Goal: Communication & Community: Answer question/provide support

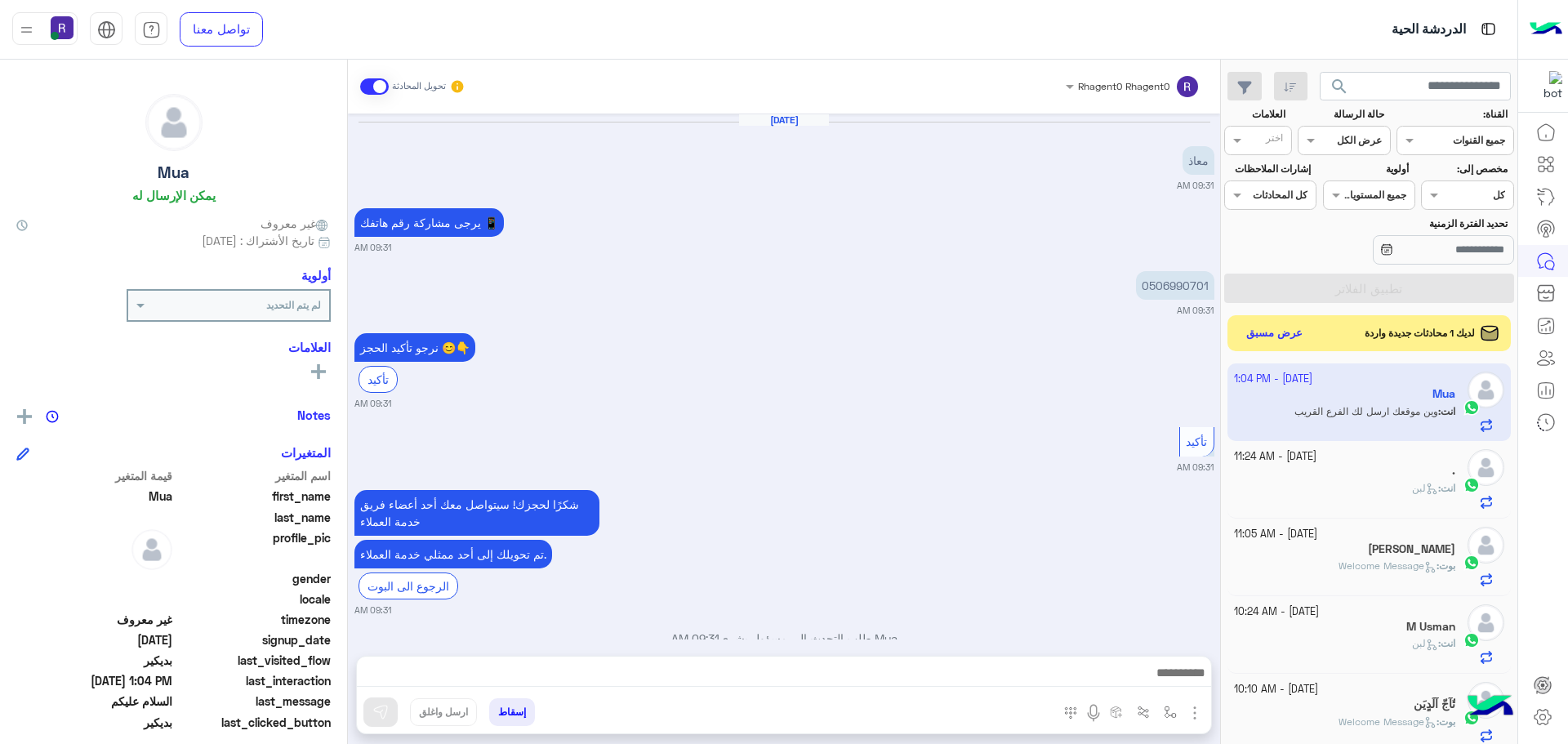
click at [1284, 328] on button "عرض مسبق" at bounding box center [1275, 333] width 70 height 23
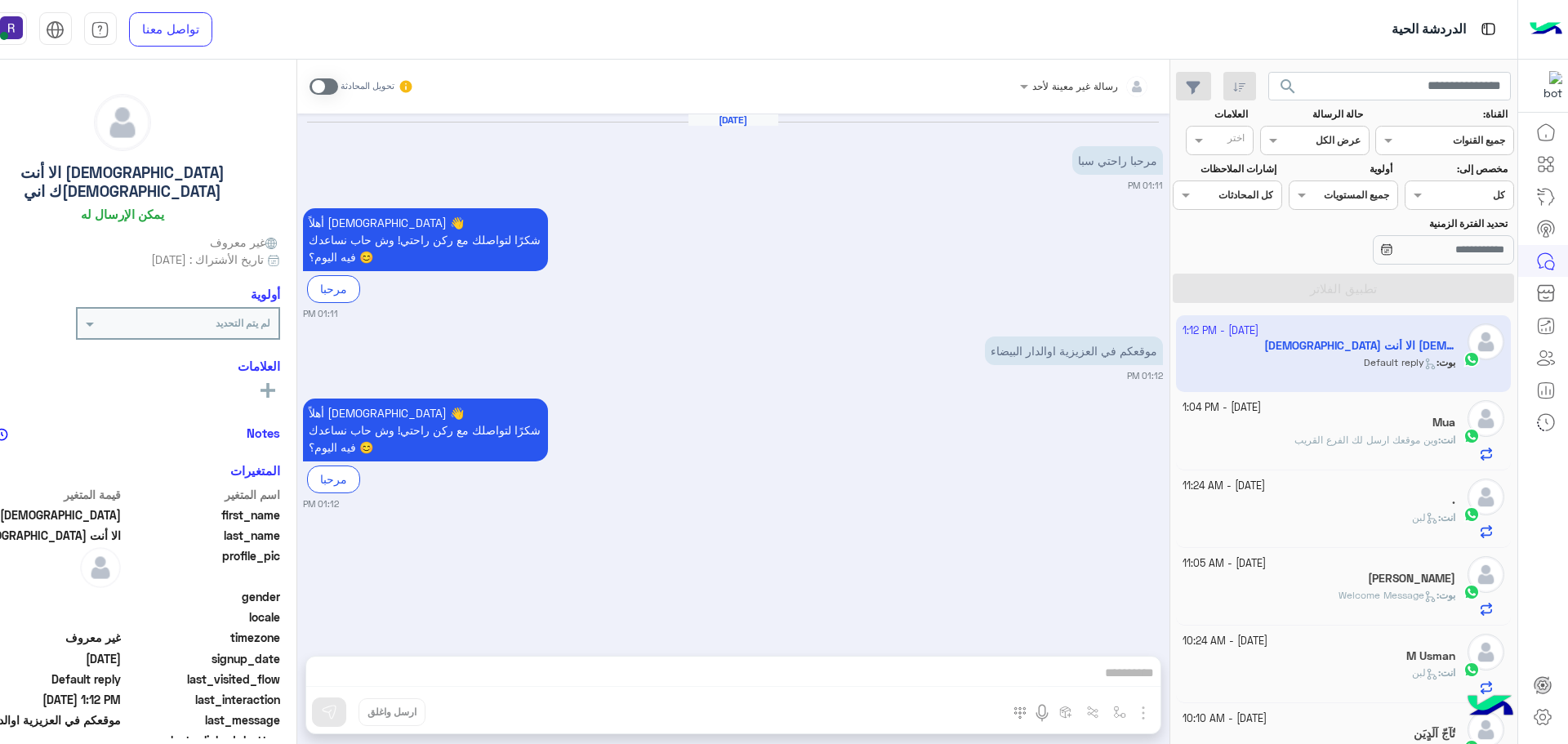
click at [338, 85] on span at bounding box center [323, 86] width 28 height 17
click at [1153, 706] on img "button" at bounding box center [1143, 713] width 19 height 19
click at [1153, 685] on button "الصور" at bounding box center [1118, 677] width 69 height 33
click at [1153, 711] on img "button" at bounding box center [1143, 713] width 19 height 19
click at [1133, 719] on button "button" at bounding box center [1119, 712] width 27 height 27
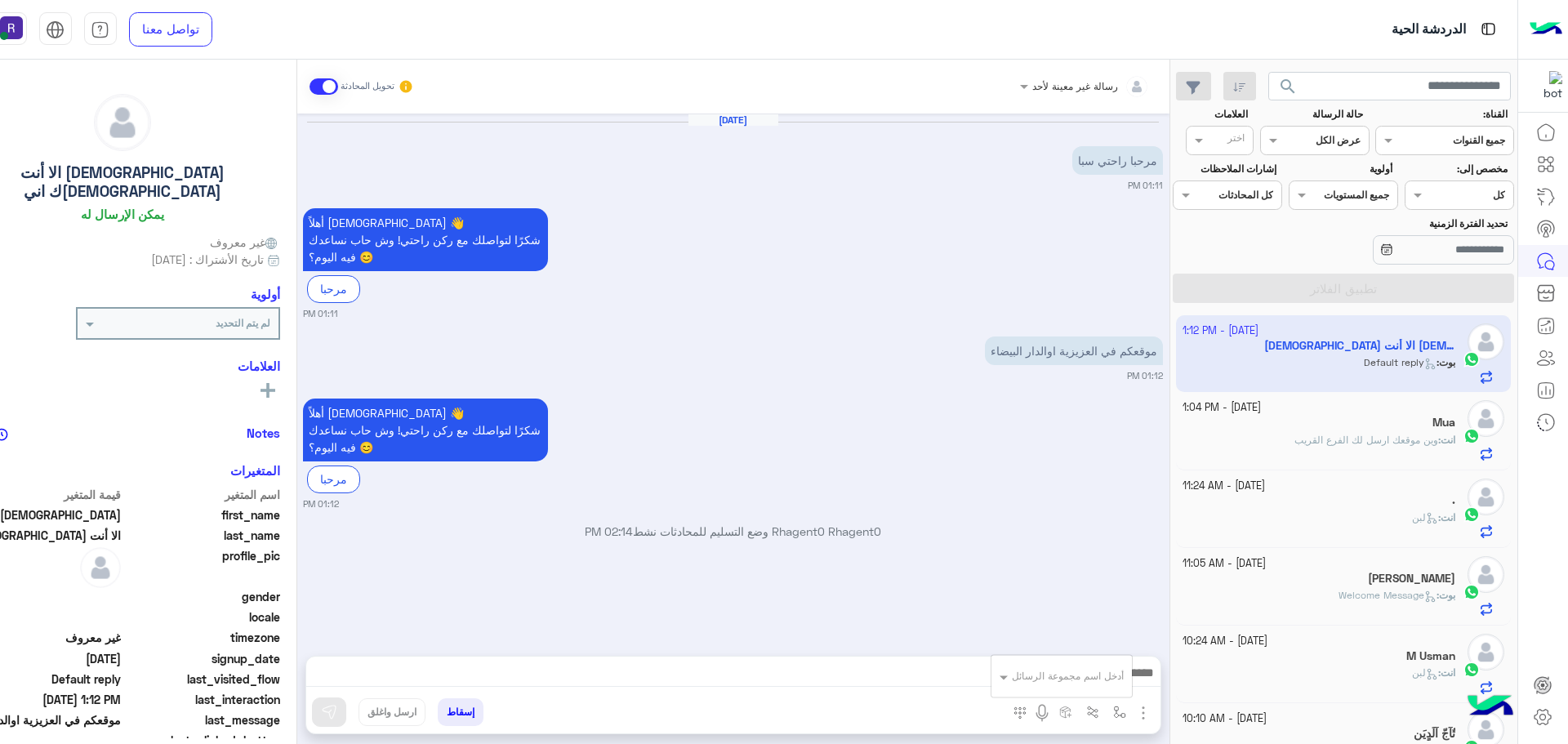
click at [1123, 682] on div "أدخل اسم مجموعة الرسائل" at bounding box center [1067, 676] width 112 height 15
click at [1132, 581] on div "لبن" at bounding box center [1061, 576] width 141 height 32
type textarea "***"
click at [347, 708] on button at bounding box center [328, 712] width 34 height 29
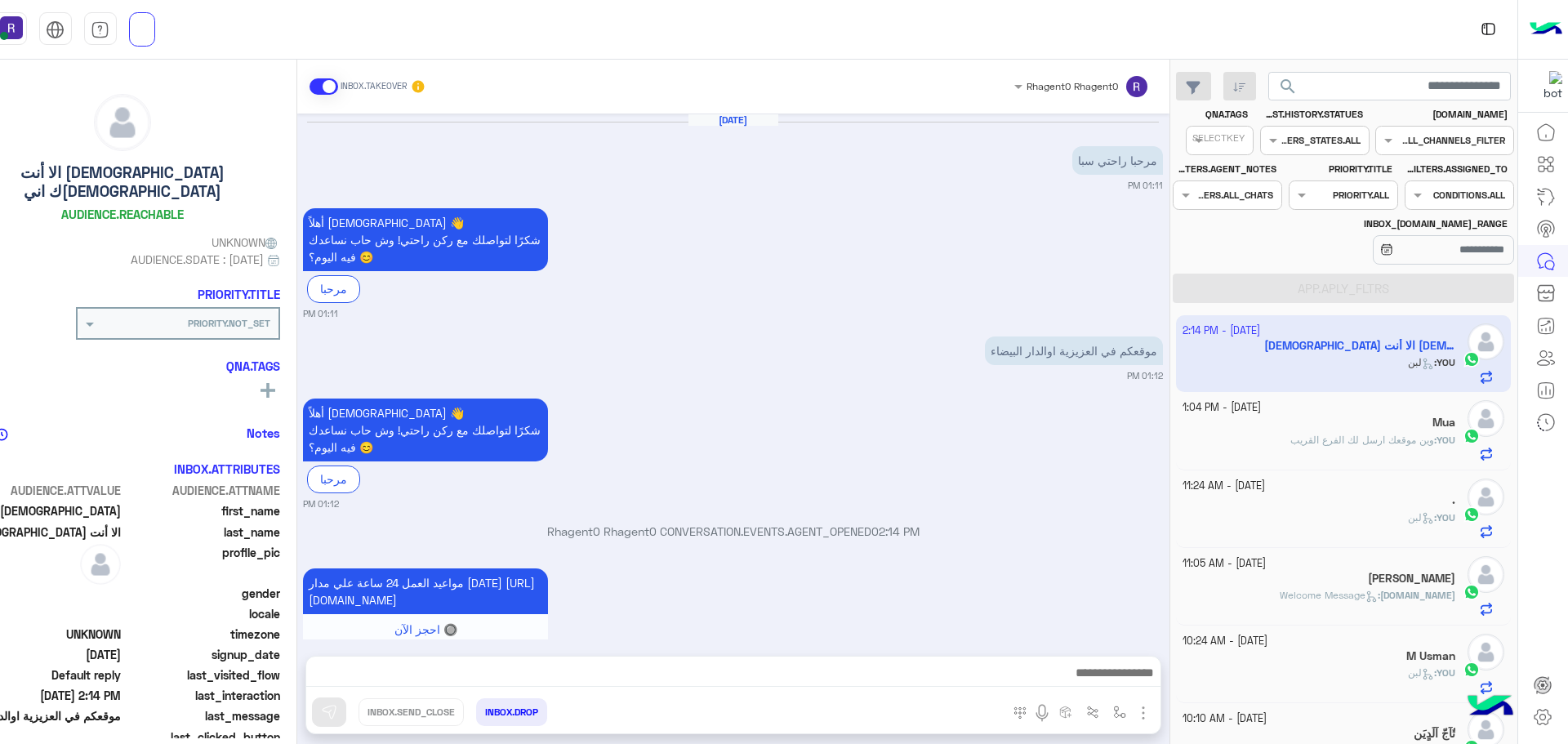
scroll to position [123, 0]
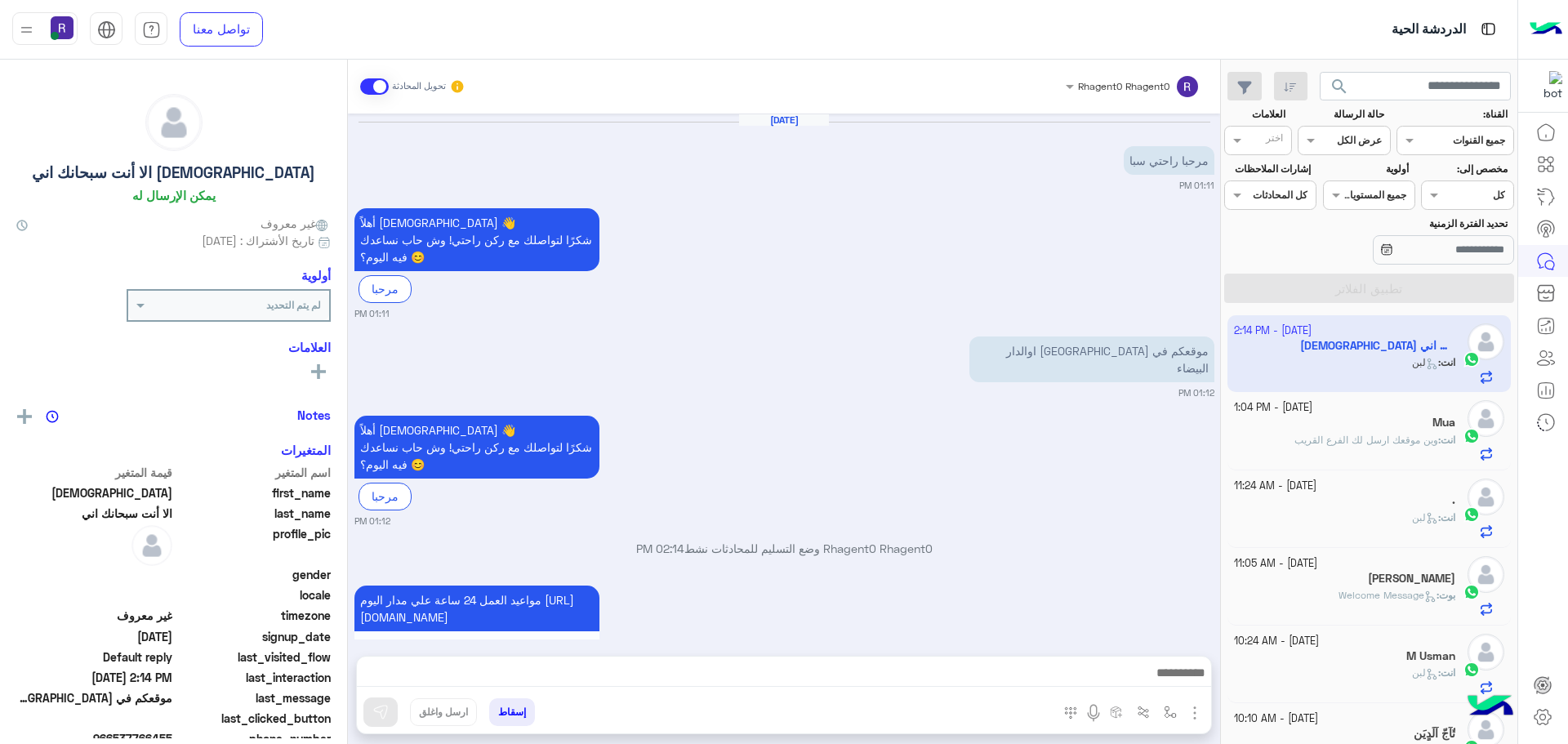
scroll to position [123, 0]
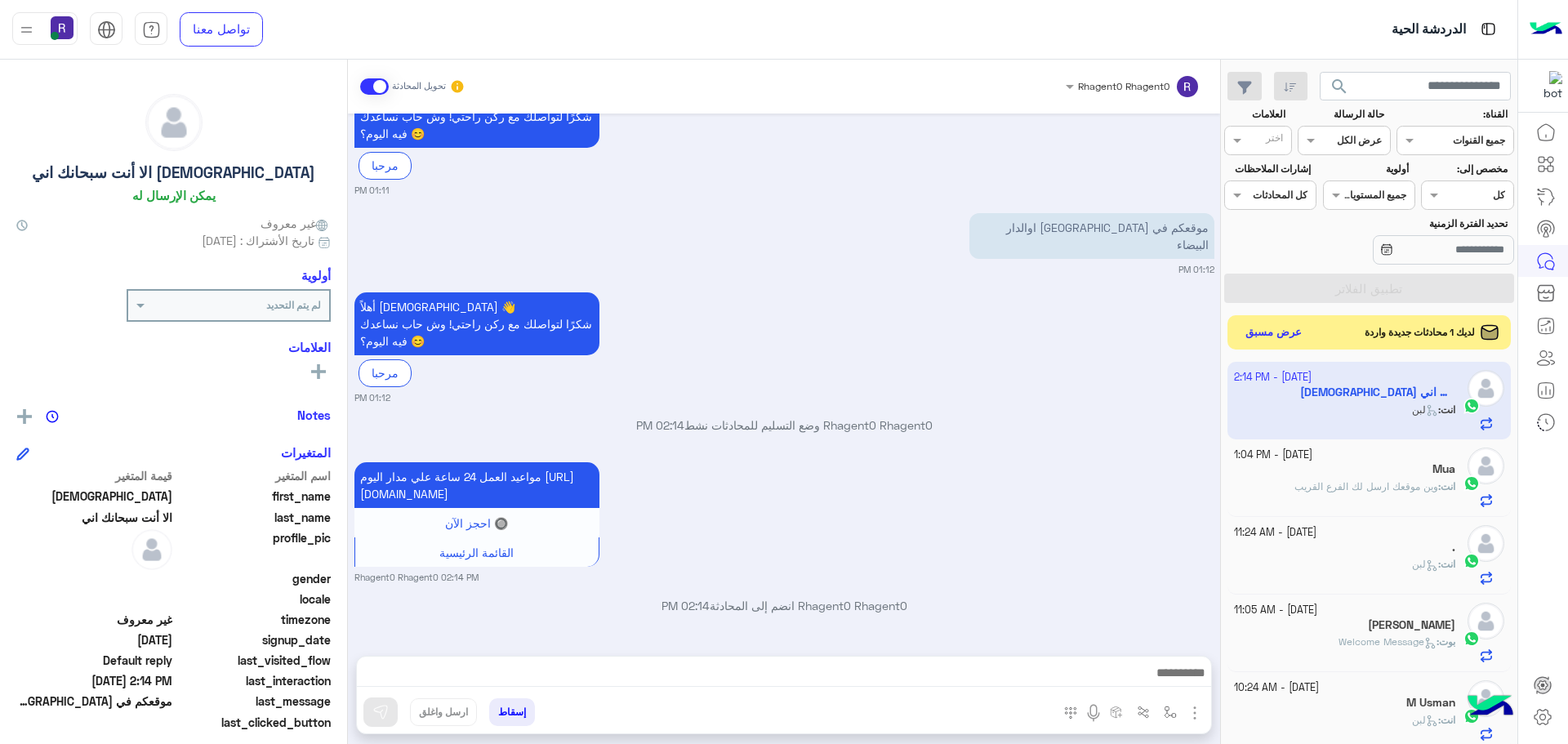
click at [1275, 334] on button "عرض مسبق" at bounding box center [1274, 332] width 69 height 22
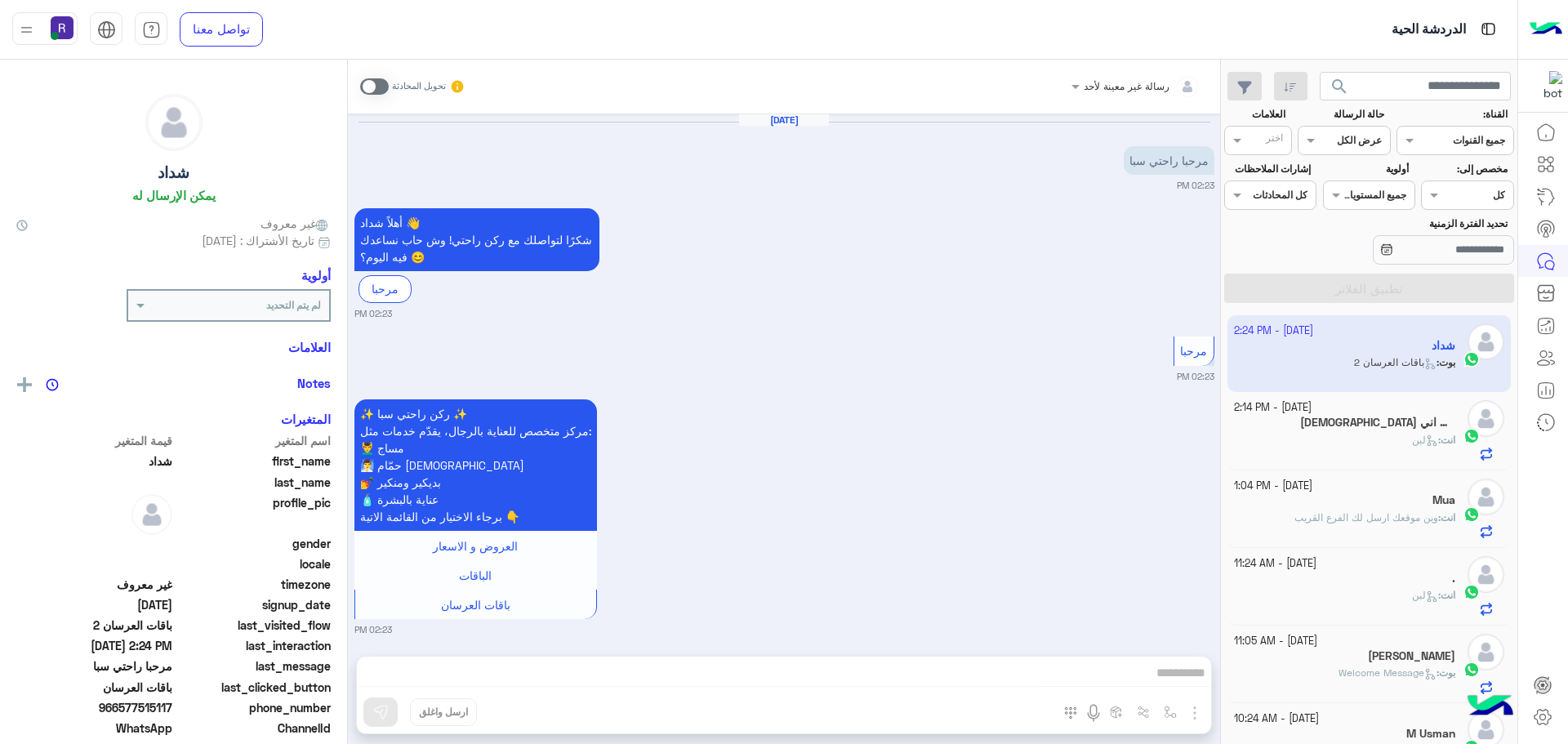
scroll to position [1688, 0]
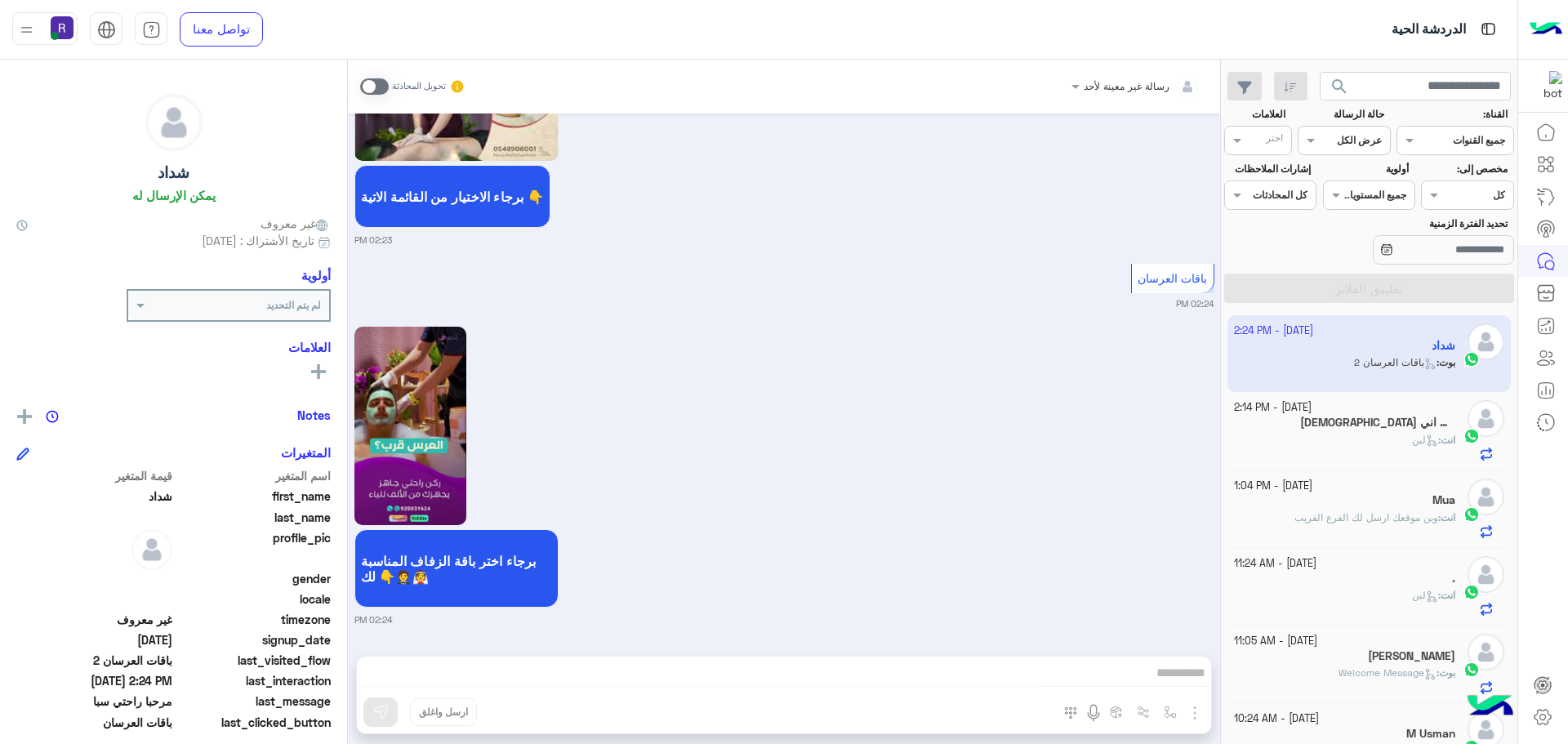
click at [381, 85] on span at bounding box center [374, 86] width 28 height 17
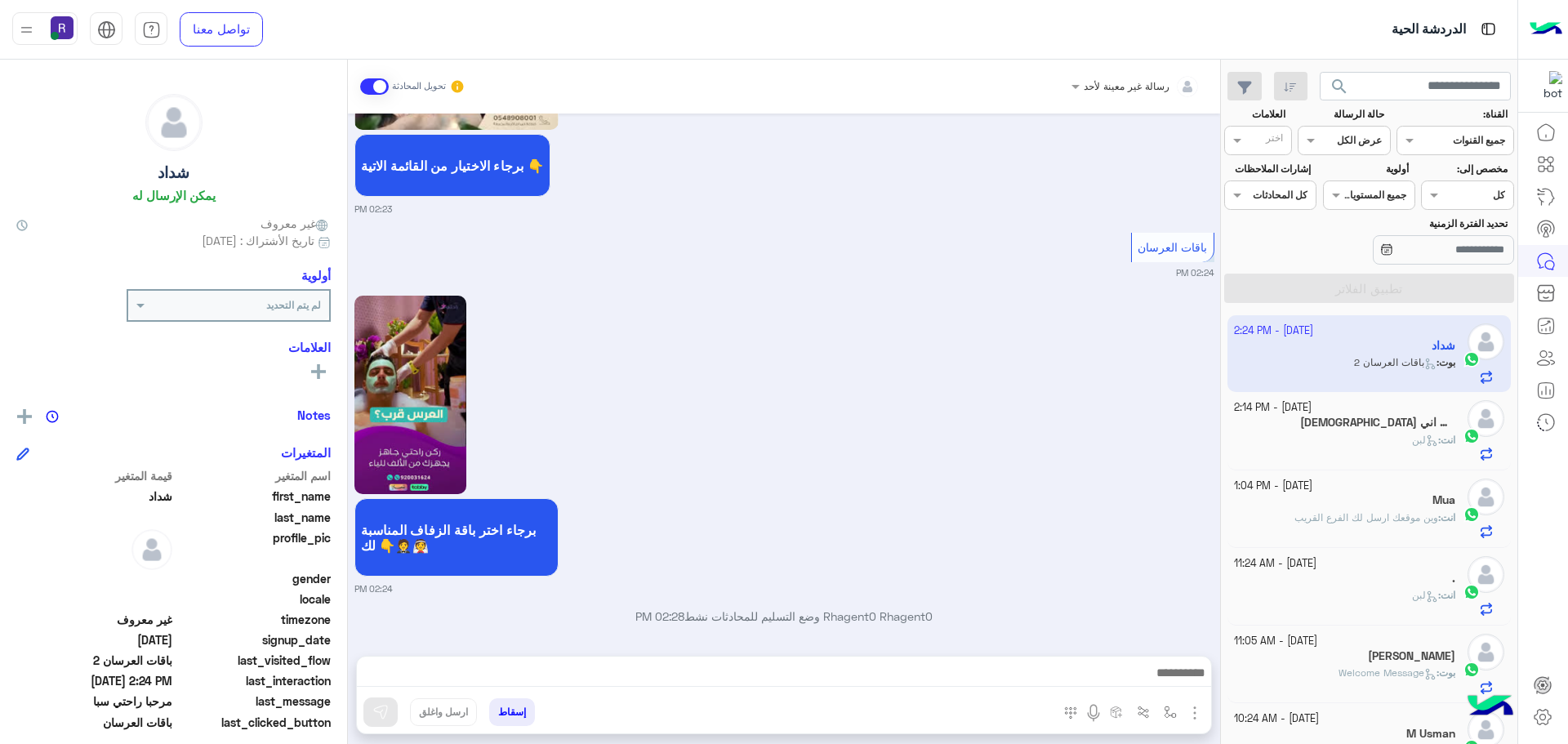
scroll to position [1730, 0]
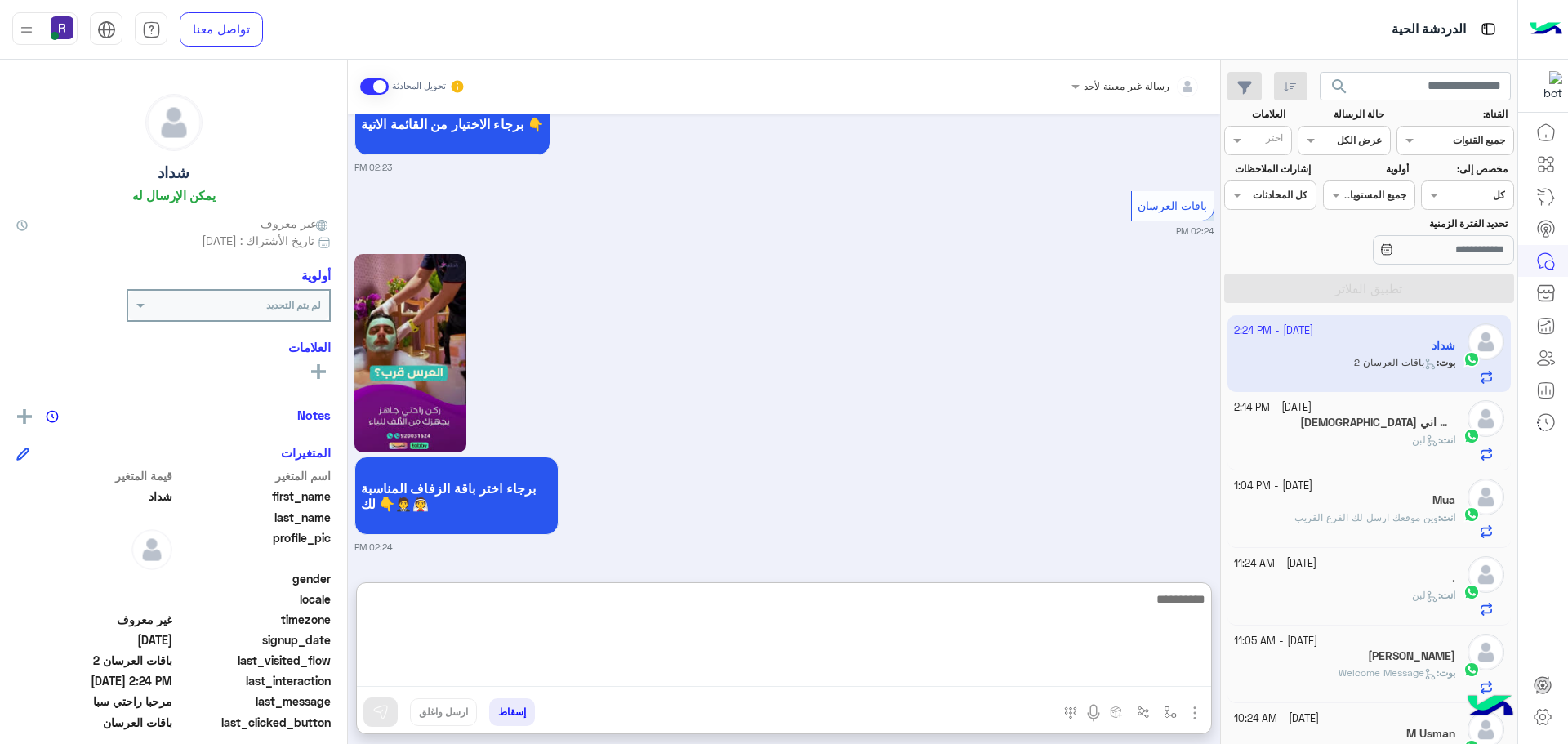
paste textarea "**********"
type textarea "**********"
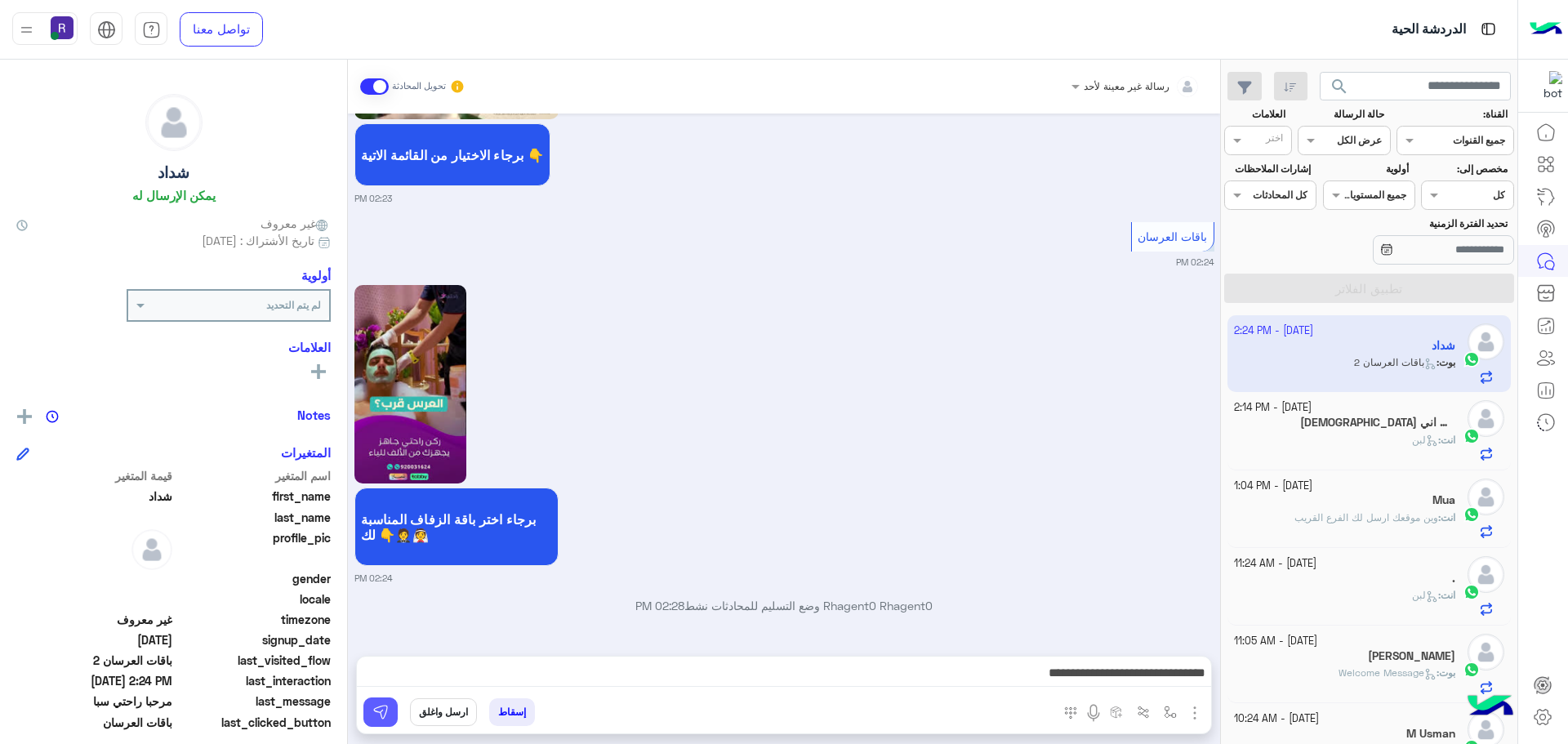
click at [388, 718] on button at bounding box center [380, 712] width 34 height 29
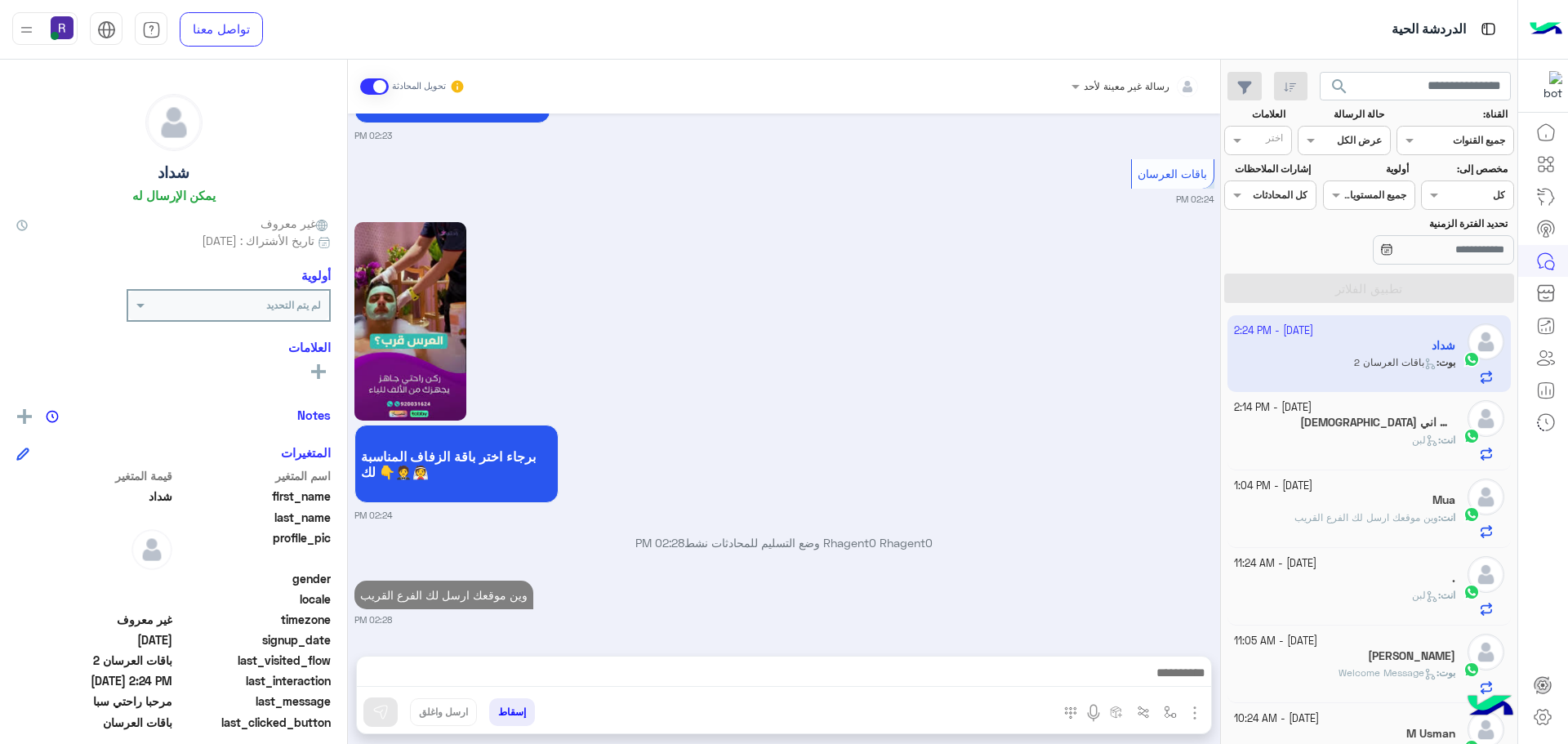
click at [1359, 523] on span "وين موقعك ارسل لك الفرع القريب" at bounding box center [1366, 518] width 144 height 13
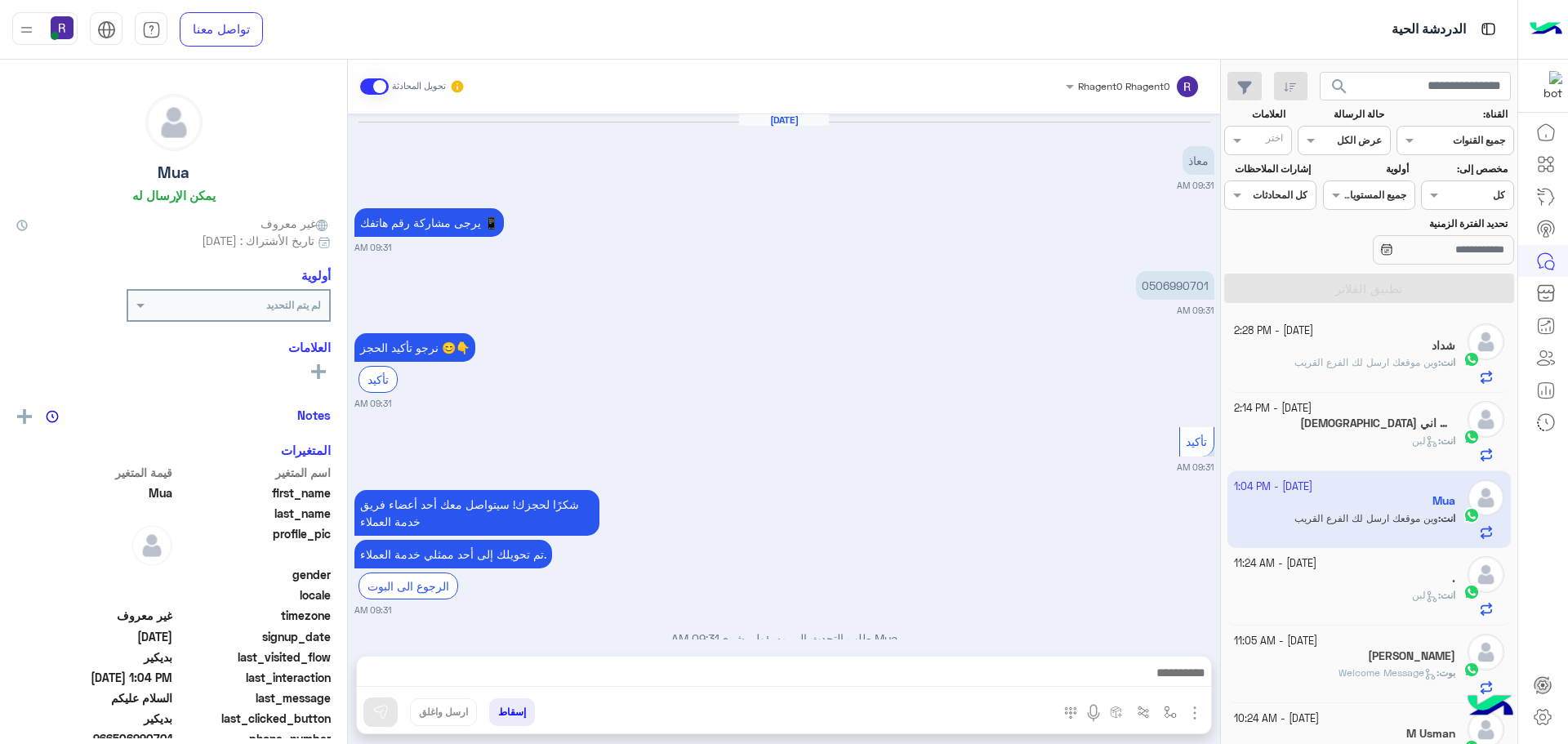
scroll to position [1349, 0]
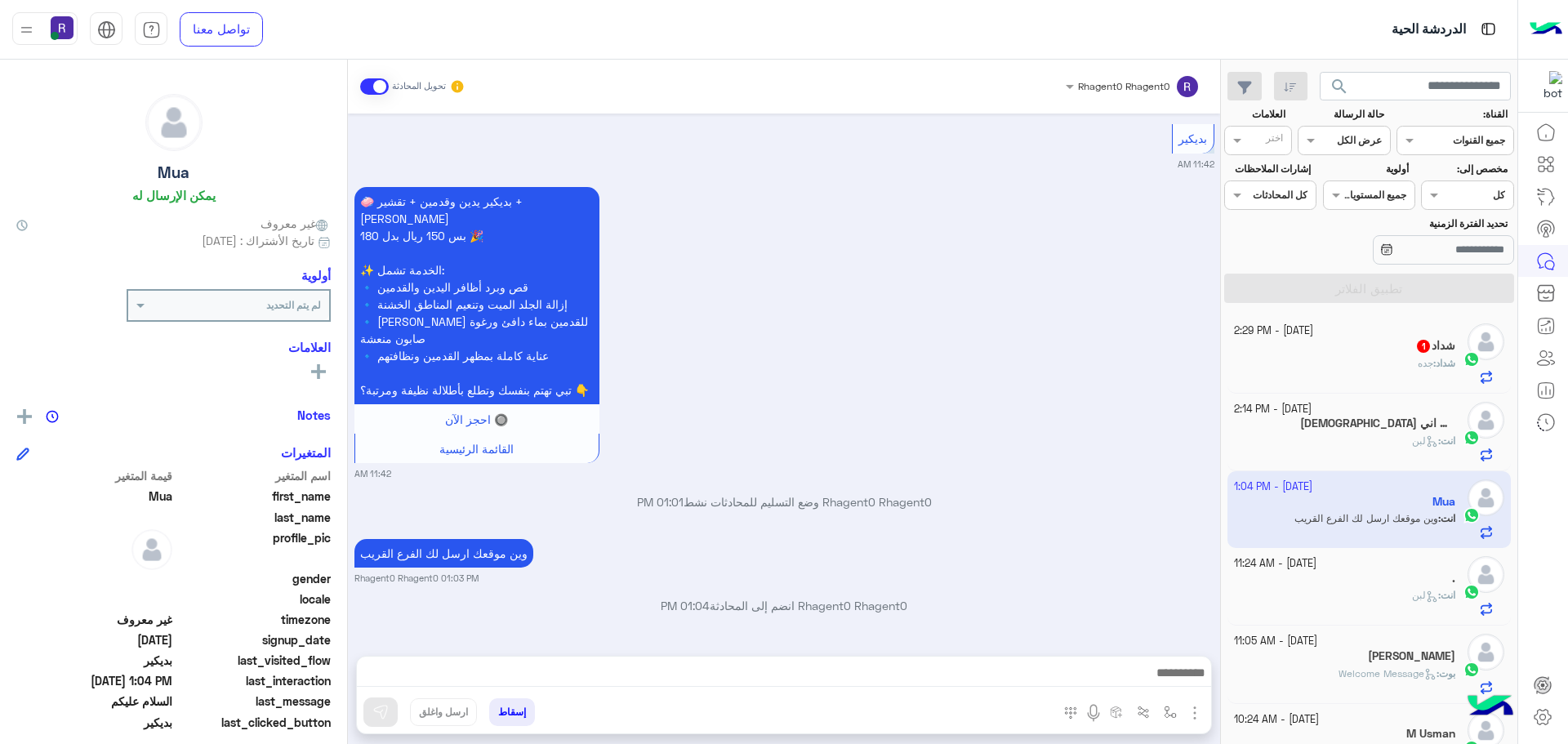
click at [1444, 365] on span "شداد" at bounding box center [1446, 363] width 19 height 13
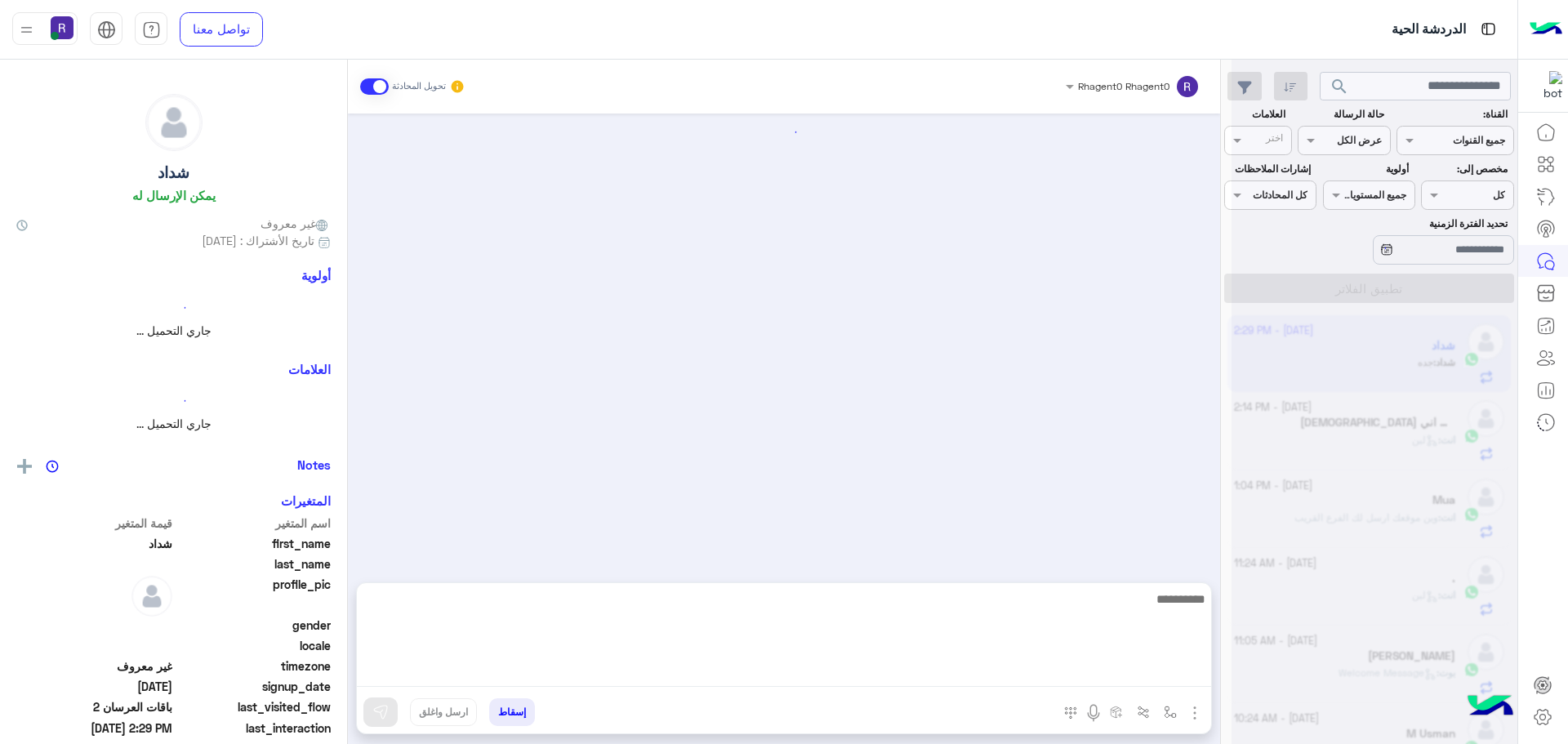
click at [830, 672] on textarea at bounding box center [784, 637] width 854 height 98
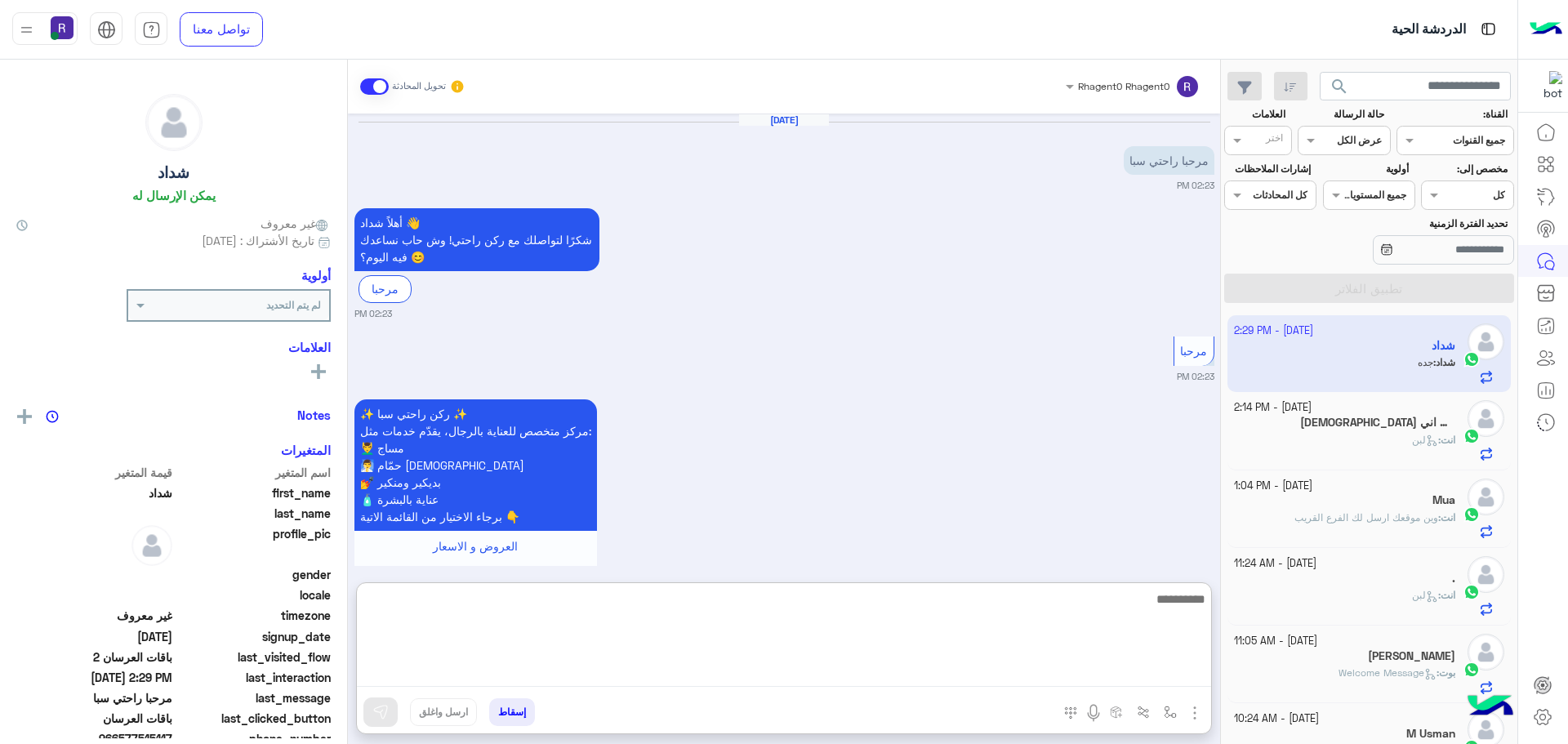
scroll to position [1962, 0]
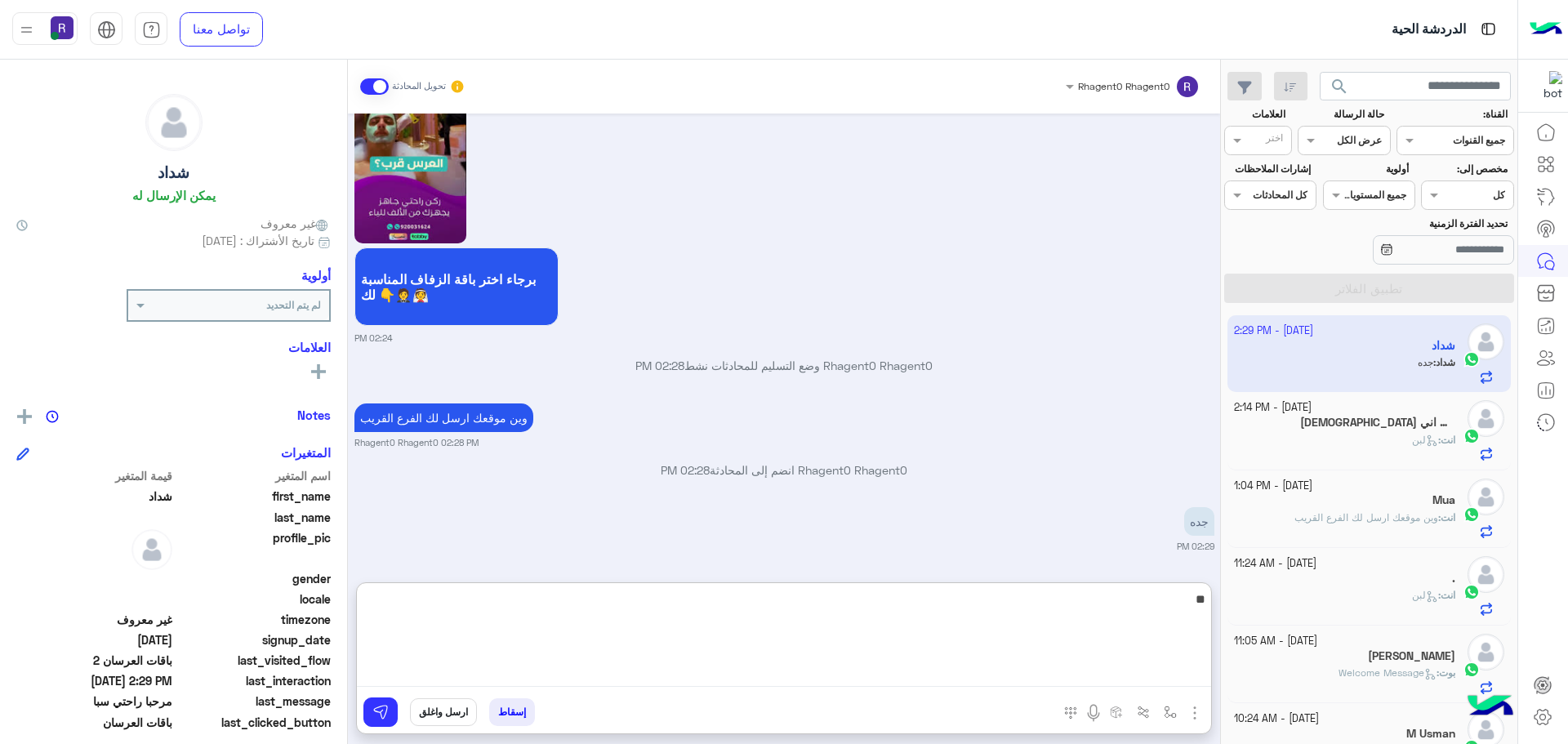
type textarea "**"
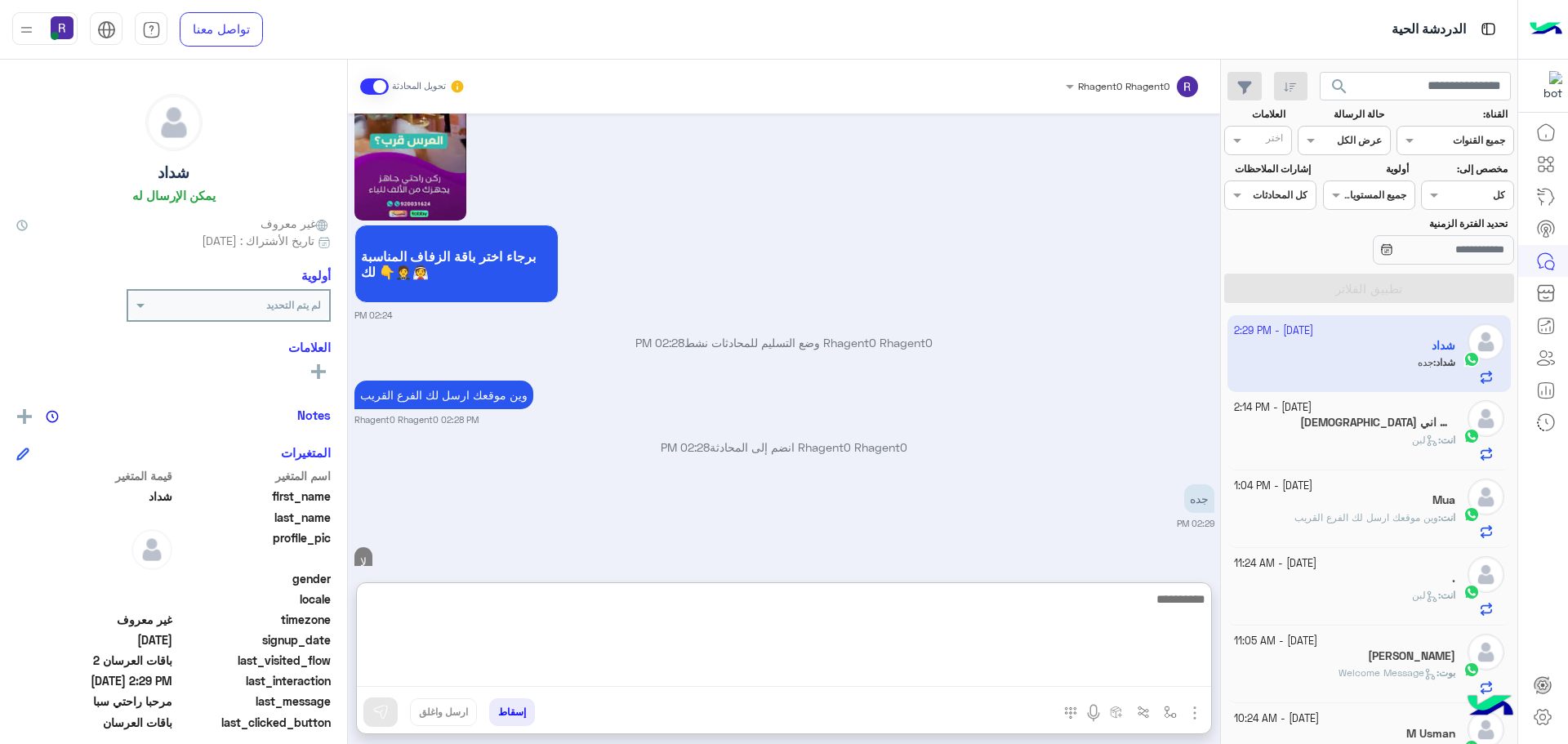
scroll to position [2033, 0]
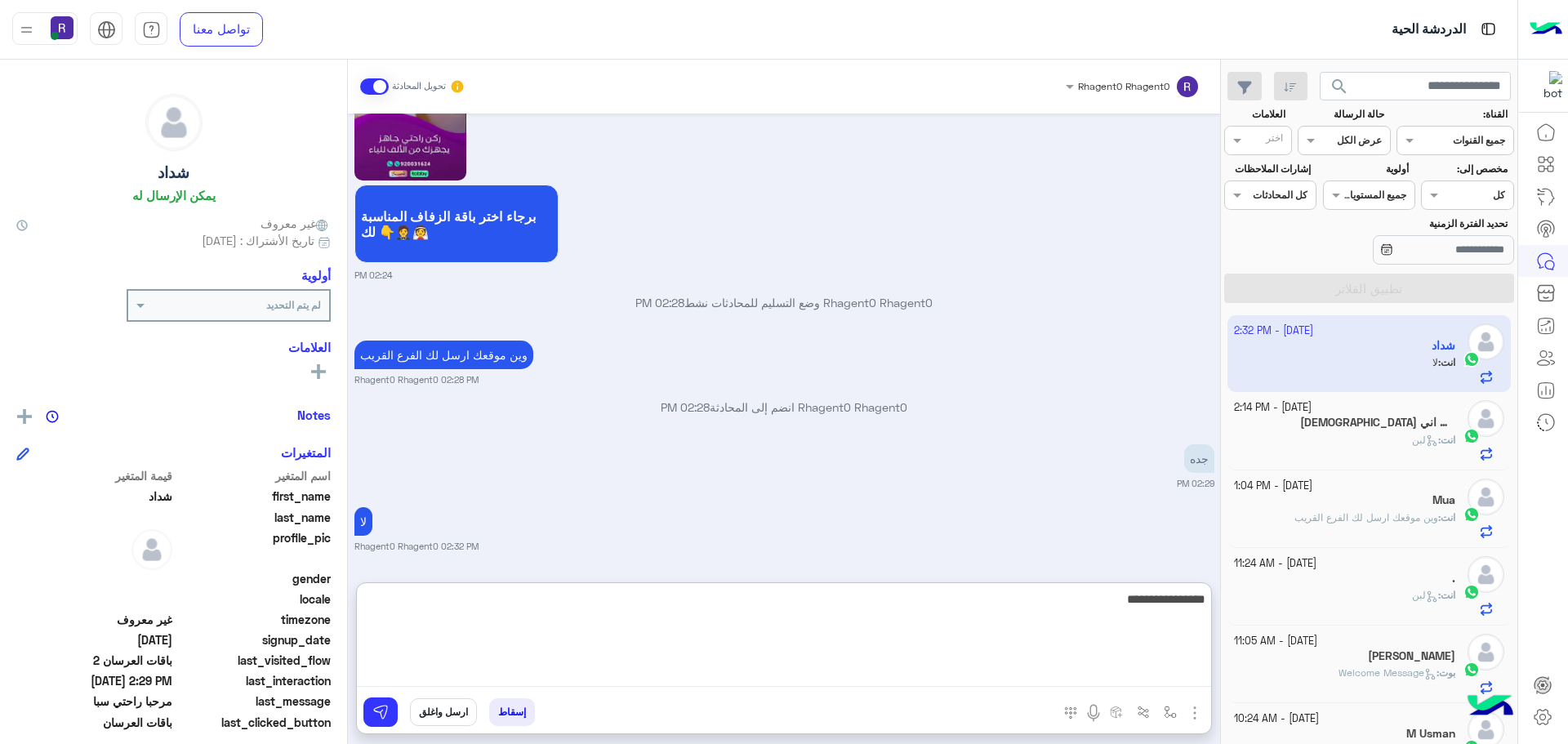
type textarea "**********"
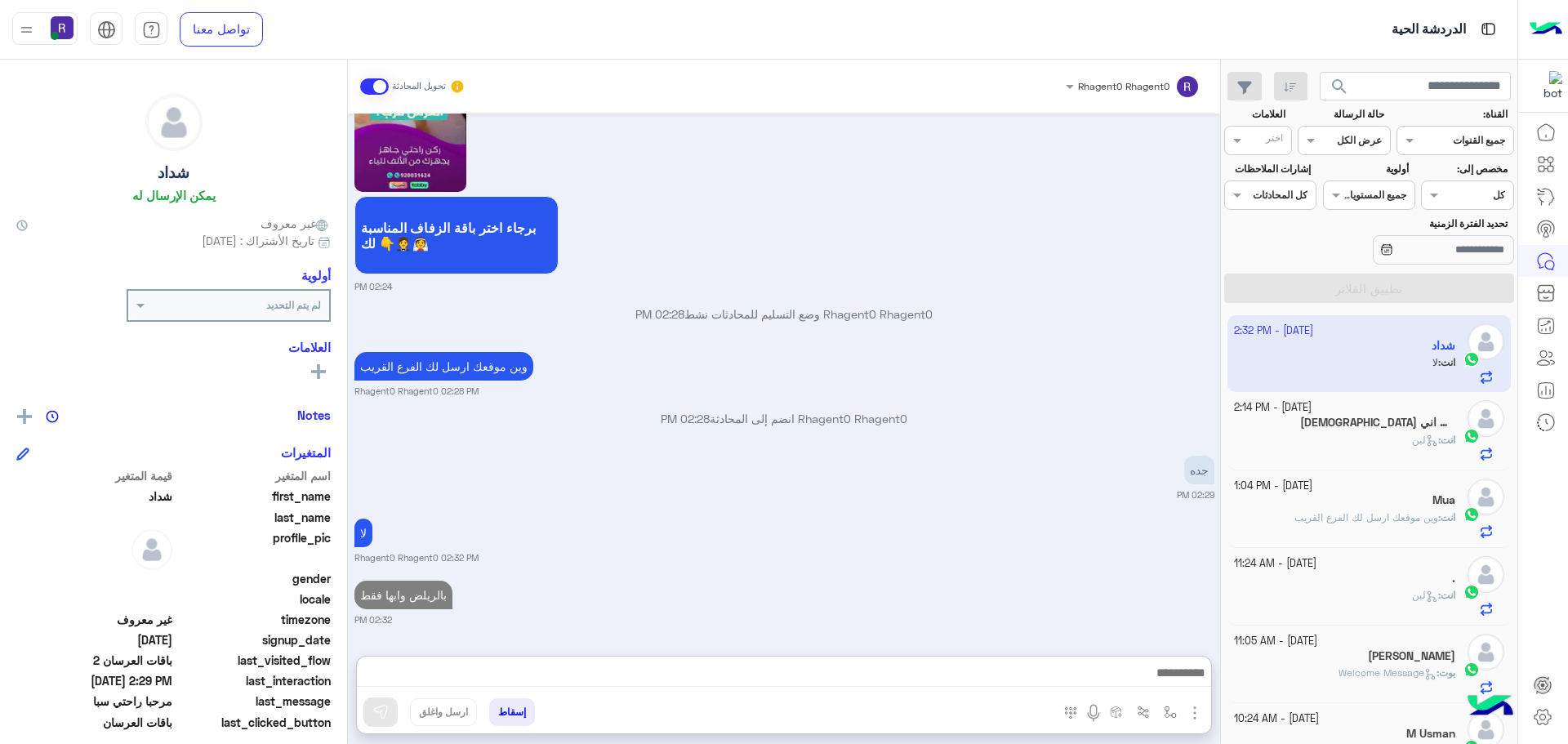
click at [1365, 428] on h5 "[DEMOGRAPHIC_DATA] الا أنت سبحانك اني" at bounding box center [1378, 423] width 155 height 14
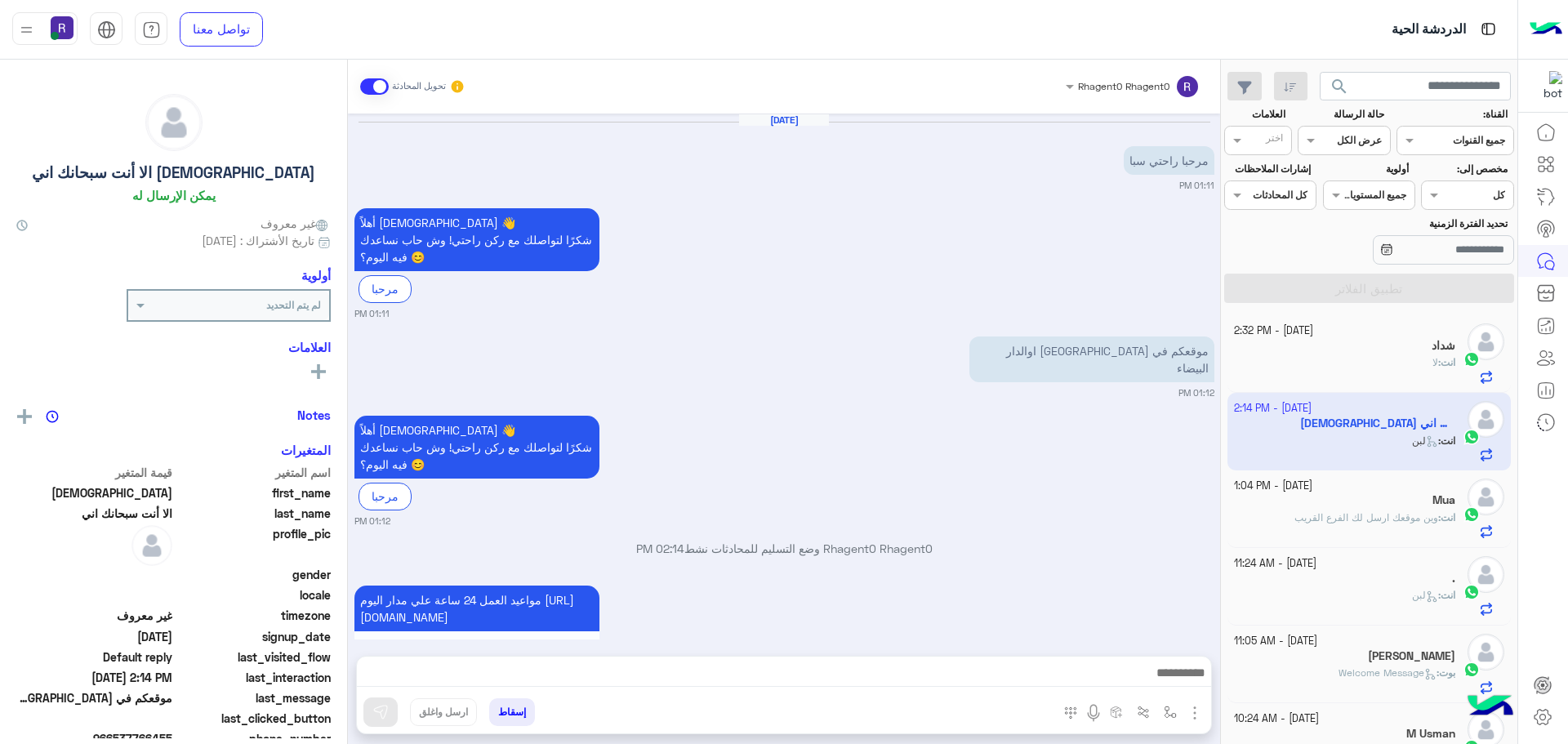
scroll to position [123, 0]
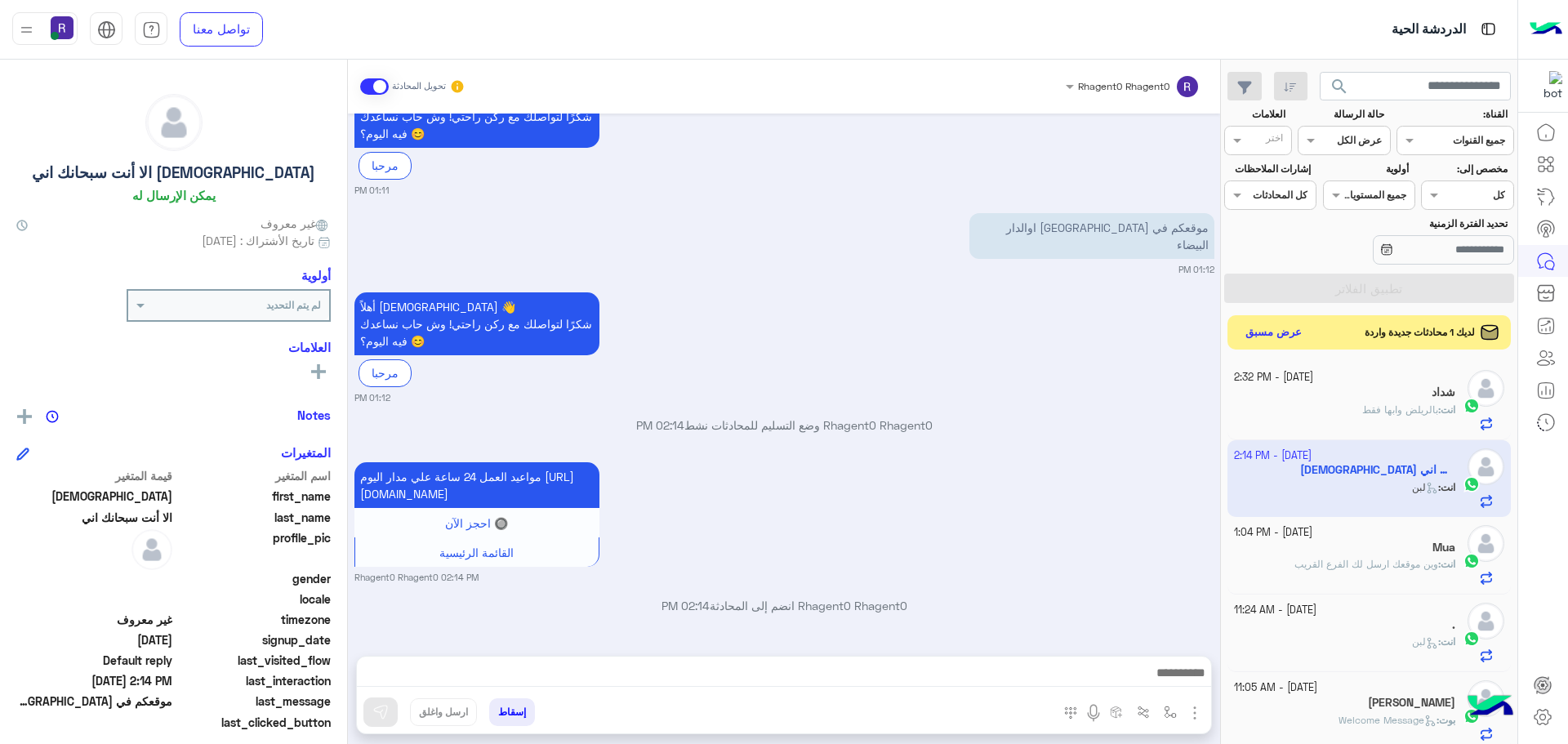
click at [1290, 329] on button "عرض مسبق" at bounding box center [1274, 332] width 69 height 22
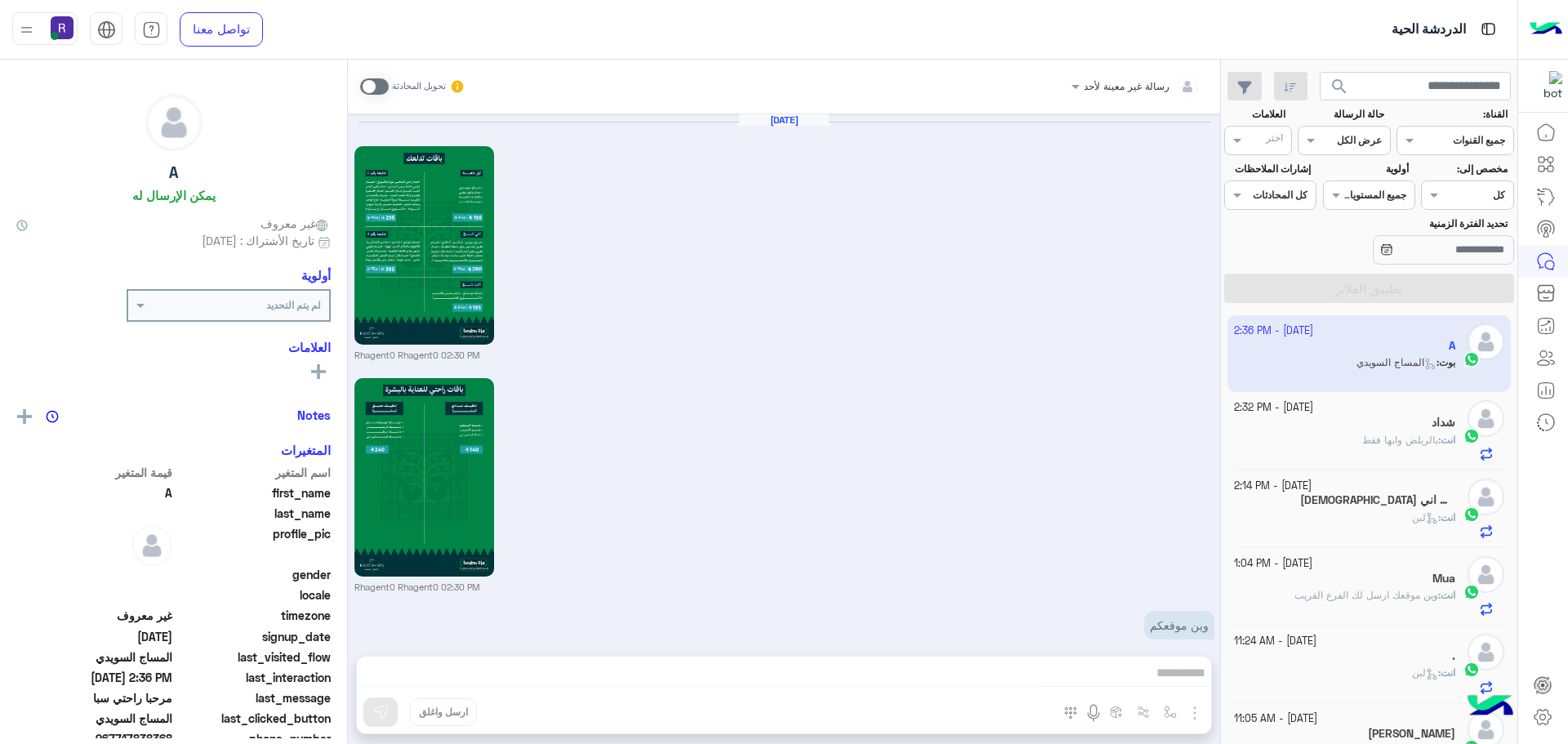
scroll to position [2145, 0]
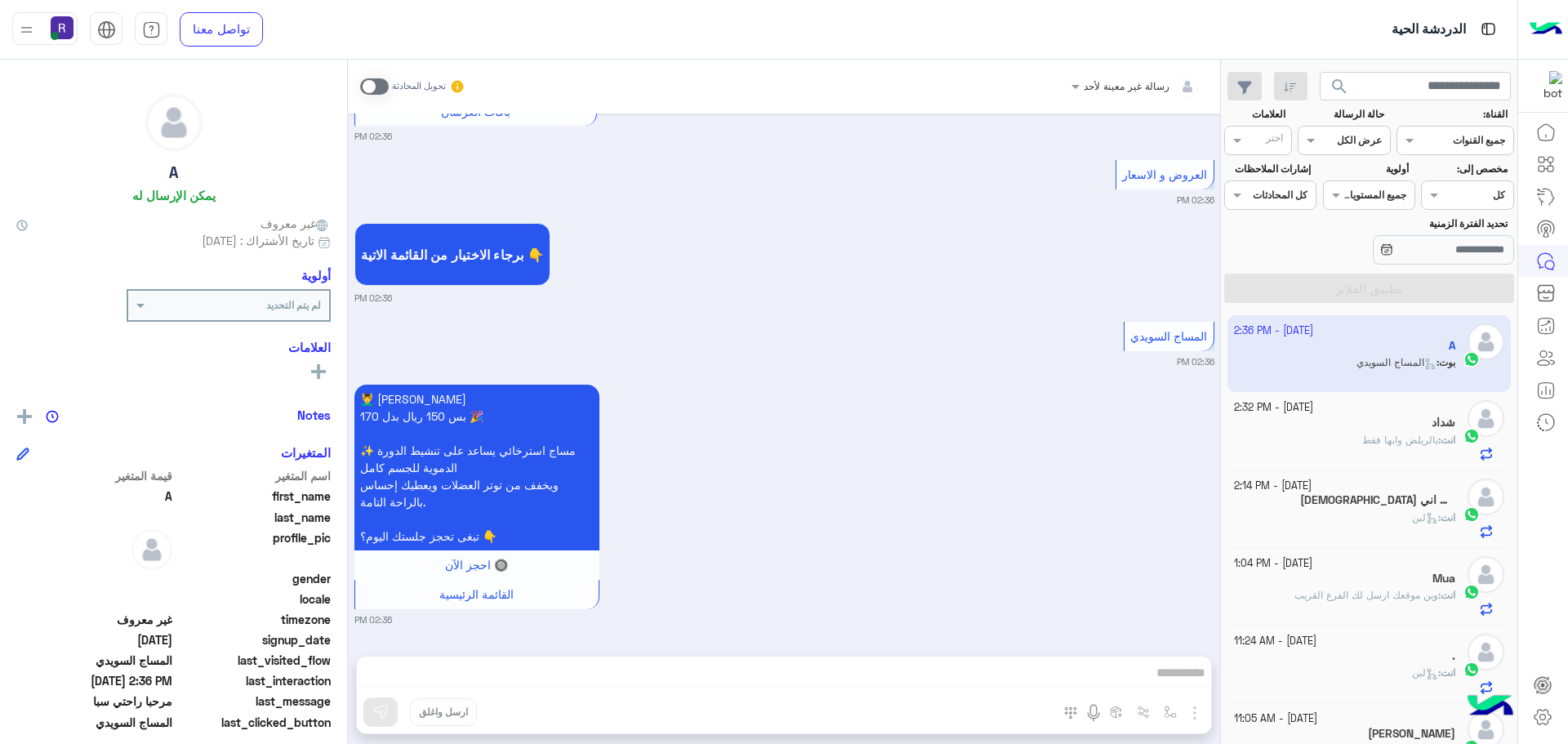
click at [383, 90] on span at bounding box center [374, 86] width 28 height 17
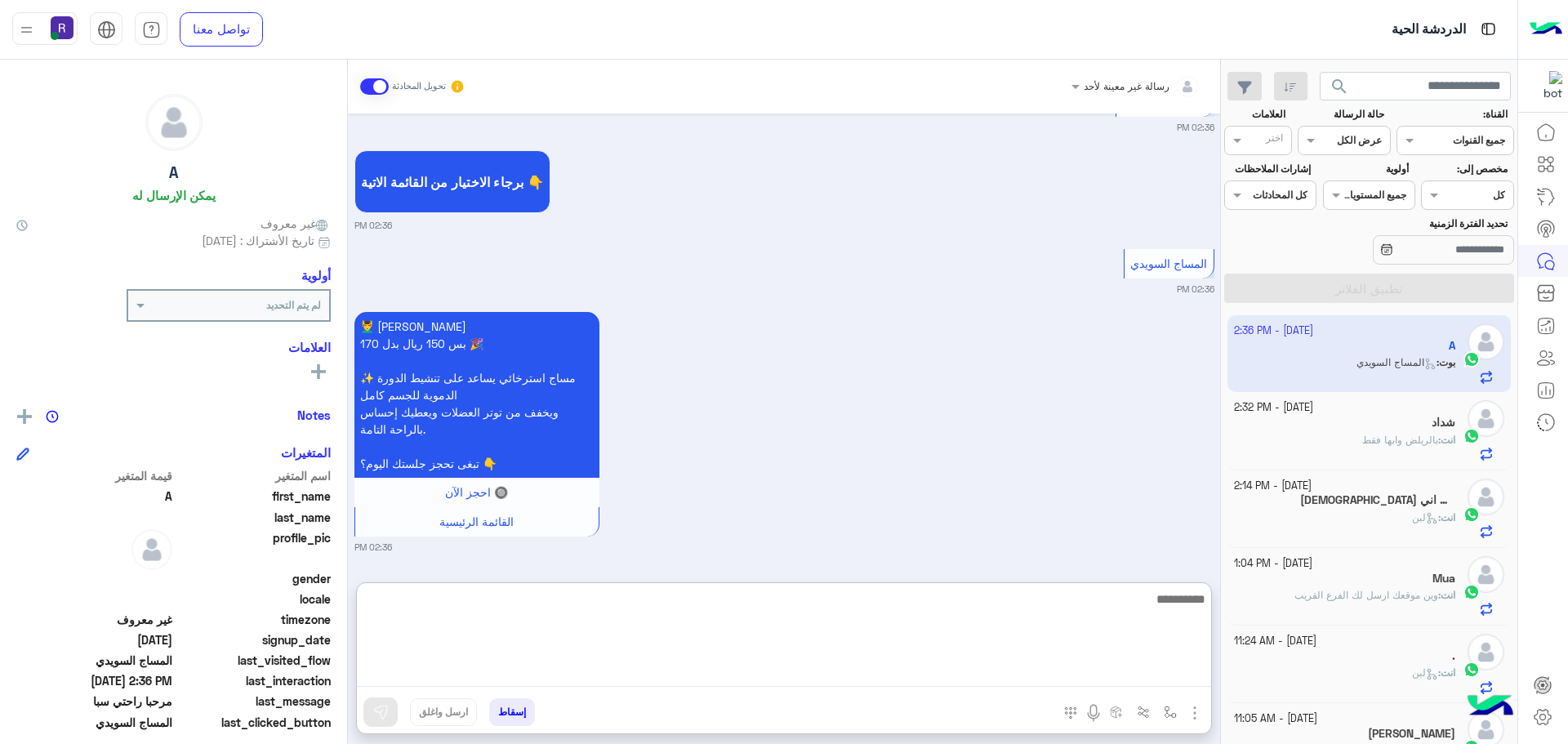
paste textarea "**********"
type textarea "**********"
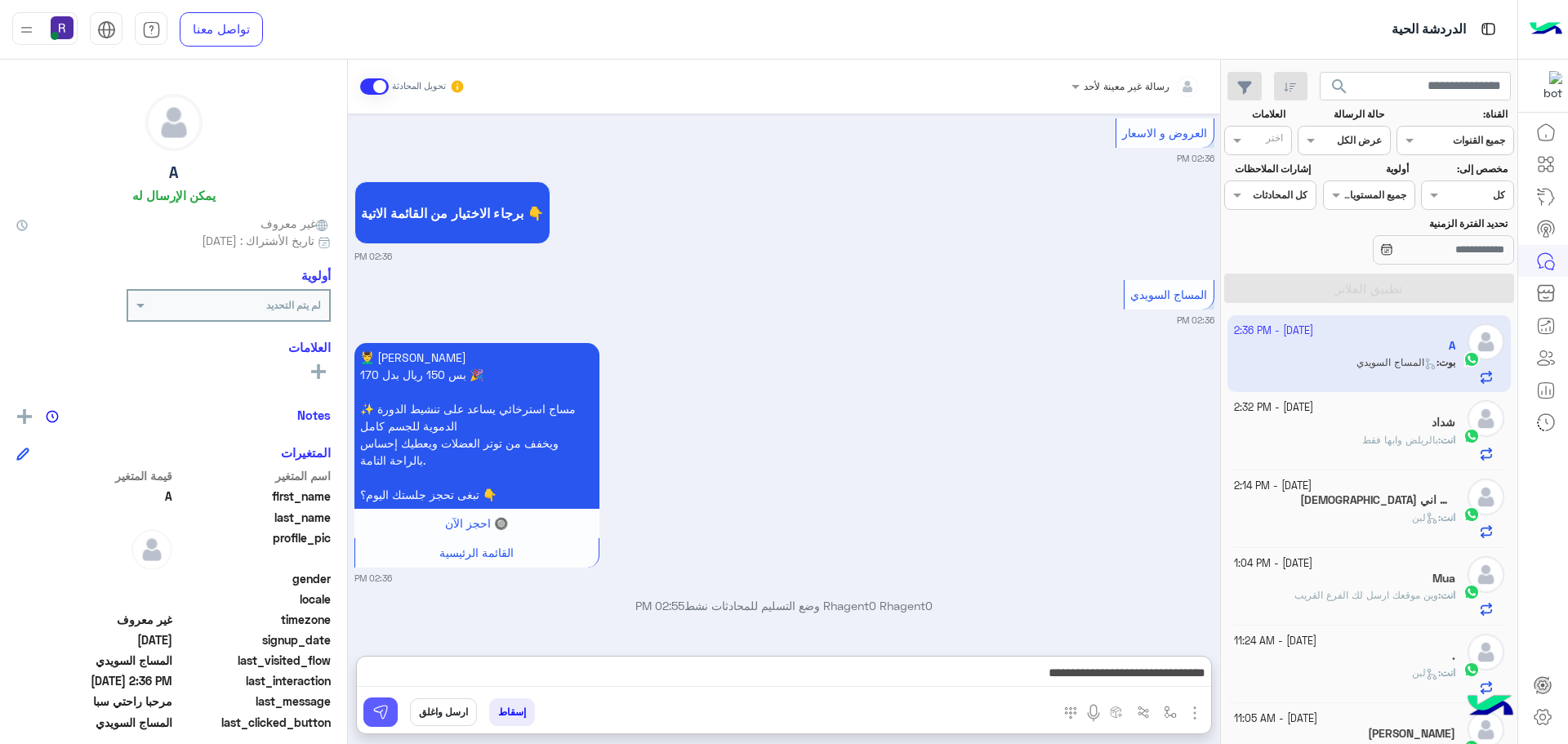
click at [385, 714] on img at bounding box center [381, 712] width 17 height 17
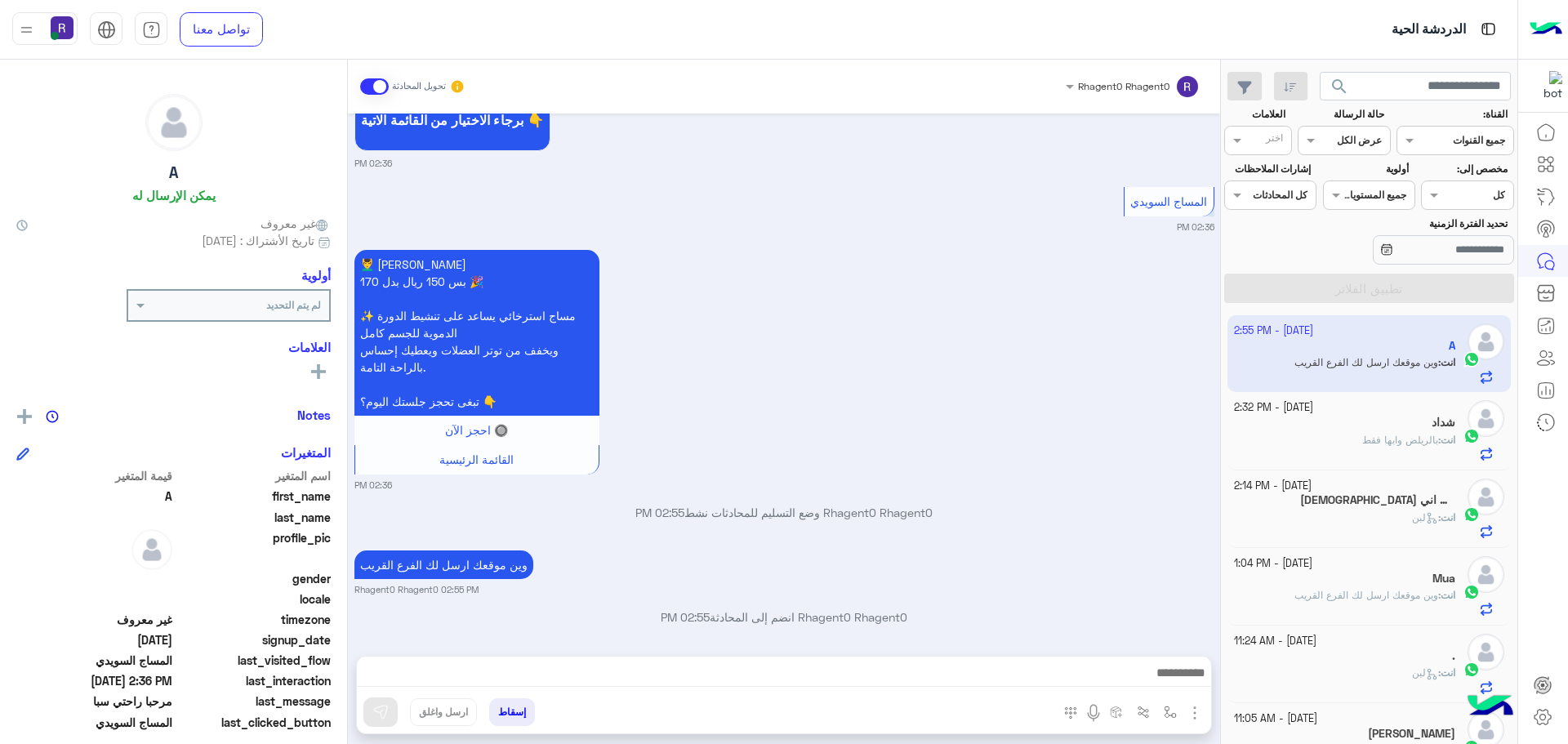
scroll to position [2291, 0]
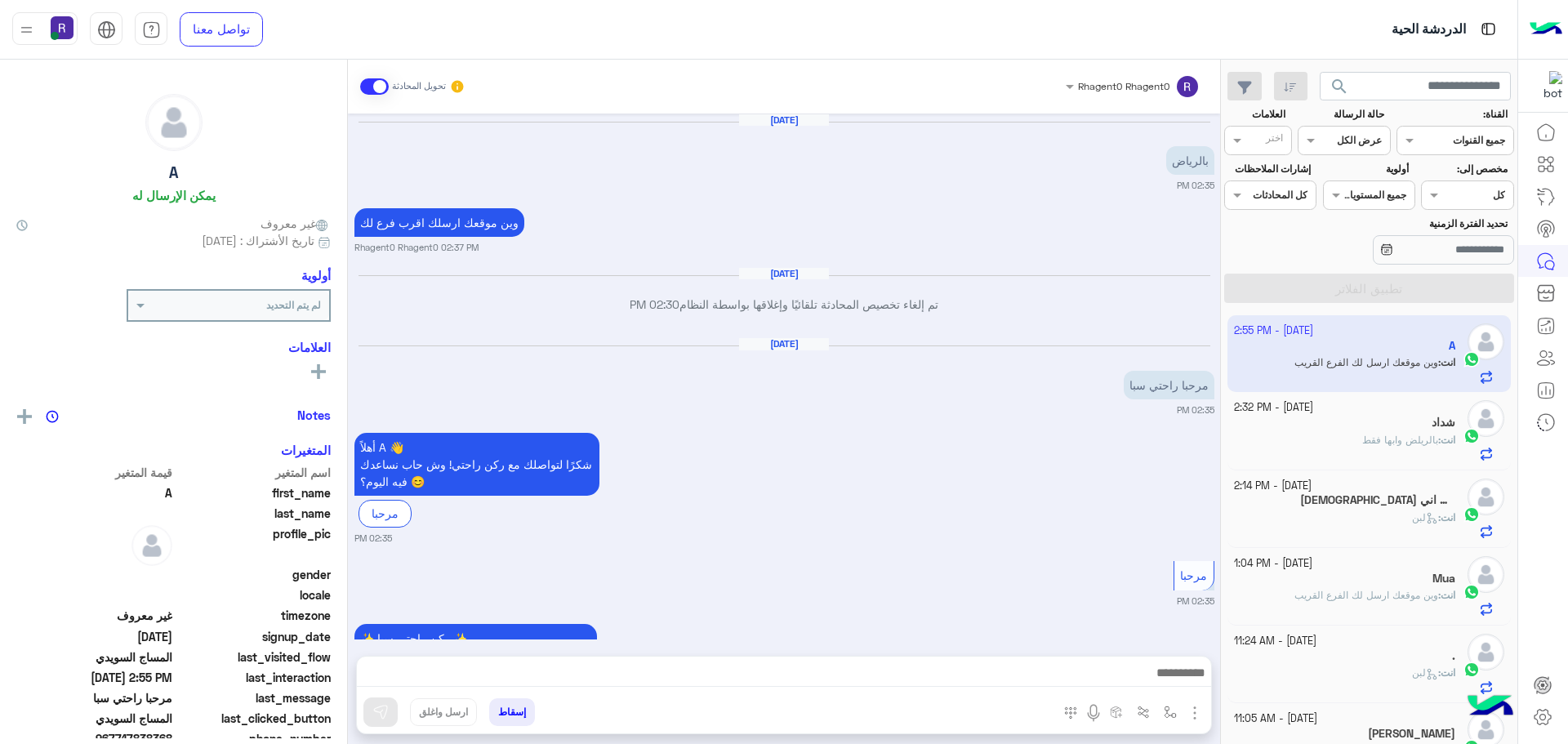
scroll to position [1764, 0]
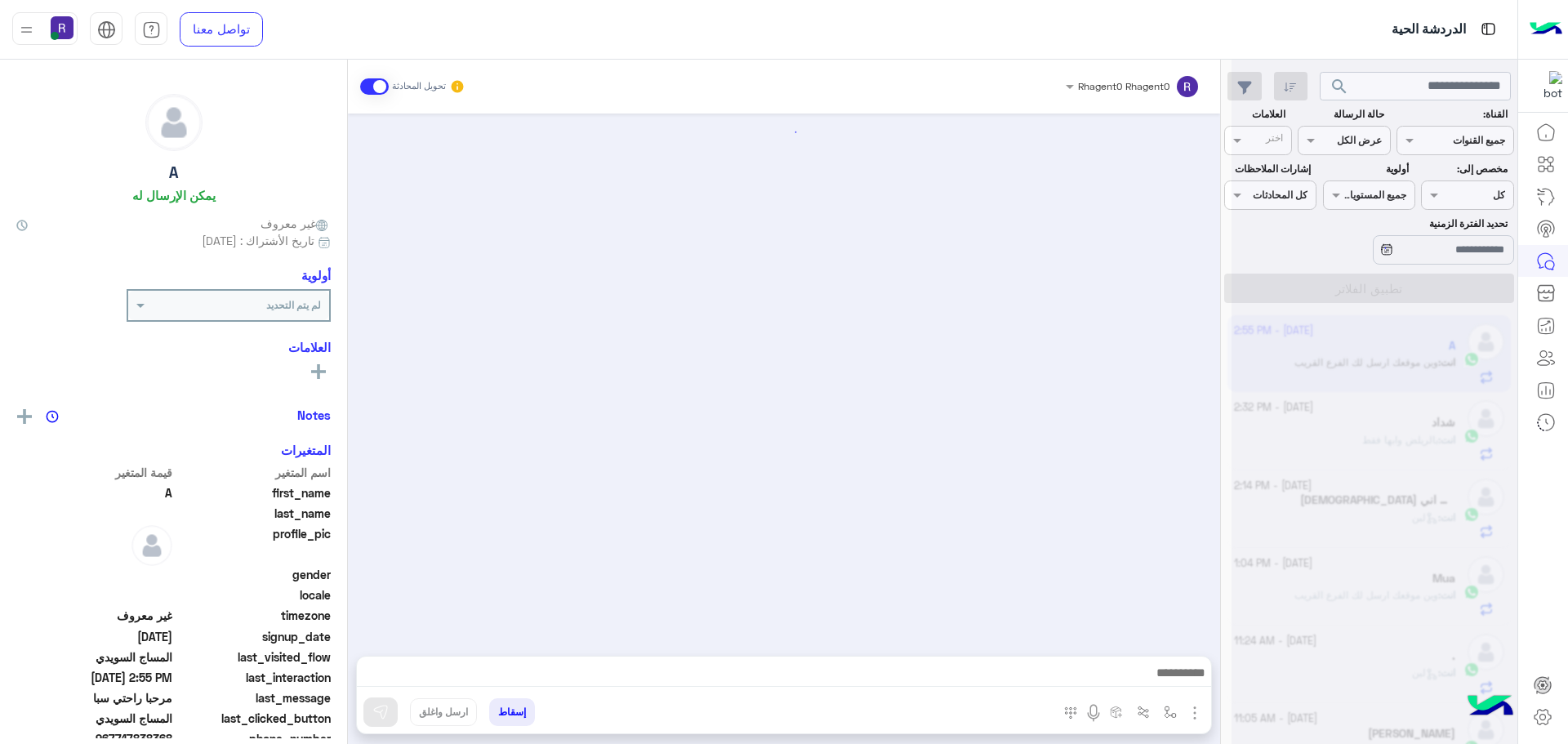
scroll to position [1764, 0]
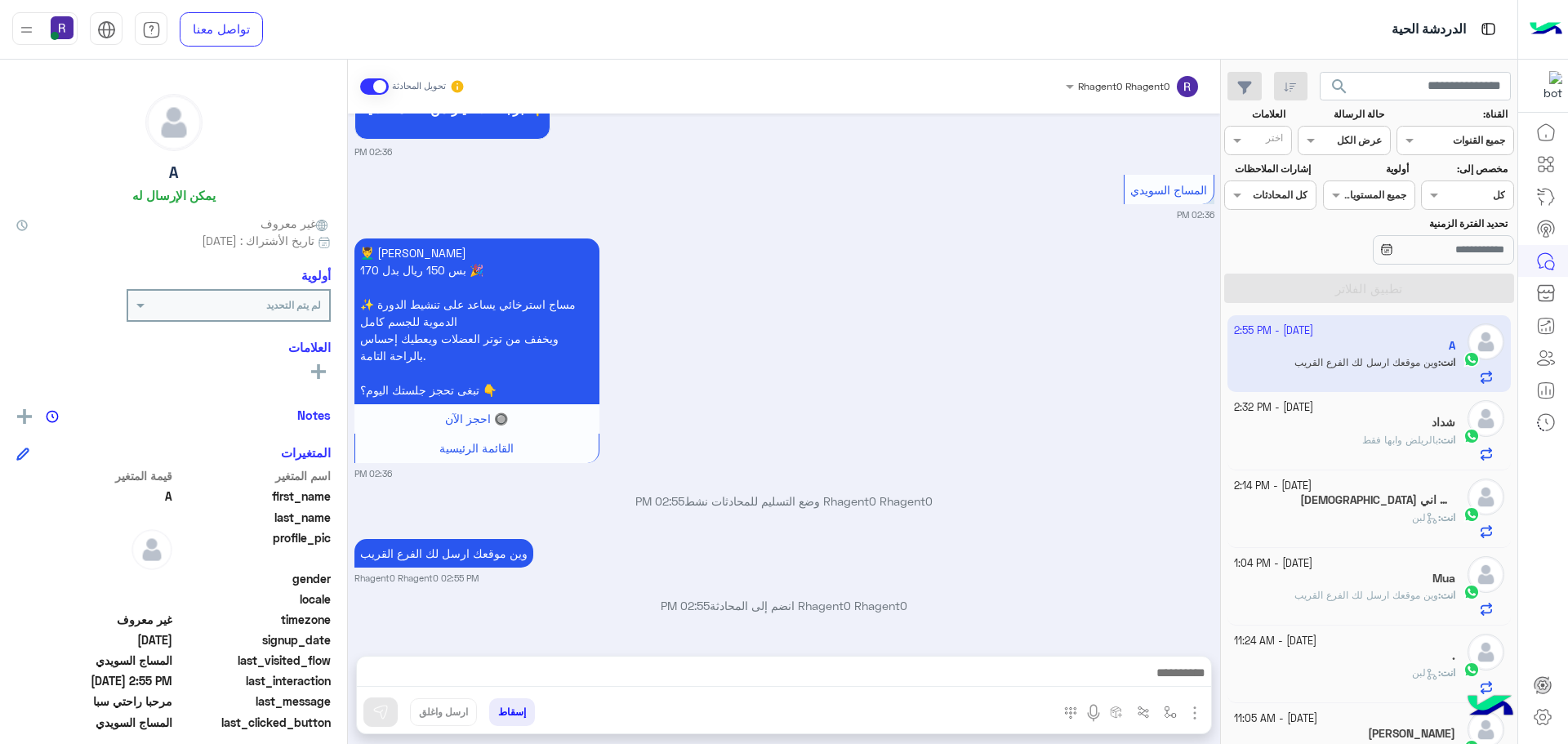
click at [1430, 430] on div "شداد" at bounding box center [1345, 424] width 222 height 17
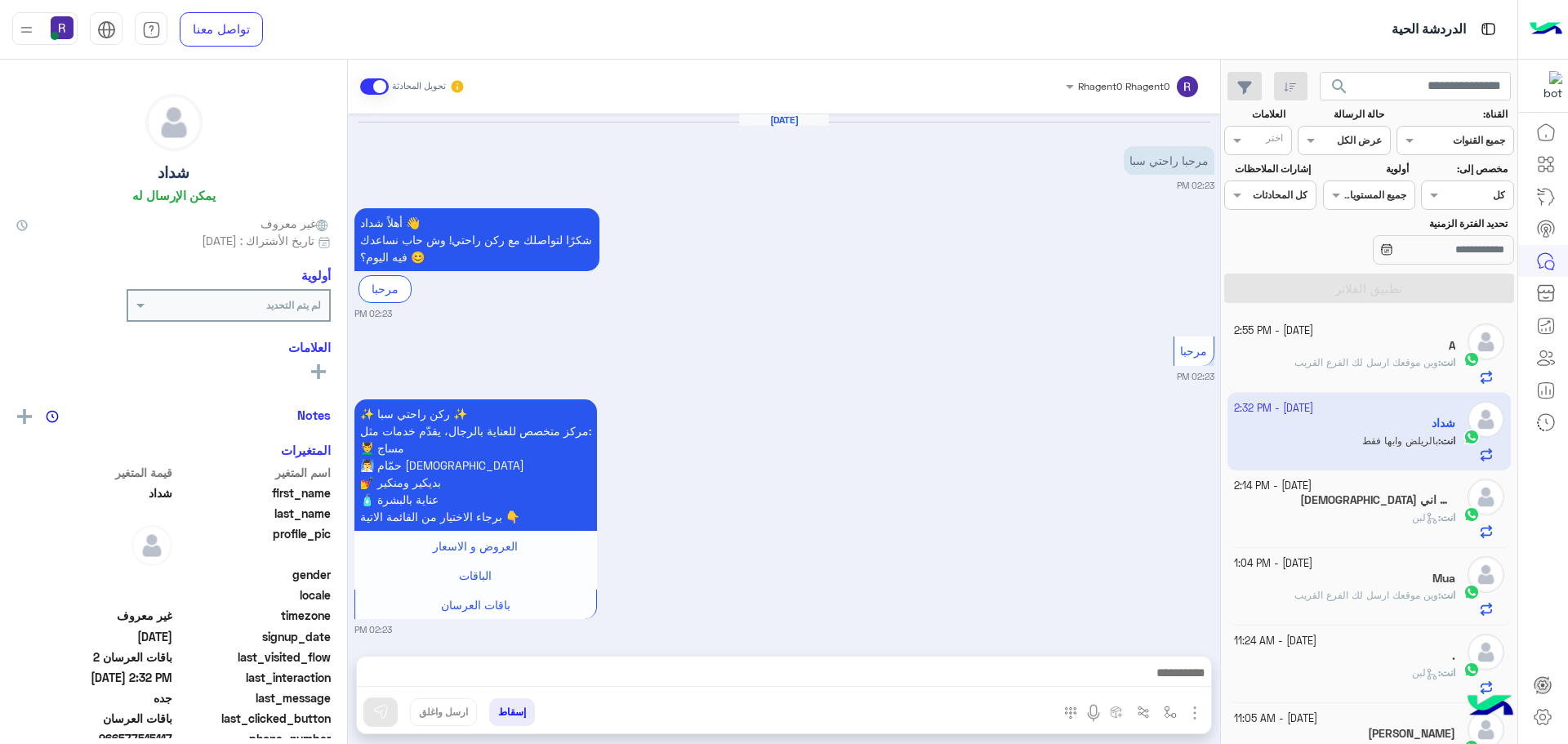
scroll to position [2021, 0]
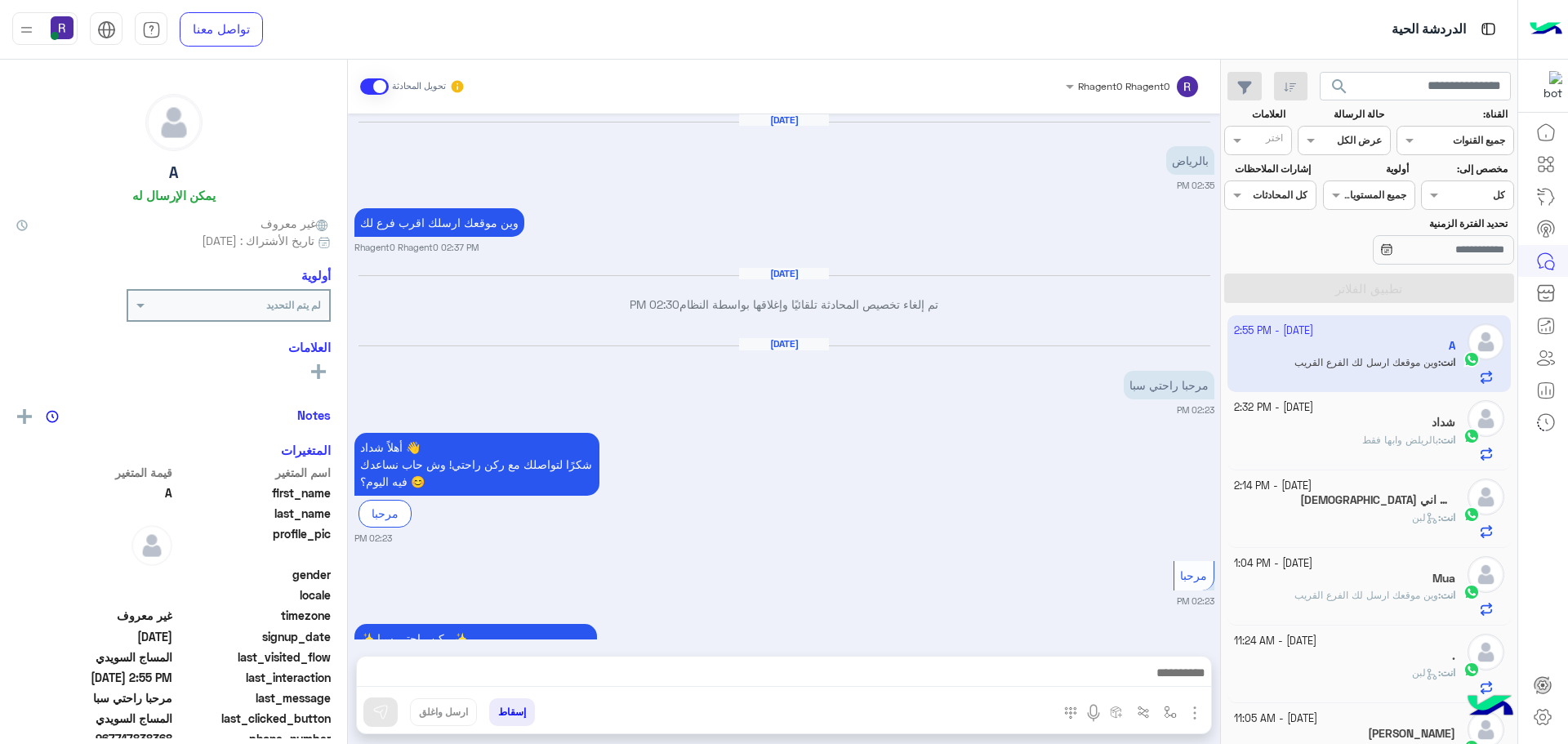
scroll to position [4281, 0]
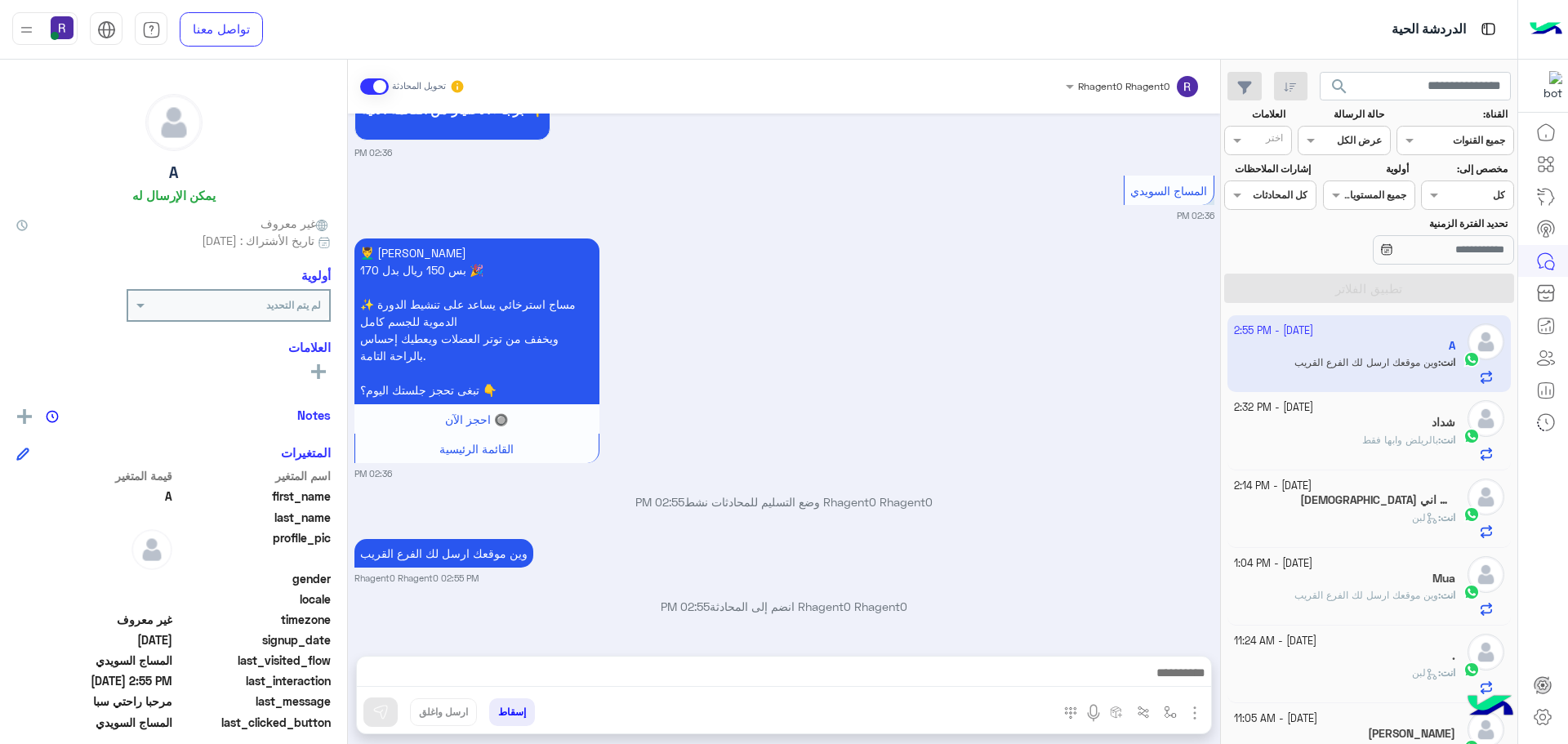
click at [1385, 436] on span "بالريلض وابها فقط" at bounding box center [1400, 440] width 76 height 13
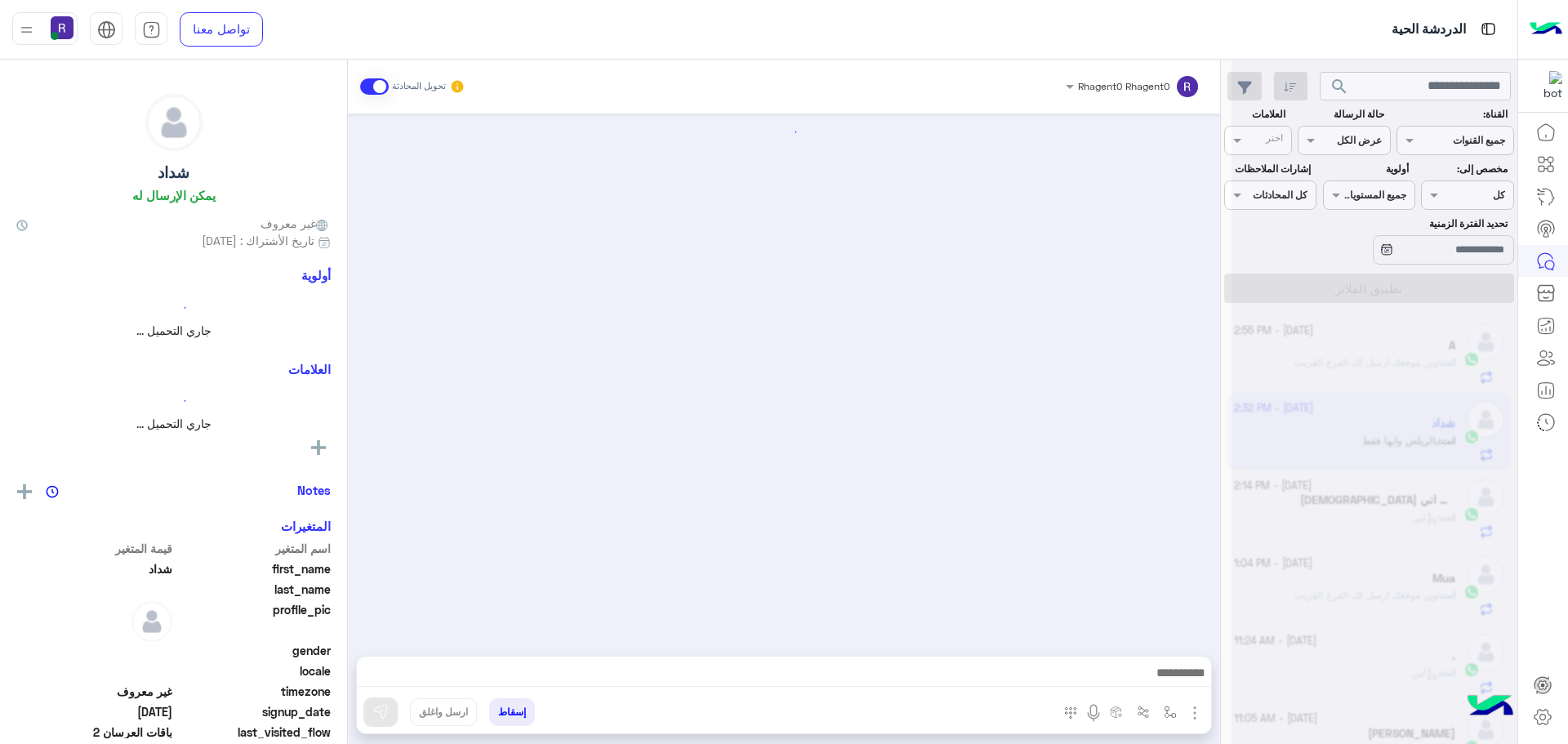
scroll to position [2021, 0]
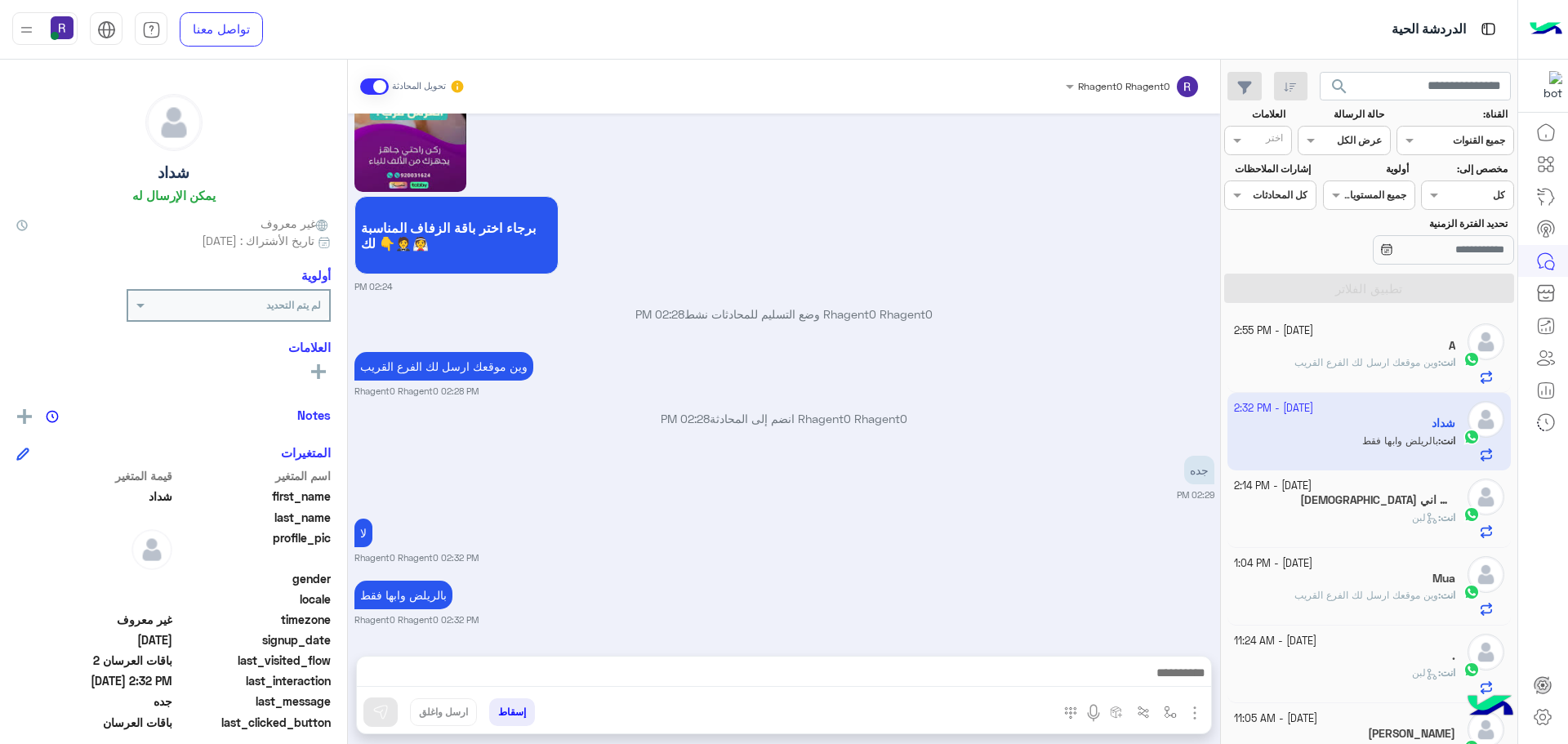
click at [1329, 367] on span "وين موقعك ارسل لك الفرع القريب" at bounding box center [1366, 362] width 144 height 13
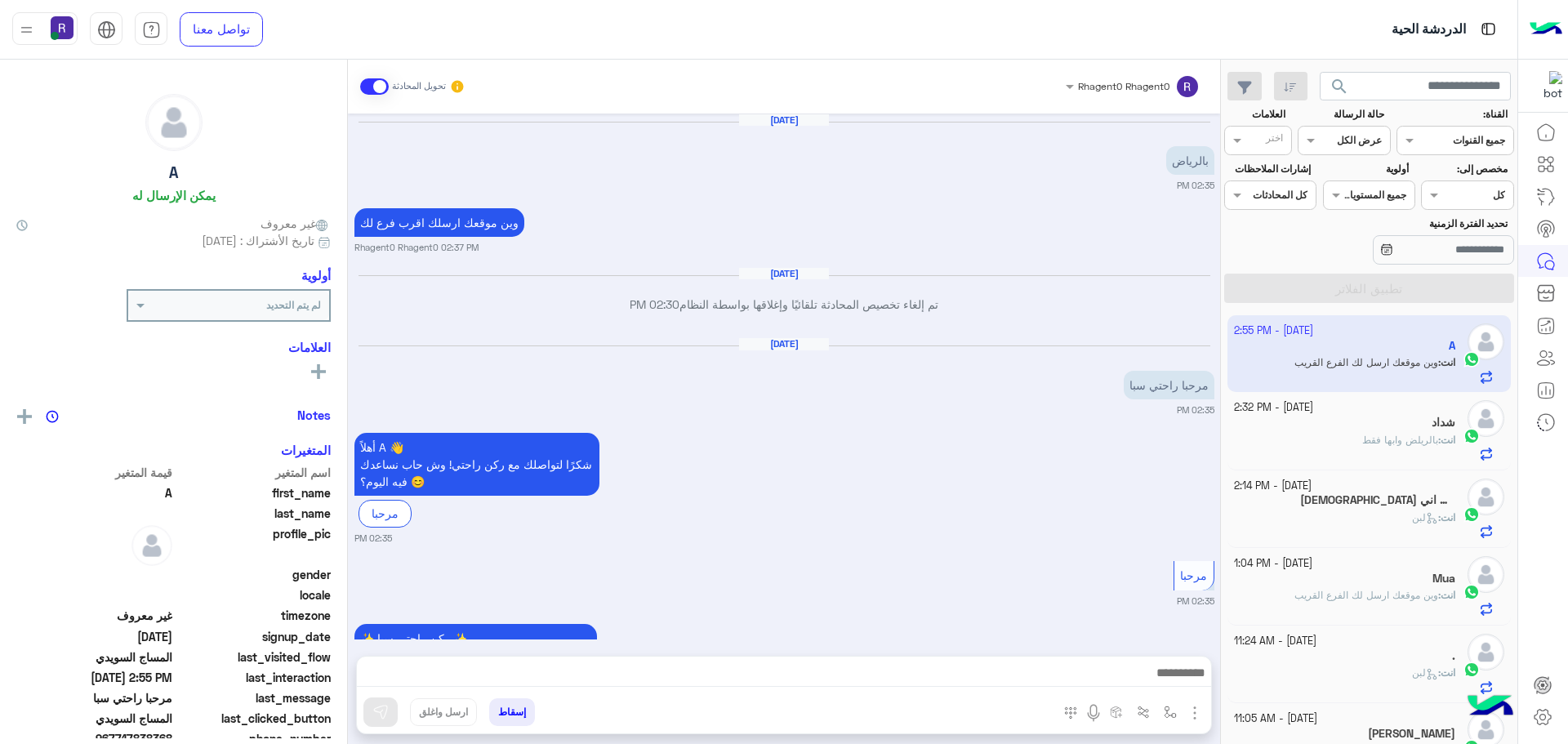
scroll to position [1764, 0]
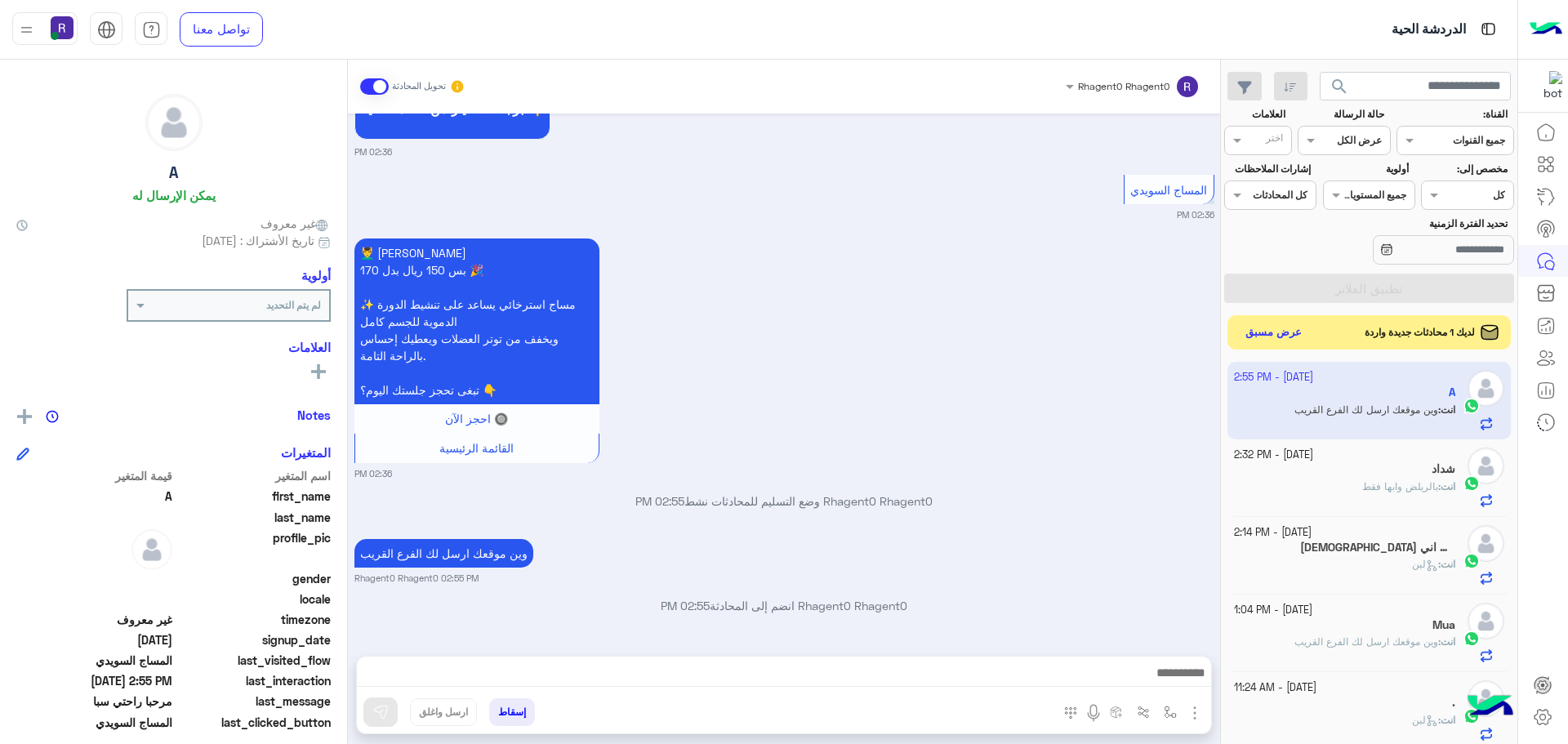
click at [1281, 336] on button "عرض مسبق" at bounding box center [1274, 332] width 69 height 22
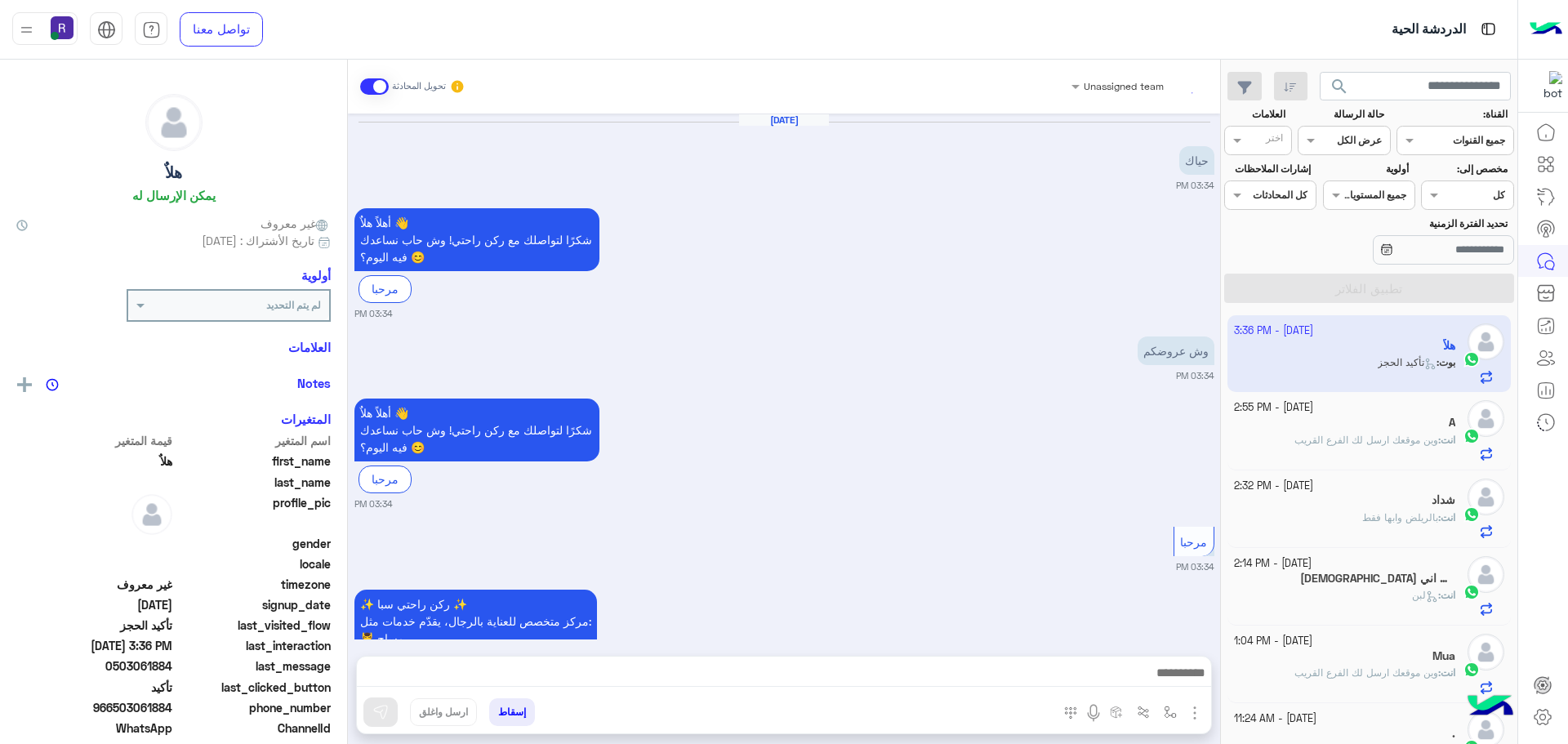
scroll to position [1396, 0]
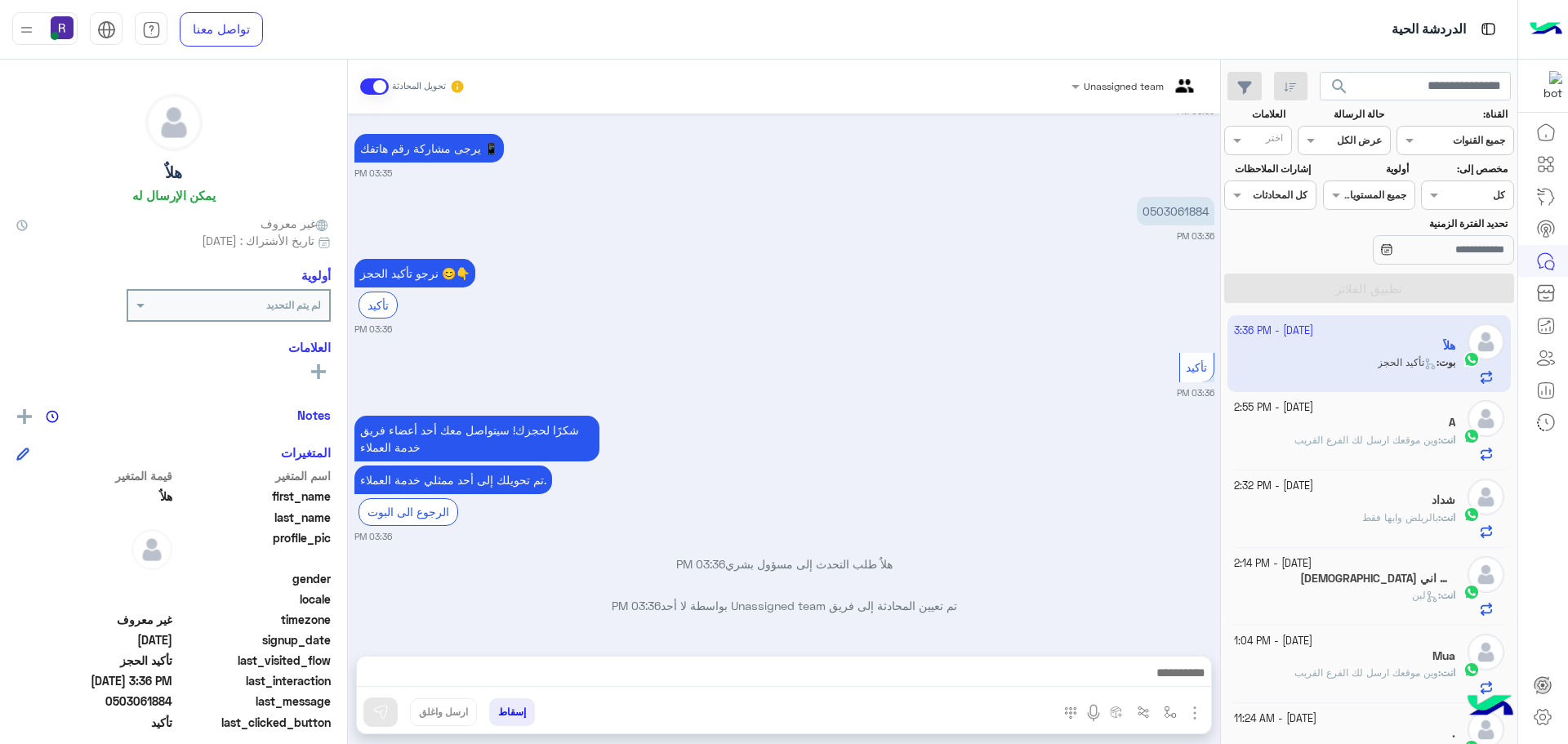
click at [1370, 440] on span "وين موقعك ارسل لك الفرع القريب" at bounding box center [1366, 440] width 144 height 13
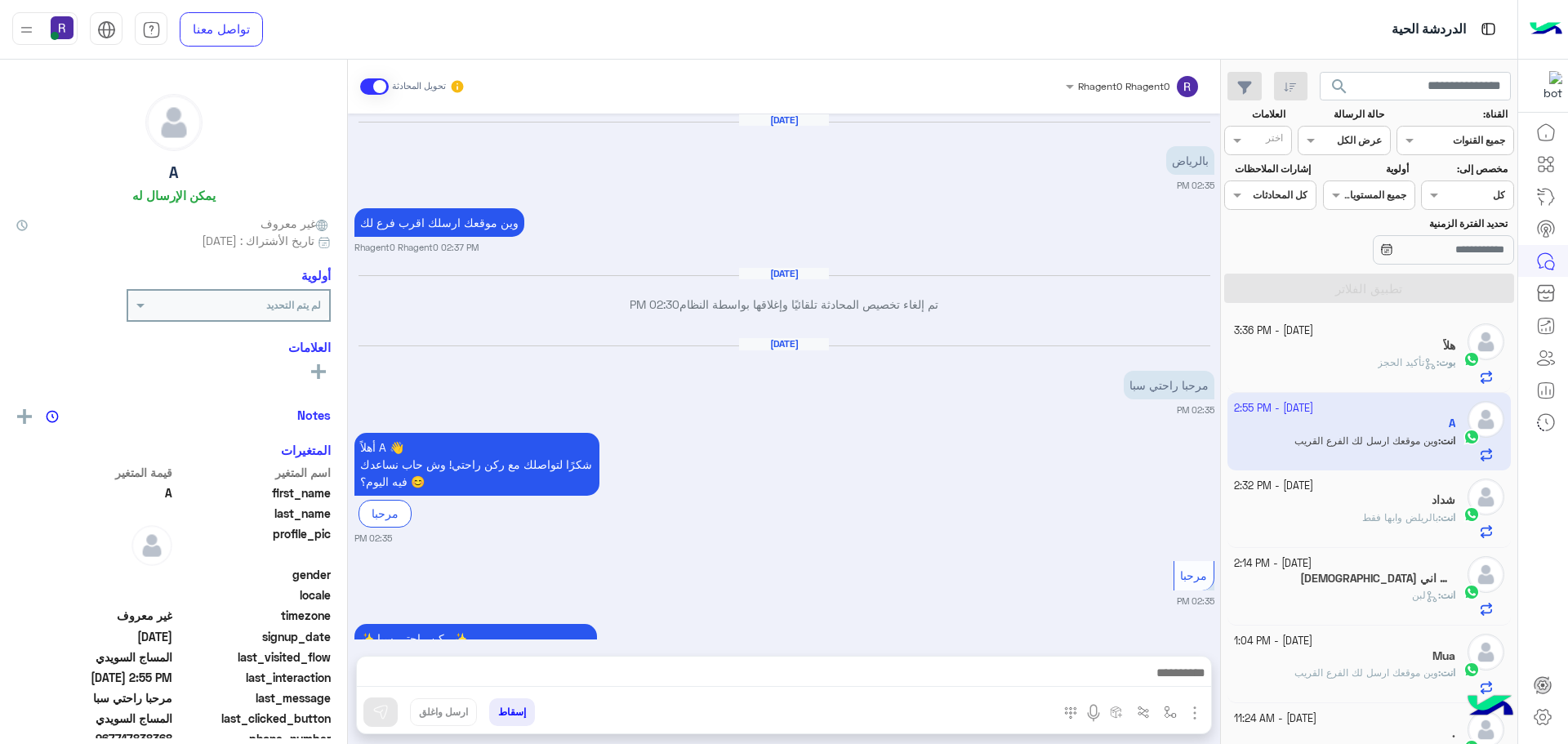
scroll to position [1764, 0]
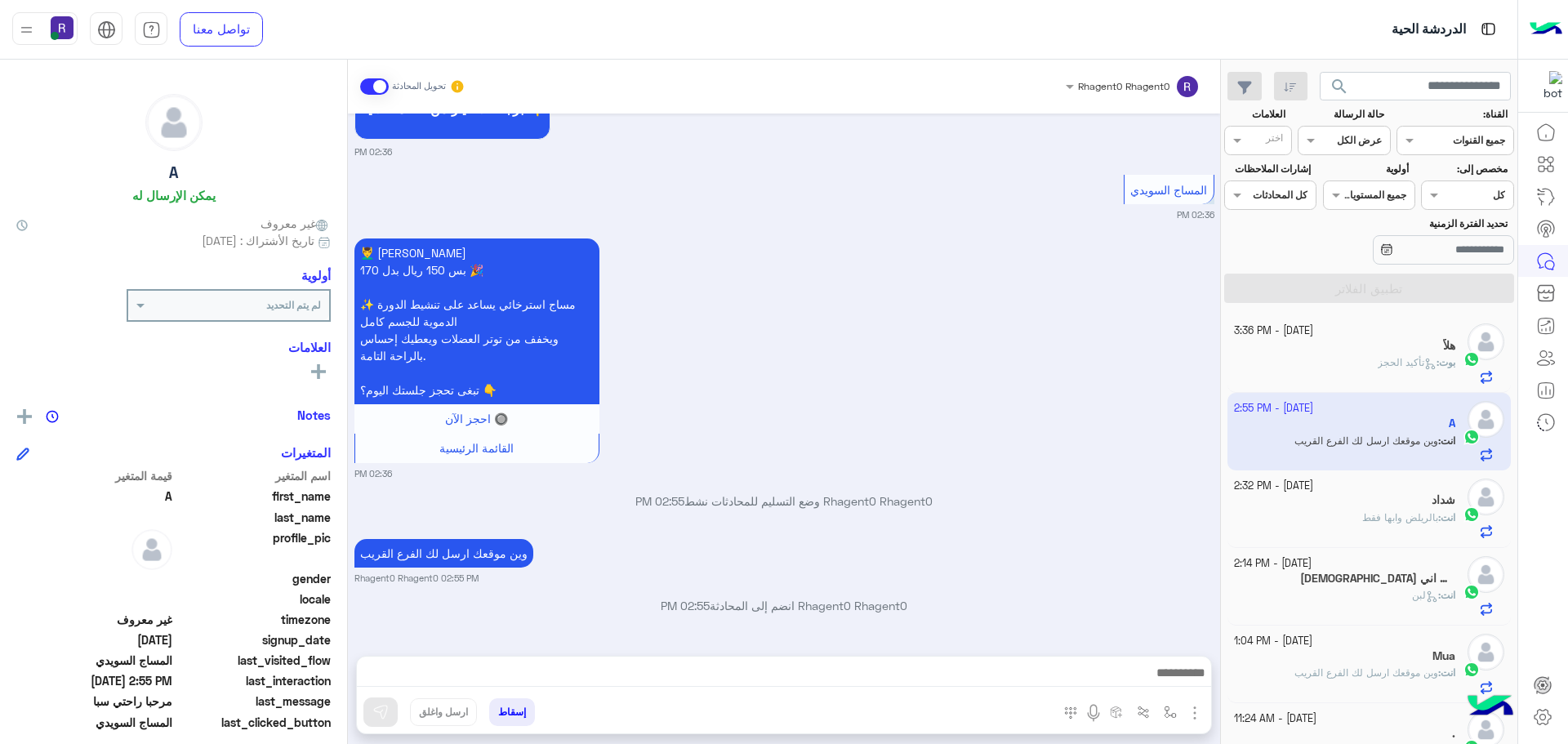
click at [1351, 369] on div "بوت : تأكيد الحجز" at bounding box center [1345, 369] width 222 height 28
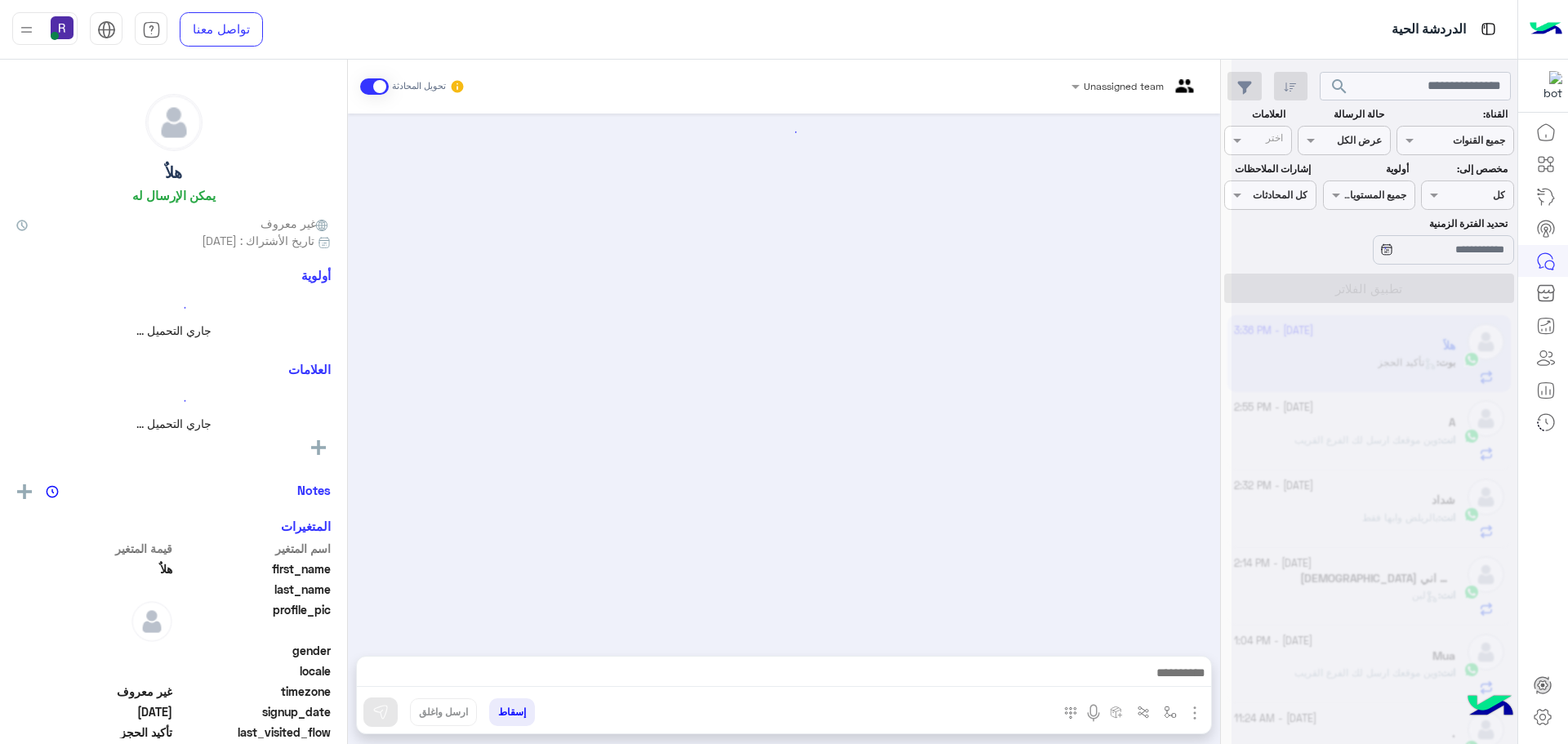
scroll to position [1396, 0]
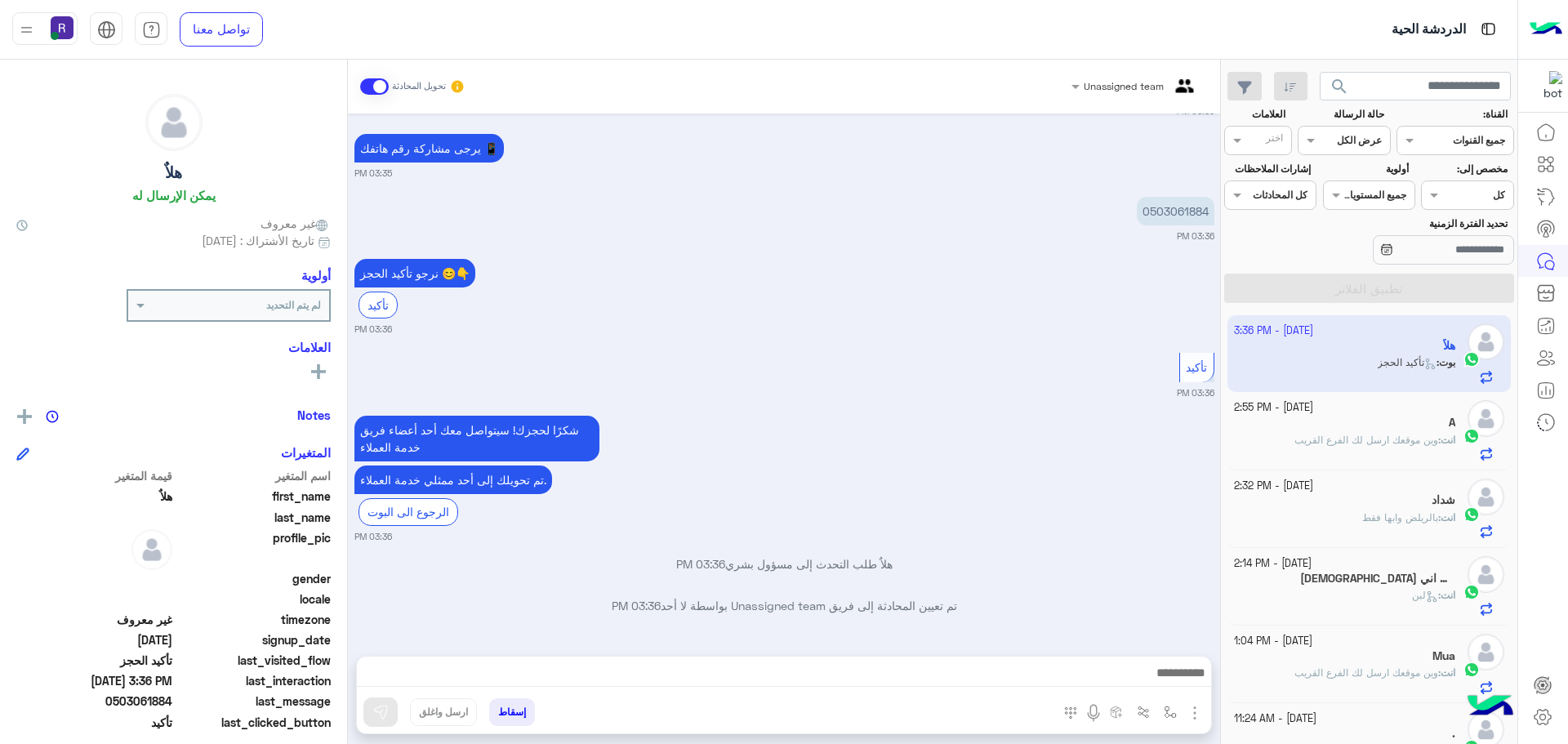
click at [1354, 422] on div "A" at bounding box center [1345, 424] width 222 height 17
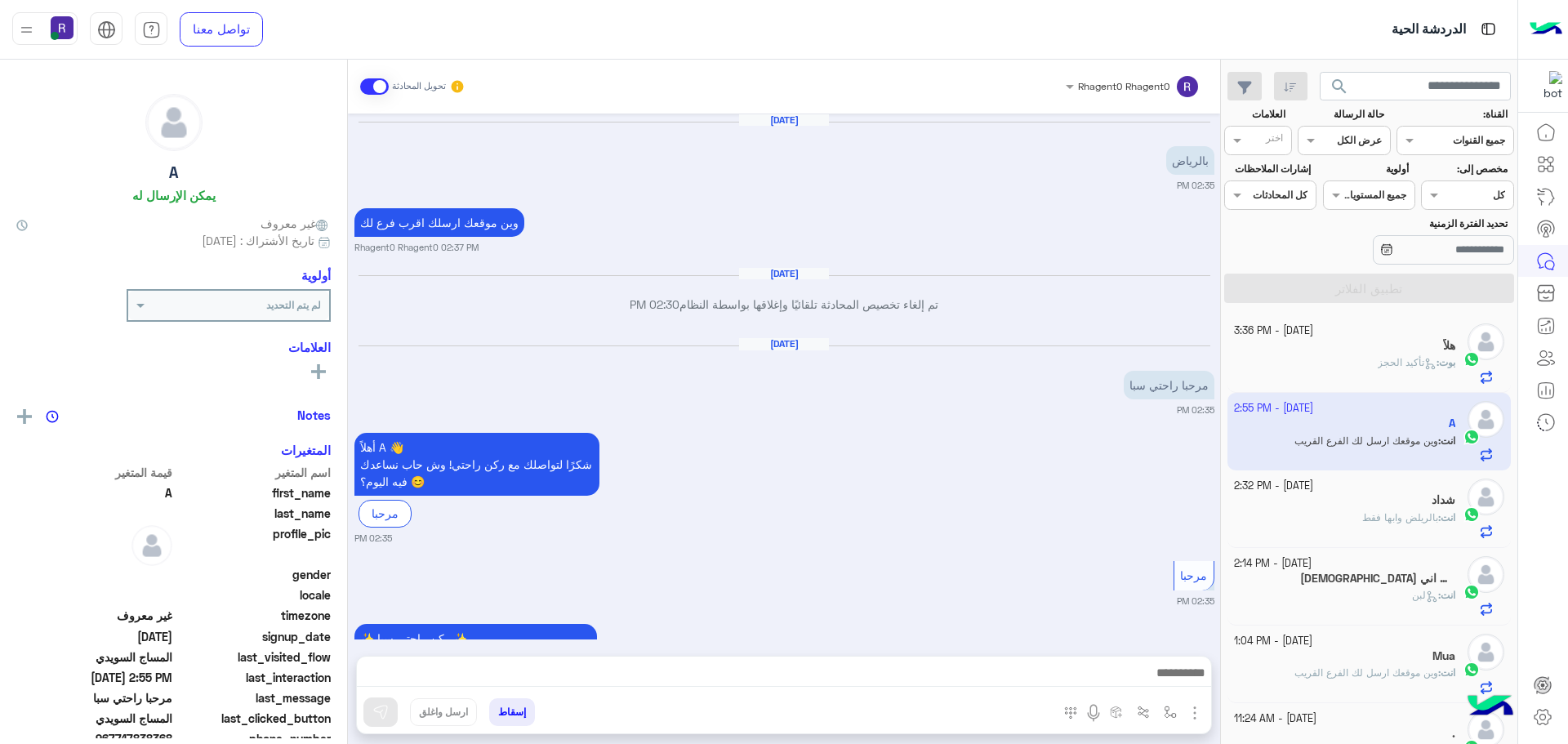
scroll to position [1764, 0]
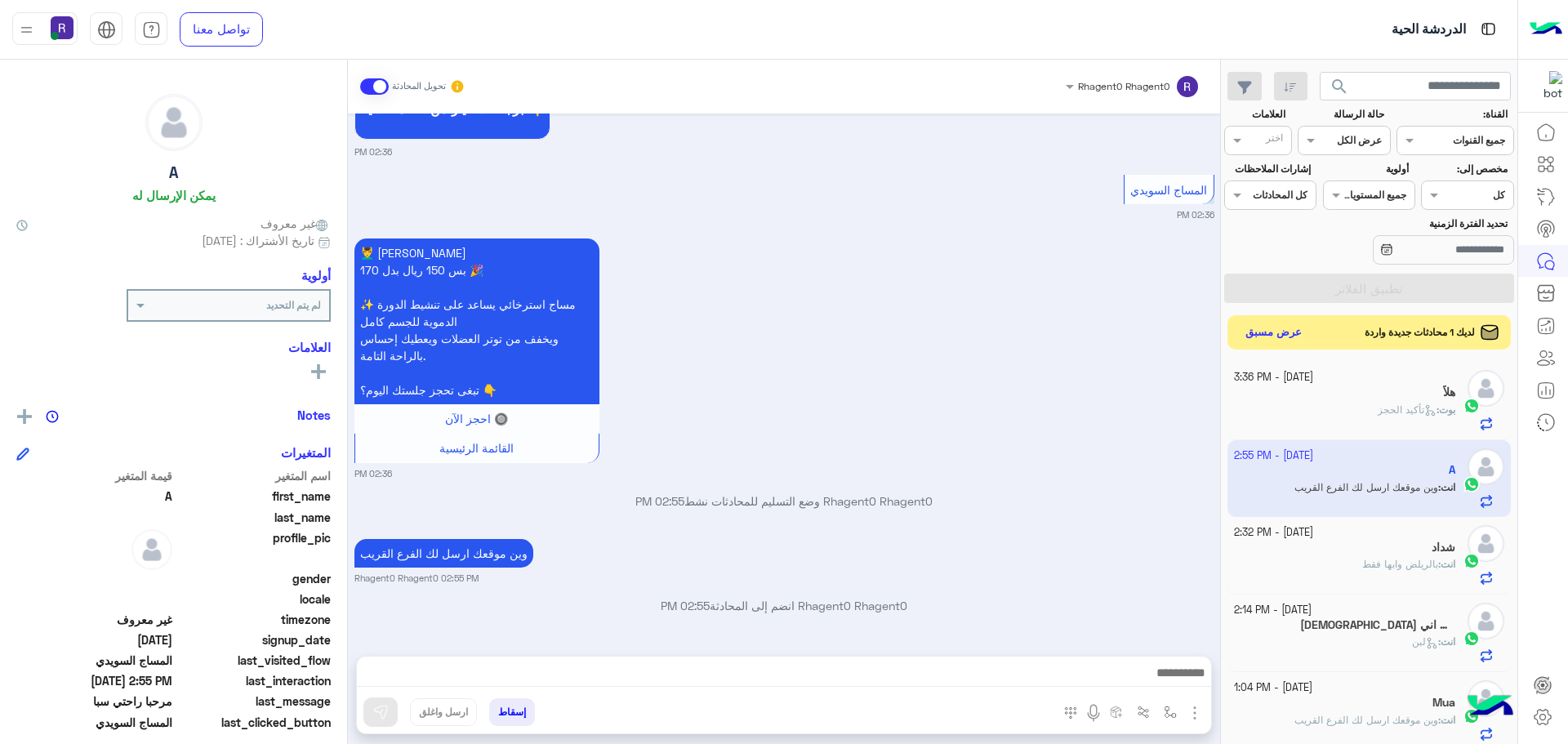
click at [1280, 330] on button "عرض مسبق" at bounding box center [1274, 332] width 69 height 22
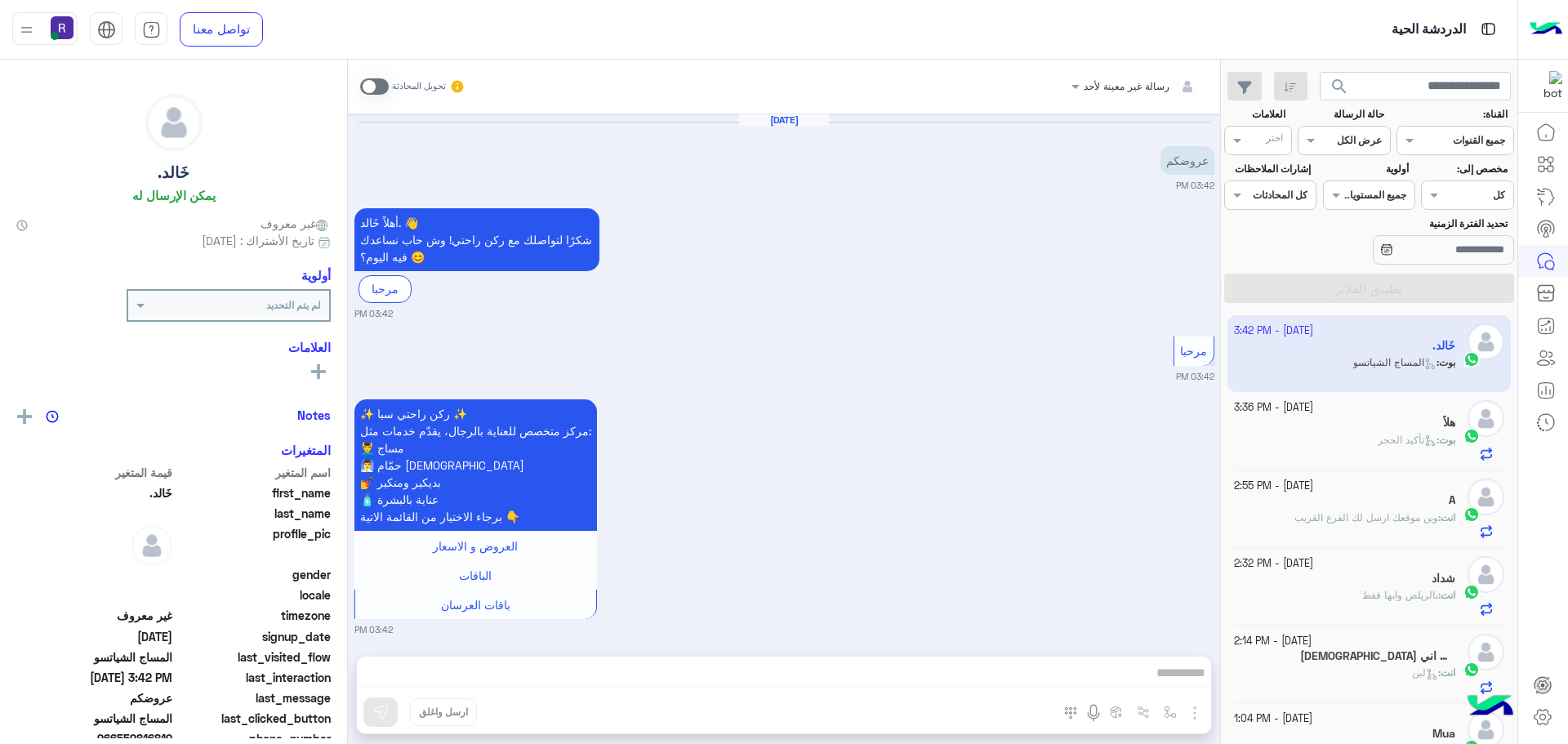
scroll to position [1134, 0]
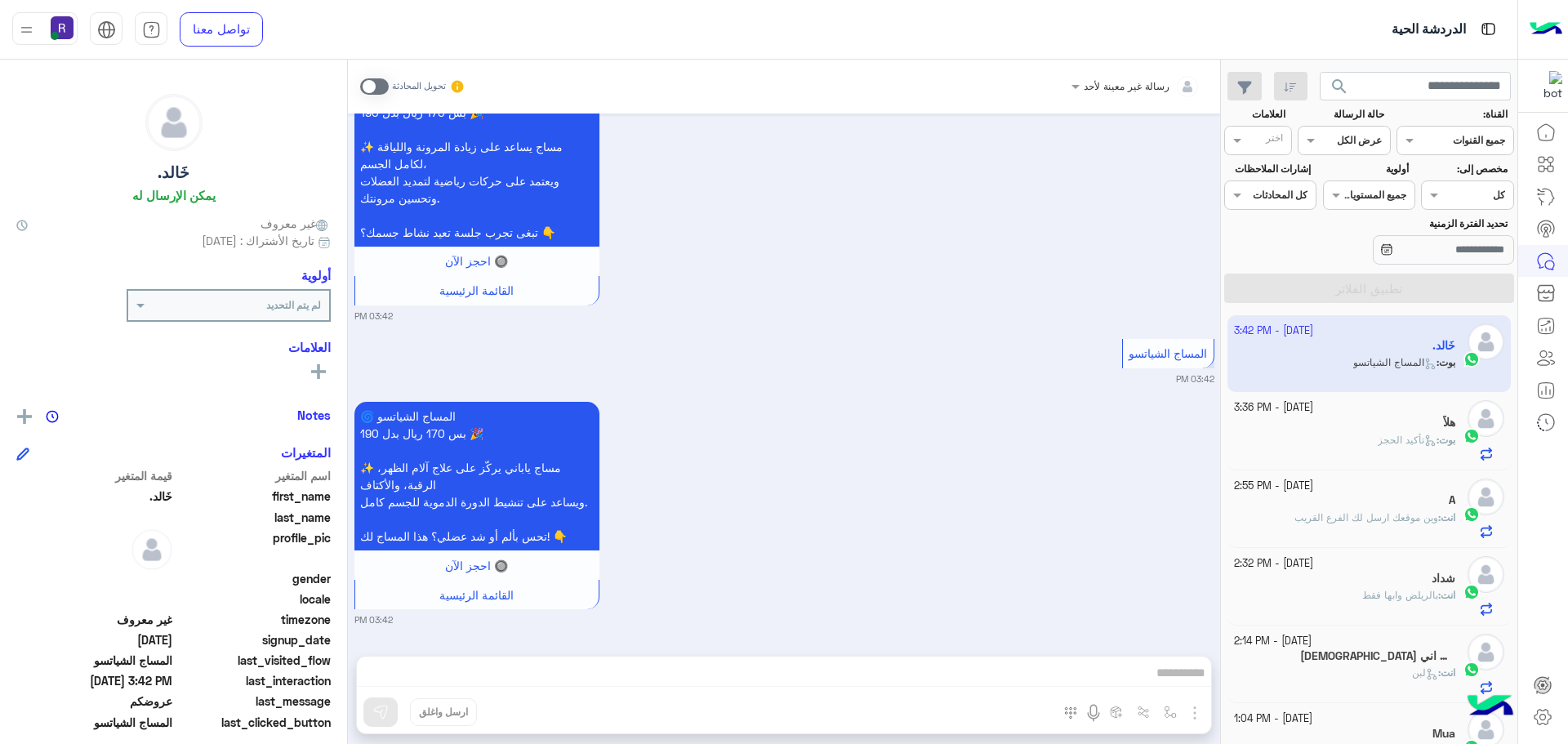
click at [380, 85] on span at bounding box center [374, 86] width 28 height 17
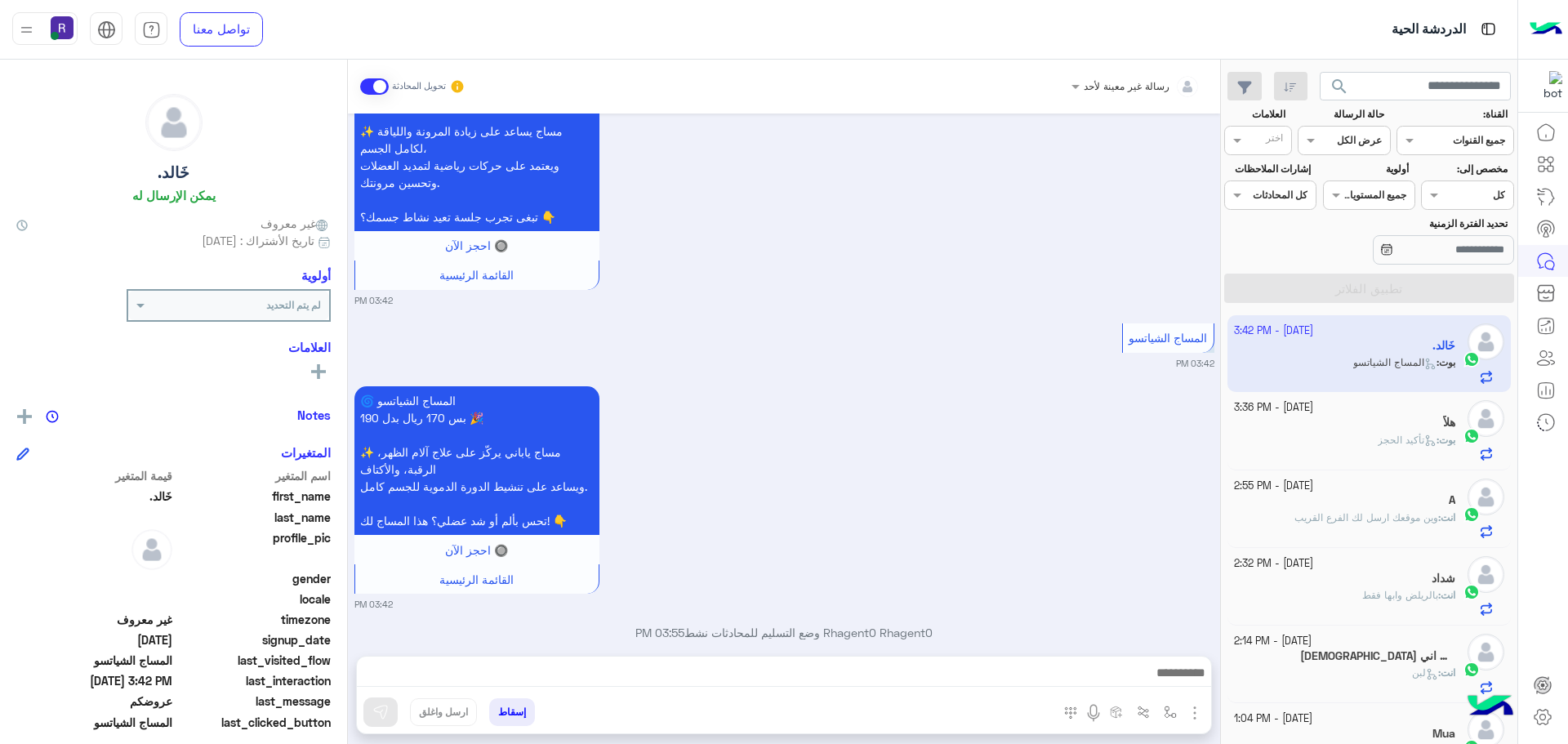
scroll to position [1176, 0]
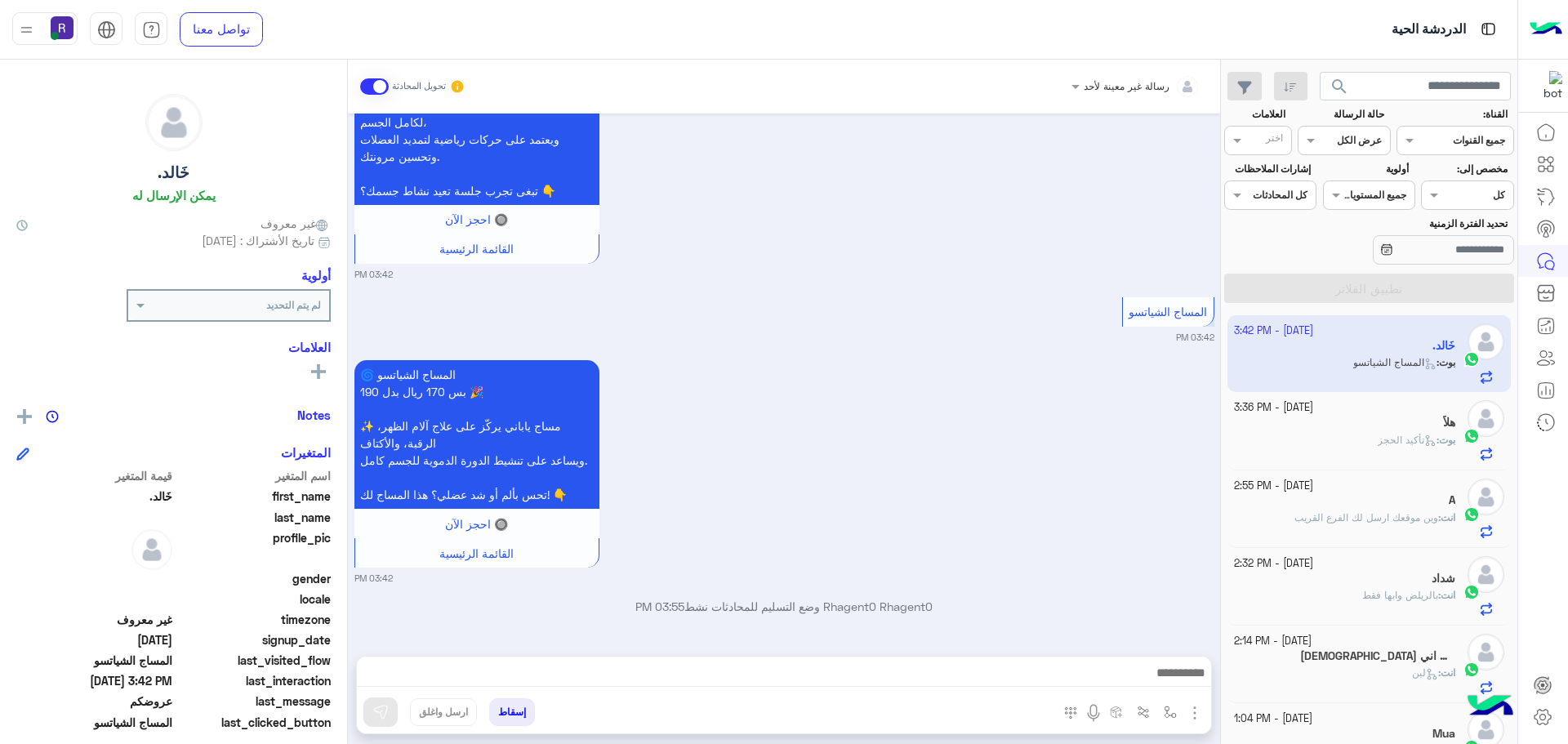
click at [1194, 711] on img "button" at bounding box center [1194, 713] width 19 height 19
click at [1171, 685] on span "الصور" at bounding box center [1163, 677] width 30 height 18
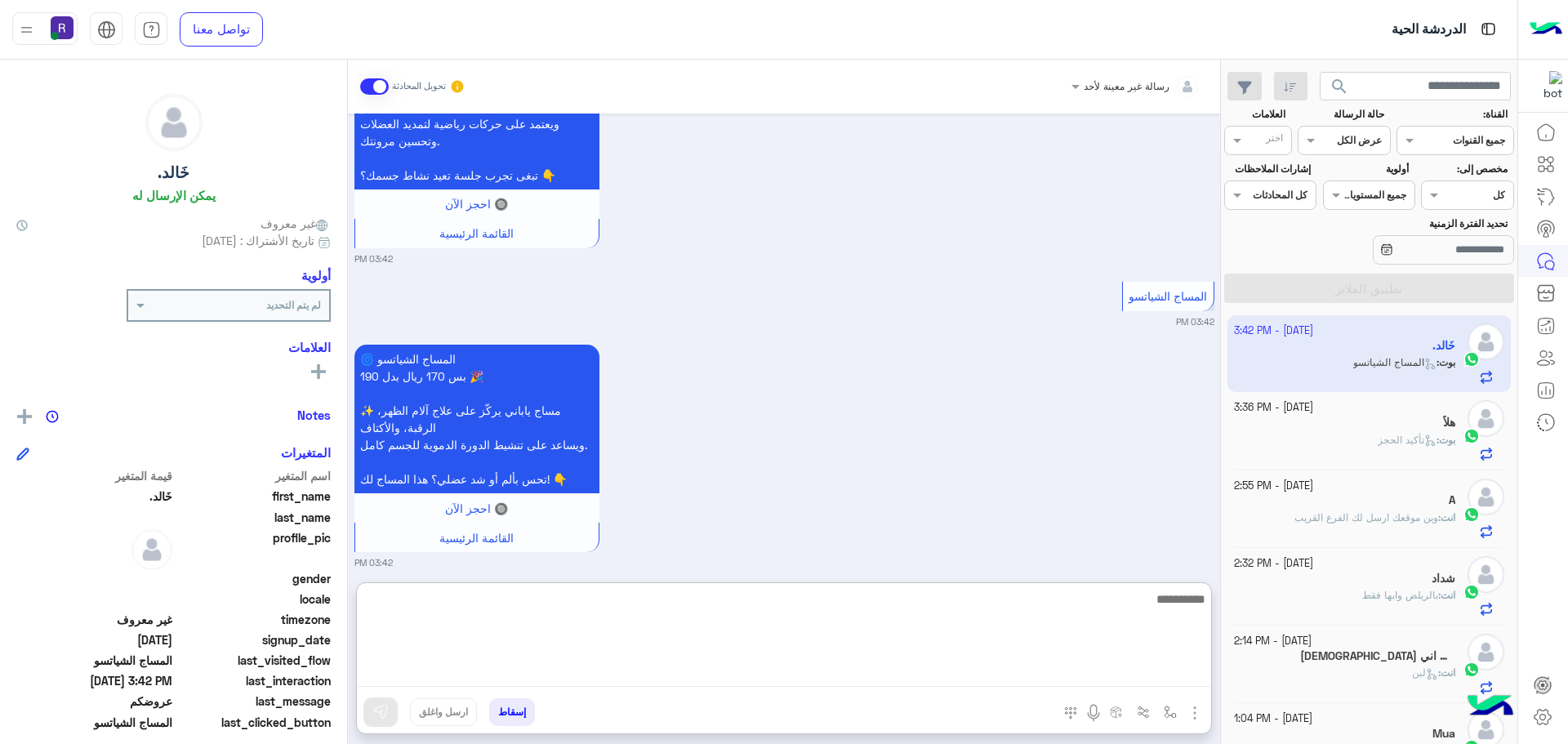
paste textarea "**********"
type textarea "**********"
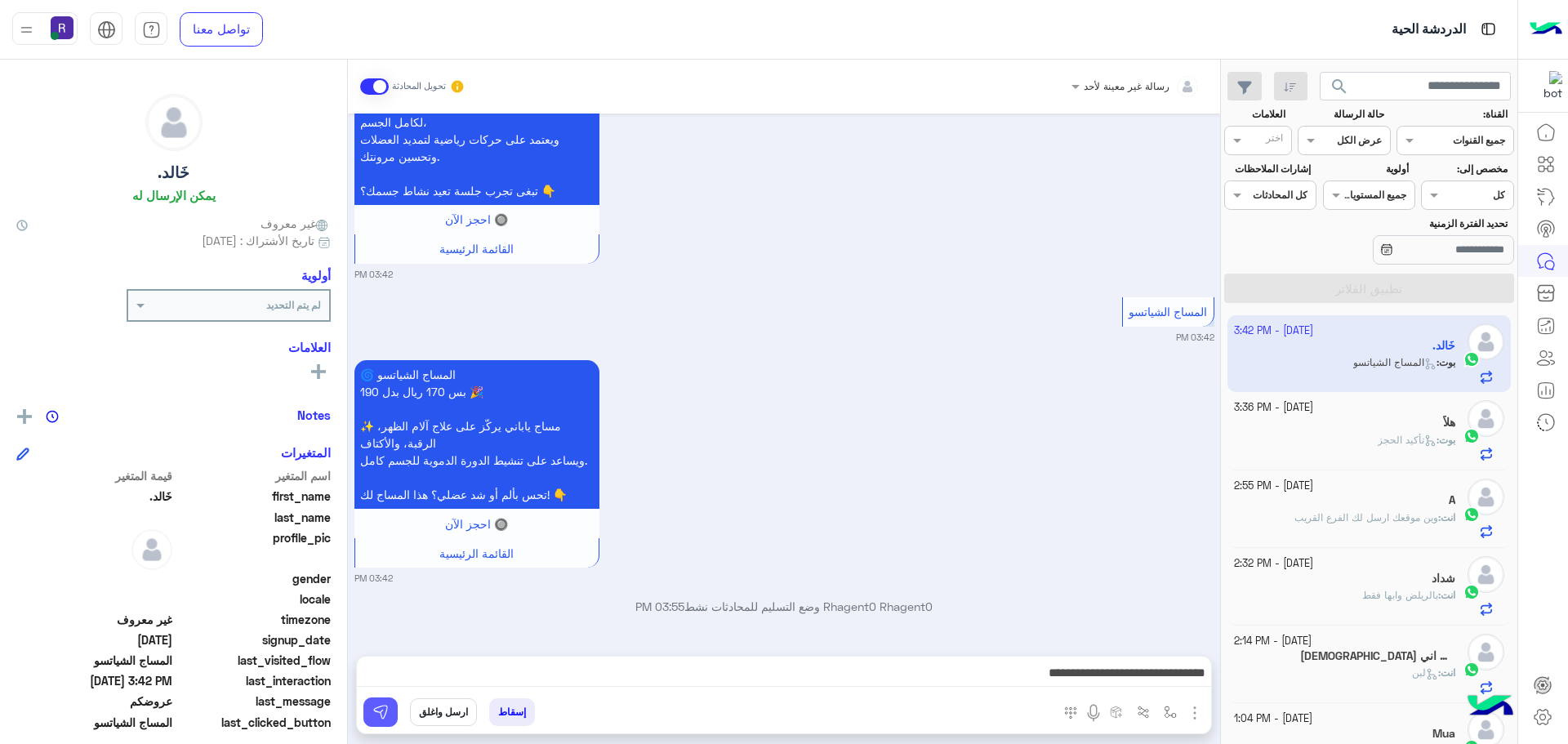
click at [376, 708] on img at bounding box center [381, 712] width 17 height 17
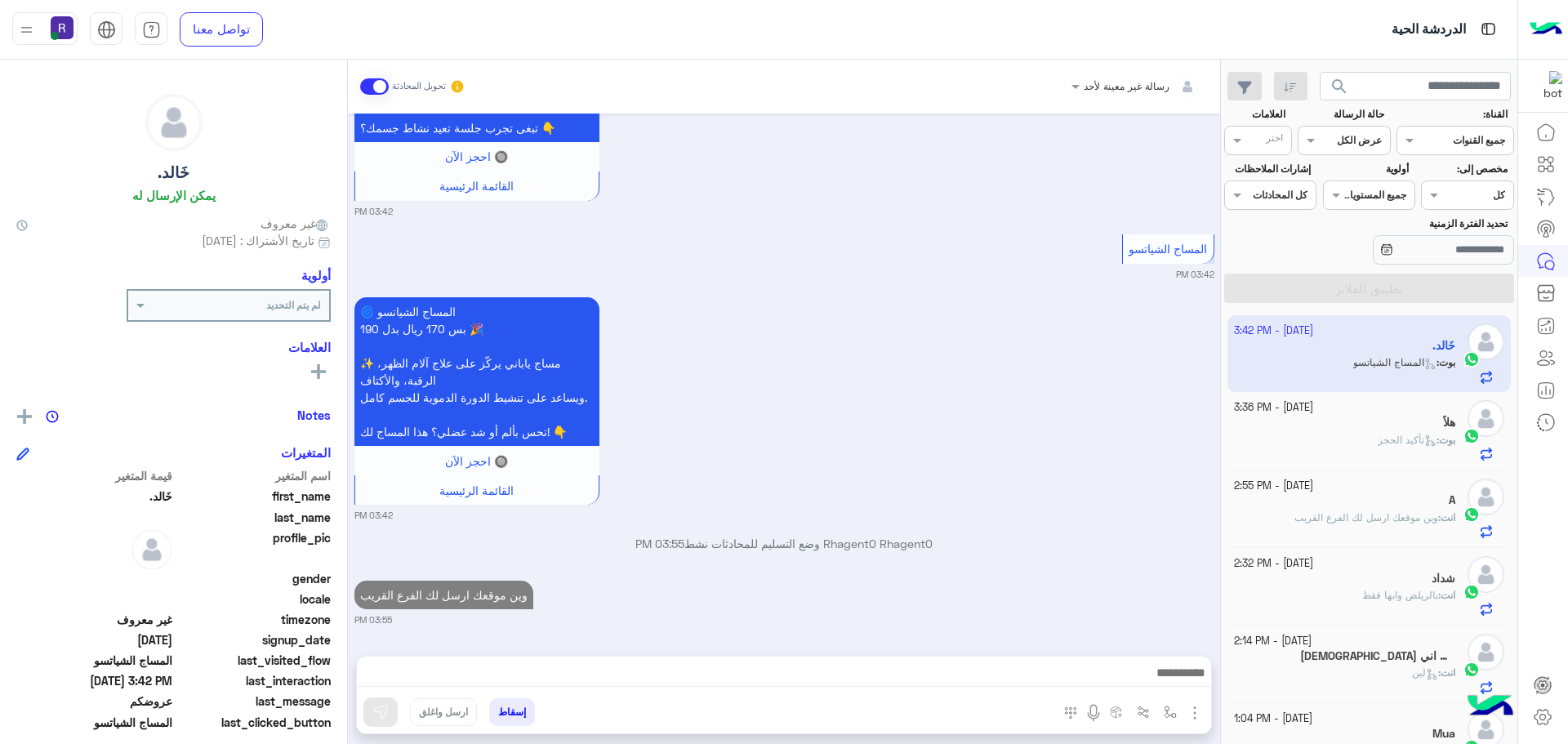
click at [1365, 414] on div "14 October - 3:36 PM" at bounding box center [1345, 408] width 222 height 16
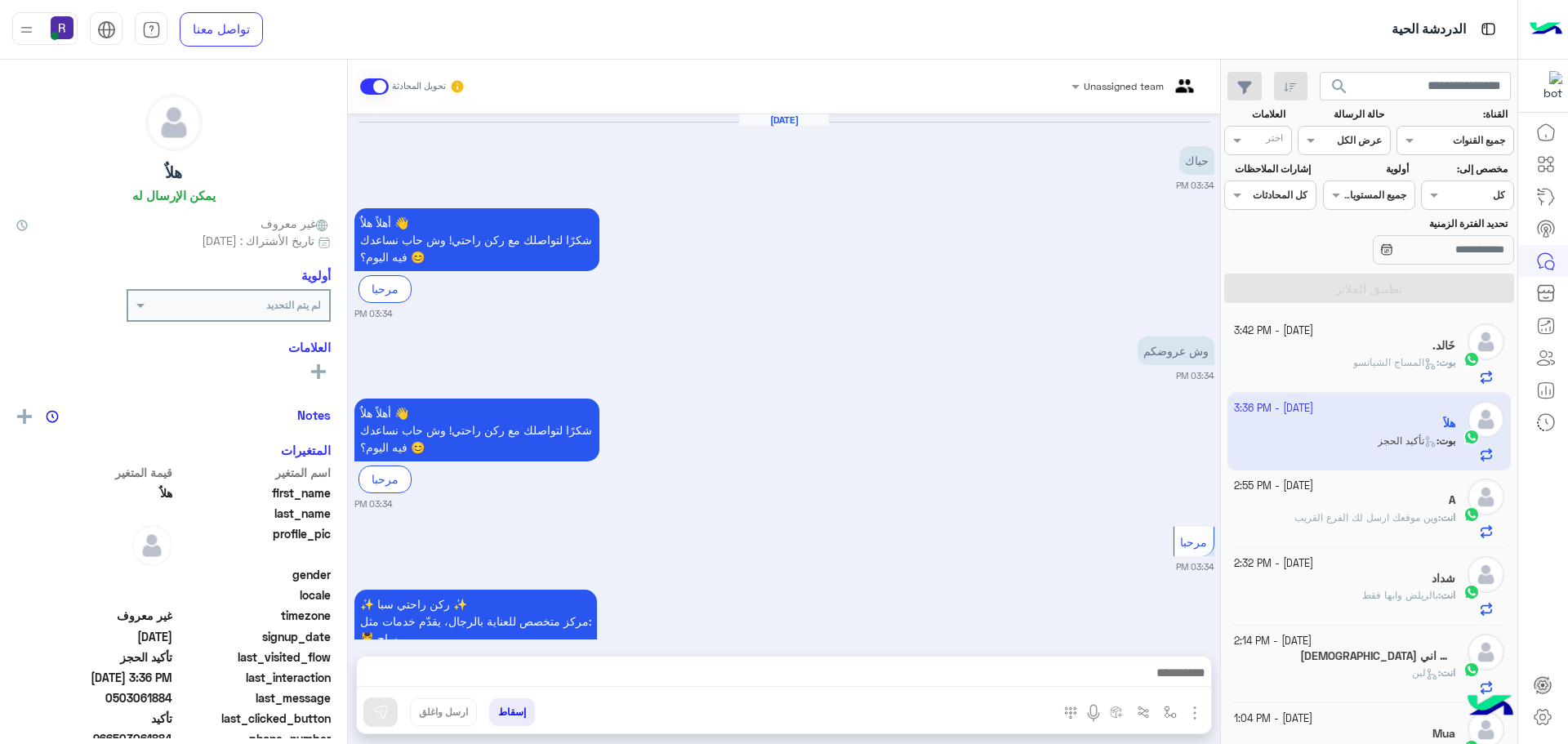
scroll to position [1396, 0]
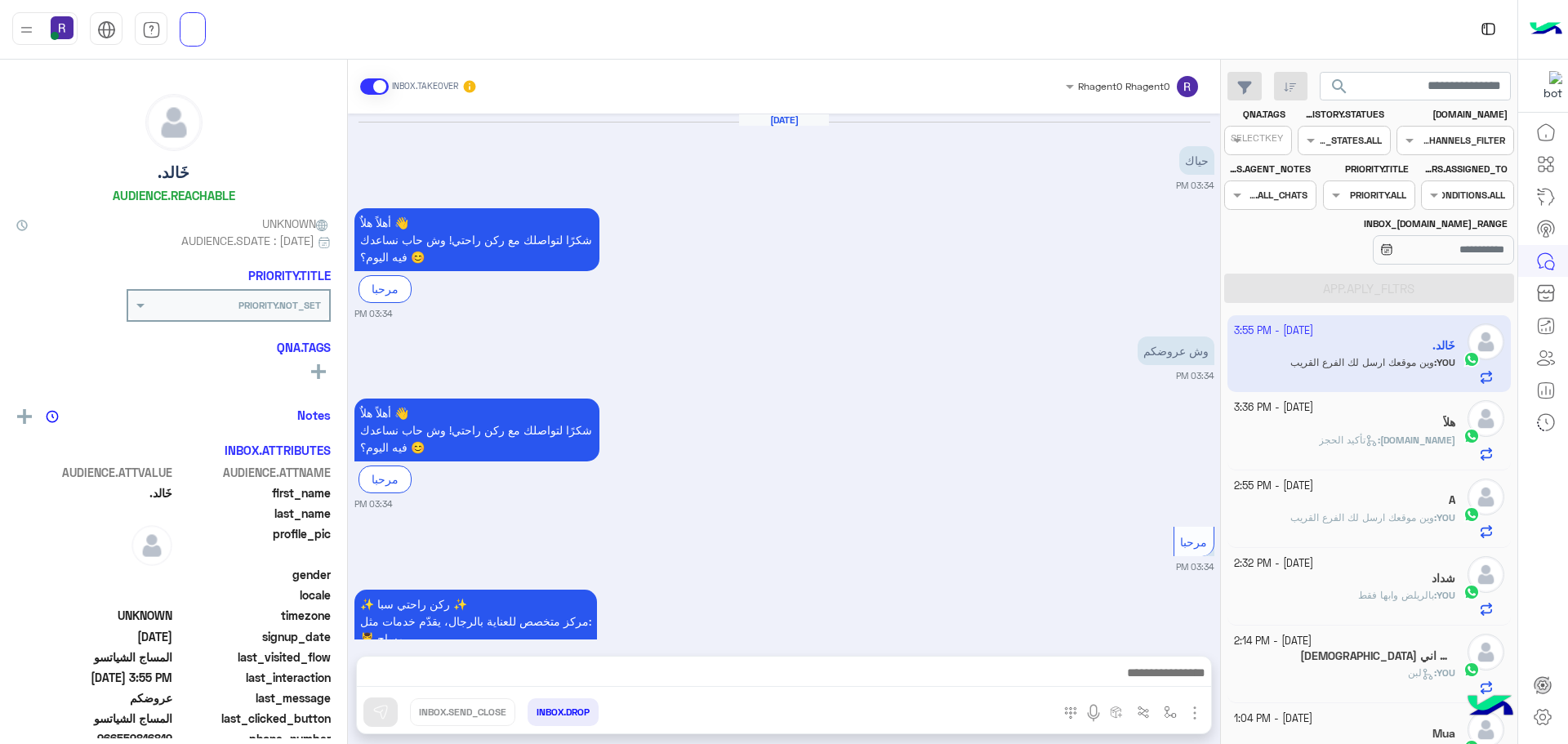
scroll to position [3175, 0]
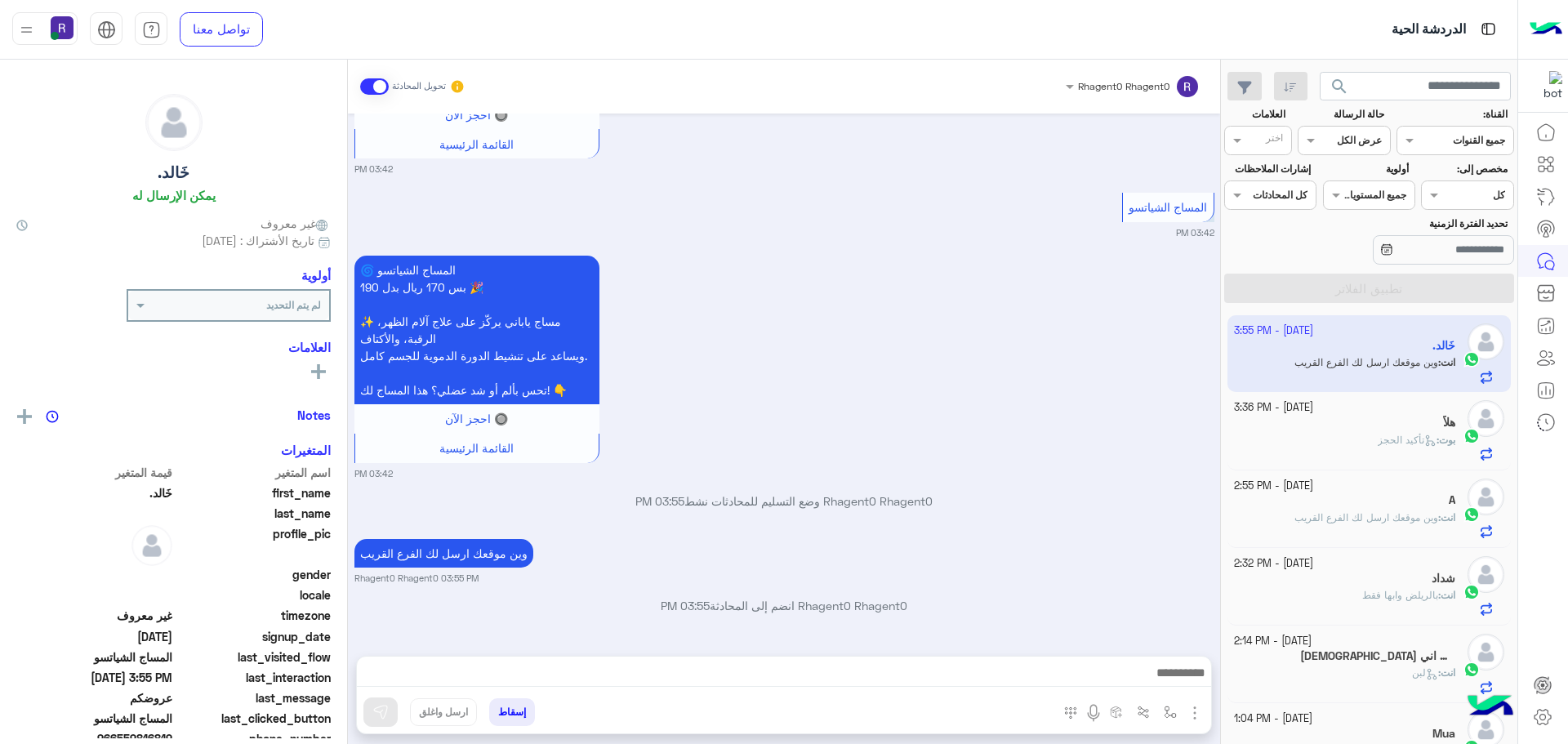
click at [1309, 460] on div "بوت : تأكيد الحجز" at bounding box center [1345, 447] width 222 height 28
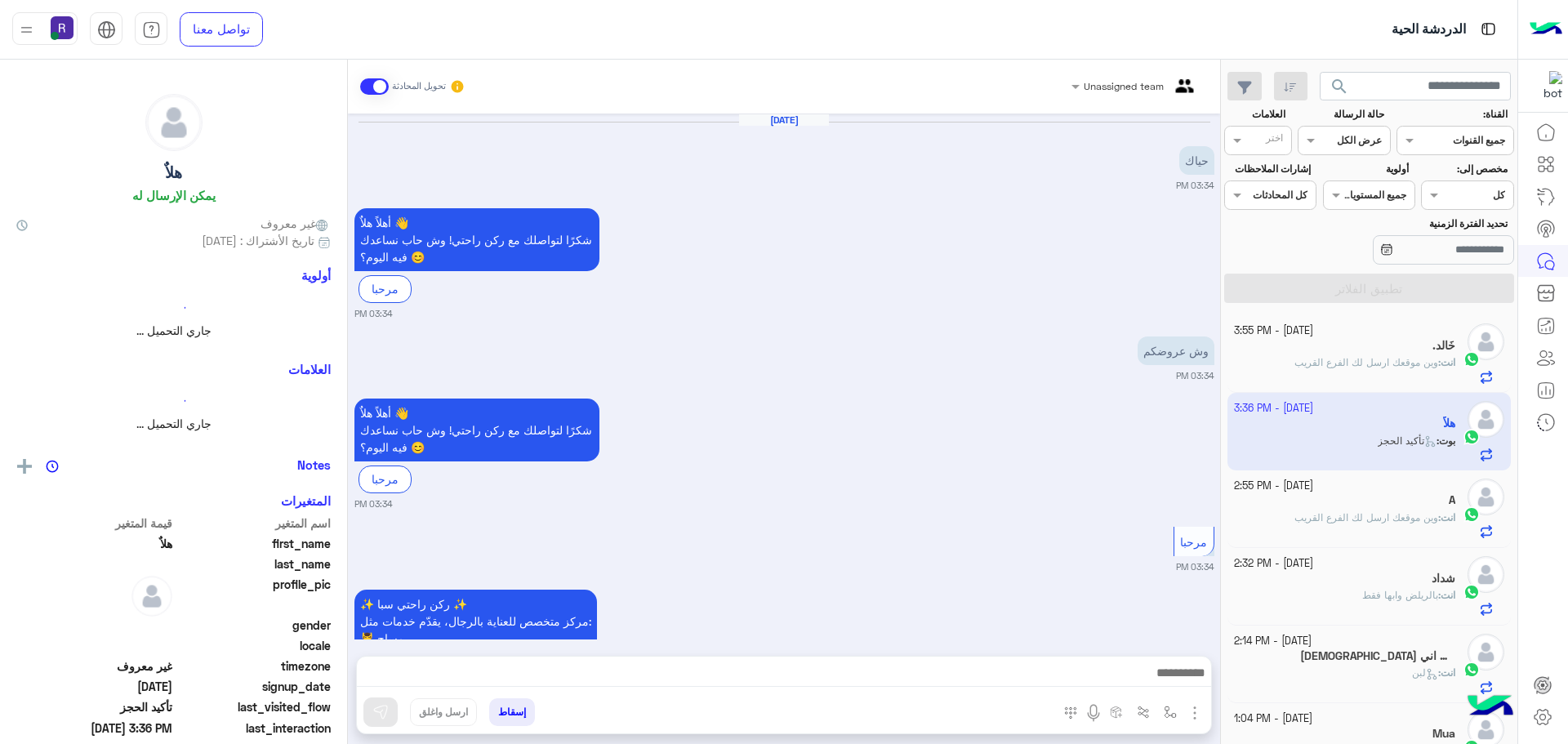
scroll to position [1396, 0]
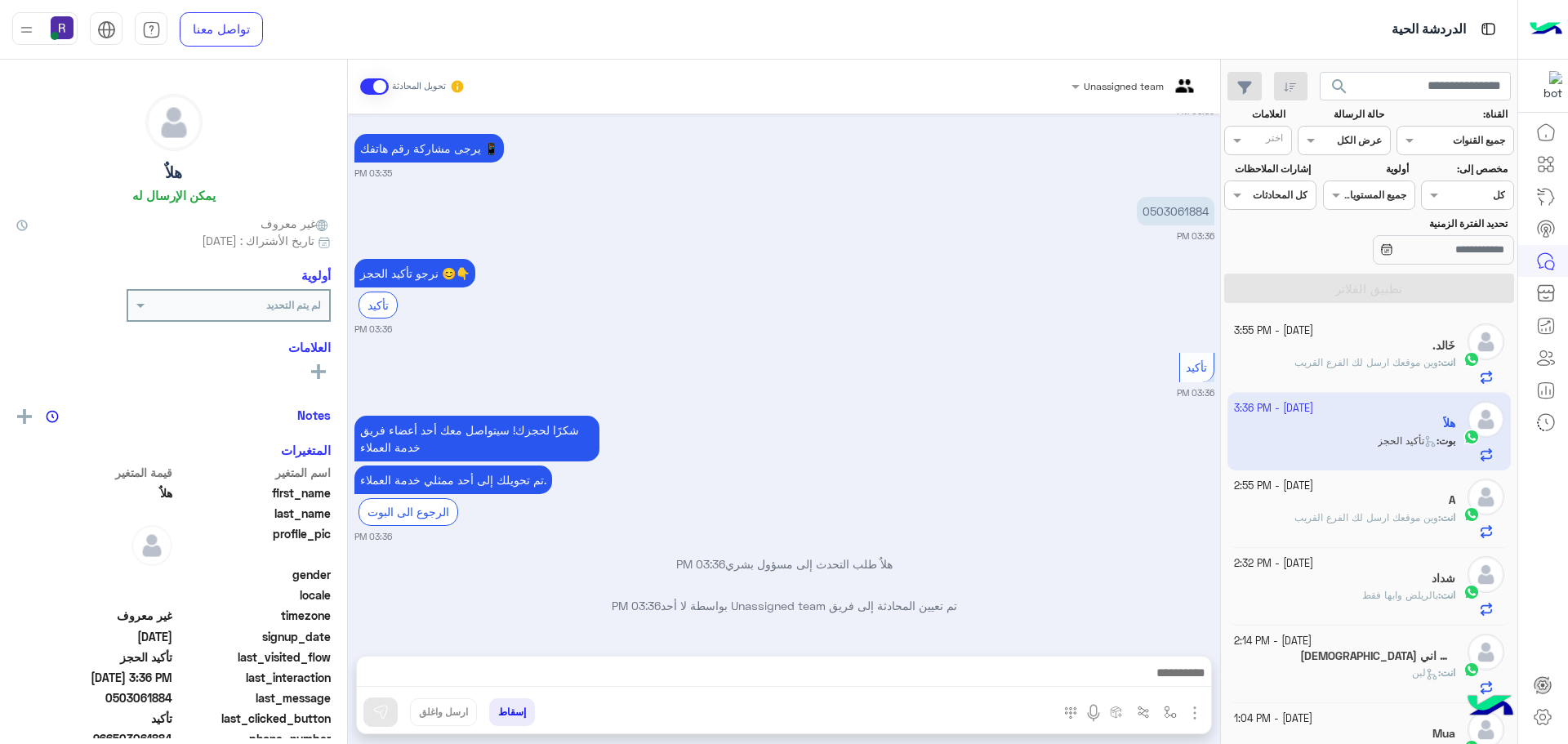
click at [1295, 356] on span "وين موقعك ارسل لك الفرع القريب" at bounding box center [1366, 362] width 144 height 13
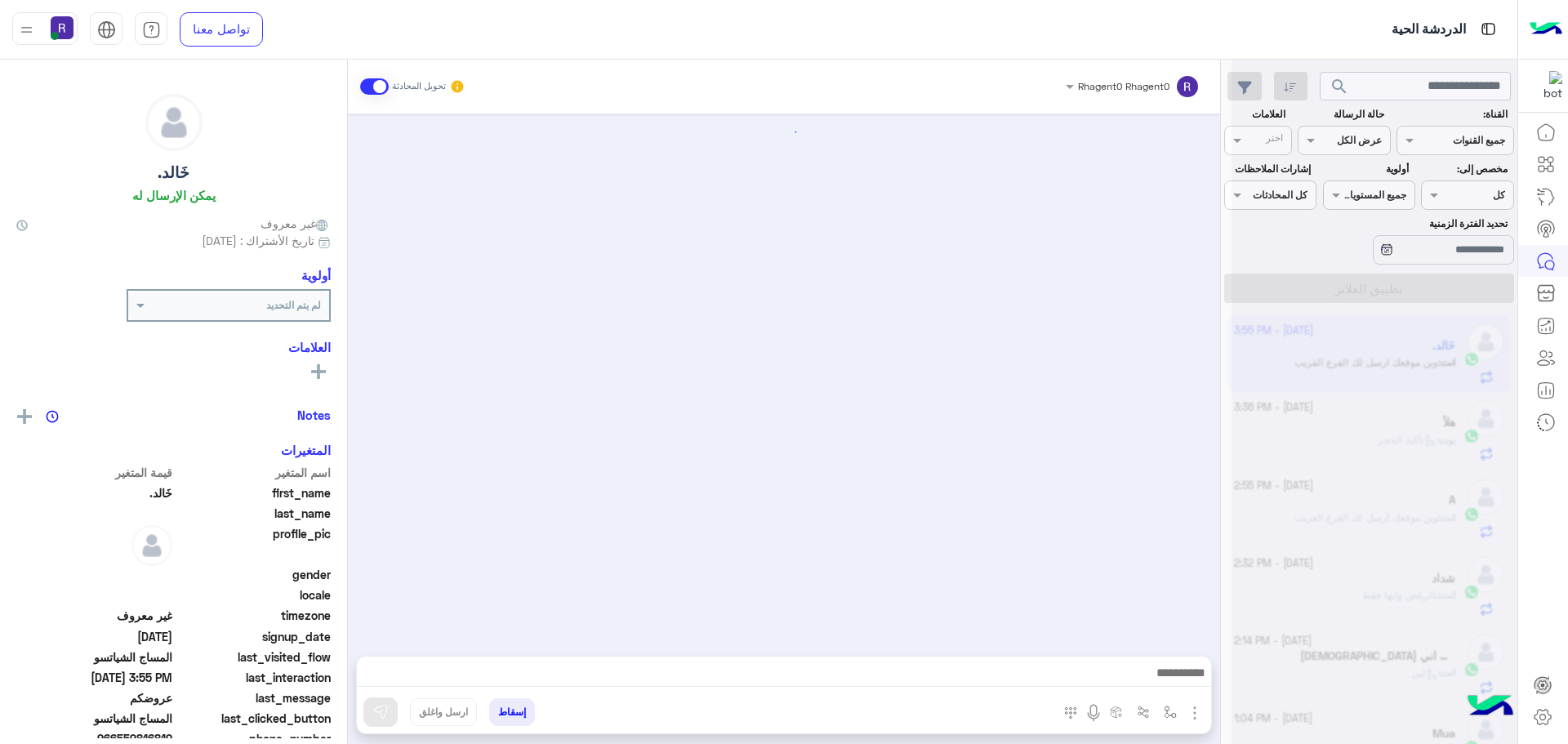
scroll to position [1281, 0]
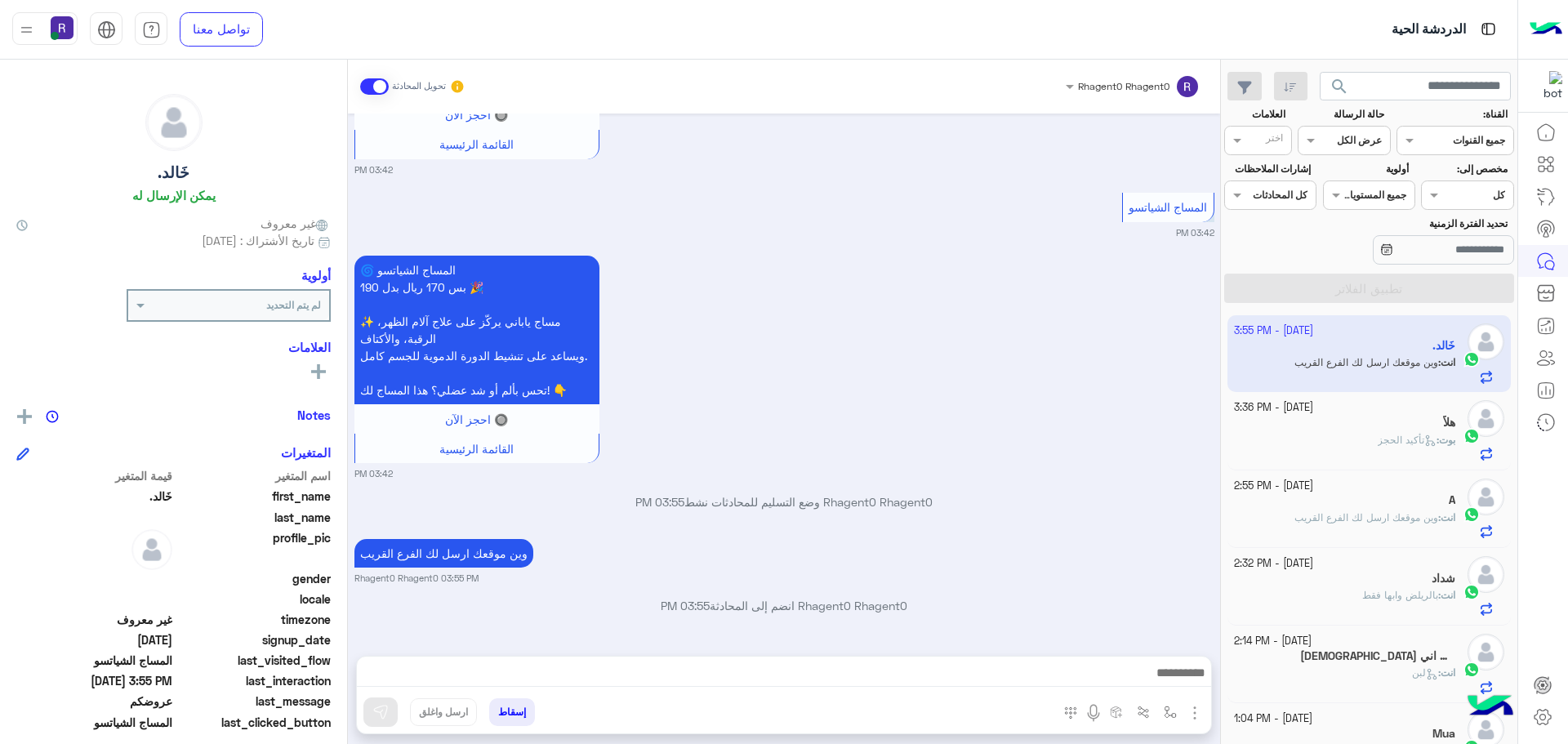
click at [1338, 436] on div "بوت : تأكيد الحجز" at bounding box center [1345, 447] width 222 height 28
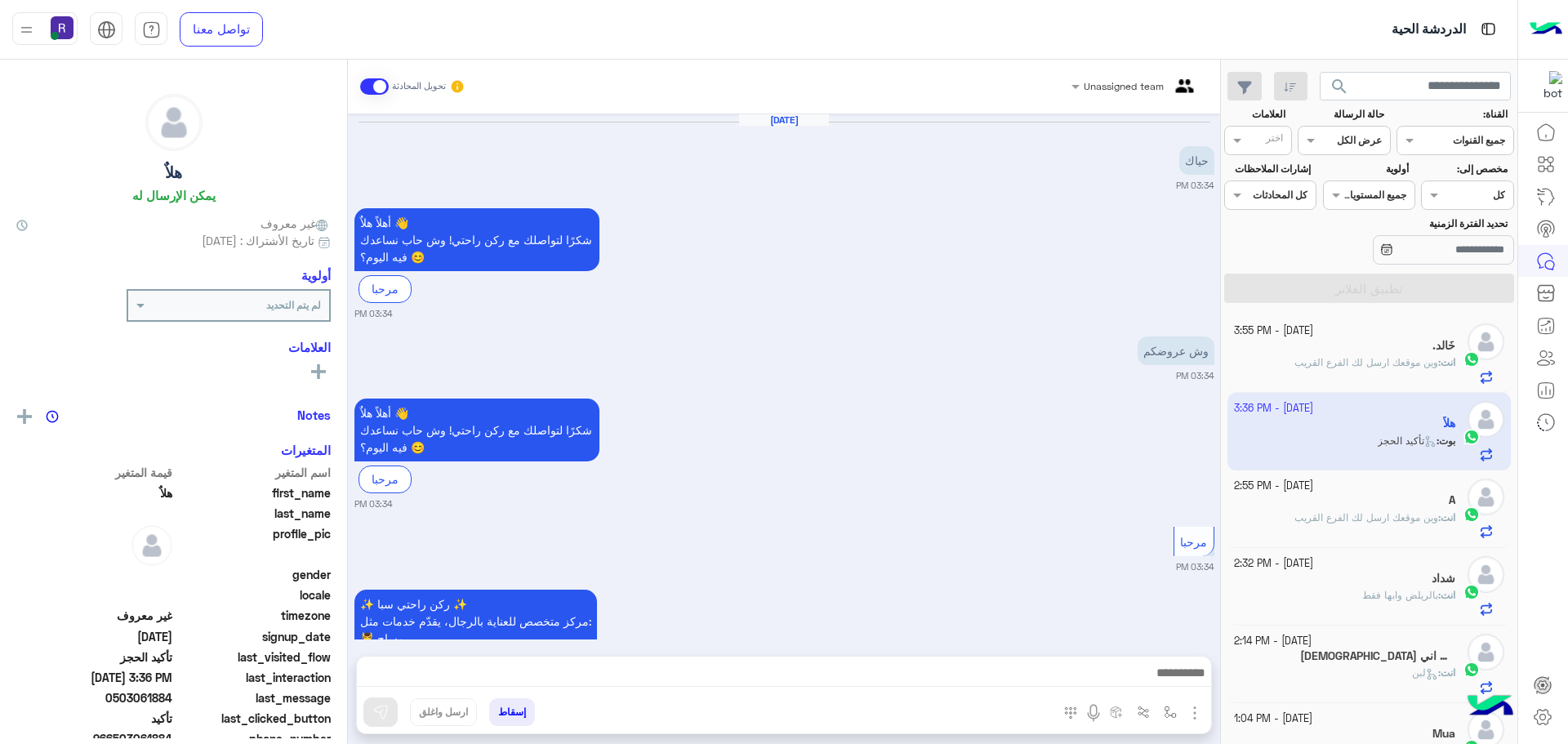
scroll to position [1396, 0]
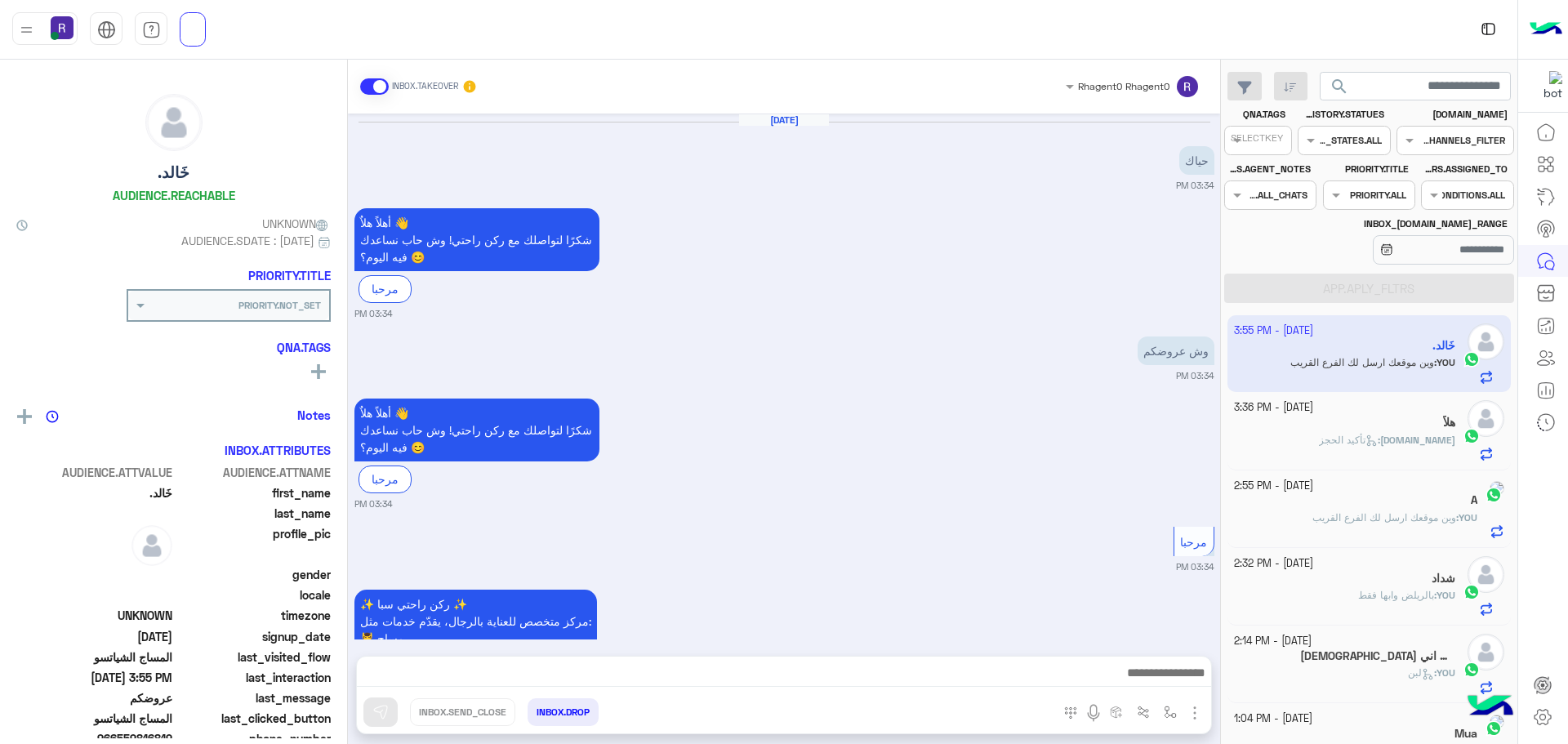
scroll to position [3175, 0]
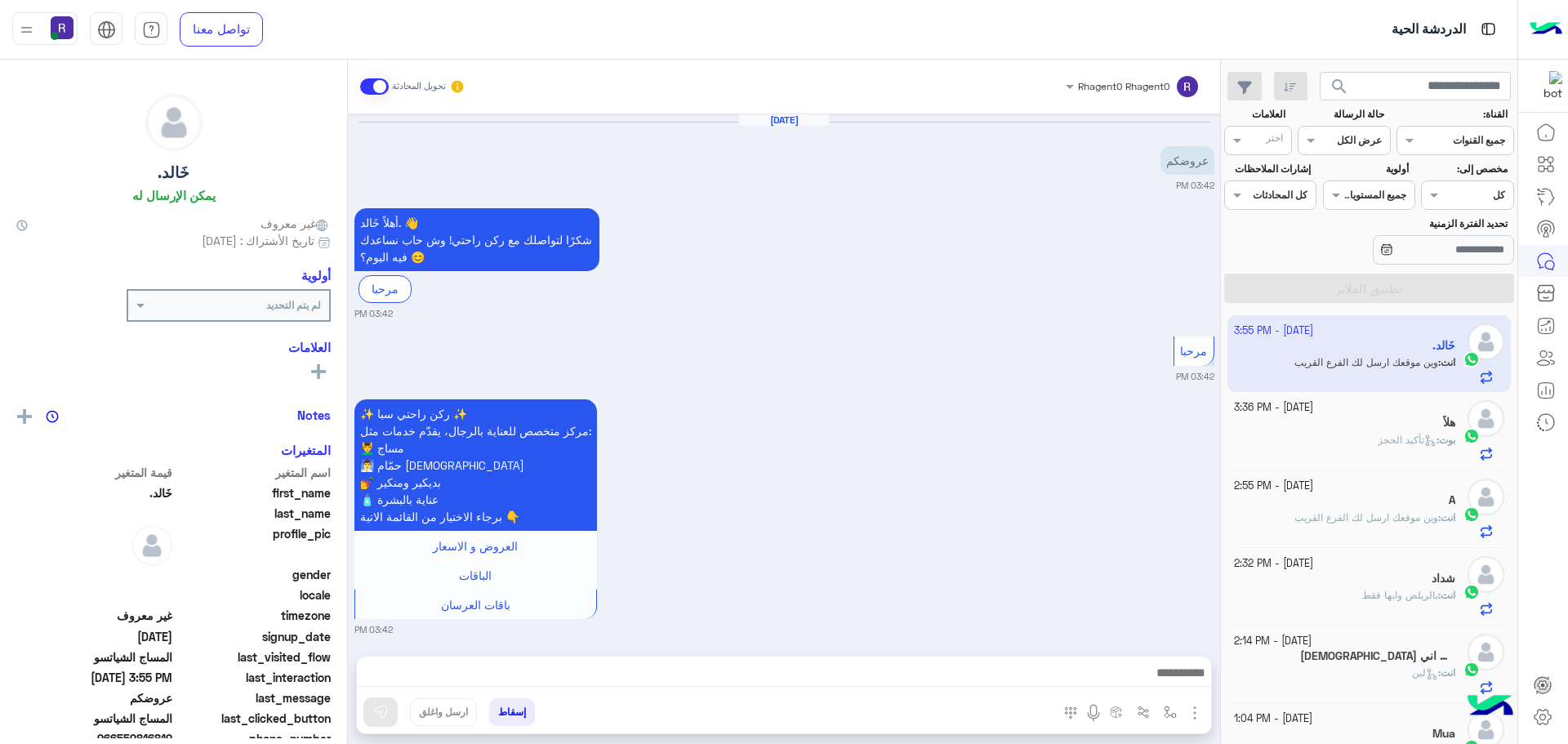
scroll to position [1281, 0]
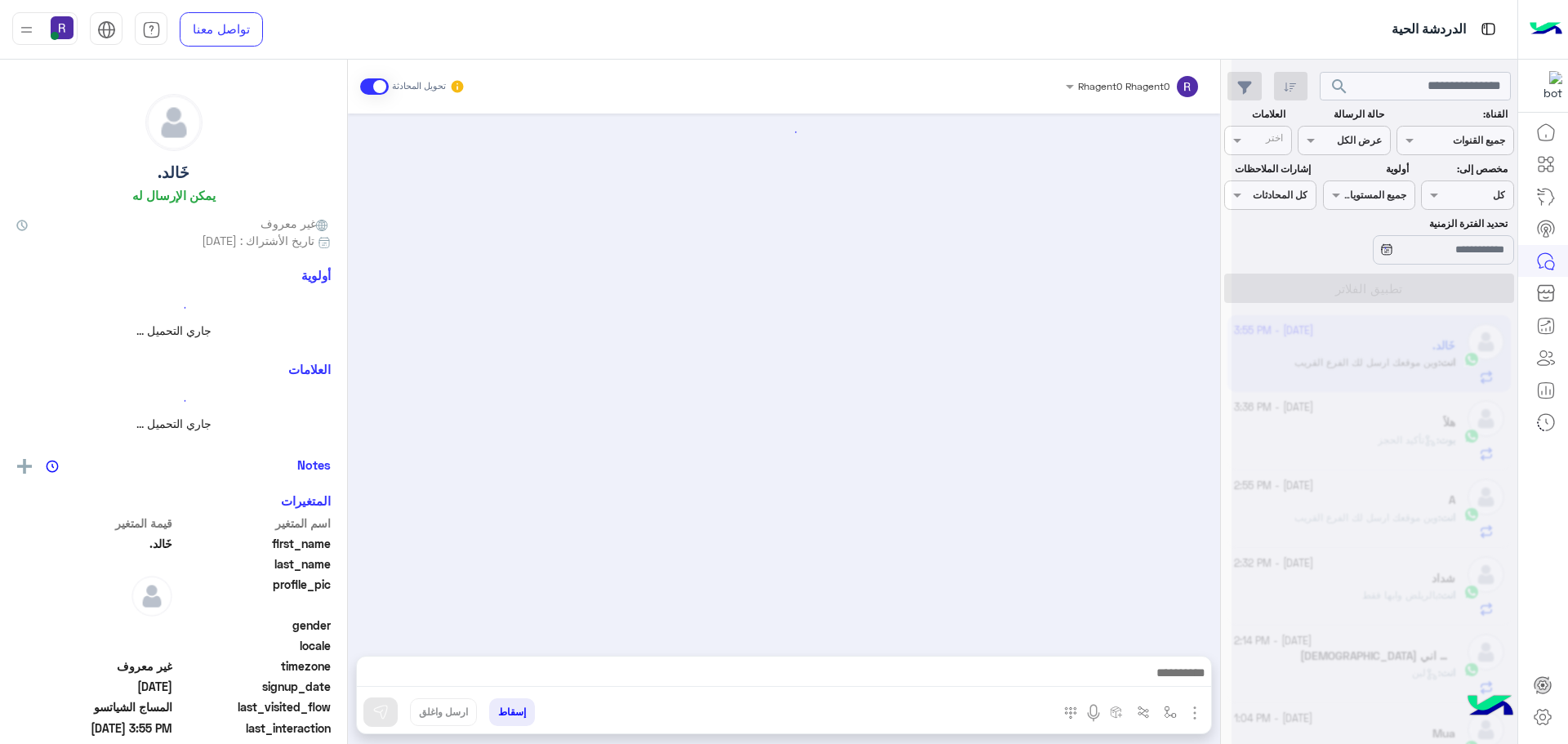
scroll to position [1281, 0]
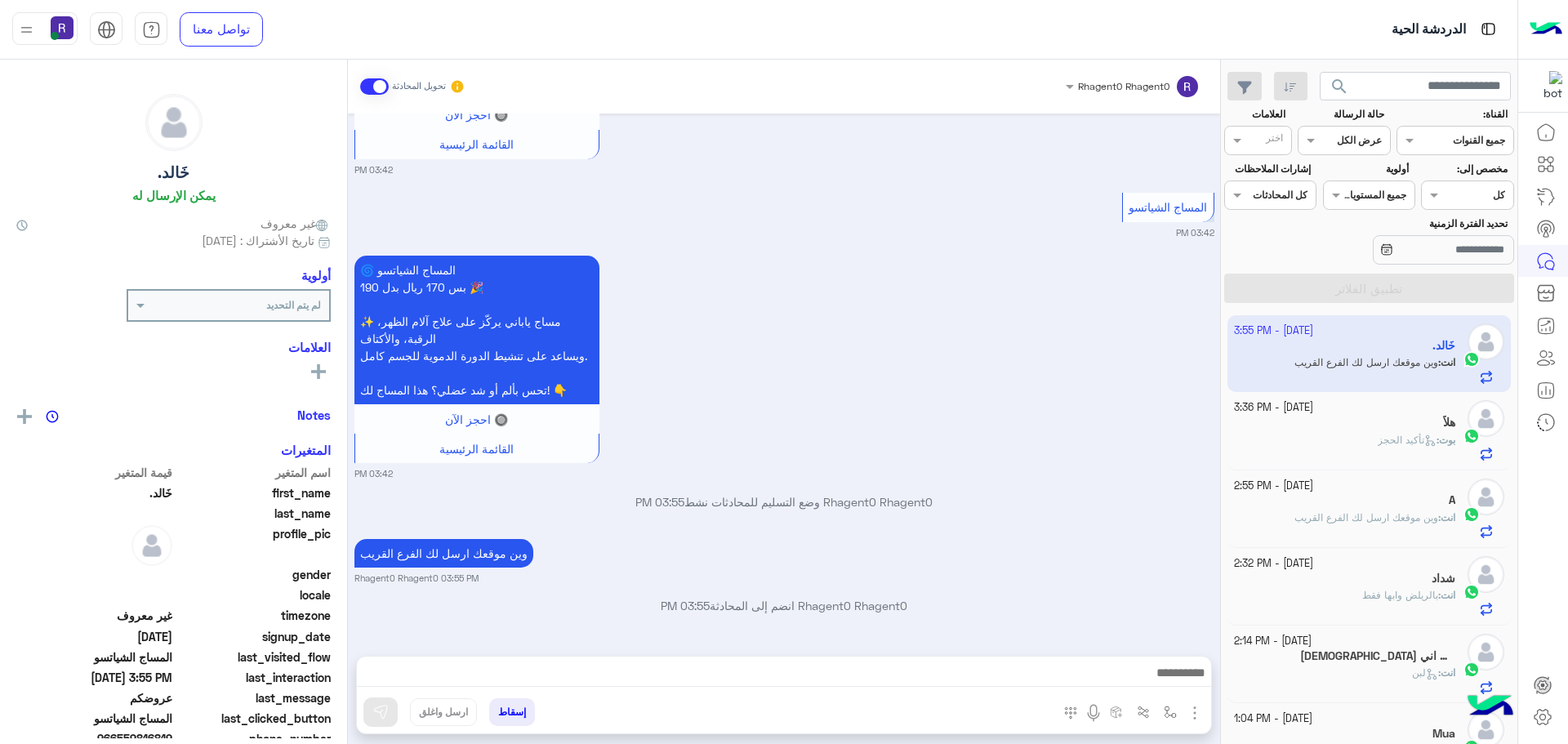
click at [1378, 445] on span "تأكيد الحجز" at bounding box center [1407, 440] width 59 height 13
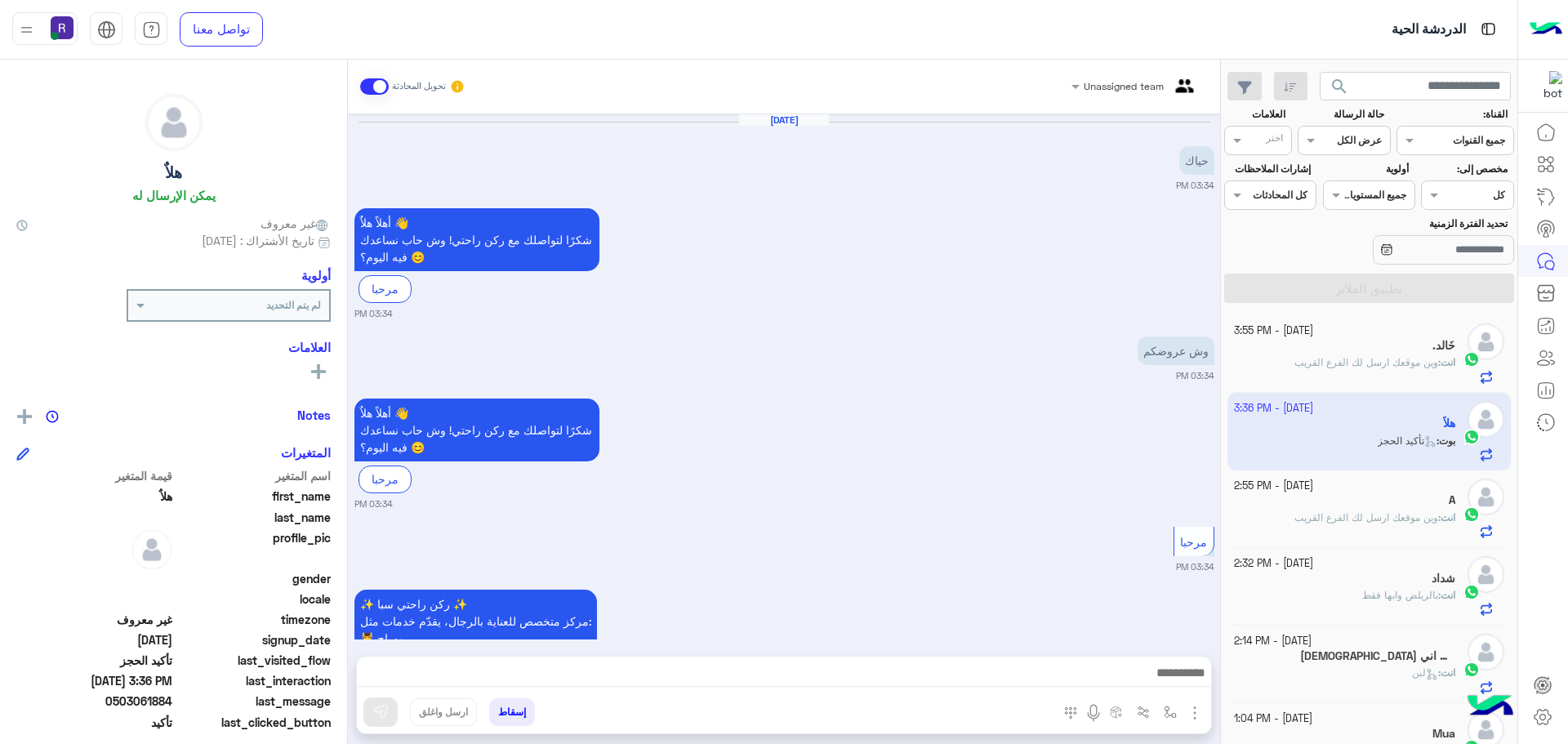
scroll to position [1396, 0]
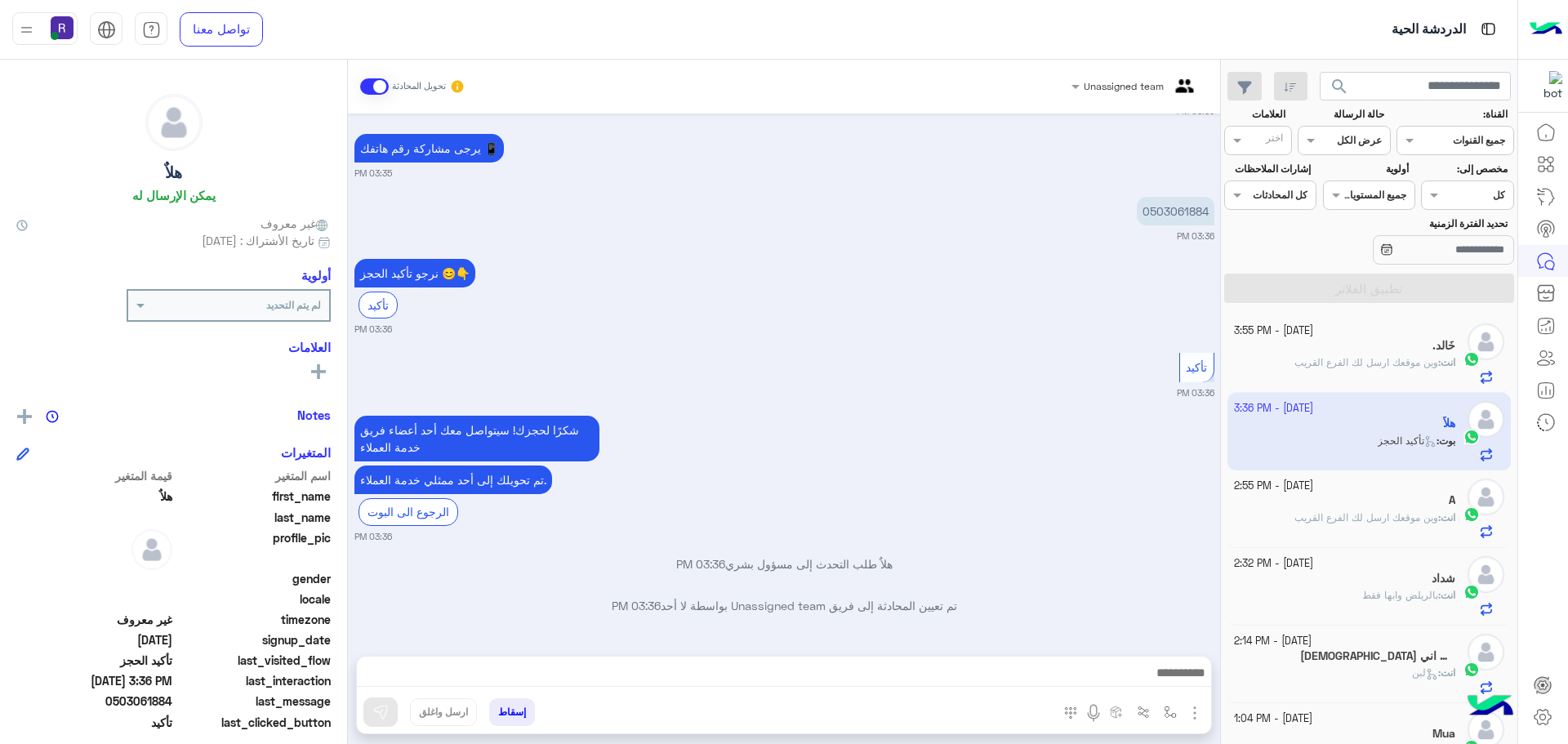
click at [1356, 508] on div "A" at bounding box center [1345, 502] width 222 height 17
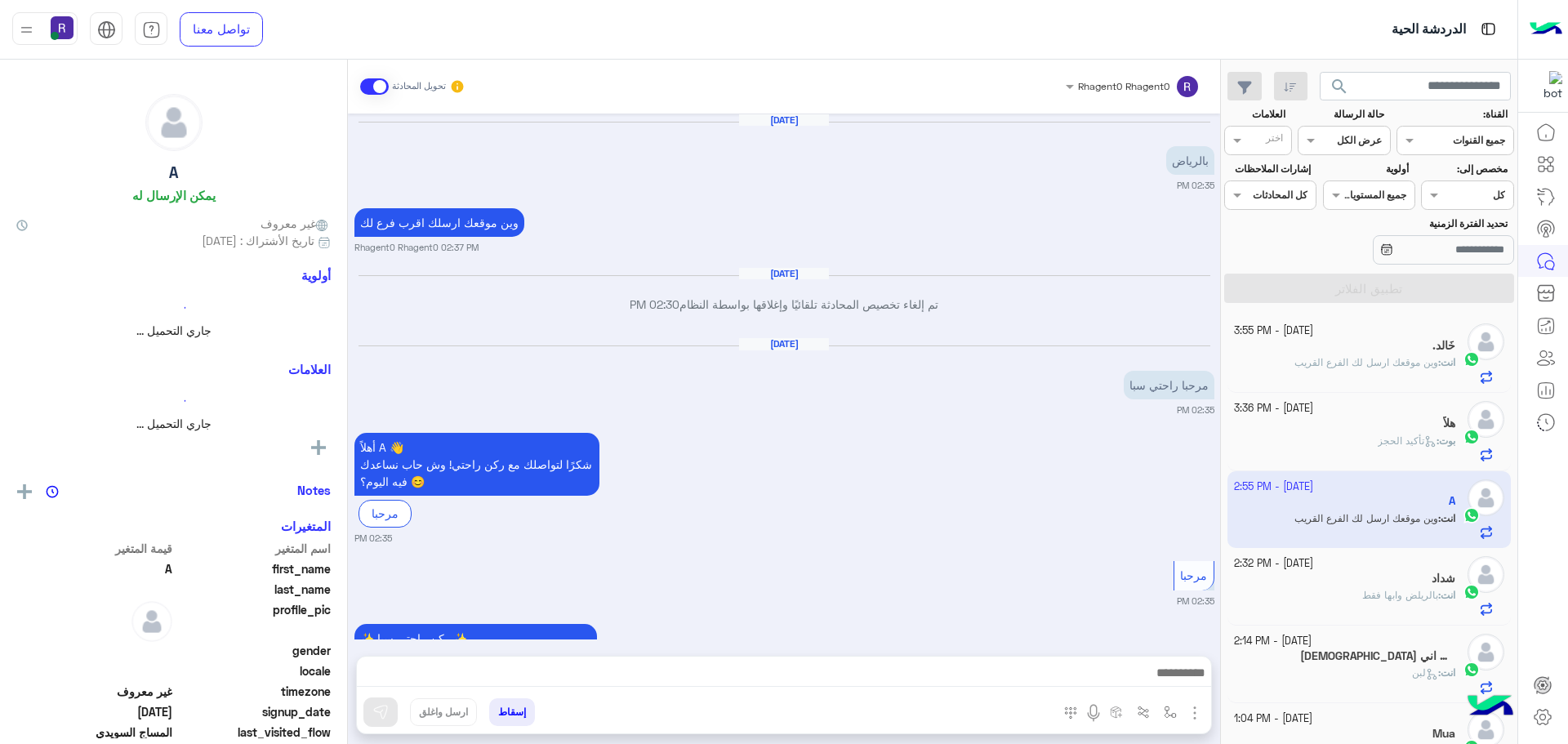
scroll to position [1764, 0]
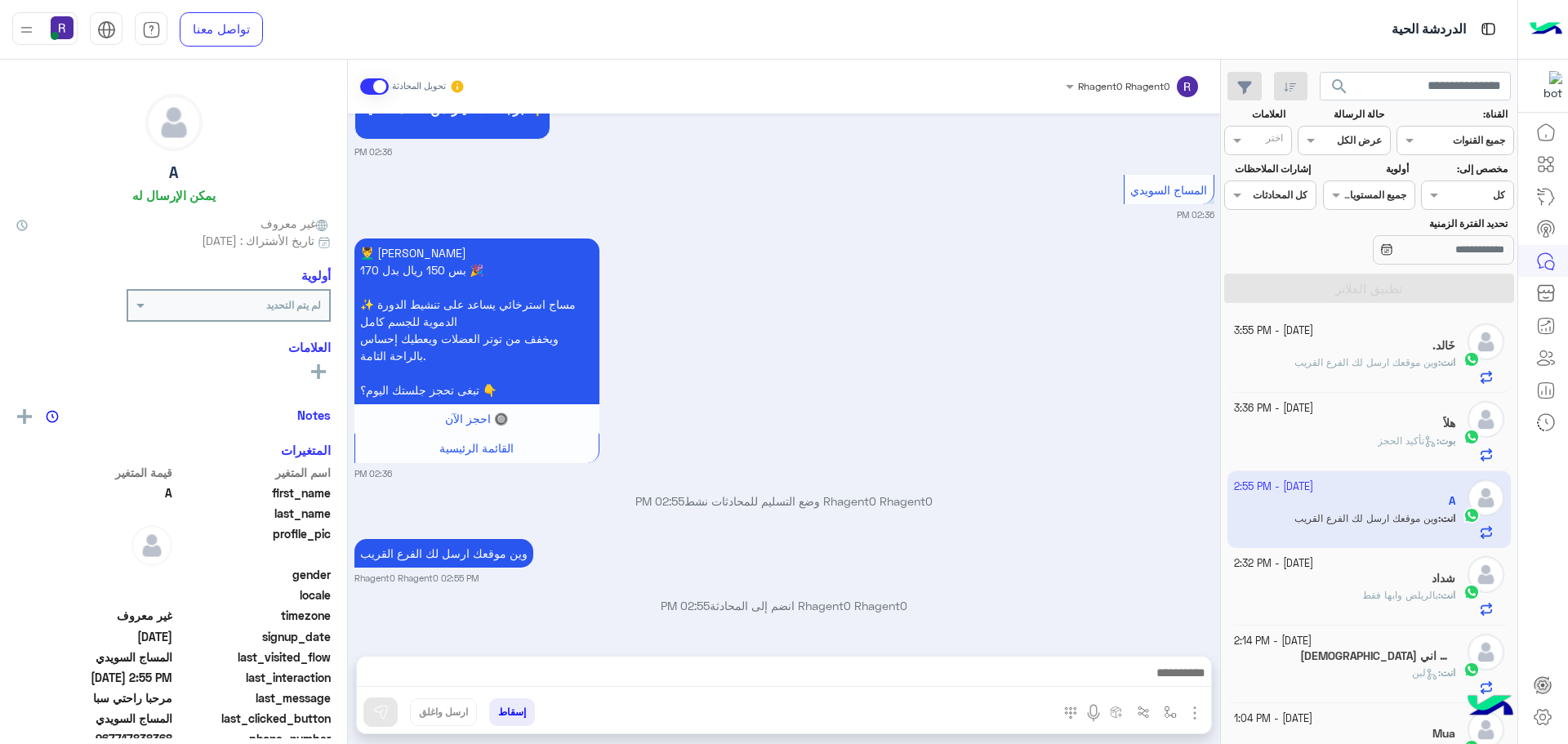
click at [1386, 458] on div "بوت : تأكيد الحجز" at bounding box center [1345, 448] width 222 height 28
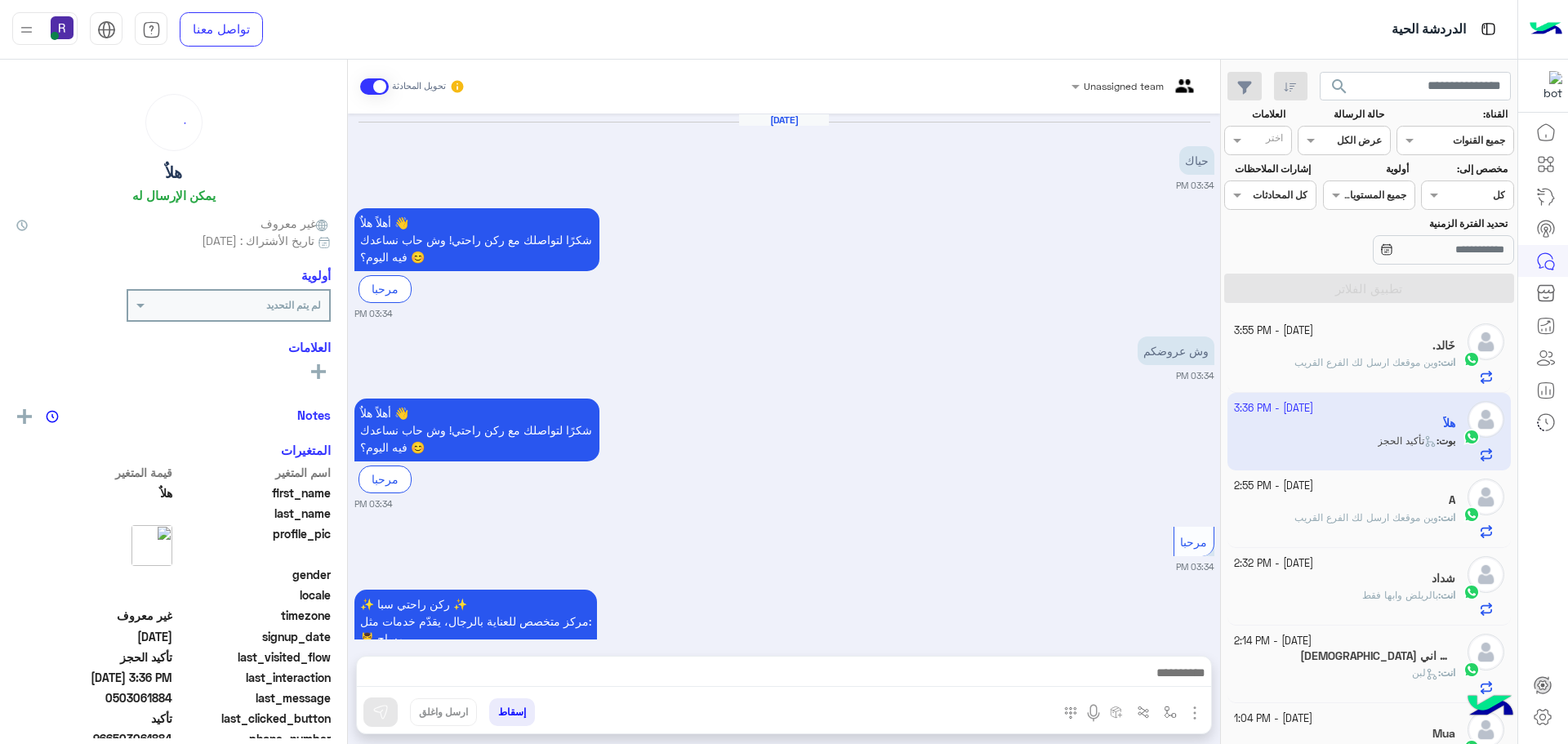
scroll to position [1396, 0]
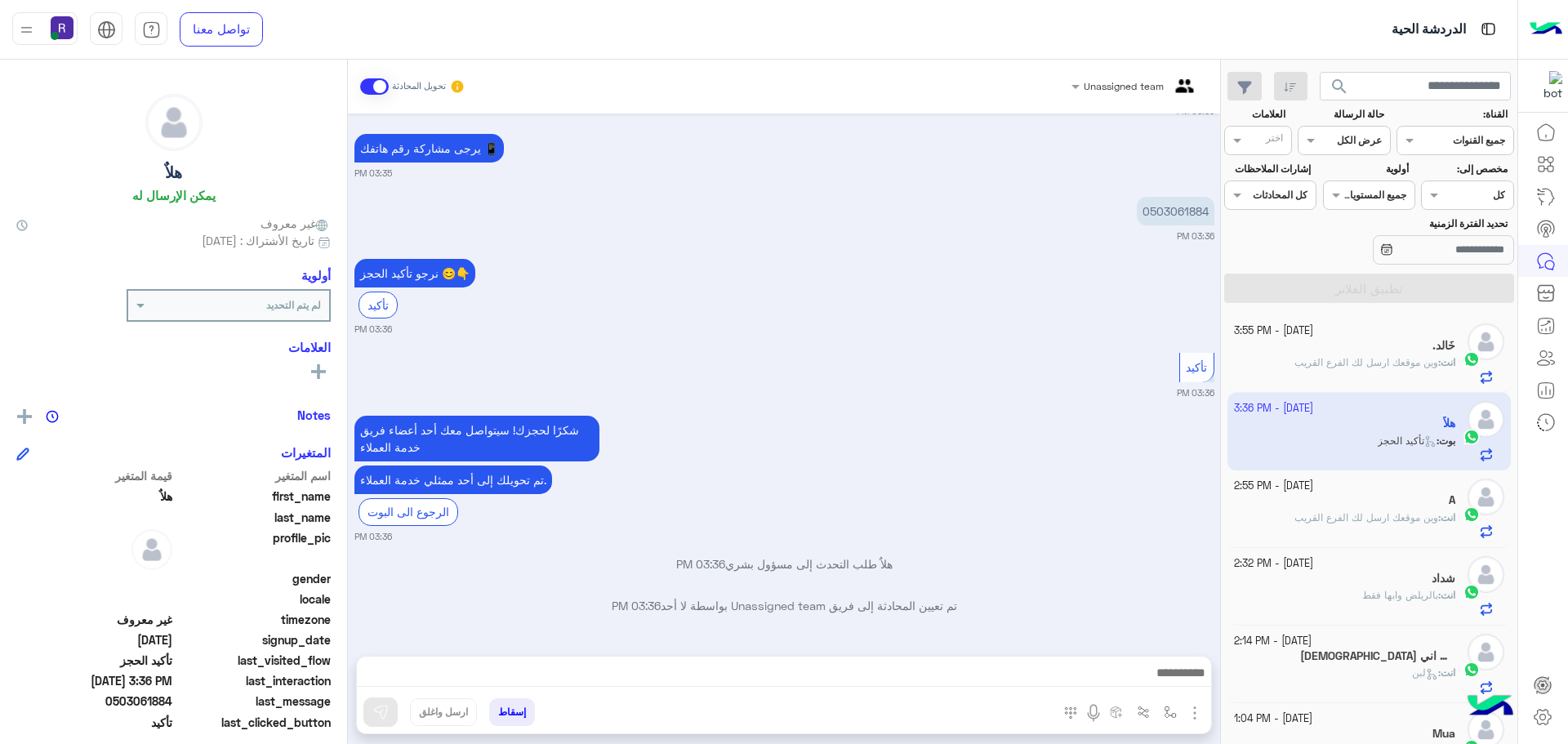
click at [1395, 368] on span "وين موقعك ارسل لك الفرع القريب" at bounding box center [1366, 362] width 144 height 13
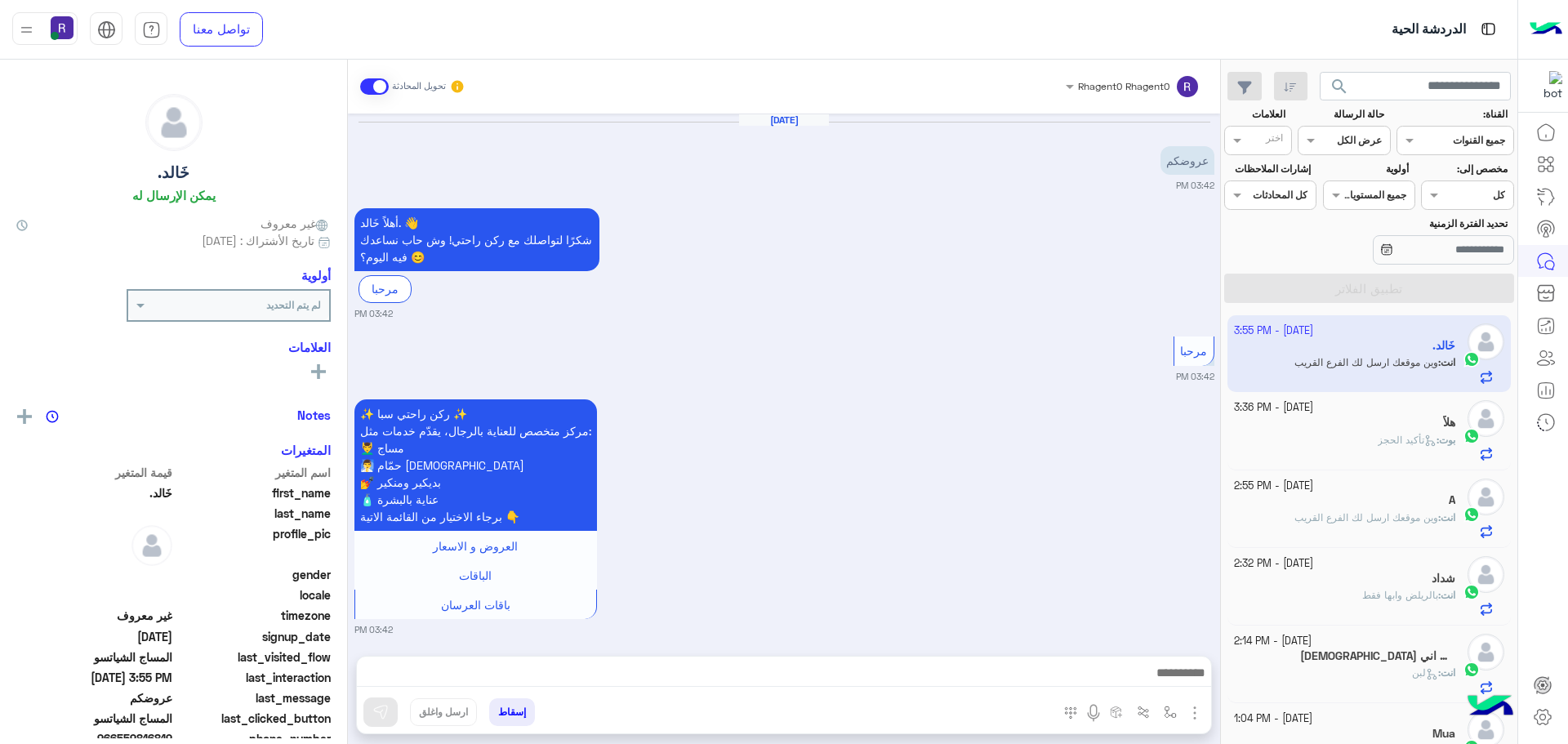
scroll to position [1281, 0]
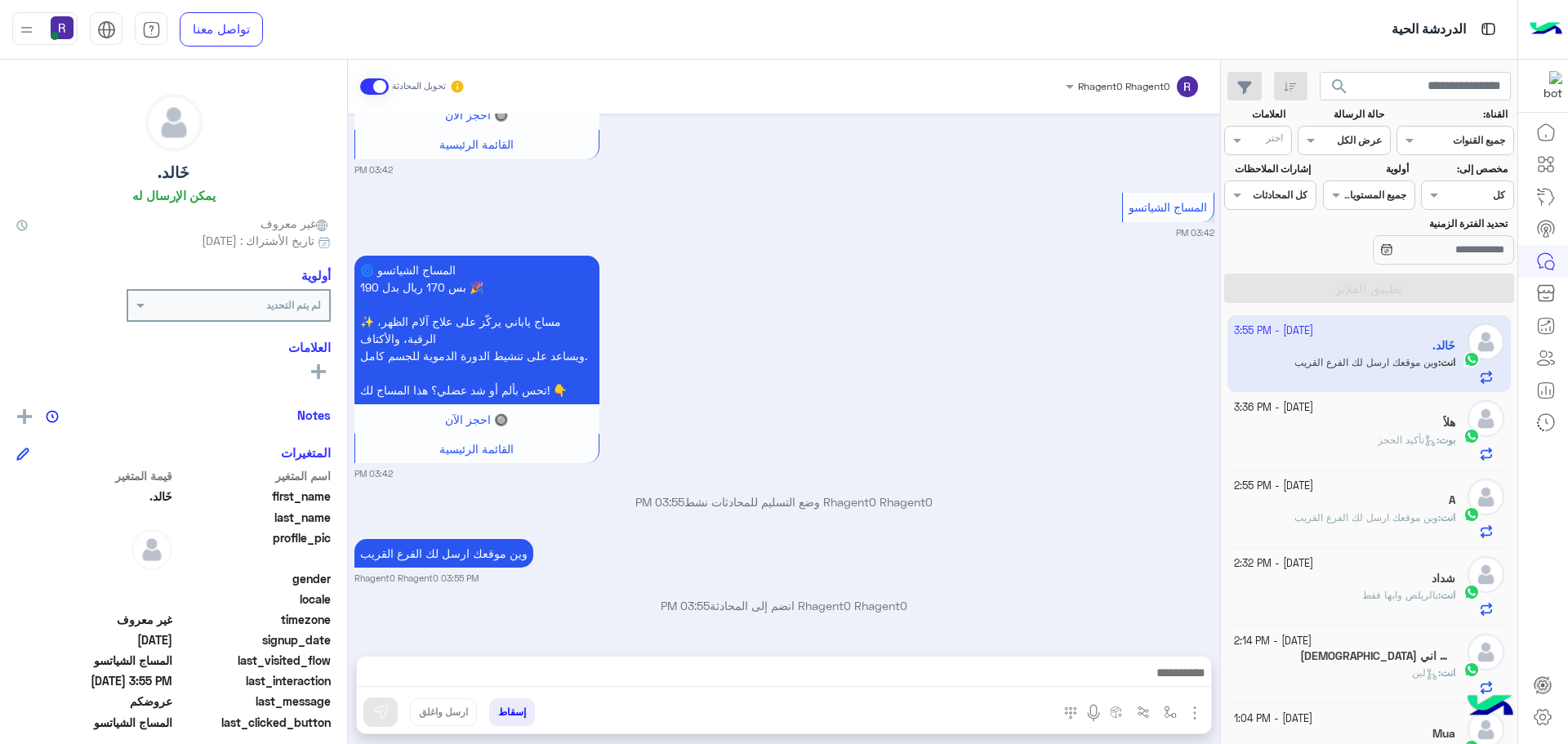
click at [1404, 436] on span "تأكيد الحجز" at bounding box center [1407, 440] width 59 height 13
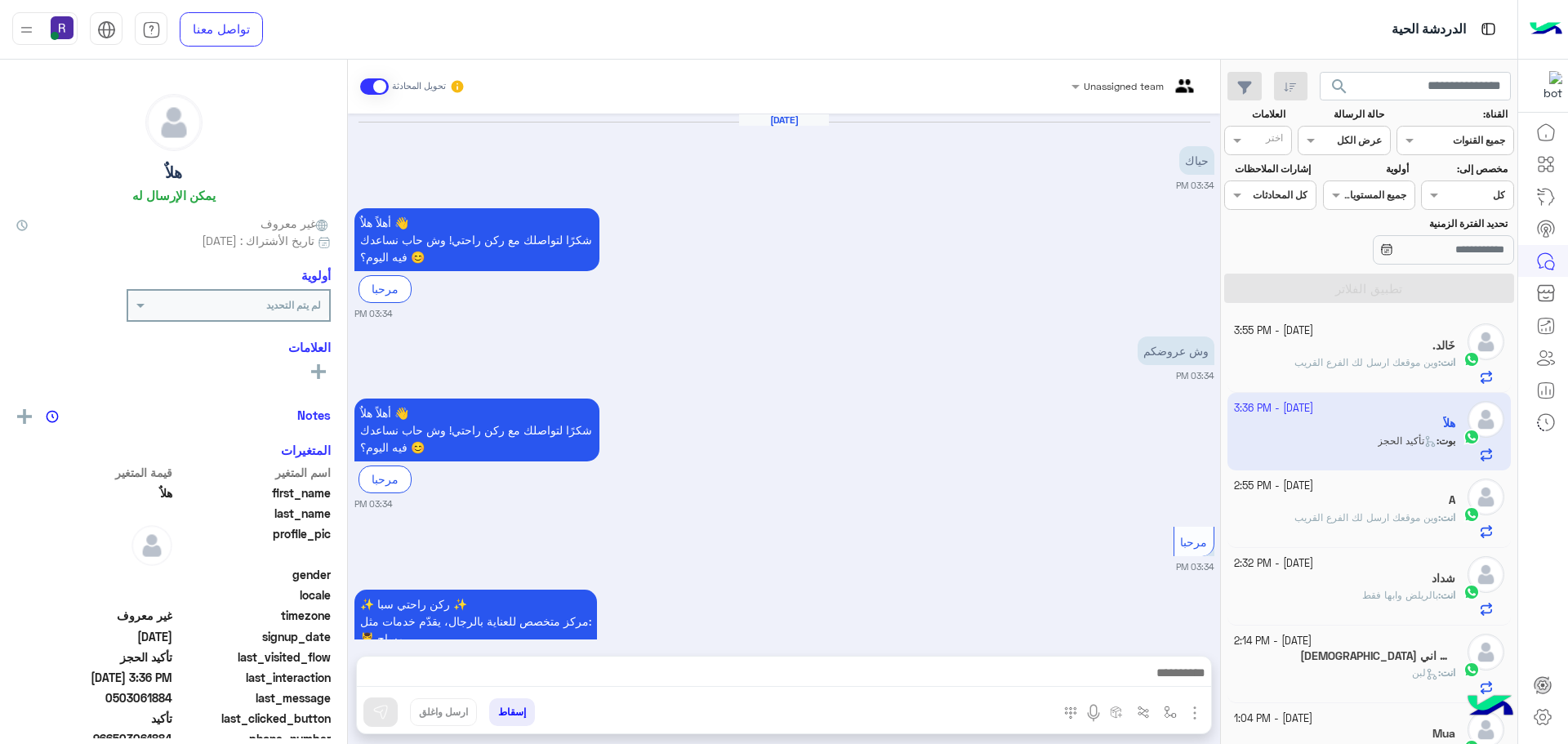
scroll to position [1396, 0]
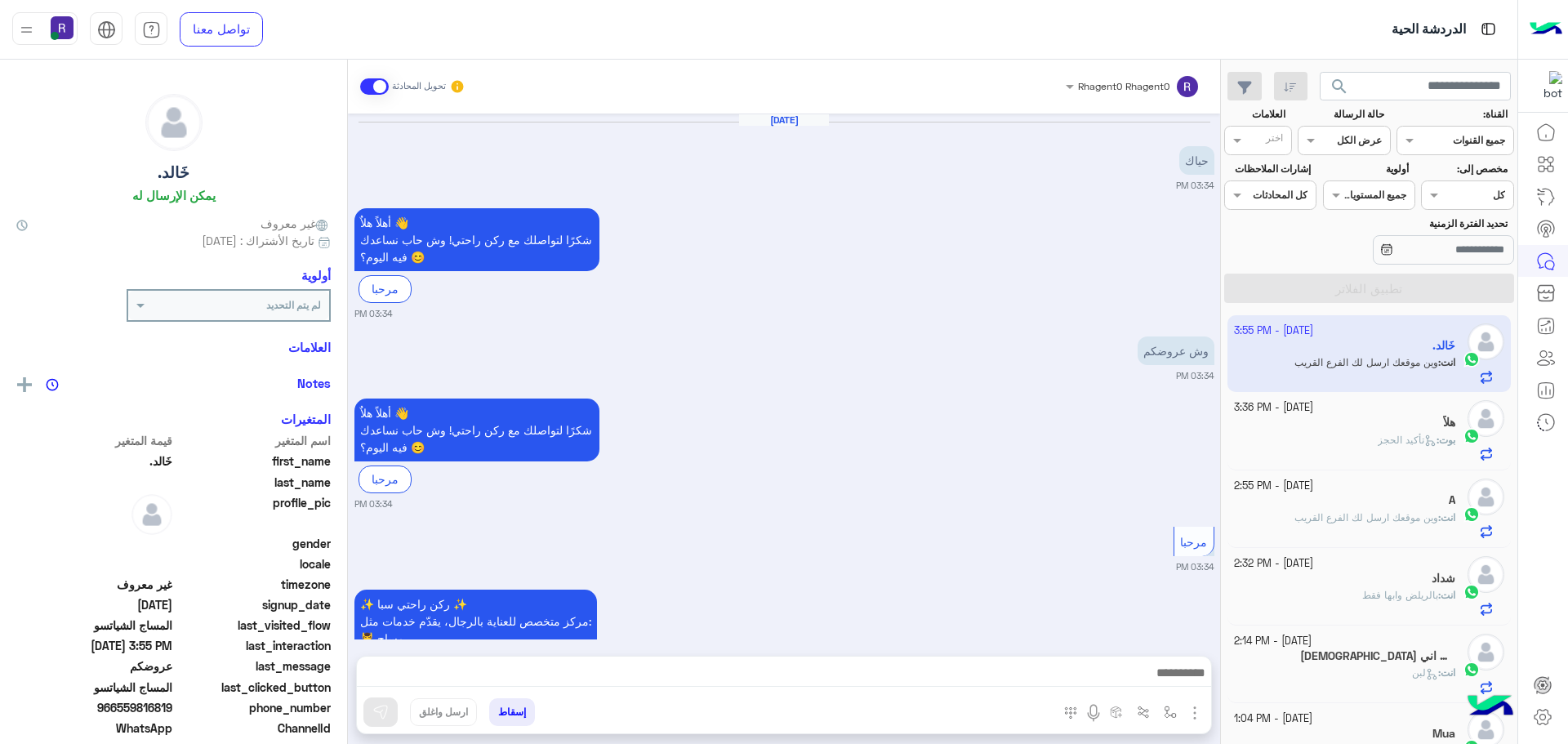
scroll to position [3175, 0]
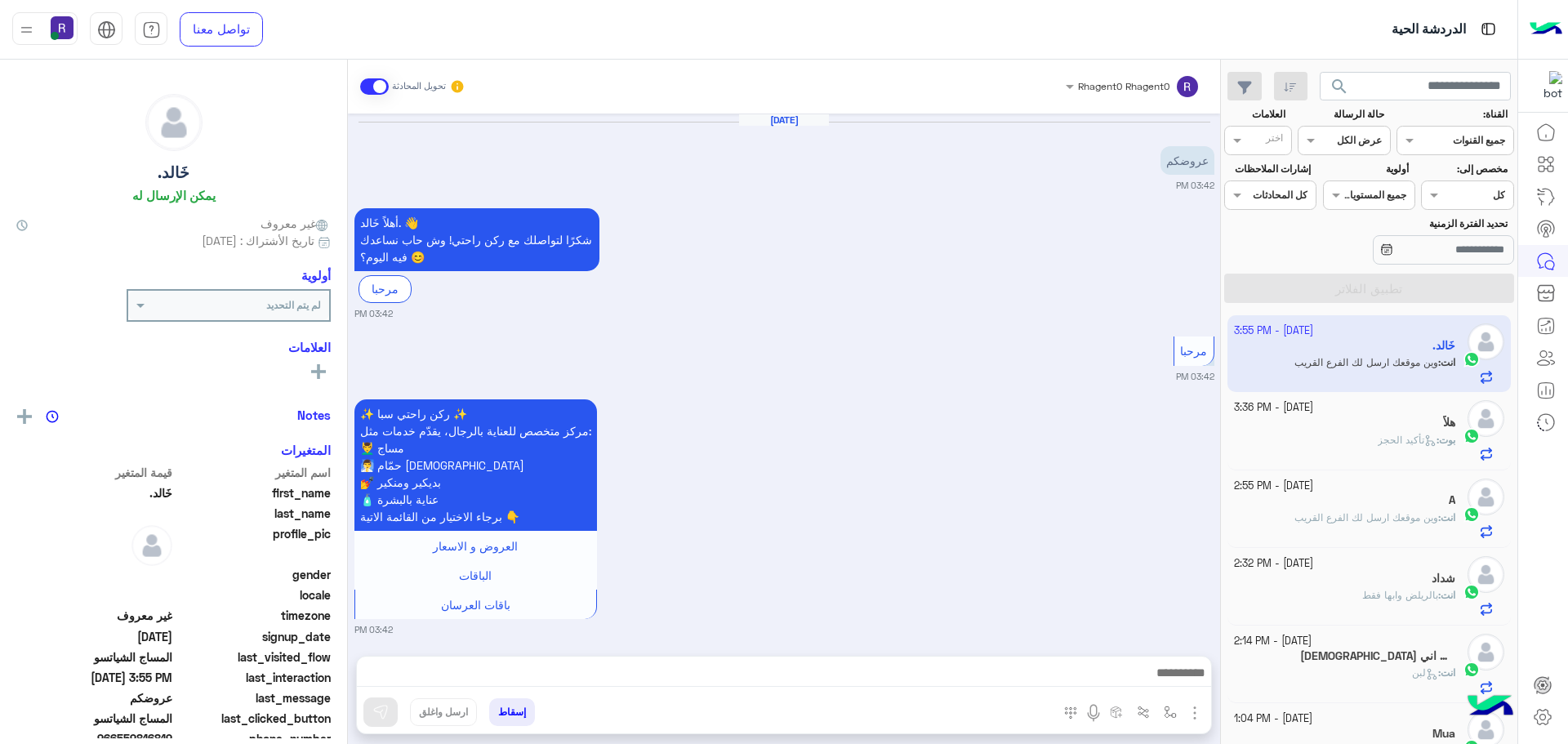
scroll to position [1281, 0]
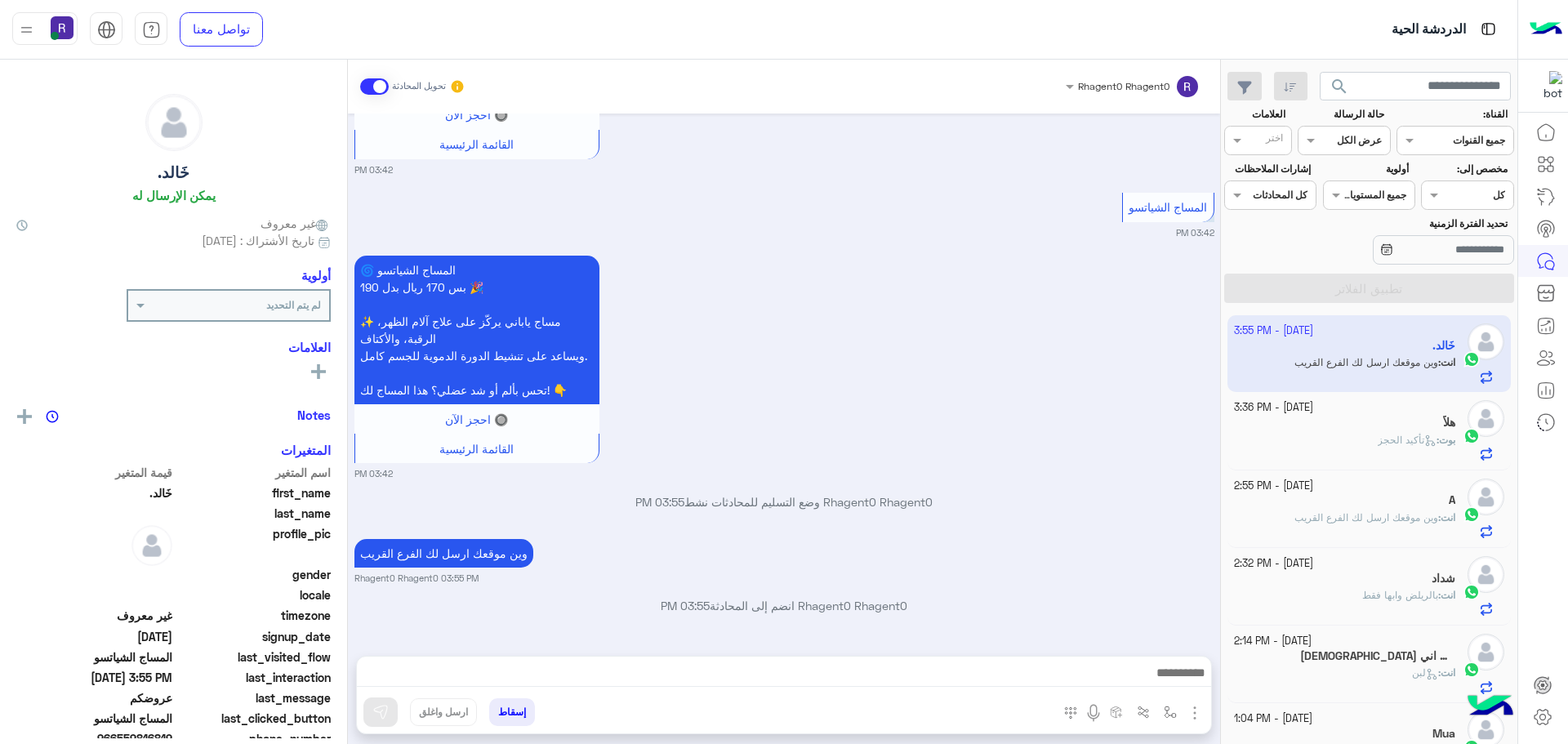
click at [1344, 430] on div "هلاٌ" at bounding box center [1345, 424] width 222 height 17
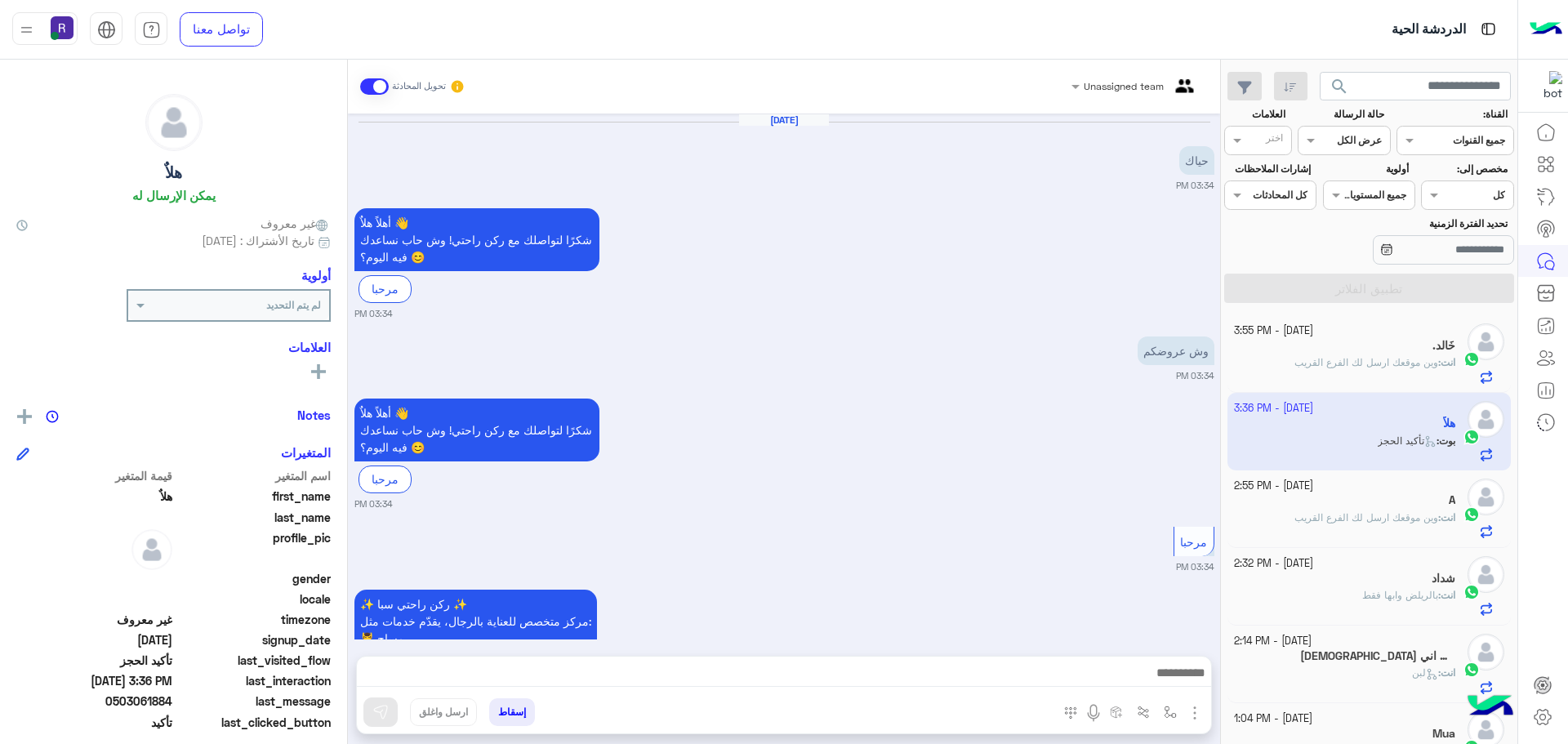
scroll to position [1396, 0]
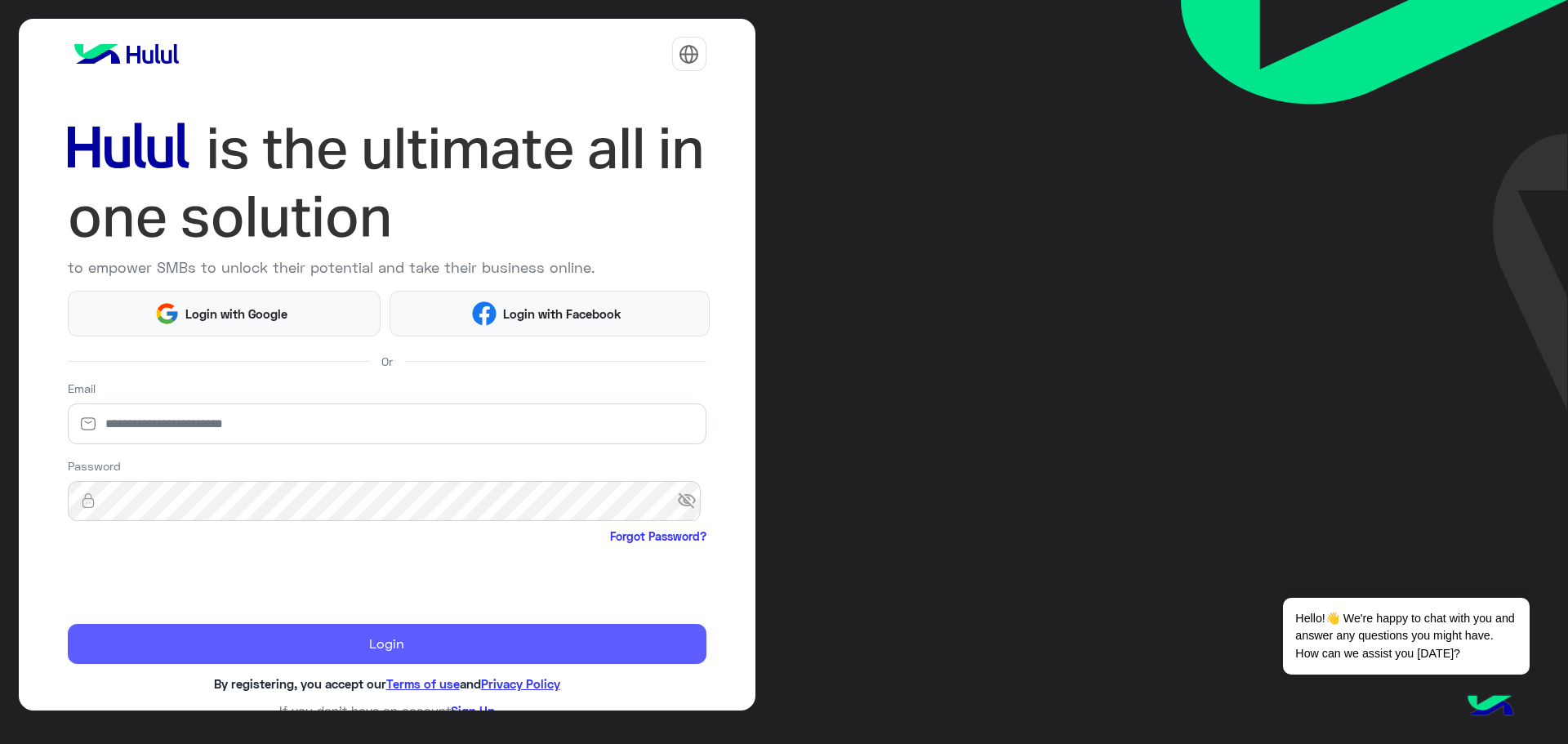
click at [417, 640] on button "Login" at bounding box center [387, 645] width 639 height 41
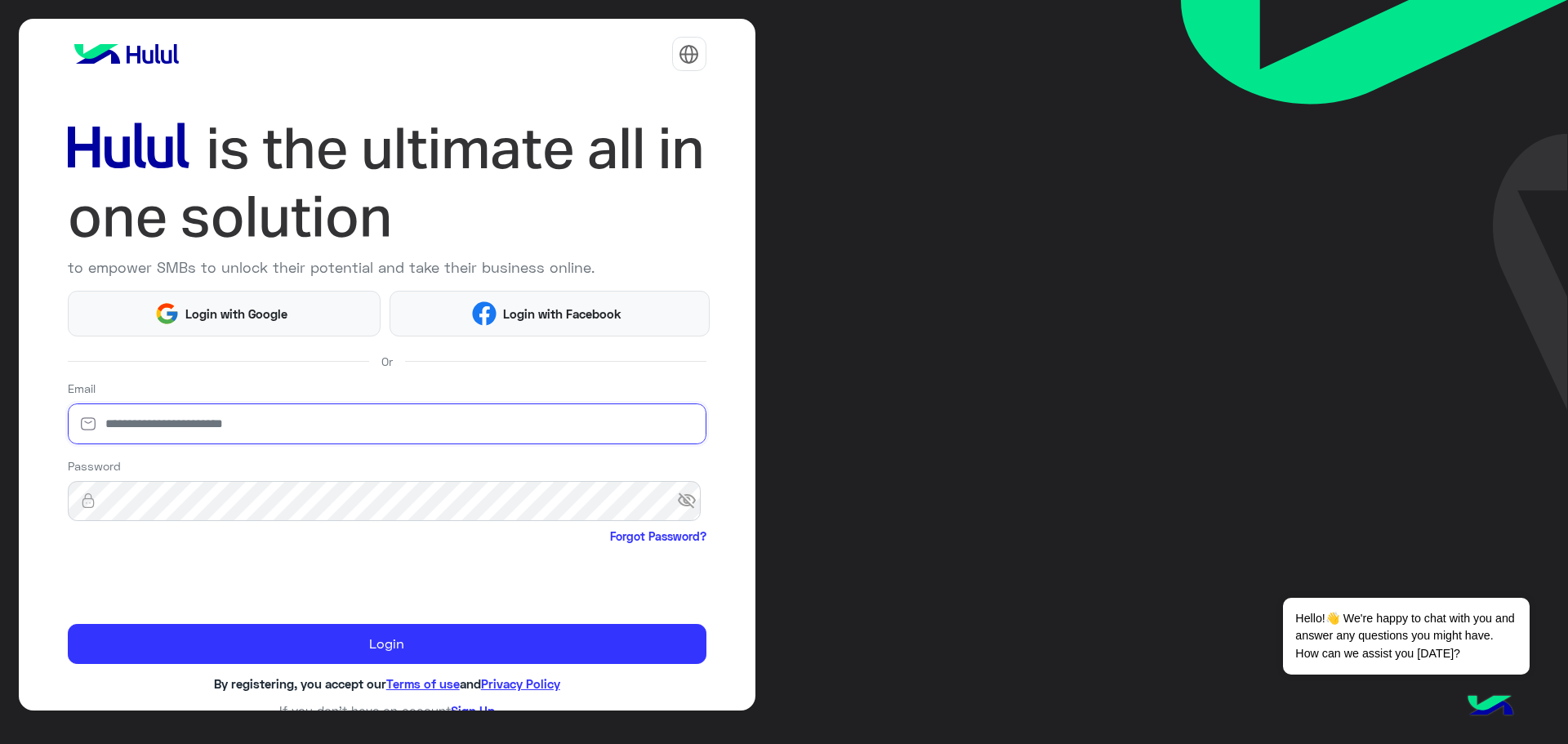
click at [190, 424] on input "email" at bounding box center [387, 424] width 639 height 41
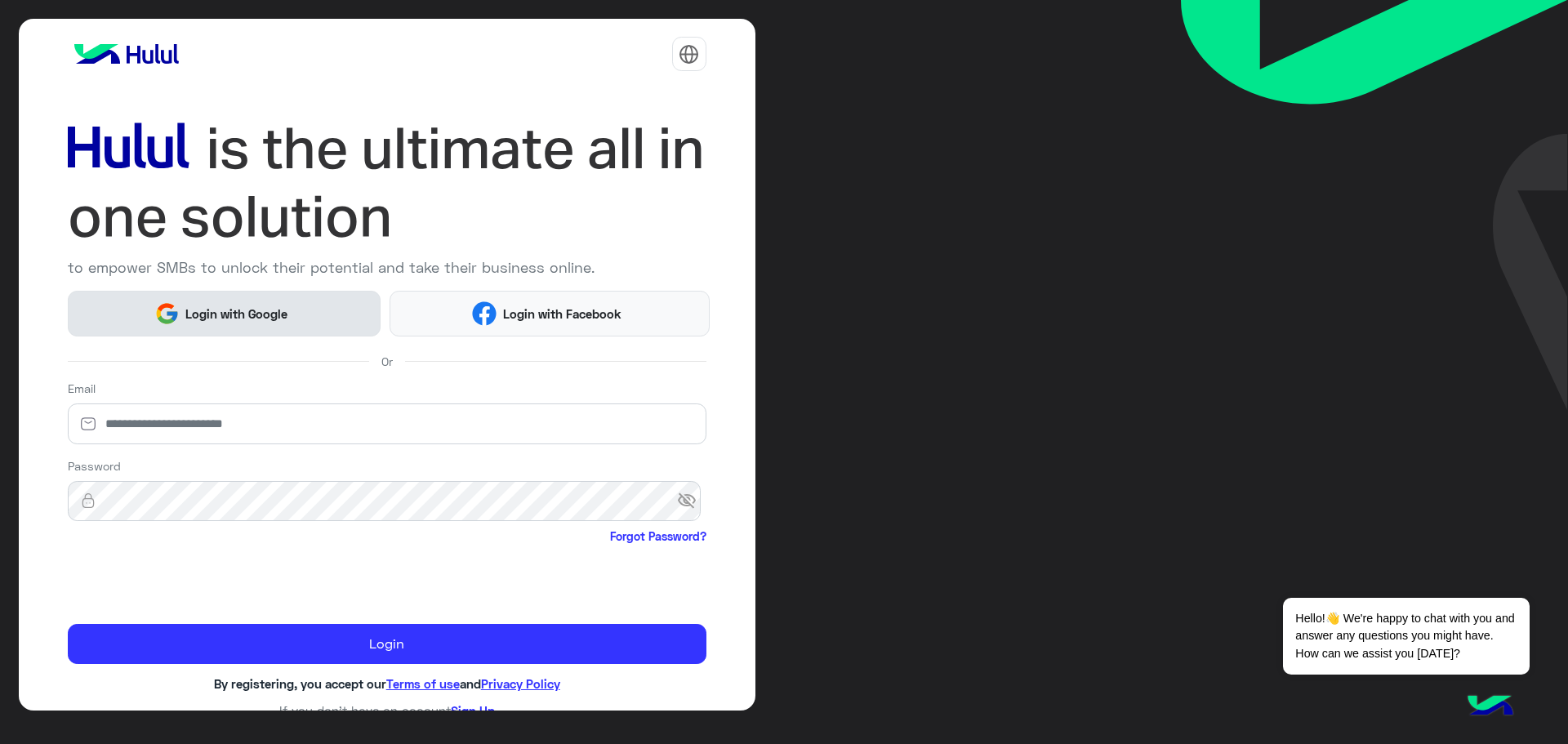
click at [140, 320] on button "Login with Google" at bounding box center [224, 313] width 314 height 45
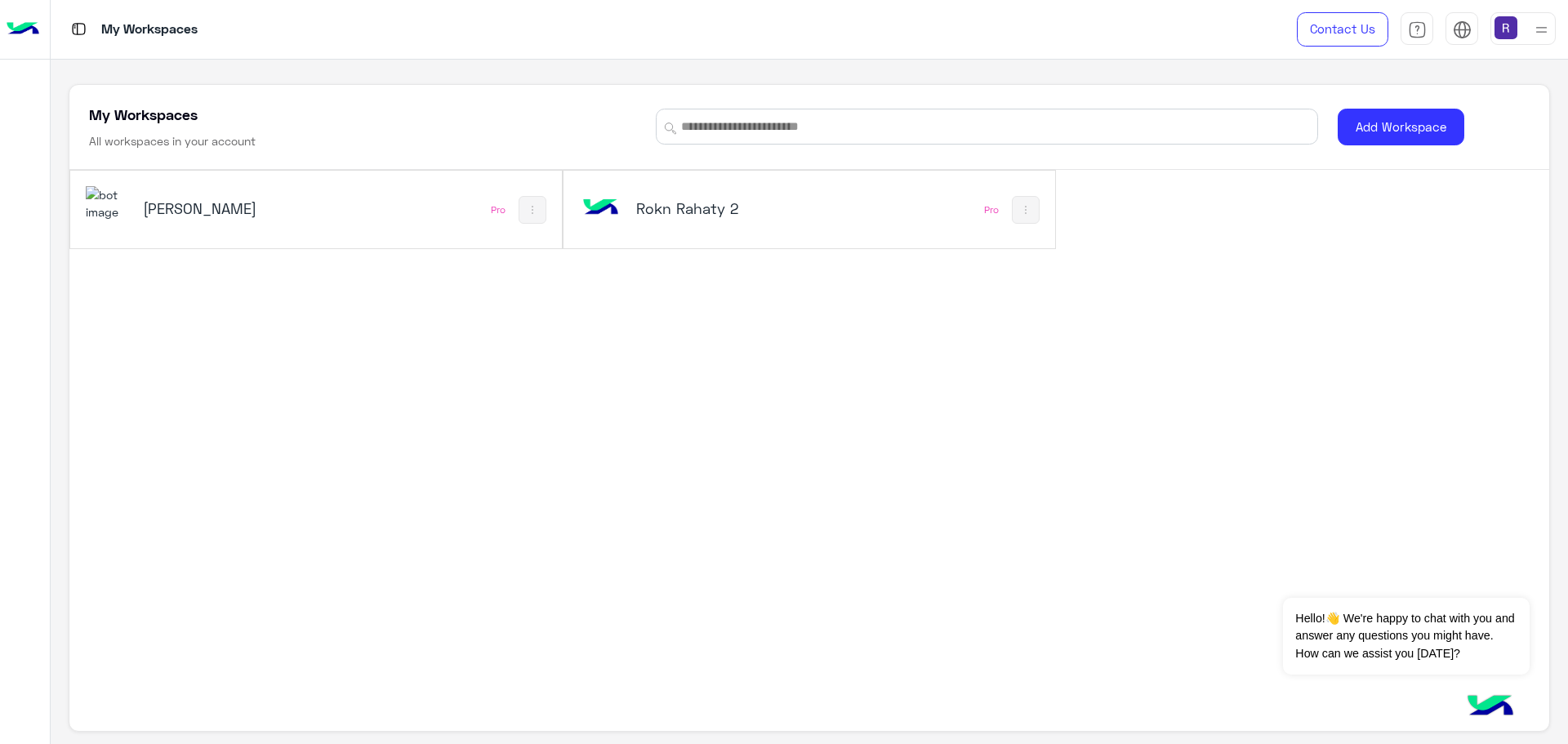
click at [285, 221] on div "[PERSON_NAME]" at bounding box center [223, 210] width 277 height 48
click at [120, 216] on img at bounding box center [107, 204] width 44 height 35
click at [174, 206] on h5 "[PERSON_NAME]" at bounding box center [225, 208] width 166 height 19
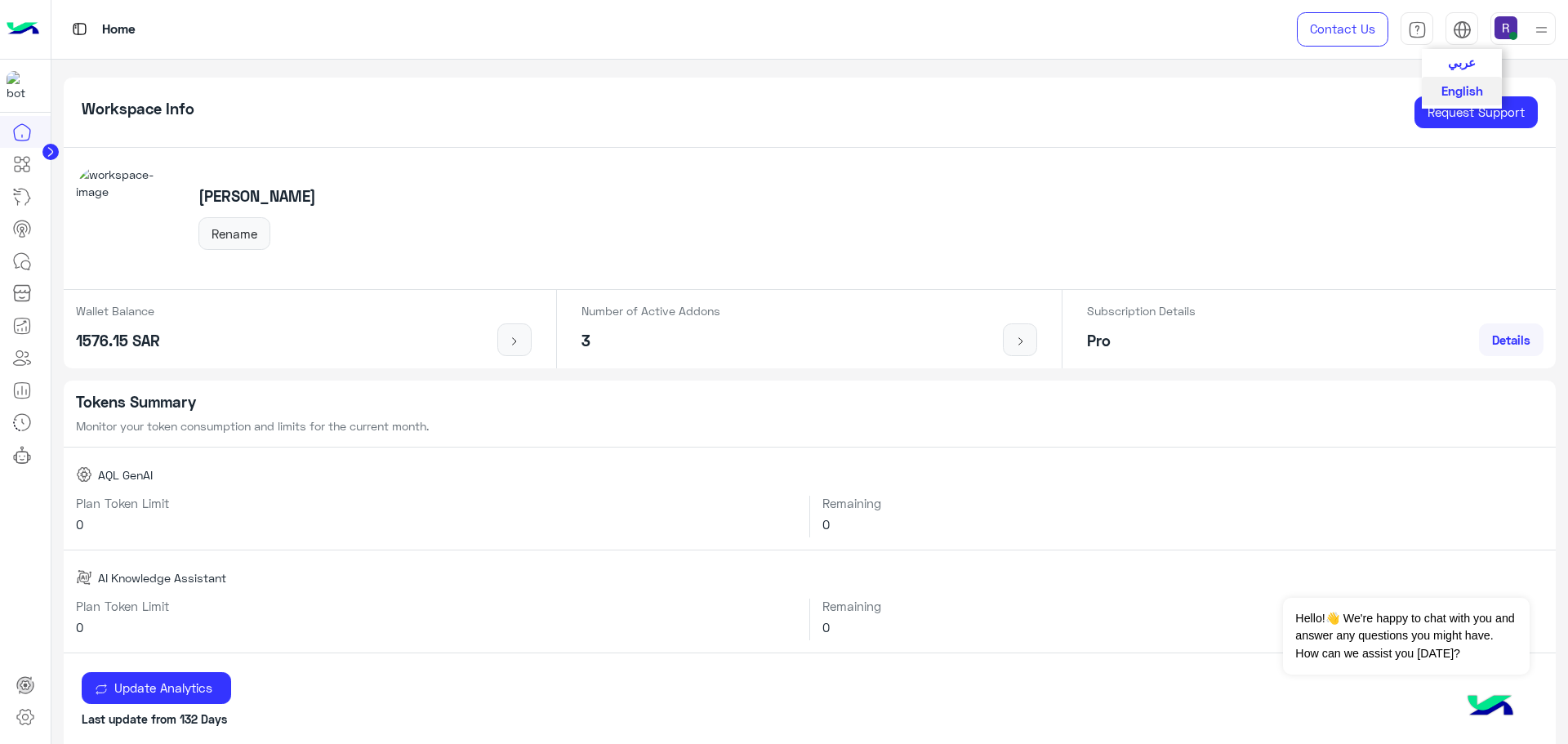
click at [1457, 66] on span "عربي" at bounding box center [1461, 61] width 28 height 15
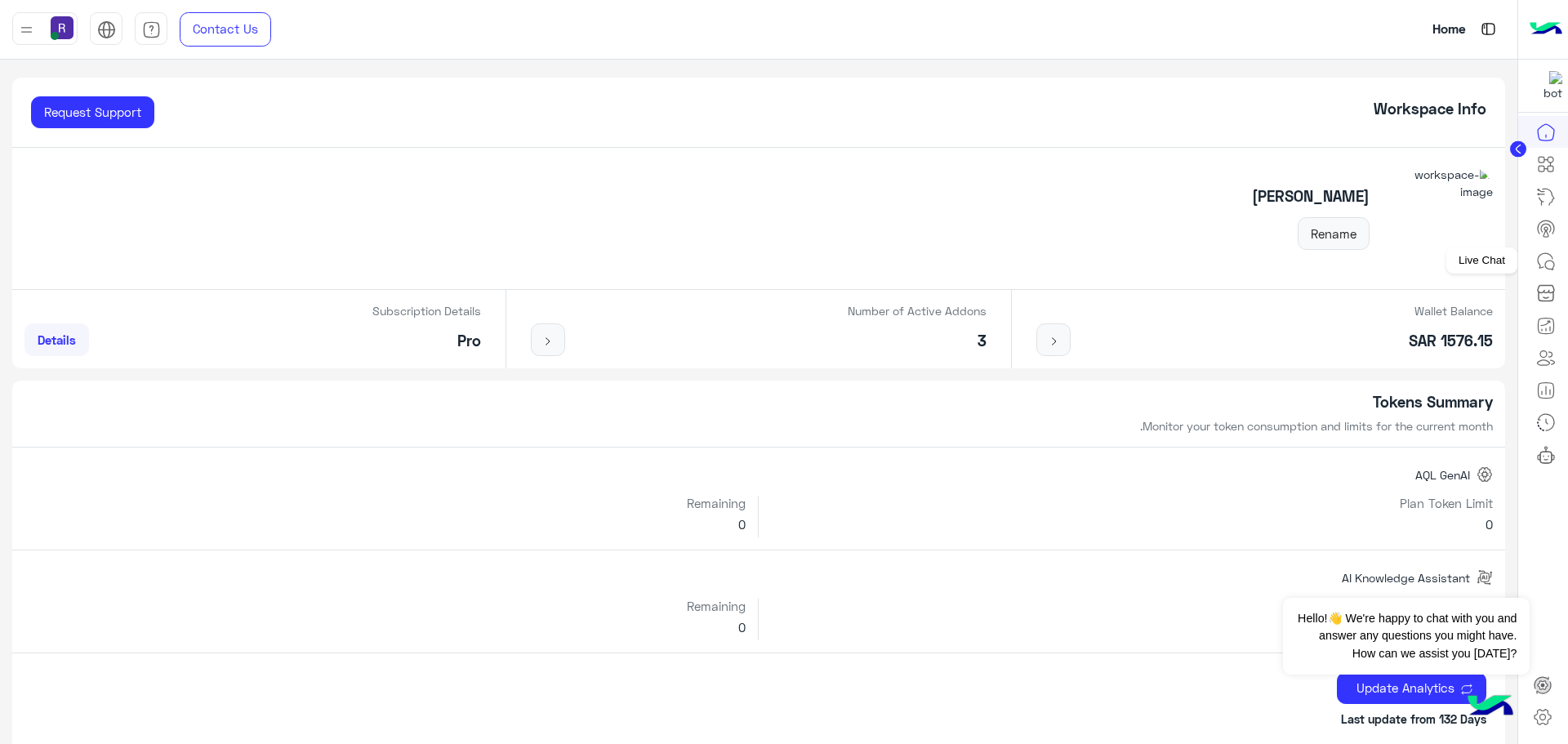
click at [1537, 258] on icon at bounding box center [1546, 261] width 19 height 19
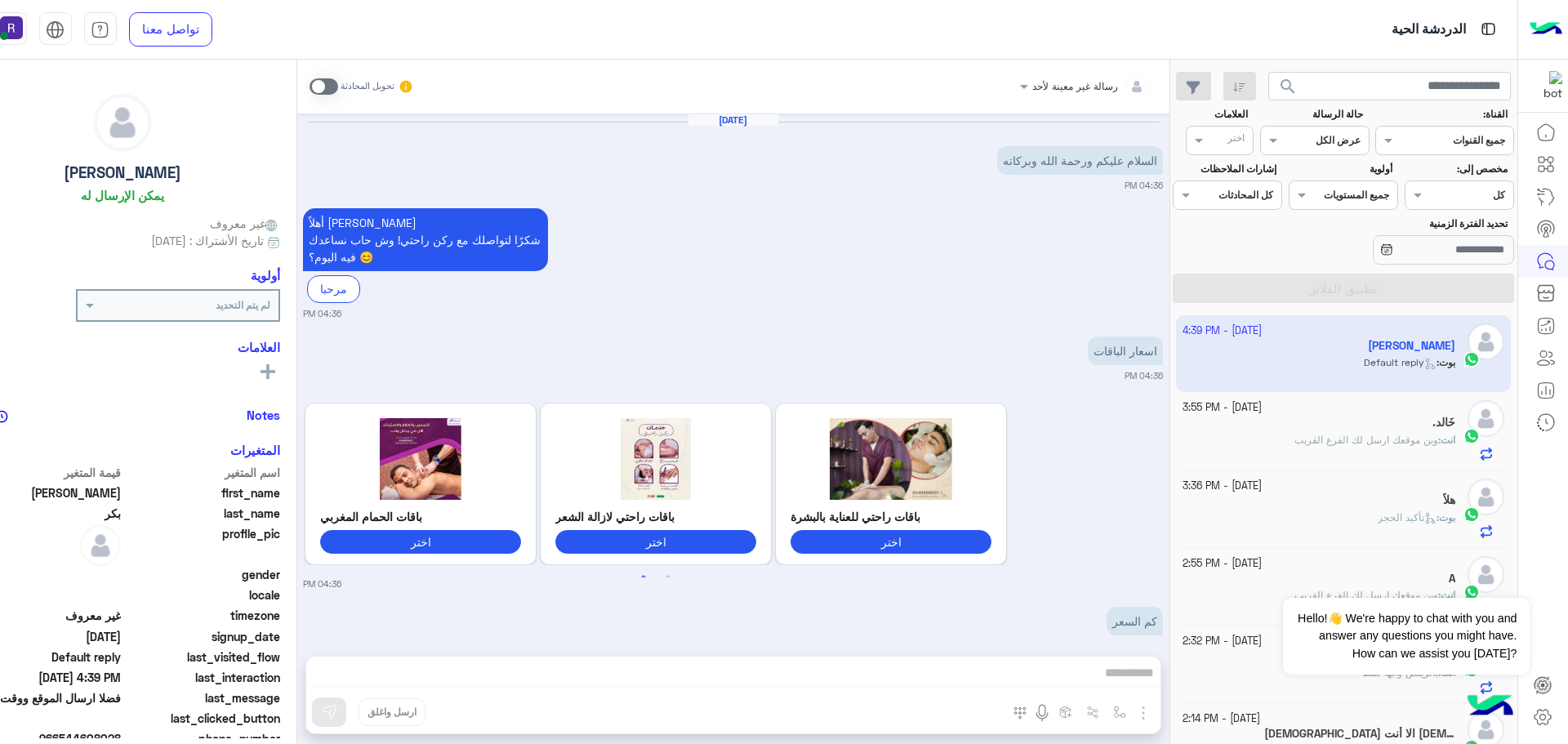
scroll to position [362, 0]
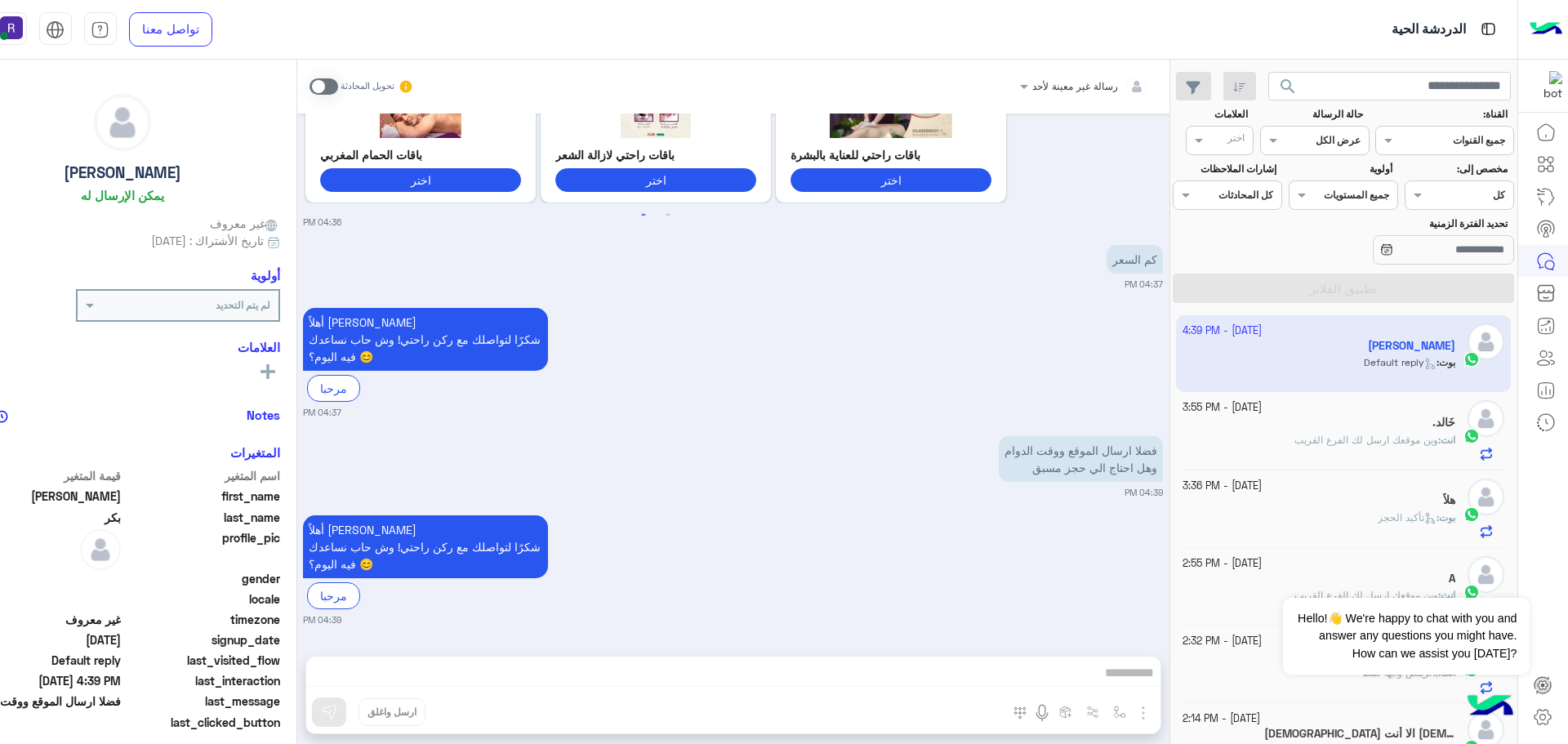
click at [338, 83] on span at bounding box center [323, 86] width 28 height 17
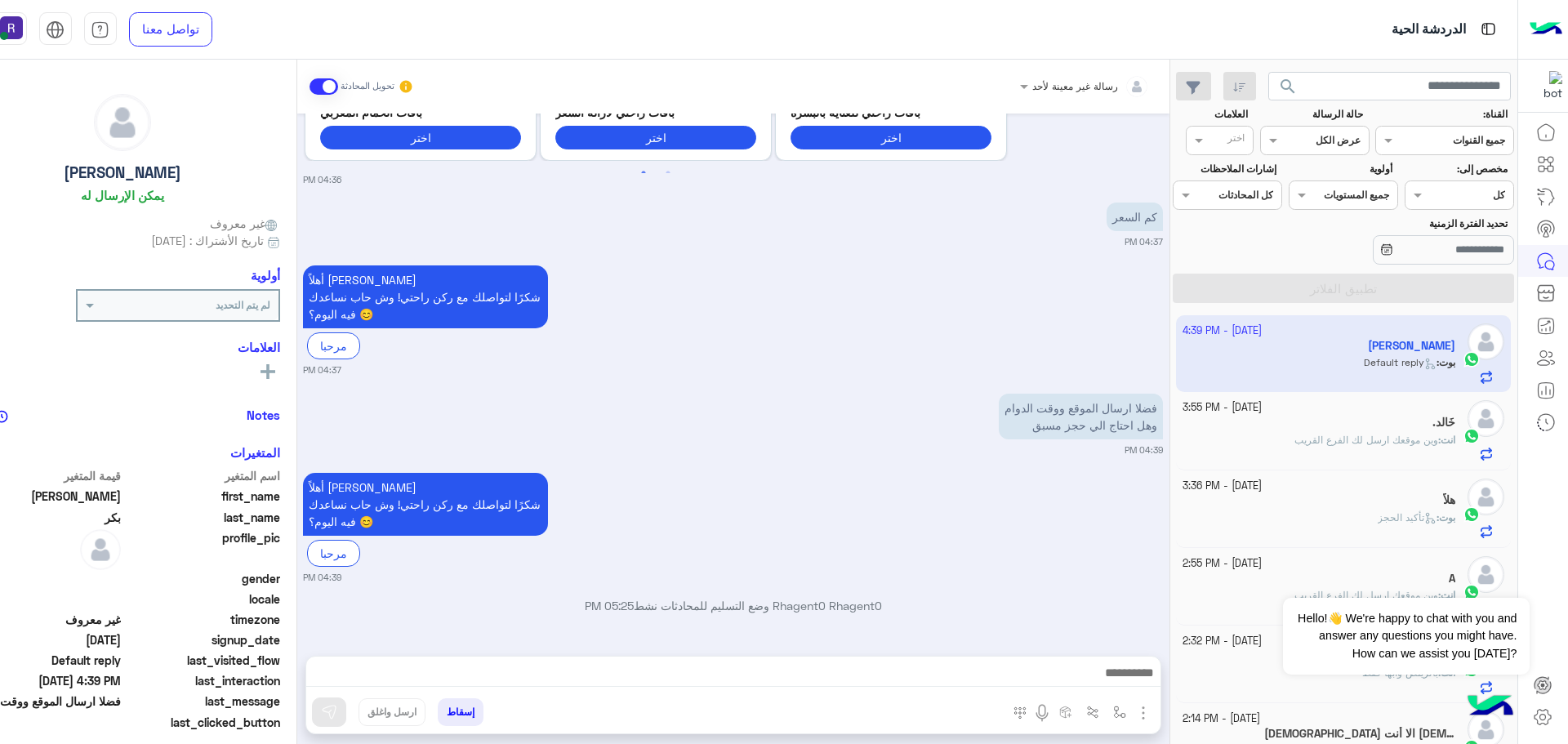
click at [1153, 707] on img "button" at bounding box center [1143, 713] width 19 height 19
click at [1142, 567] on div "أهلاً محمد 👋 شكرًا لتواصلك مع ركن راحتي! وش حاب نساعدك فيه اليوم؟ 😊 مرحبا 04:39…" at bounding box center [733, 526] width 860 height 116
click at [1153, 717] on img "button" at bounding box center [1143, 713] width 19 height 19
click at [1127, 645] on span "المرفقات" at bounding box center [1102, 644] width 49 height 18
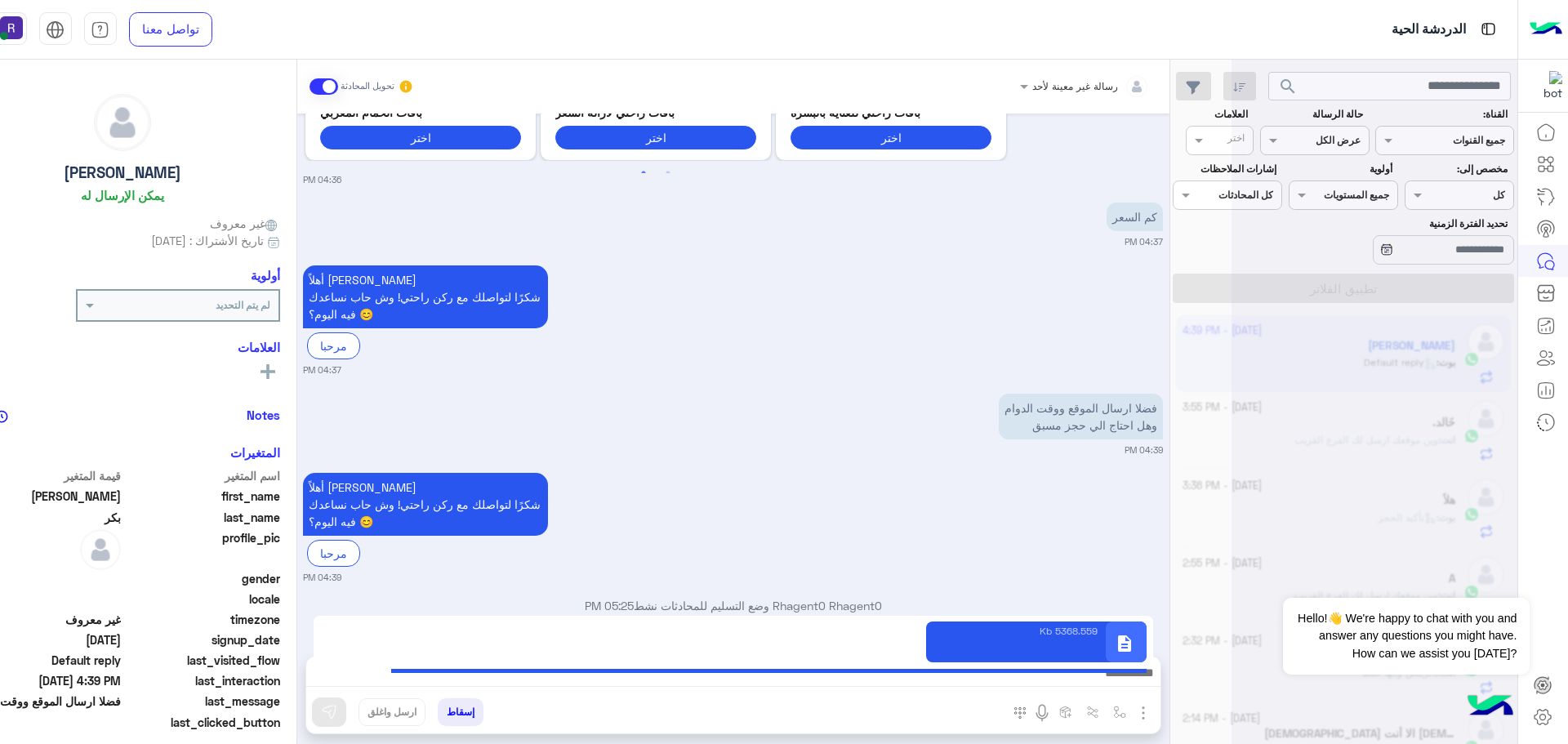
type textarea "**********"
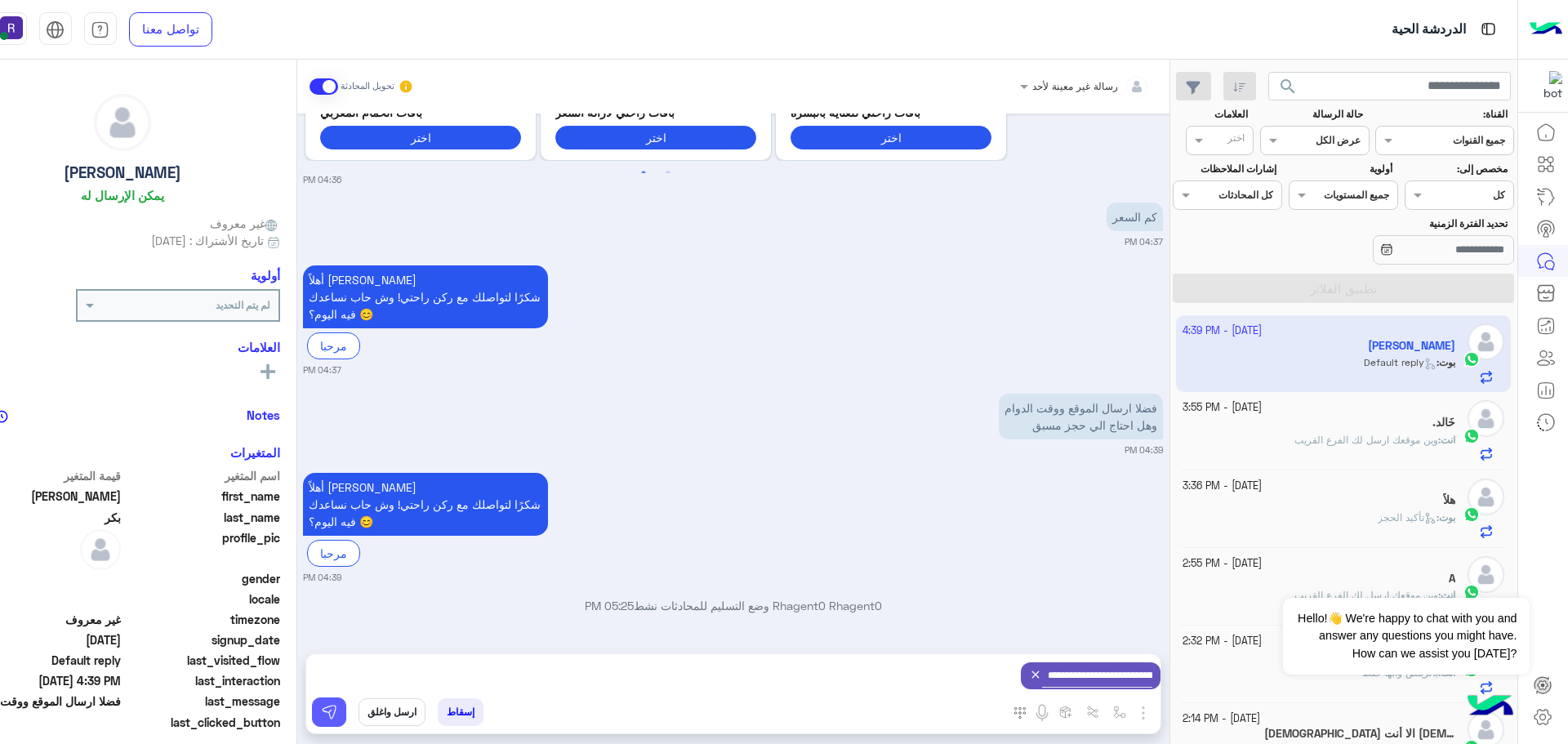
click at [347, 718] on button at bounding box center [328, 712] width 34 height 29
click at [1360, 520] on div "بوت : تأكيد الحجز" at bounding box center [1318, 524] width 273 height 28
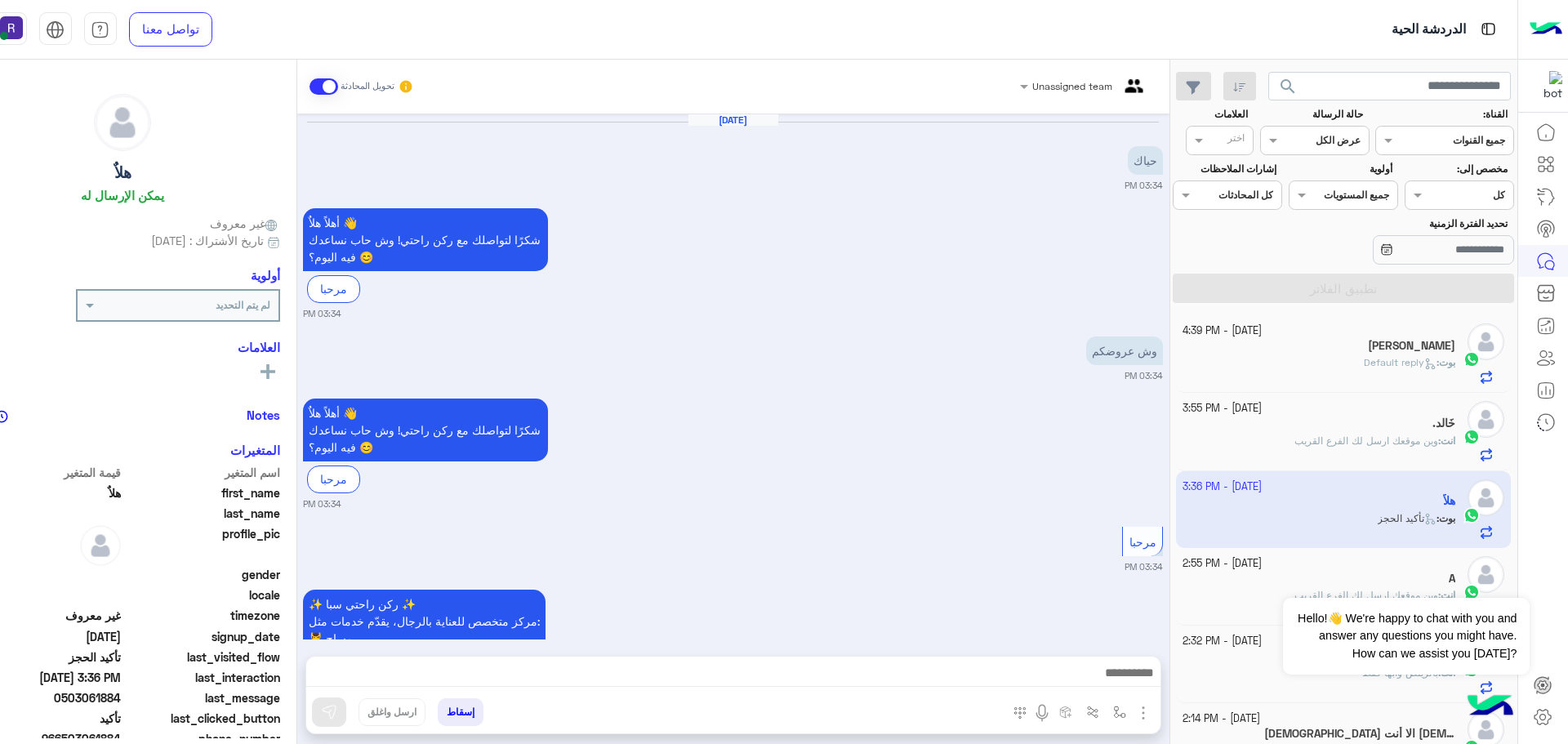
scroll to position [1396, 0]
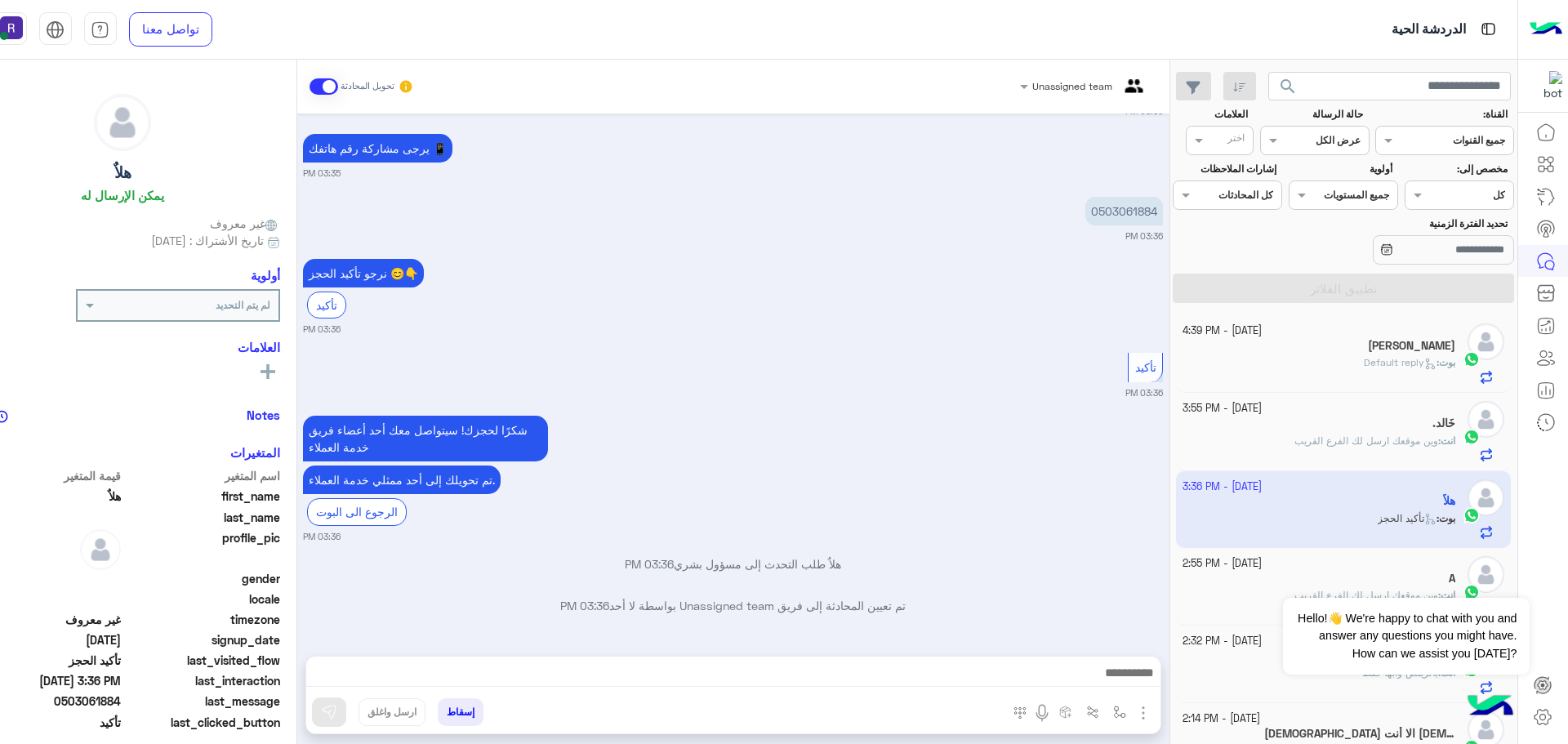
click at [1153, 711] on img "button" at bounding box center [1143, 713] width 19 height 19
click at [1127, 645] on span "المرفقات" at bounding box center [1102, 644] width 49 height 18
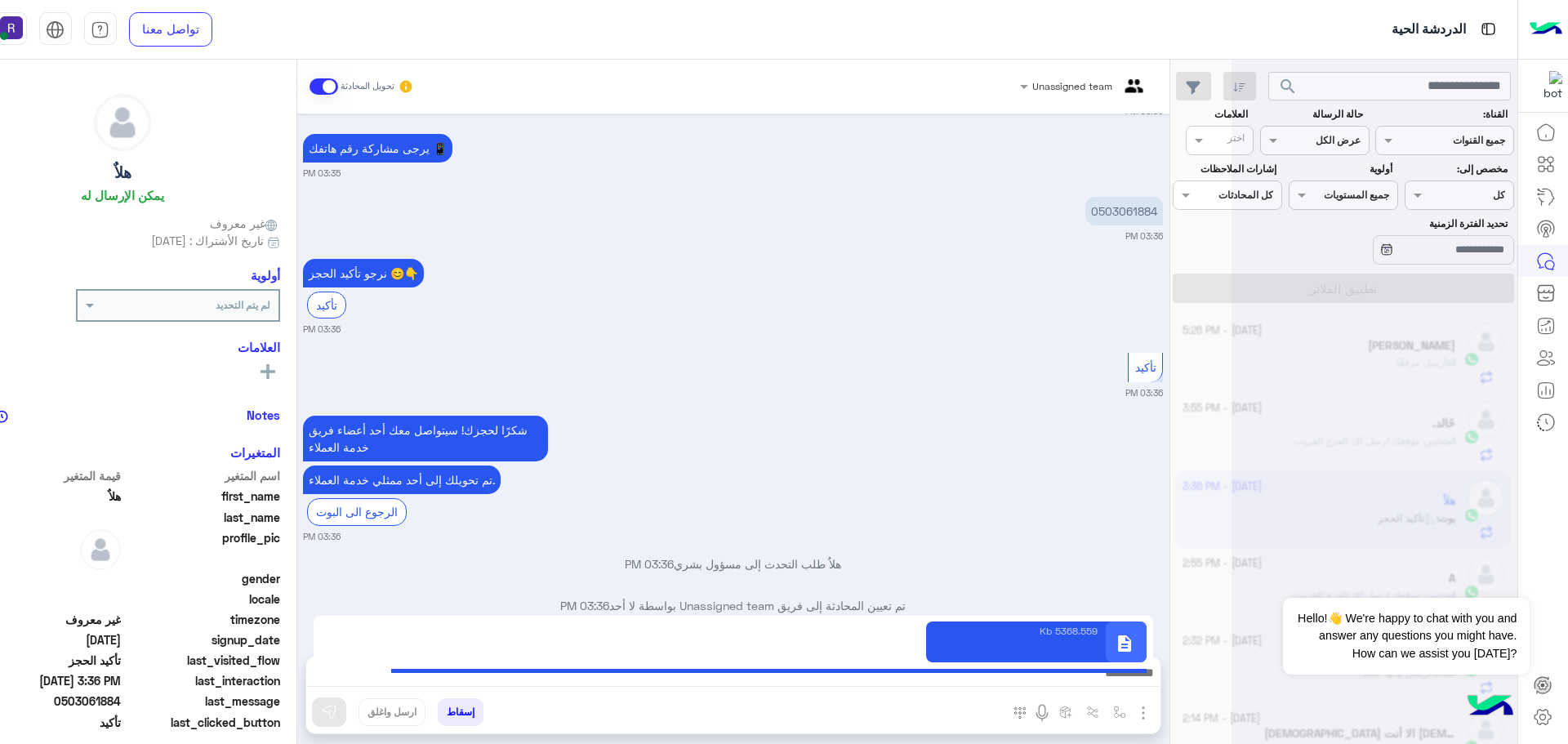
type textarea "**********"
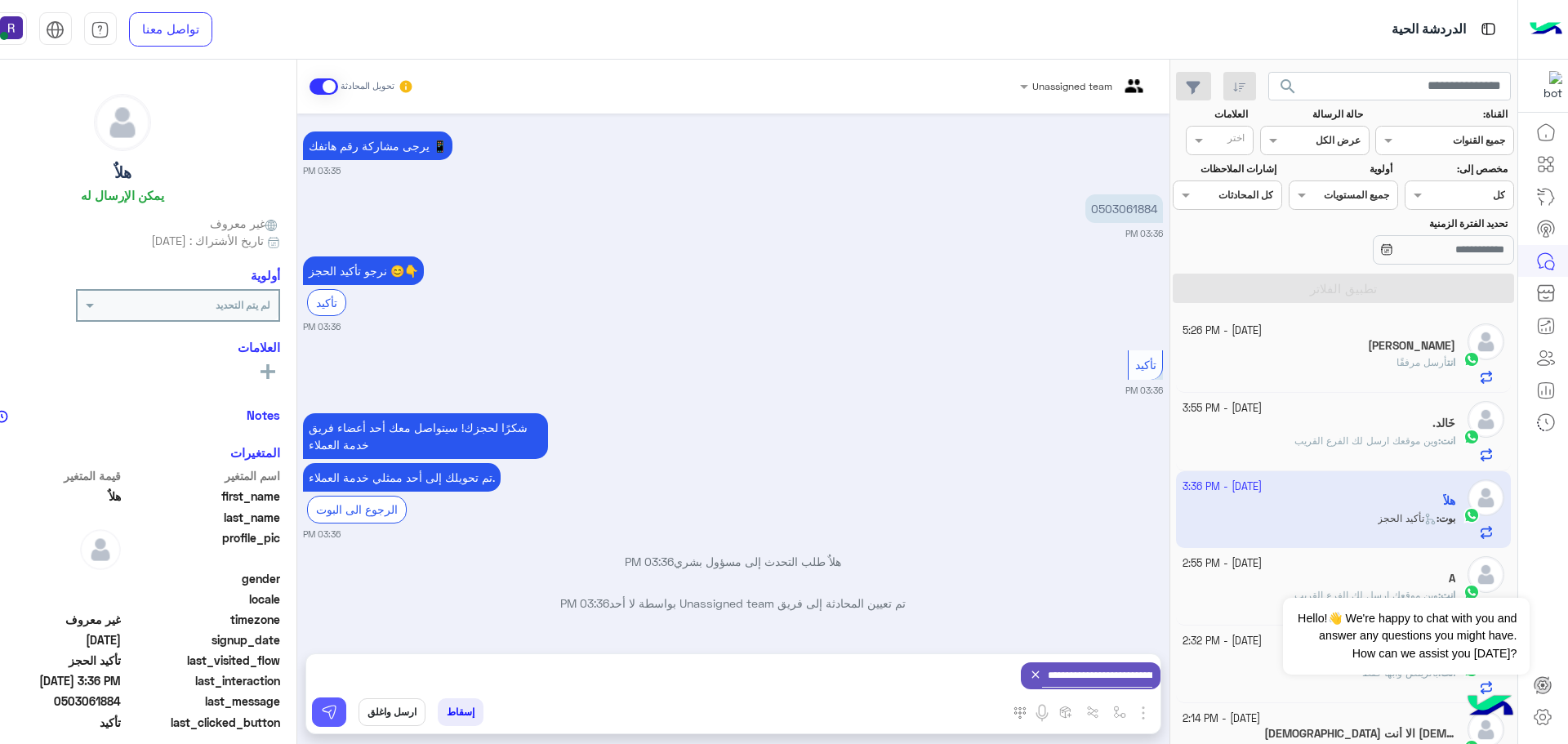
click at [337, 718] on img at bounding box center [329, 712] width 17 height 17
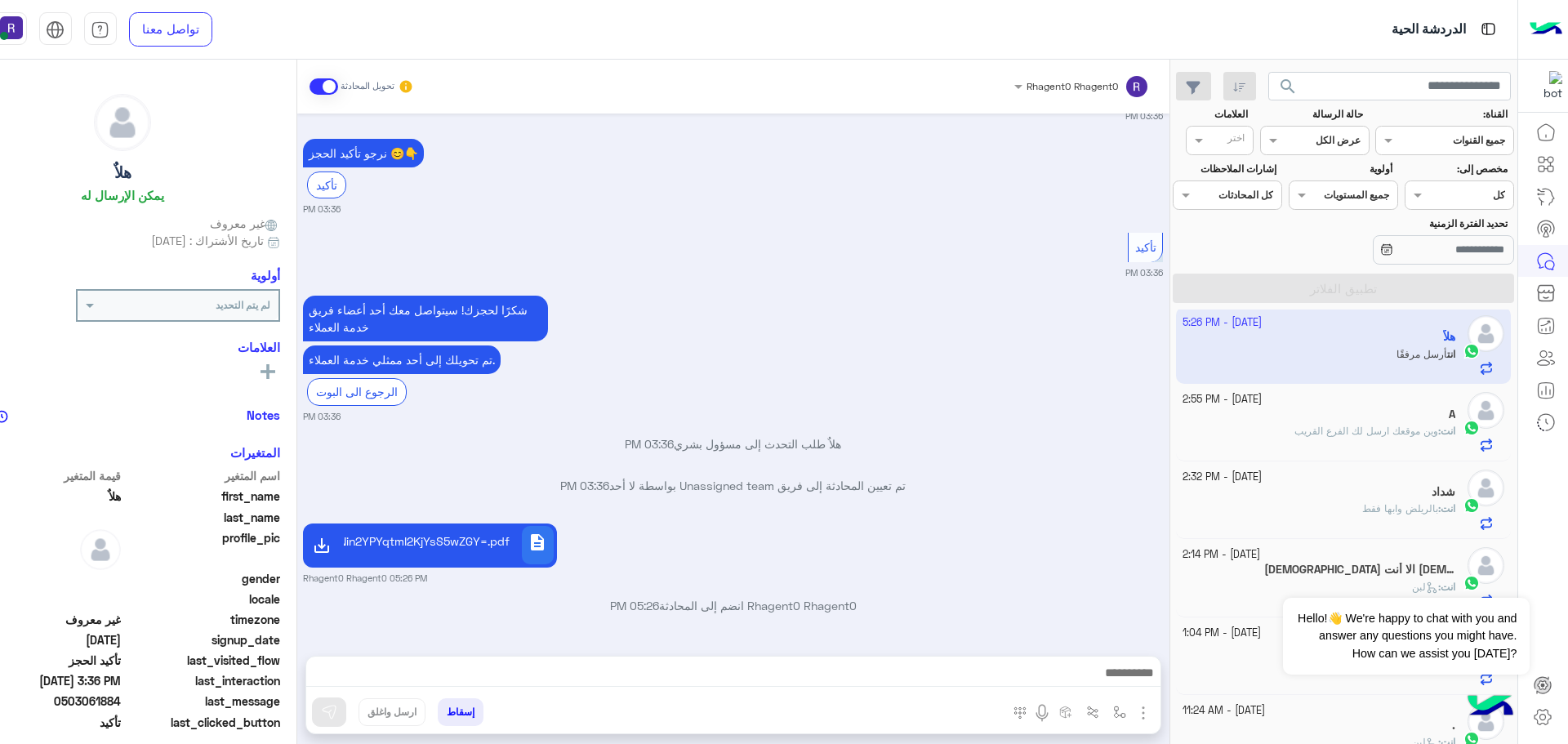
scroll to position [0, 0]
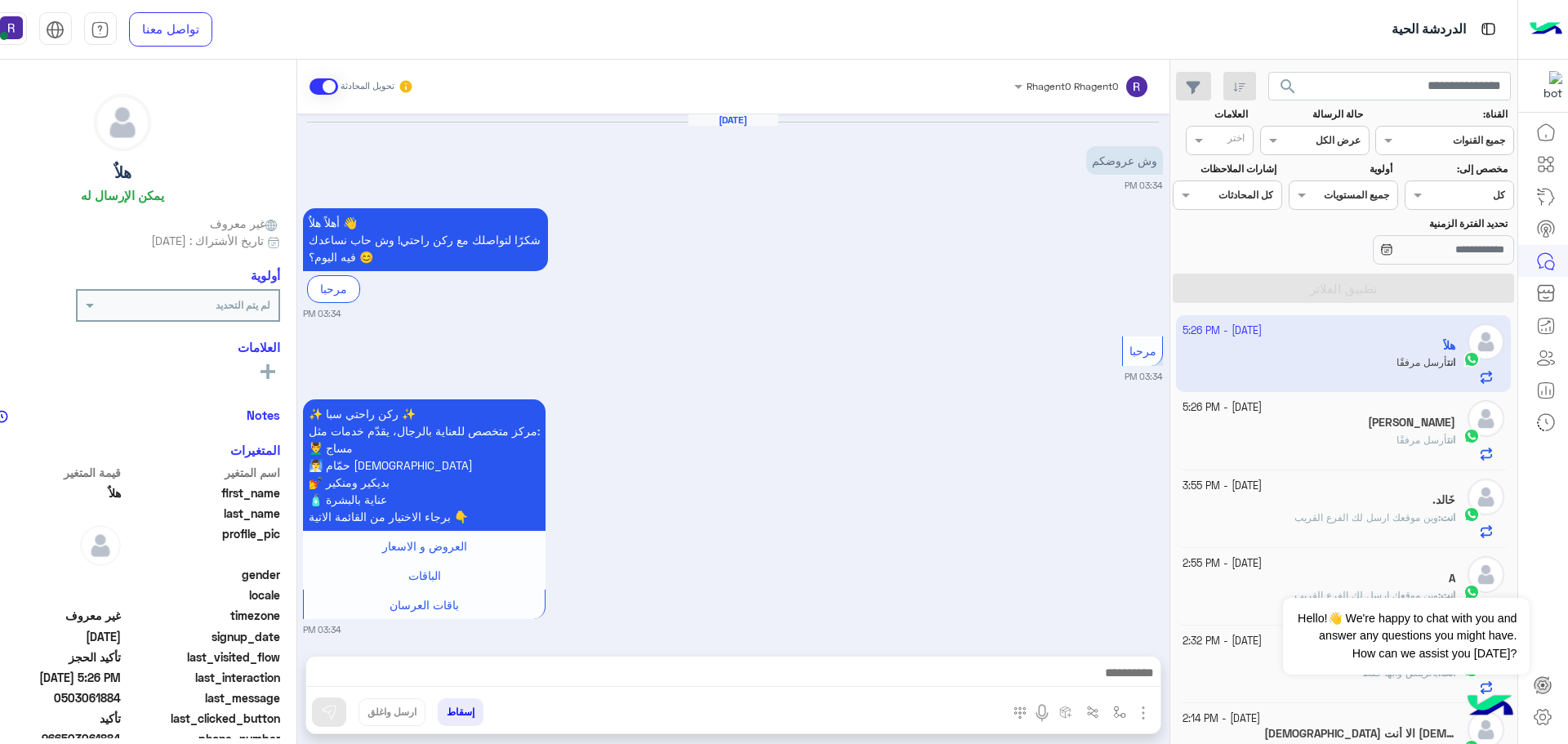
scroll to position [1326, 0]
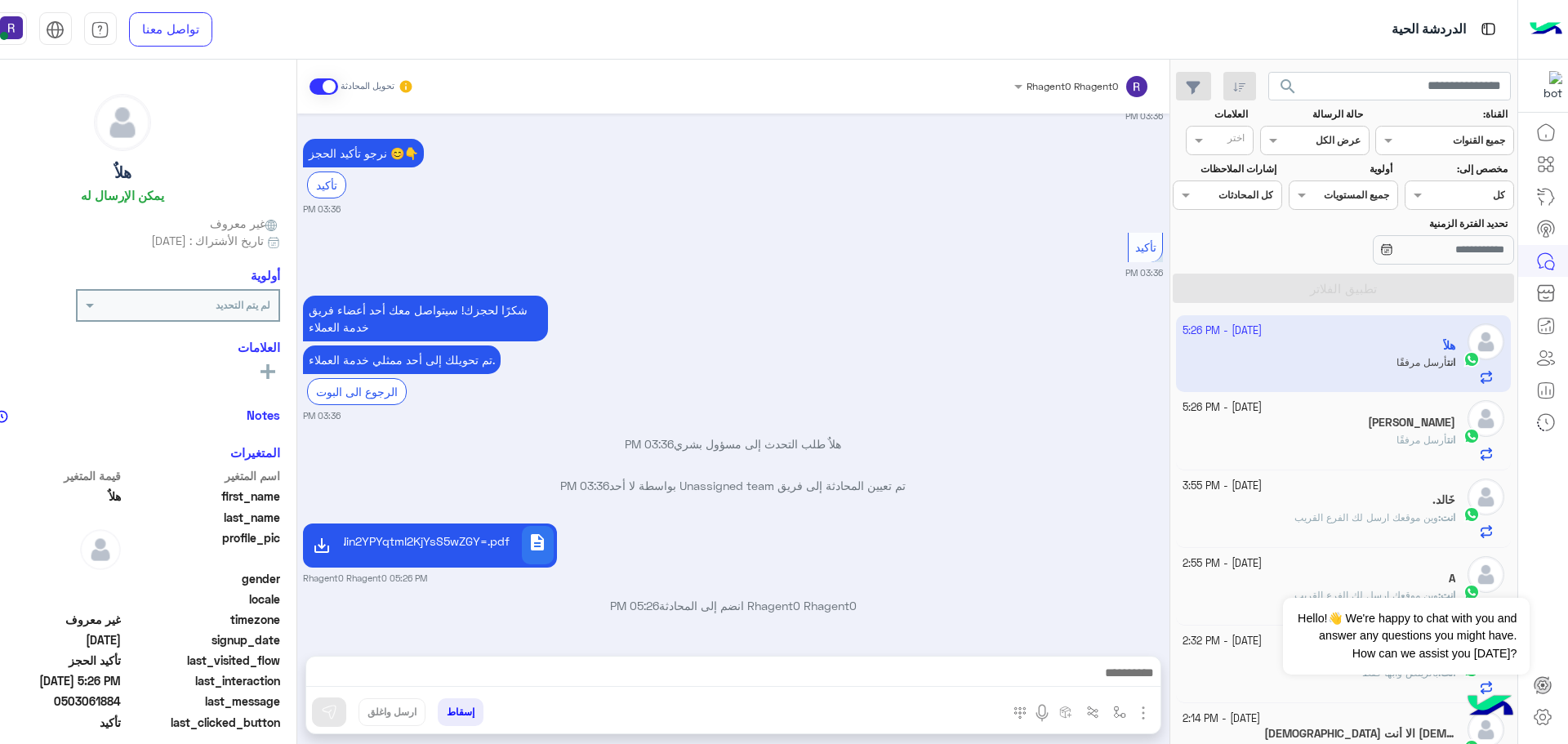
click at [1025, 427] on div "[DATE] وش عروضكم 03:34 PM أهلاً هلاٌ 👋 شكرًا لتواصلك مع ركن راحتي! وش حاب نساعد…" at bounding box center [733, 377] width 872 height 526
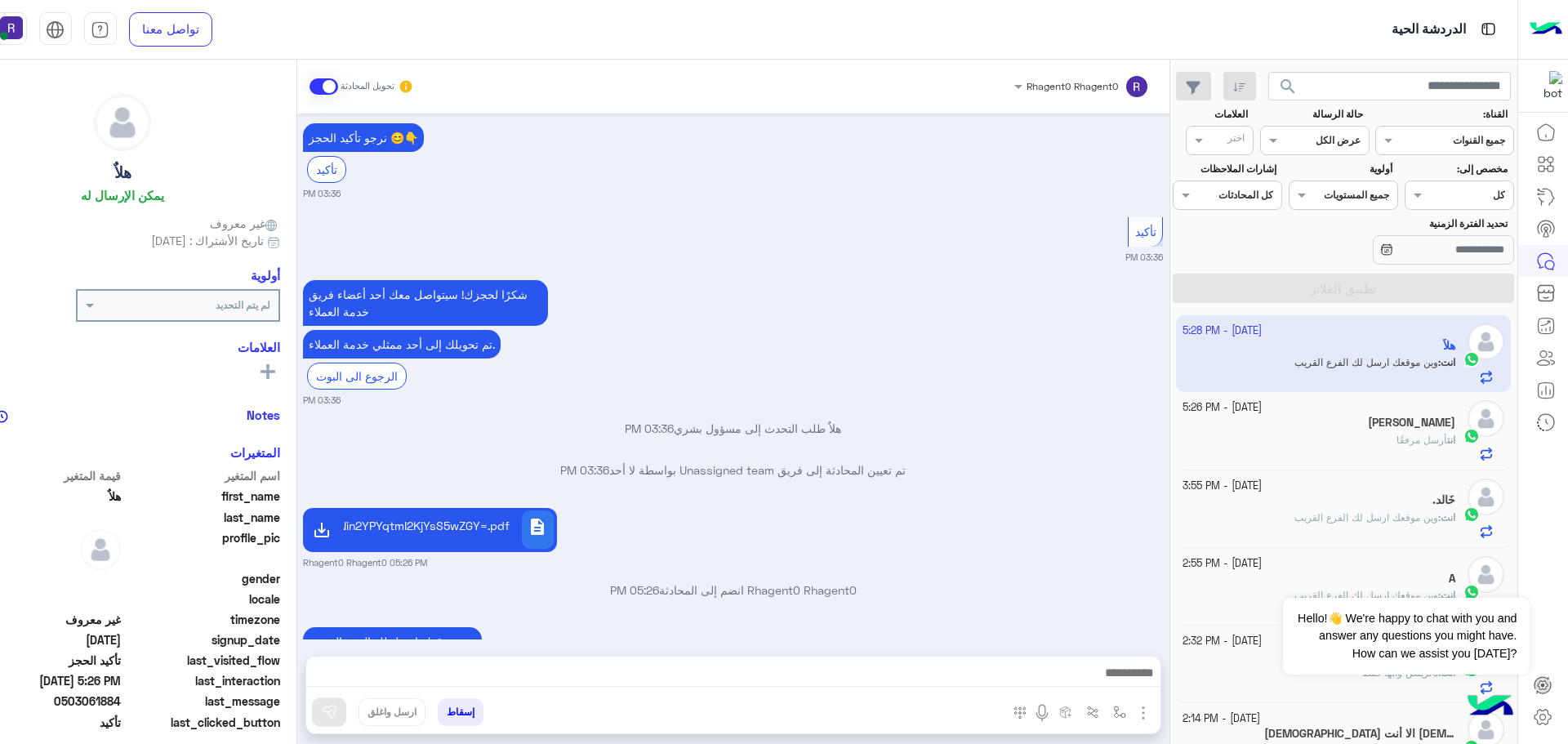
scroll to position [1388, 0]
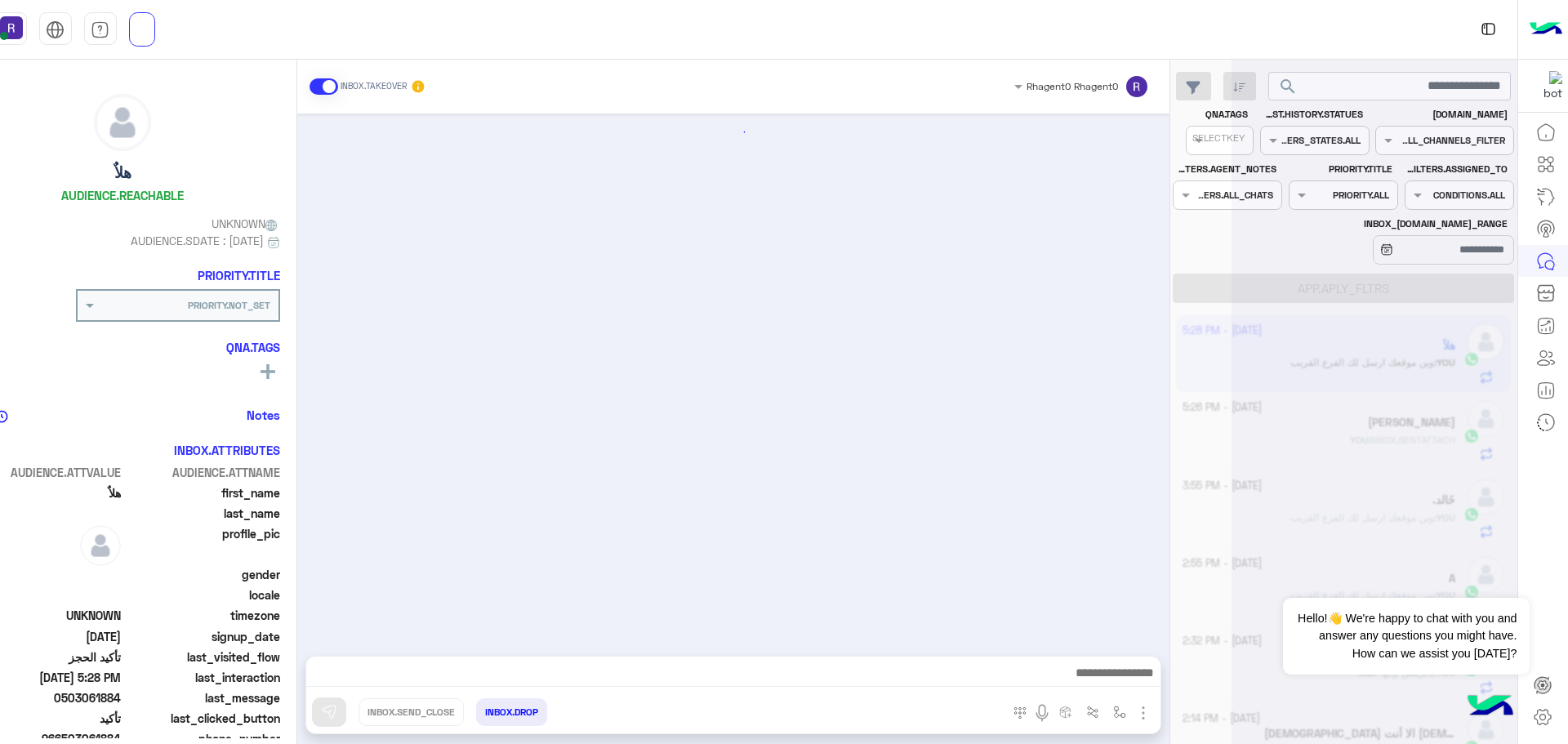
scroll to position [1326, 0]
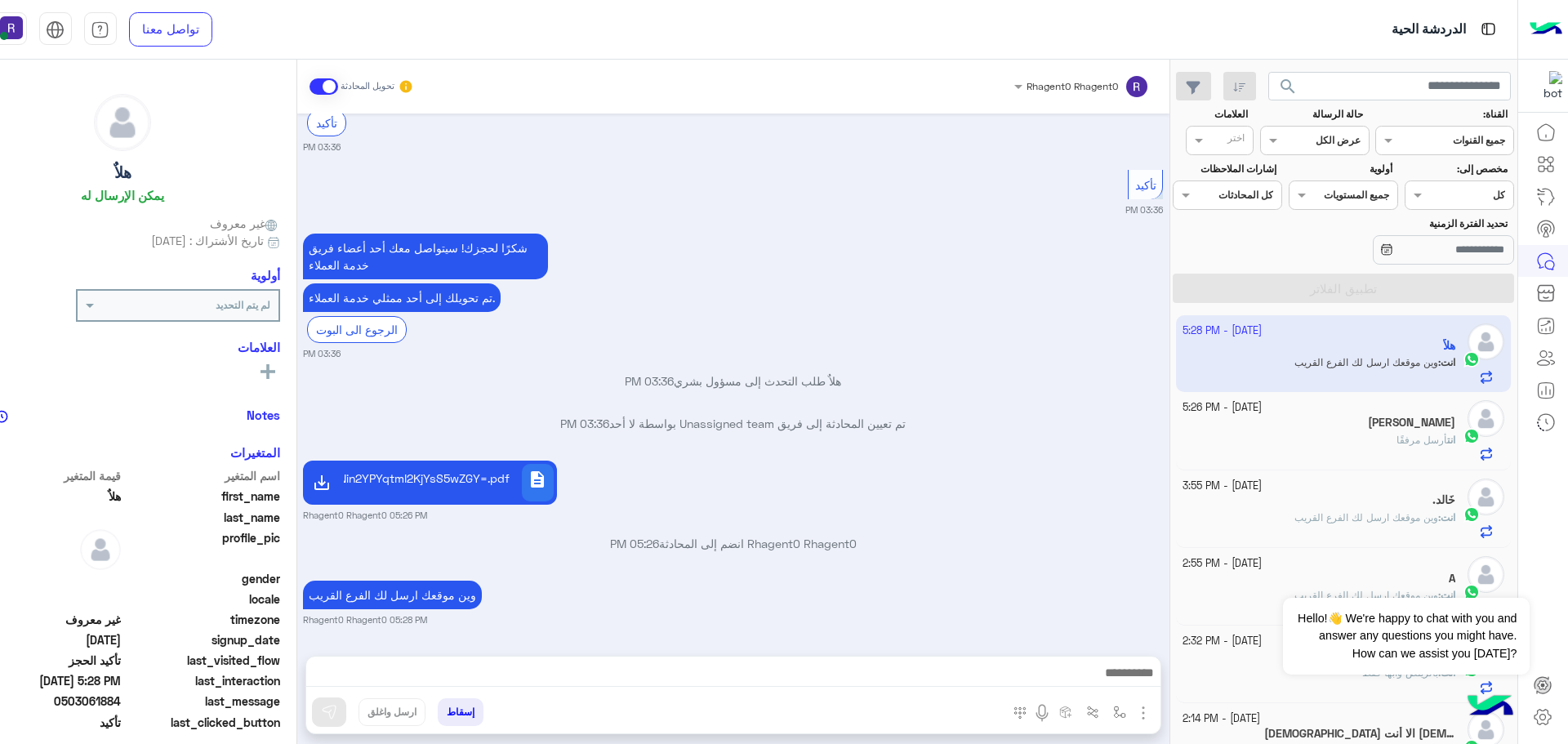
click at [1370, 419] on div "[PERSON_NAME]" at bounding box center [1318, 424] width 273 height 17
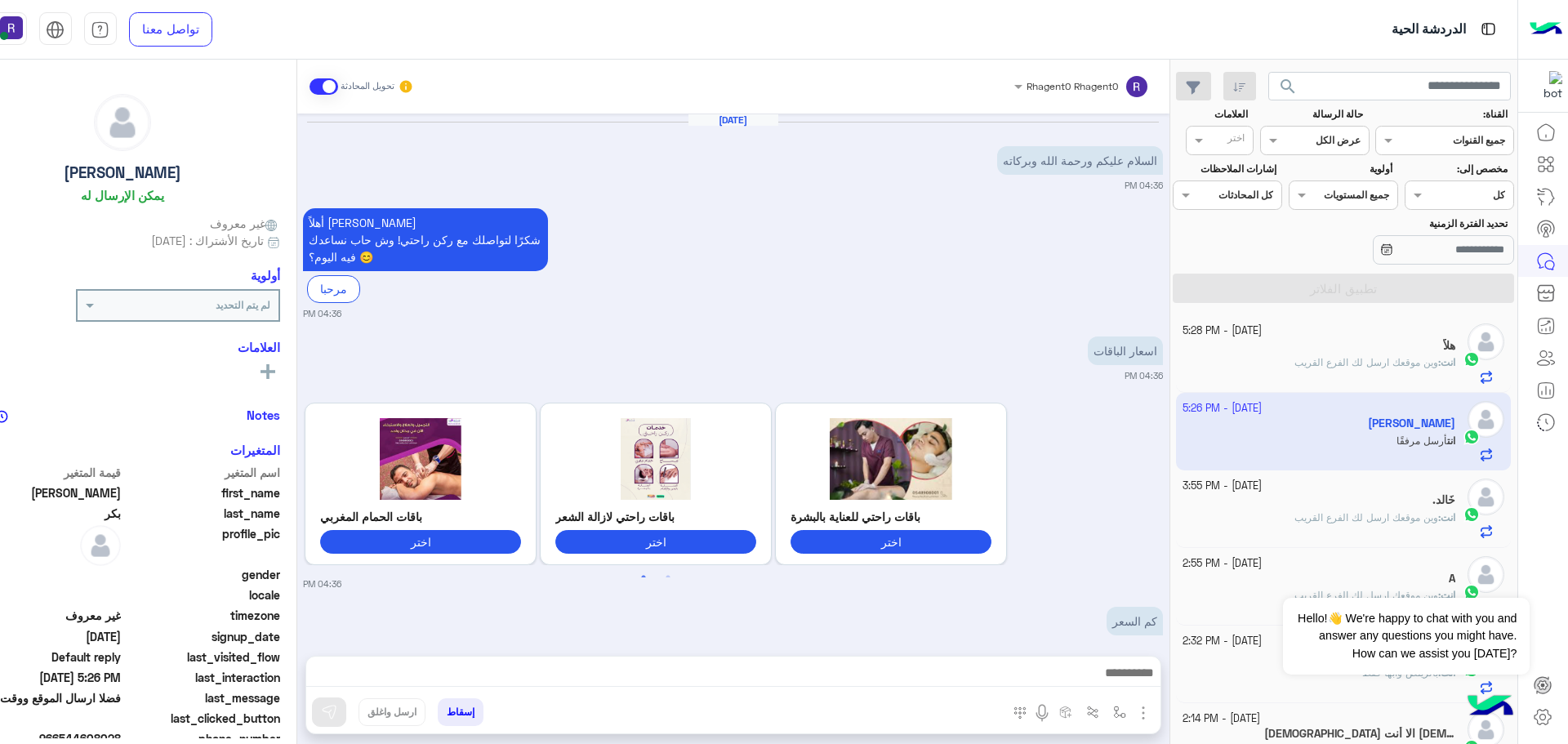
scroll to position [524, 0]
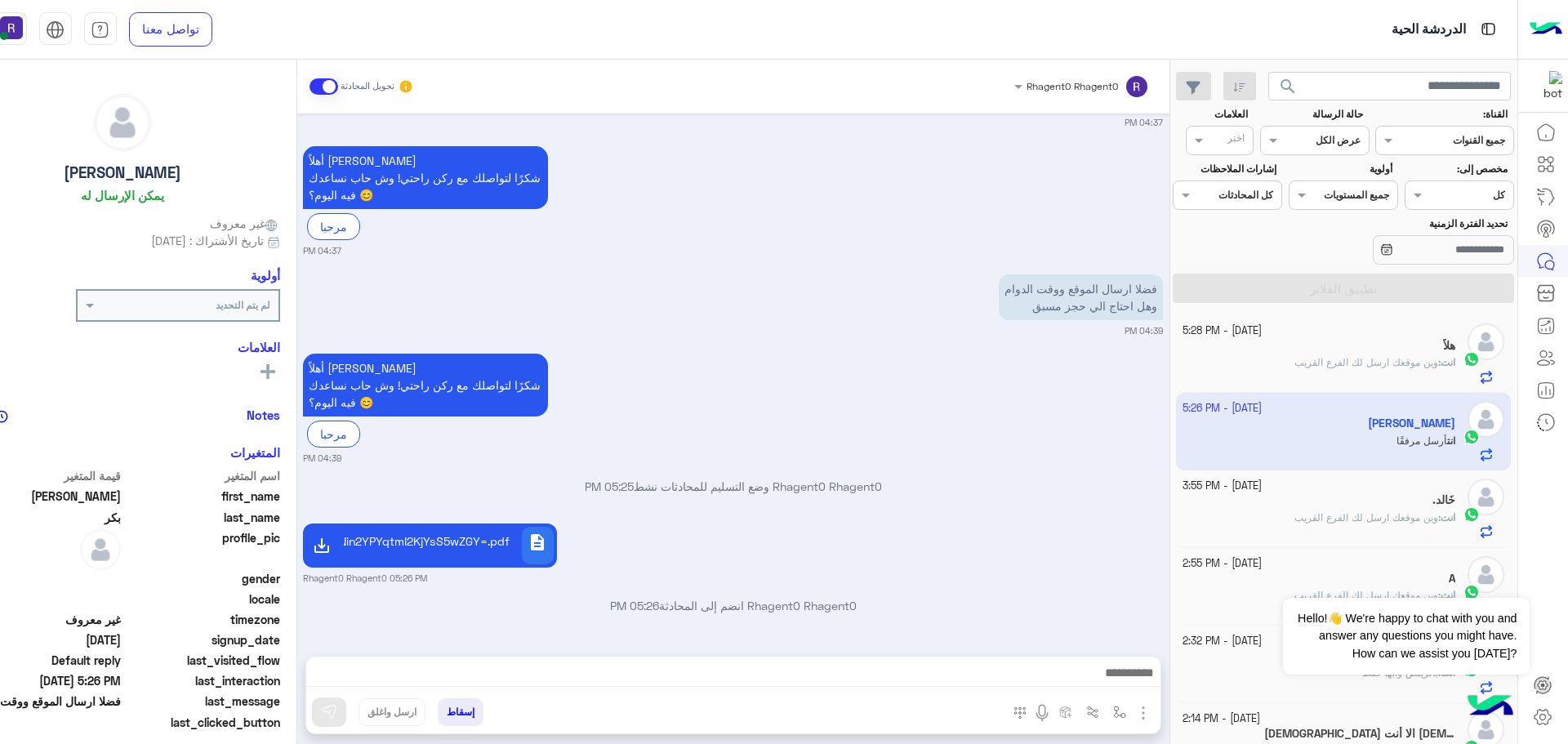
click at [1163, 465] on small "04:39 PM" at bounding box center [733, 457] width 860 height 13
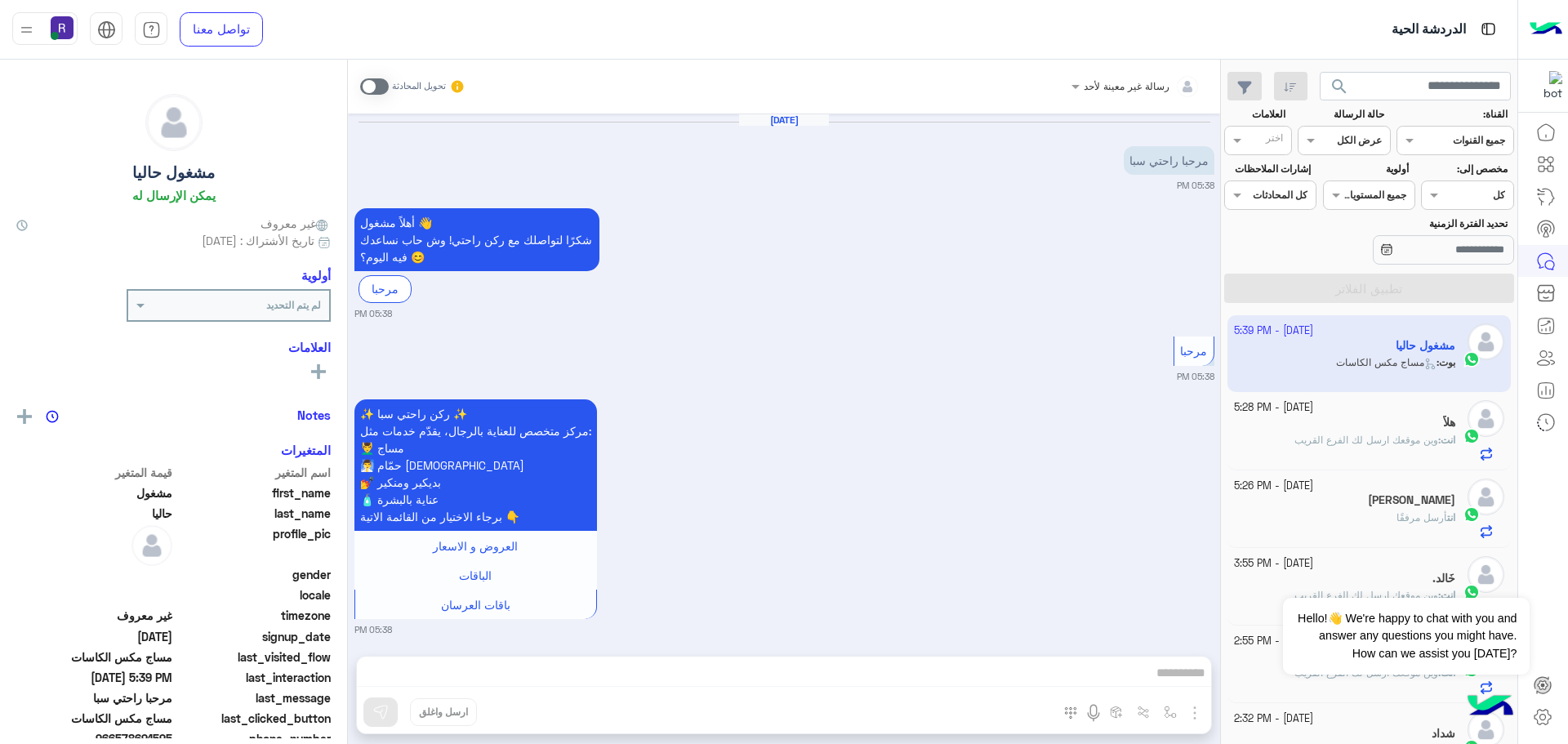
scroll to position [612, 0]
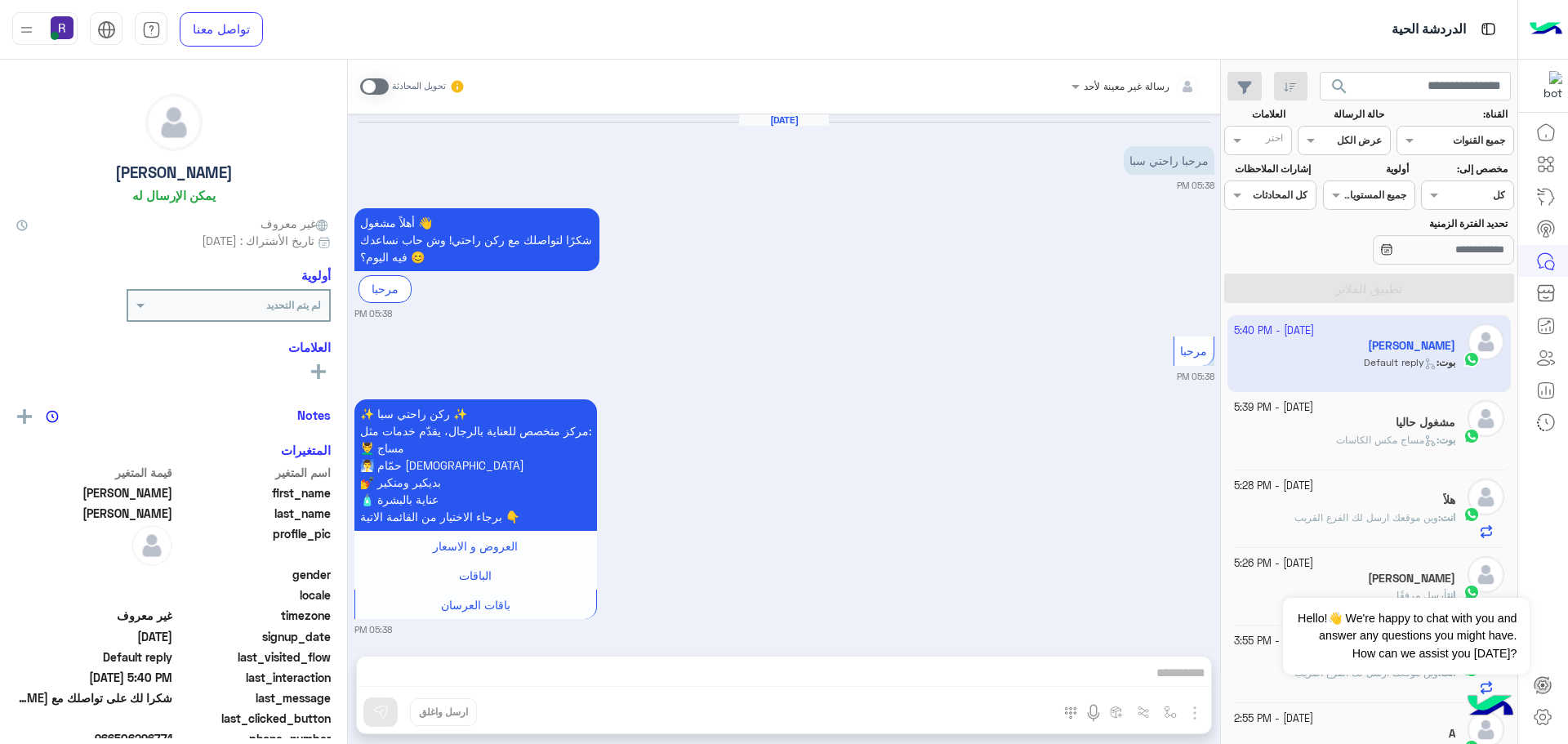
scroll to position [820, 0]
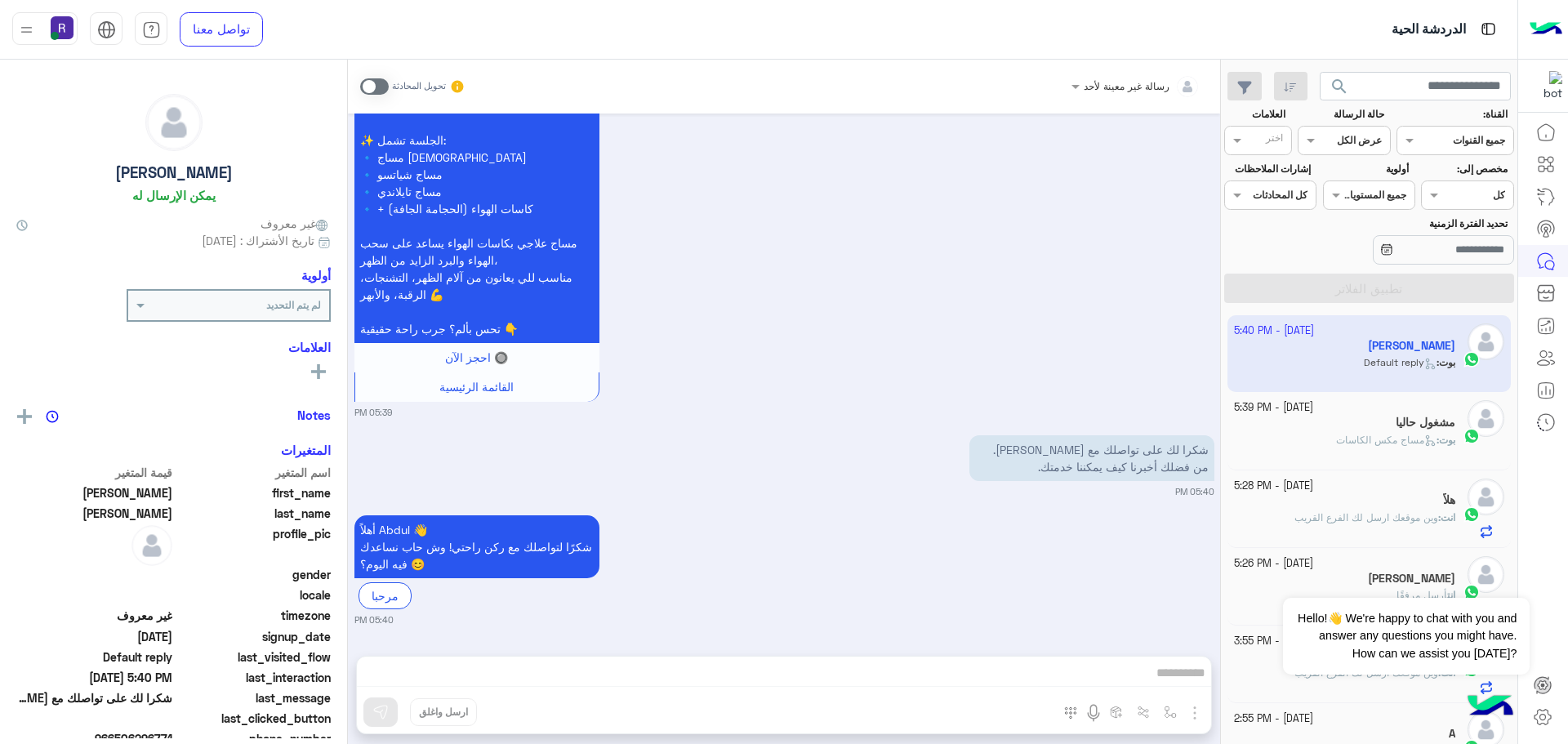
click at [1348, 433] on p "بوت : مساج مكس الكاسات" at bounding box center [1395, 440] width 119 height 15
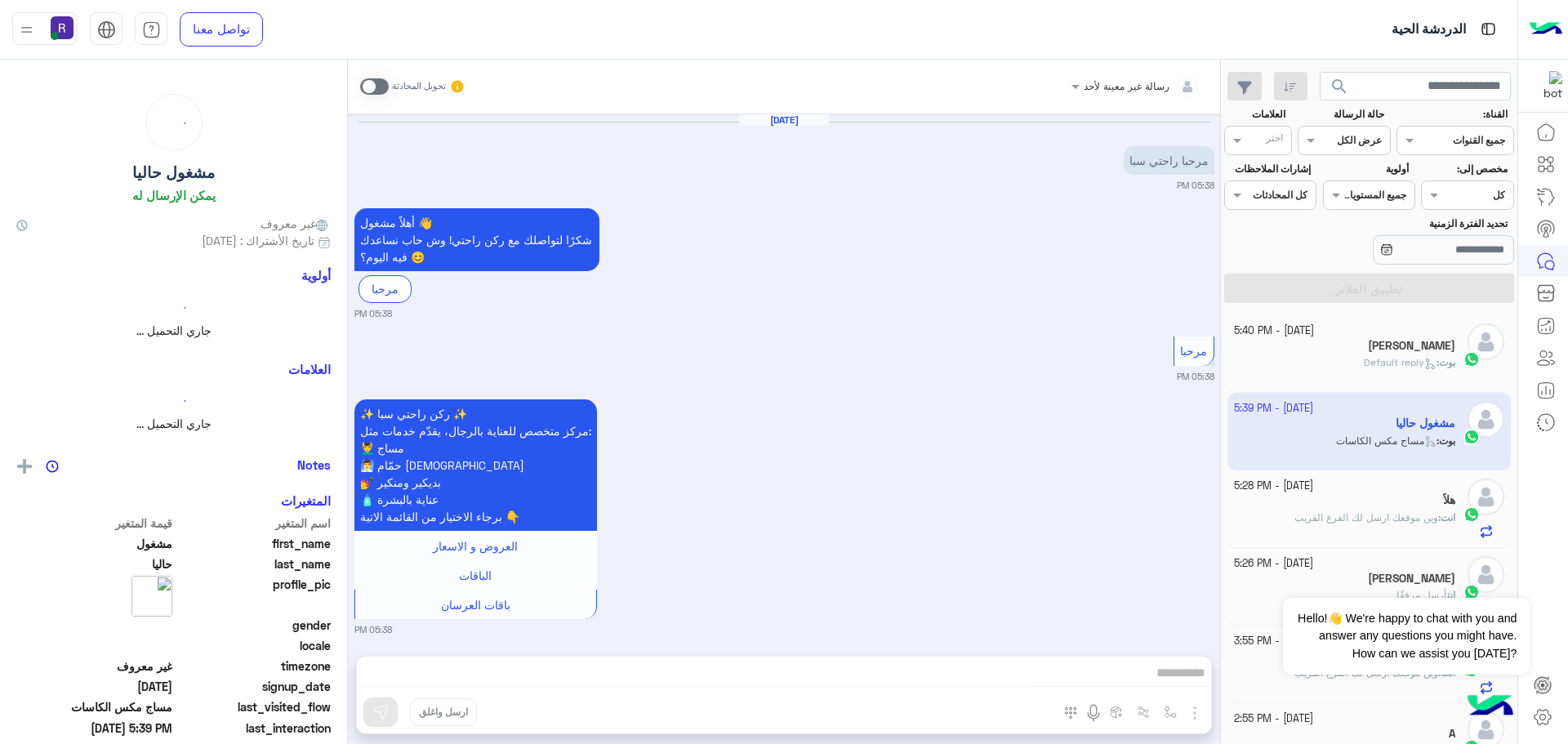
scroll to position [612, 0]
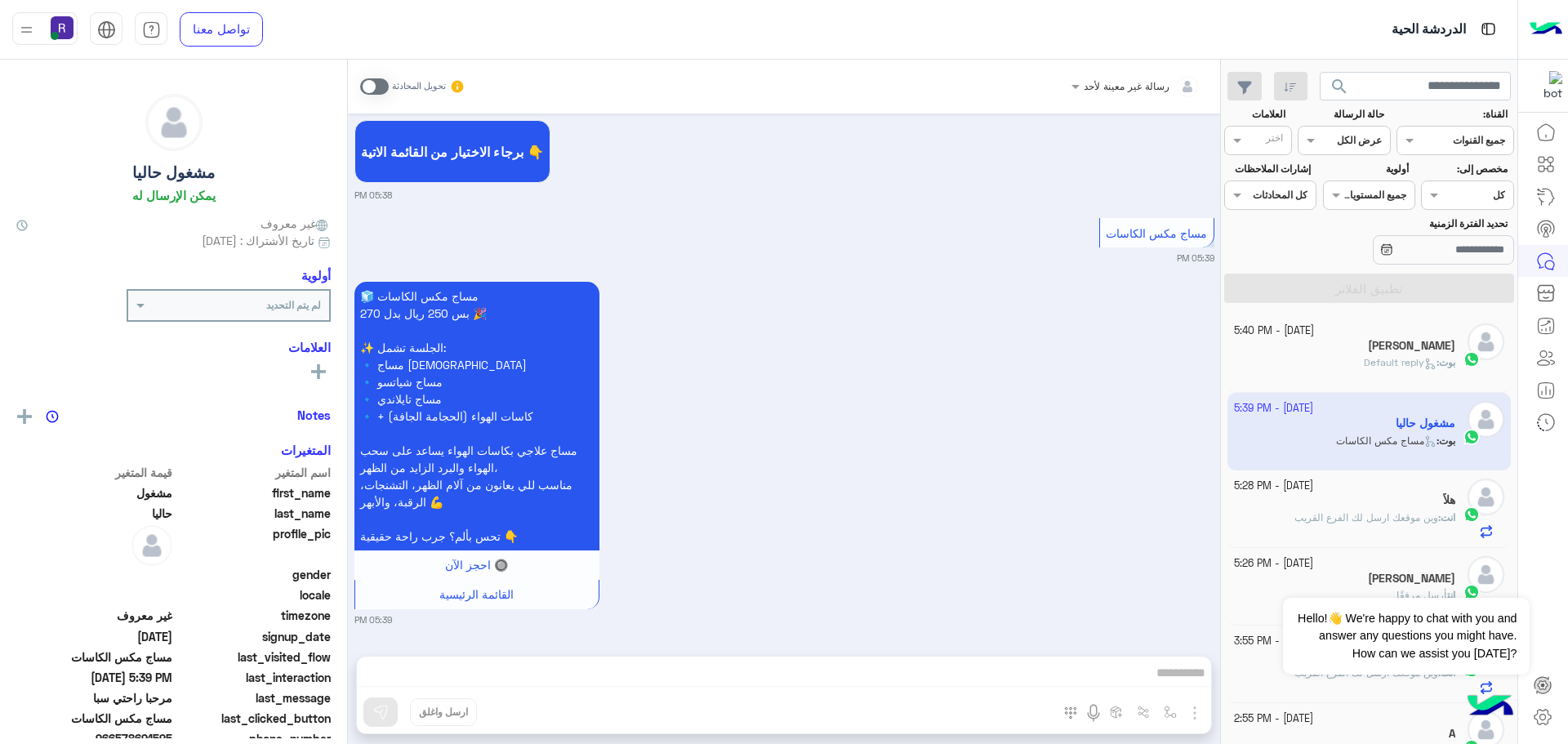
click at [1364, 366] on span "Default reply" at bounding box center [1400, 362] width 73 height 13
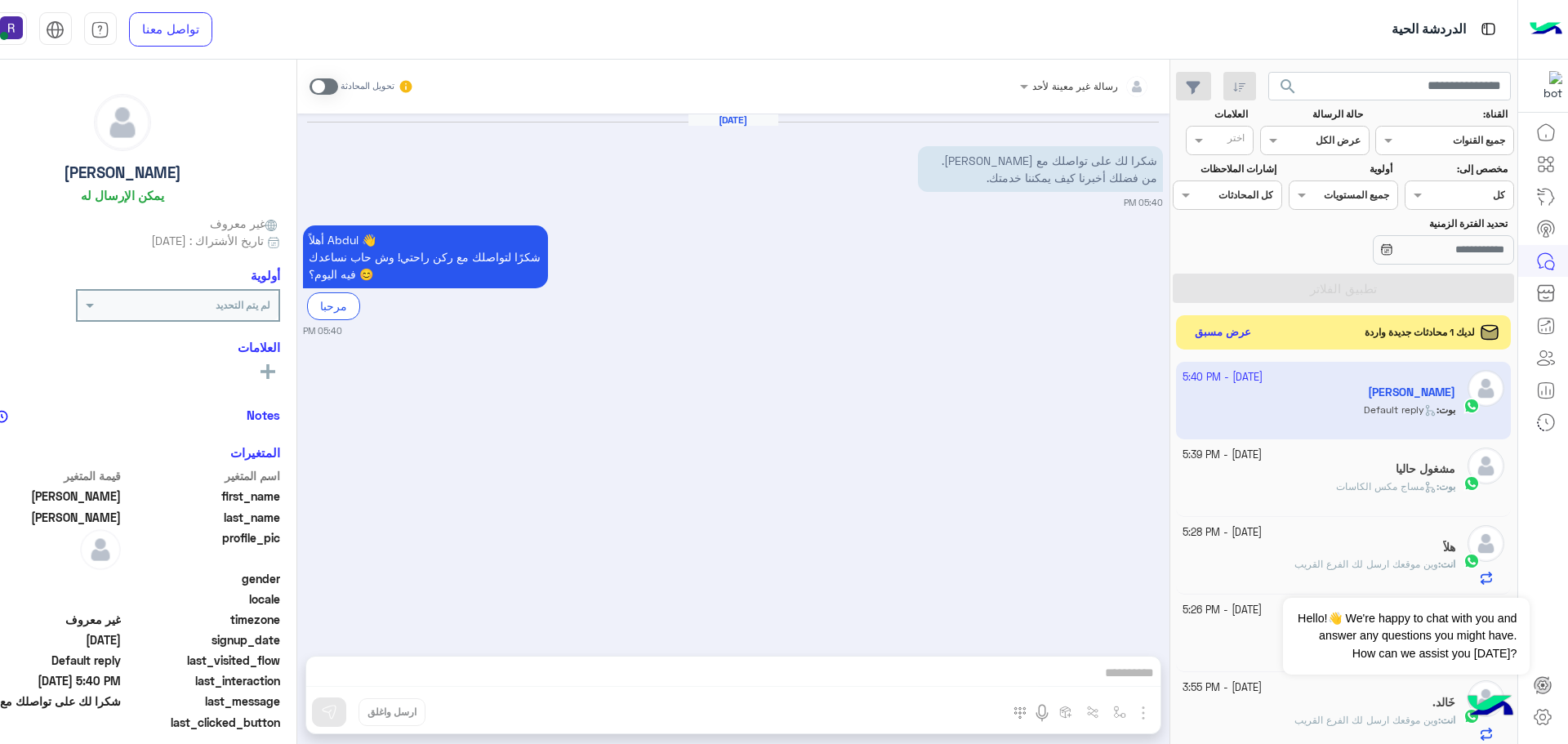
click at [1256, 332] on button "عرض مسبق" at bounding box center [1222, 332] width 69 height 22
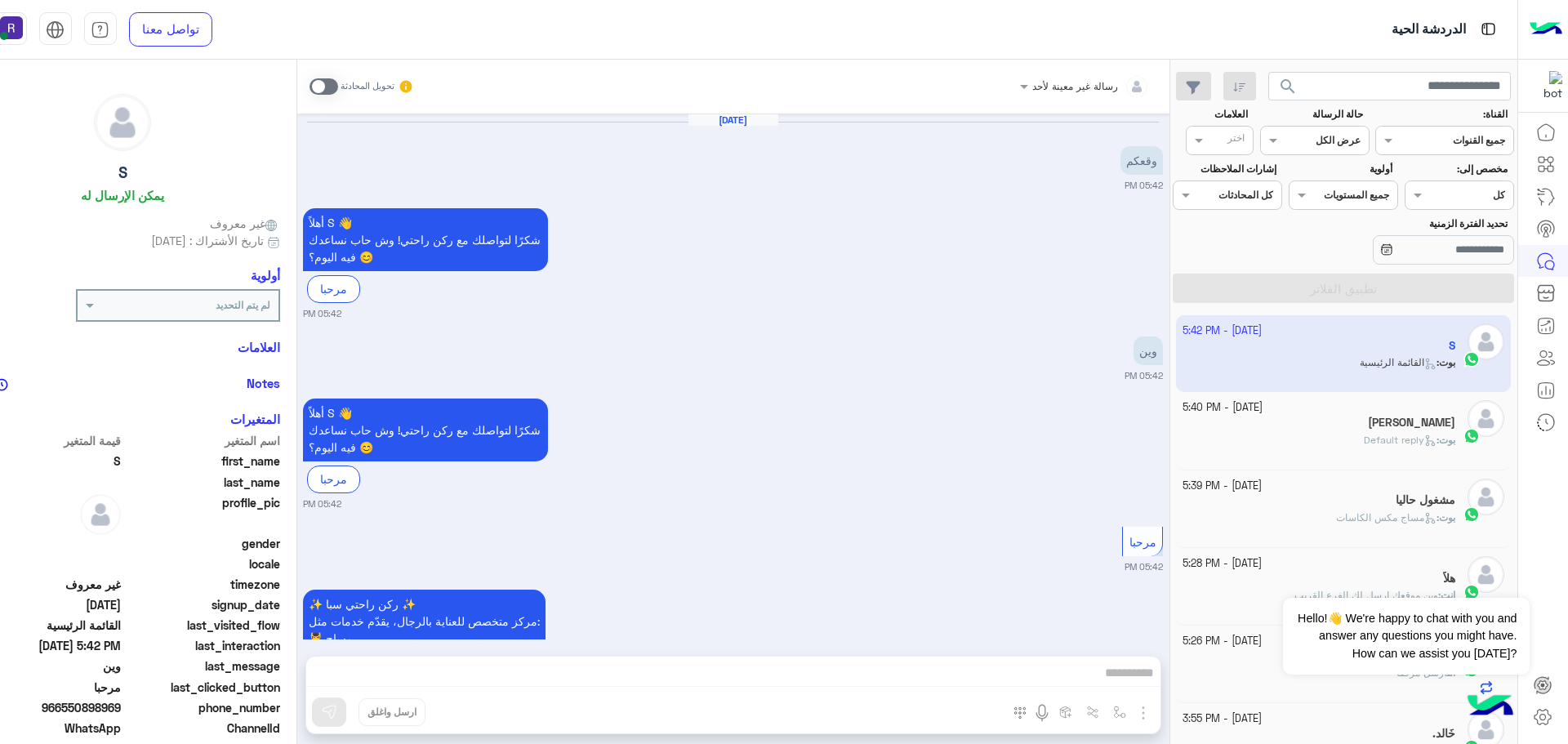
scroll to position [200, 0]
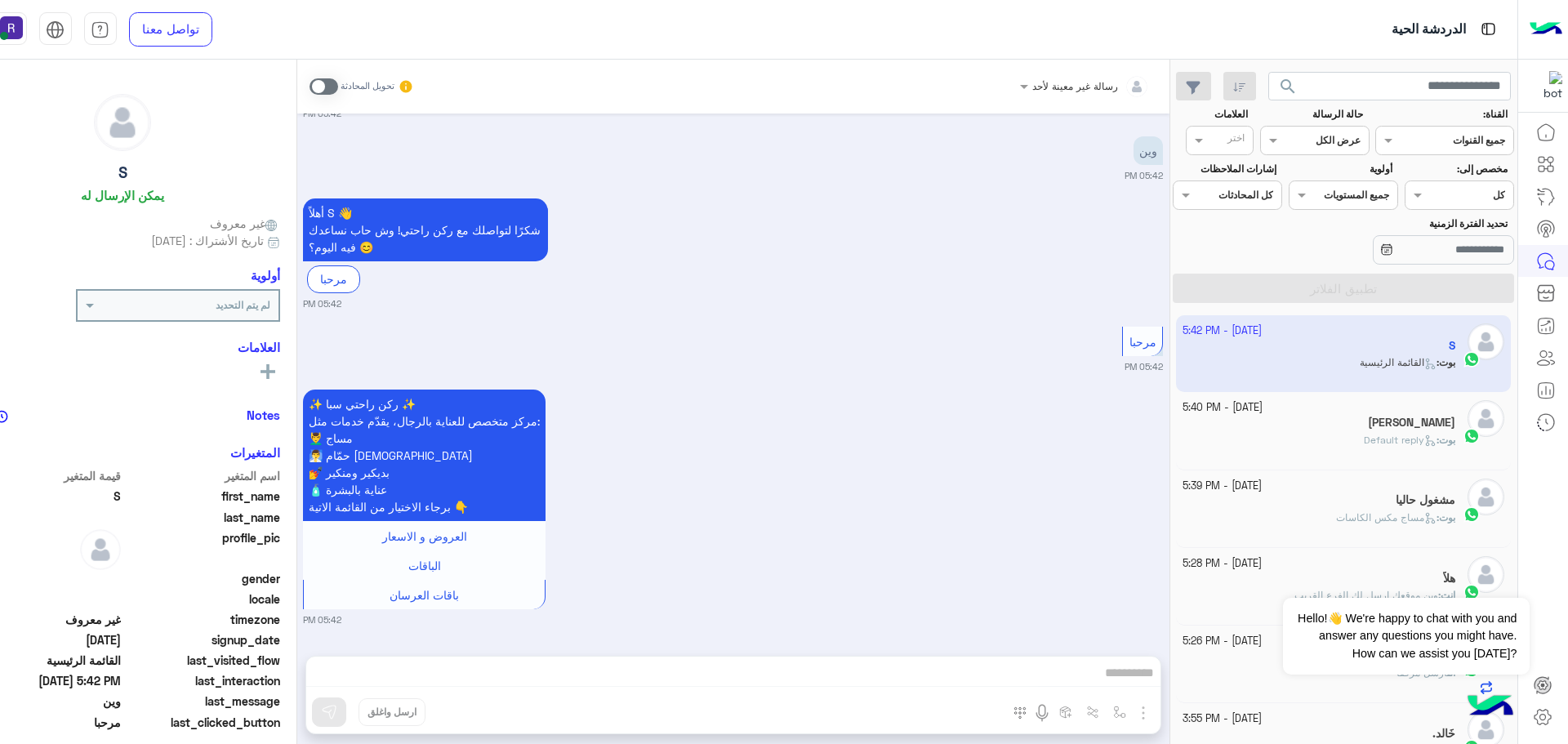
click at [338, 90] on span at bounding box center [323, 86] width 28 height 17
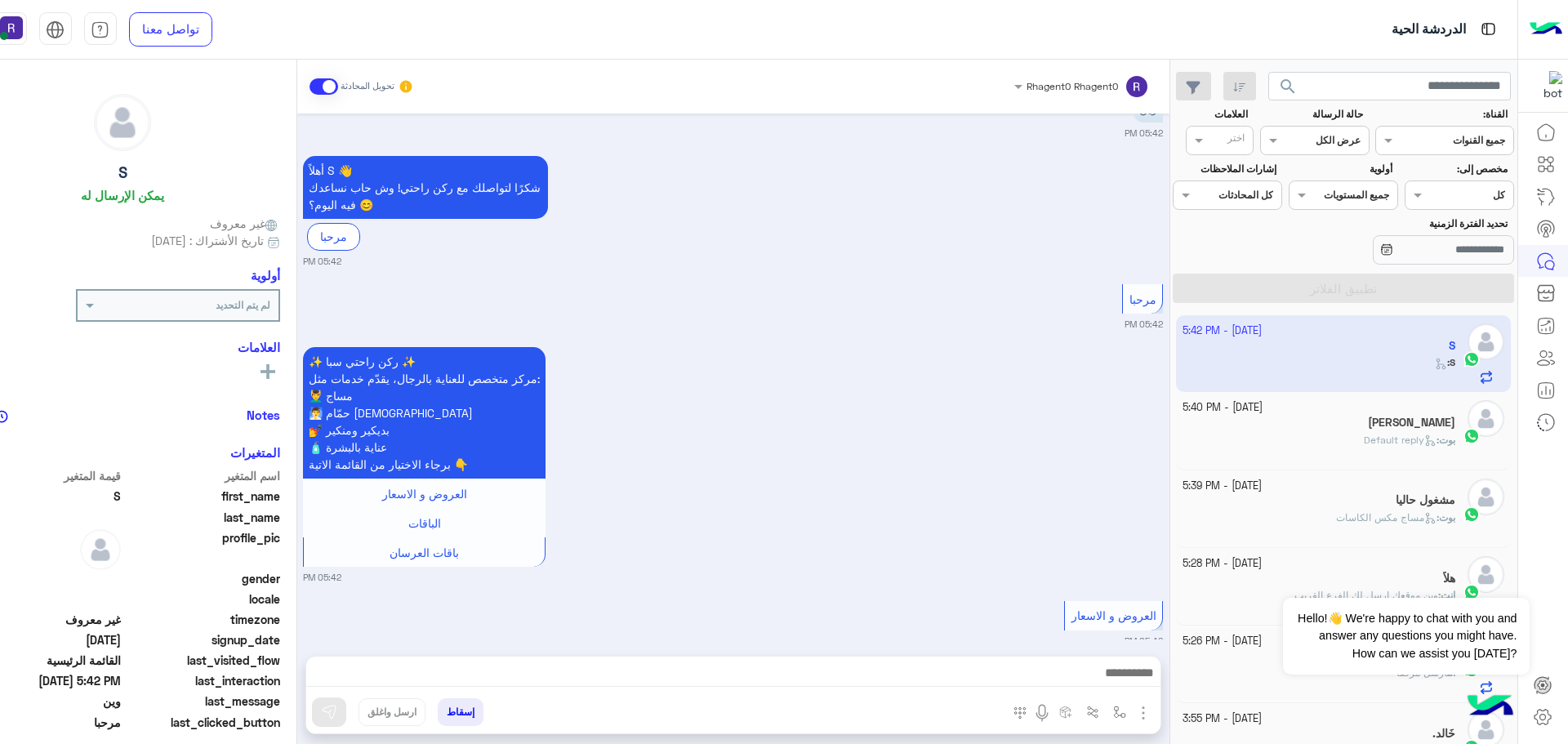
scroll to position [306, 0]
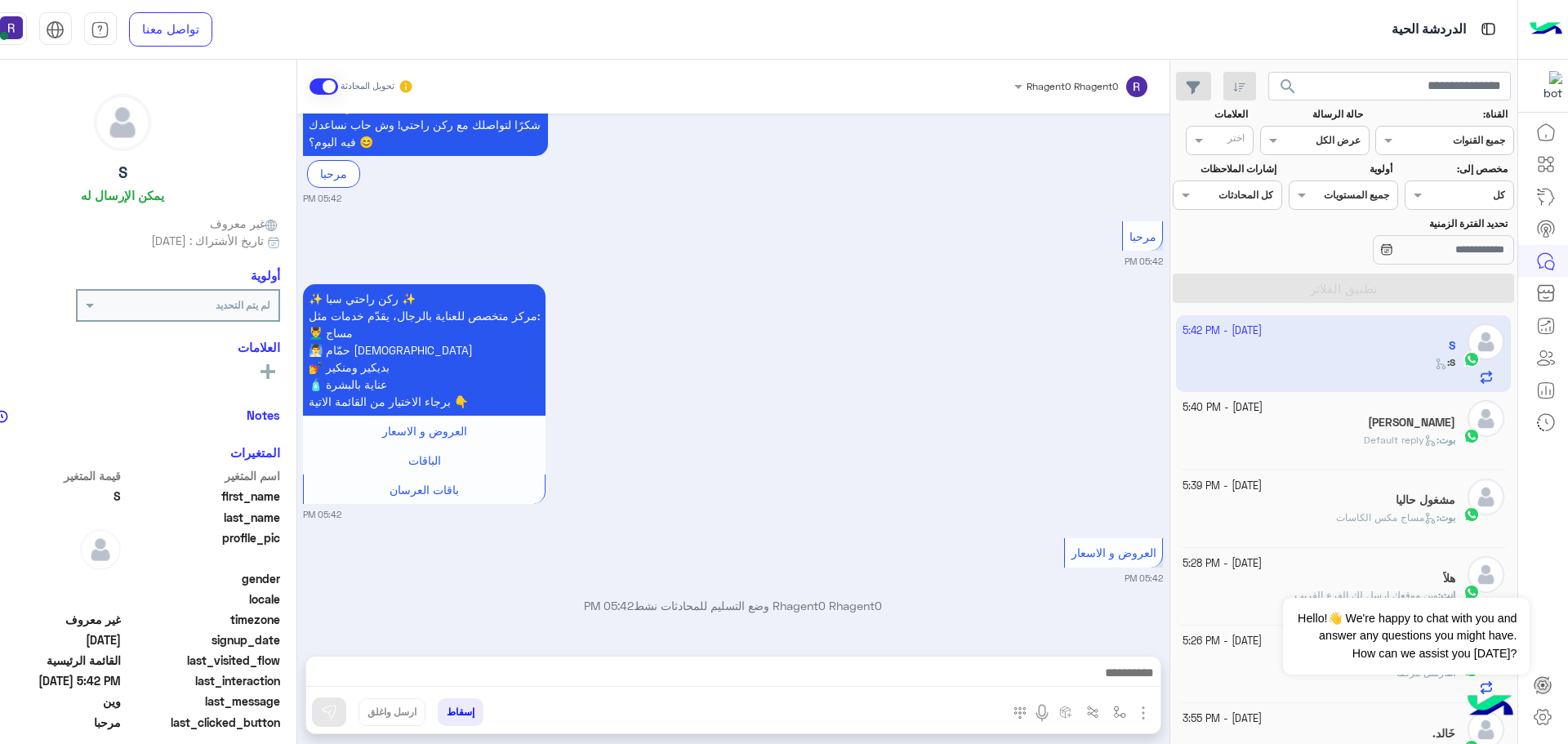
click at [1153, 707] on img "button" at bounding box center [1143, 713] width 19 height 19
click at [1127, 668] on span "الصور" at bounding box center [1112, 677] width 30 height 18
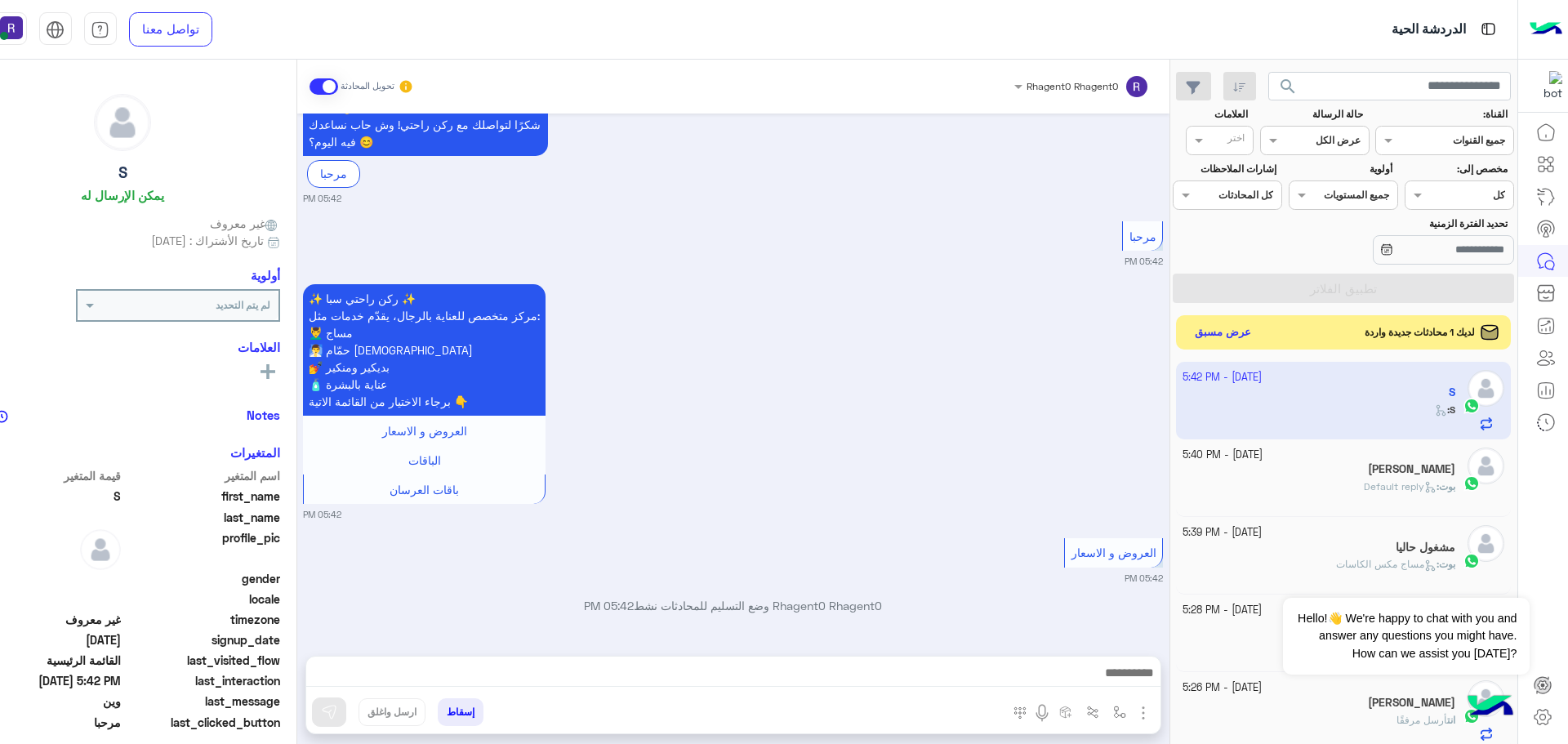
click at [1256, 337] on button "عرض مسبق" at bounding box center [1222, 332] width 69 height 22
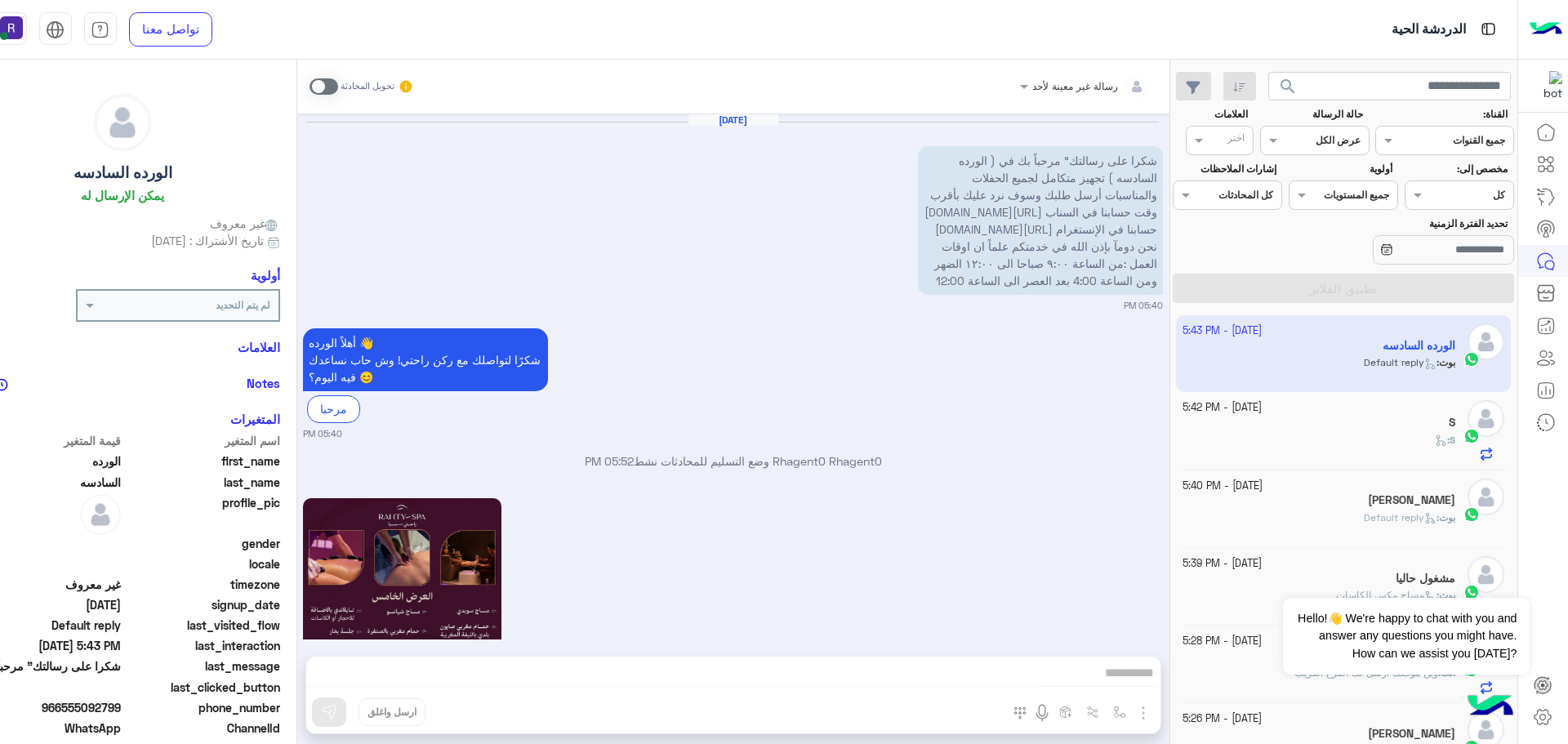
scroll to position [1874, 0]
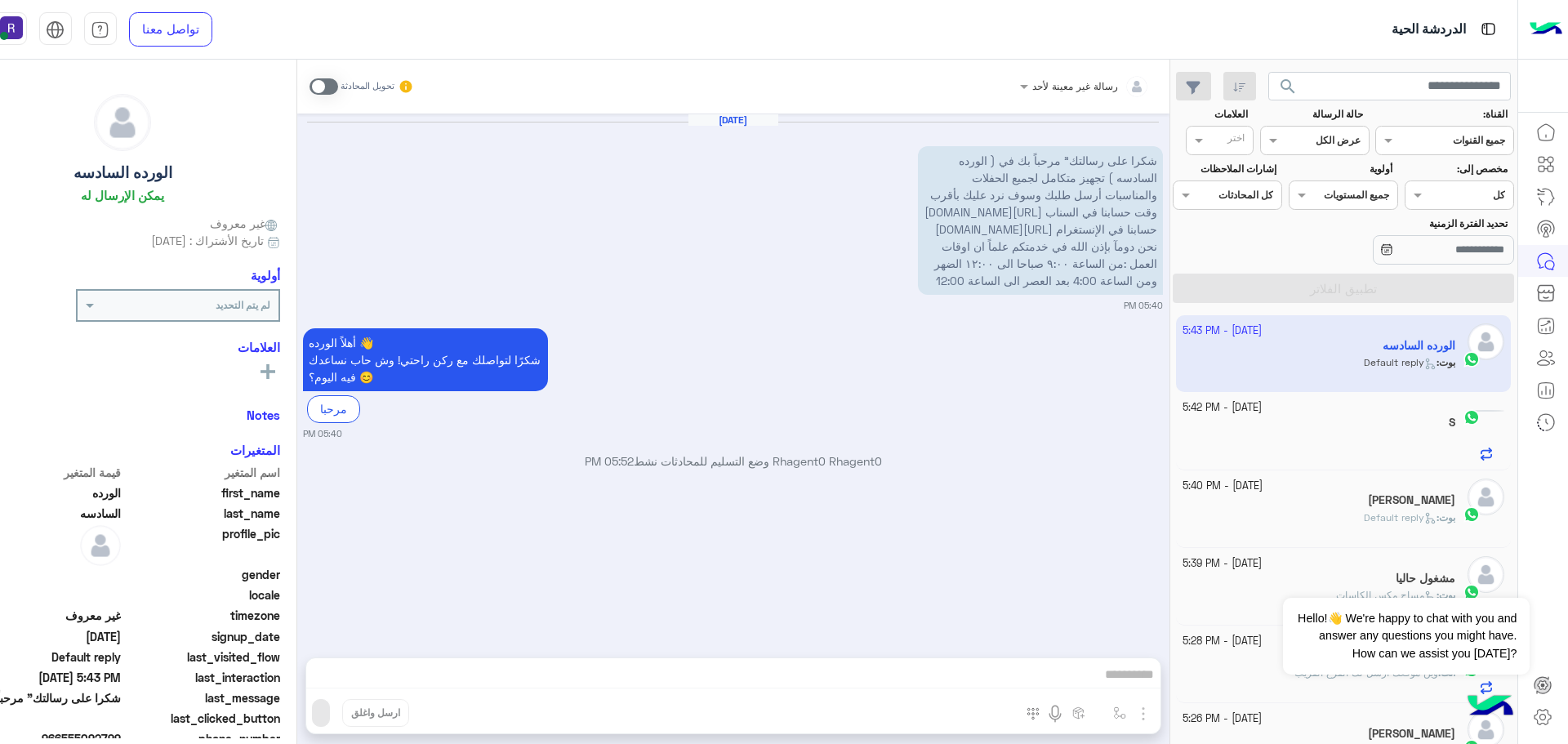
scroll to position [1874, 0]
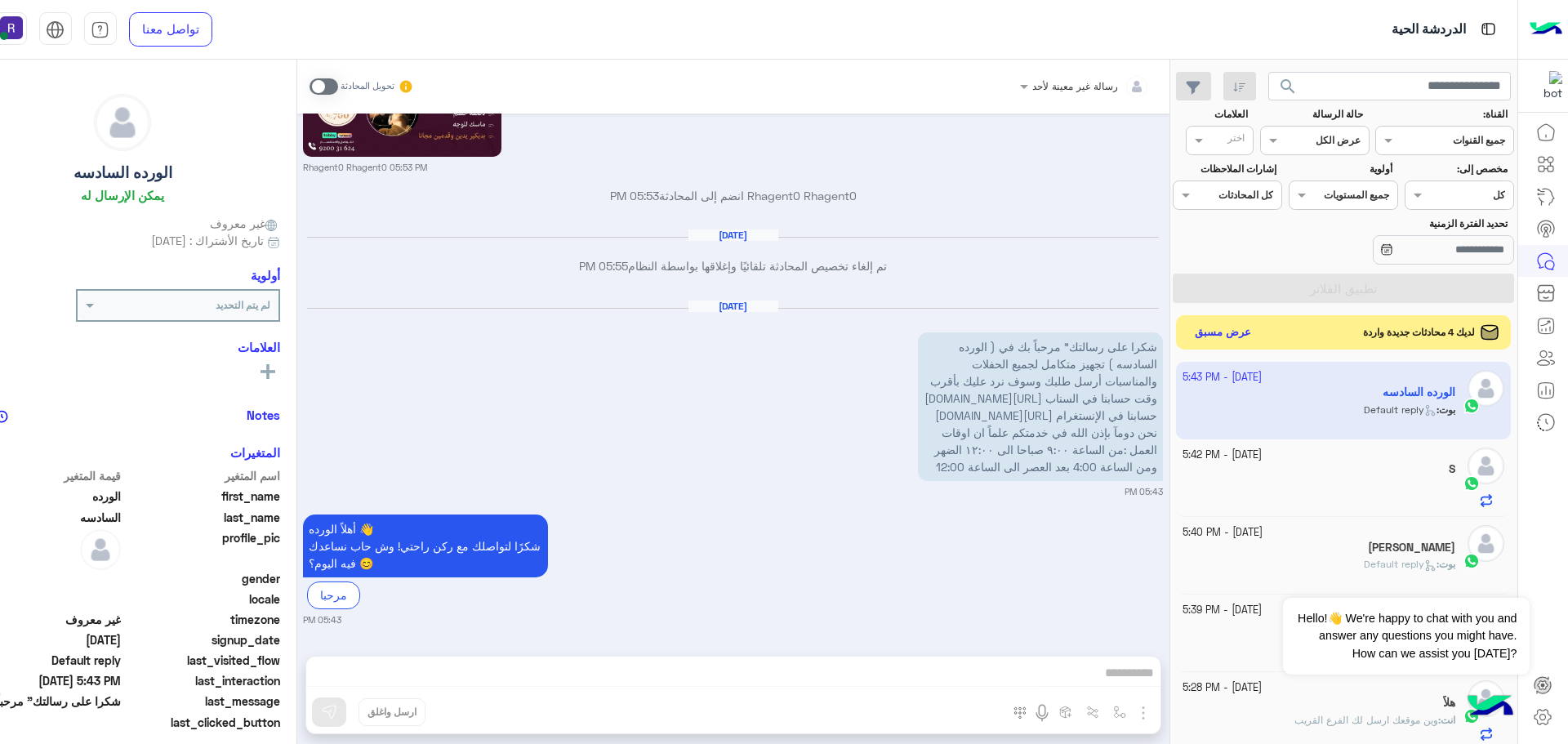
click at [1256, 337] on button "عرض مسبق" at bounding box center [1222, 332] width 69 height 22
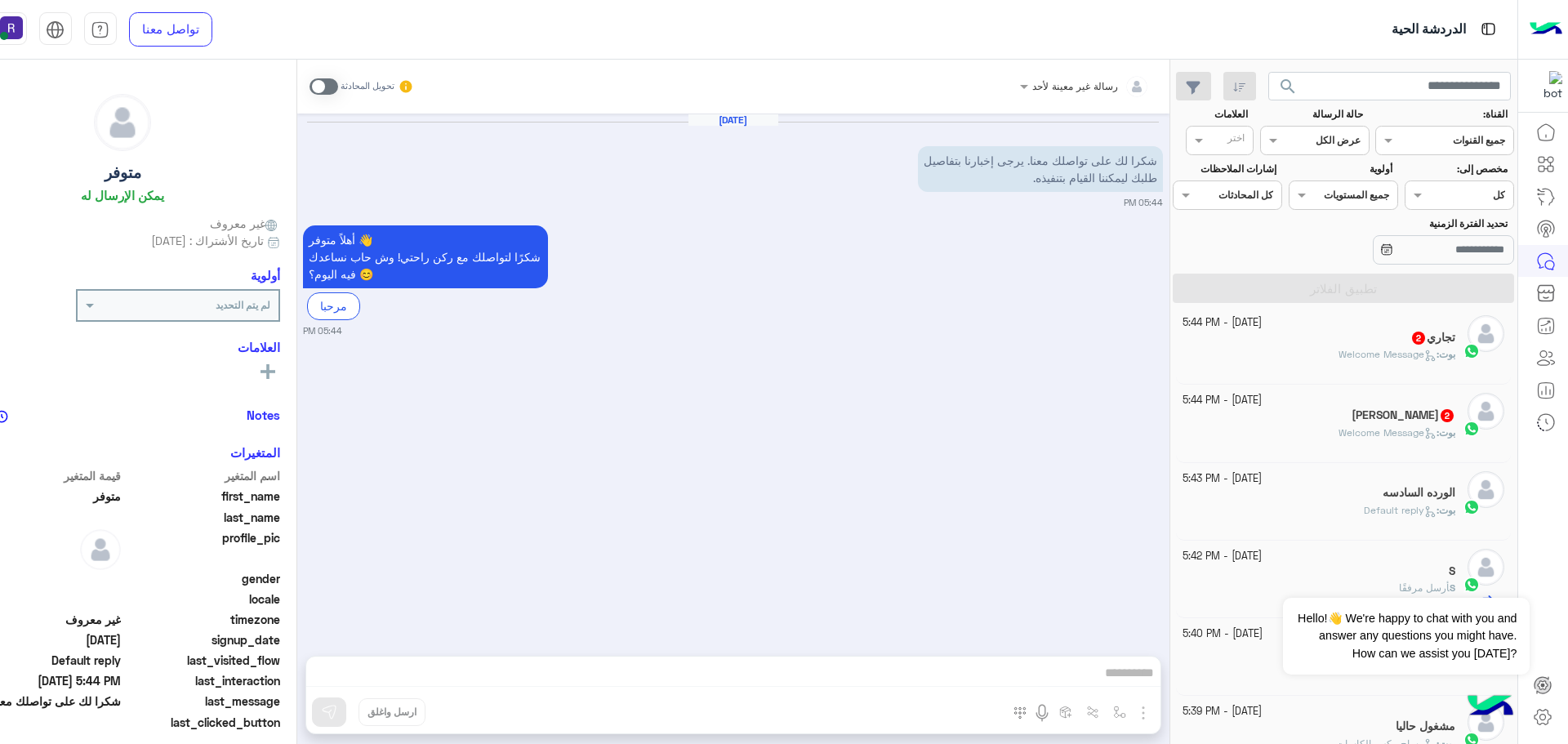
click at [1441, 419] on span "2" at bounding box center [1447, 415] width 13 height 13
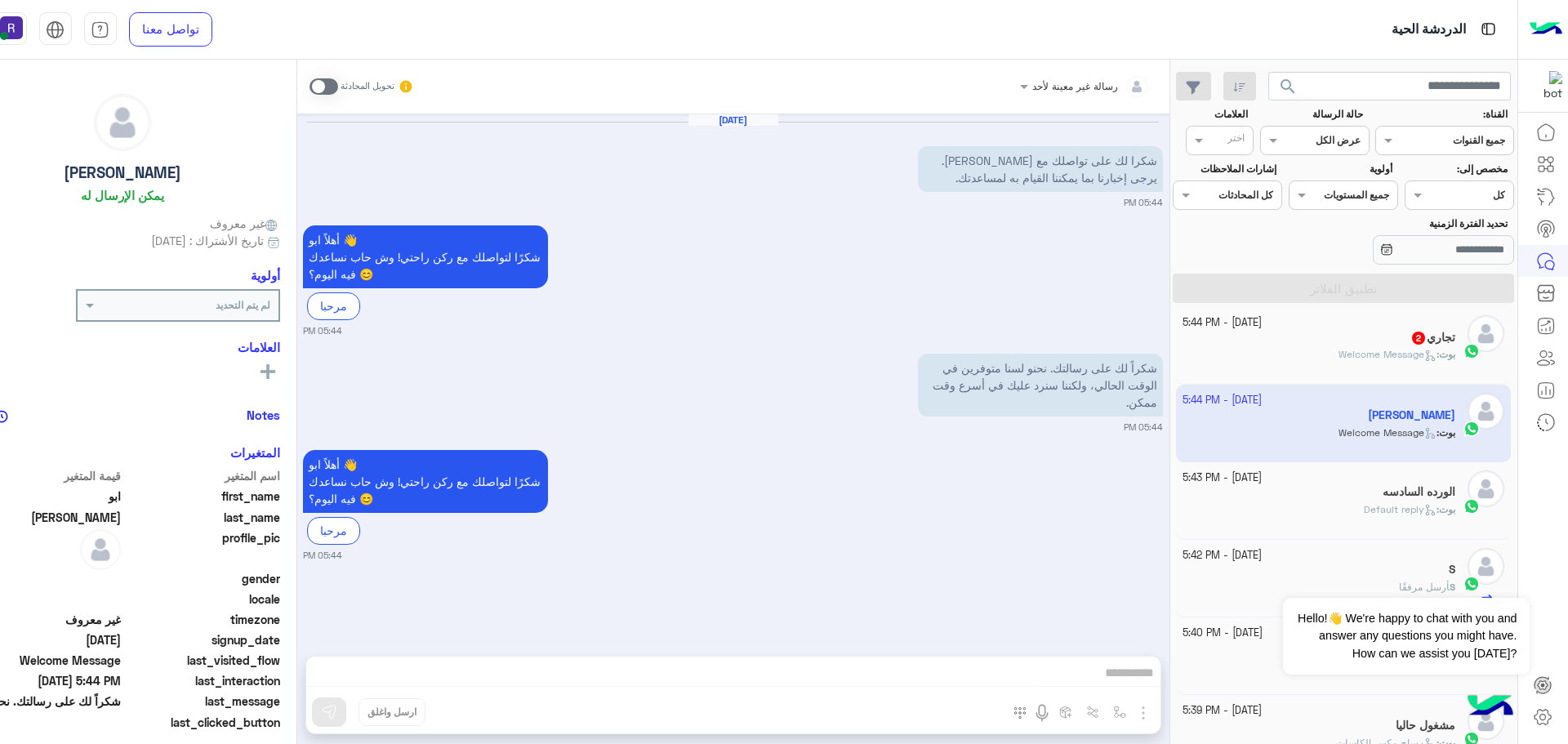
click at [1364, 357] on span "Welcome Message" at bounding box center [1387, 354] width 98 height 13
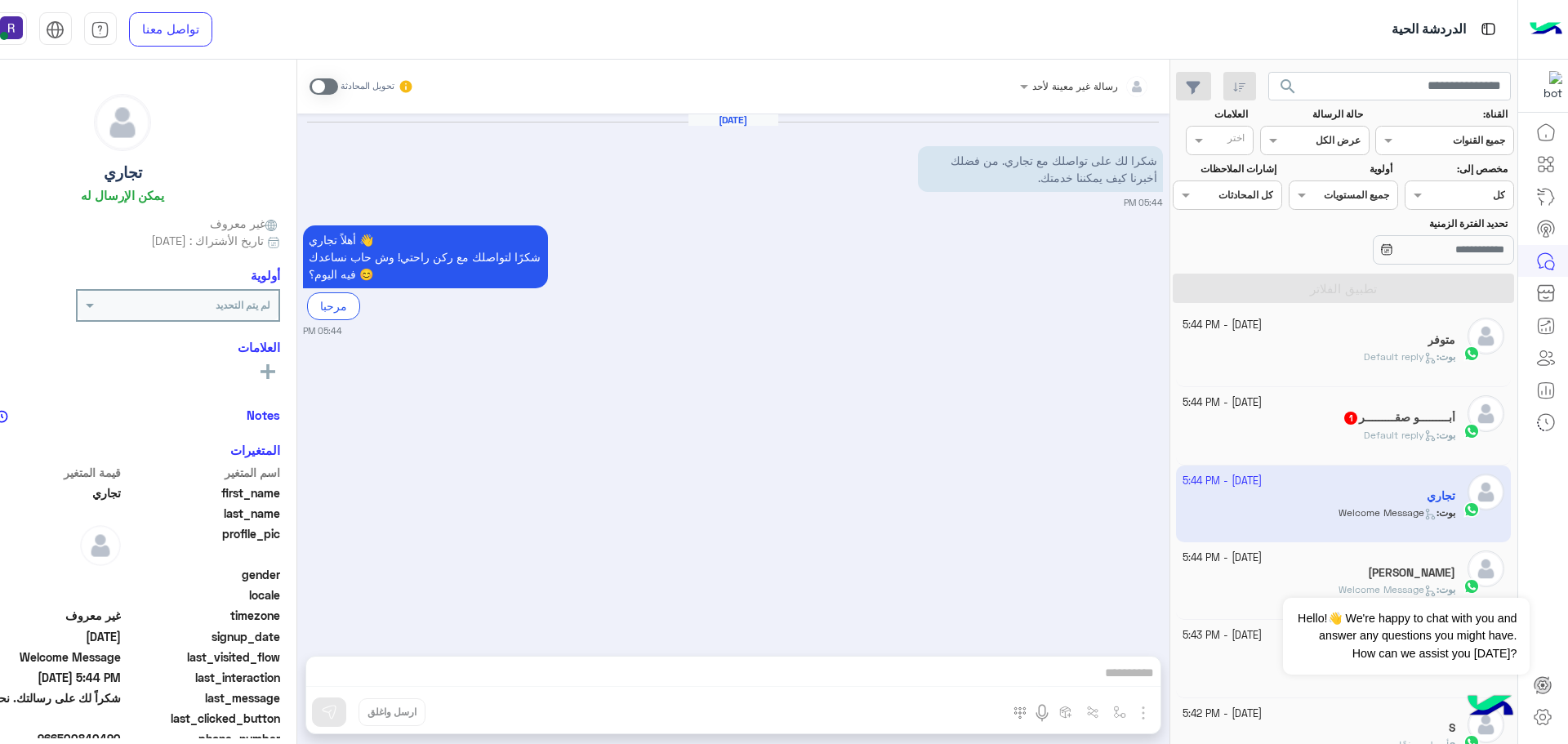
scroll to position [1, 0]
click at [1328, 429] on div "أبـــــــــو صقـــــــــر 1" at bounding box center [1318, 424] width 273 height 17
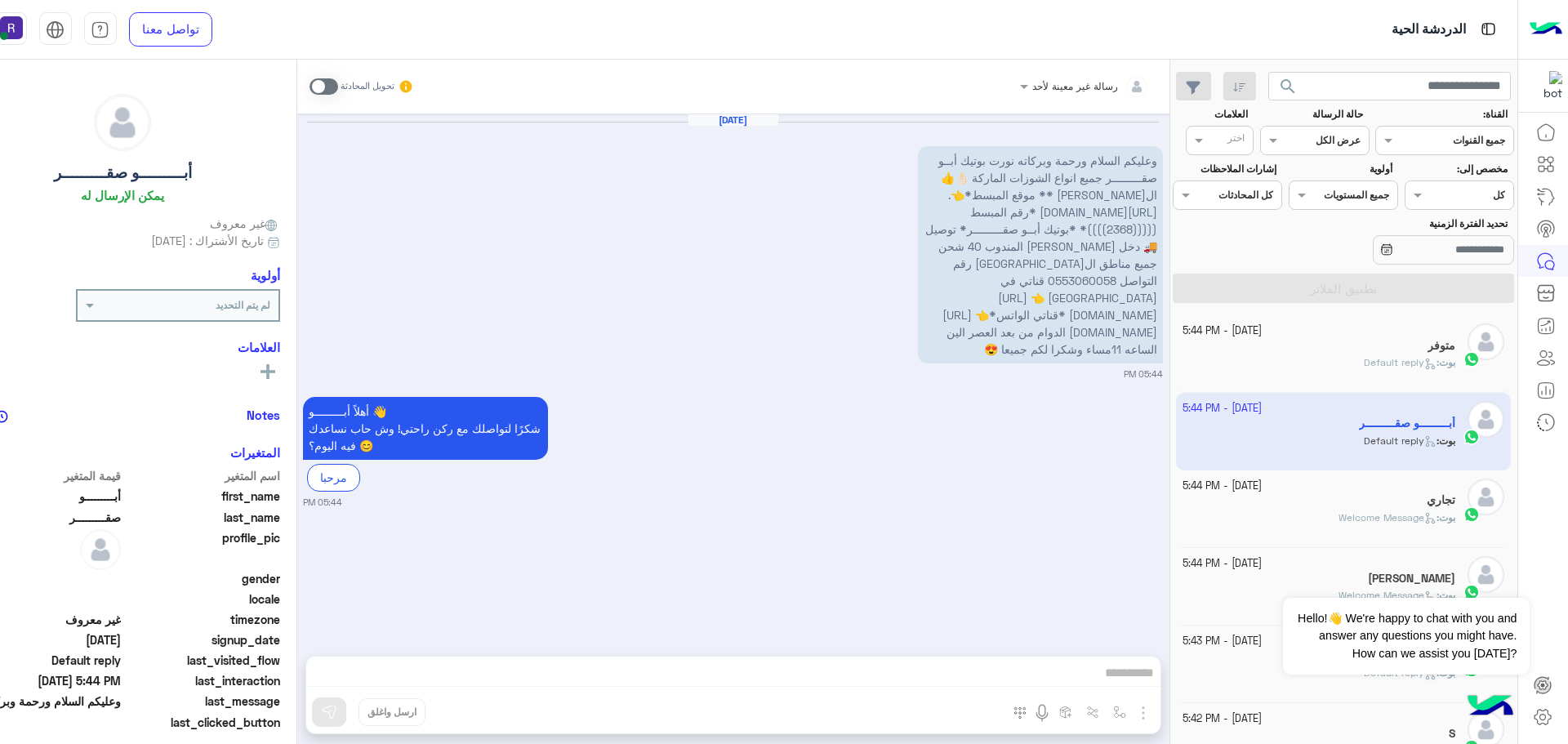
click at [1169, 712] on div "رسالة غير معينة لأحد تحويل المحادثة Oct 14, 2025 وعليكم السلام ورحمة وبركاته نو…" at bounding box center [733, 405] width 872 height 692
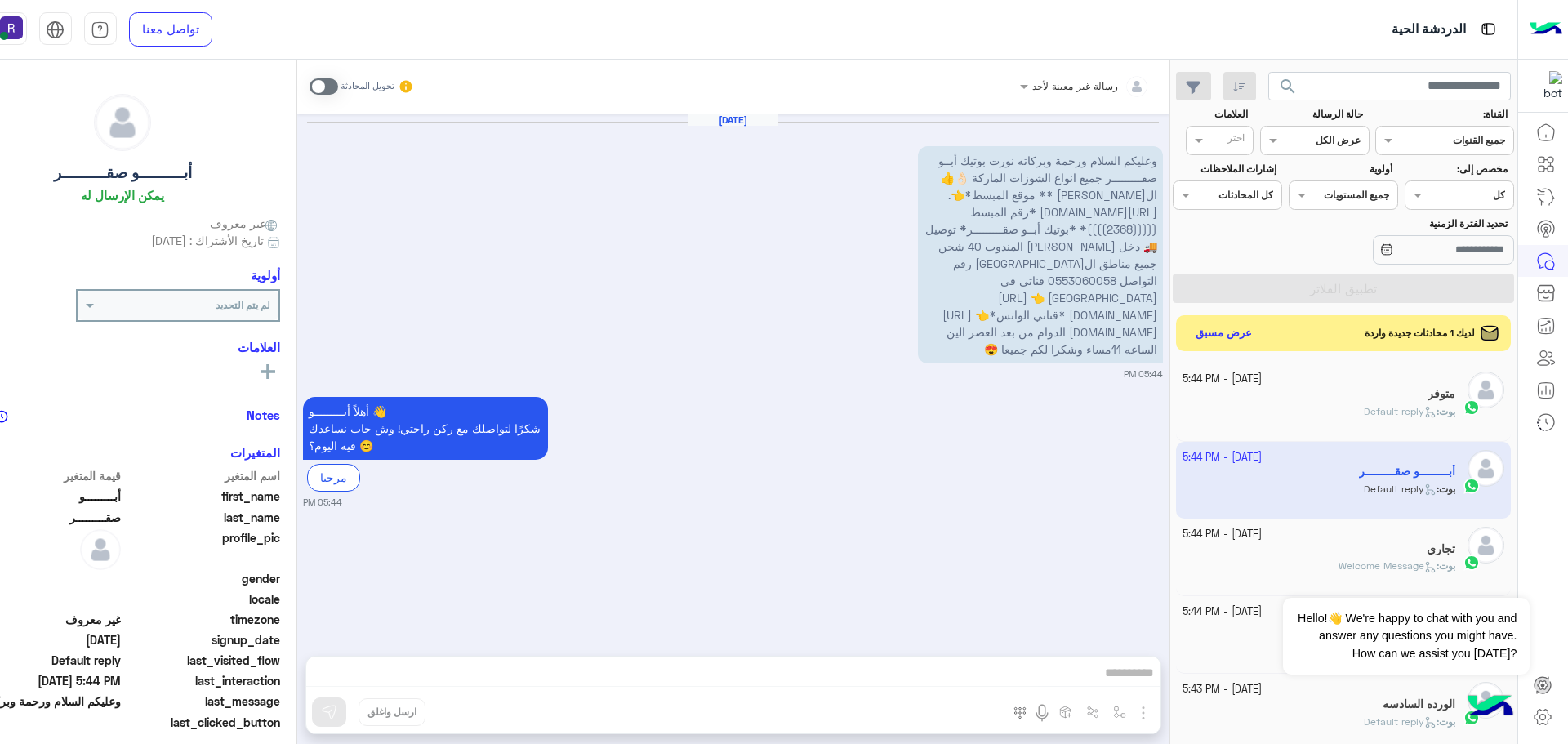
click at [338, 82] on span at bounding box center [323, 86] width 28 height 17
click at [1153, 711] on img "button" at bounding box center [1143, 713] width 19 height 19
click at [1127, 640] on span "المرفقات" at bounding box center [1102, 644] width 49 height 18
click at [1153, 711] on img "button" at bounding box center [1143, 713] width 19 height 19
click at [1127, 642] on span "المرفقات" at bounding box center [1102, 644] width 49 height 18
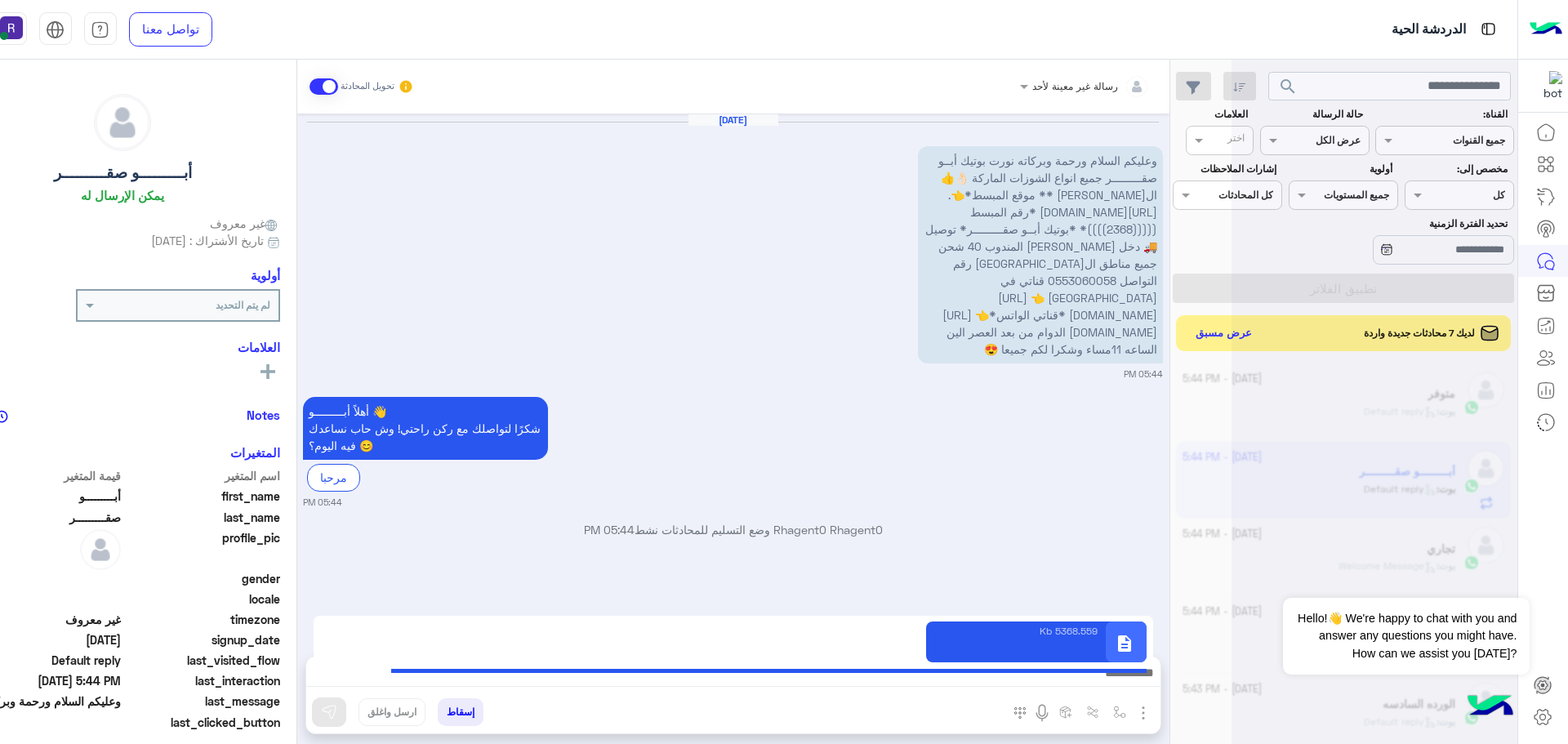
type textarea "**********"
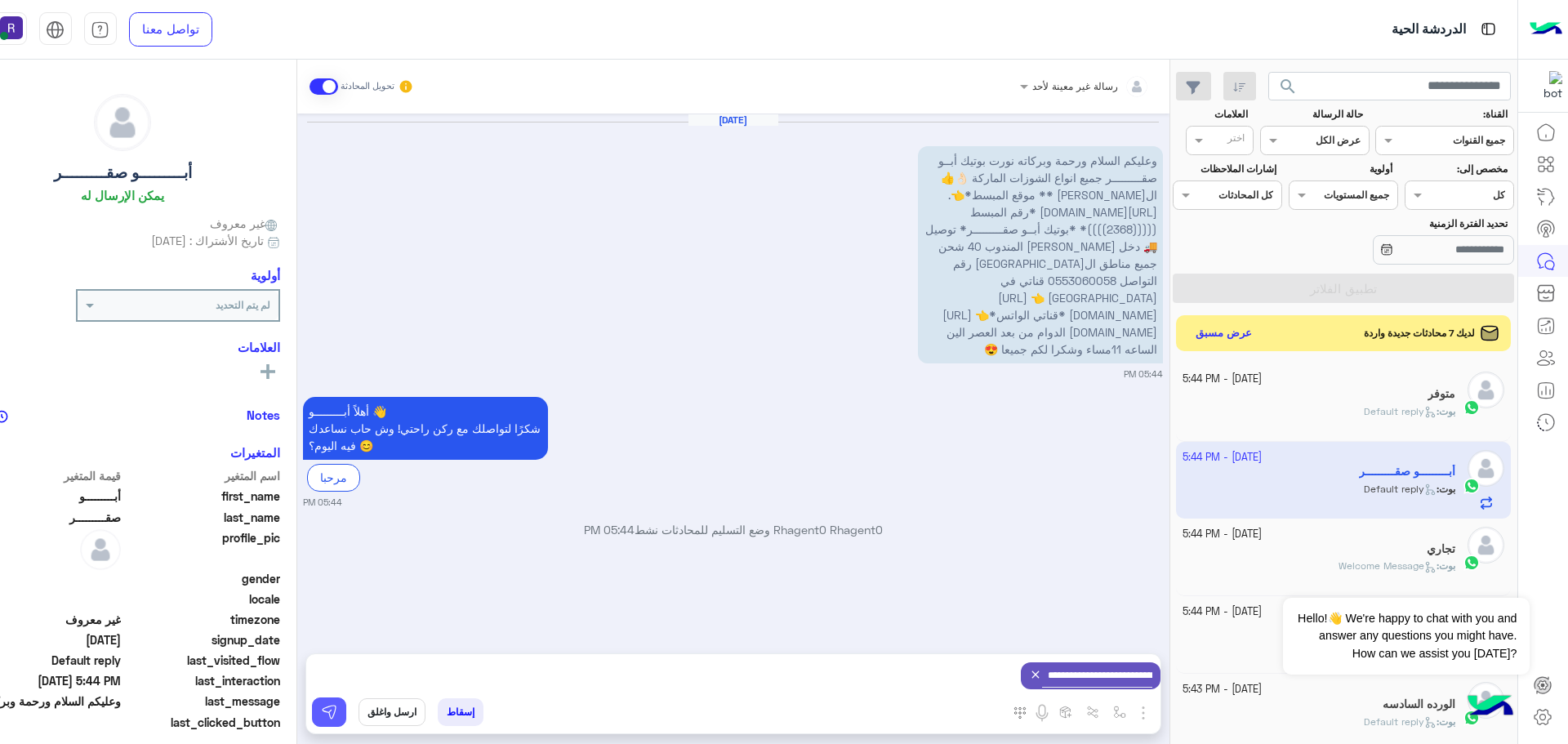
click at [337, 711] on img at bounding box center [329, 712] width 17 height 17
click at [1256, 335] on button "عرض مسبق" at bounding box center [1222, 332] width 69 height 22
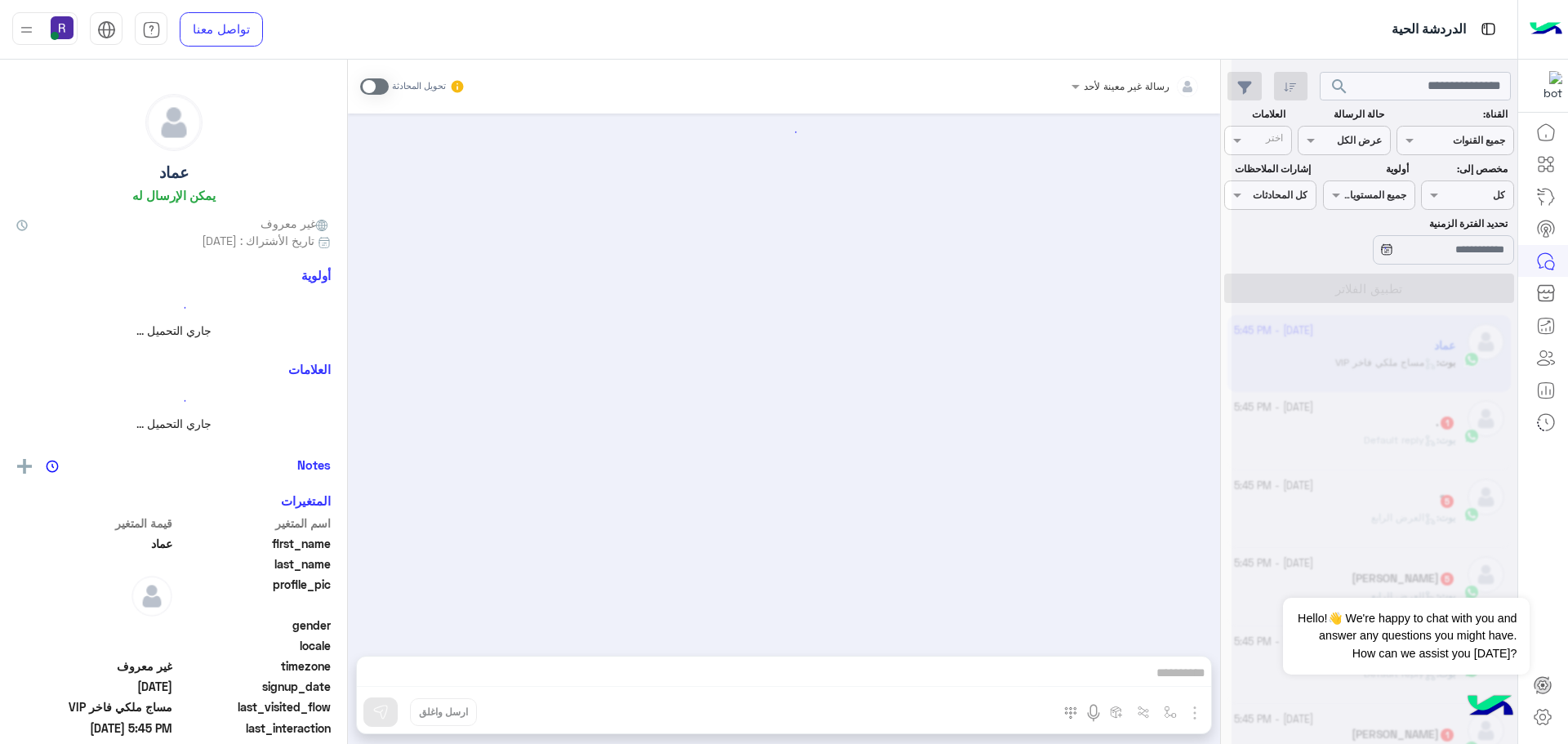
scroll to position [612, 0]
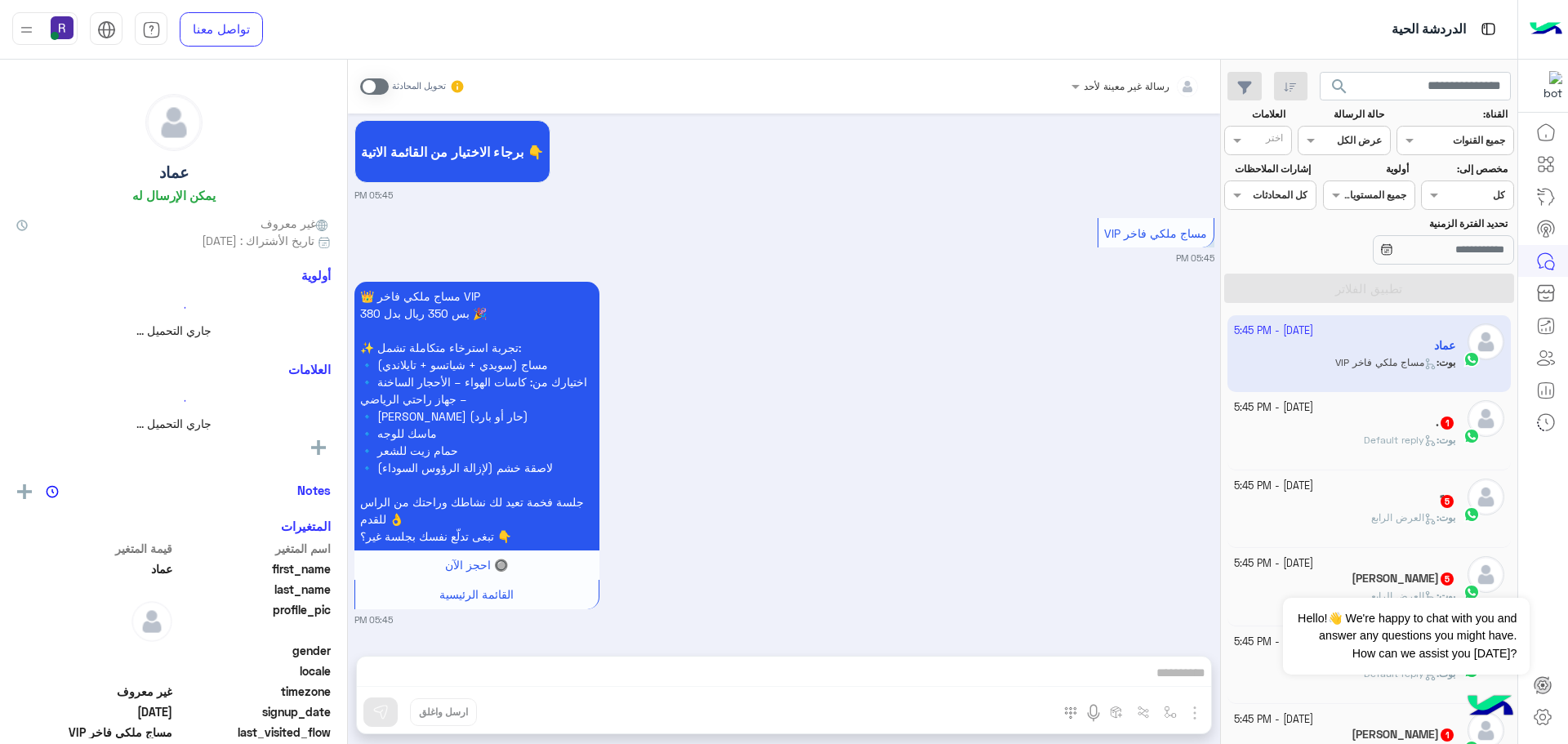
click at [1406, 442] on span "Default reply" at bounding box center [1400, 440] width 73 height 13
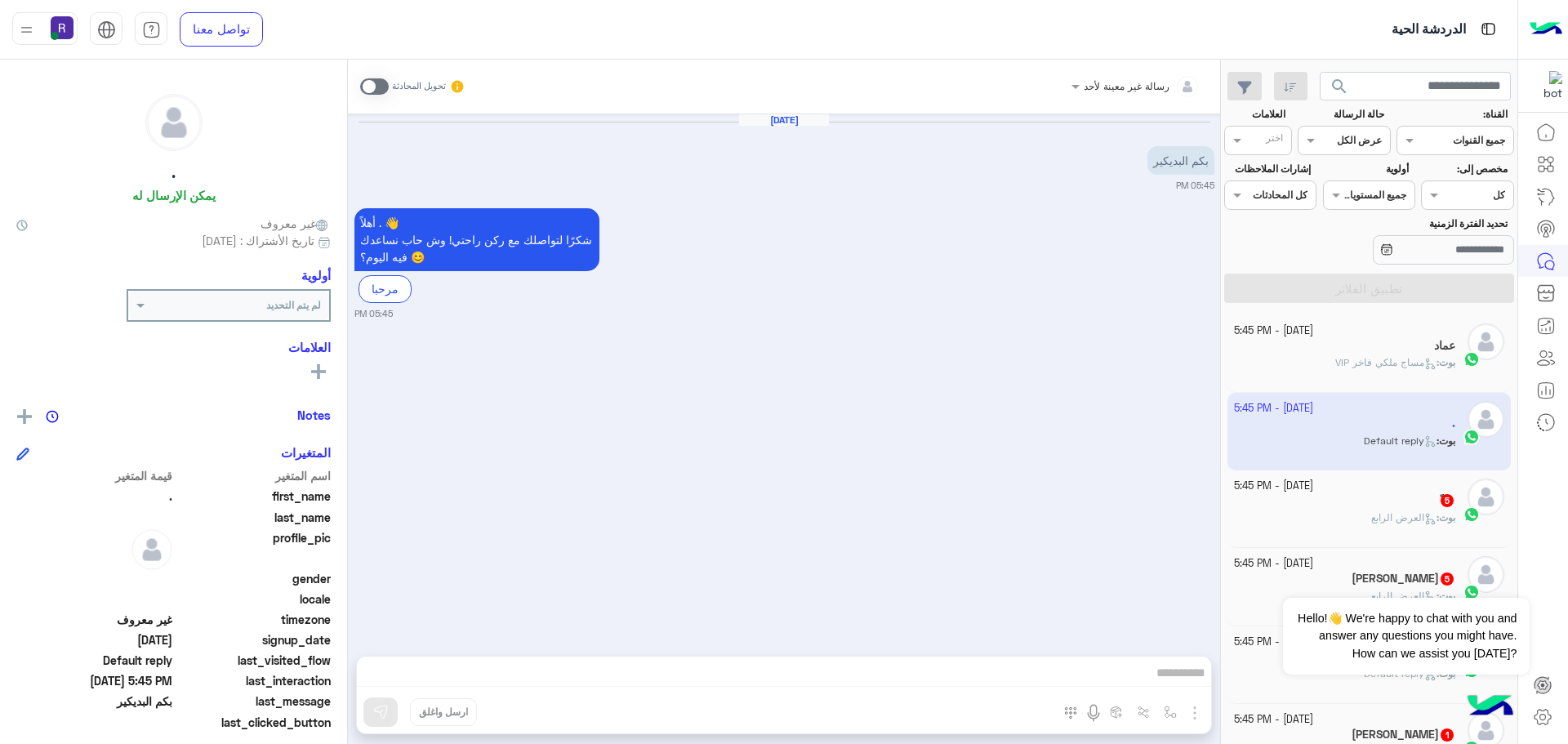
click at [378, 90] on span at bounding box center [374, 86] width 28 height 17
click at [1198, 709] on img "button" at bounding box center [1194, 713] width 19 height 19
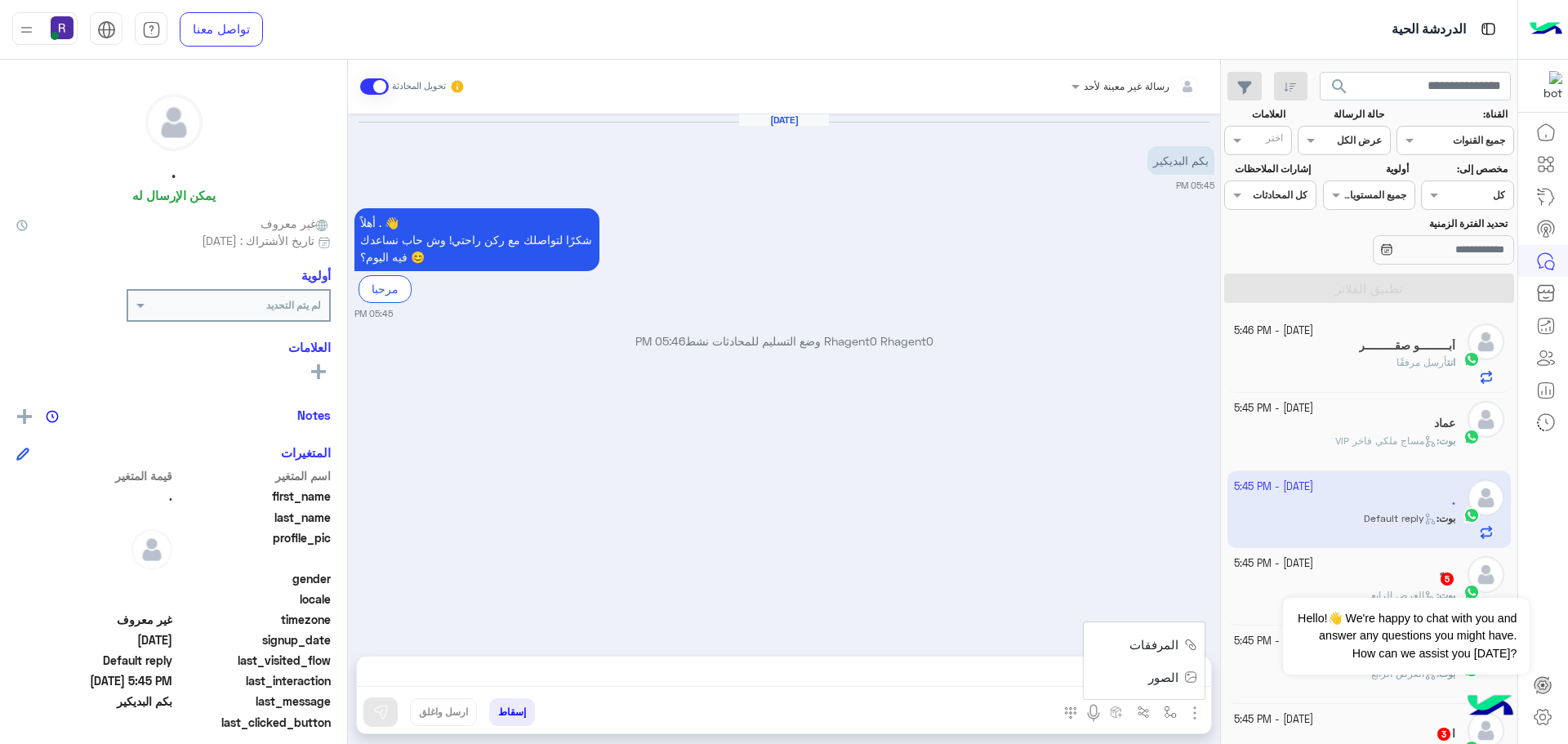
click at [1152, 640] on span "المرفقات" at bounding box center [1153, 644] width 49 height 18
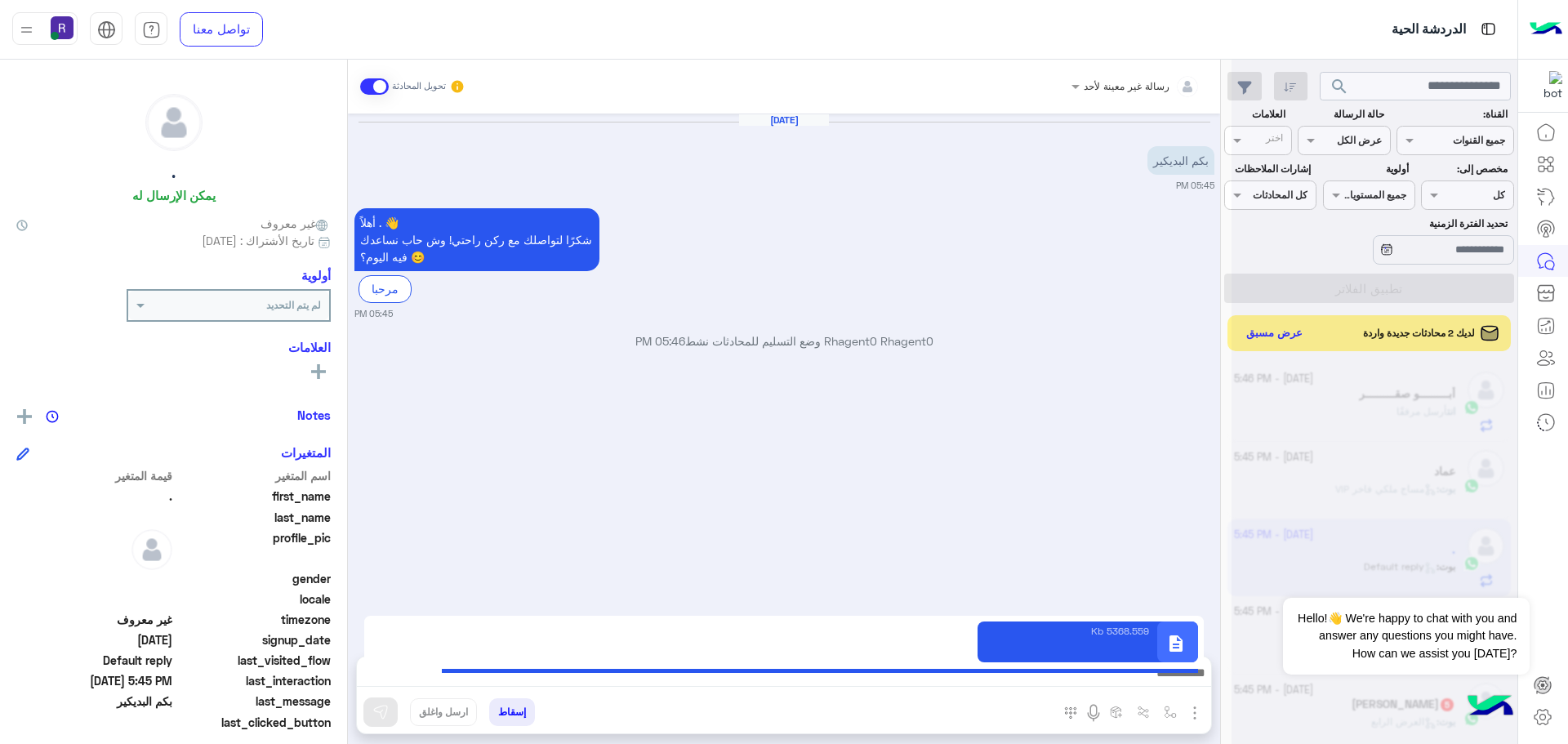
type textarea "**********"
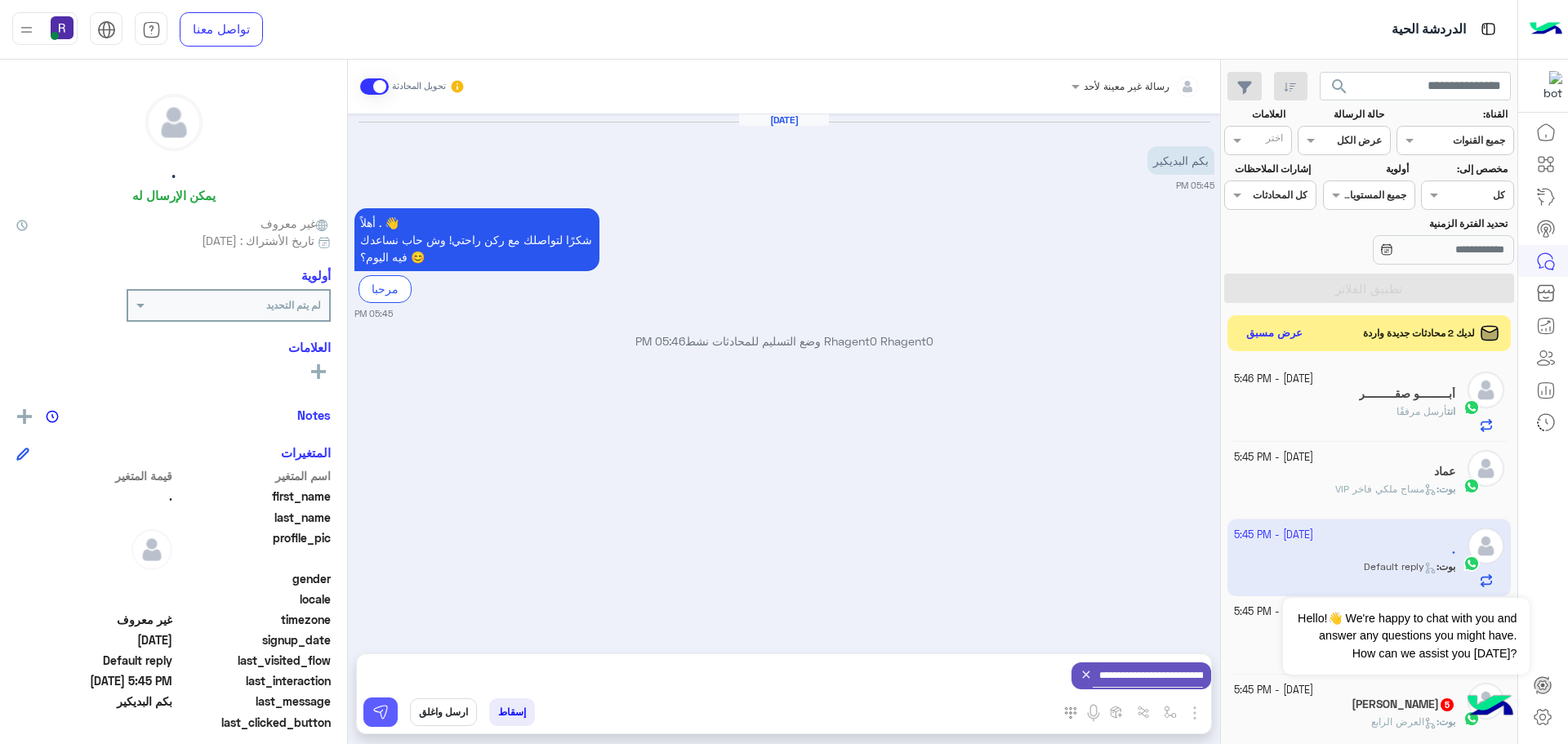
click at [382, 713] on img at bounding box center [381, 712] width 17 height 17
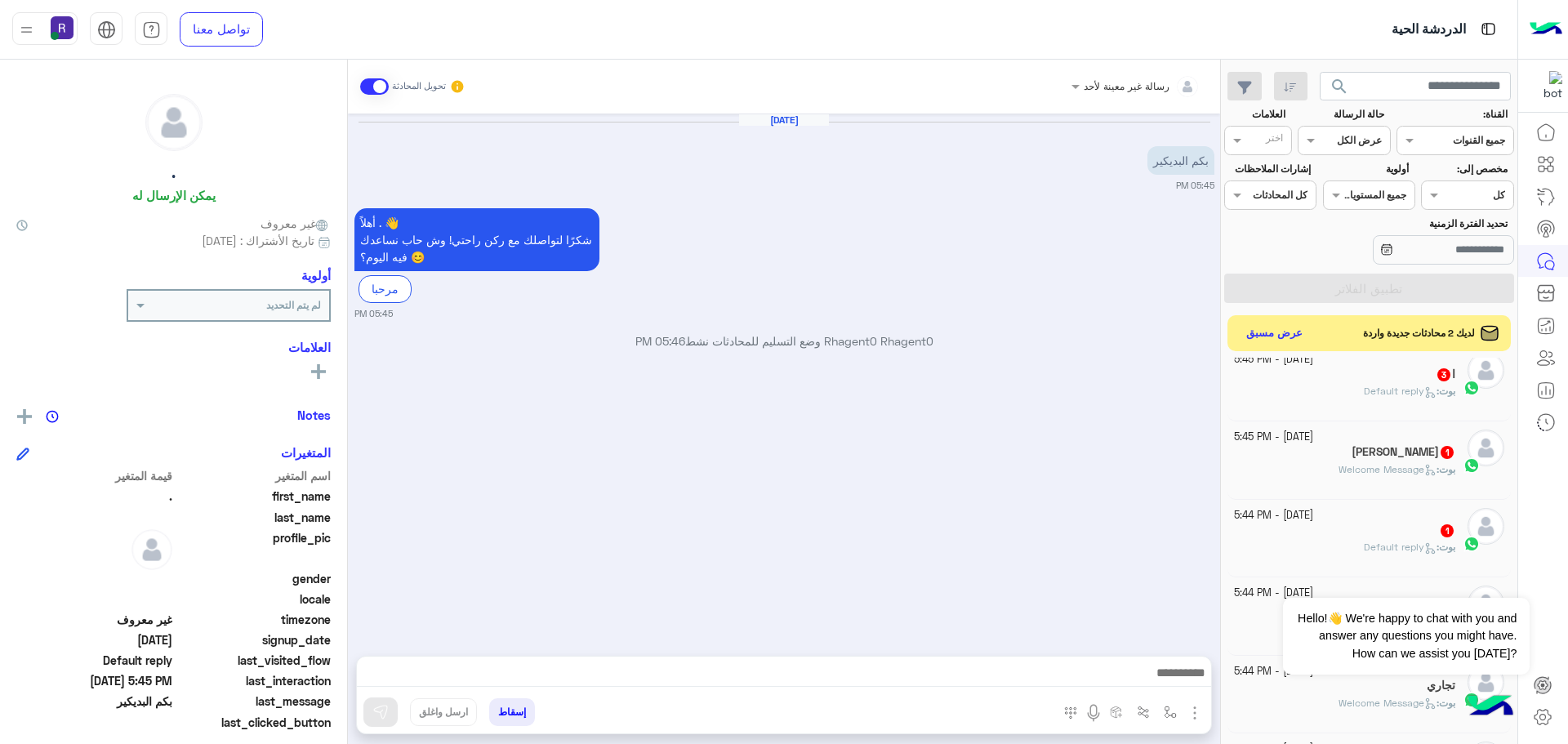
click at [1366, 538] on div "᷂ 1" at bounding box center [1345, 532] width 222 height 17
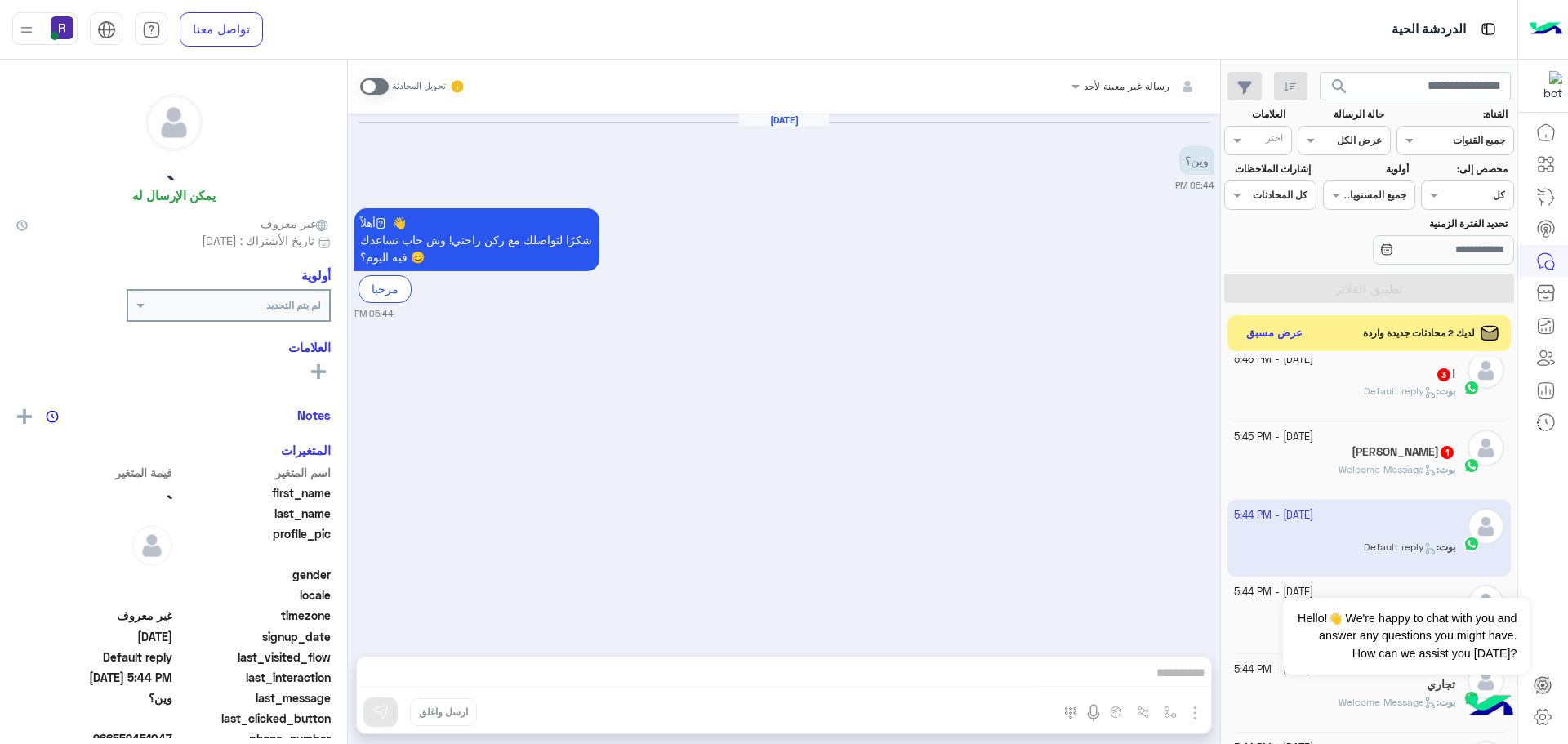
click at [384, 88] on span at bounding box center [374, 86] width 28 height 17
drag, startPoint x: 1192, startPoint y: 708, endPoint x: 1177, endPoint y: 699, distance: 17.5
click at [1190, 709] on img "button" at bounding box center [1194, 713] width 19 height 19
click at [1163, 654] on span "المرفقات" at bounding box center [1153, 644] width 49 height 18
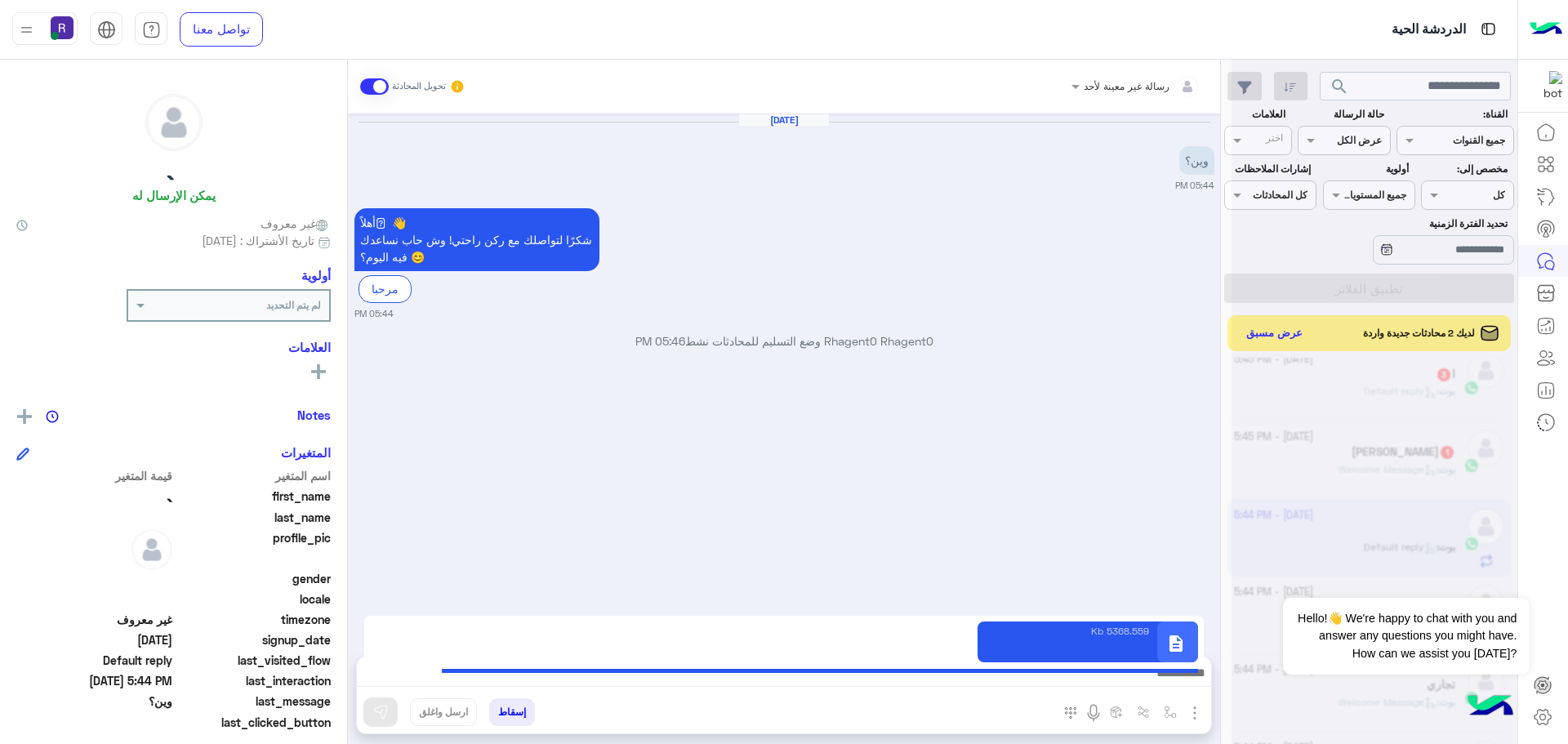
type textarea "**********"
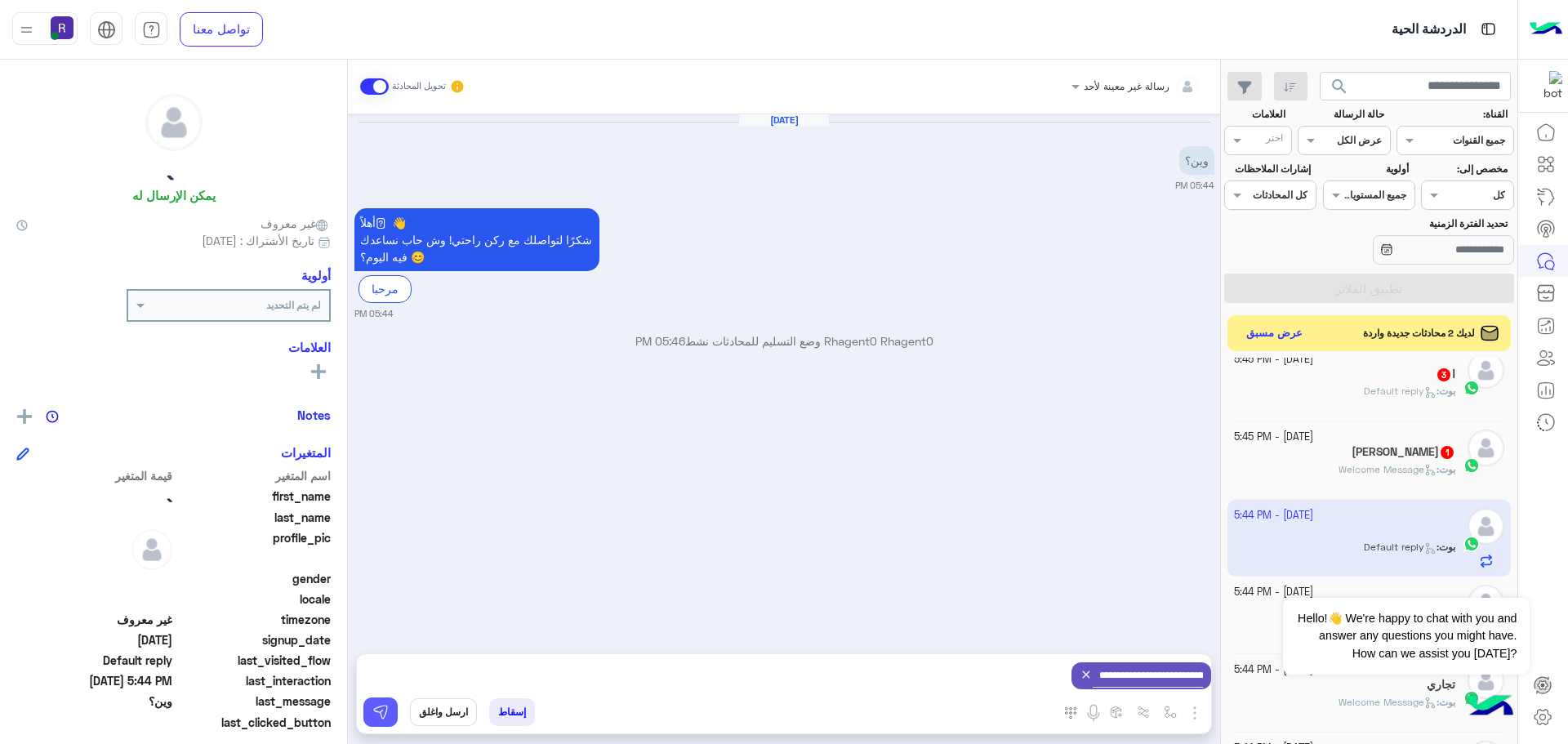
click at [379, 721] on button at bounding box center [380, 712] width 34 height 29
click at [1172, 714] on img "button" at bounding box center [1170, 712] width 13 height 13
click at [1156, 681] on div "أدخل اسم مجموعة الرسائل" at bounding box center [1118, 676] width 112 height 15
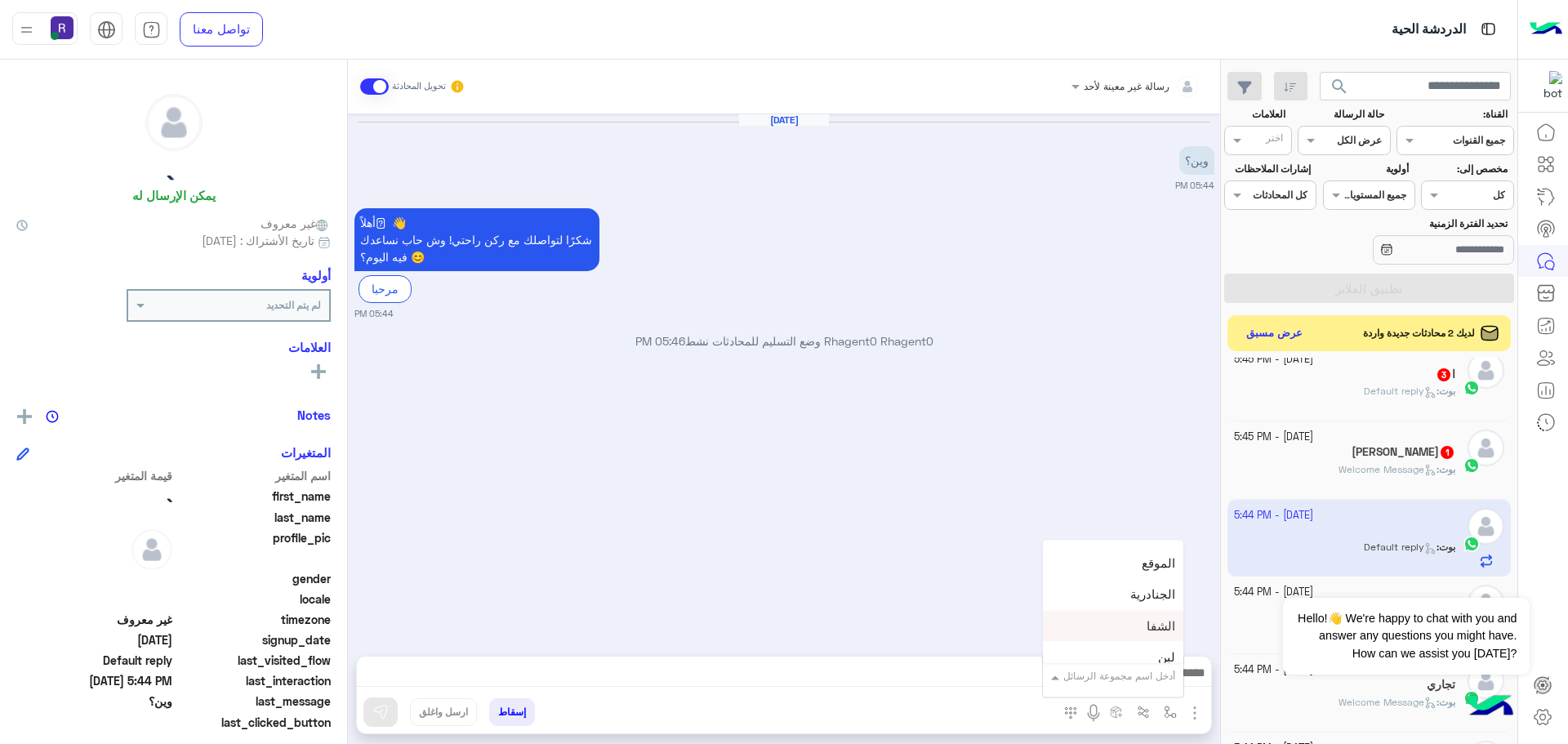
scroll to position [1144, 0]
click at [1135, 580] on div "لبن" at bounding box center [1113, 576] width 141 height 32
type textarea "***"
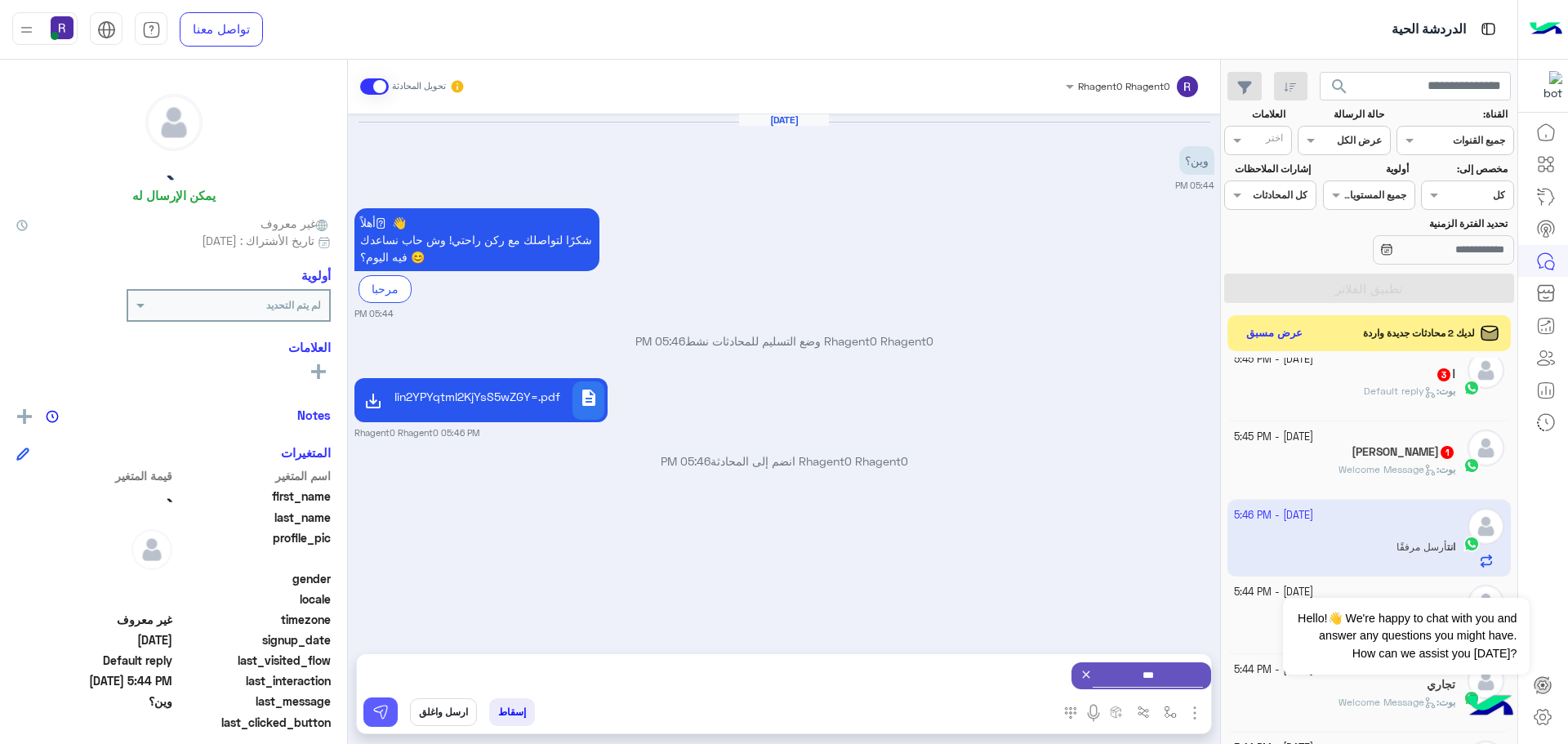
click at [382, 712] on img at bounding box center [381, 712] width 17 height 17
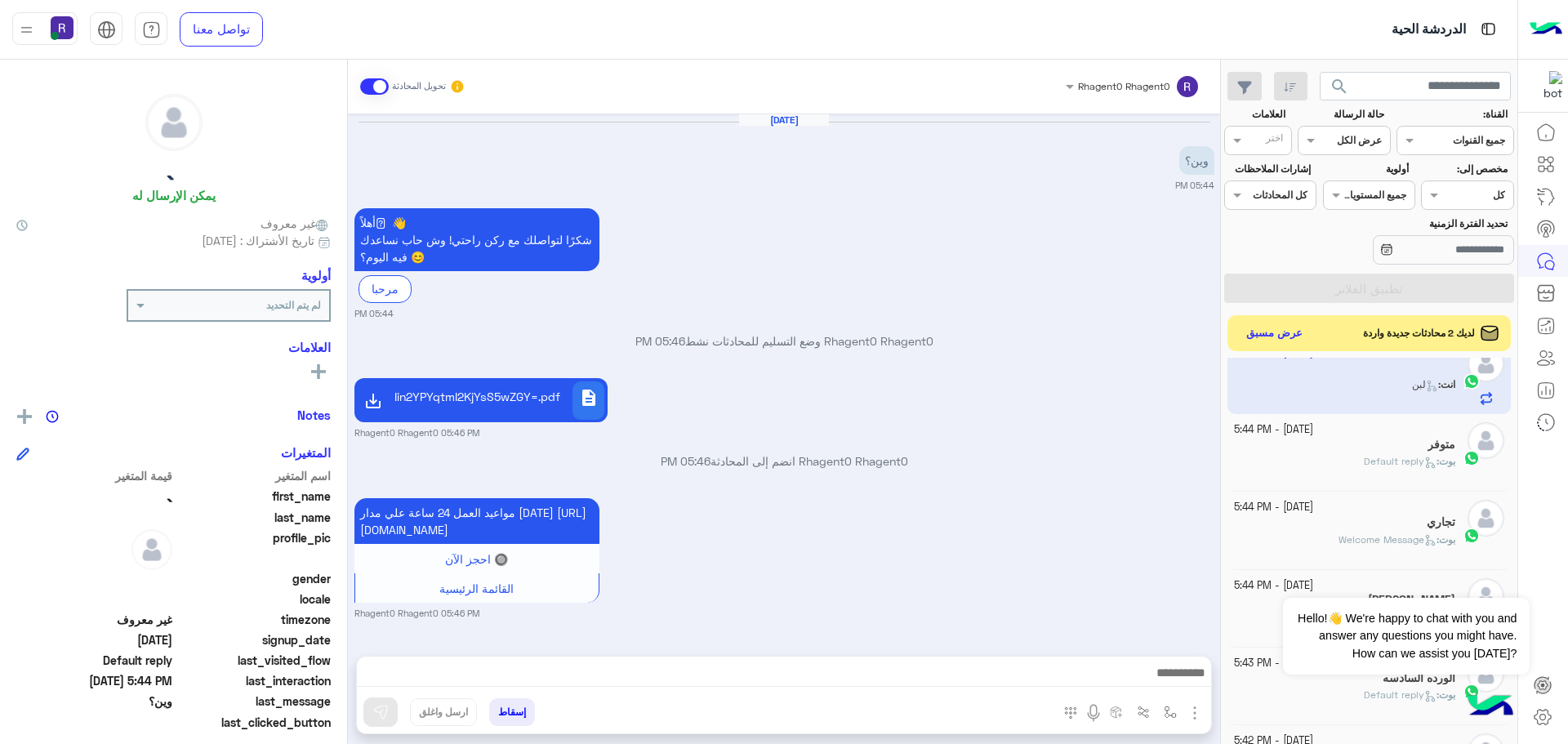
scroll to position [490, 0]
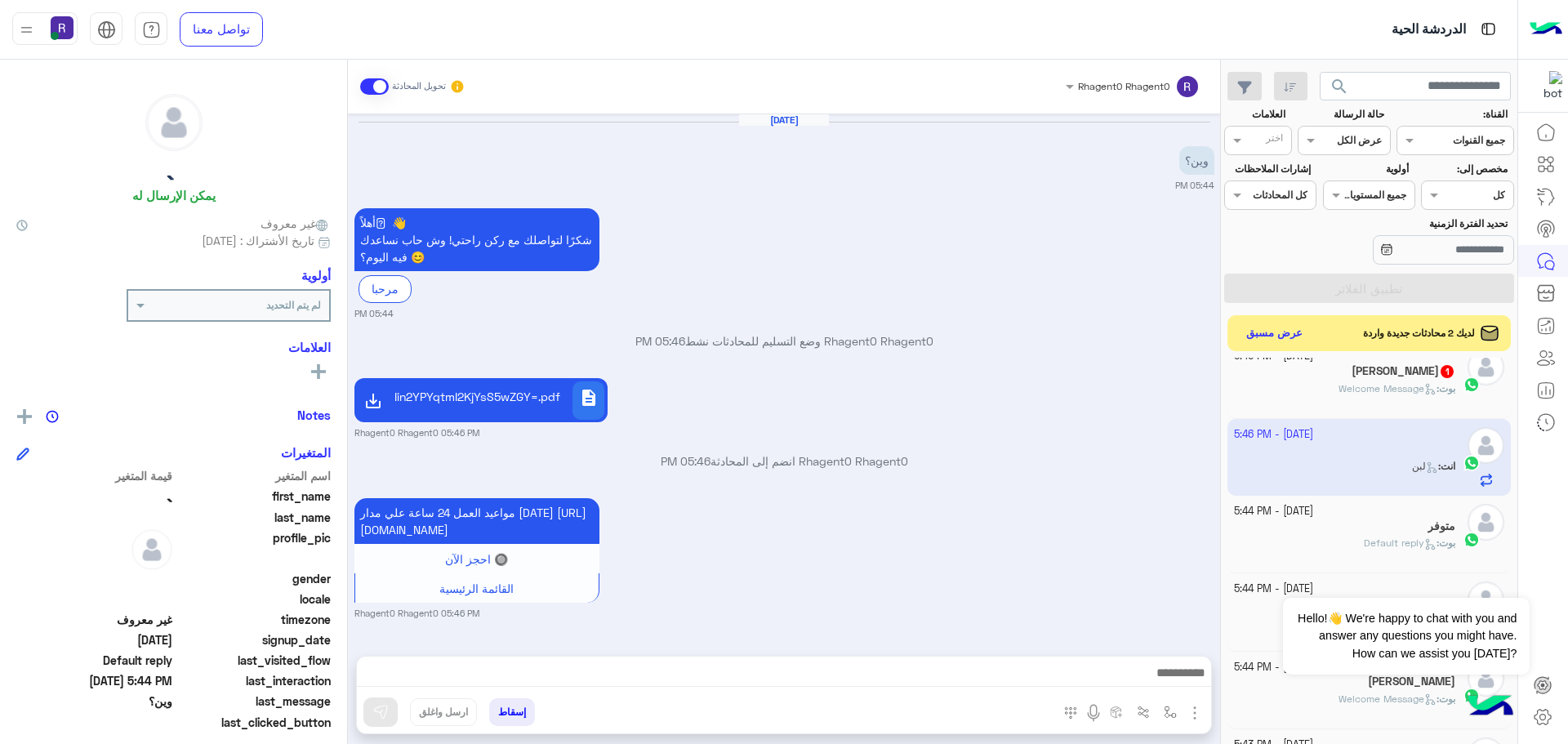
click at [1342, 398] on div "بوت : Welcome Message" at bounding box center [1345, 395] width 222 height 28
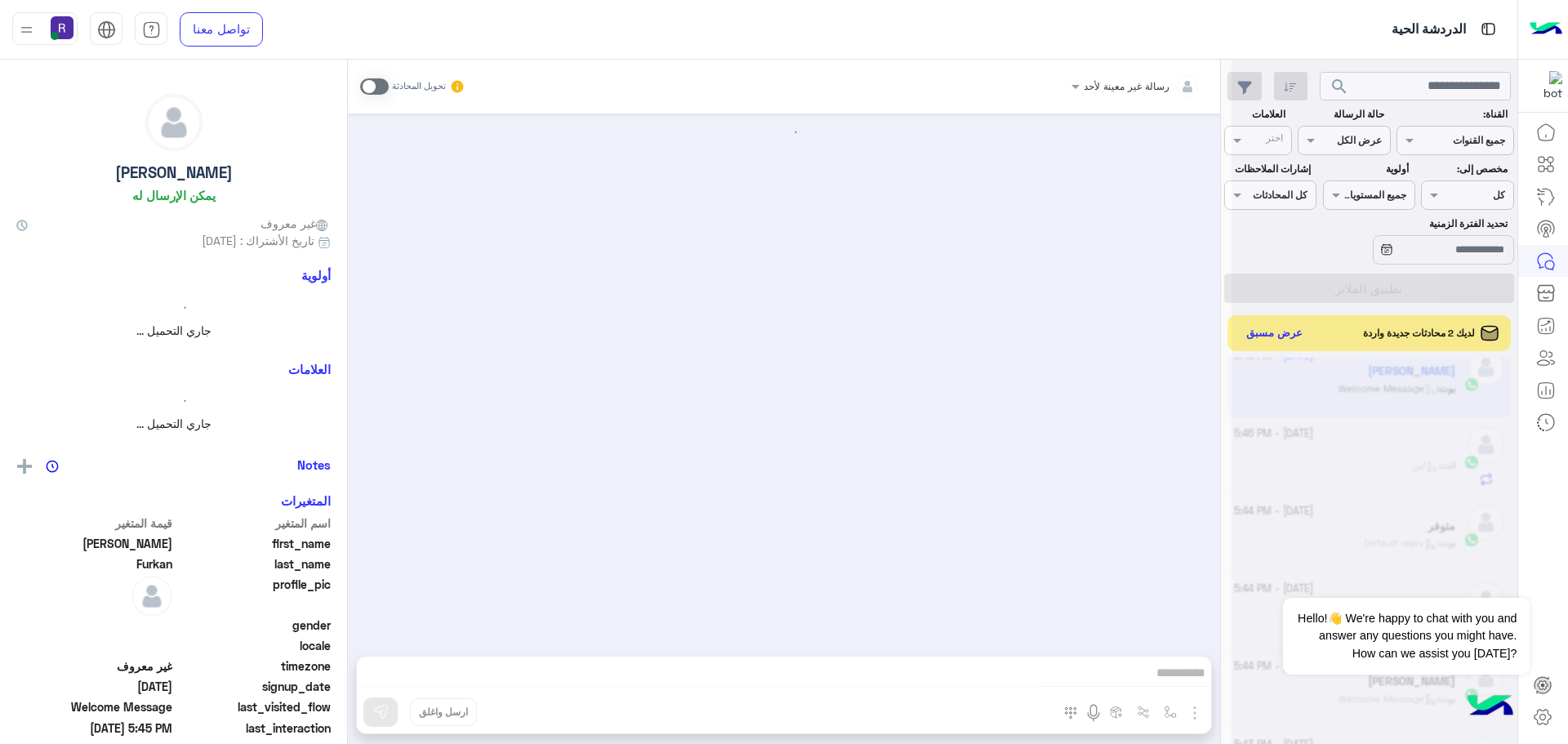
scroll to position [946, 0]
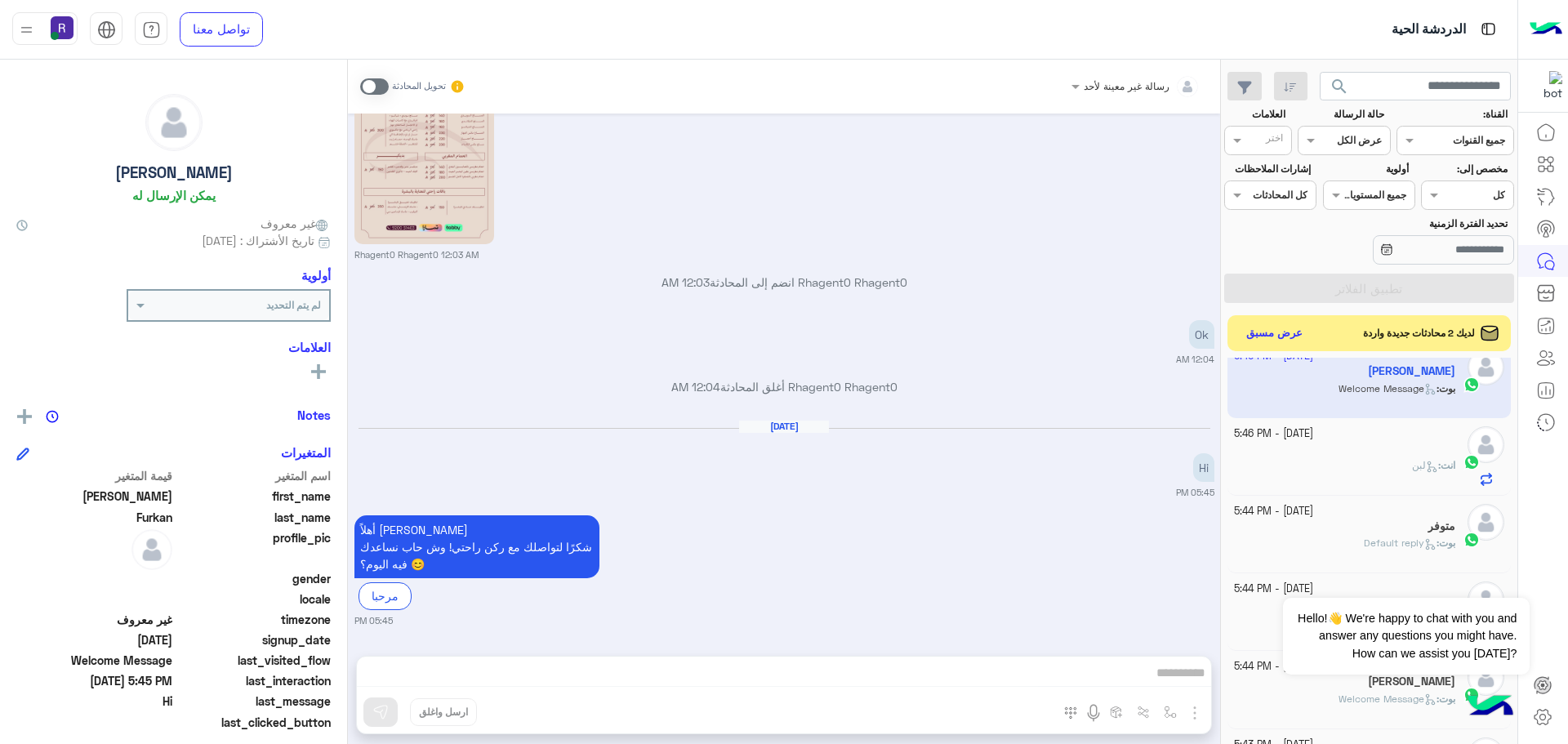
click at [380, 85] on span at bounding box center [374, 86] width 28 height 17
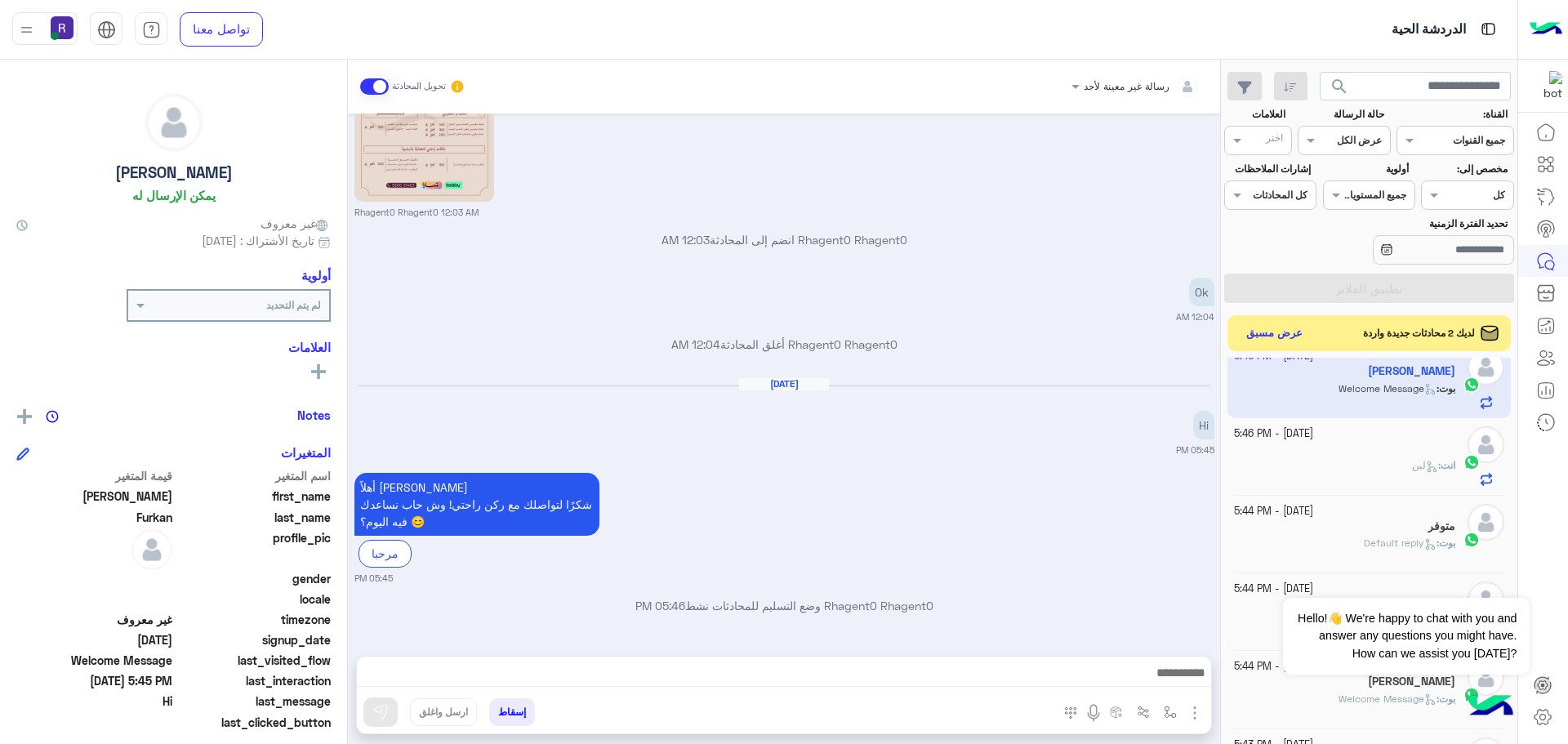
click at [1200, 718] on img "button" at bounding box center [1194, 713] width 19 height 19
click at [1182, 685] on button "الصور" at bounding box center [1169, 677] width 69 height 33
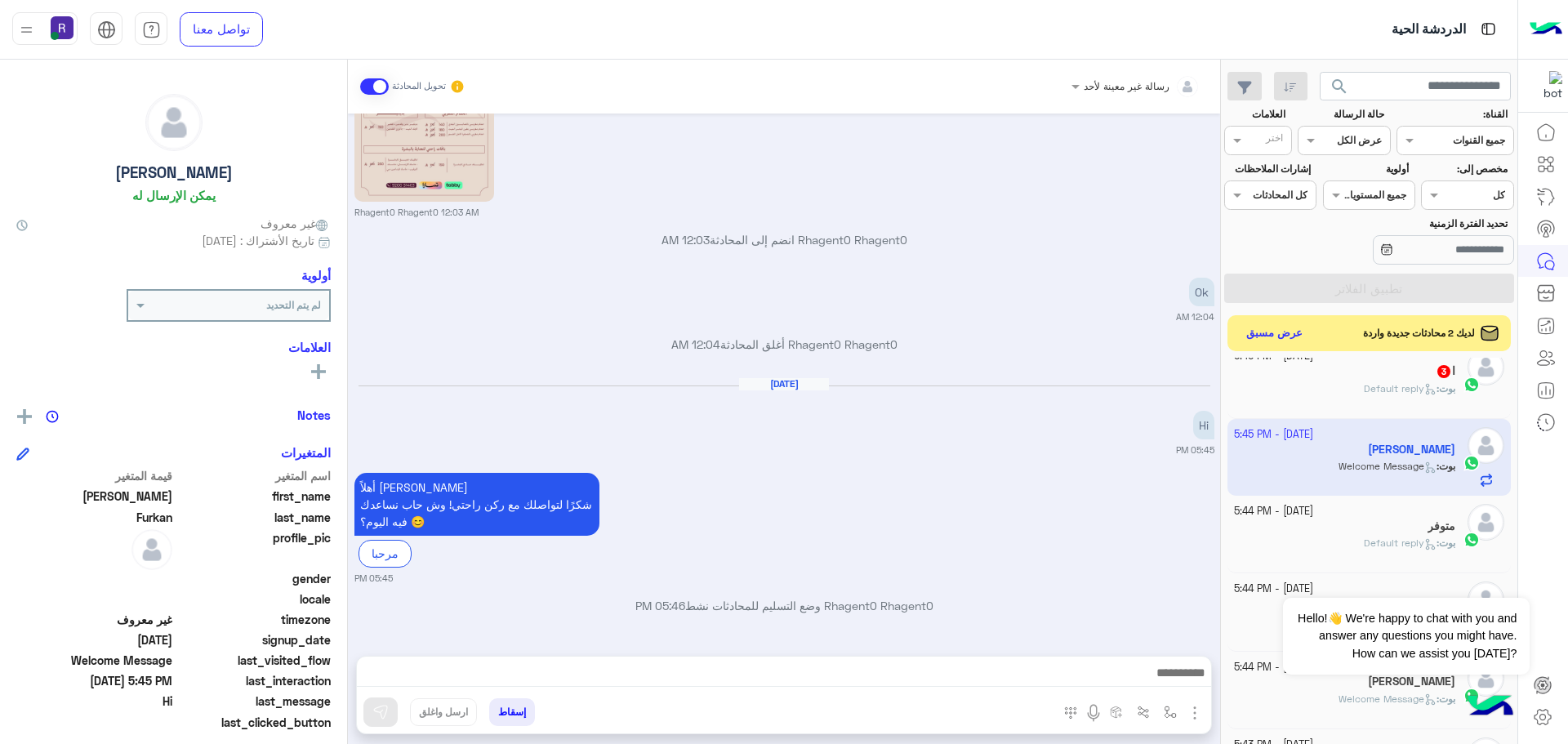
click at [1192, 713] on img "button" at bounding box center [1194, 713] width 19 height 19
click at [1157, 676] on span "الصور" at bounding box center [1163, 677] width 30 height 18
click at [1191, 719] on img "button" at bounding box center [1194, 713] width 19 height 19
click at [1174, 650] on span "المرفقات" at bounding box center [1153, 644] width 49 height 18
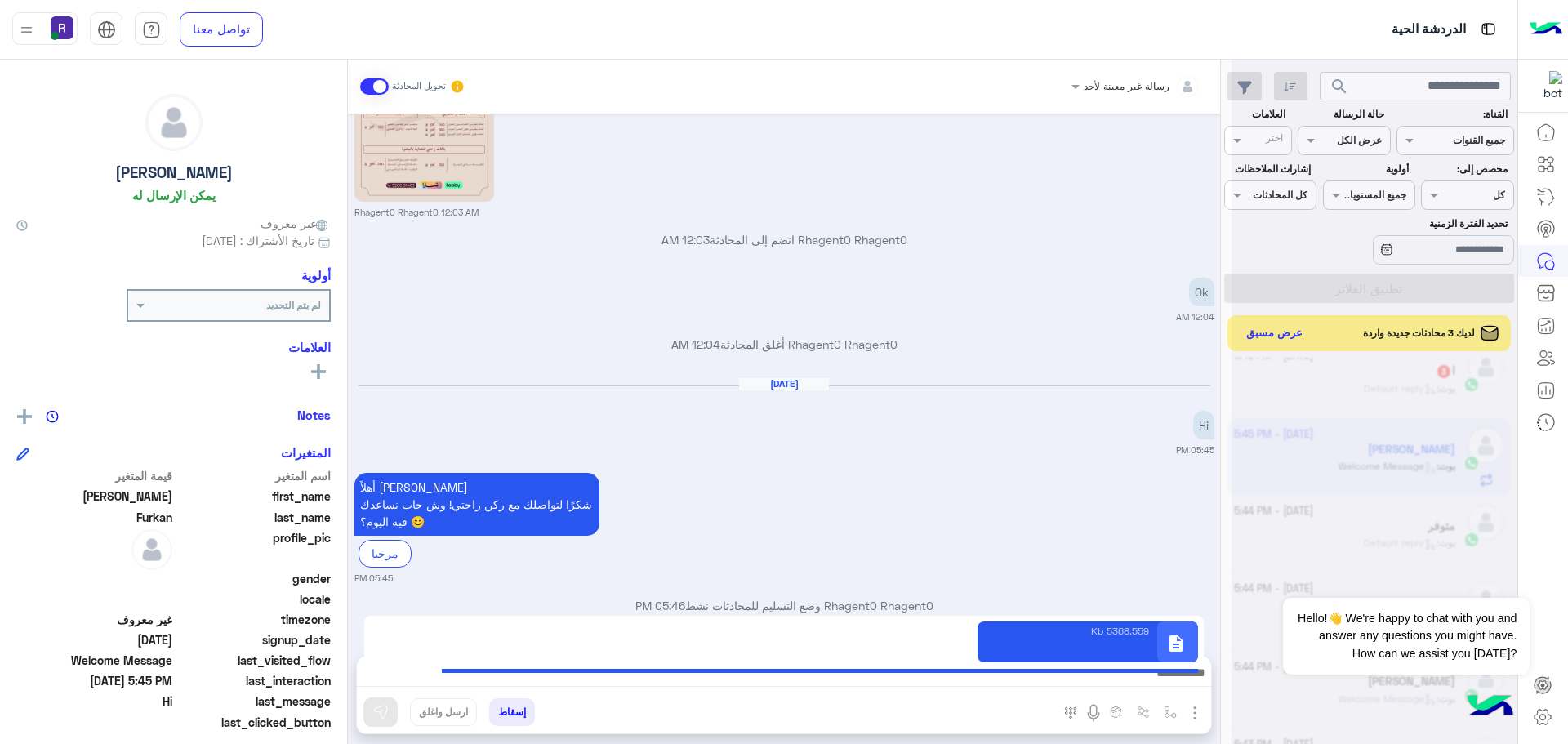
type textarea "**********"
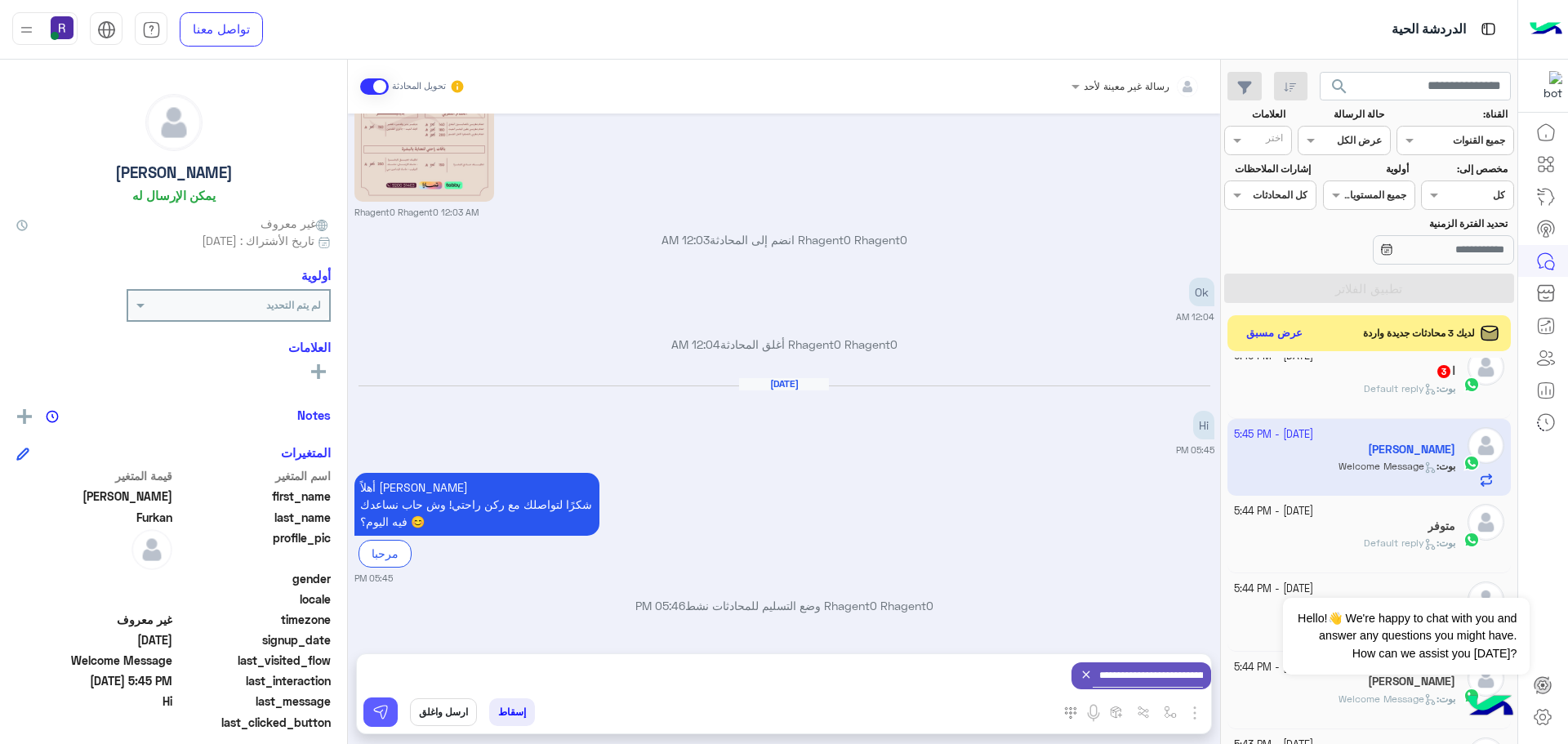
click at [388, 719] on img at bounding box center [381, 712] width 17 height 17
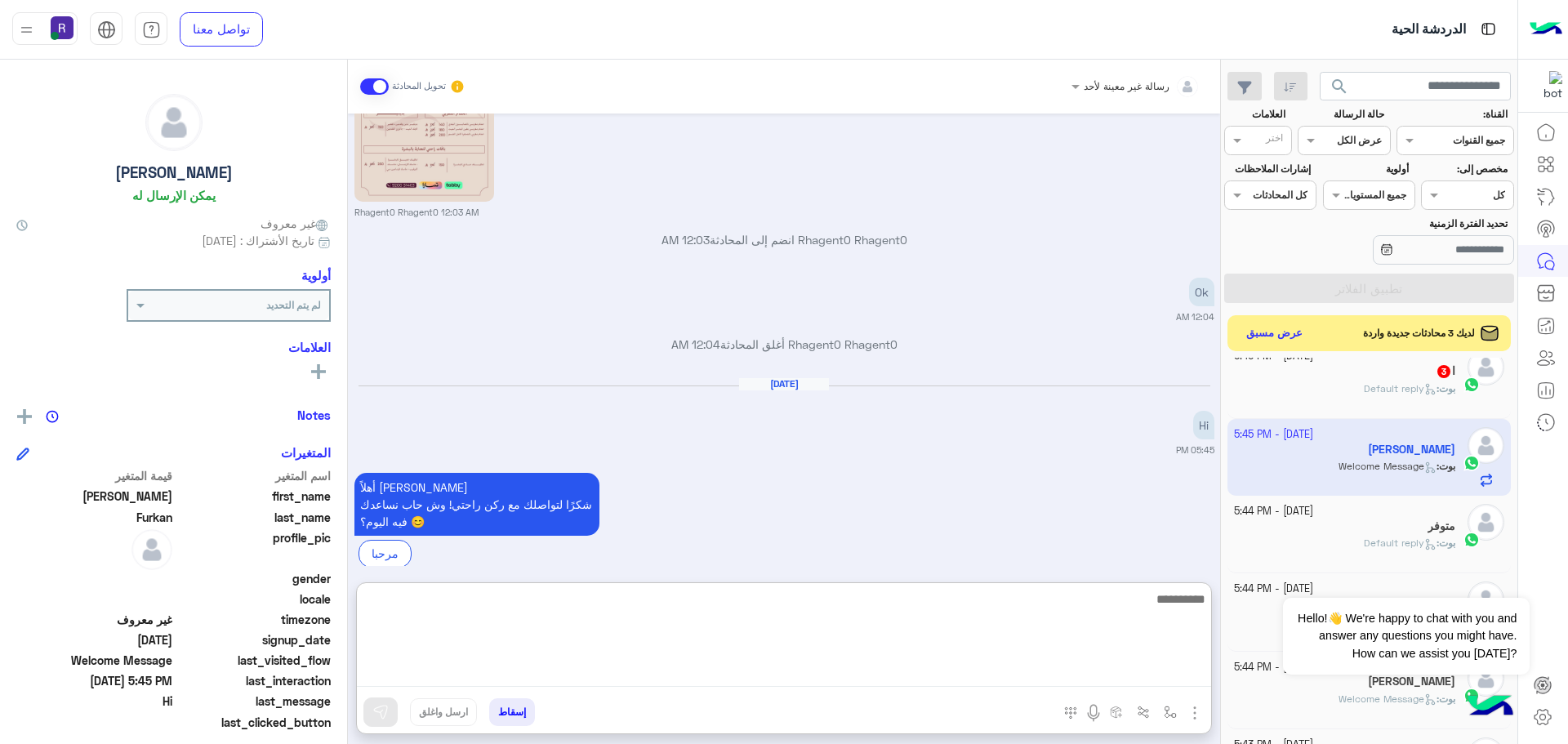
paste textarea "**********"
type textarea "**********"
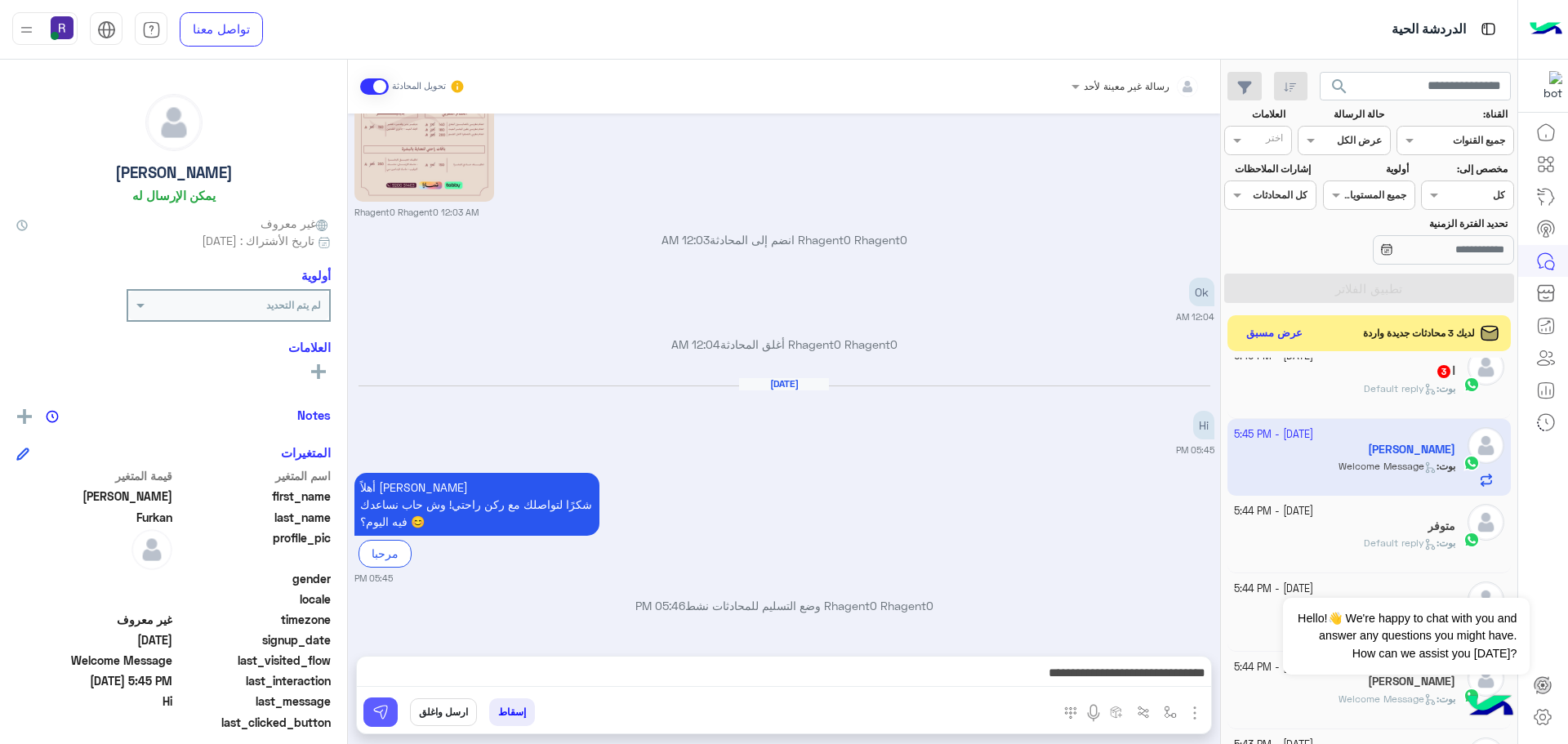
click at [384, 715] on img at bounding box center [381, 712] width 17 height 17
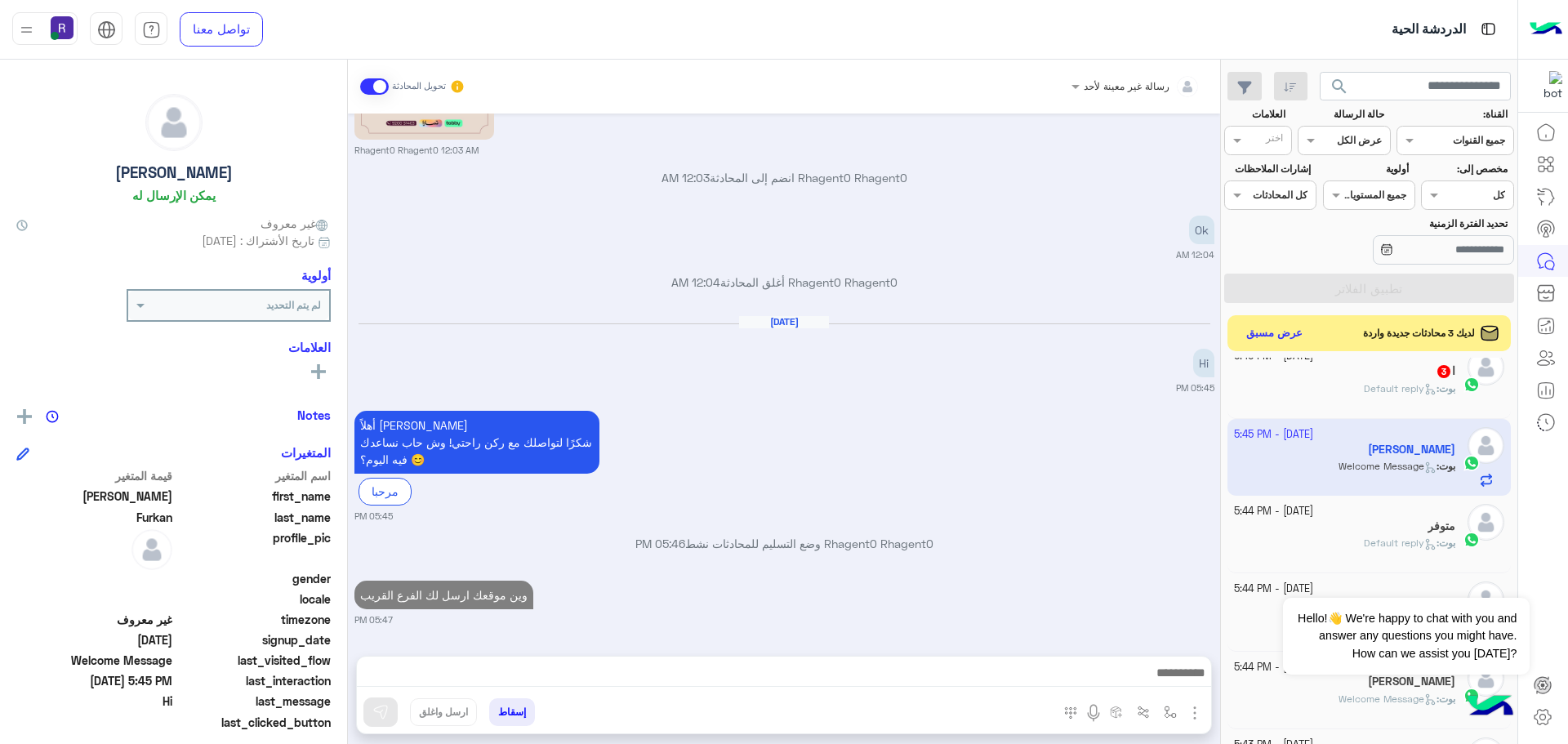
click at [1437, 383] on b "بوت :" at bounding box center [1446, 389] width 18 height 13
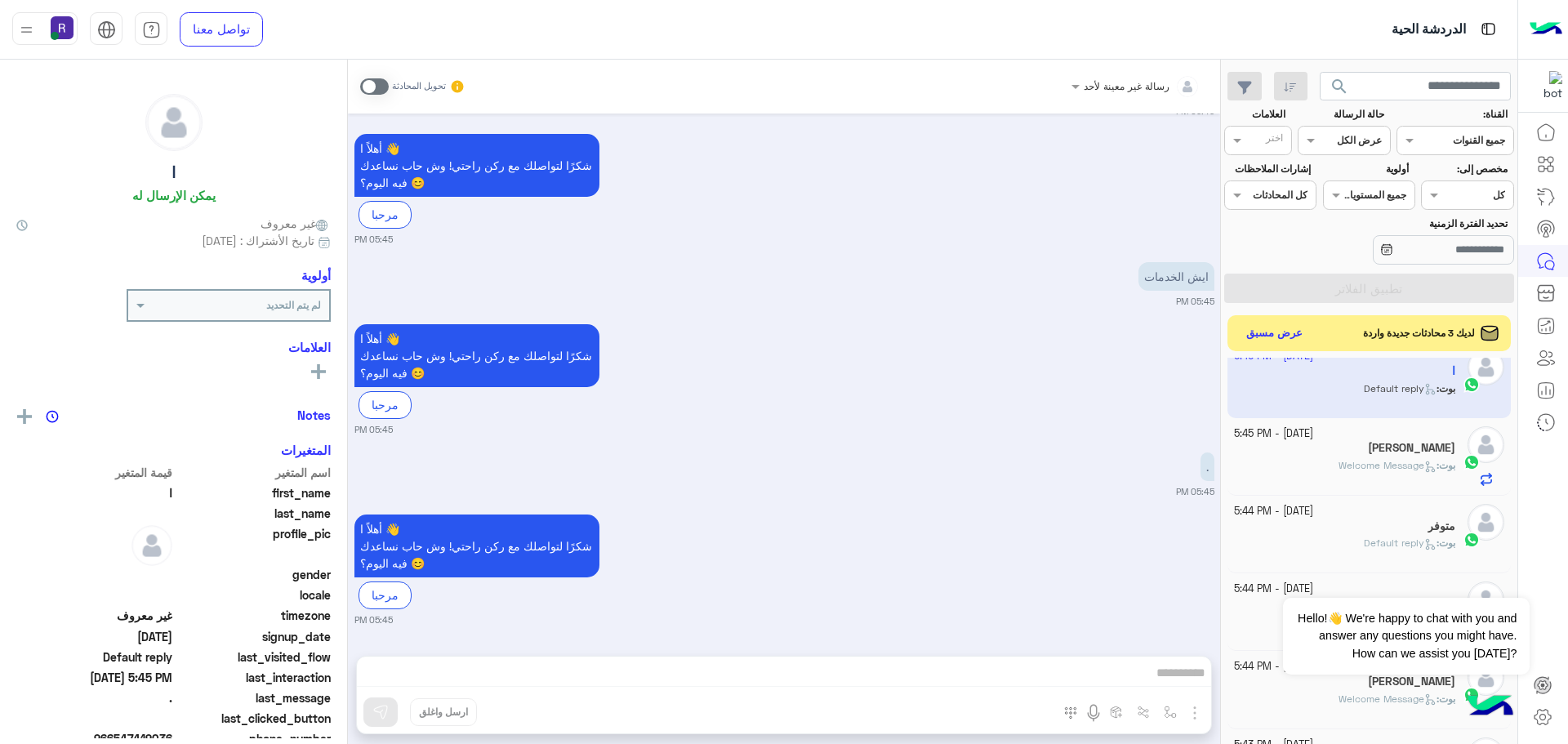
click at [382, 85] on span at bounding box center [374, 86] width 28 height 17
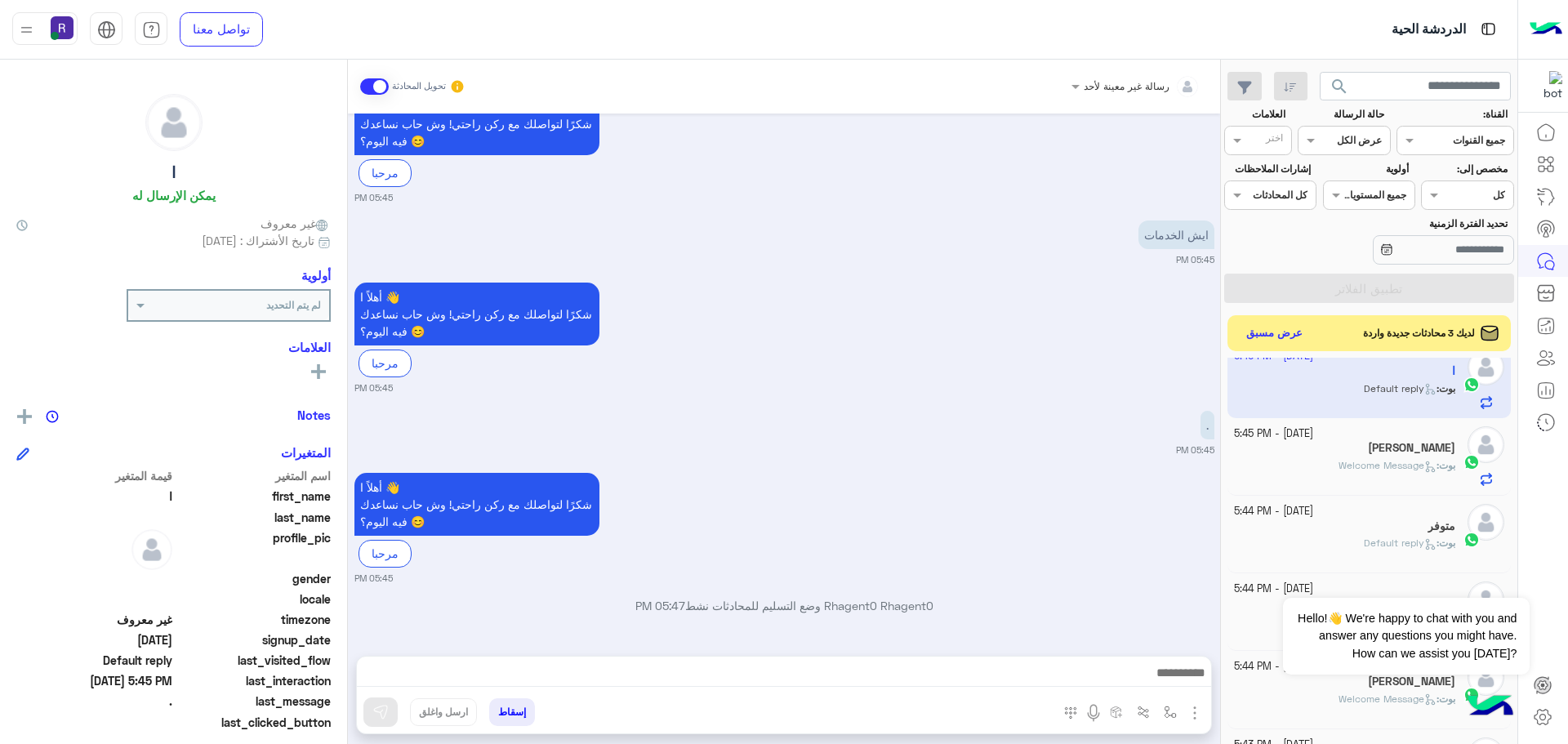
click at [1200, 712] on img "button" at bounding box center [1194, 713] width 19 height 19
click at [1168, 650] on span "المرفقات" at bounding box center [1153, 644] width 49 height 18
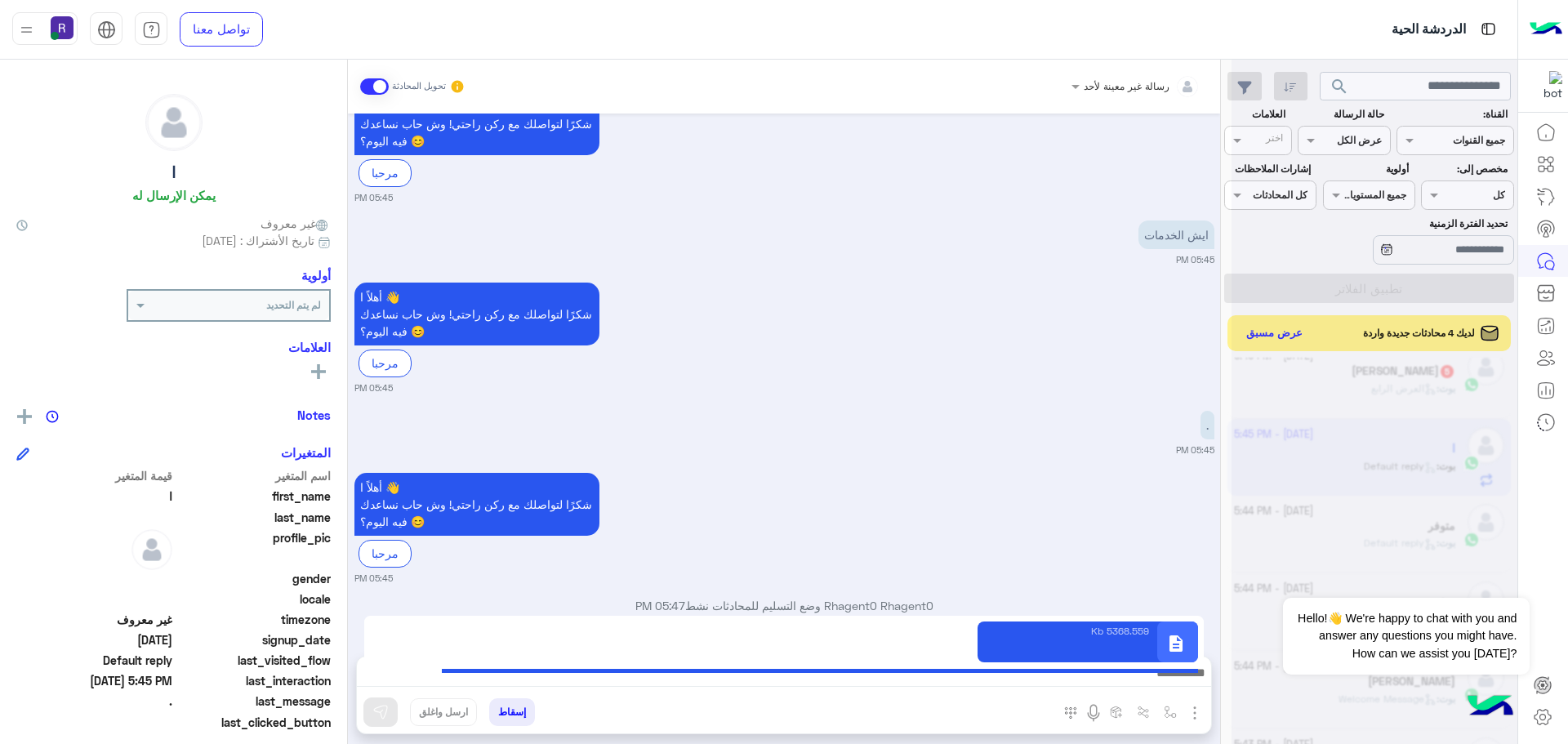
type textarea "**********"
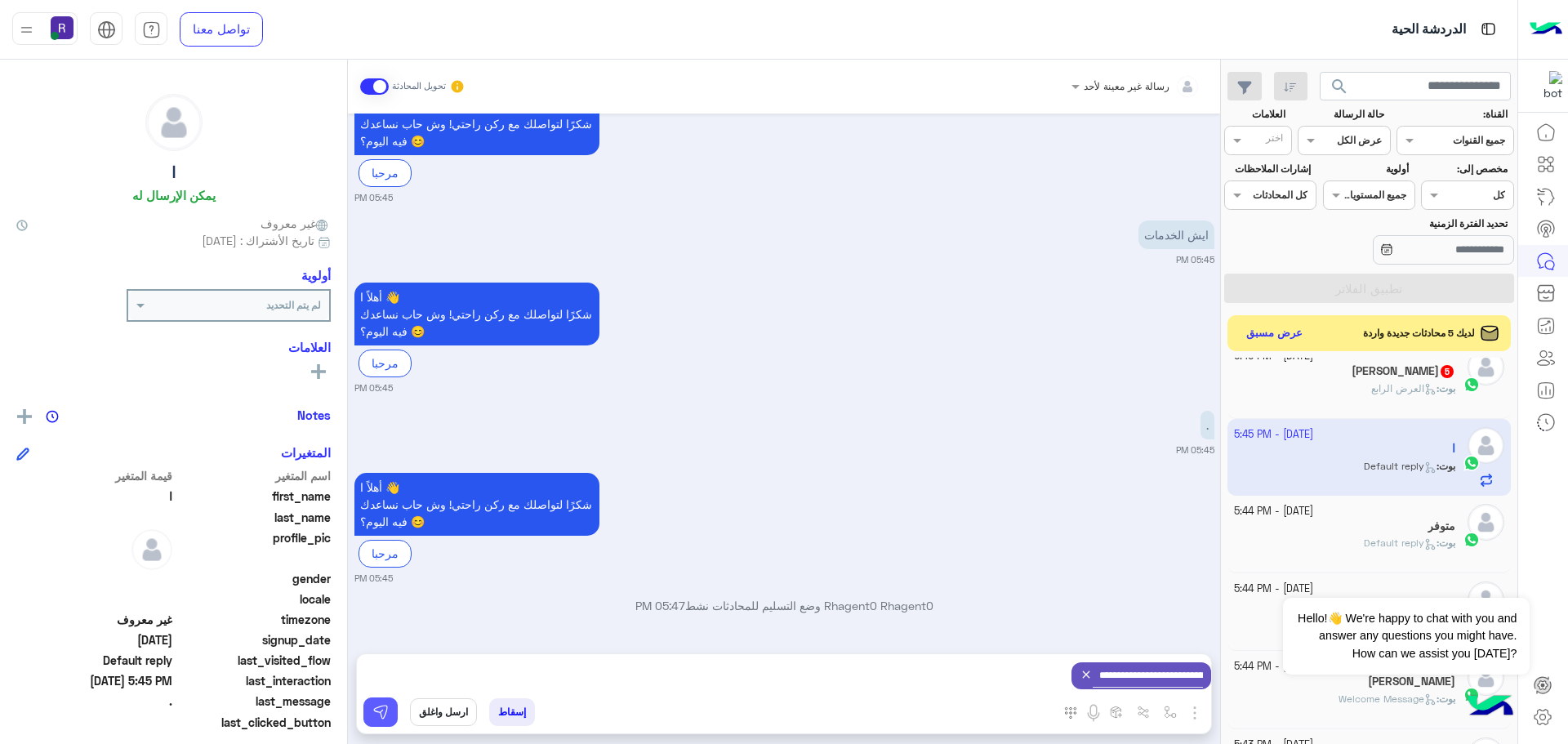
click at [382, 721] on button at bounding box center [380, 712] width 34 height 29
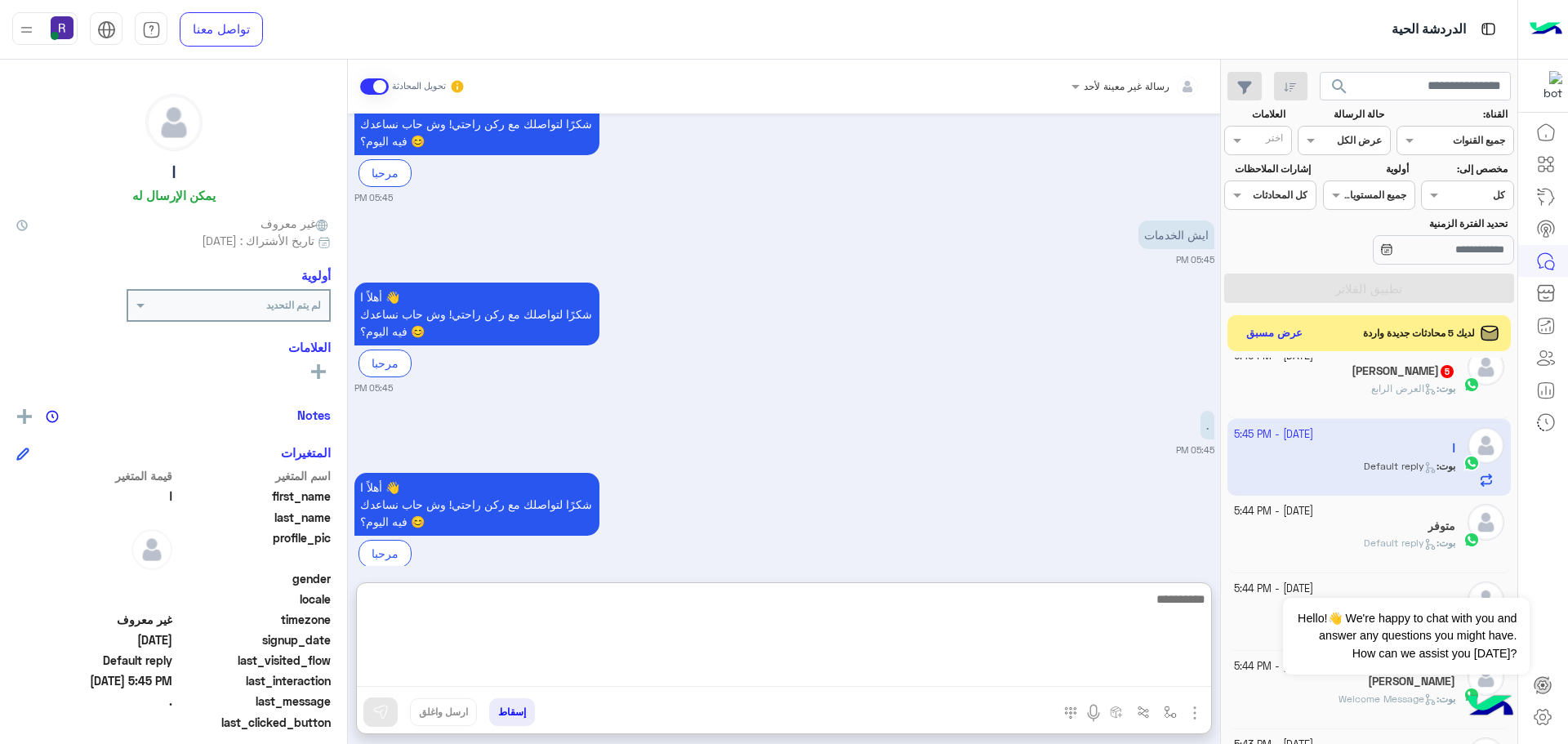
paste textarea "**********"
type textarea "**********"
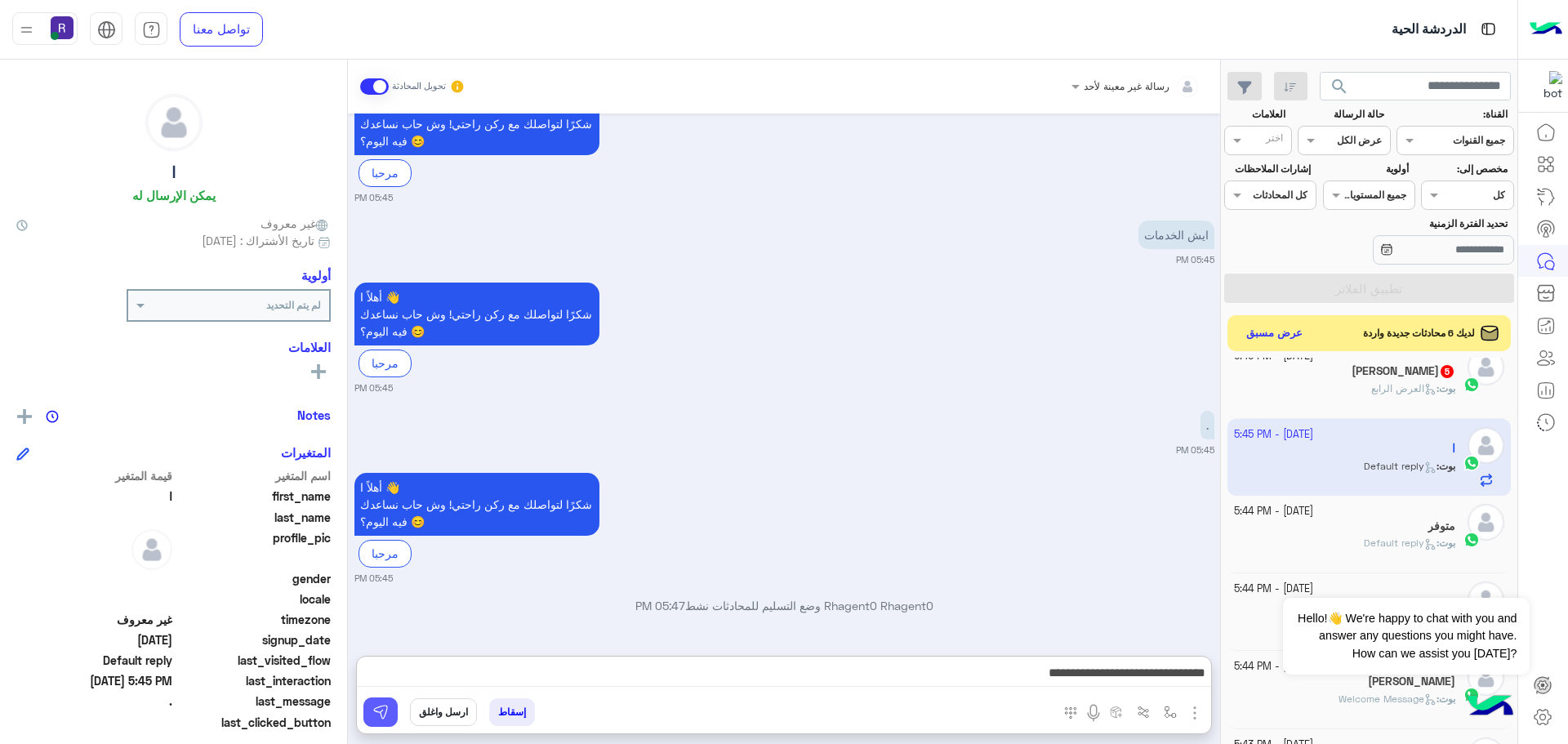
click at [378, 702] on button at bounding box center [380, 712] width 34 height 29
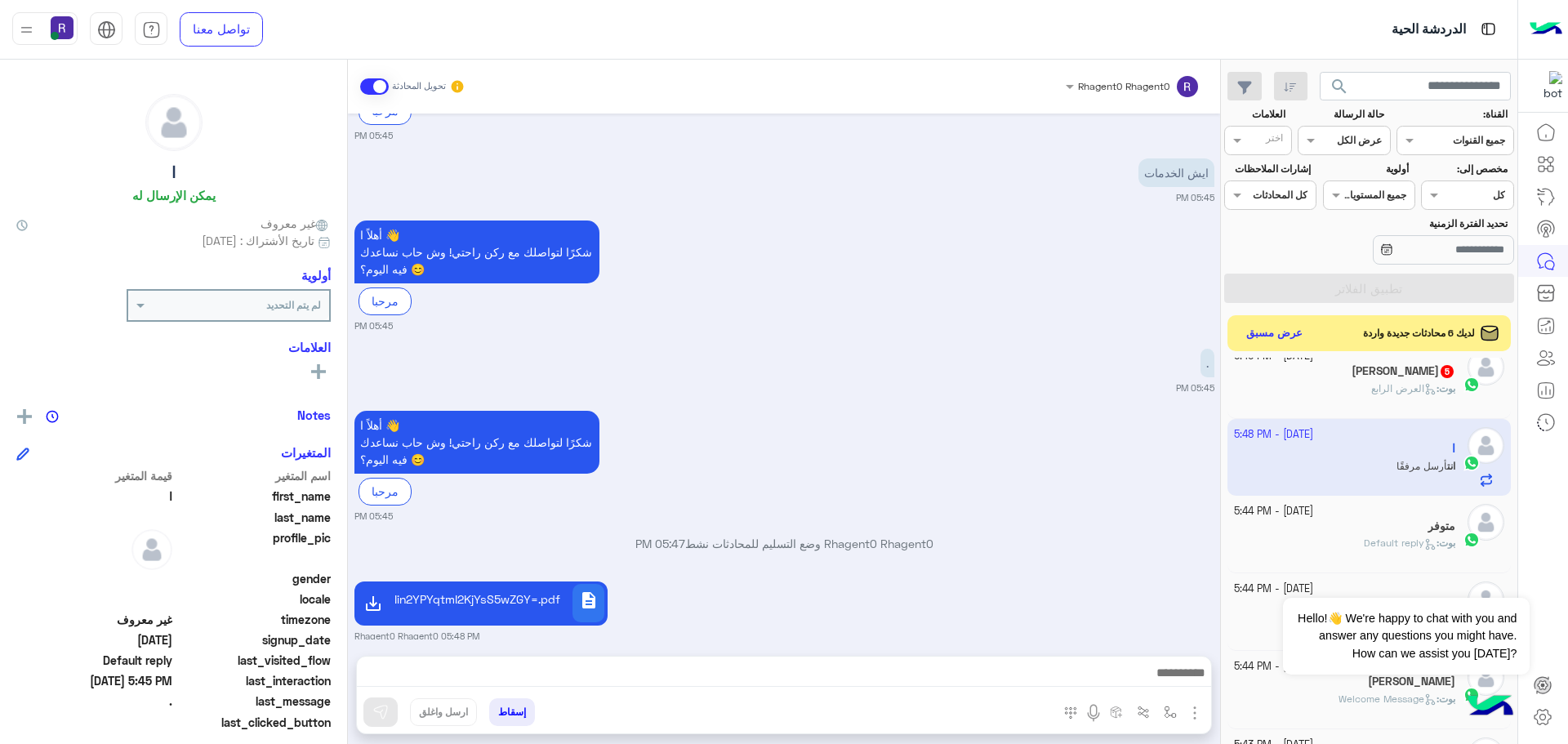
scroll to position [298, 0]
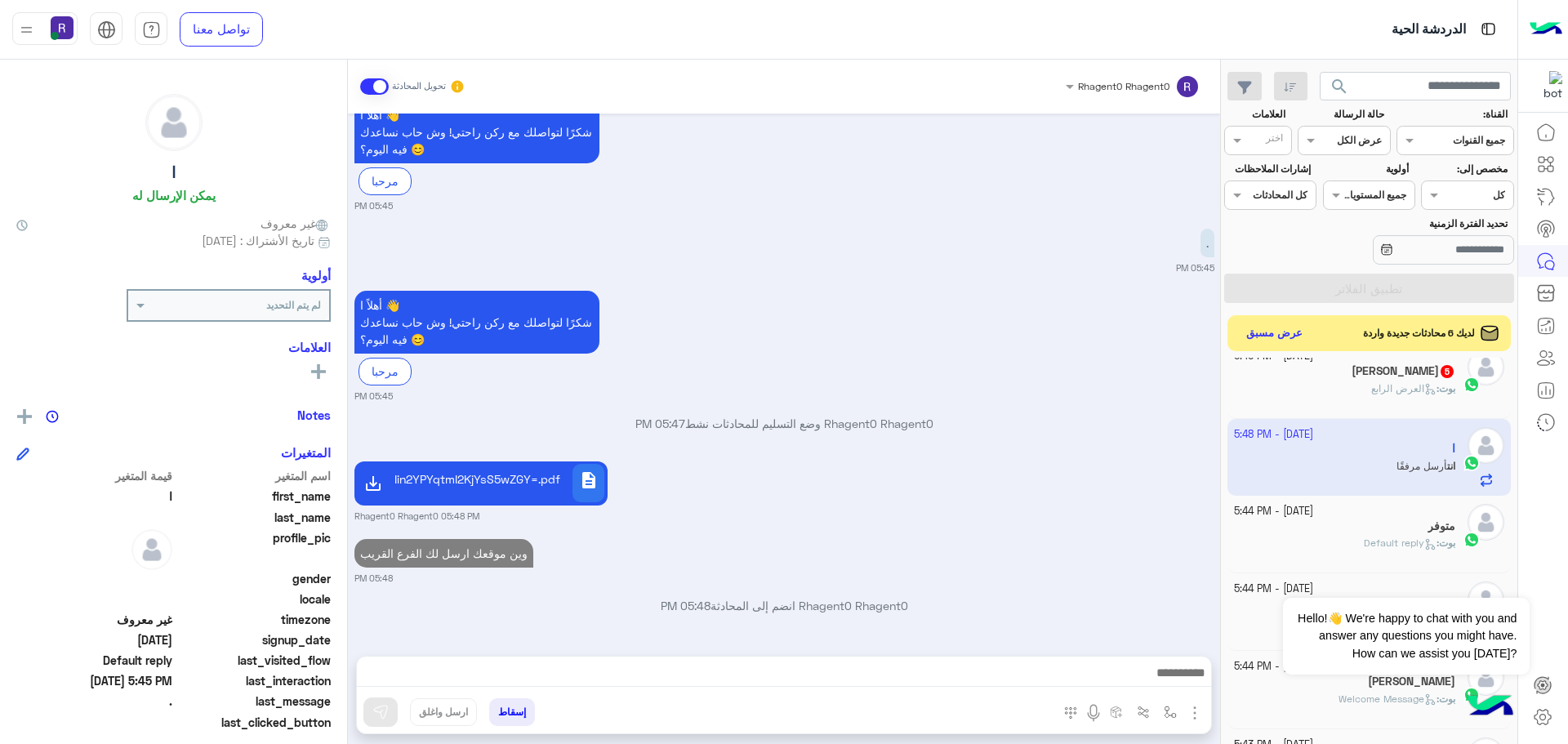
click at [1426, 386] on icon at bounding box center [1430, 389] width 13 height 13
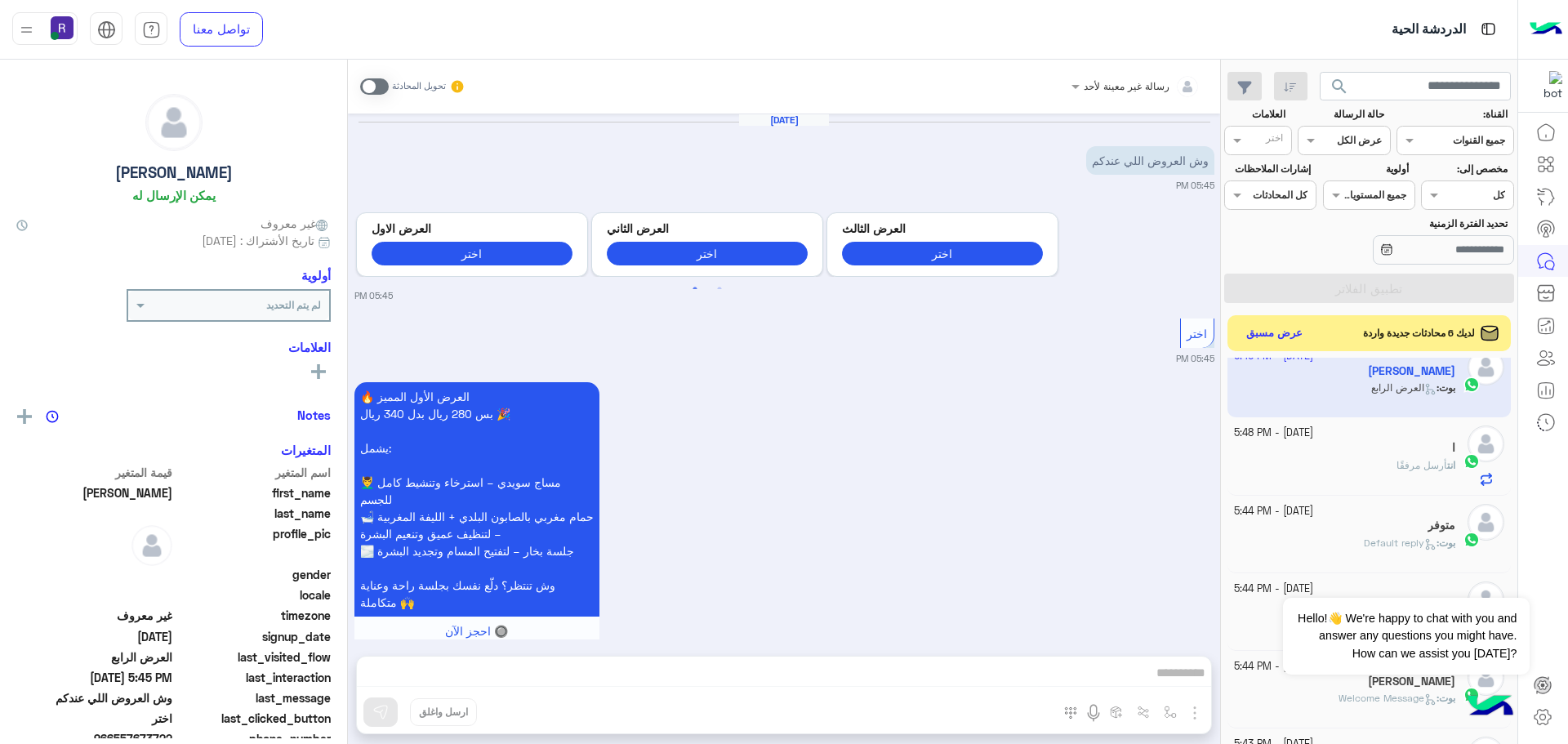
scroll to position [1511, 0]
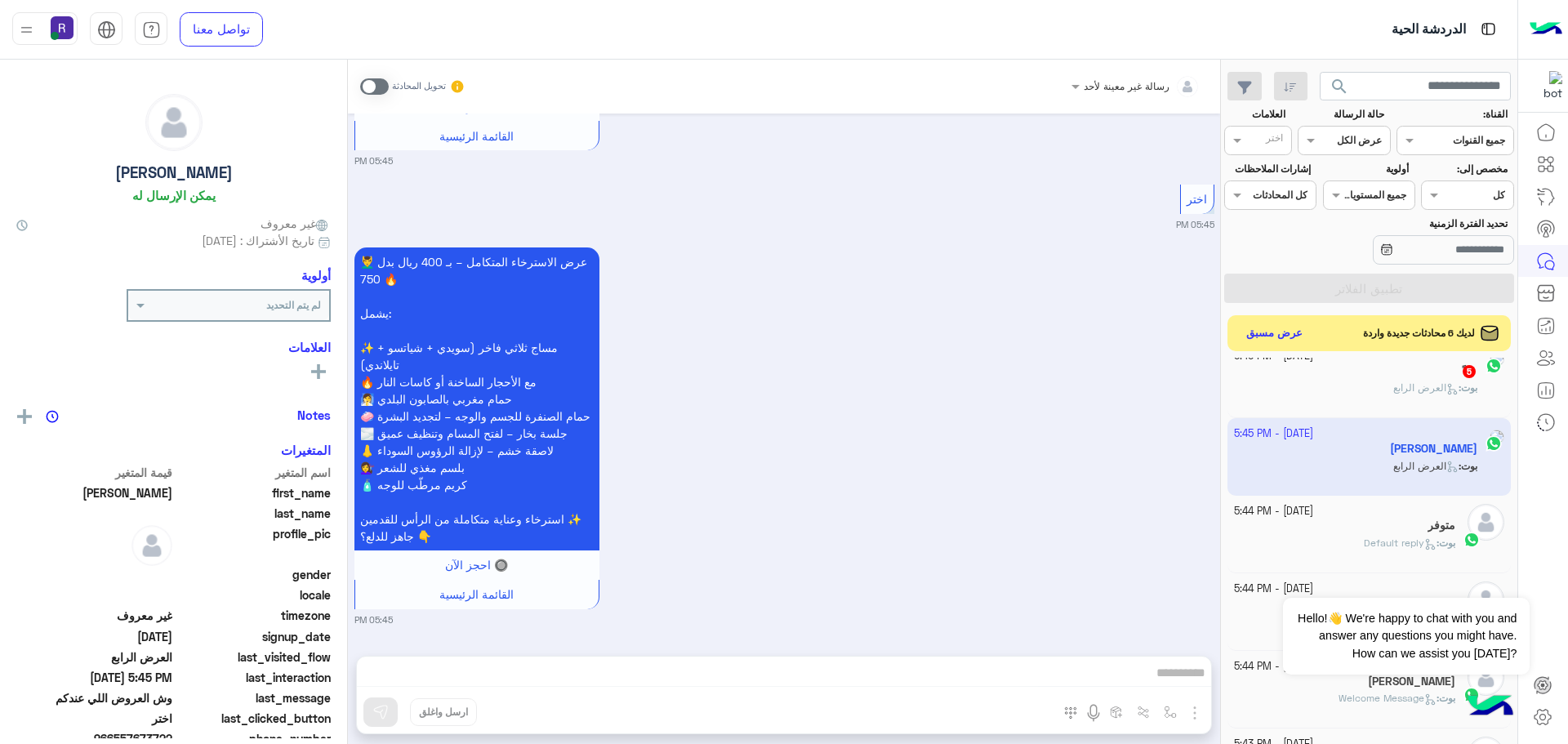
click at [383, 85] on span at bounding box center [374, 86] width 28 height 17
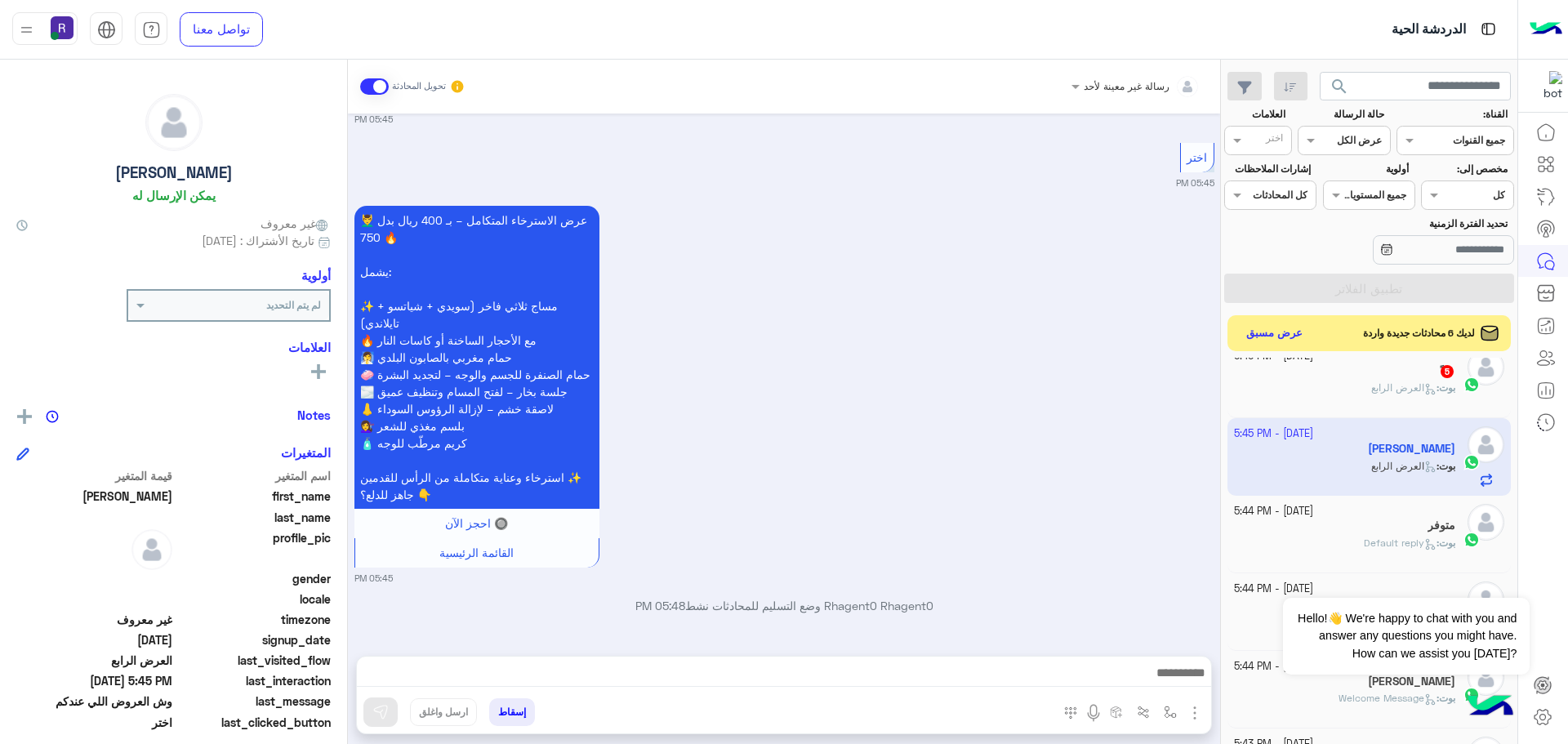
click at [1194, 718] on img "button" at bounding box center [1194, 713] width 19 height 19
click at [1183, 687] on button "الصور" at bounding box center [1169, 677] width 69 height 33
click at [1191, 712] on img "button" at bounding box center [1194, 713] width 19 height 19
click at [1166, 652] on span "المرفقات" at bounding box center [1153, 644] width 49 height 18
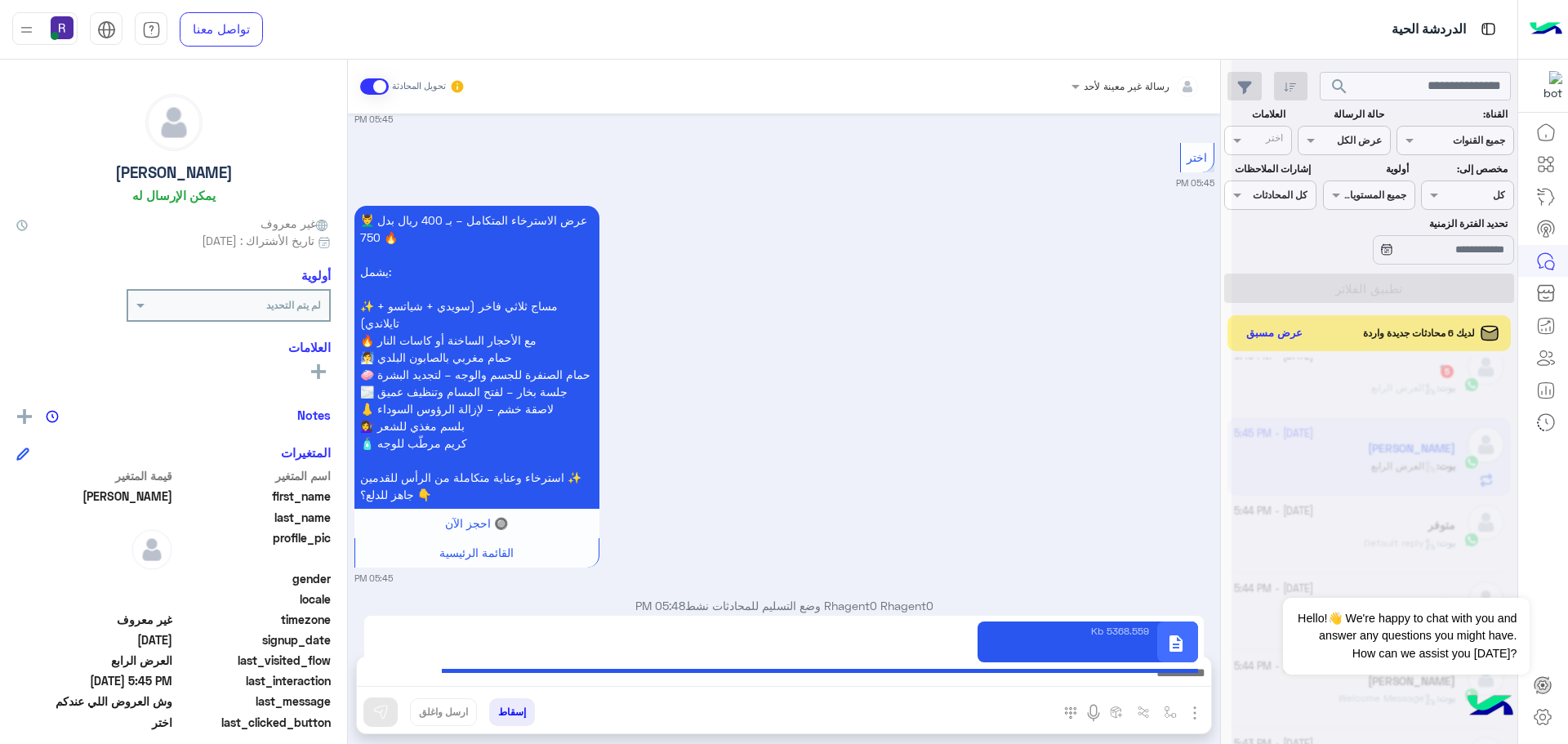
type textarea "**********"
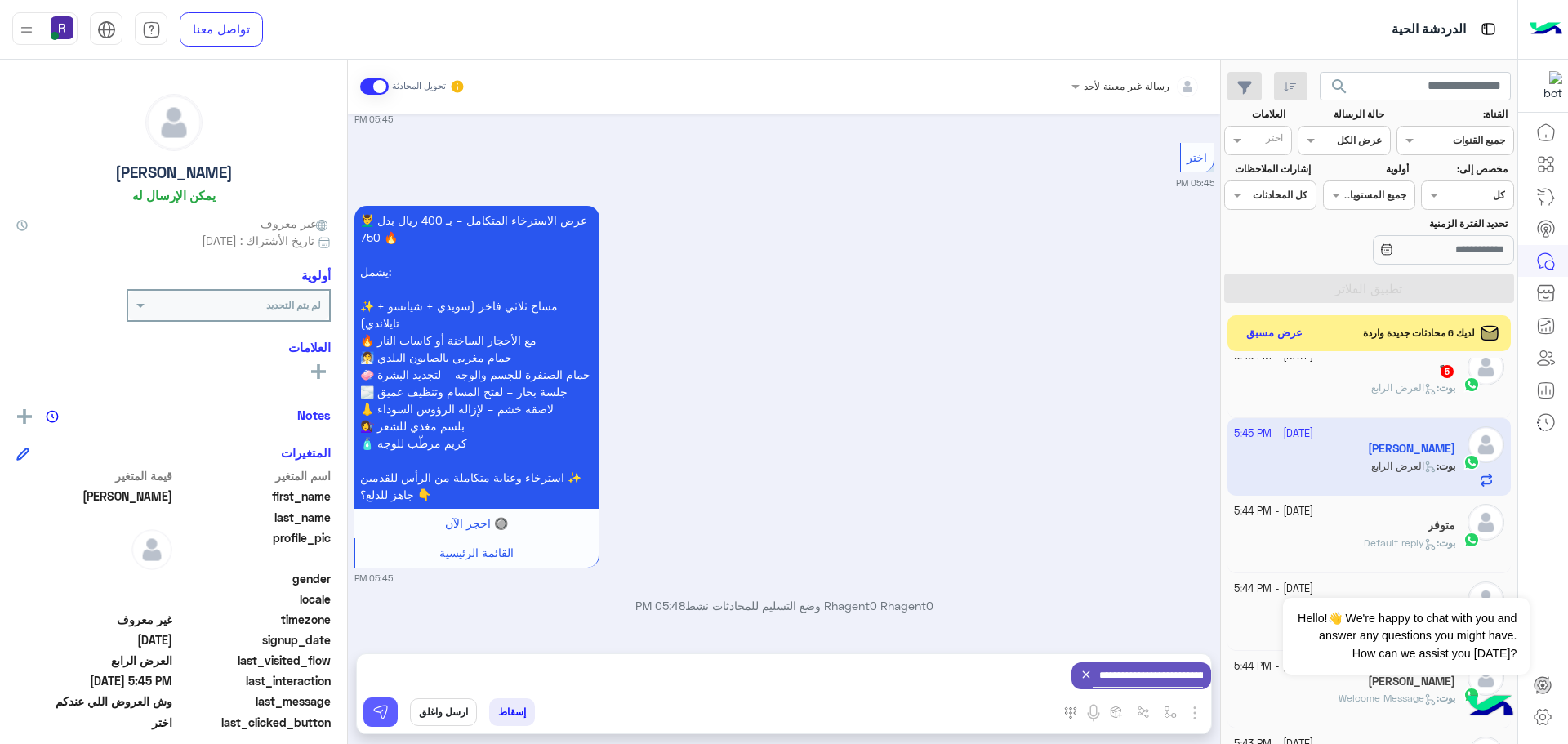
click at [378, 720] on img at bounding box center [381, 712] width 17 height 17
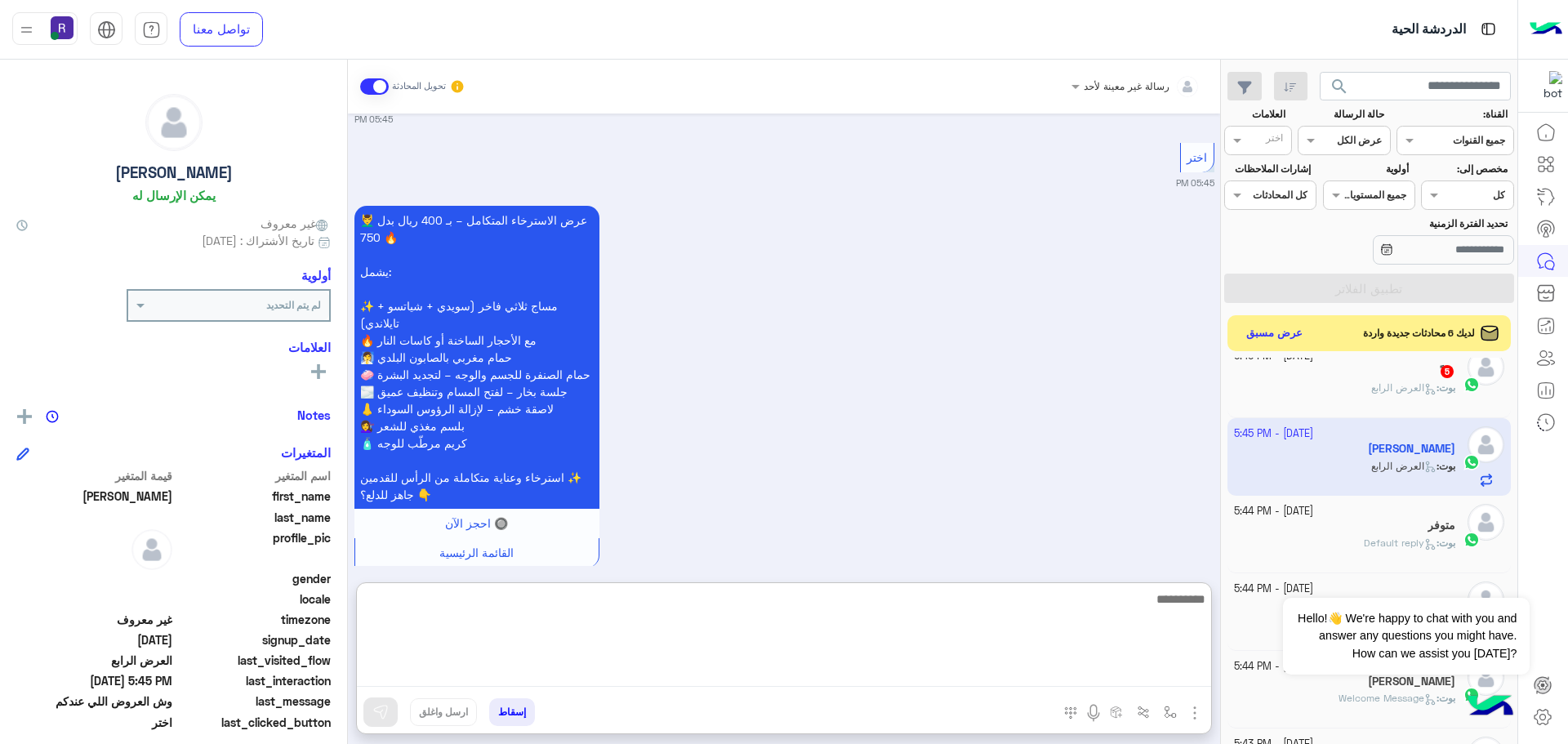
paste textarea "**********"
type textarea "**********"
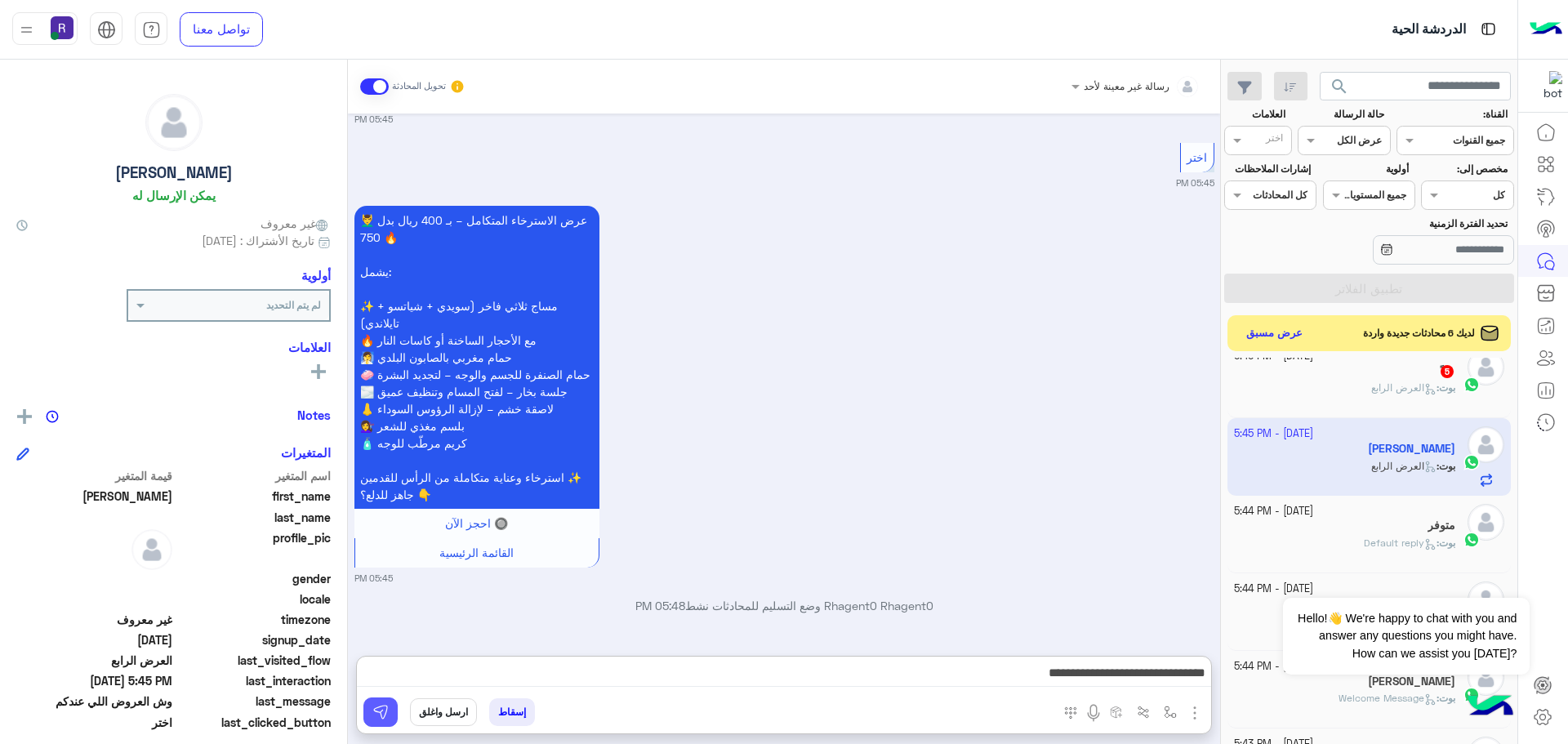
click at [384, 707] on img at bounding box center [381, 712] width 17 height 17
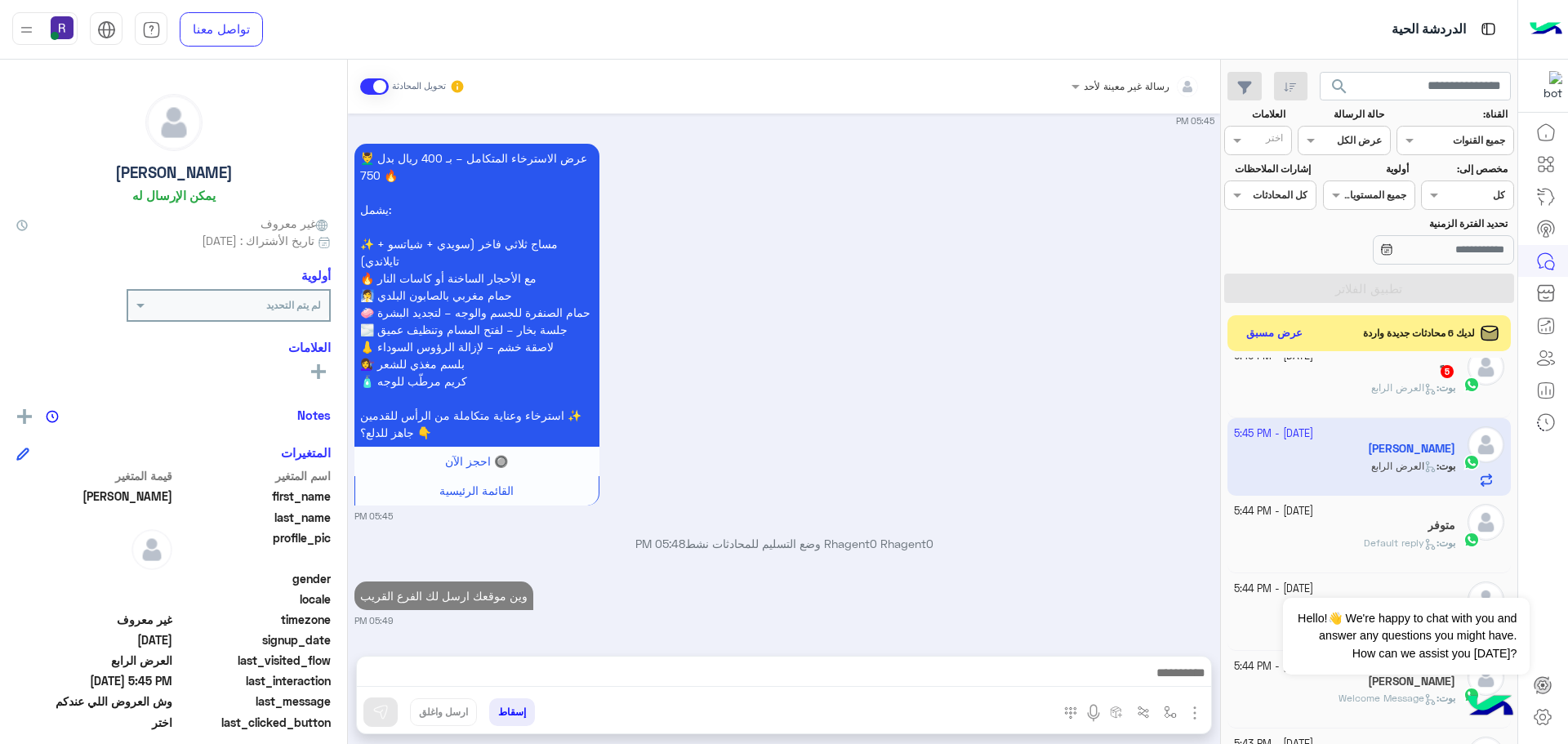
click at [1314, 385] on div "بوت : العرض الرابع" at bounding box center [1345, 394] width 222 height 28
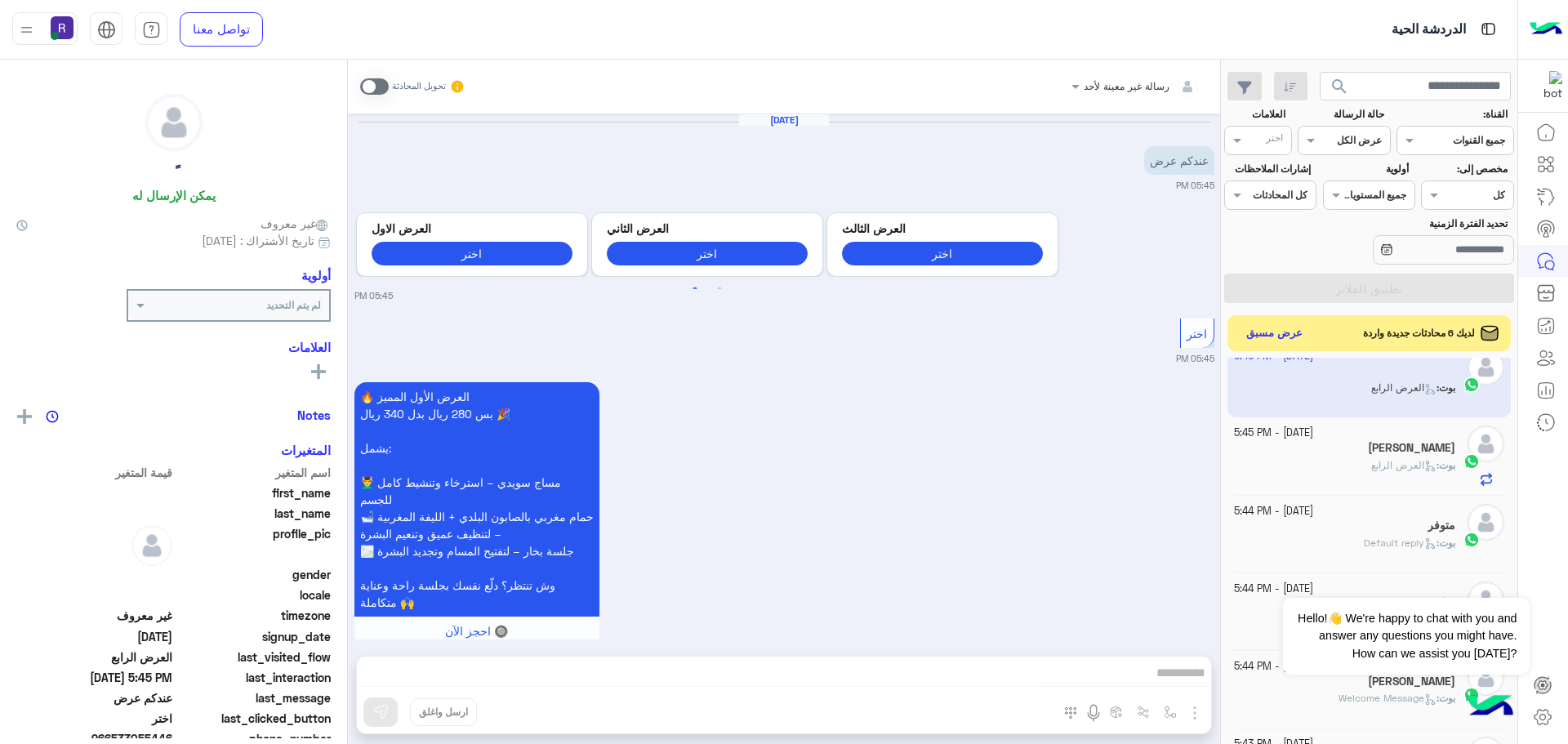
scroll to position [1511, 0]
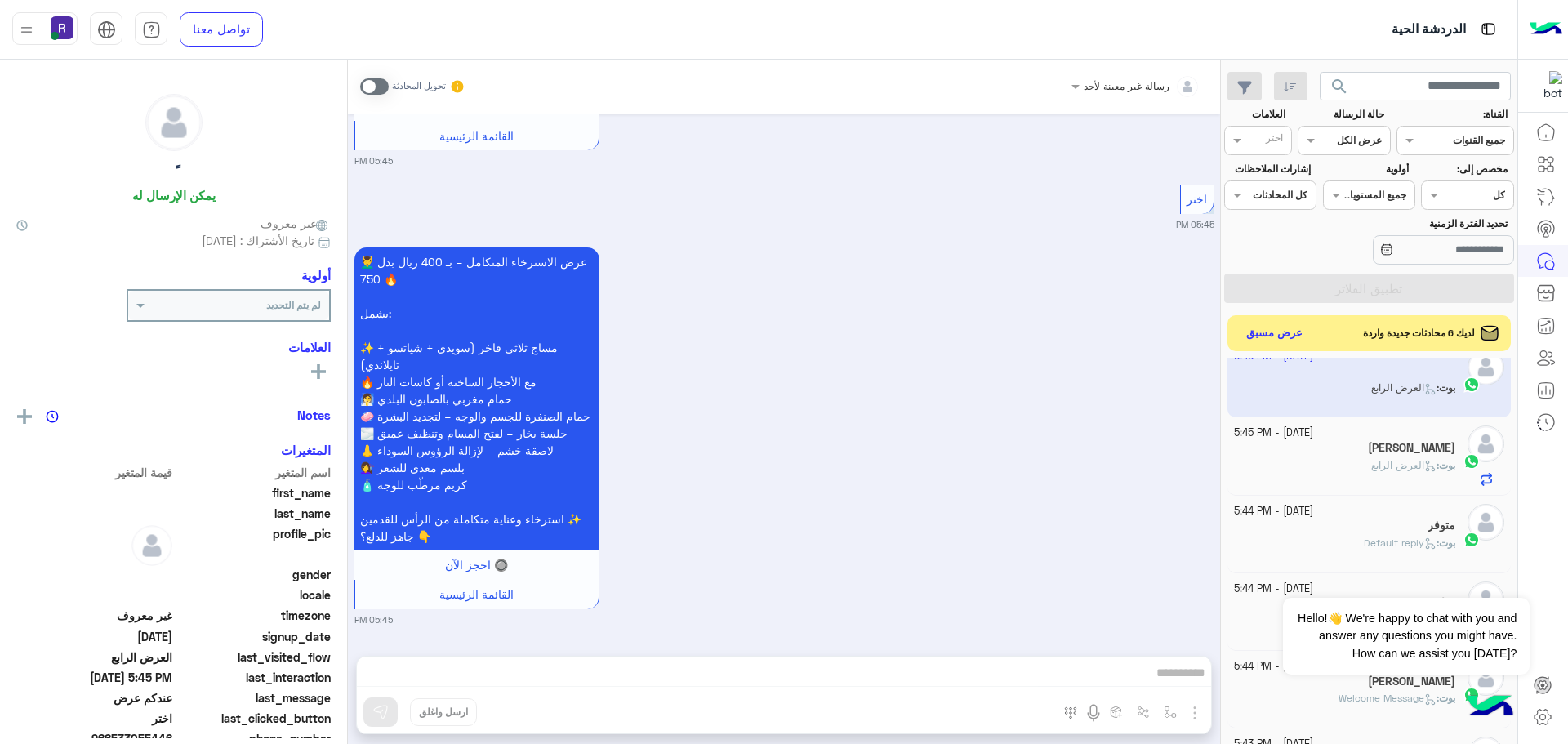
click at [383, 85] on span at bounding box center [374, 86] width 28 height 17
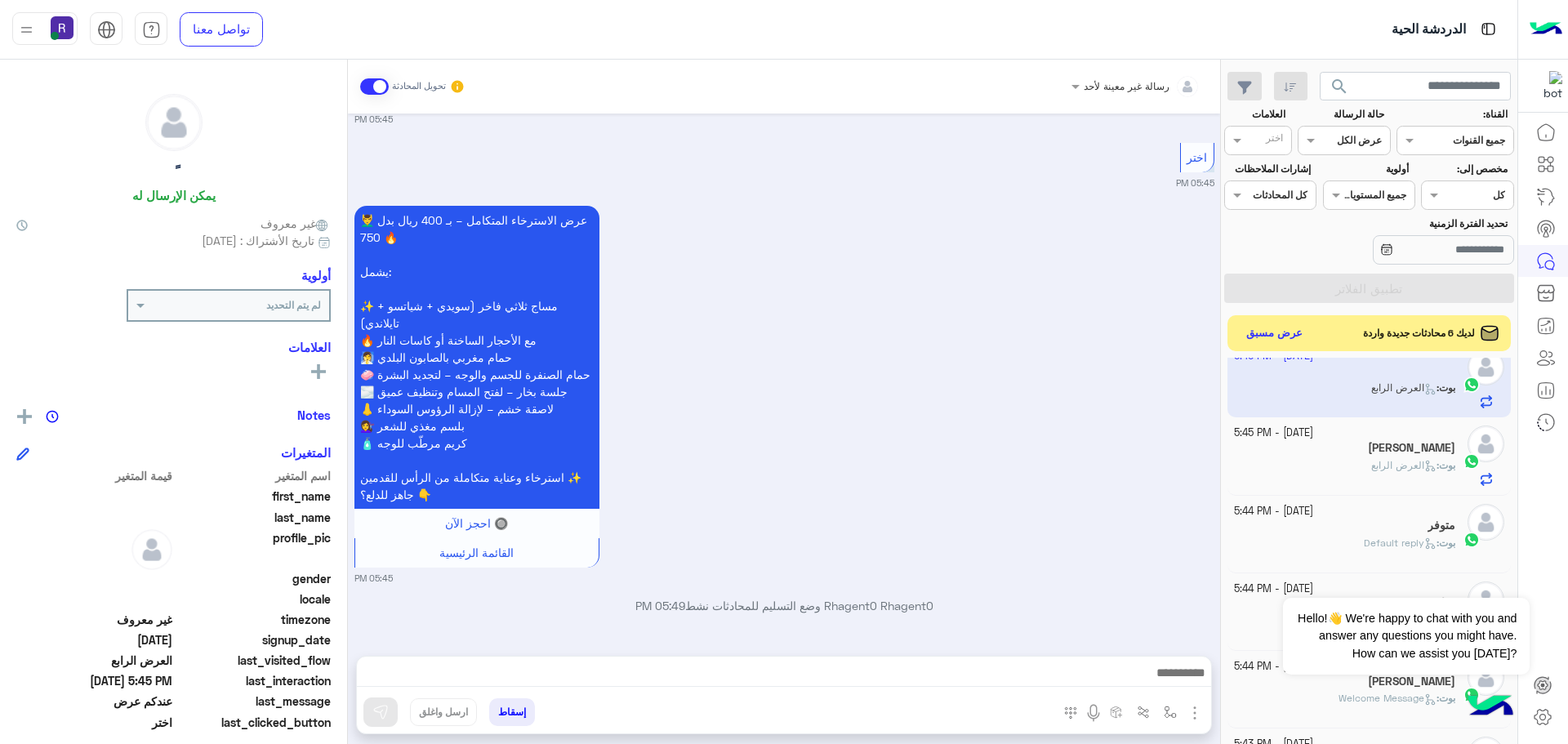
click at [1204, 714] on img "button" at bounding box center [1194, 713] width 19 height 19
click at [1157, 639] on span "المرفقات" at bounding box center [1153, 644] width 49 height 18
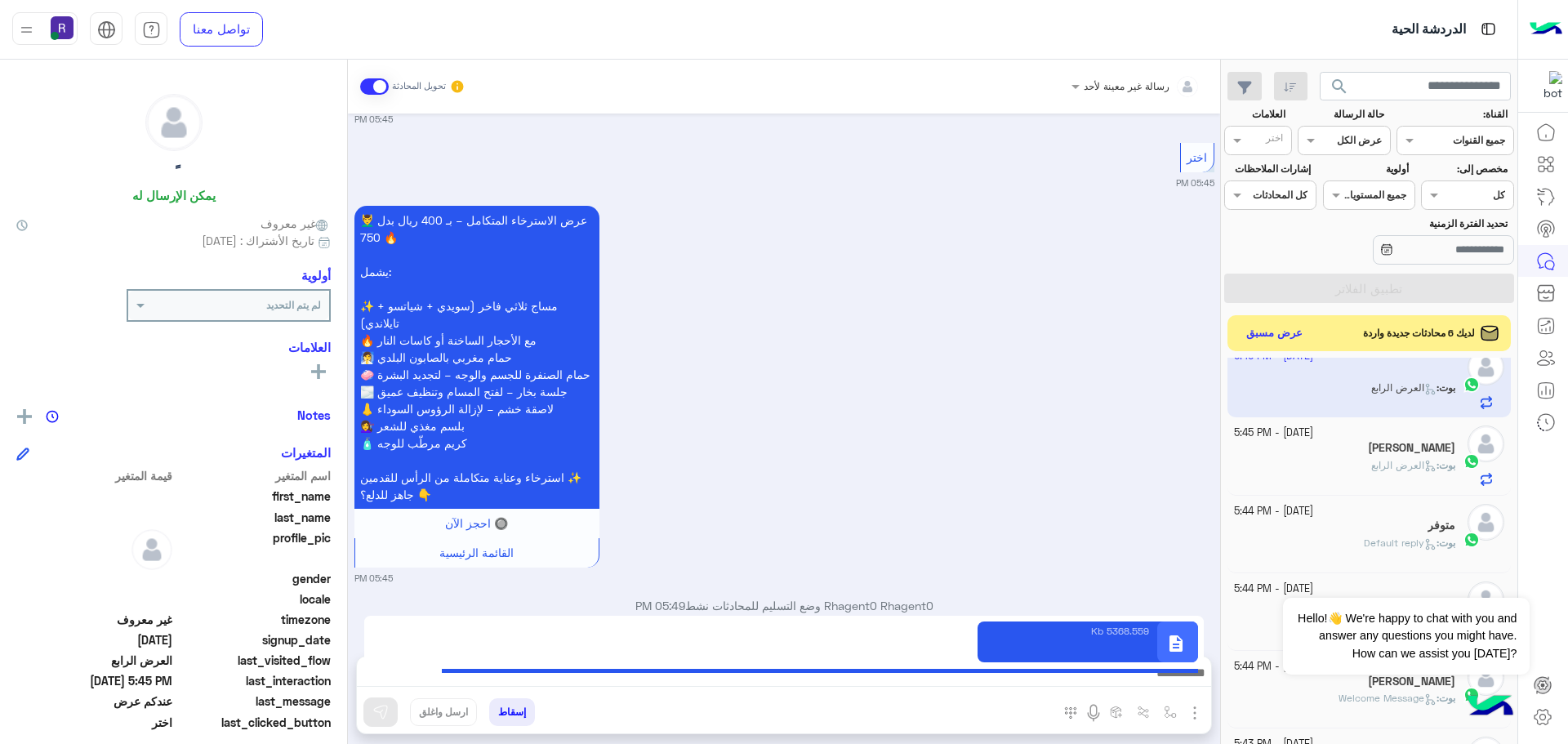
type textarea "**********"
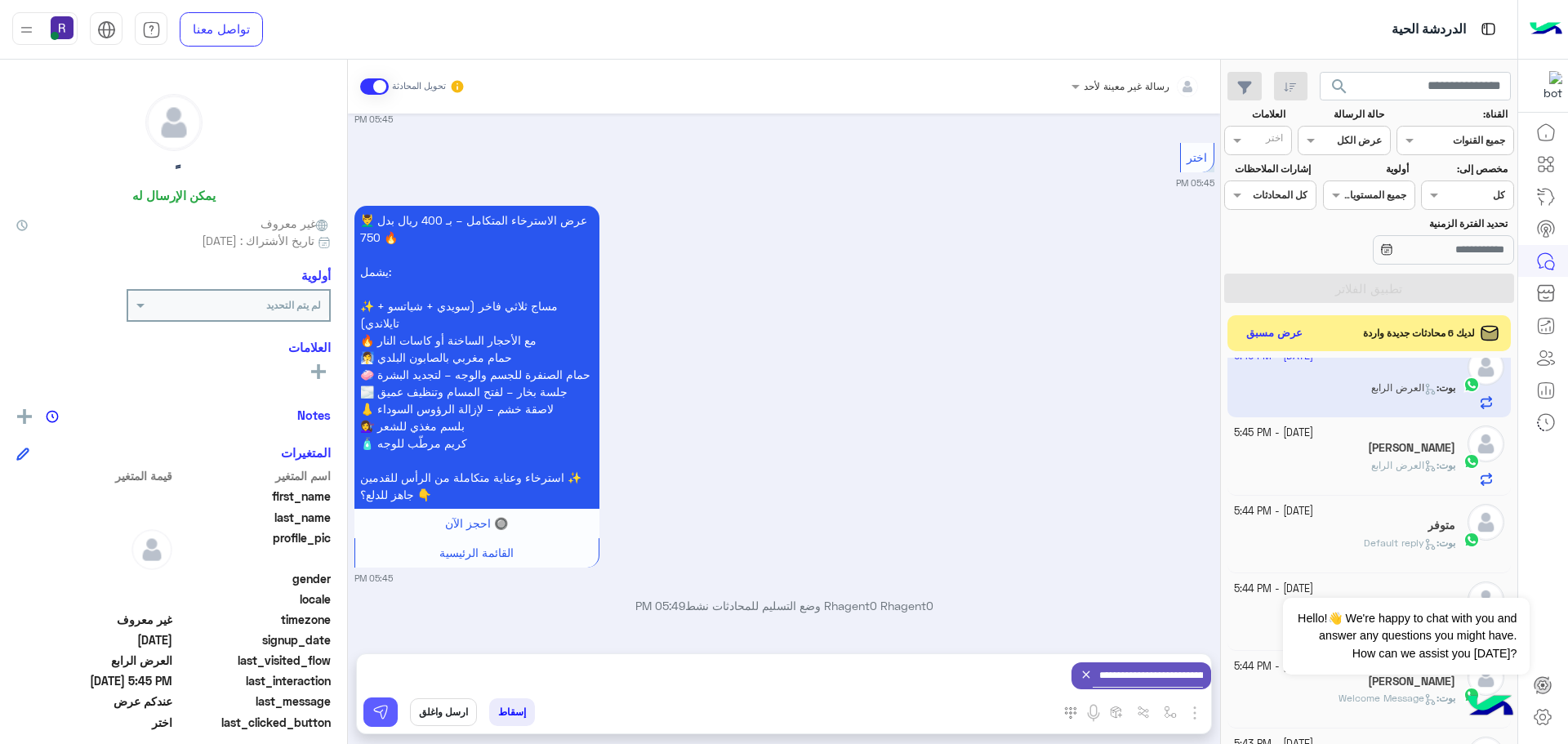
click at [383, 712] on img at bounding box center [381, 712] width 17 height 17
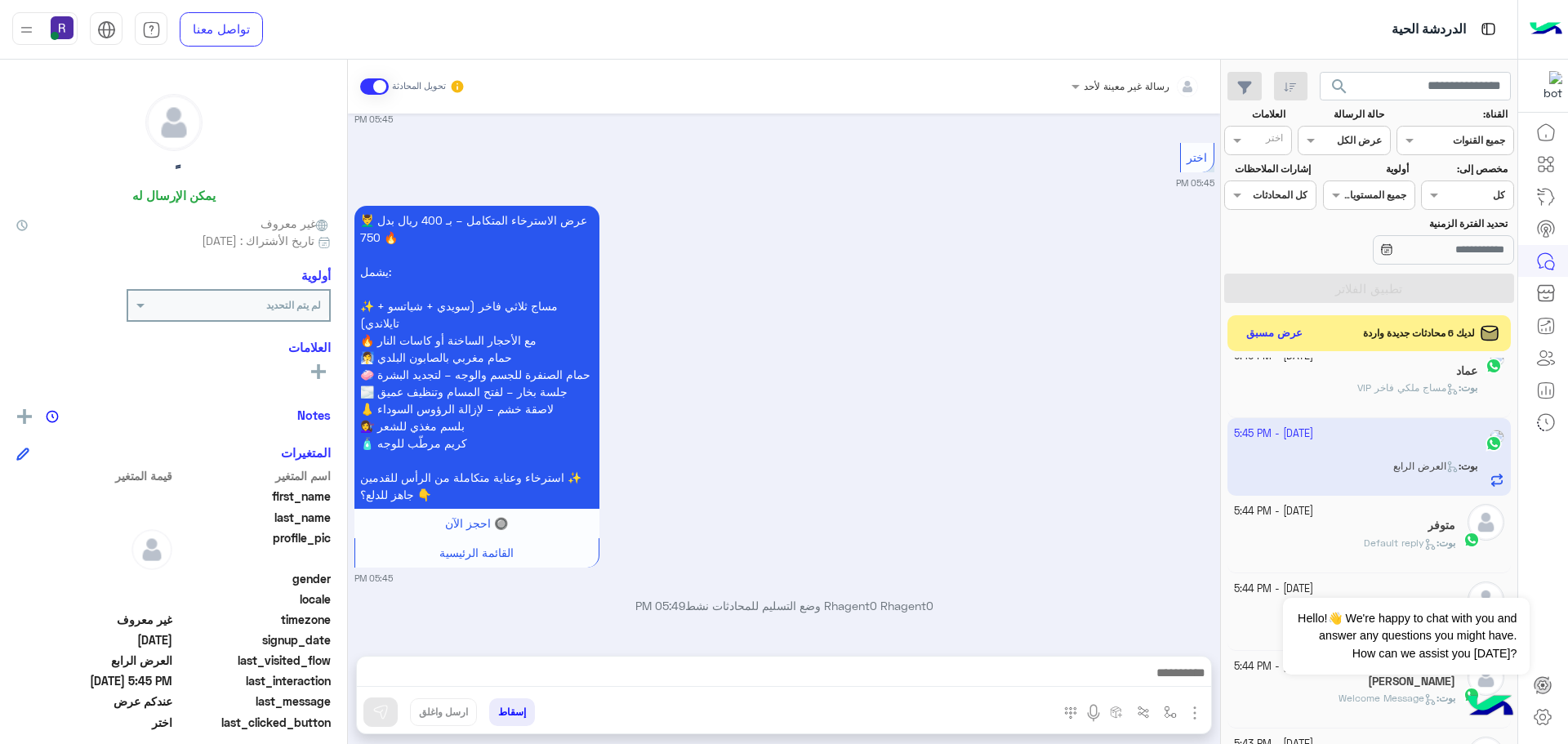
scroll to position [490, 0]
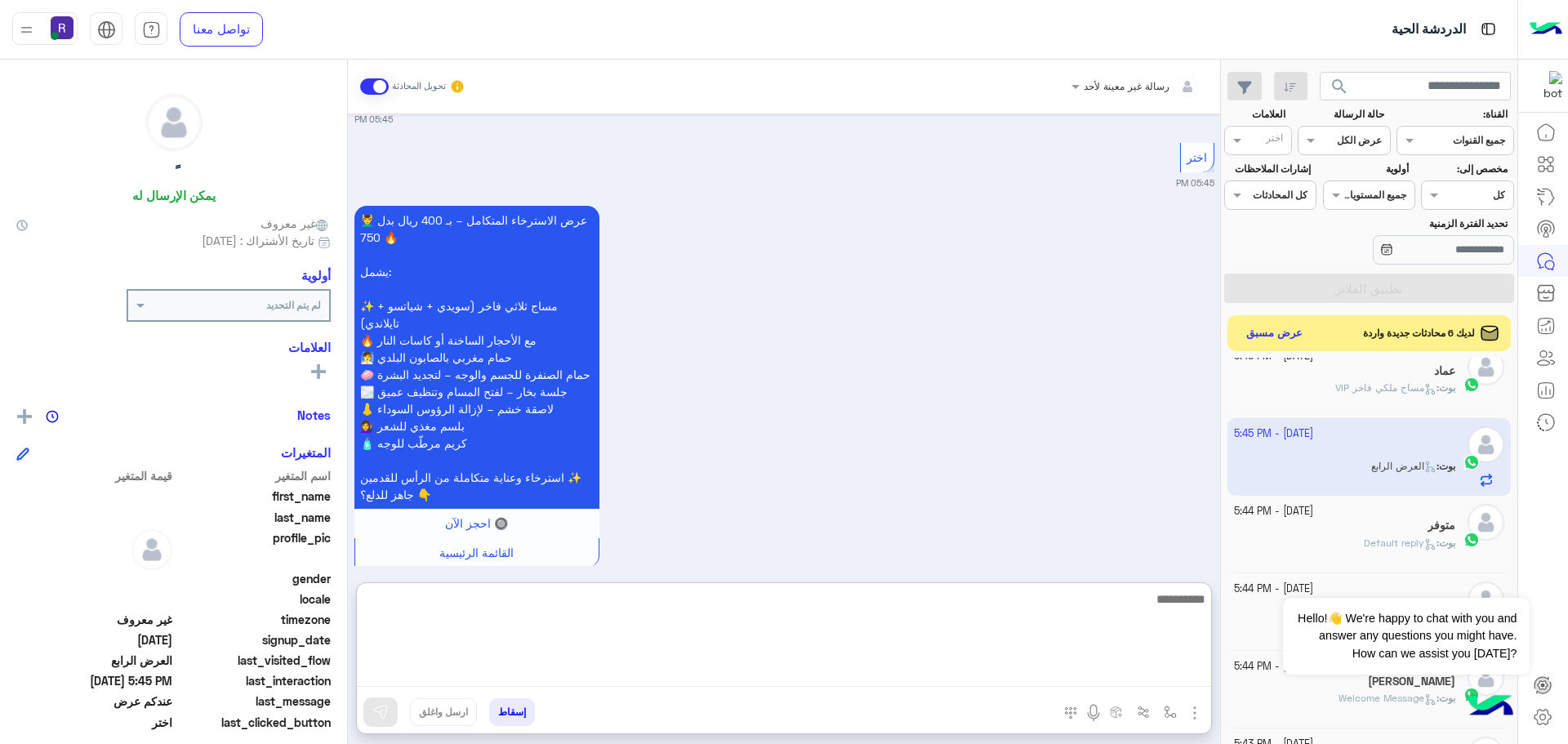
paste textarea "**********"
type textarea "**********"
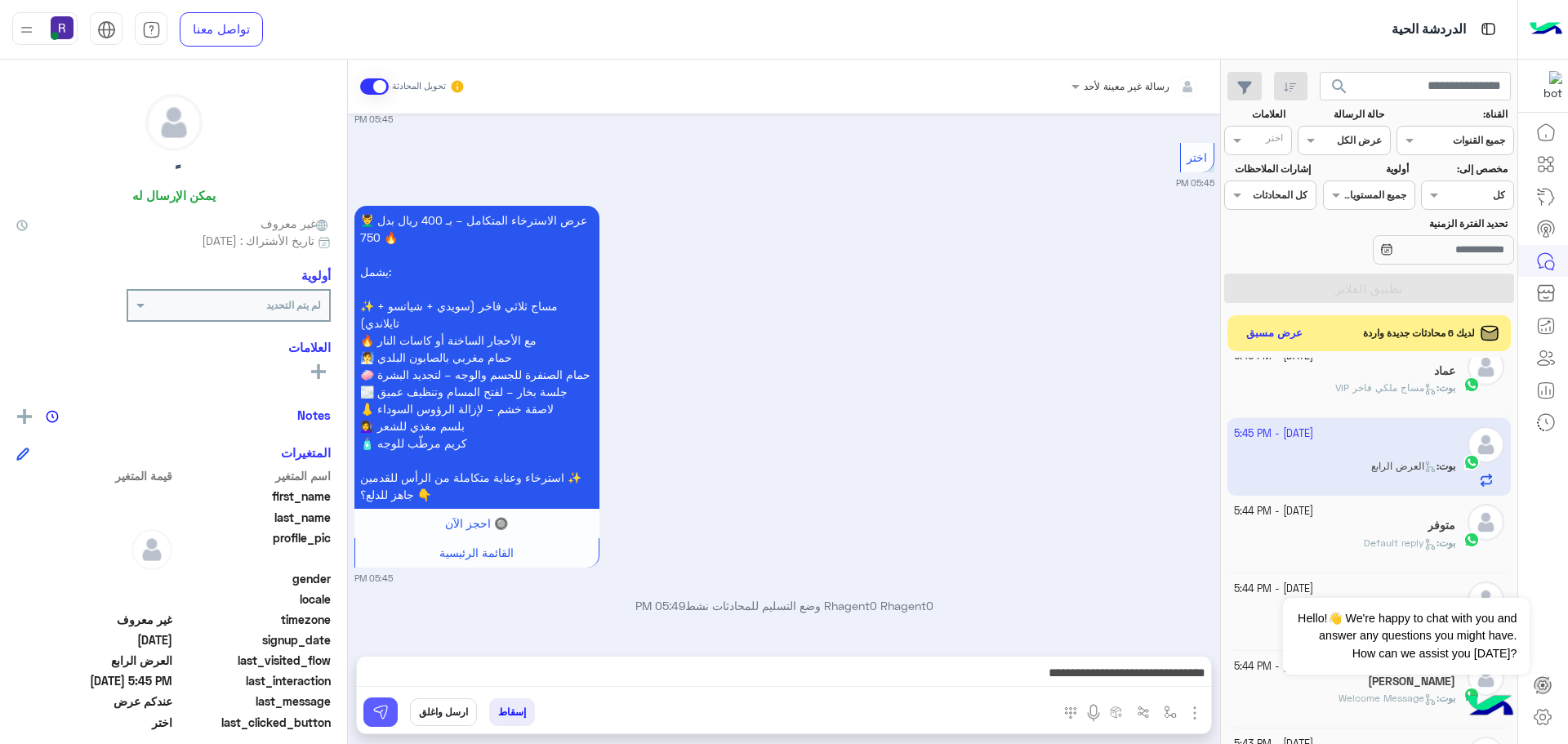
click at [392, 703] on button at bounding box center [380, 712] width 34 height 29
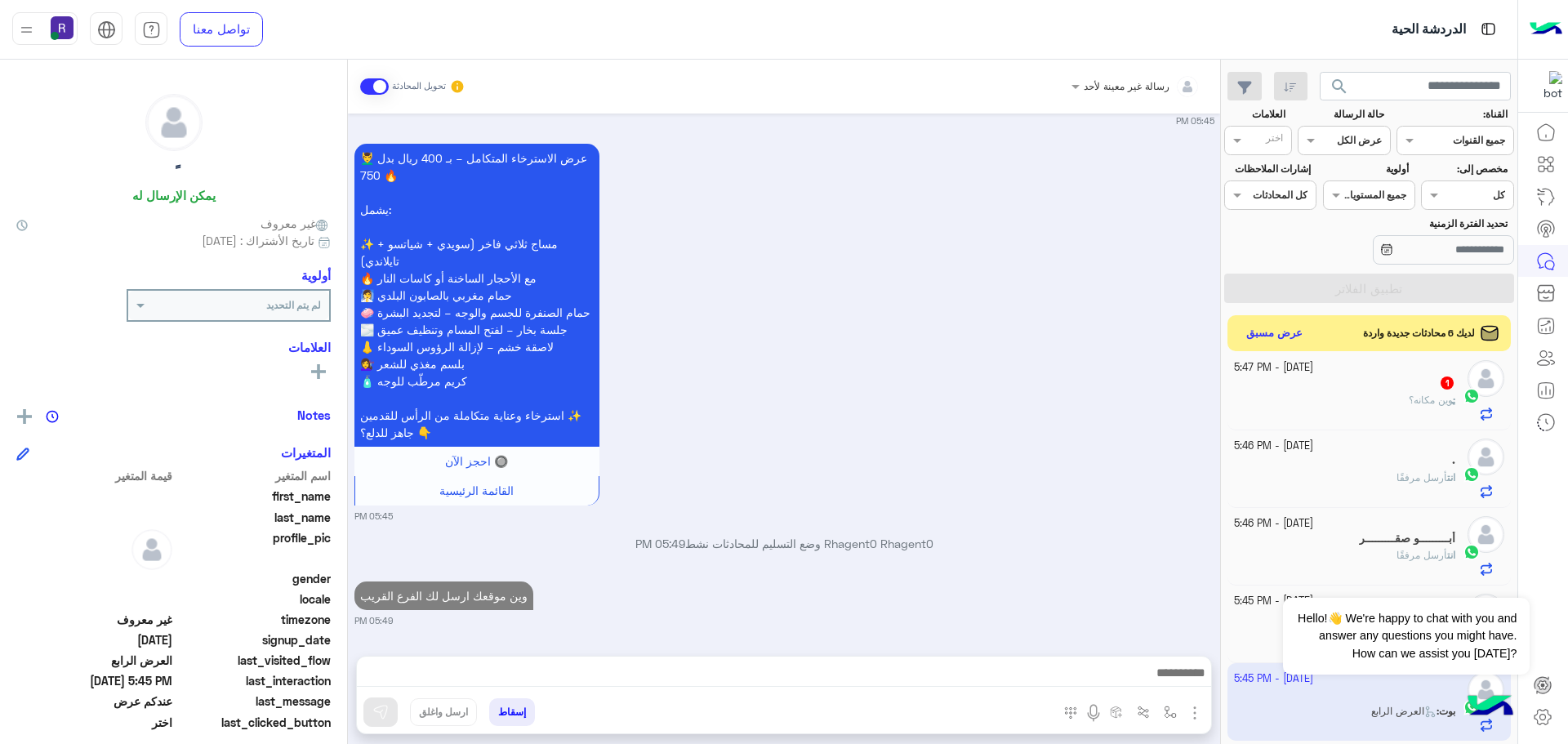
scroll to position [1658, 0]
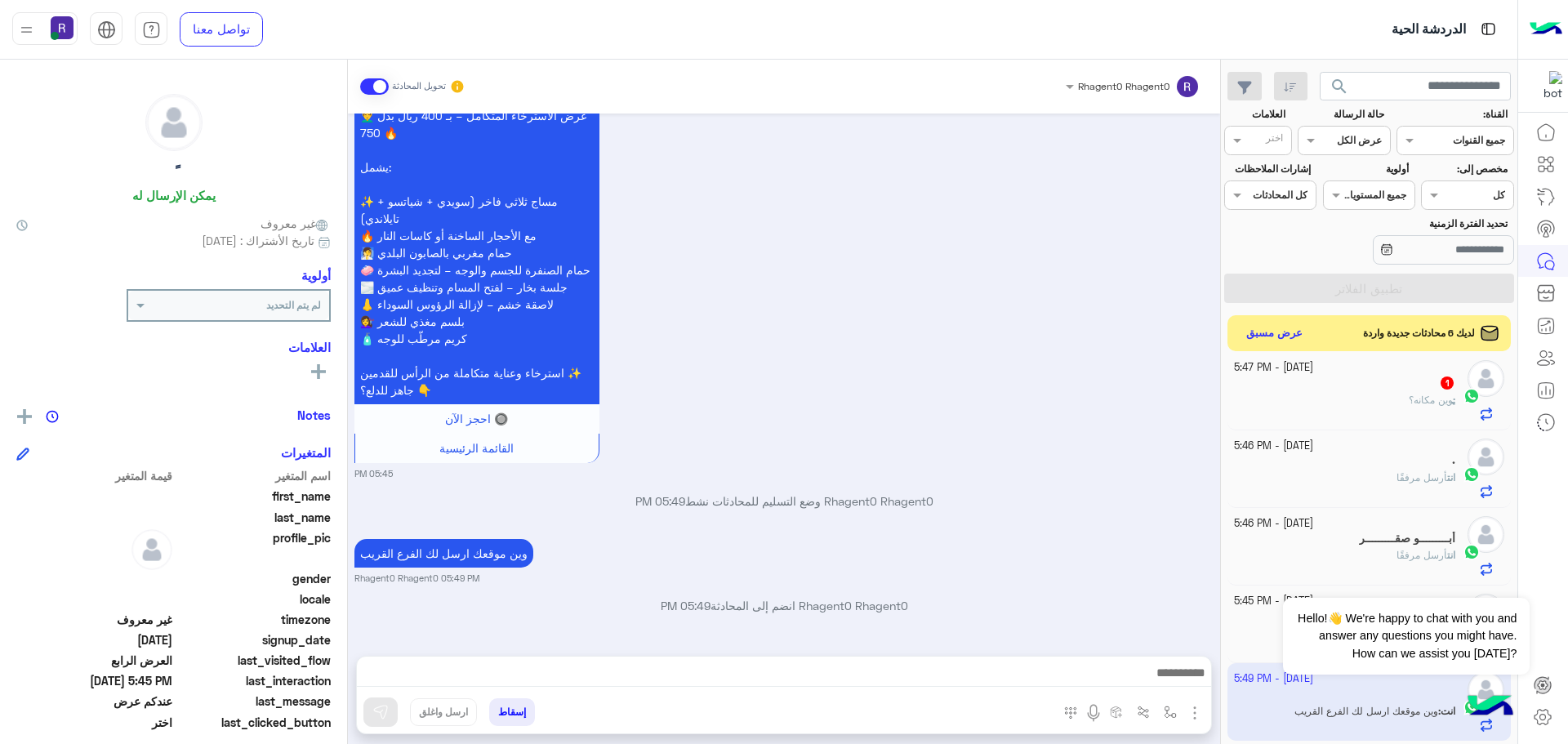
click at [1358, 404] on div "᷂ : وين مكانه؟" at bounding box center [1345, 407] width 222 height 28
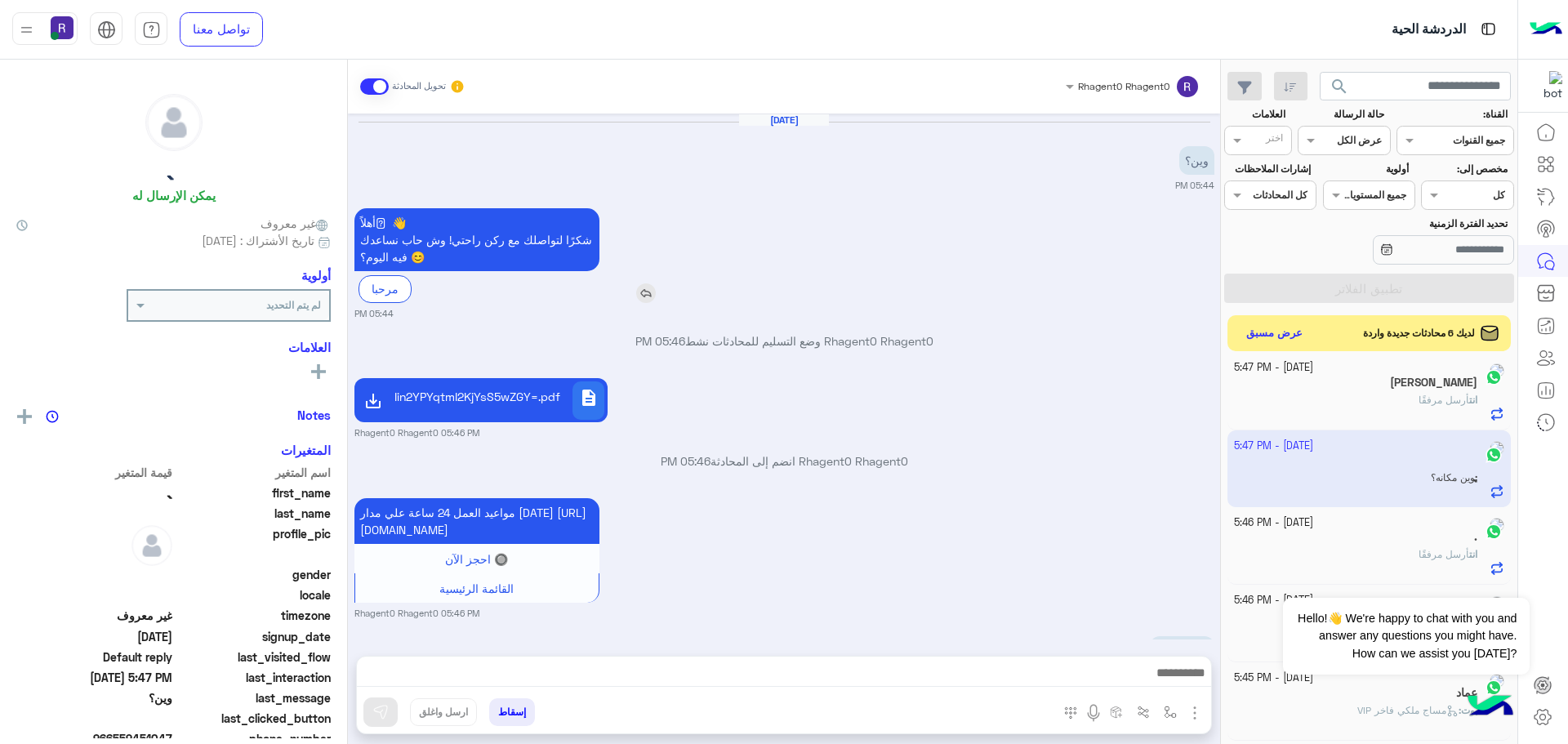
scroll to position [73, 0]
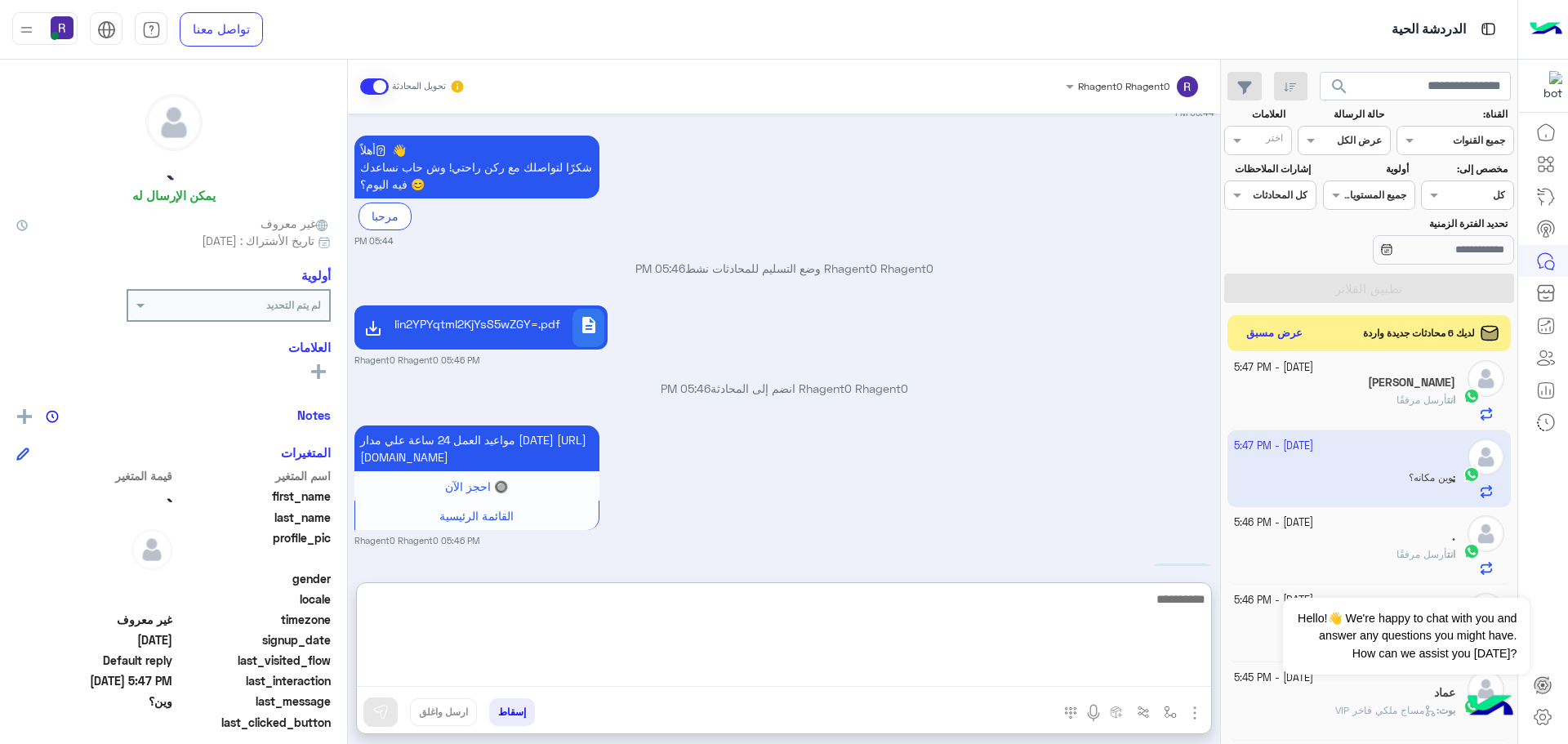
paste textarea "**********"
type textarea "**********"
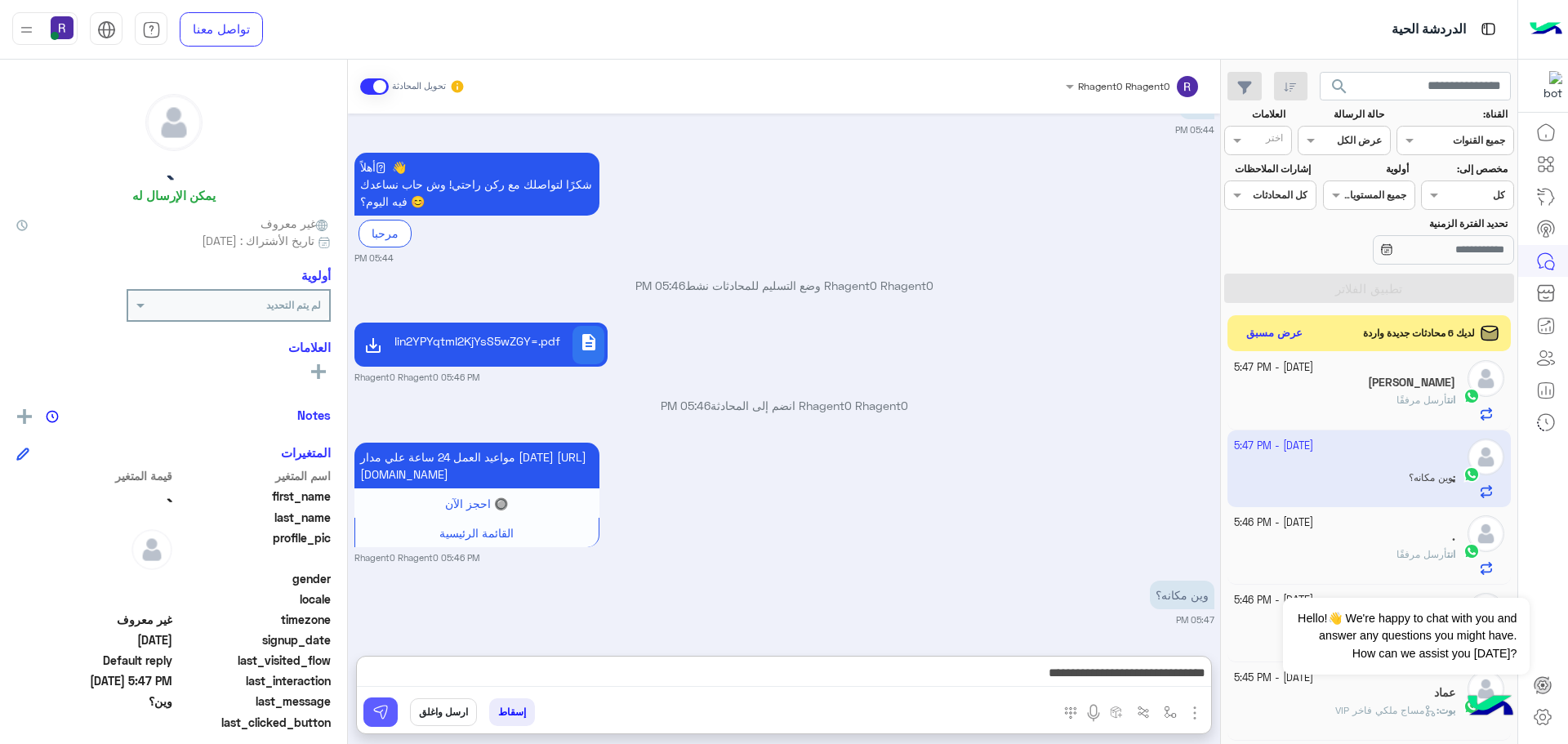
click at [392, 709] on button at bounding box center [380, 712] width 34 height 29
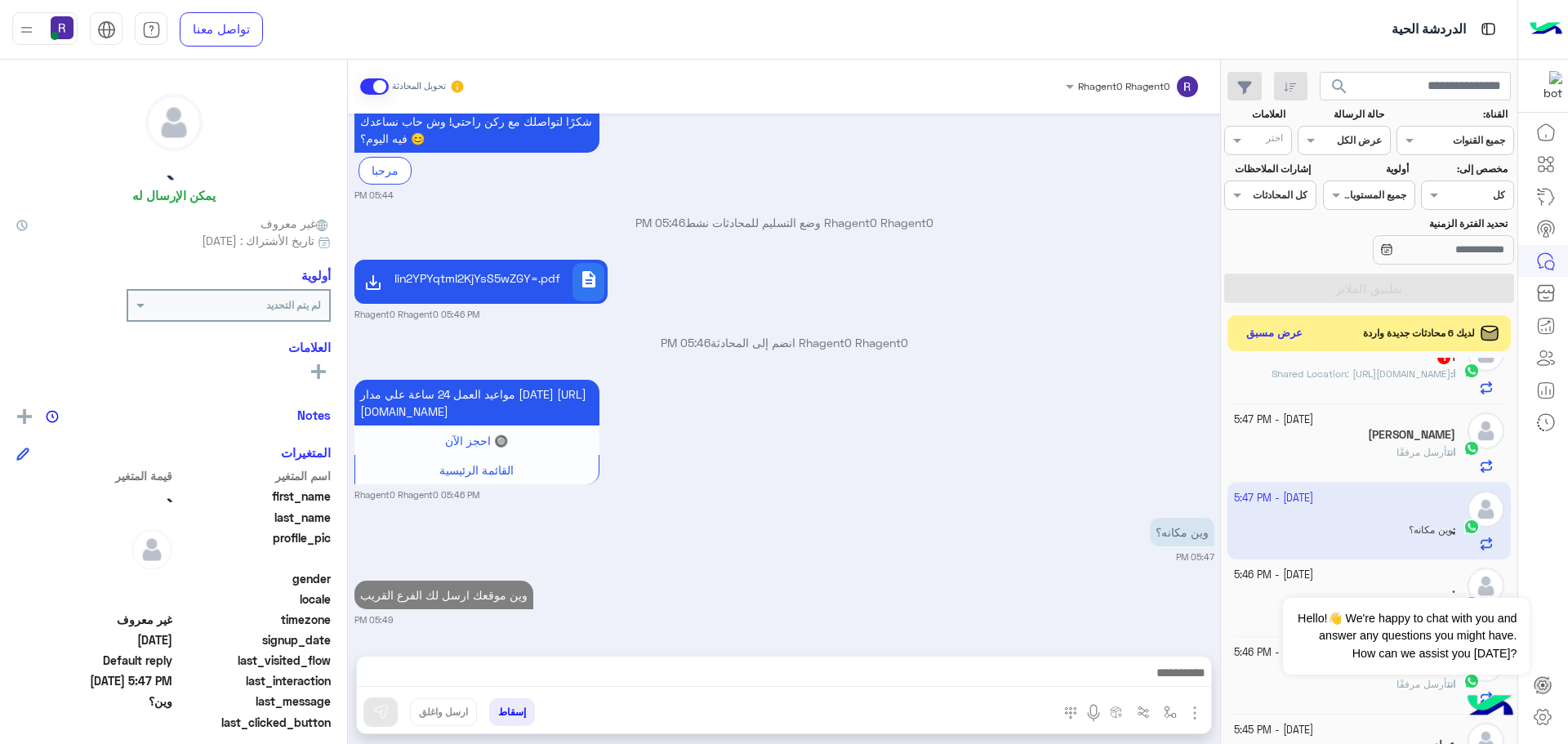
scroll to position [163, 0]
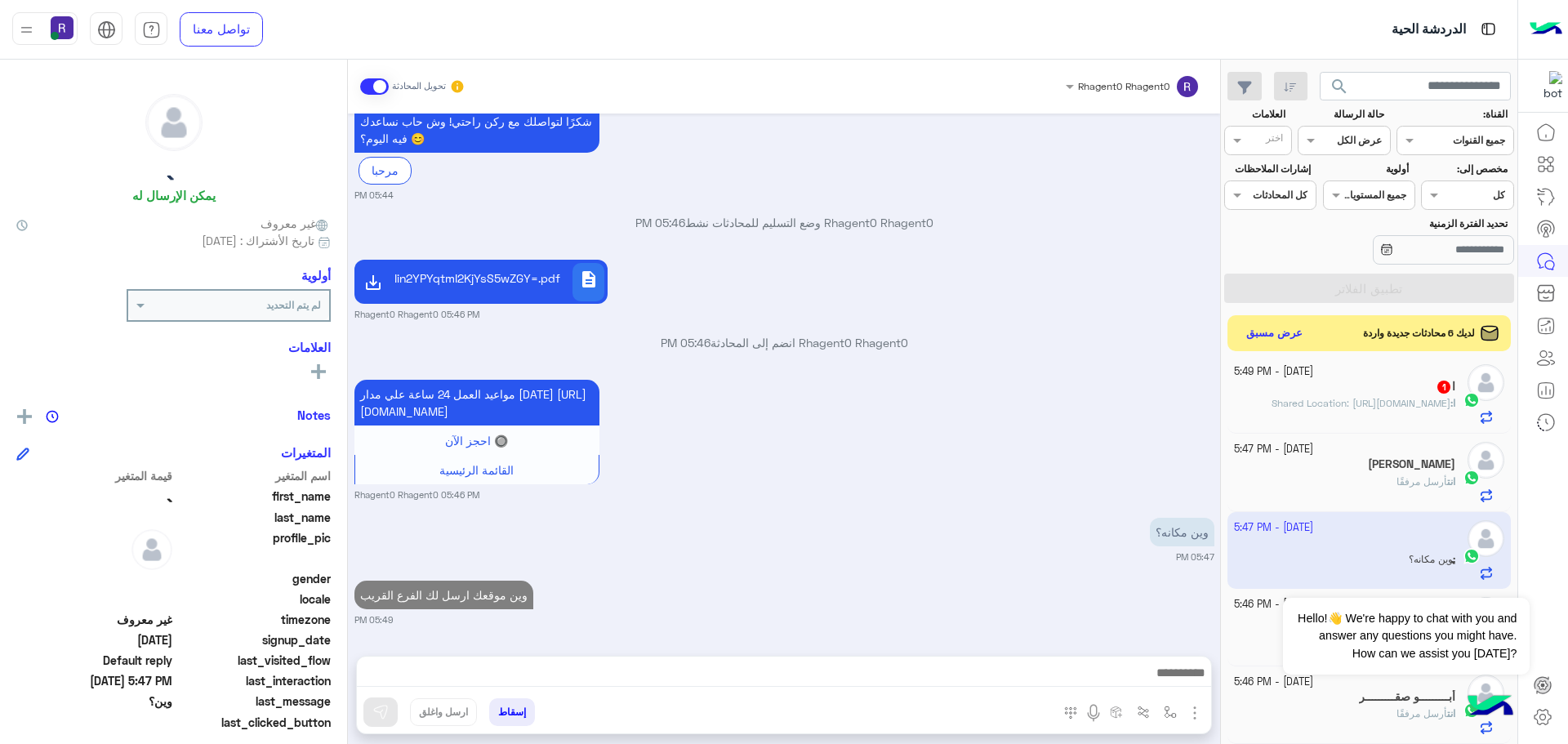
click at [1366, 409] on span "Shared Location: https://maps.google.com/maps?q=24.55676303,46.76141854" at bounding box center [1361, 403] width 179 height 13
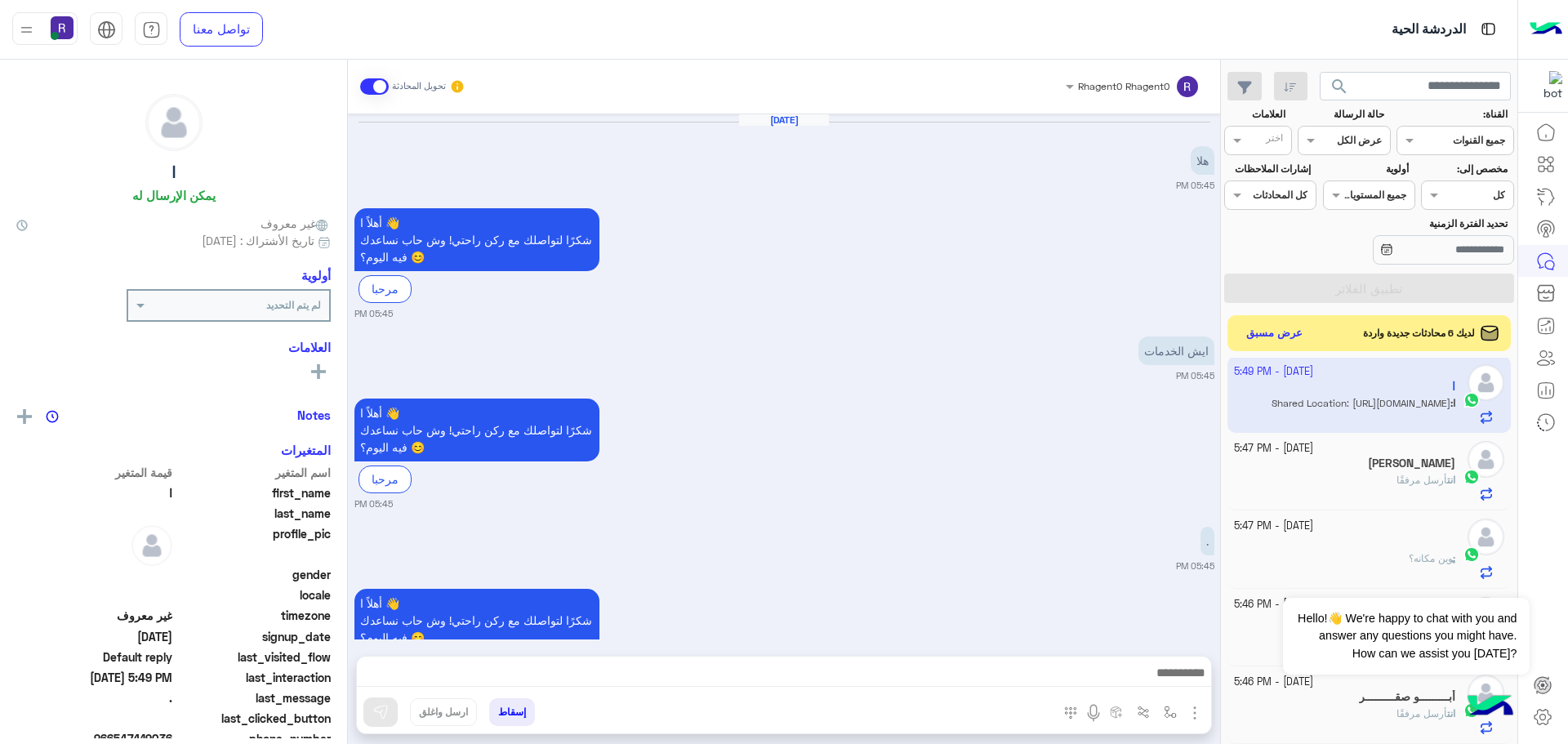
scroll to position [395, 0]
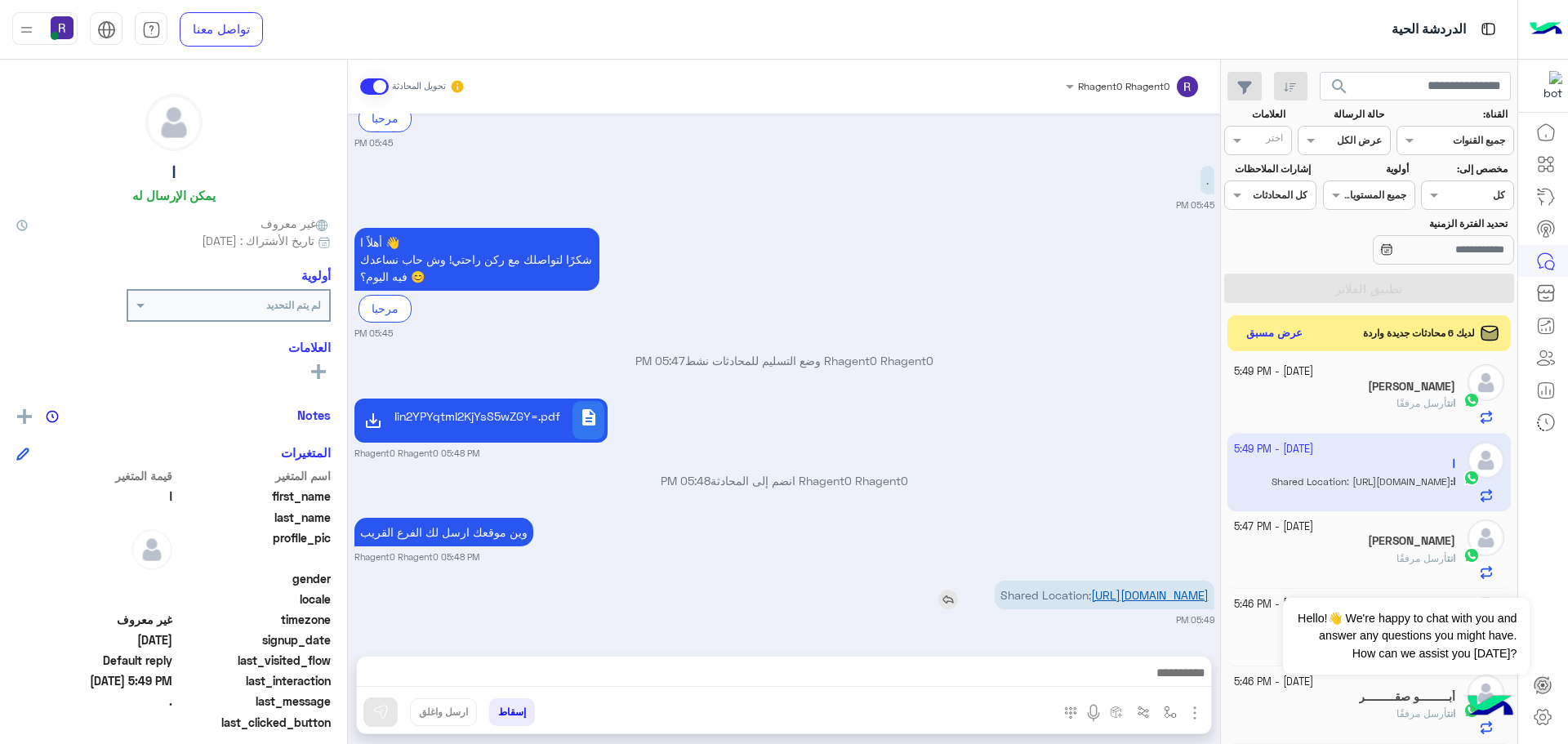
click at [1114, 589] on link "https://maps.google.com/maps?q=24.55676303,46.76141854" at bounding box center [1150, 595] width 117 height 14
click at [1168, 715] on img "button" at bounding box center [1170, 712] width 13 height 13
click at [1159, 680] on input "text" at bounding box center [1133, 673] width 83 height 15
click at [1135, 579] on div "لبن" at bounding box center [1113, 576] width 141 height 32
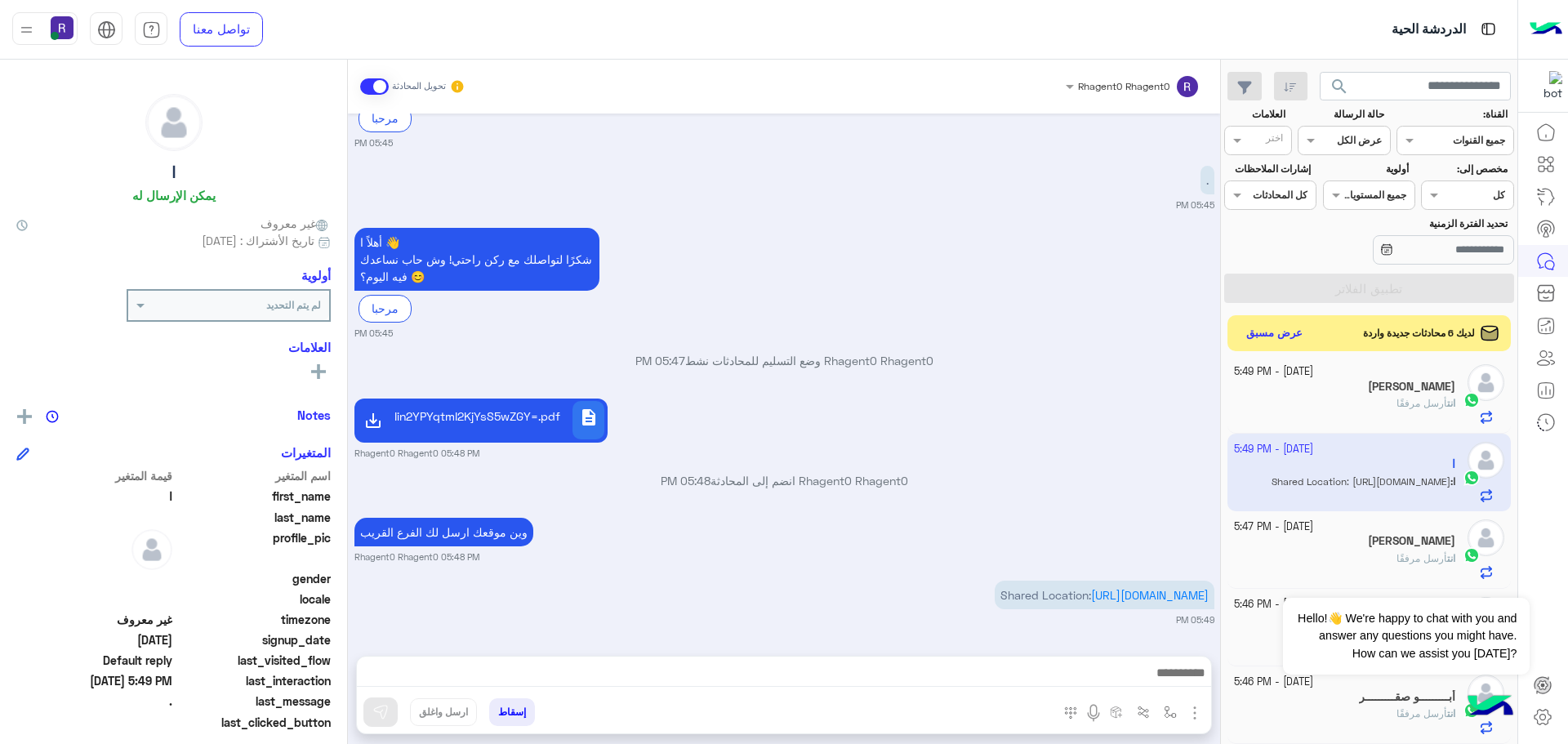
type textarea "***"
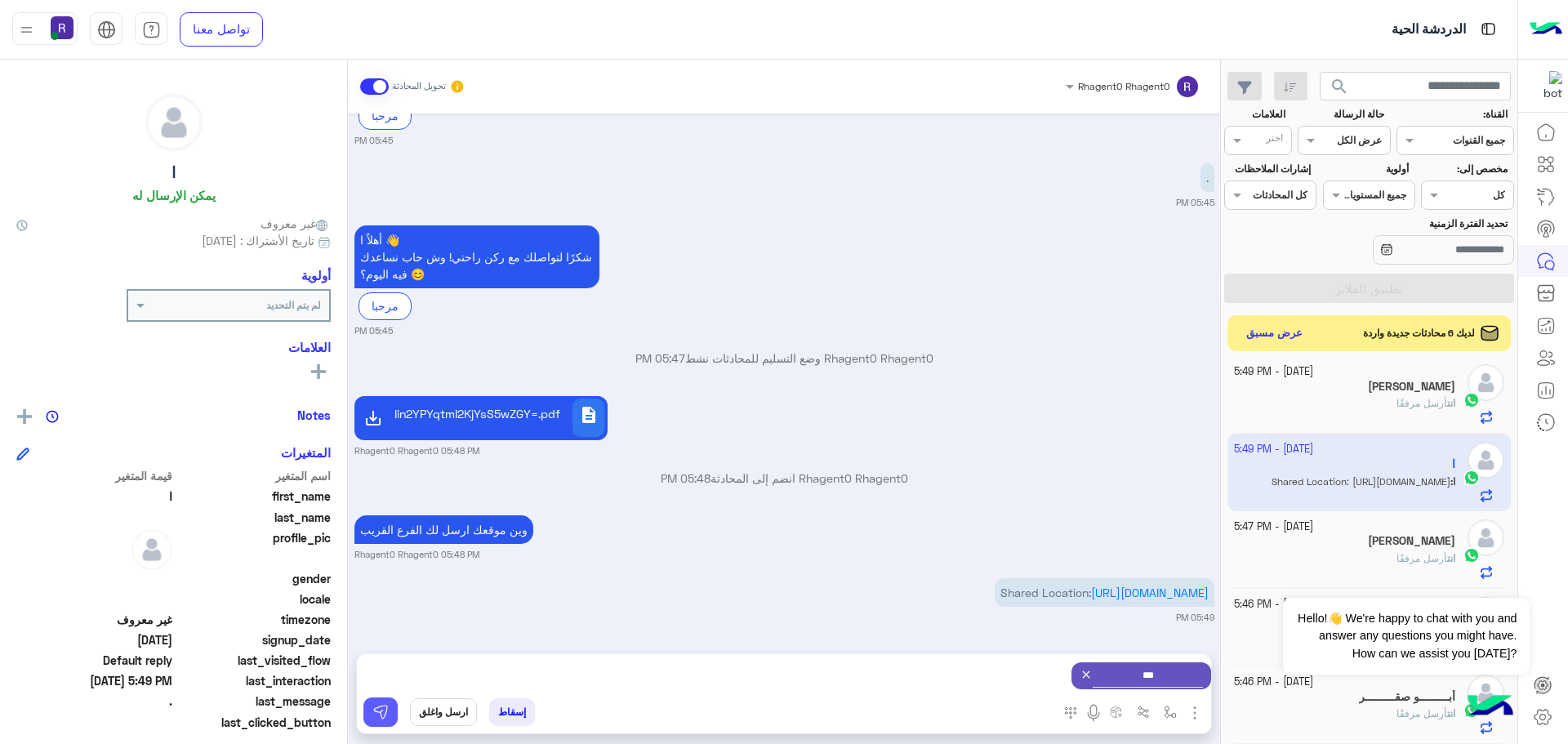
click at [384, 707] on img at bounding box center [381, 712] width 17 height 17
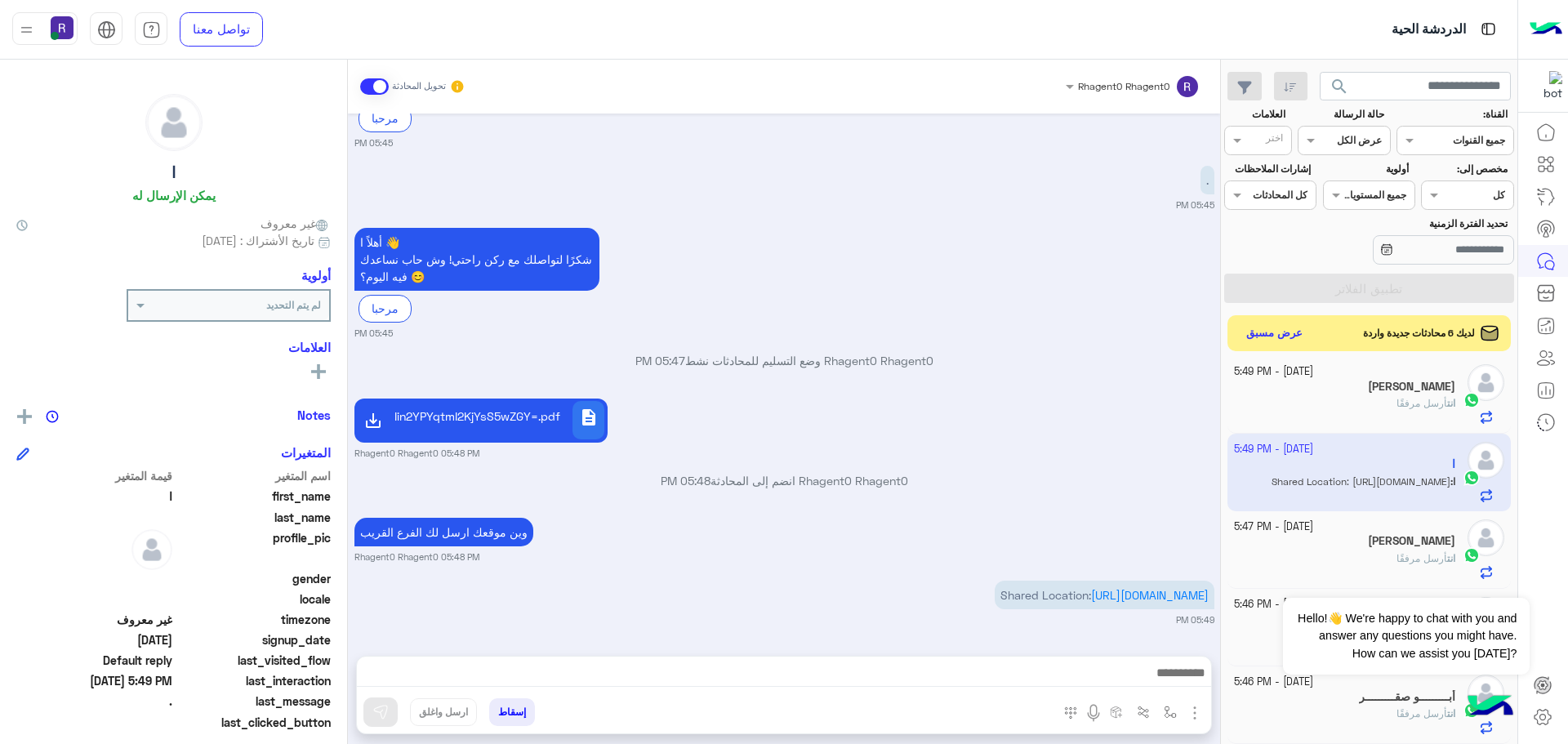
scroll to position [0, 0]
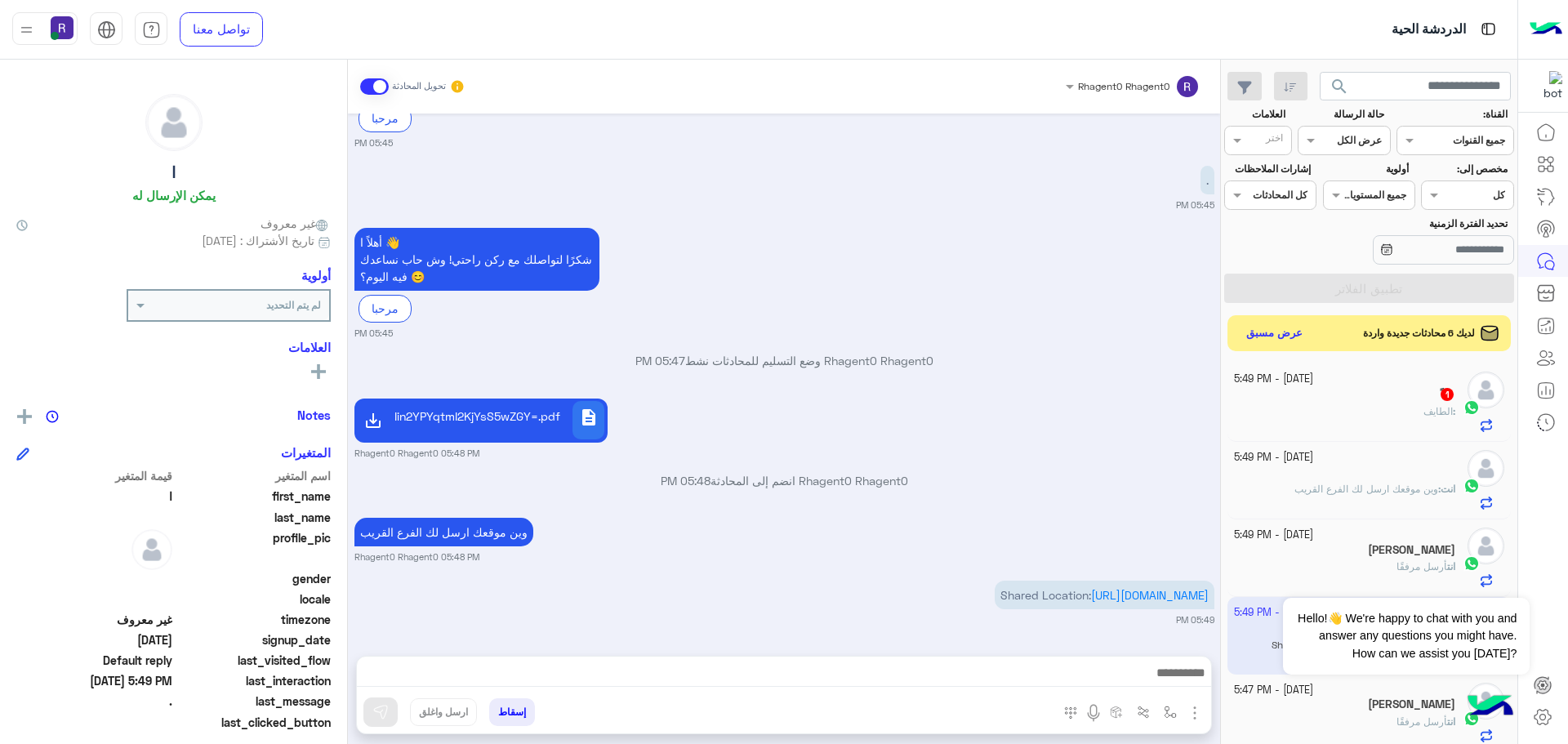
click at [1359, 409] on div "ً : الطايف" at bounding box center [1345, 418] width 222 height 28
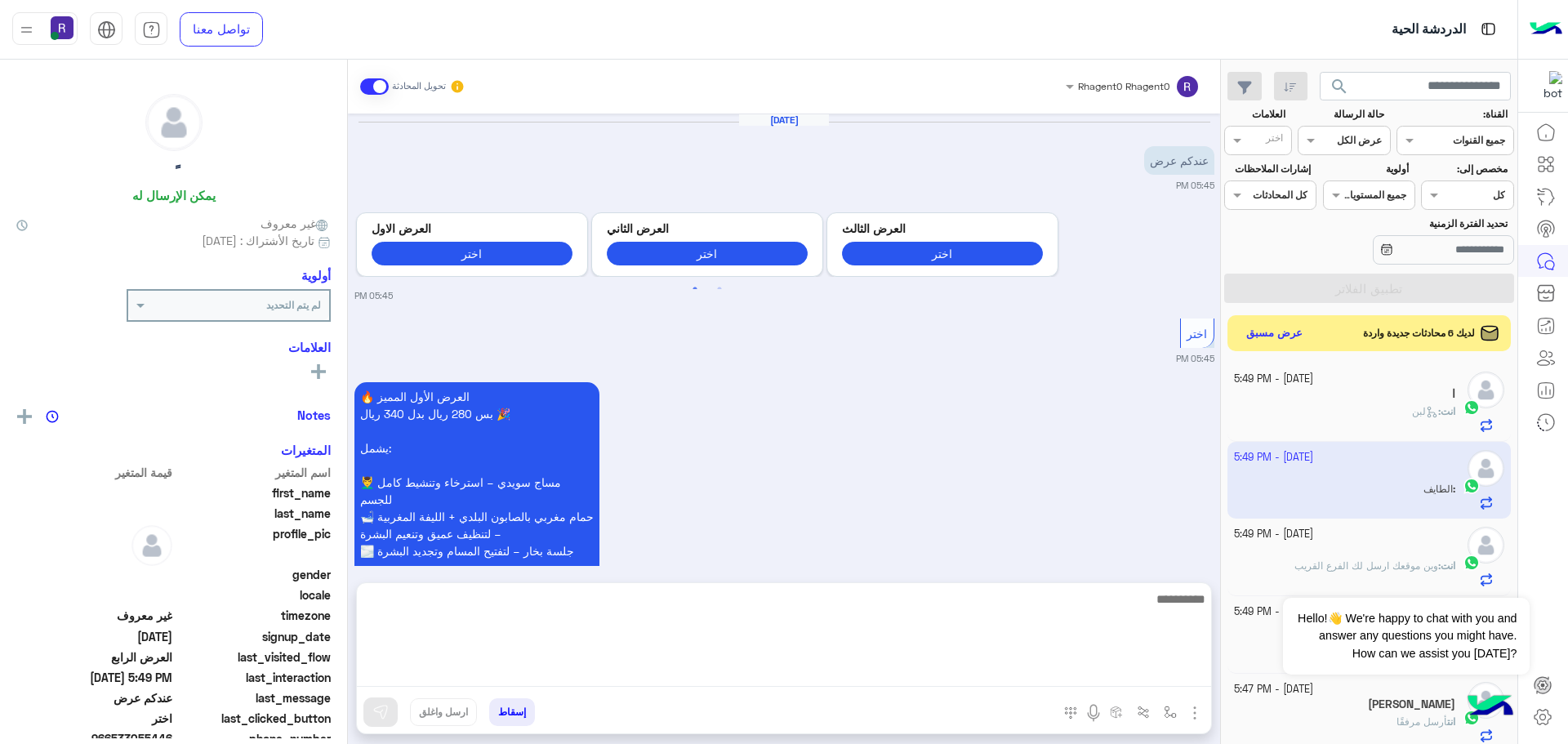
scroll to position [1798, 0]
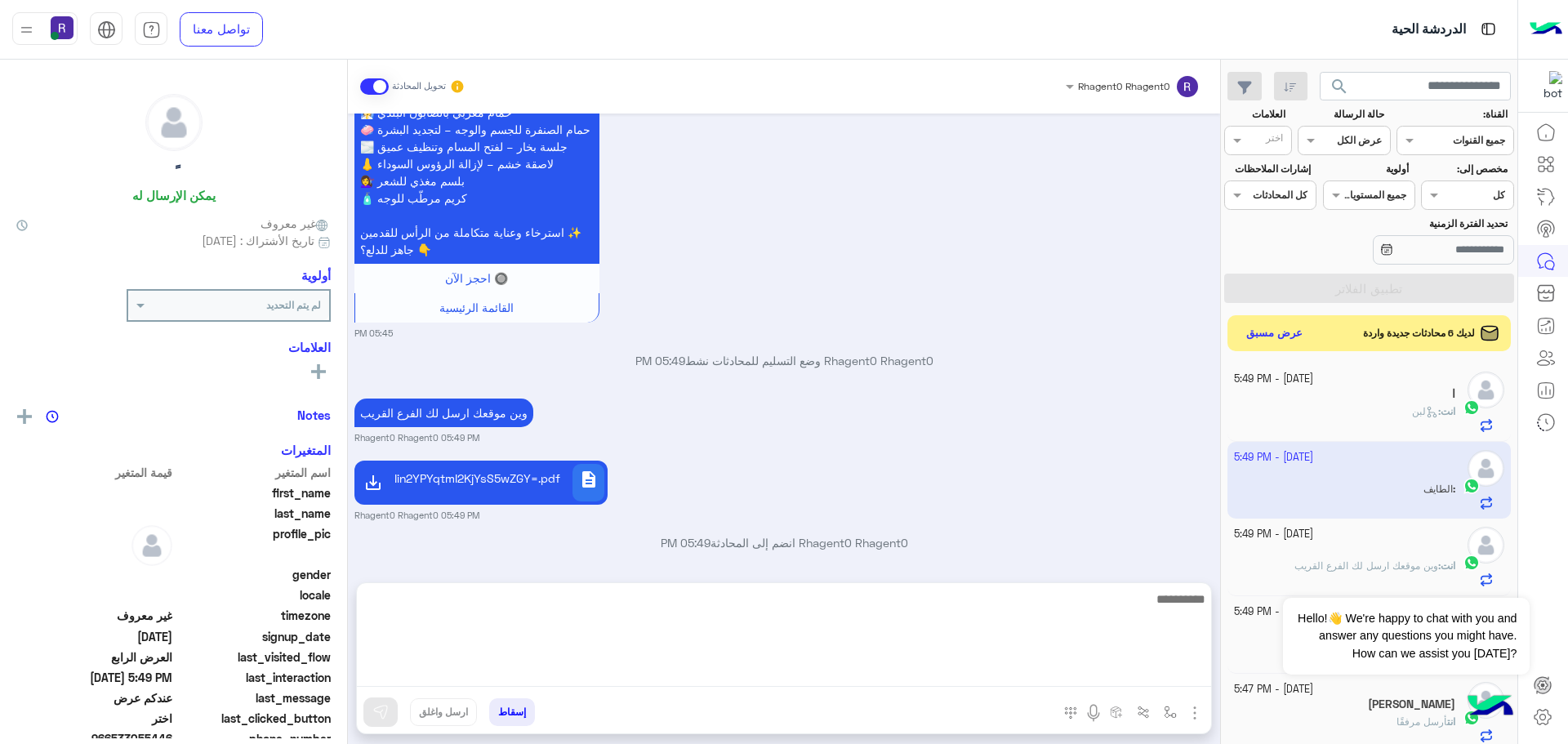
click at [717, 680] on textarea at bounding box center [784, 637] width 854 height 98
type textarea "**"
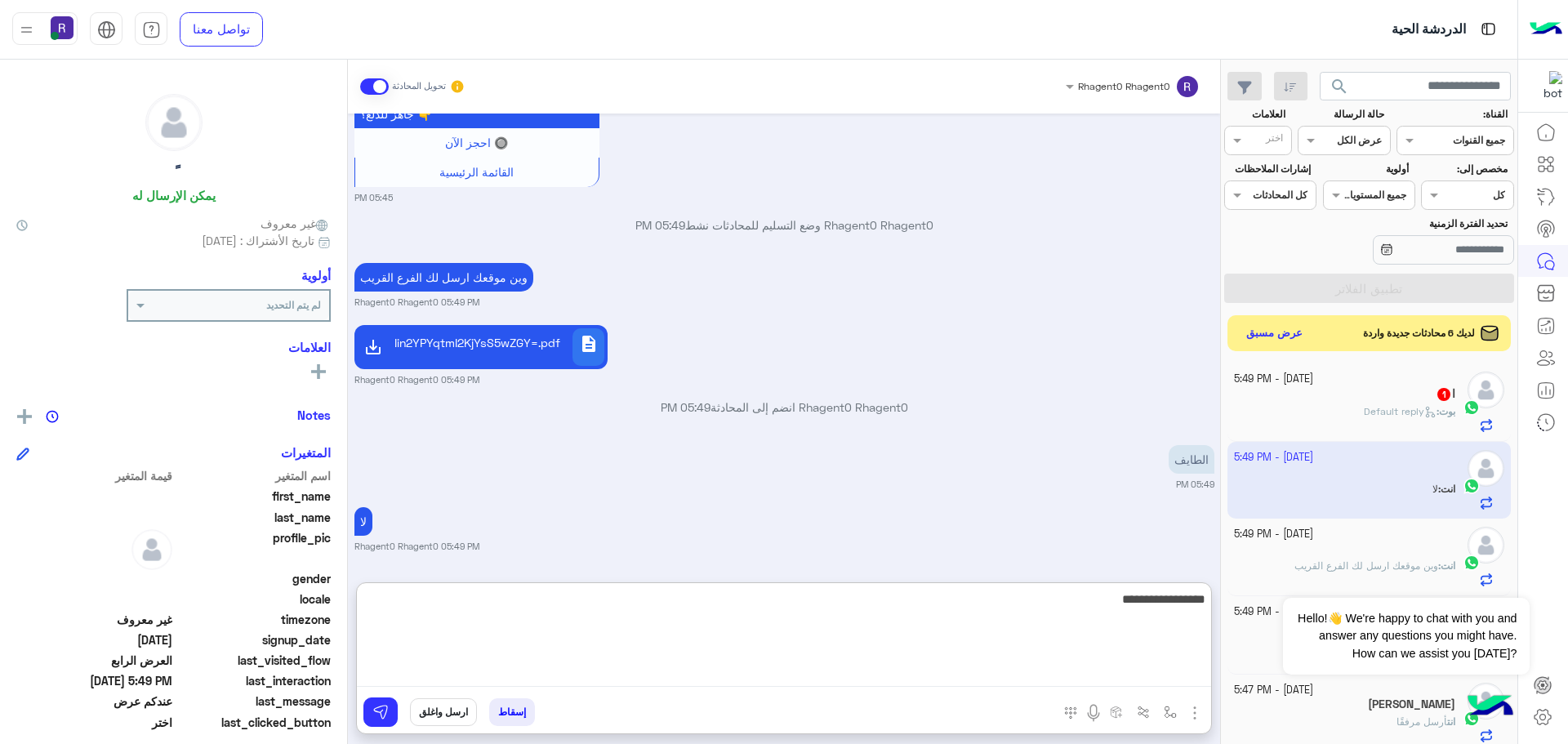
type textarea "**********"
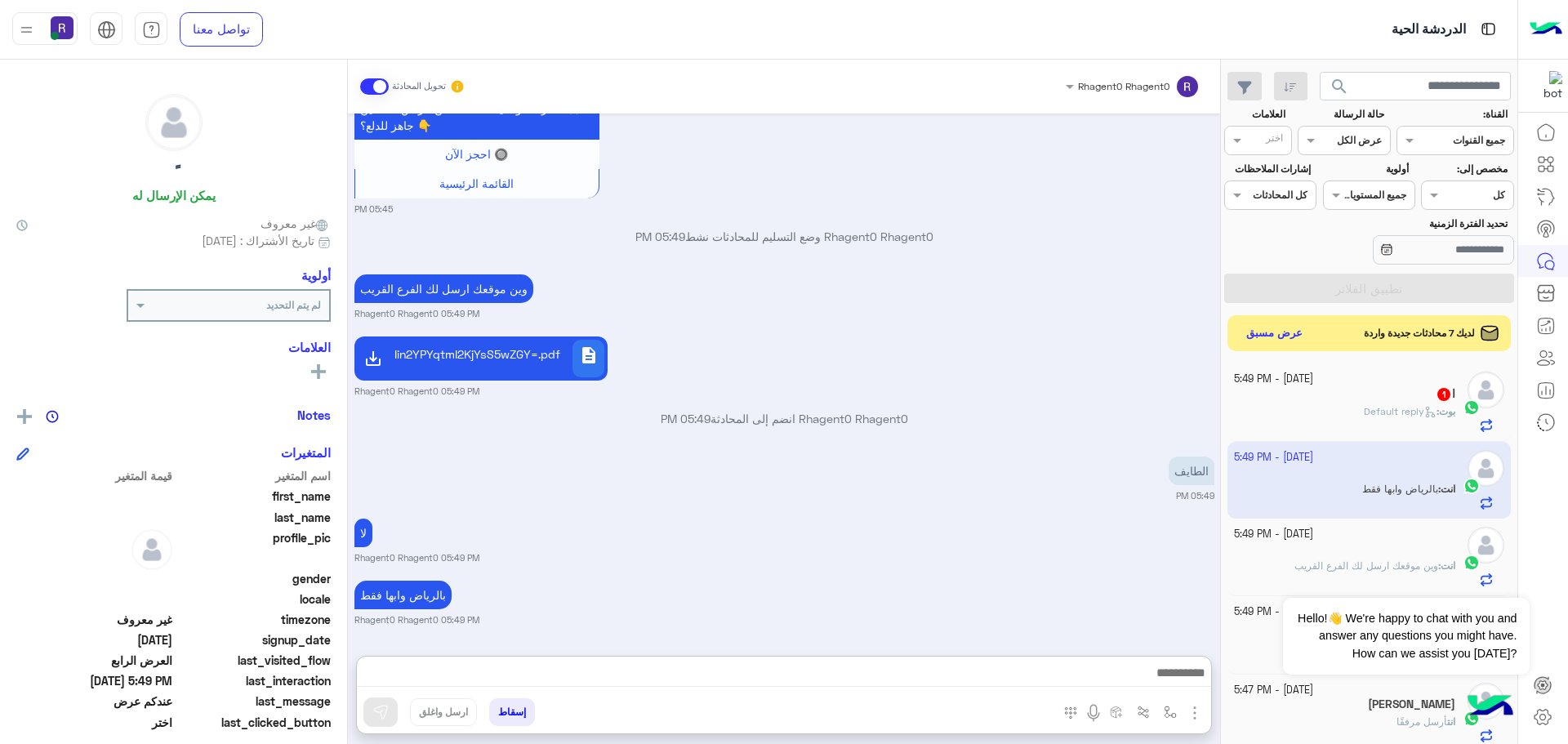
click at [699, 453] on div "الطايف 05:49 PM" at bounding box center [784, 477] width 860 height 50
click at [1382, 397] on div "ا 1" at bounding box center [1345, 396] width 222 height 17
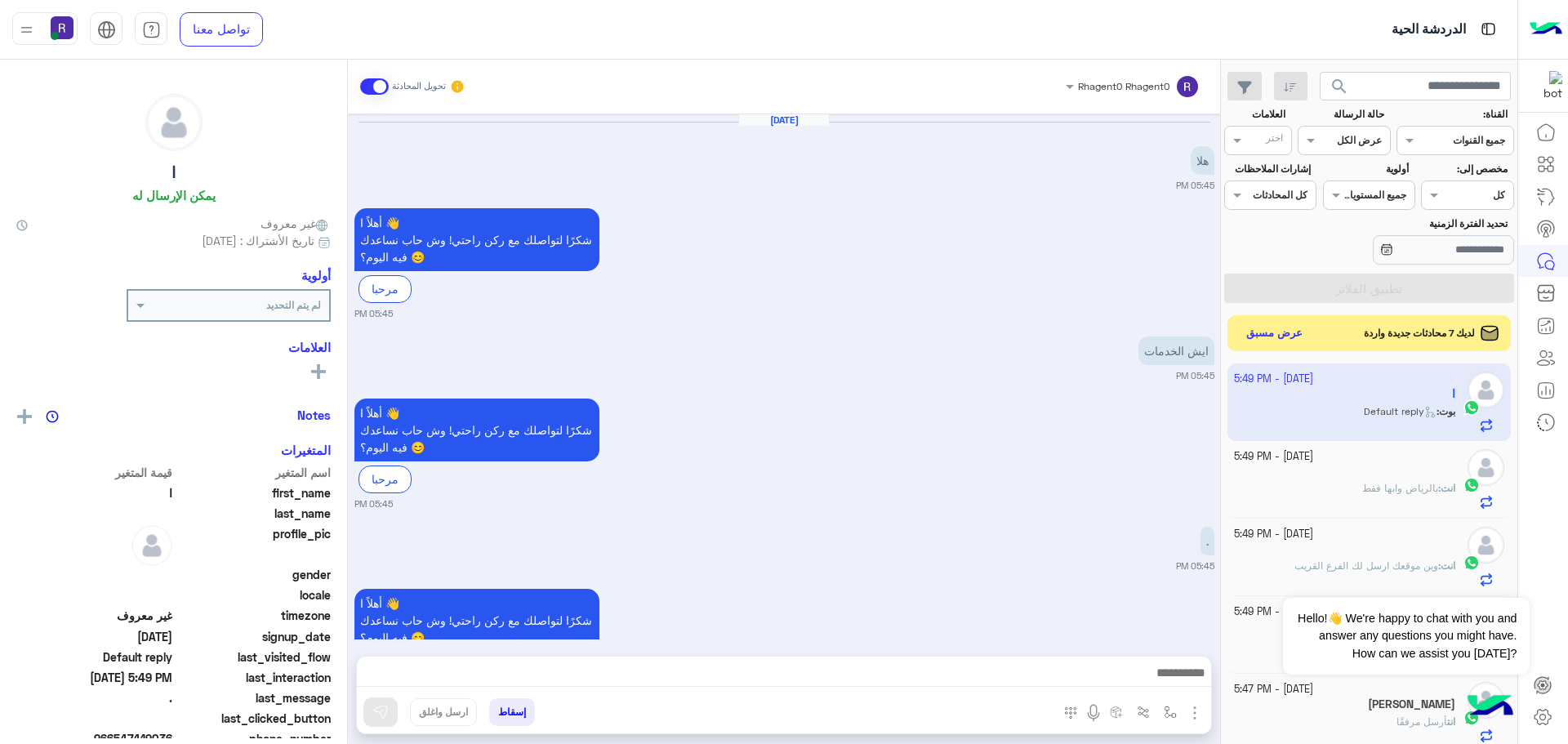
scroll to position [741, 0]
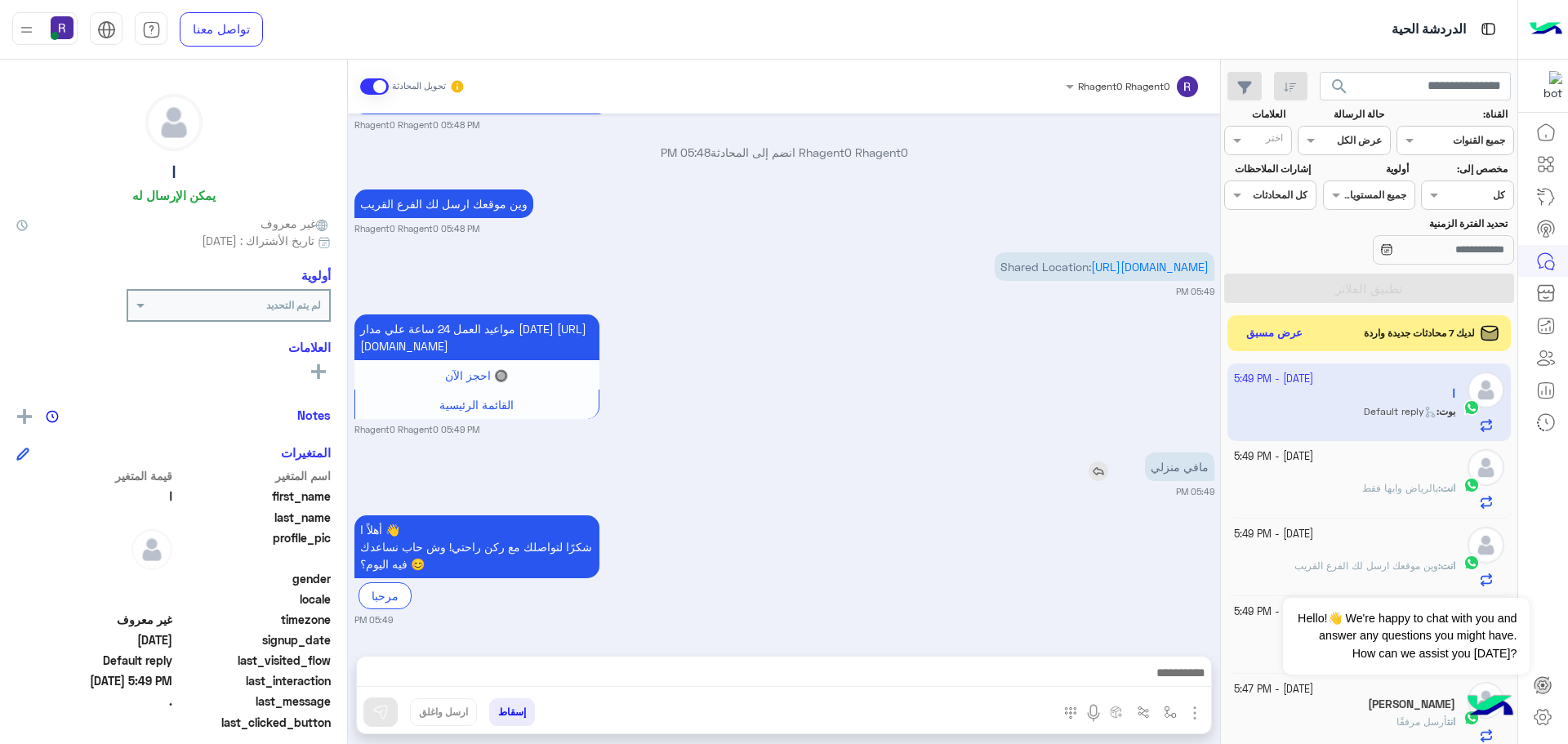
click at [1100, 474] on img at bounding box center [1098, 471] width 19 height 19
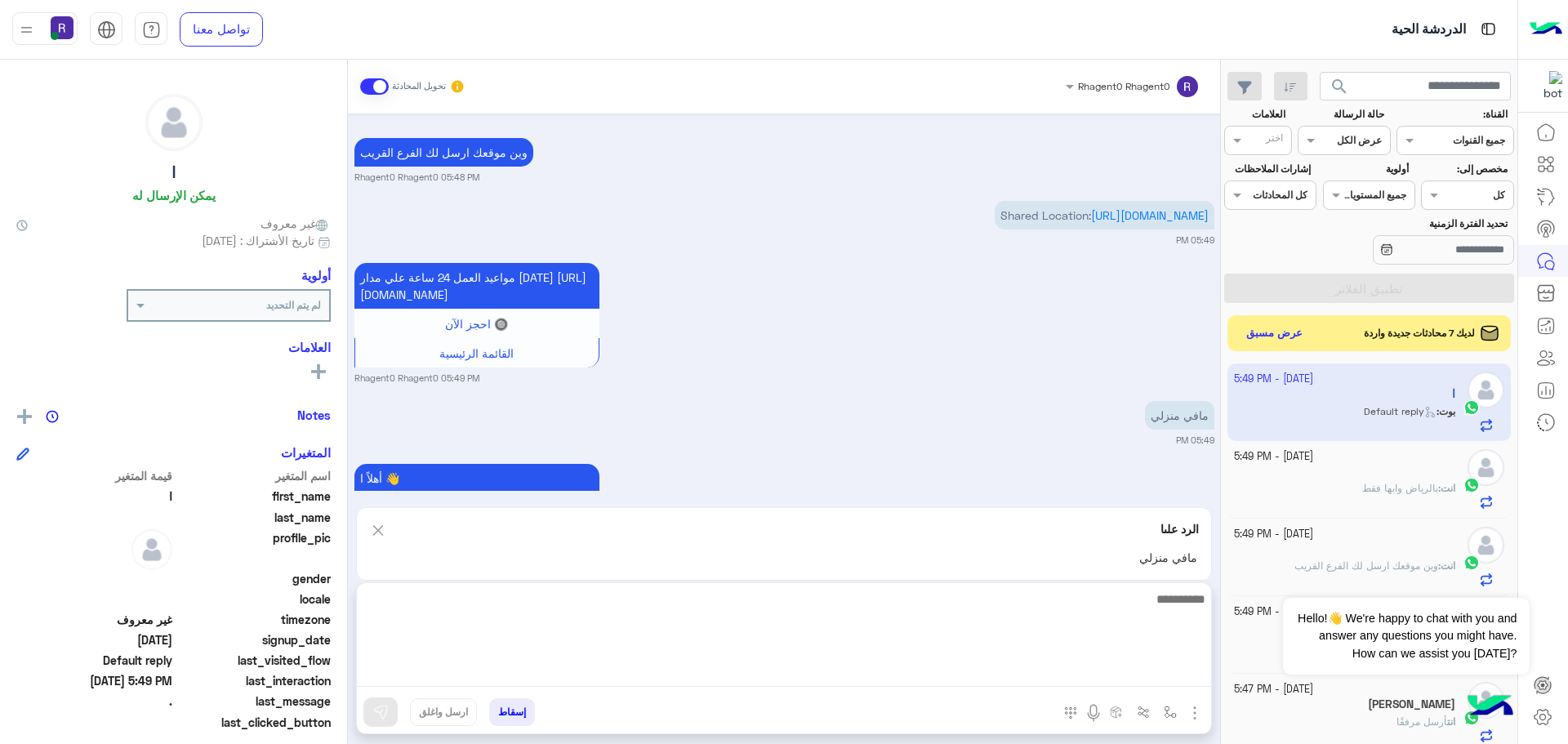
click at [808, 662] on textarea at bounding box center [784, 637] width 854 height 98
type textarea "**"
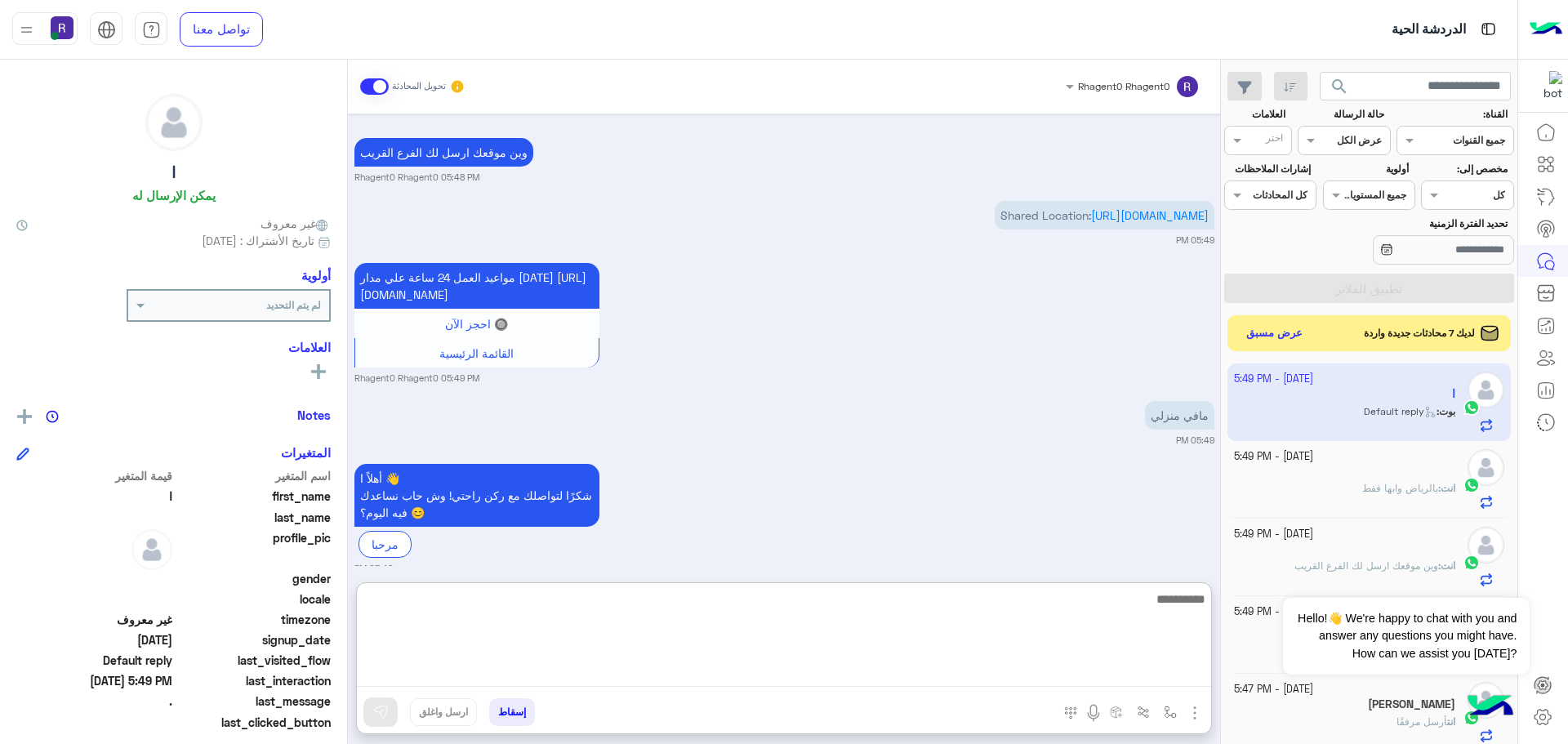
scroll to position [905, 0]
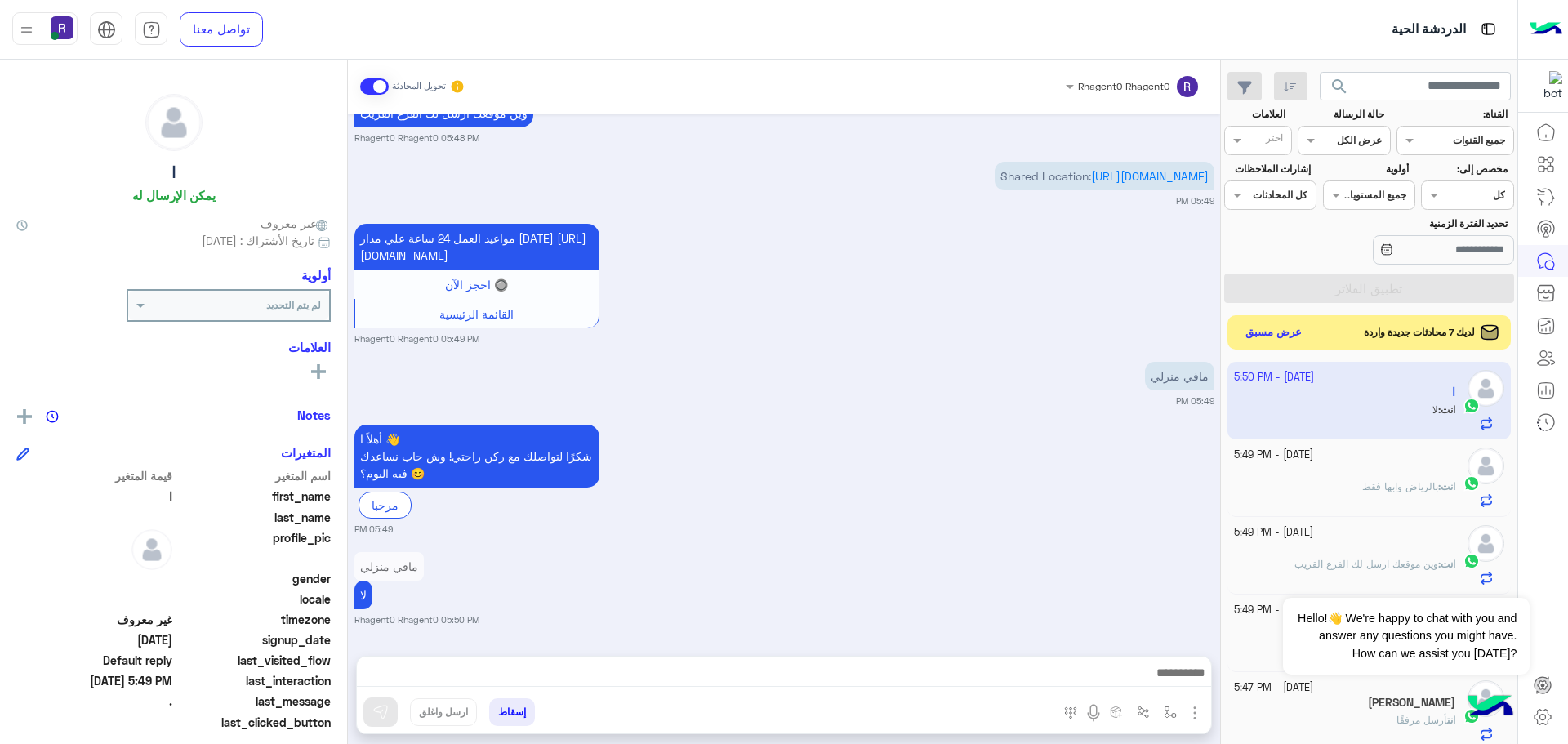
click at [1260, 338] on button "عرض مسبق" at bounding box center [1274, 332] width 69 height 22
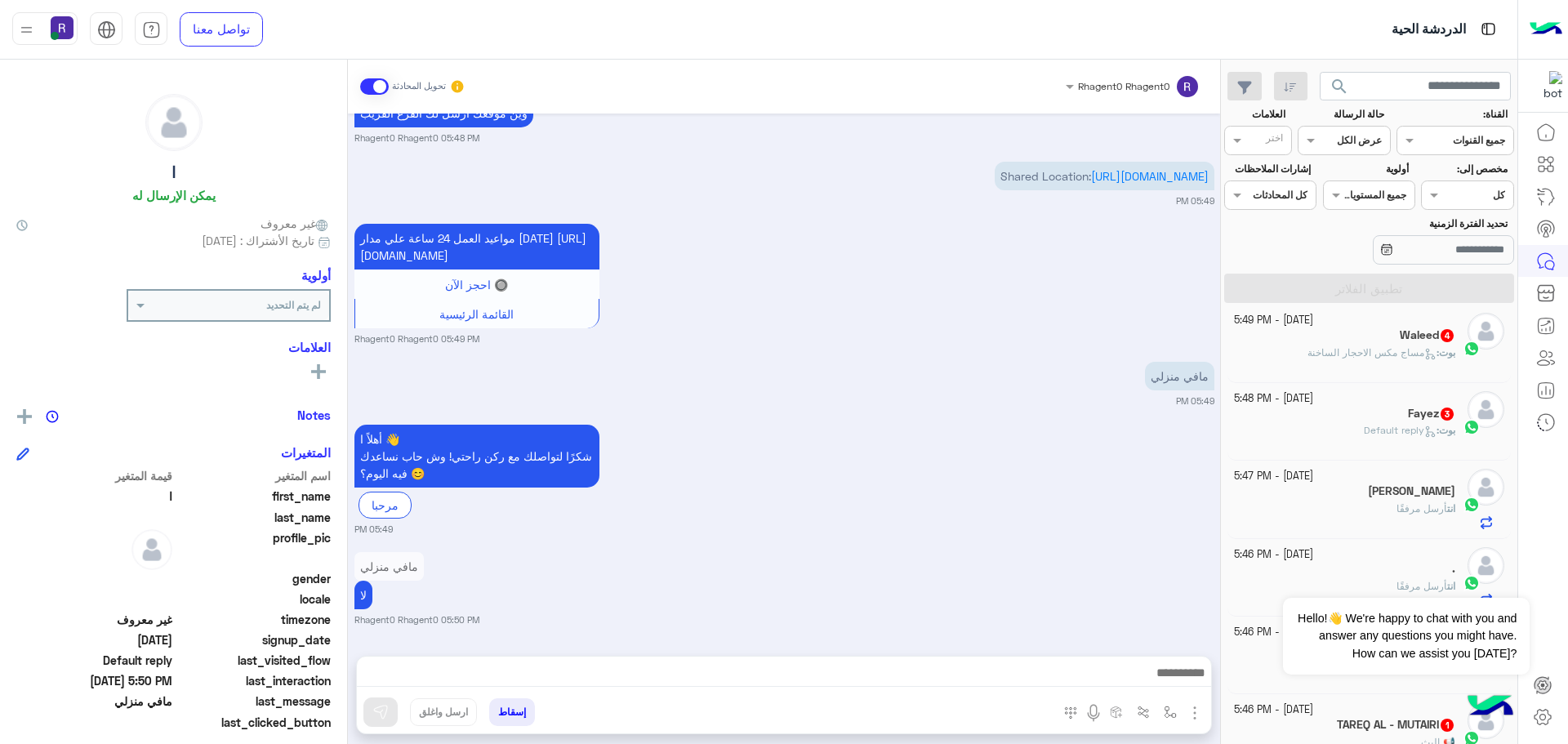
scroll to position [654, 0]
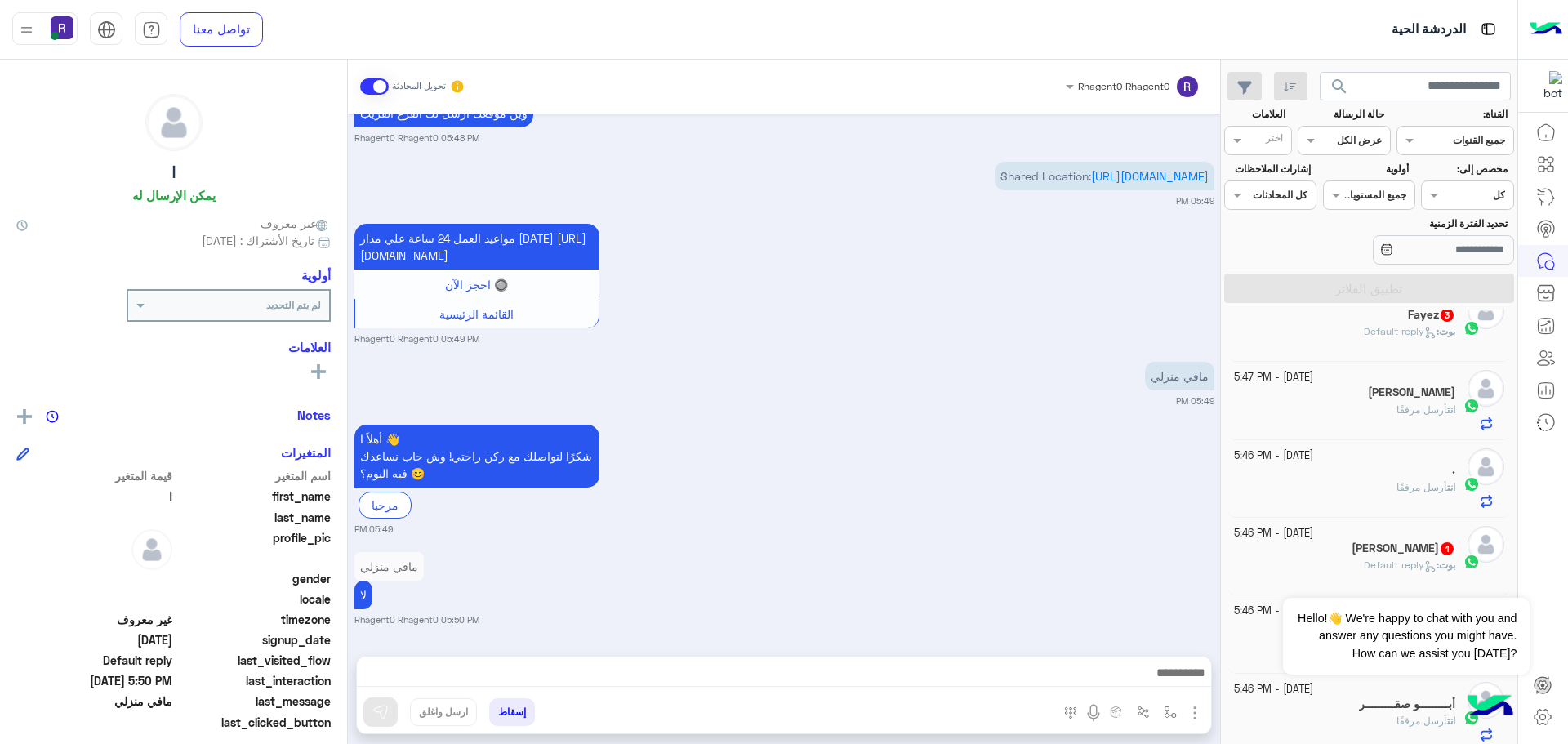
click at [1388, 546] on div "Hassan 1" at bounding box center [1345, 551] width 222 height 17
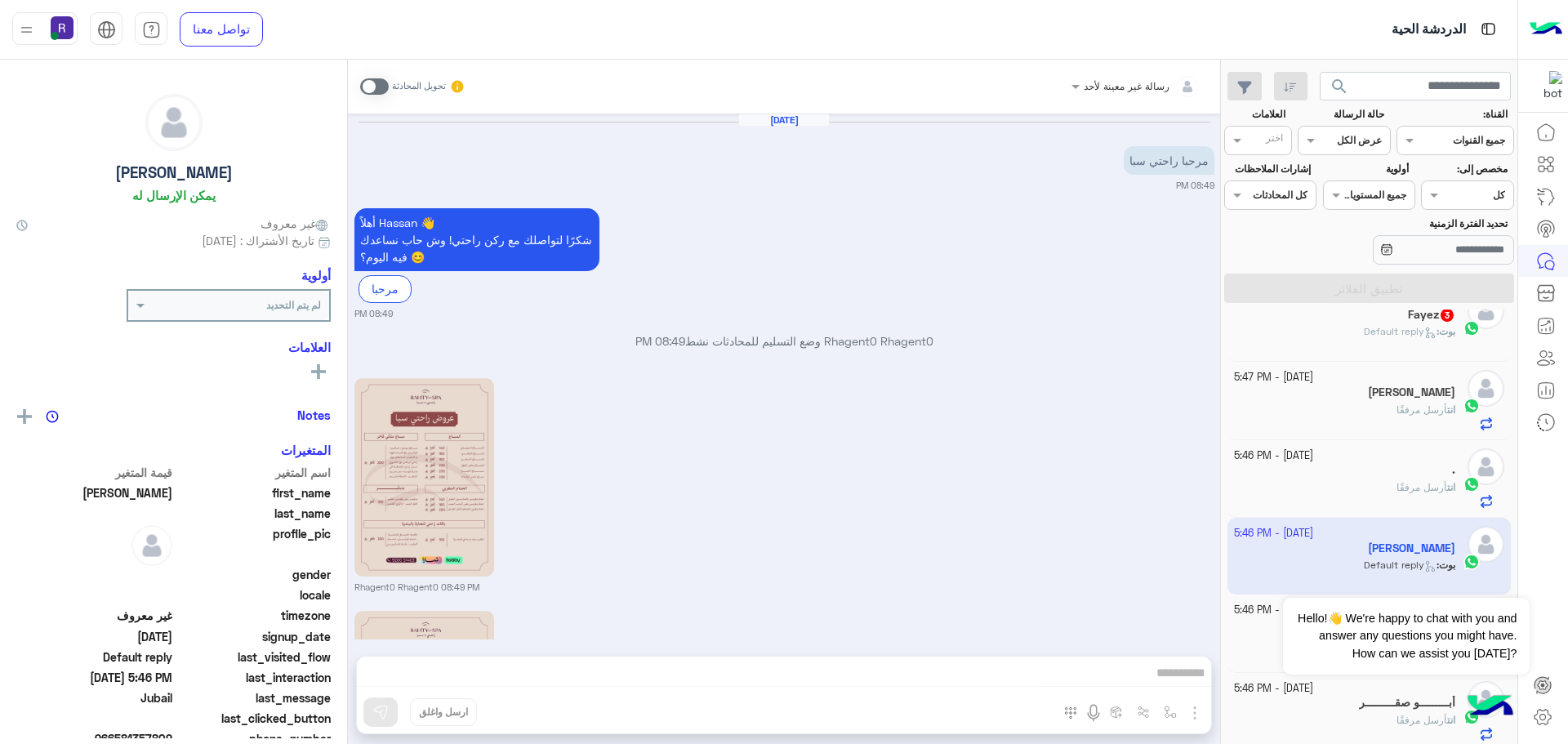
scroll to position [1376, 0]
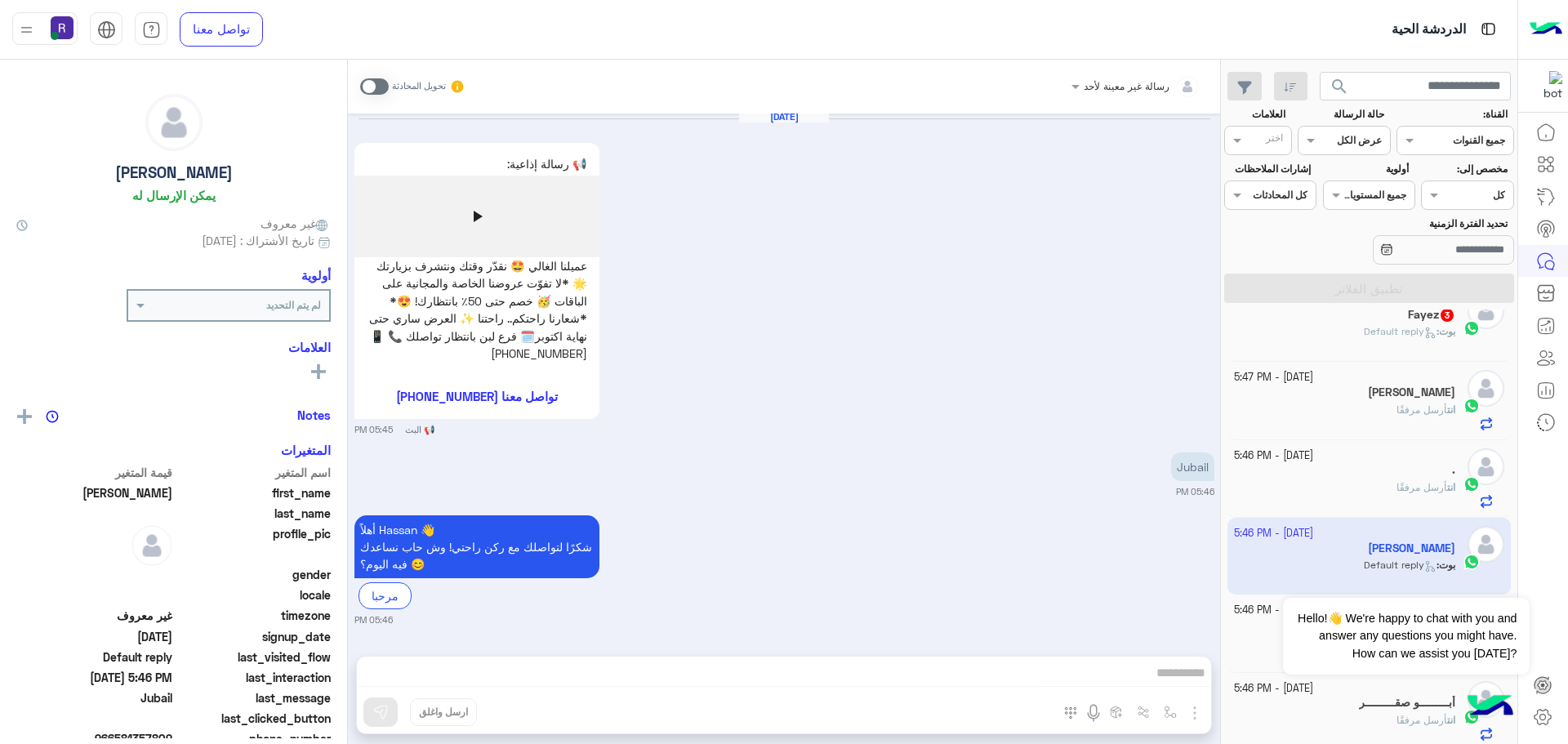
click at [380, 84] on span at bounding box center [374, 86] width 28 height 17
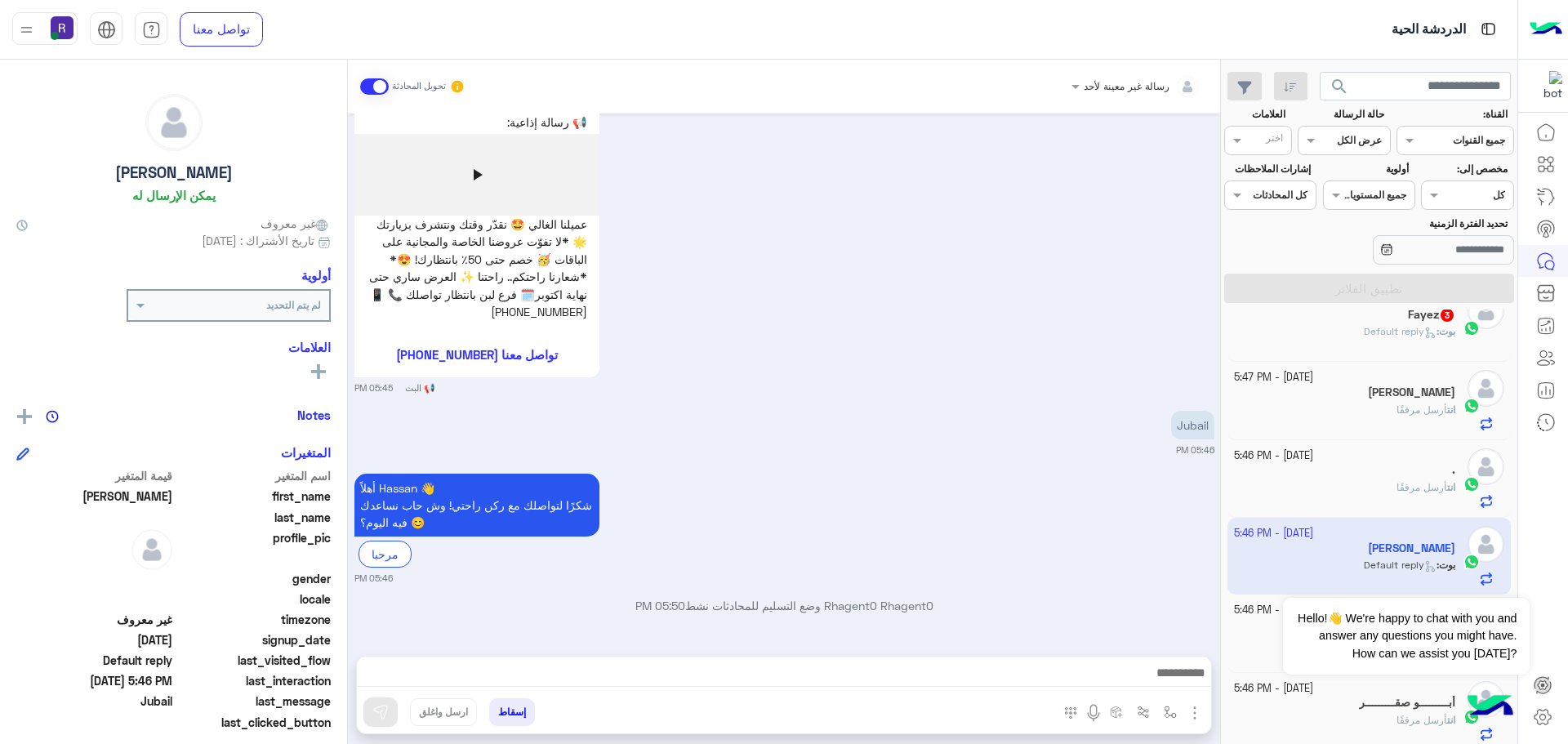
scroll to position [656, 0]
click at [1168, 715] on img "button" at bounding box center [1170, 712] width 13 height 13
click at [1157, 685] on div "أدخل اسم مجموعة الرسائل" at bounding box center [1113, 676] width 141 height 29
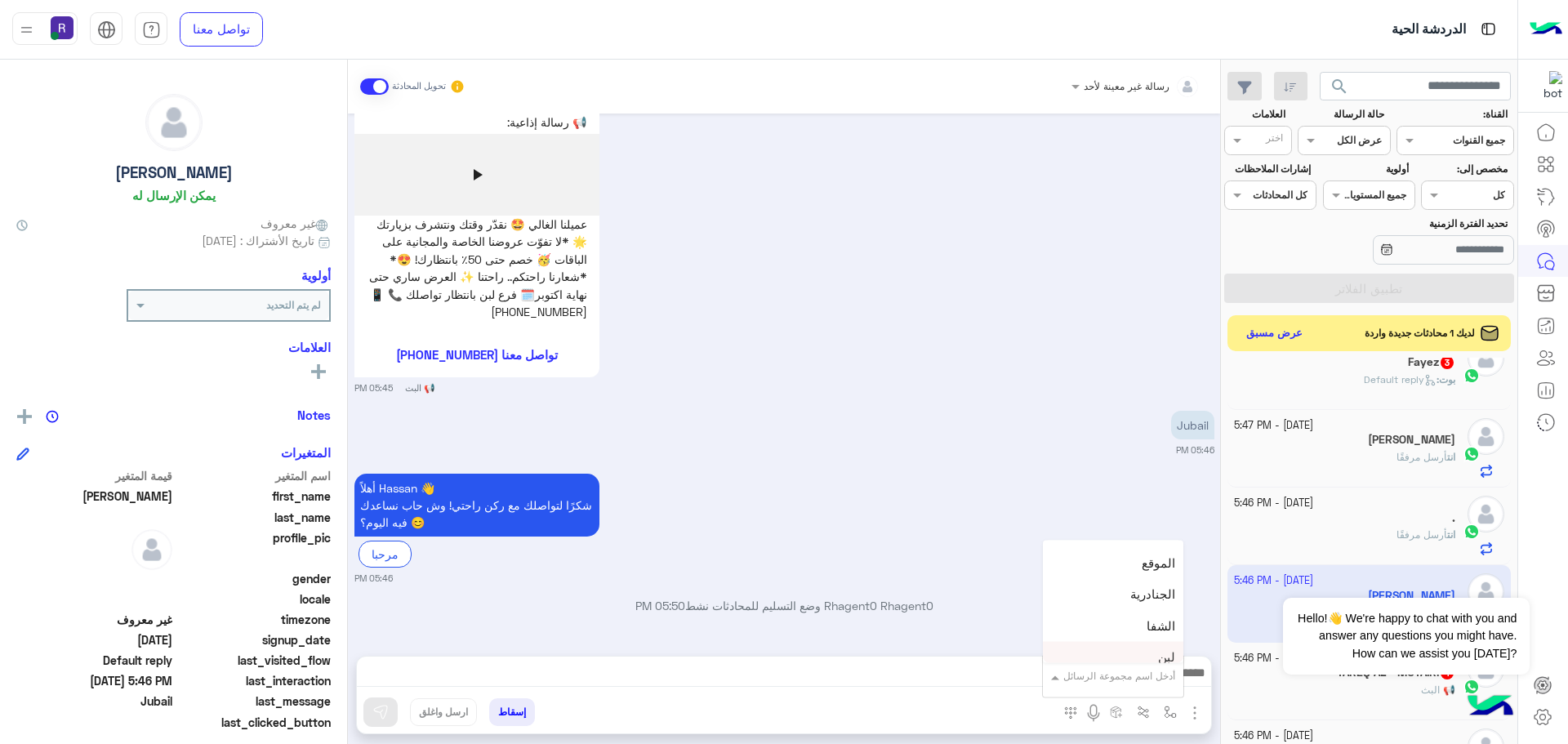
click at [1143, 648] on div "لبن" at bounding box center [1113, 658] width 141 height 32
type textarea "***"
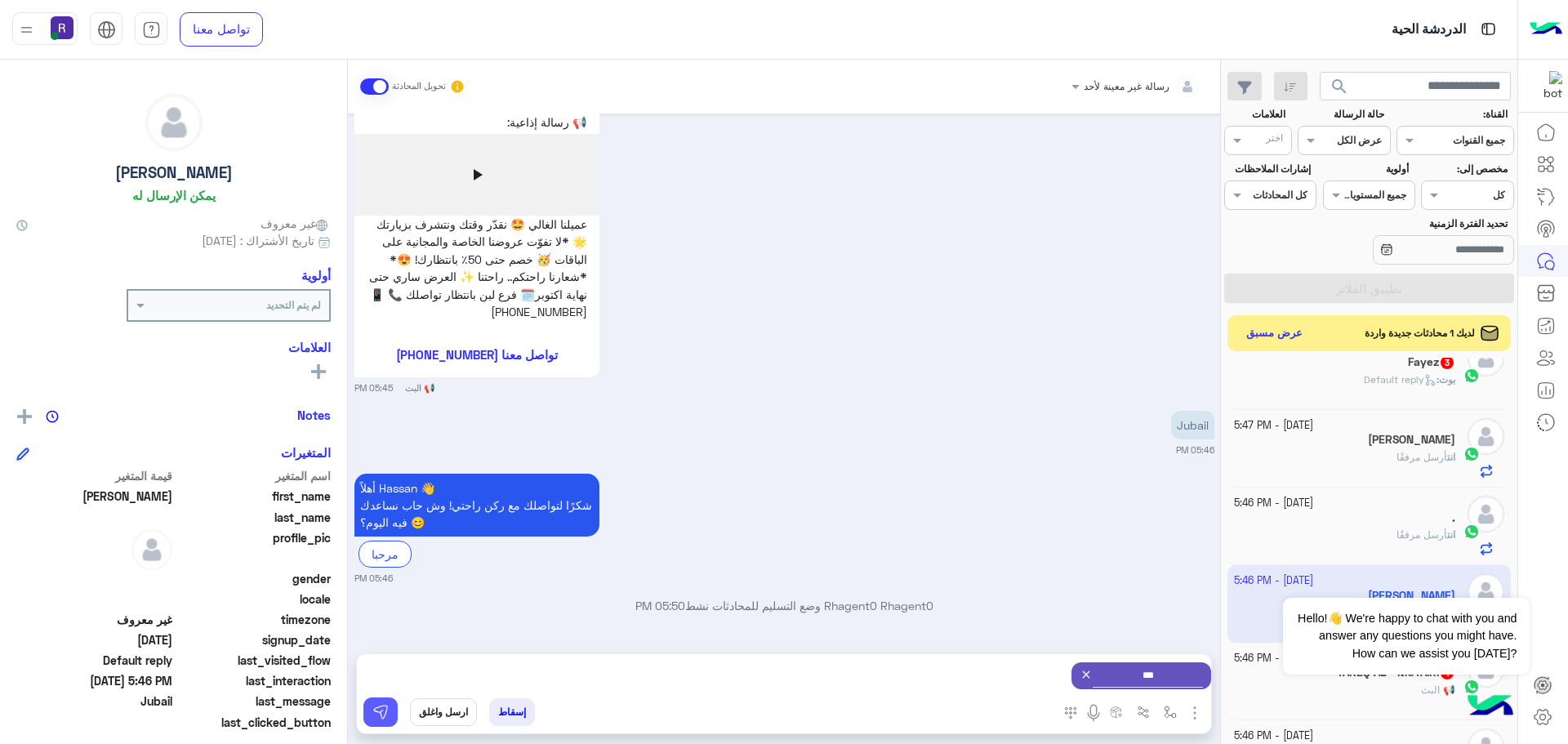
click at [377, 717] on img at bounding box center [381, 712] width 17 height 17
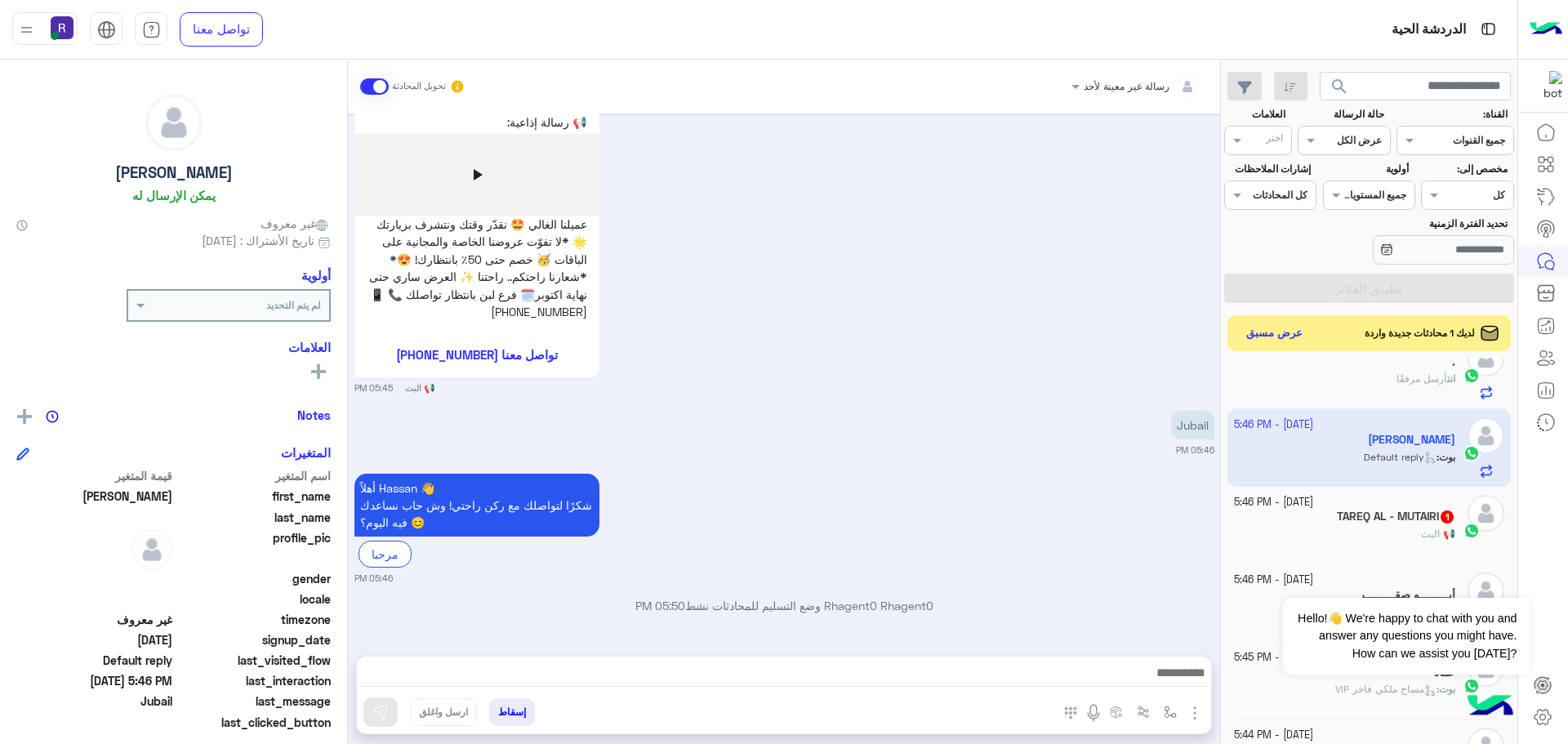
scroll to position [819, 0]
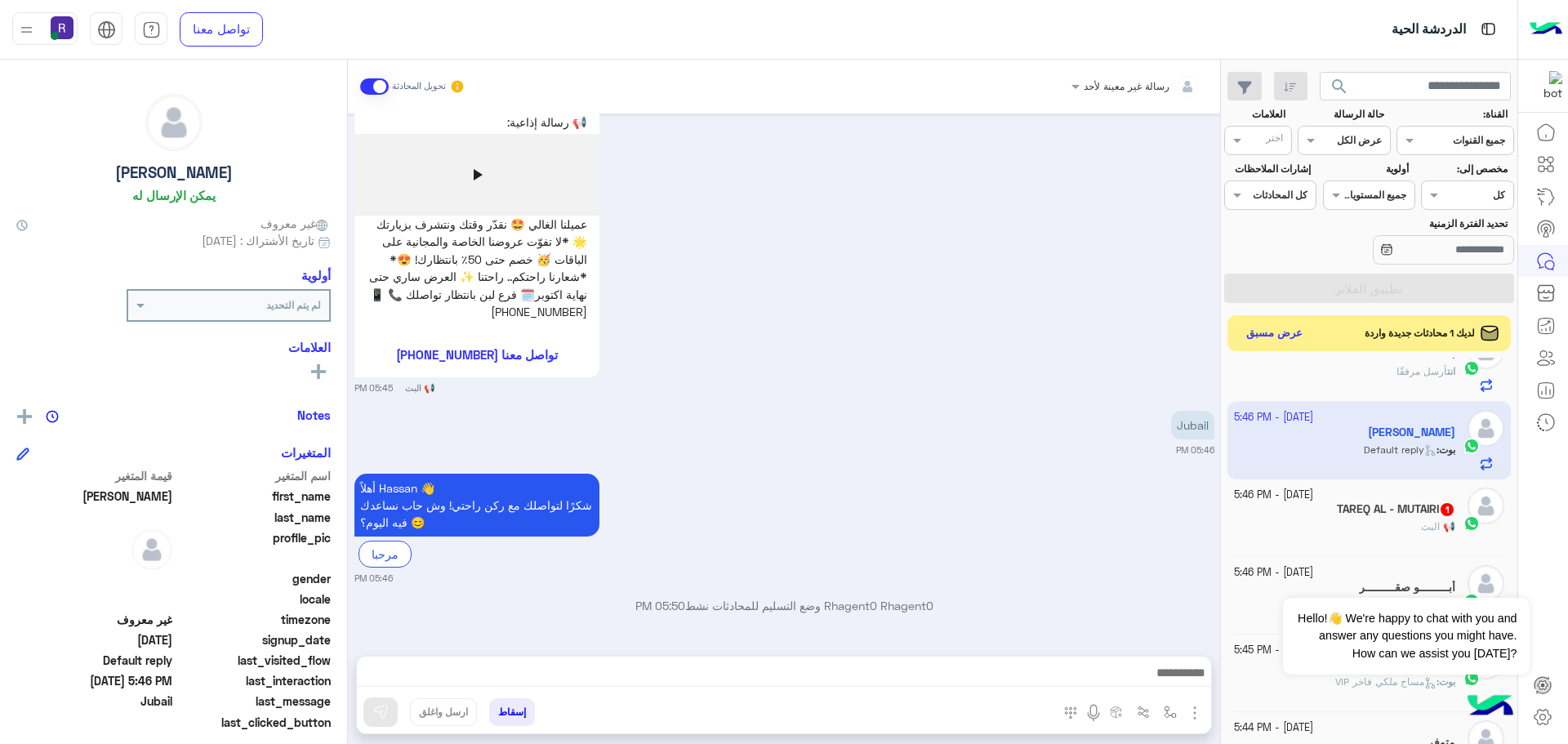
click at [1452, 504] on span "1" at bounding box center [1447, 508] width 17 height 14
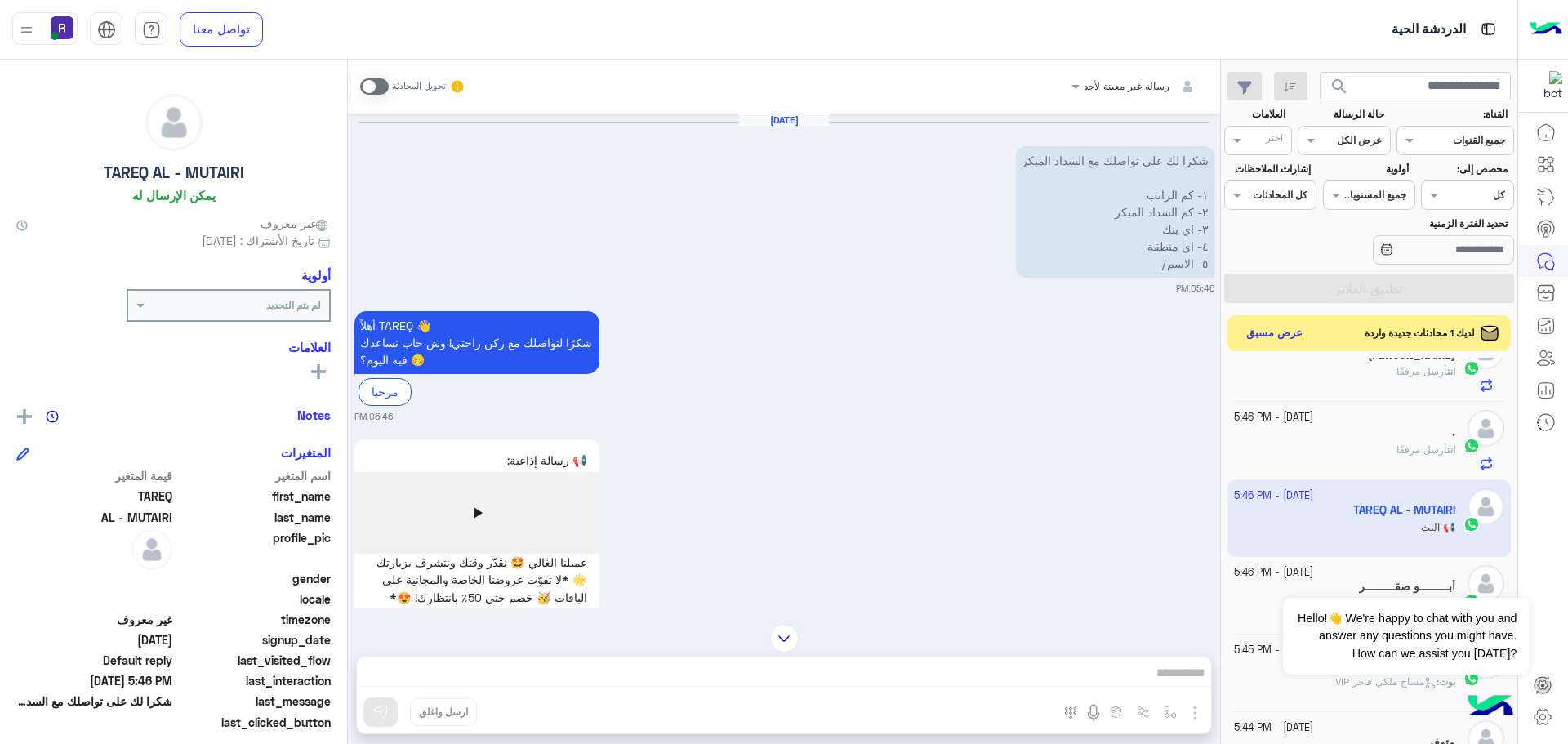
click at [1422, 454] on span "أرسل مرفقًا" at bounding box center [1421, 450] width 50 height 13
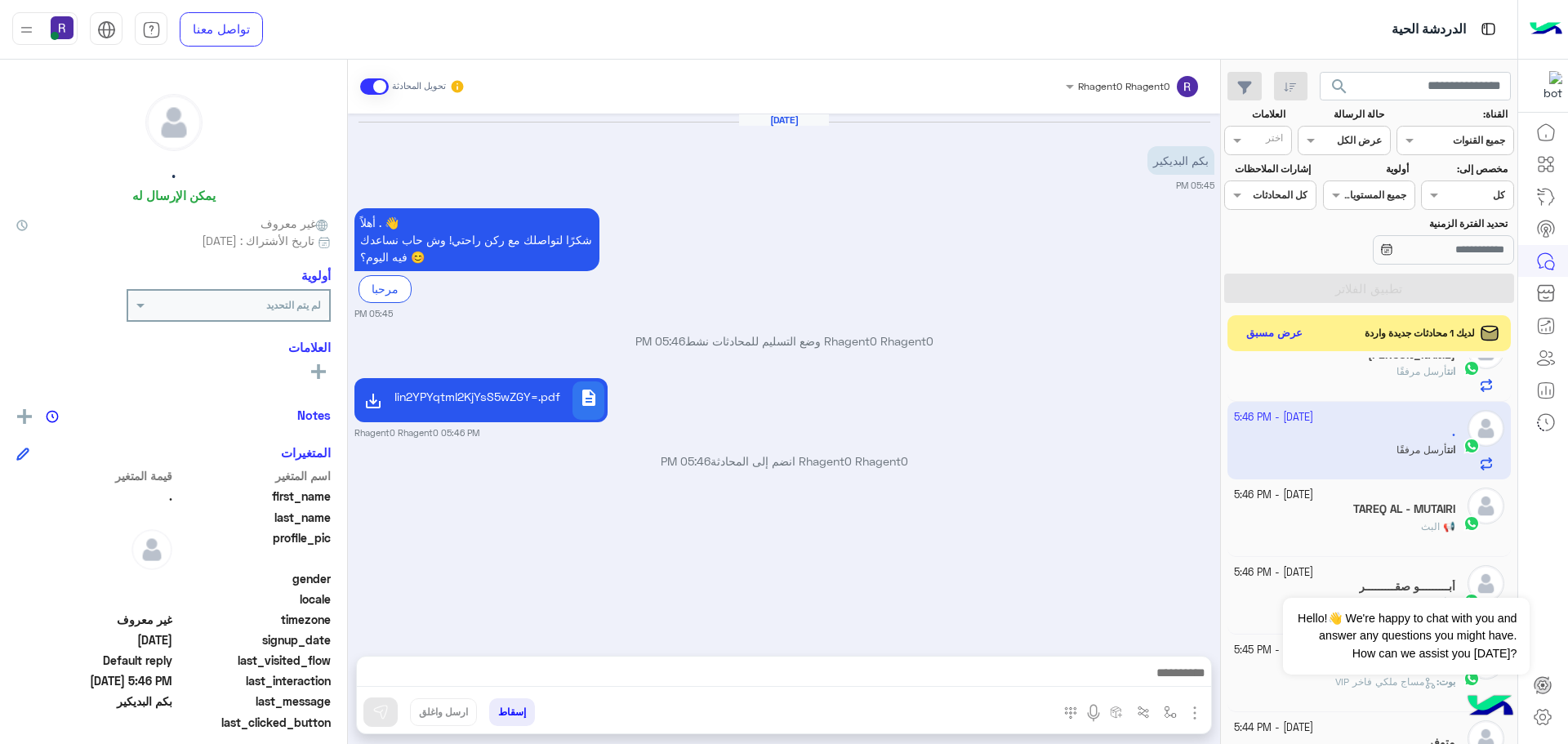
click at [1194, 707] on img "button" at bounding box center [1194, 713] width 19 height 19
click at [1169, 639] on span "المرفقات" at bounding box center [1153, 644] width 49 height 18
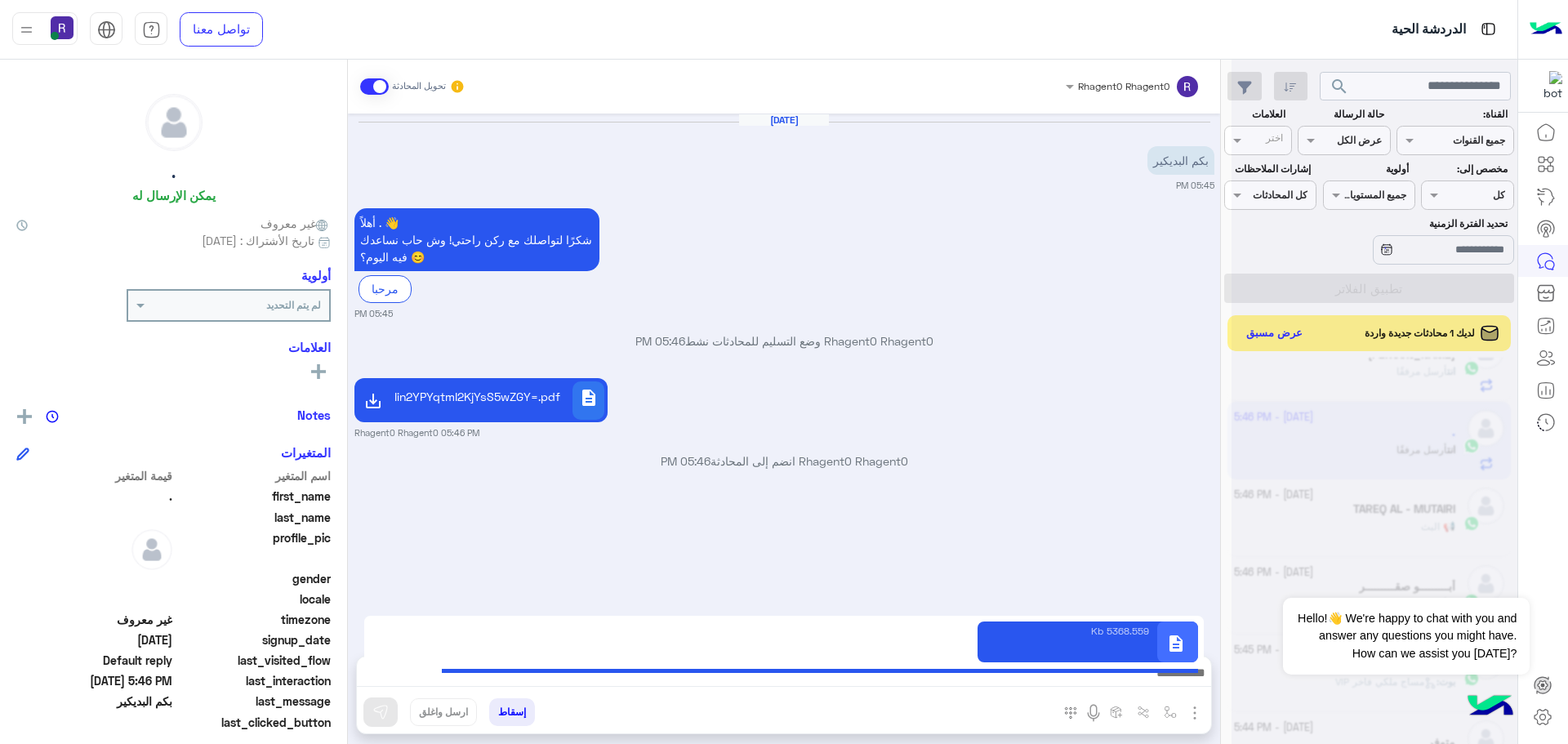
type textarea "**********"
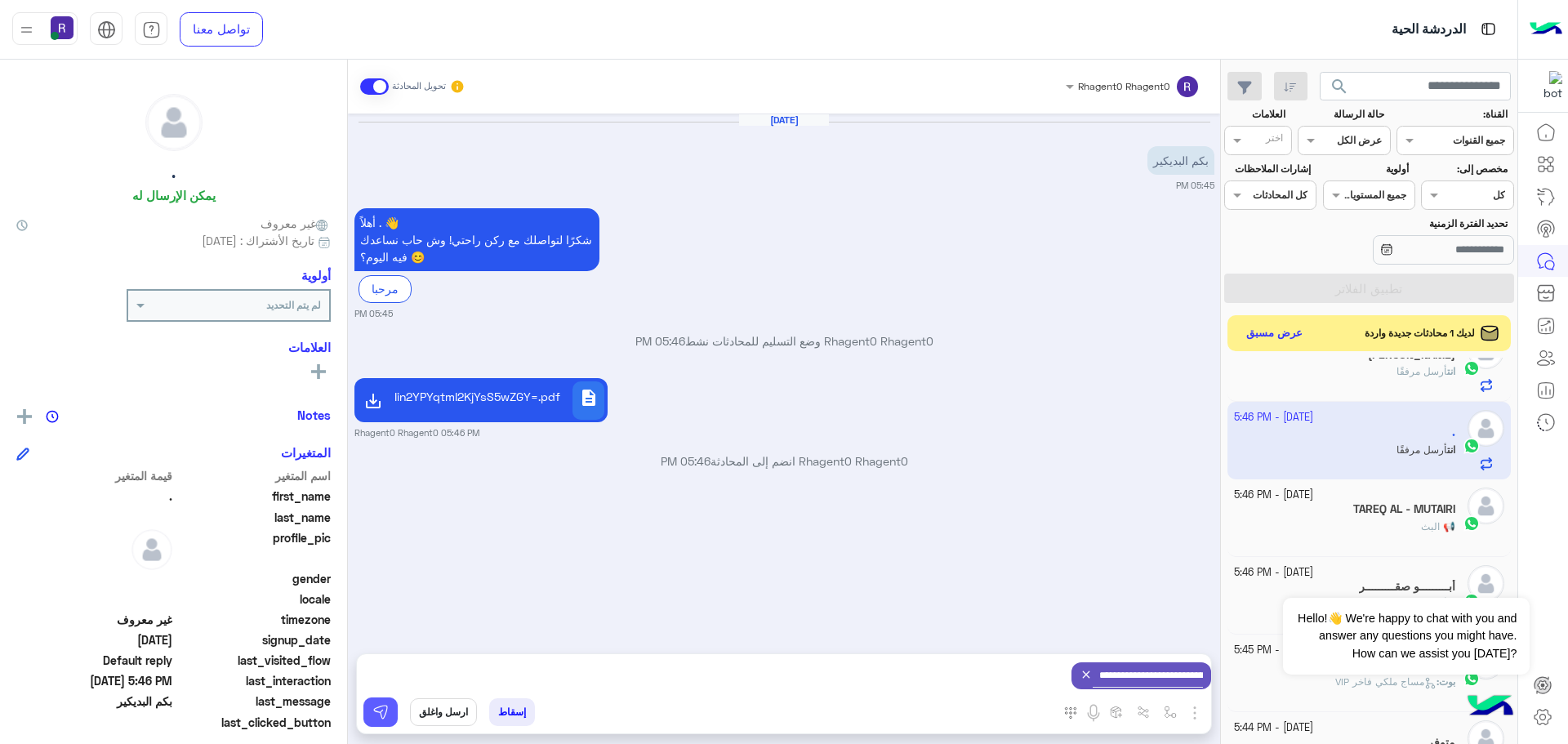
click at [392, 706] on button at bounding box center [380, 712] width 34 height 29
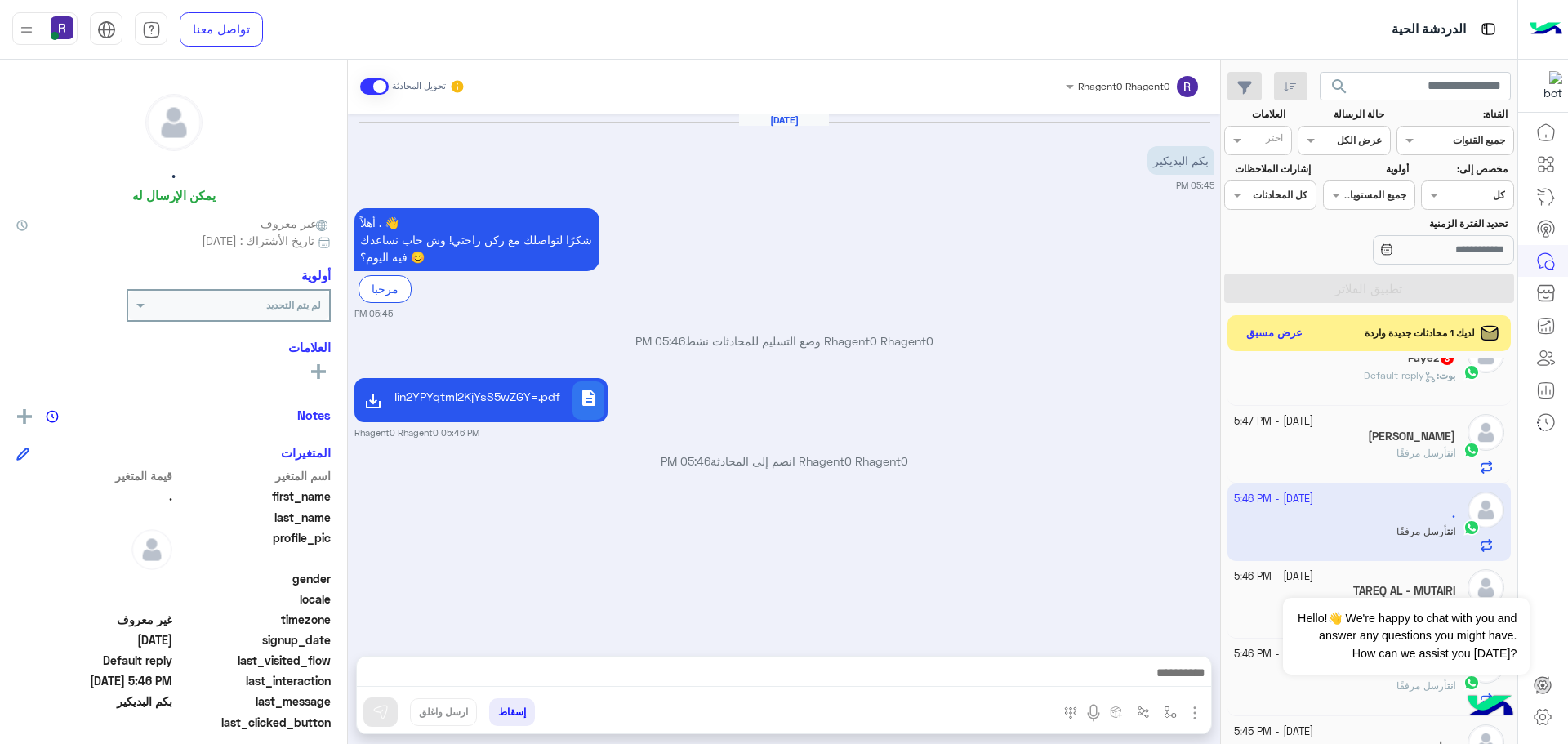
scroll to position [656, 0]
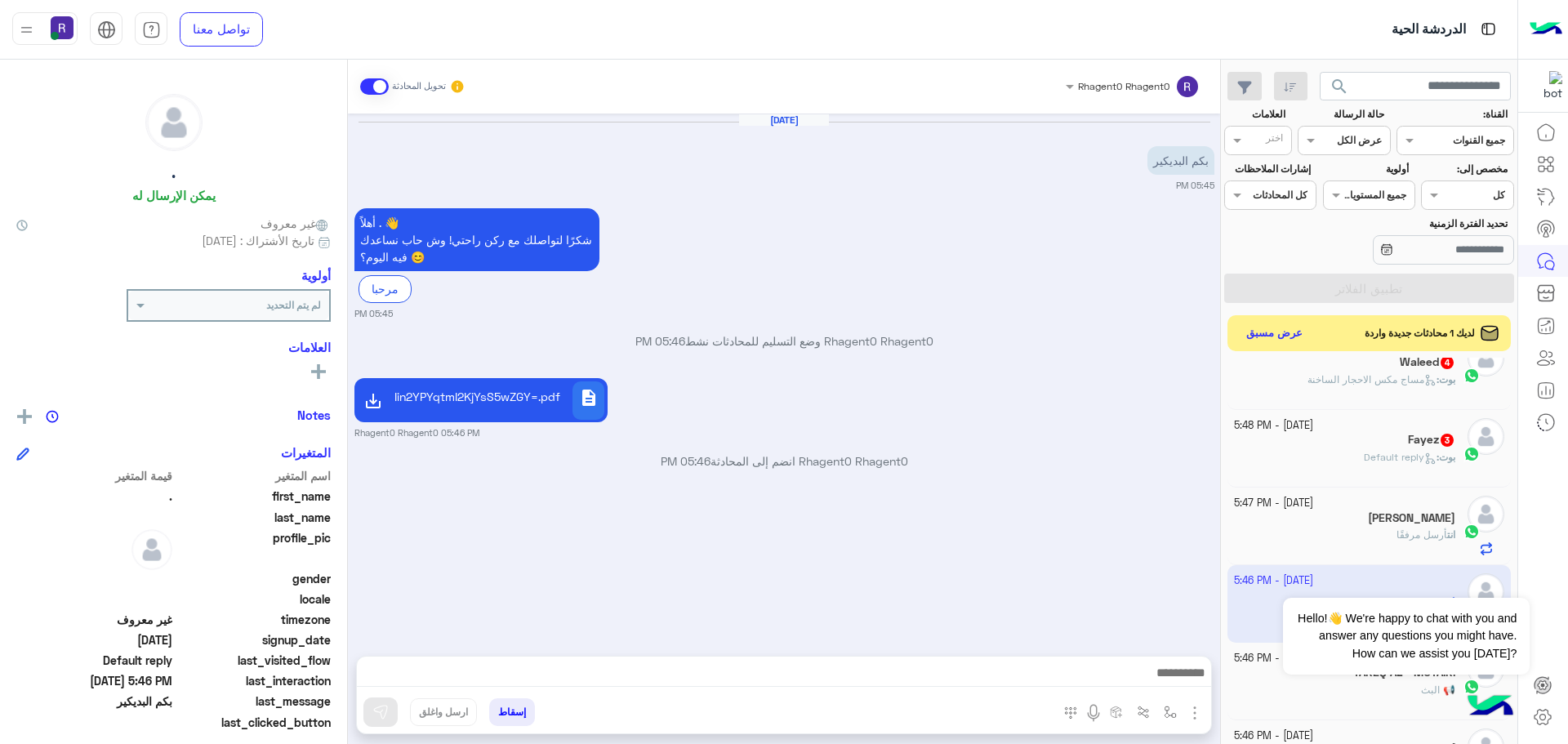
click at [1368, 450] on p "بوت : Default reply" at bounding box center [1410, 457] width 91 height 15
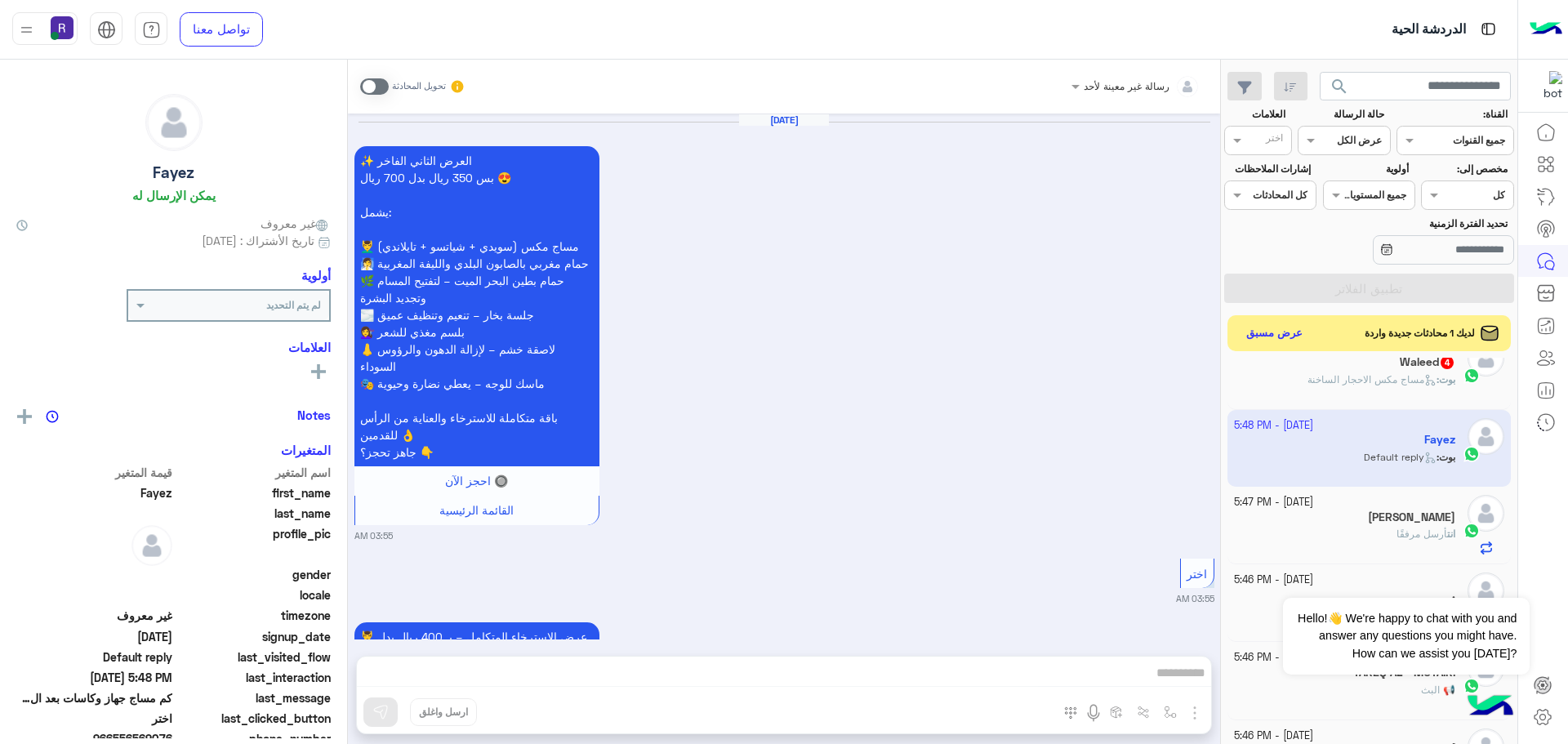
scroll to position [2589, 0]
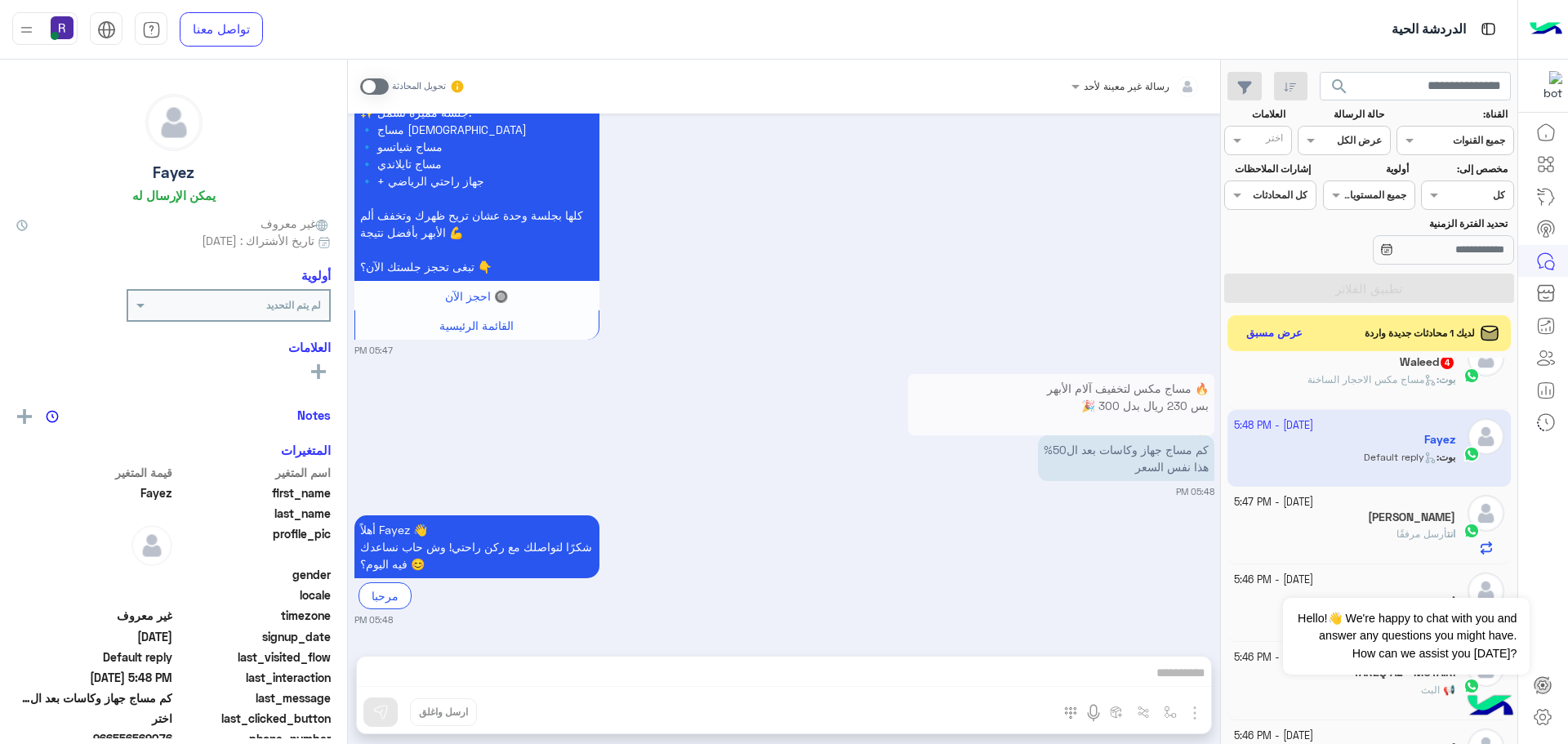
click at [379, 85] on span at bounding box center [374, 86] width 28 height 17
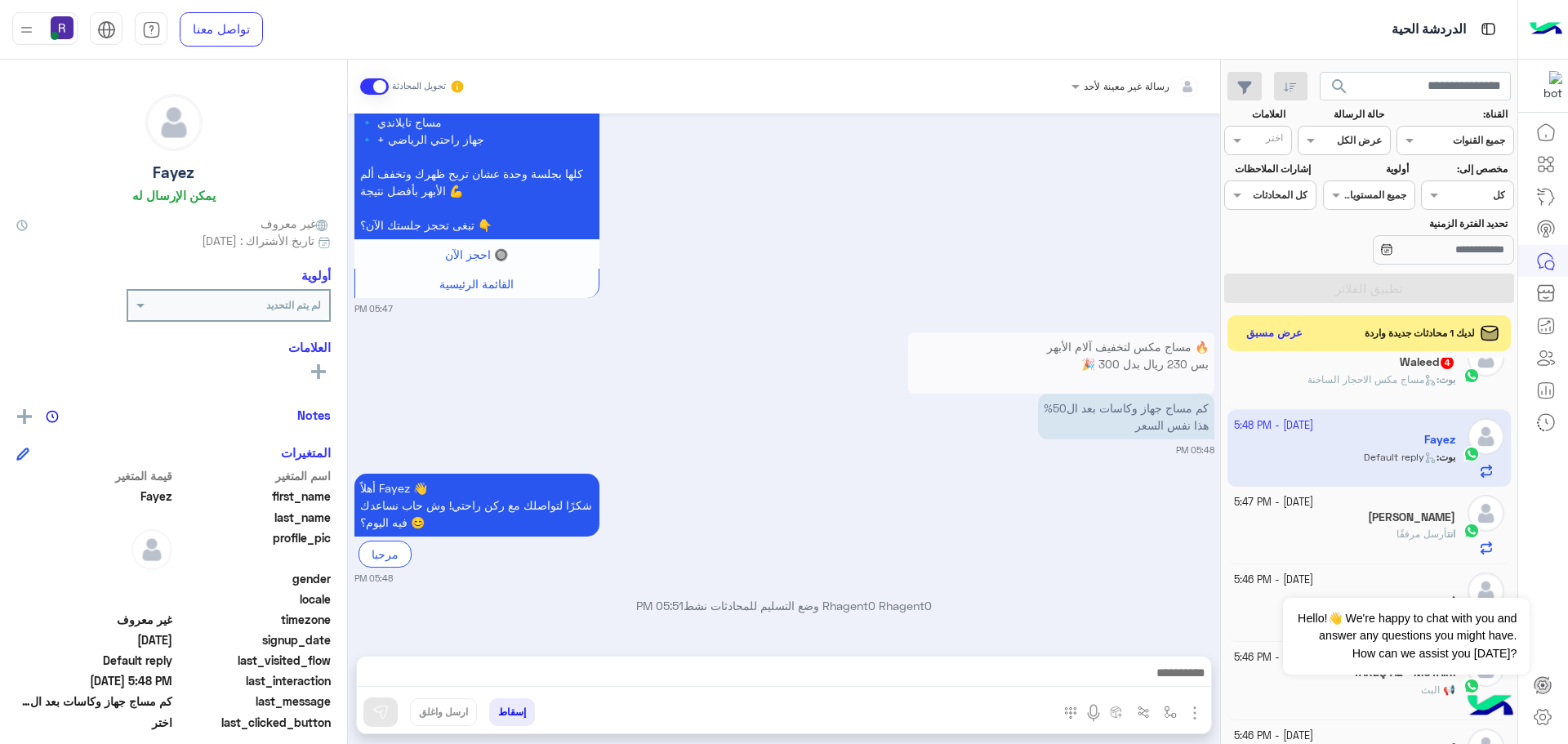
click at [1190, 713] on img "button" at bounding box center [1194, 713] width 19 height 19
click at [1169, 643] on span "المرفقات" at bounding box center [1153, 644] width 49 height 18
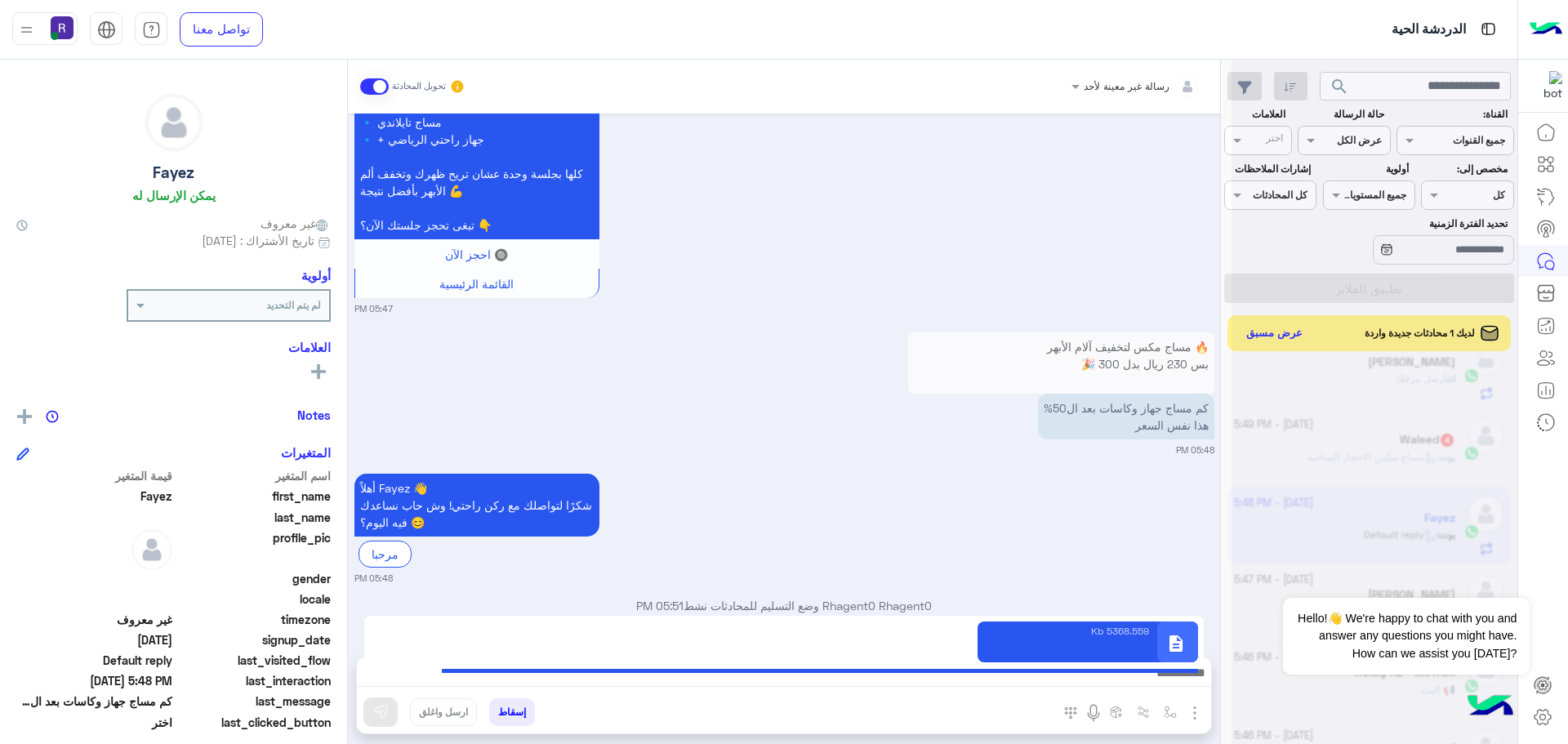
type textarea "**********"
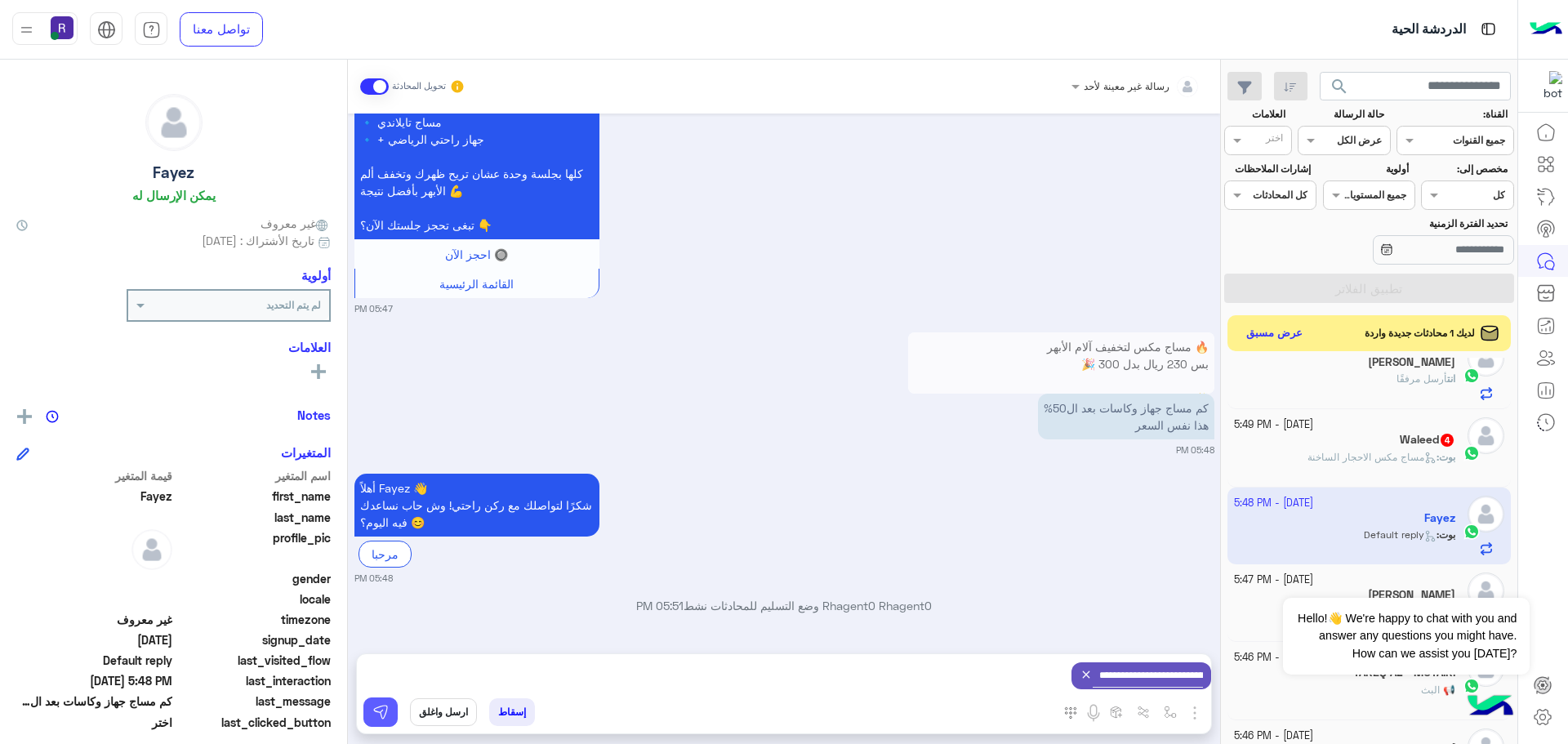
click at [373, 718] on img at bounding box center [381, 712] width 17 height 17
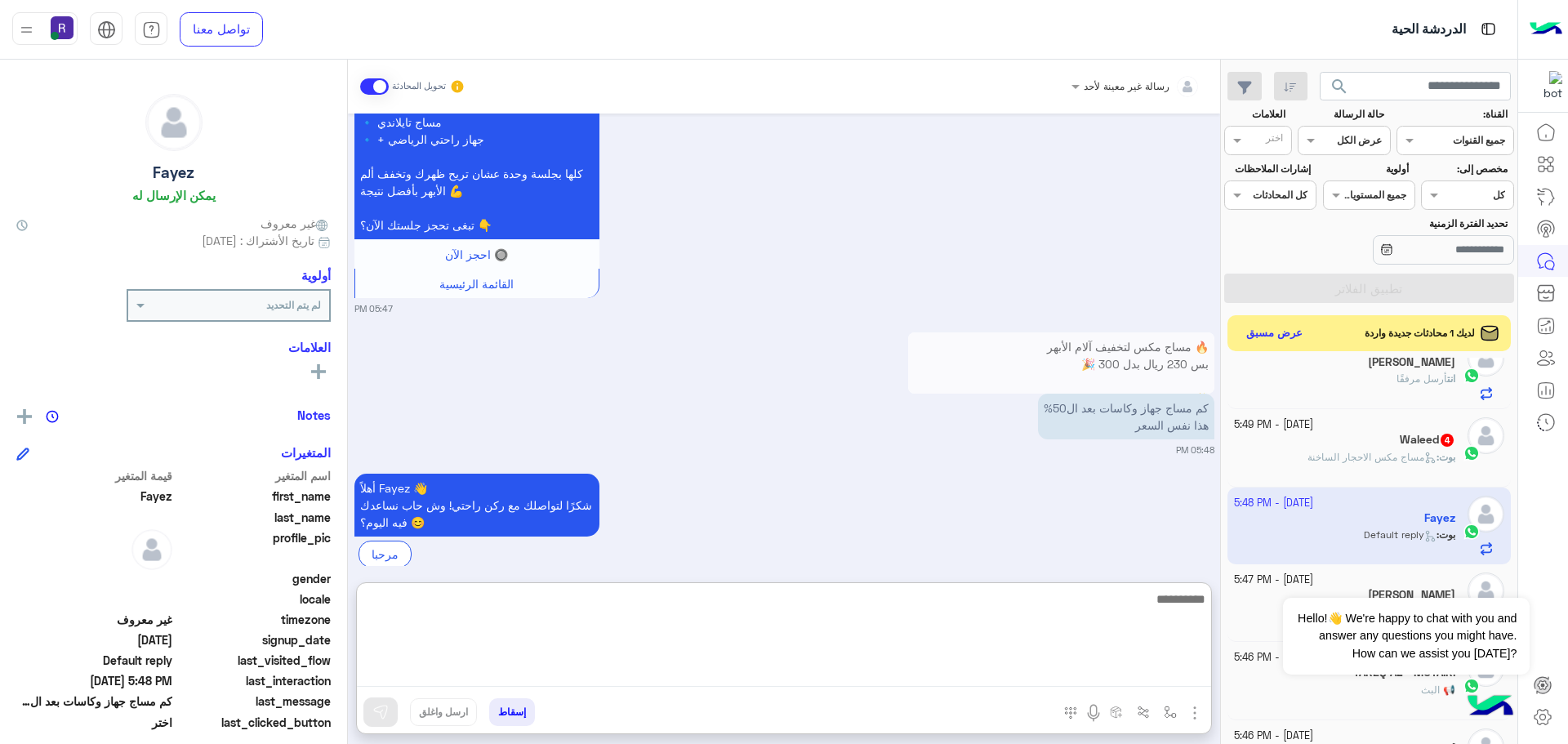
paste textarea "**********"
type textarea "**********"
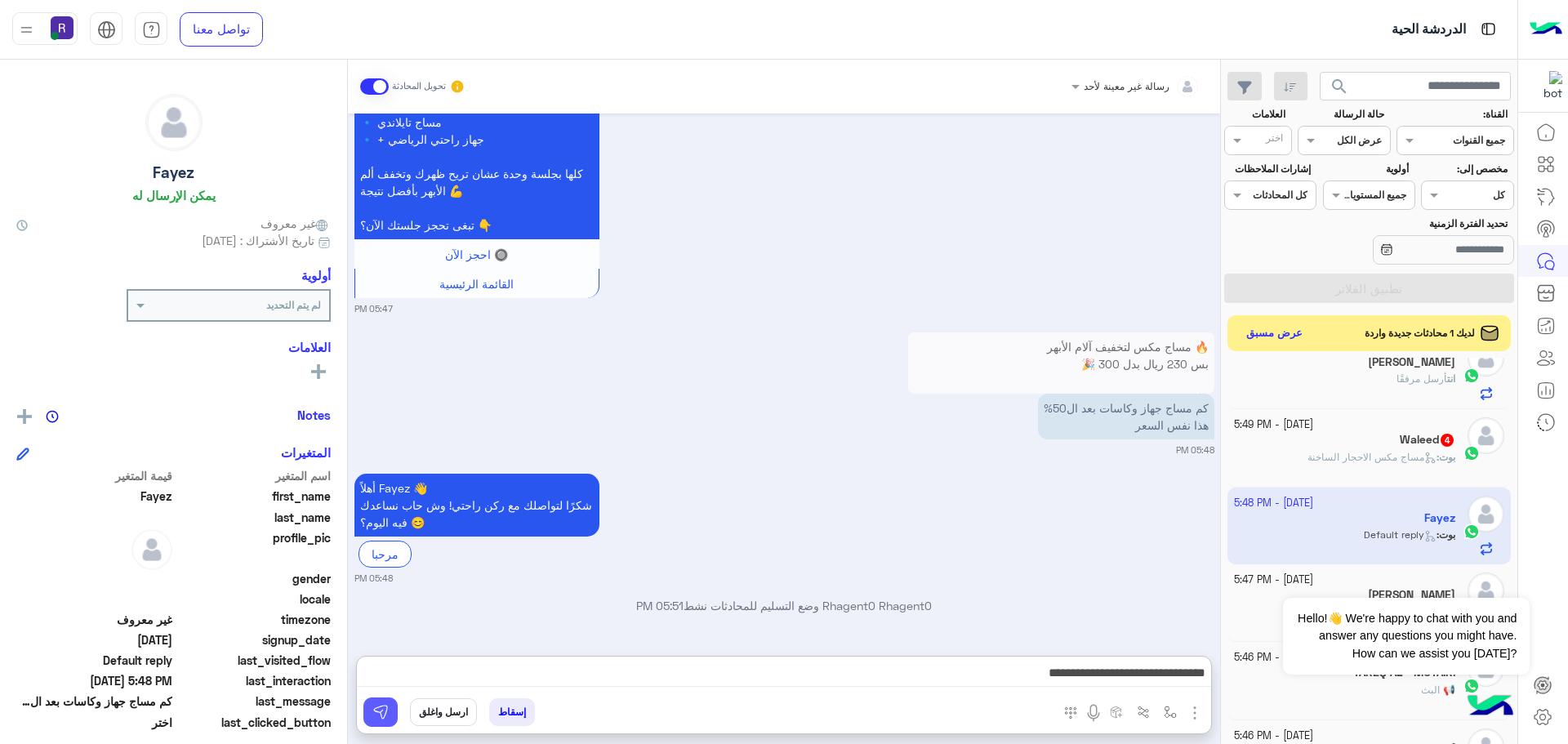
click at [389, 709] on button at bounding box center [380, 712] width 34 height 29
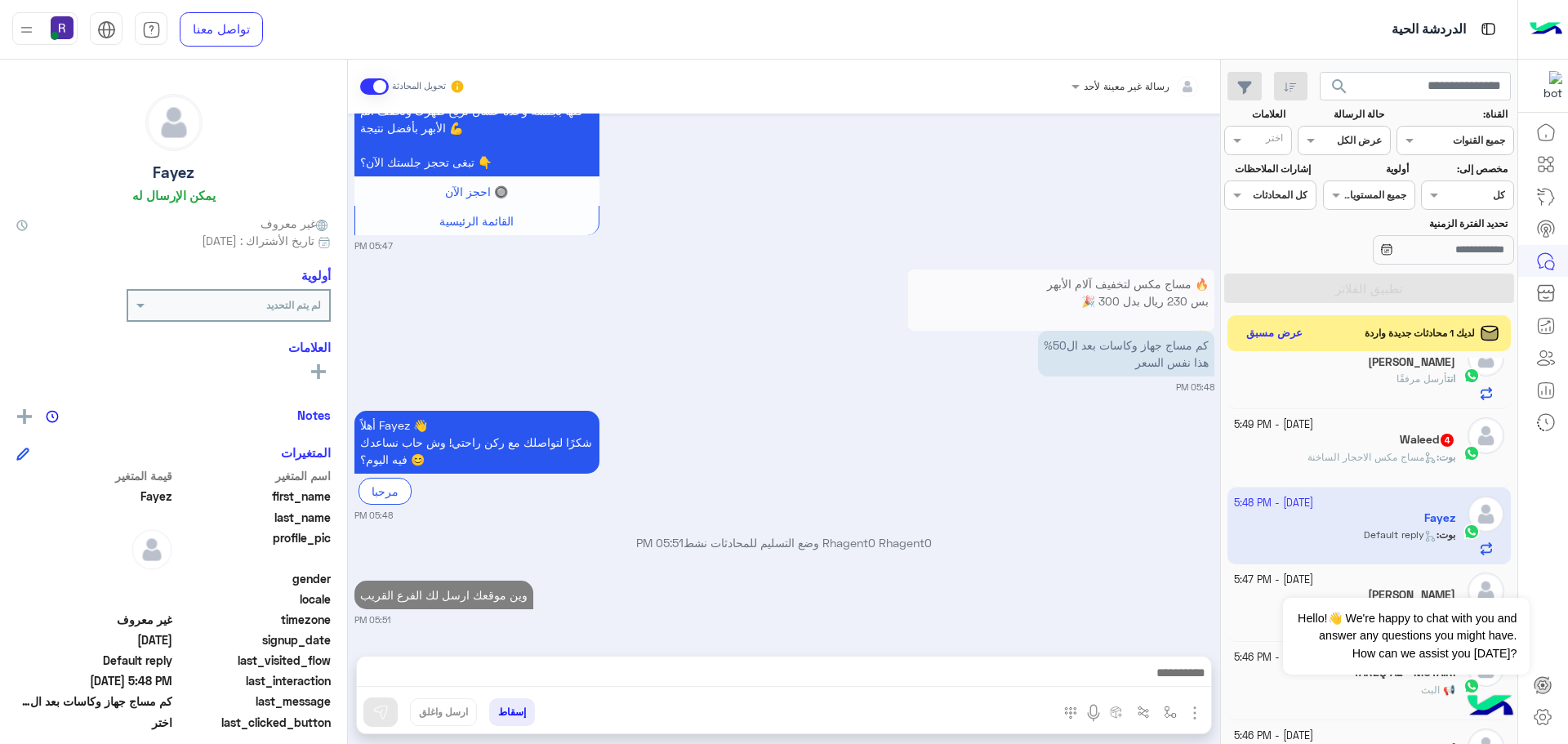
scroll to position [2693, 0]
click at [1281, 461] on div "بوت : مساج مكس الاحجار الساخنة" at bounding box center [1345, 463] width 222 height 28
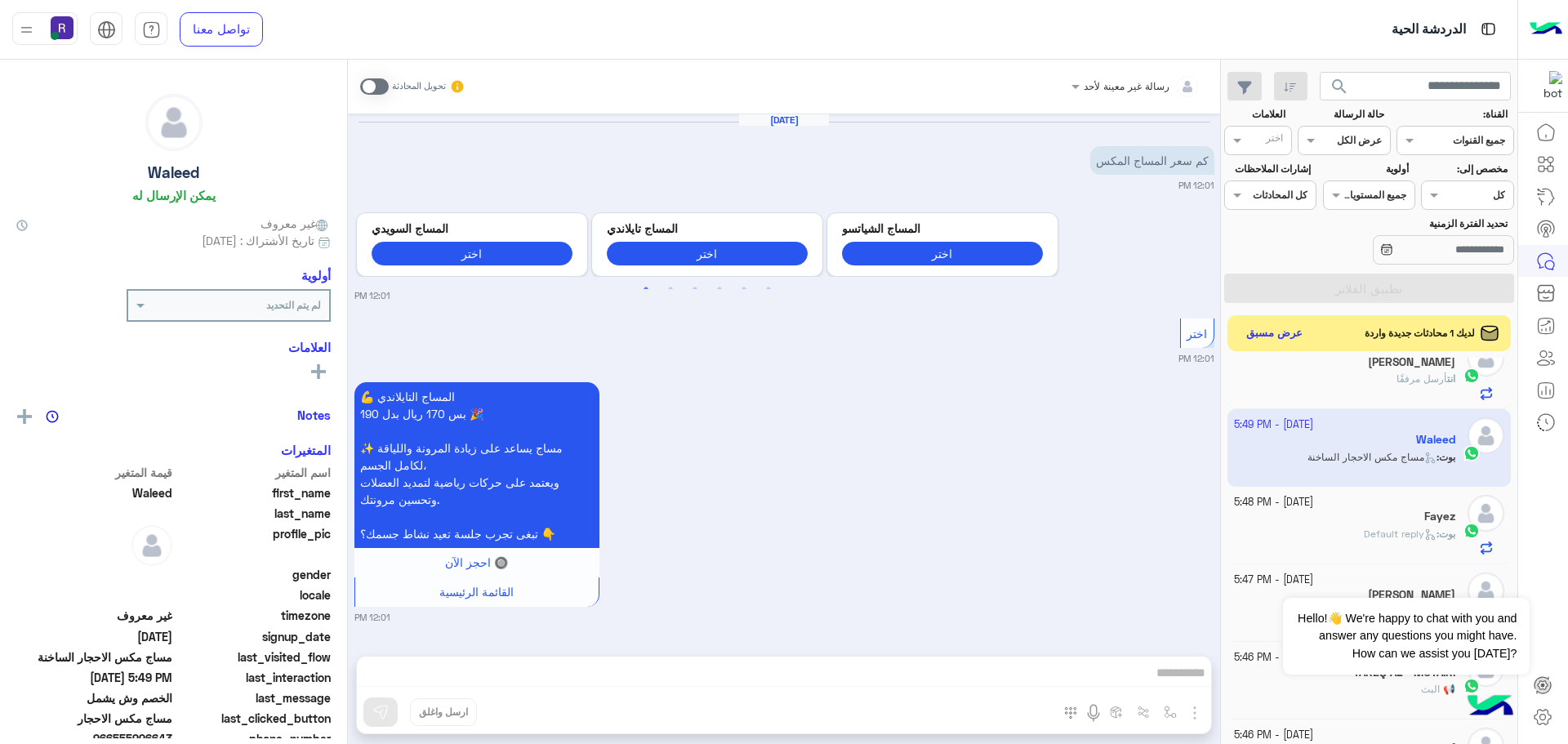
scroll to position [2651, 0]
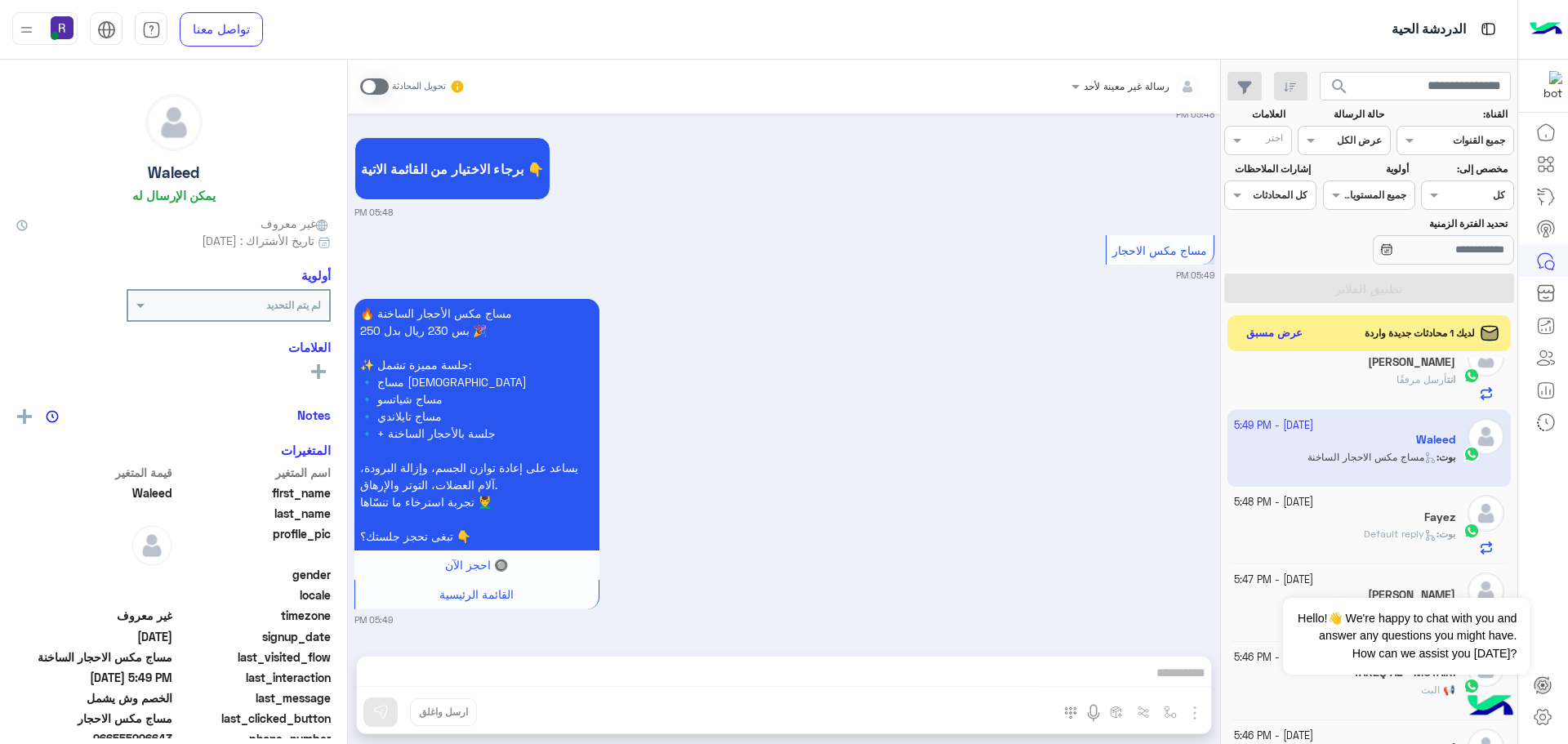
click at [383, 86] on span at bounding box center [374, 86] width 28 height 17
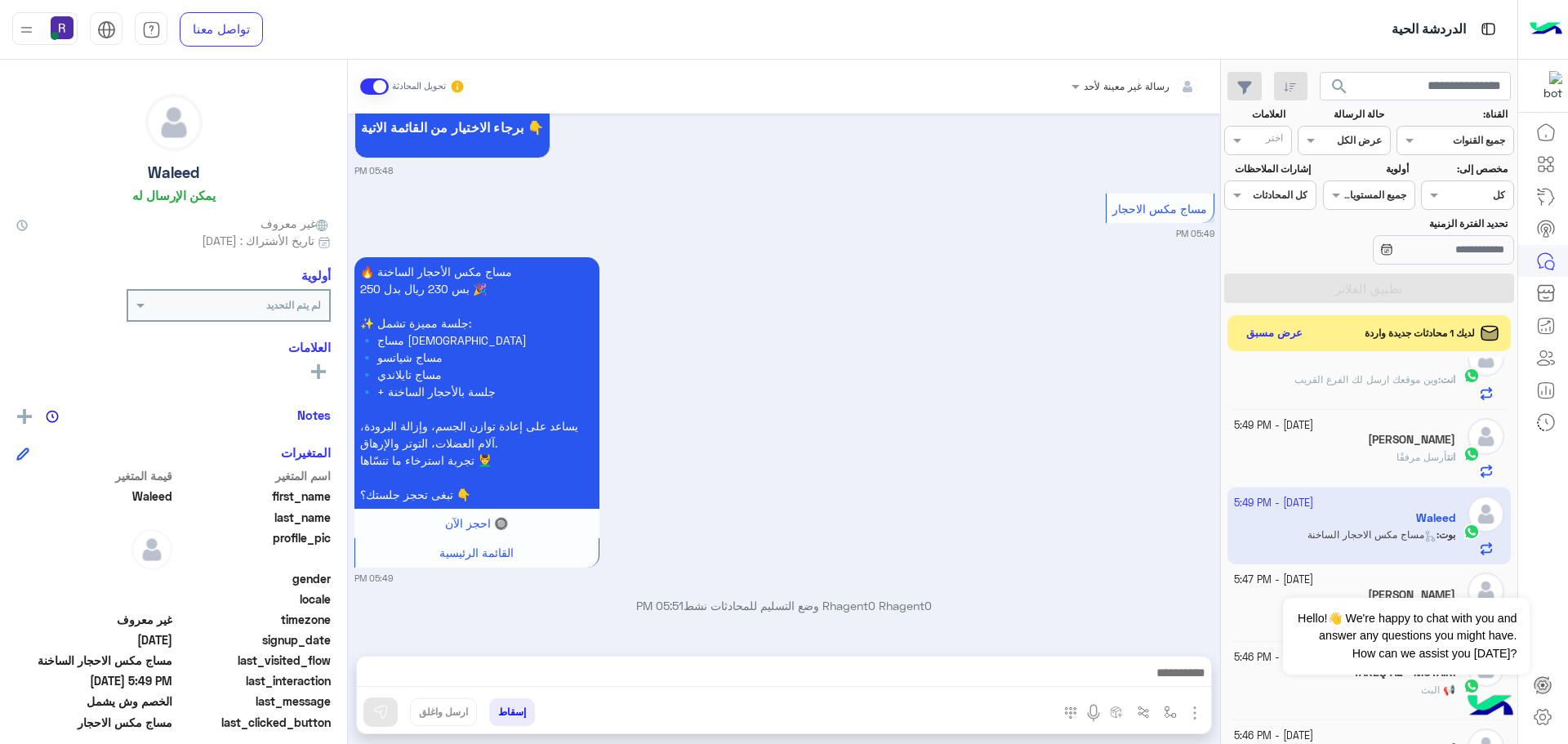
scroll to position [656, 0]
click at [1194, 718] on img "button" at bounding box center [1194, 713] width 19 height 19
click at [1168, 649] on span "المرفقات" at bounding box center [1153, 644] width 49 height 18
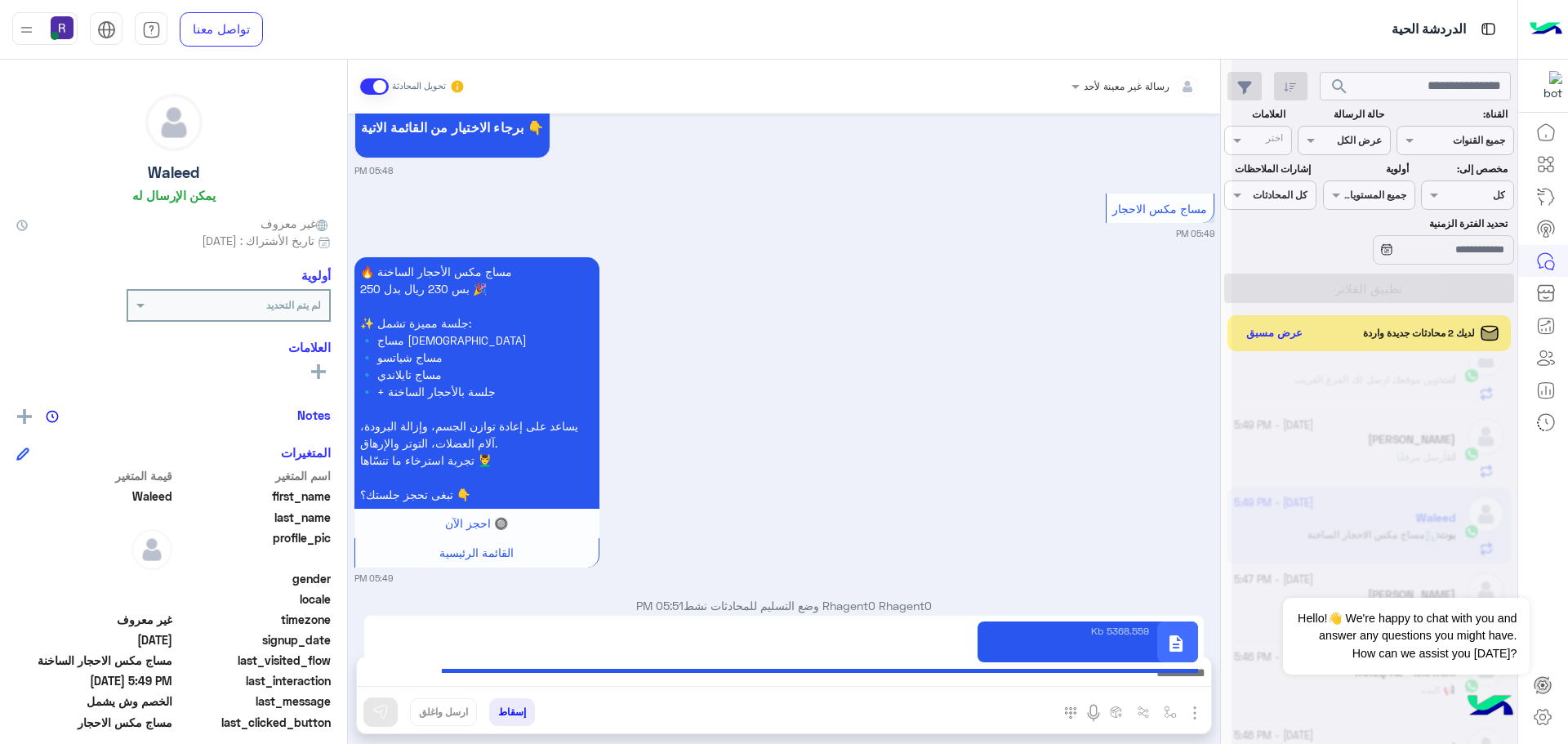
type textarea "**********"
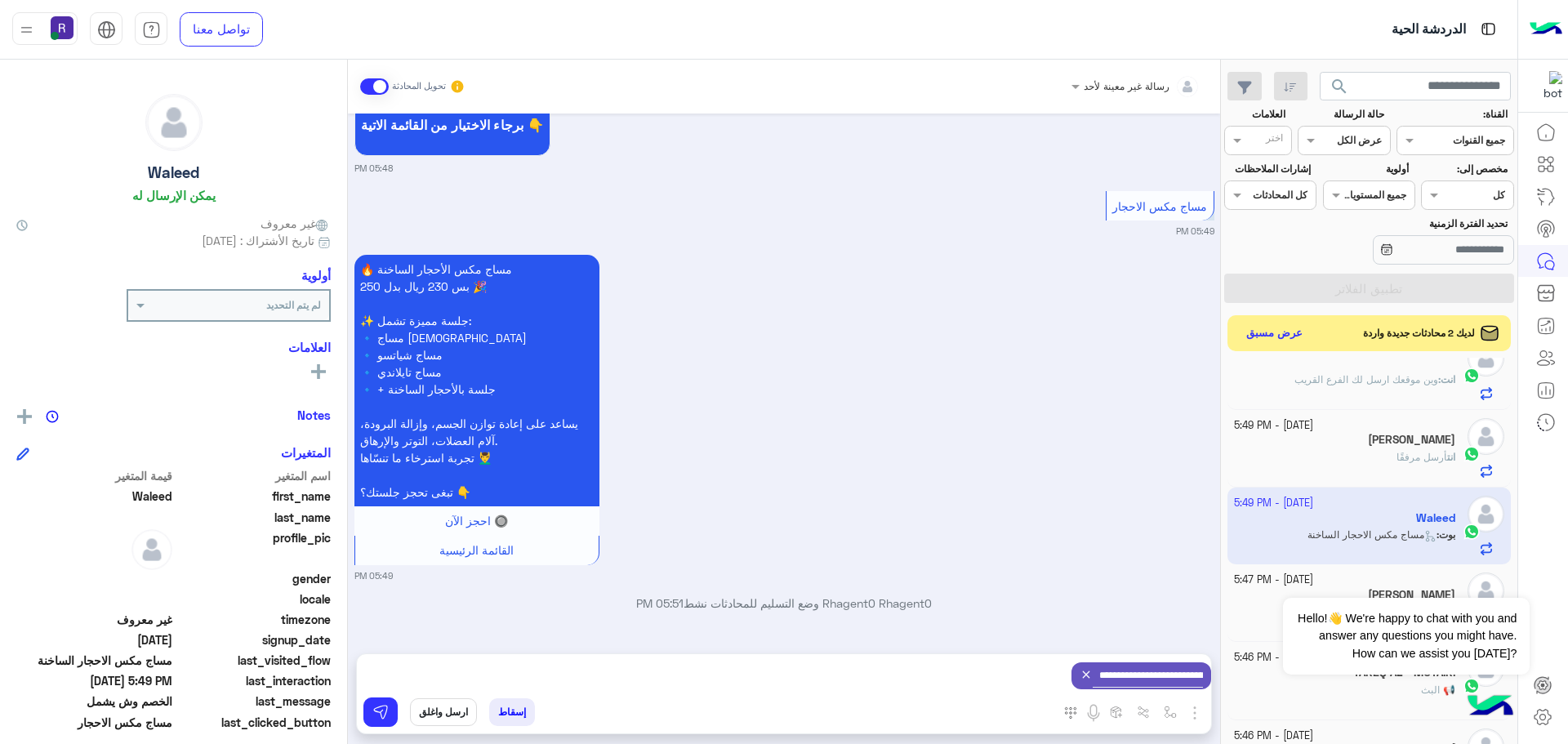
click at [381, 692] on div "**********" at bounding box center [784, 676] width 854 height 44
click at [385, 708] on img at bounding box center [381, 712] width 17 height 17
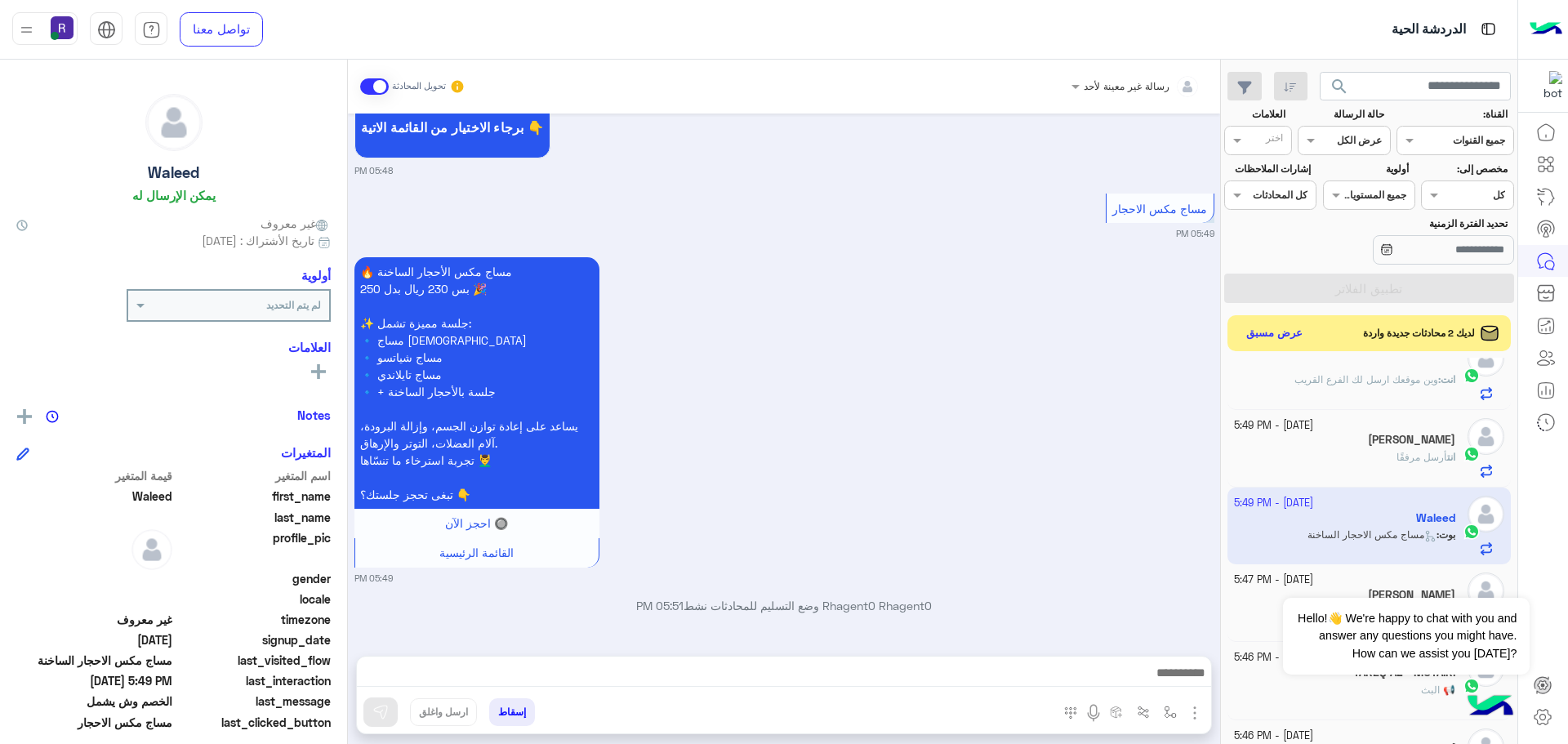
scroll to position [2692, 0]
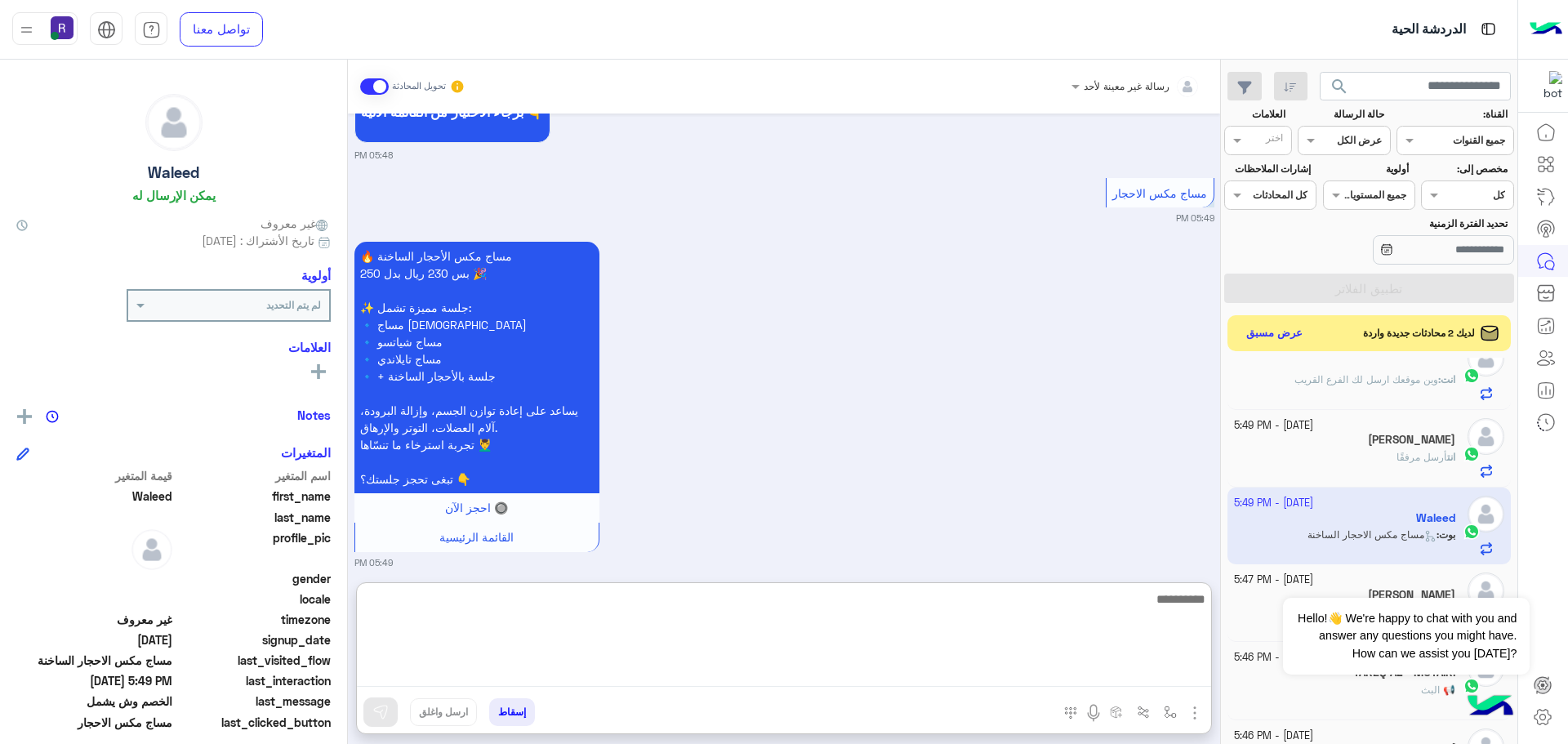
paste textarea "**********"
type textarea "**********"
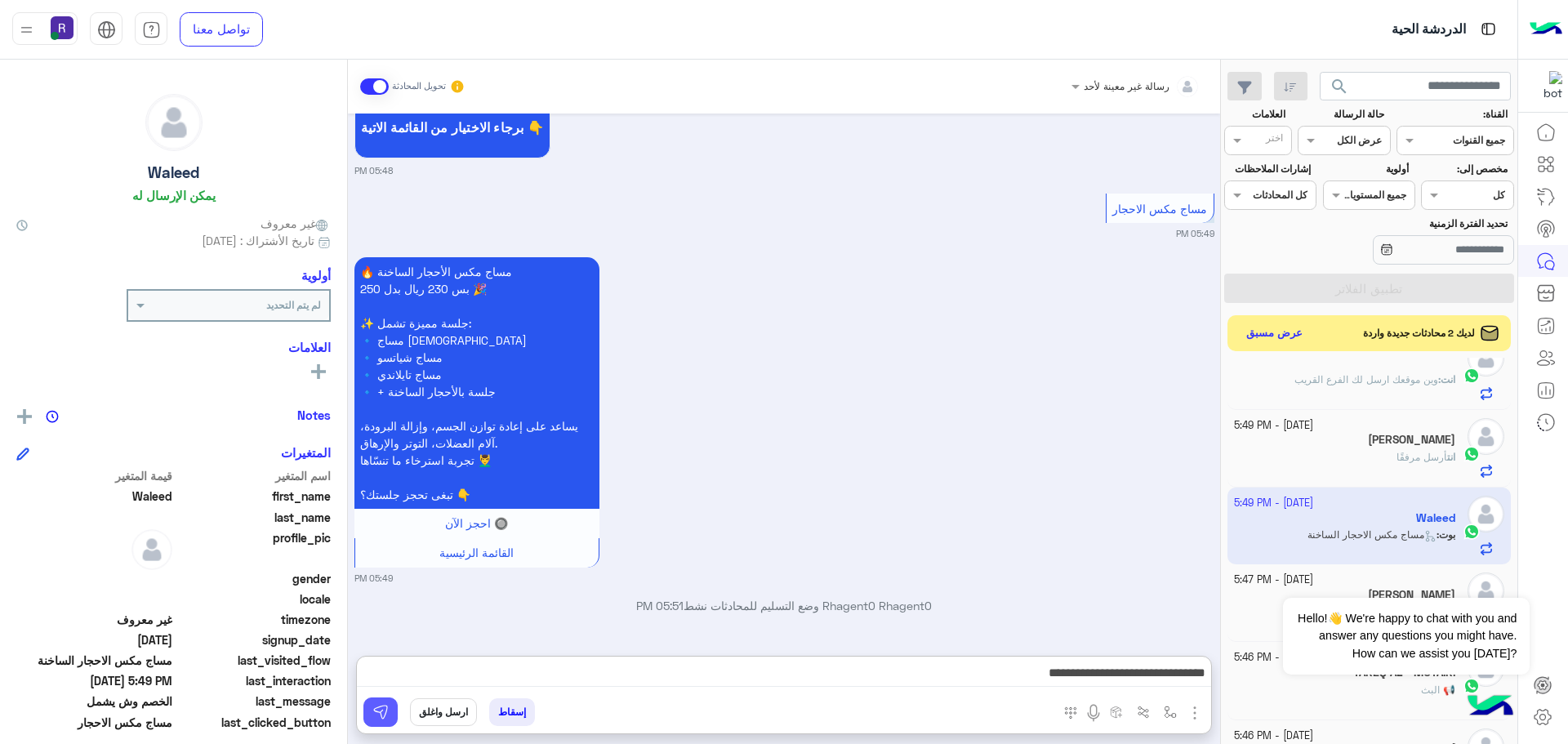
click at [376, 711] on img at bounding box center [381, 712] width 17 height 17
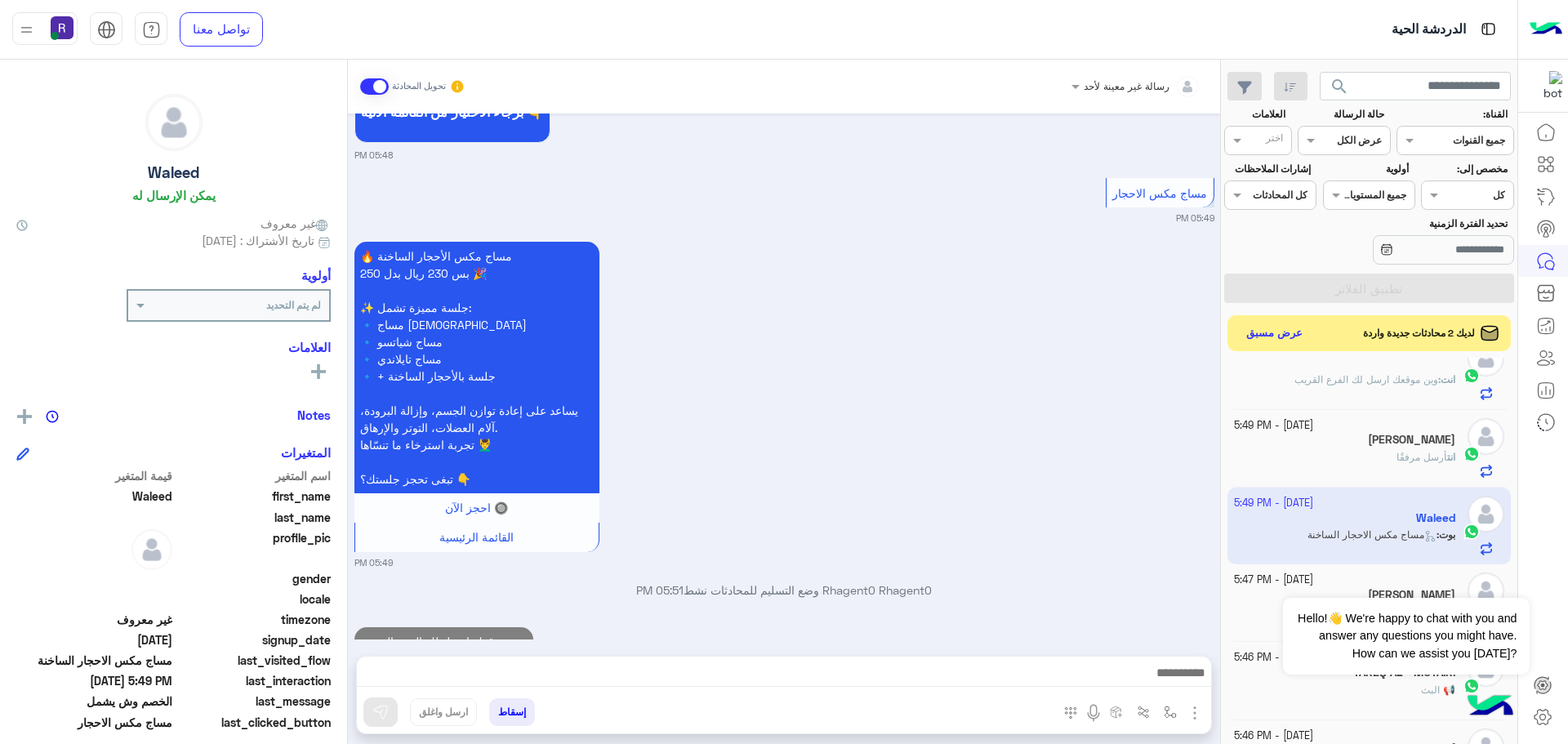
scroll to position [2754, 0]
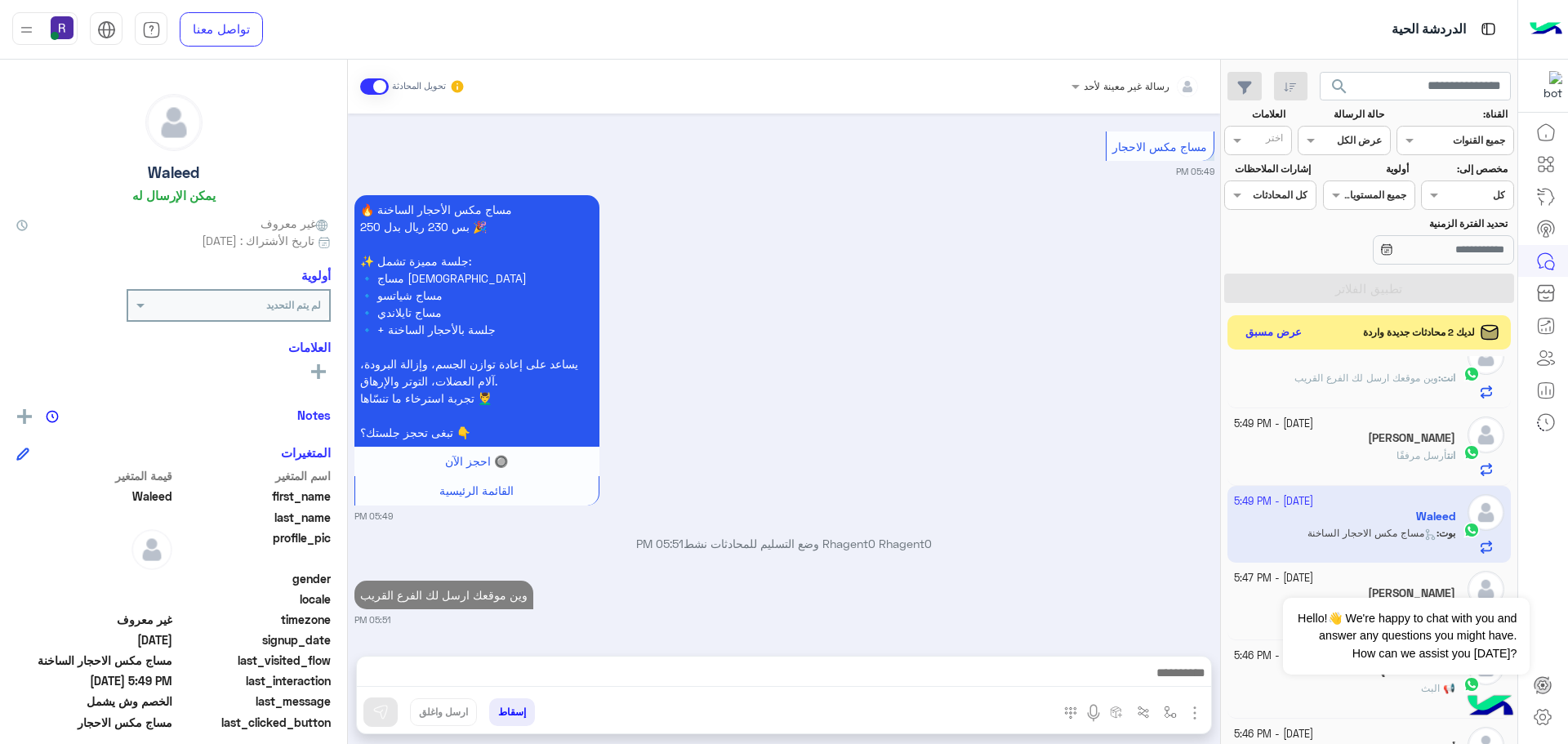
click at [1288, 328] on button "عرض مسبق" at bounding box center [1274, 332] width 69 height 22
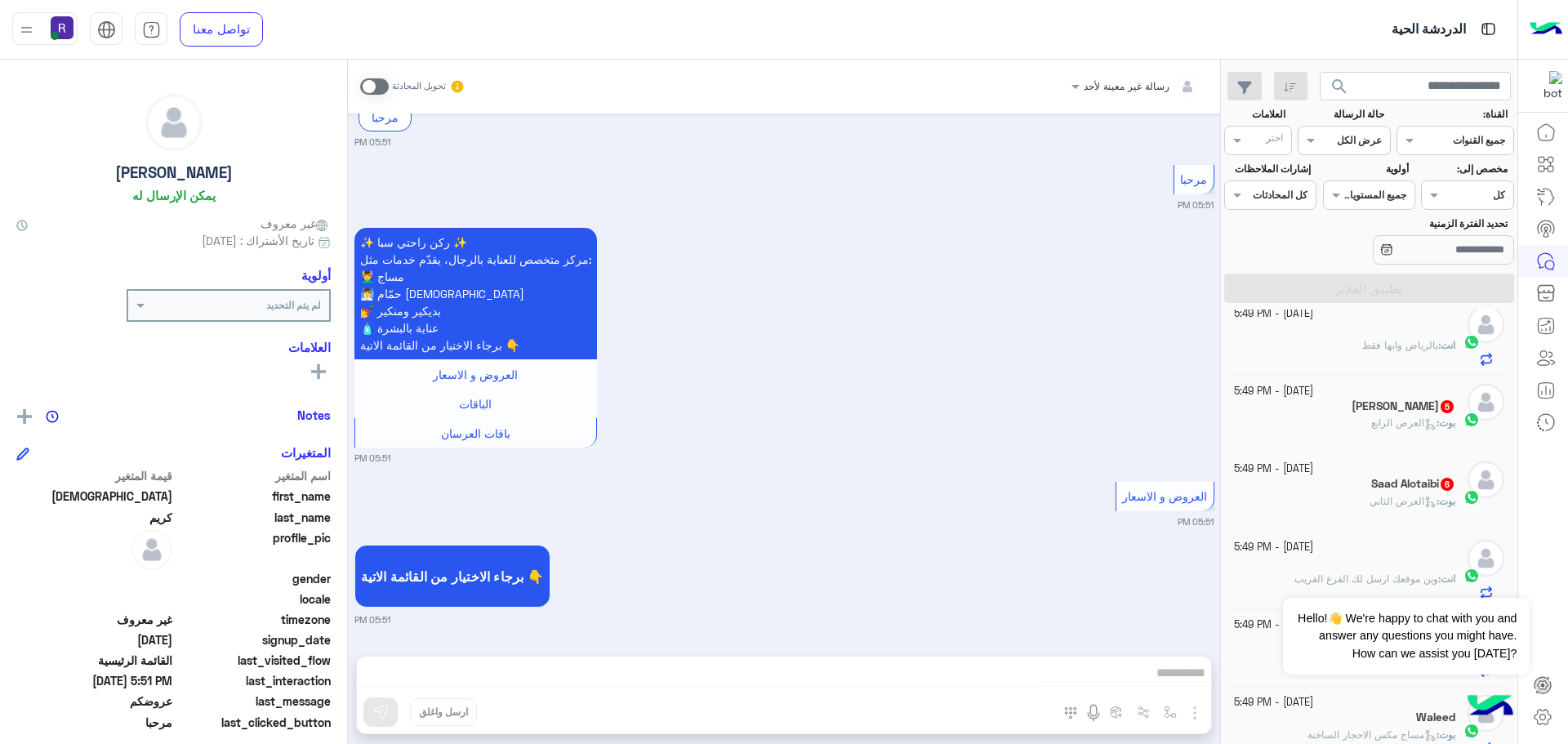
scroll to position [573, 0]
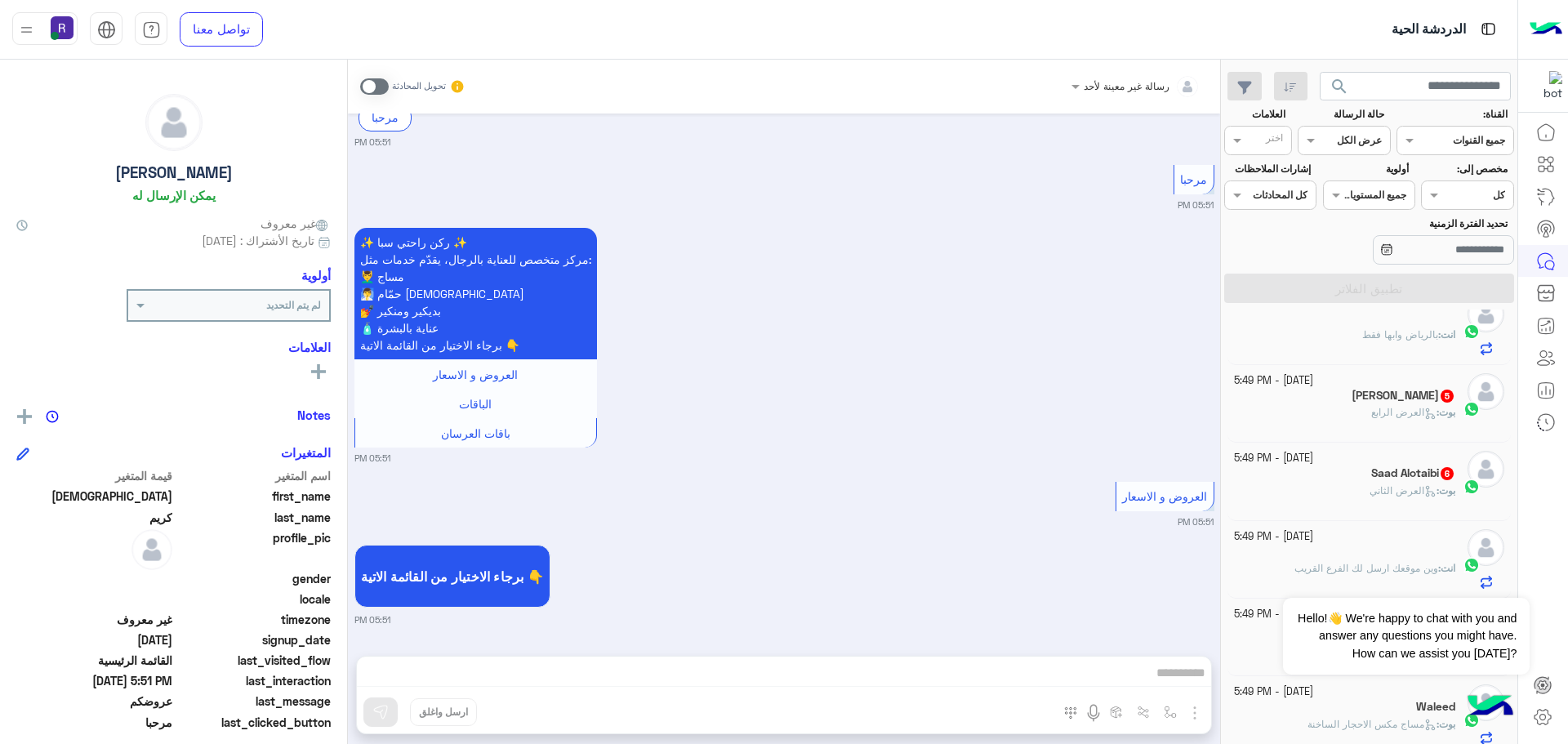
click at [1346, 470] on div "Saad Alotaibi 6" at bounding box center [1345, 475] width 222 height 17
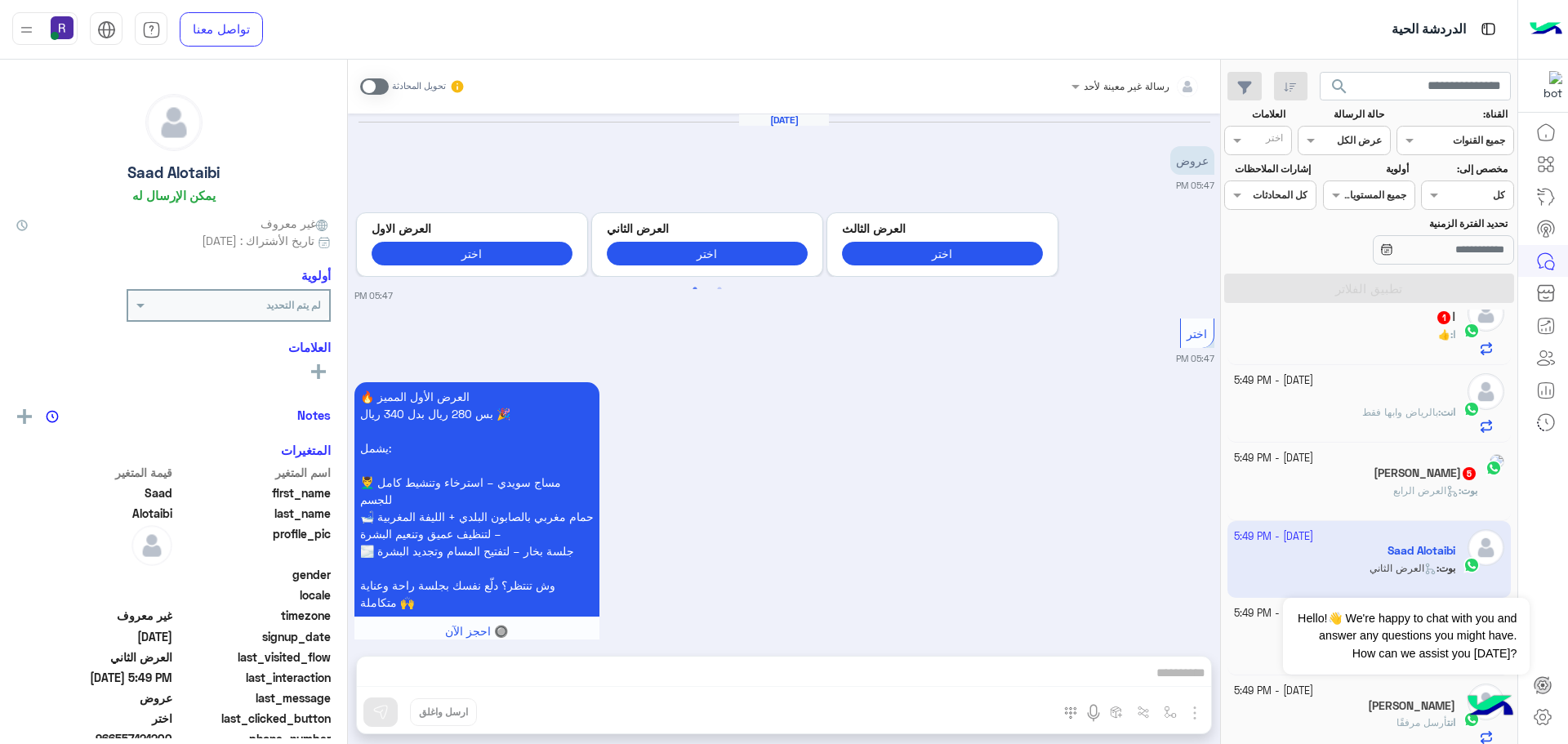
scroll to position [1357, 0]
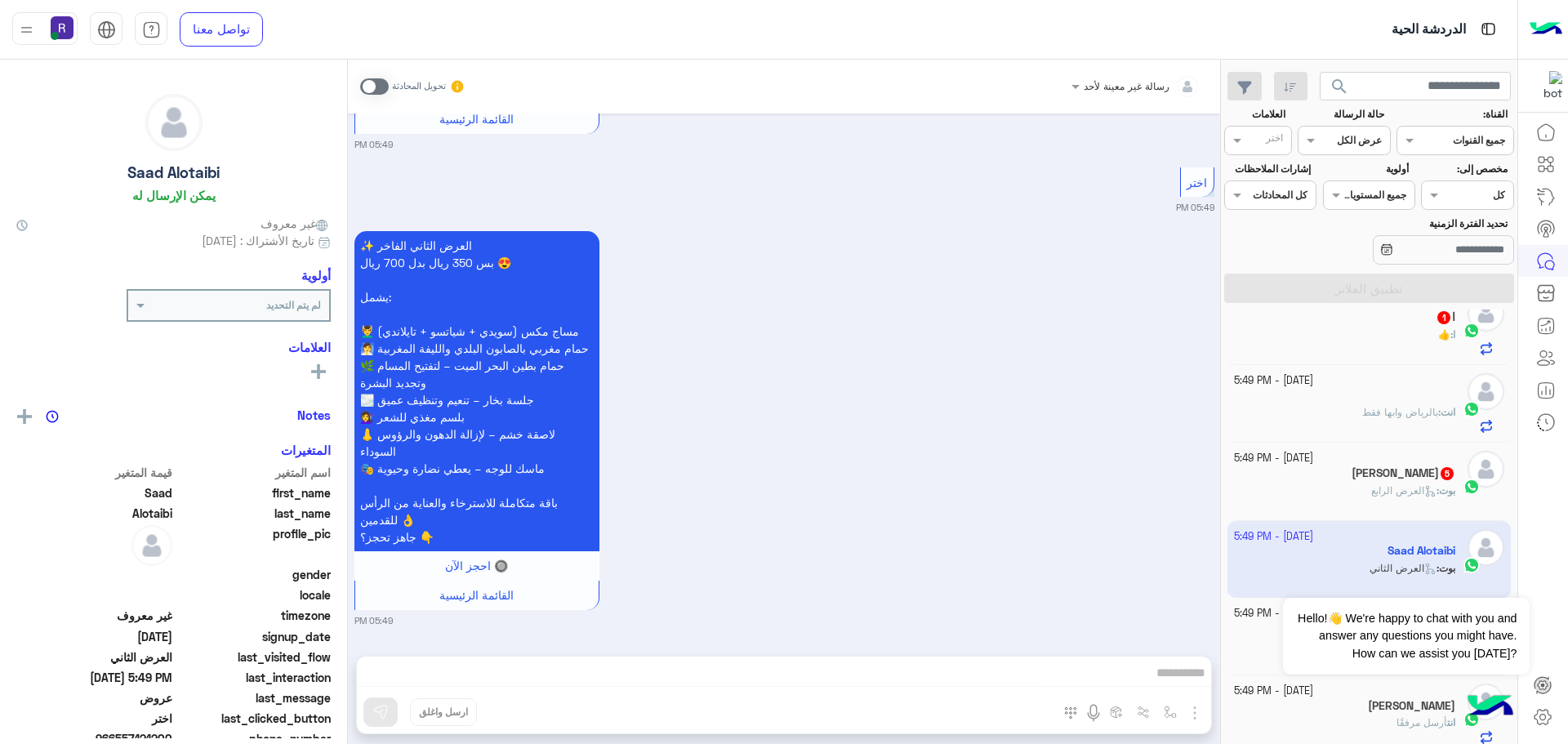
click at [382, 80] on span at bounding box center [374, 86] width 28 height 17
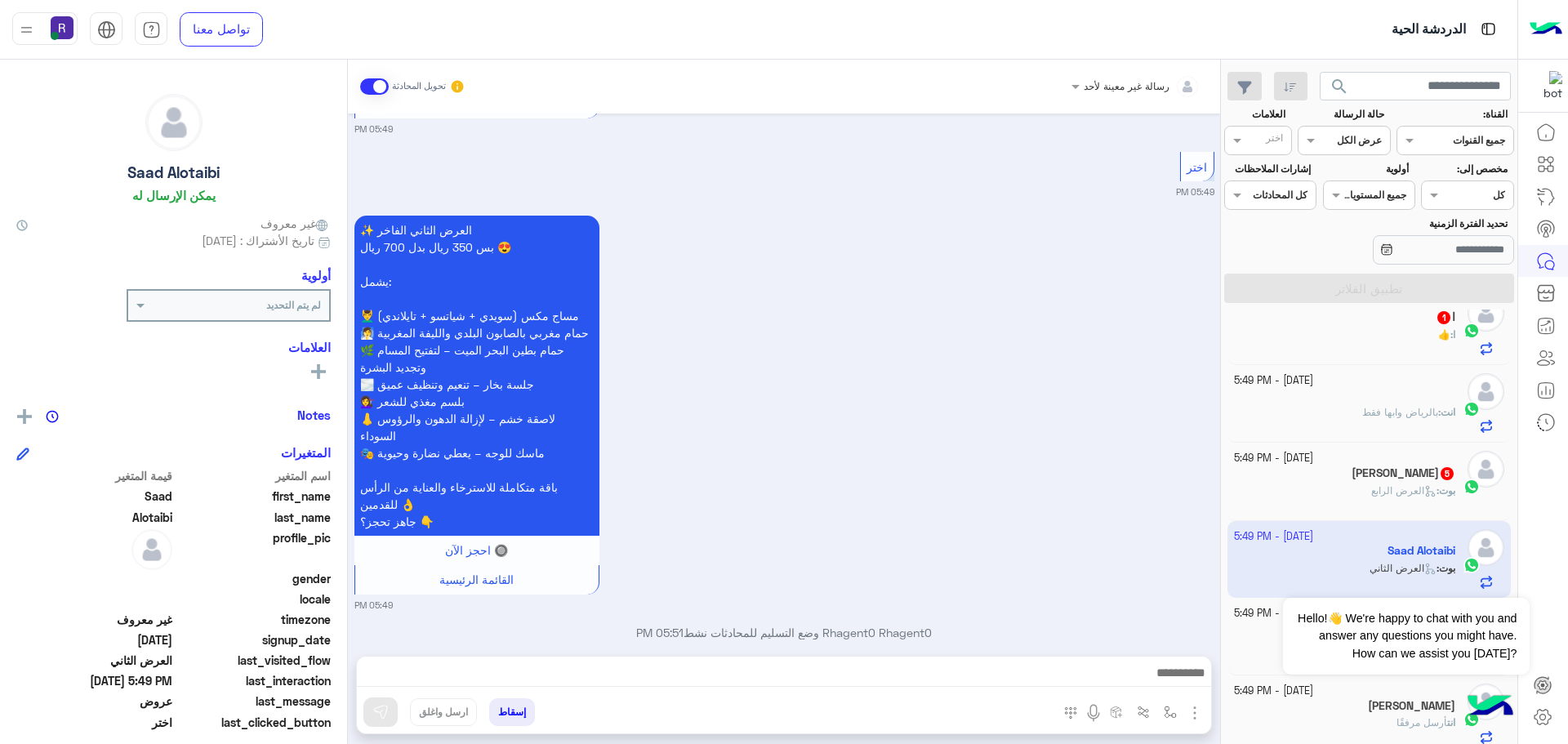
scroll to position [1400, 0]
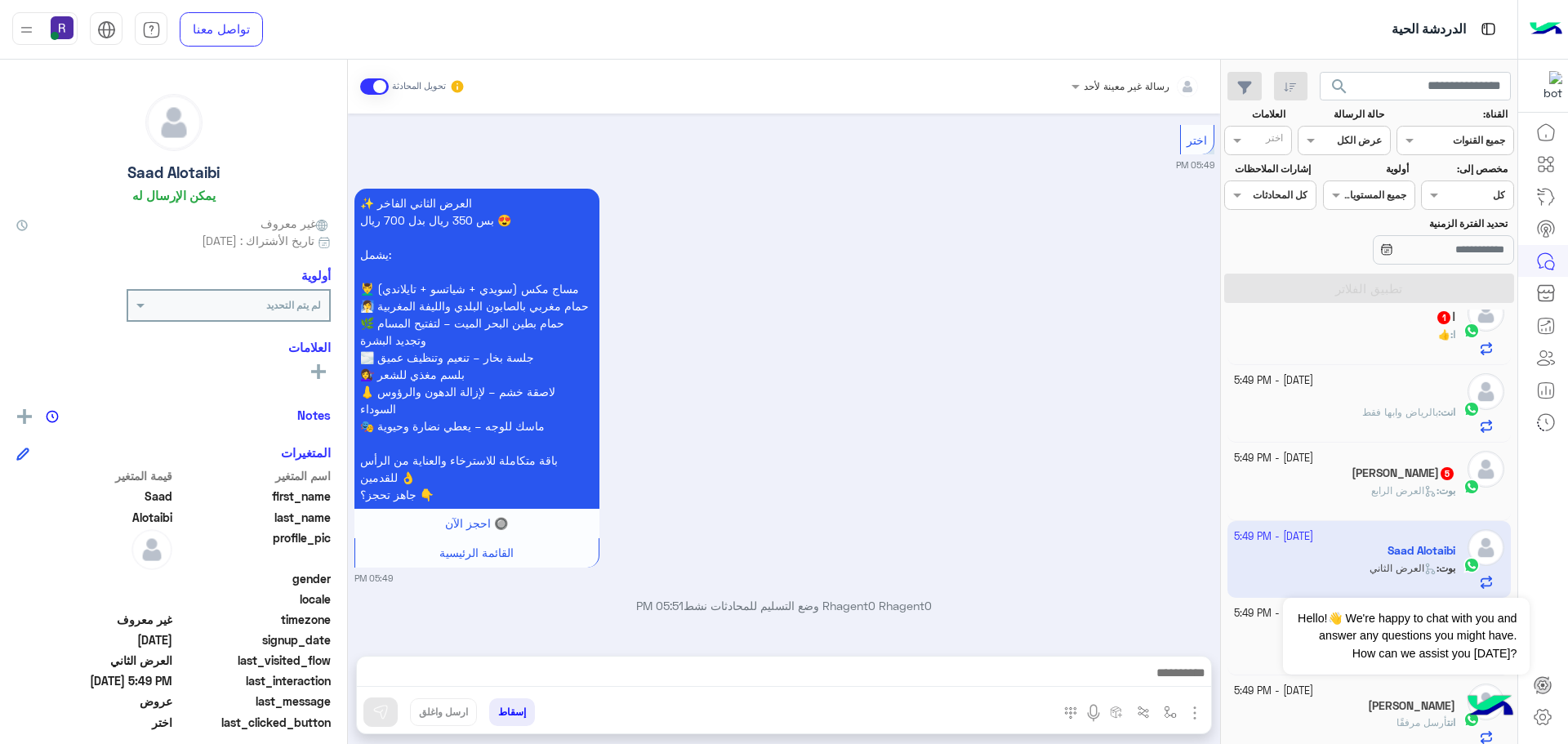
click at [1191, 709] on img "button" at bounding box center [1194, 713] width 19 height 19
click at [1170, 646] on span "المرفقات" at bounding box center [1153, 644] width 49 height 18
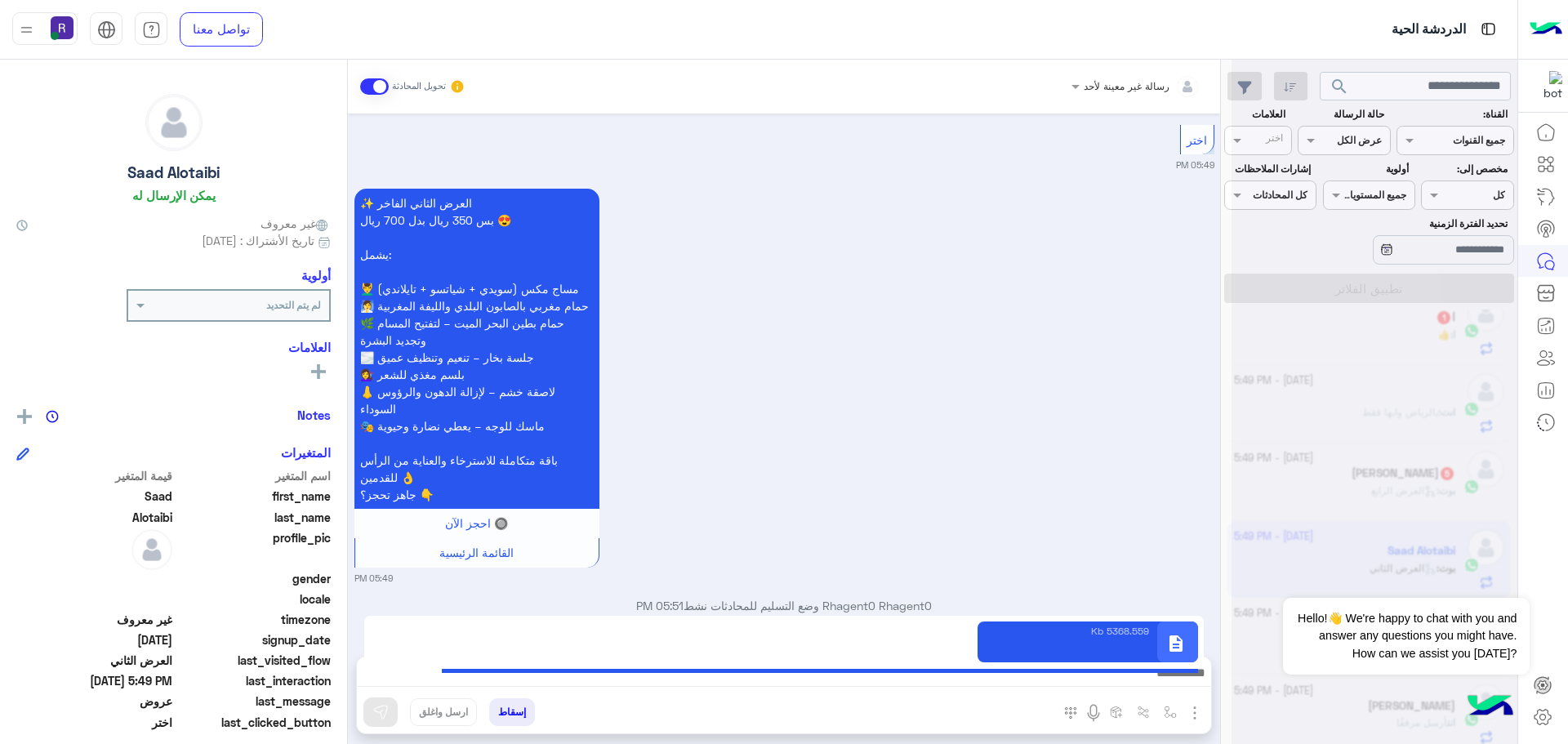
type textarea "**********"
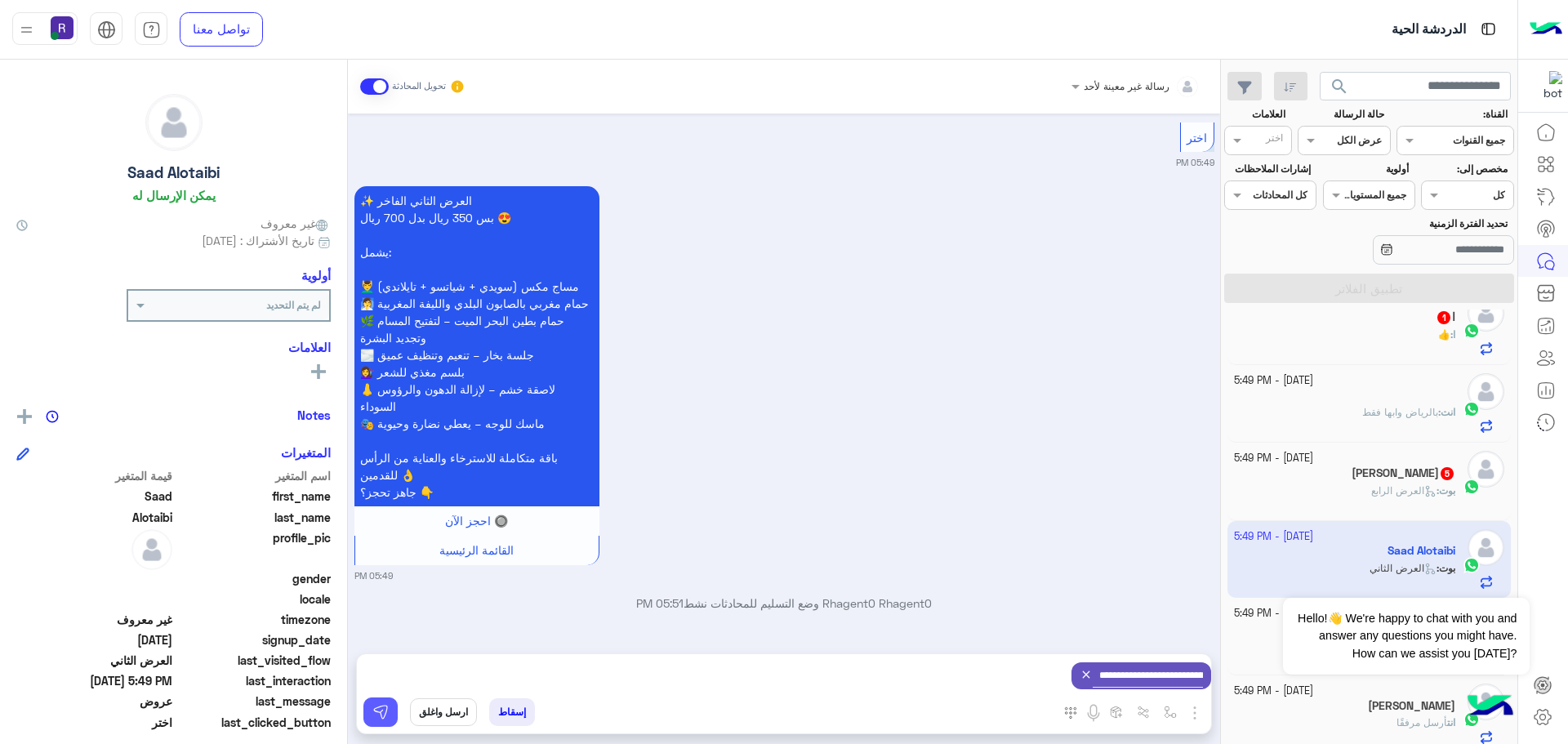
click at [383, 718] on img at bounding box center [381, 712] width 17 height 17
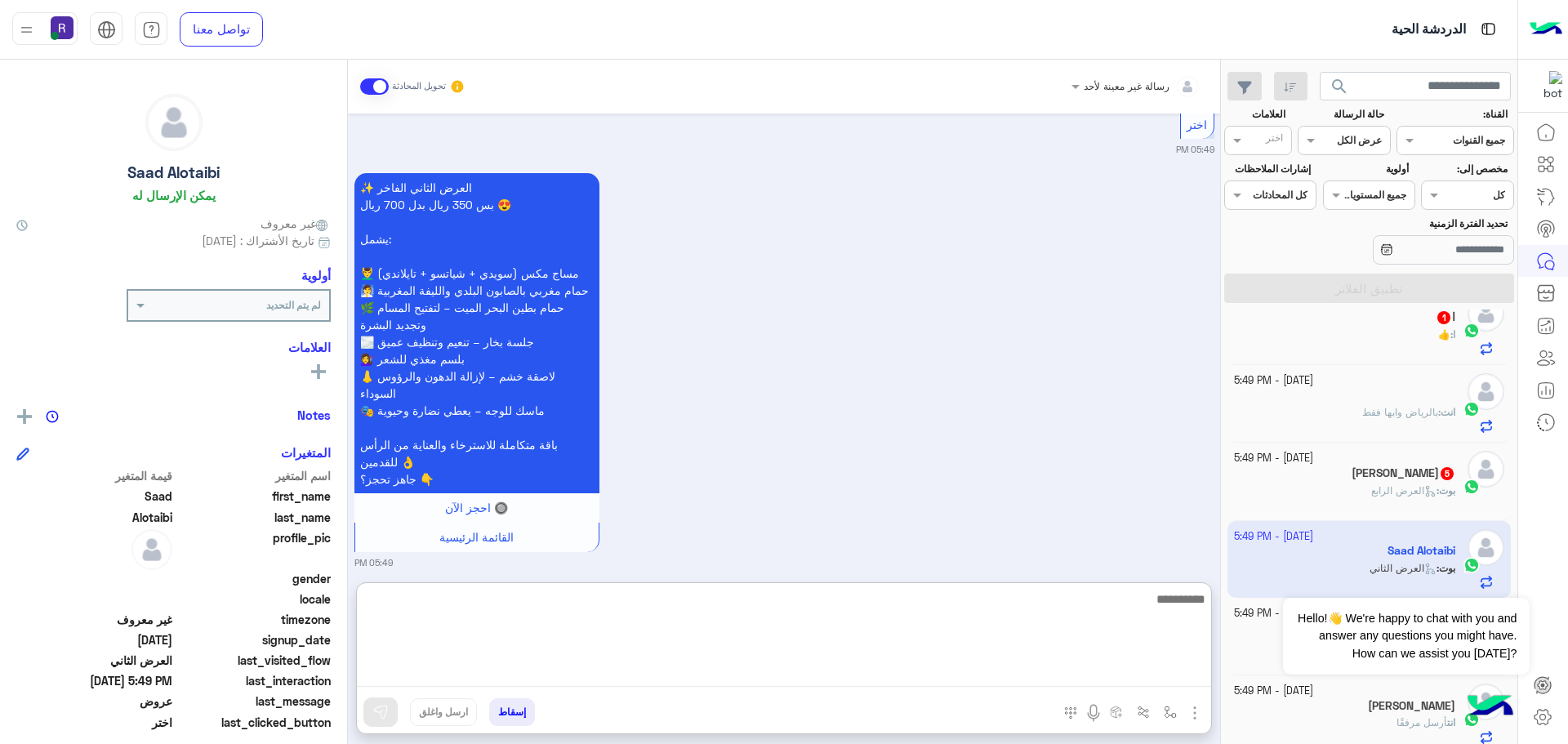
paste textarea "**********"
type textarea "**********"
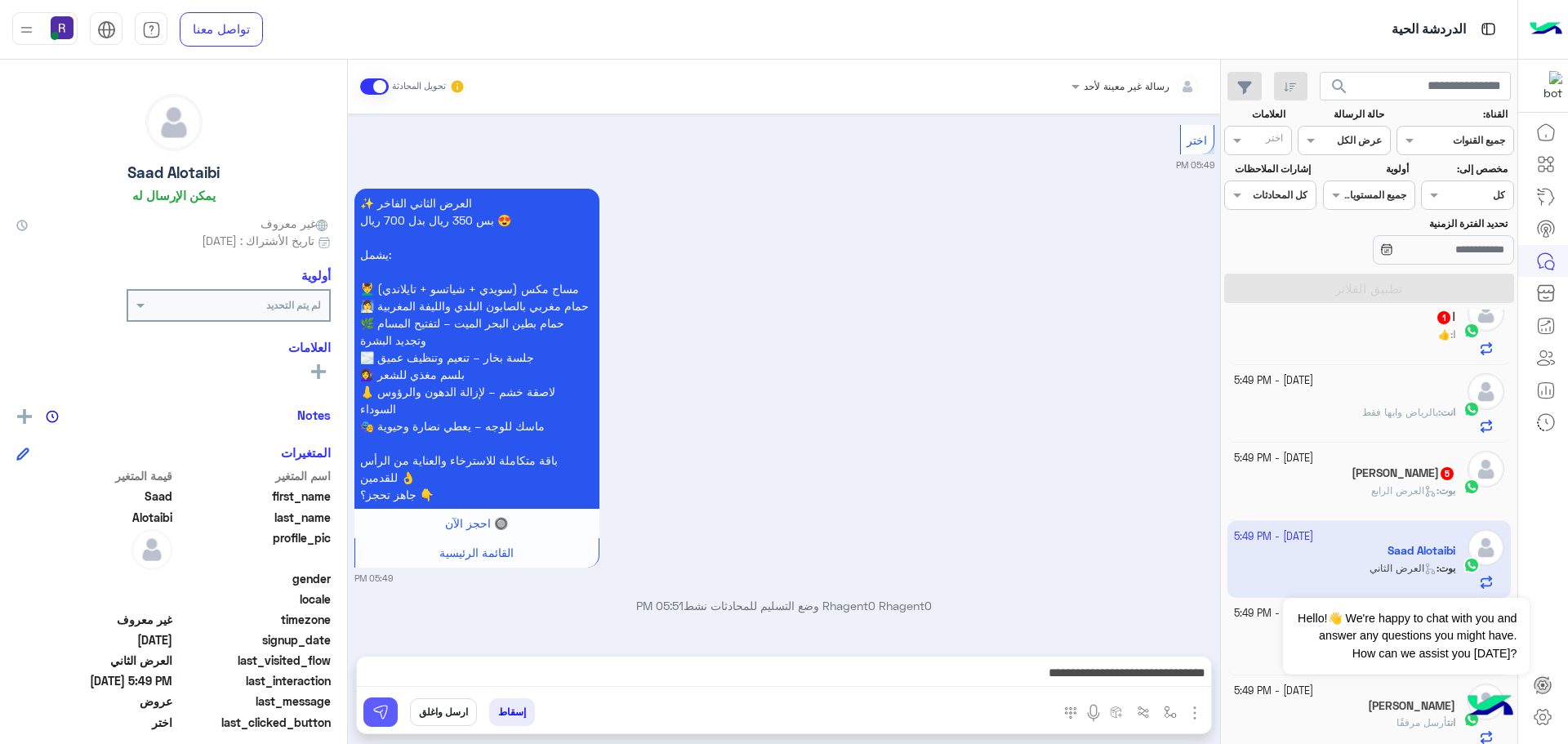
click at [387, 710] on img at bounding box center [381, 712] width 17 height 17
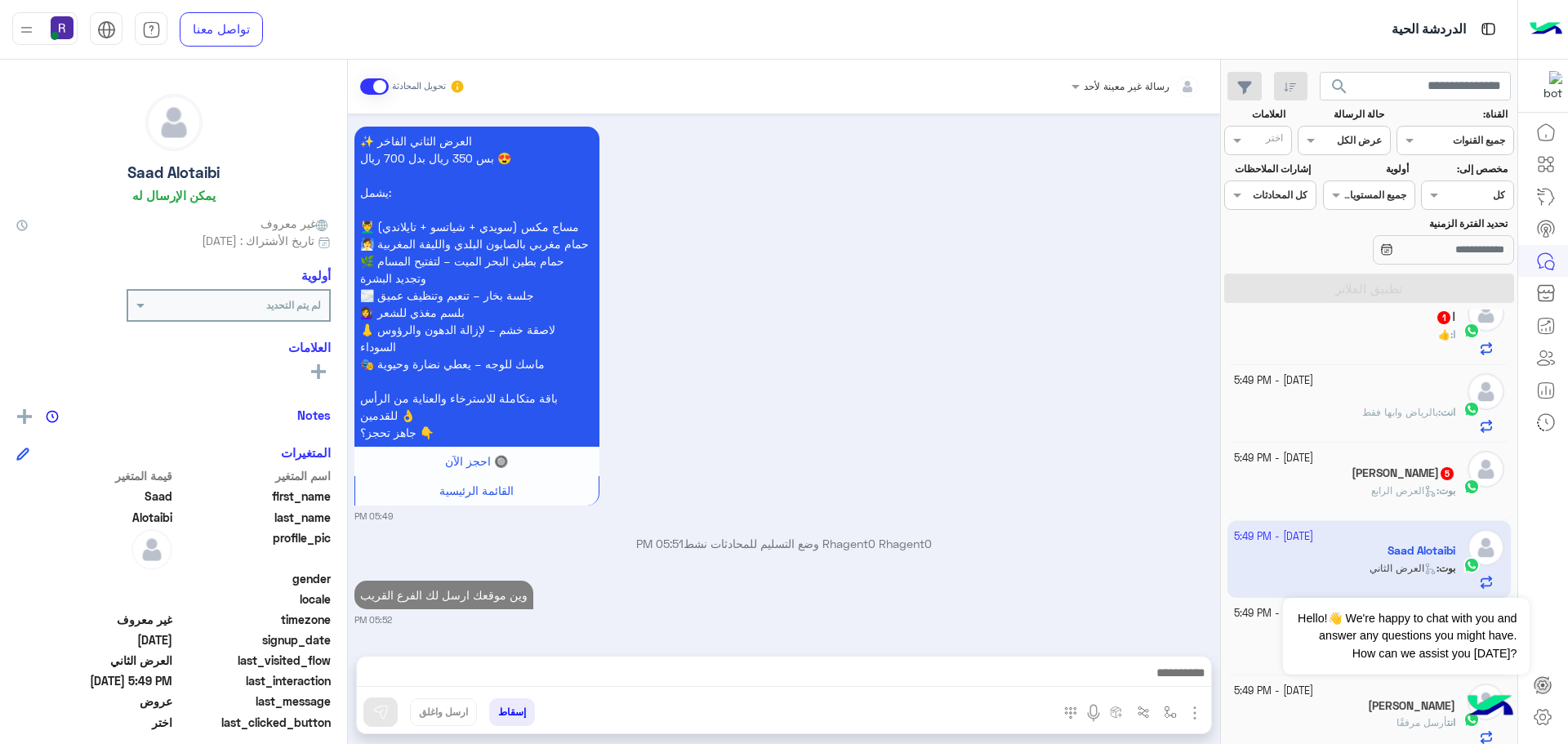
scroll to position [1462, 0]
click at [1342, 496] on div "بوت : العرض الرابع" at bounding box center [1345, 497] width 222 height 28
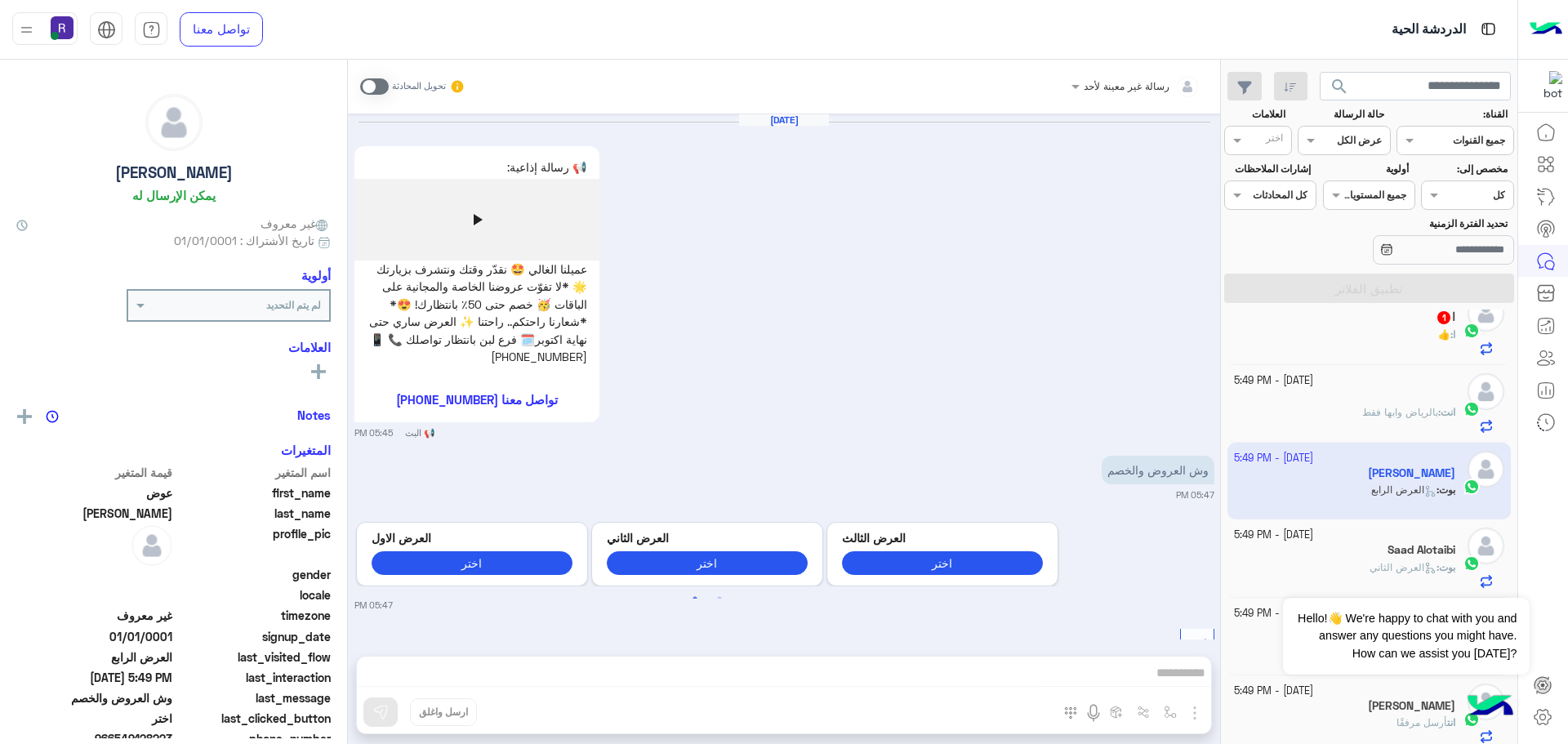
scroll to position [1821, 0]
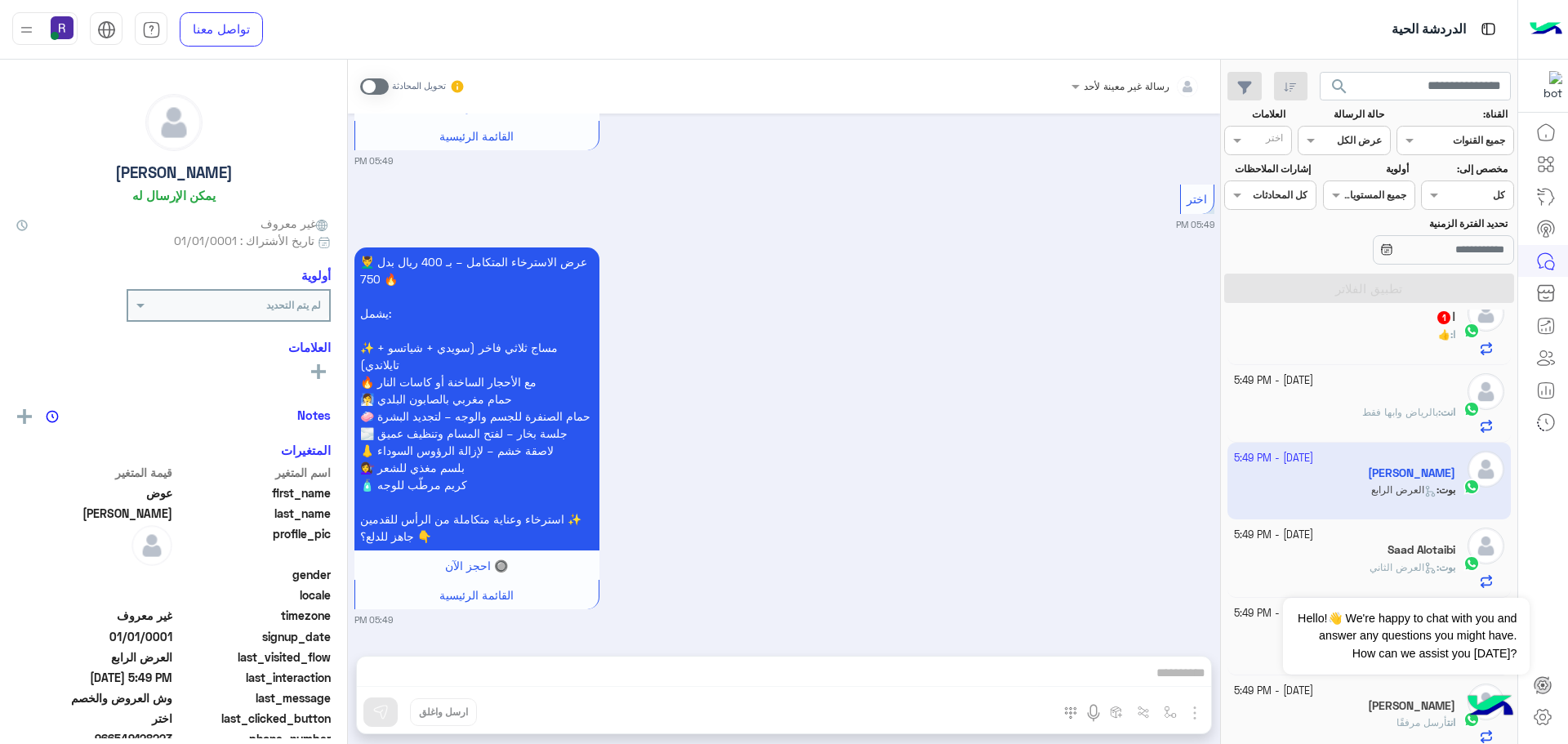
click at [379, 85] on span at bounding box center [374, 86] width 28 height 17
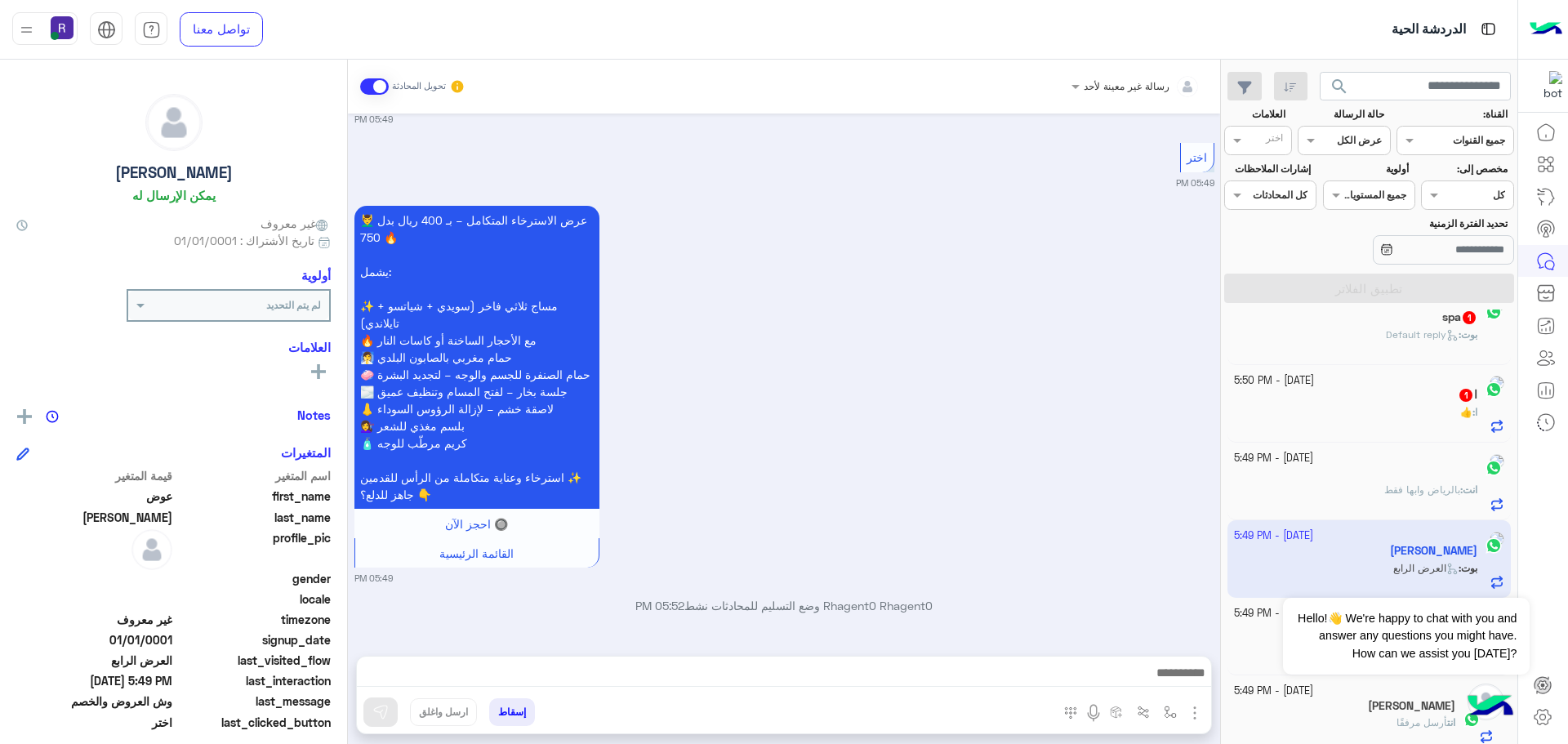
scroll to position [573, 0]
click at [1199, 718] on img "button" at bounding box center [1194, 713] width 19 height 19
click at [1176, 692] on button "الصور" at bounding box center [1169, 677] width 69 height 33
drag, startPoint x: 1195, startPoint y: 709, endPoint x: 1182, endPoint y: 656, distance: 54.6
click at [1195, 709] on img "button" at bounding box center [1194, 713] width 19 height 19
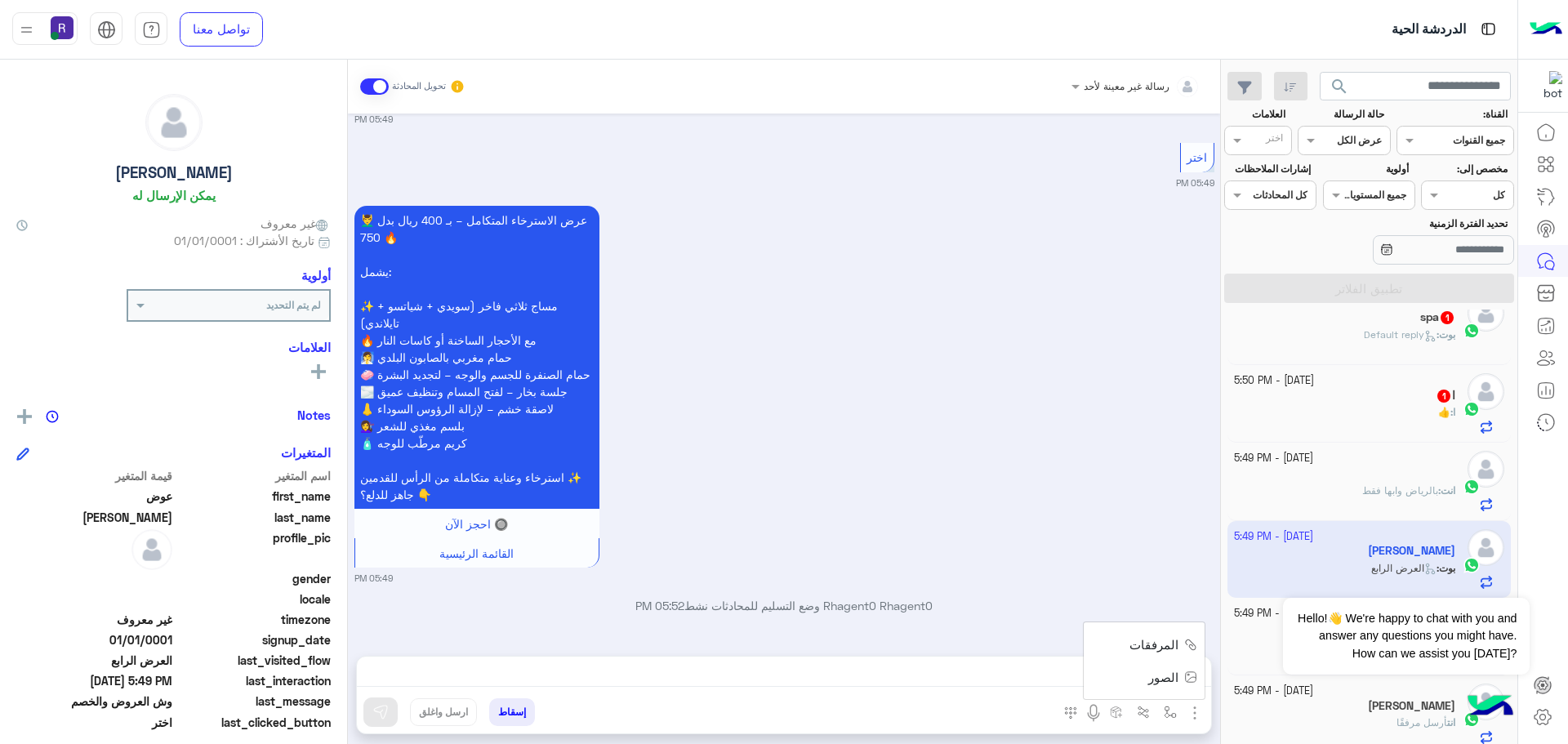
click at [1181, 652] on button "المرفقات" at bounding box center [1160, 646] width 88 height 33
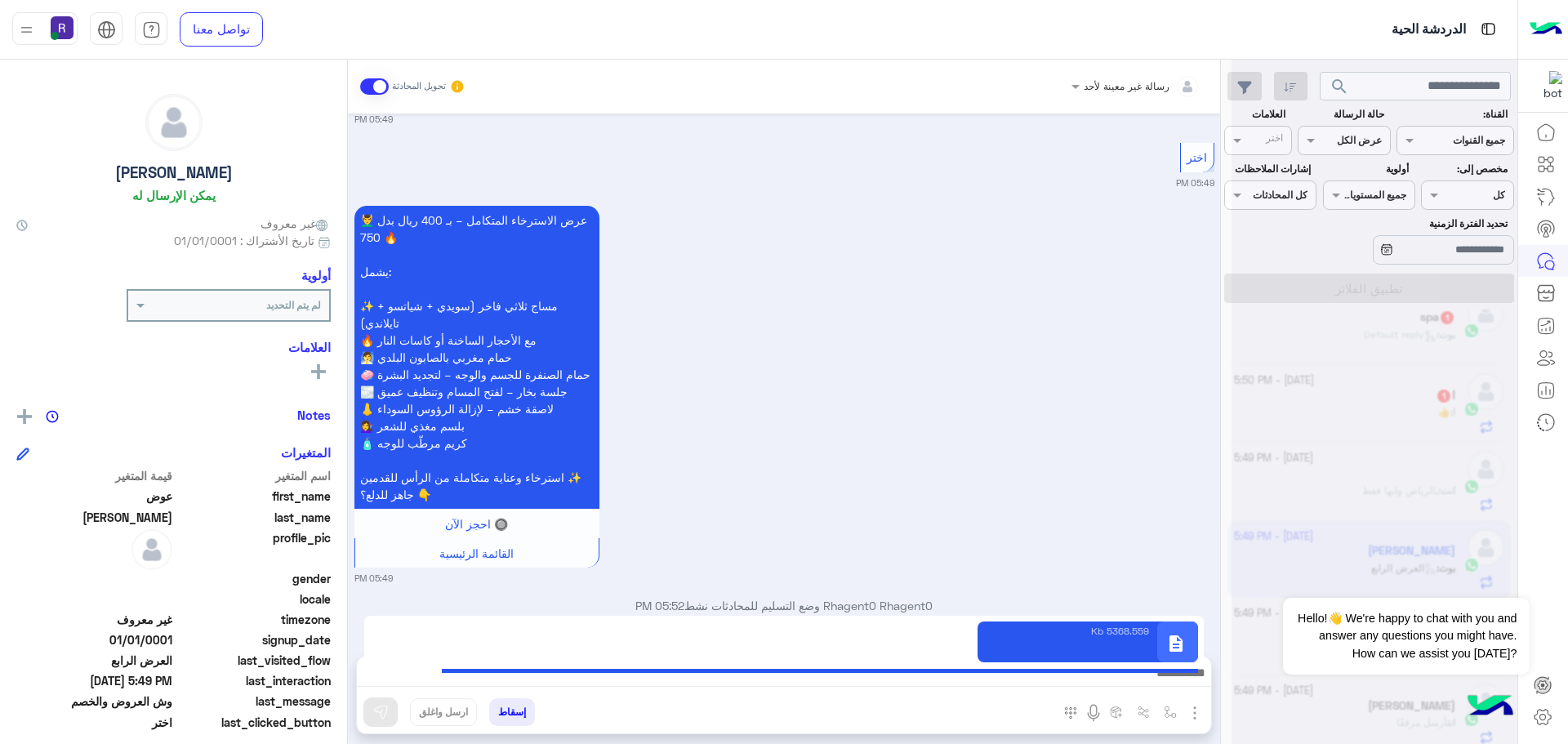
type textarea "**********"
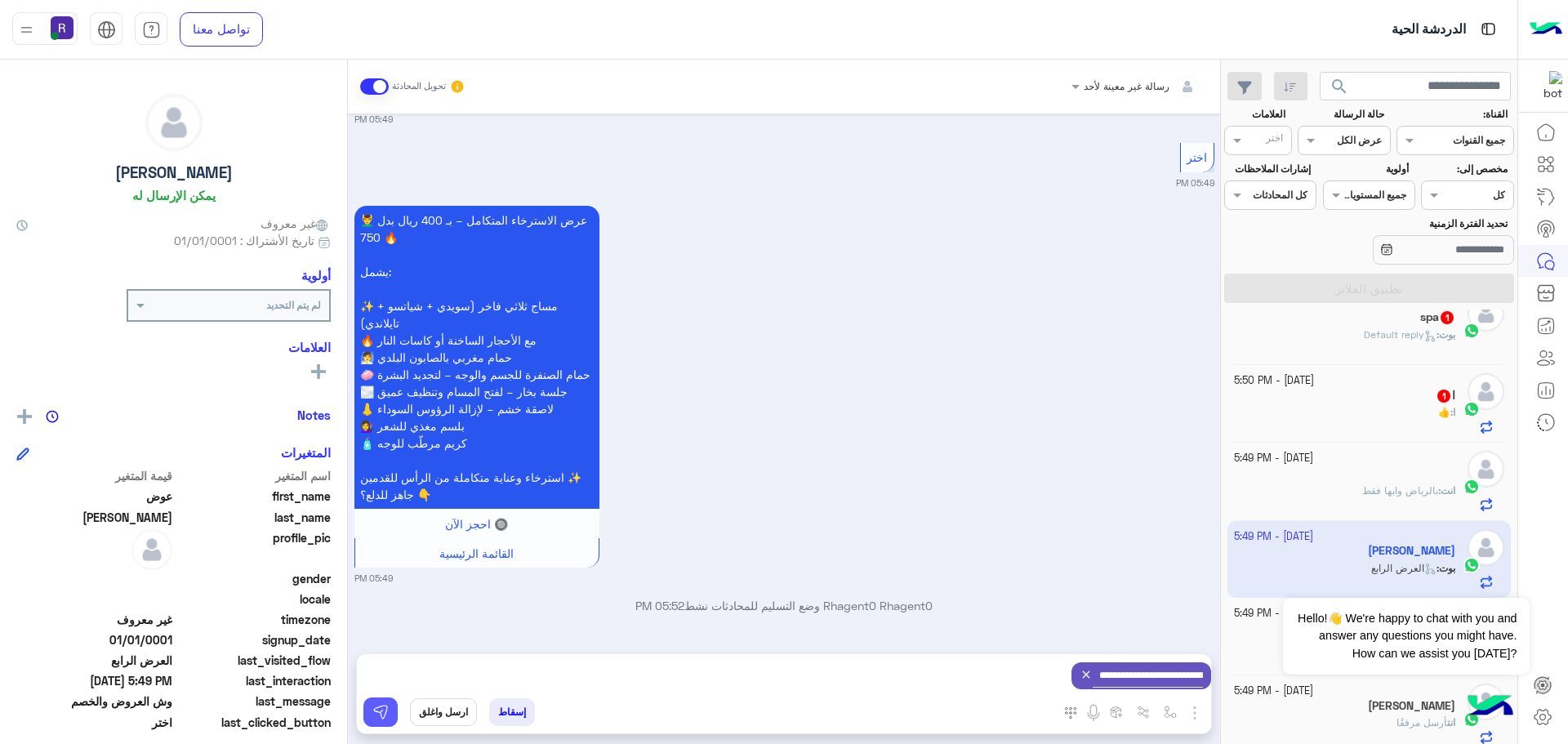
click at [384, 708] on img at bounding box center [381, 712] width 17 height 17
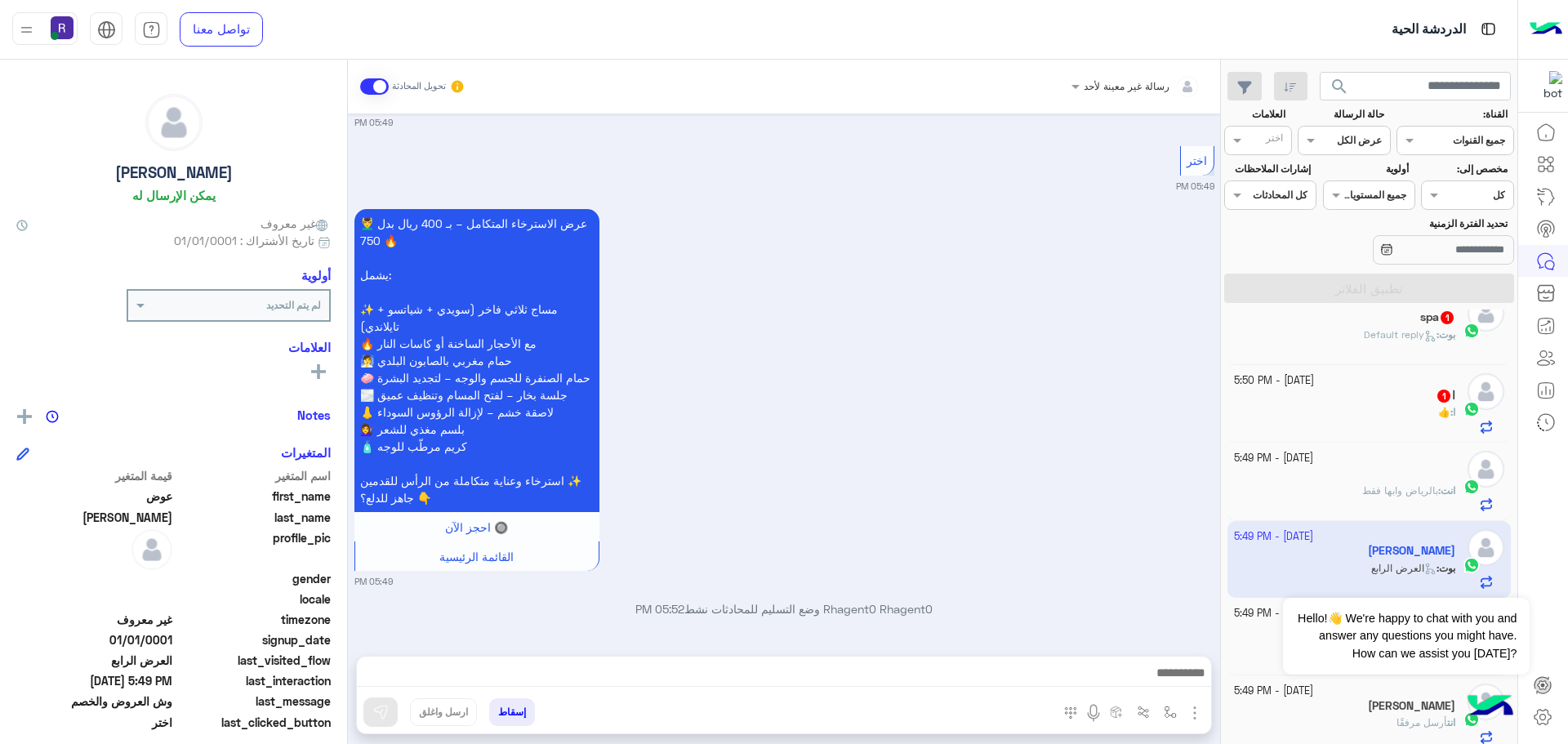
scroll to position [1863, 0]
click at [1383, 367] on div "14 October - 5:50 PM ا 1 ا : 👍" at bounding box center [1369, 404] width 284 height 78
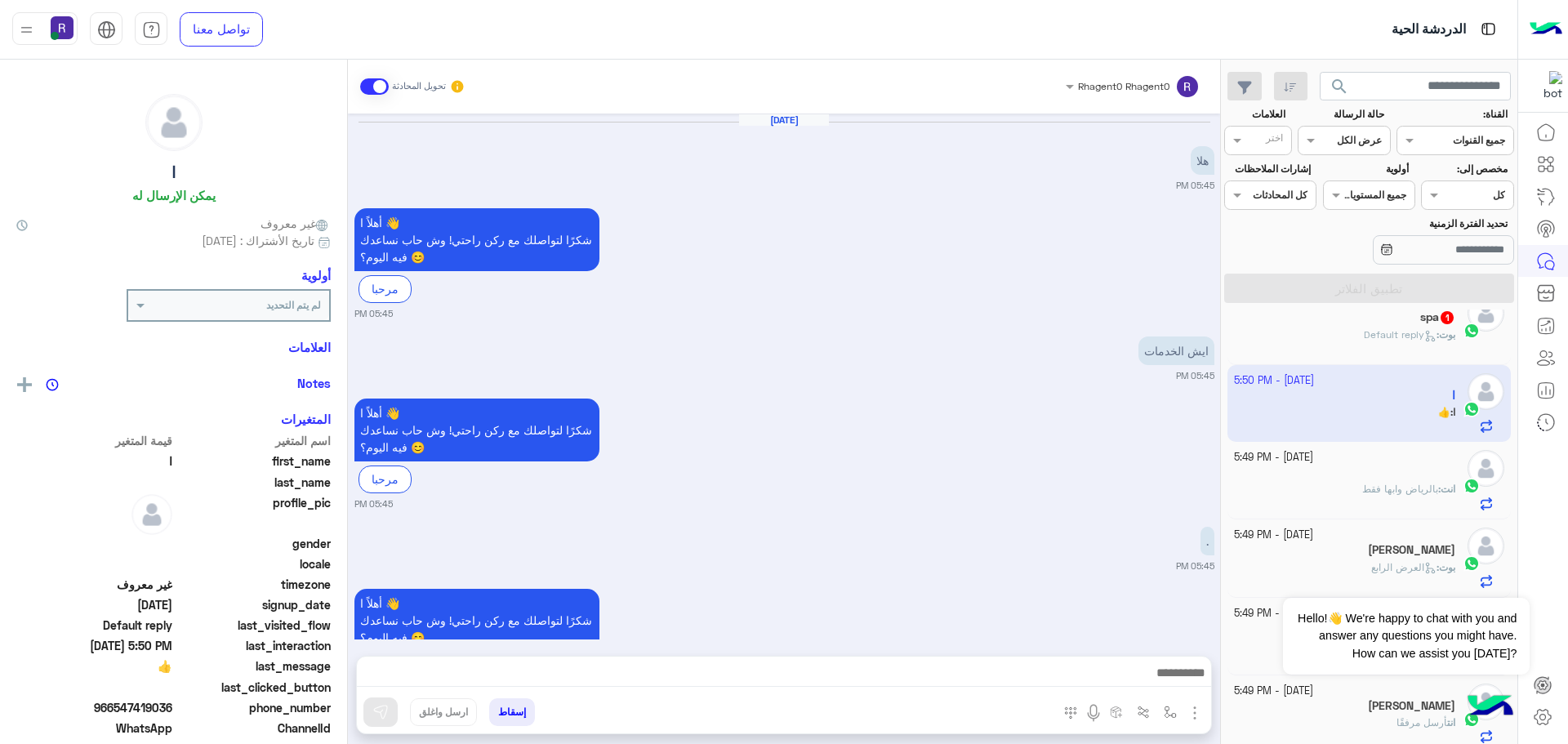
scroll to position [895, 0]
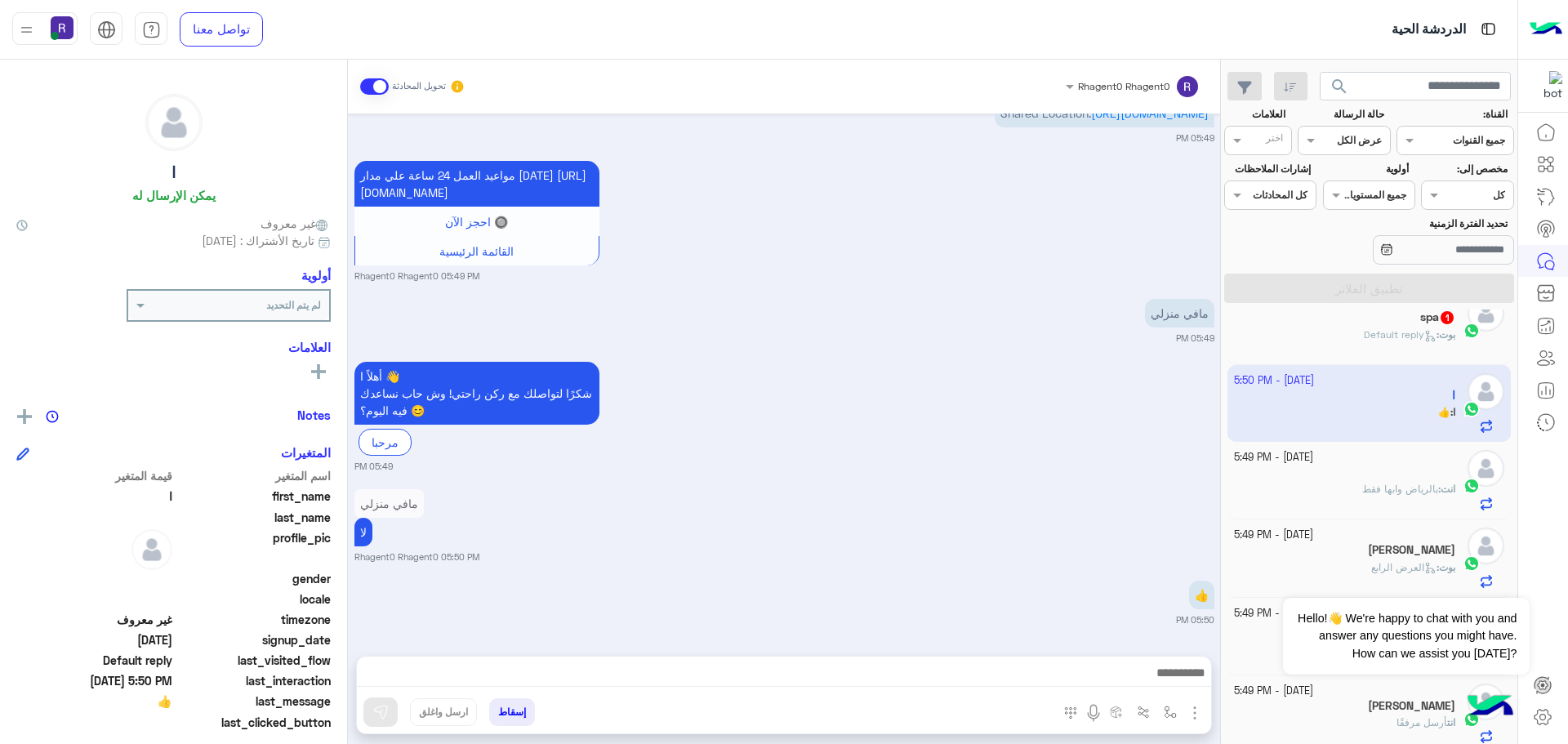
click at [1406, 324] on div "spa 1" at bounding box center [1345, 320] width 222 height 17
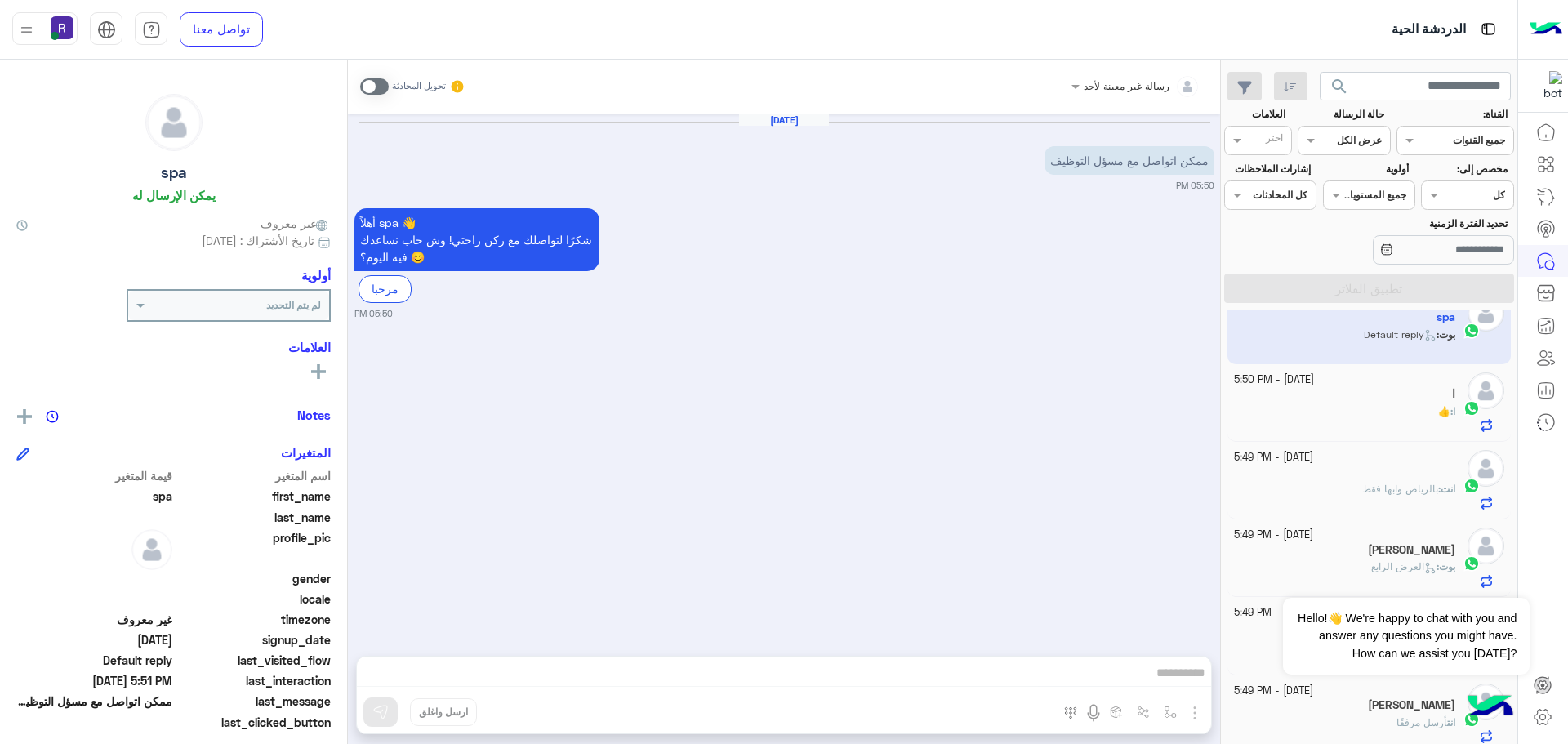
click at [378, 85] on span at bounding box center [374, 86] width 28 height 17
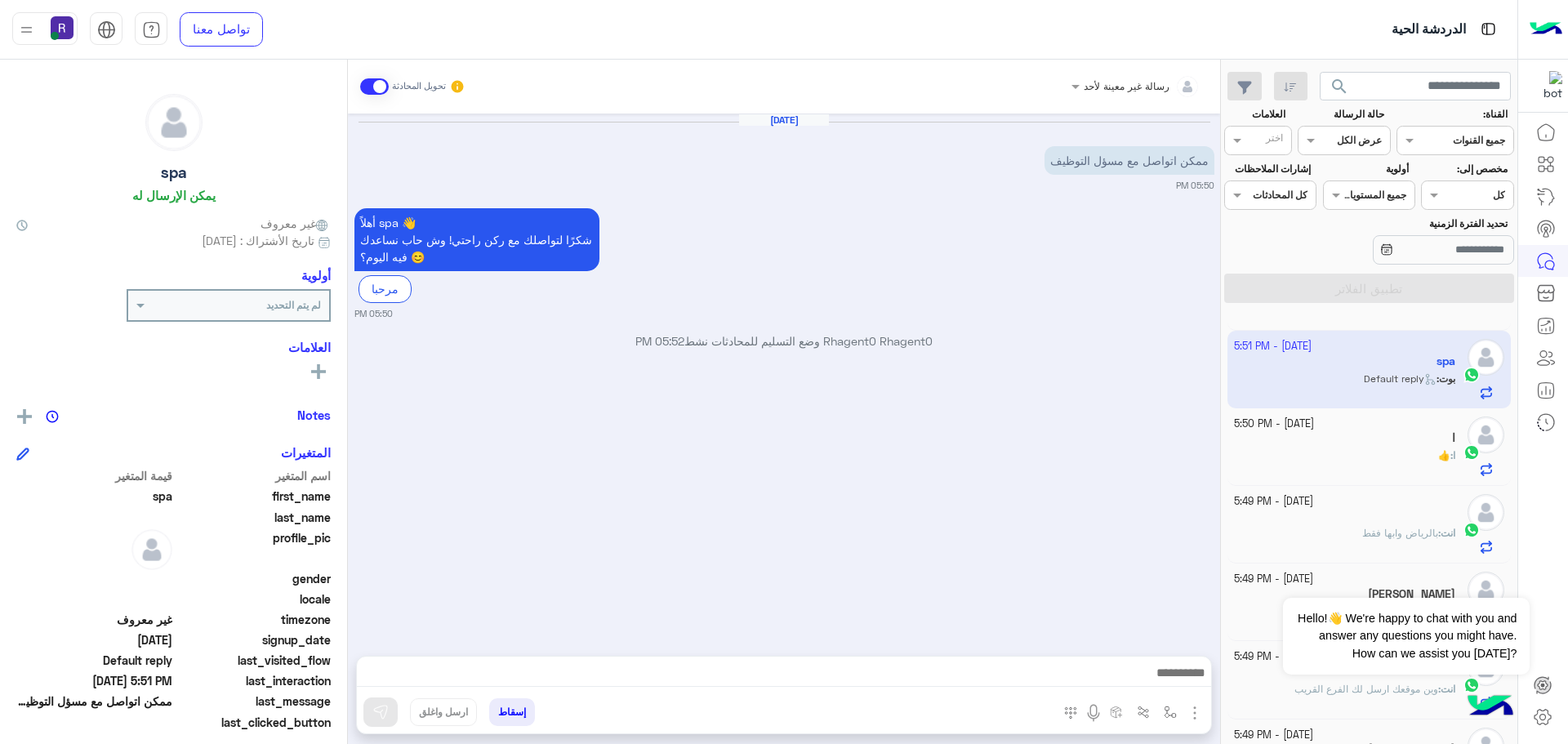
scroll to position [491, 0]
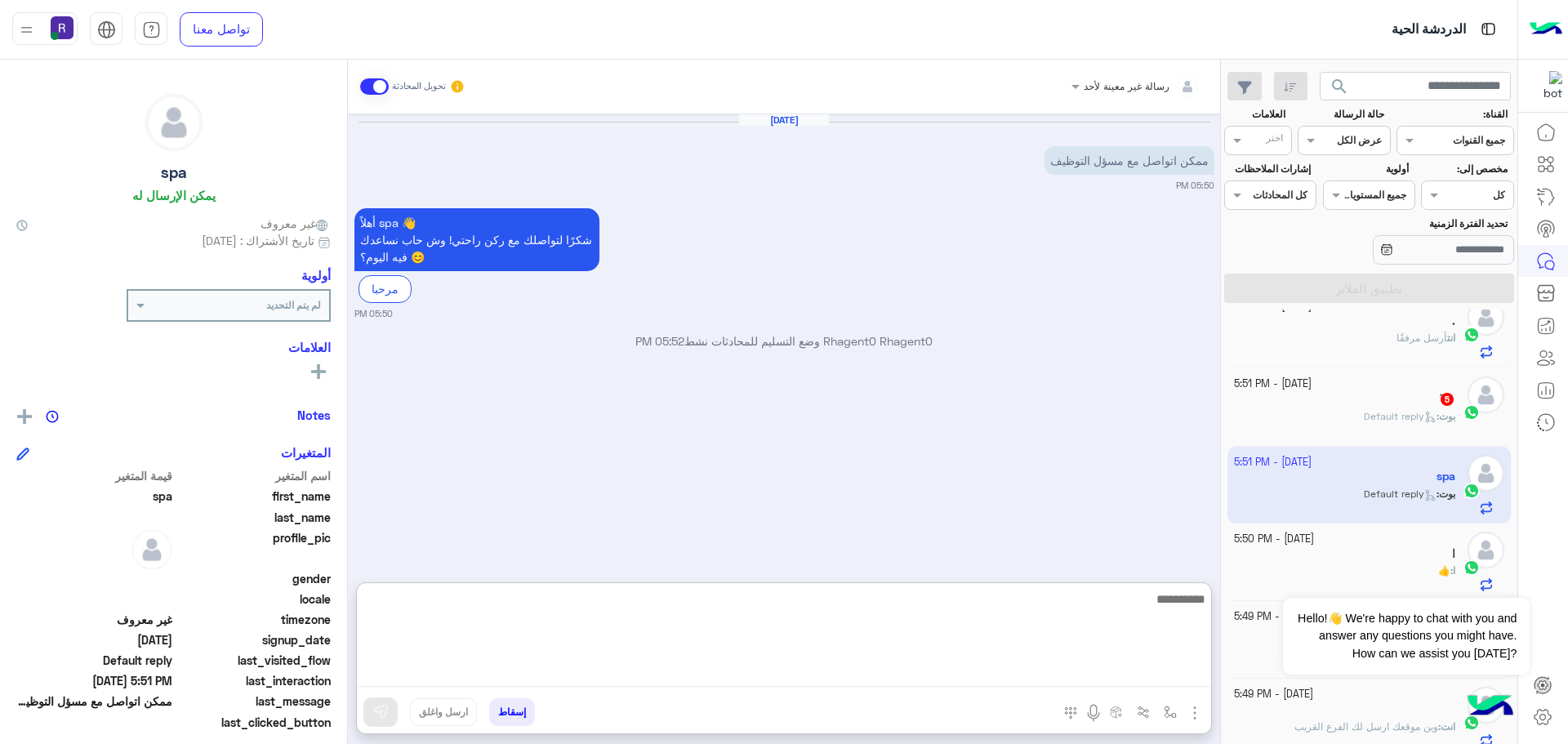
paste textarea "**********"
type textarea "**********"
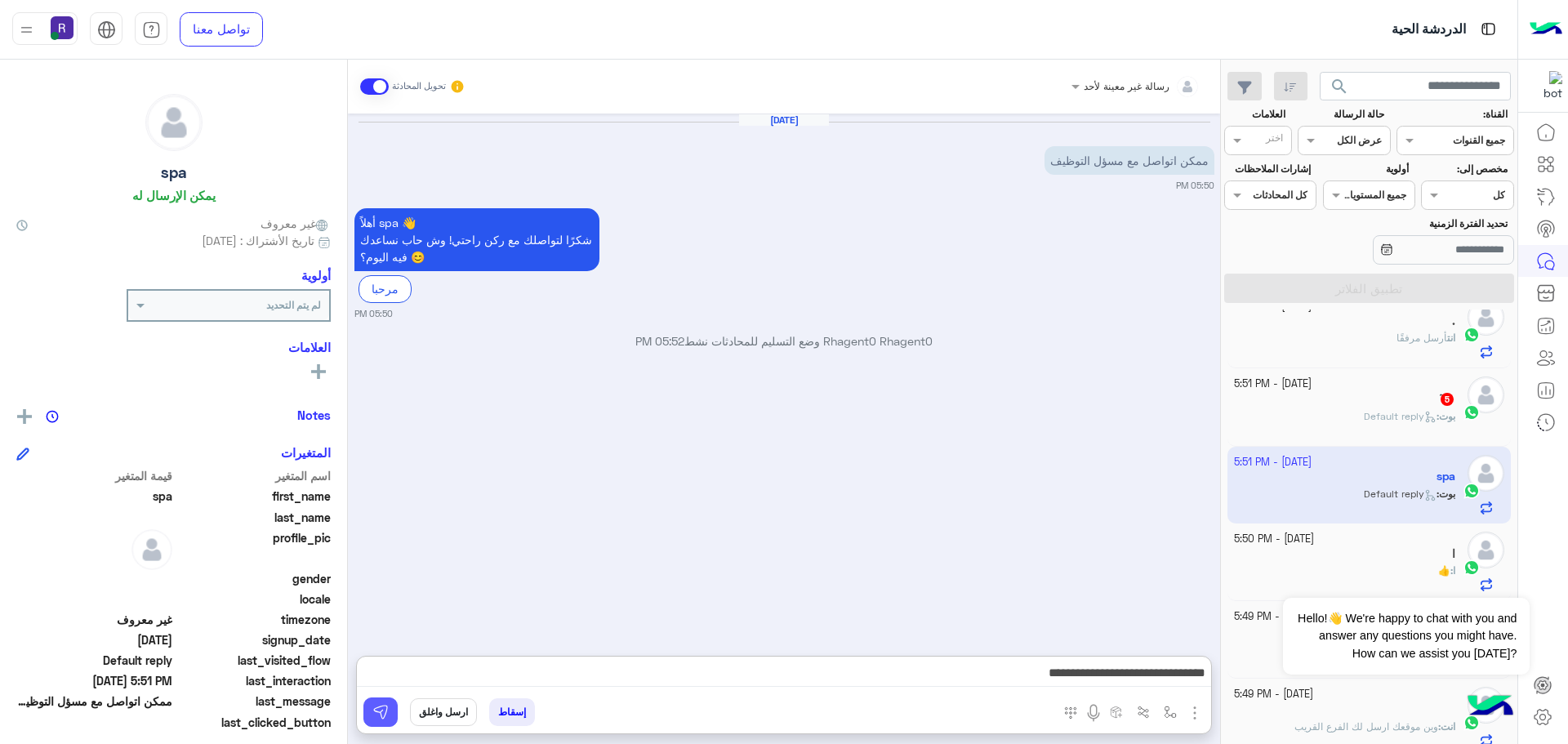
click at [373, 707] on img at bounding box center [381, 712] width 17 height 17
click at [1329, 436] on div "بوت : Default reply" at bounding box center [1345, 423] width 222 height 28
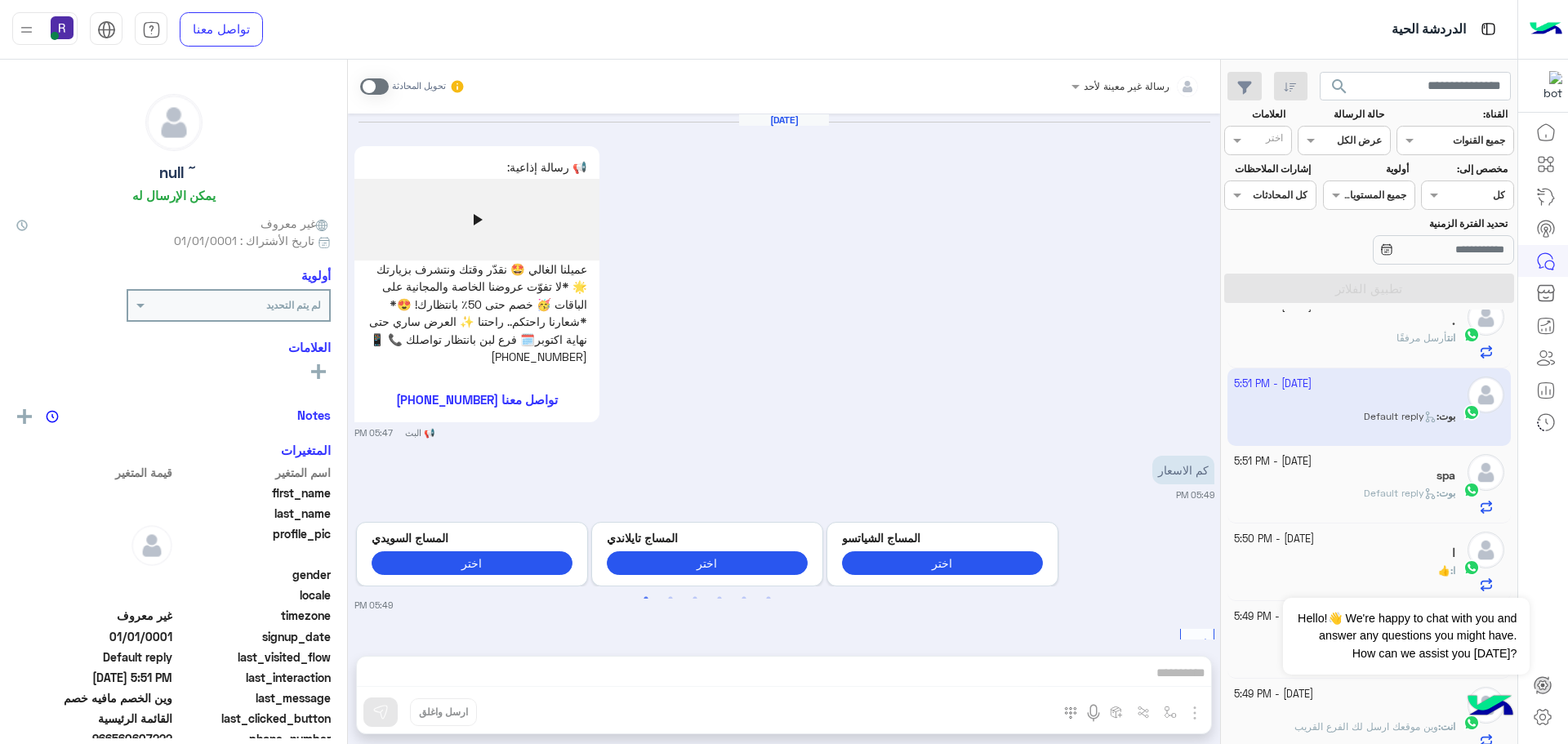
scroll to position [1108, 0]
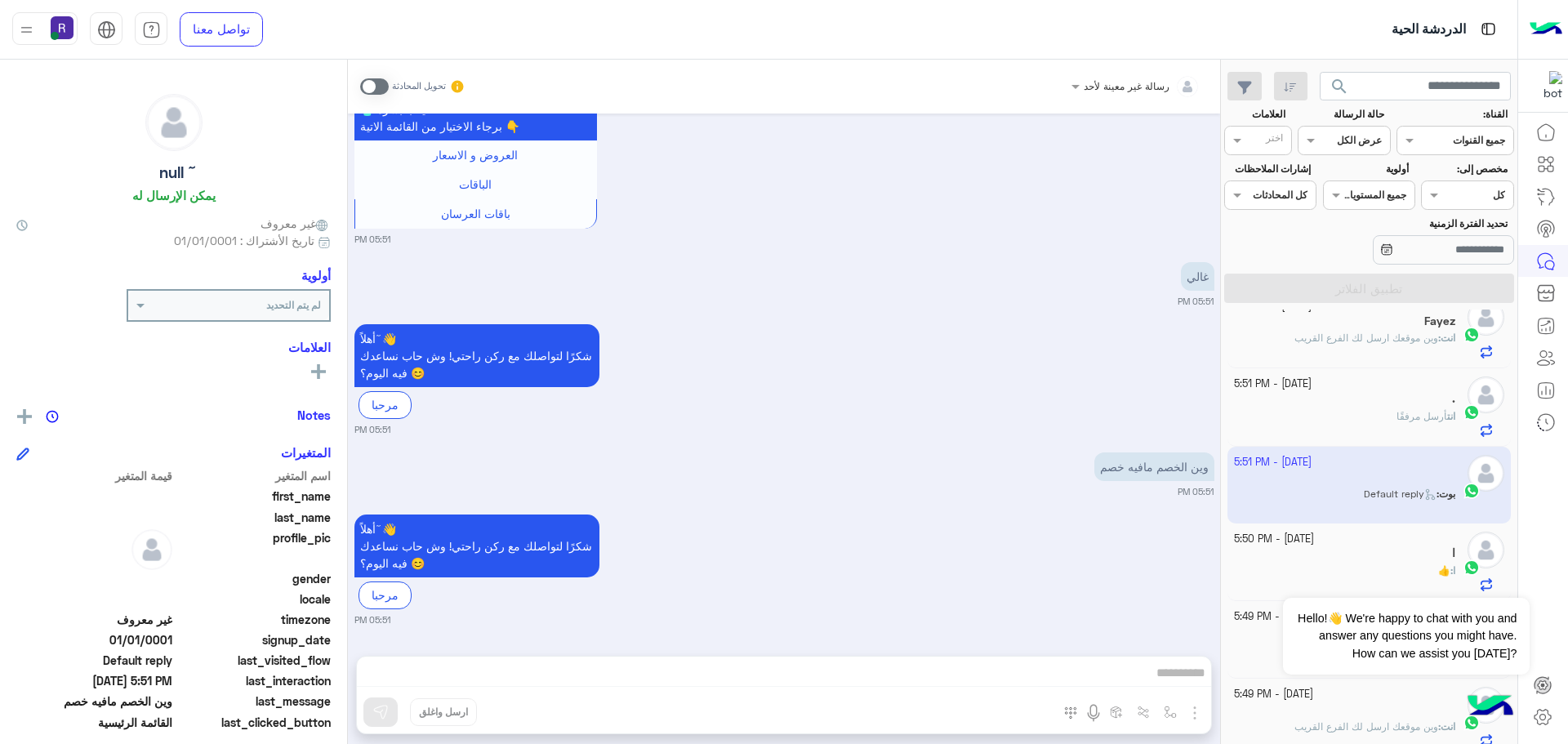
click at [382, 85] on span at bounding box center [374, 86] width 28 height 17
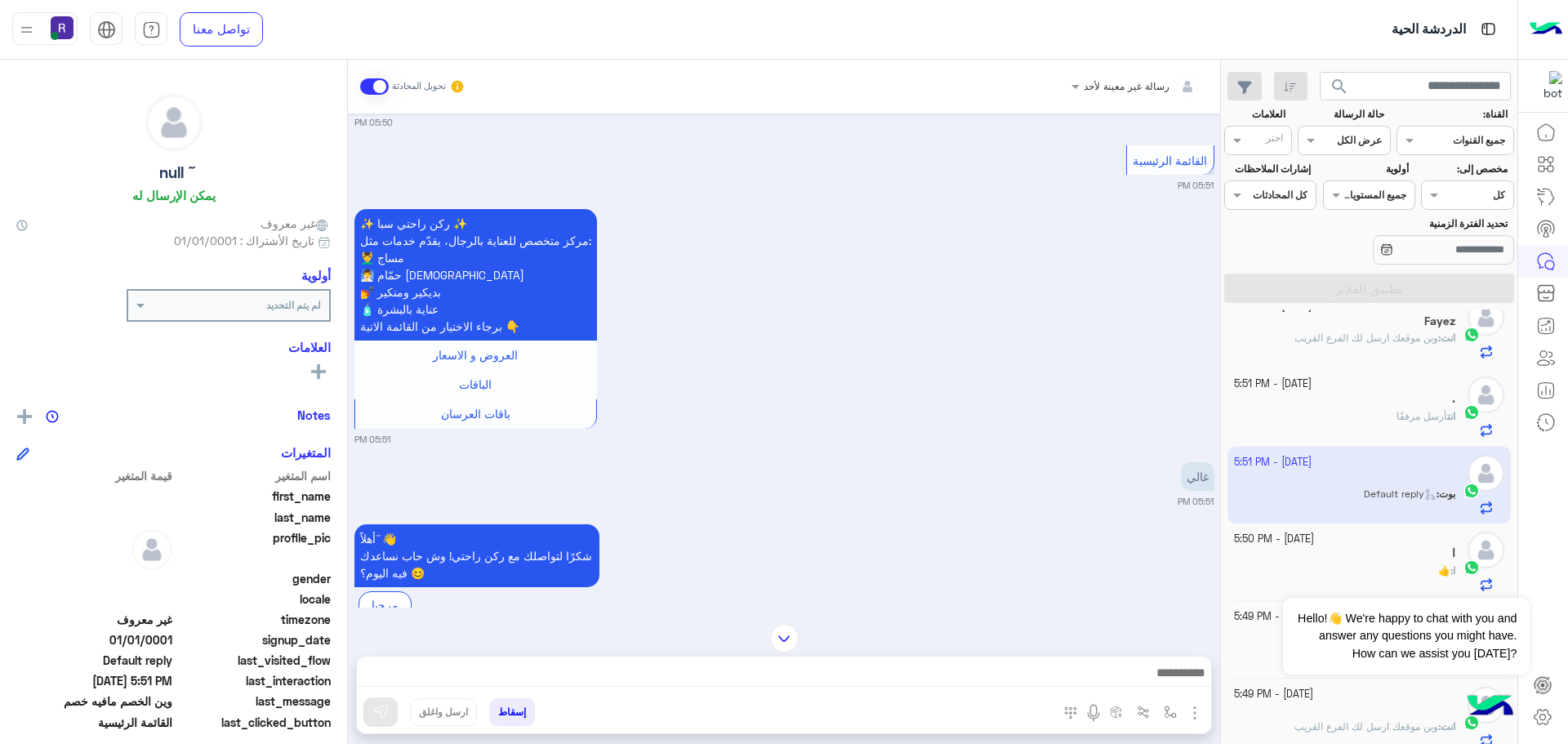
scroll to position [904, 0]
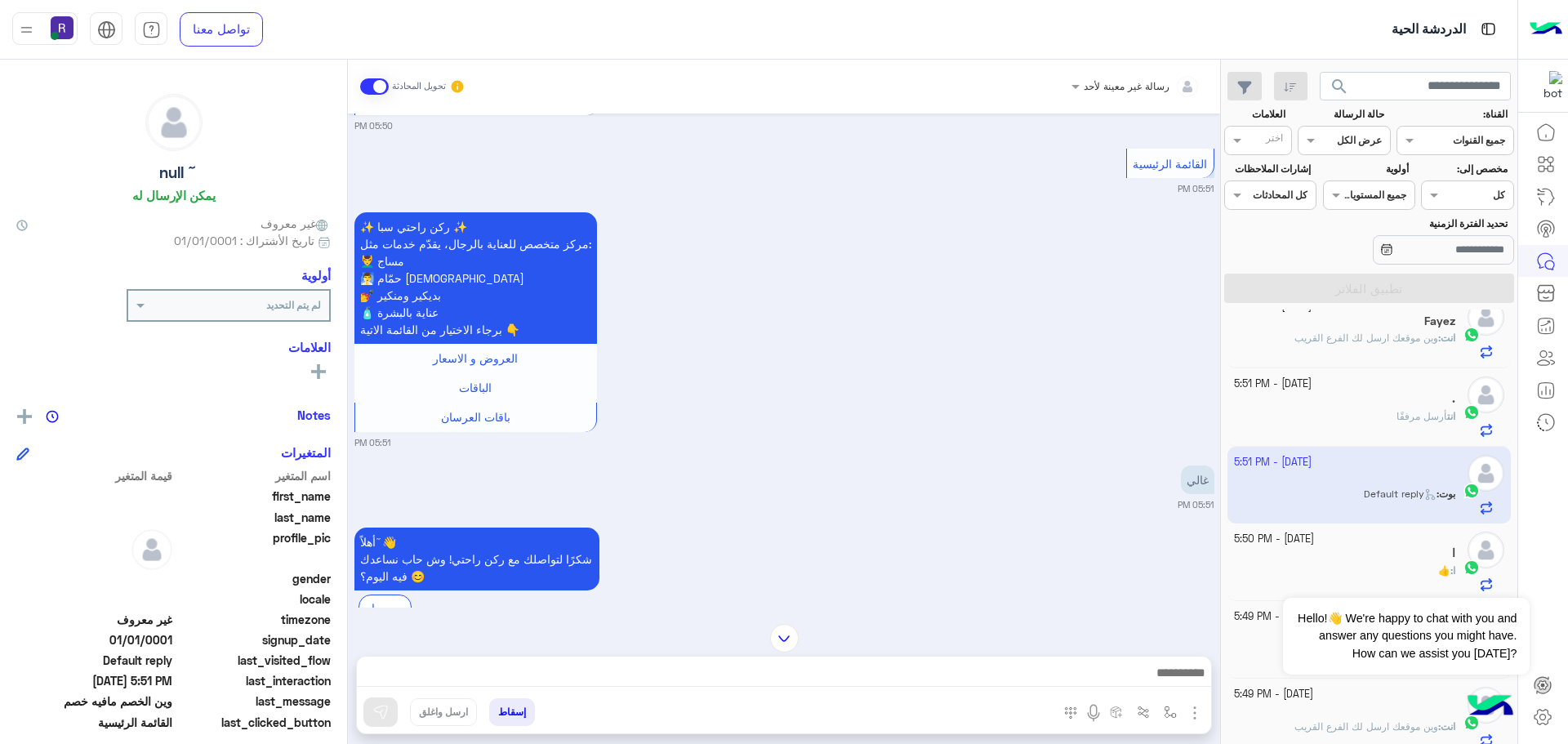
click at [1194, 707] on img "button" at bounding box center [1194, 713] width 19 height 19
click at [1163, 645] on span "المرفقات" at bounding box center [1153, 644] width 49 height 18
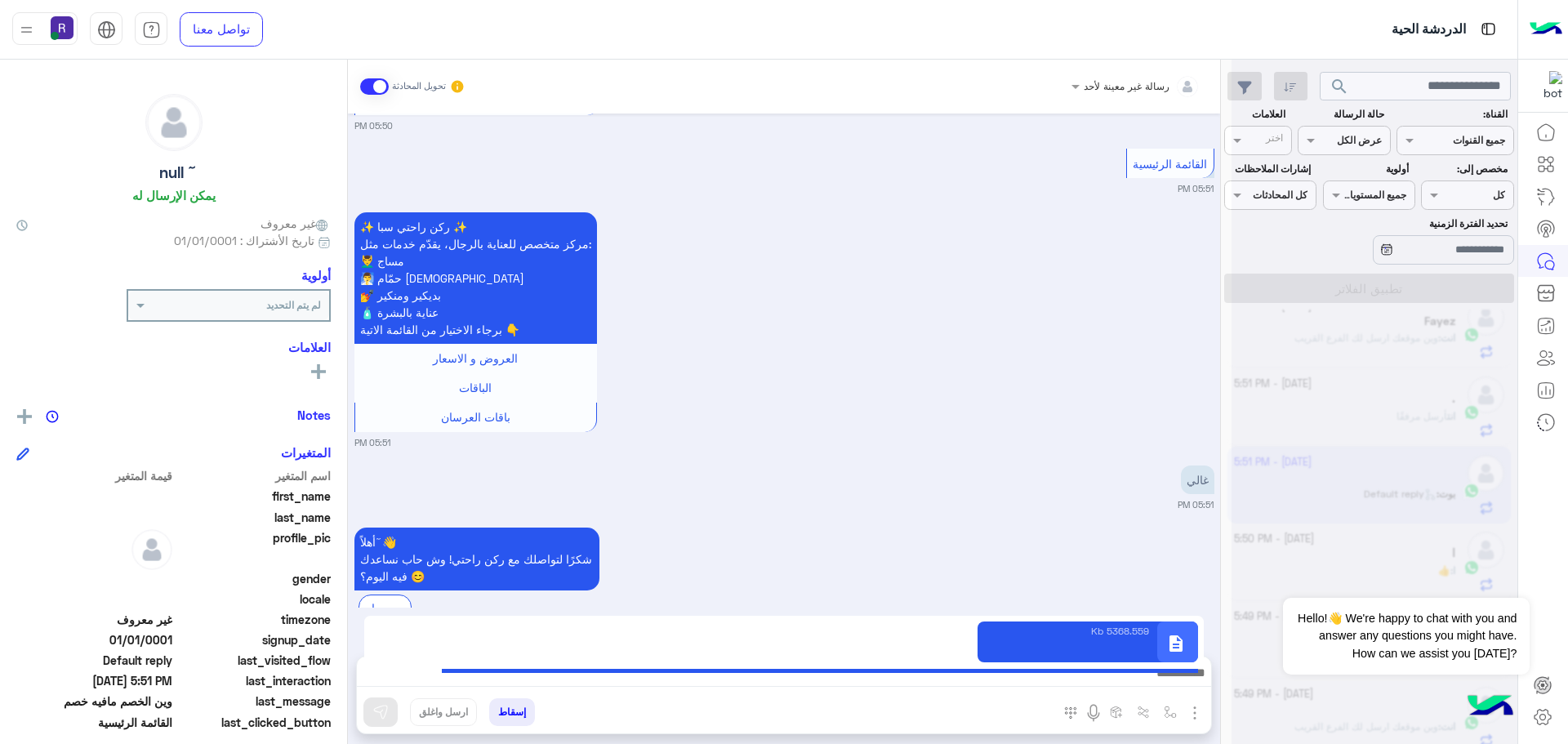
type textarea "**********"
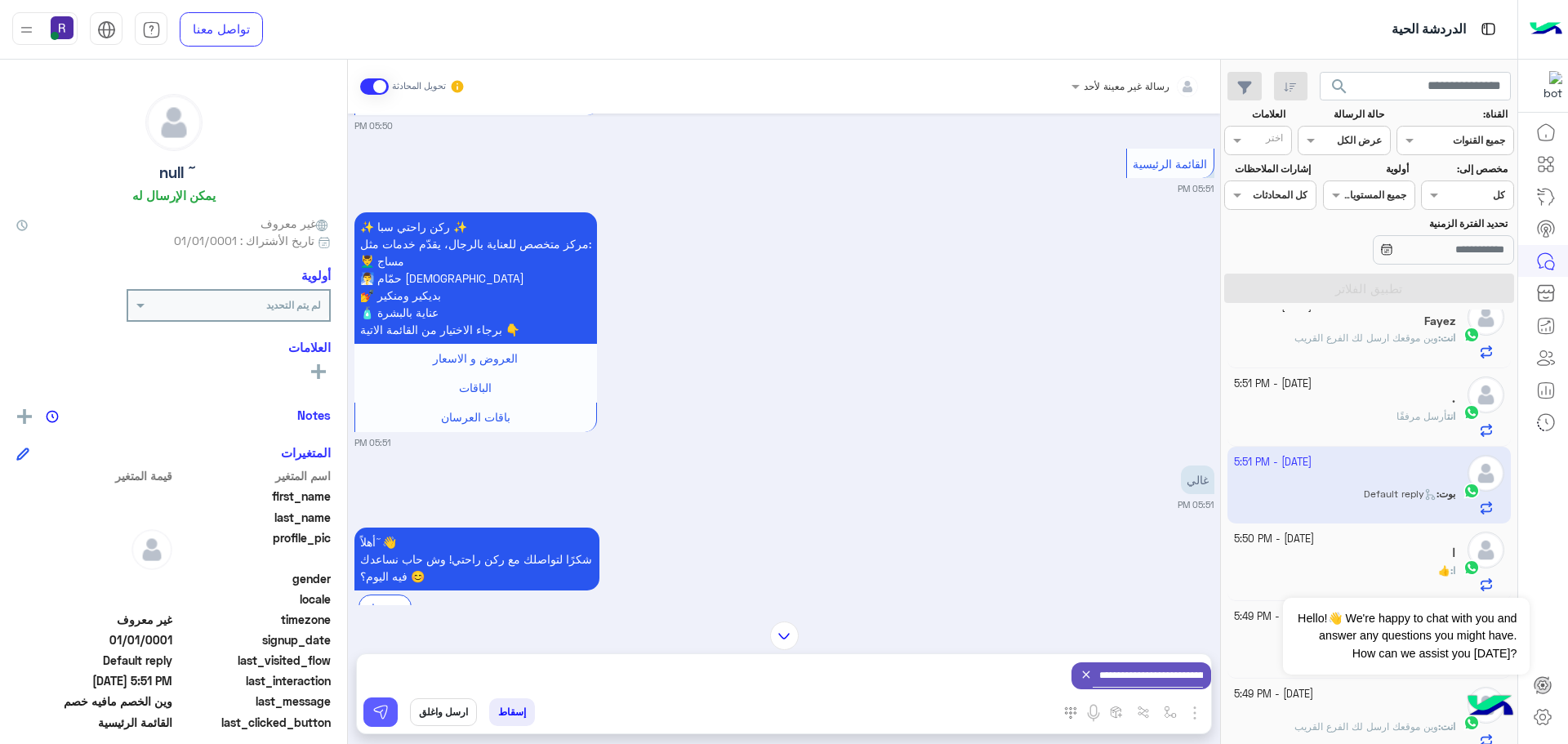
click at [378, 711] on img at bounding box center [381, 712] width 17 height 17
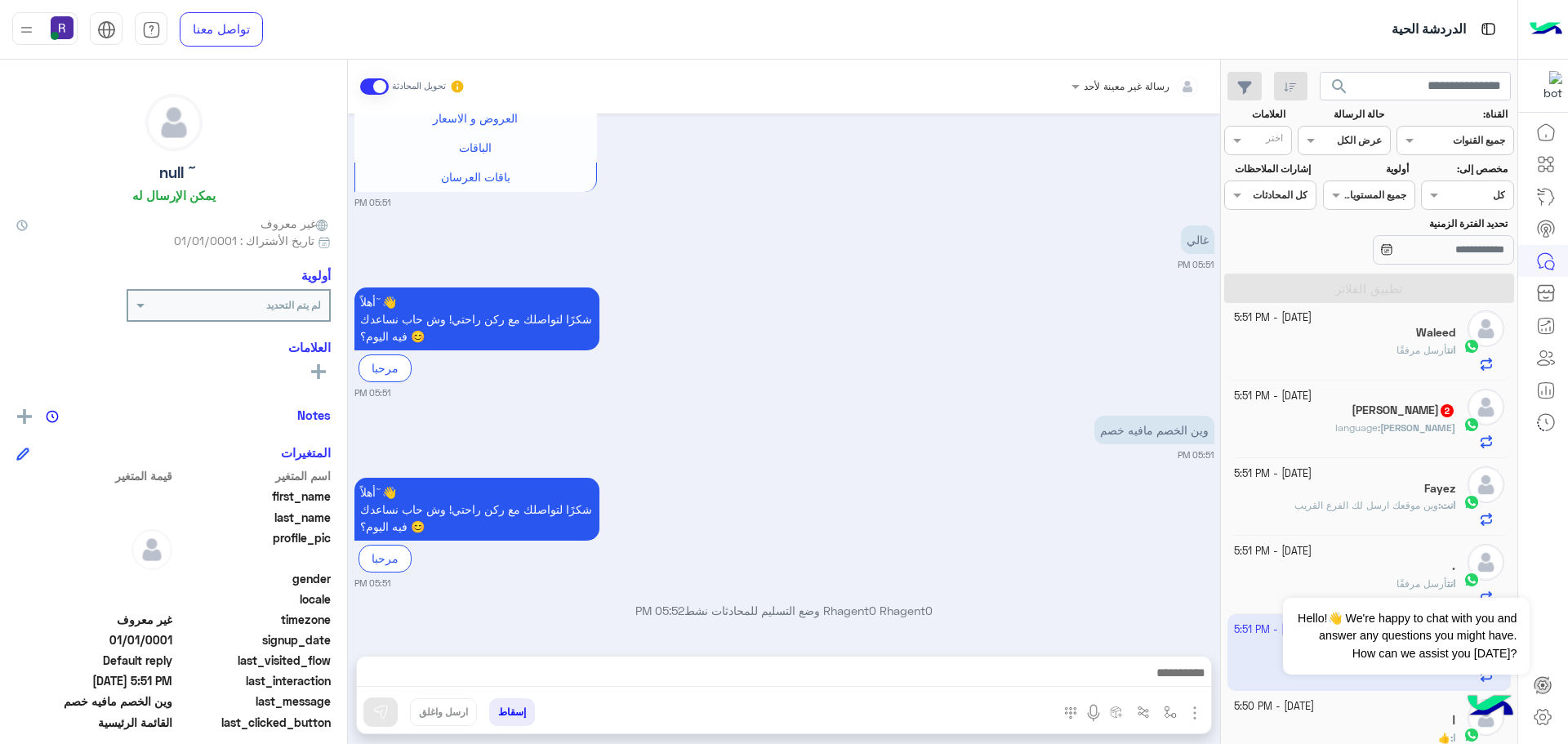
scroll to position [328, 0]
click at [1394, 425] on span "Hassan" at bounding box center [1417, 423] width 75 height 13
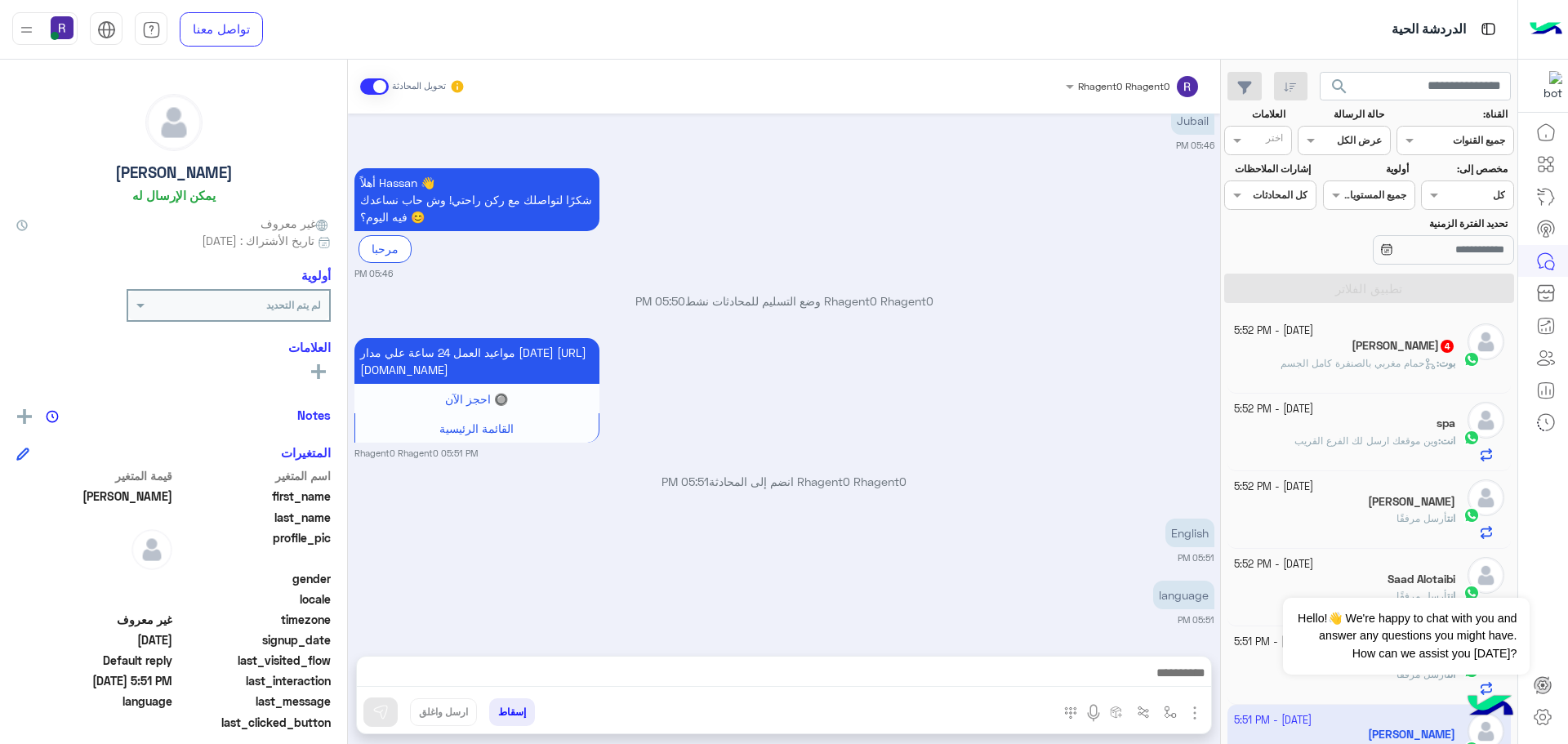
click at [1383, 381] on div "بوت : حمام مغربي بالصنفرة كامل الجسم" at bounding box center [1345, 370] width 222 height 28
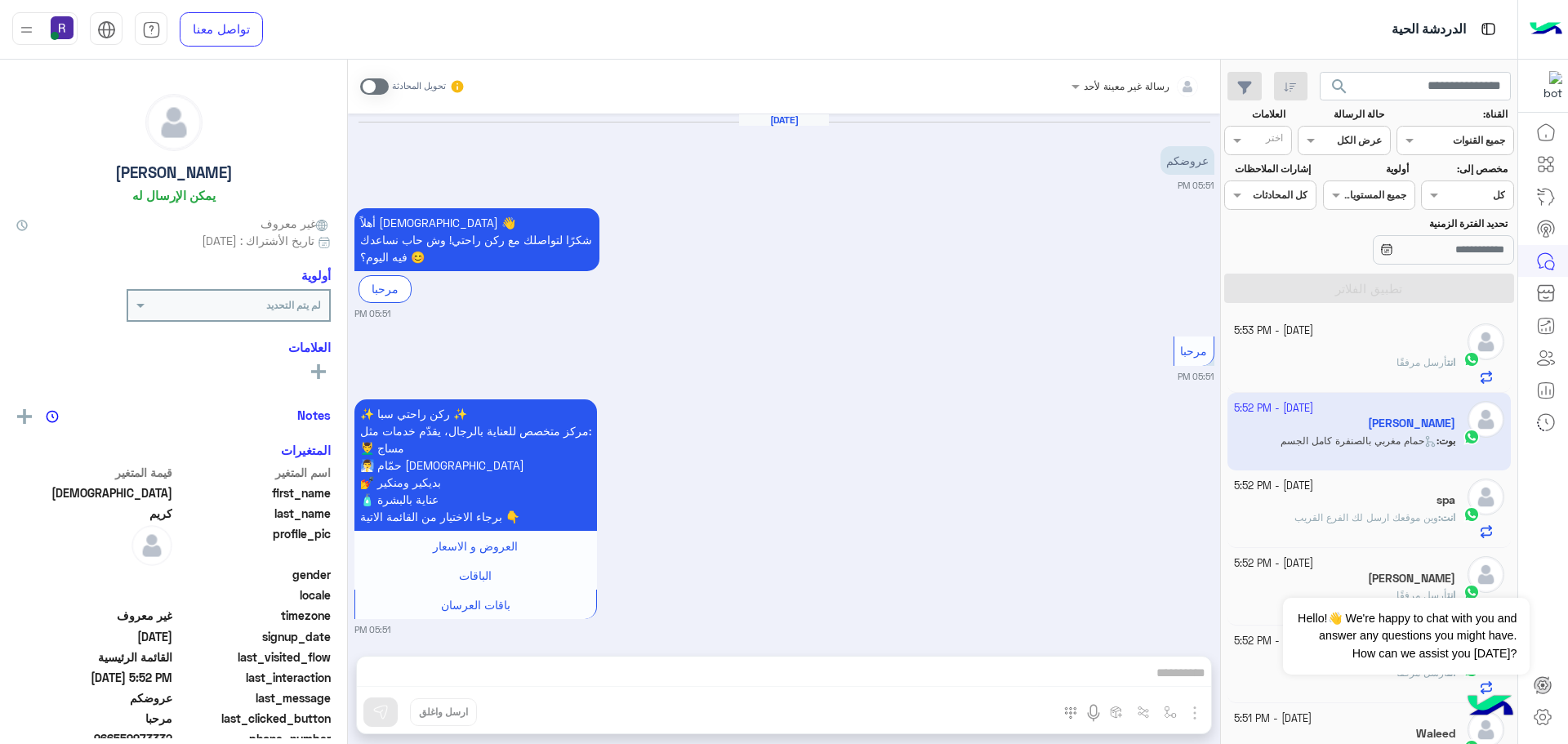
scroll to position [1751, 0]
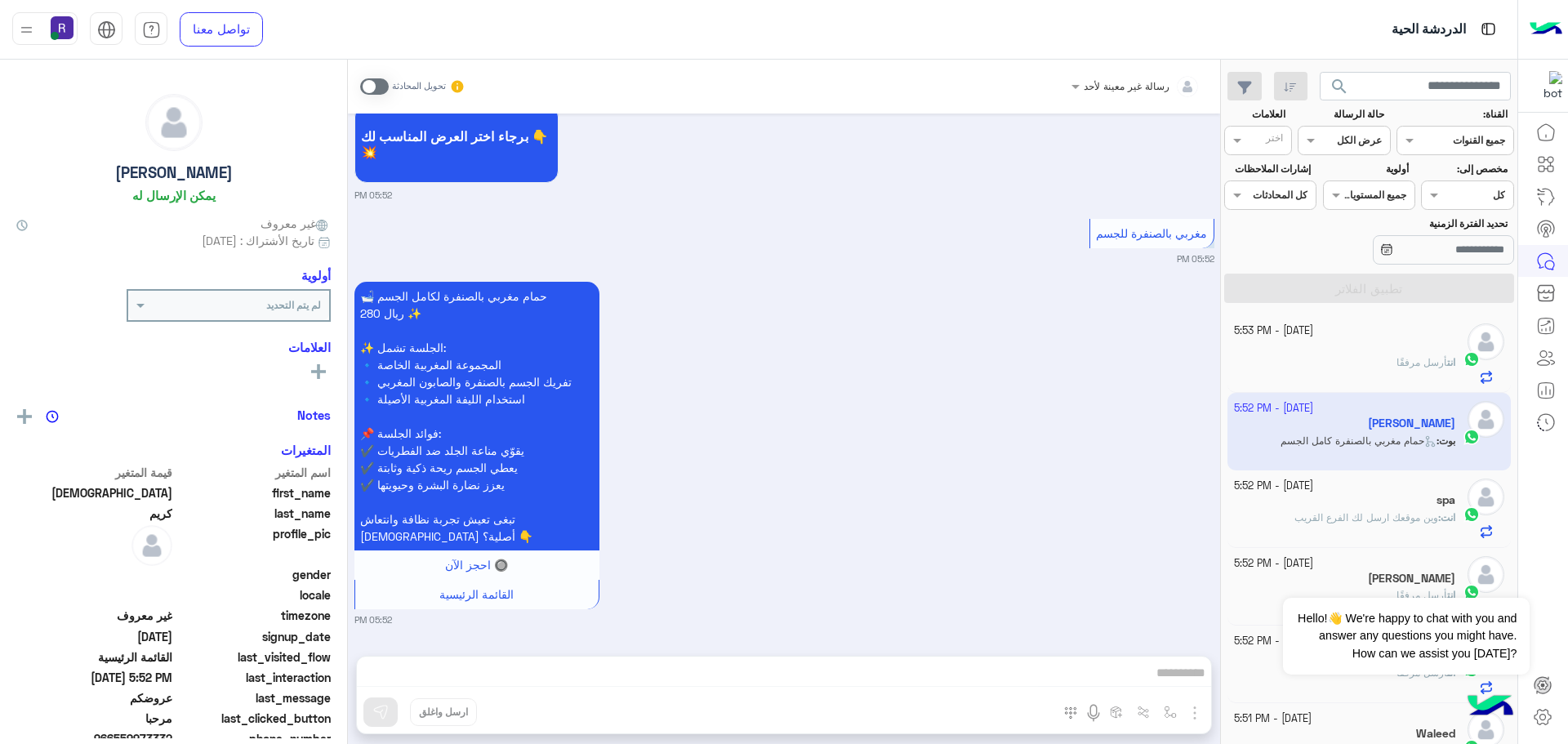
click at [380, 80] on span at bounding box center [374, 86] width 28 height 17
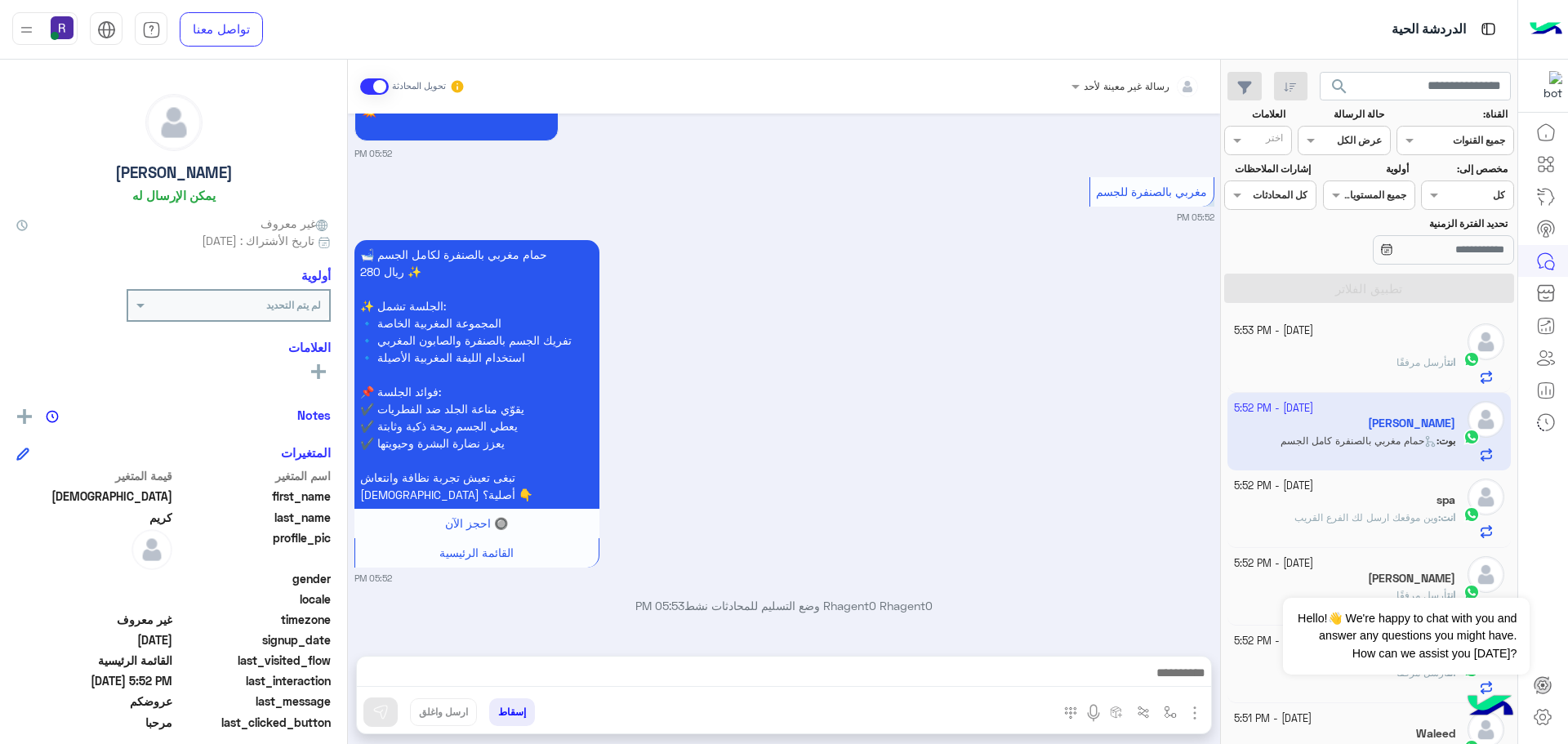
click at [1190, 713] on img "button" at bounding box center [1194, 713] width 19 height 19
click at [1163, 649] on span "المرفقات" at bounding box center [1153, 644] width 49 height 18
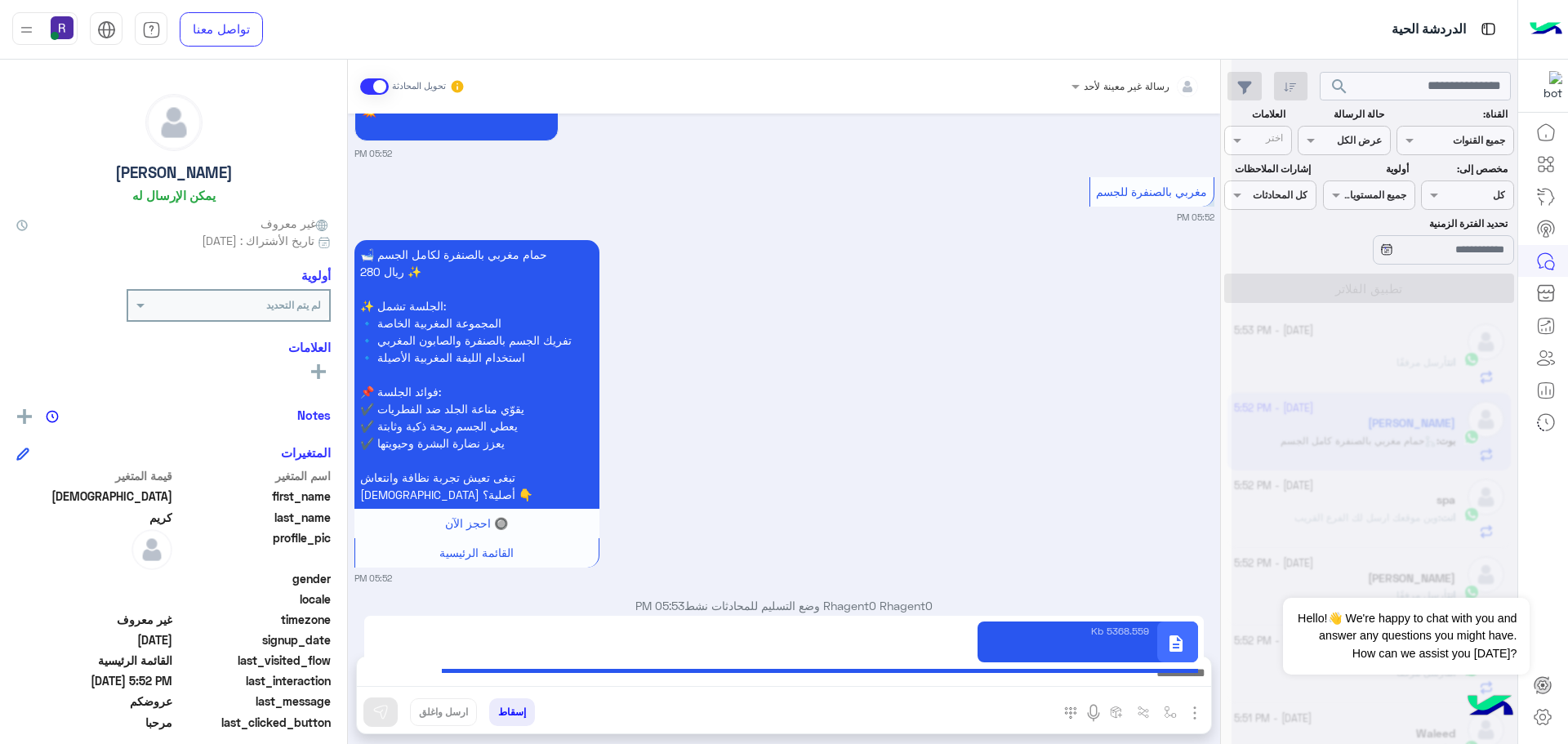
type textarea "**********"
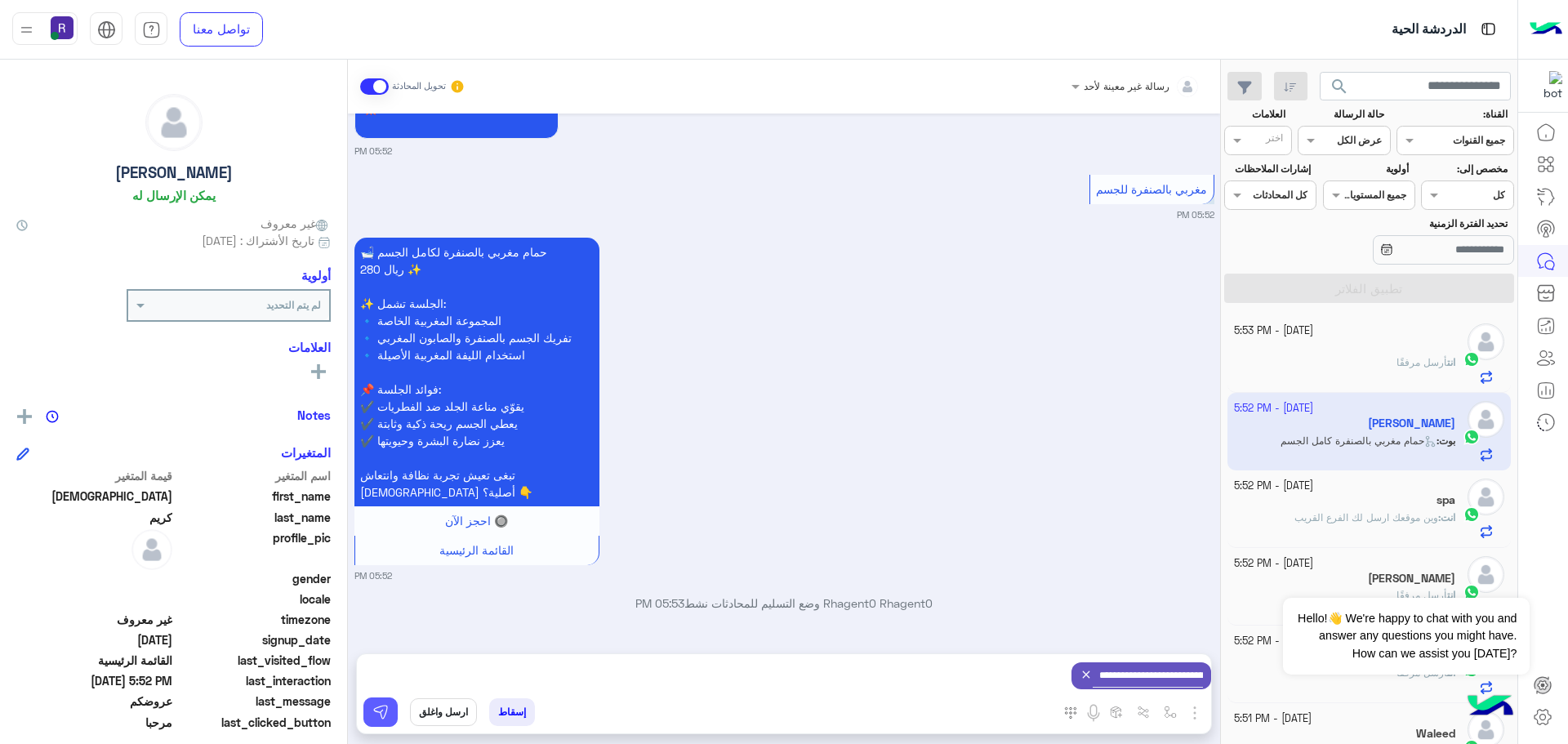
click at [378, 710] on img at bounding box center [381, 712] width 17 height 17
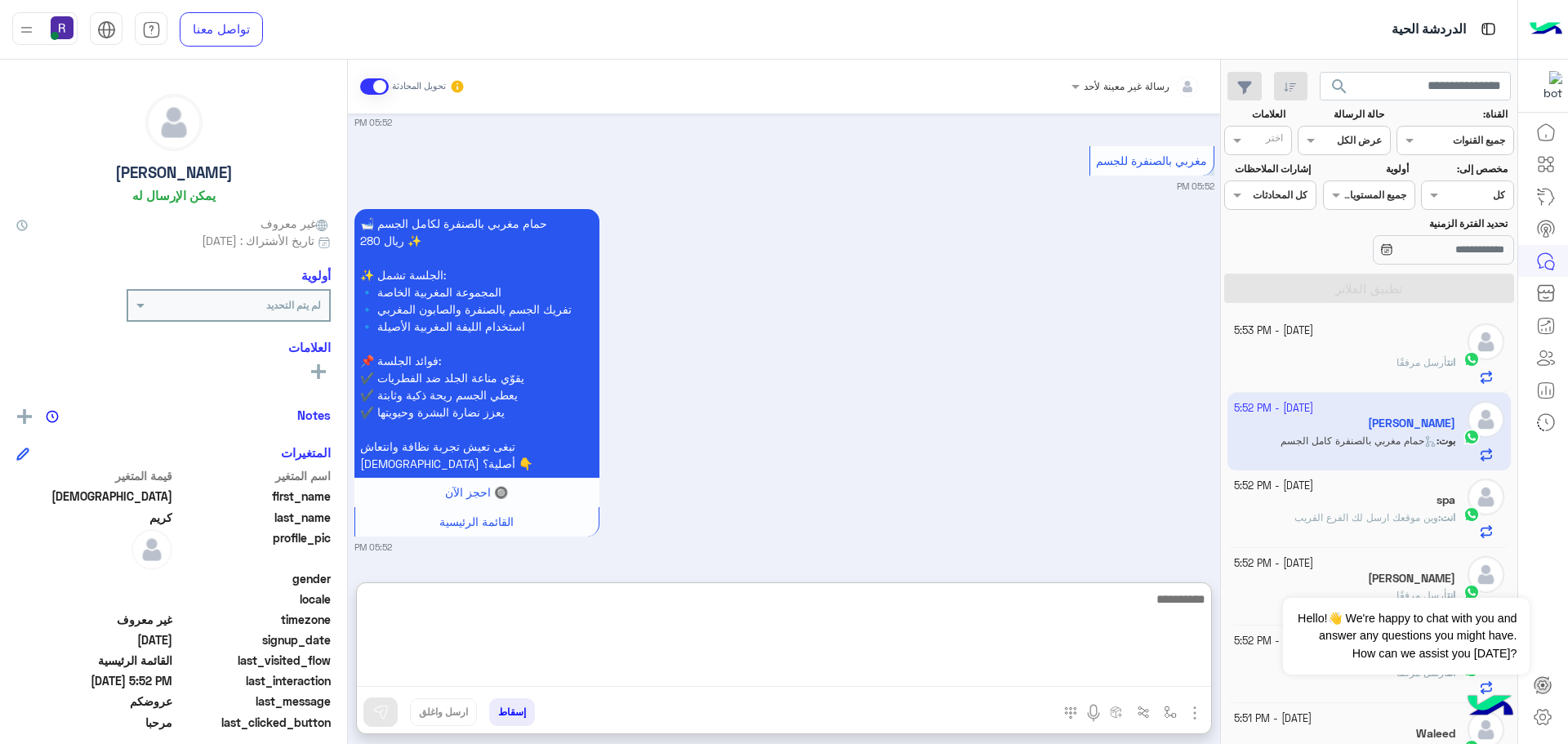
paste textarea "**********"
type textarea "**********"
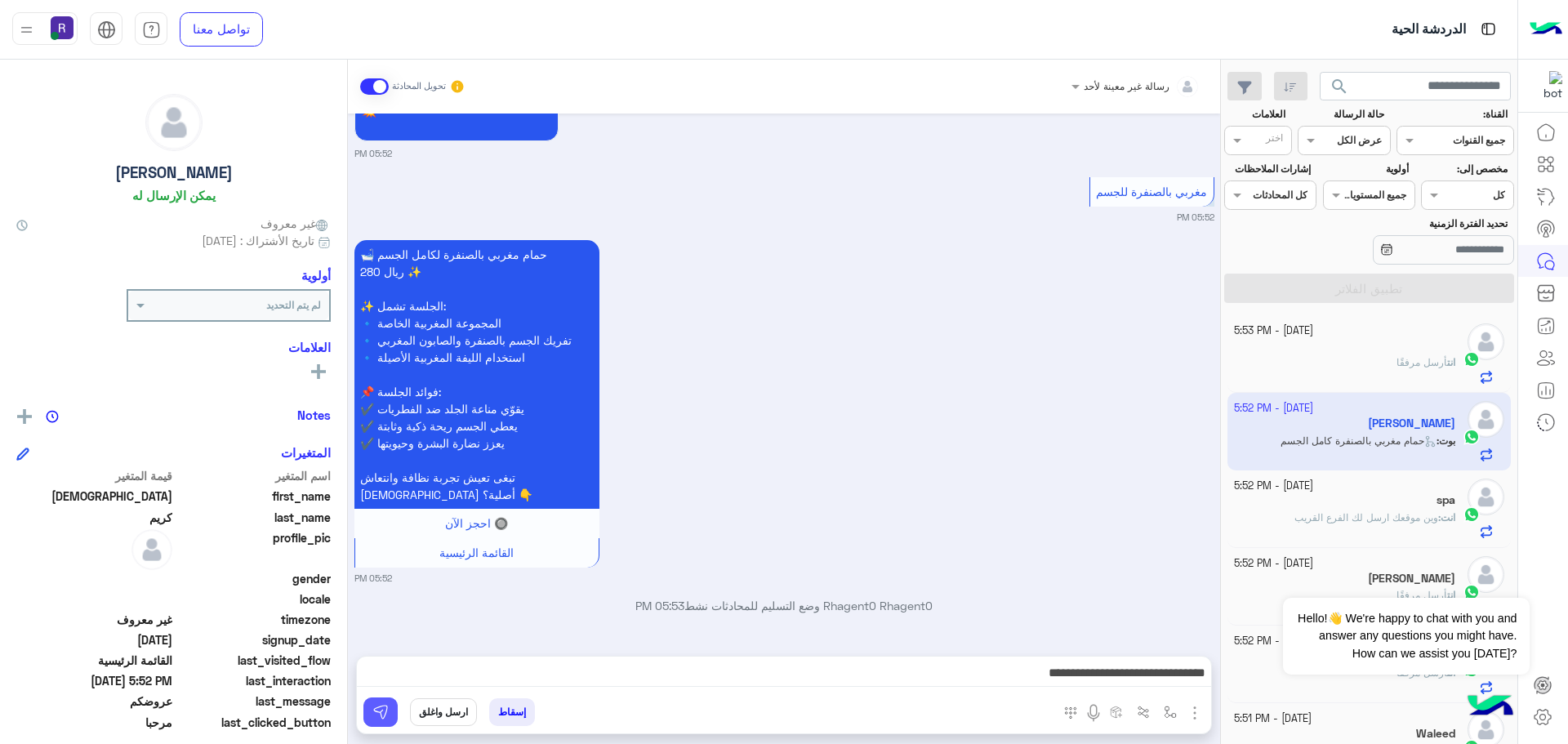
click at [386, 708] on img at bounding box center [381, 712] width 17 height 17
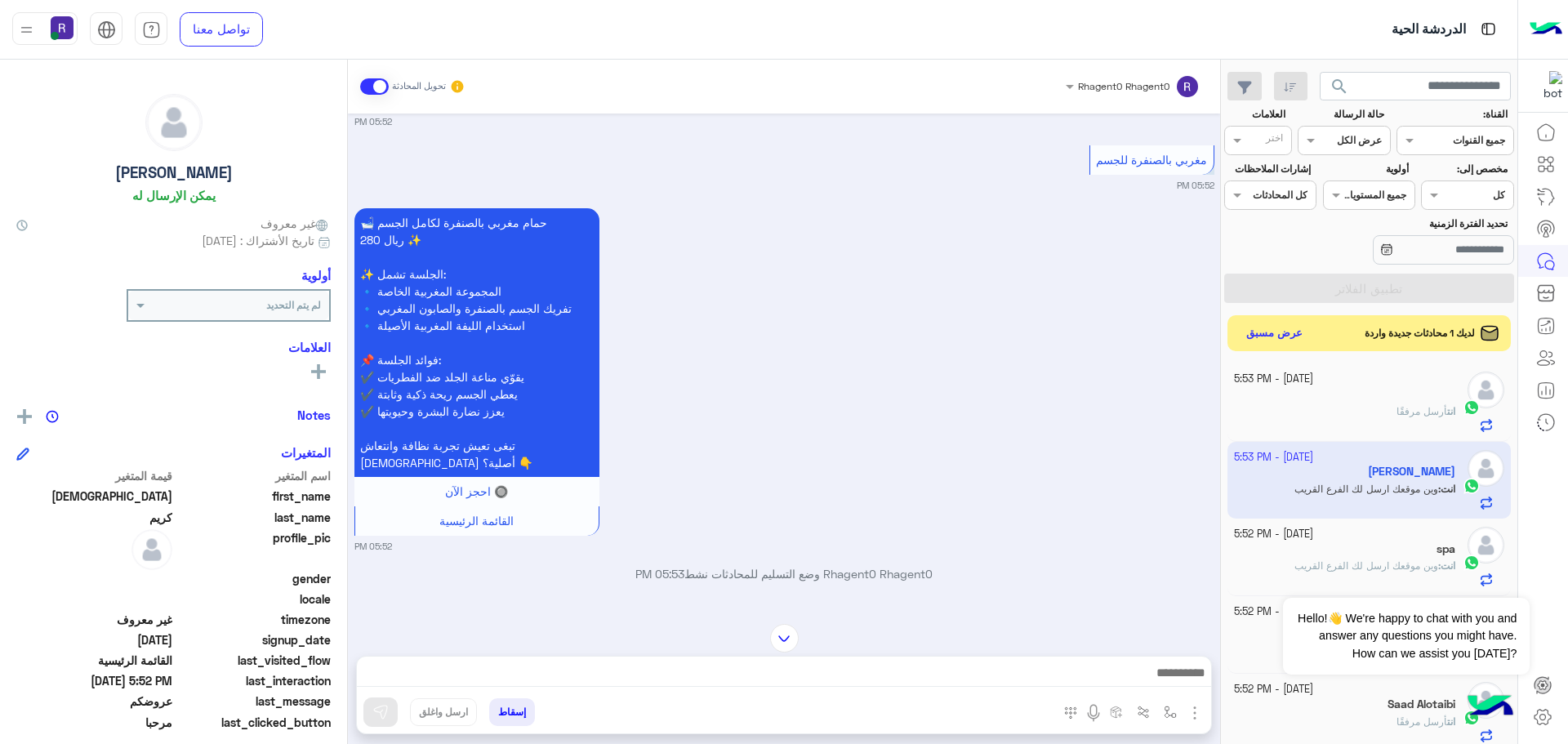
scroll to position [2038, 0]
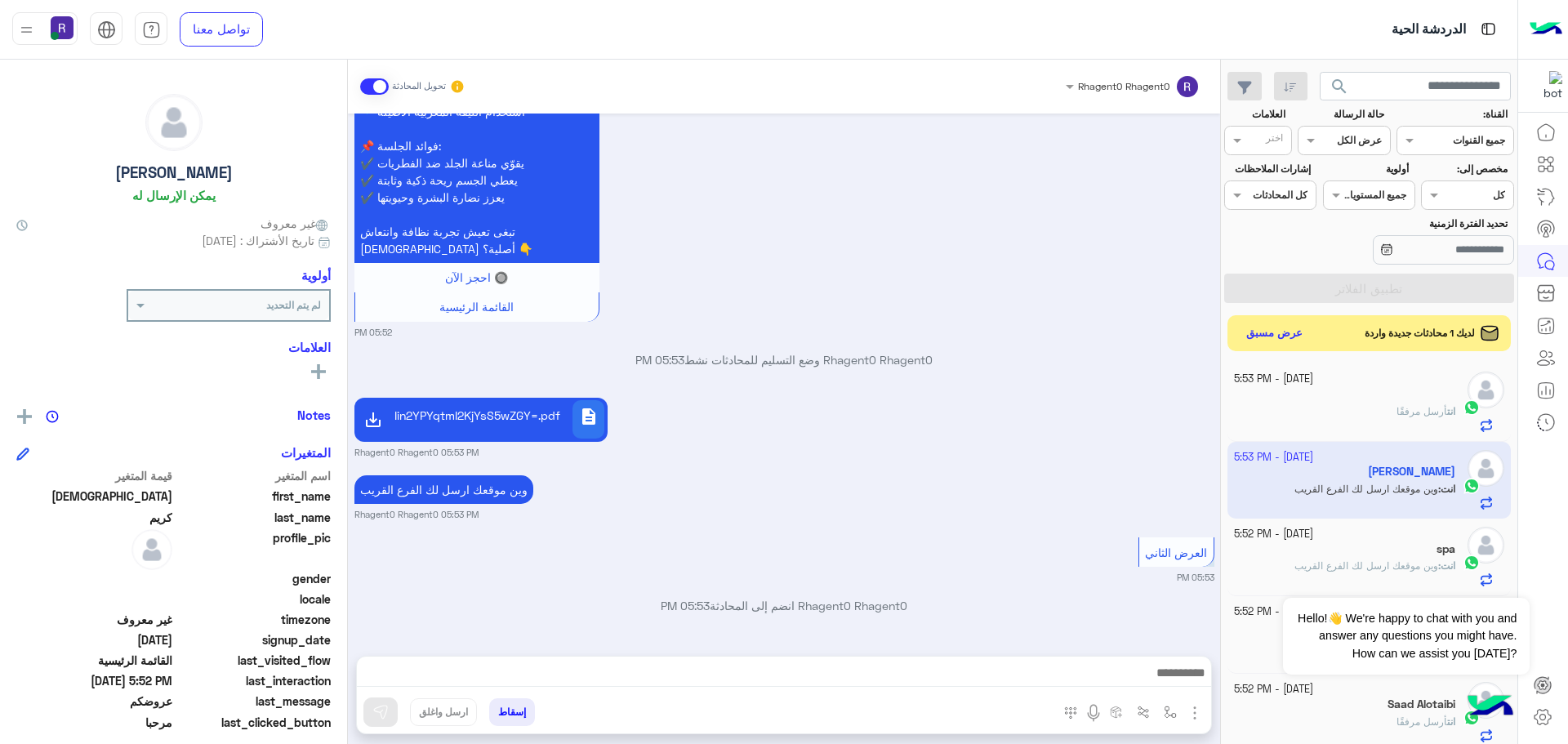
click at [1196, 709] on img "button" at bounding box center [1194, 713] width 19 height 19
click at [1171, 642] on span "المرفقات" at bounding box center [1153, 644] width 49 height 18
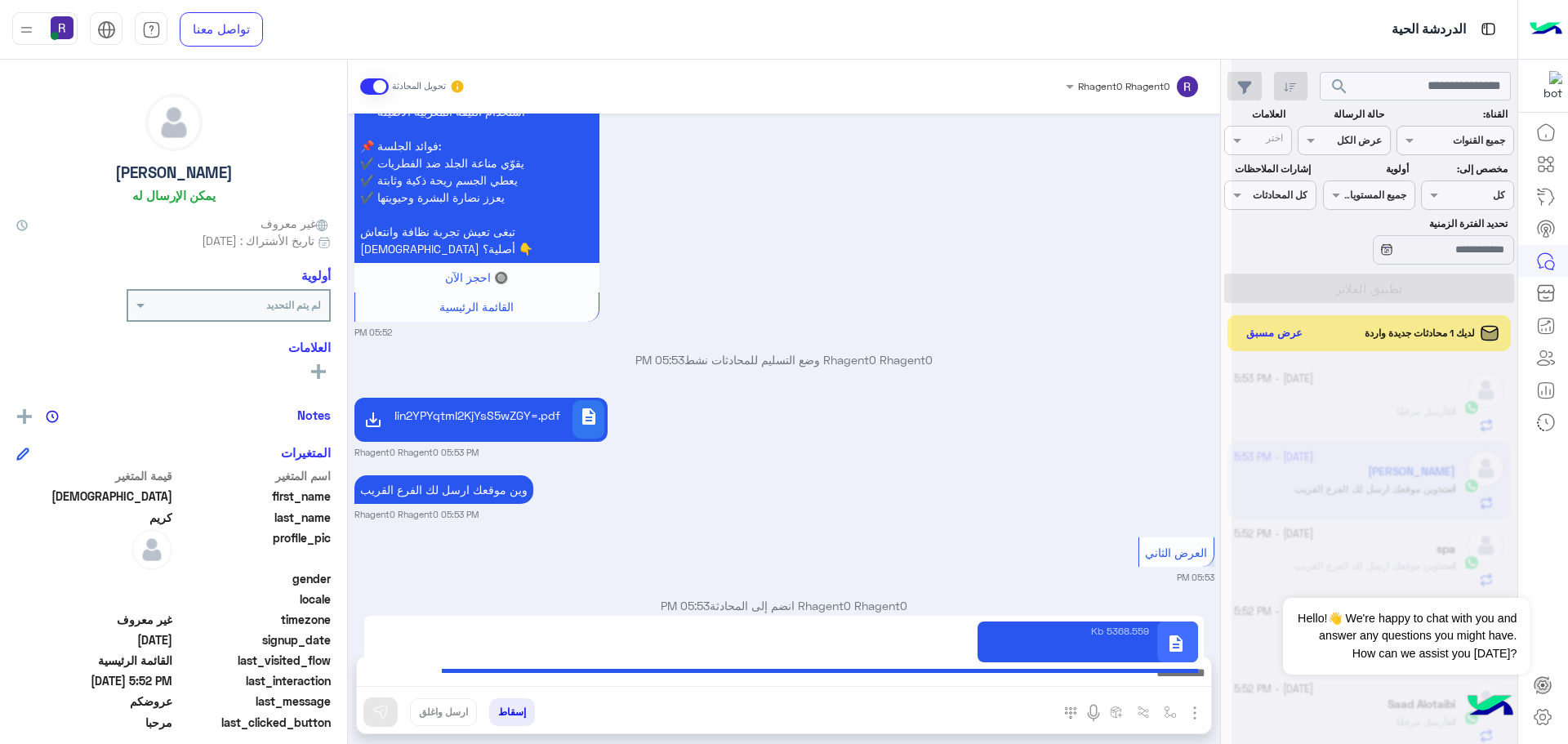
type textarea "**********"
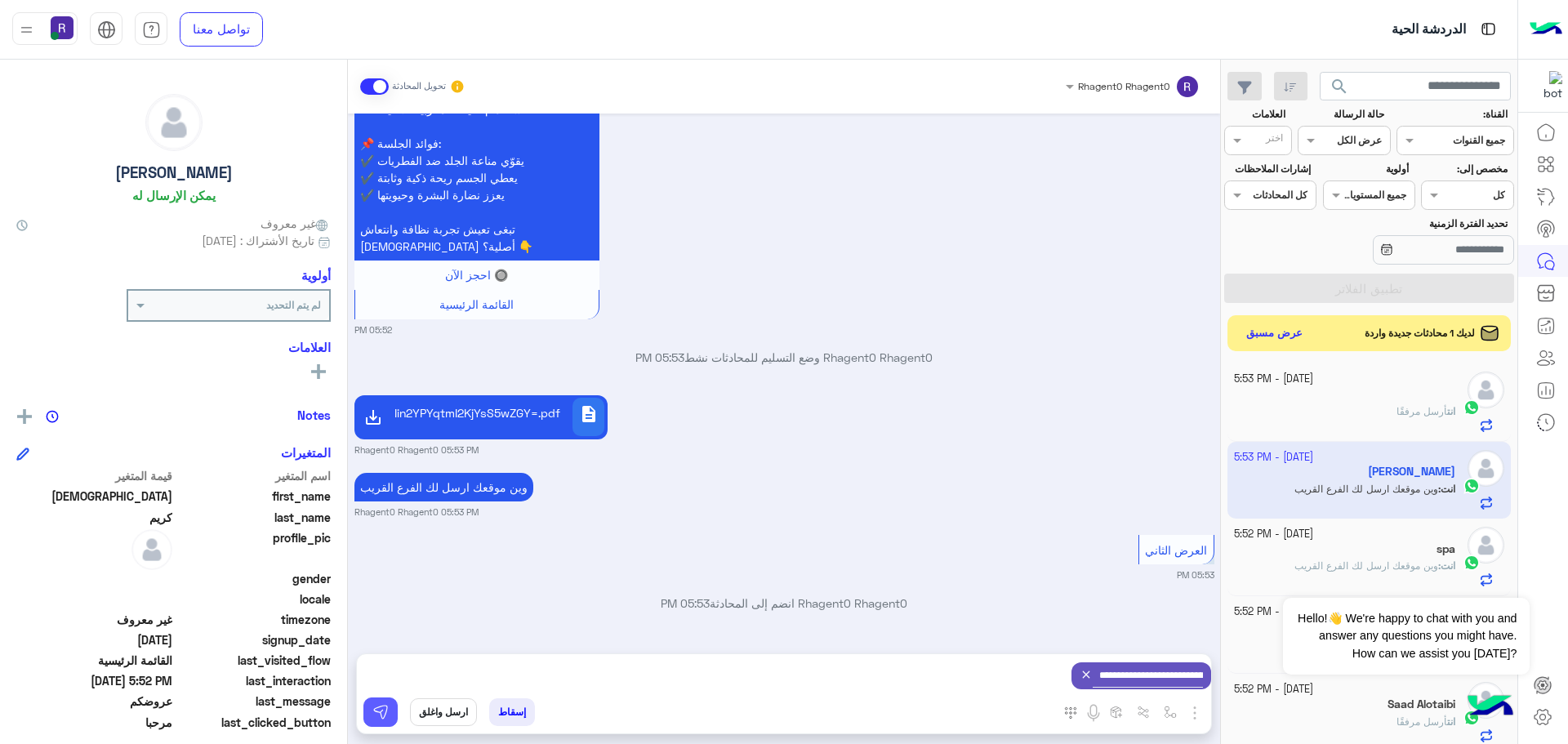
click at [383, 710] on img at bounding box center [381, 712] width 17 height 17
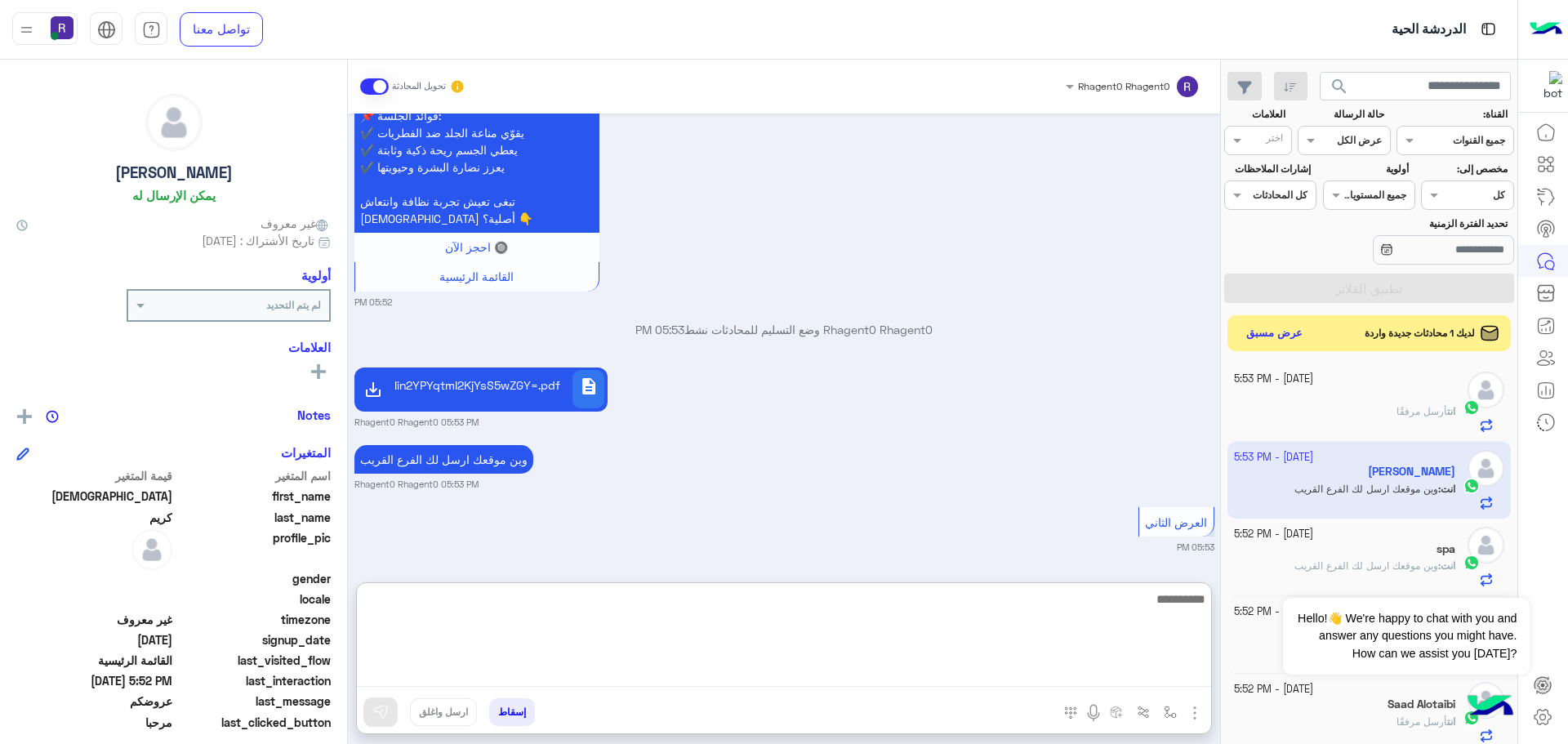
paste textarea "**********"
type textarea "**********"
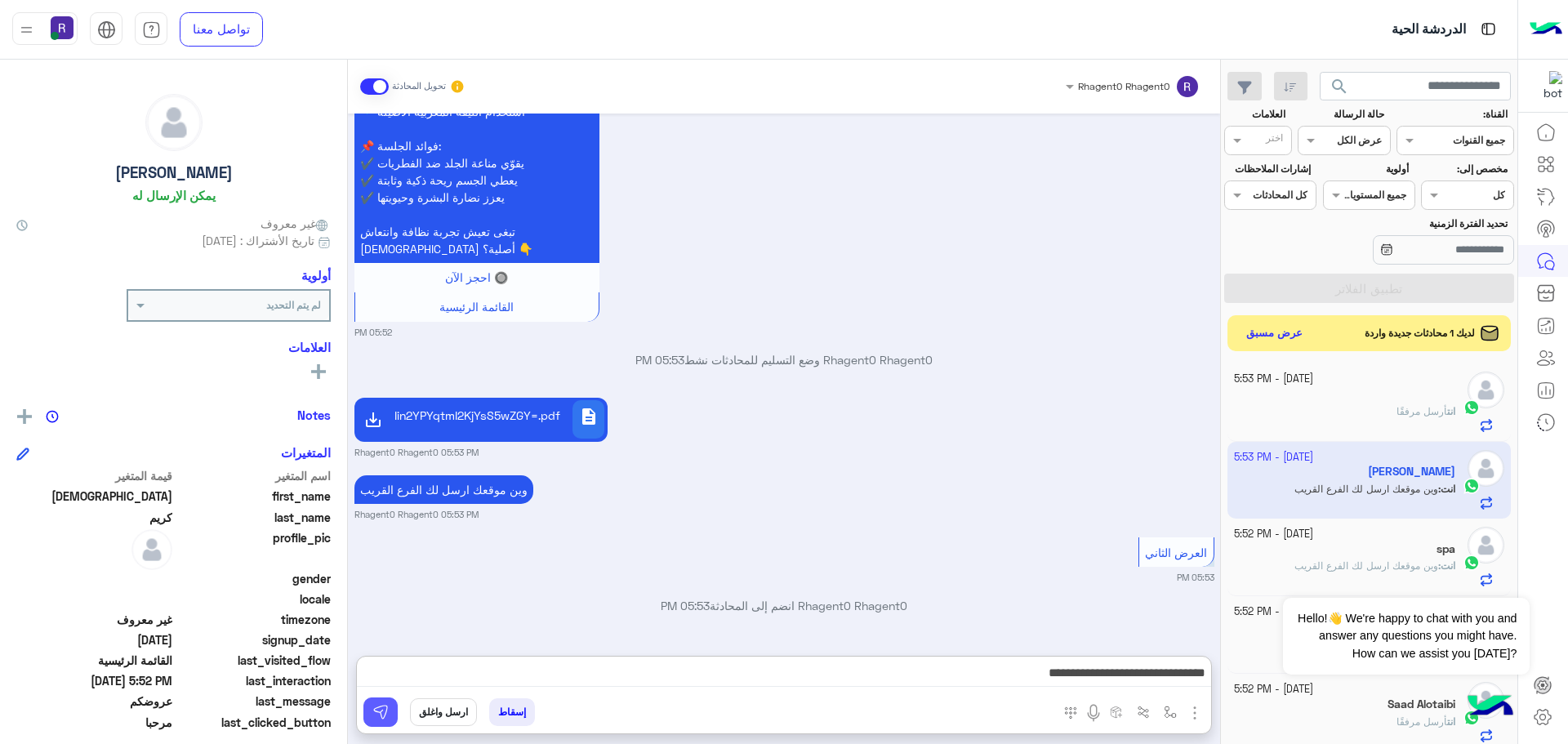
click at [393, 717] on button at bounding box center [380, 712] width 34 height 29
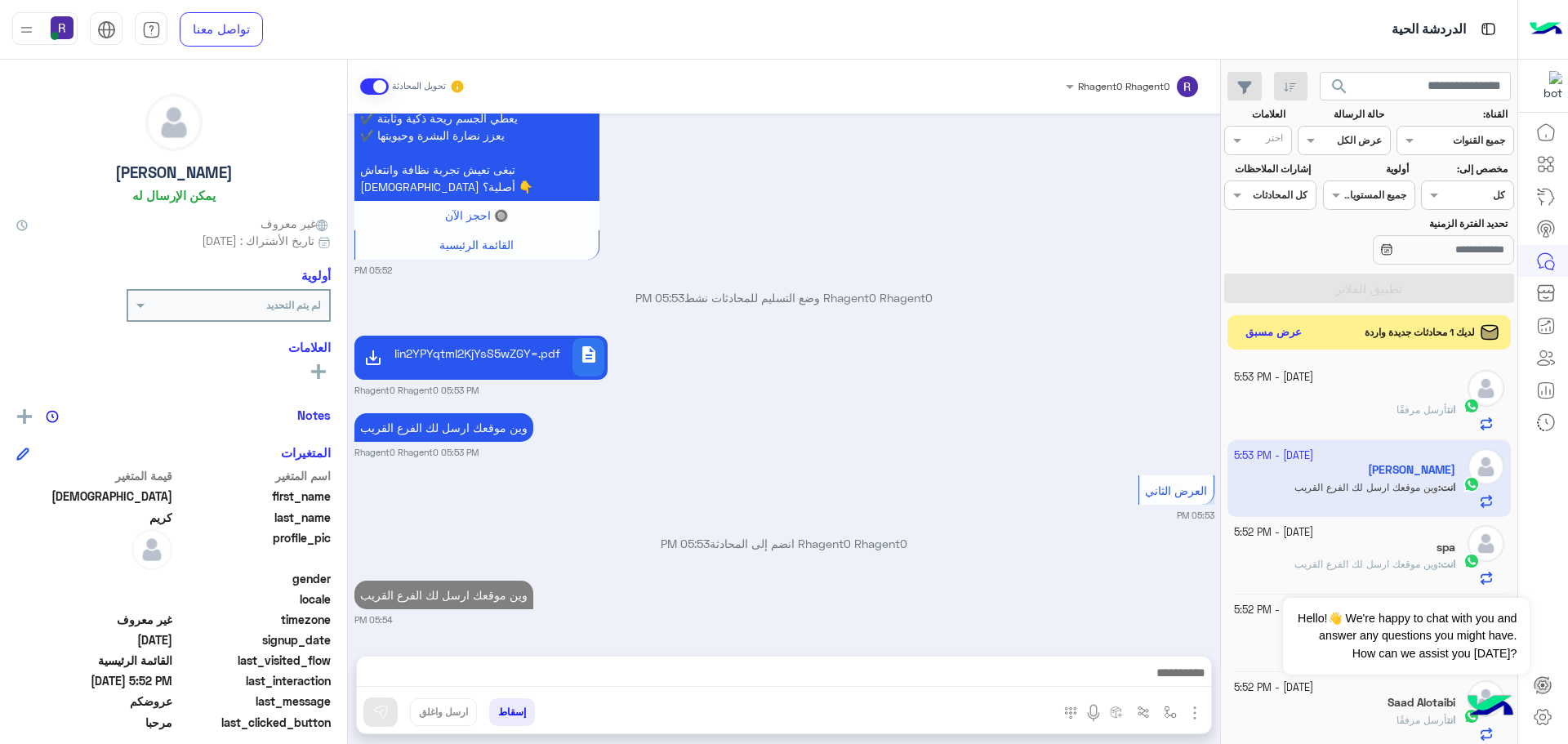
click at [1294, 338] on button "عرض مسبق" at bounding box center [1274, 332] width 69 height 22
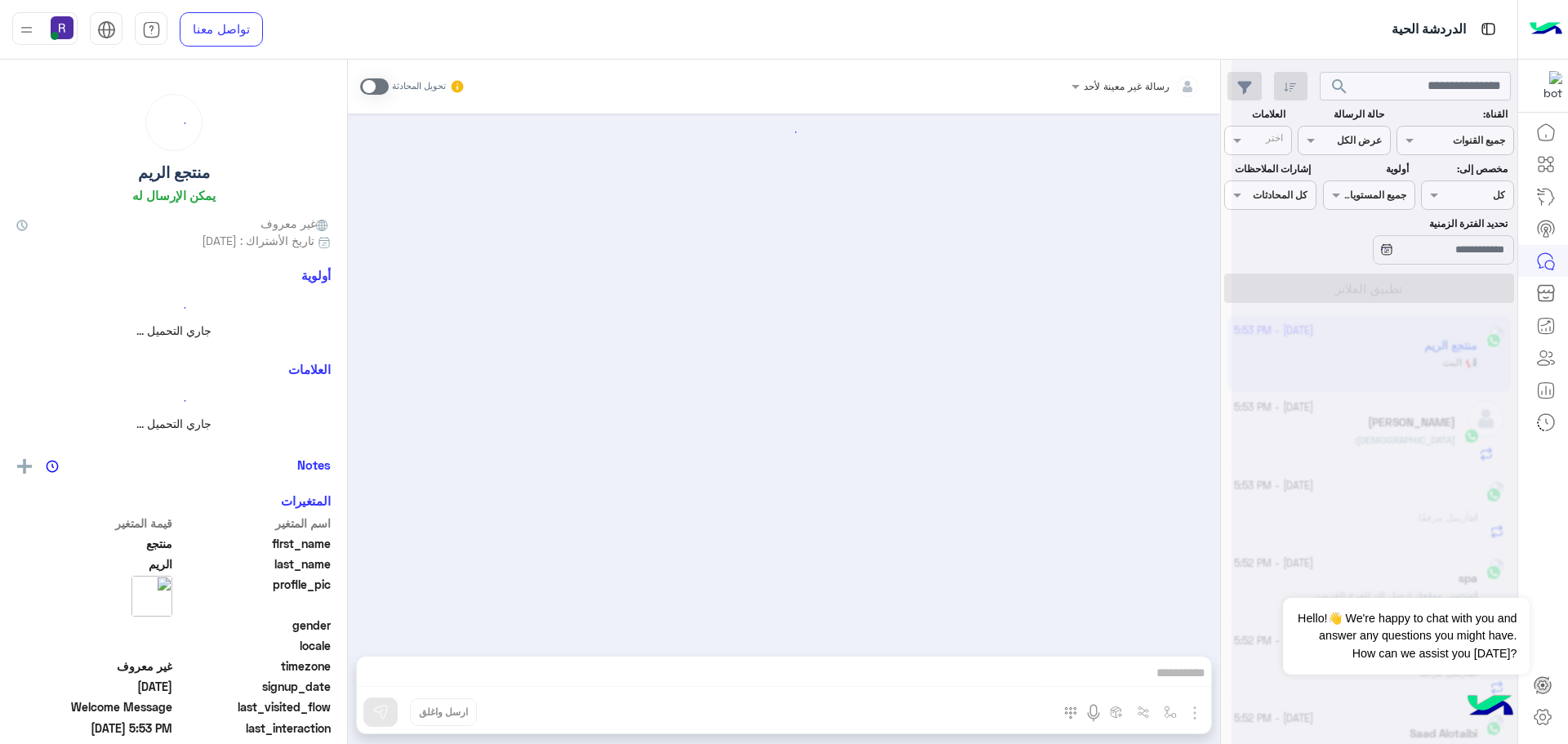
scroll to position [20, 0]
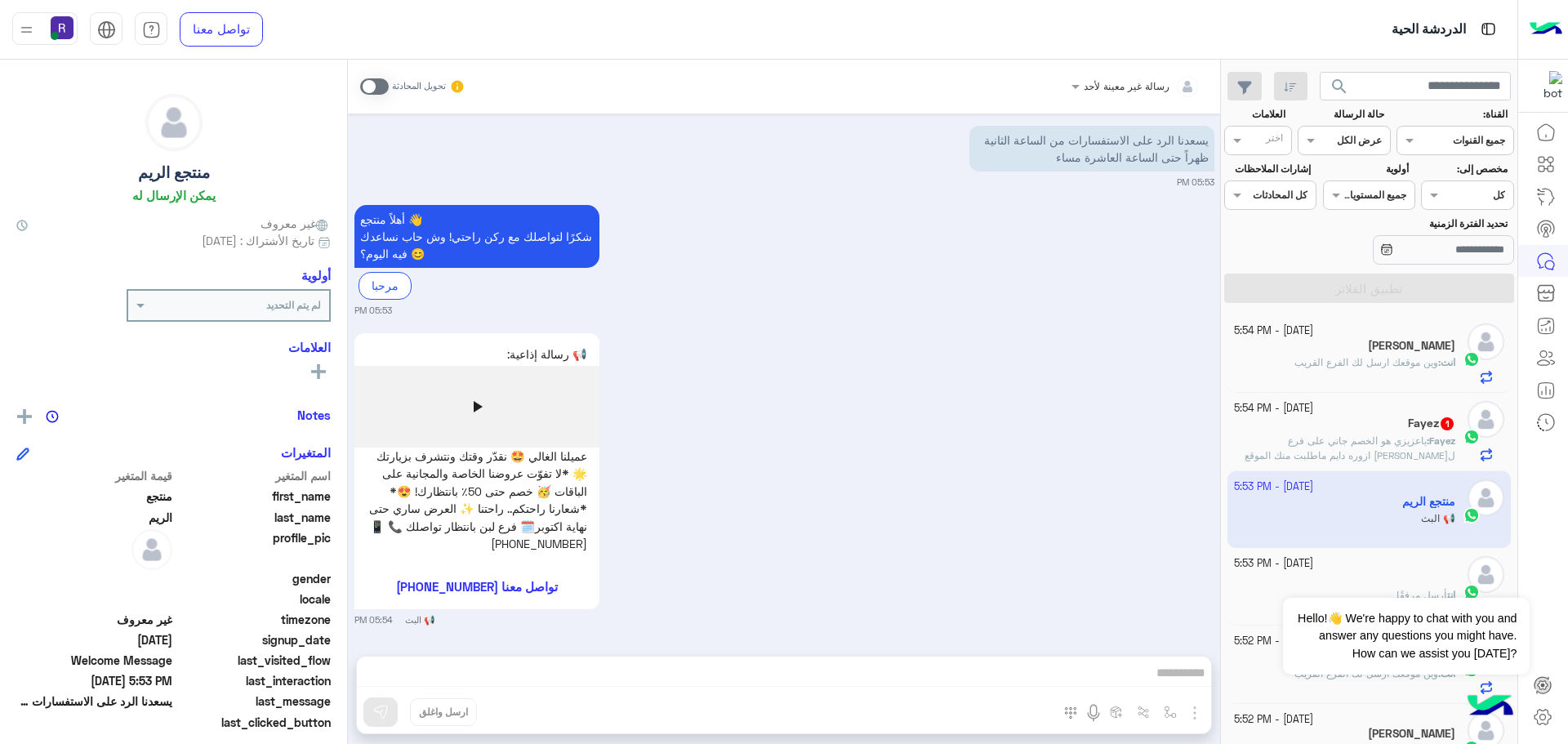
click at [1361, 456] on span "ياعزيزي هو الخصم جاني على فرع لبن لاني ازوره دايم ماطلبت منك الموقع" at bounding box center [1350, 448] width 211 height 27
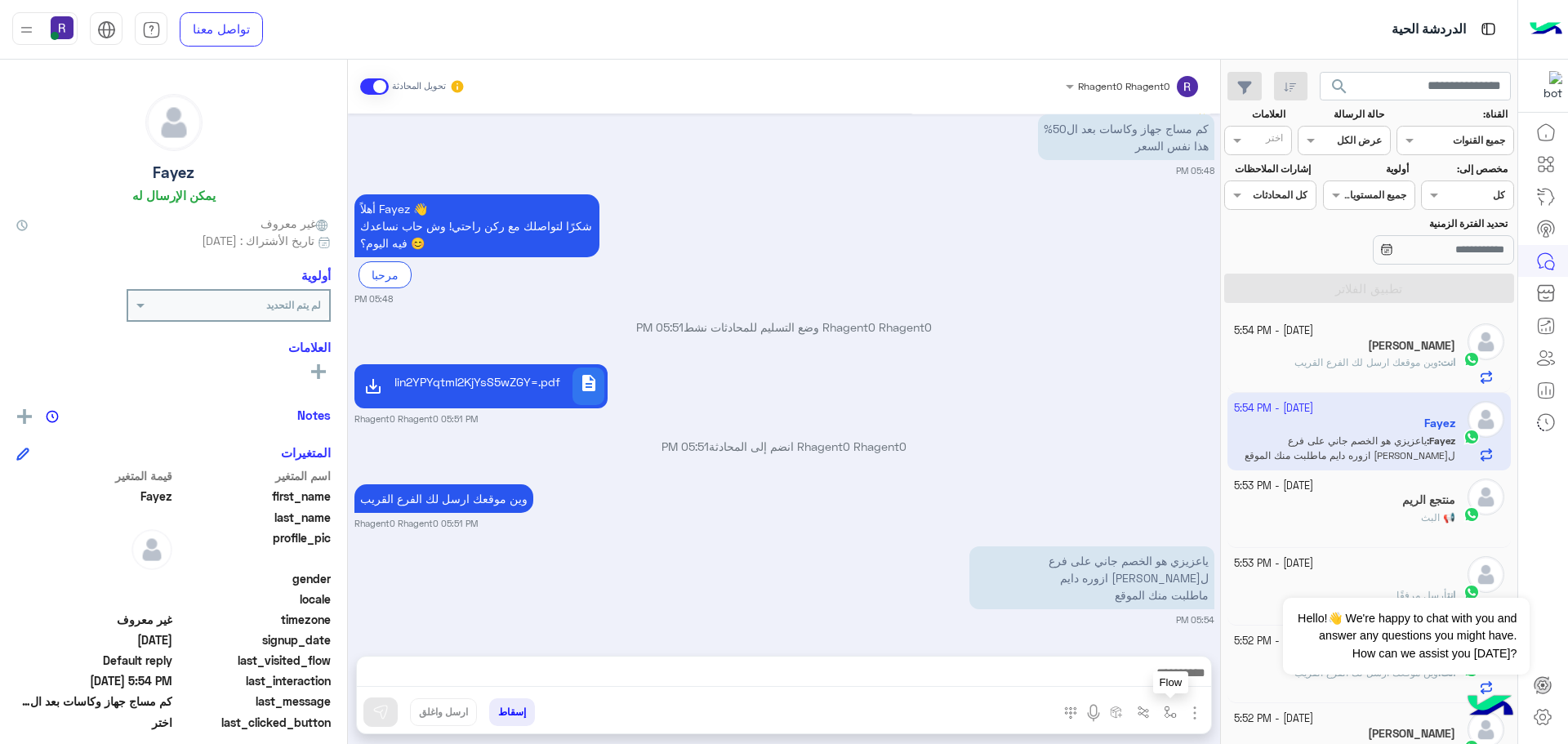
scroll to position [1618, 0]
click at [1166, 708] on img "button" at bounding box center [1170, 712] width 13 height 13
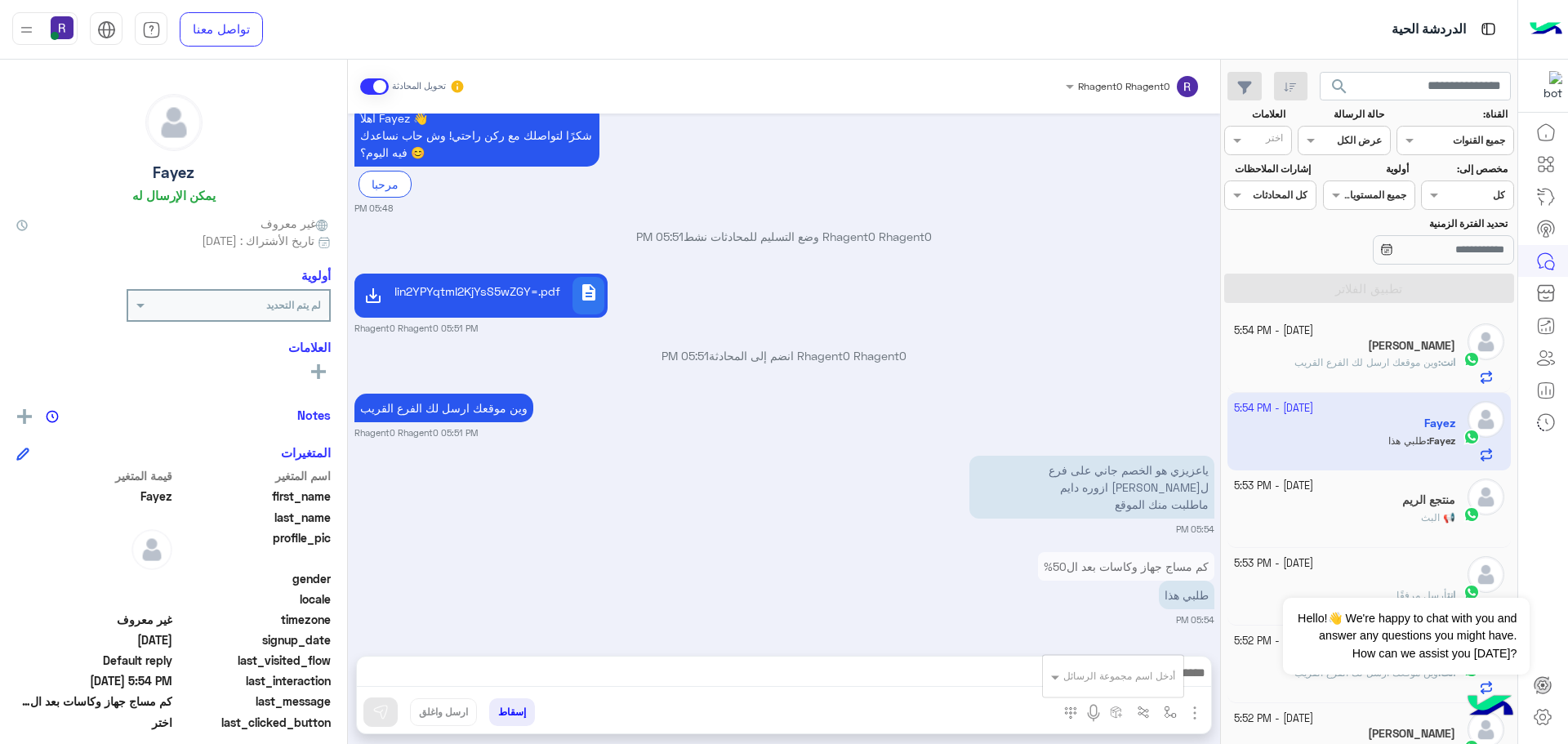
click at [1146, 678] on input "text" at bounding box center [1133, 673] width 83 height 15
click at [1129, 580] on div "لبن" at bounding box center [1113, 576] width 141 height 32
type textarea "***"
click at [388, 705] on button at bounding box center [380, 712] width 34 height 29
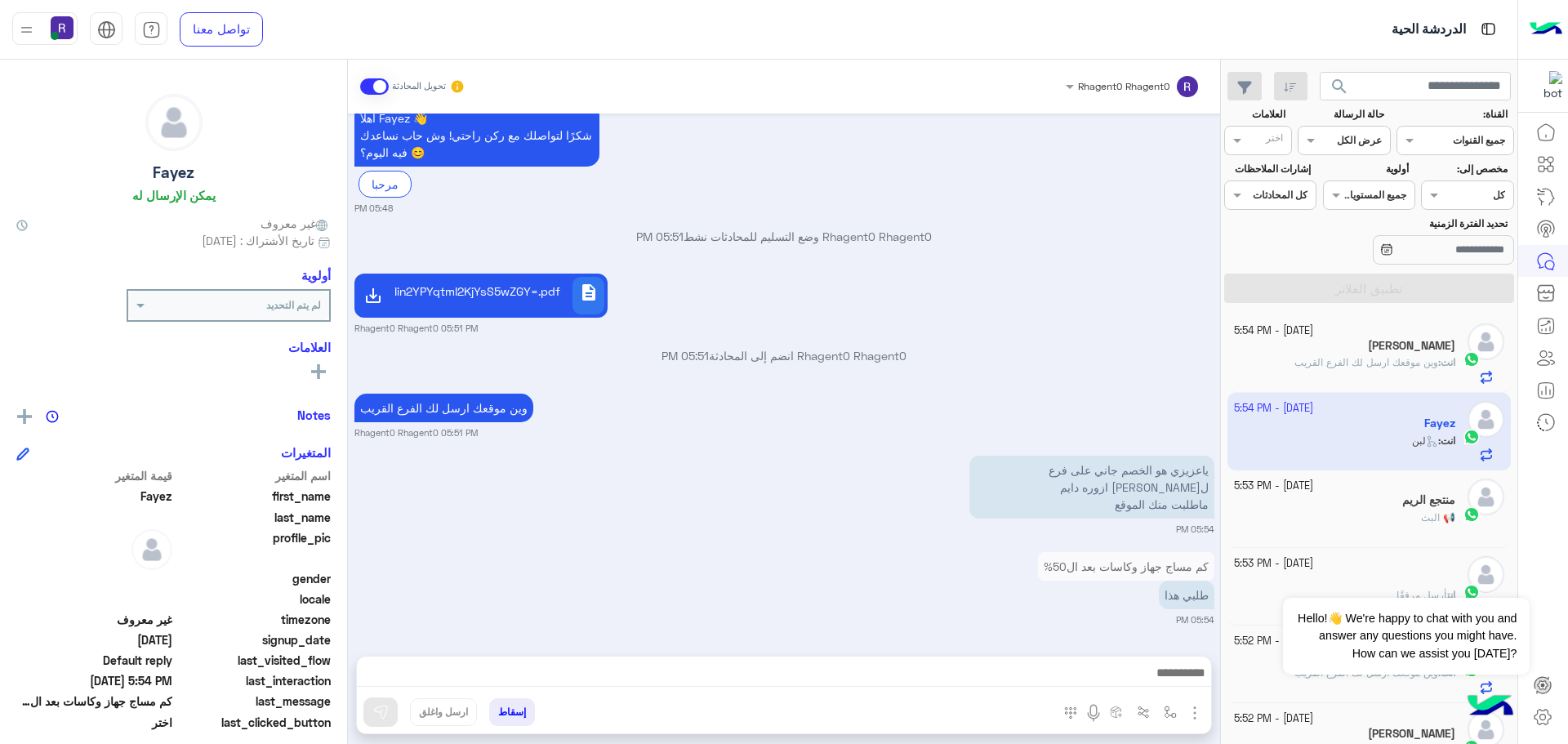
scroll to position [1775, 0]
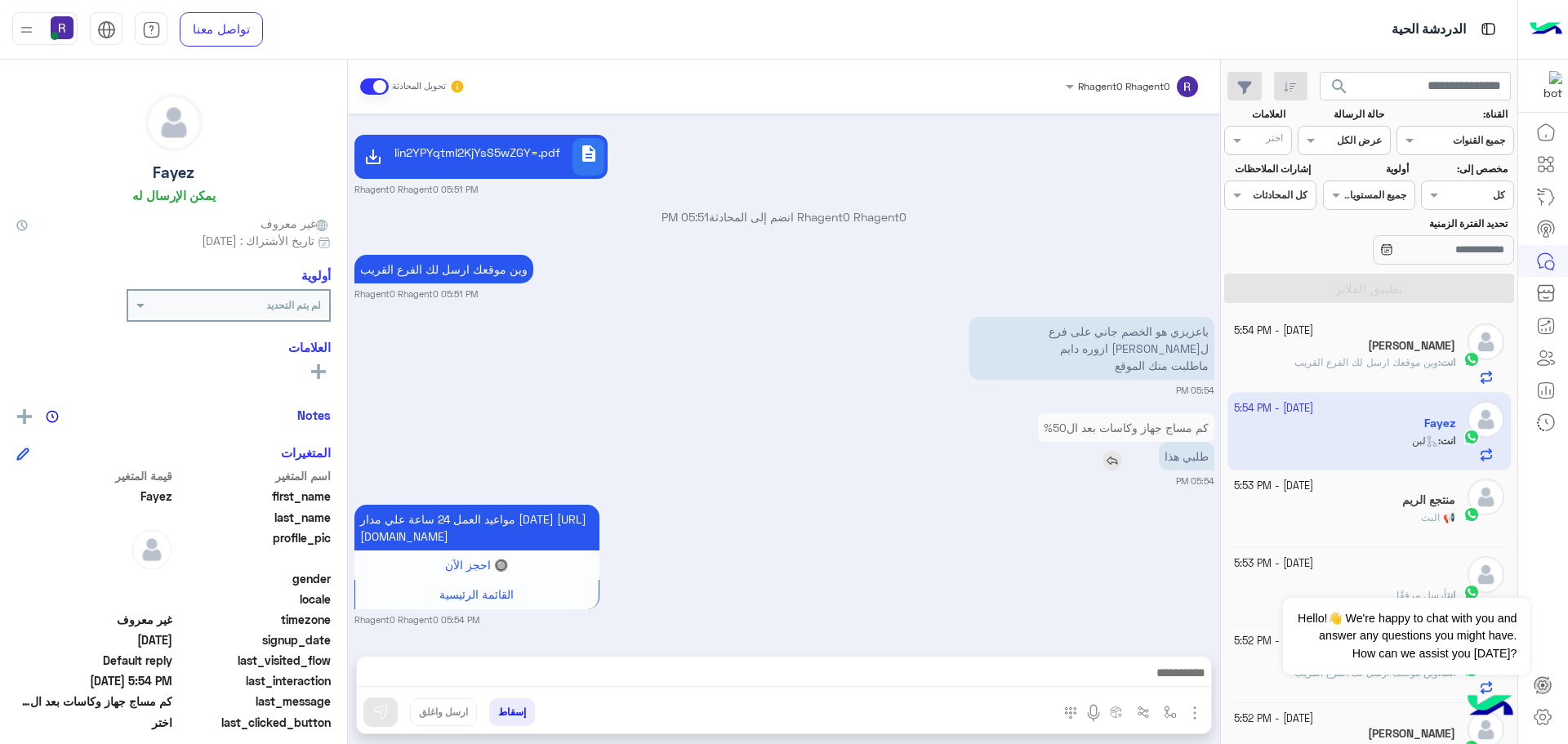
click at [1109, 451] on img at bounding box center [1113, 460] width 19 height 19
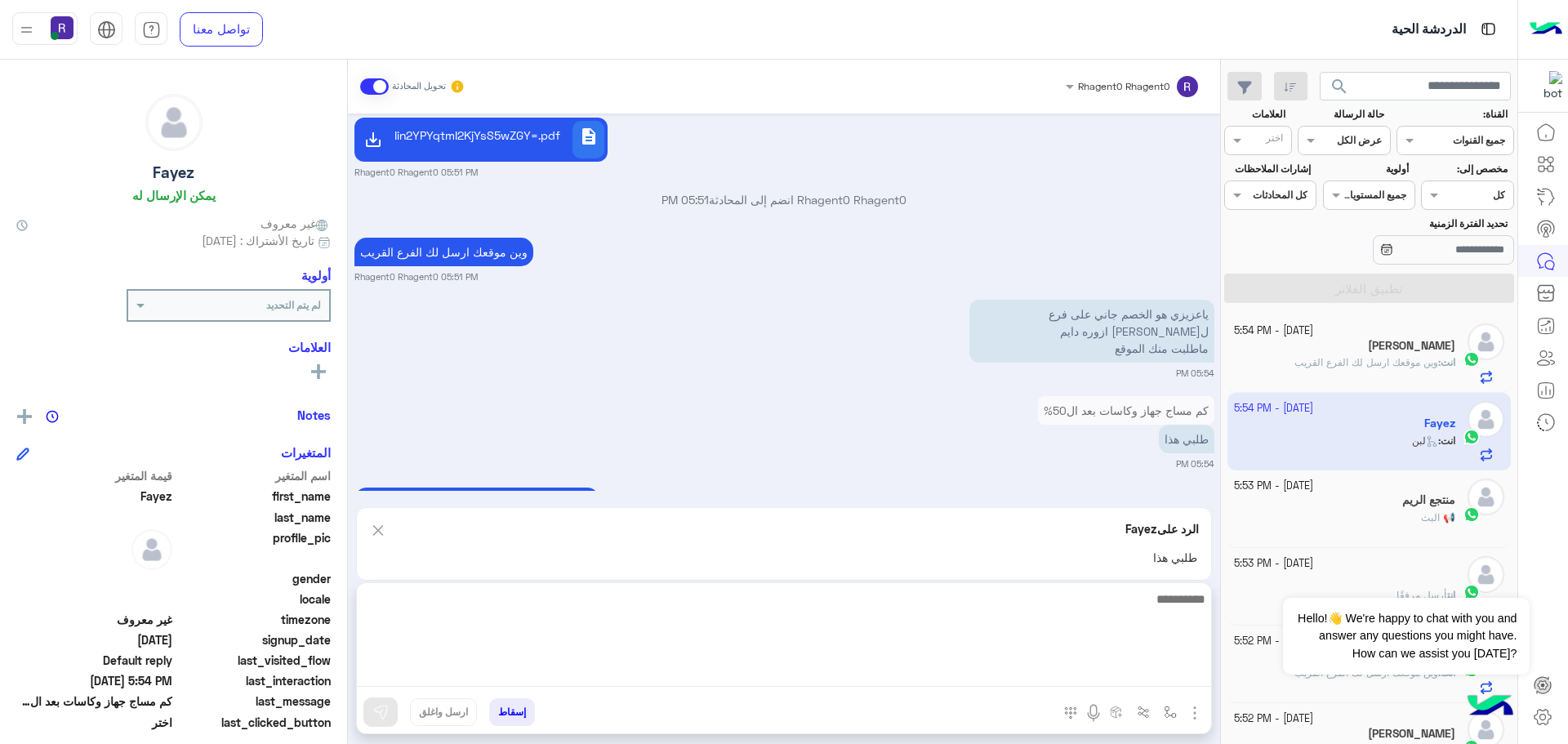
click at [860, 677] on textarea at bounding box center [784, 637] width 854 height 98
type textarea "********"
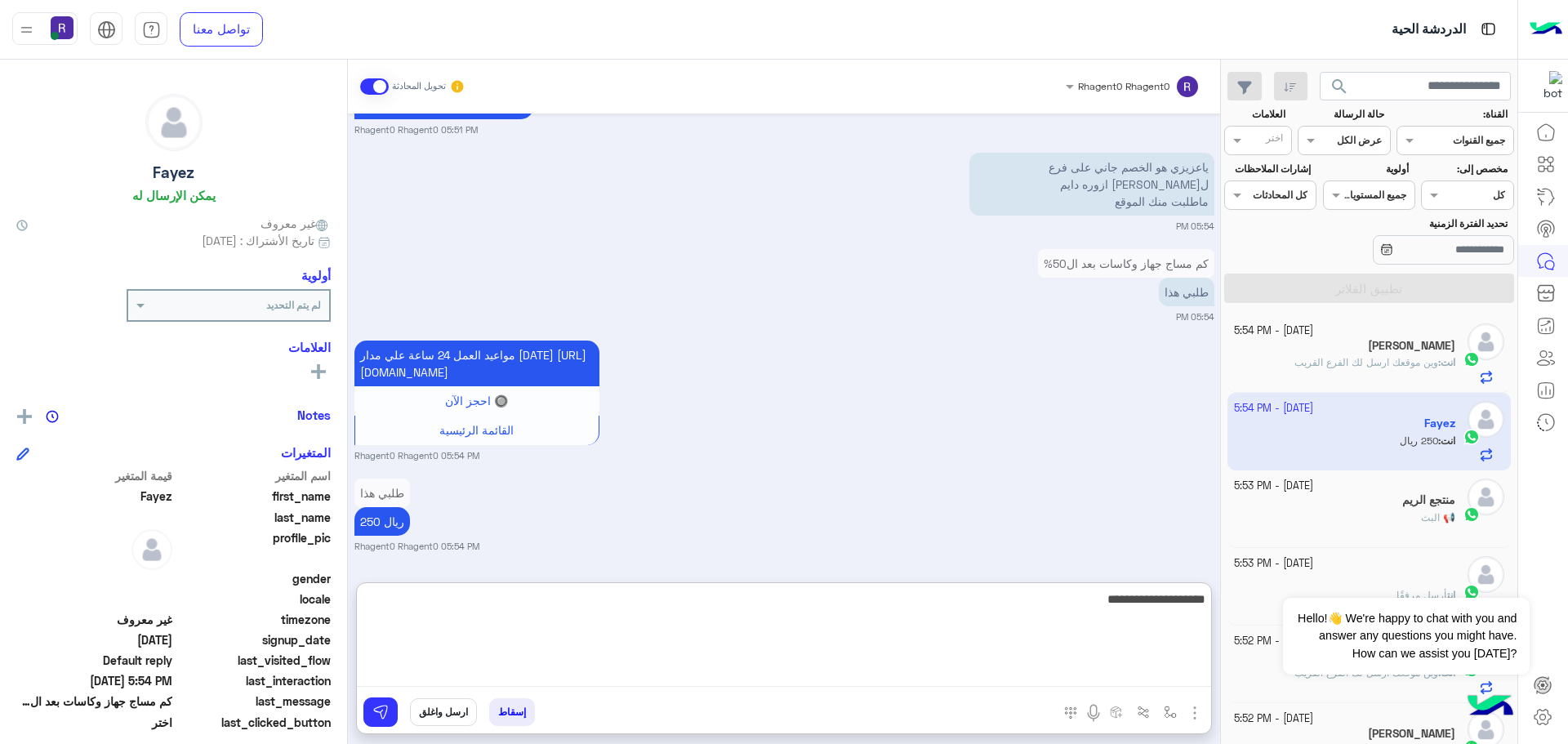
type textarea "**********"
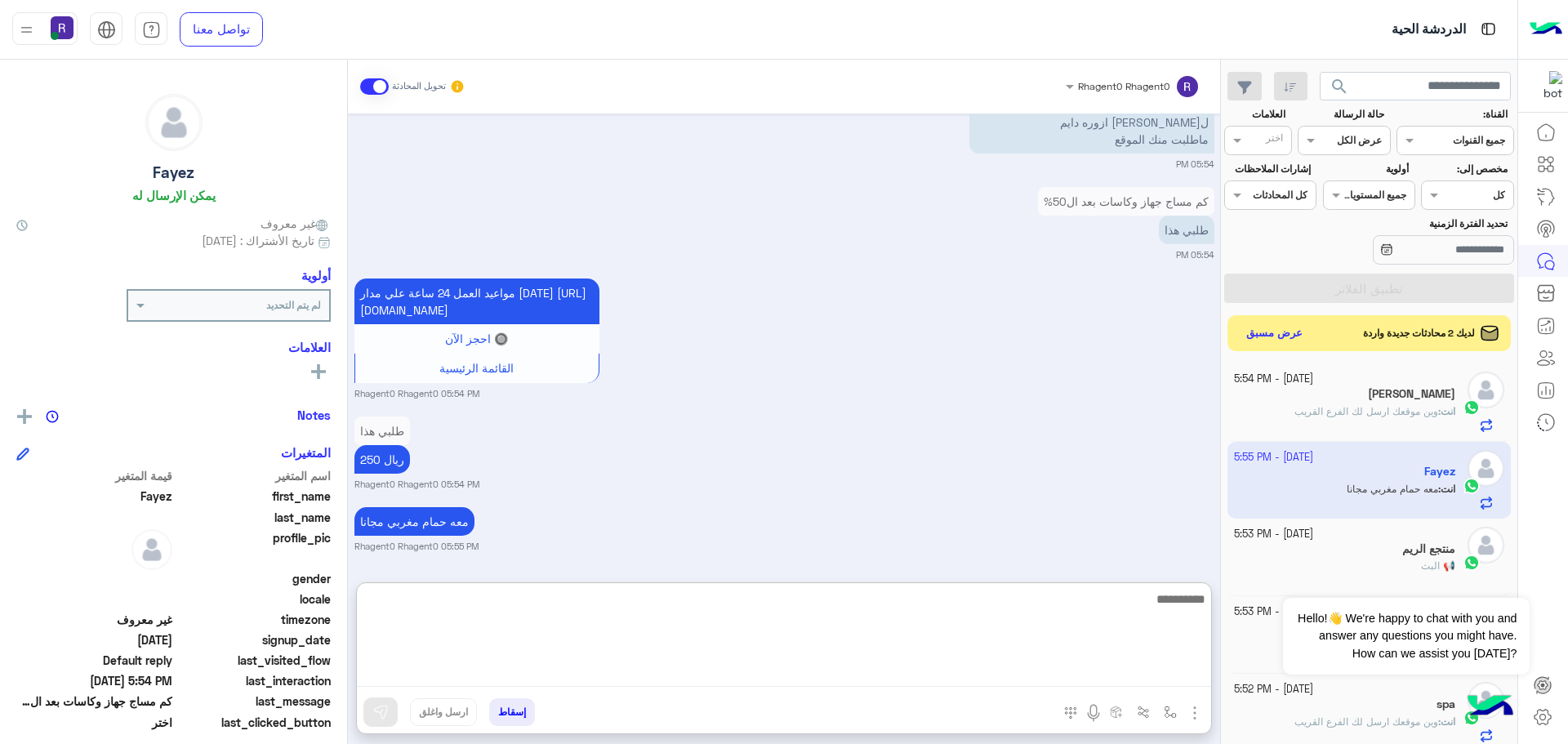
scroll to position [2080, 0]
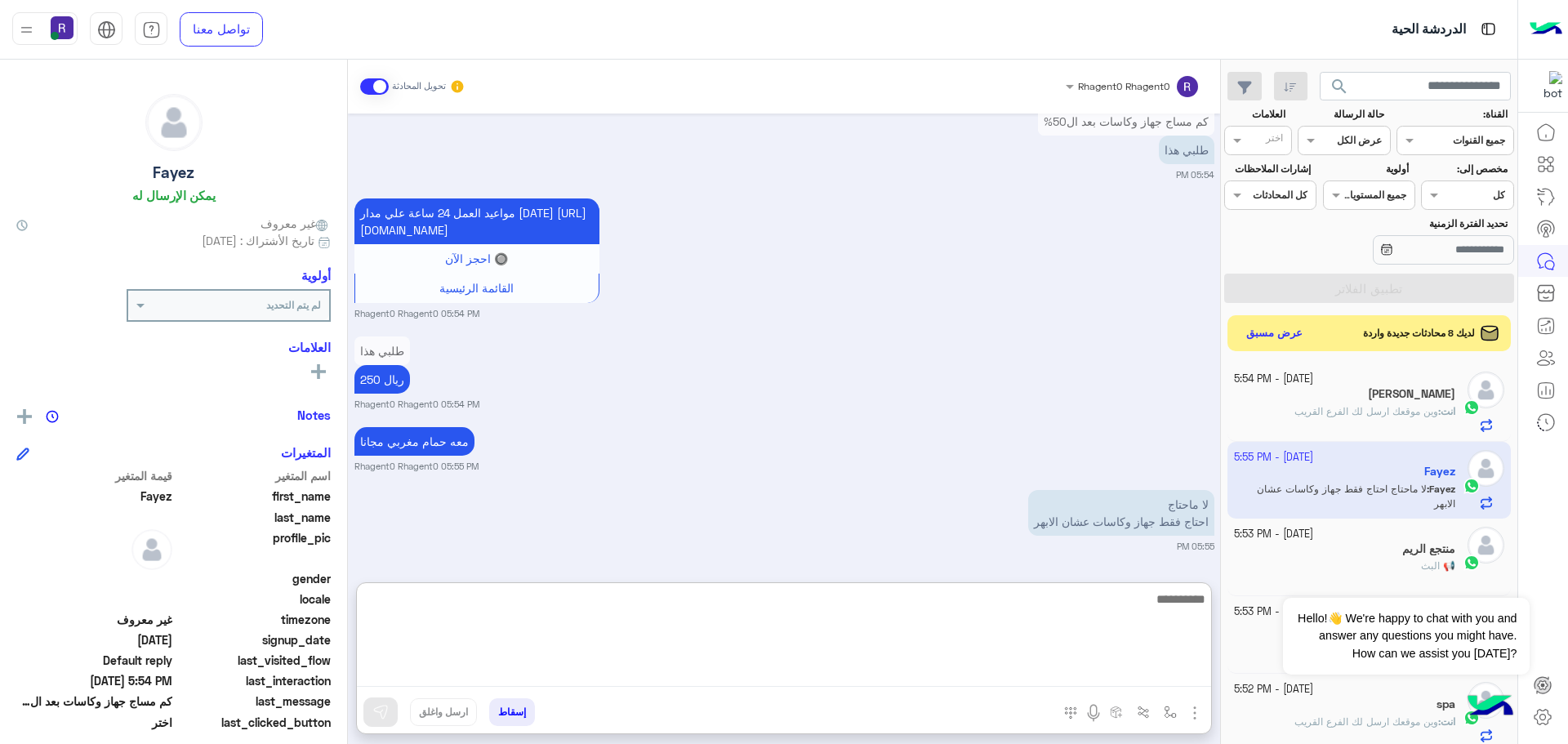
click at [689, 666] on textarea at bounding box center [784, 637] width 854 height 98
type textarea "**********"
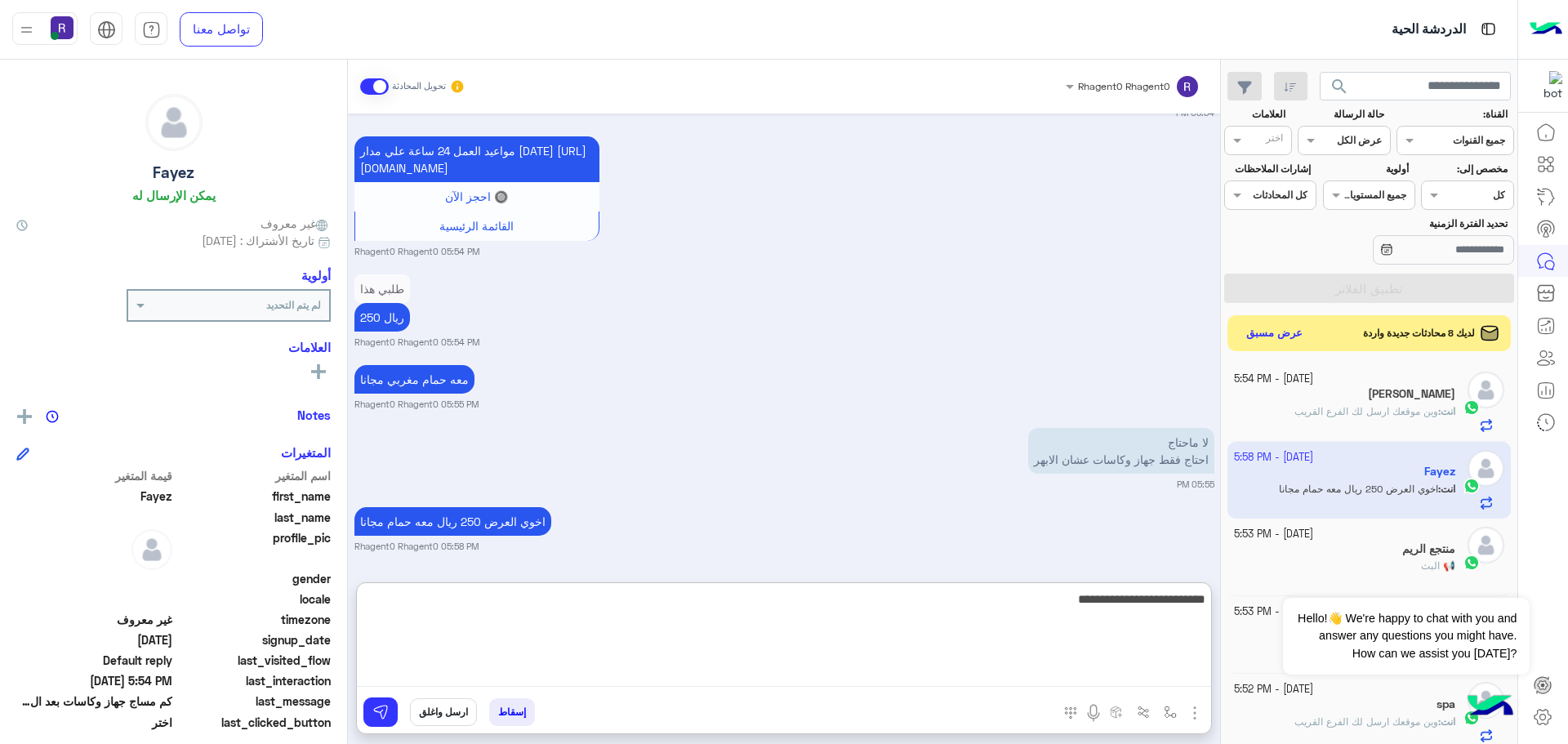
type textarea "**********"
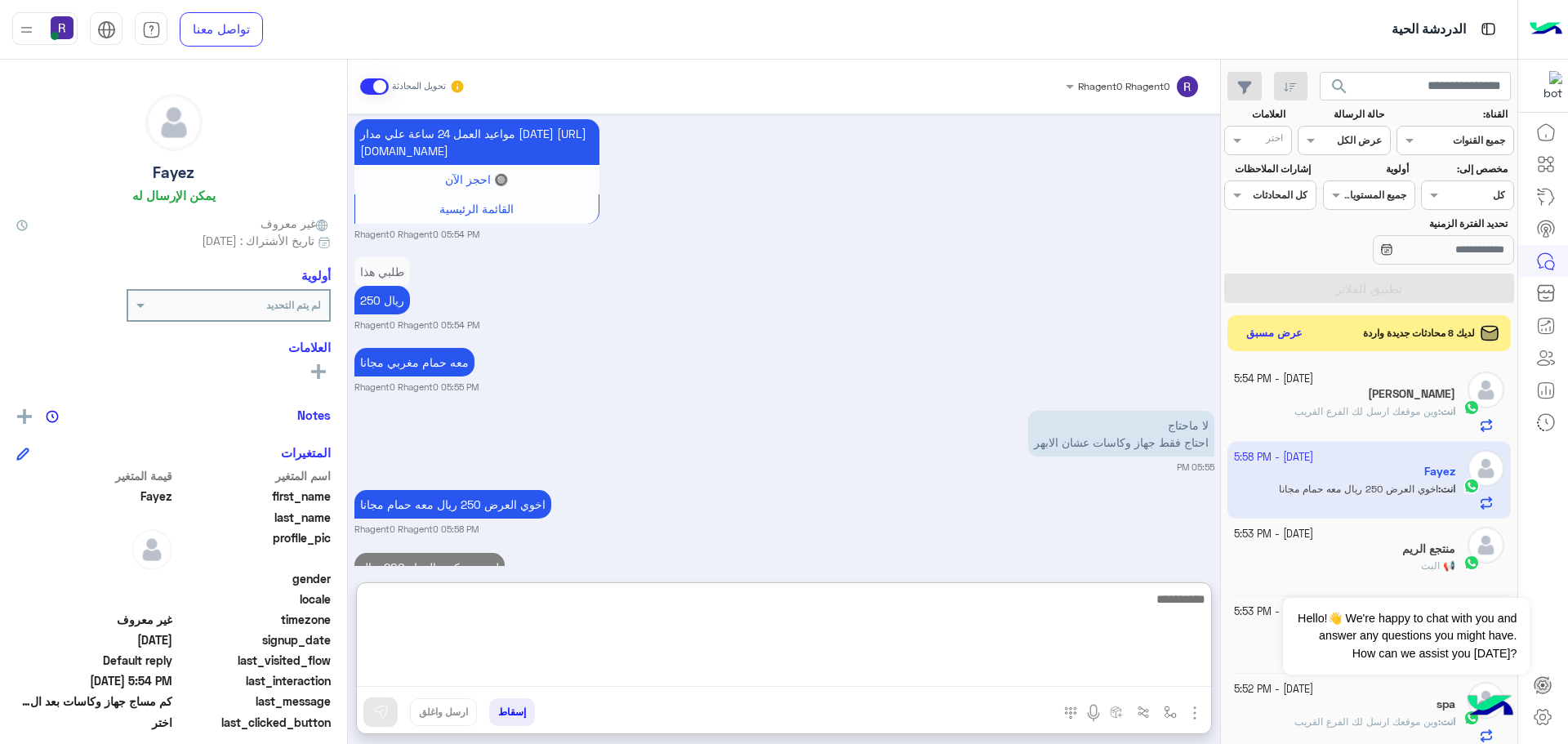
scroll to position [2205, 0]
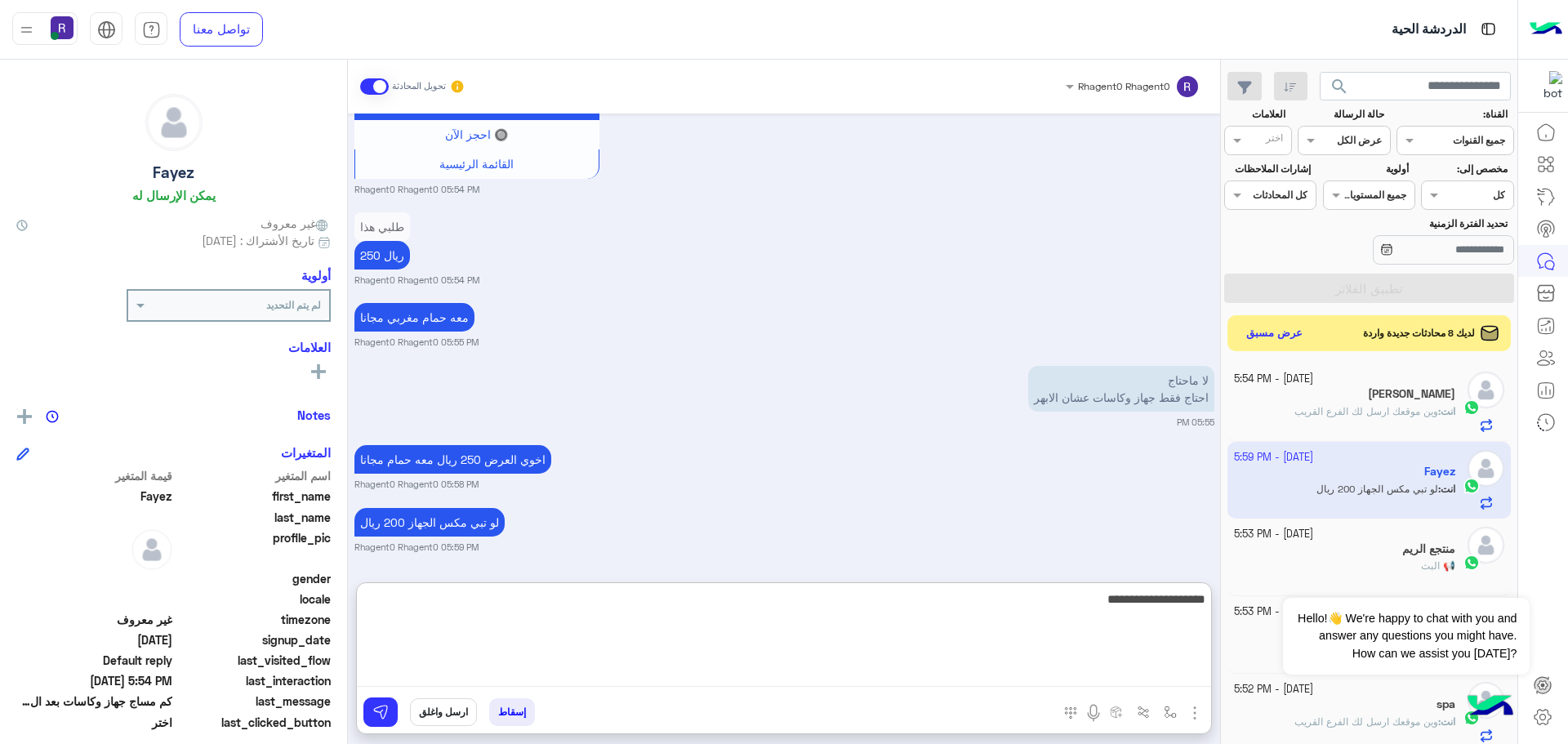
type textarea "**********"
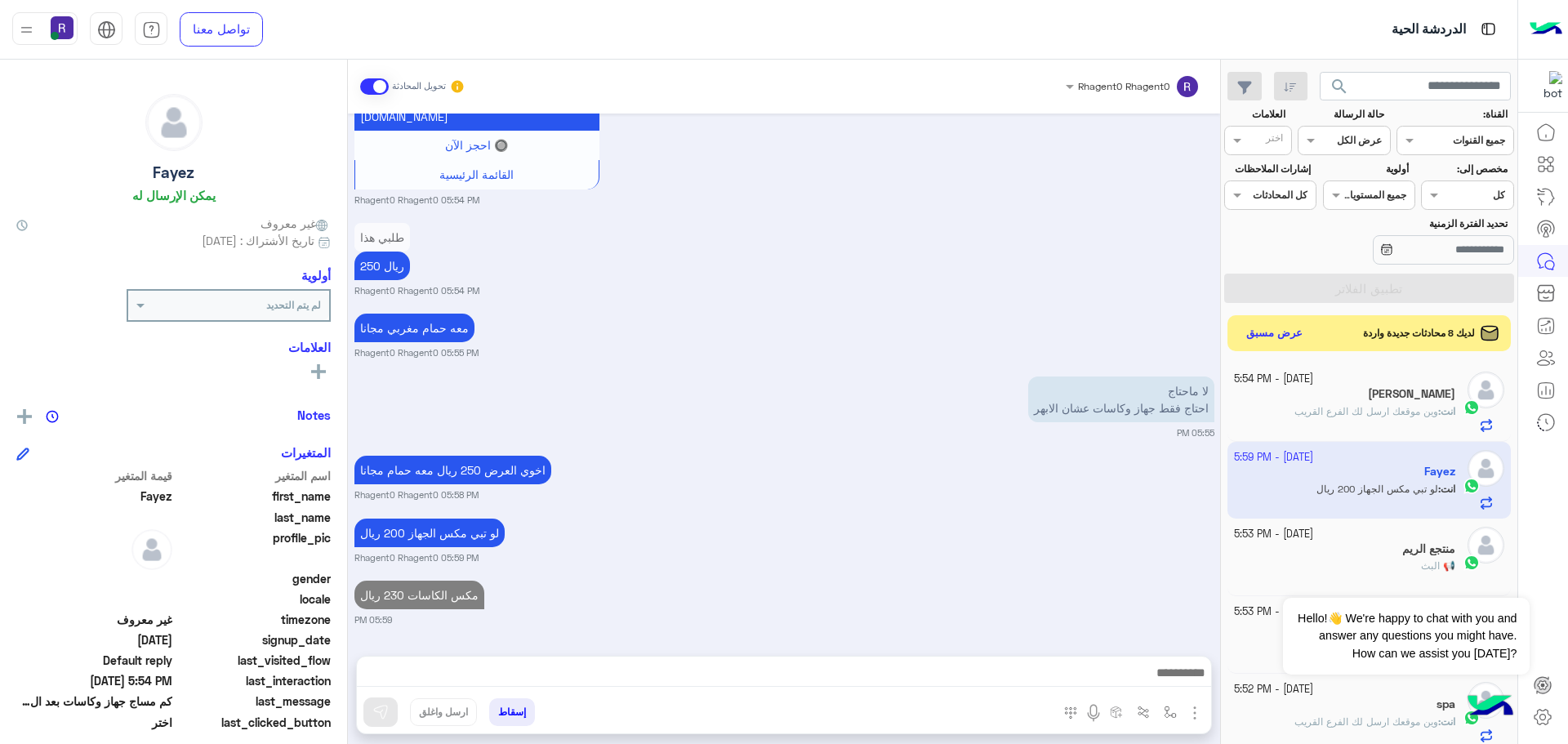
click at [763, 514] on div "Sep 18, 2025 العرض الاول 03:55 AM Previous العرض الاول اختر العرض الثاني اختر ا…" at bounding box center [784, 377] width 872 height 526
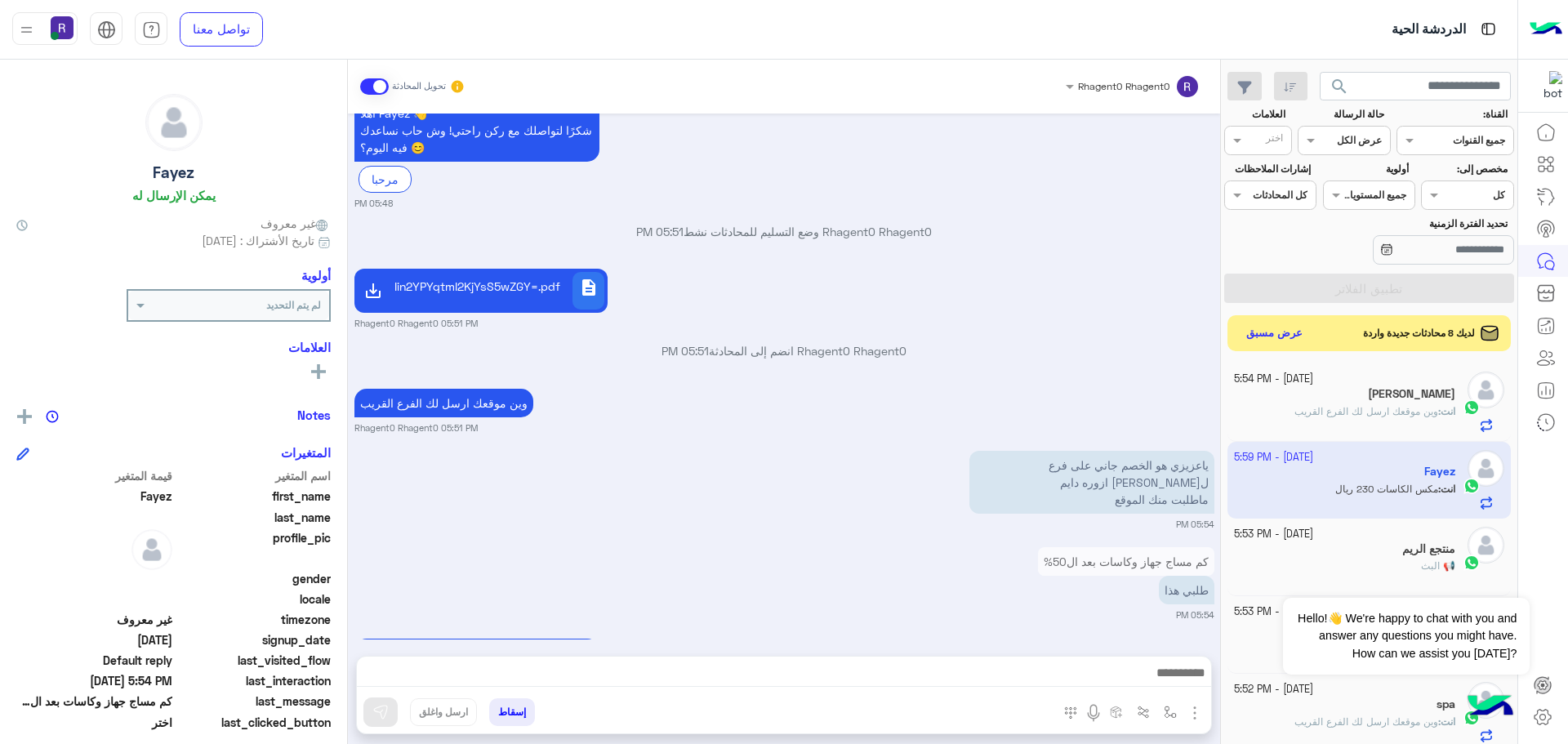
scroll to position [2193, 0]
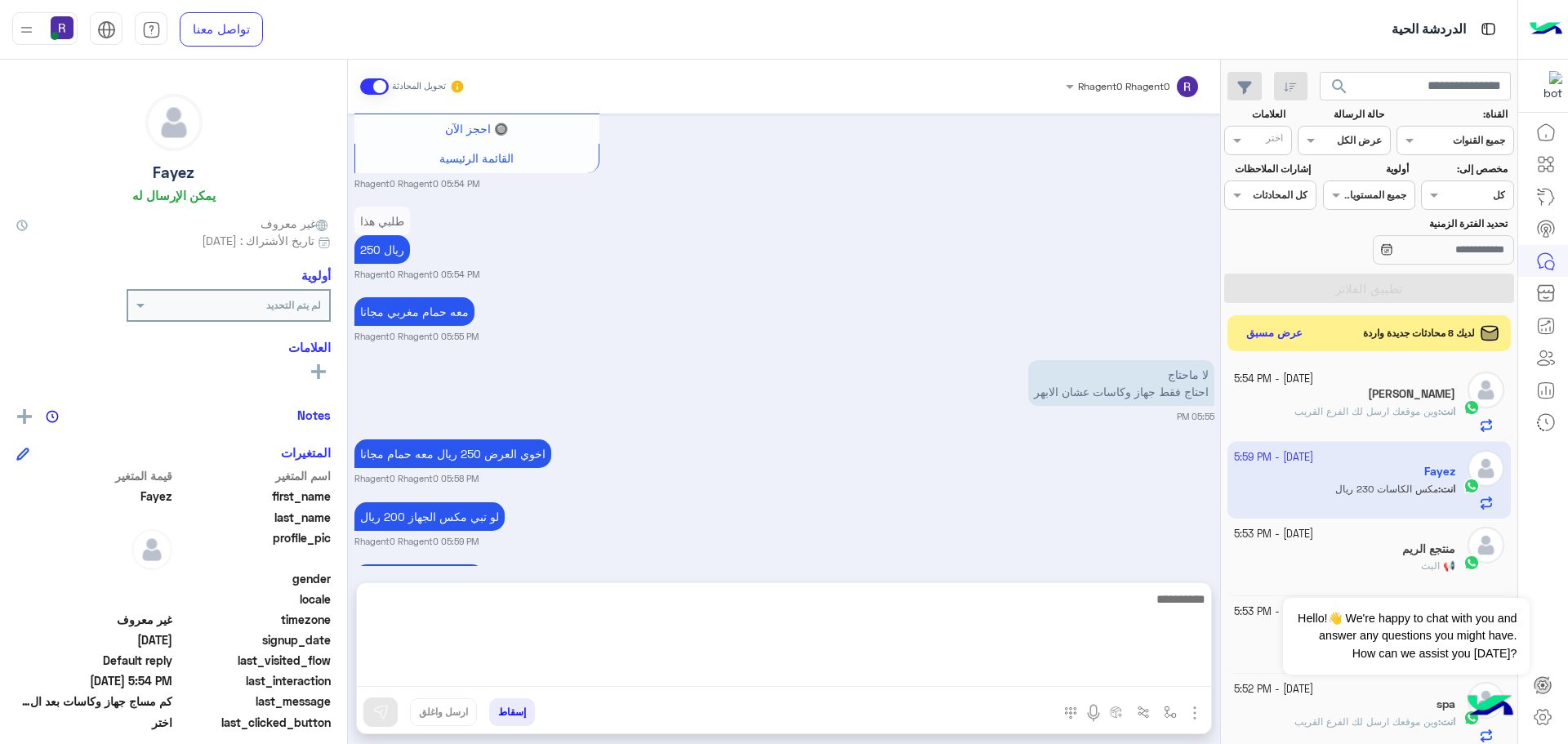
click at [788, 667] on textarea at bounding box center [784, 637] width 854 height 98
type textarea "**********"
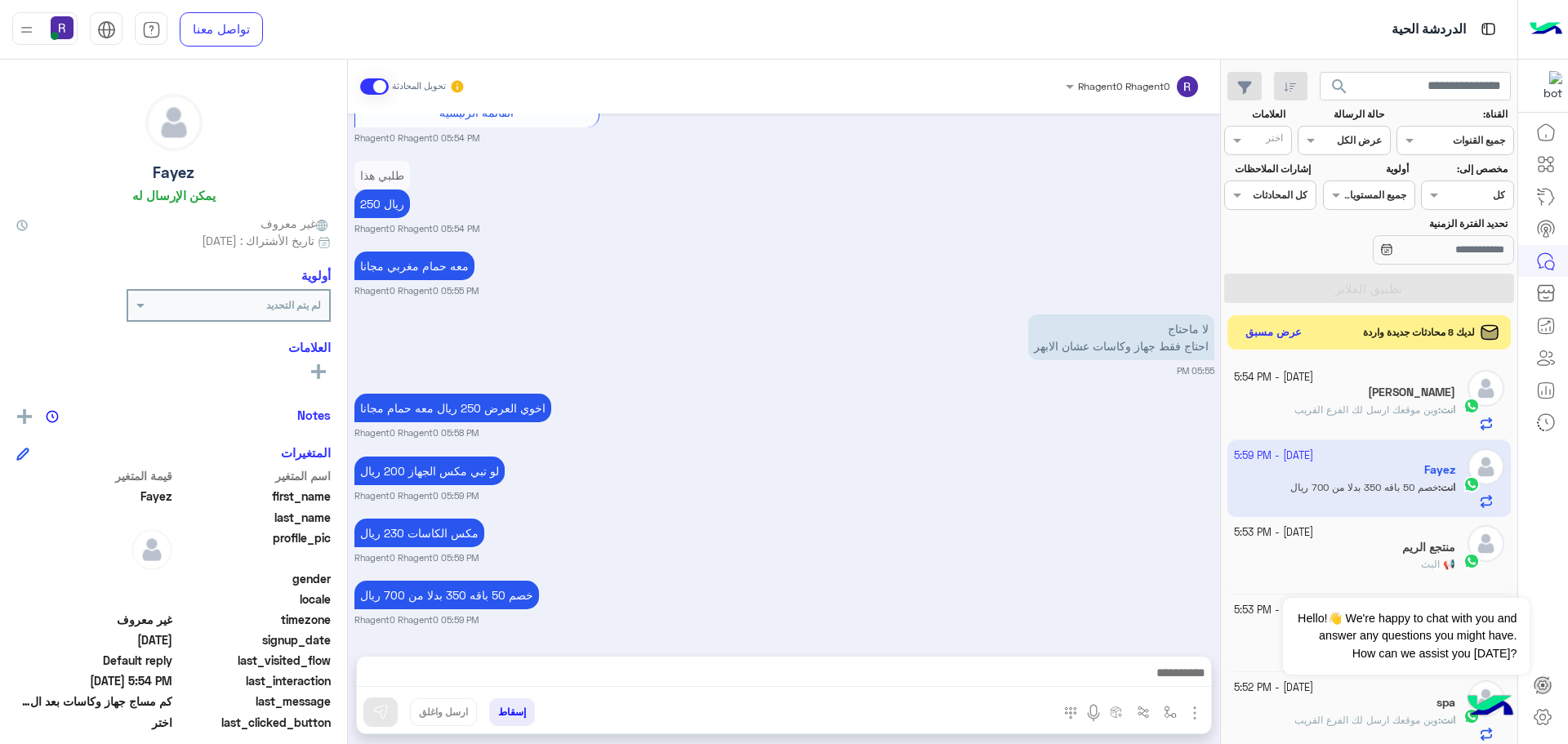
click at [1281, 333] on button "عرض مسبق" at bounding box center [1274, 332] width 69 height 22
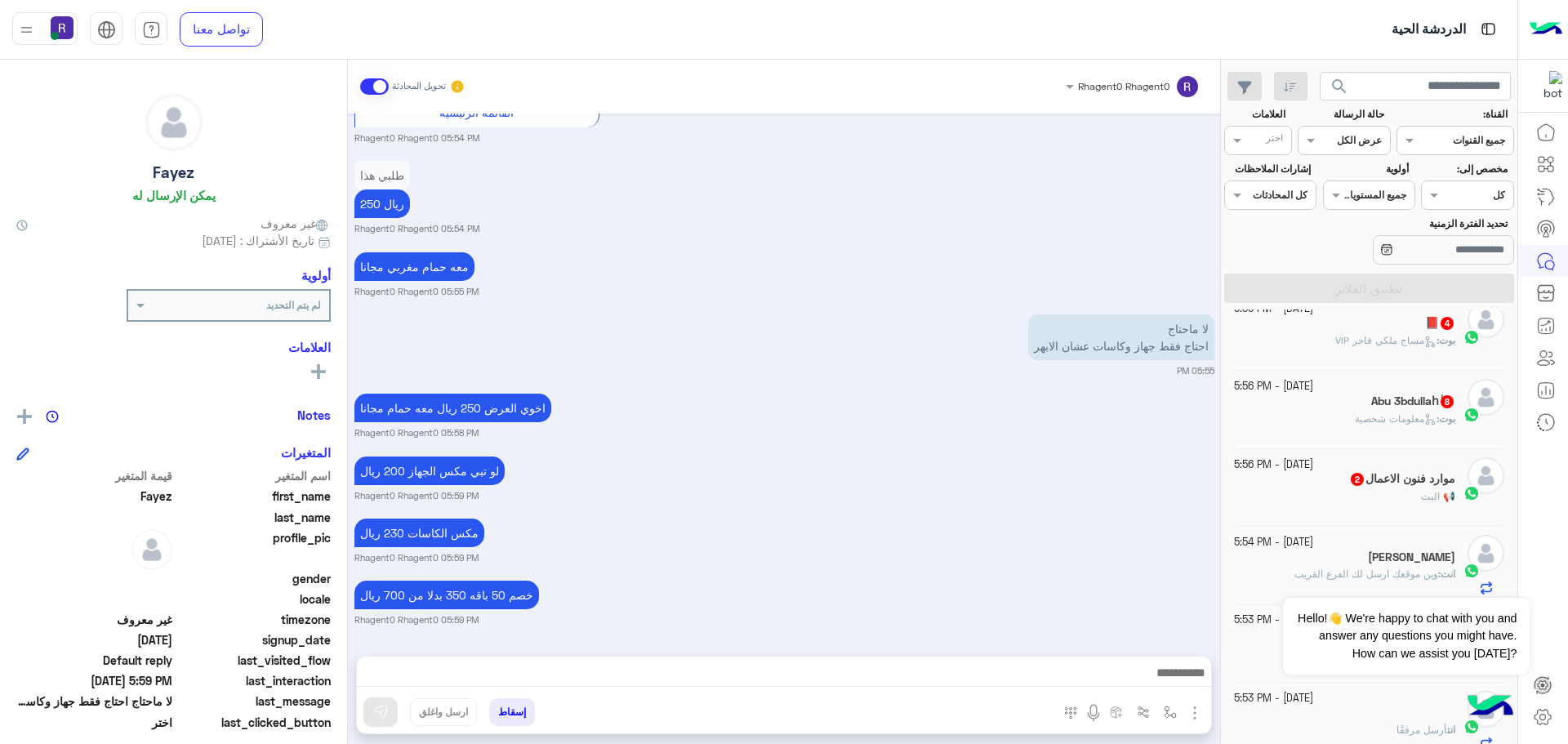
scroll to position [490, 0]
click at [1309, 481] on div "موارد فنون الاعمال 2" at bounding box center [1345, 480] width 222 height 17
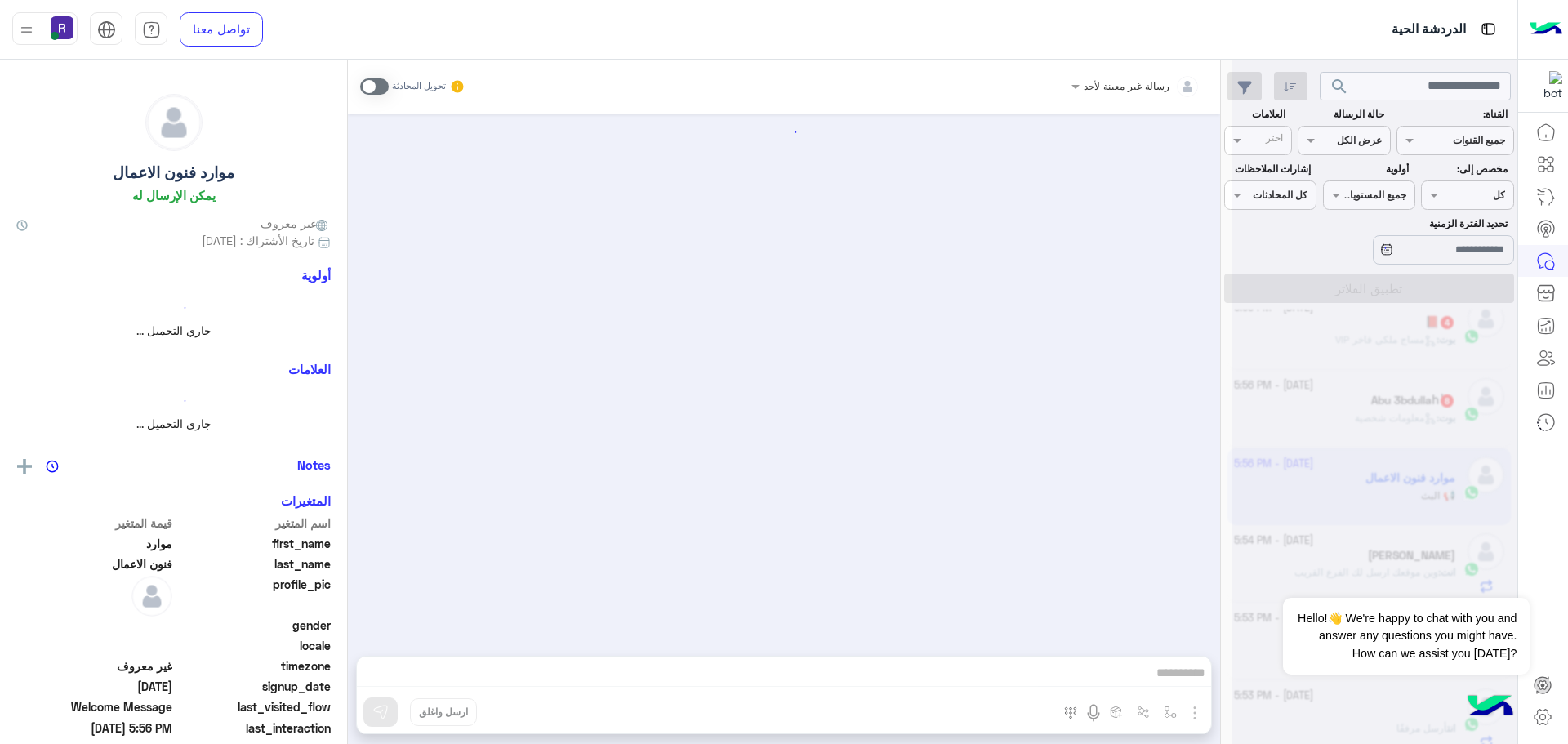
scroll to position [38, 0]
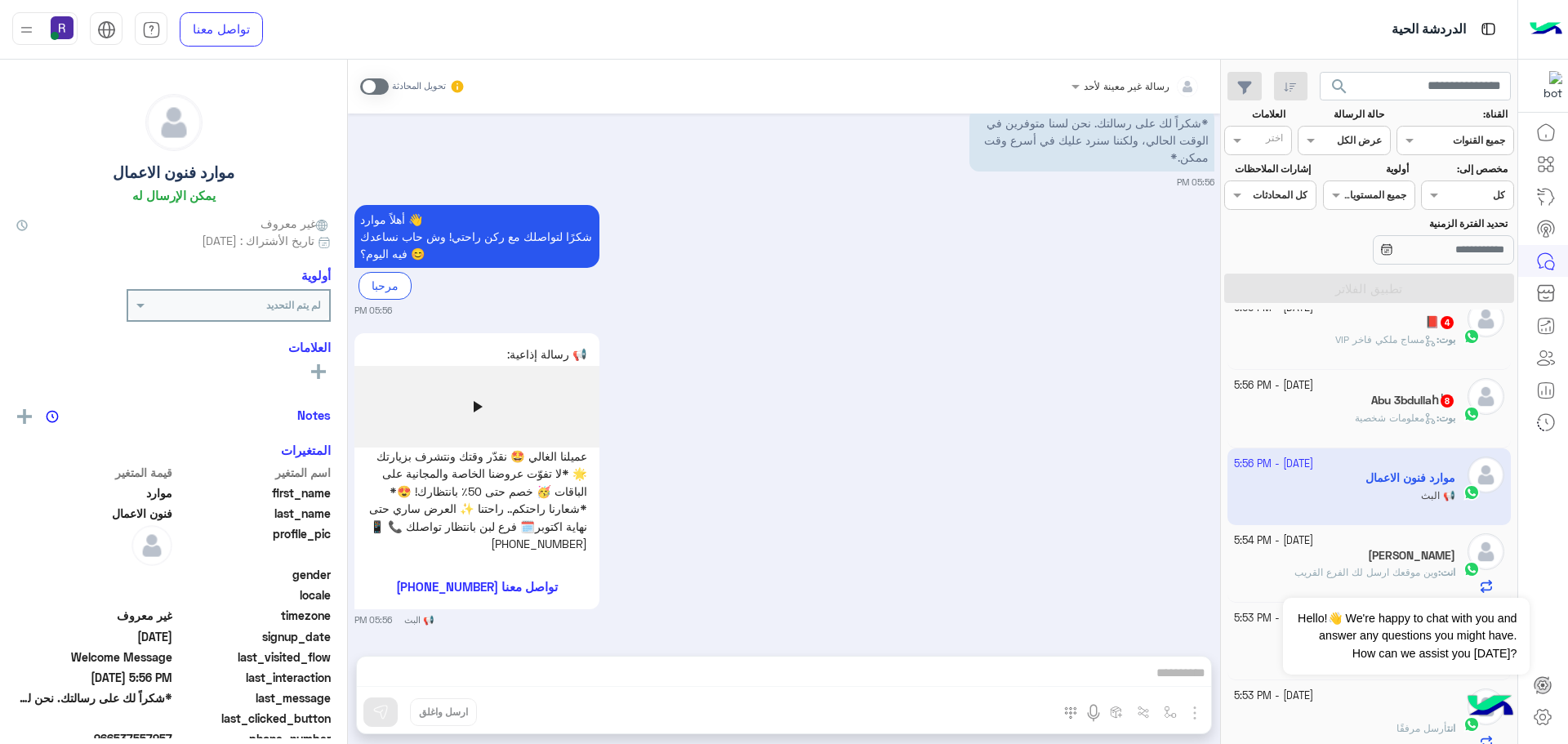
click at [384, 85] on span at bounding box center [374, 86] width 28 height 17
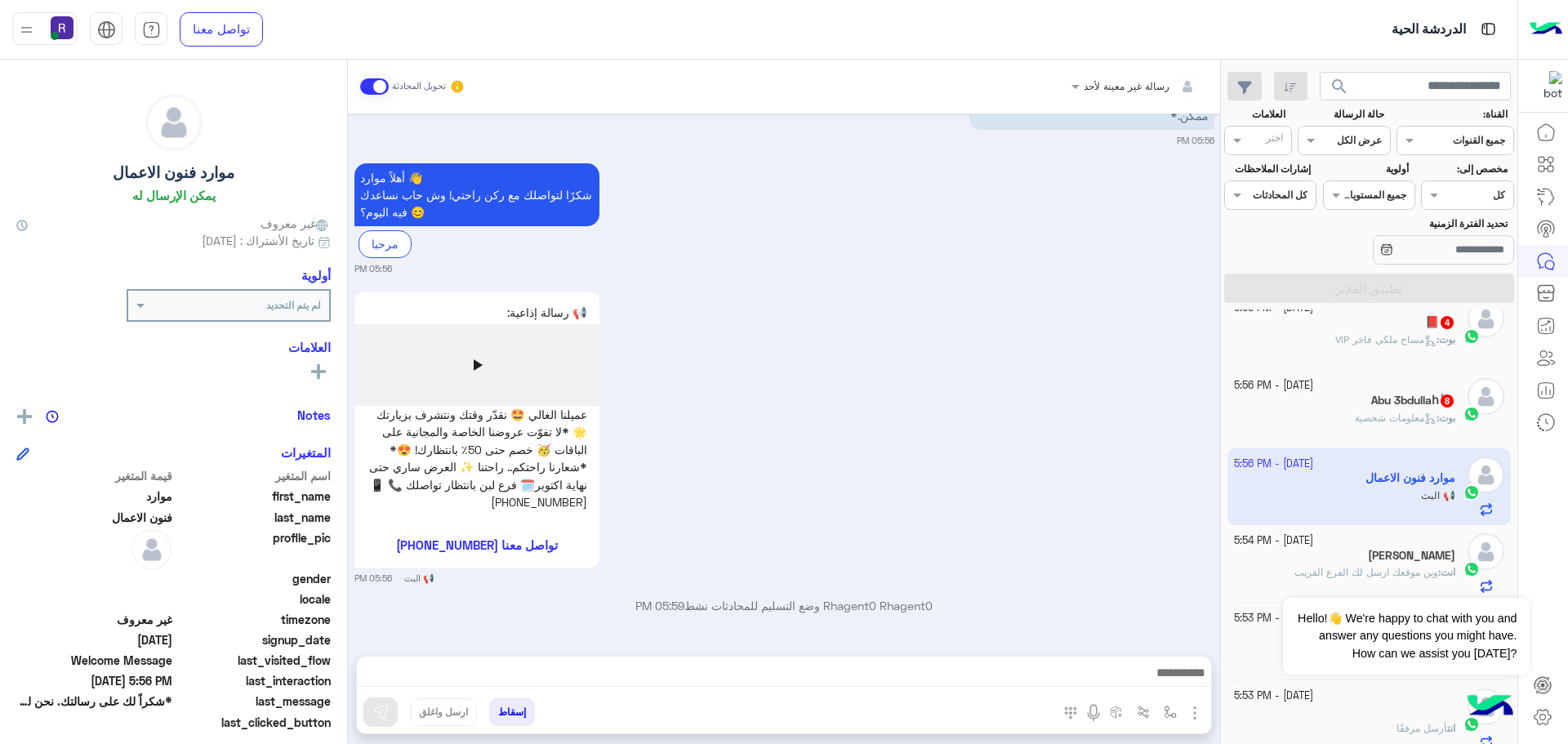
click at [1199, 712] on img "button" at bounding box center [1194, 713] width 19 height 19
click at [1164, 649] on span "المرفقات" at bounding box center [1153, 644] width 49 height 18
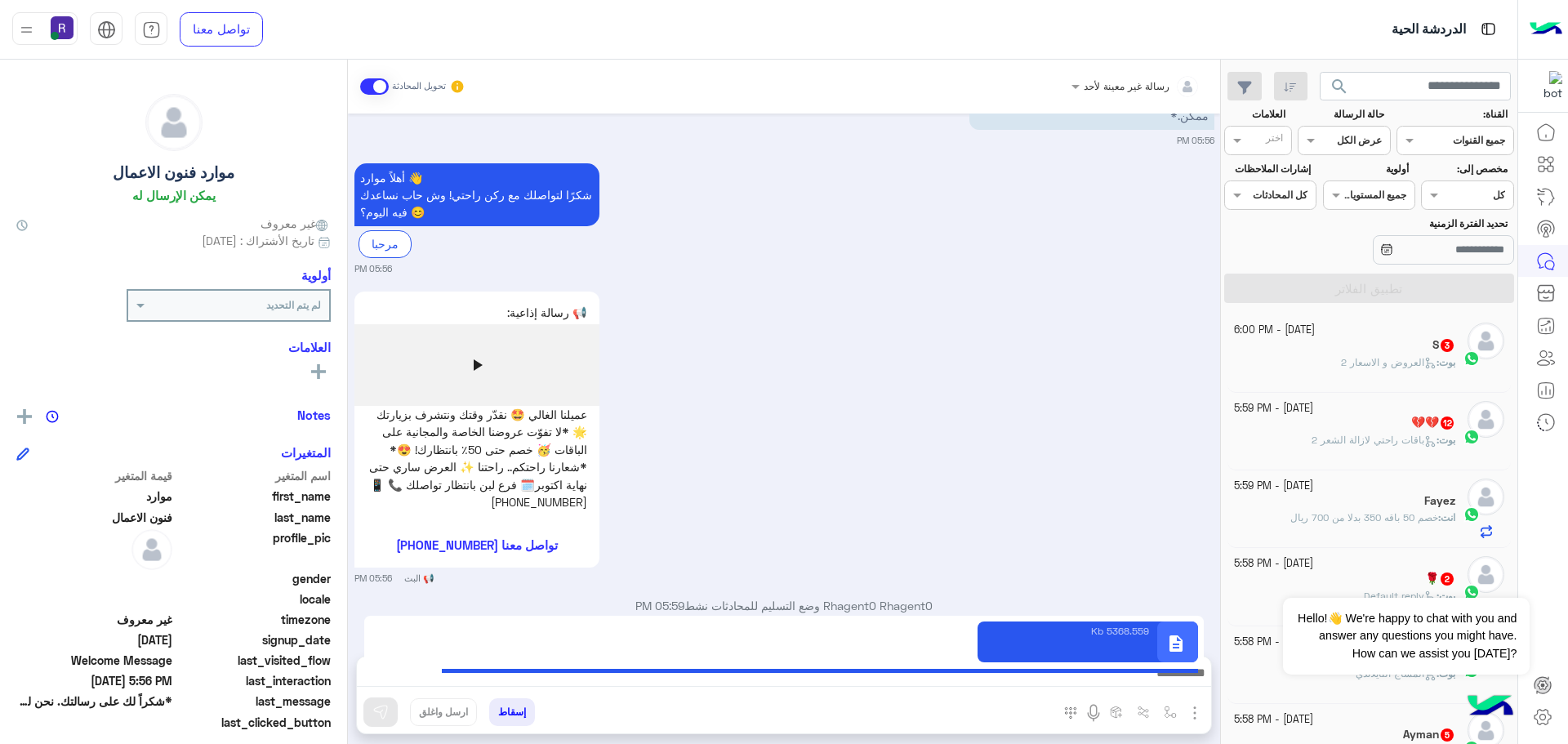
scroll to position [0, 0]
click at [1333, 347] on div "S 3" at bounding box center [1345, 348] width 222 height 17
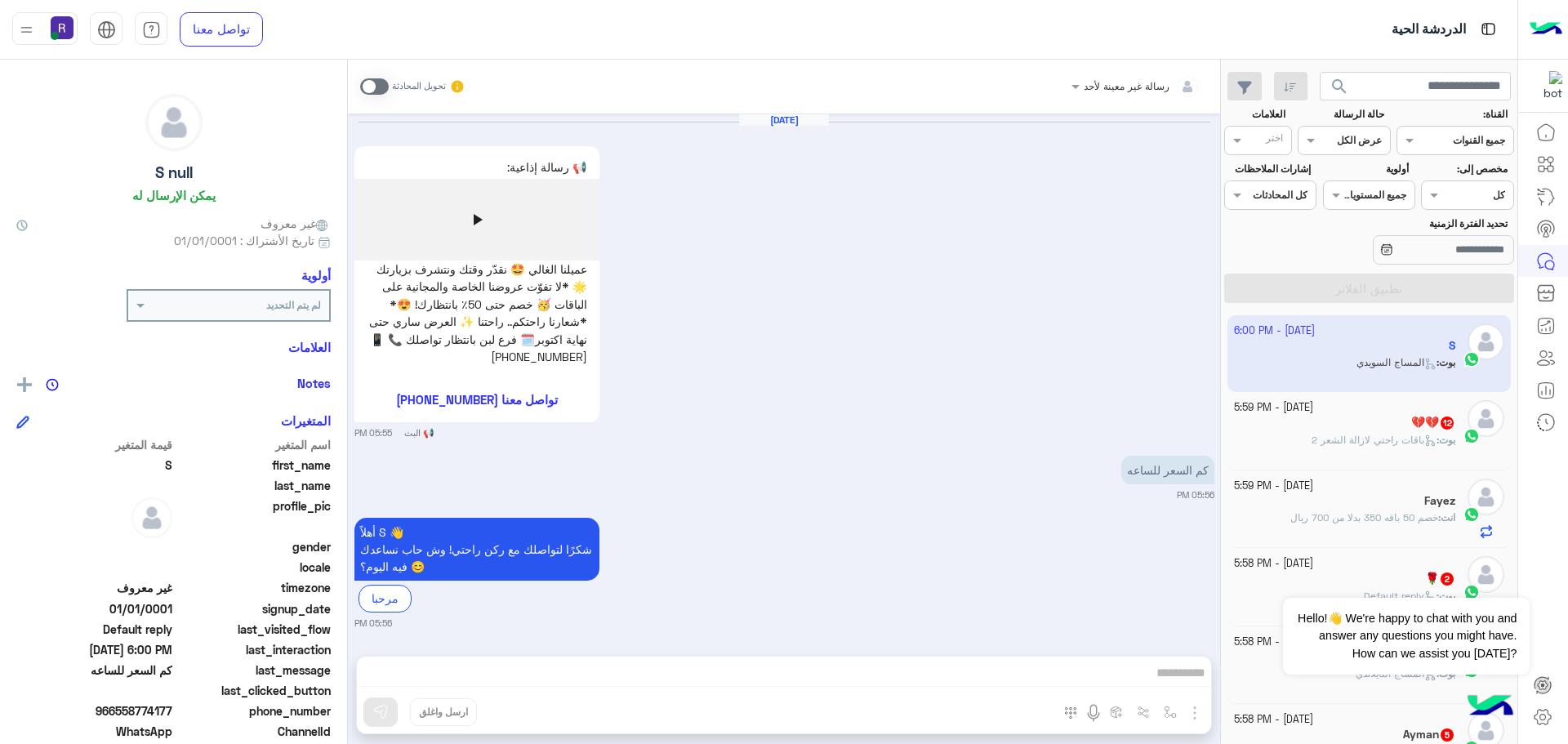
scroll to position [819, 0]
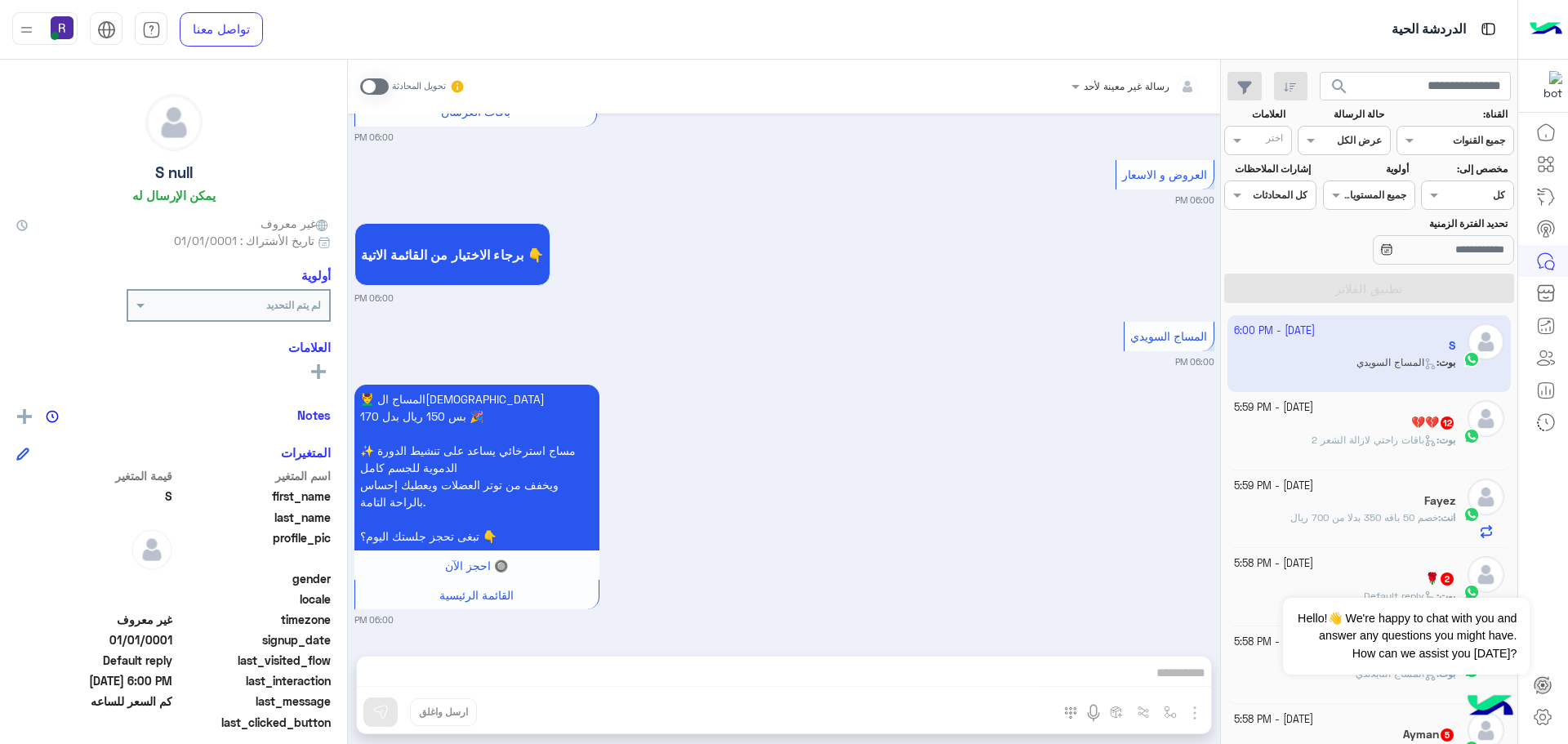
click at [389, 87] on div "تحويل المحادثة" at bounding box center [413, 86] width 106 height 29
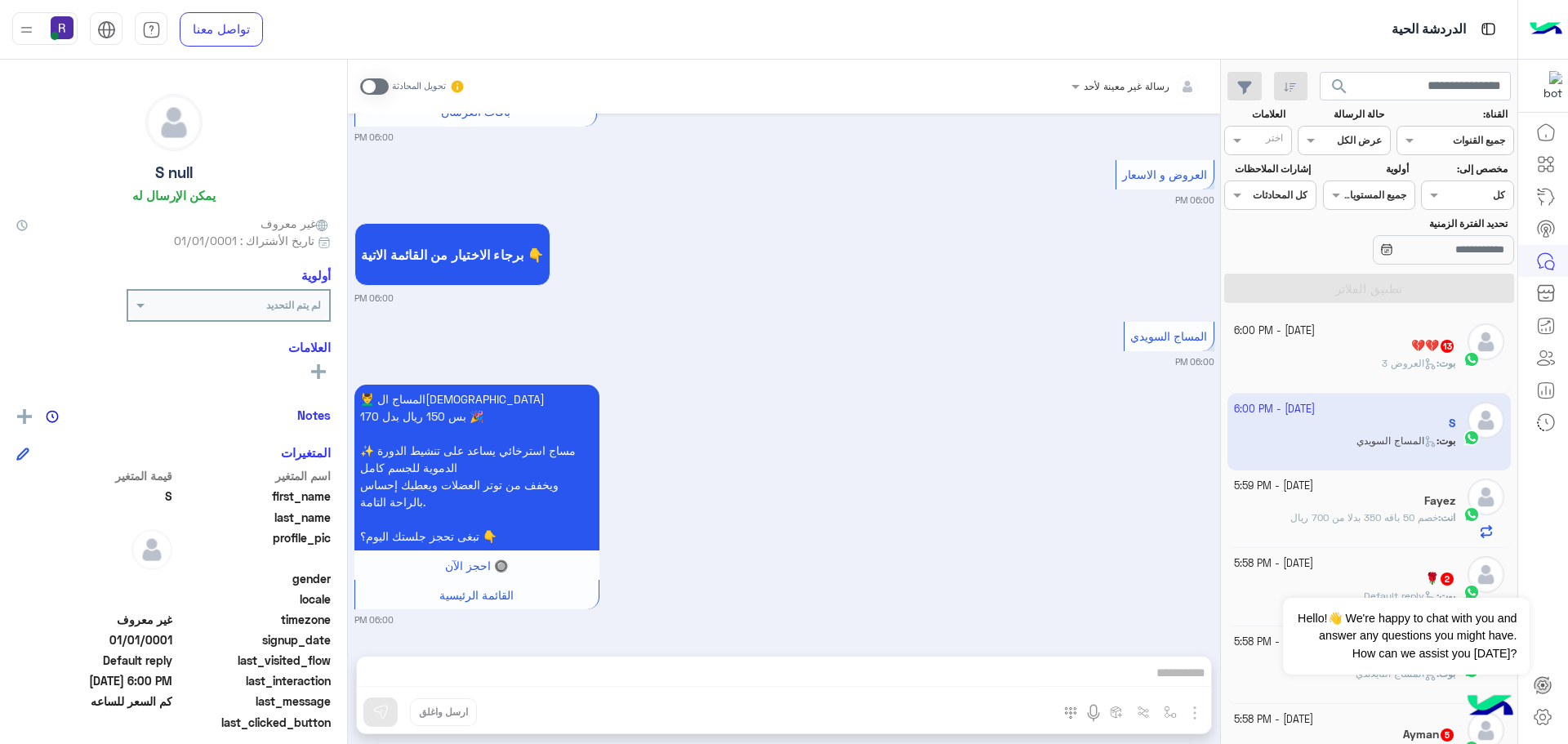
click at [383, 87] on span at bounding box center [374, 86] width 28 height 17
click at [1415, 362] on span "العروض 3" at bounding box center [1409, 363] width 54 height 13
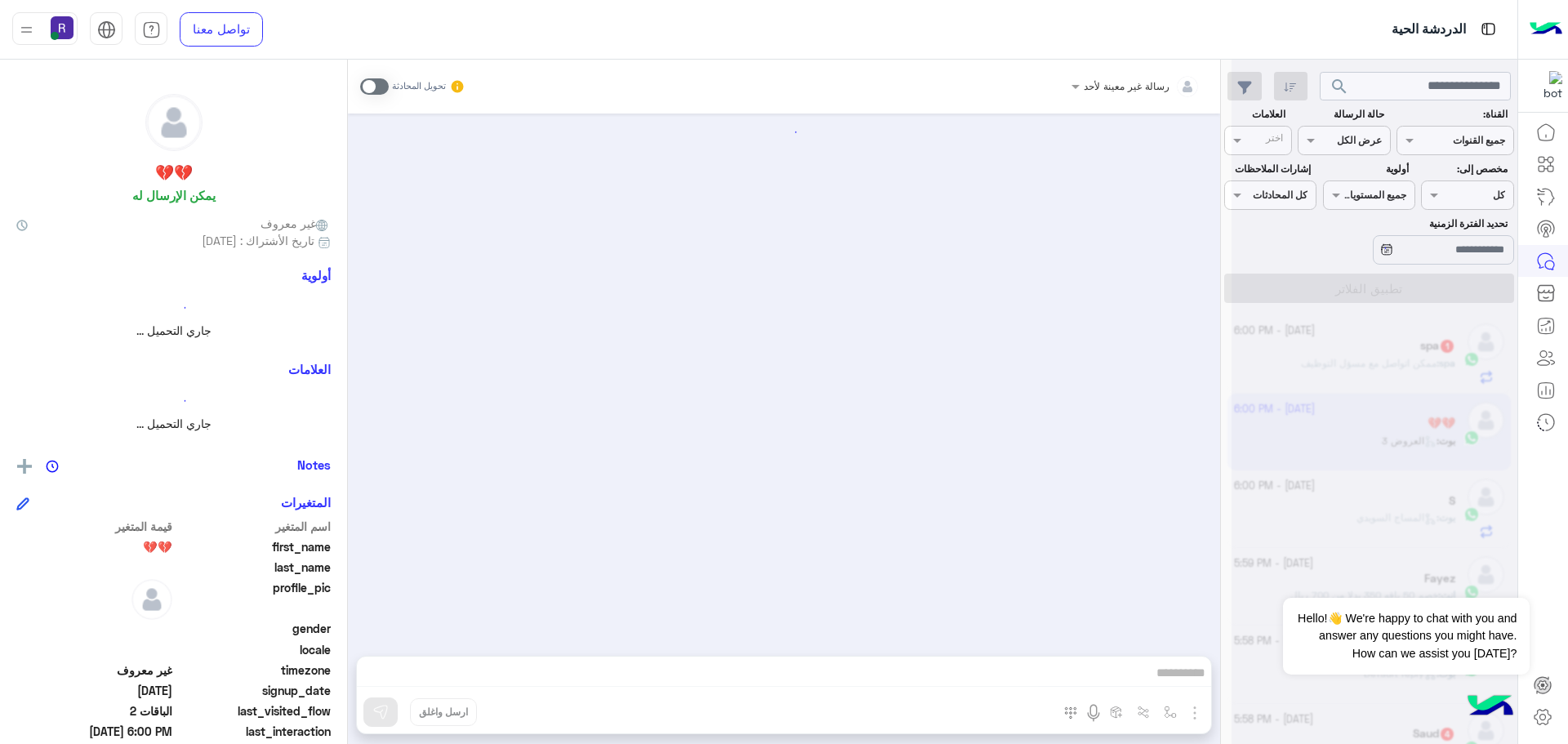
click at [384, 85] on span at bounding box center [374, 86] width 28 height 17
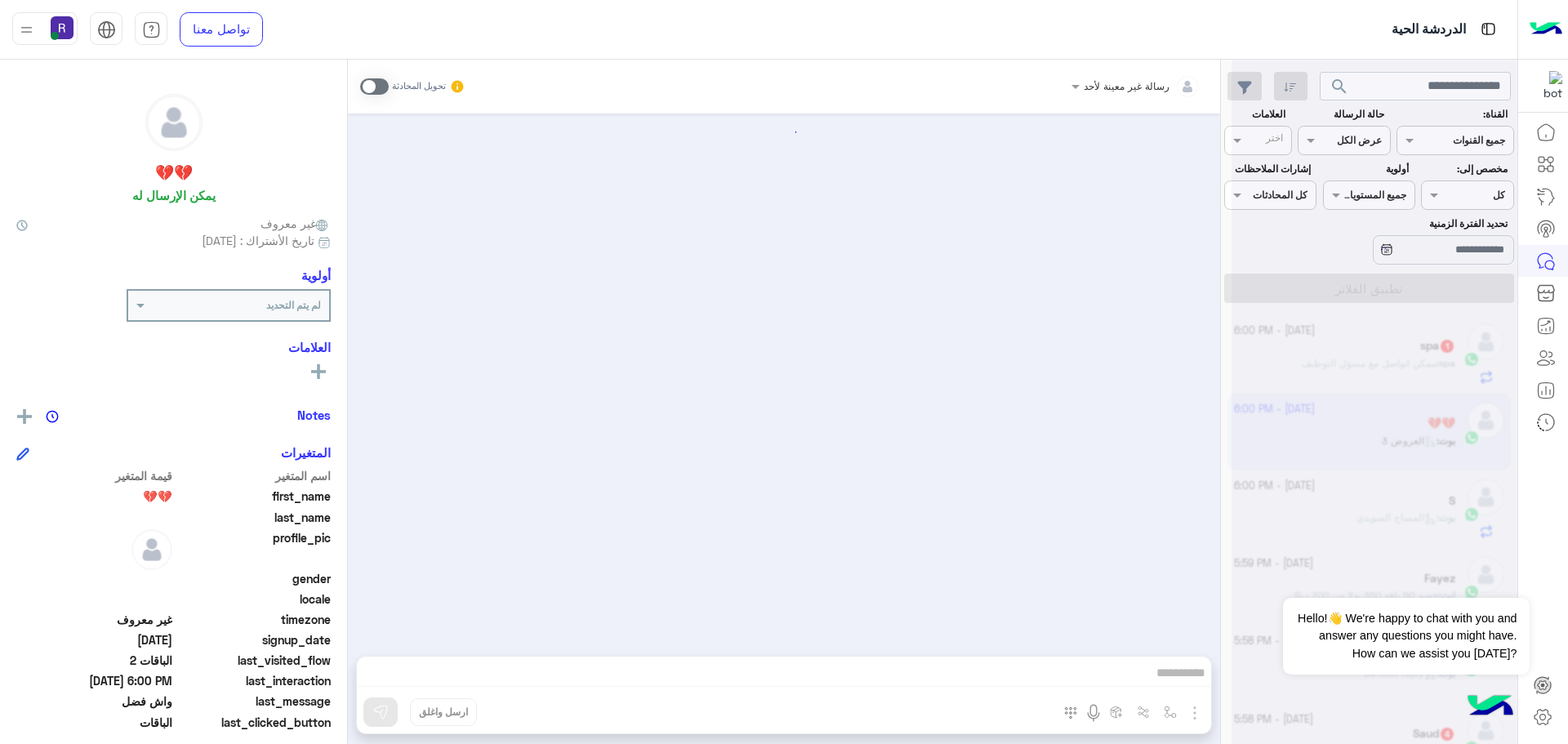
scroll to position [2641, 0]
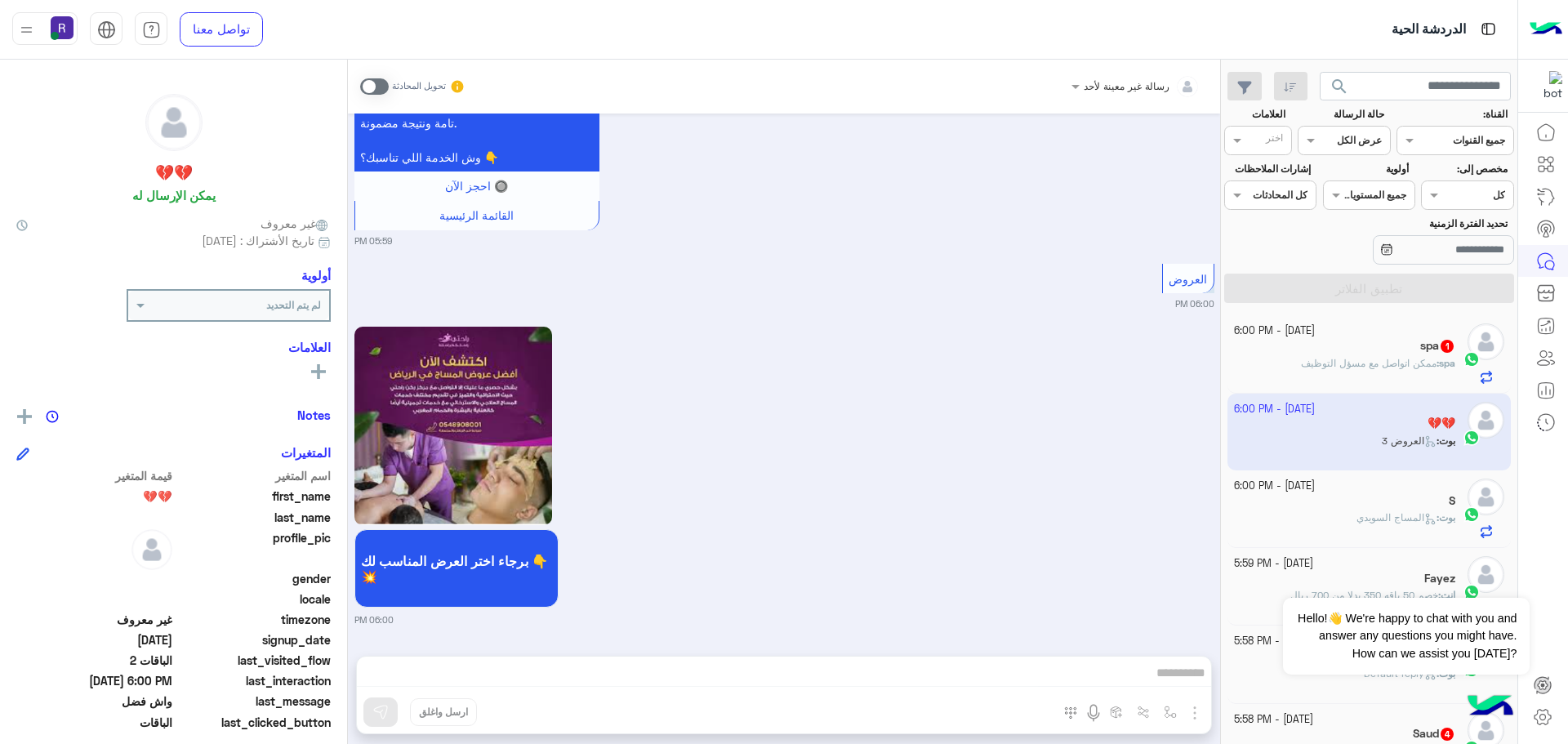
click at [384, 85] on span at bounding box center [374, 86] width 28 height 17
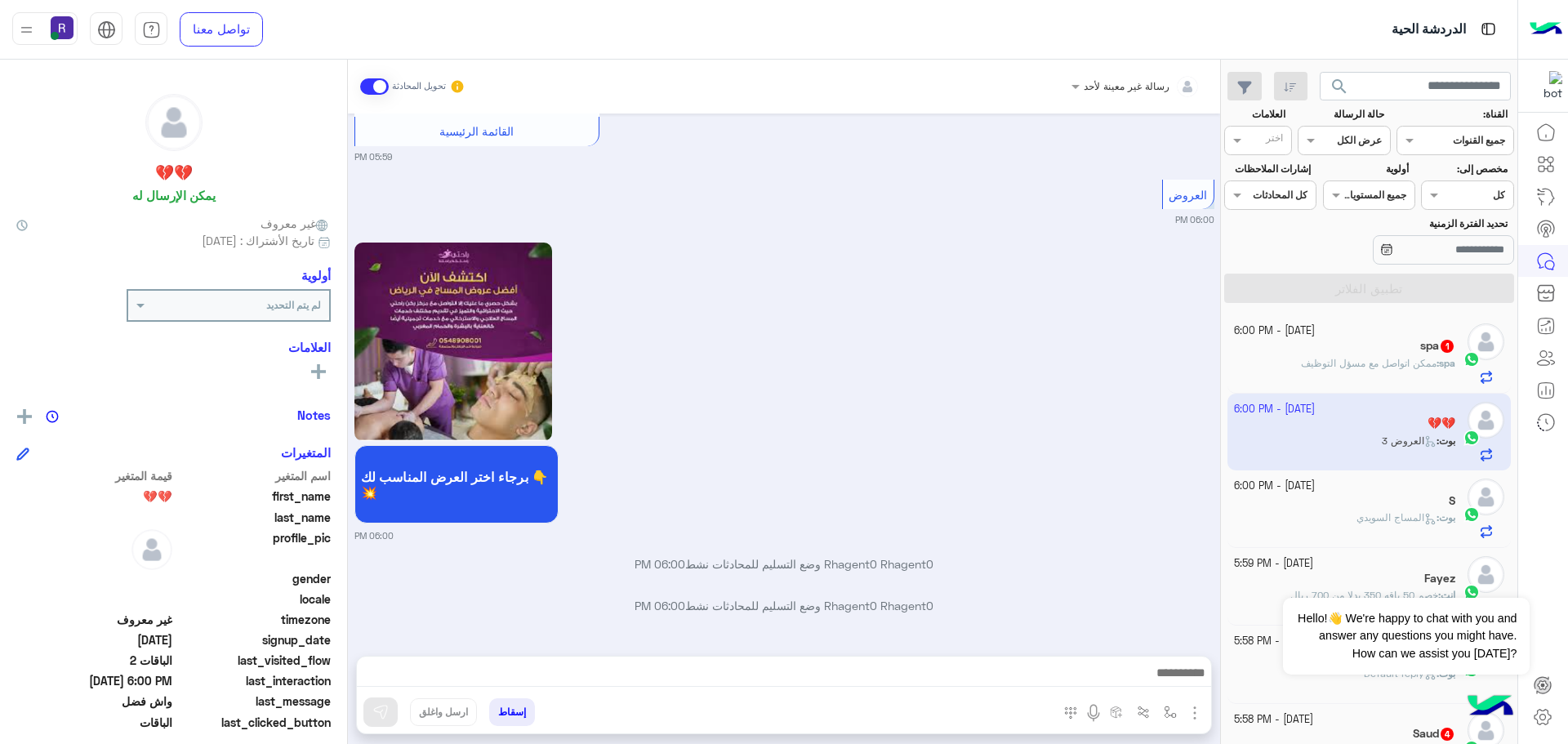
click at [1192, 708] on img "button" at bounding box center [1194, 713] width 19 height 19
click at [1165, 649] on span "المرفقات" at bounding box center [1153, 644] width 49 height 18
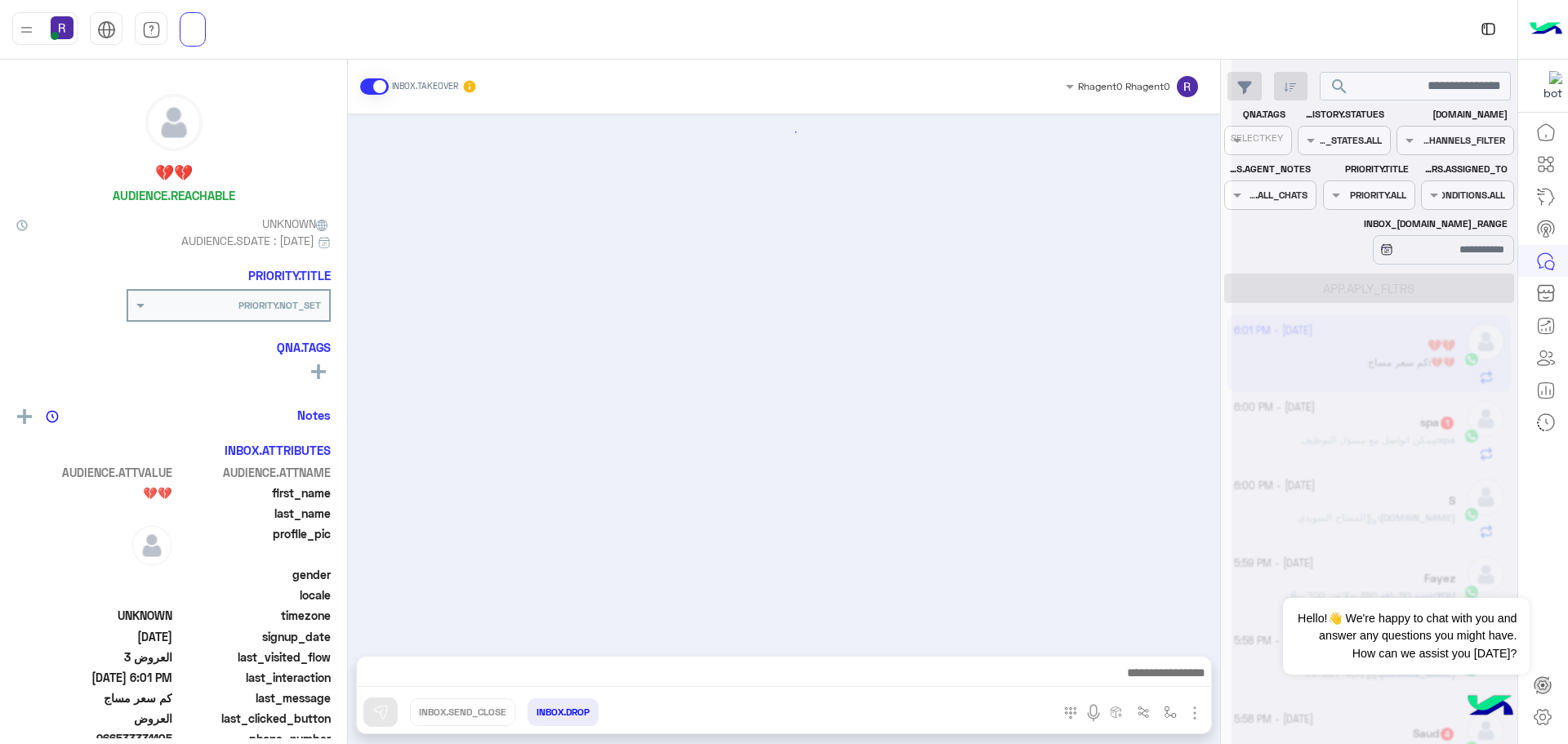
scroll to position [2535, 0]
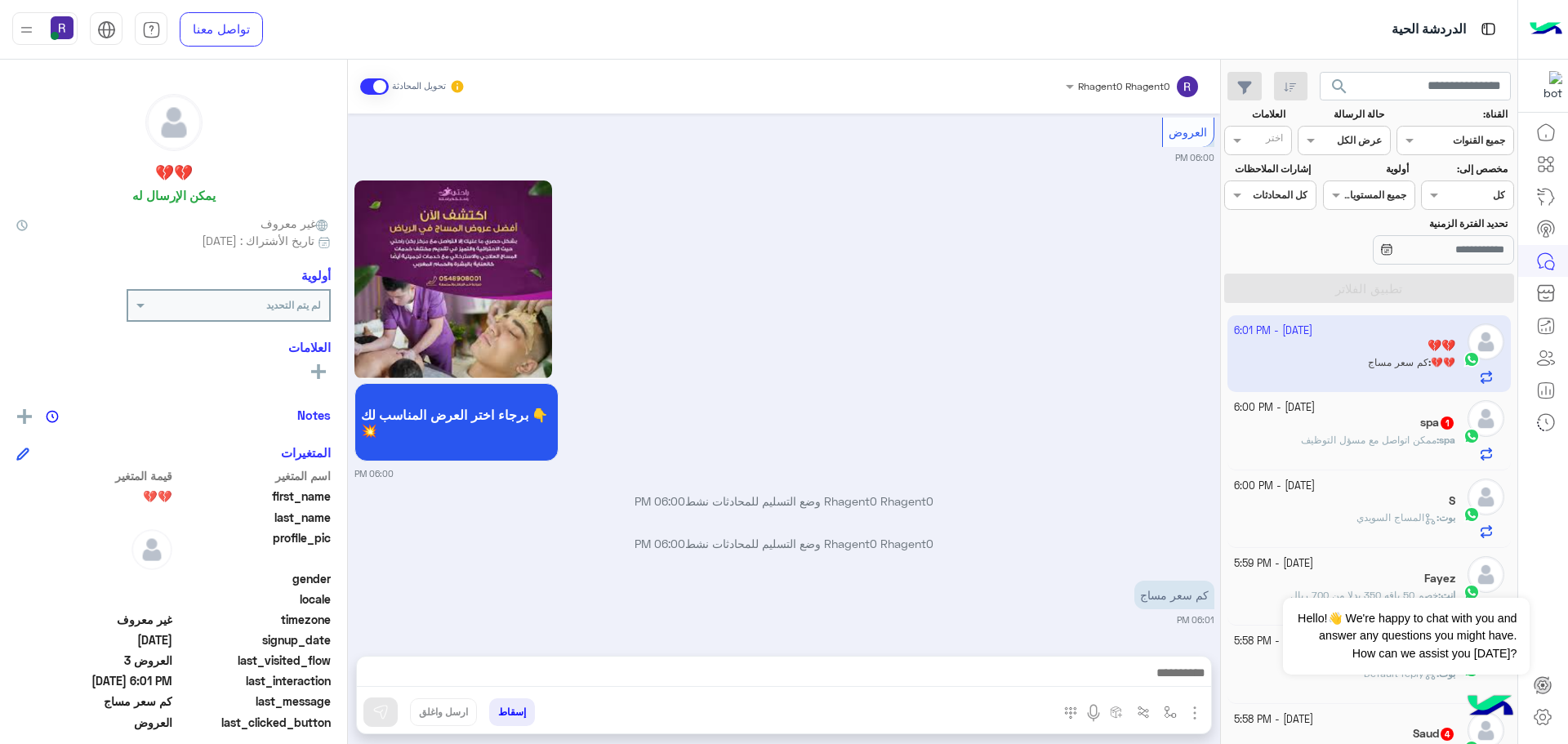
click at [1188, 706] on img "button" at bounding box center [1194, 713] width 19 height 19
click at [1166, 652] on span "المرفقات" at bounding box center [1153, 644] width 49 height 18
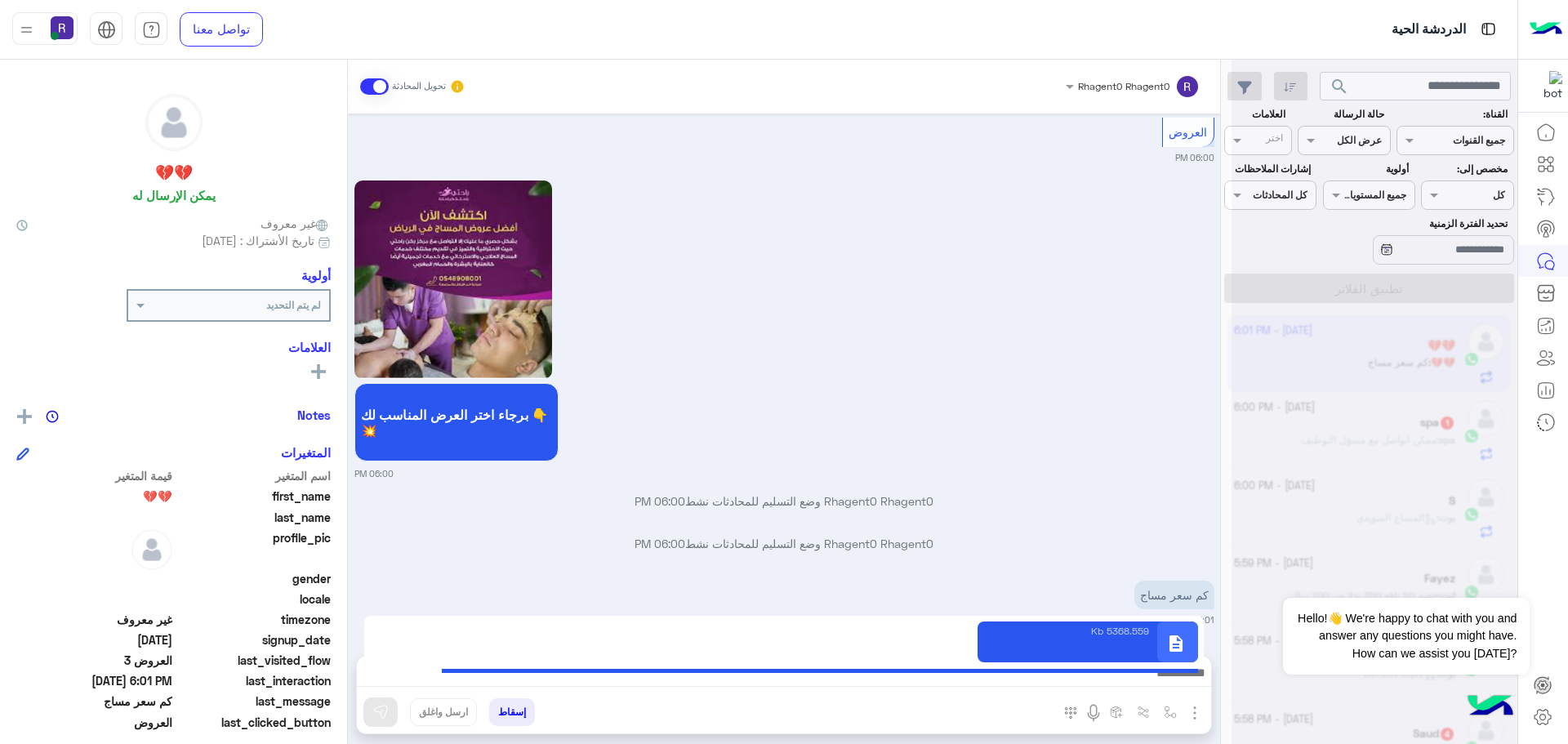
type textarea "**********"
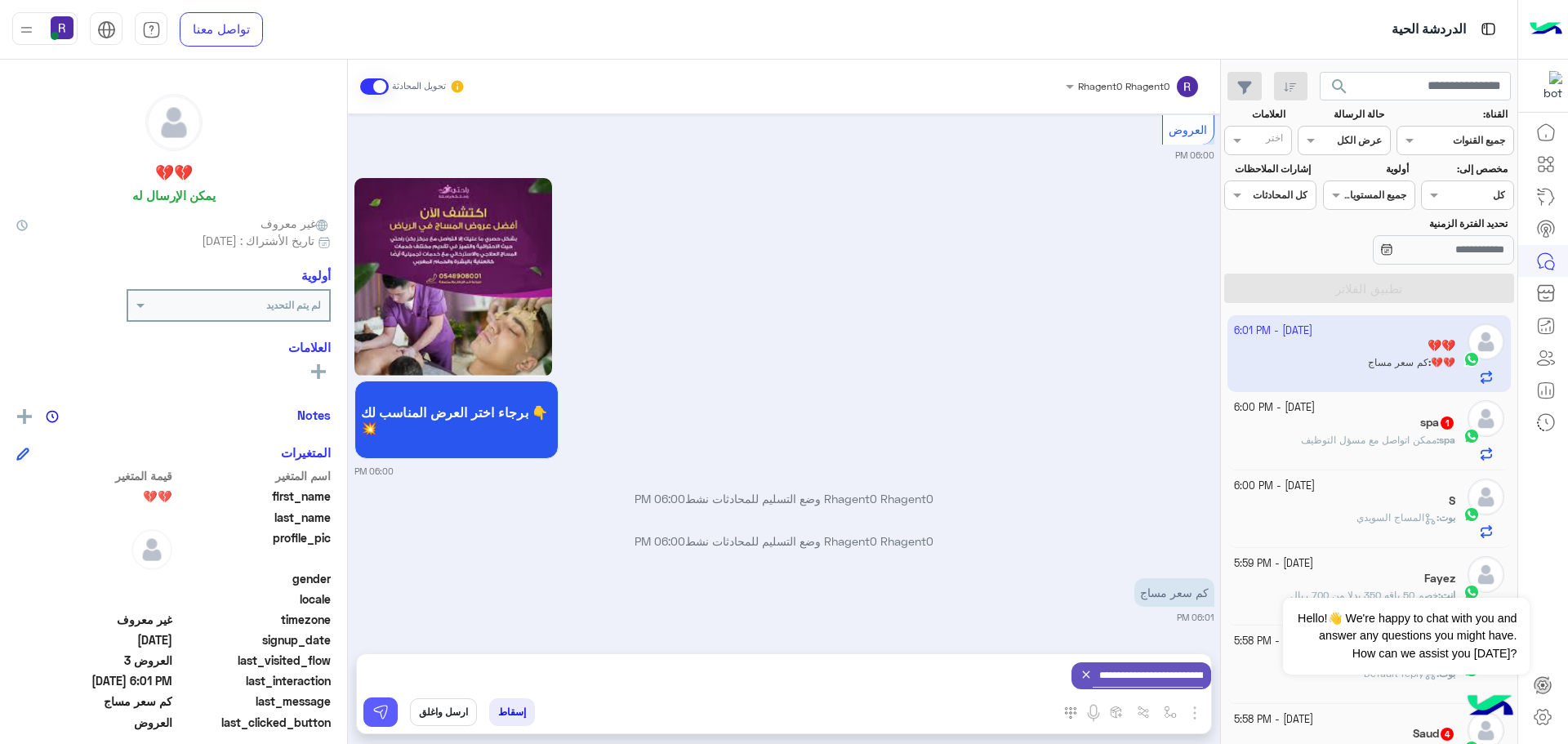
click at [375, 718] on img at bounding box center [381, 712] width 17 height 17
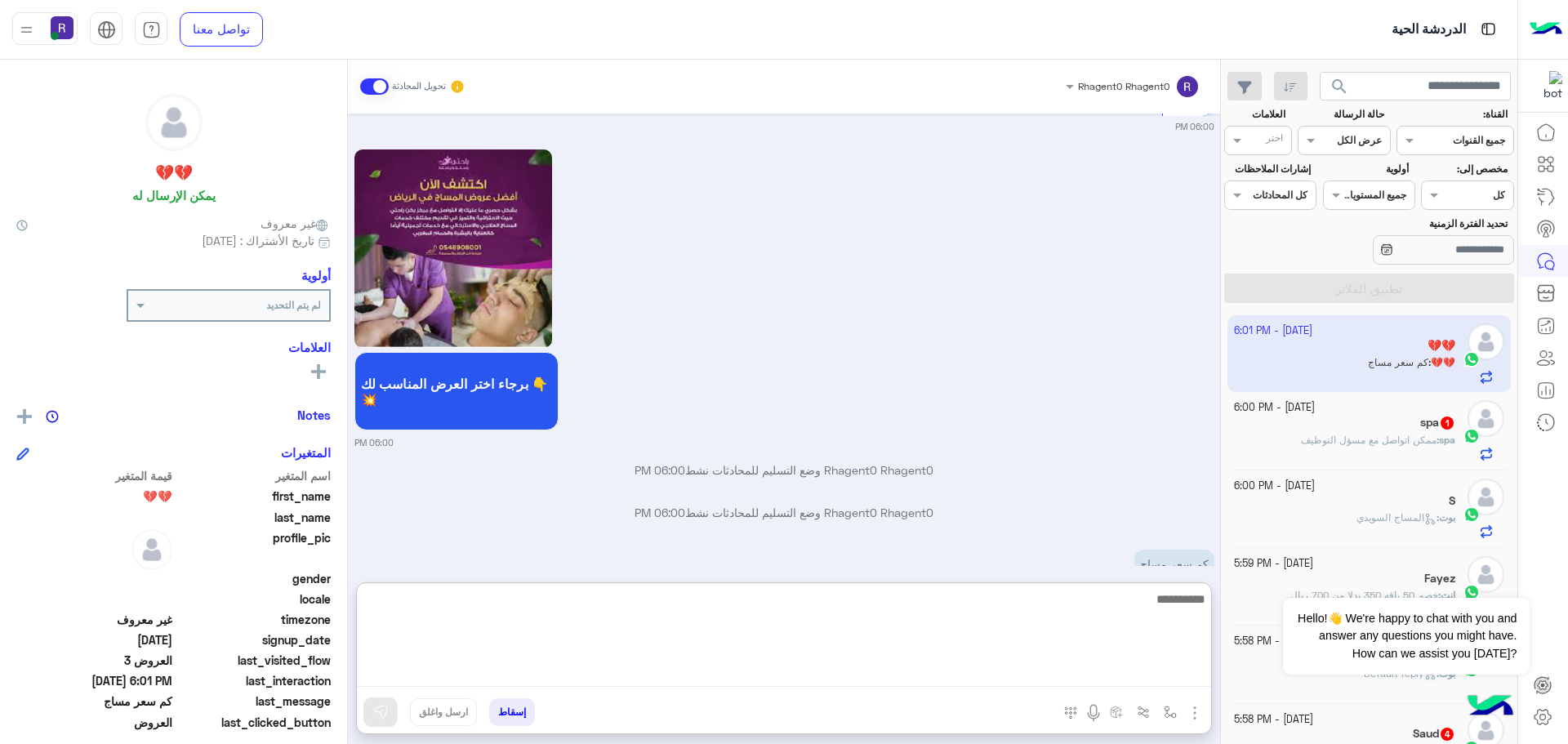
paste textarea "**********"
type textarea "**********"
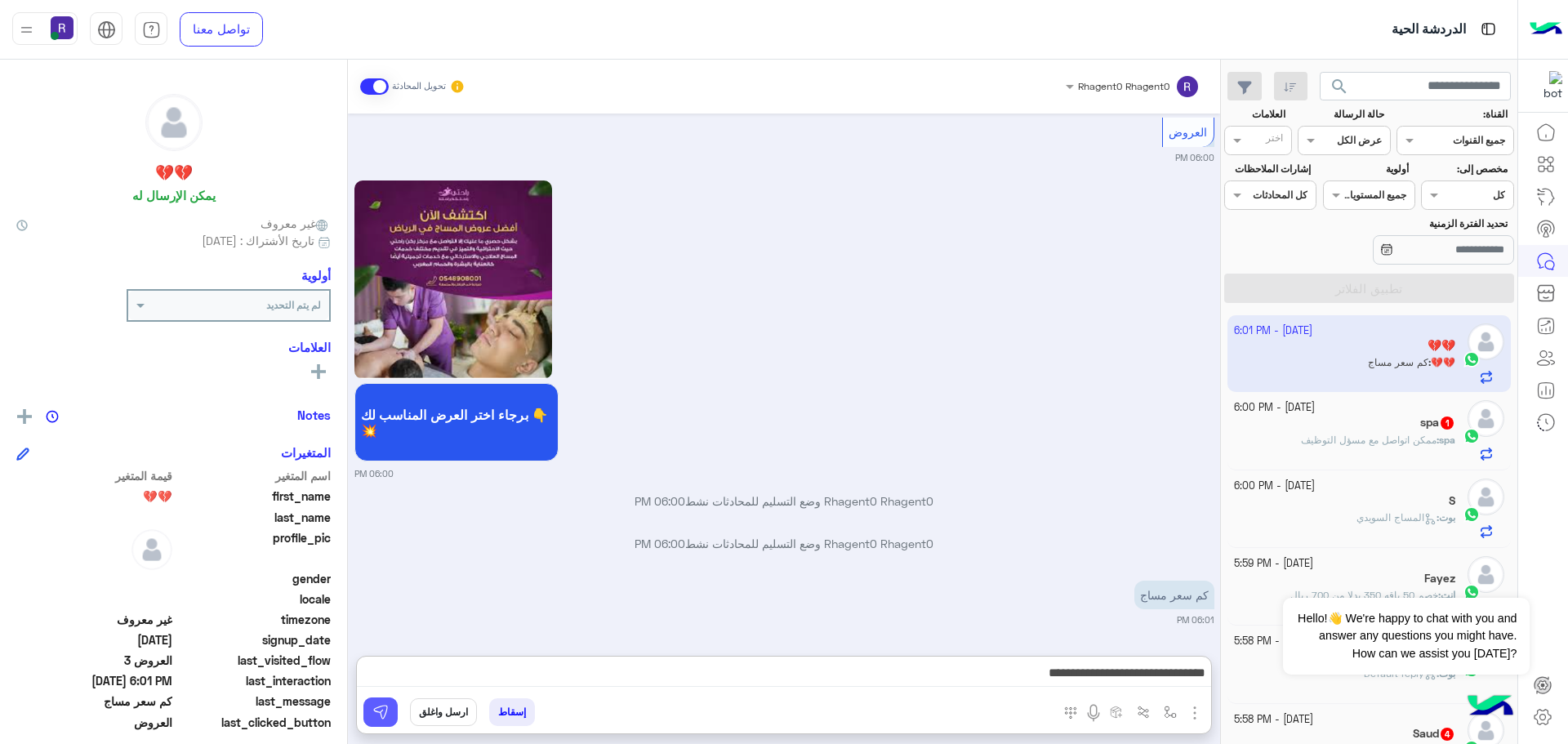
click at [389, 714] on button at bounding box center [380, 712] width 34 height 29
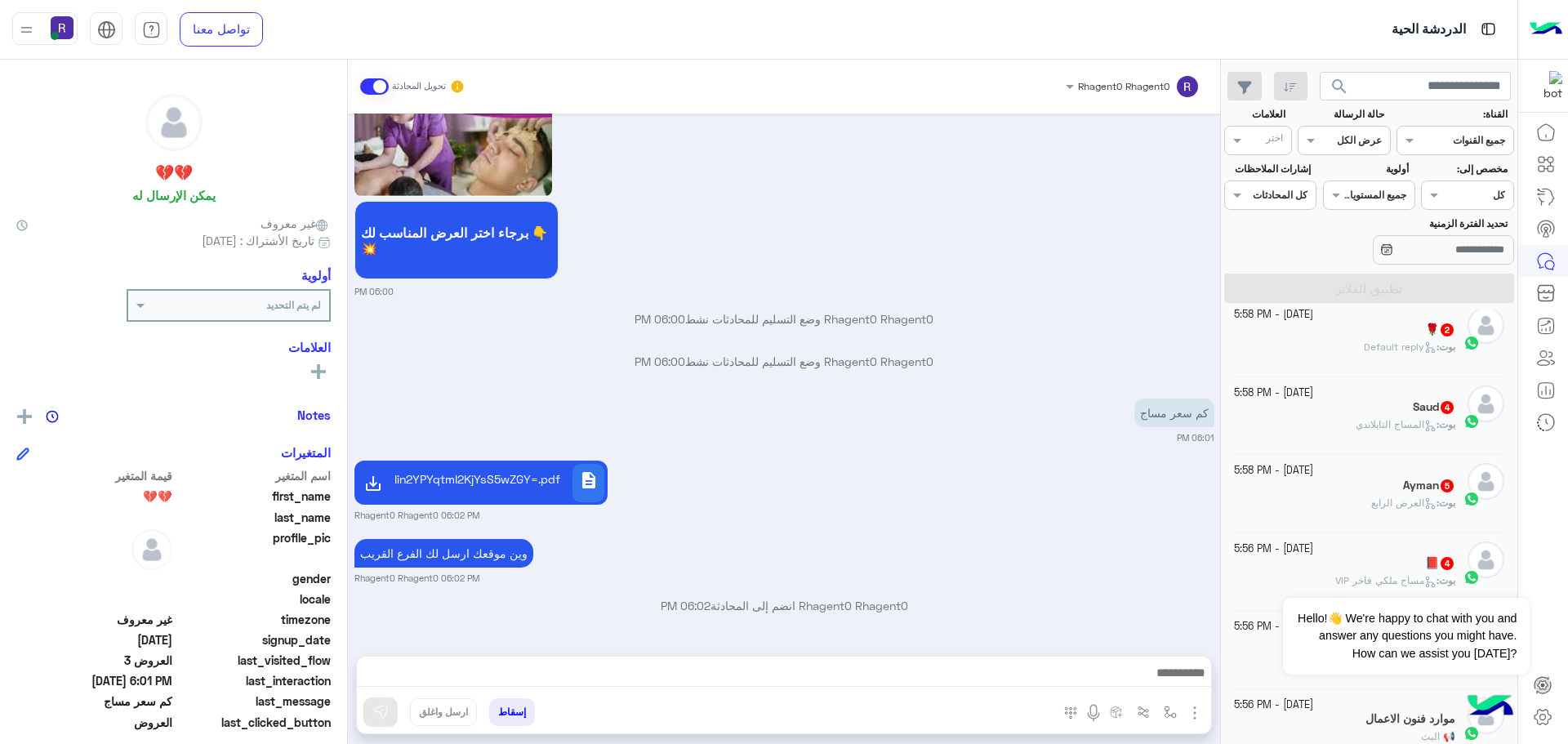
scroll to position [409, 0]
click at [1375, 573] on div "Dismiss ✕ Hello!👋 We're happy to chat with you and answer any questions you mig…" at bounding box center [1405, 618] width 246 height 114
click at [1356, 568] on div "Dismiss ✕ Hello!👋 We're happy to chat with you and answer any questions you mig…" at bounding box center [1405, 618] width 246 height 114
click at [1505, 579] on button "Dismiss ✕" at bounding box center [1480, 578] width 98 height 33
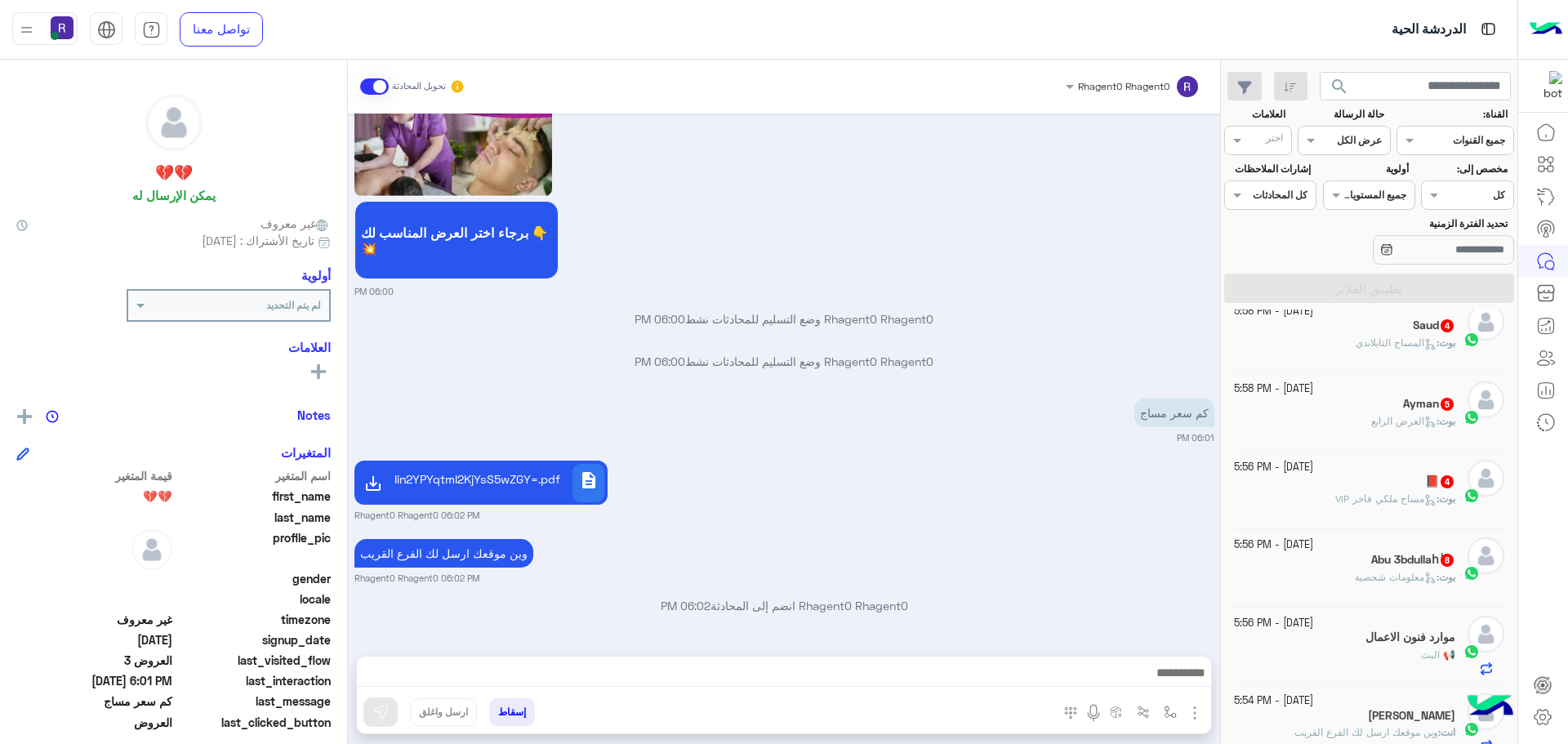
click at [1457, 573] on div "14 October - 5:56 PM Abu 3bdullahٰ 8 بوت : معلومات شخصية" at bounding box center [1369, 567] width 271 height 60
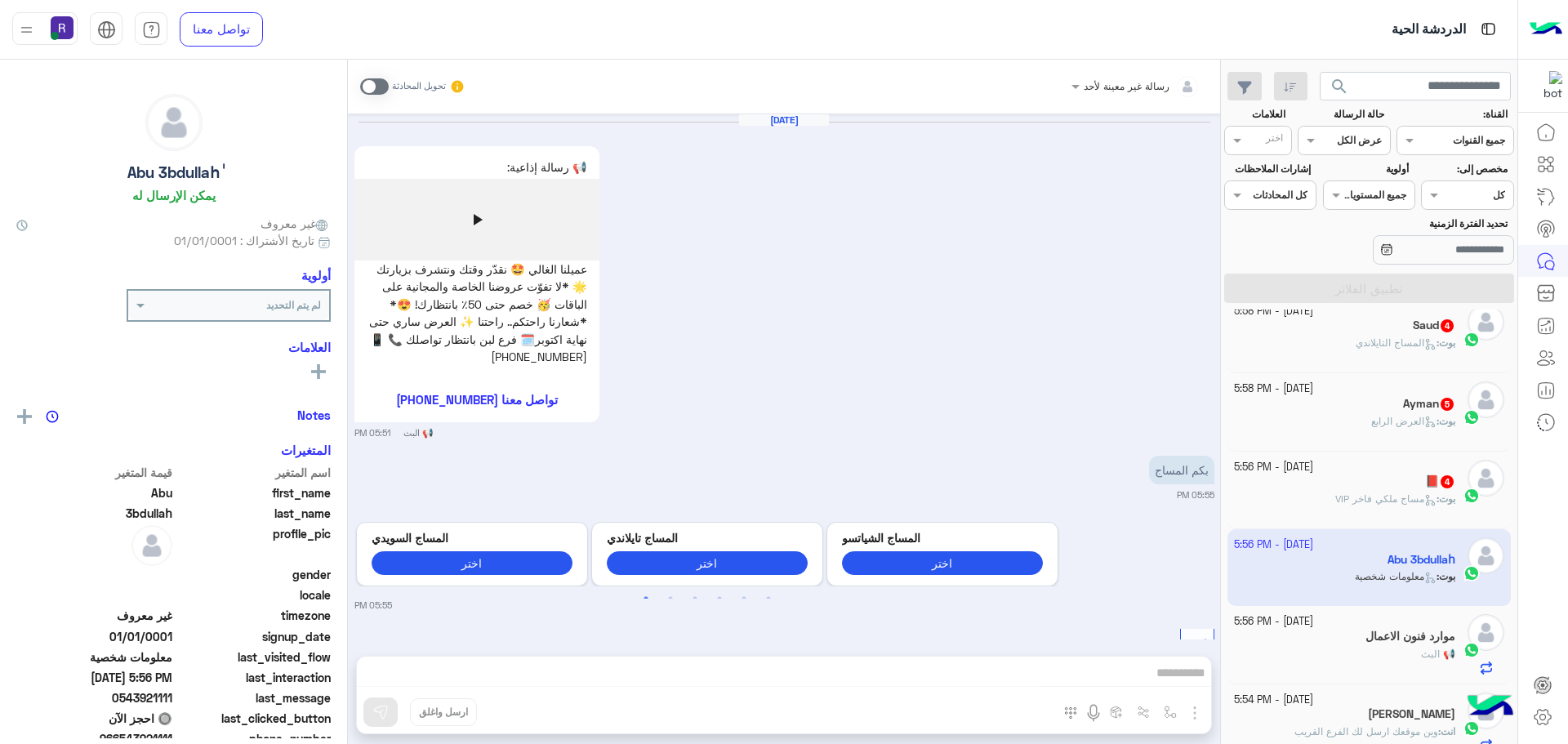
scroll to position [1740, 0]
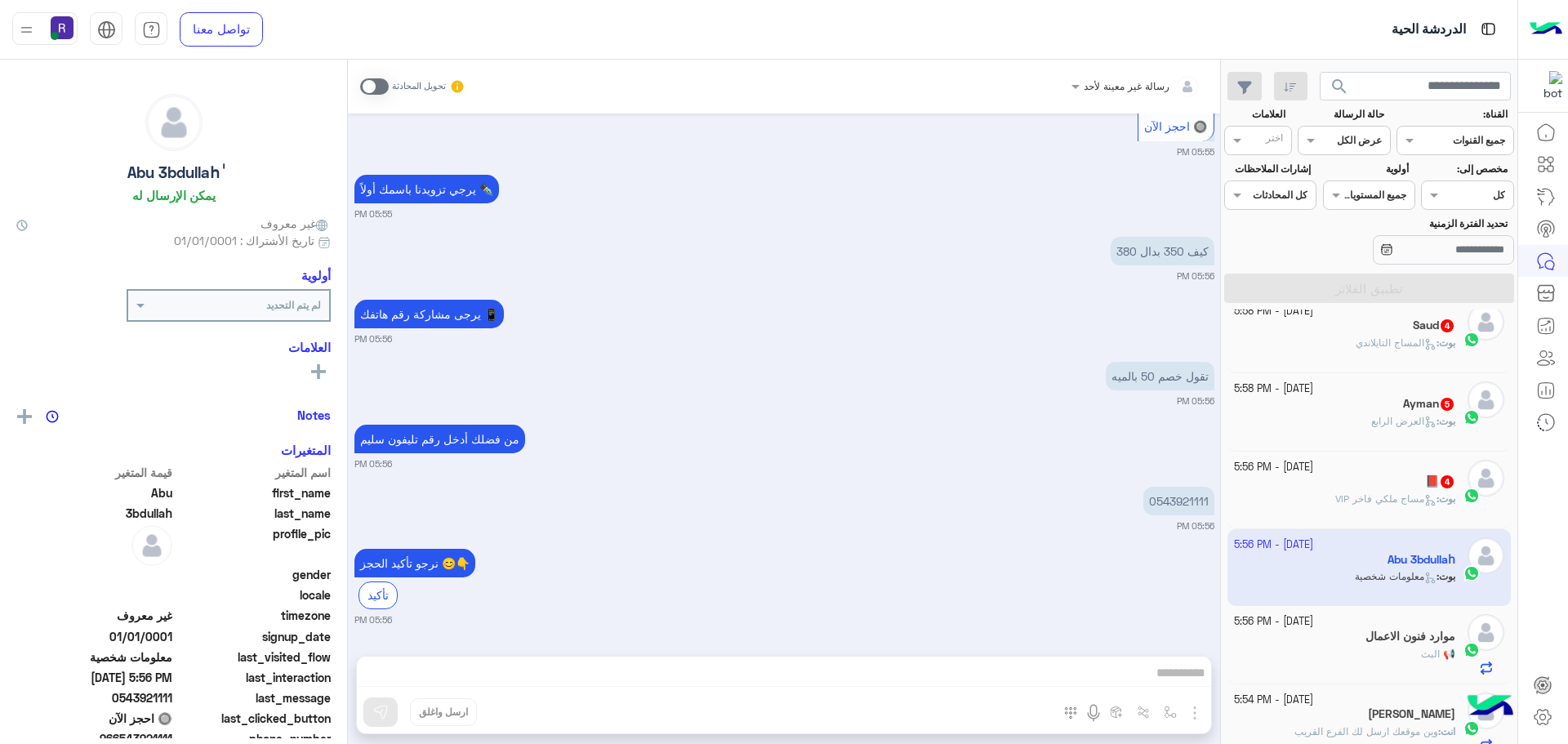
click at [381, 90] on span at bounding box center [374, 86] width 28 height 17
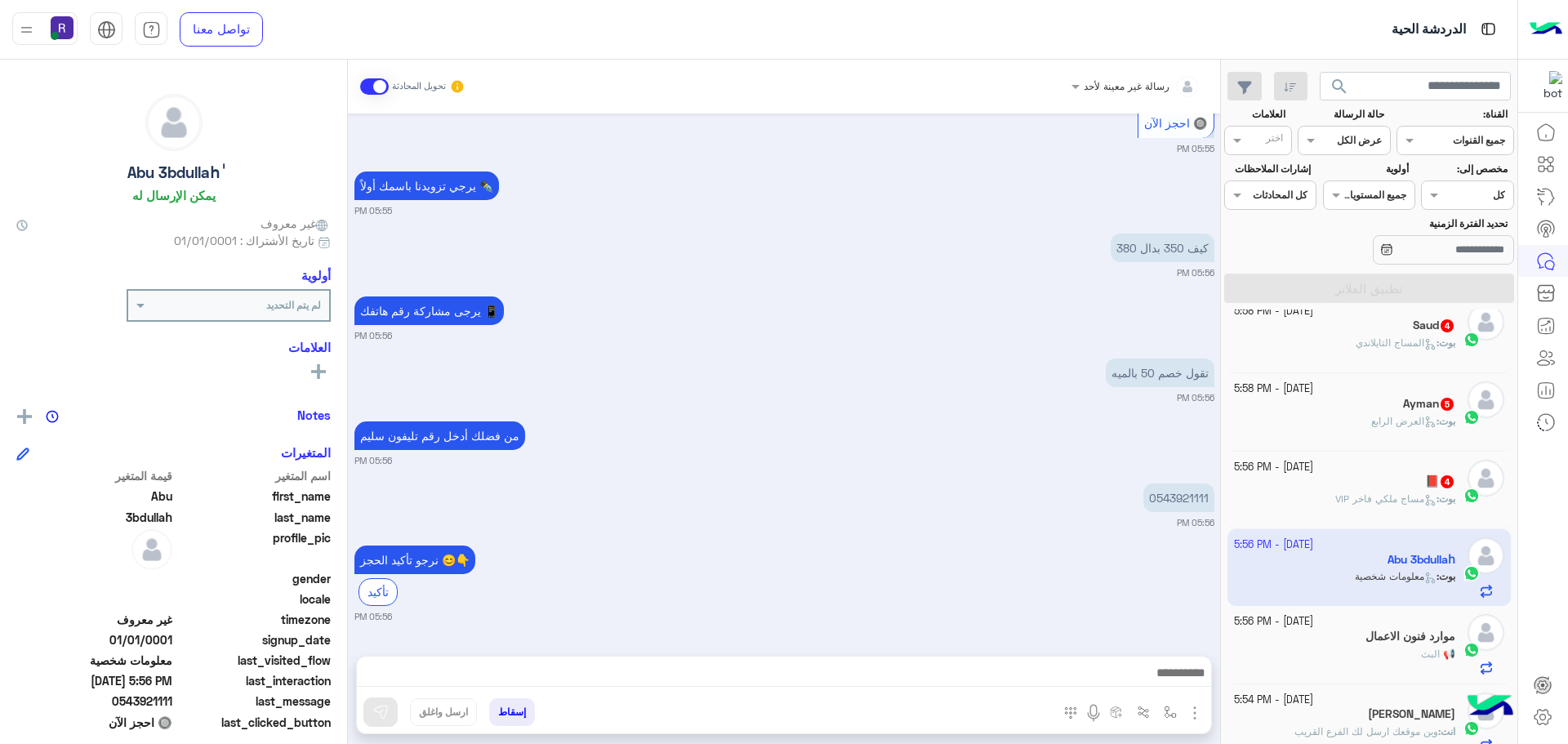
scroll to position [1780, 0]
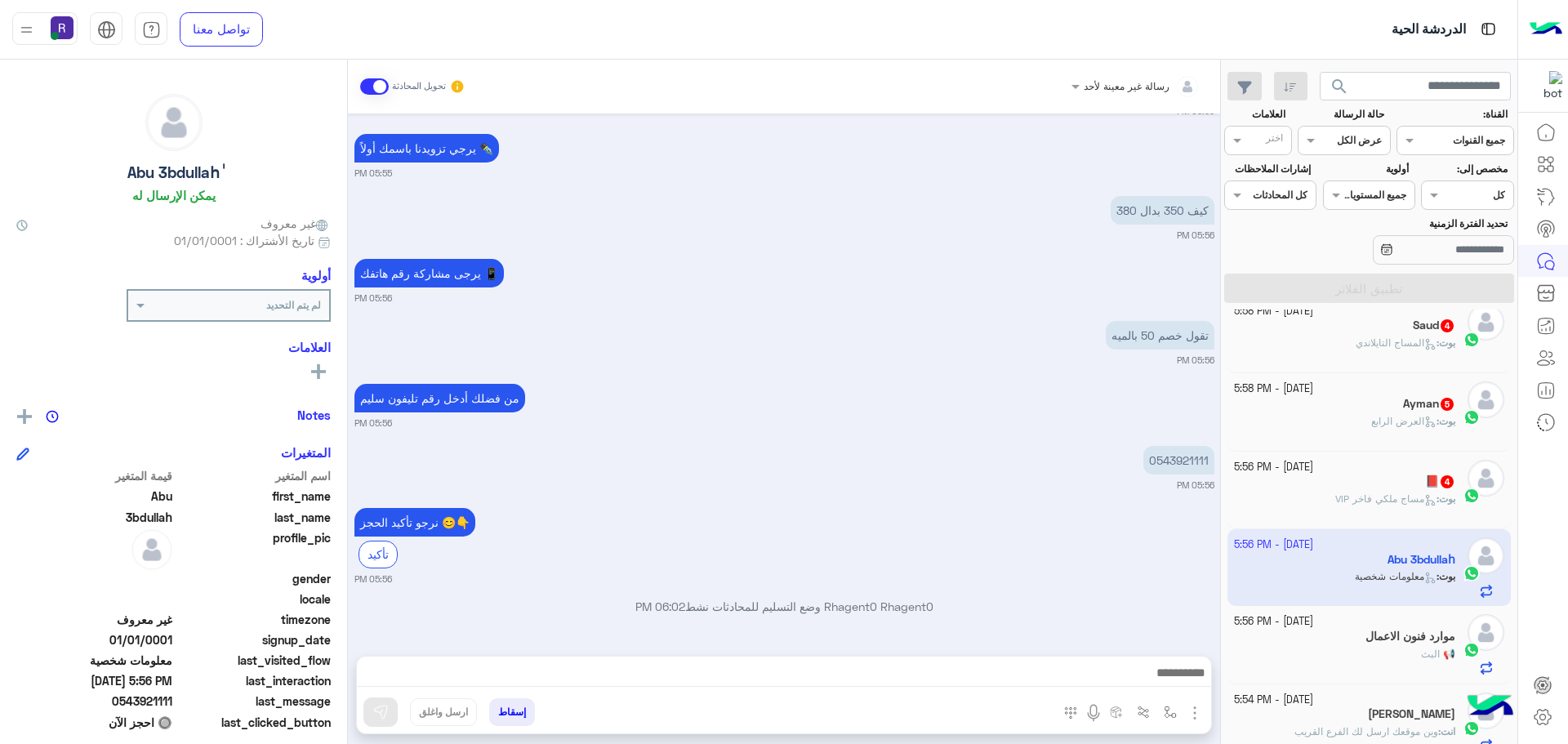
click at [1193, 700] on div "المرفقات الصور" at bounding box center [1131, 715] width 159 height 33
click at [1193, 710] on img "button" at bounding box center [1194, 713] width 19 height 19
click at [1134, 640] on span "المرفقات" at bounding box center [1153, 644] width 49 height 18
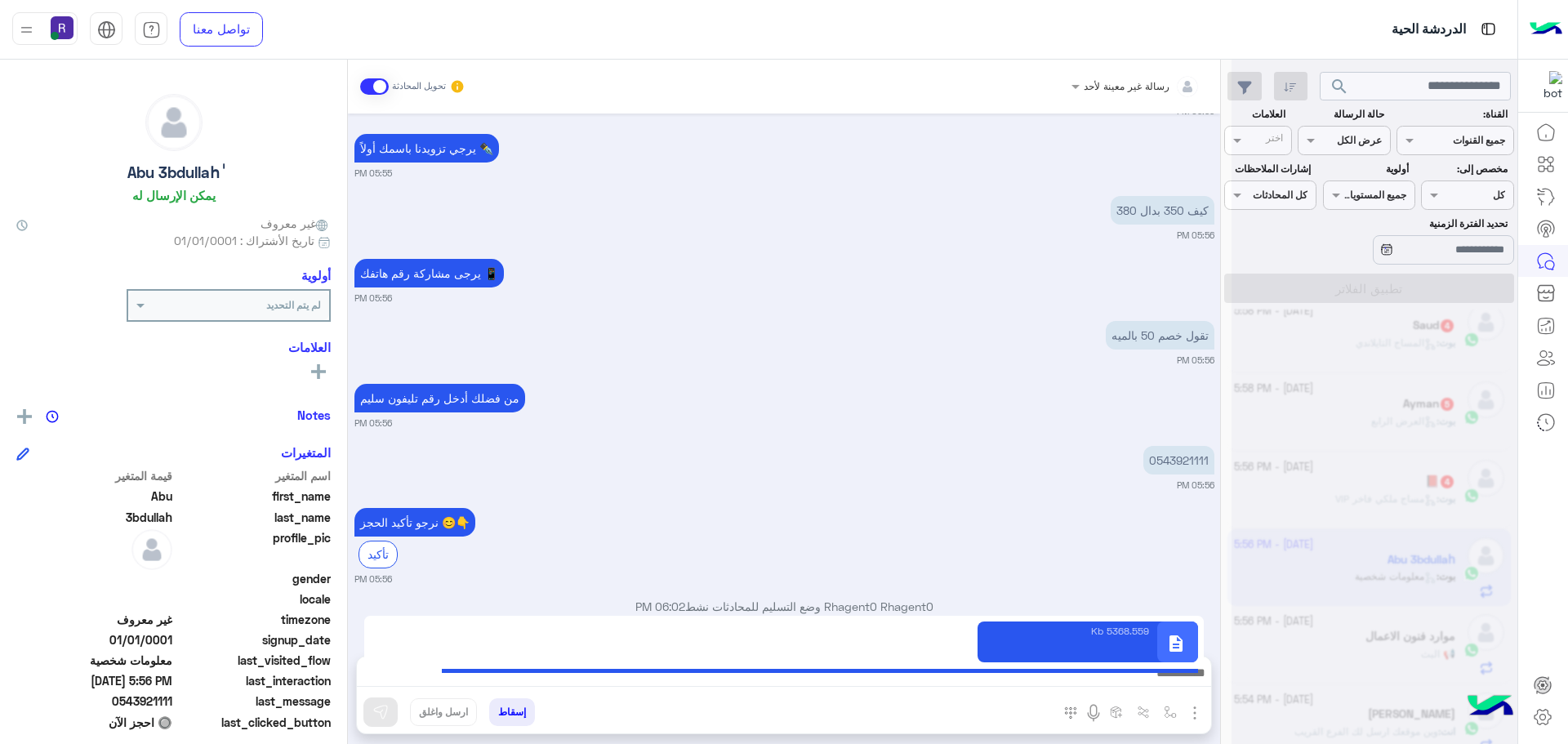
type textarea "**********"
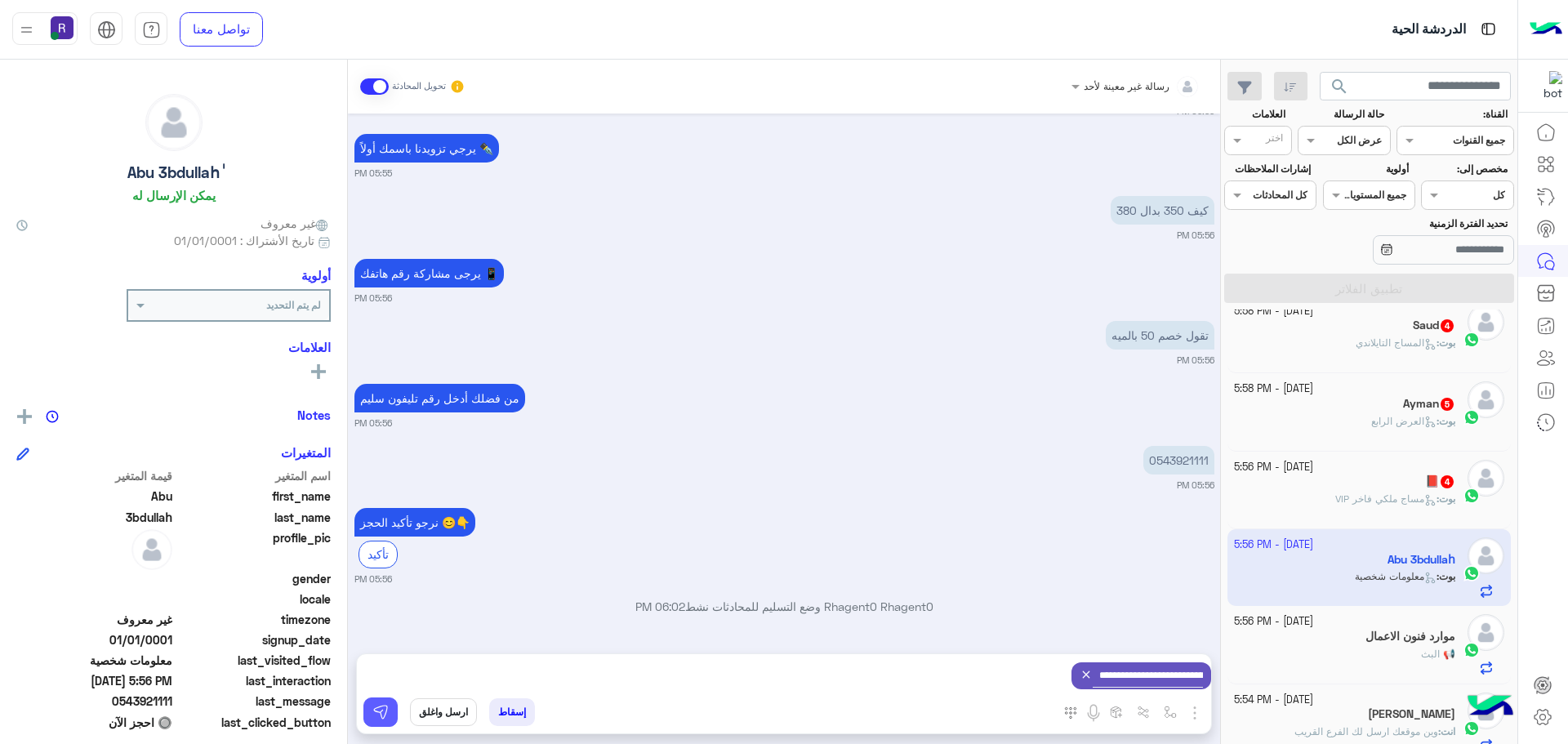
click at [373, 715] on img at bounding box center [381, 712] width 17 height 17
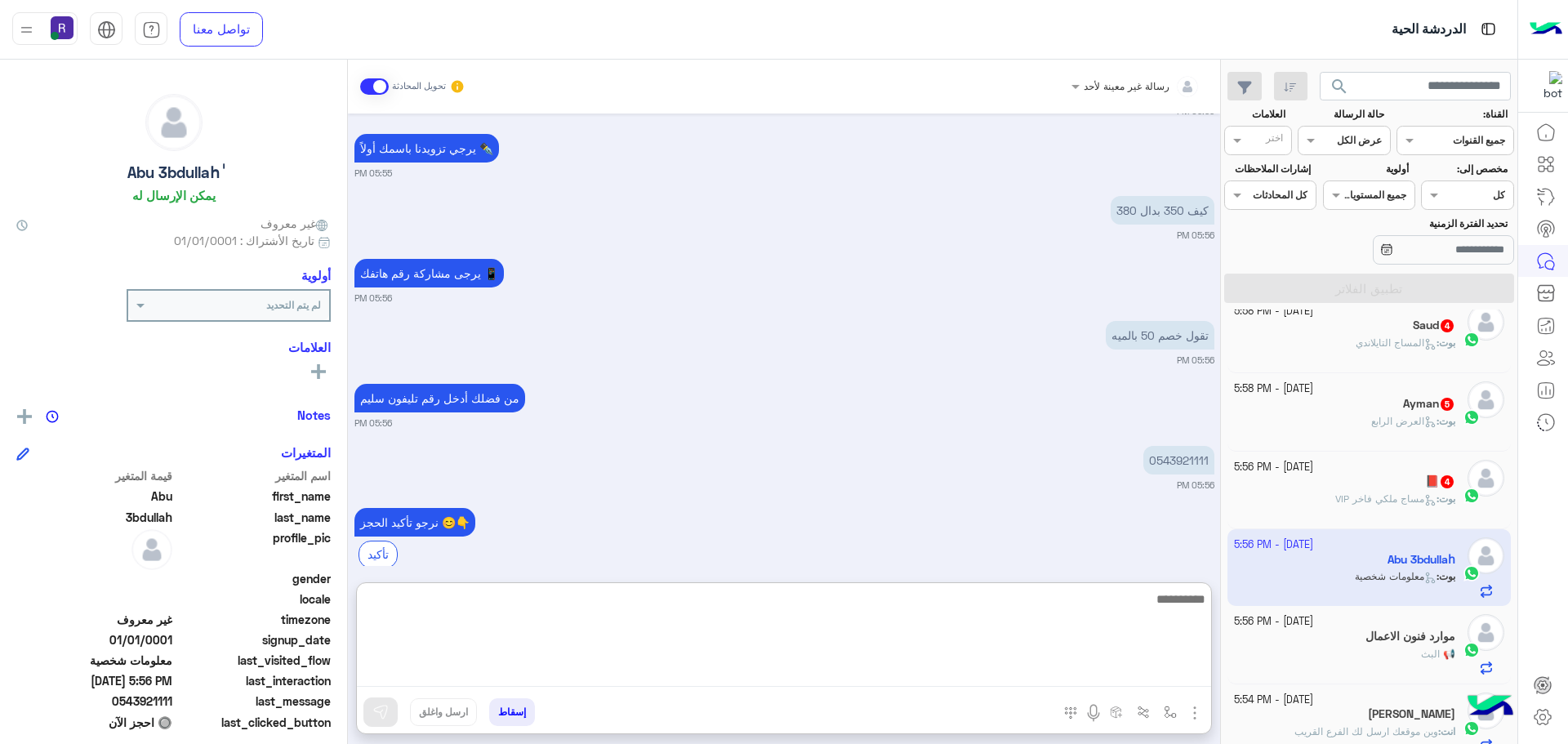
paste textarea "**********"
type textarea "**********"
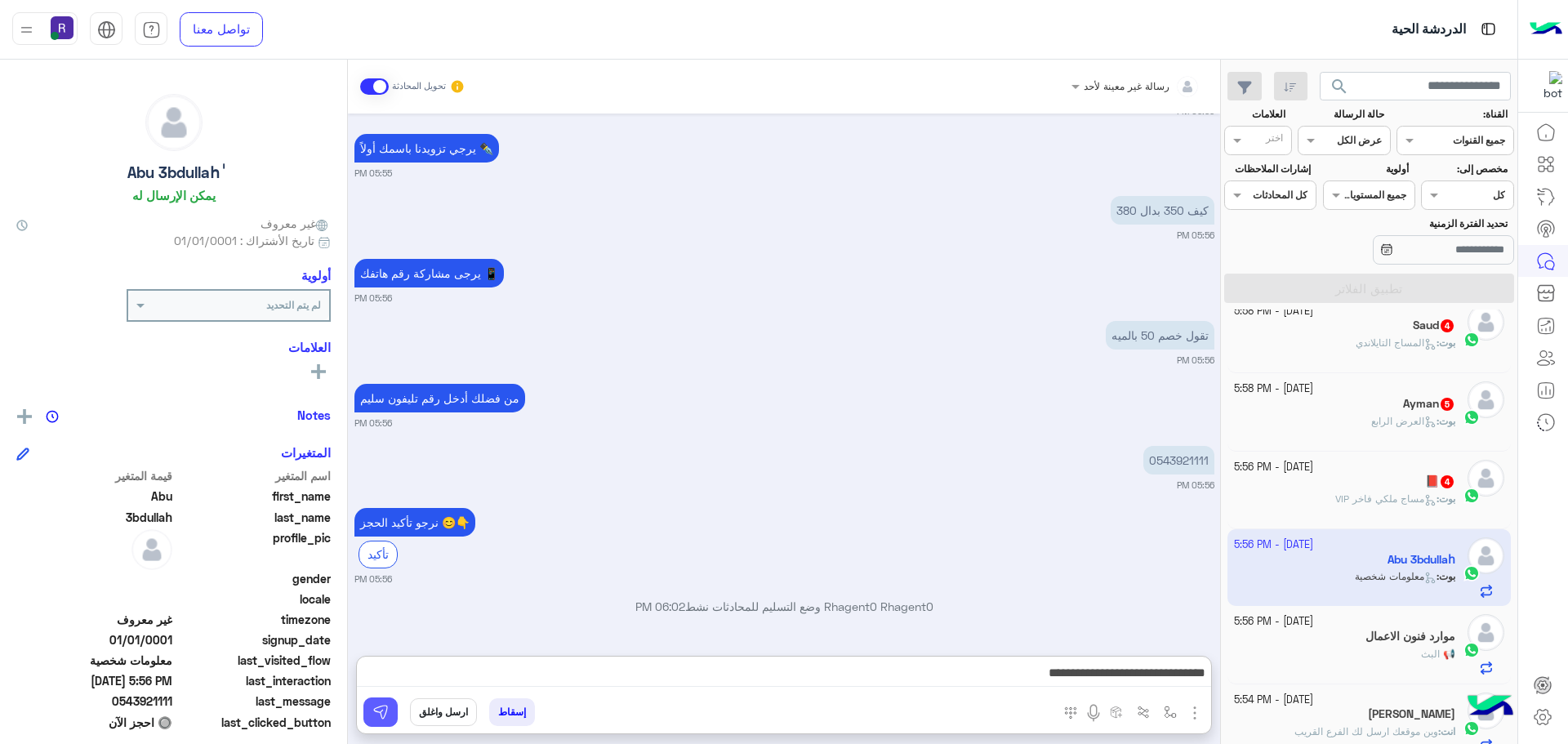
click at [390, 718] on button at bounding box center [380, 712] width 34 height 29
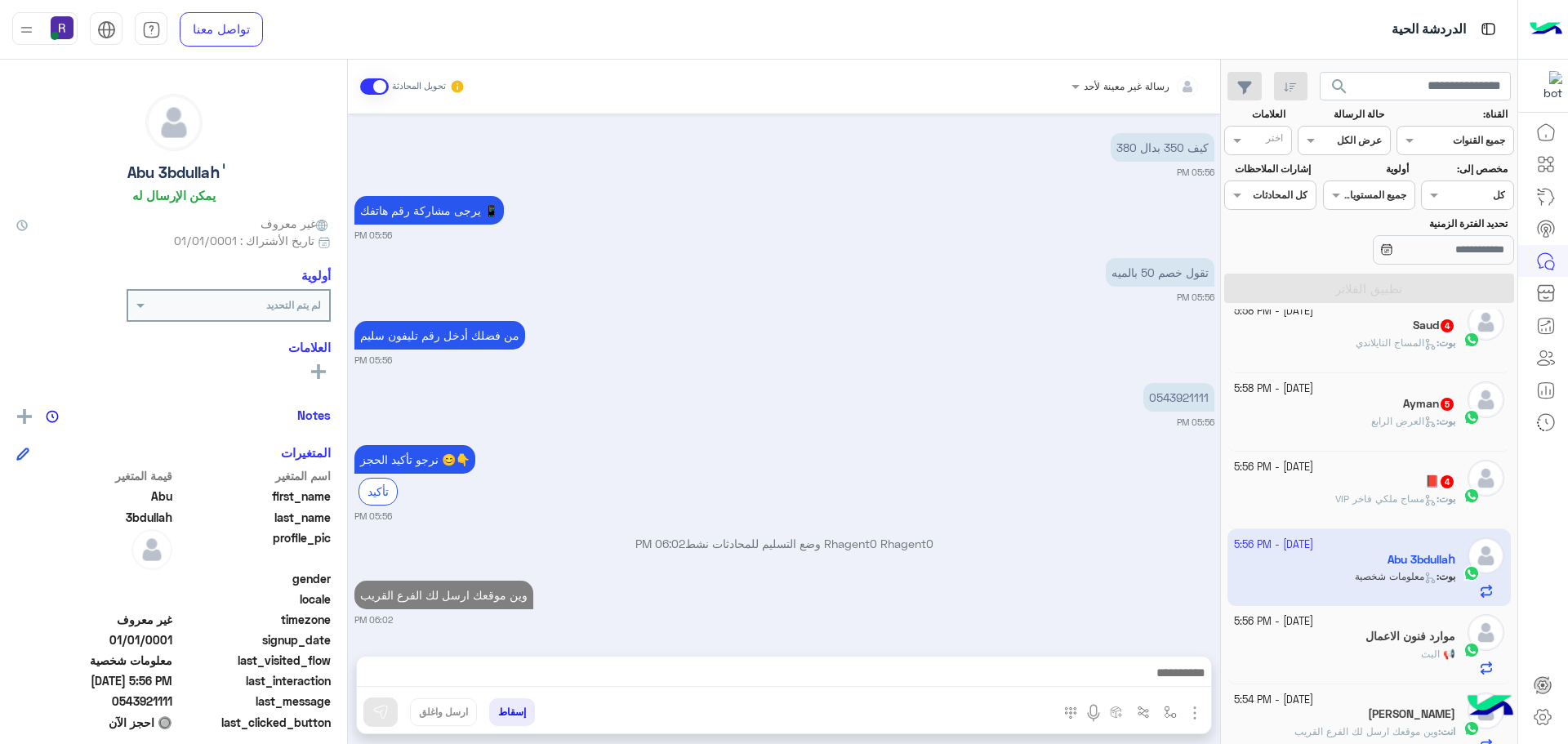
scroll to position [1963, 0]
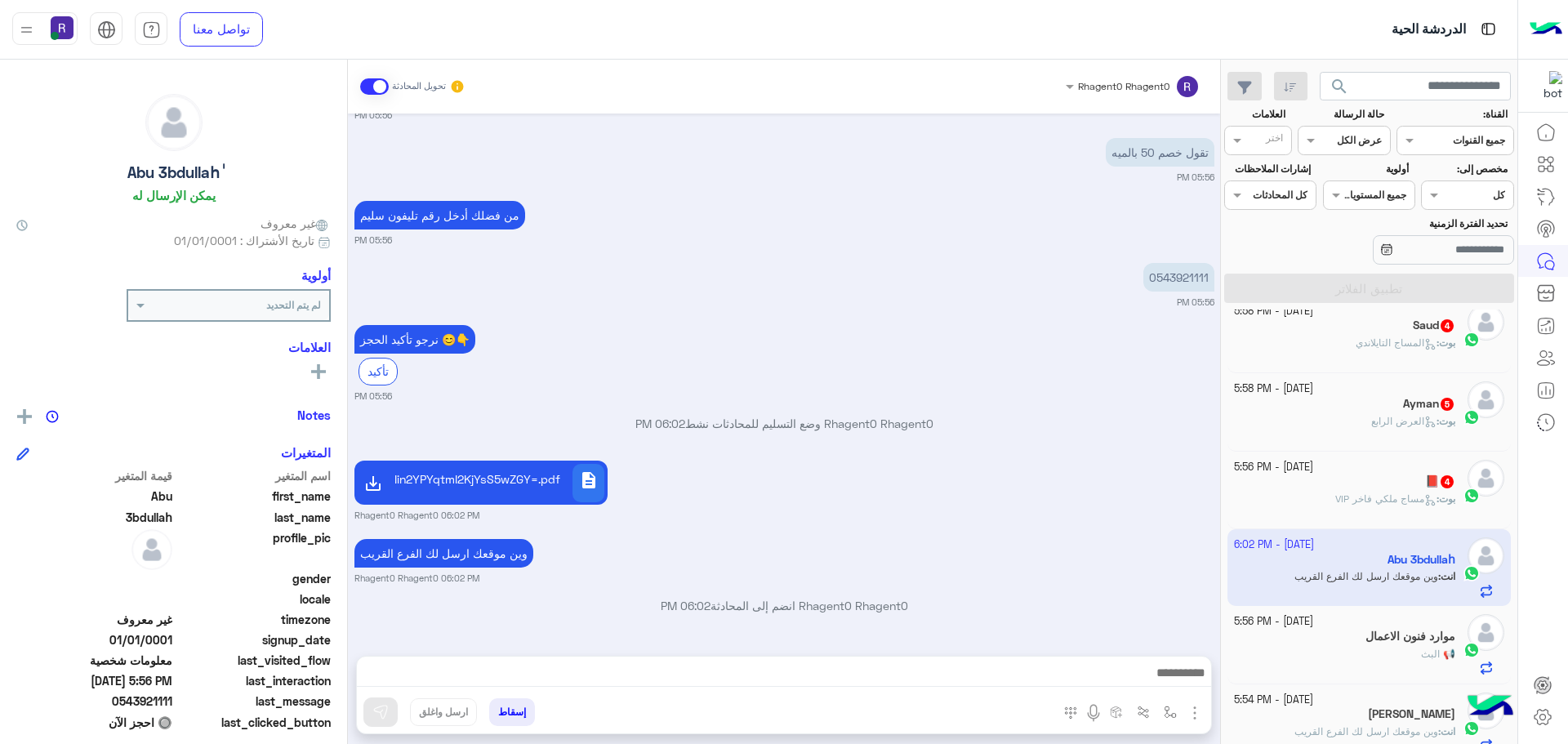
click at [1189, 713] on img "button" at bounding box center [1194, 713] width 19 height 19
click at [1133, 647] on span "المرفقات" at bounding box center [1153, 644] width 49 height 18
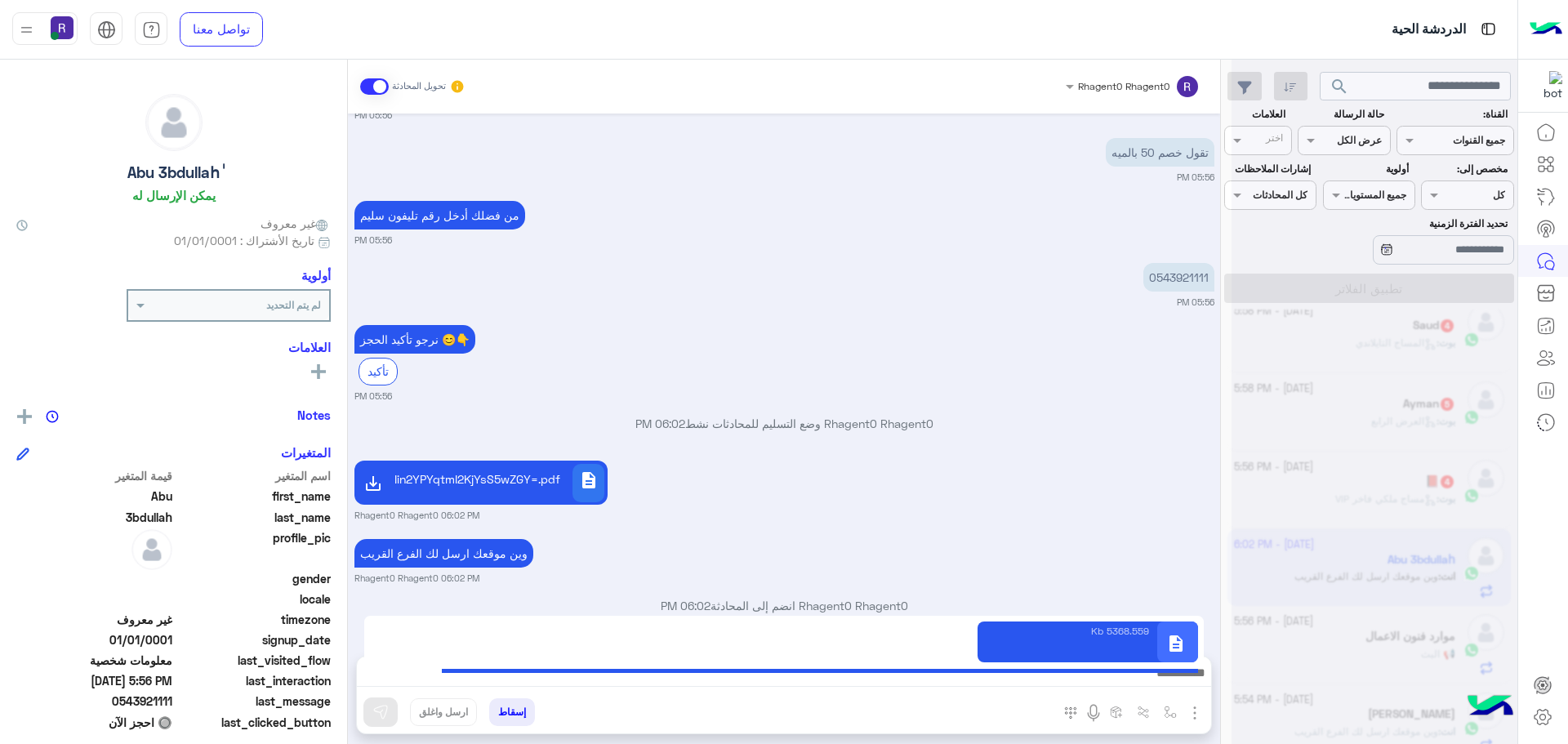
type textarea "**********"
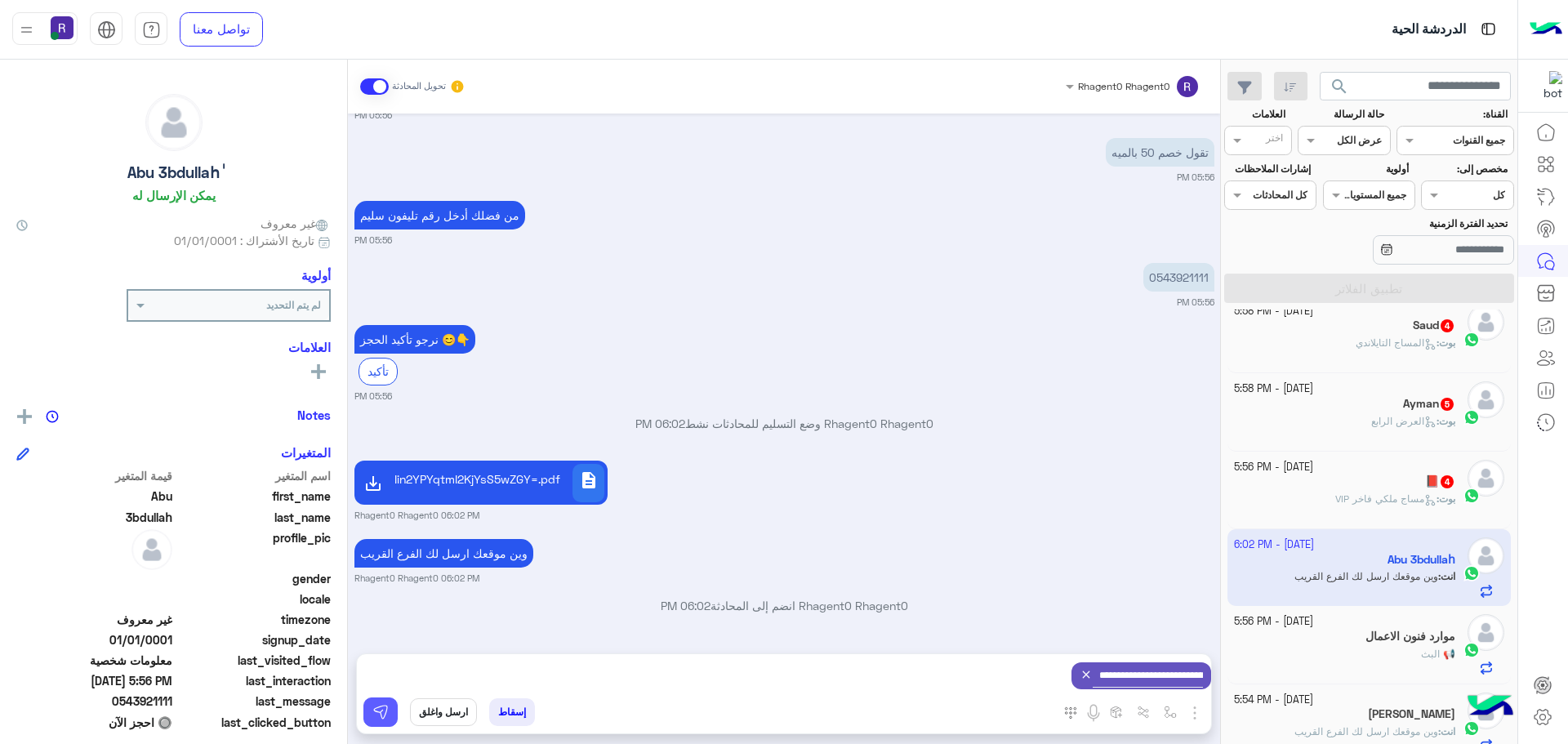
click at [378, 707] on img at bounding box center [381, 712] width 17 height 17
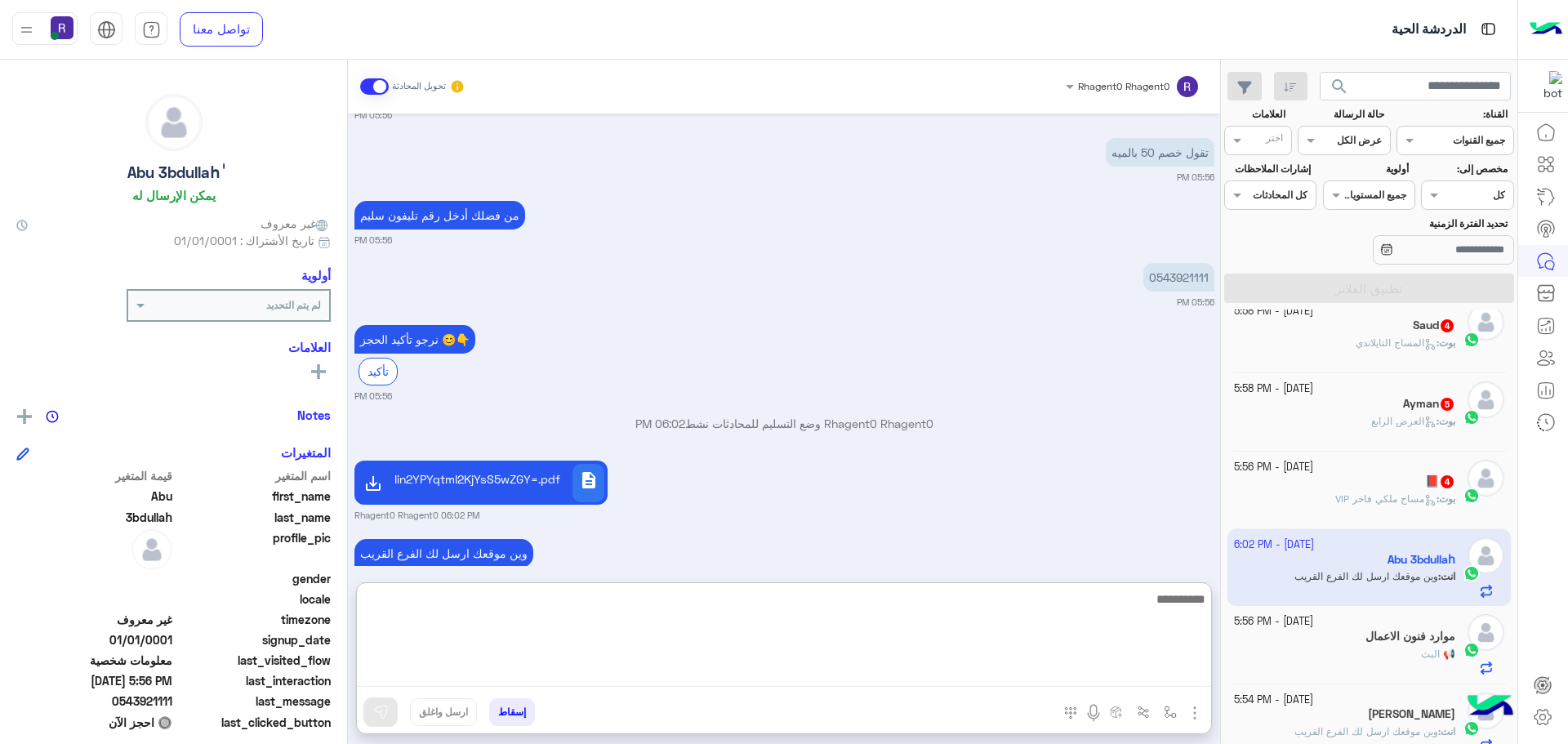
paste textarea "**********"
type textarea "**********"
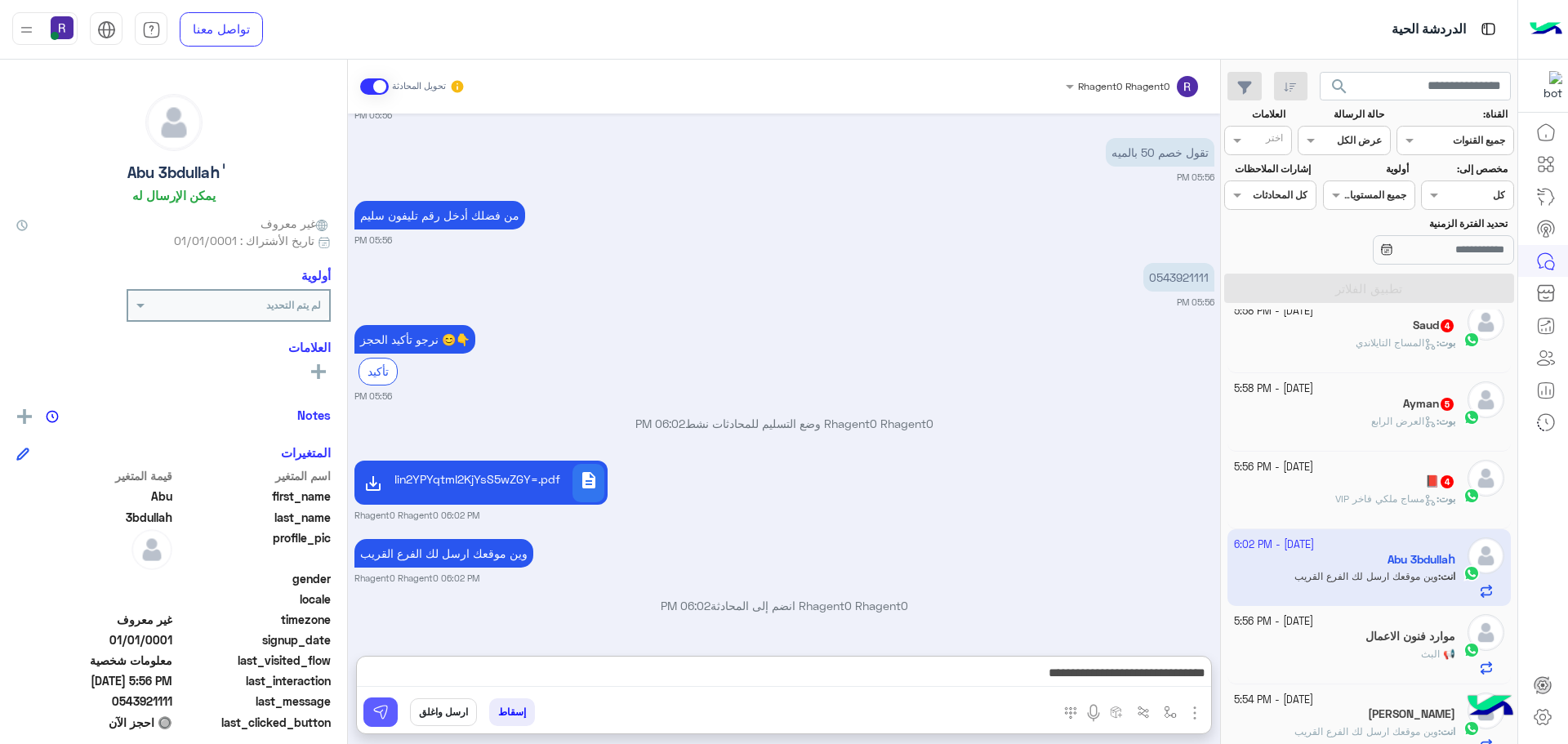
click at [385, 718] on img at bounding box center [381, 712] width 17 height 17
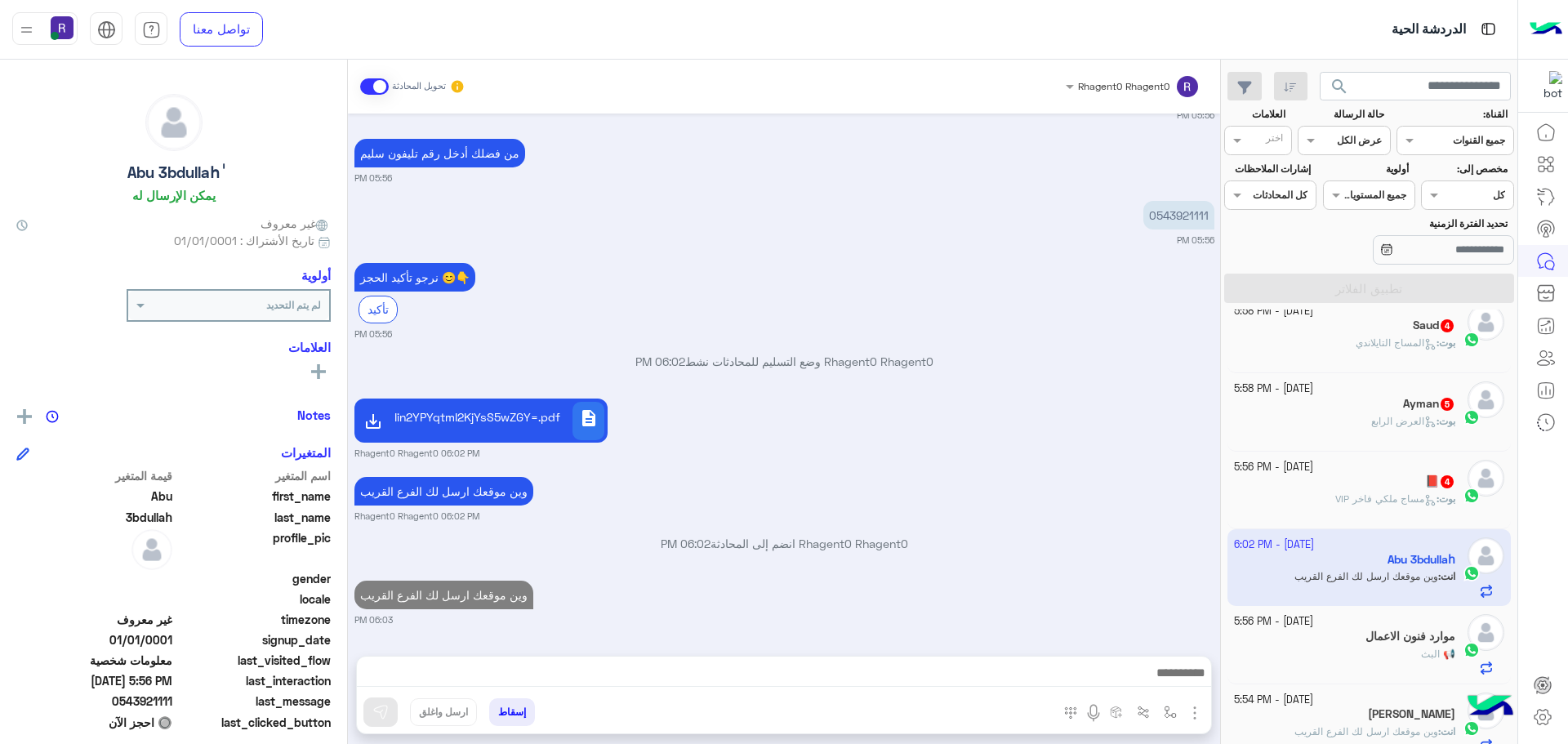
click at [1304, 500] on div "بوت : مساج ملكي فاخر VIP" at bounding box center [1345, 505] width 222 height 28
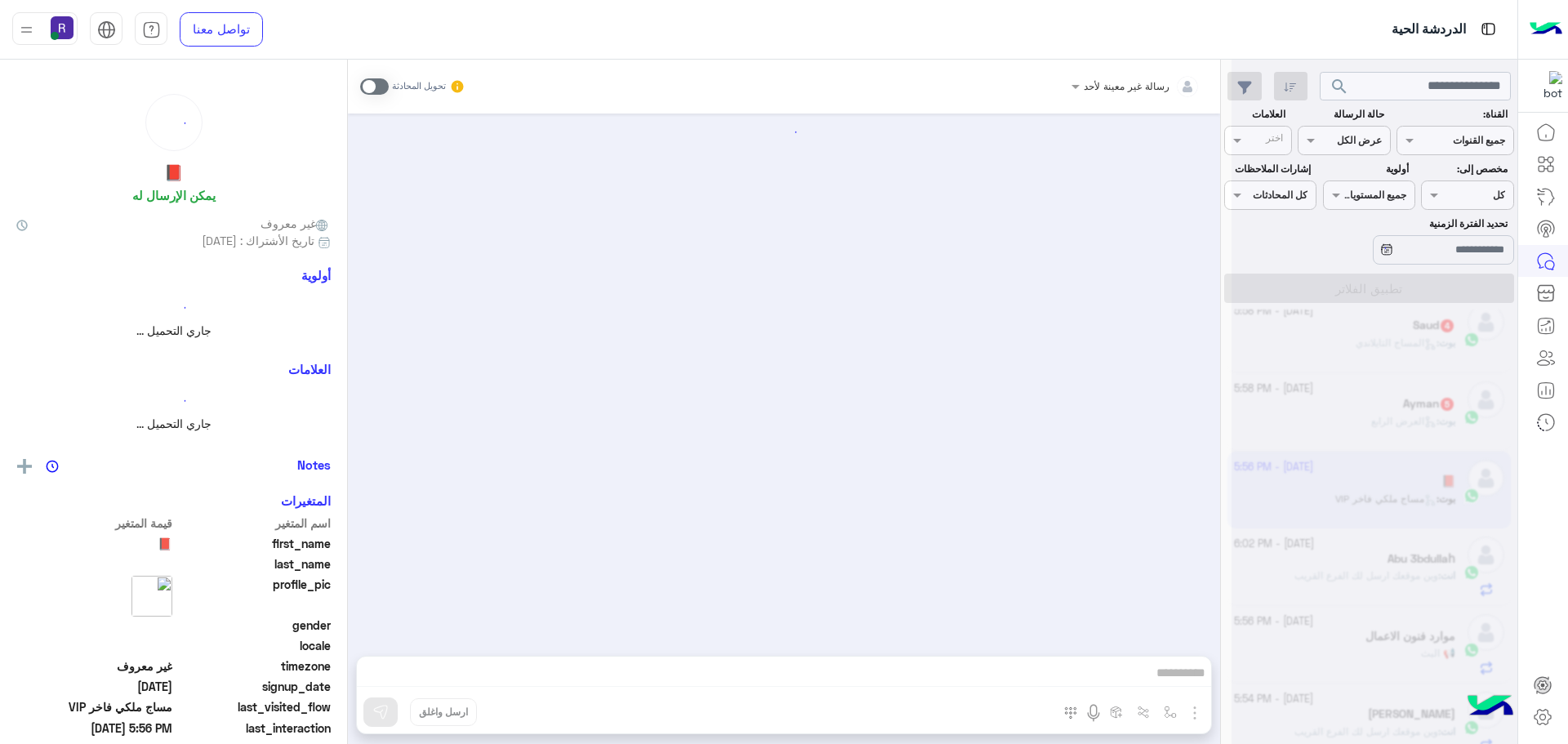
scroll to position [612, 0]
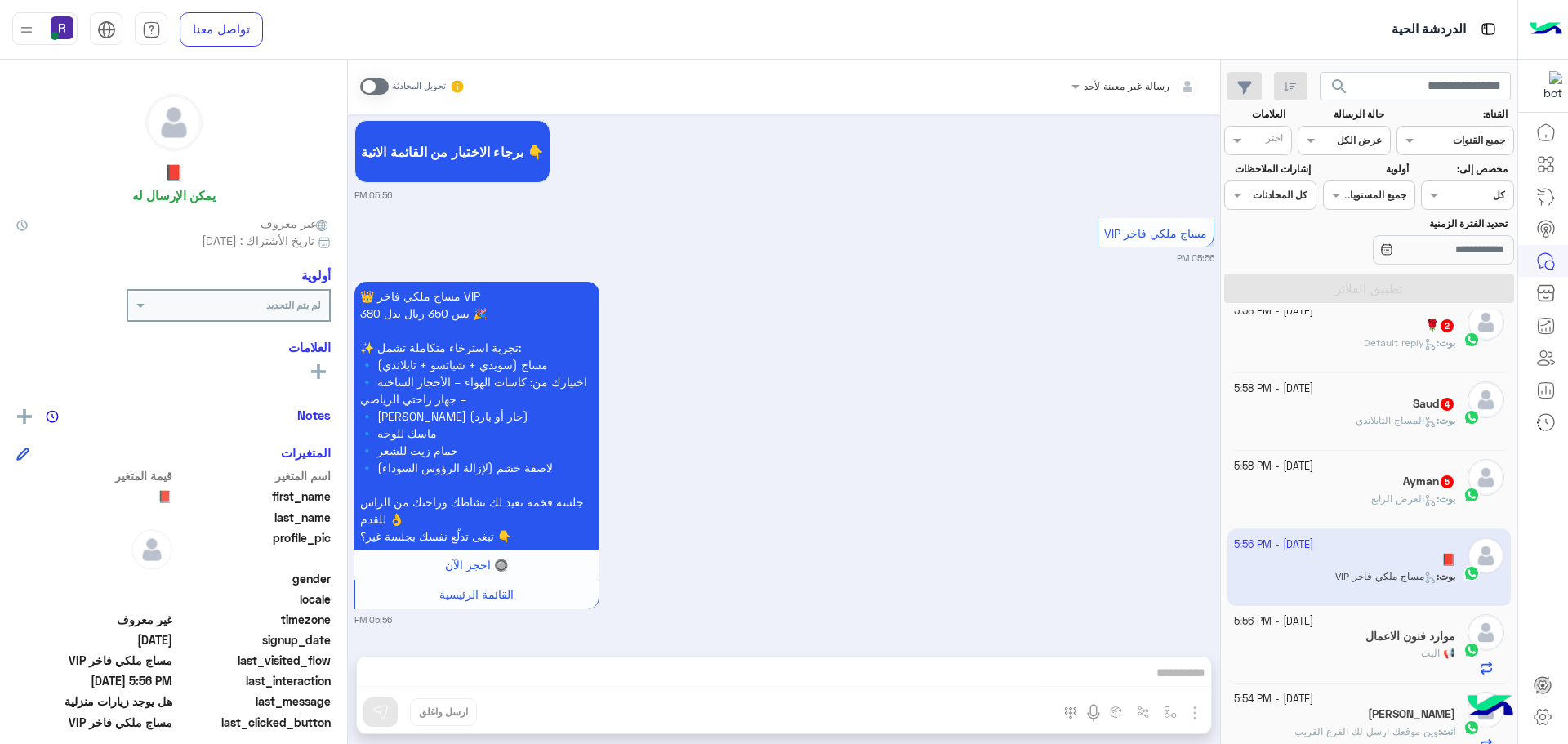
click at [388, 85] on span at bounding box center [374, 86] width 28 height 17
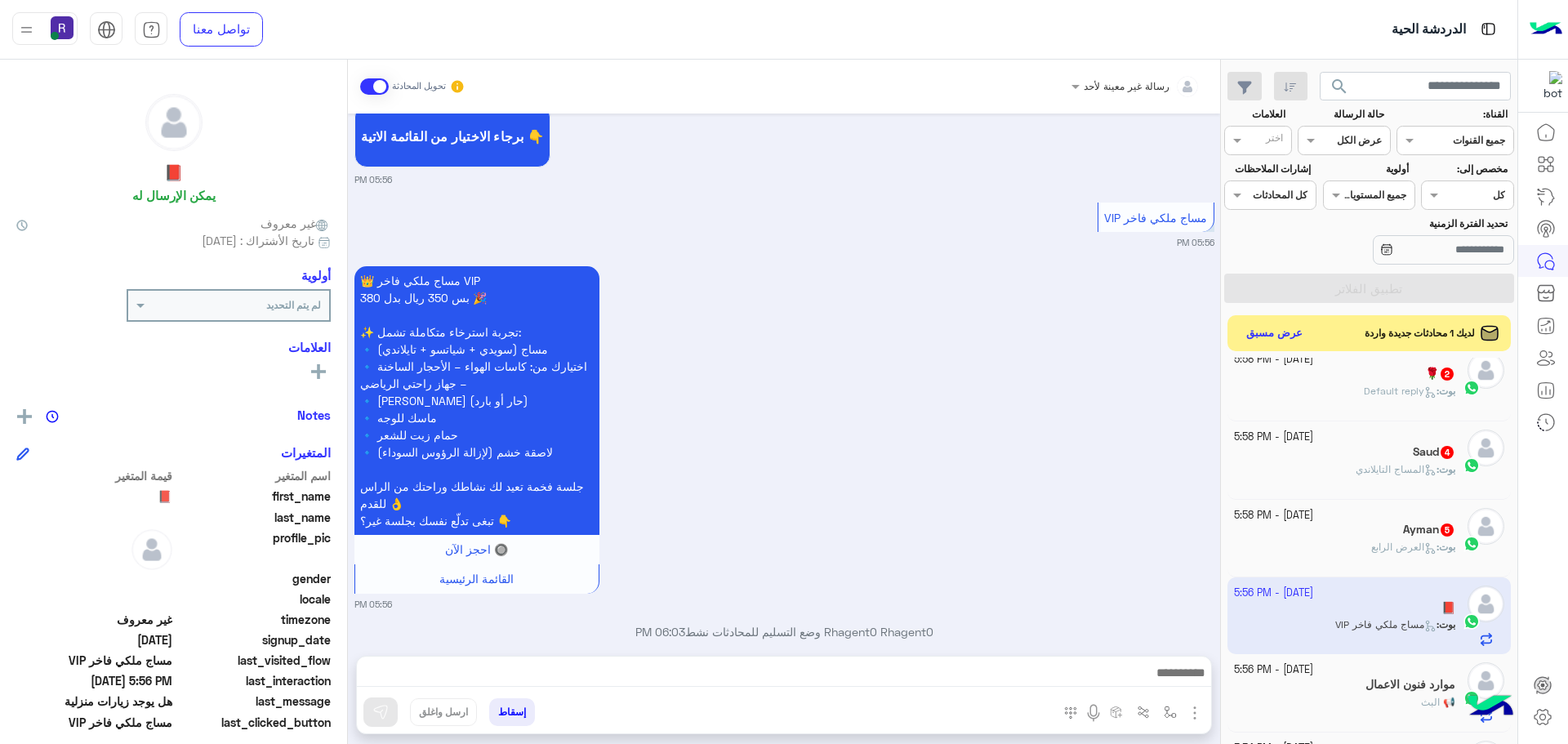
scroll to position [654, 0]
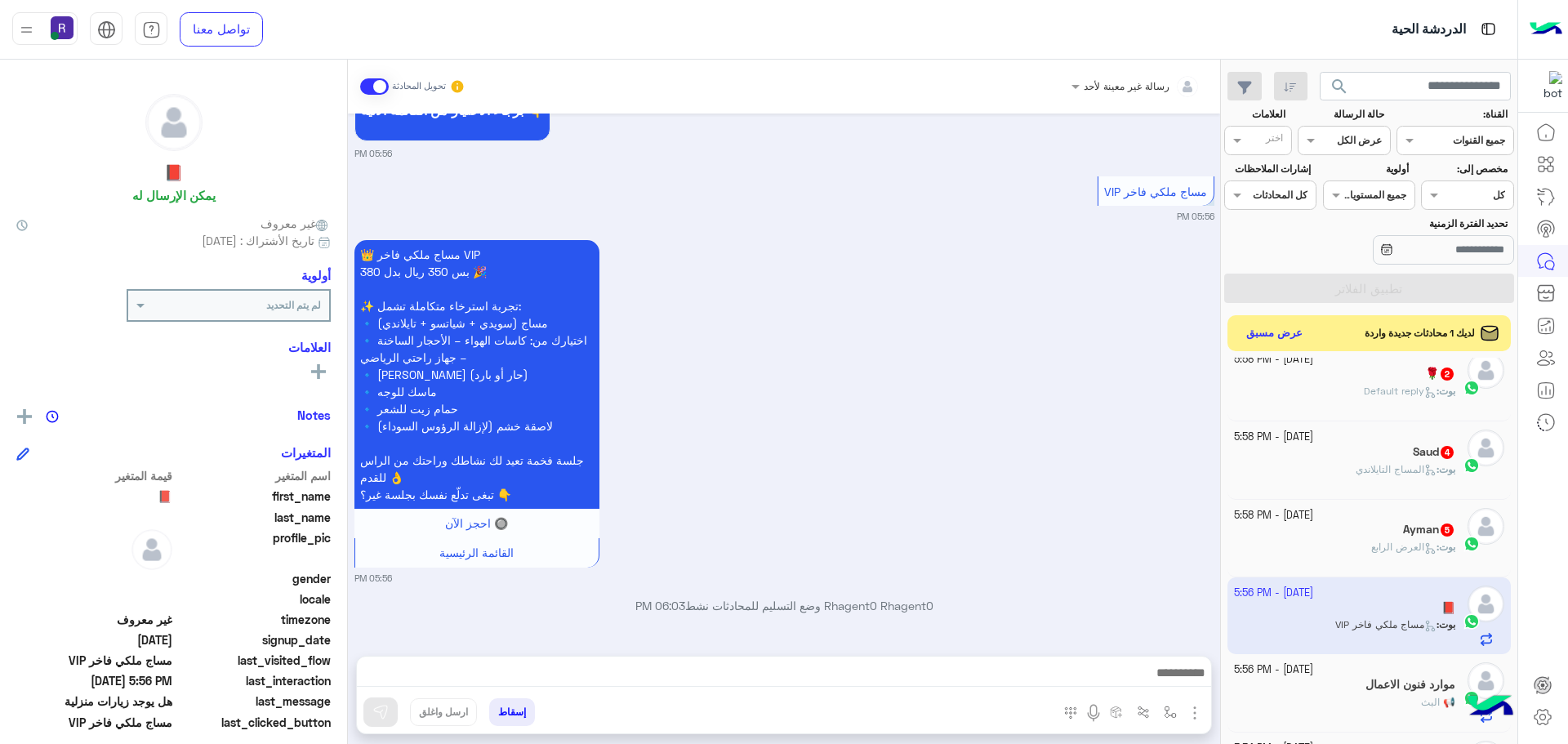
click at [1196, 714] on img "button" at bounding box center [1194, 713] width 19 height 19
click at [1162, 643] on span "المرفقات" at bounding box center [1153, 644] width 49 height 18
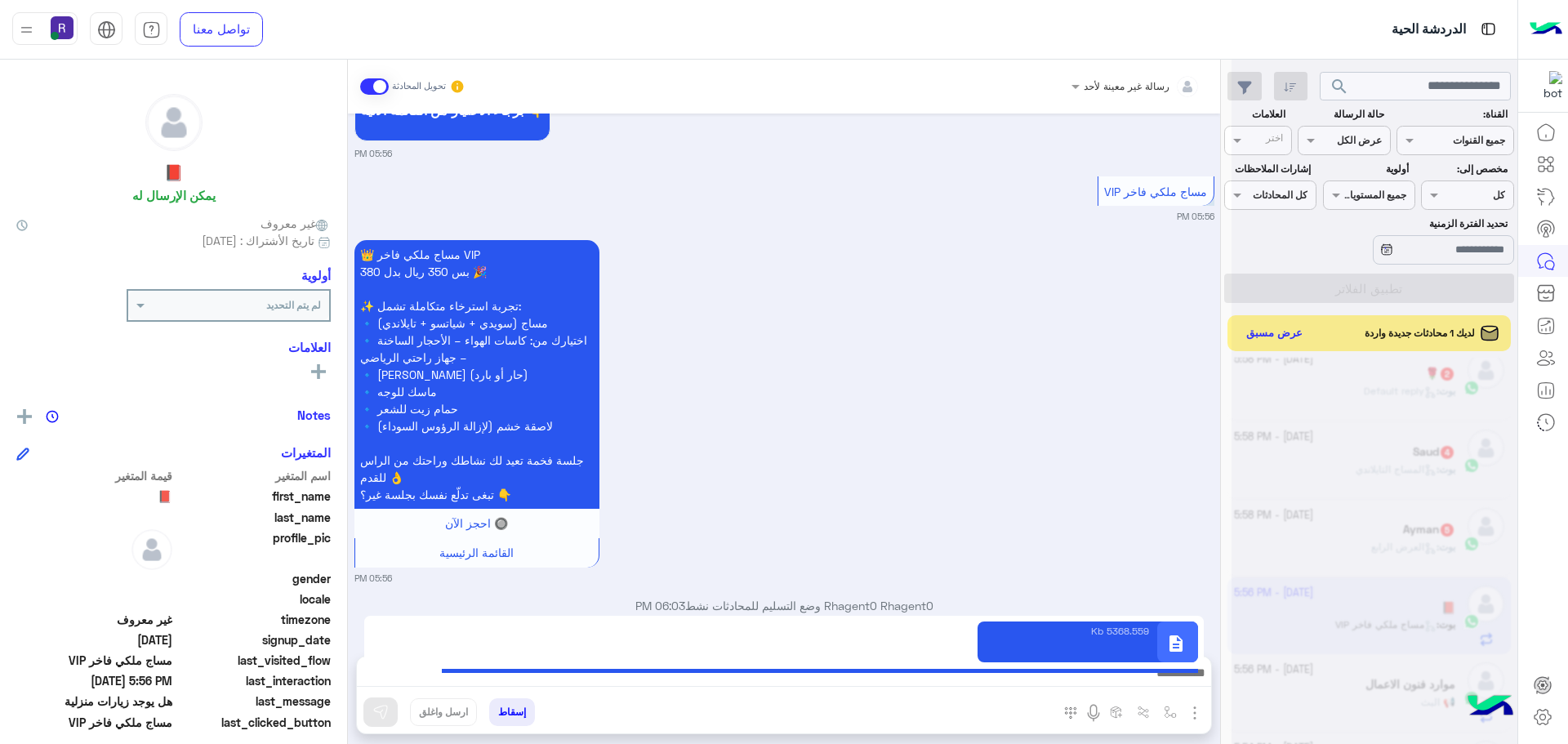
type textarea "**********"
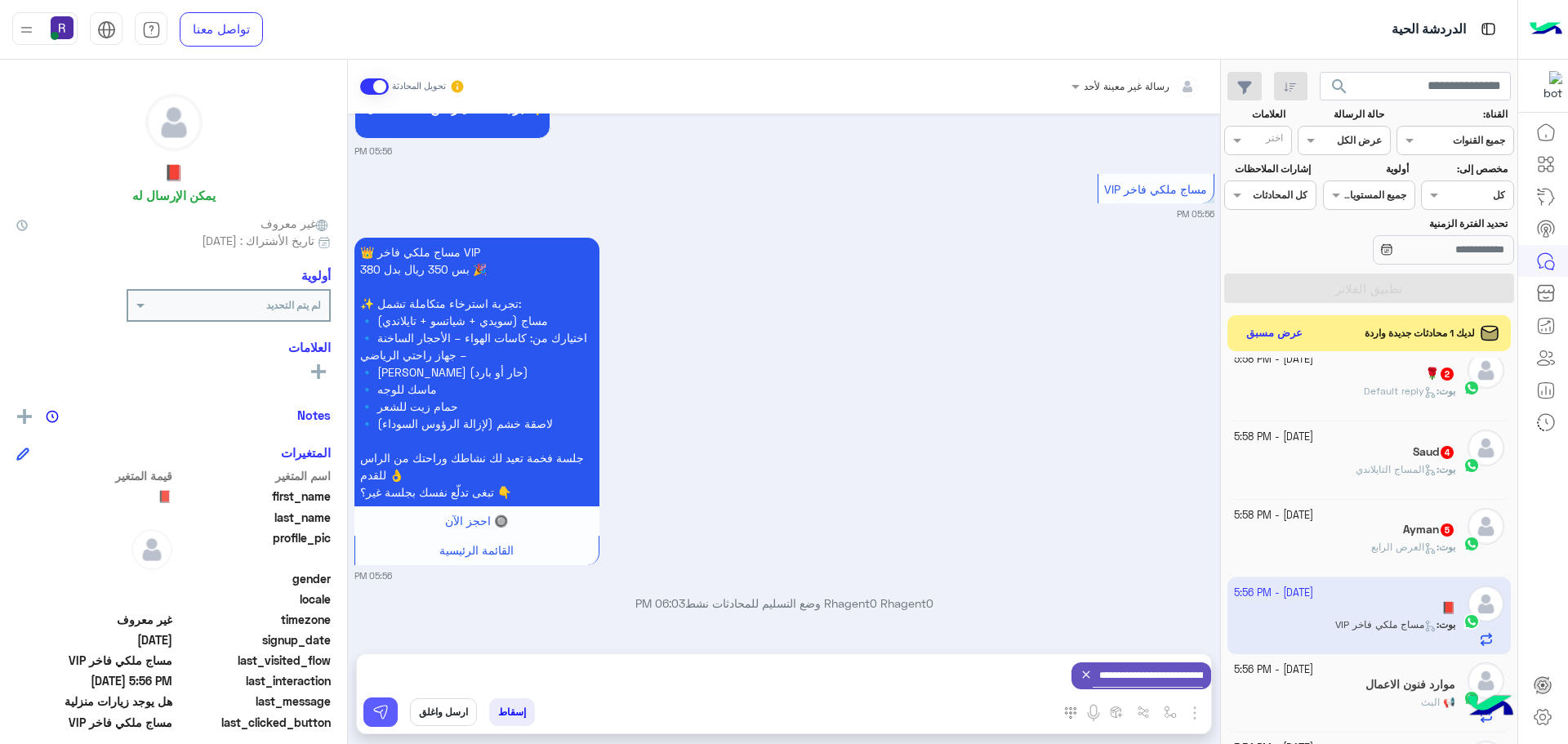
click at [378, 718] on img at bounding box center [381, 712] width 17 height 17
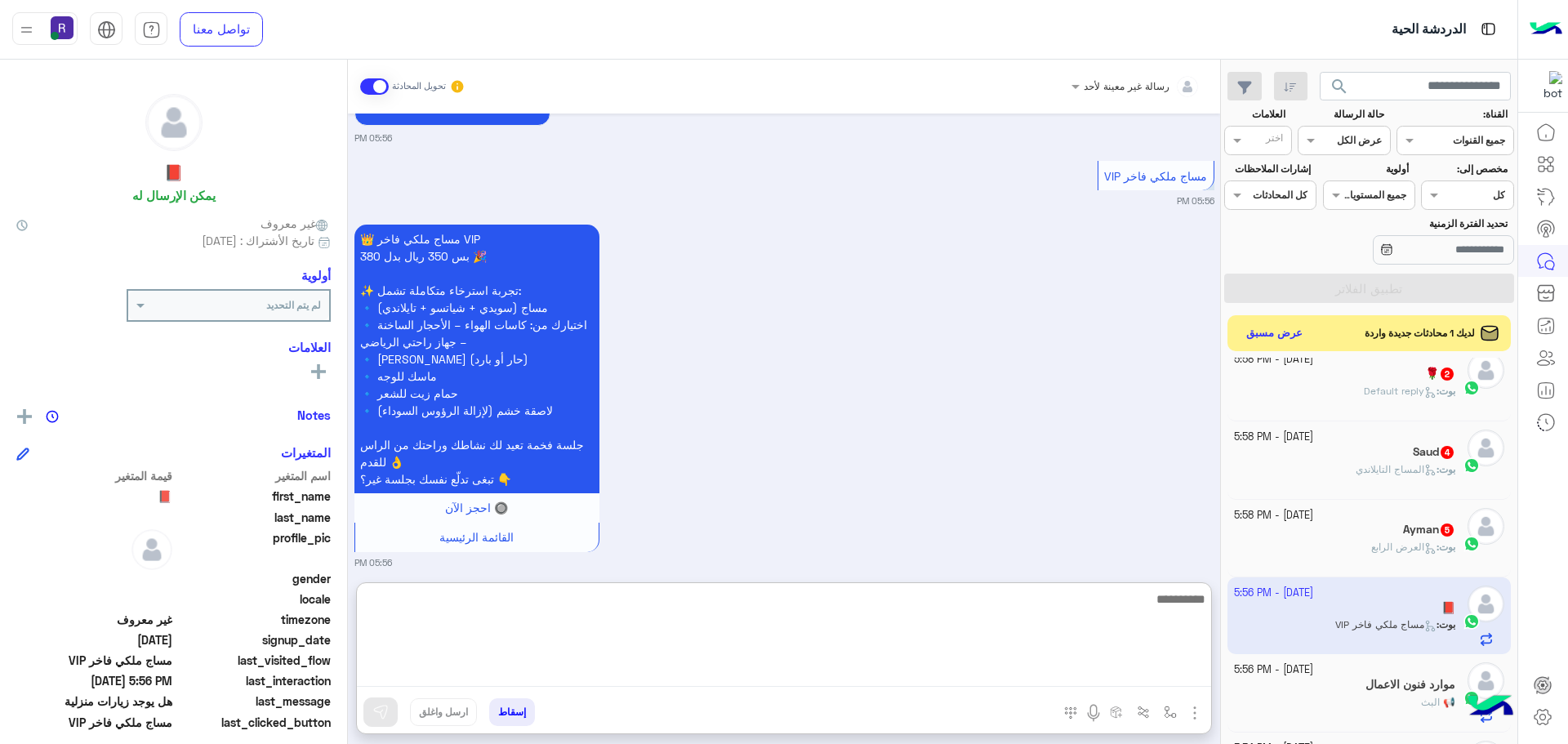
paste textarea "**********"
type textarea "**********"
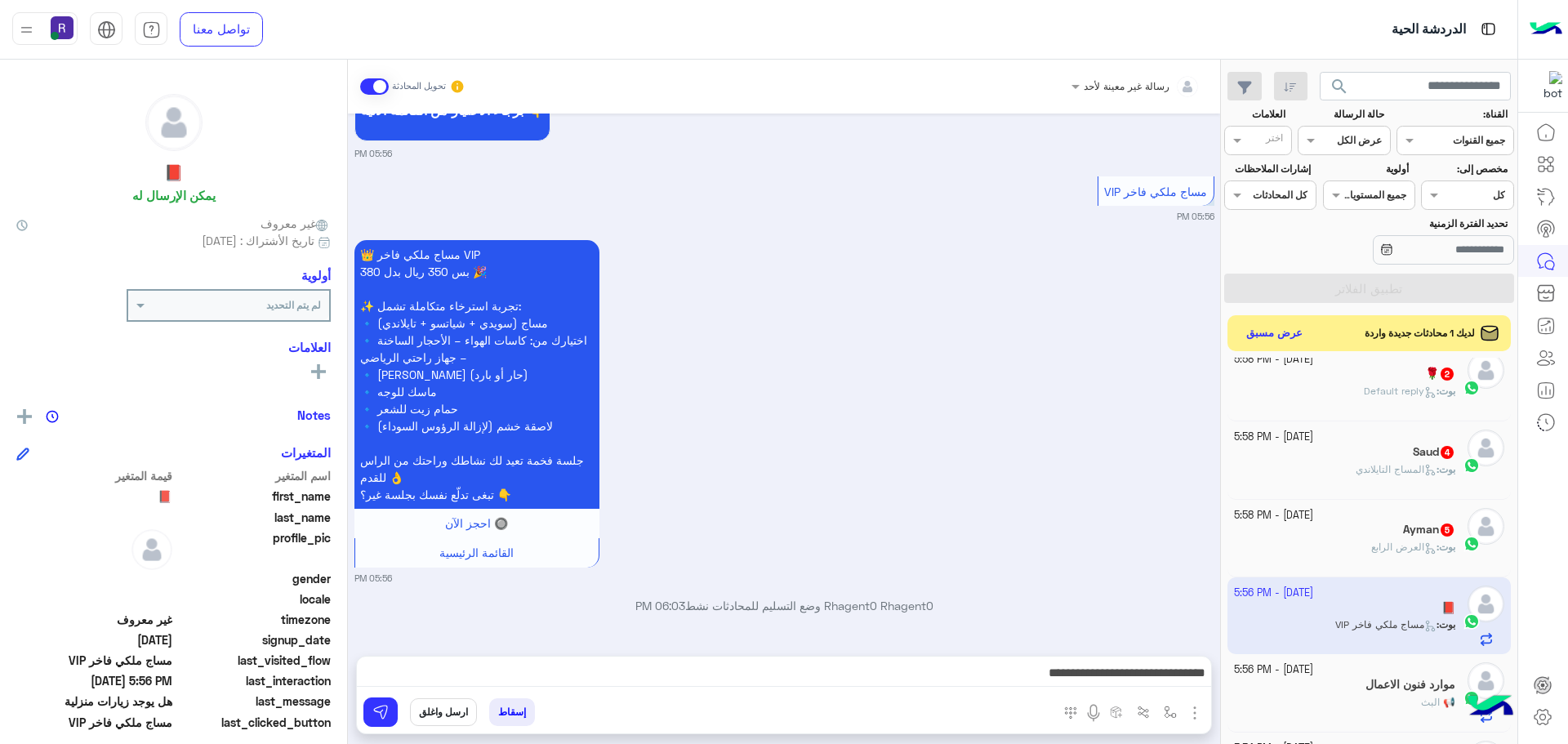
click at [398, 712] on div "إسقاط ارسل واغلق" at bounding box center [705, 715] width 695 height 36
click at [393, 718] on button at bounding box center [380, 712] width 34 height 29
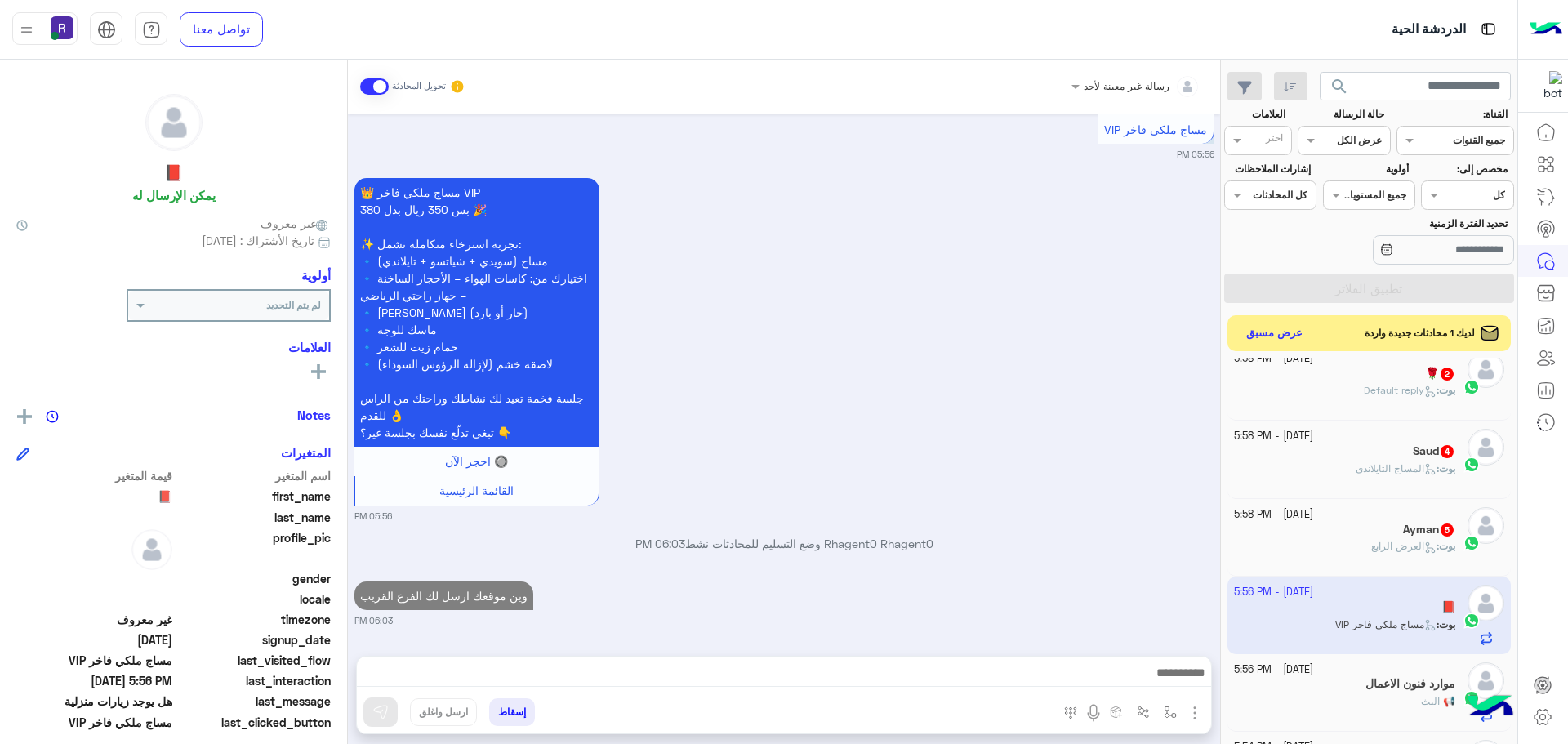
scroll to position [835, 0]
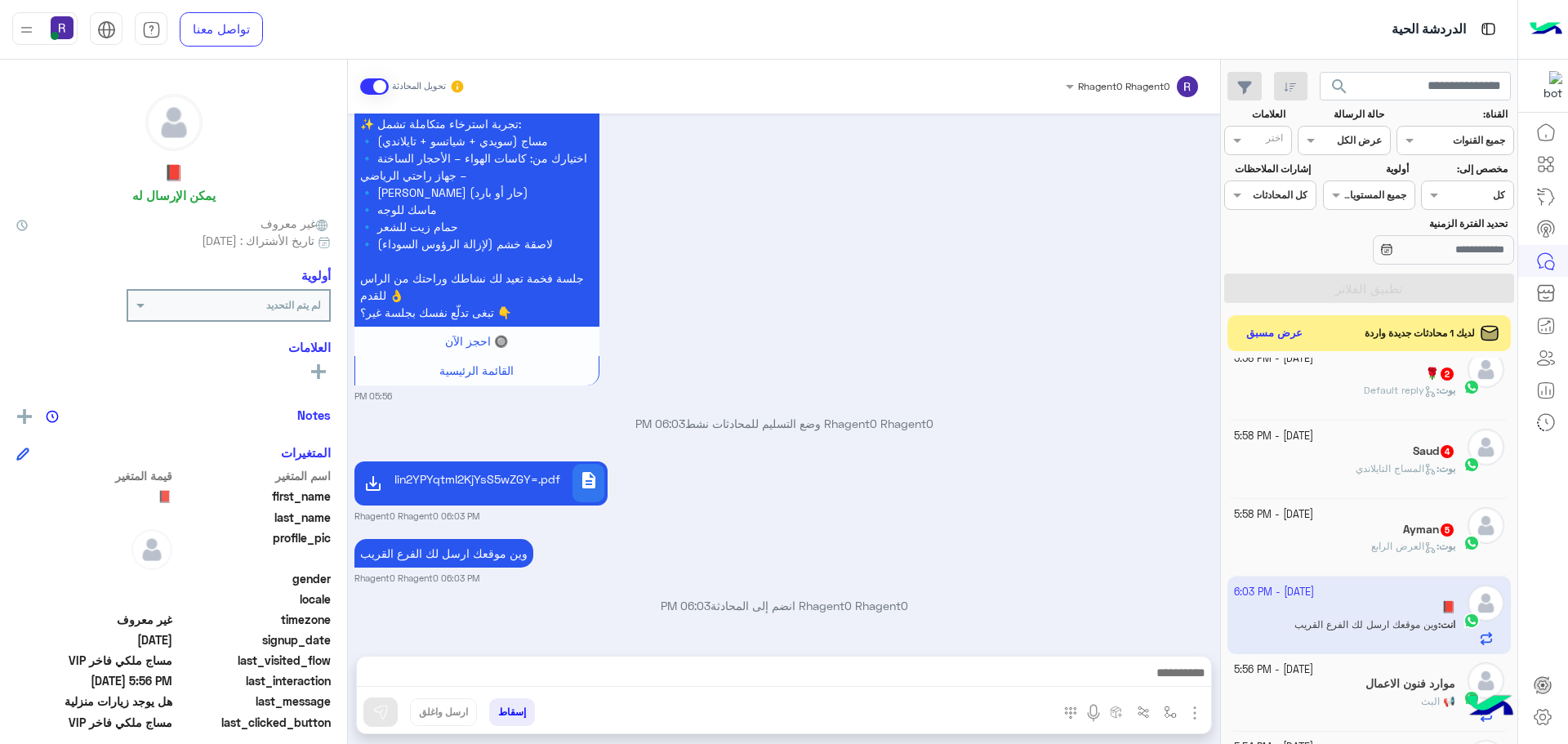
click at [1394, 546] on span "العرض الرابع" at bounding box center [1403, 546] width 65 height 13
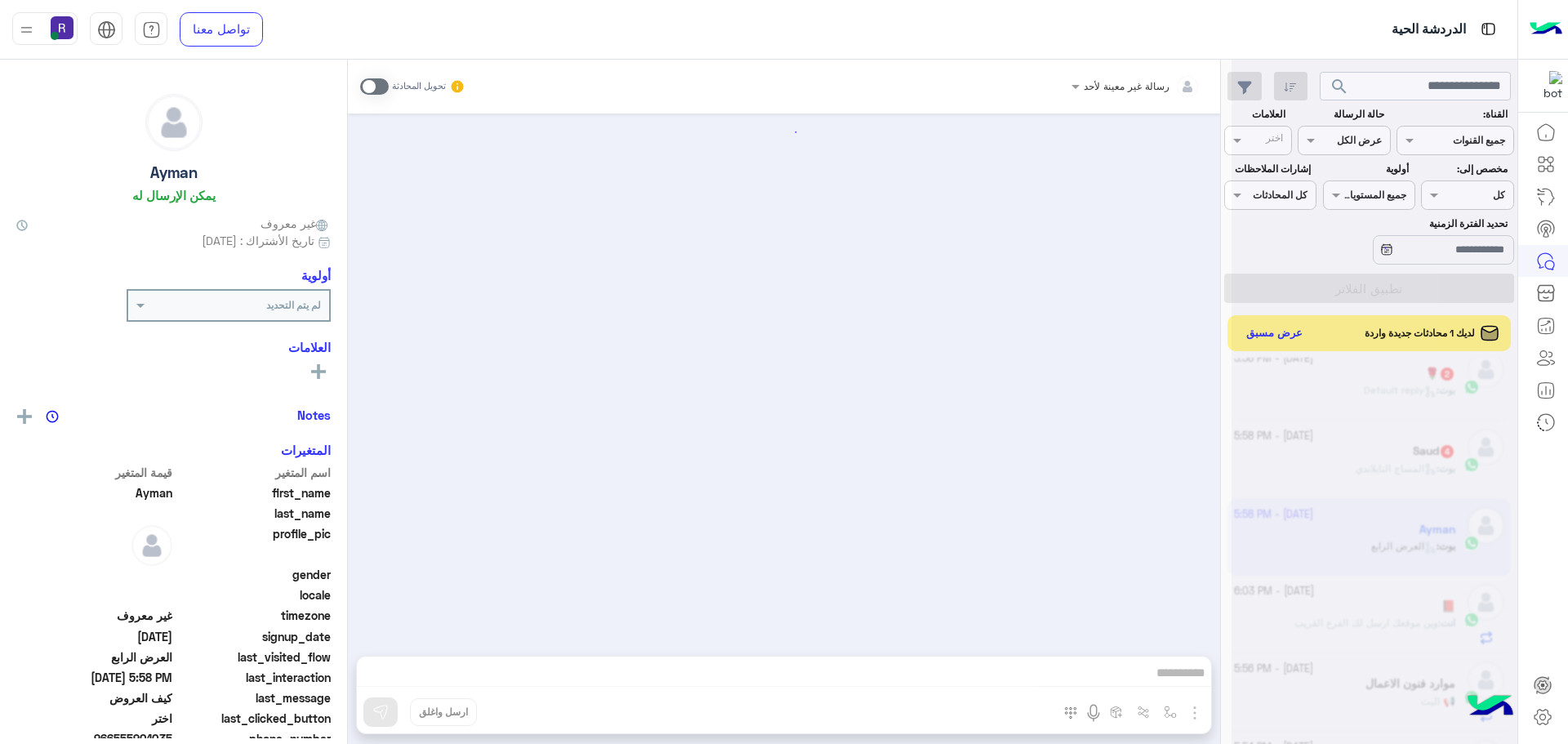
scroll to position [1511, 0]
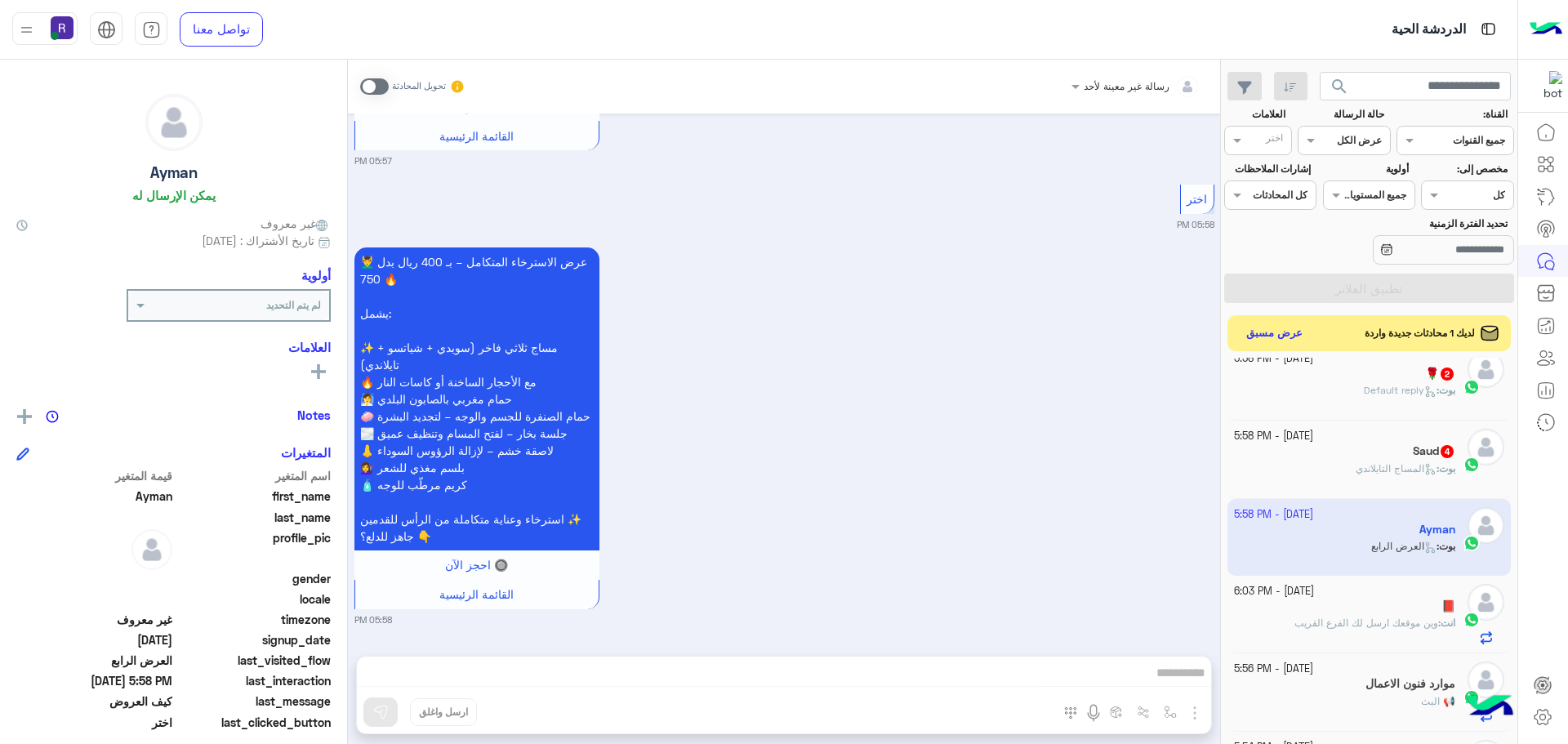
click at [378, 85] on span at bounding box center [374, 86] width 28 height 17
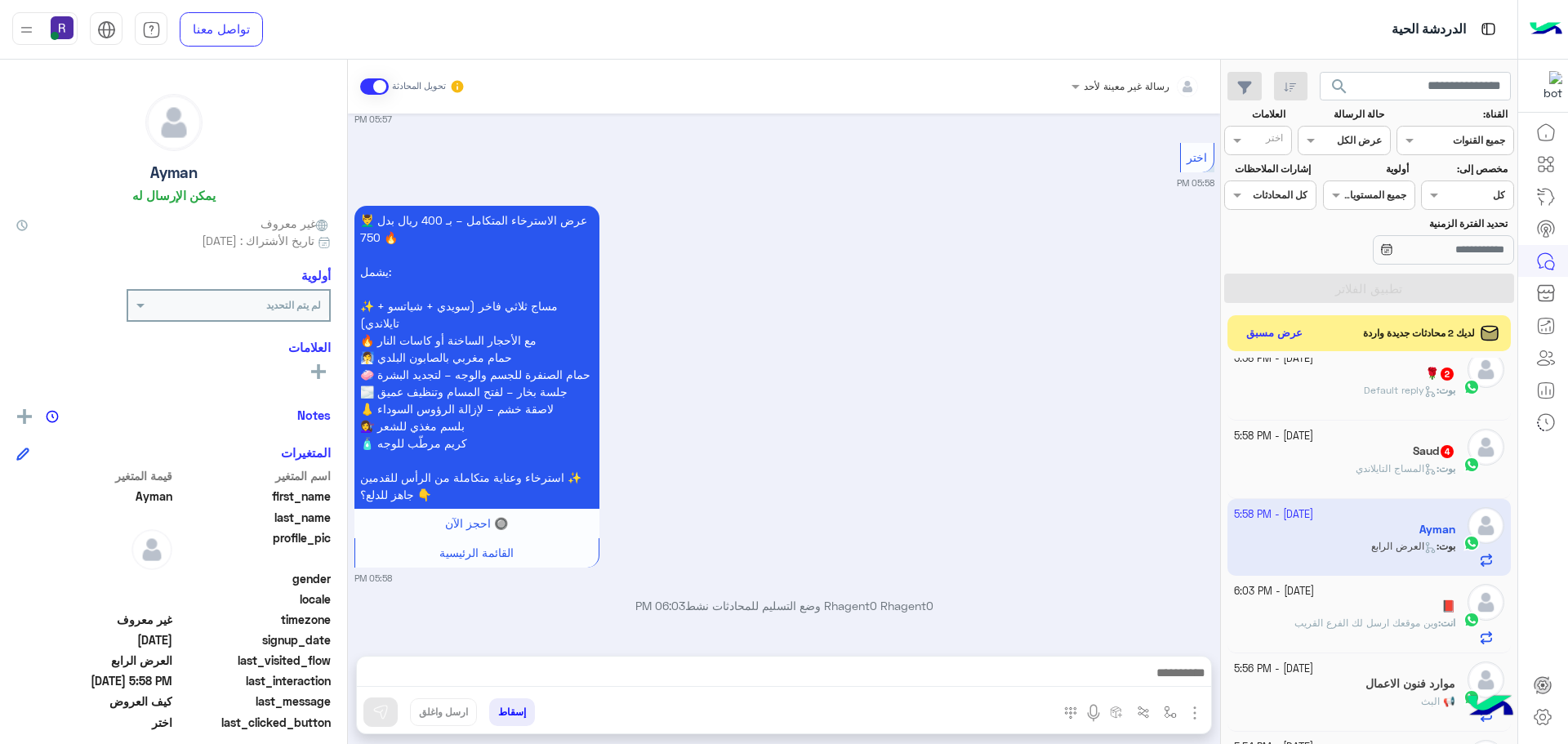
click at [1186, 707] on img "button" at bounding box center [1194, 713] width 19 height 19
click at [1140, 644] on span "المرفقات" at bounding box center [1153, 644] width 49 height 18
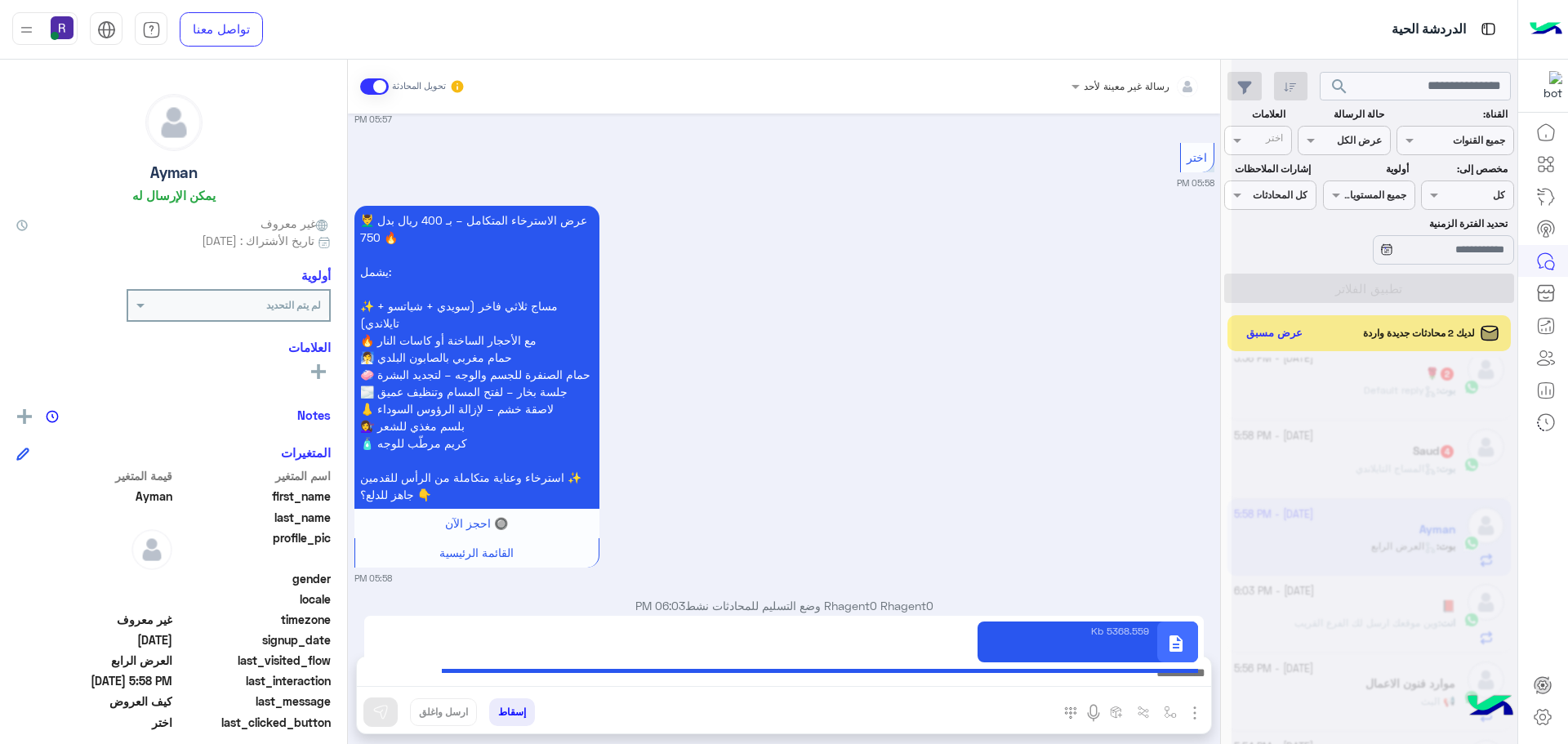
type textarea "**********"
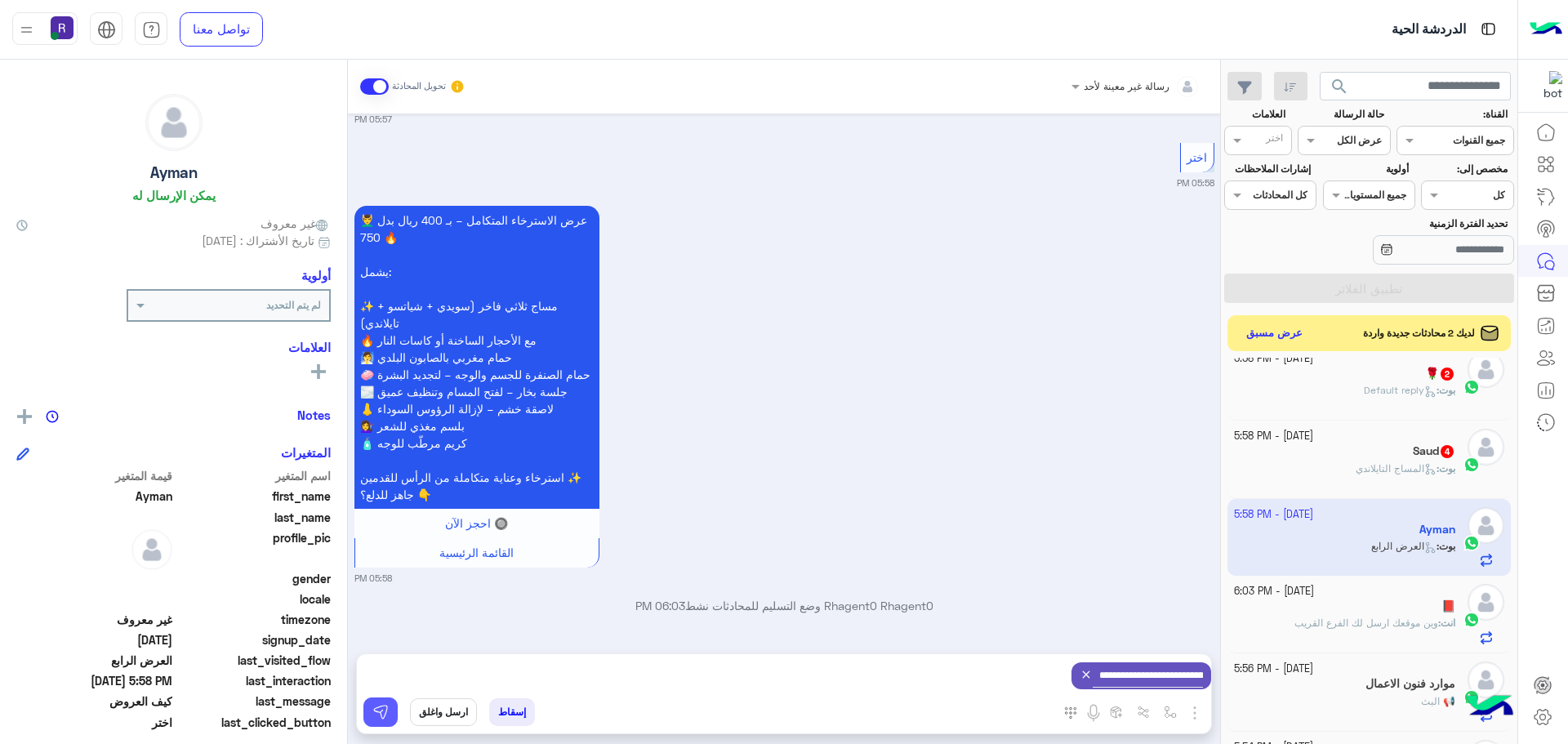
click at [388, 710] on img at bounding box center [381, 712] width 17 height 17
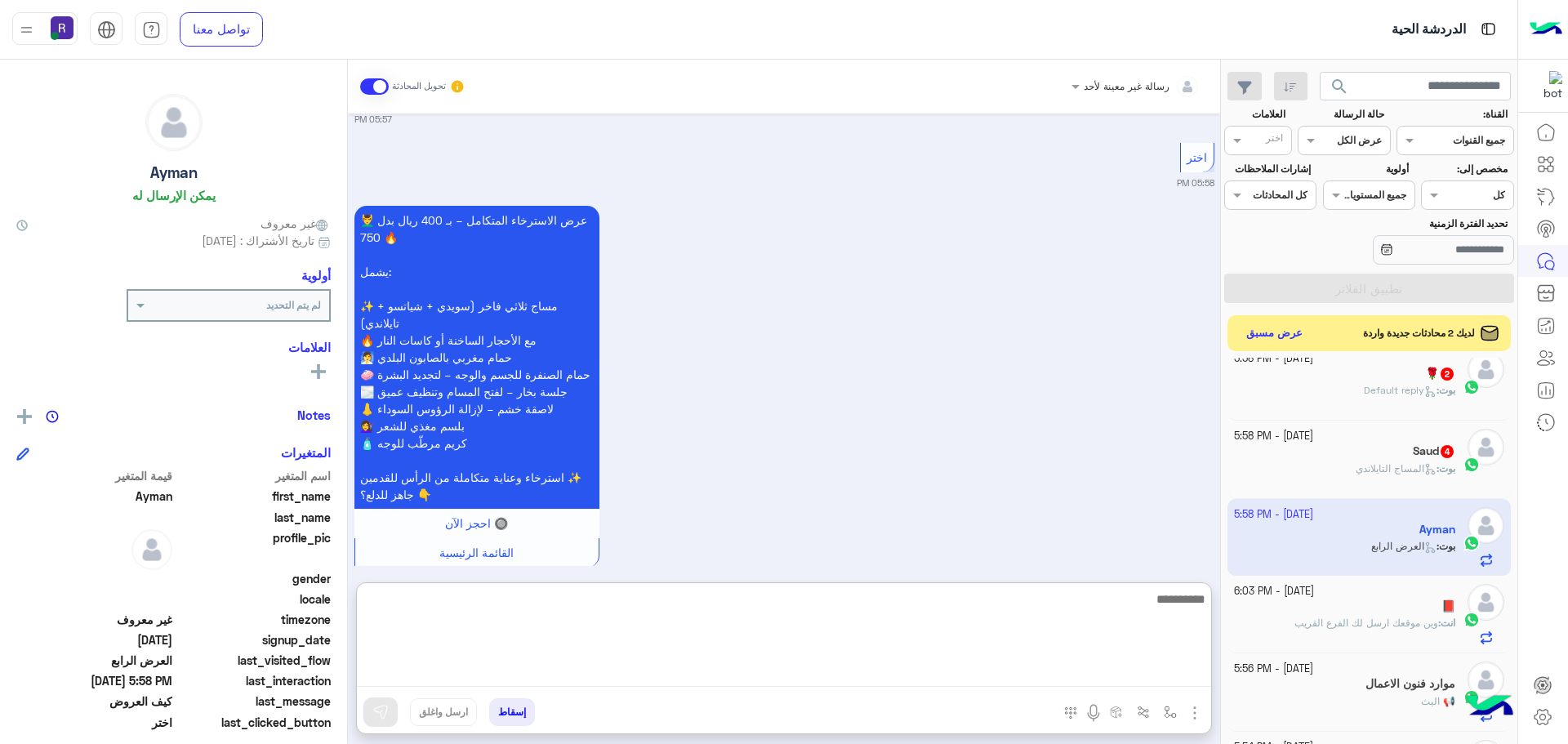
paste textarea "**********"
type textarea "**********"
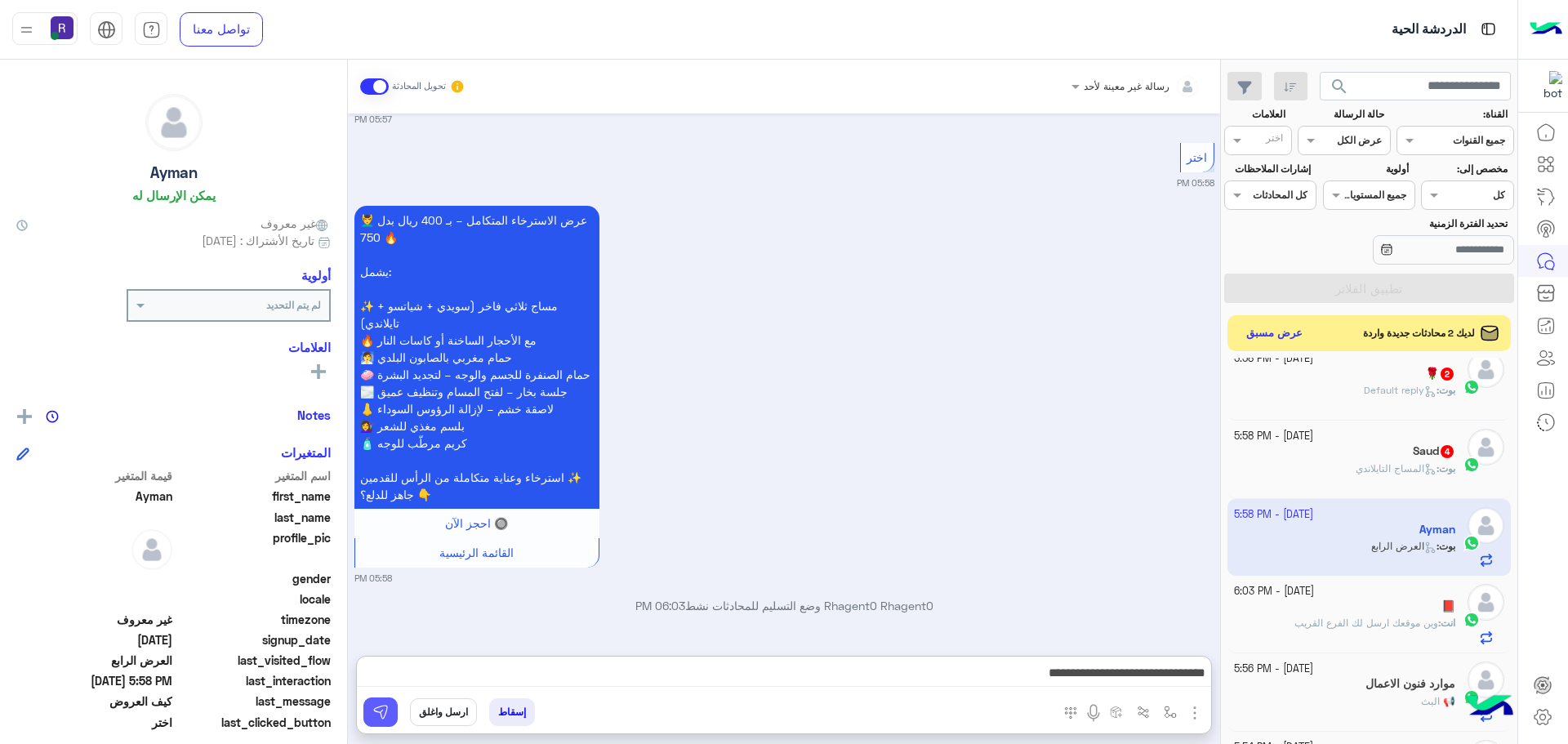
click at [387, 707] on img at bounding box center [381, 712] width 17 height 17
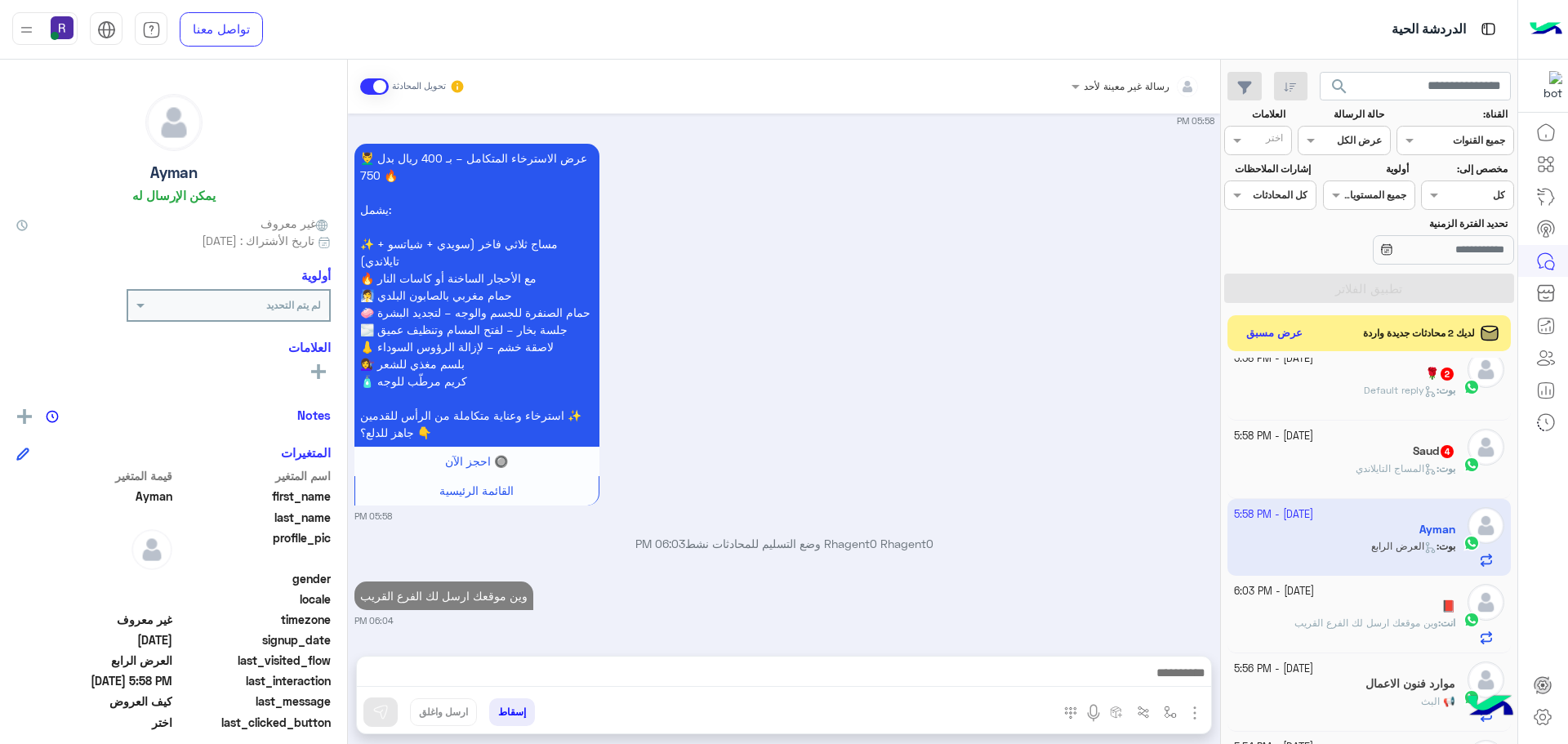
click at [1356, 465] on span "المساج التايلاندي" at bounding box center [1395, 468] width 81 height 13
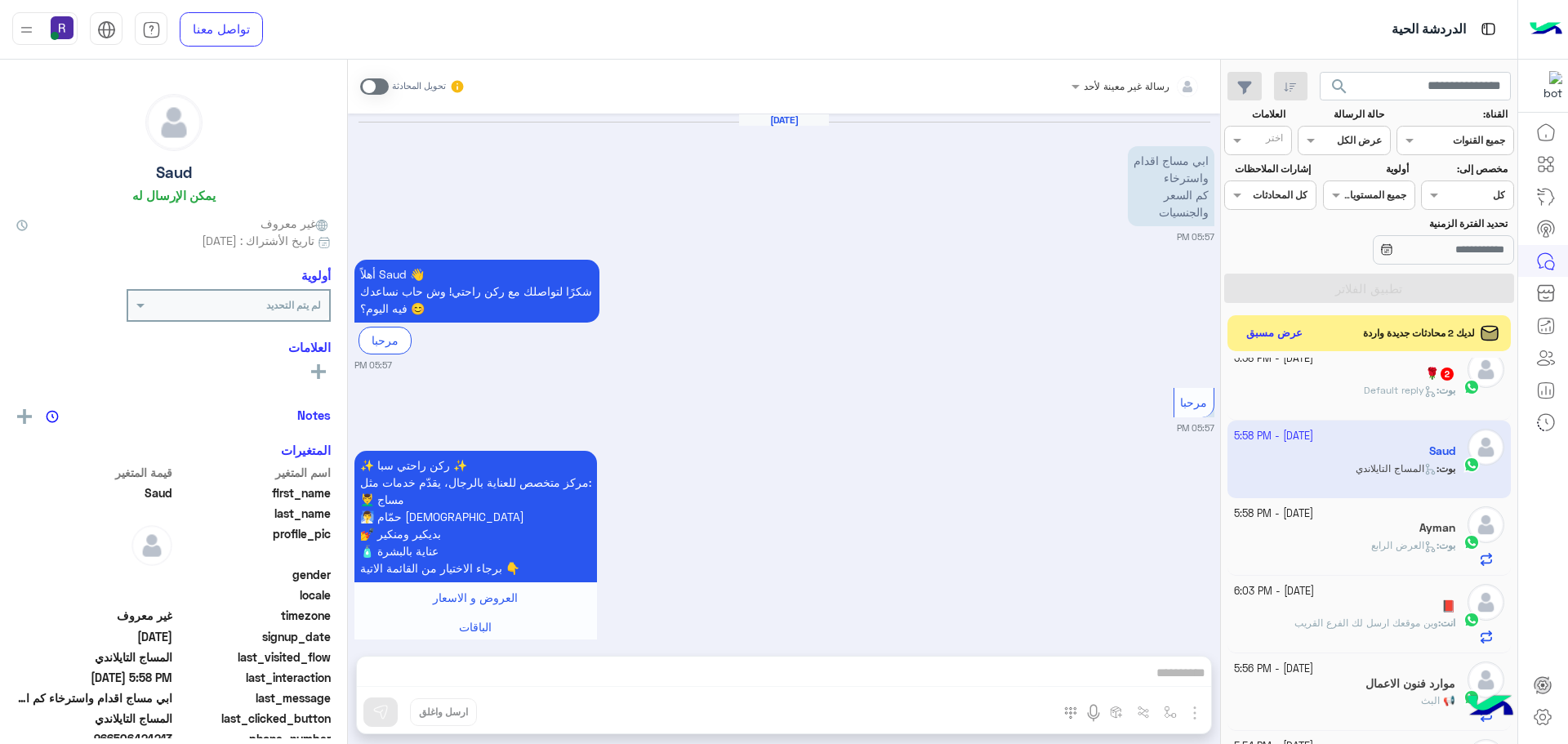
scroll to position [560, 0]
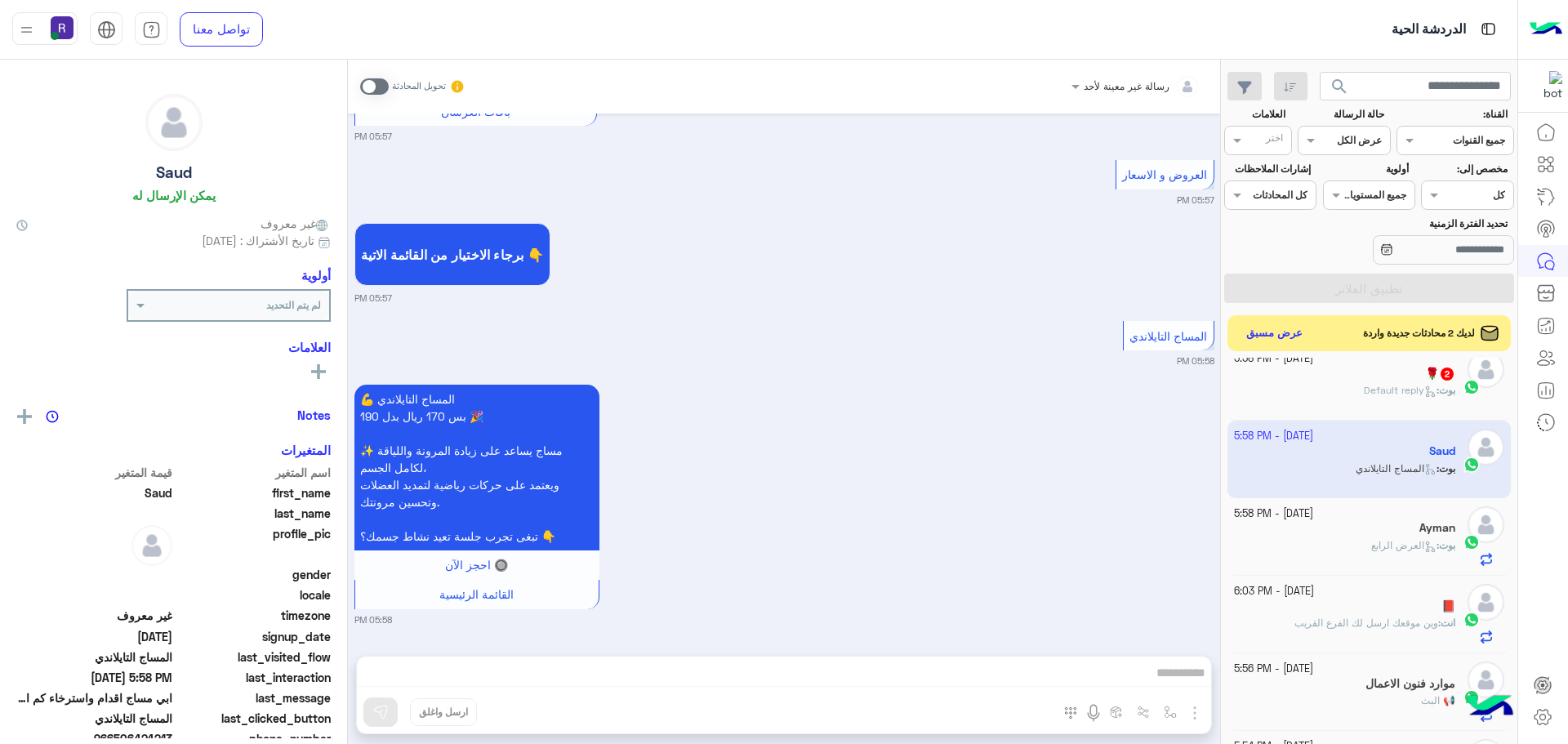
click at [384, 84] on span at bounding box center [374, 86] width 28 height 17
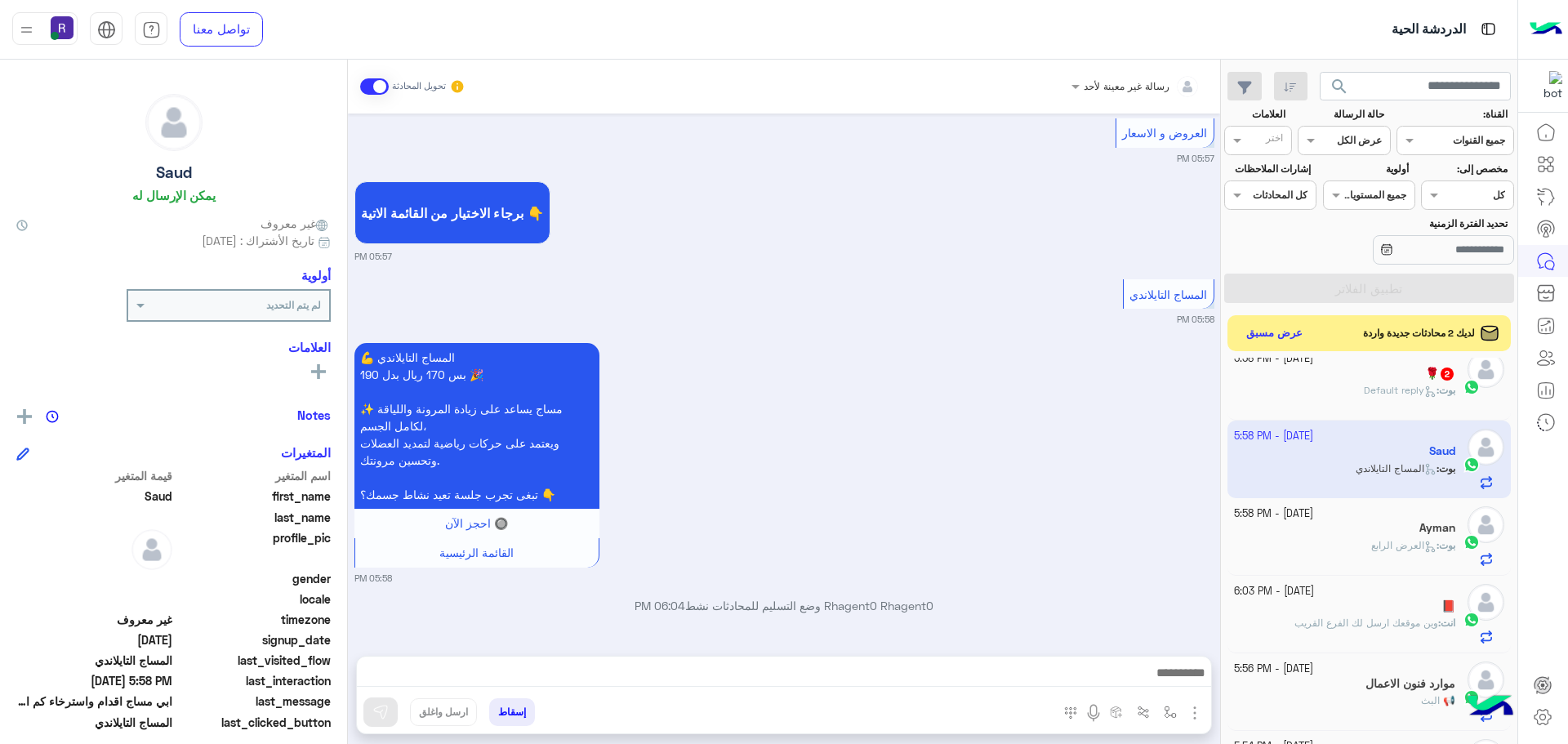
click at [1197, 719] on img "button" at bounding box center [1194, 713] width 19 height 19
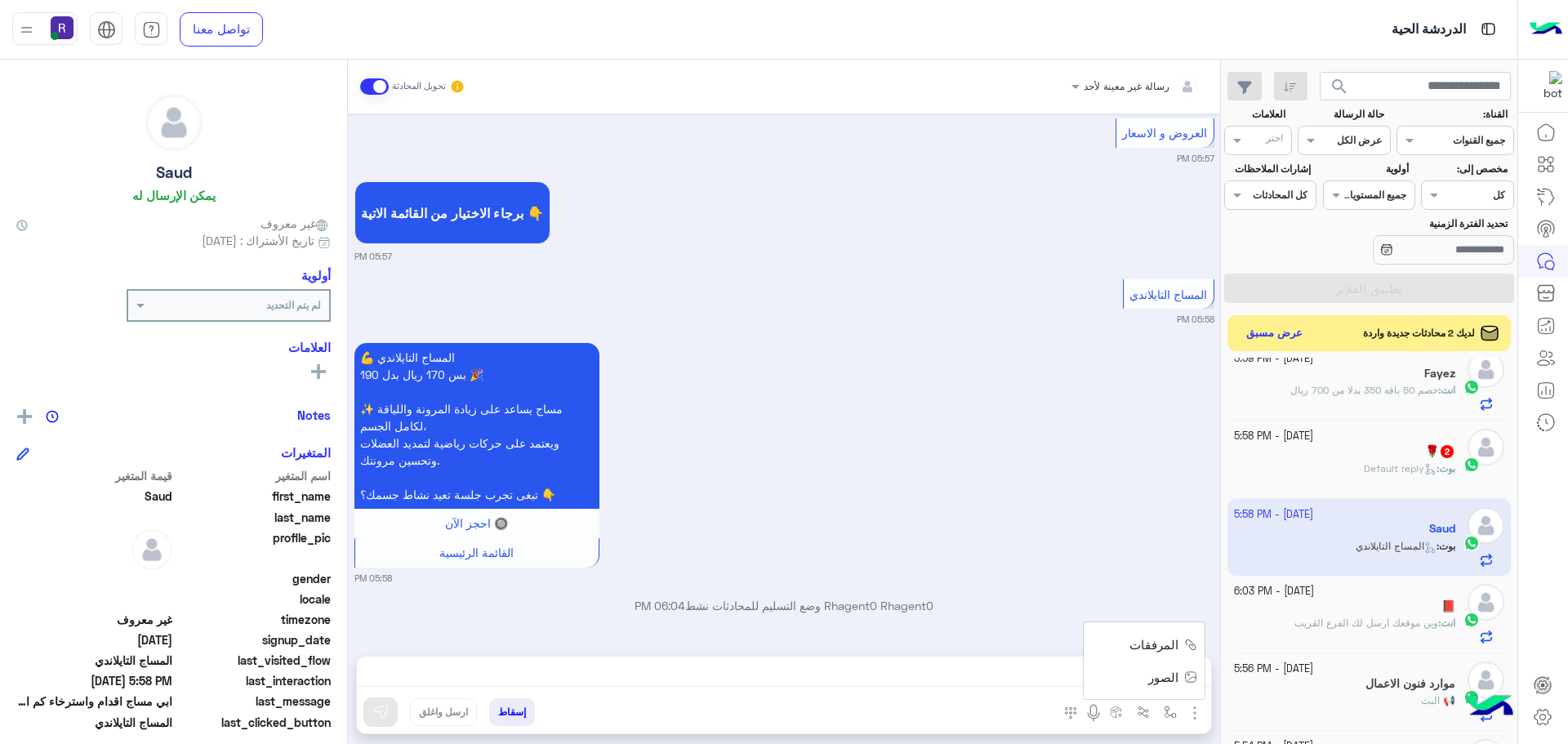
click at [1150, 649] on span "المرفقات" at bounding box center [1153, 644] width 49 height 18
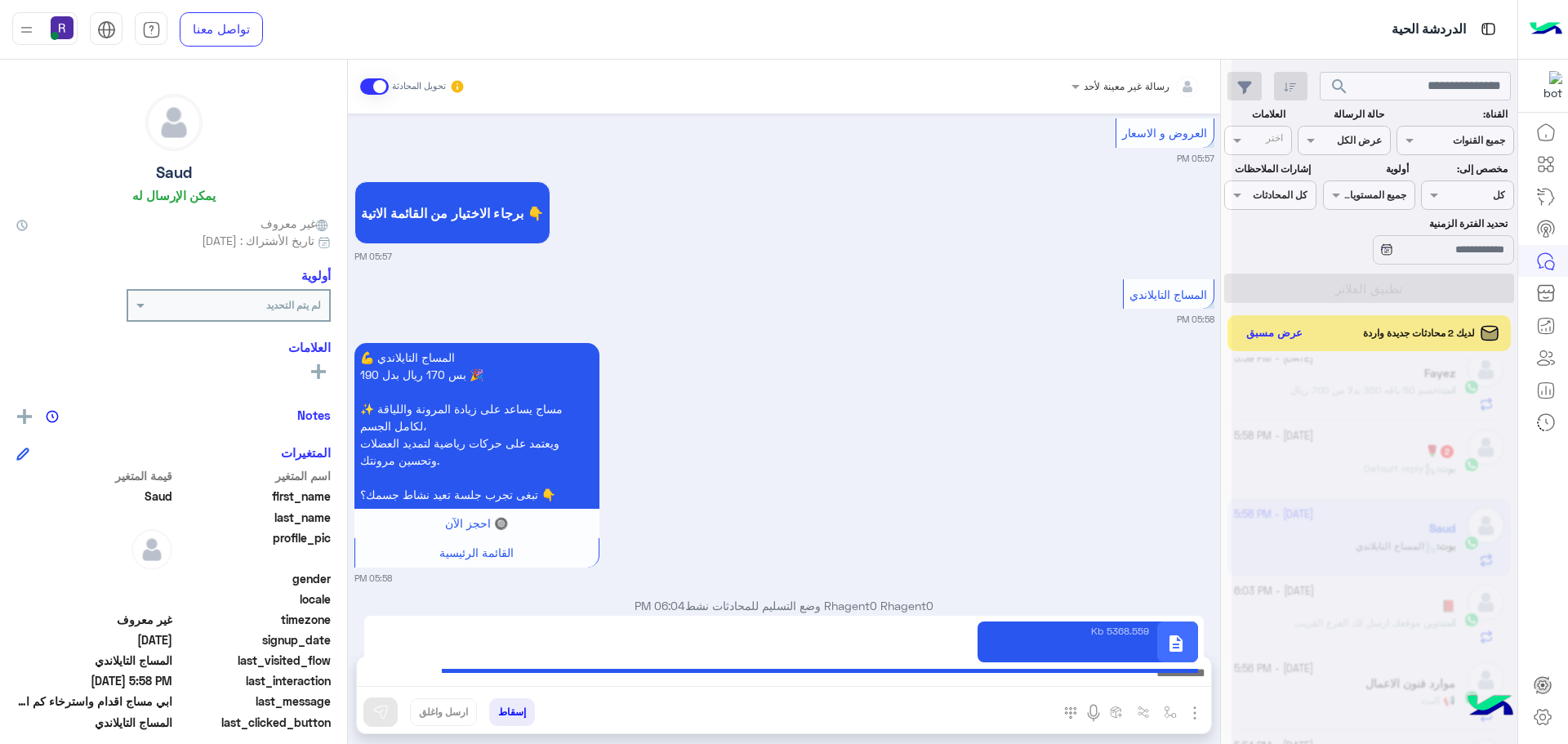
type textarea "**********"
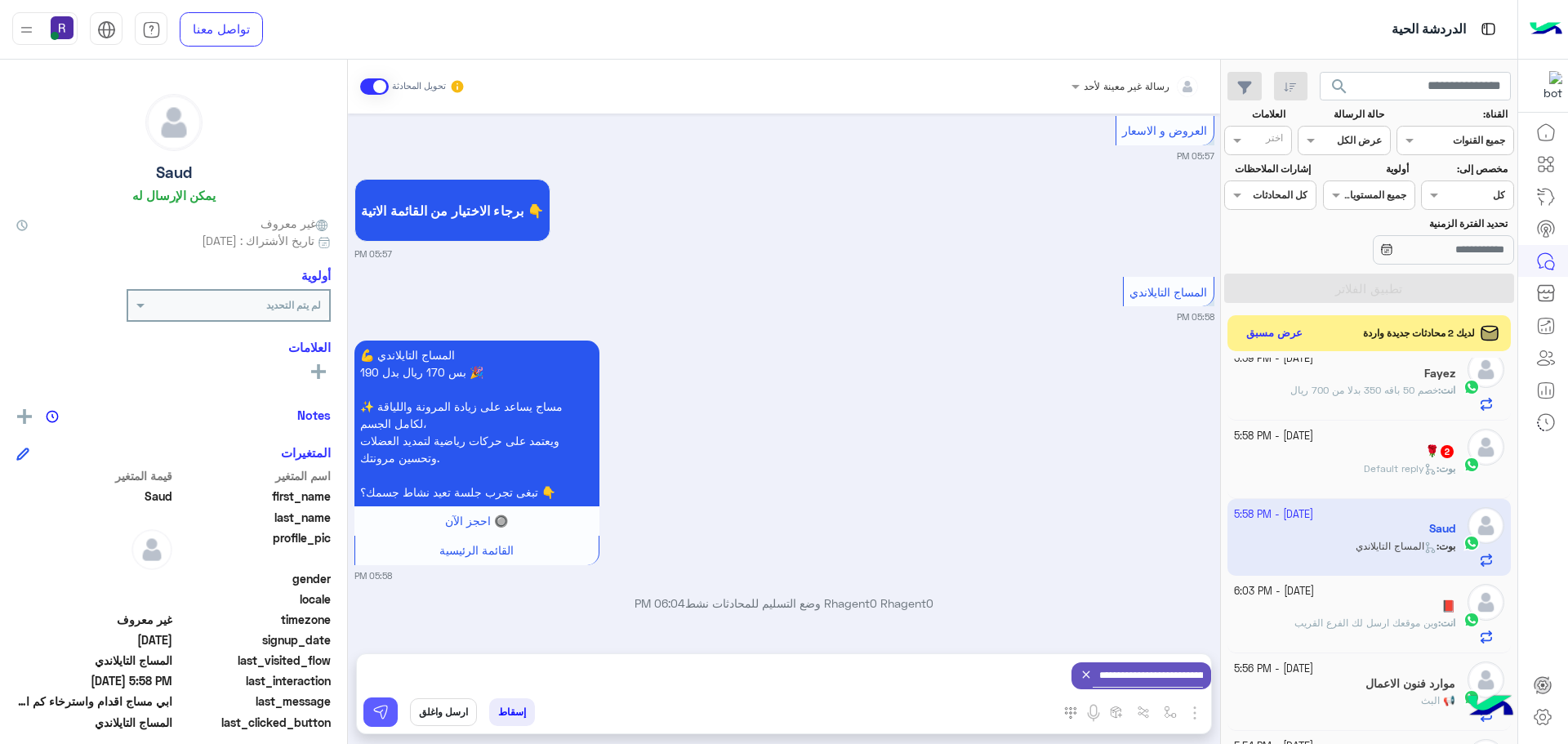
click at [368, 713] on button at bounding box center [380, 712] width 34 height 29
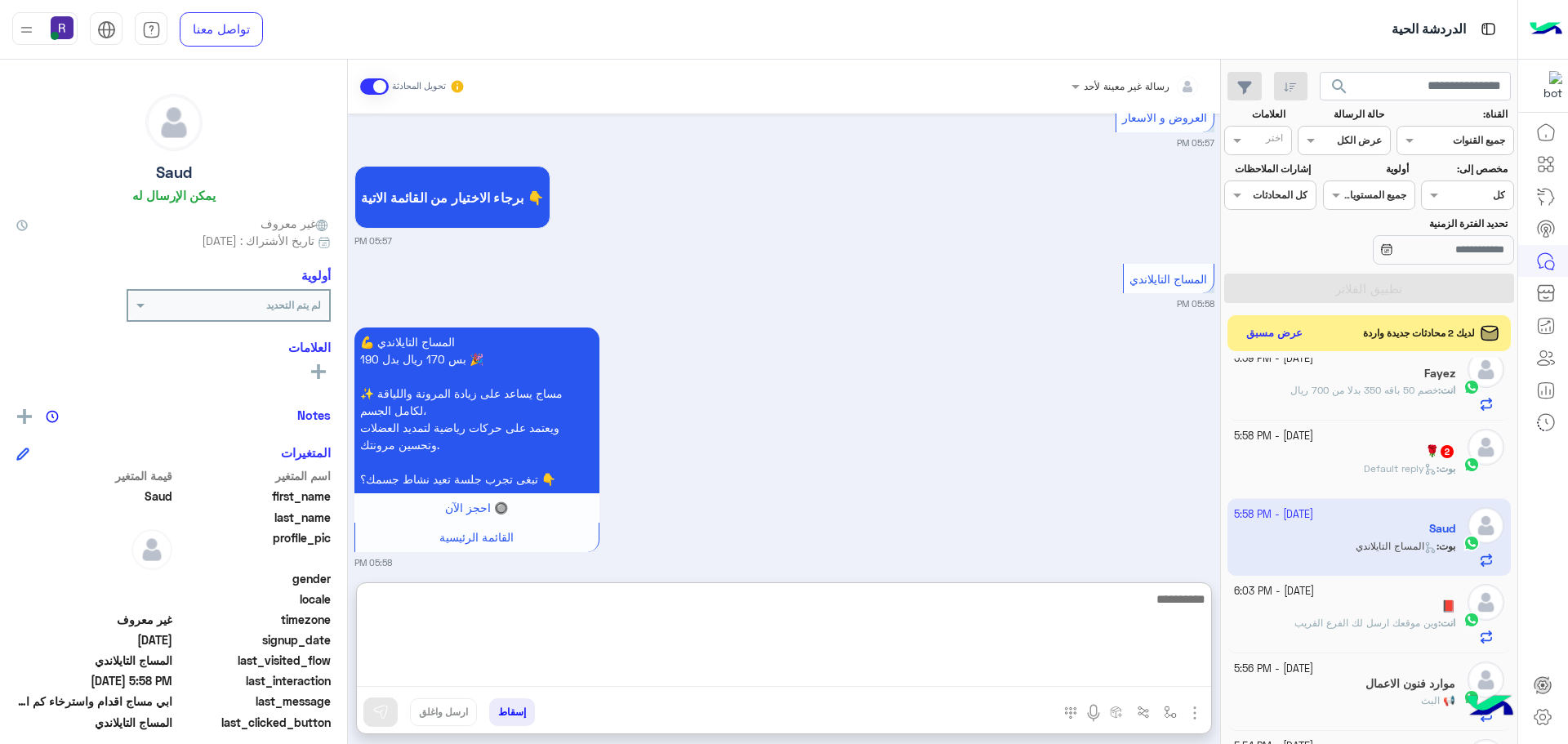
paste textarea "**********"
type textarea "**********"
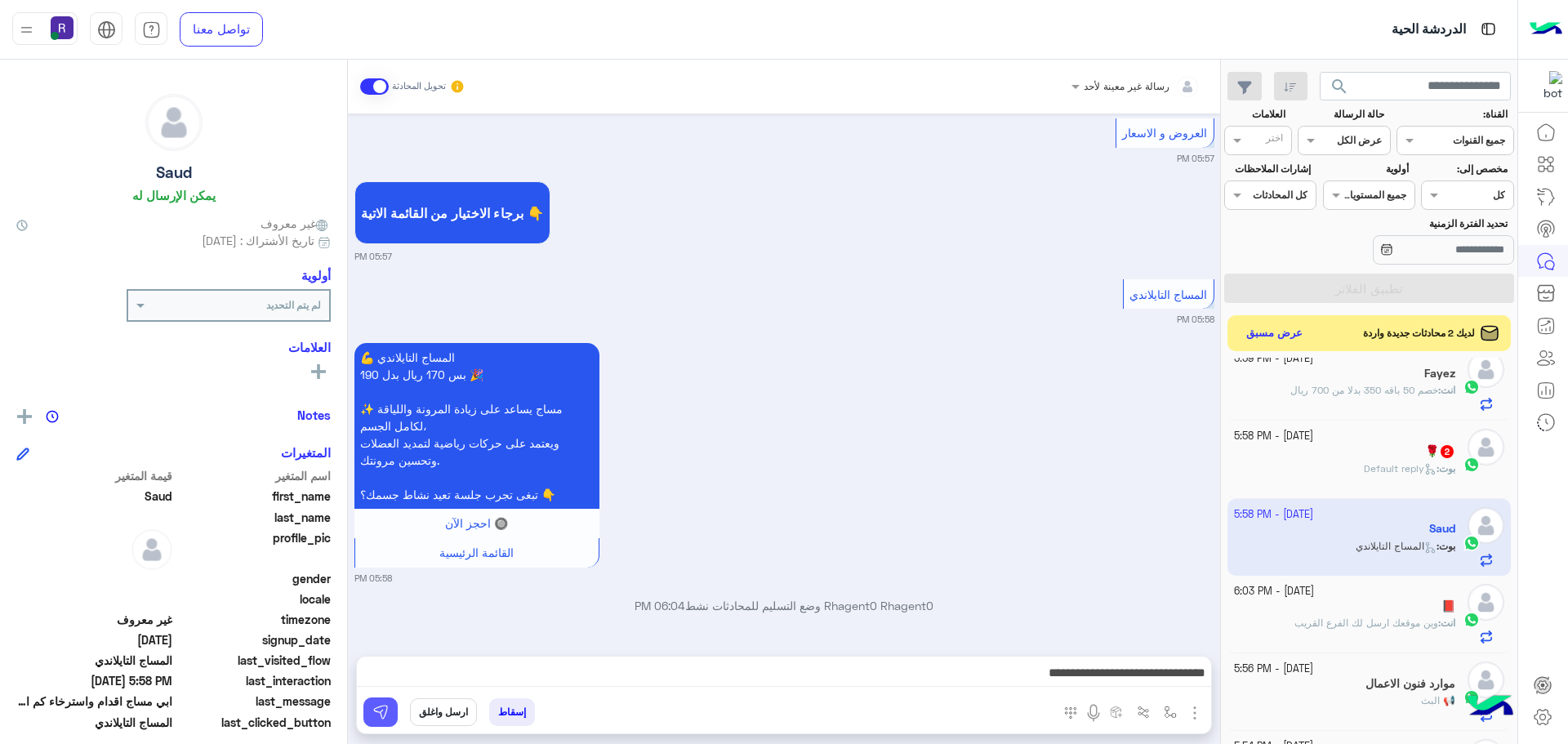
click at [386, 720] on img at bounding box center [381, 712] width 17 height 17
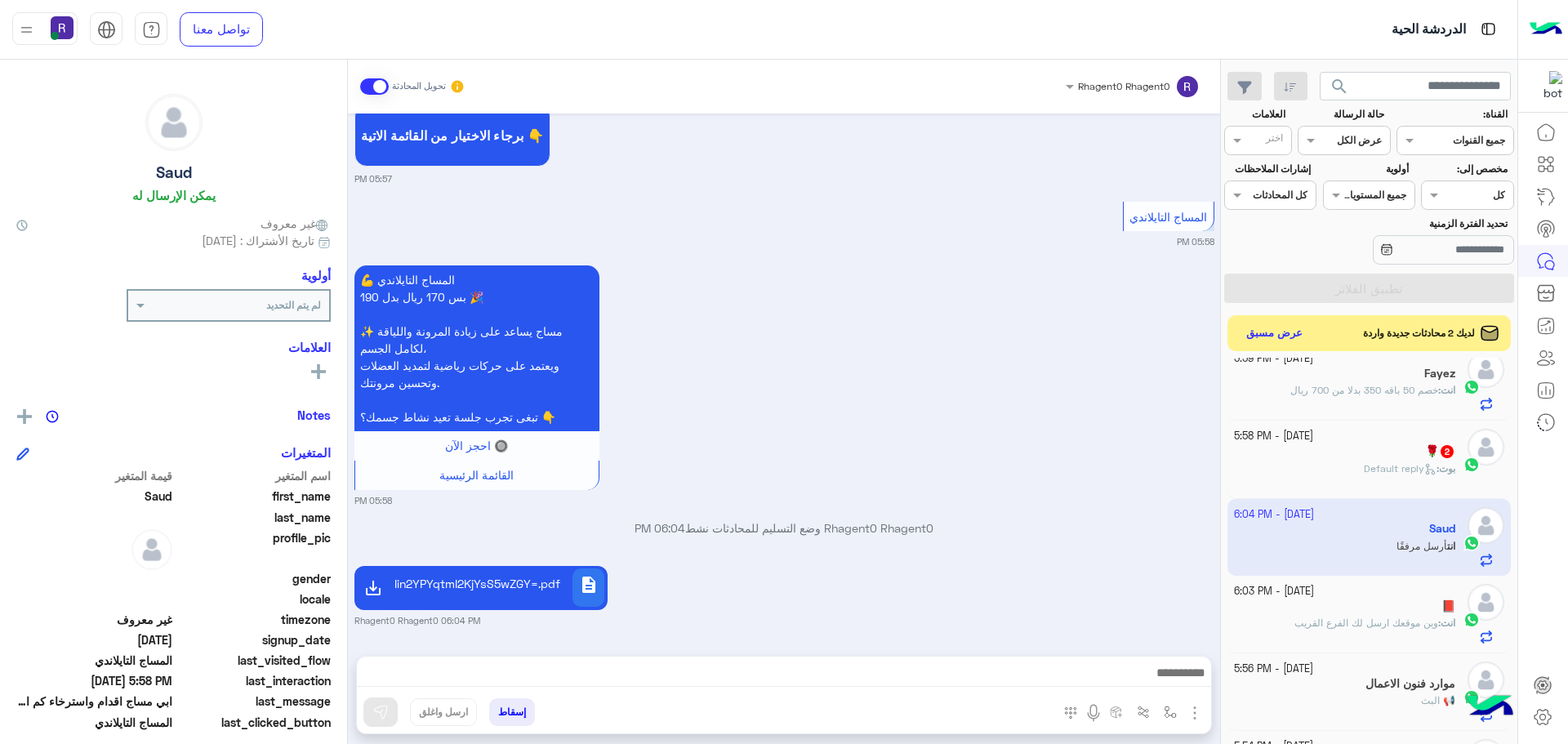
scroll to position [784, 0]
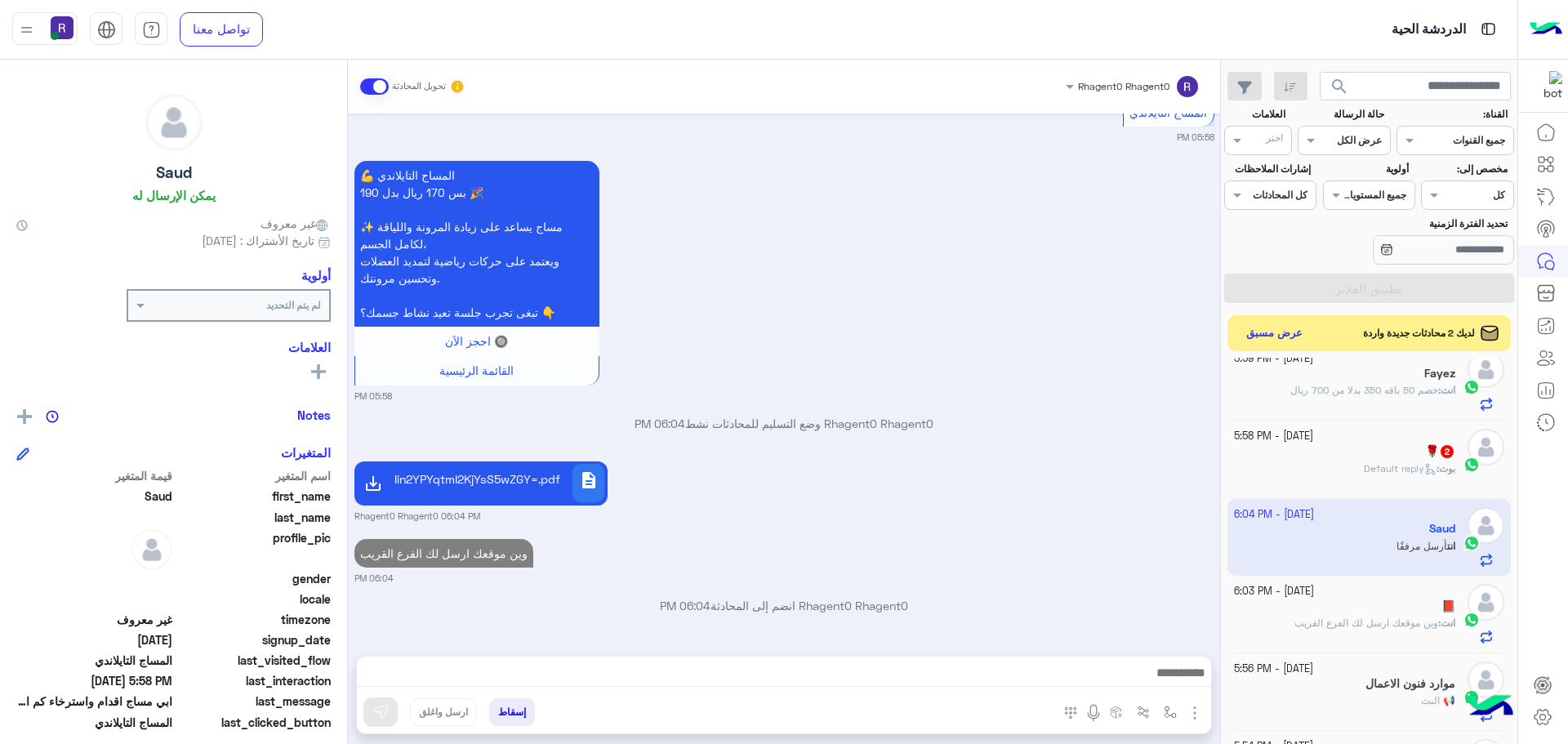
click at [1404, 466] on span "Default reply" at bounding box center [1400, 468] width 73 height 13
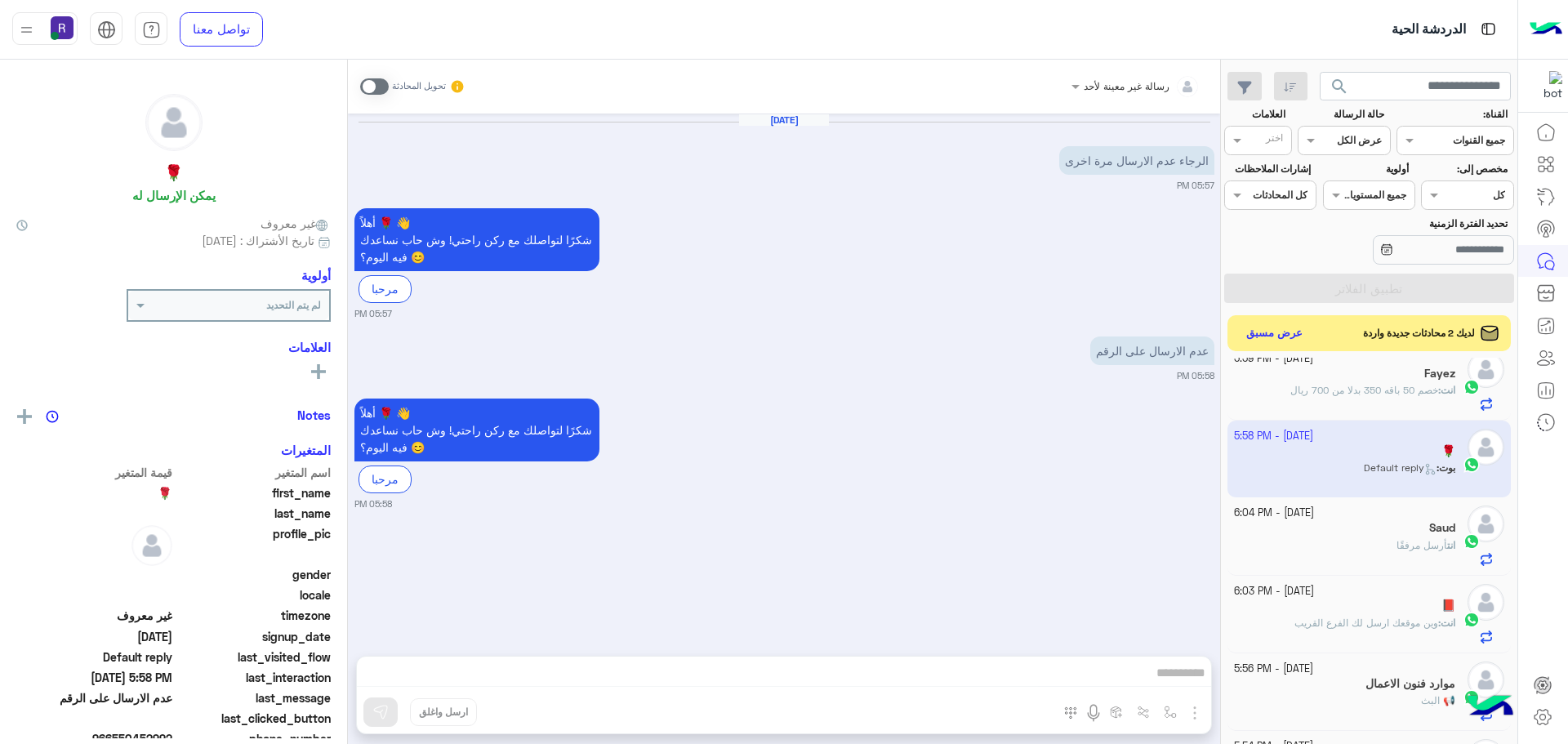
click at [377, 85] on span at bounding box center [374, 86] width 28 height 17
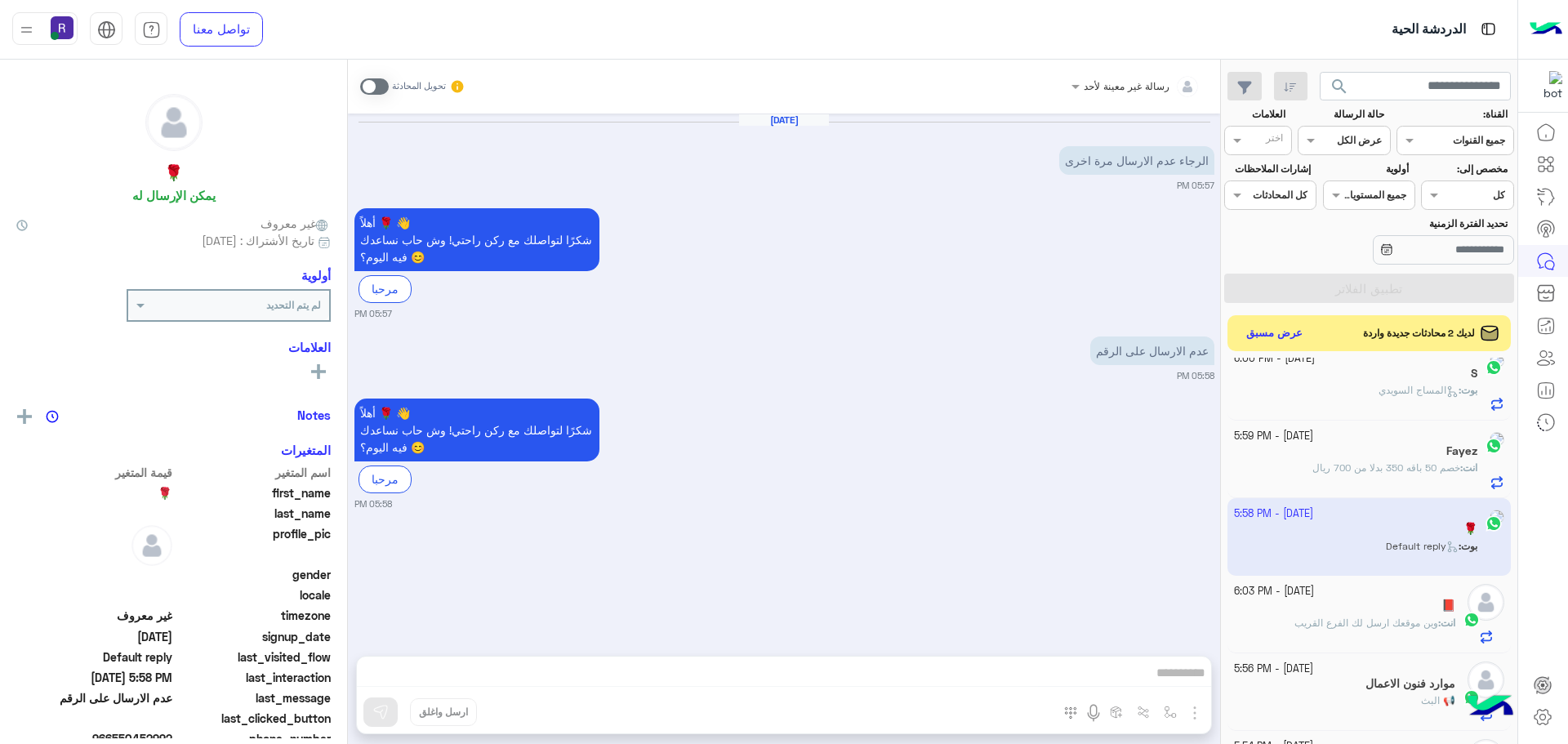
scroll to position [410, 0]
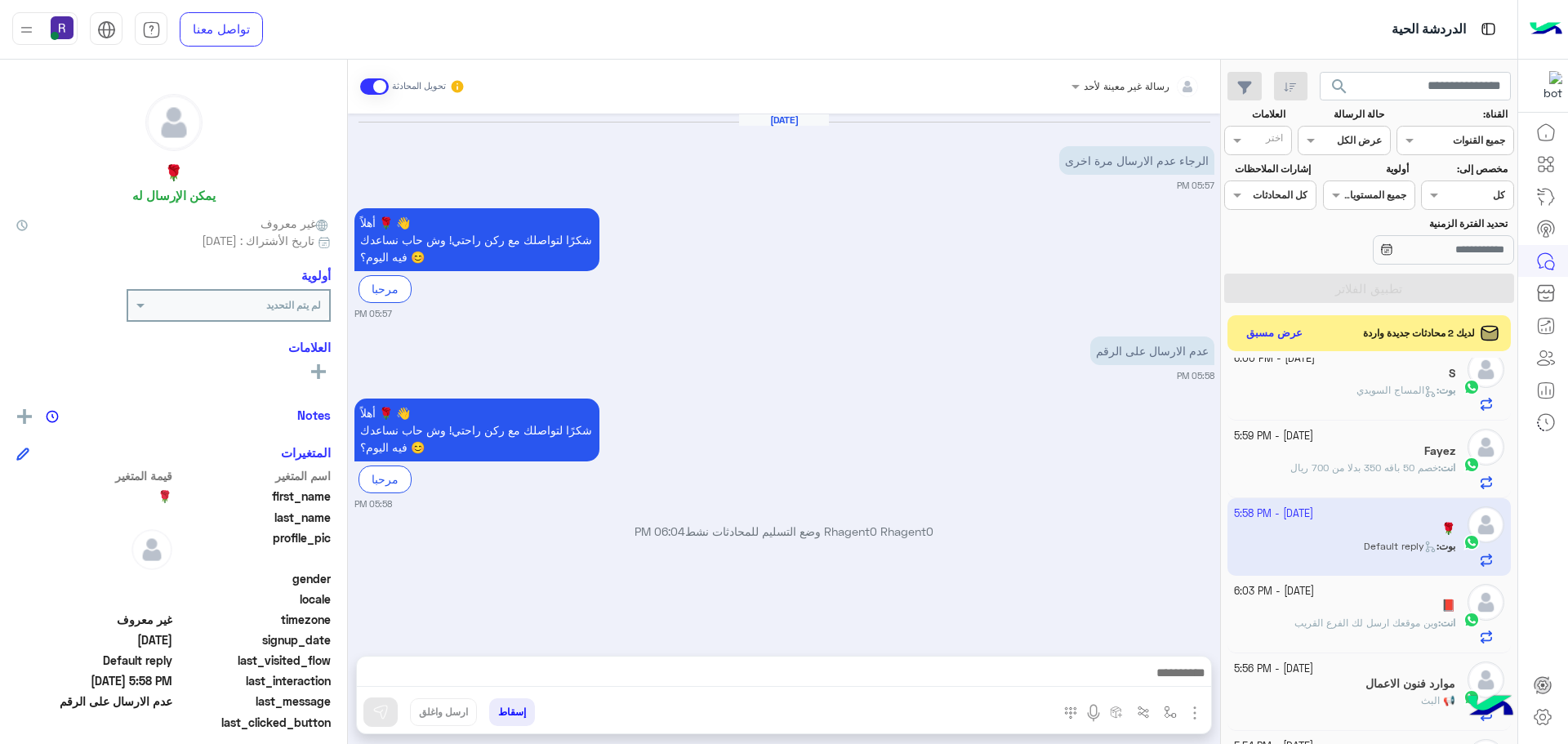
click at [1197, 706] on img "button" at bounding box center [1194, 713] width 19 height 19
click at [1182, 681] on button "الصور" at bounding box center [1169, 677] width 69 height 33
click at [1195, 722] on img "button" at bounding box center [1194, 713] width 19 height 19
click at [1153, 636] on span "المرفقات" at bounding box center [1153, 644] width 49 height 18
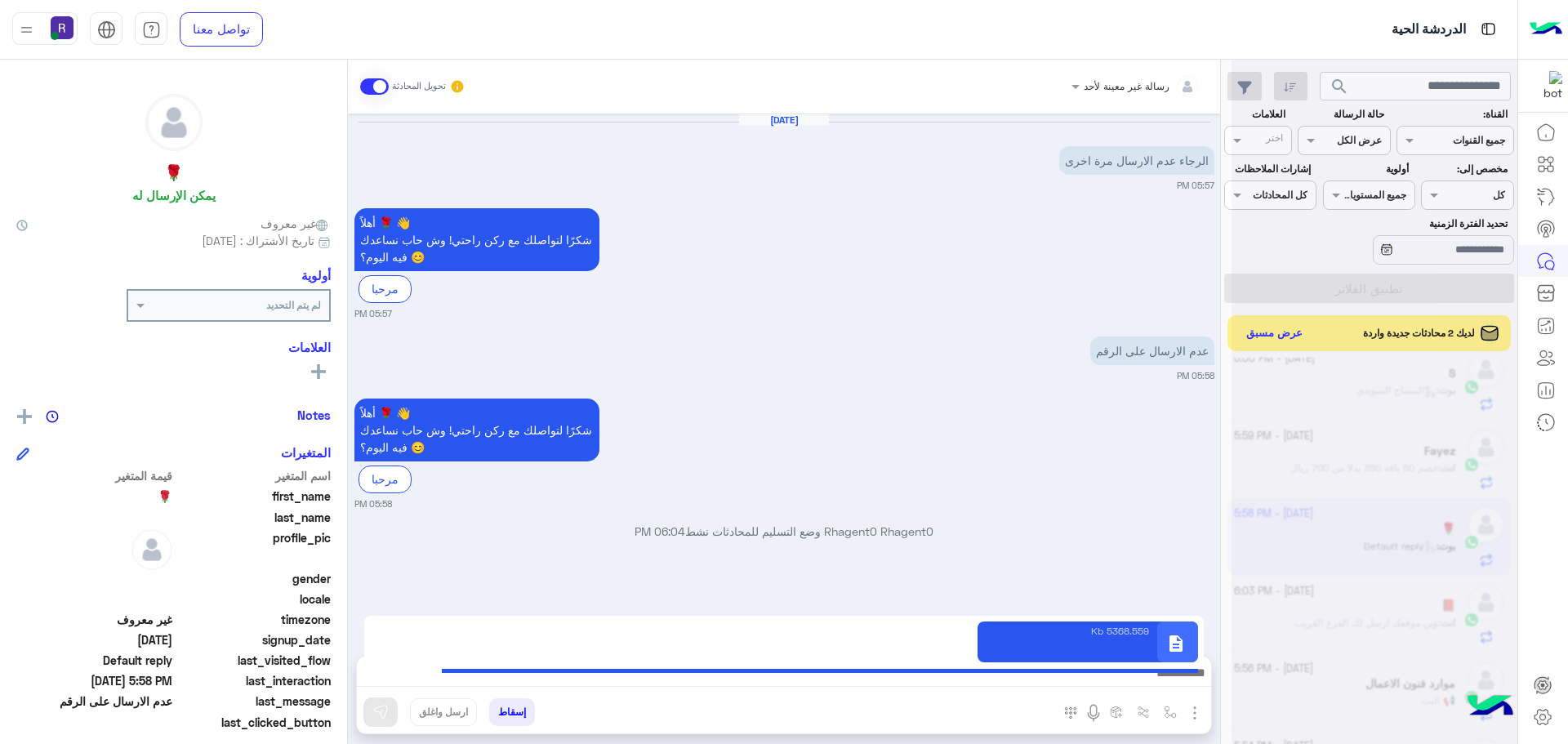
type textarea "**********"
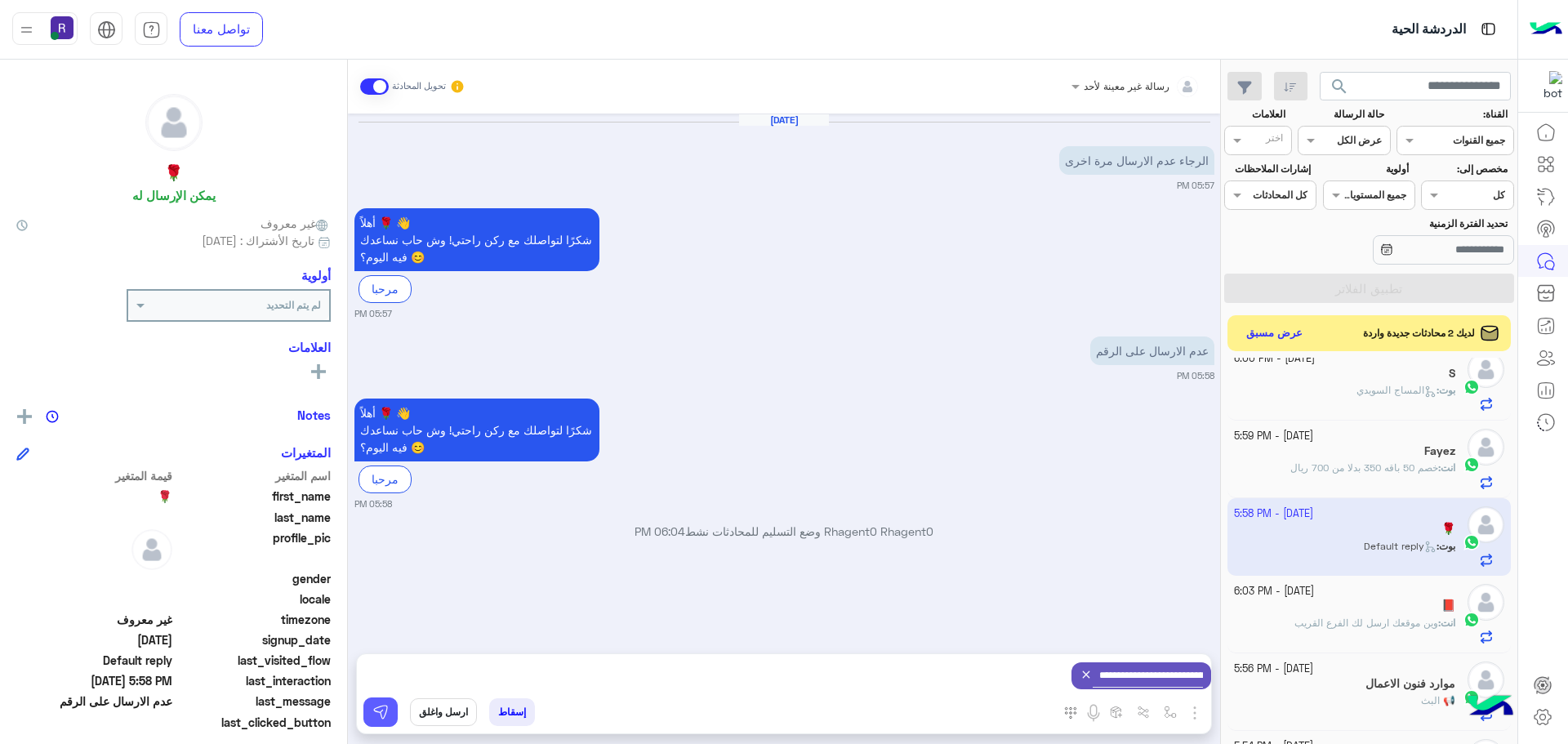
click at [373, 705] on img at bounding box center [381, 712] width 17 height 17
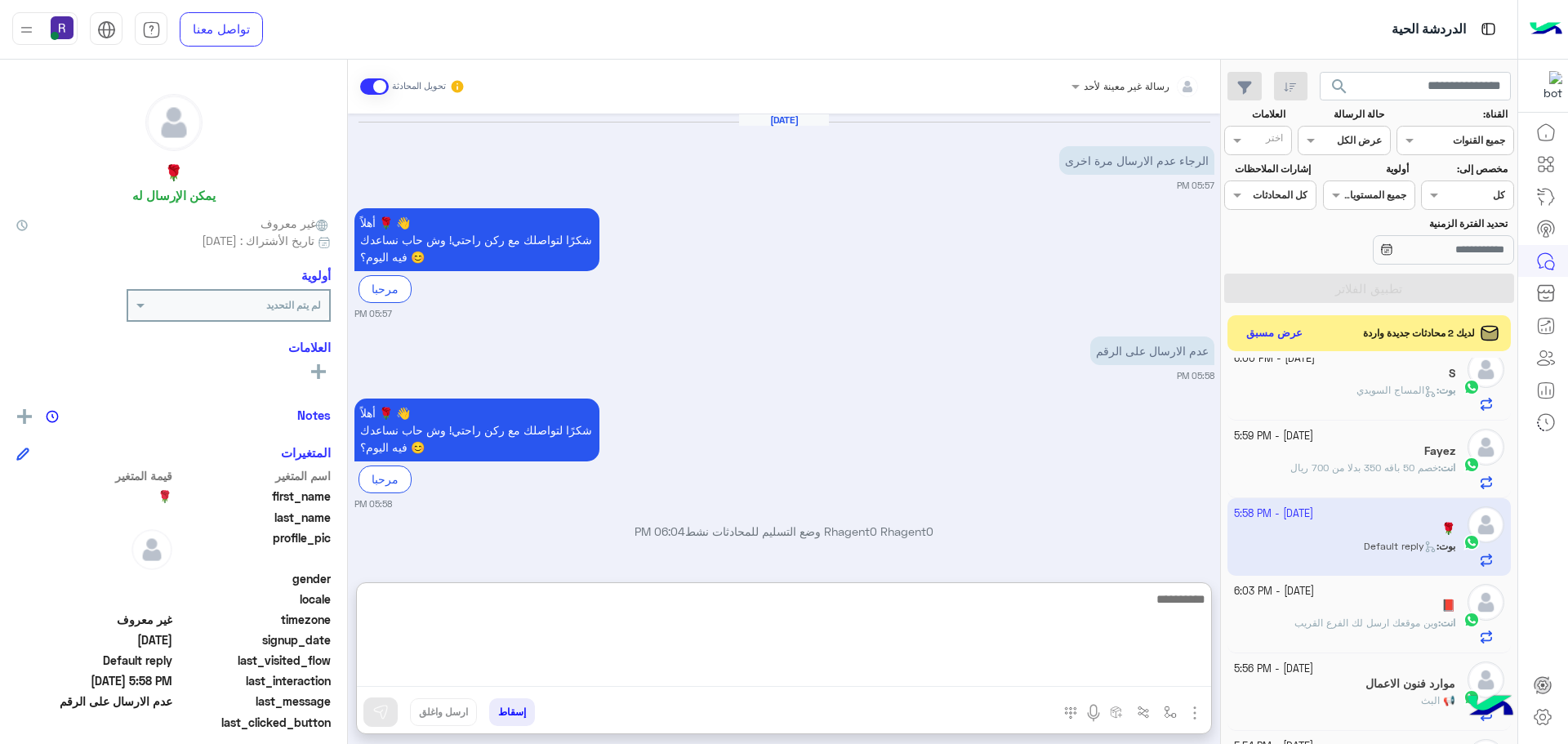
paste textarea "**********"
type textarea "**********"
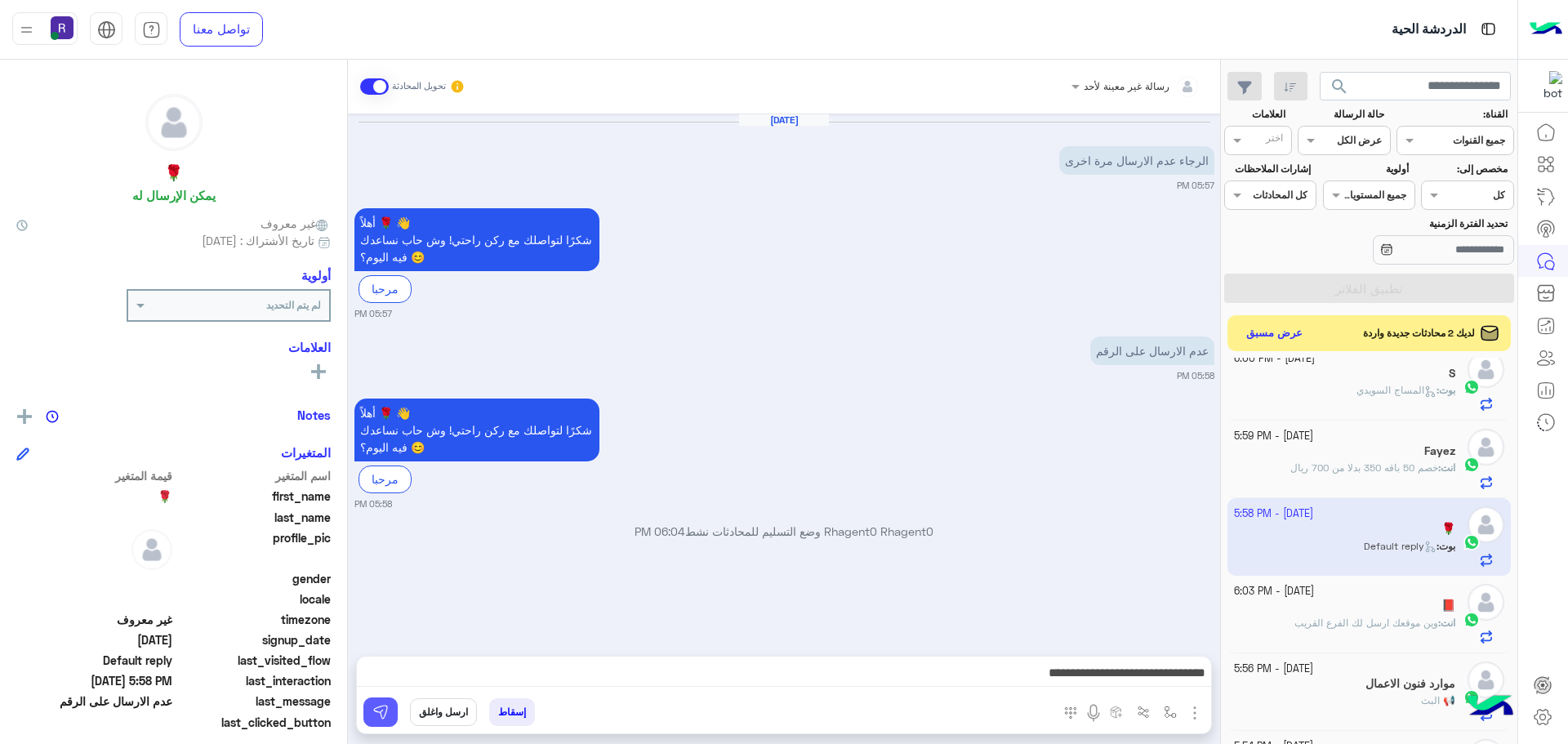
click at [378, 717] on img at bounding box center [381, 712] width 17 height 17
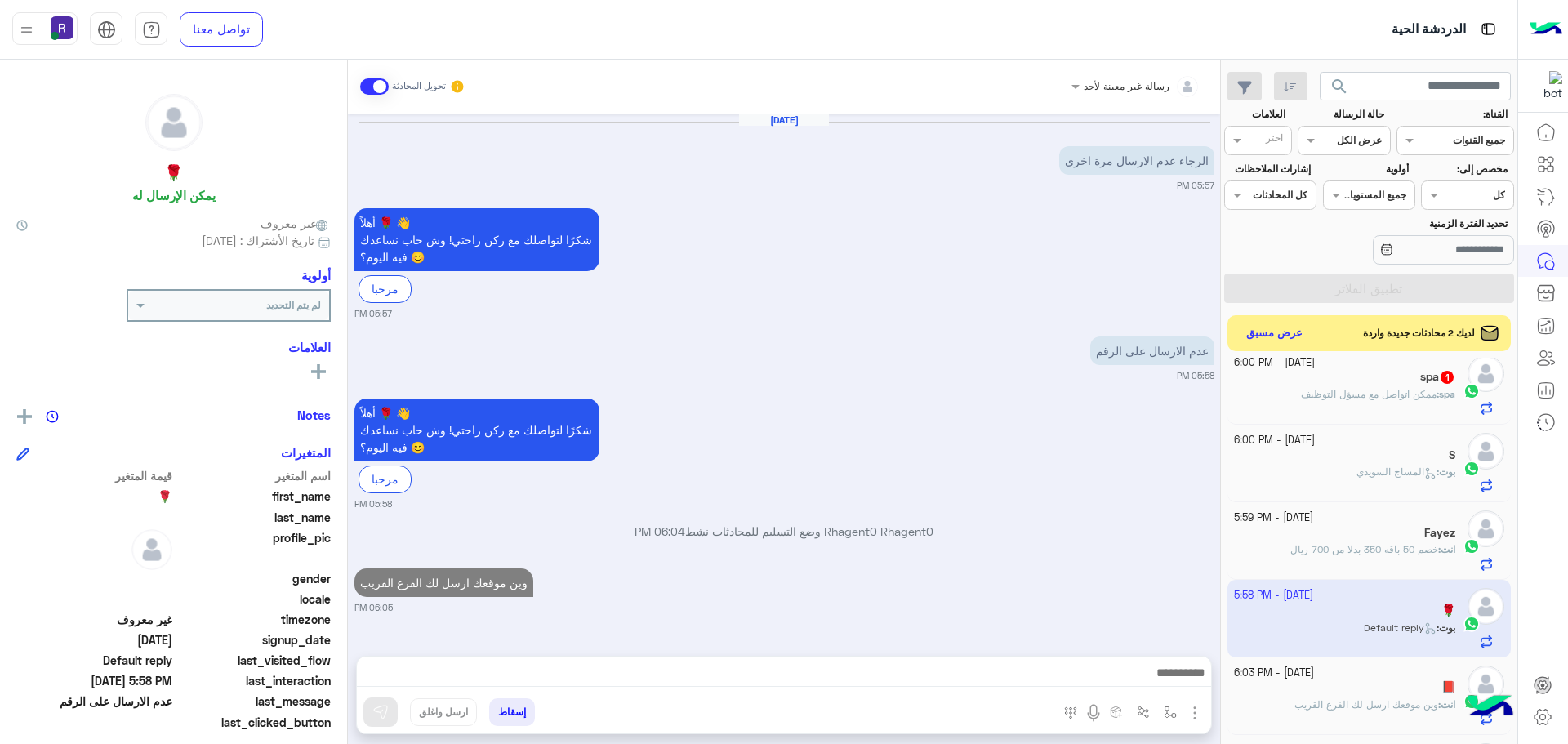
scroll to position [165, 0]
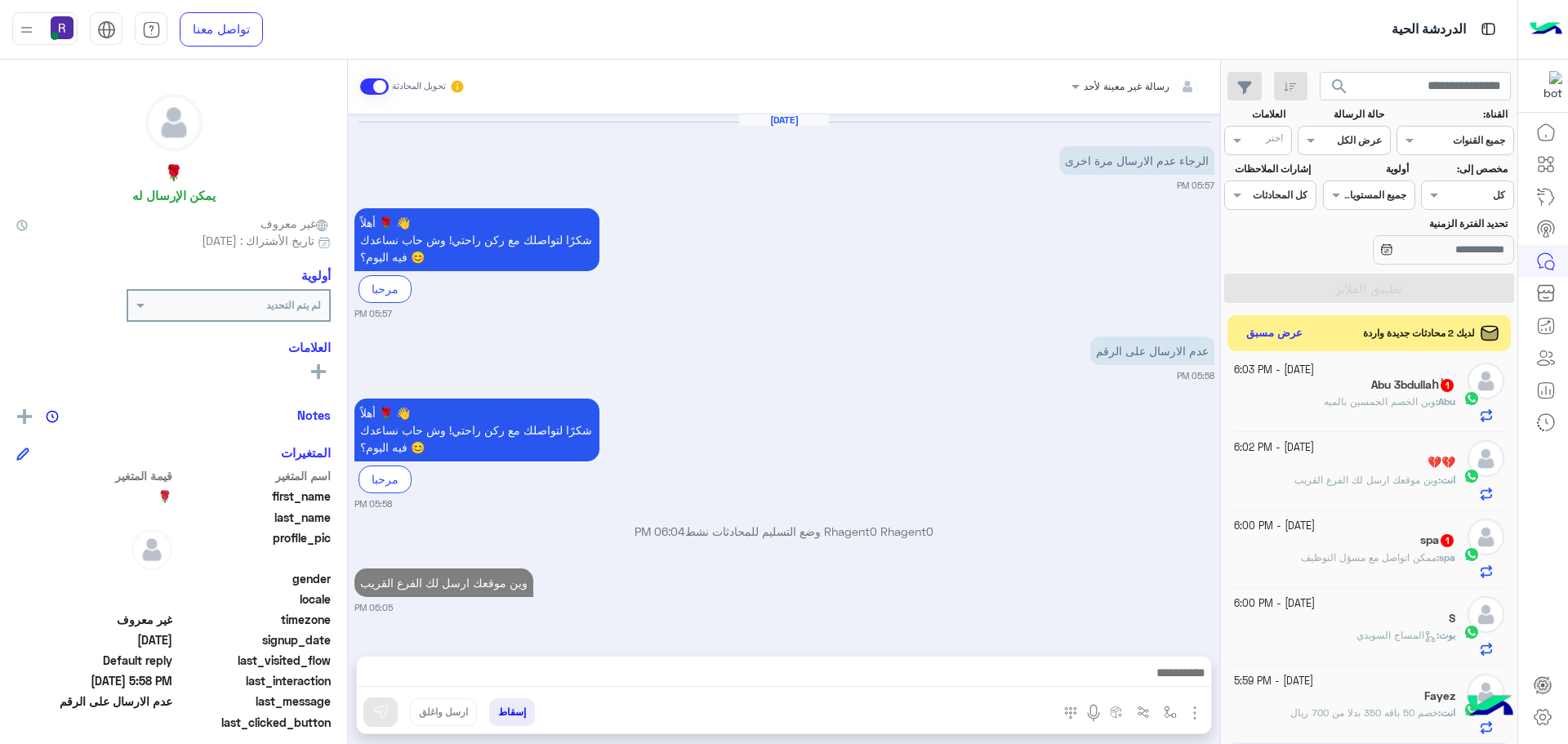
click at [1392, 540] on div "spa 1" at bounding box center [1345, 542] width 222 height 17
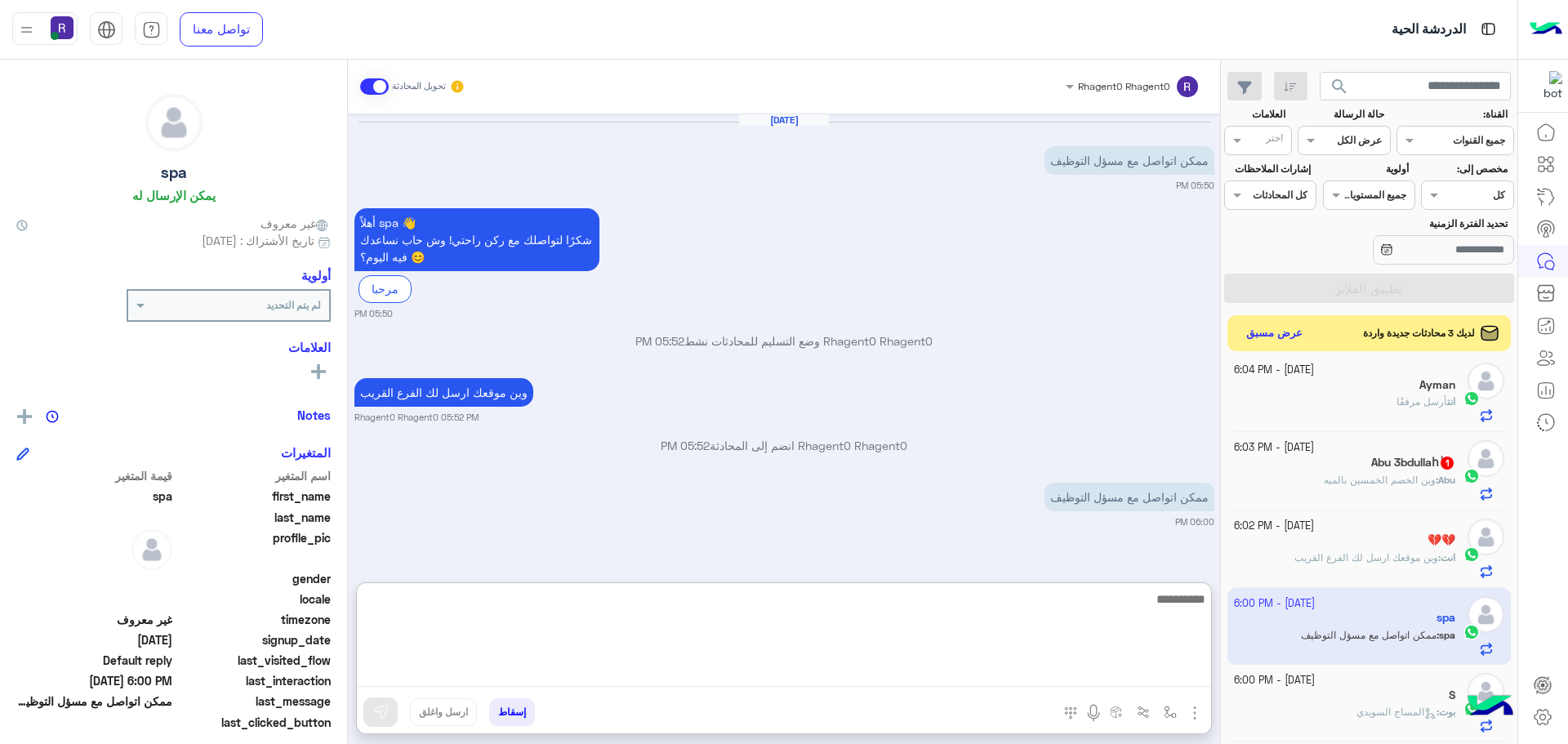
paste textarea "**********"
type textarea "**********"
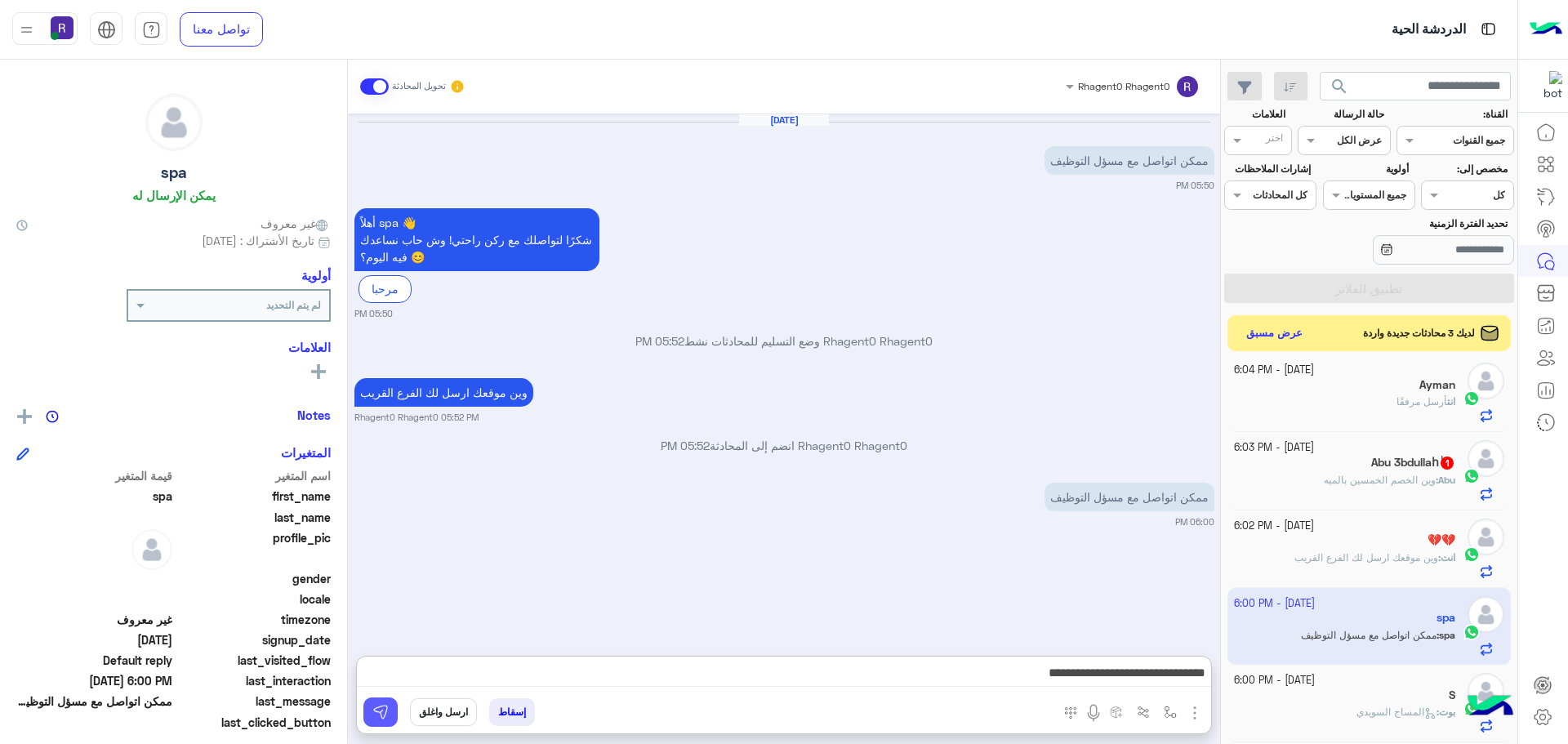
click at [385, 717] on img at bounding box center [381, 712] width 17 height 17
click at [1381, 486] on p "Abu : وين الخصم الخمسين بالميه" at bounding box center [1388, 480] width 131 height 15
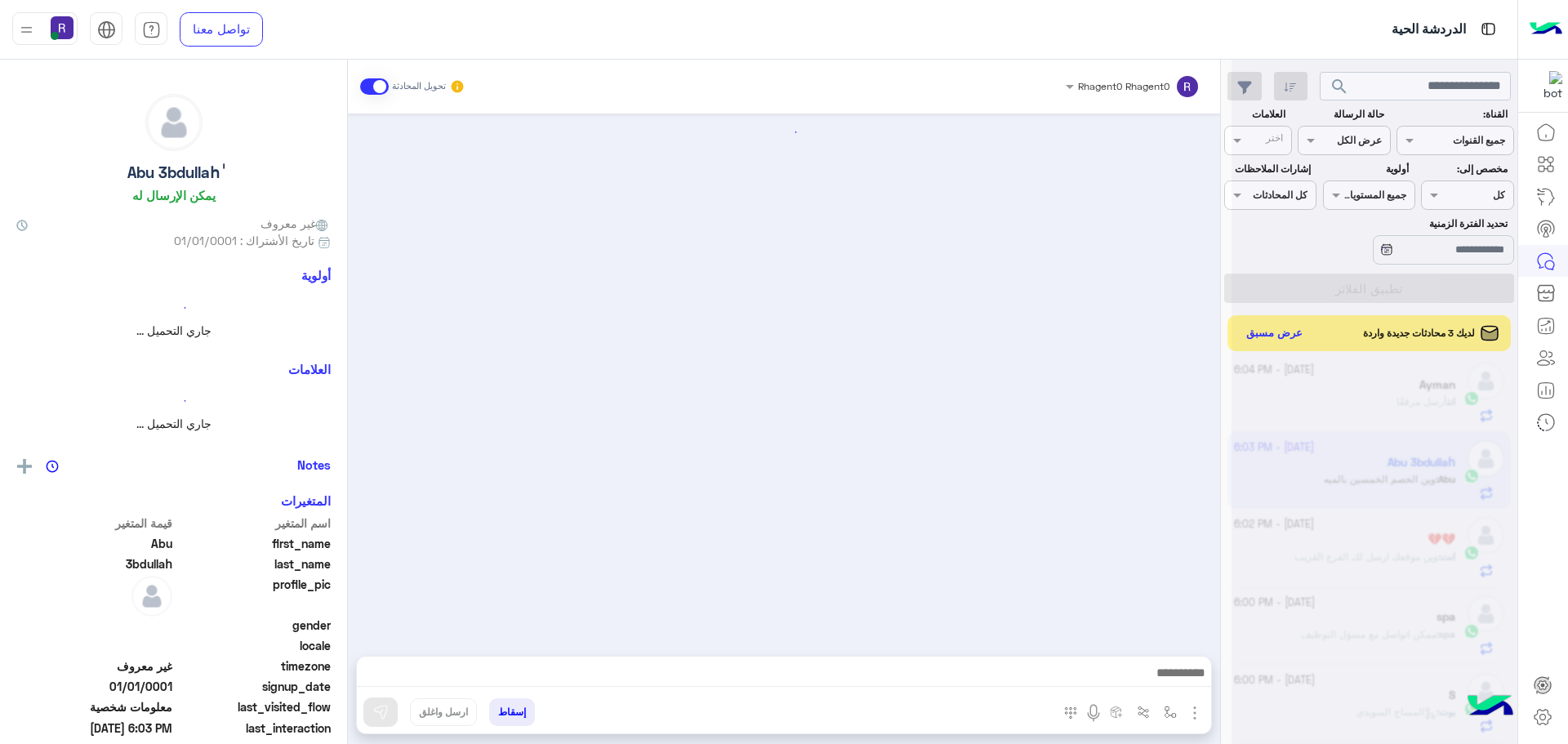
scroll to position [1620, 0]
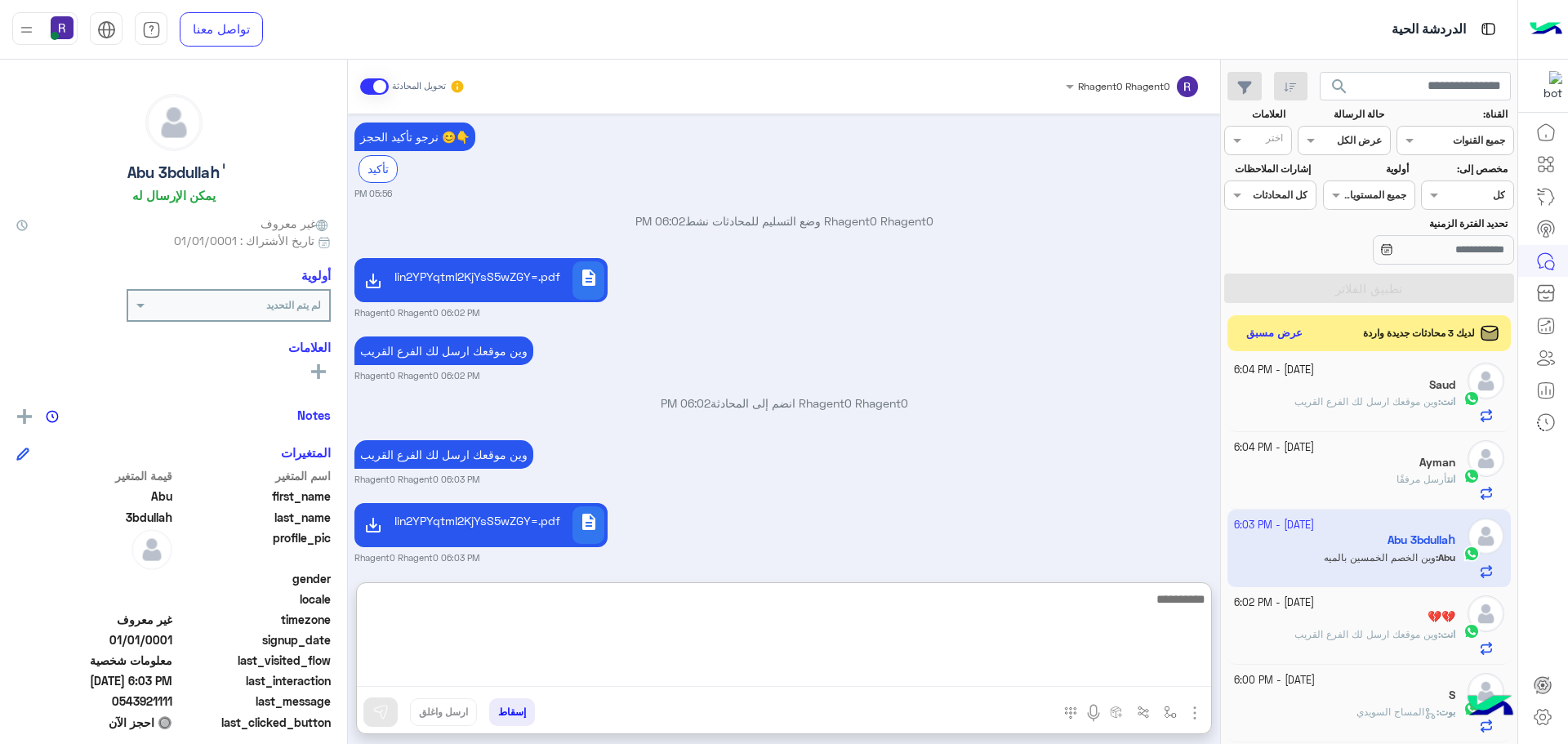
click at [660, 676] on textarea at bounding box center [784, 637] width 854 height 98
type textarea "**********"
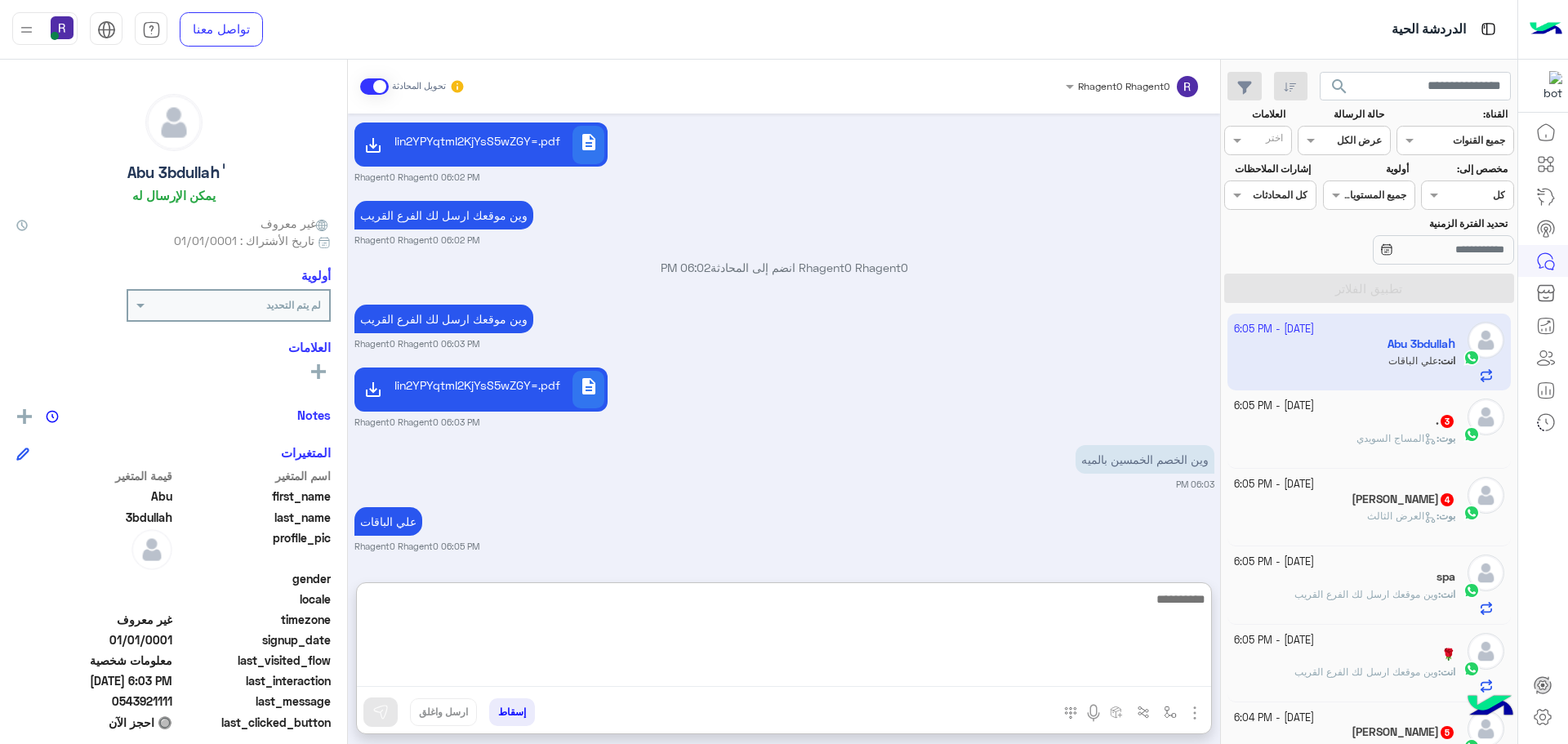
scroll to position [0, 0]
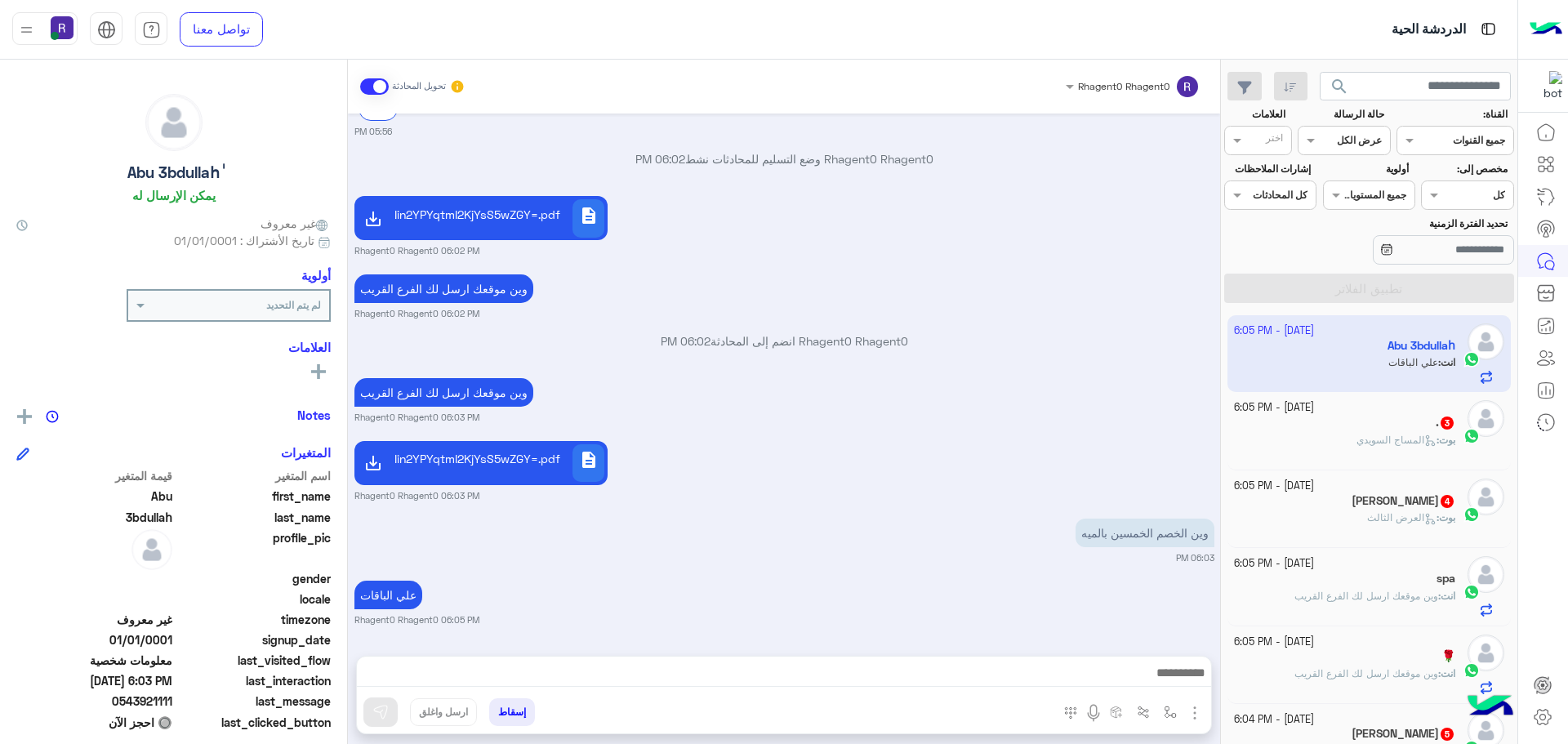
click at [1326, 522] on div "بوت : العرض الثالث" at bounding box center [1345, 524] width 222 height 28
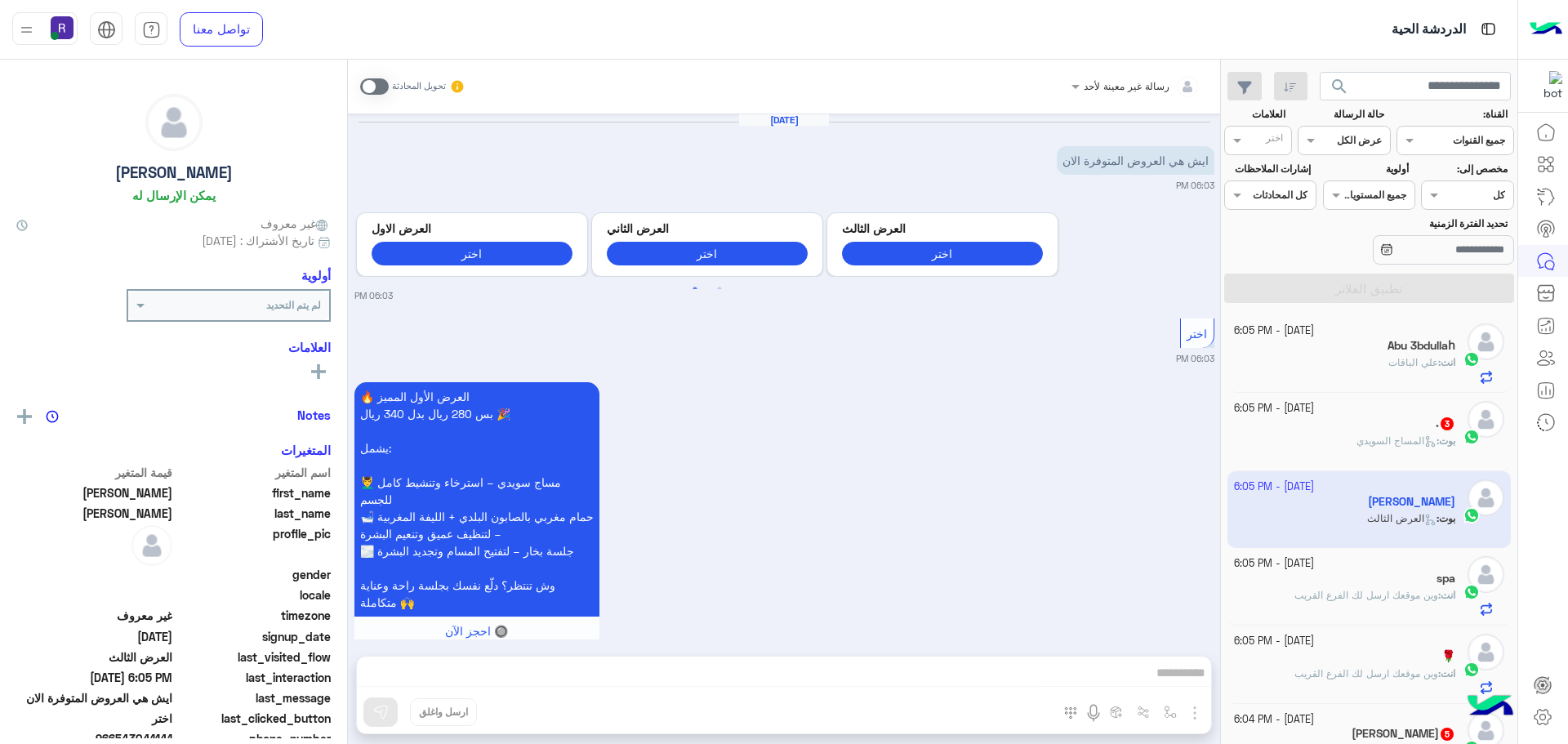
scroll to position [1052, 0]
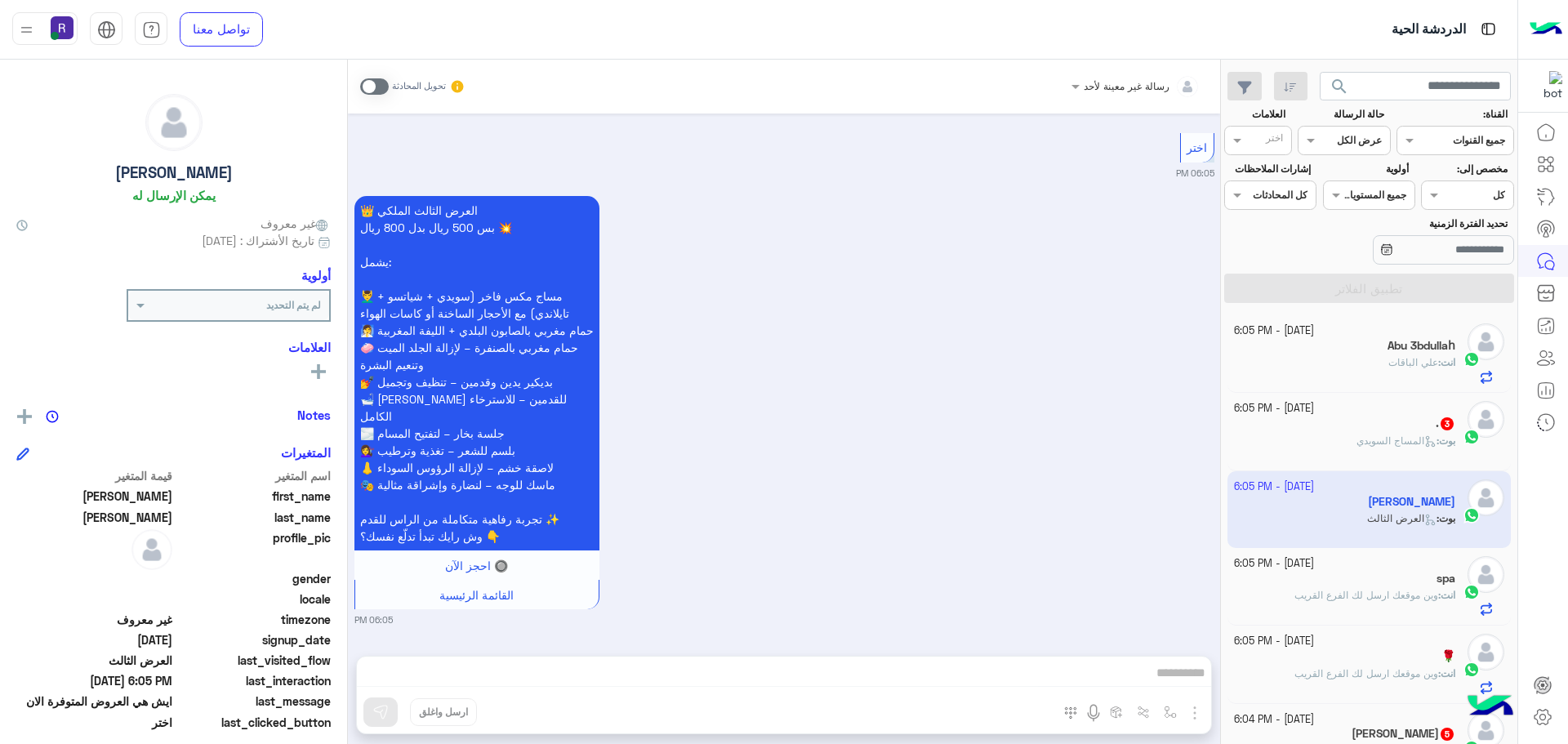
click at [1437, 435] on b "بوت :" at bounding box center [1446, 440] width 18 height 13
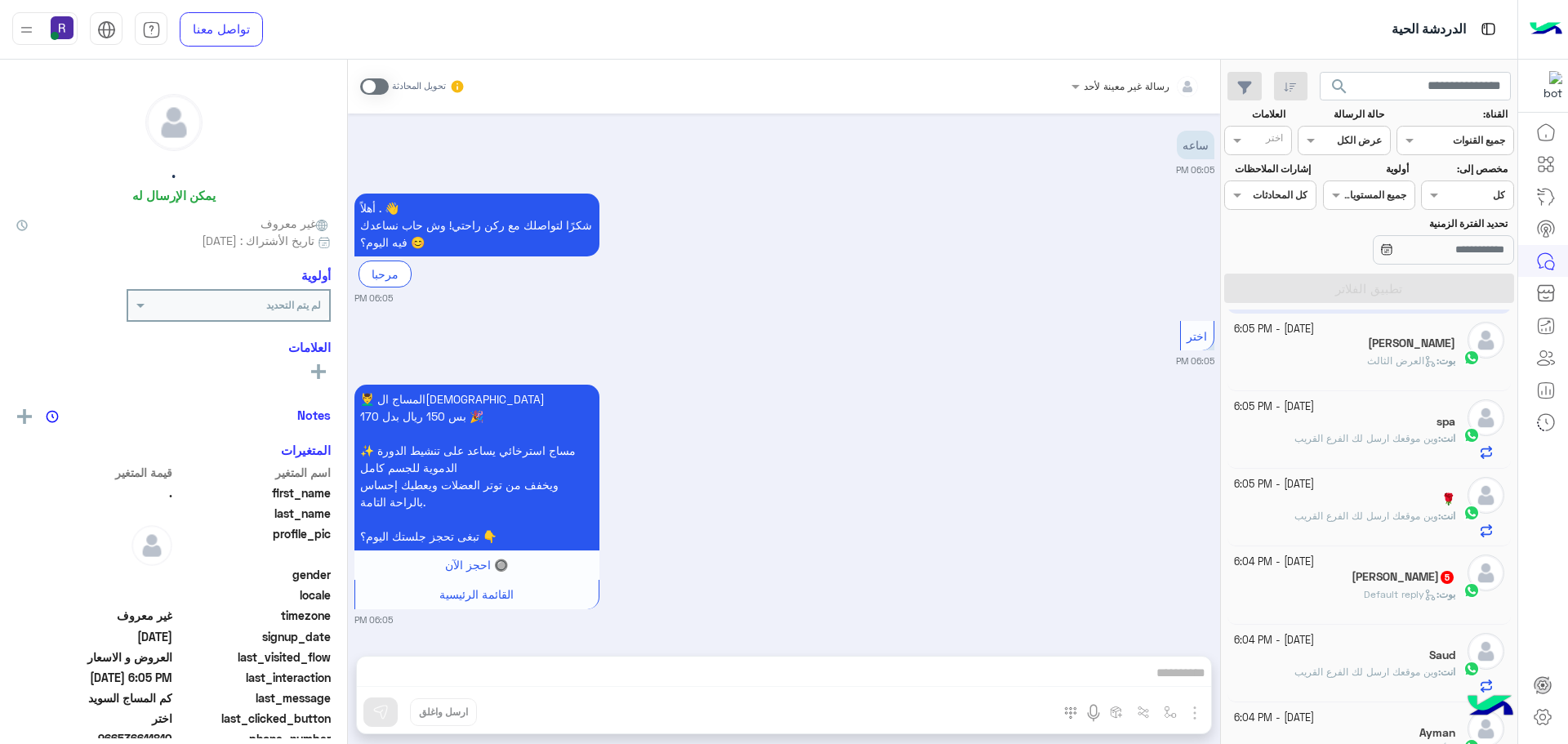
scroll to position [163, 0]
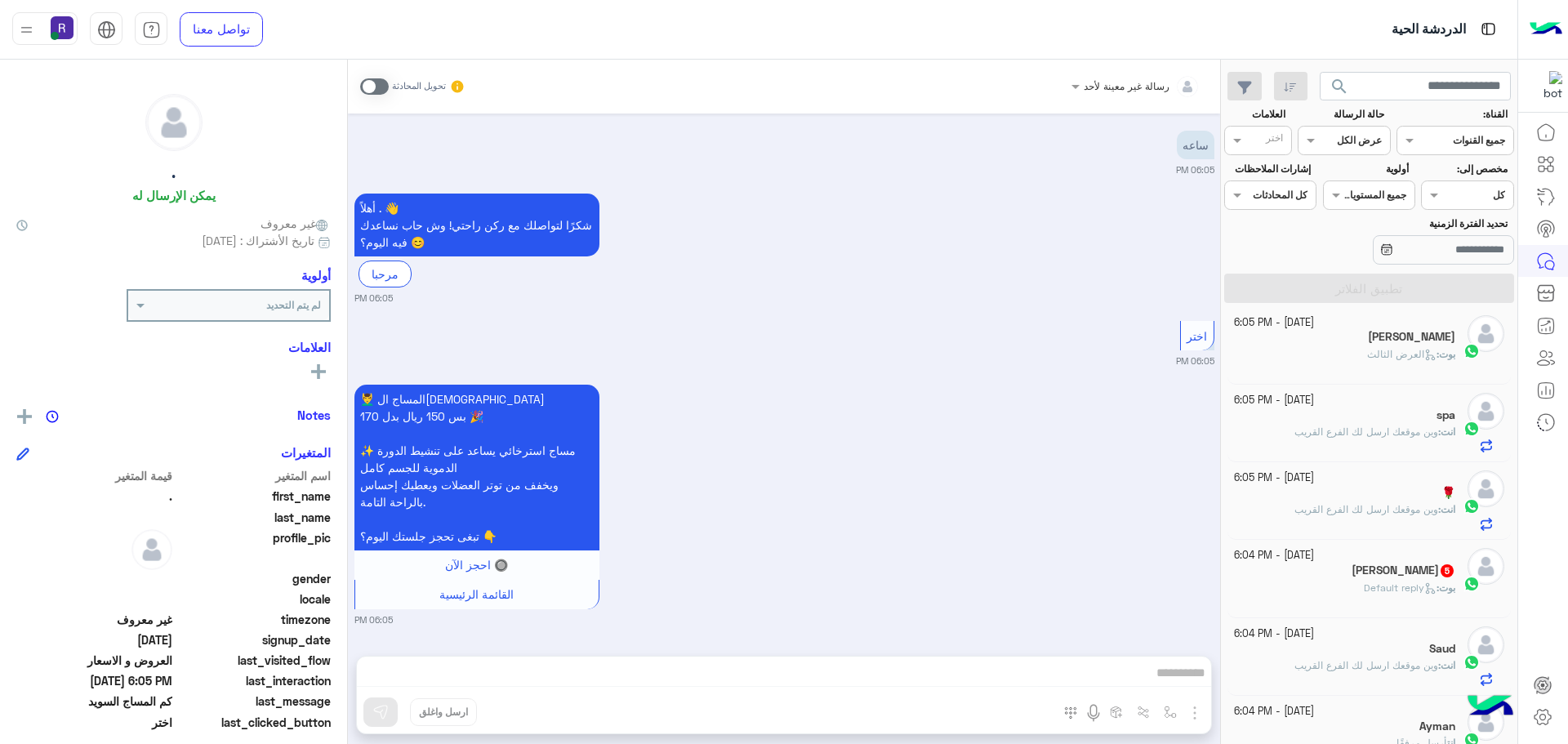
click at [1329, 577] on div "ظافر الفرد 5" at bounding box center [1345, 572] width 222 height 17
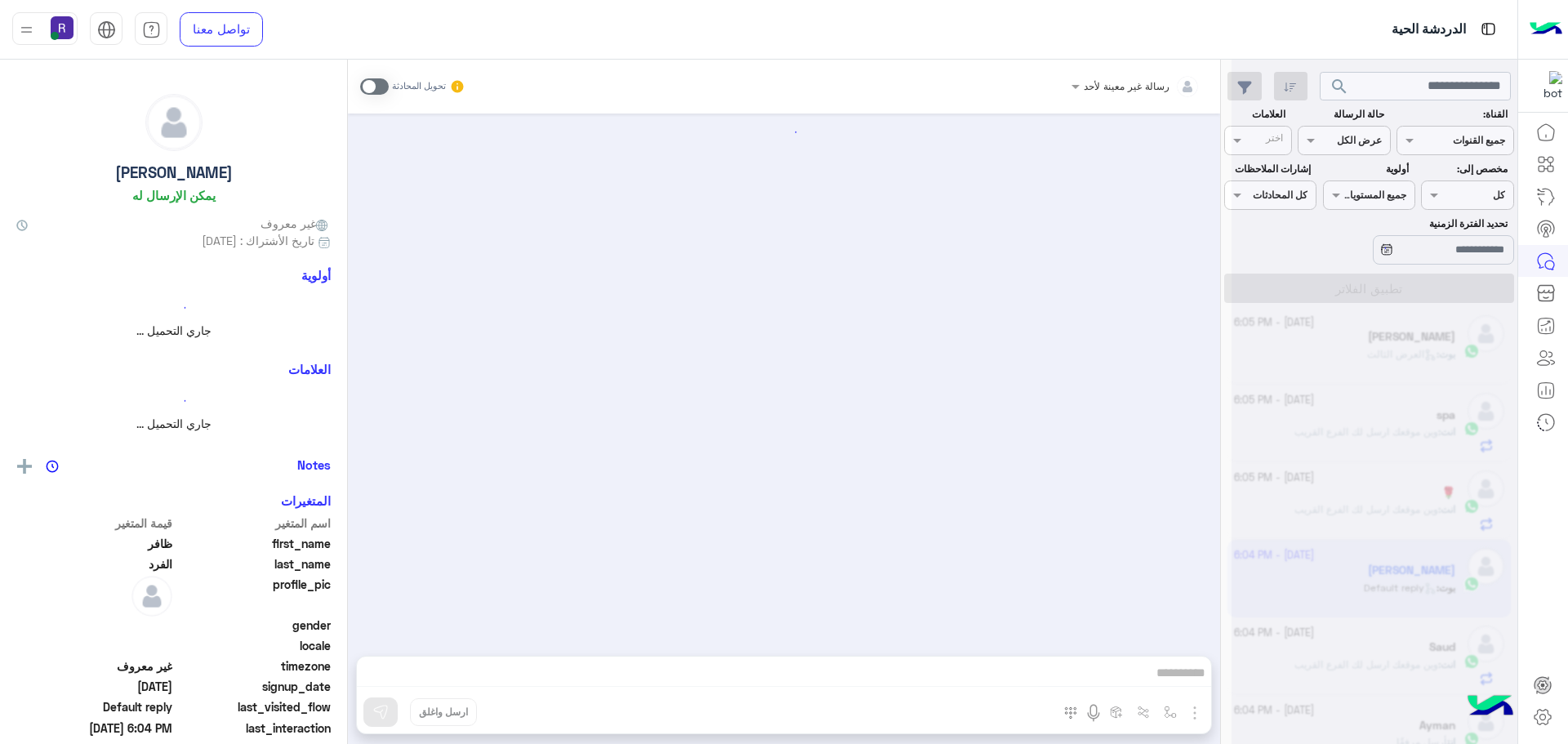
scroll to position [699, 0]
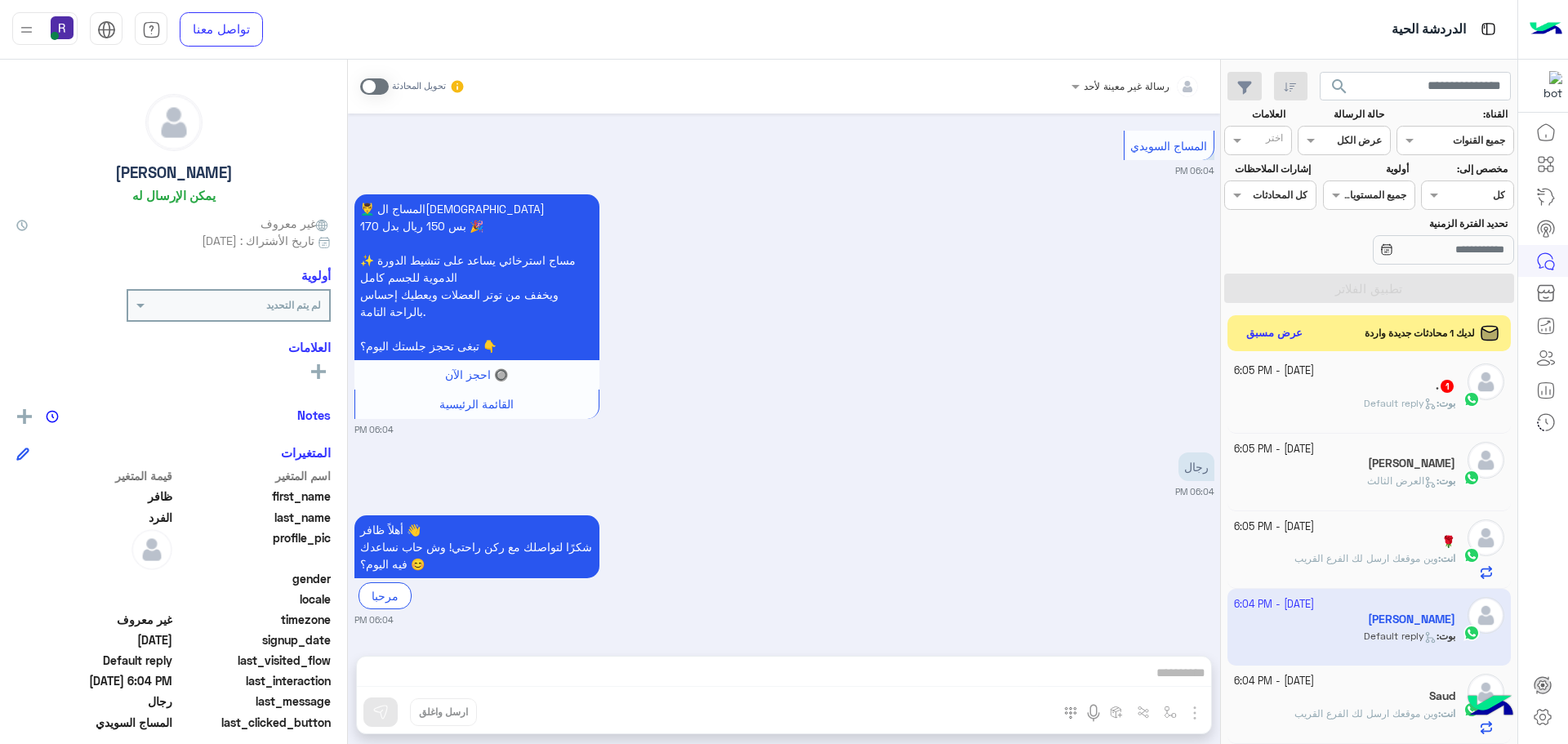
click at [1361, 389] on div ". 1" at bounding box center [1345, 388] width 222 height 17
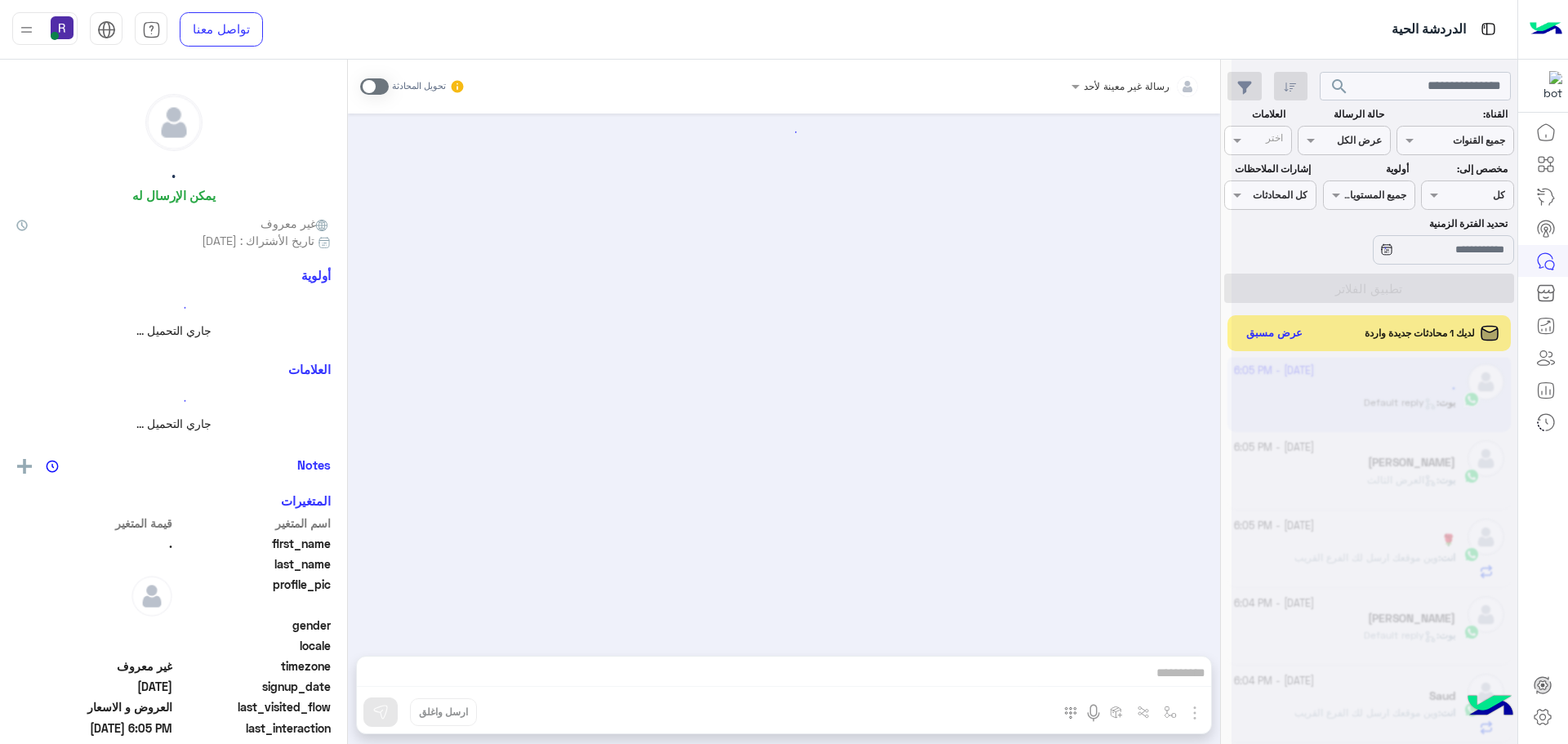
scroll to position [378, 0]
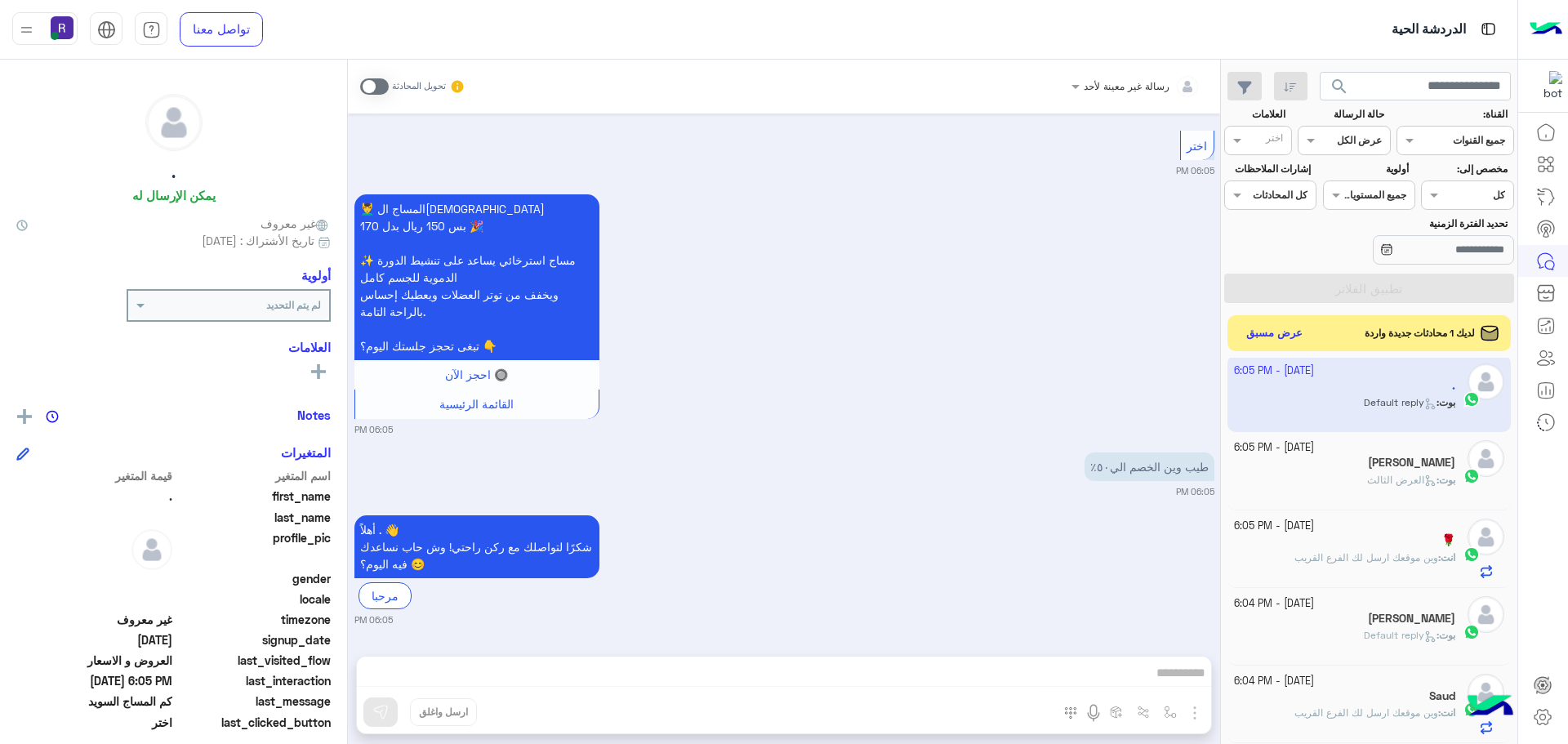
click at [1393, 489] on div "بوت : العرض الثالث" at bounding box center [1345, 487] width 222 height 28
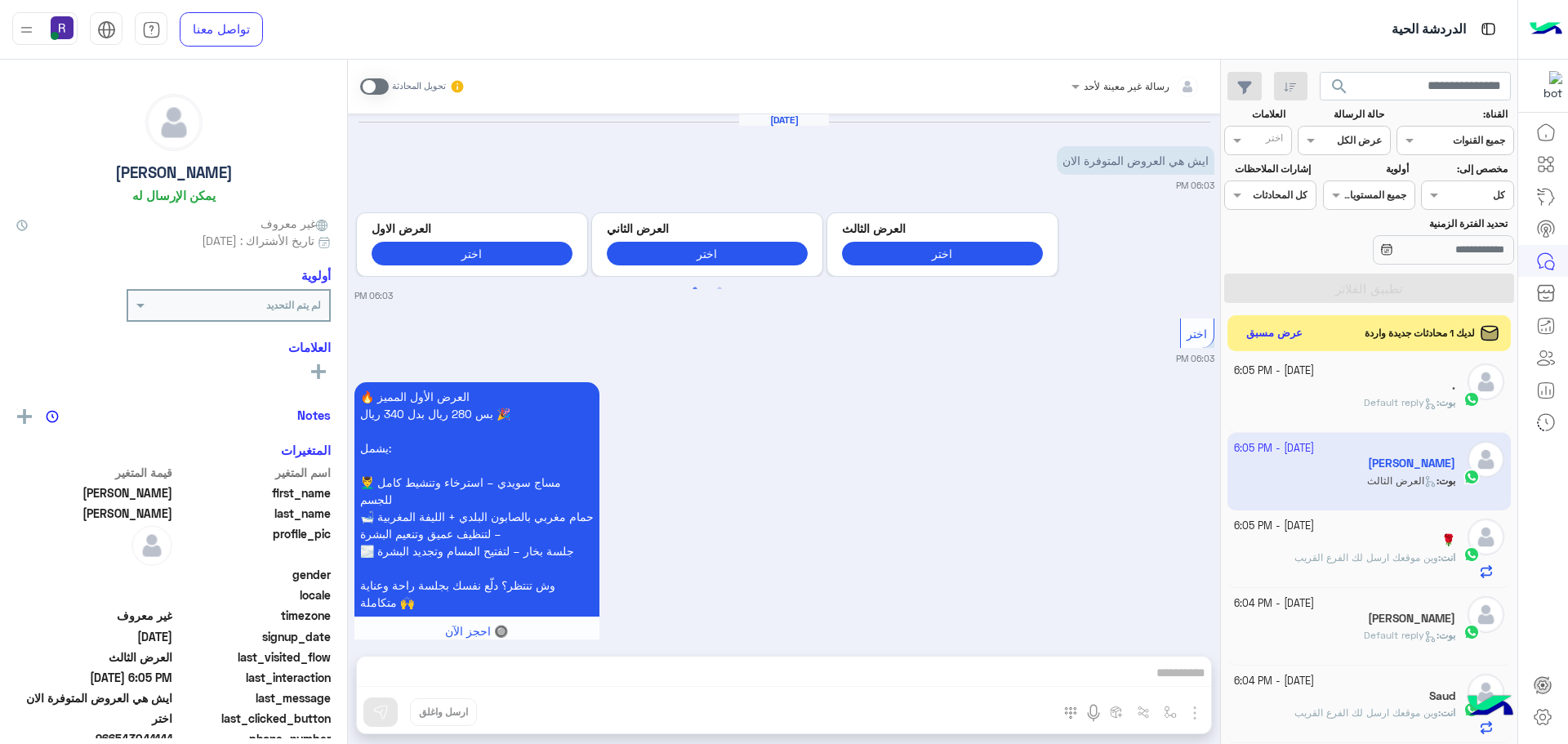
scroll to position [1052, 0]
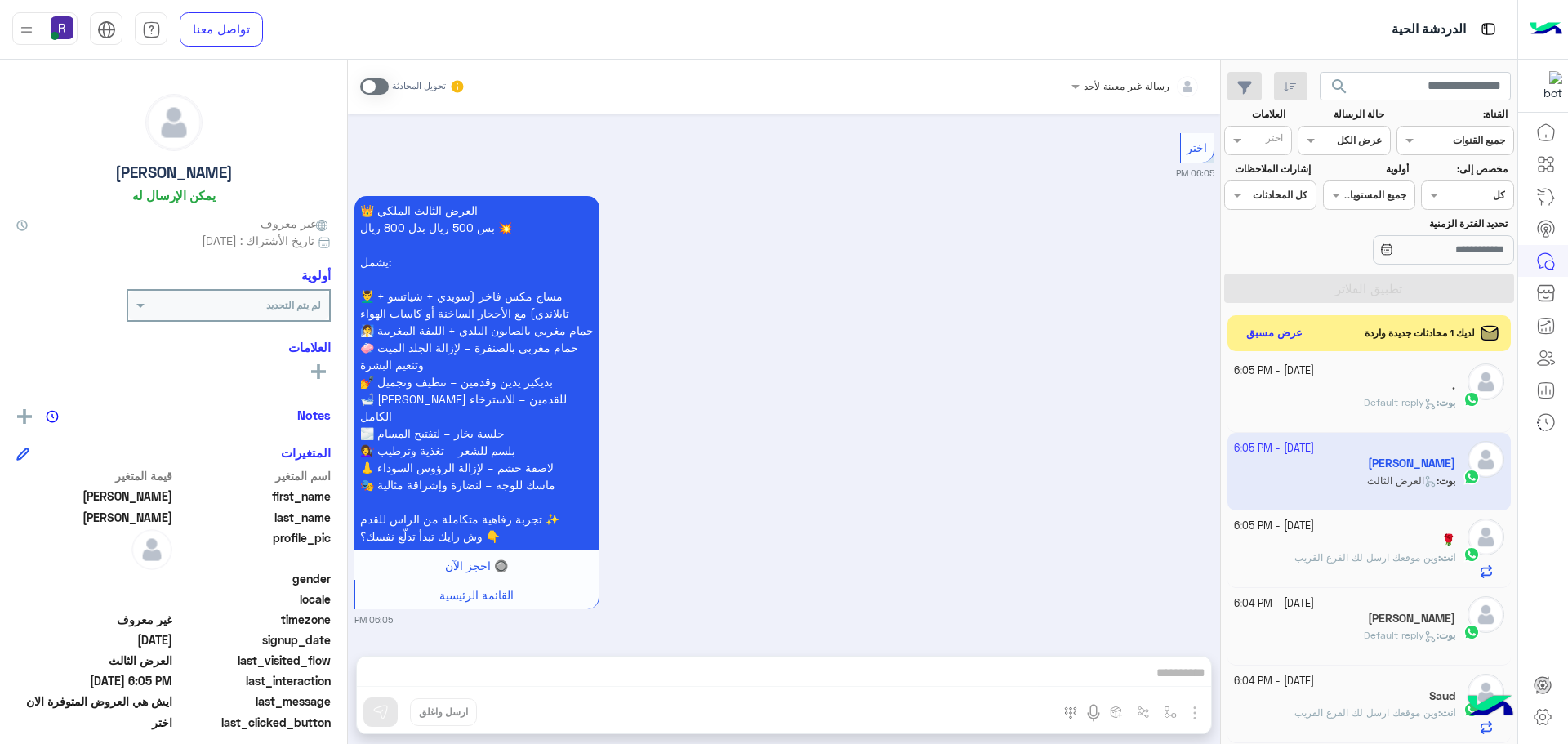
click at [385, 85] on span at bounding box center [374, 86] width 28 height 17
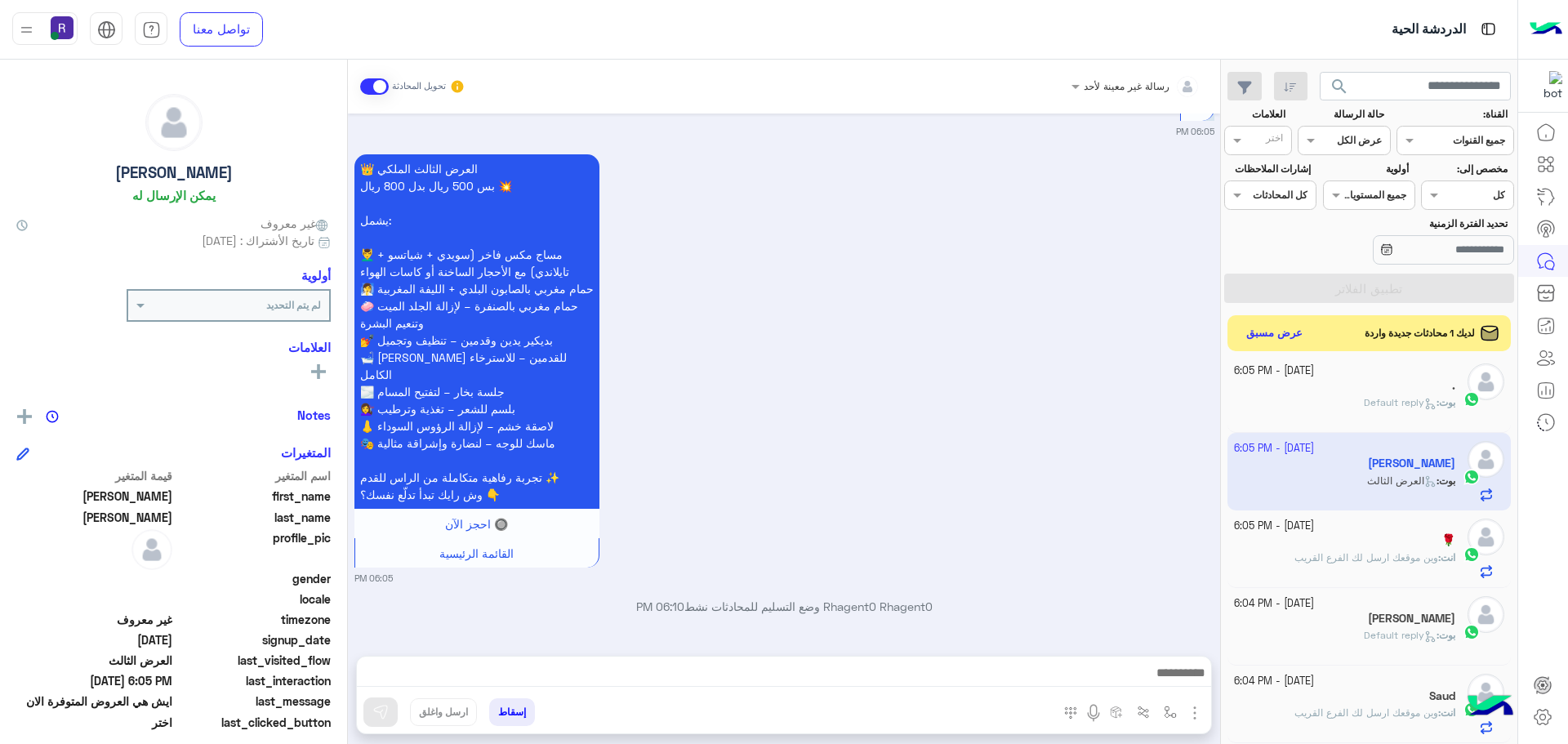
click at [1182, 703] on button "button" at bounding box center [1171, 712] width 27 height 27
click at [1195, 707] on img "button" at bounding box center [1194, 713] width 19 height 19
click at [1163, 643] on span "المرفقات" at bounding box center [1153, 644] width 49 height 18
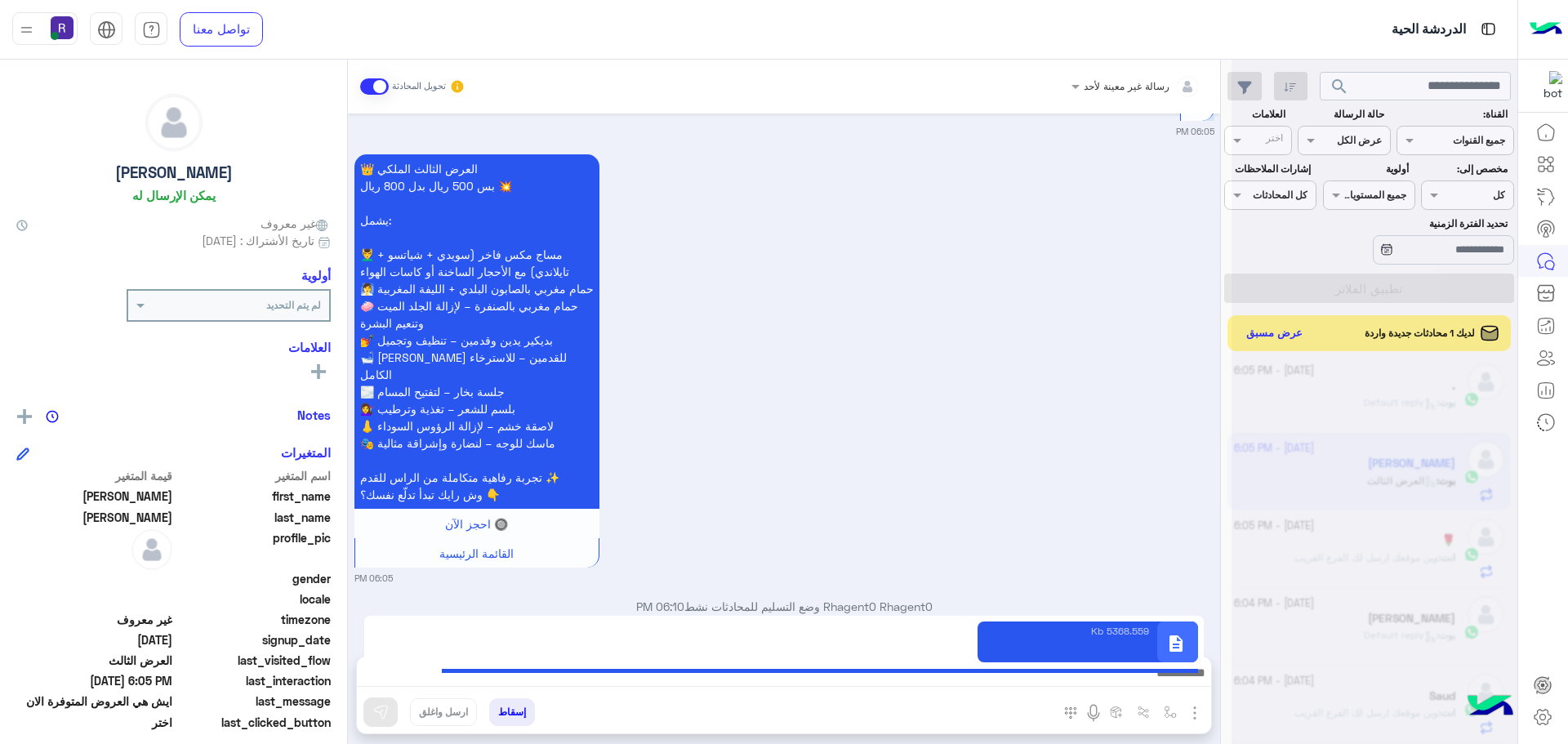
type textarea "**********"
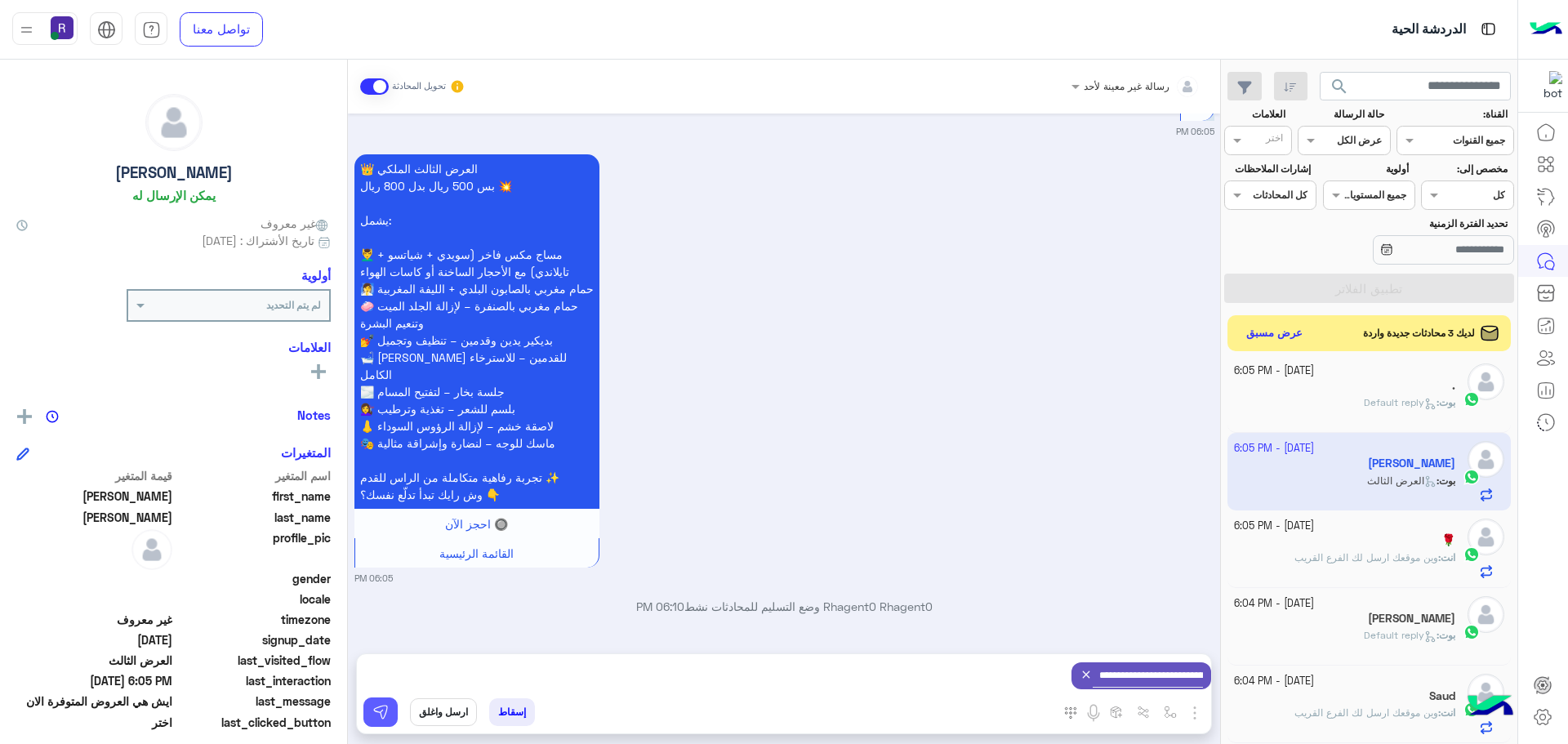
click at [378, 715] on img at bounding box center [381, 712] width 17 height 17
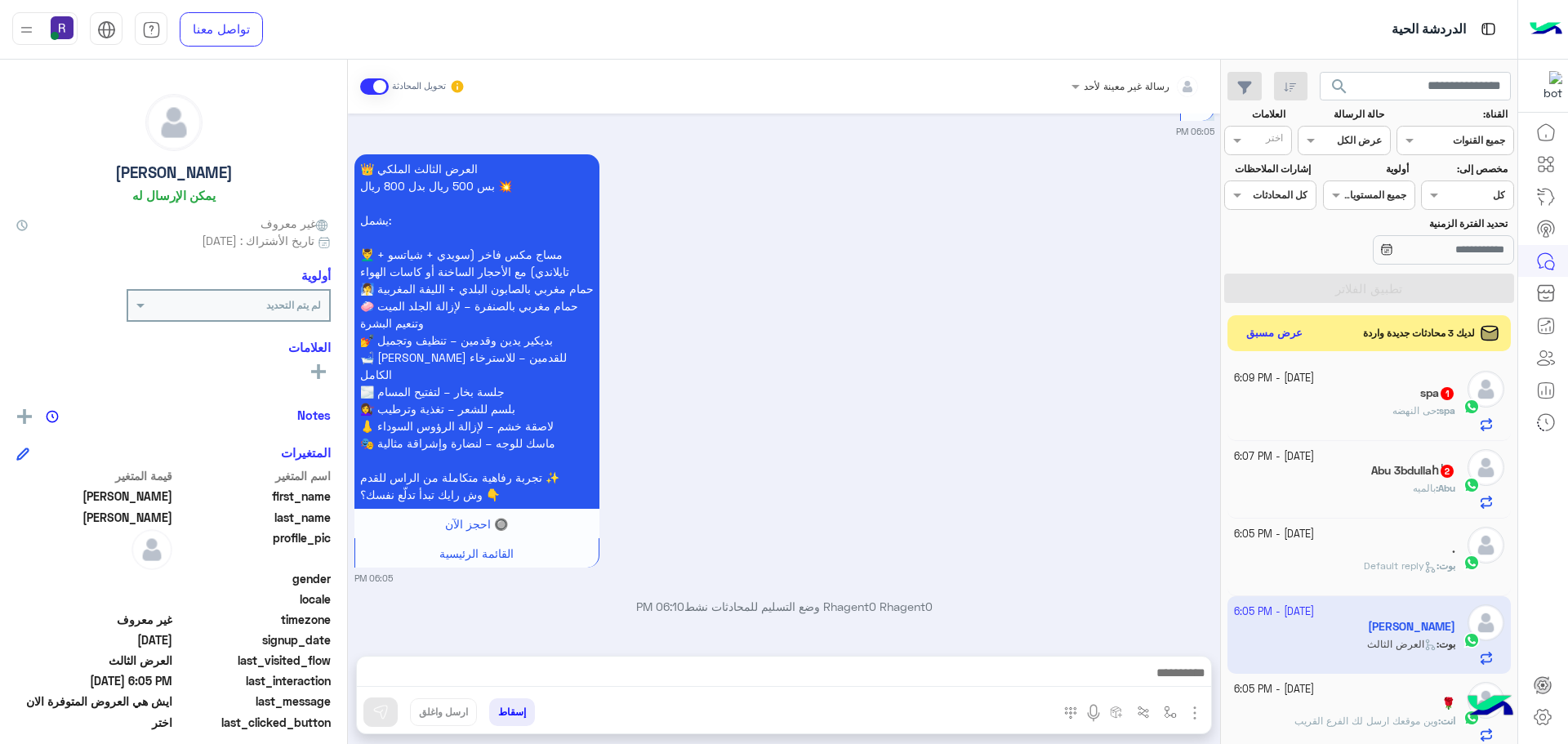
scroll to position [0, 0]
click at [1414, 503] on div "Abu : بالميه" at bounding box center [1345, 495] width 222 height 28
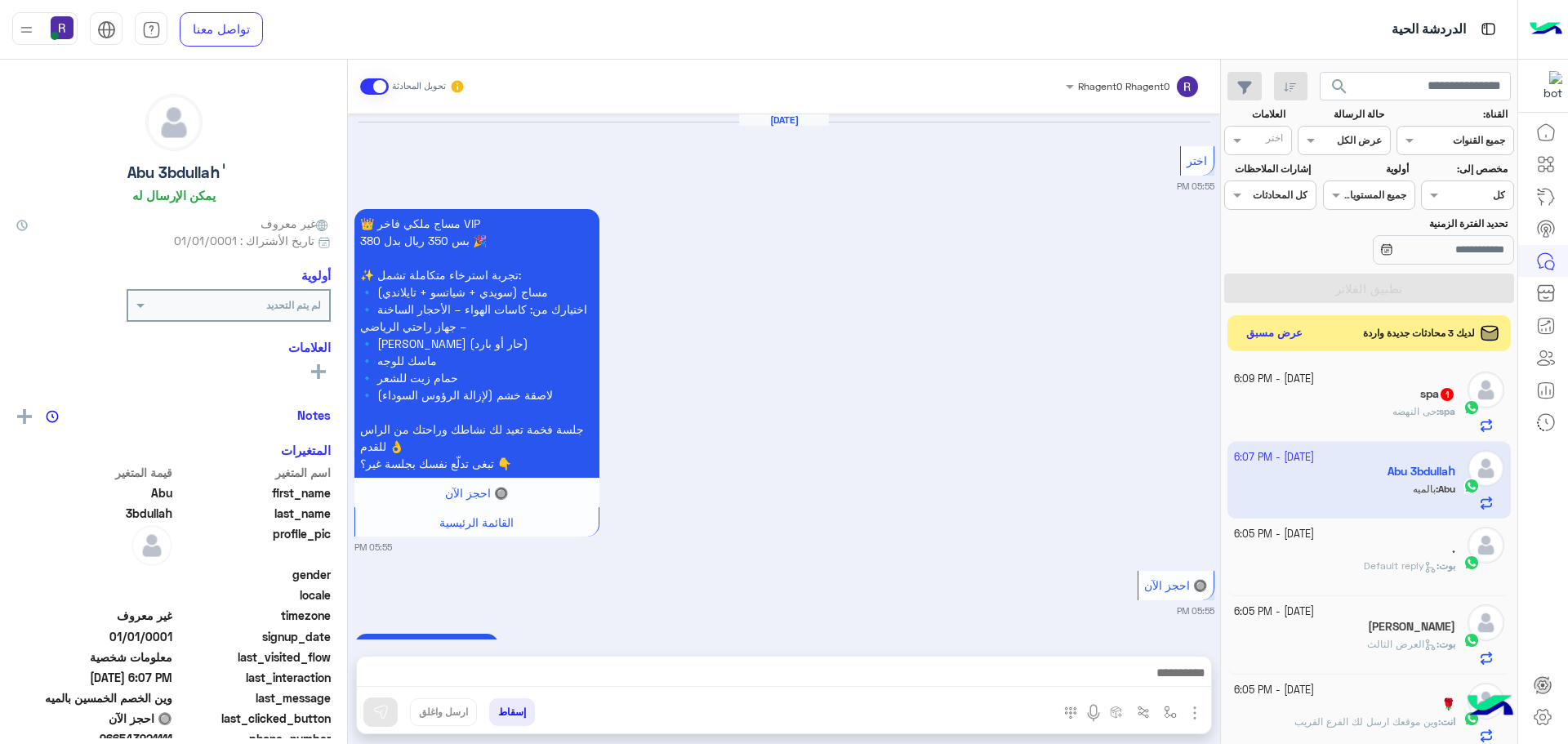
scroll to position [1072, 0]
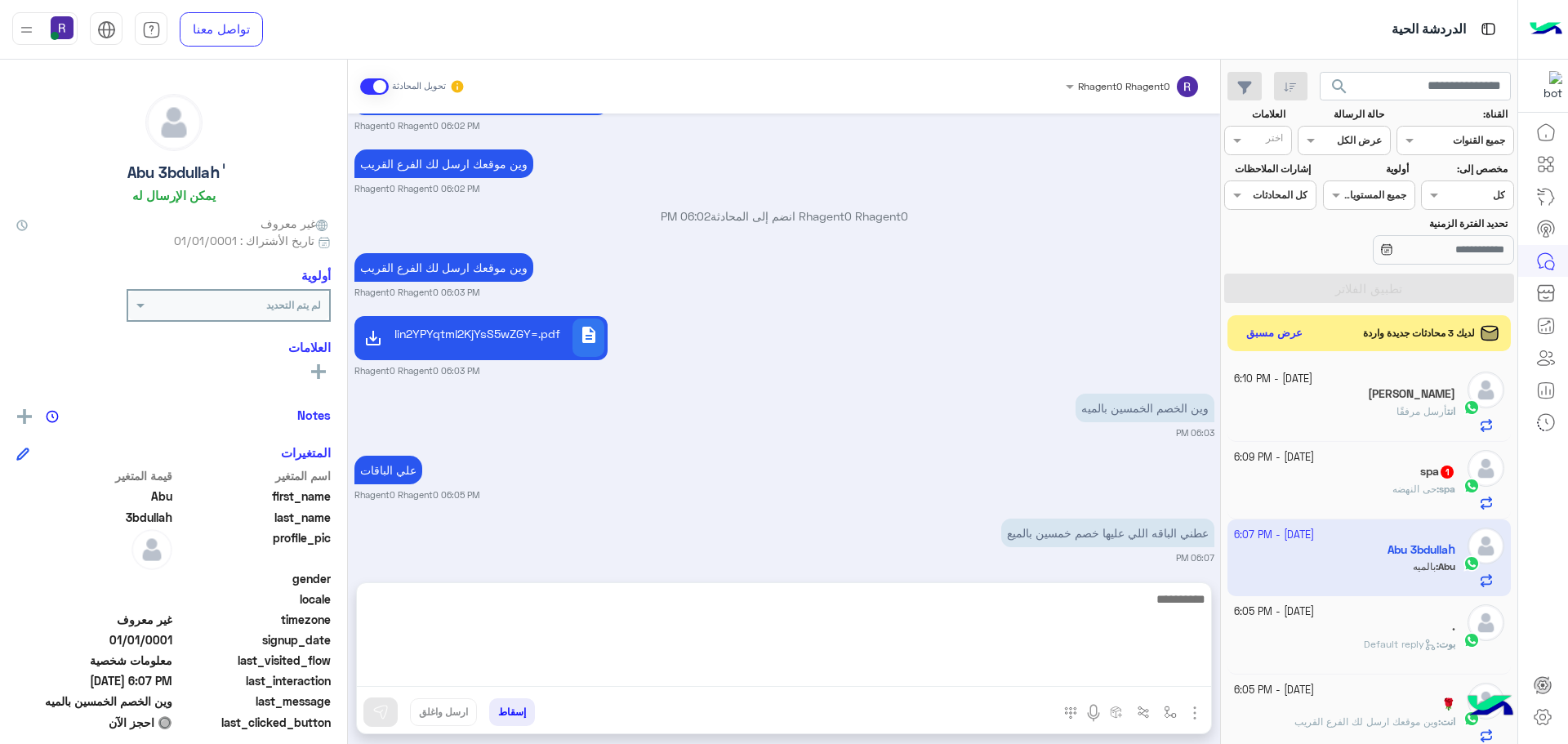
click at [779, 671] on textarea at bounding box center [784, 637] width 854 height 98
type textarea "**********"
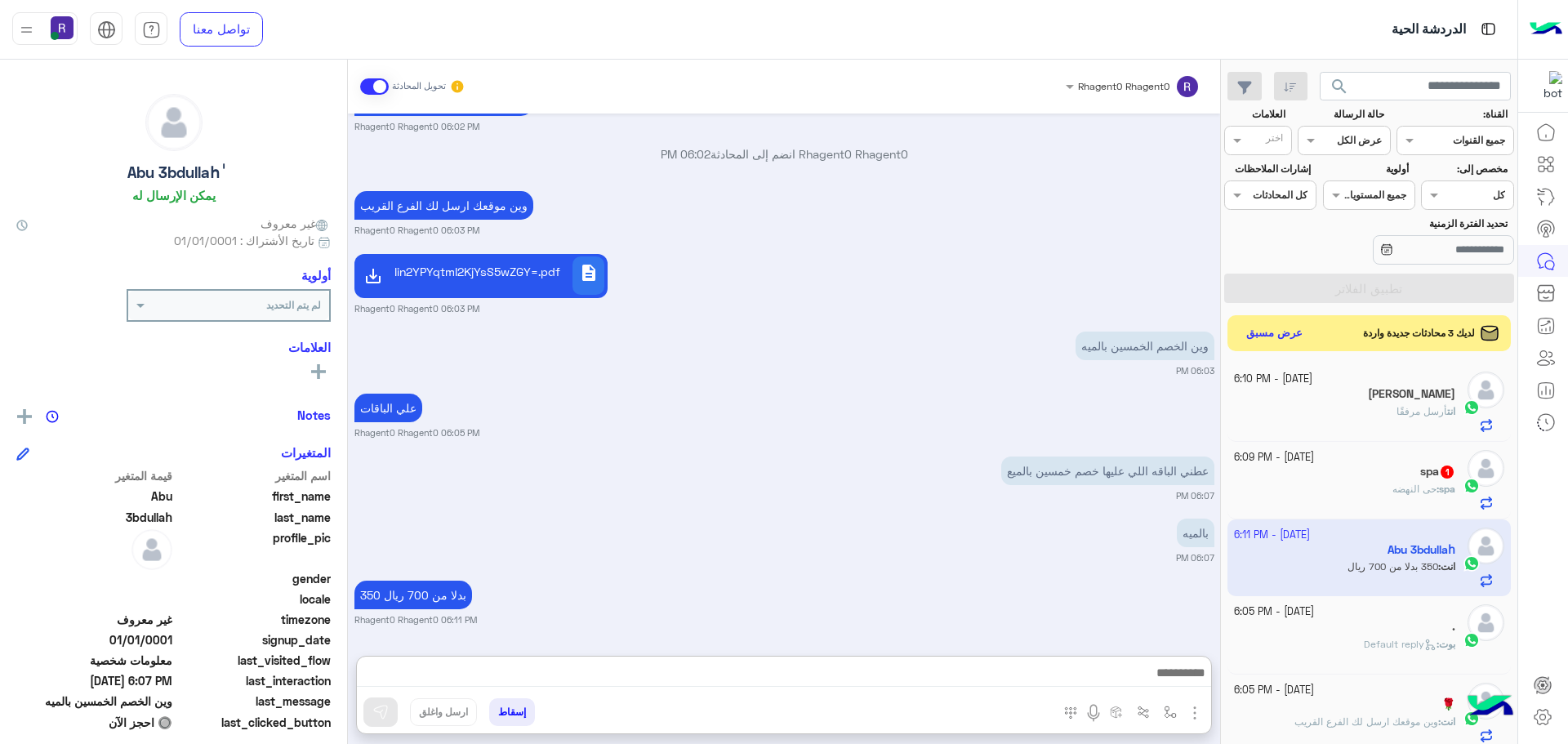
click at [690, 577] on div "350 بدلا من 700 ريال Rhagent0 Rhagent0 06:11 PM" at bounding box center [784, 601] width 860 height 50
click at [1352, 465] on div "spa 1" at bounding box center [1345, 474] width 222 height 17
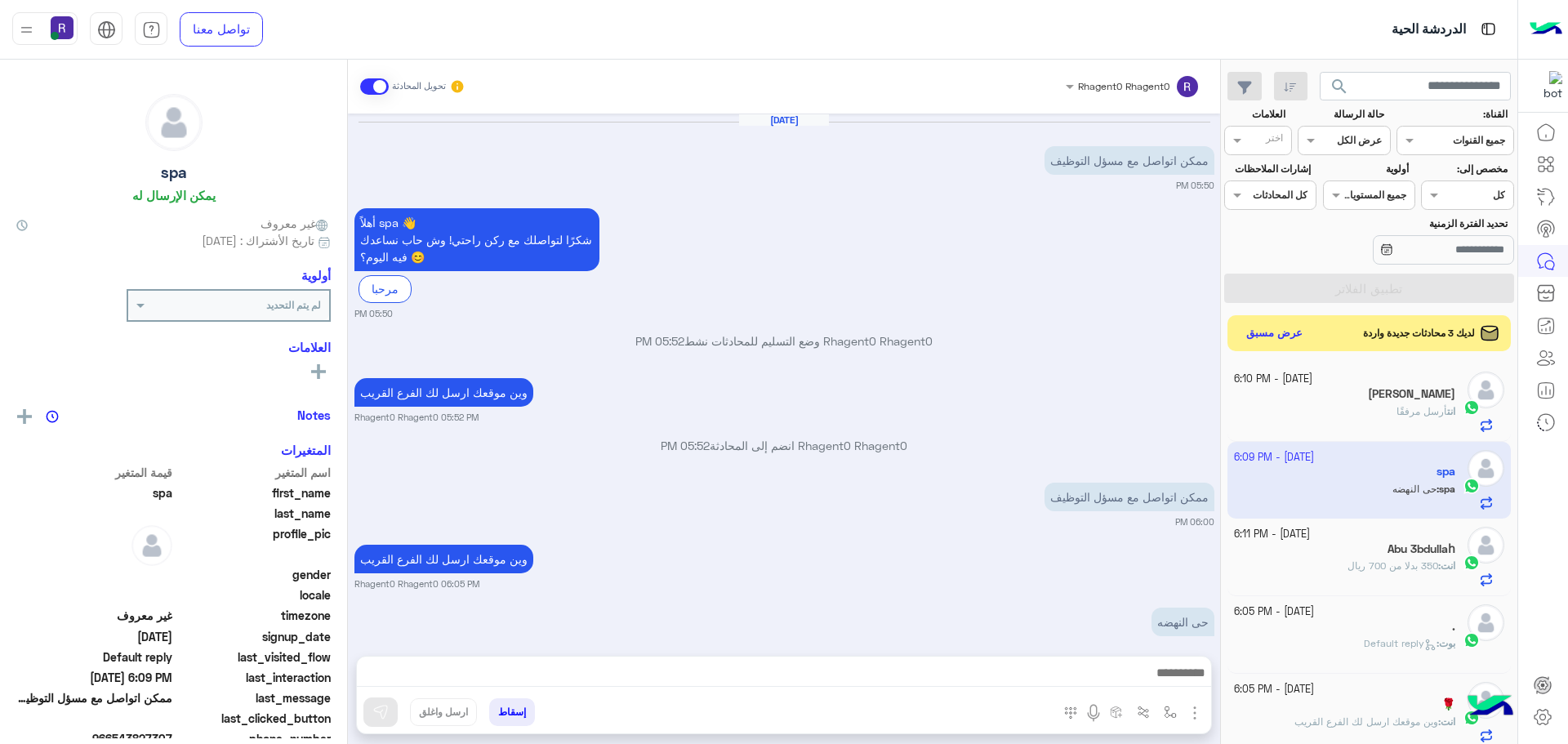
scroll to position [27, 0]
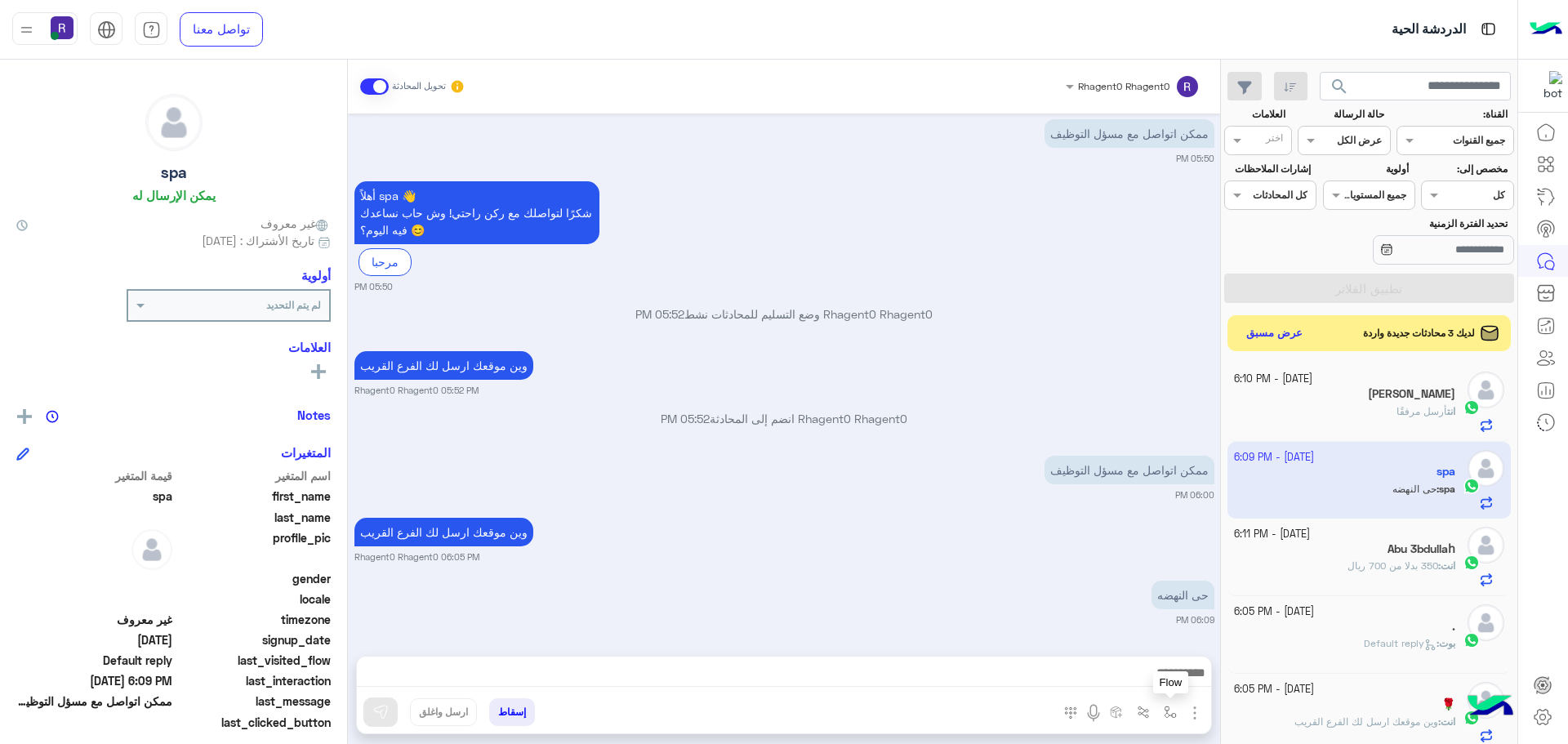
click at [1169, 706] on img "button" at bounding box center [1170, 712] width 13 height 13
click at [1152, 677] on input "text" at bounding box center [1133, 673] width 83 height 15
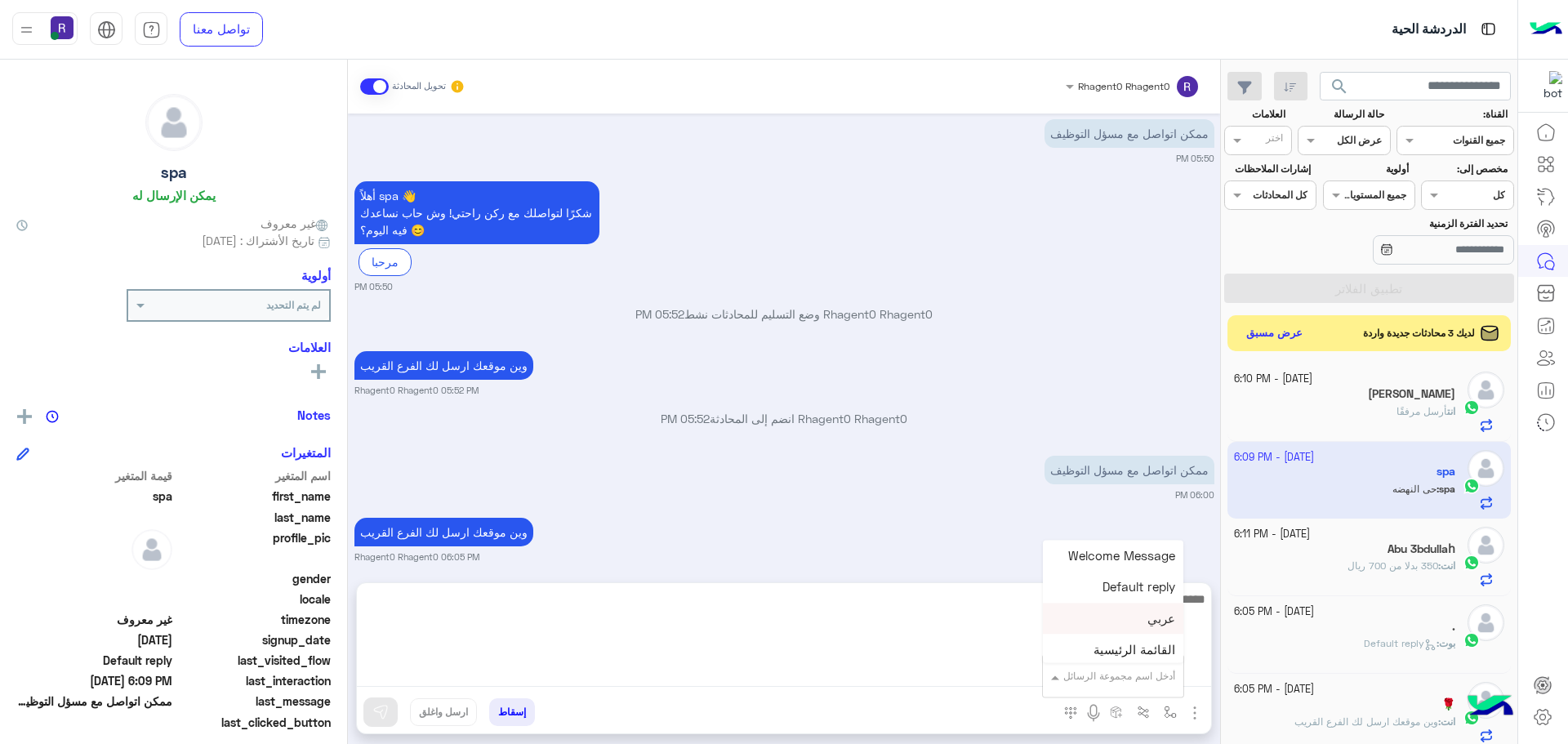
click at [803, 666] on textarea at bounding box center [784, 637] width 854 height 98
type textarea "**********"
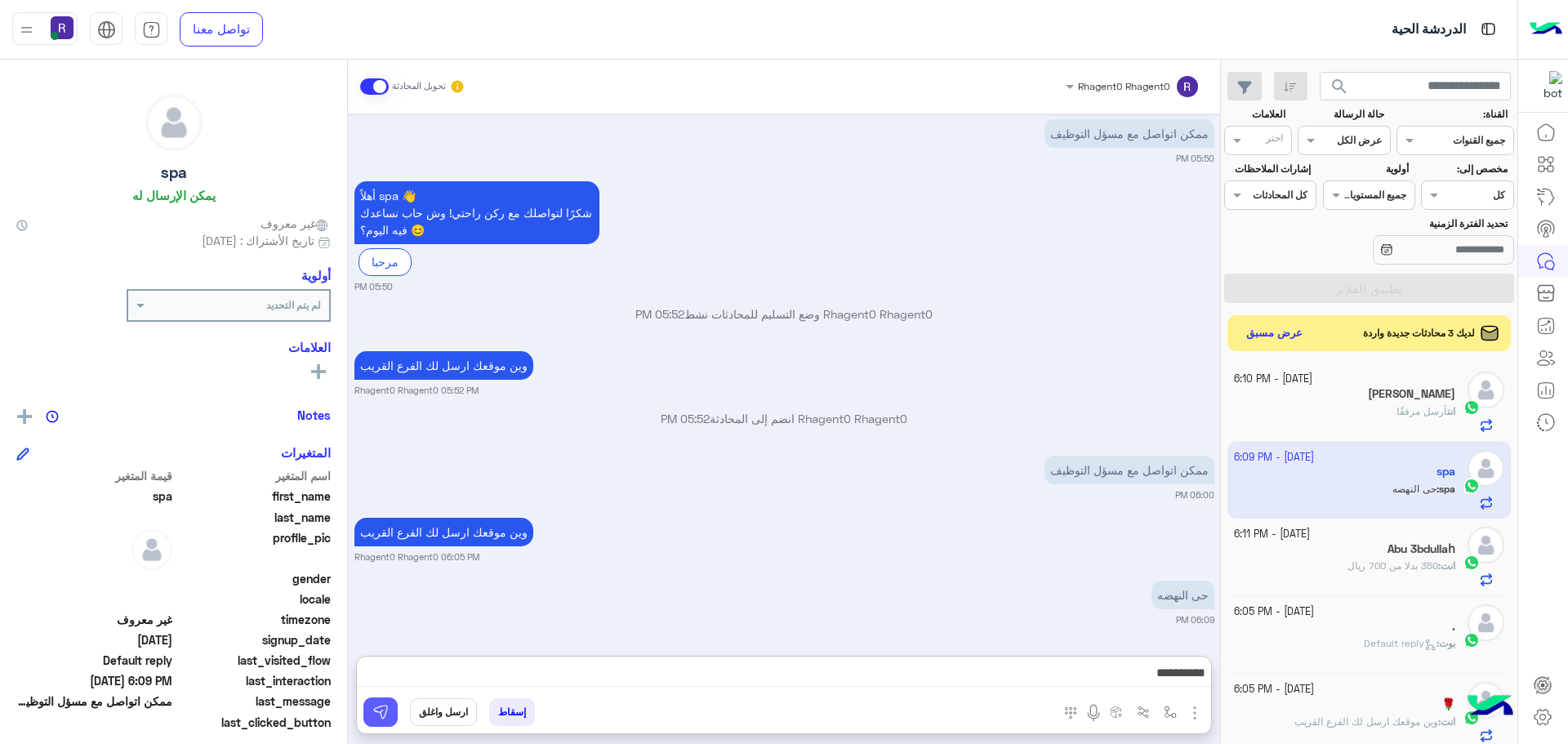
click at [378, 722] on button at bounding box center [380, 712] width 34 height 29
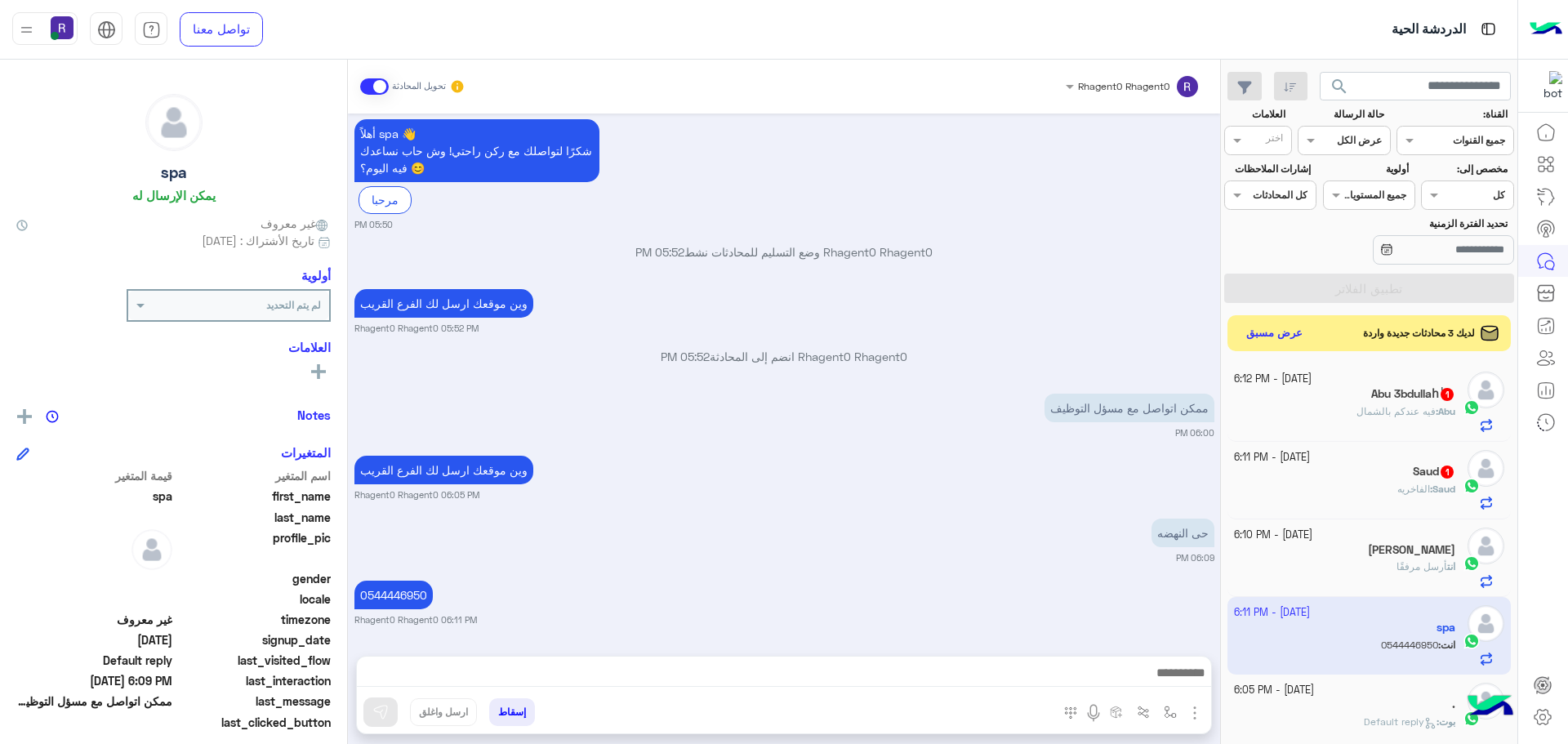
click at [1342, 478] on div "Saud 1" at bounding box center [1345, 474] width 222 height 17
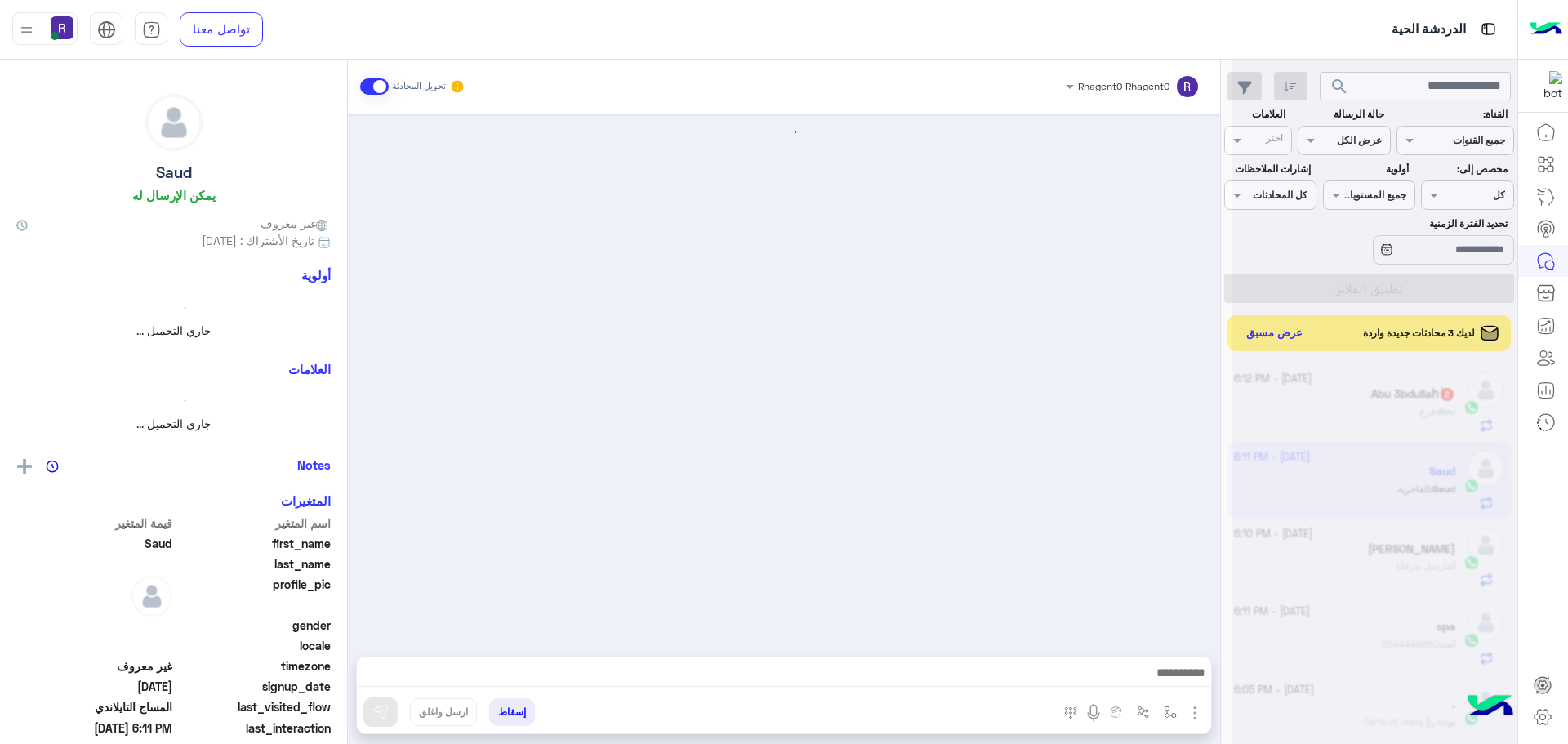
scroll to position [846, 0]
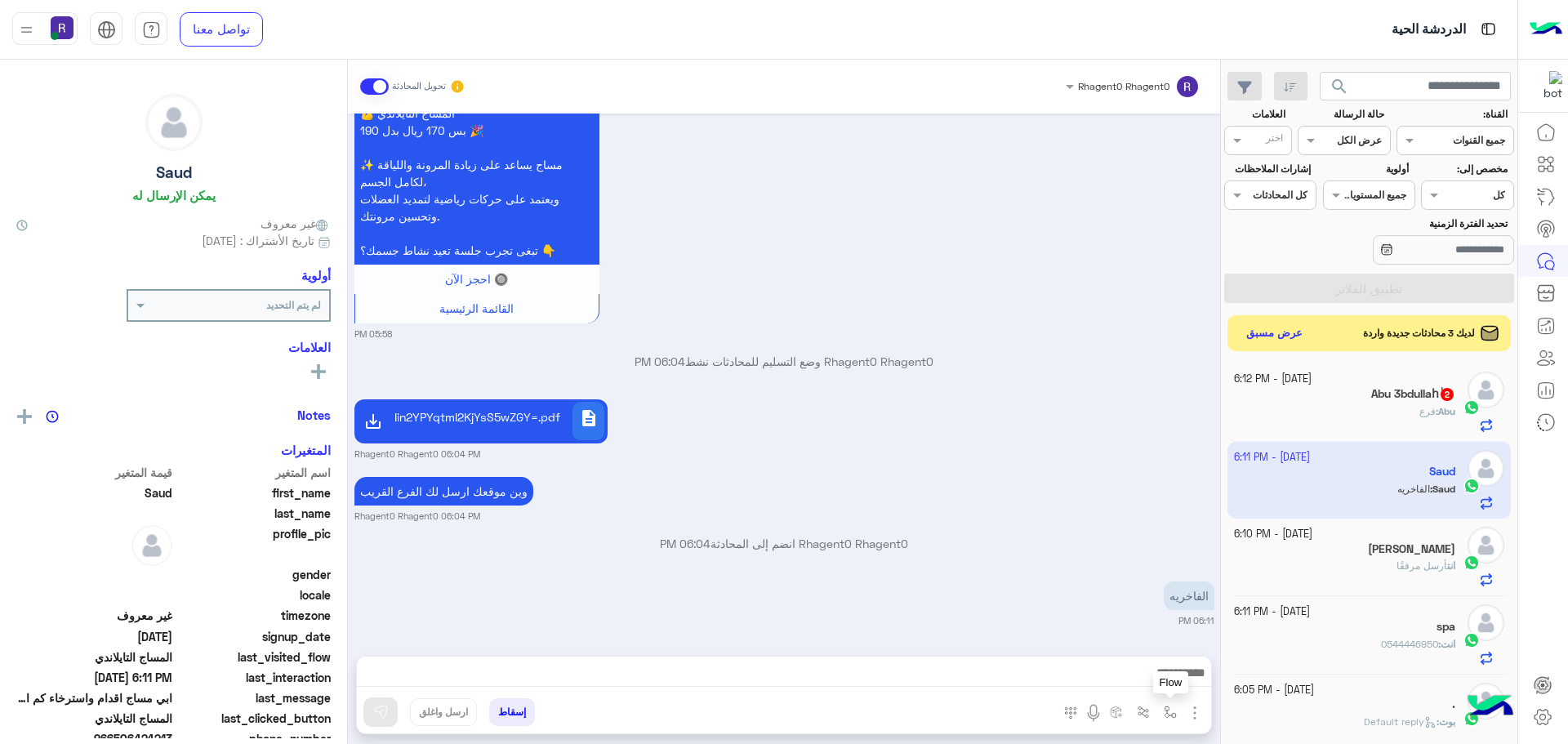
click at [1165, 711] on img "button" at bounding box center [1170, 712] width 13 height 13
click at [1161, 686] on div "أدخل اسم مجموعة الرسائل" at bounding box center [1113, 676] width 141 height 29
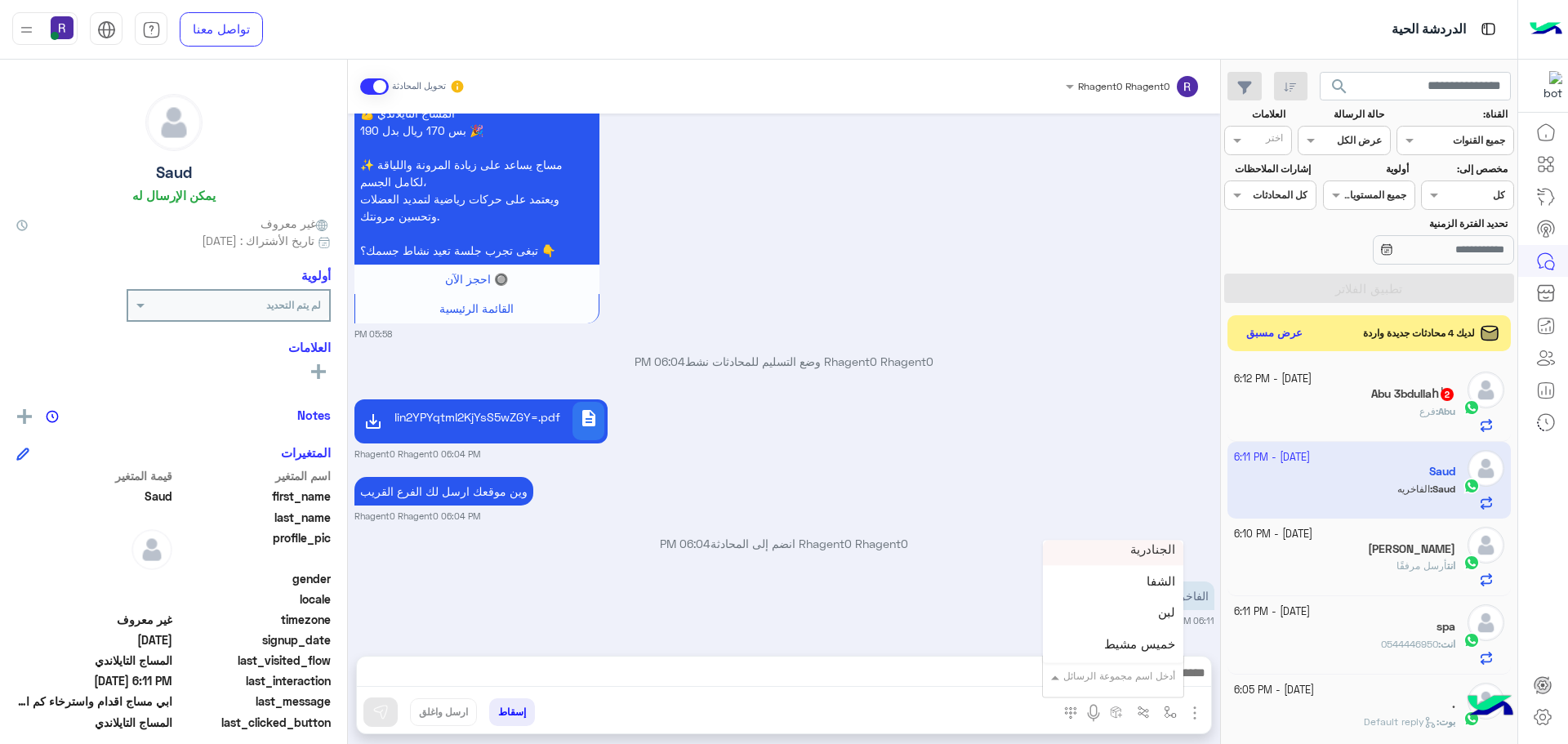
scroll to position [1144, 0]
click at [1149, 570] on div "لبن" at bounding box center [1113, 576] width 141 height 32
type textarea "***"
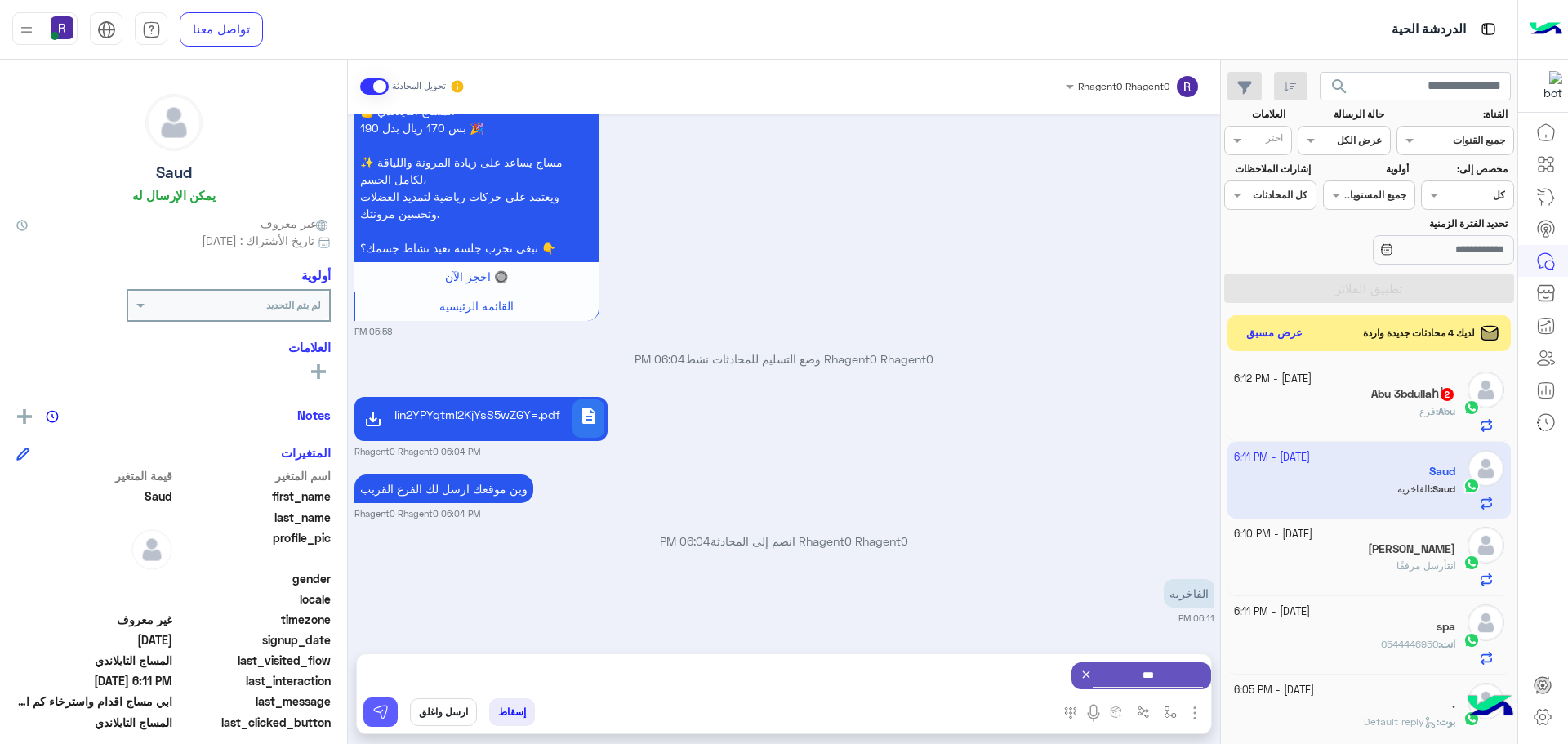
click at [389, 703] on button at bounding box center [380, 712] width 34 height 29
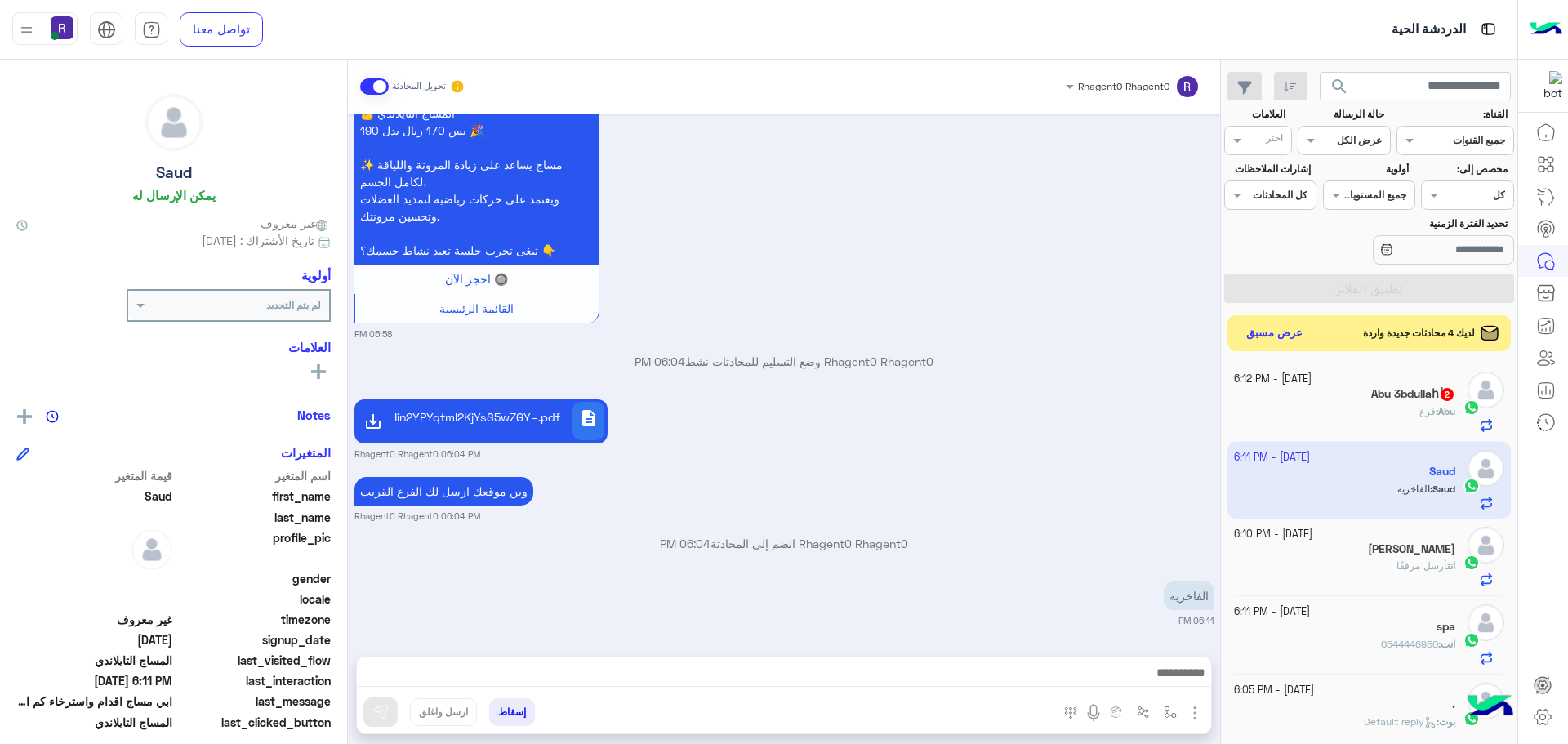
scroll to position [846, 0]
click at [1172, 712] on img "button" at bounding box center [1170, 712] width 13 height 13
click at [1165, 682] on div "أدخل اسم مجموعة الرسائل" at bounding box center [1118, 676] width 112 height 15
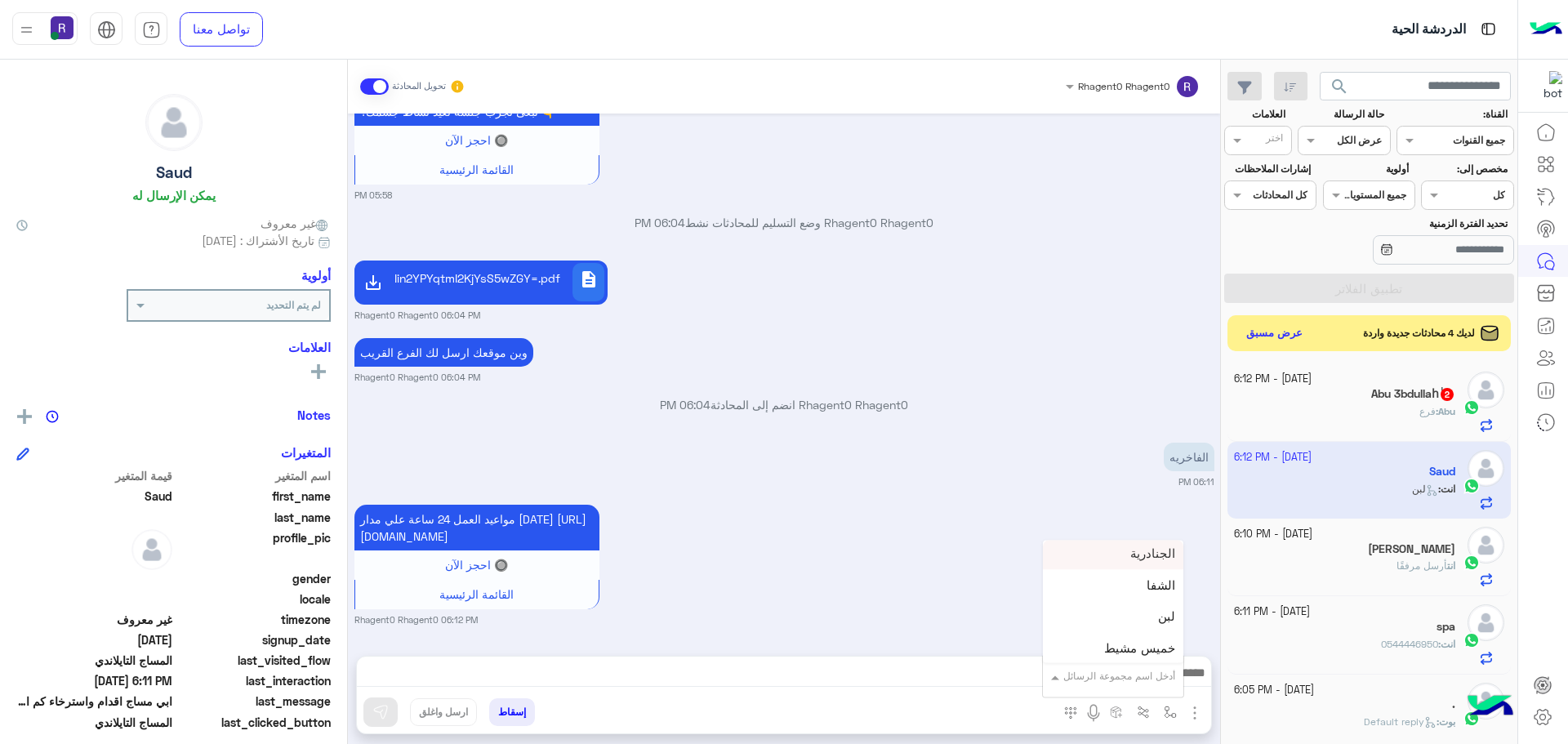
scroll to position [1144, 0]
click at [1128, 556] on div "الشفا" at bounding box center [1113, 544] width 141 height 32
type textarea "*****"
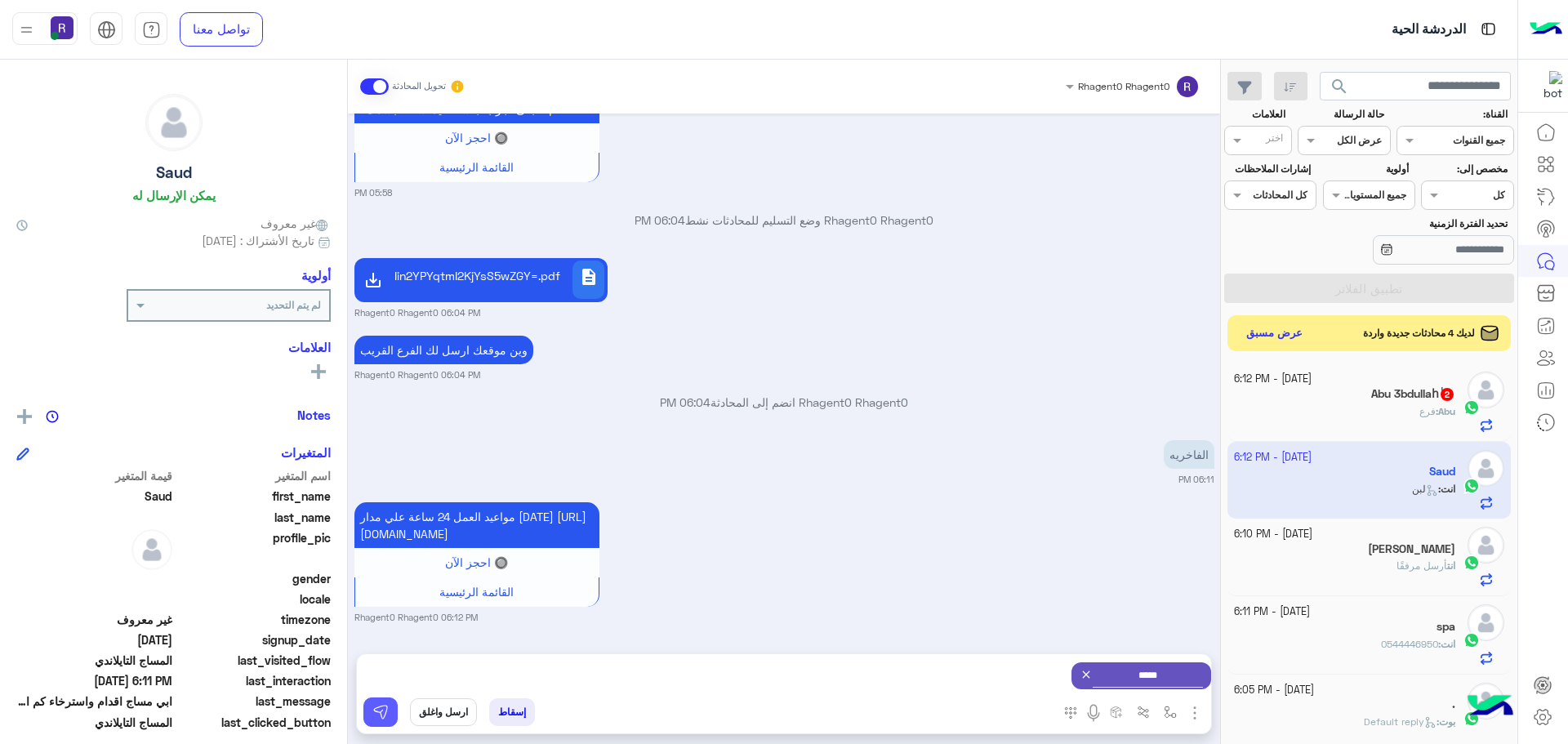
click at [379, 715] on img at bounding box center [381, 712] width 17 height 17
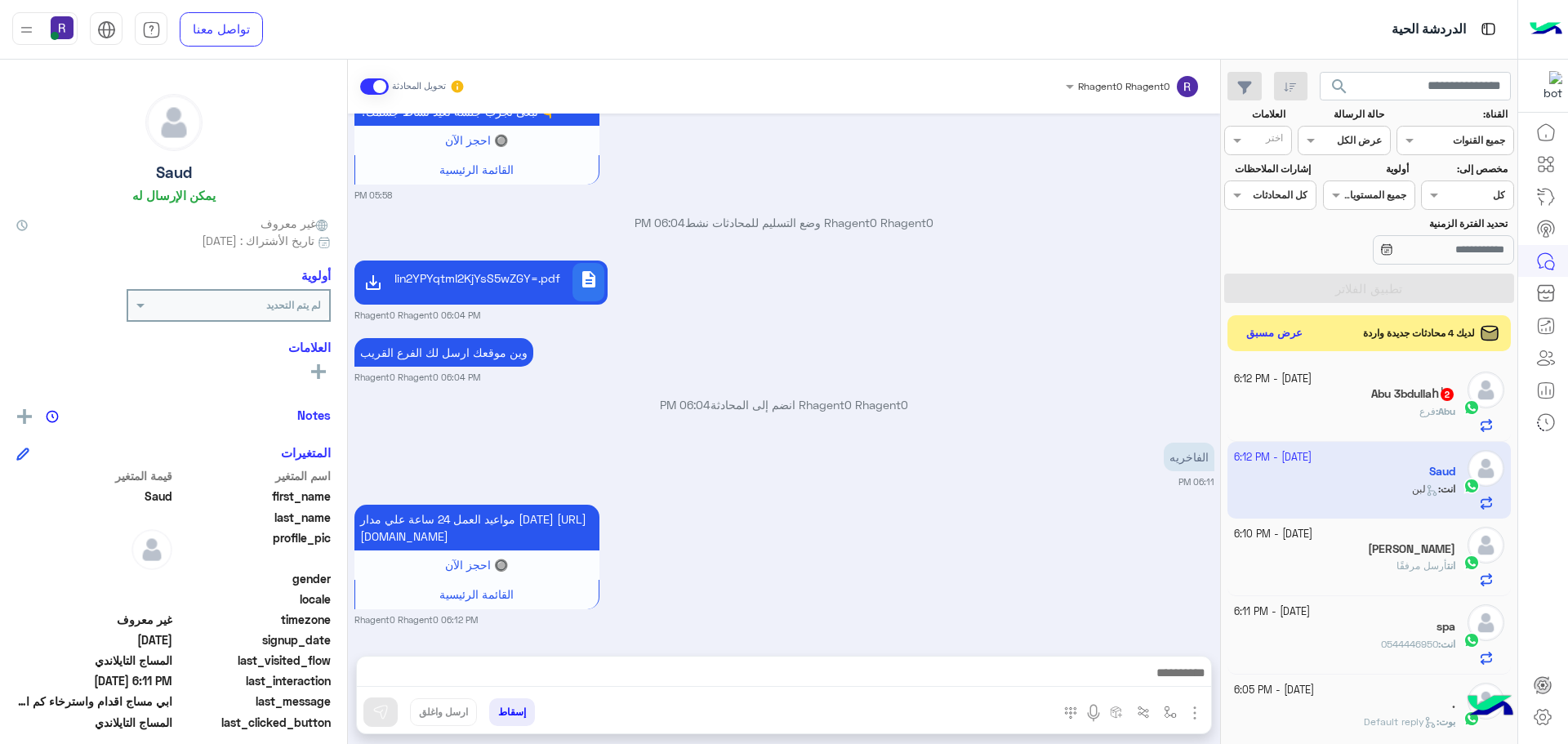
scroll to position [1002, 0]
click at [1419, 414] on span "فرع" at bounding box center [1427, 411] width 17 height 13
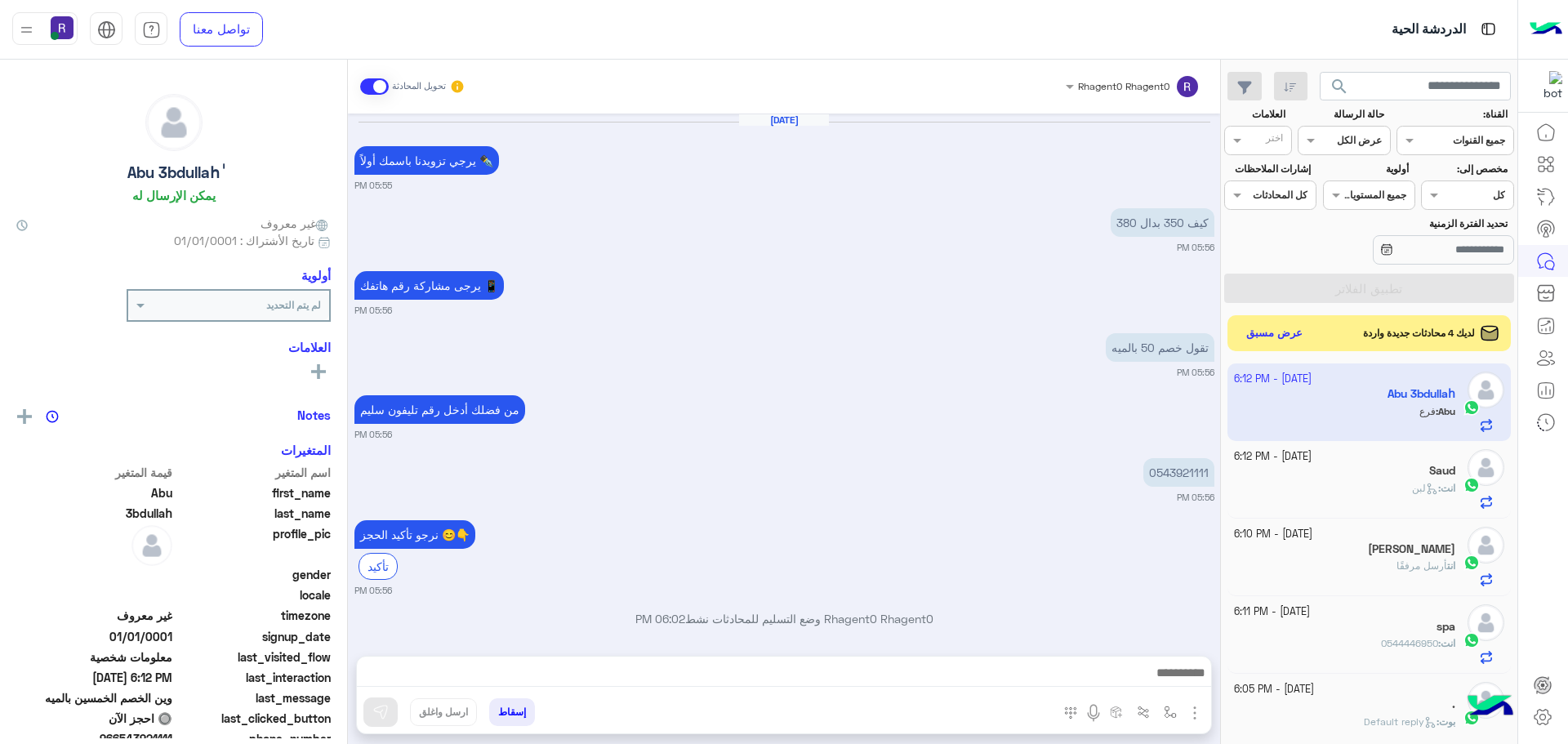
scroll to position [772, 0]
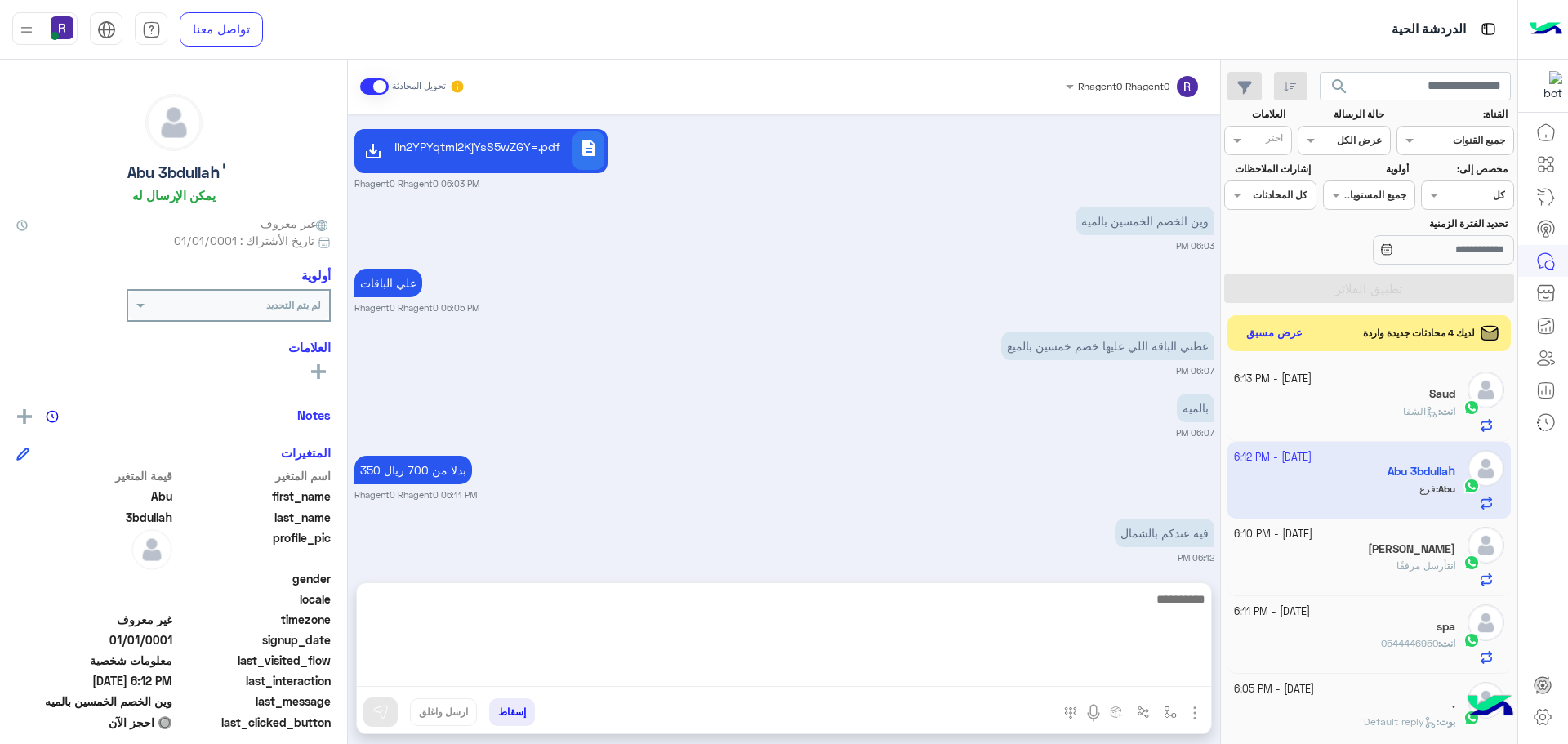
click at [976, 666] on textarea at bounding box center [784, 637] width 854 height 98
type textarea "**********"
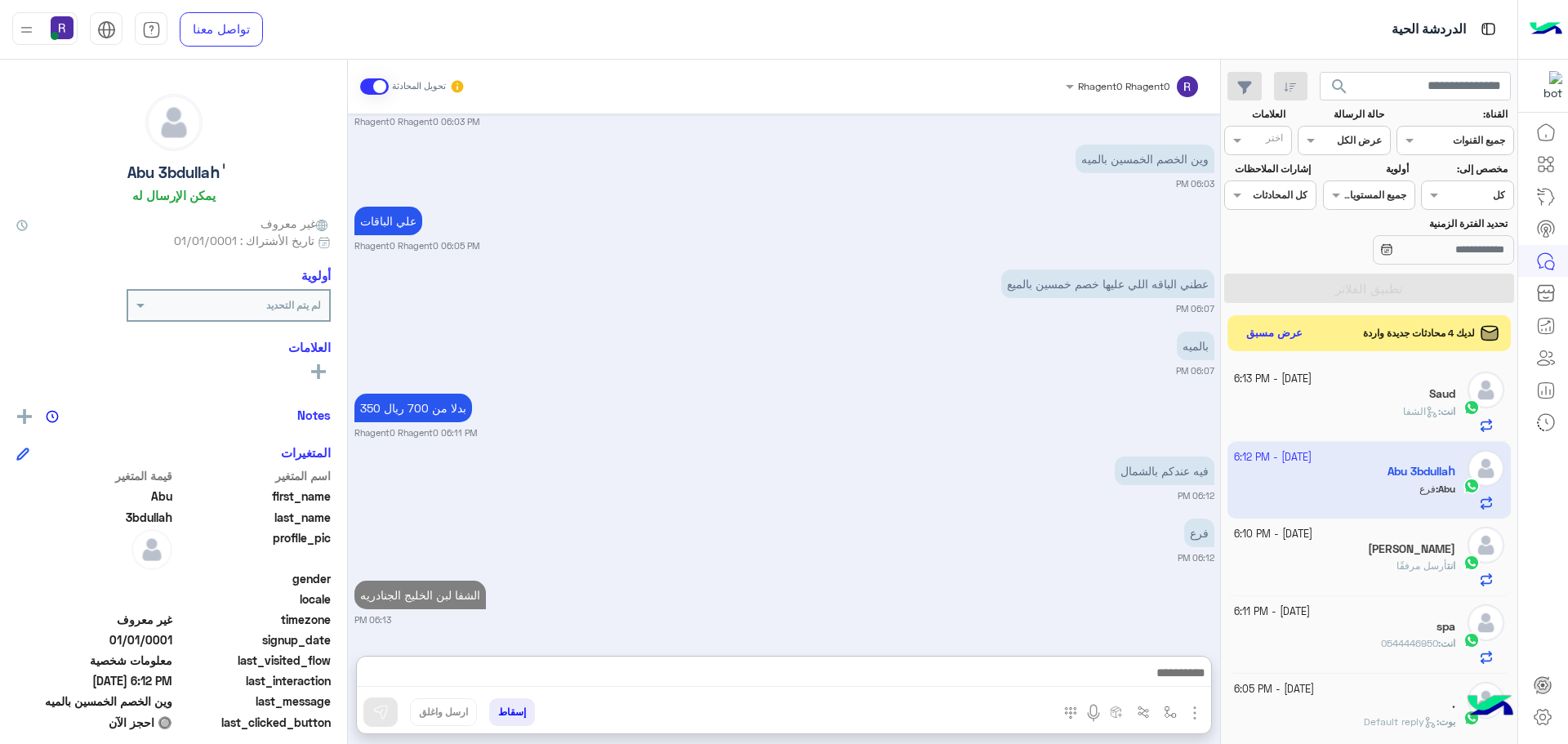
click at [917, 518] on div "Oct 14, 2025 يرجي تزويدنا باسمك أولاً ✒️ 05:55 PM كيف 350 بدال 380 05:56 PM يرج…" at bounding box center [784, 377] width 872 height 526
click at [1294, 331] on button "عرض مسبق" at bounding box center [1274, 332] width 69 height 22
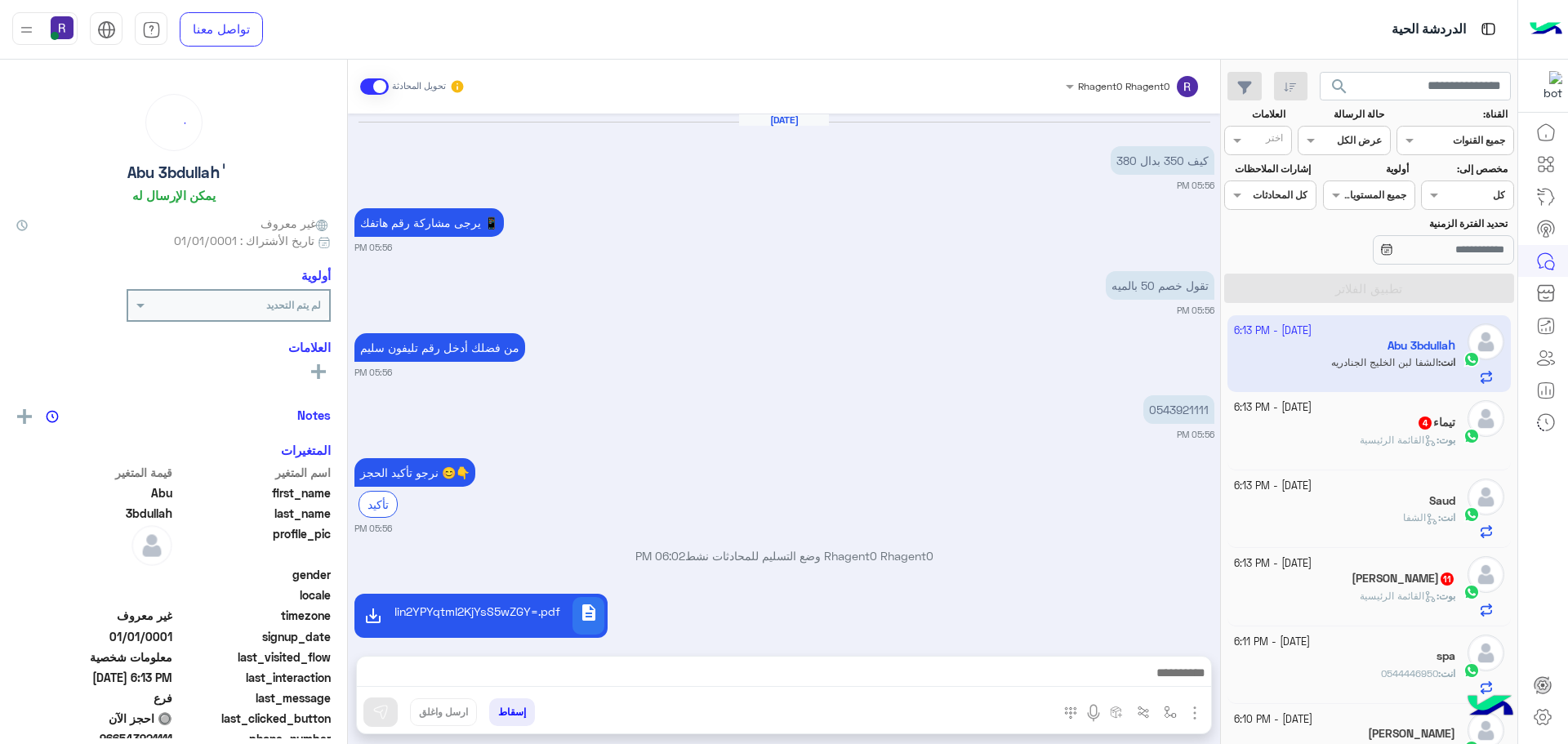
scroll to position [772, 0]
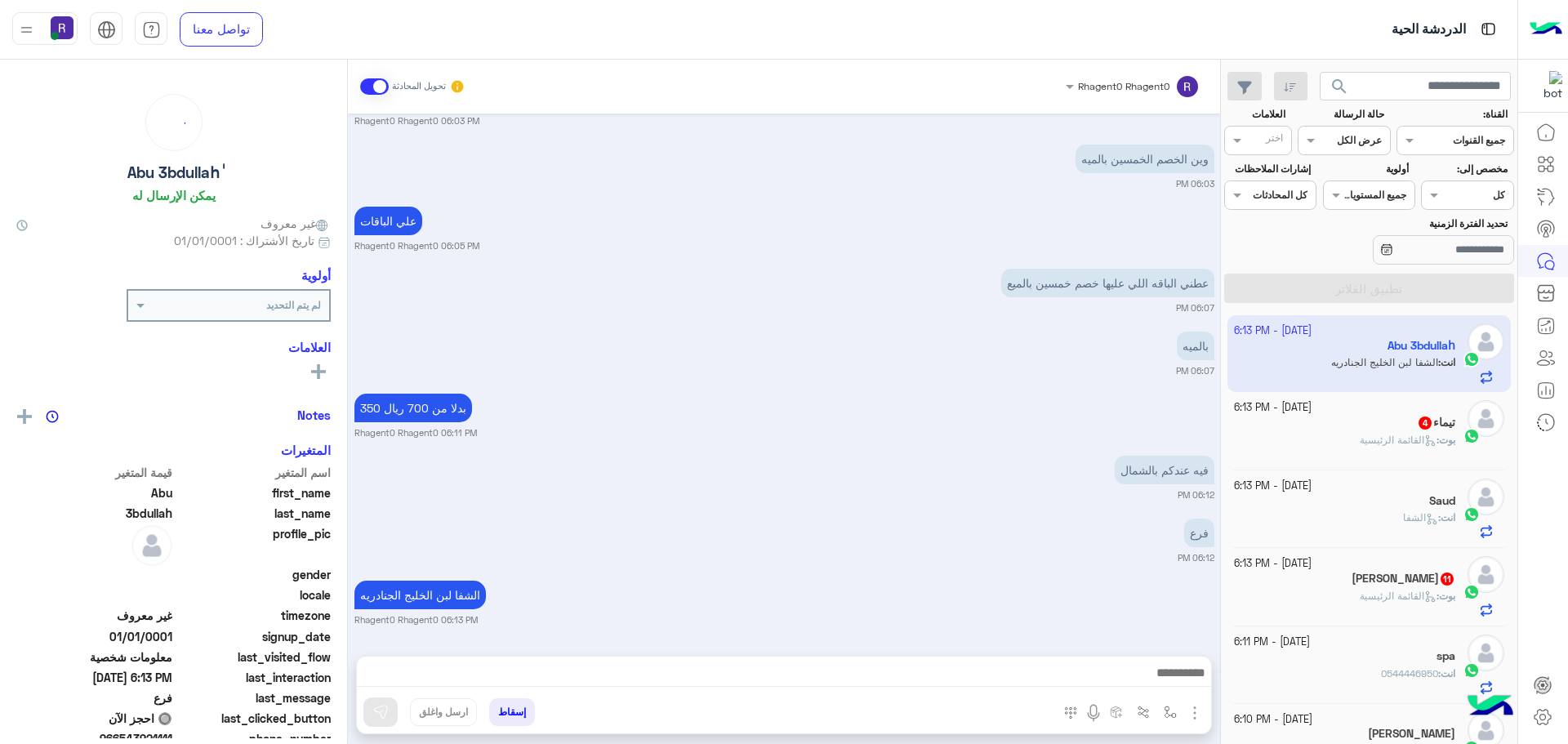
click at [1364, 582] on div "ابو ميلا 11" at bounding box center [1345, 581] width 222 height 17
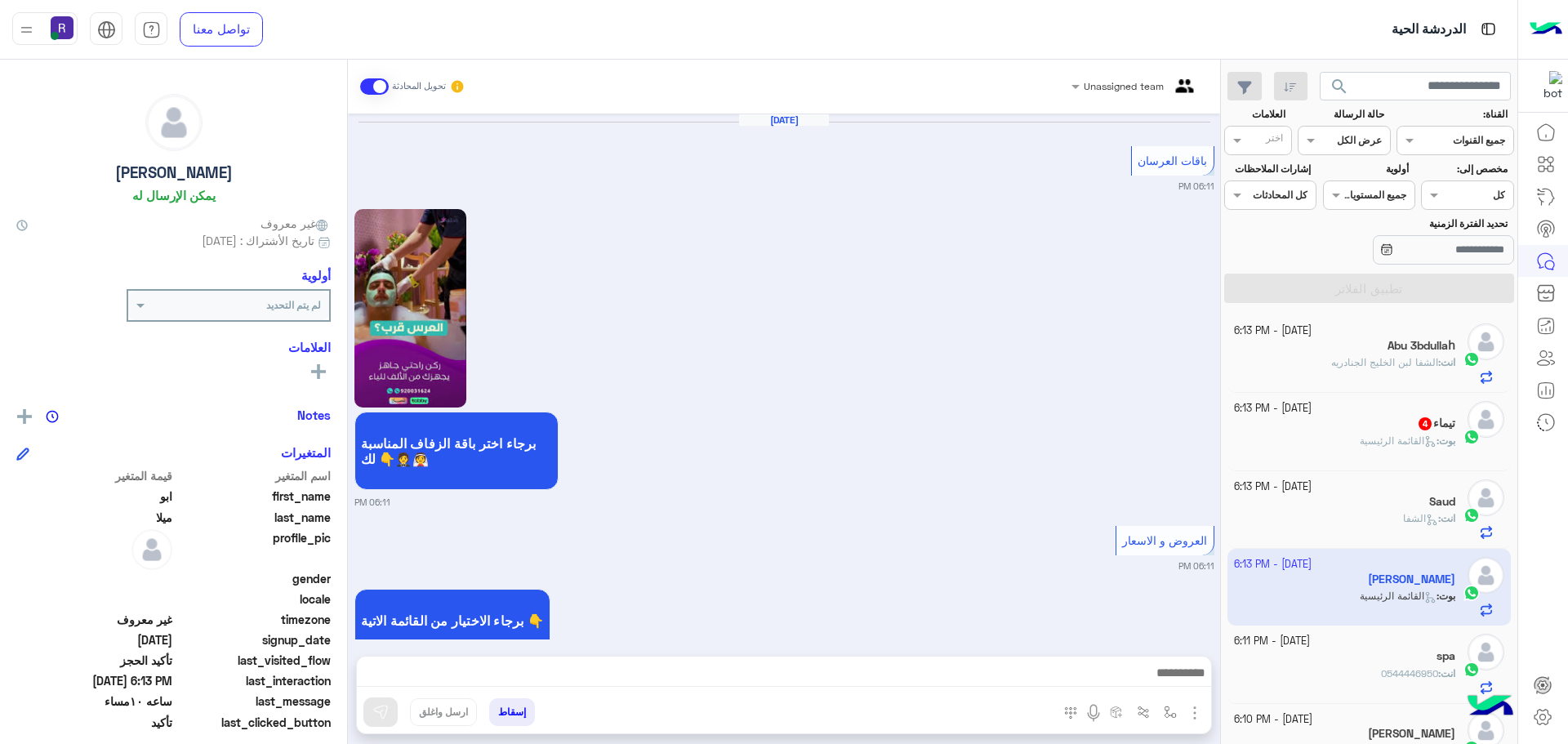
scroll to position [1586, 0]
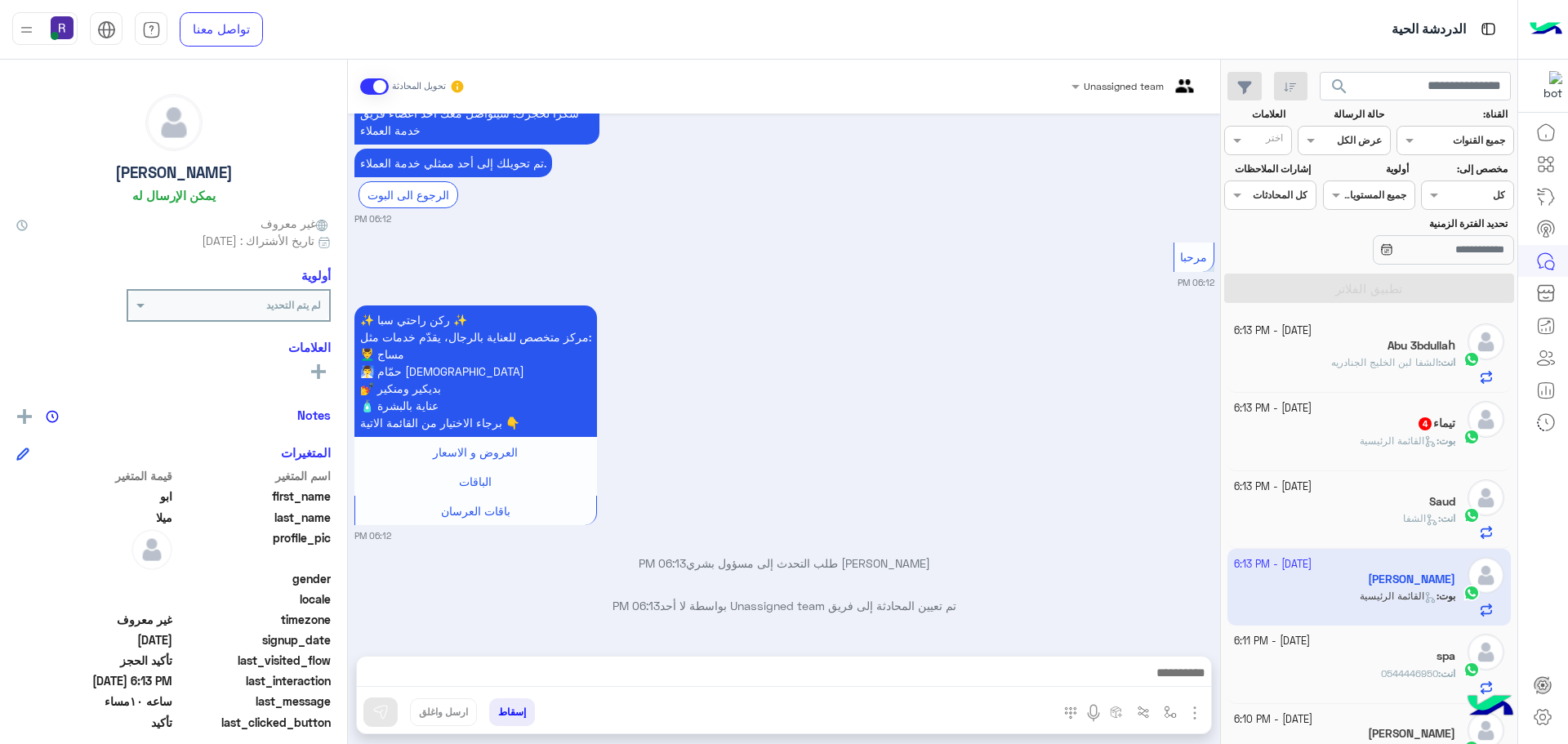
click at [1196, 718] on img "button" at bounding box center [1194, 713] width 19 height 19
click at [1151, 654] on span "المرفقات" at bounding box center [1153, 644] width 49 height 18
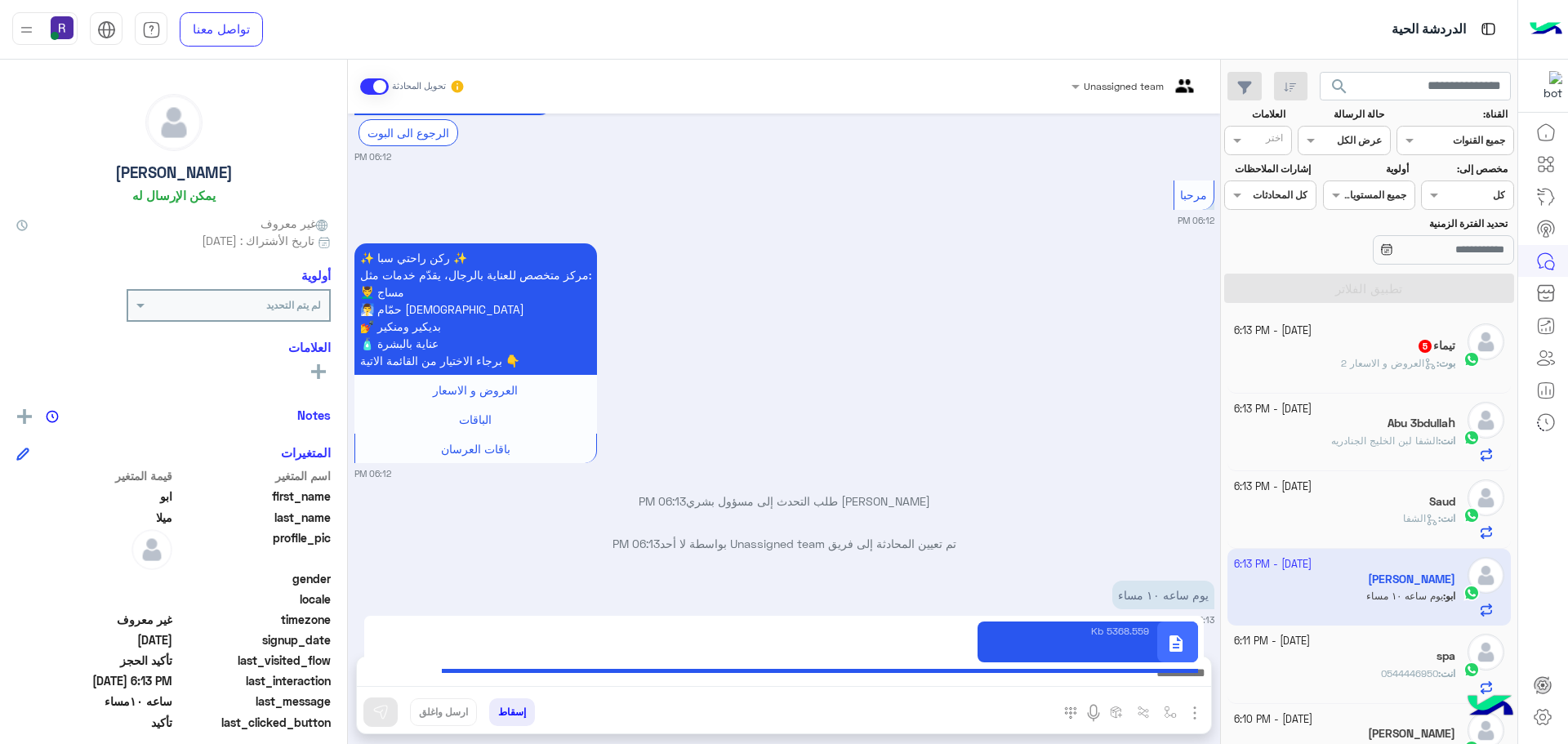
scroll to position [2007, 0]
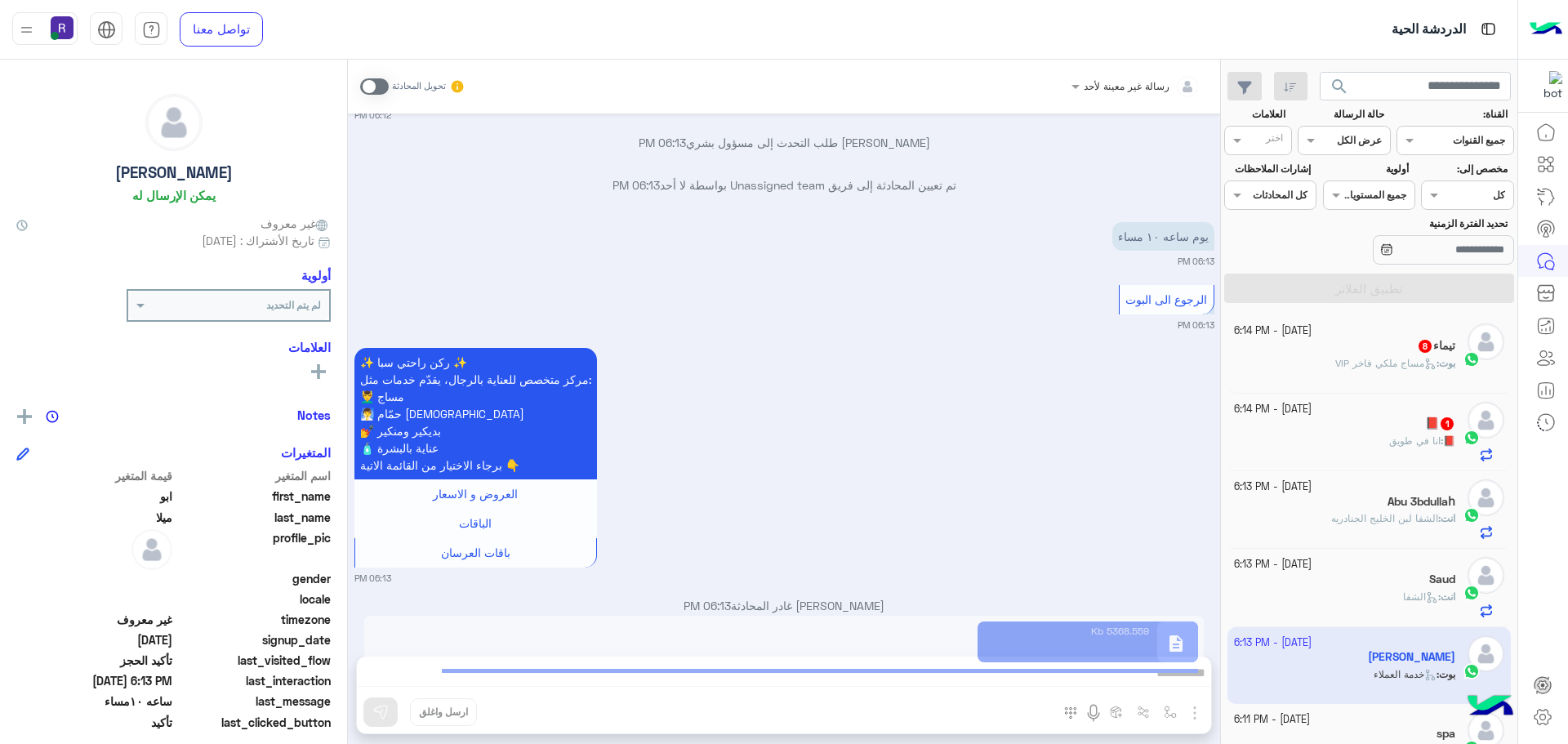
click at [955, 486] on div "✨ ركن راحتي سبا ✨ مركز متخصص للعناية بالرجال، يقدّم خدمات مثل: 💆‍♂️ مساج 🧖‍♂️ ح…" at bounding box center [784, 464] width 860 height 241
click at [1439, 363] on span "بوت" at bounding box center [1447, 363] width 17 height 13
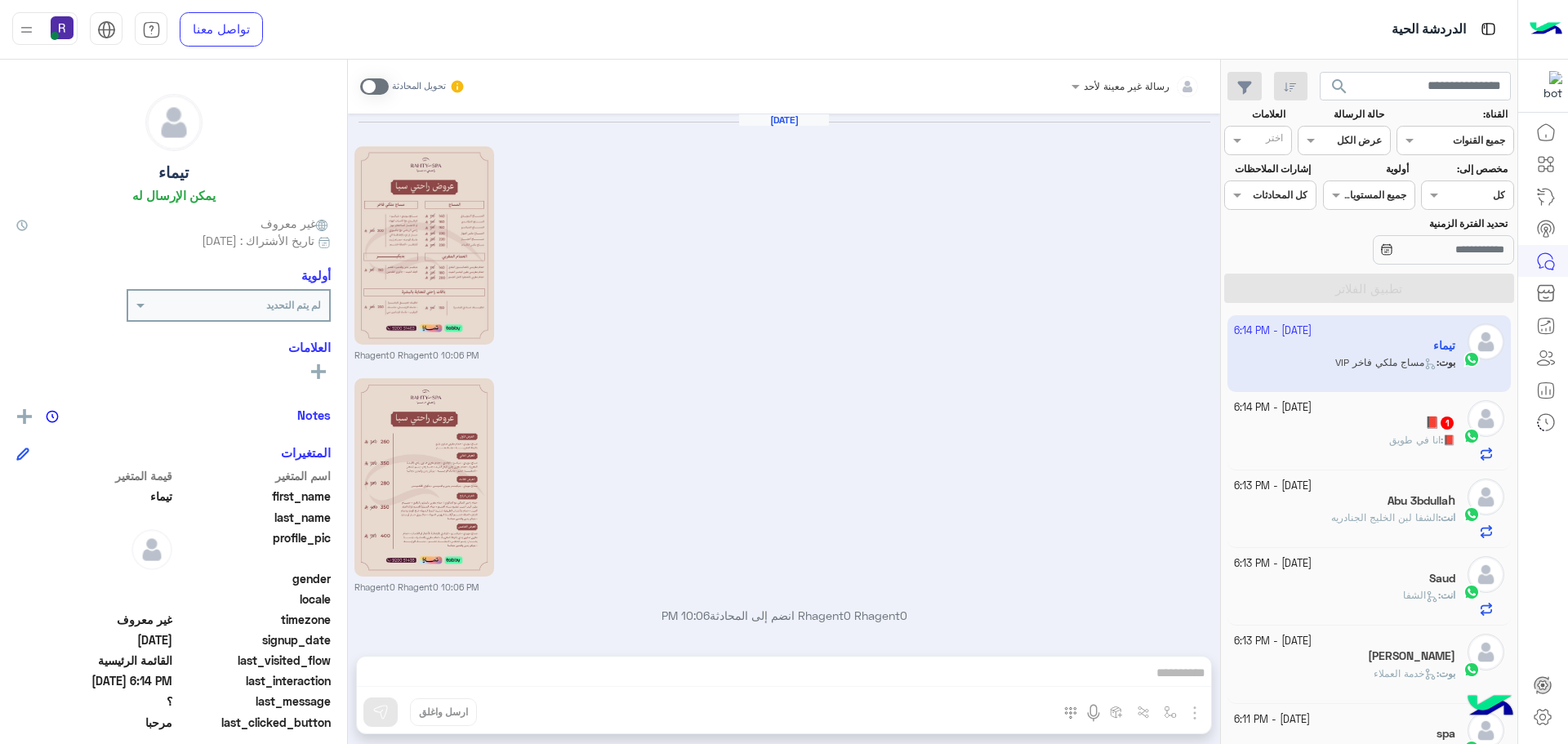
scroll to position [2368, 0]
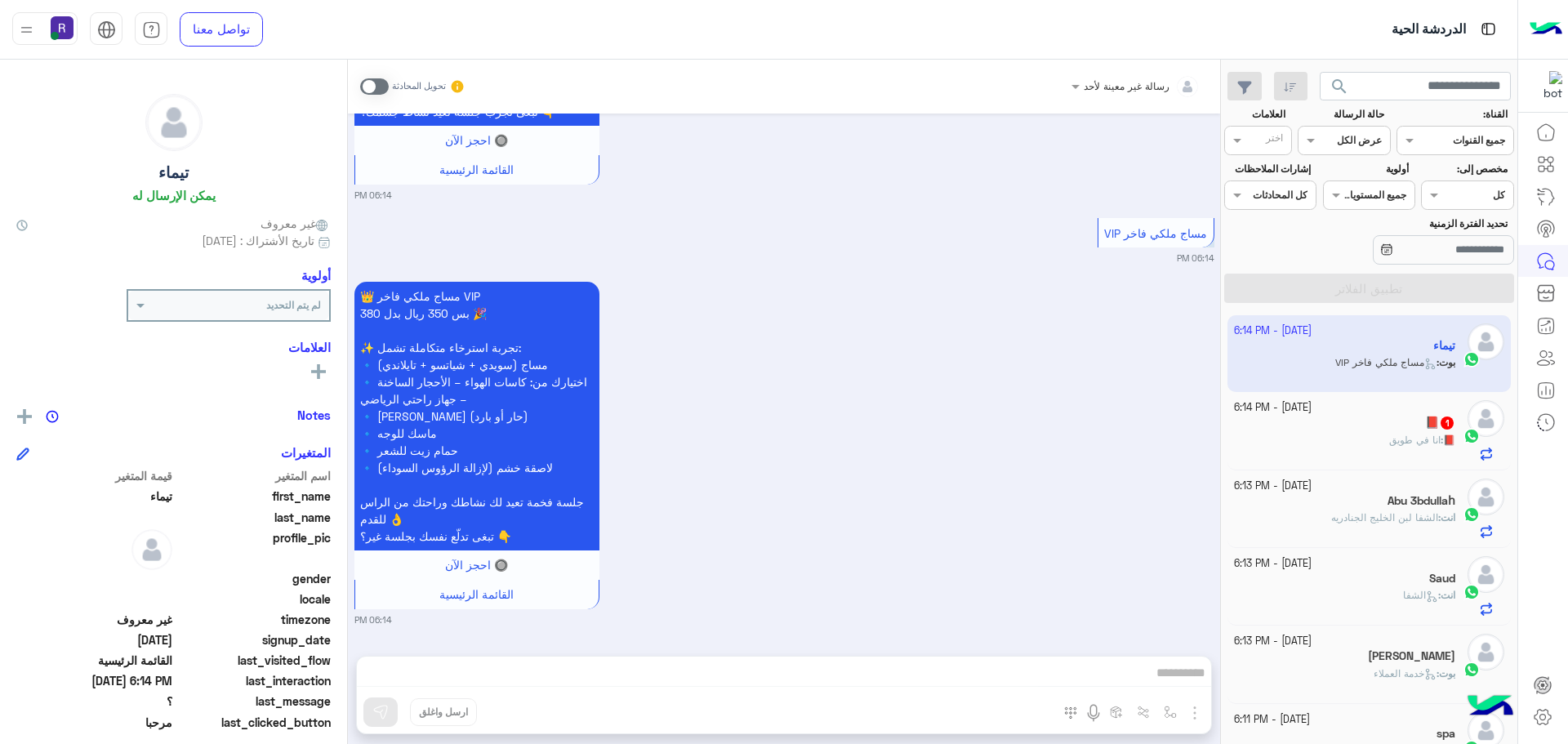
click at [384, 89] on span at bounding box center [374, 86] width 28 height 17
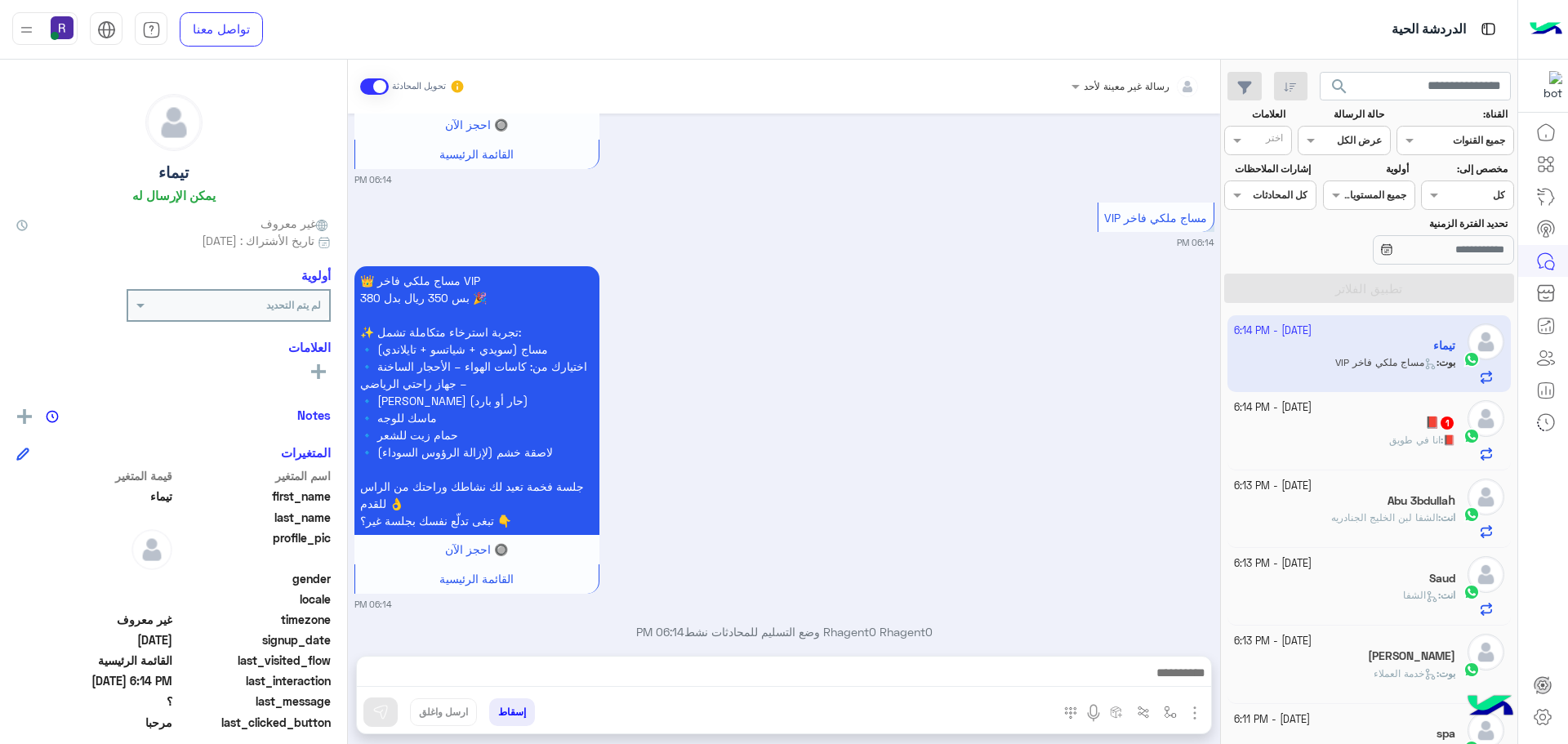
scroll to position [2409, 0]
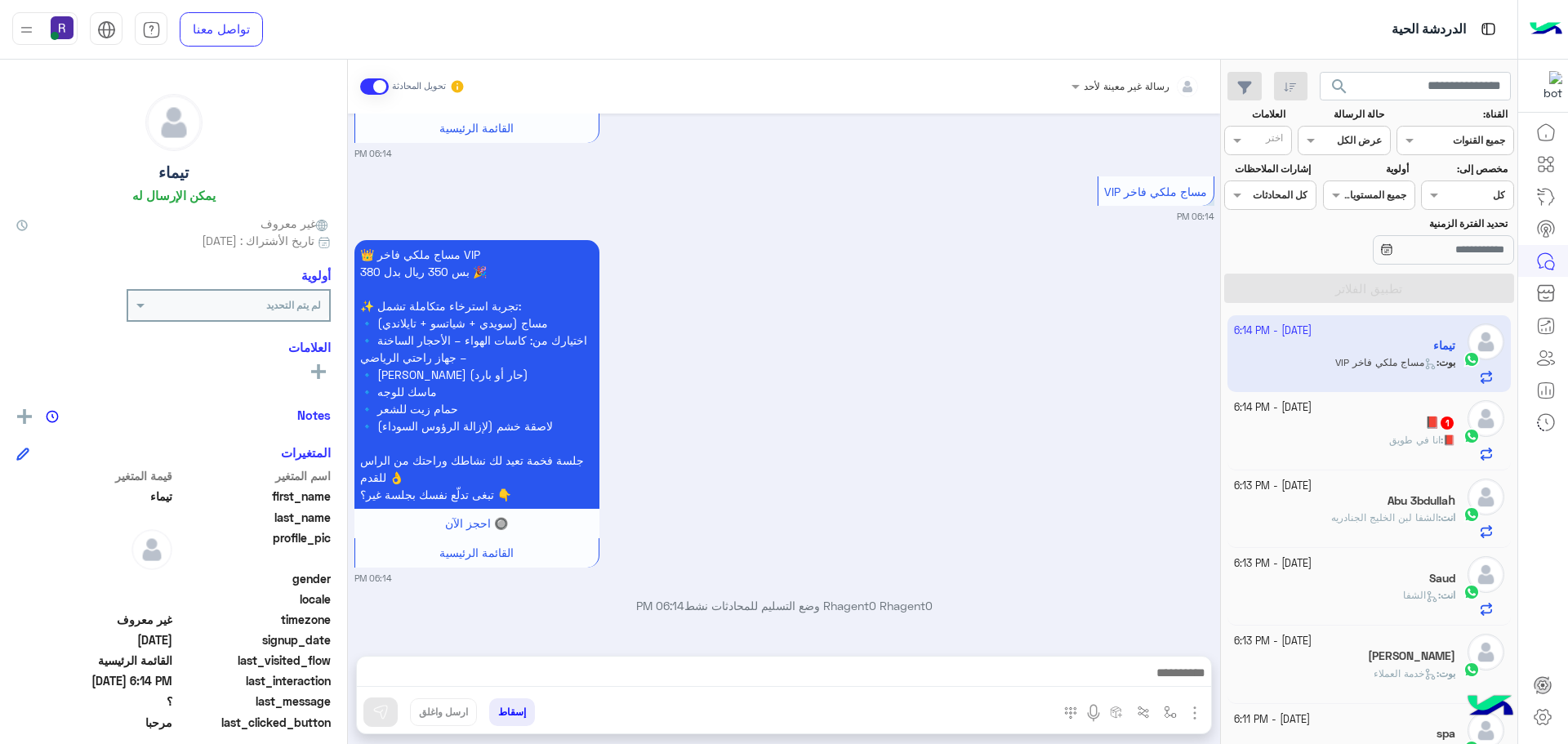
click at [1195, 717] on img "button" at bounding box center [1194, 713] width 19 height 19
click at [1166, 651] on span "المرفقات" at bounding box center [1153, 644] width 49 height 18
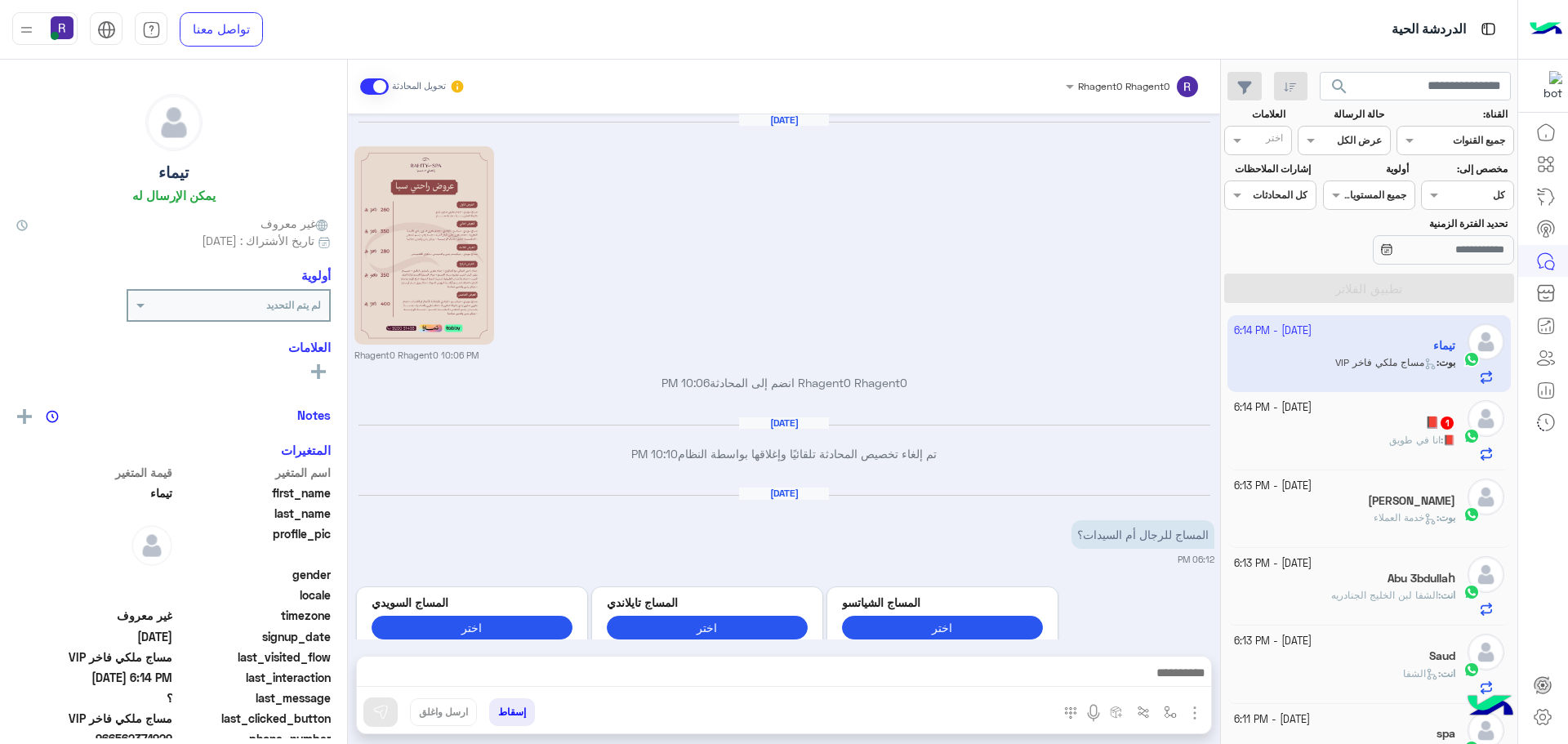
scroll to position [2178, 0]
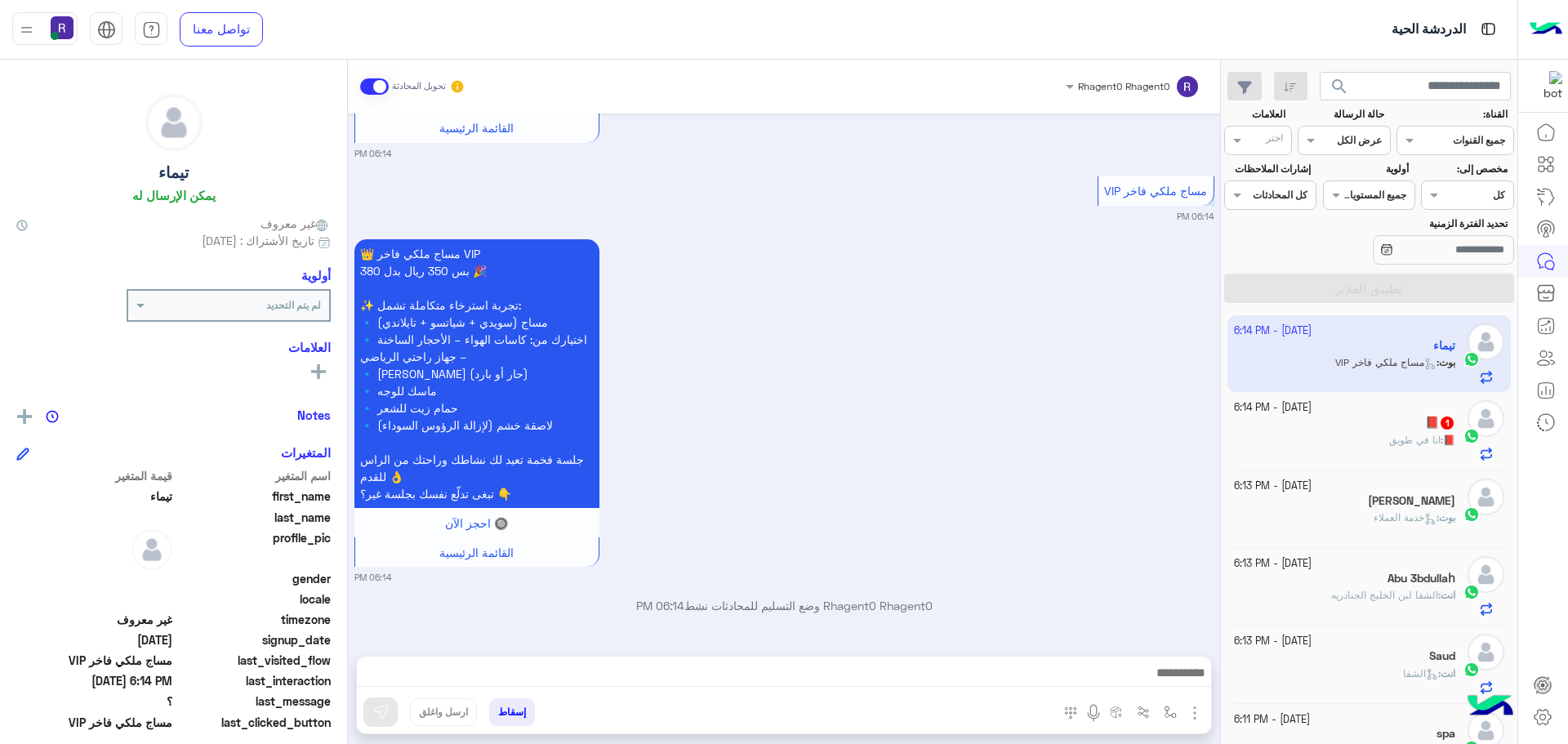
click at [1196, 712] on img "button" at bounding box center [1194, 713] width 19 height 19
click at [1188, 676] on img at bounding box center [1190, 677] width 13 height 18
click at [1199, 706] on img "button" at bounding box center [1194, 713] width 19 height 19
click at [1139, 647] on span "المرفقات" at bounding box center [1153, 644] width 49 height 18
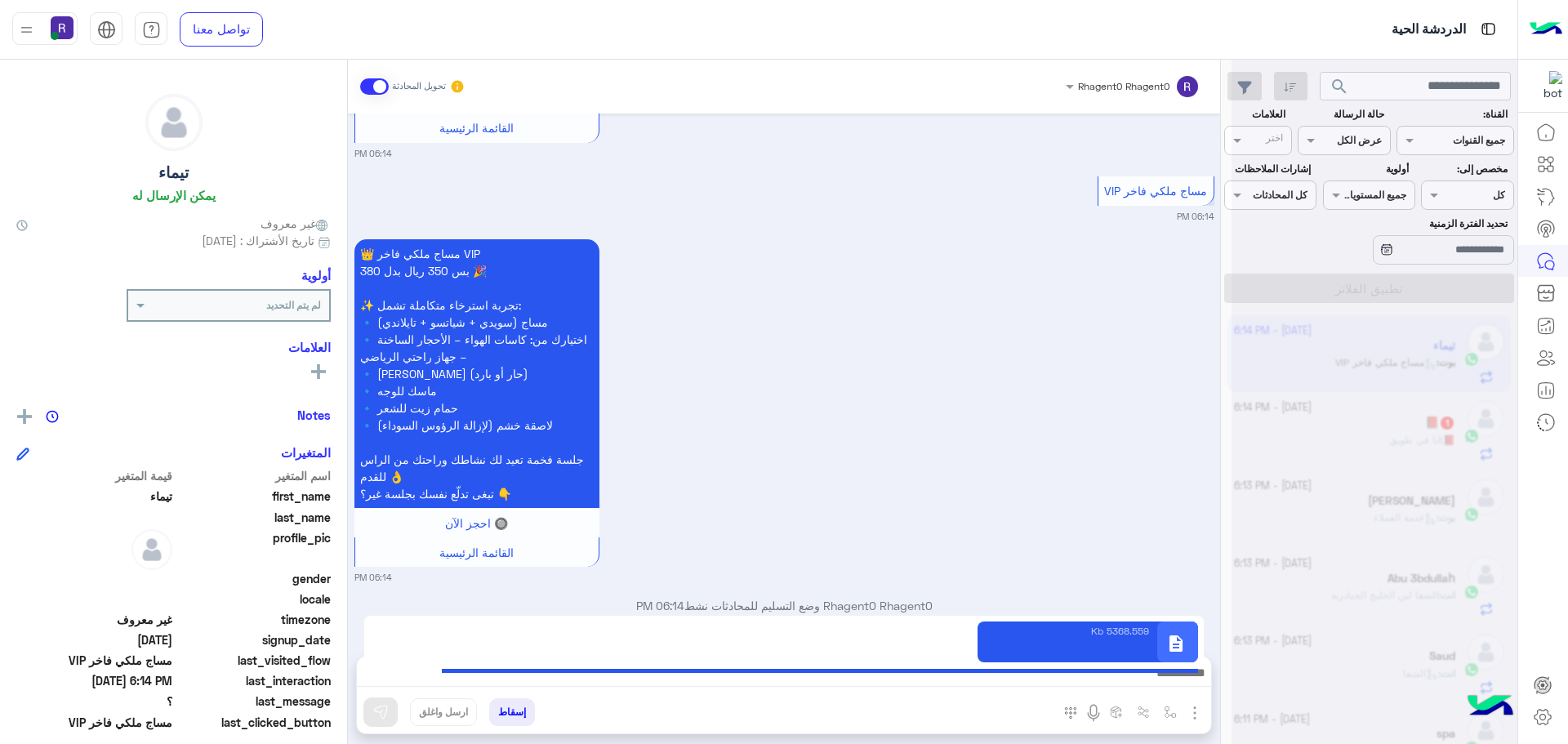
type textarea "**********"
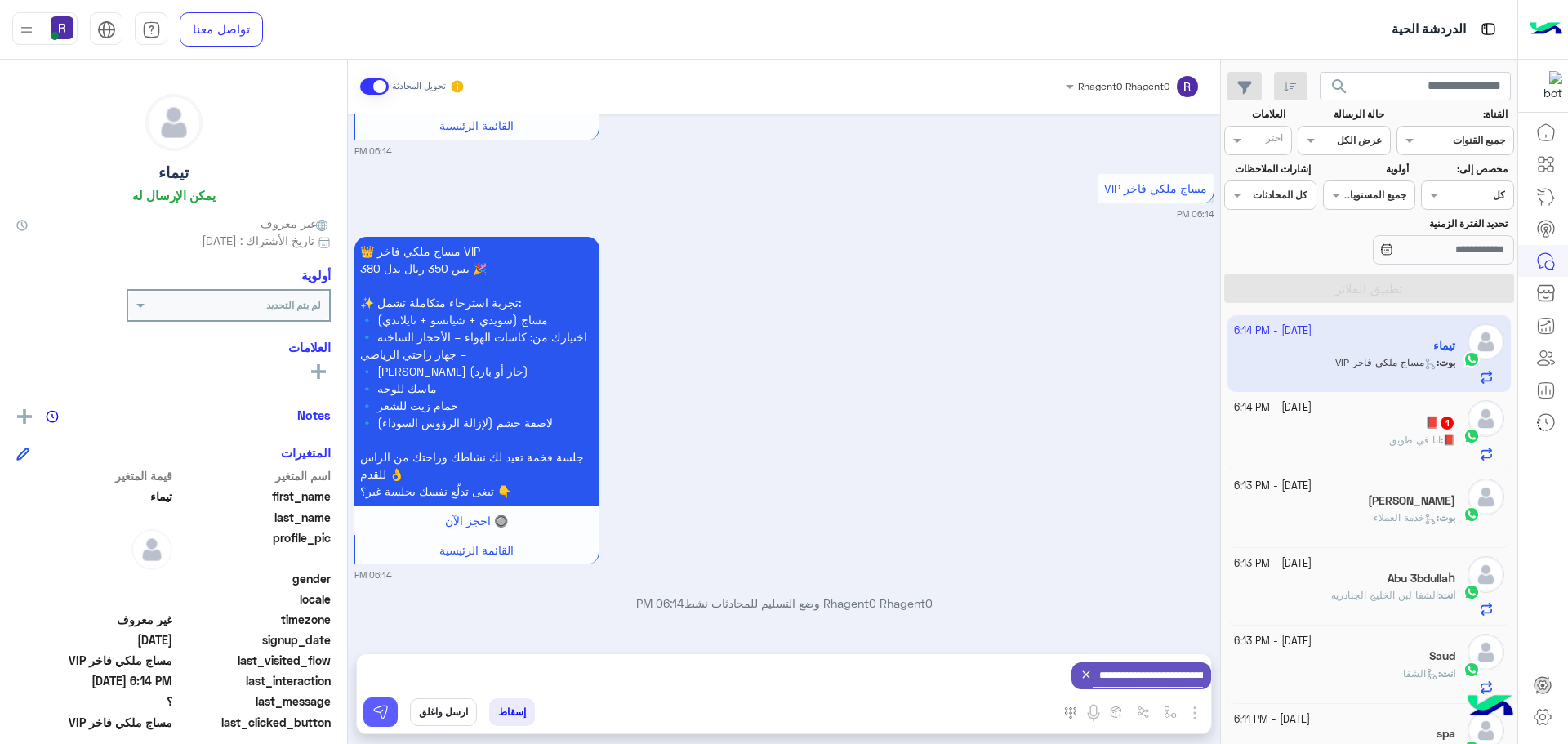
click at [390, 718] on button at bounding box center [380, 712] width 34 height 29
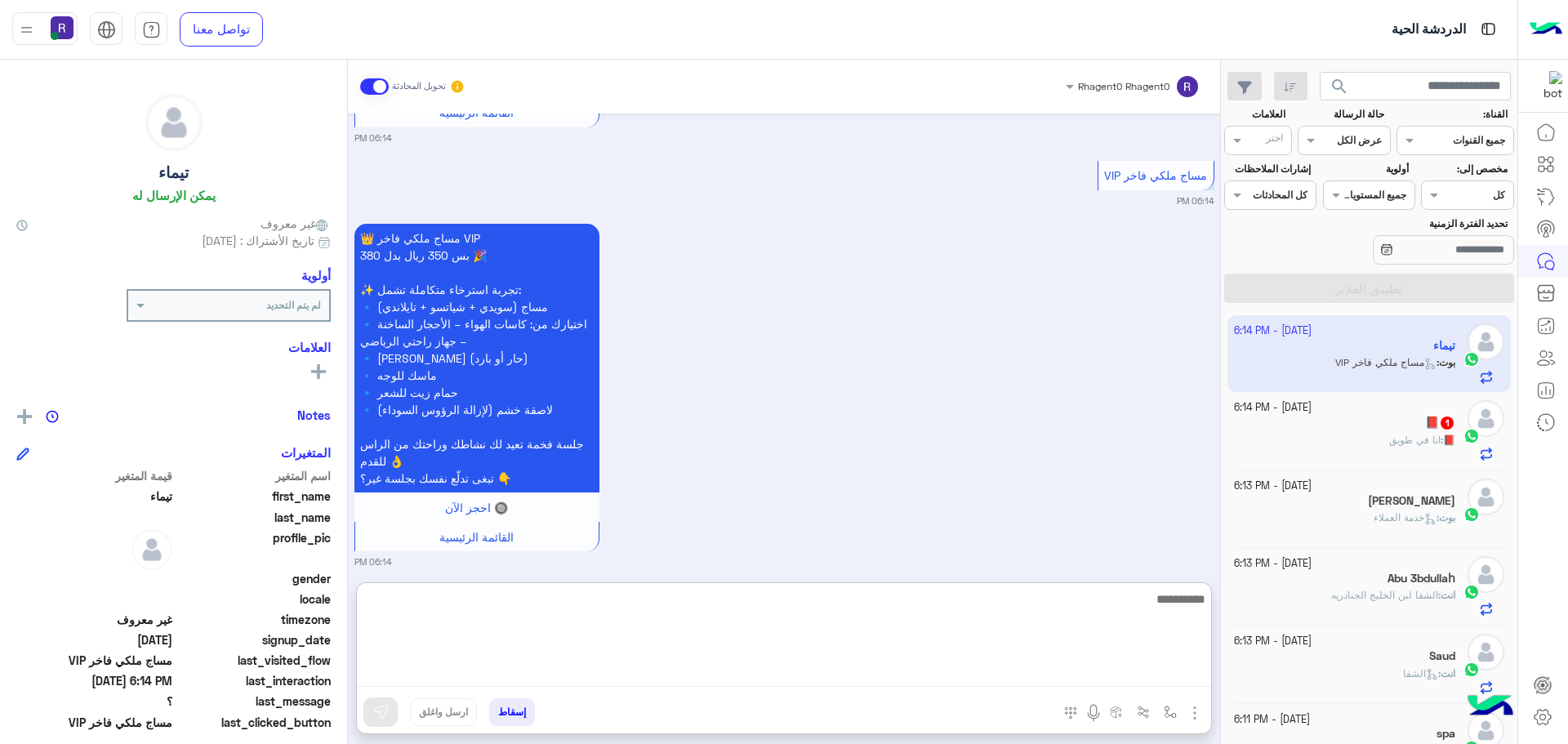
paste textarea "**********"
type textarea "**********"
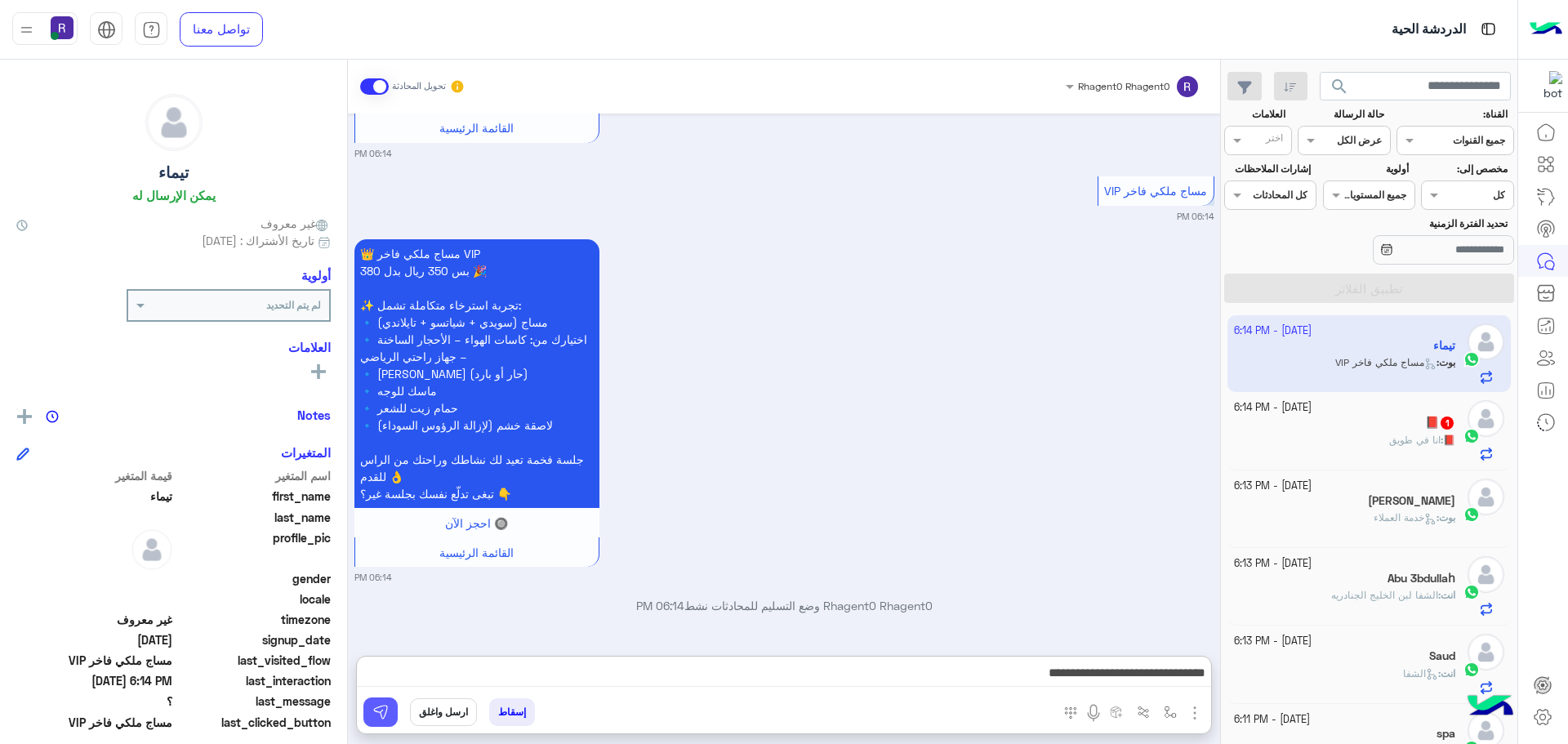
click at [378, 714] on img at bounding box center [381, 712] width 17 height 17
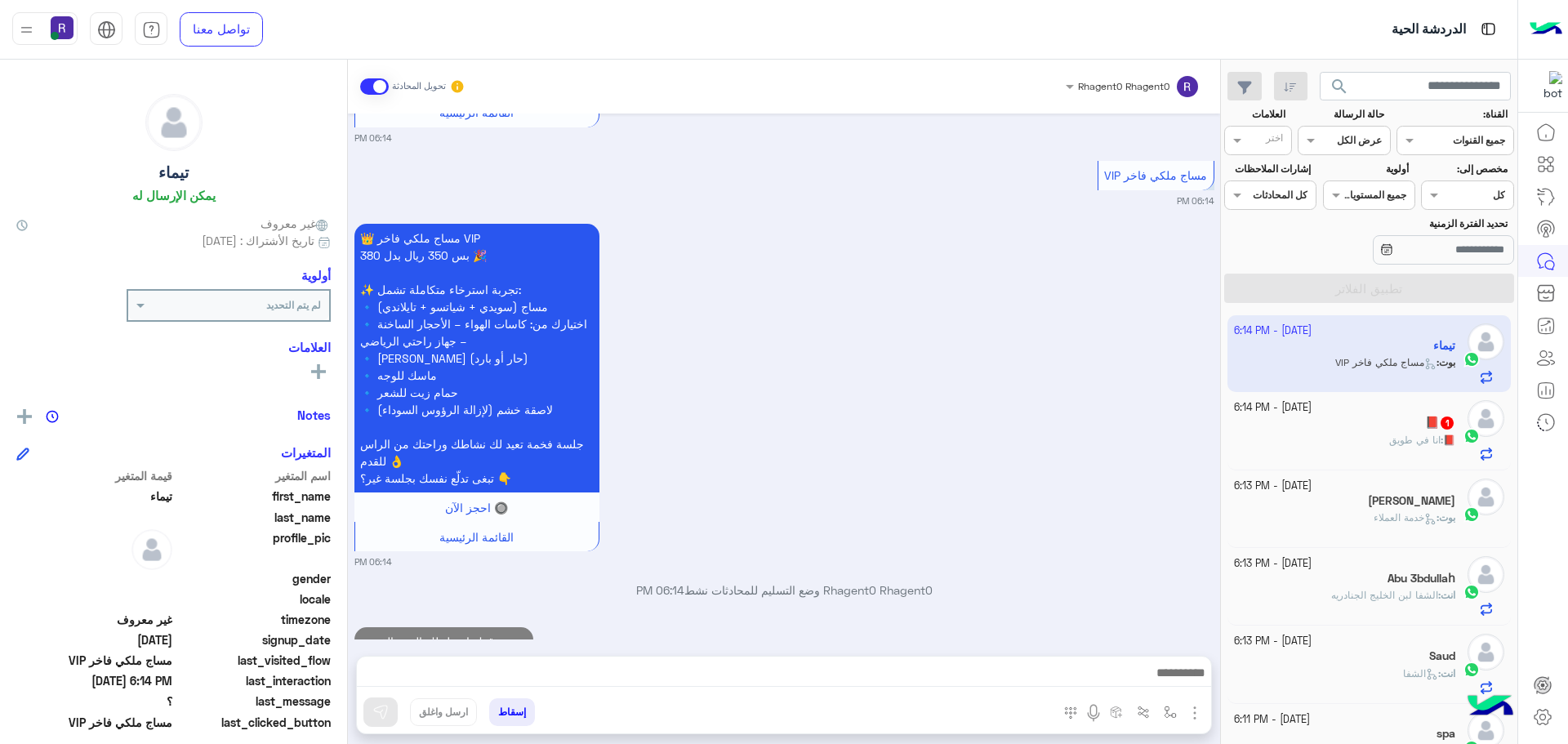
scroll to position [2240, 0]
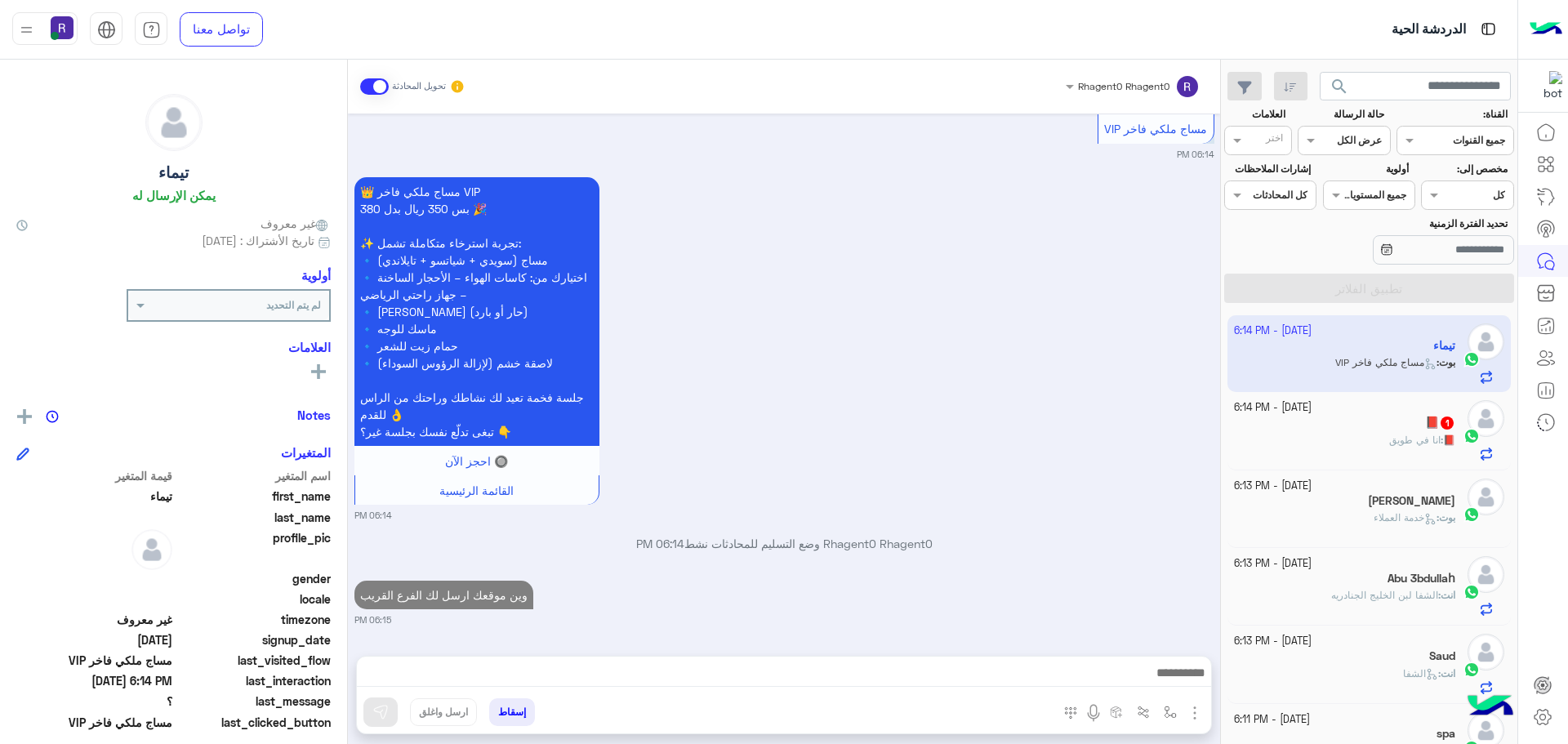
click at [1388, 471] on div "[DATE] - 6:13 PM [PERSON_NAME] : خدمة العملاء" at bounding box center [1369, 509] width 284 height 78
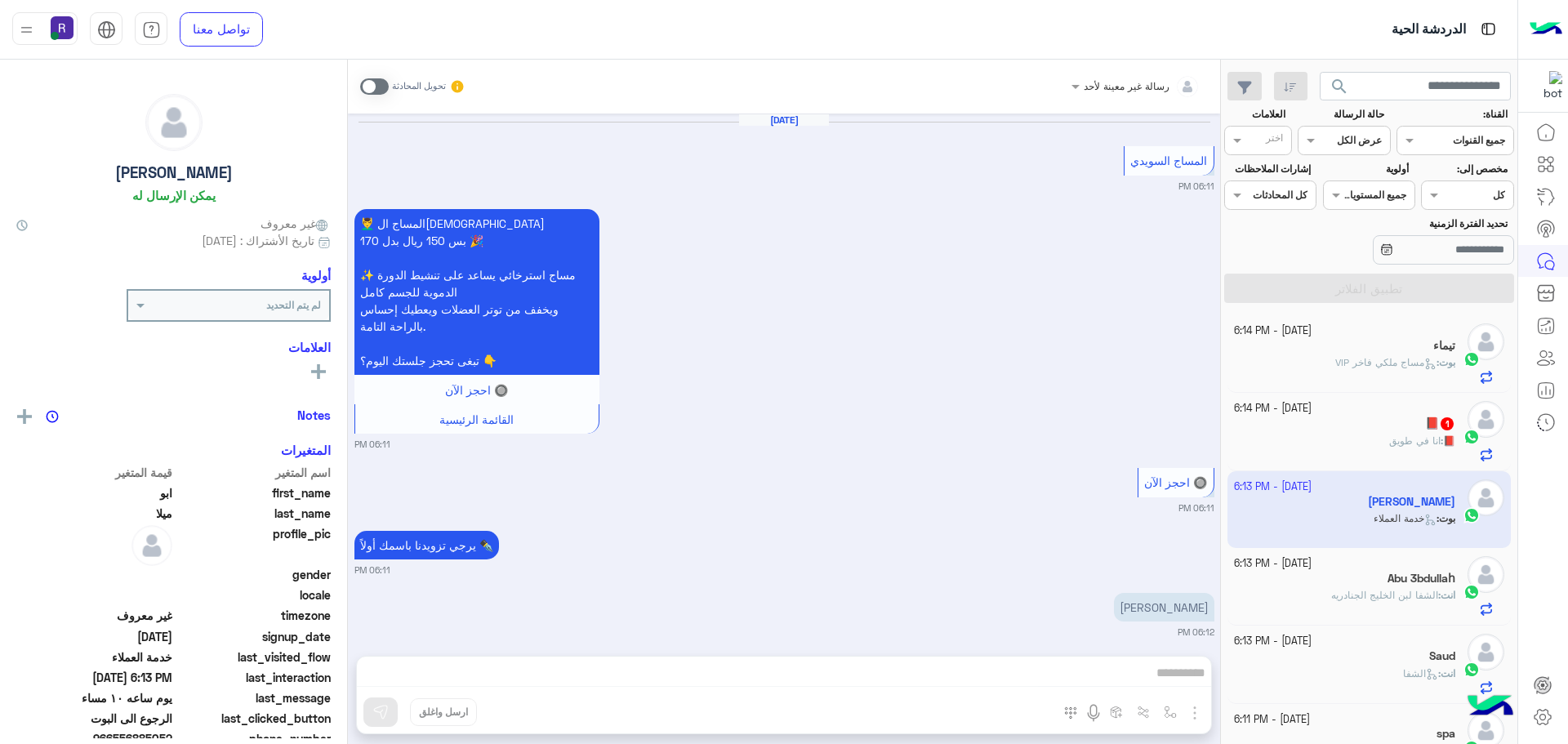
scroll to position [1450, 0]
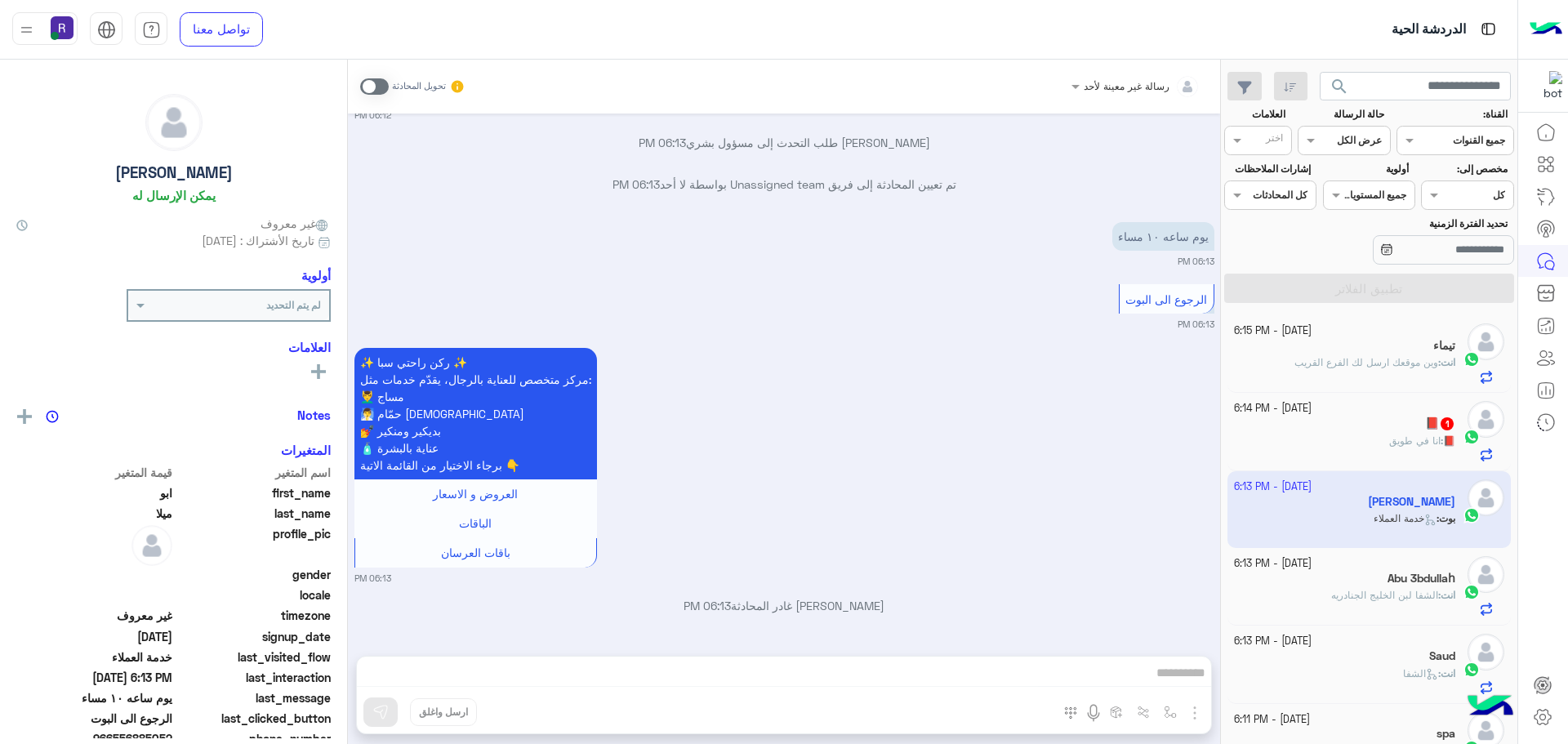
click at [1395, 431] on div "📕 1" at bounding box center [1345, 425] width 222 height 17
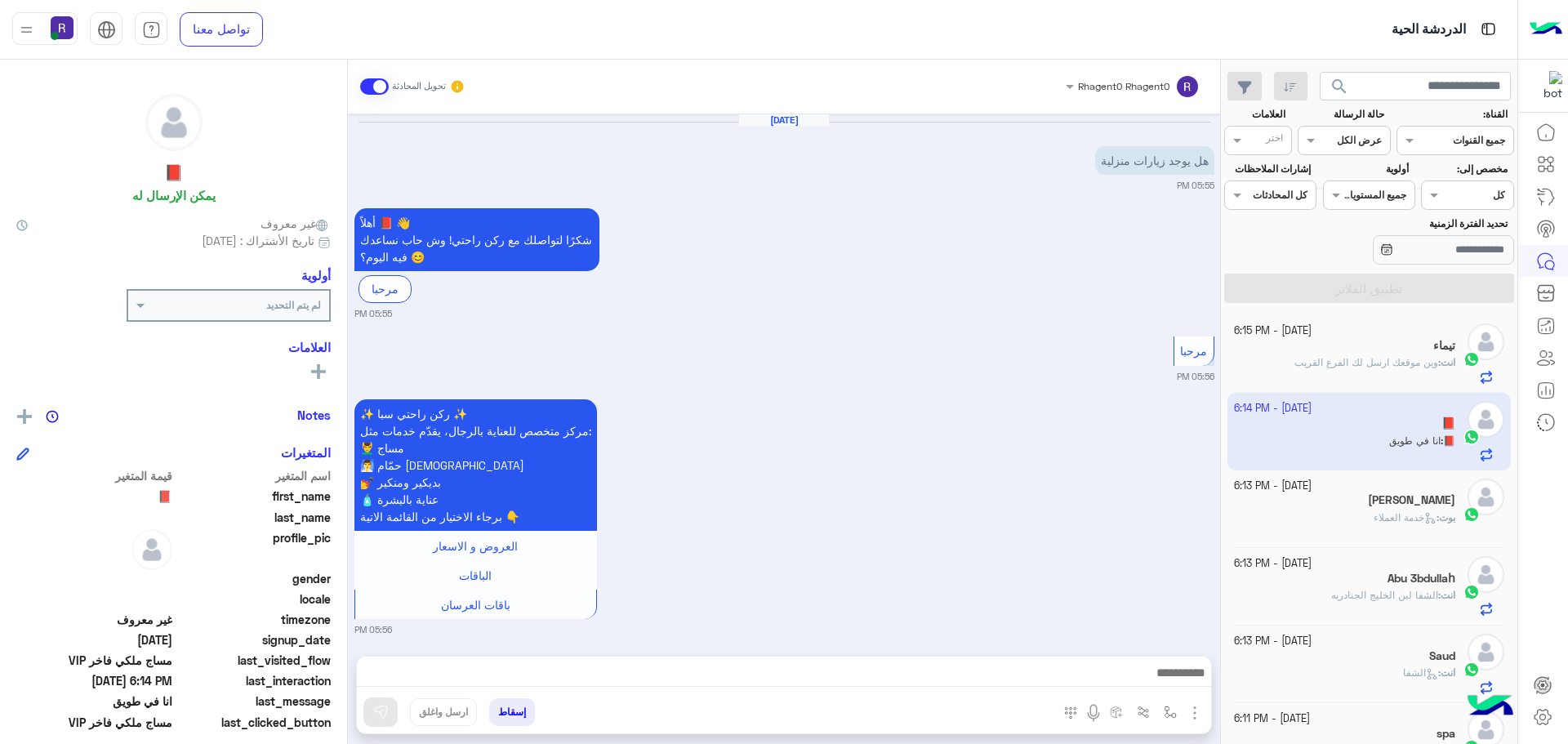
scroll to position [897, 0]
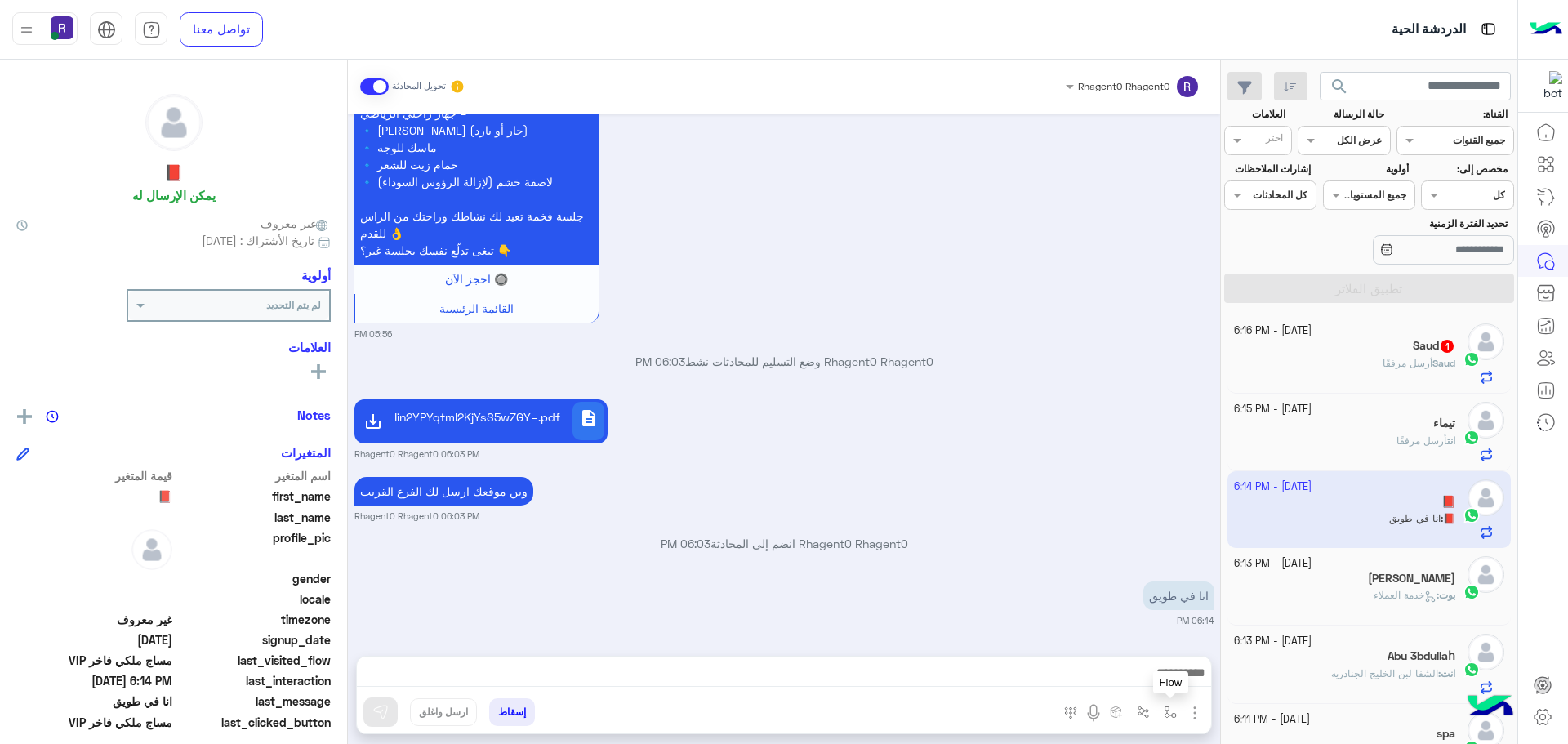
click at [1168, 712] on img "button" at bounding box center [1170, 712] width 13 height 13
click at [1155, 681] on input "text" at bounding box center [1133, 673] width 83 height 15
click at [1146, 578] on div "لبن" at bounding box center [1113, 576] width 141 height 32
type textarea "***"
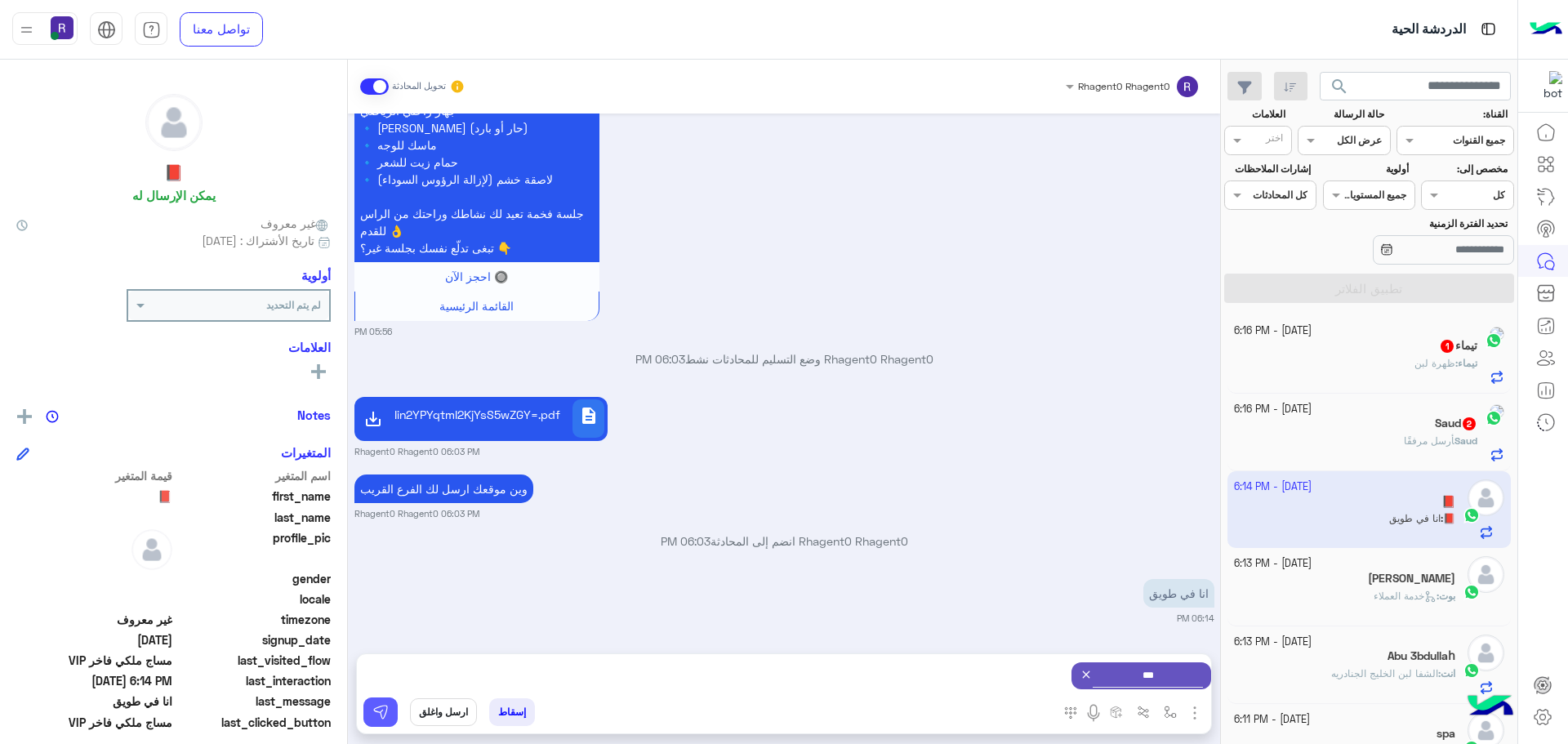
click at [390, 708] on button at bounding box center [380, 712] width 34 height 29
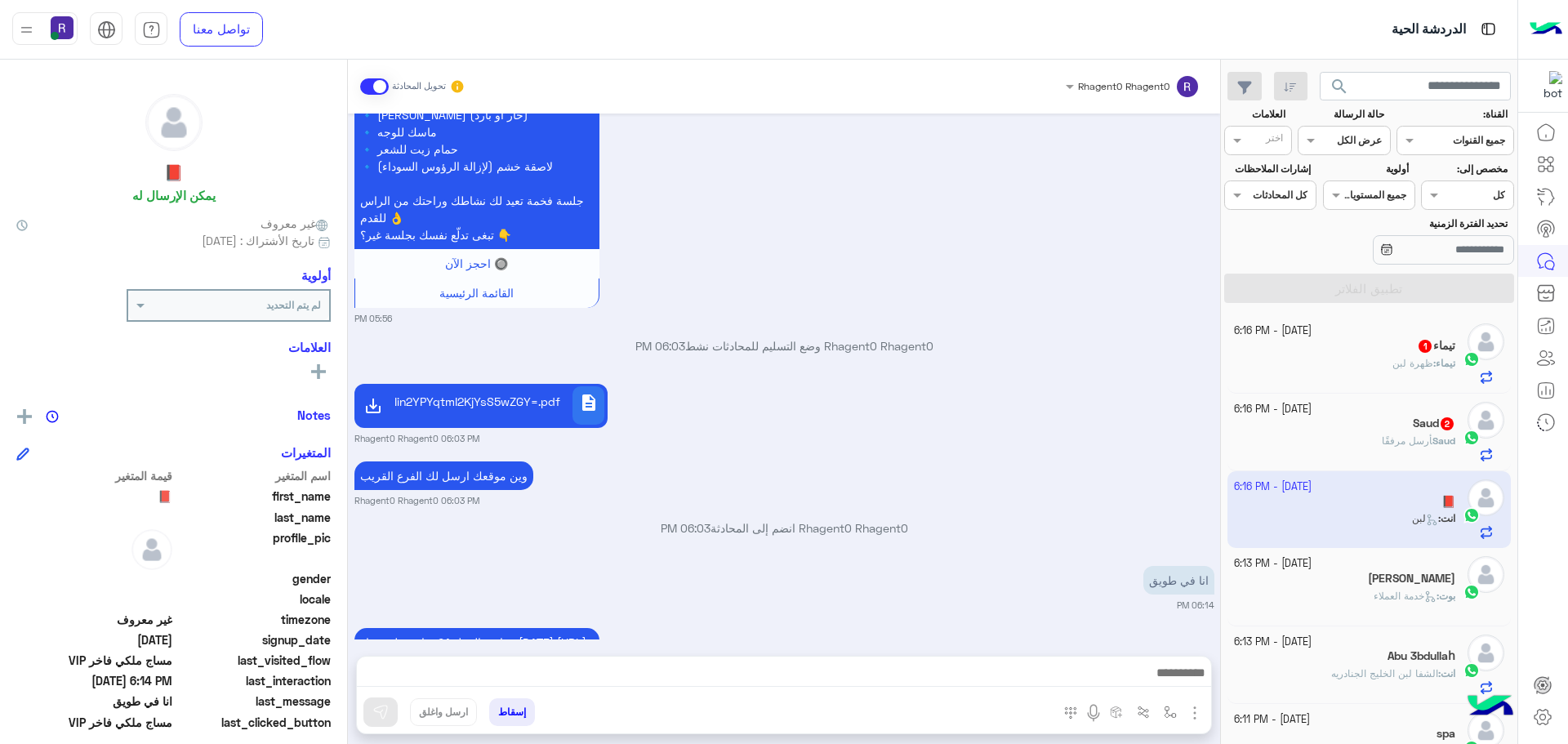
scroll to position [1054, 0]
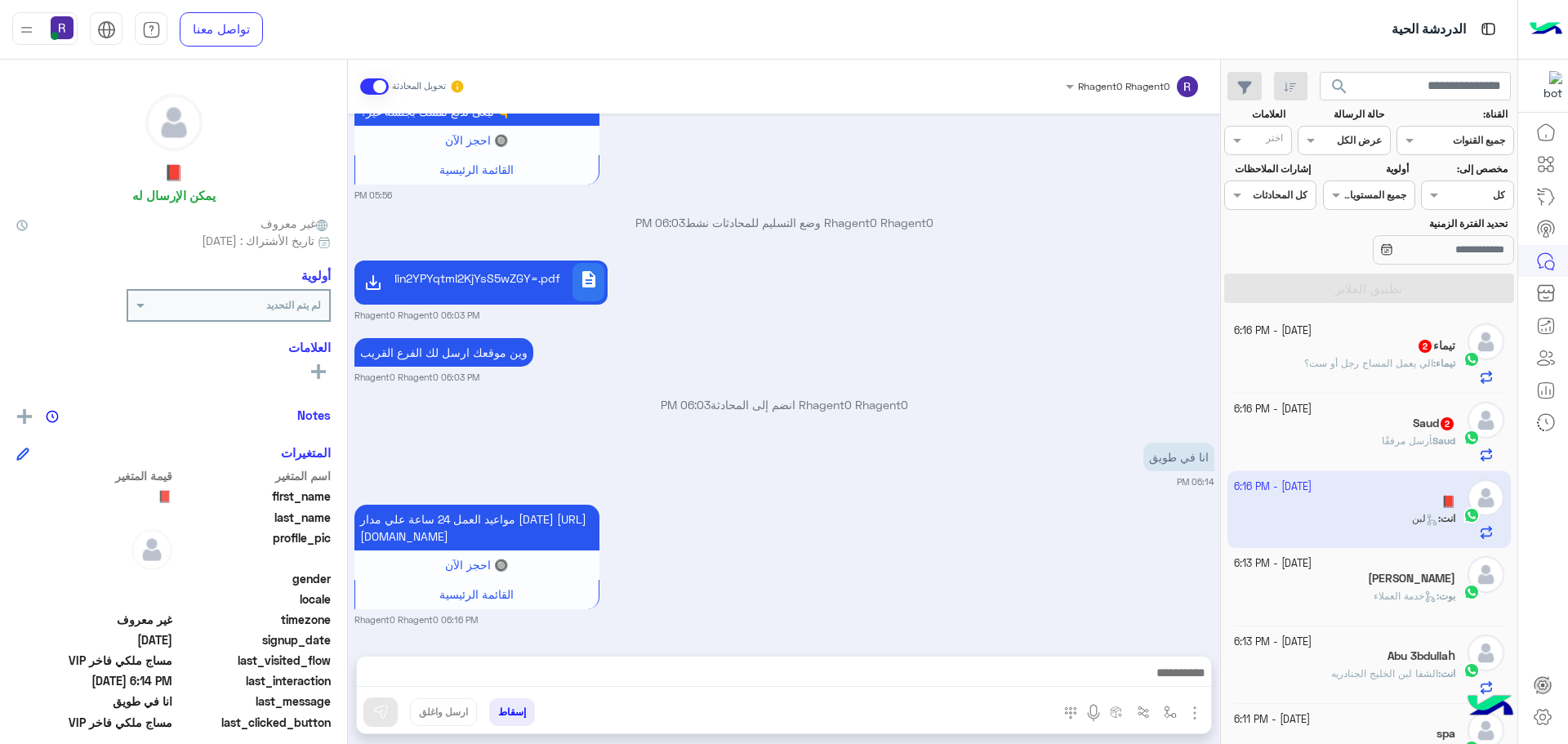
click at [1425, 463] on div "14 October - 6:16 PM Saud 2 Saud أرسل مرفقًا" at bounding box center [1369, 432] width 284 height 78
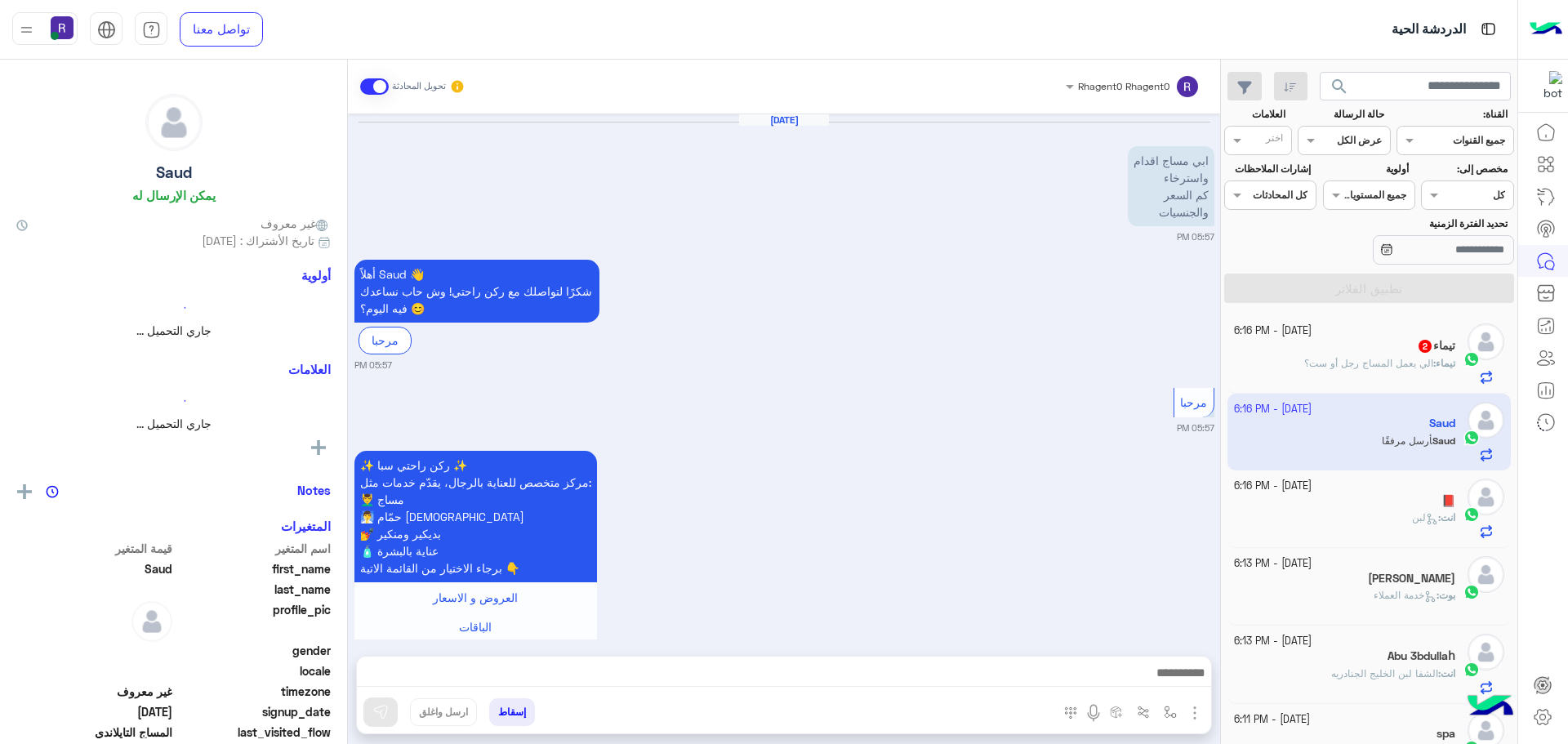
scroll to position [1284, 0]
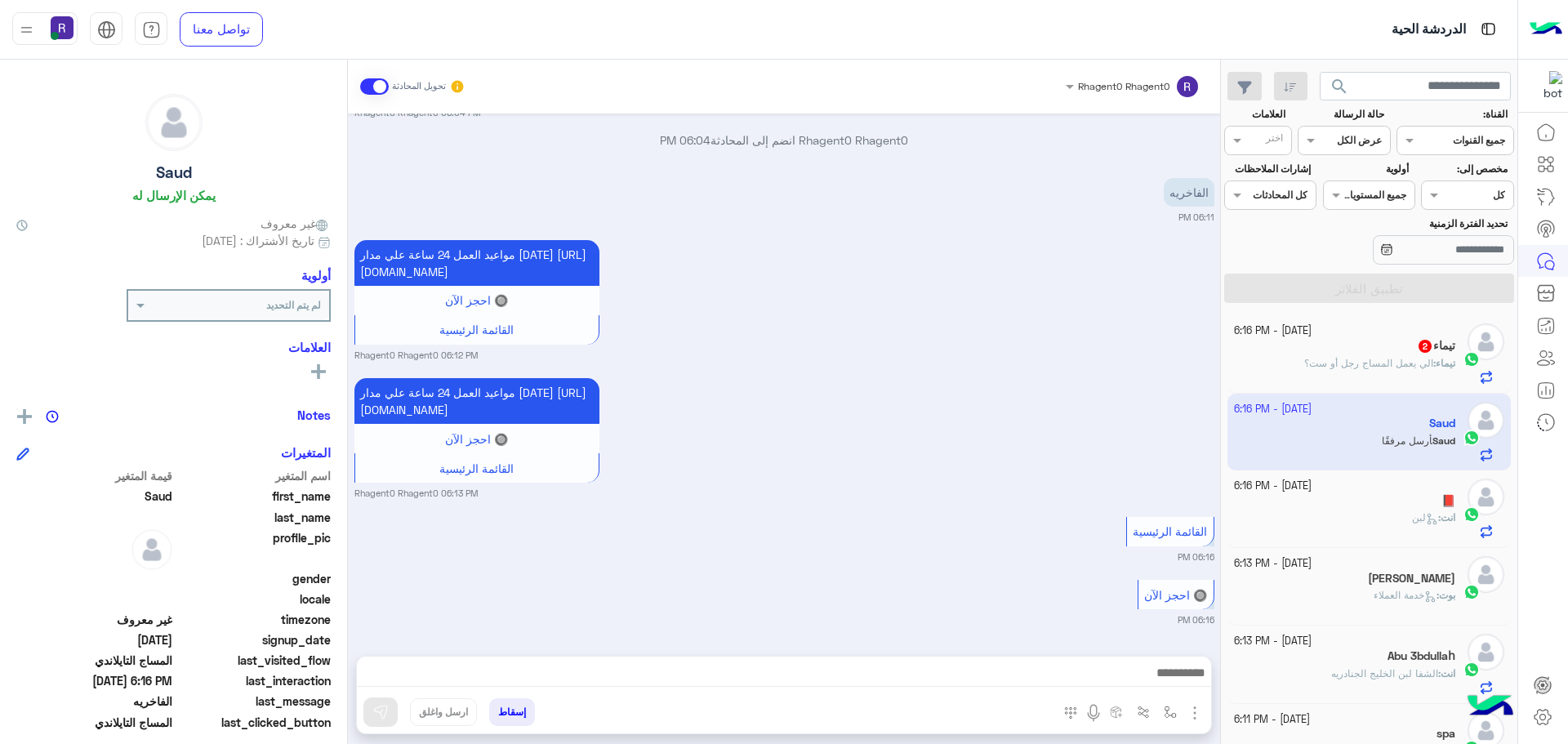
click at [1195, 705] on img "button" at bounding box center [1194, 713] width 19 height 19
click at [1163, 680] on span "الصور" at bounding box center [1163, 677] width 30 height 18
click at [1189, 702] on button "button" at bounding box center [1195, 712] width 21 height 22
click at [1158, 649] on span "المرفقات" at bounding box center [1153, 644] width 49 height 18
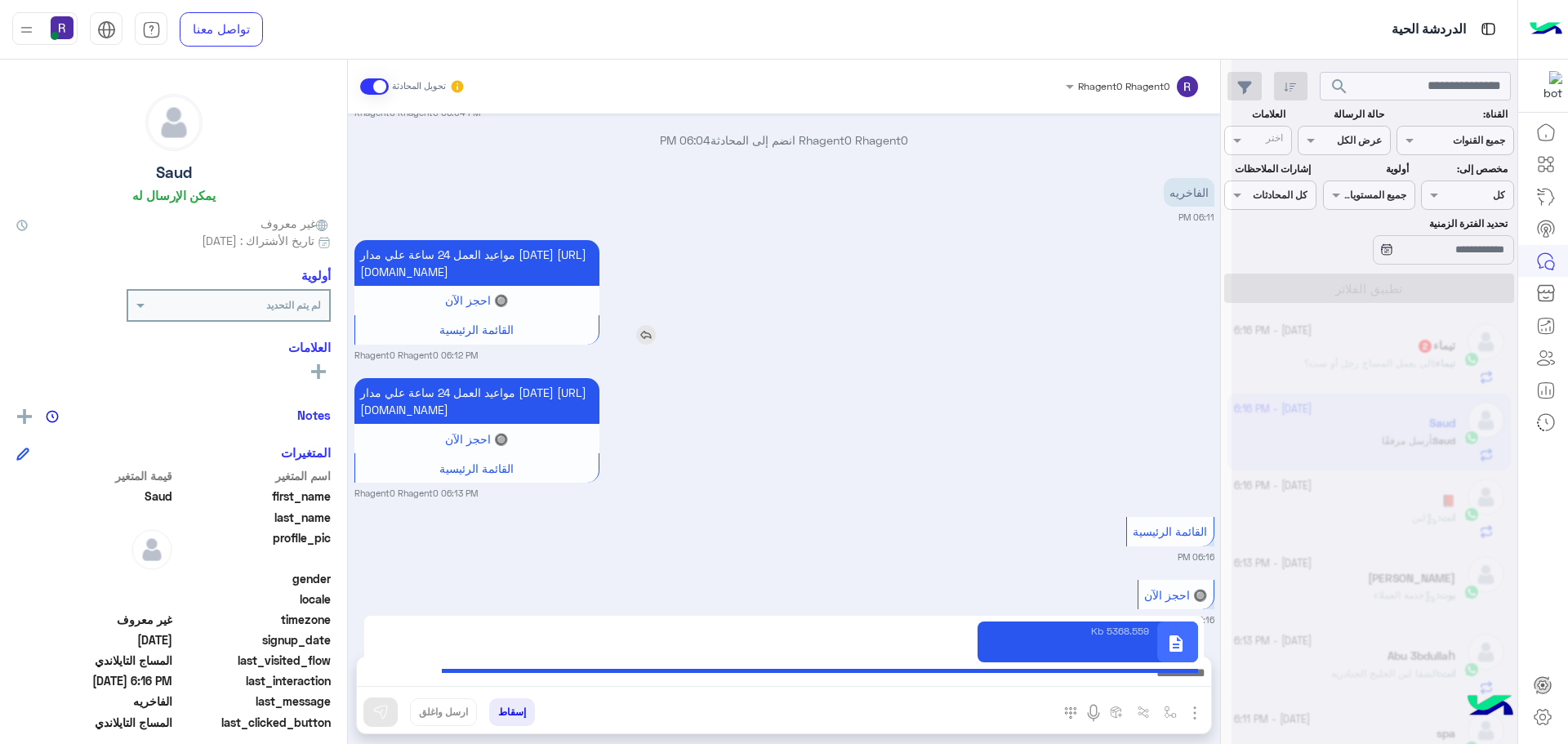
type textarea "**********"
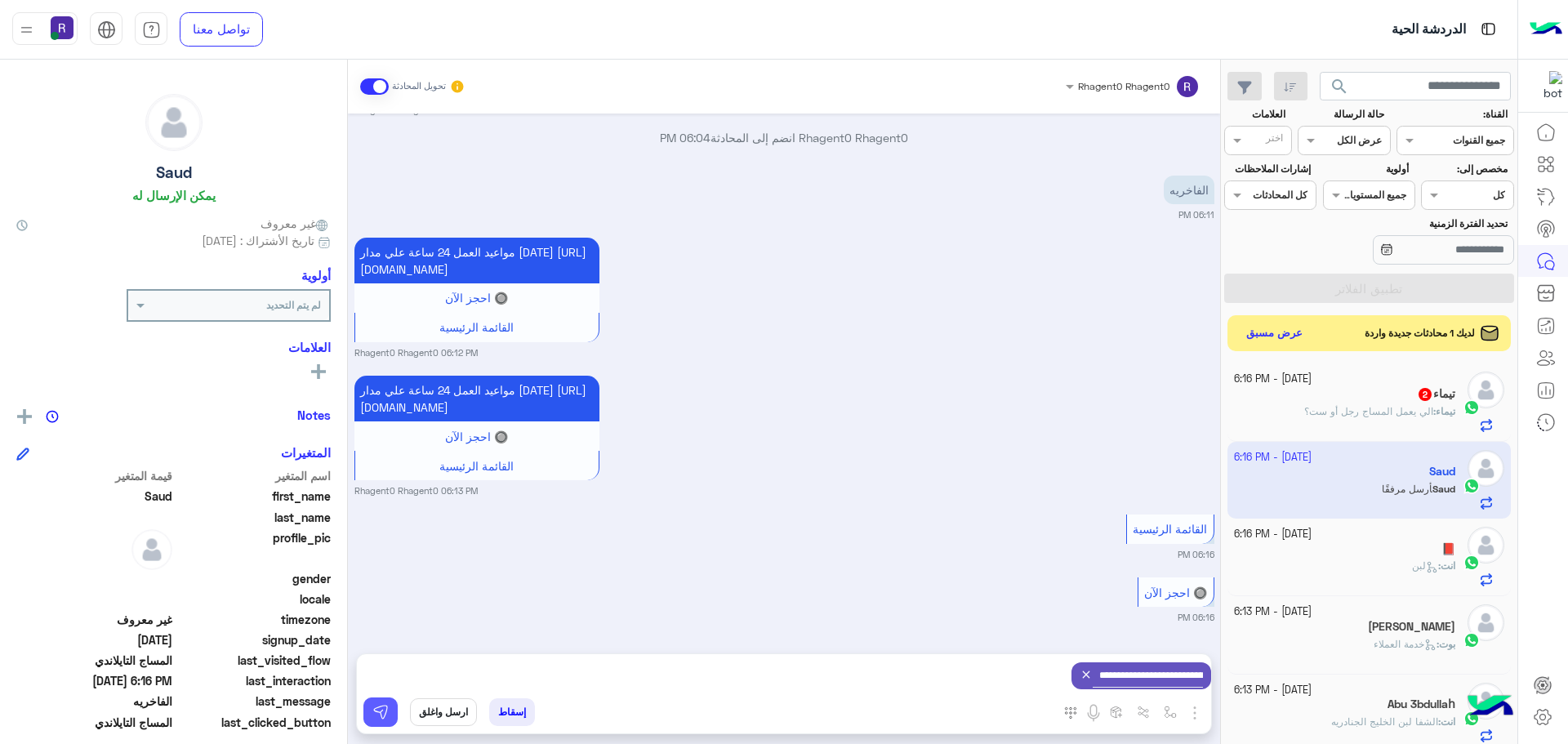
click at [384, 718] on img at bounding box center [381, 712] width 17 height 17
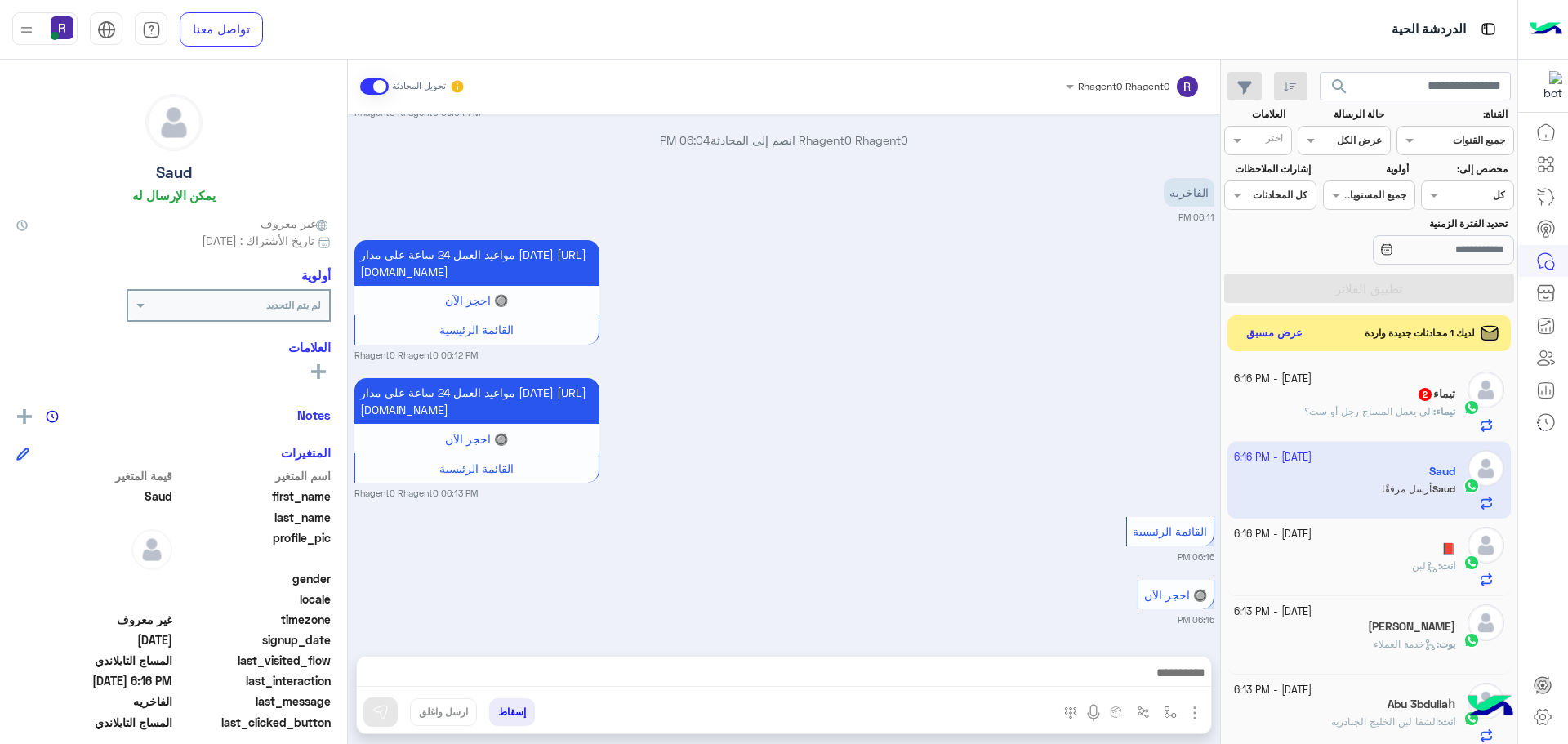
click at [1369, 410] on span "الي يعمل المساج رجل أو ست؟" at bounding box center [1368, 411] width 129 height 13
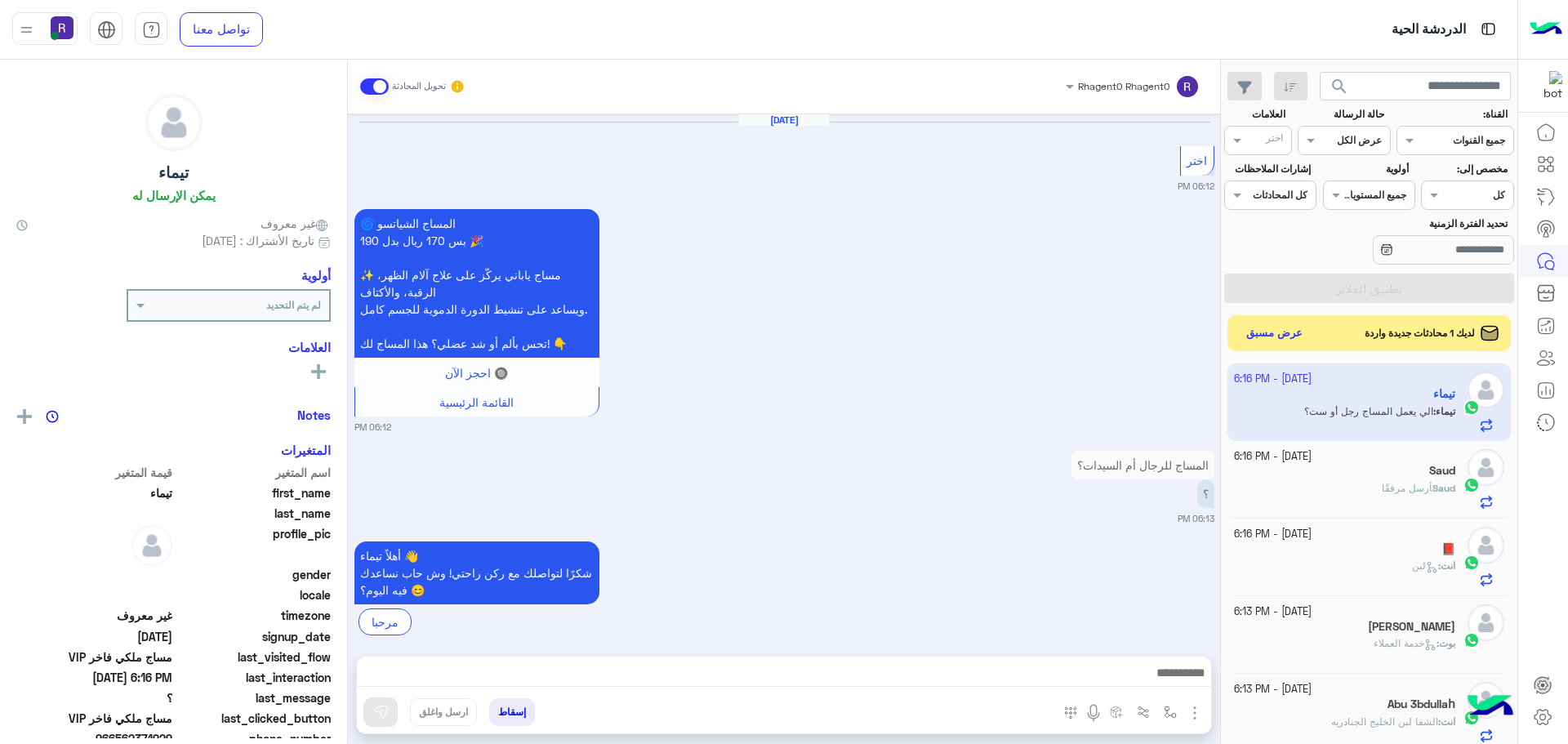
scroll to position [1937, 0]
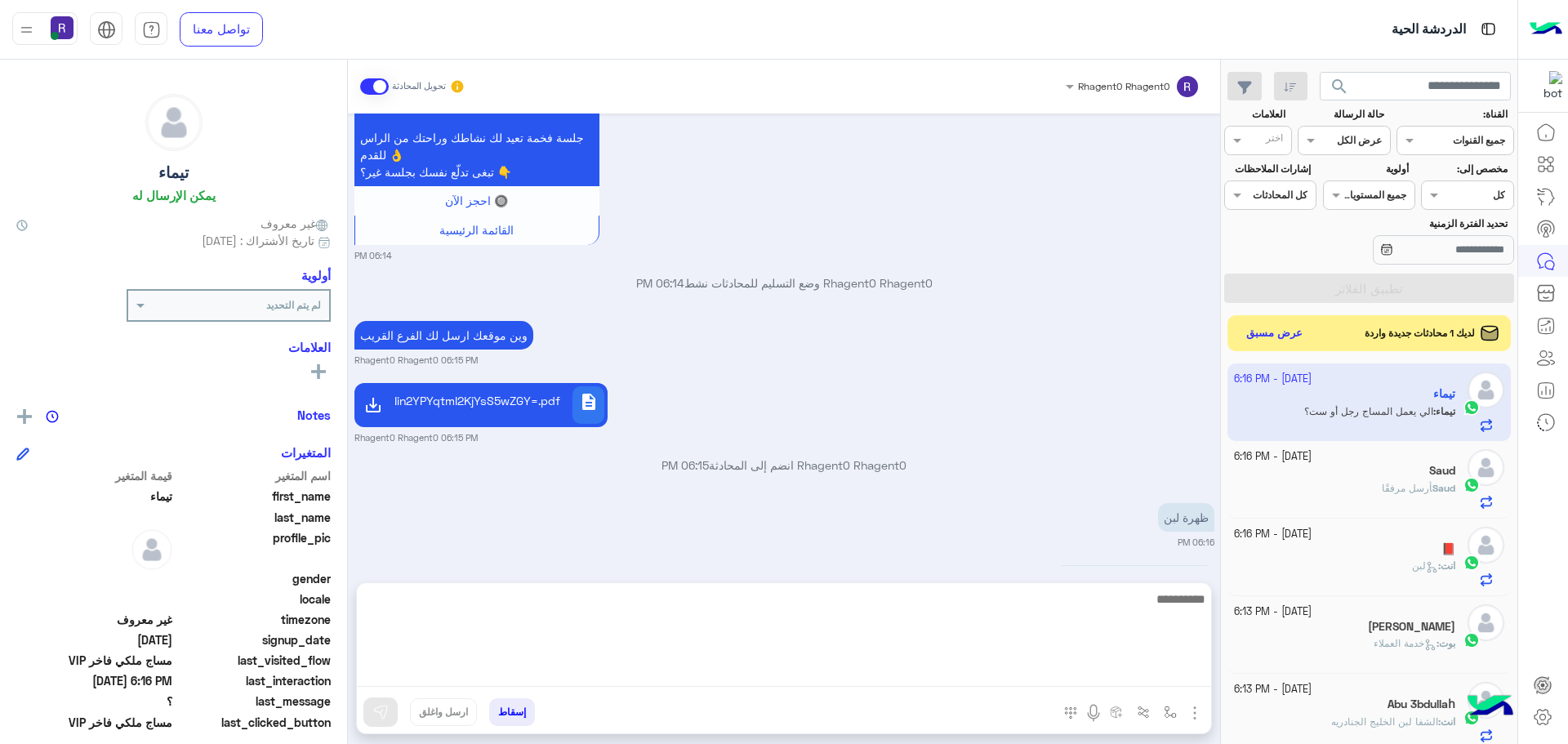
click at [871, 672] on textarea at bounding box center [784, 637] width 854 height 98
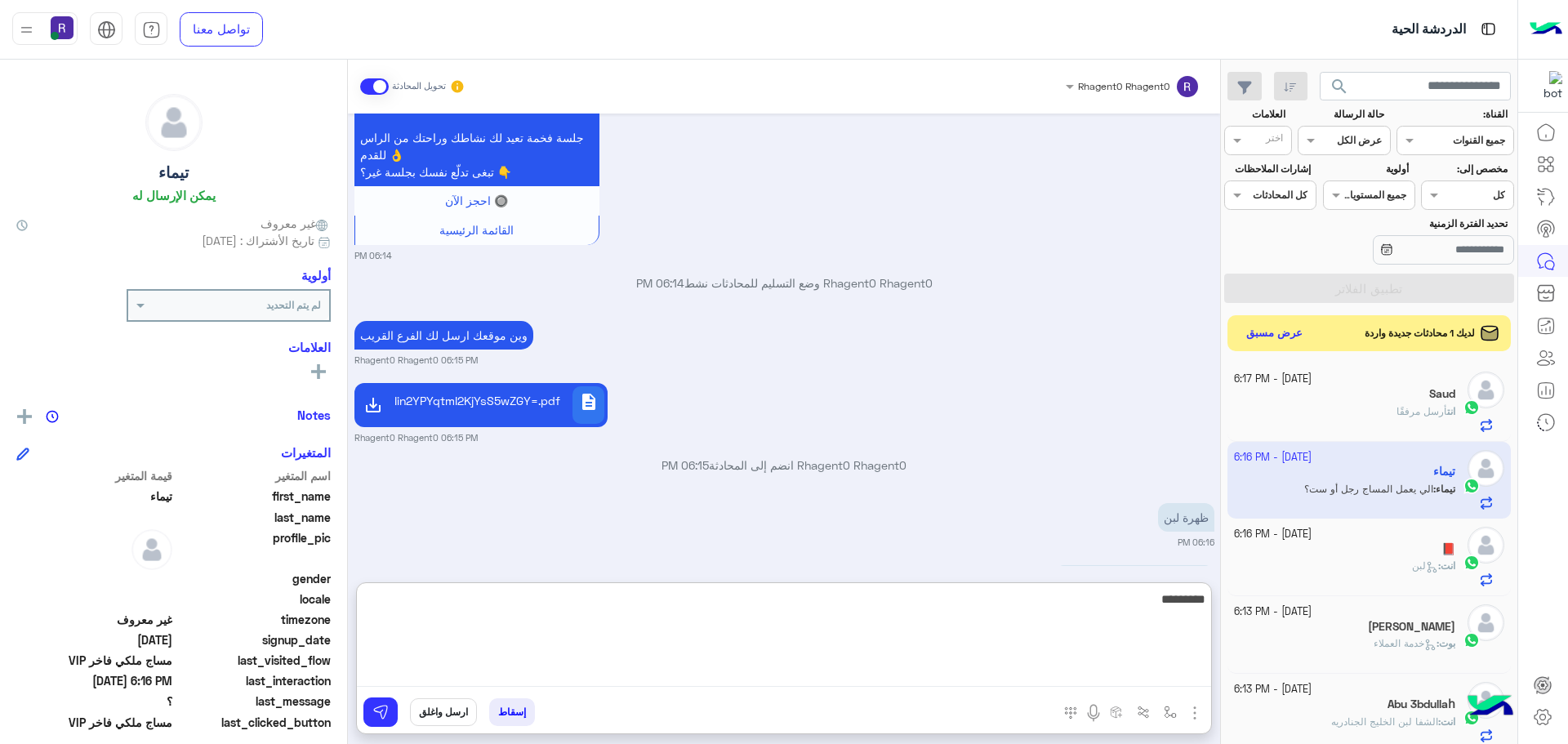
type textarea "*********"
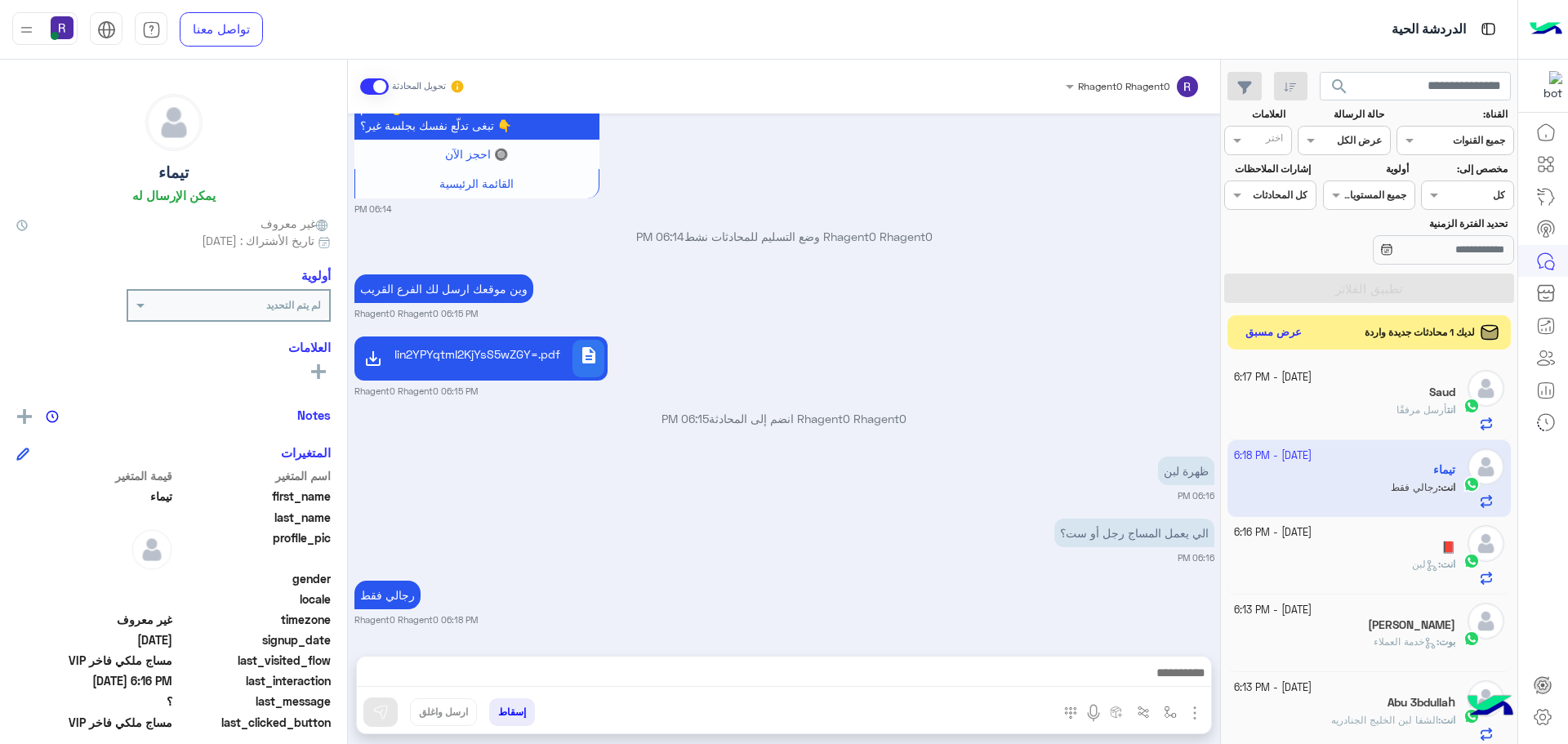
click at [1290, 335] on button "عرض مسبق" at bounding box center [1274, 332] width 69 height 22
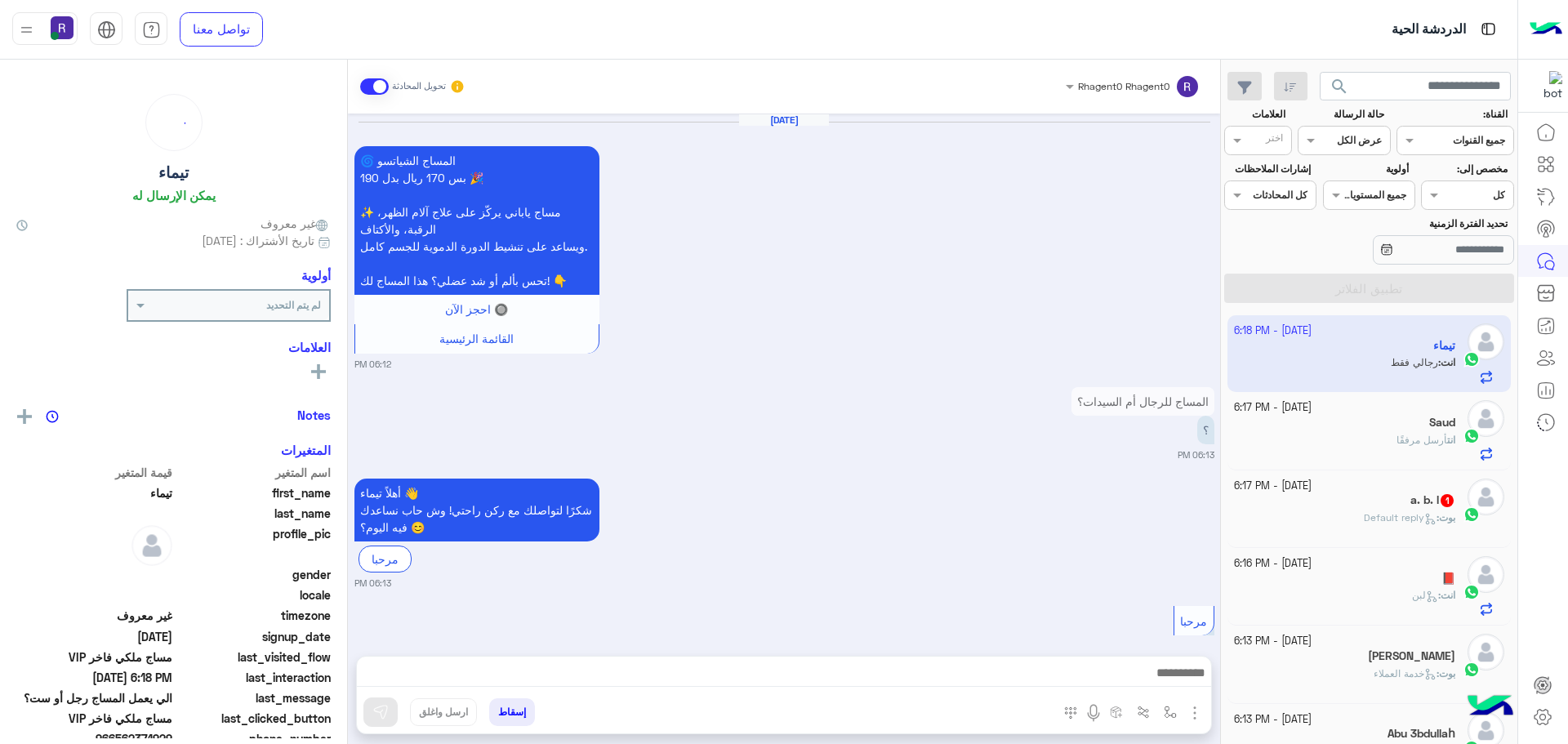
scroll to position [1936, 0]
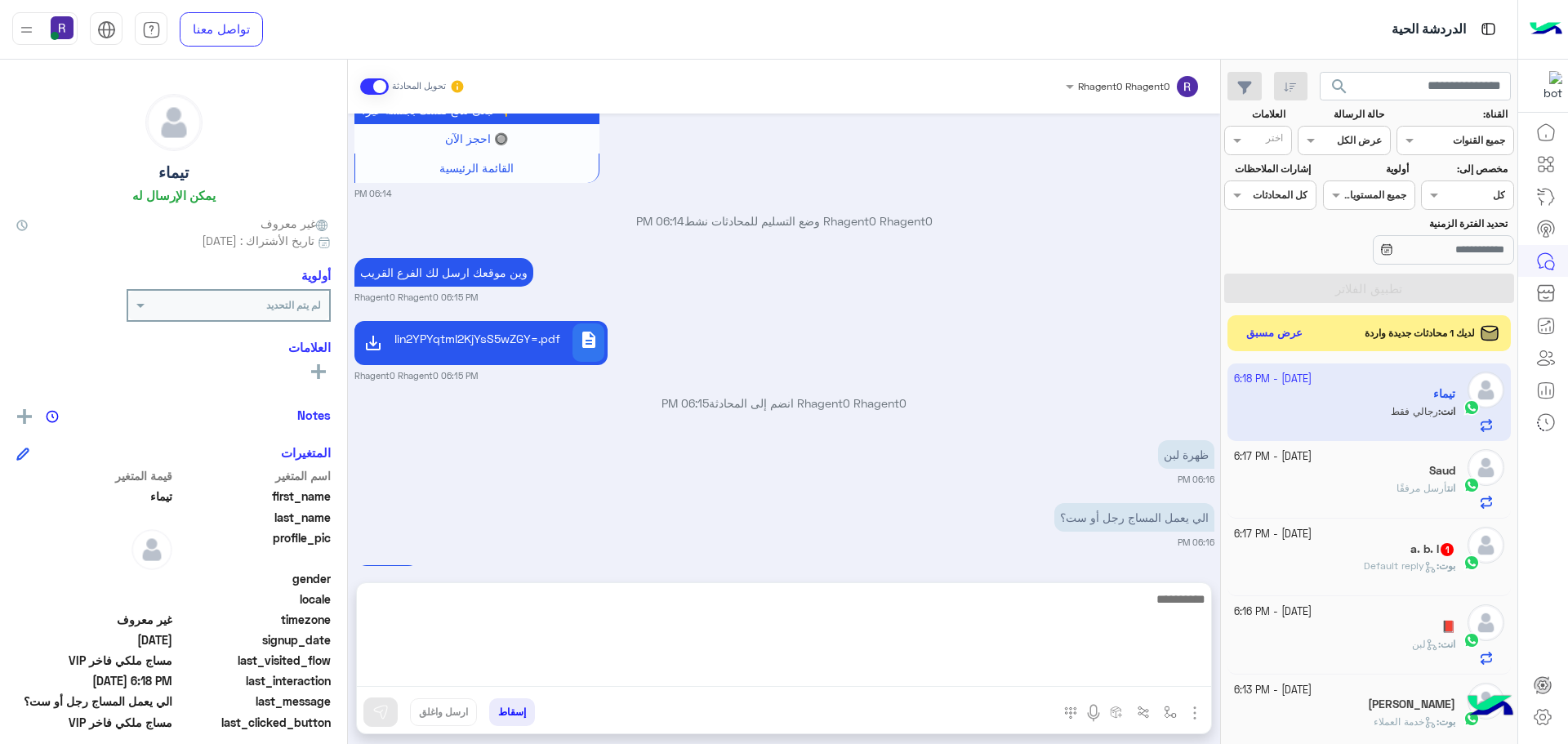
click at [783, 670] on textarea at bounding box center [784, 637] width 854 height 98
type textarea "**********"
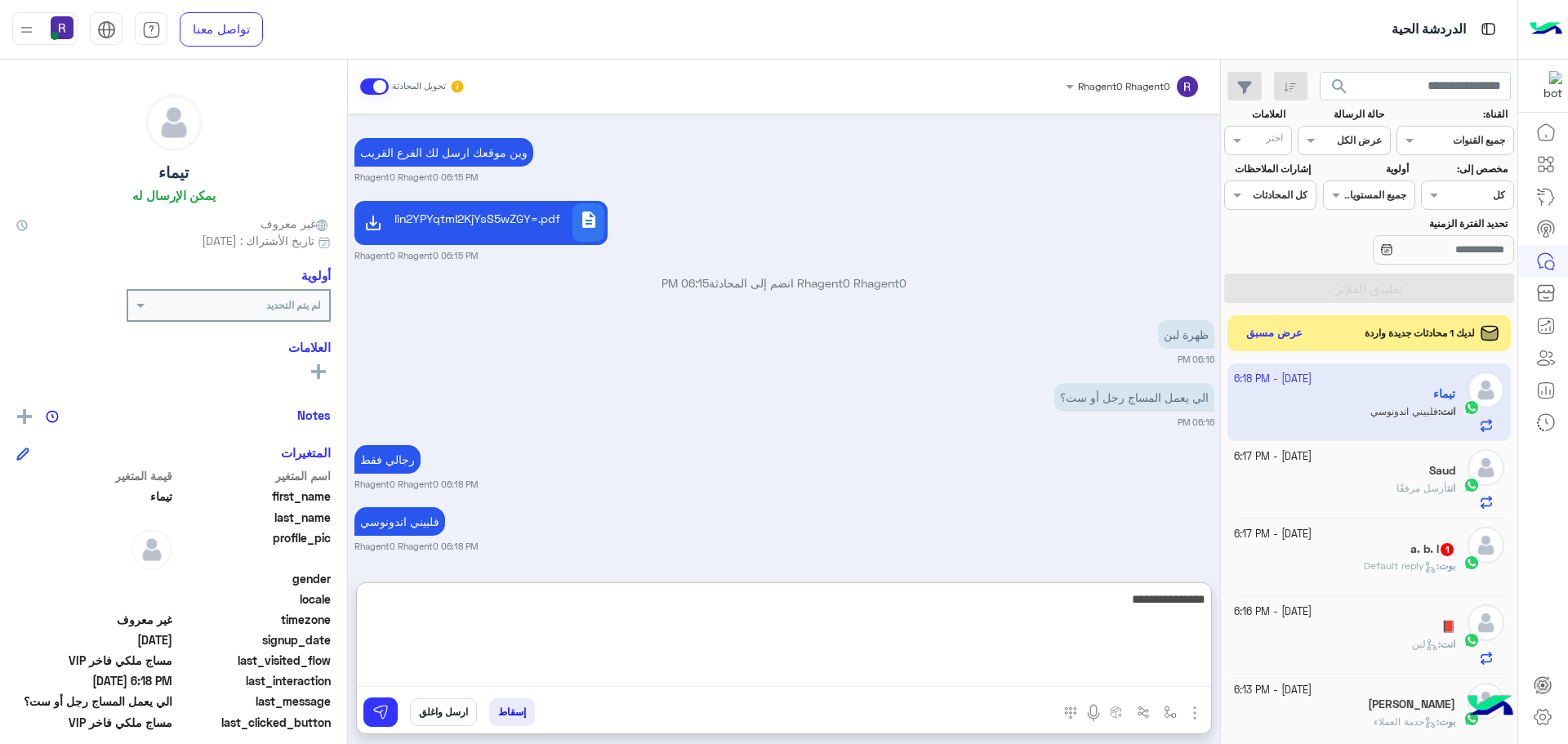
type textarea "**********"
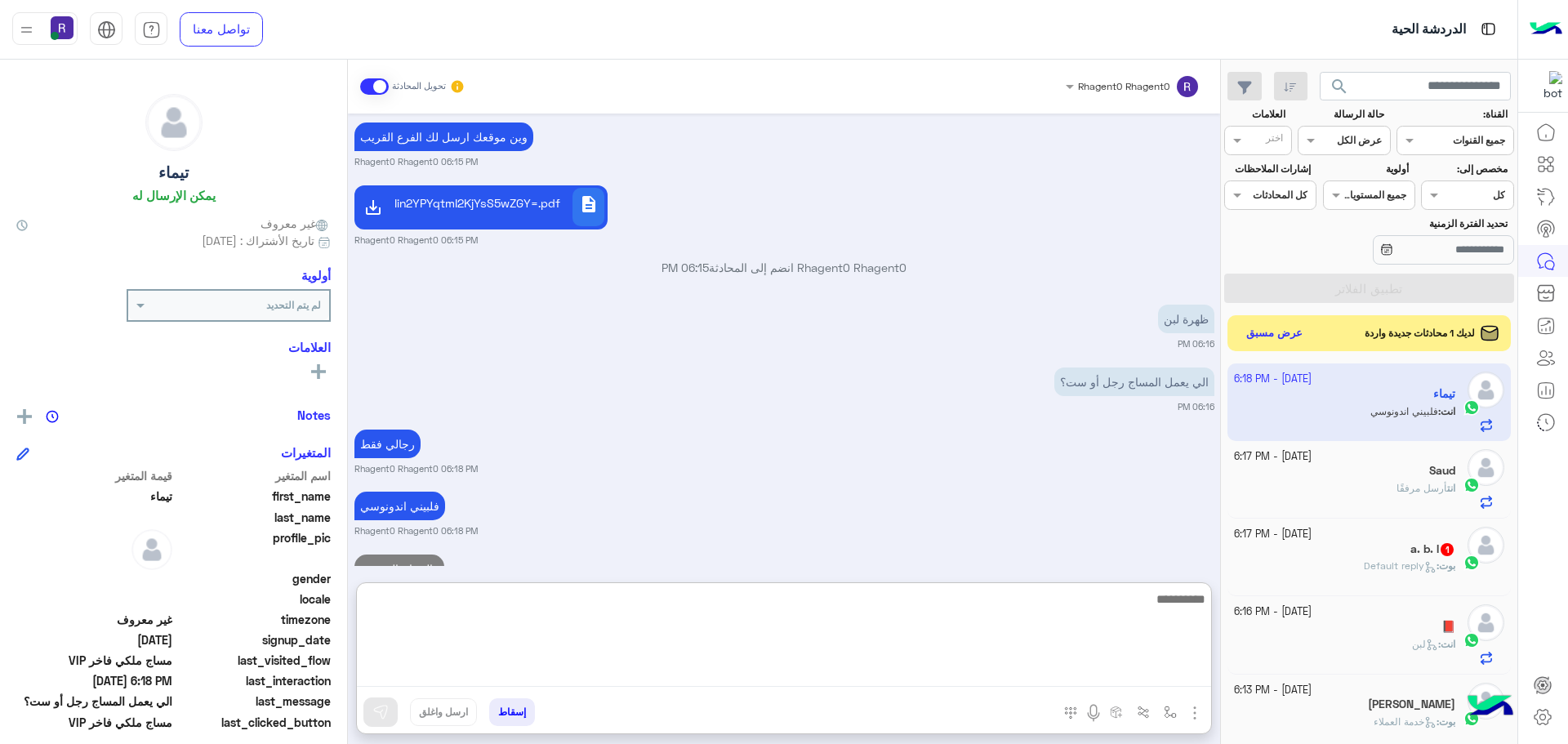
scroll to position [2135, 0]
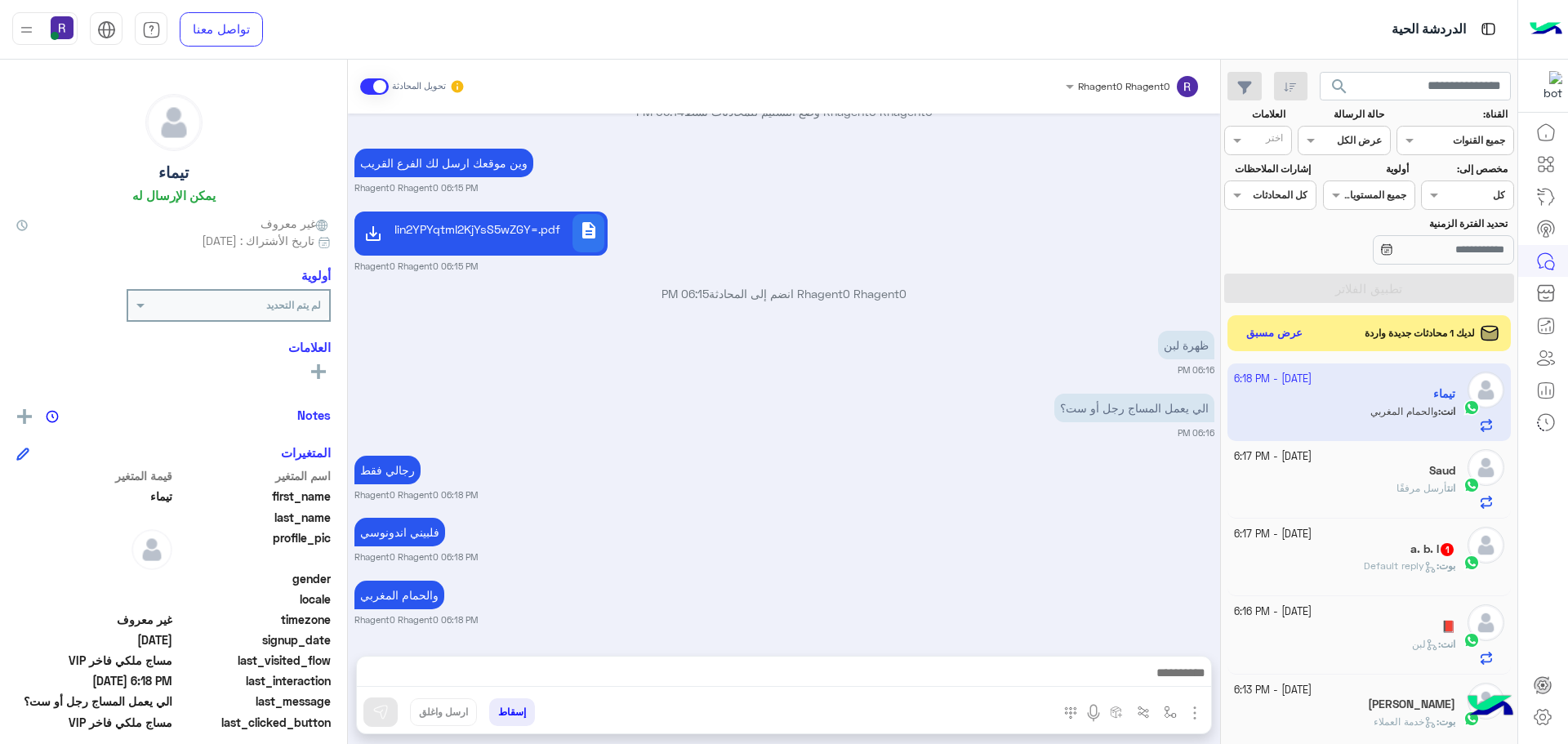
click at [792, 577] on div "والحمام المغربي Rhagent0 Rhagent0 06:18 PM" at bounding box center [784, 601] width 860 height 50
click at [1393, 577] on div "بوت : Default reply" at bounding box center [1345, 572] width 222 height 28
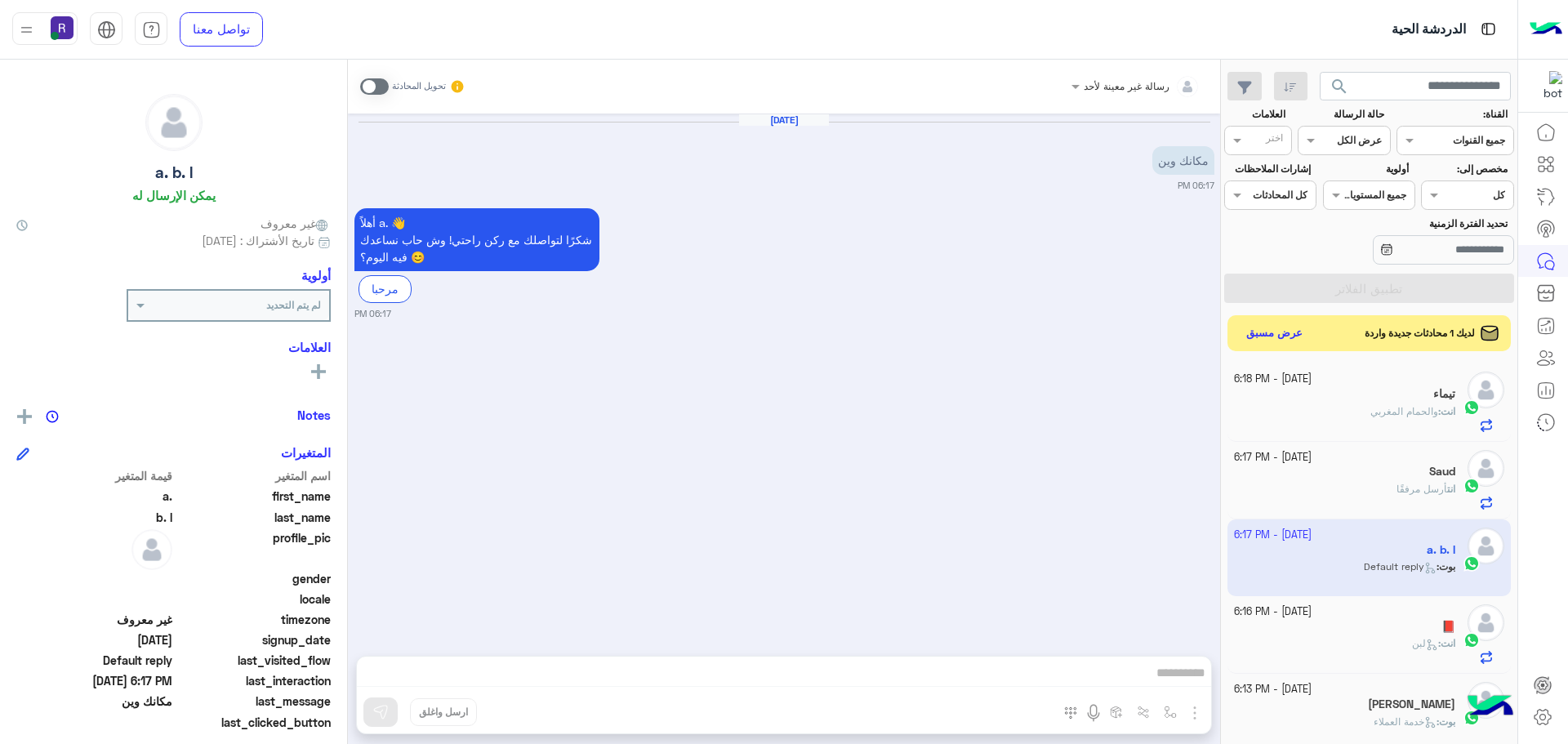
click at [383, 87] on span at bounding box center [374, 86] width 28 height 17
click at [1194, 716] on img "button" at bounding box center [1194, 713] width 19 height 19
click at [1181, 687] on button "الصور" at bounding box center [1169, 677] width 69 height 33
click at [1190, 709] on img "button" at bounding box center [1194, 713] width 19 height 19
click at [1144, 651] on span "المرفقات" at bounding box center [1153, 644] width 49 height 18
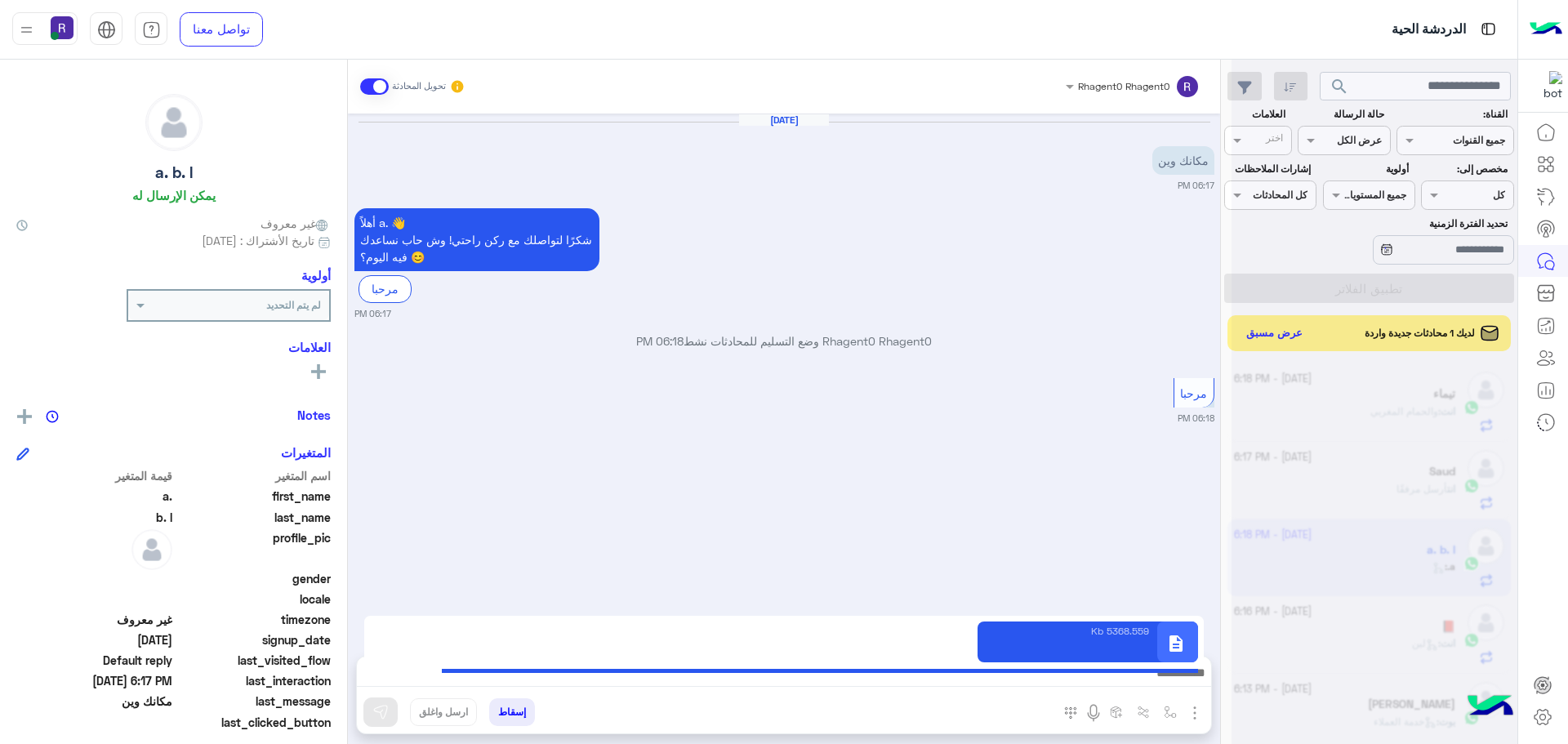
type textarea "**********"
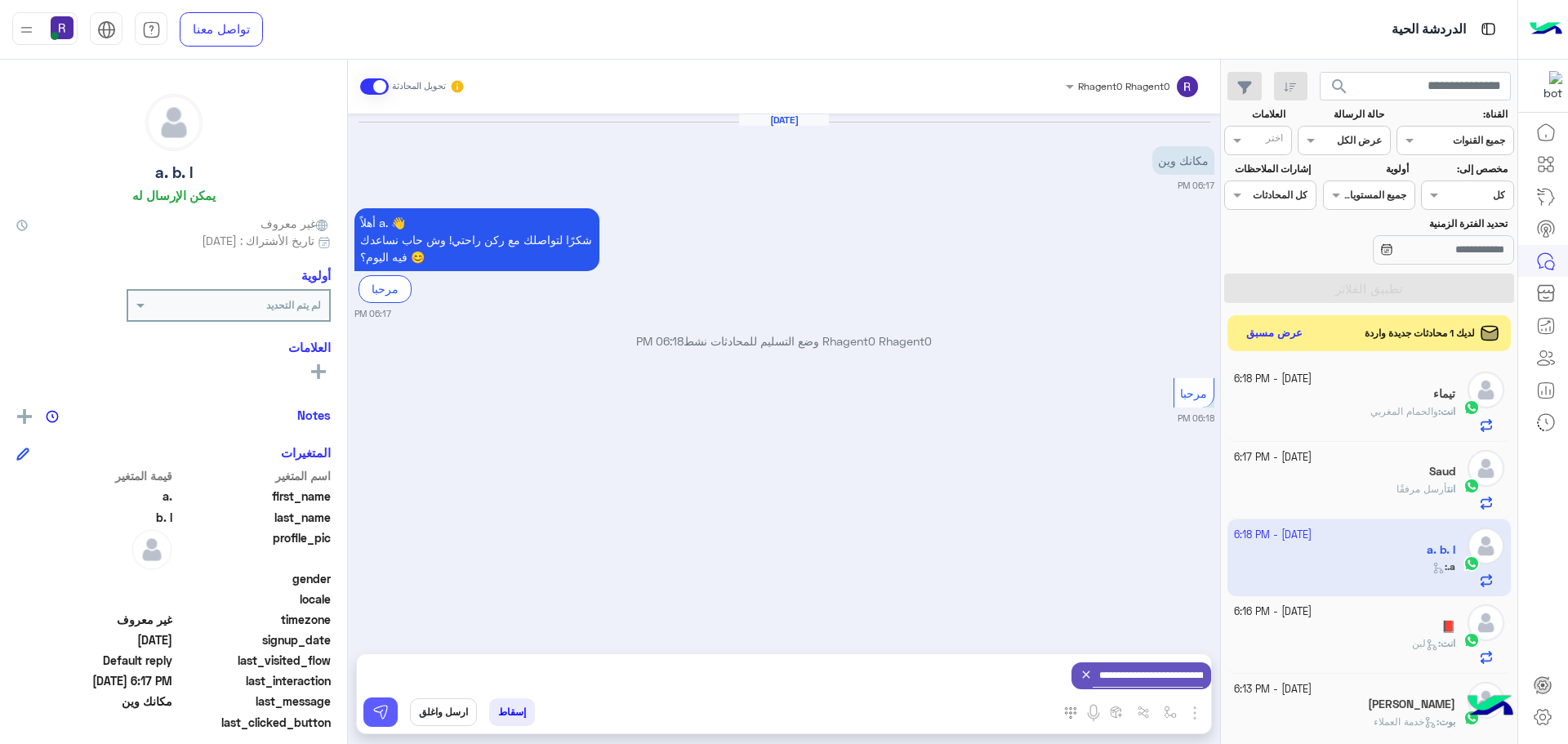
click at [383, 707] on img at bounding box center [381, 712] width 17 height 17
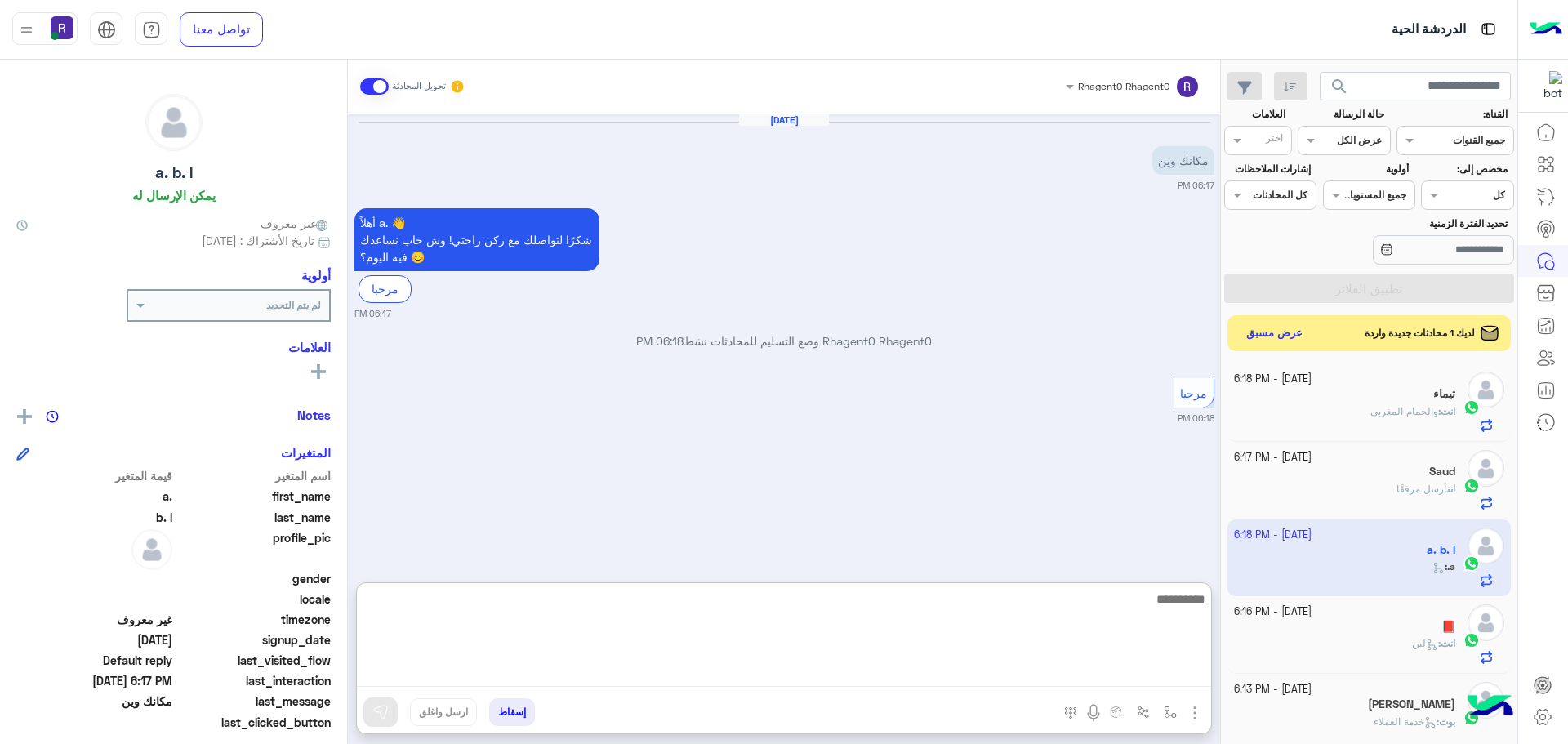
paste textarea "**********"
type textarea "**********"
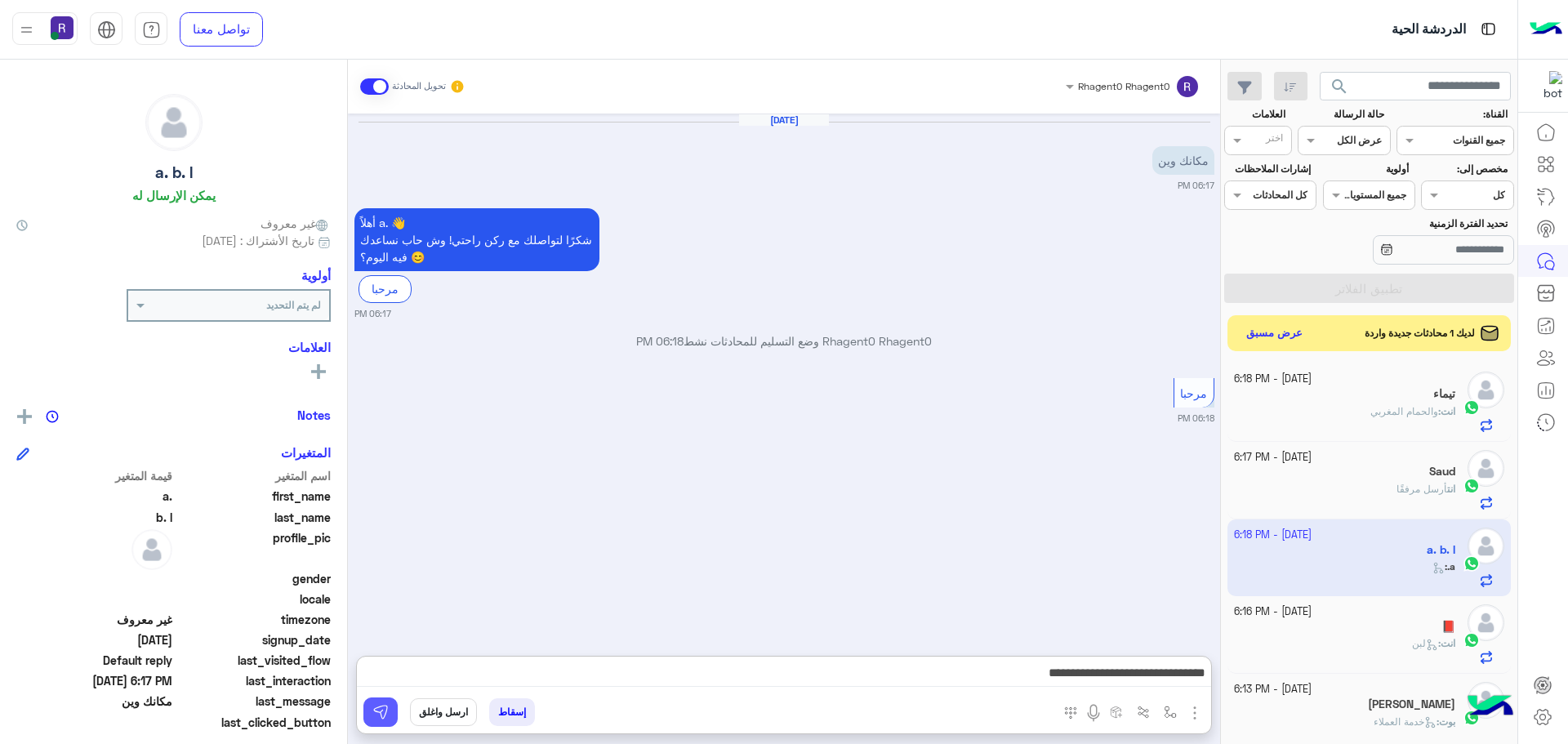
click at [385, 714] on img at bounding box center [381, 712] width 17 height 17
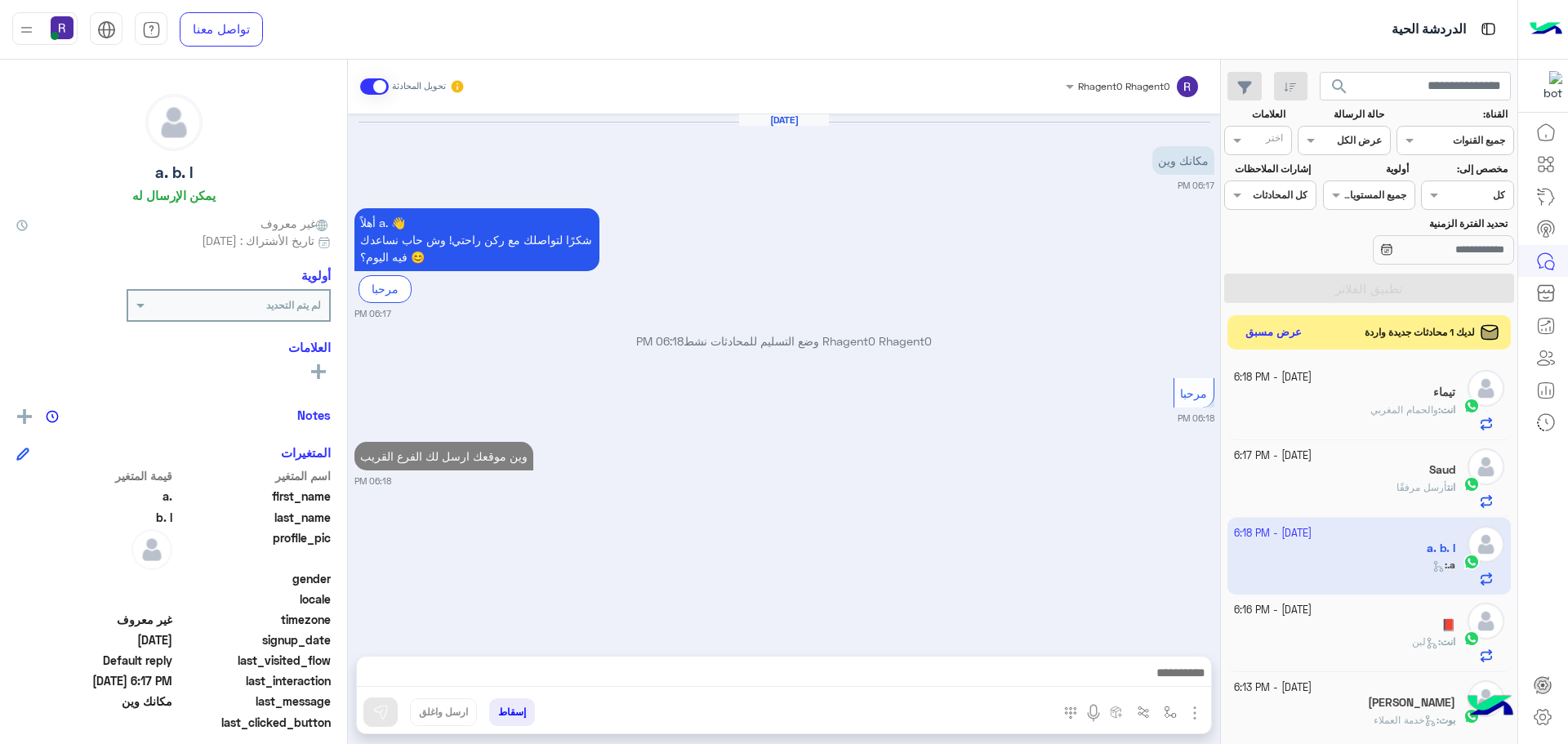
click at [1262, 332] on button "عرض مسبق" at bounding box center [1274, 332] width 69 height 22
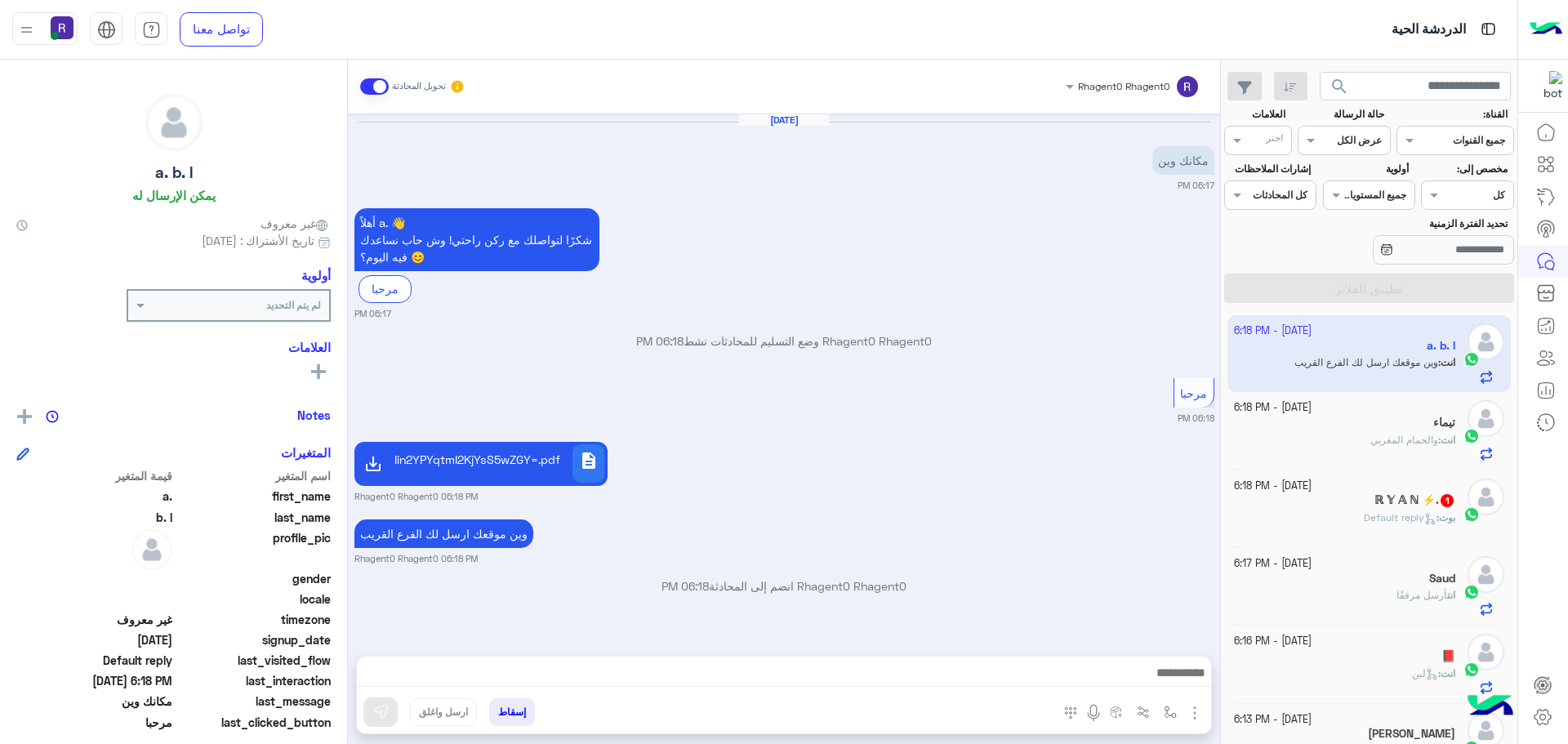
scroll to position [44, 0]
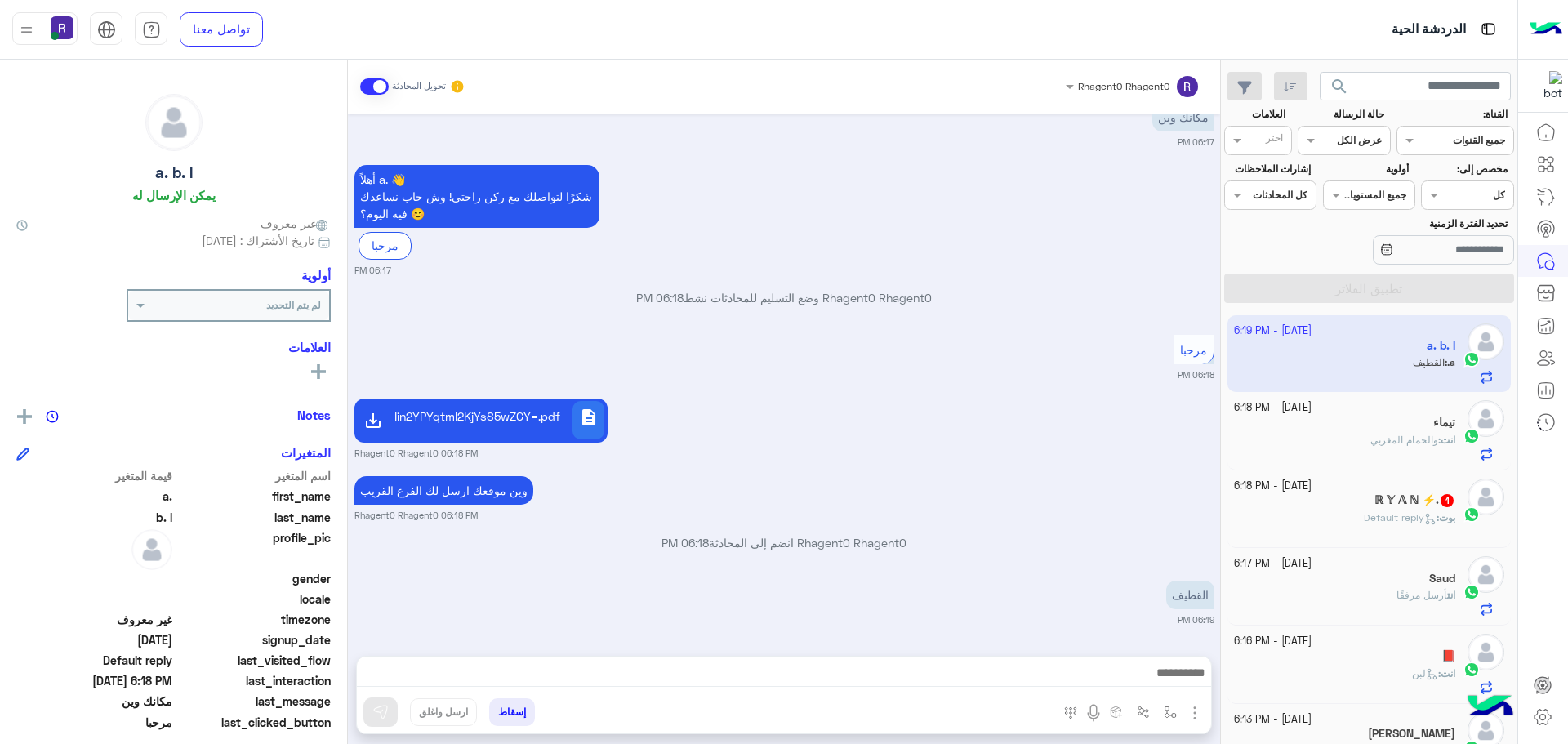
click at [1330, 502] on div "ℝ 𝕐 𝔸 ℕ ⚡️. 1" at bounding box center [1345, 502] width 222 height 17
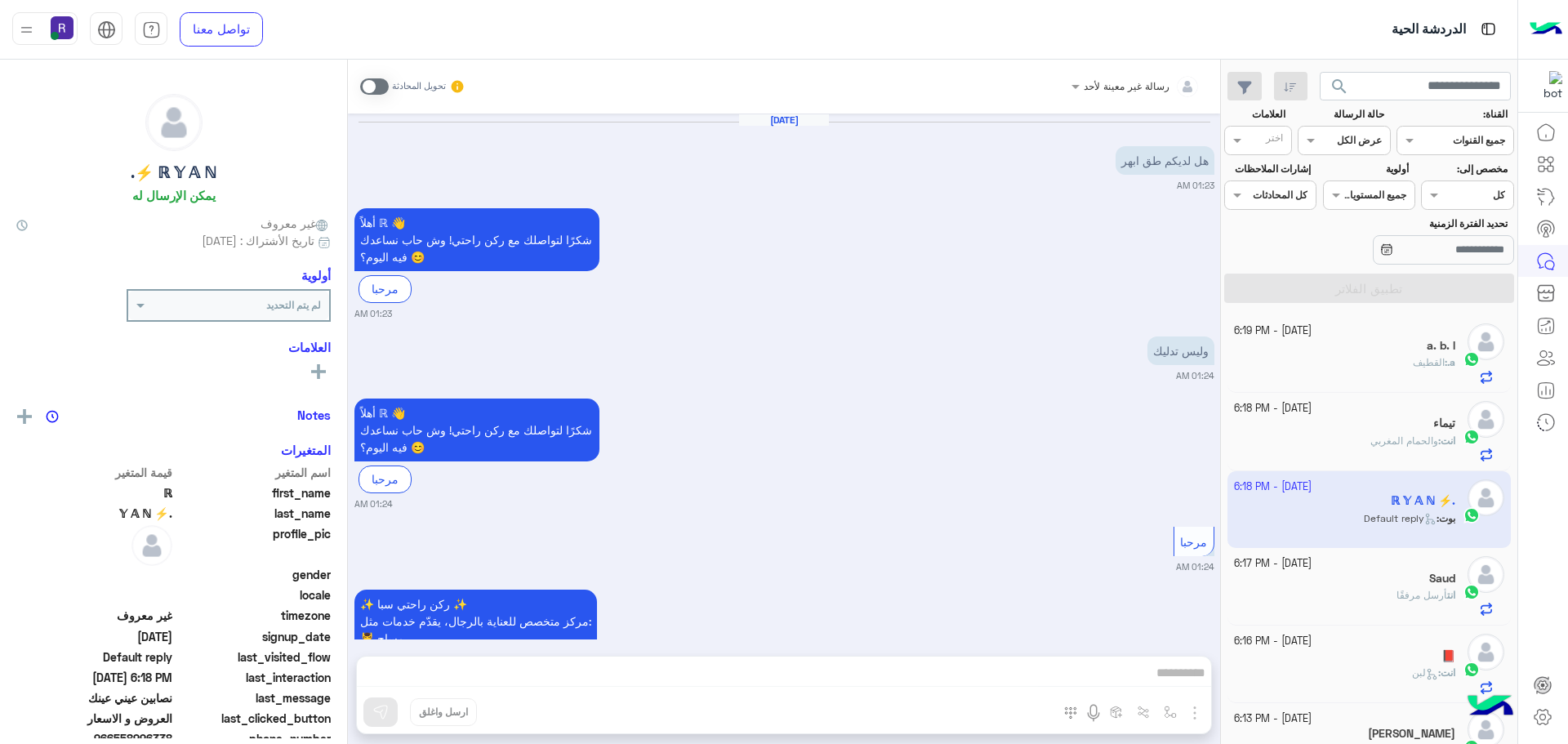
scroll to position [1415, 0]
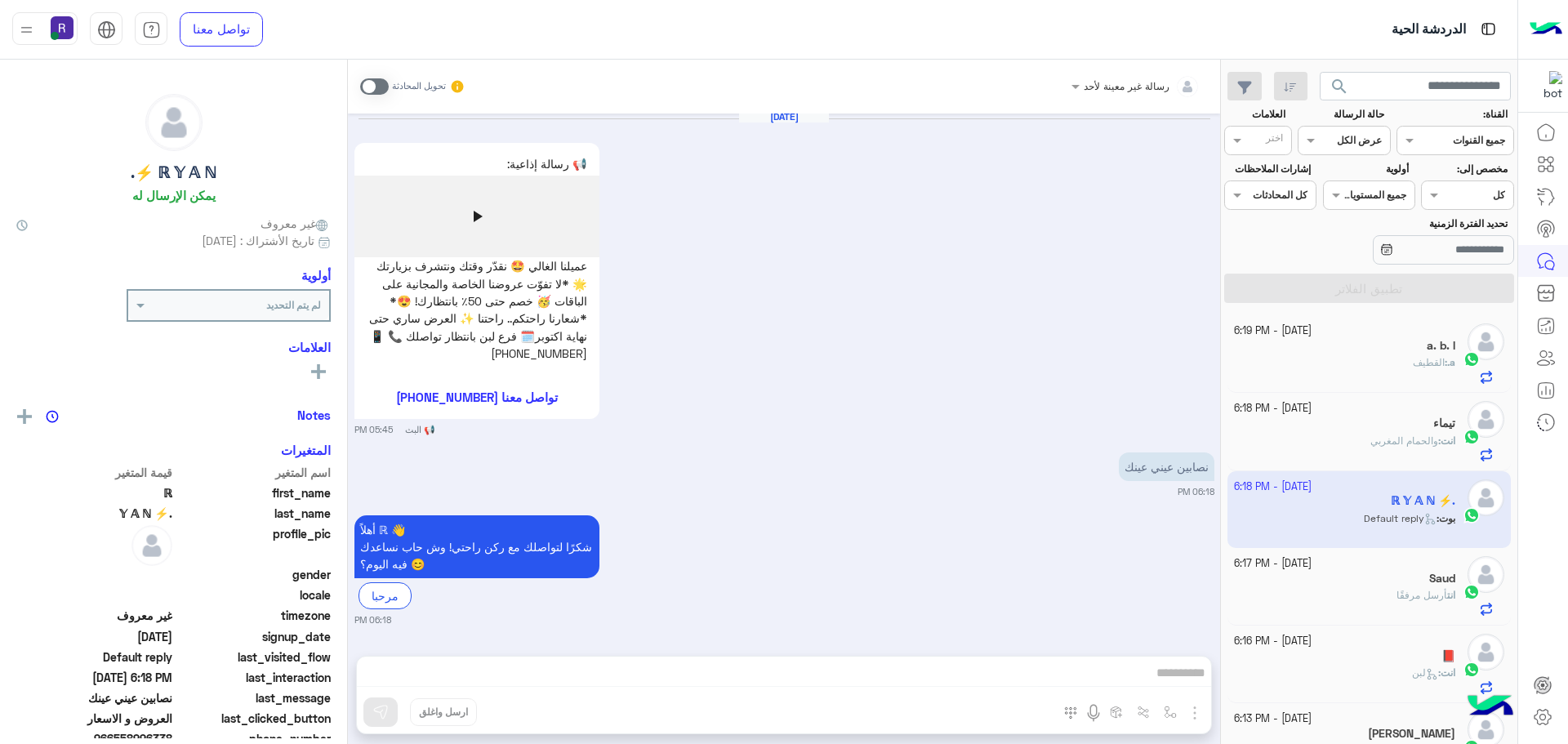
click at [379, 83] on span at bounding box center [374, 86] width 28 height 17
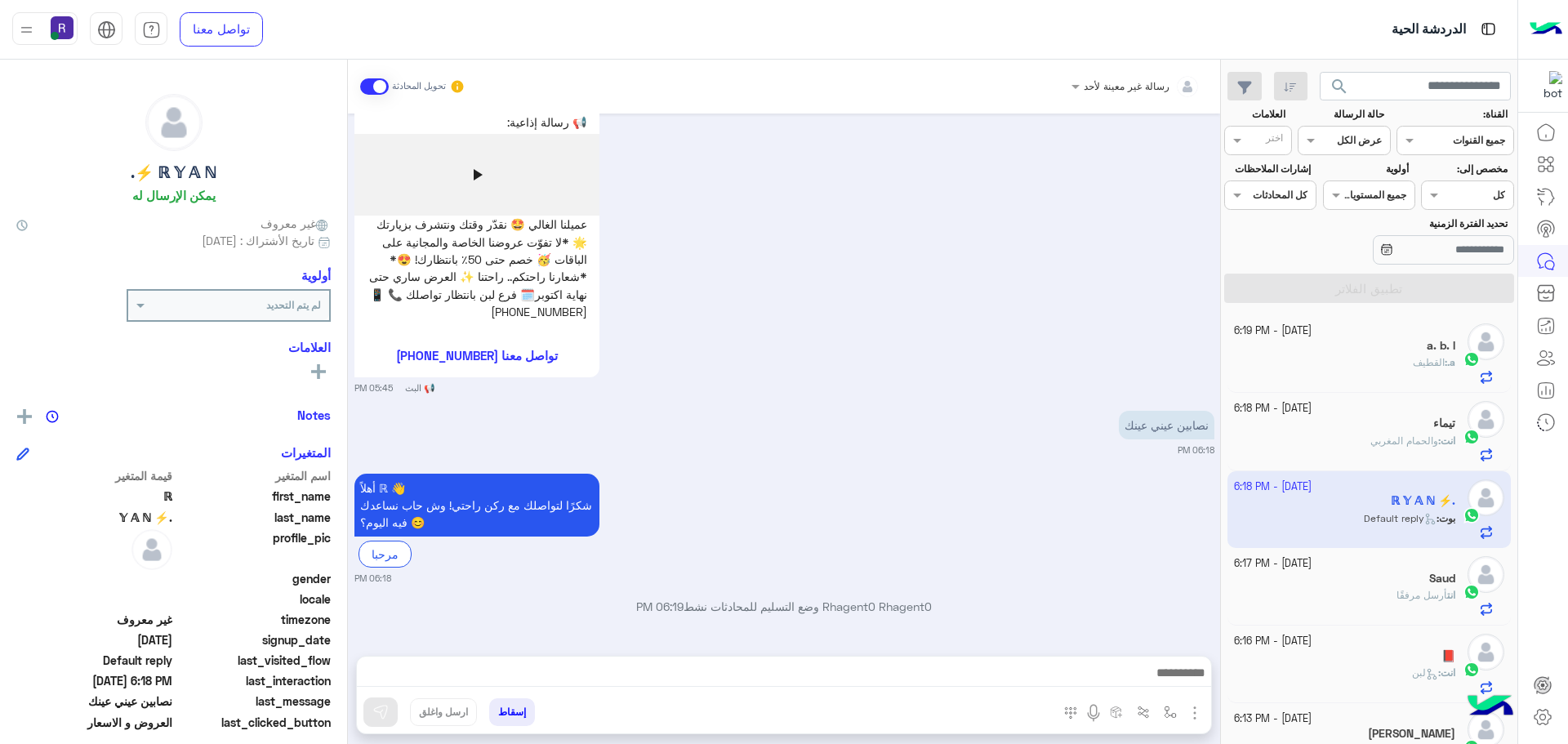
click at [1190, 712] on img "button" at bounding box center [1194, 713] width 19 height 19
click at [1171, 681] on span "الصور" at bounding box center [1163, 677] width 30 height 18
click at [1192, 706] on img "button" at bounding box center [1194, 713] width 19 height 19
click at [1137, 651] on span "المرفقات" at bounding box center [1153, 644] width 49 height 18
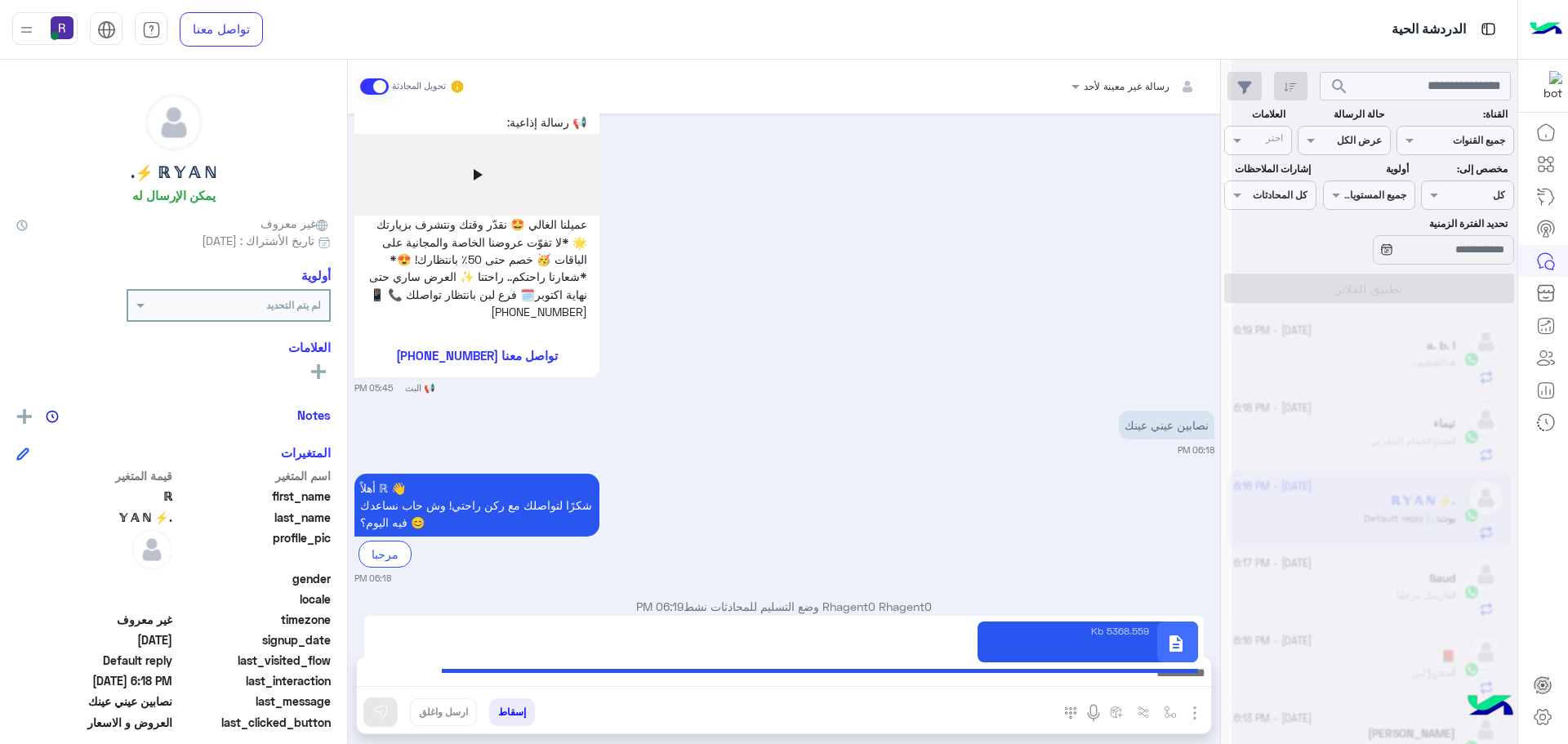
type textarea "**********"
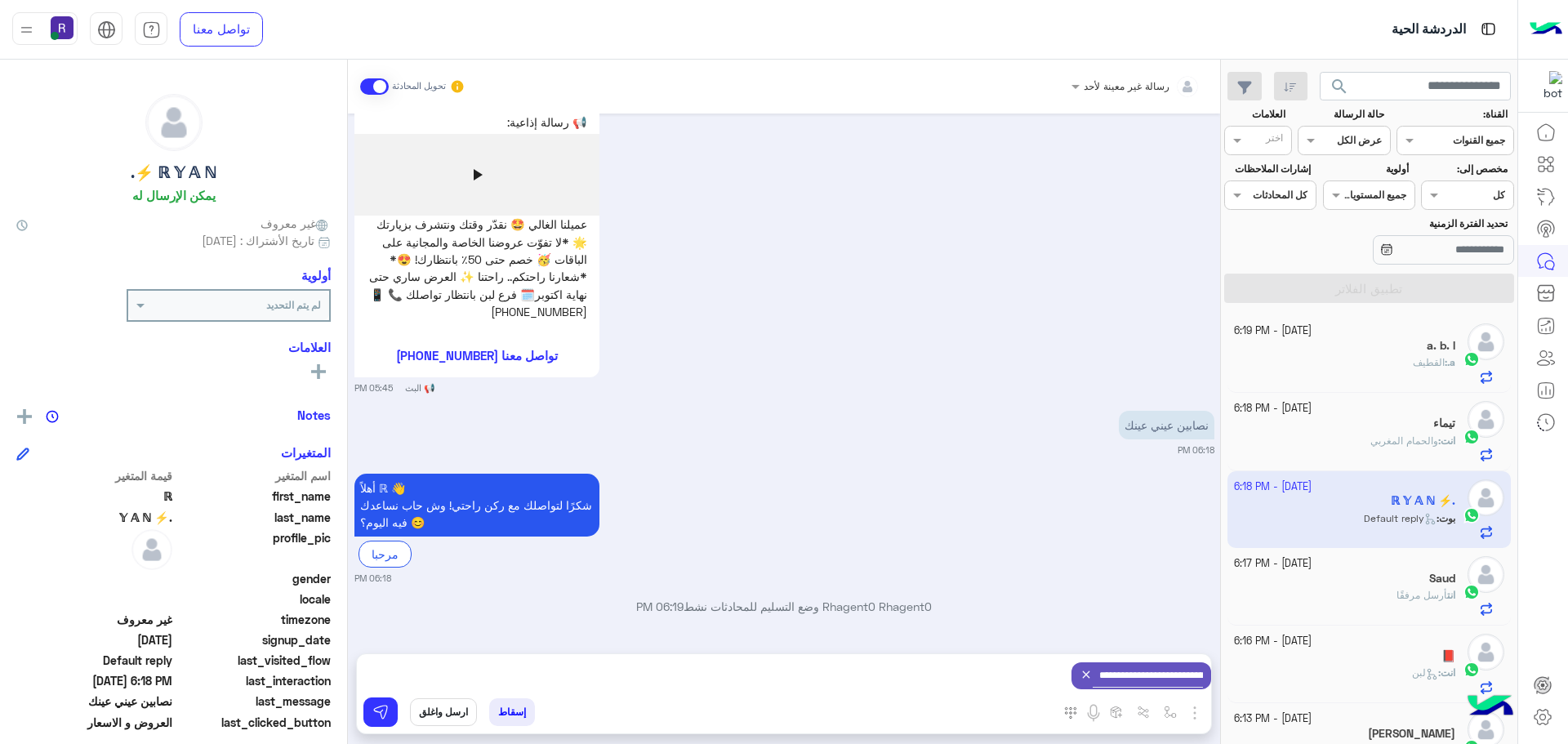
click at [385, 693] on div "**********" at bounding box center [784, 676] width 854 height 44
click at [384, 712] on img at bounding box center [381, 712] width 17 height 17
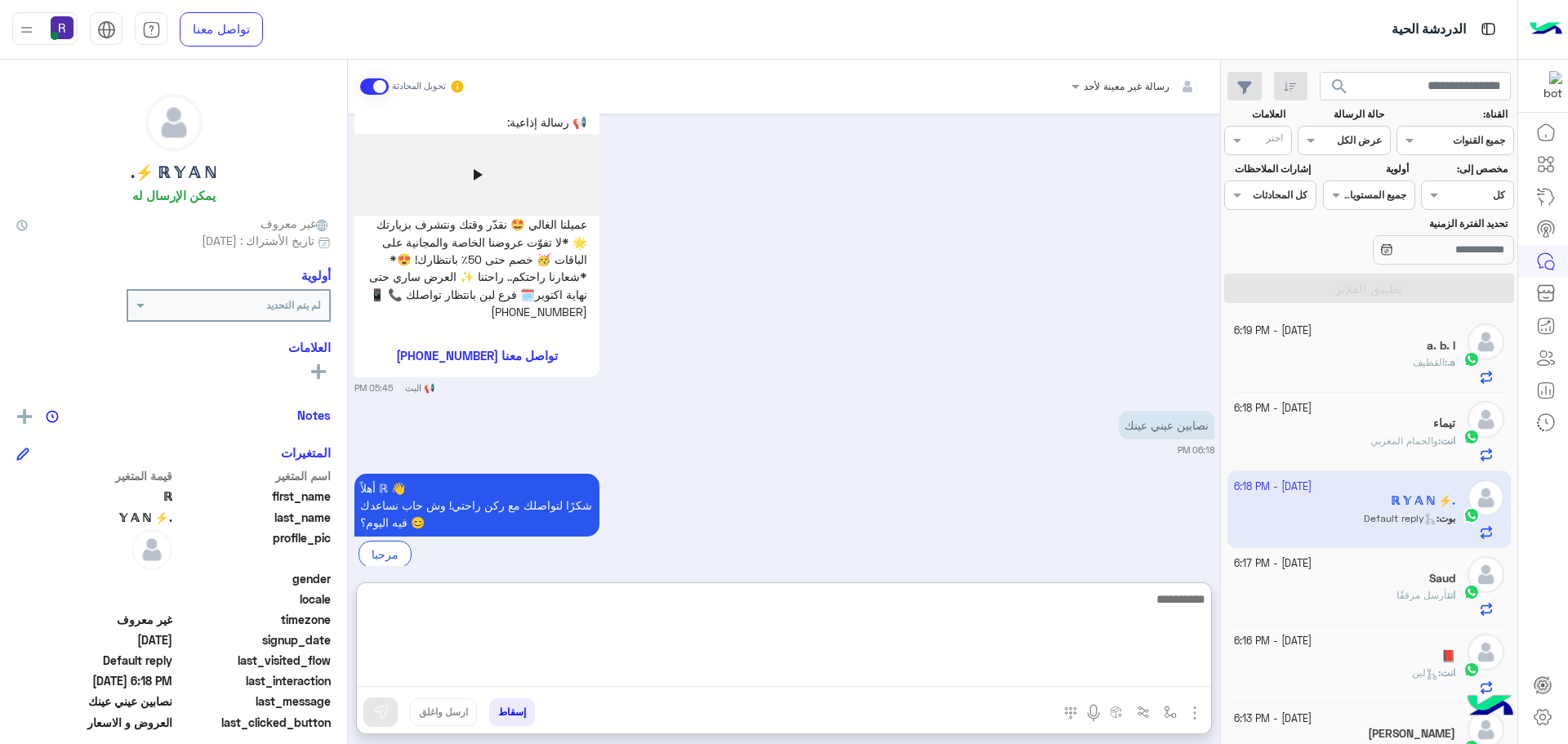
paste textarea "**********"
type textarea "**********"
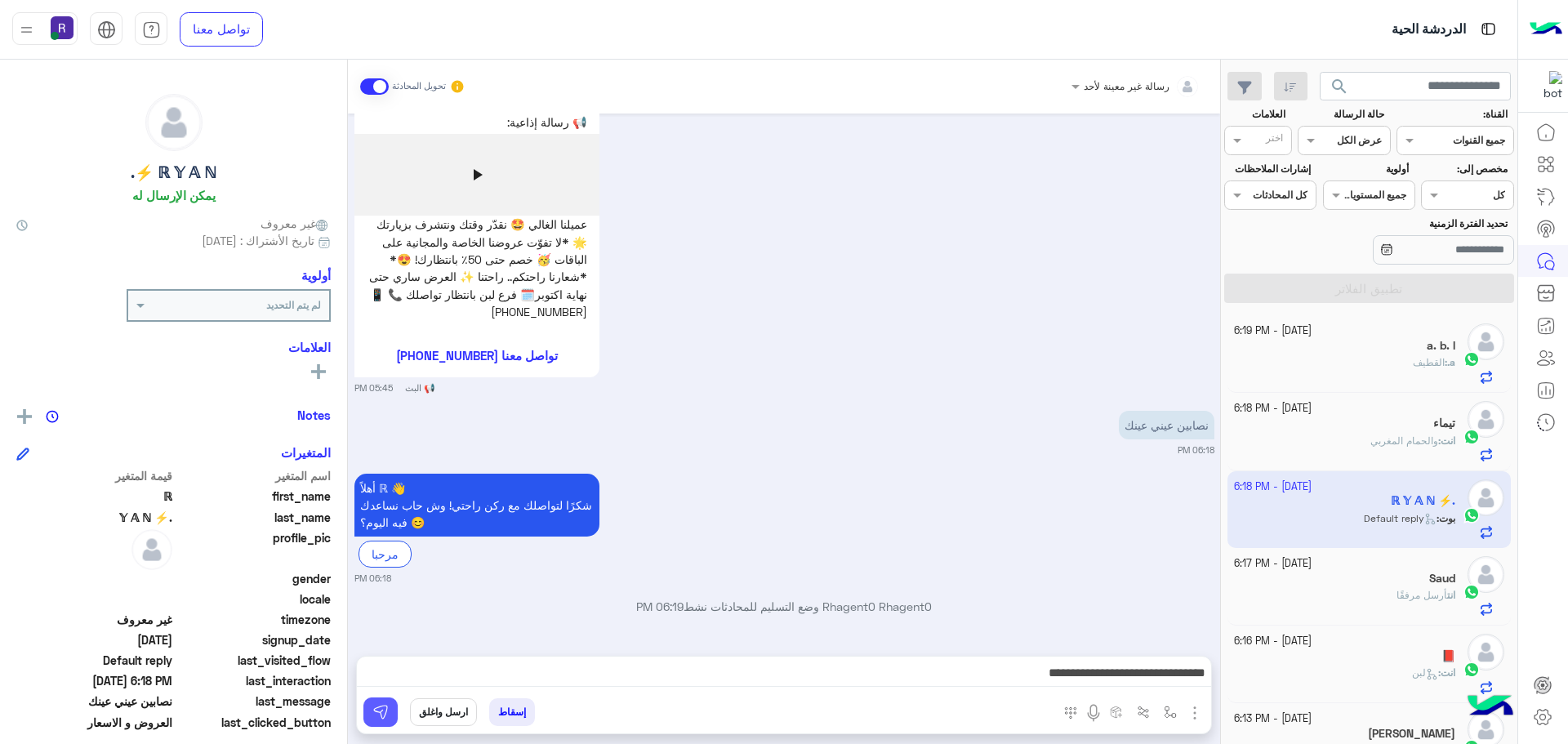
click at [369, 721] on button at bounding box center [380, 712] width 34 height 29
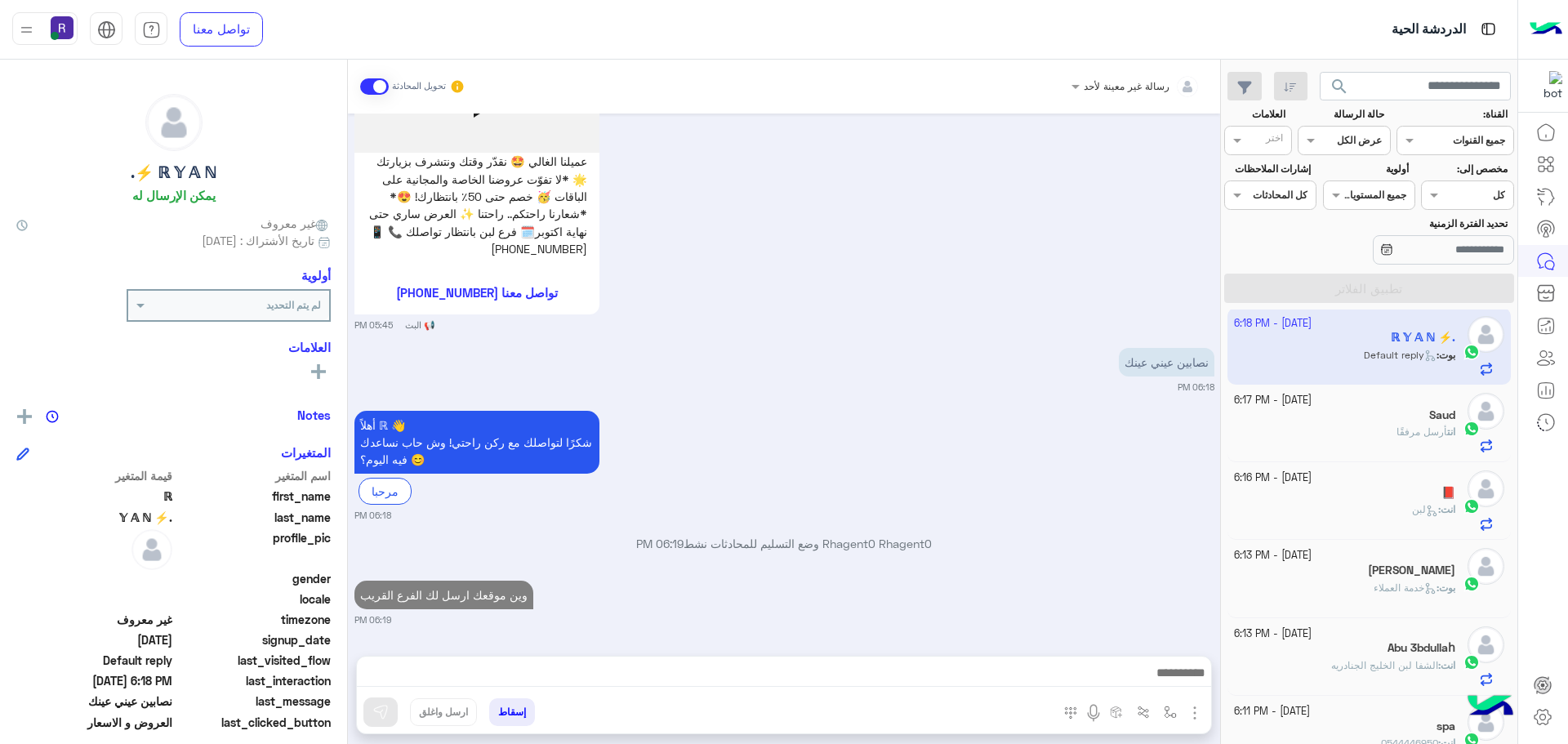
scroll to position [0, 0]
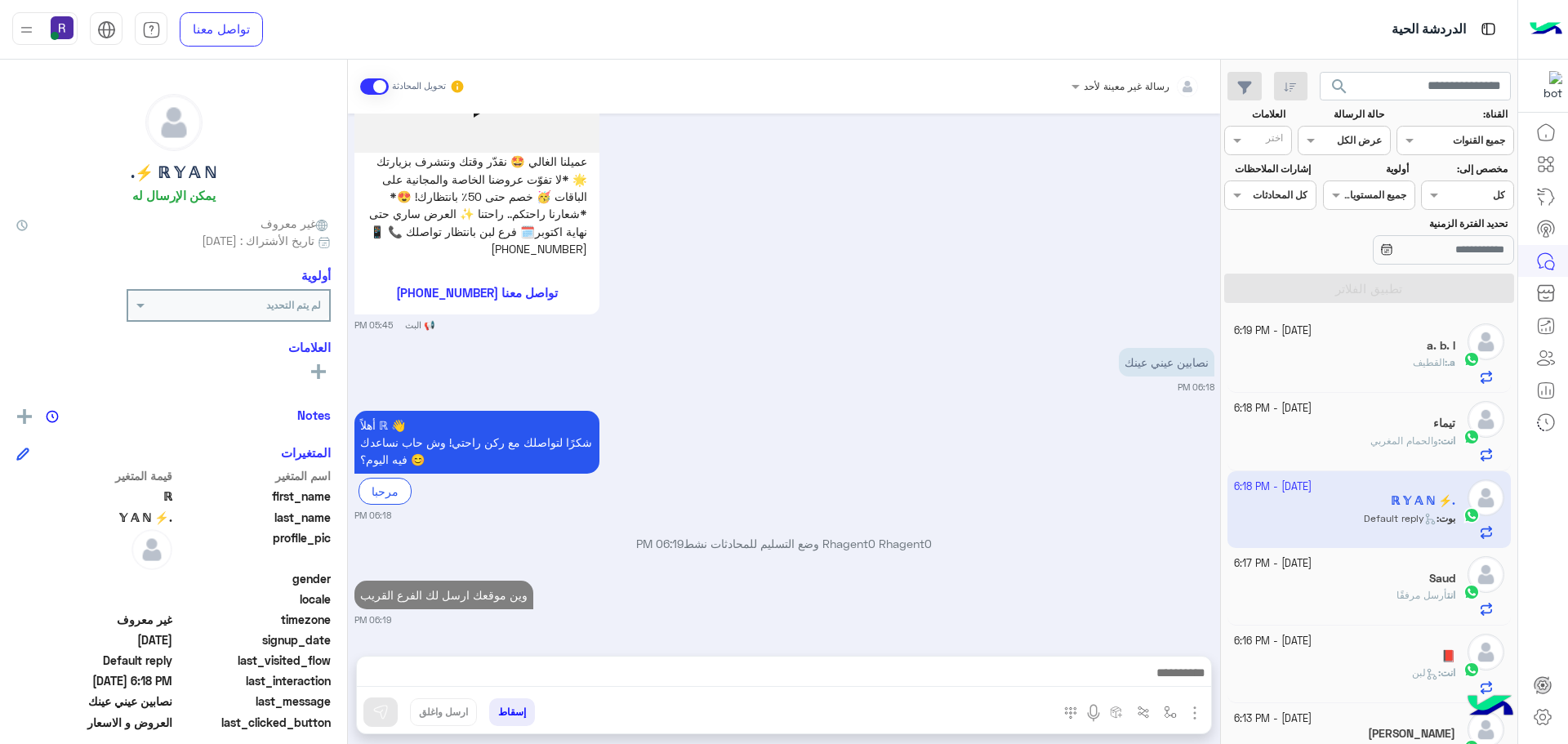
click at [1383, 584] on div "Saud" at bounding box center [1345, 581] width 222 height 17
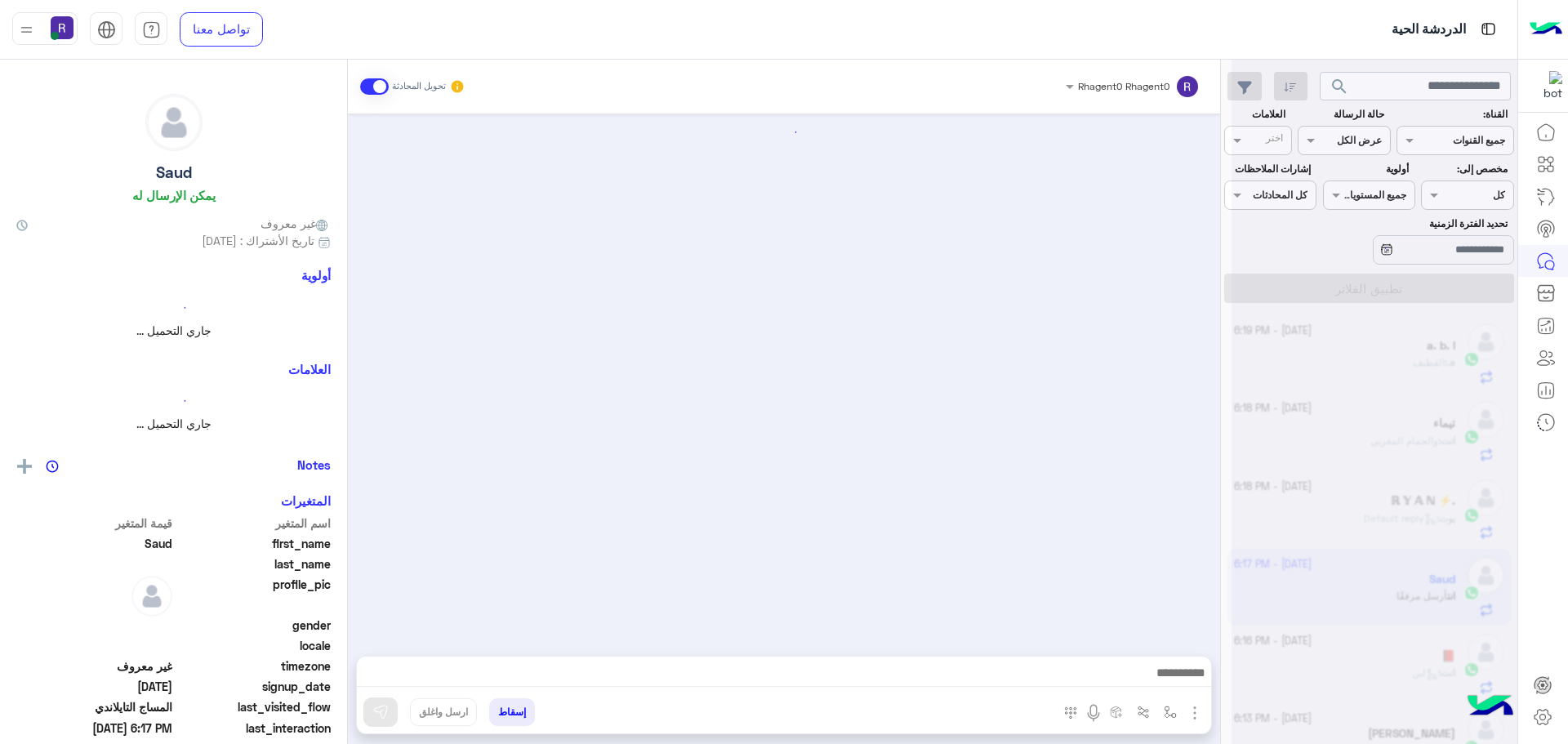
scroll to position [1362, 0]
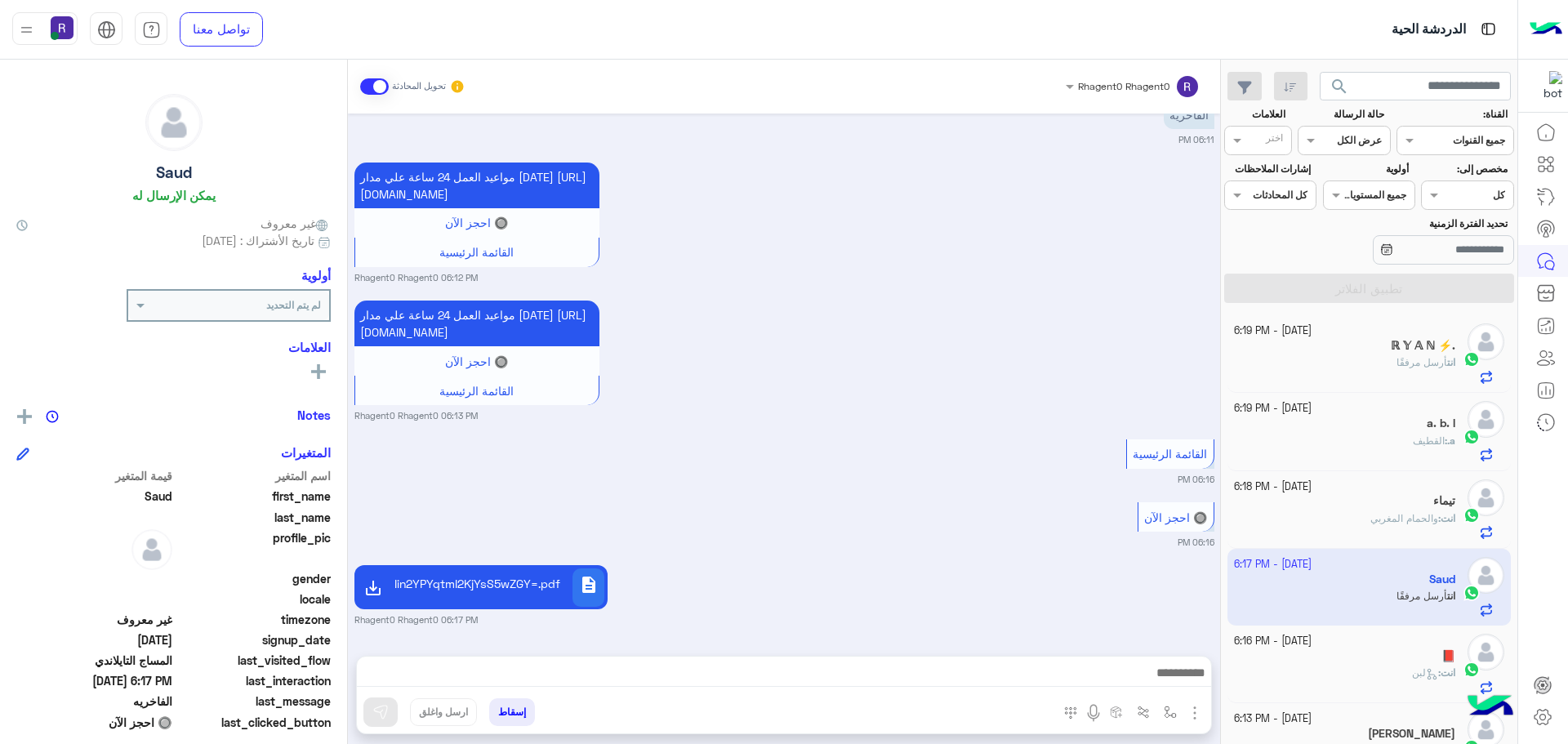
click at [1396, 348] on h5 "ℝ 𝕐 𝔸 ℕ ⚡️." at bounding box center [1422, 346] width 64 height 14
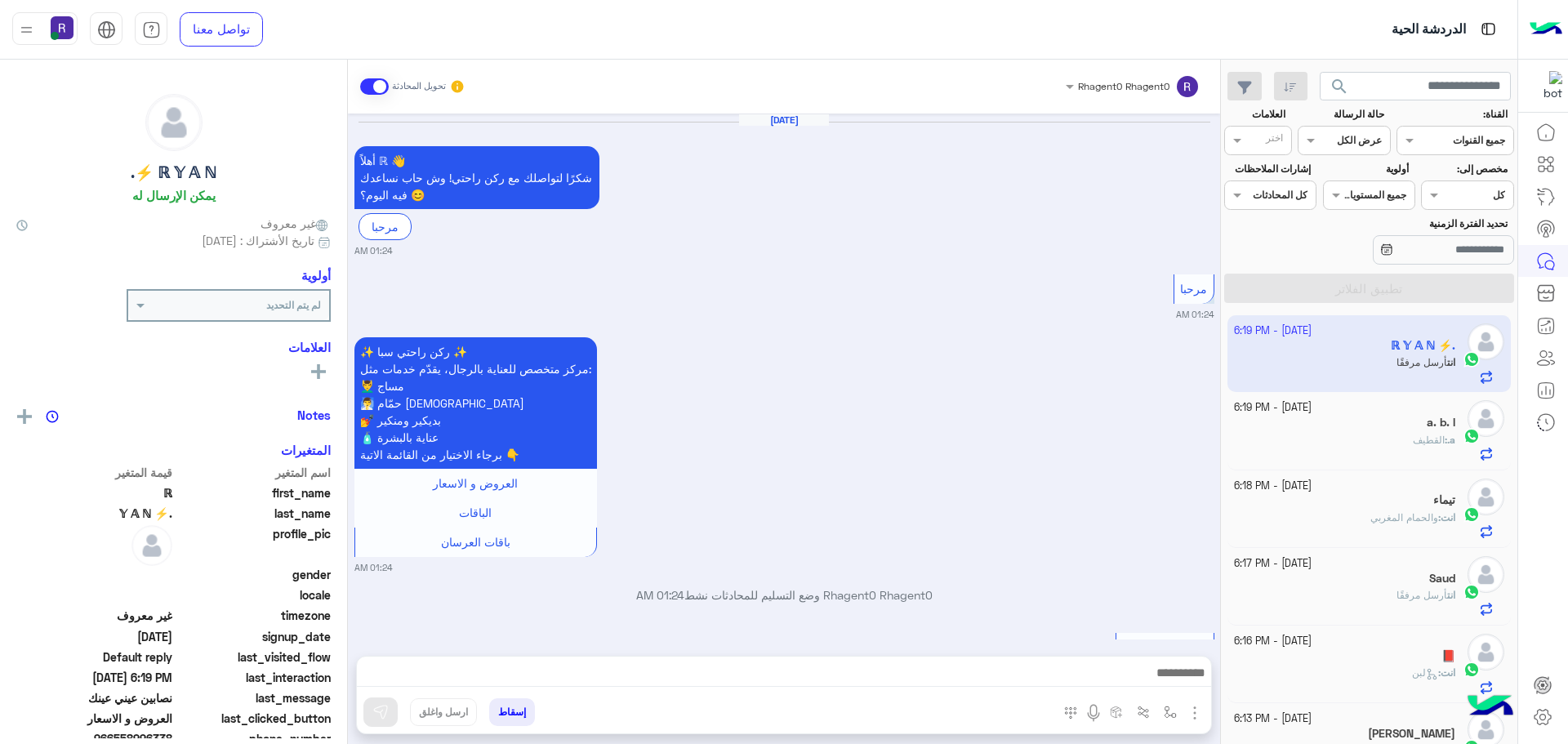
scroll to position [1386, 0]
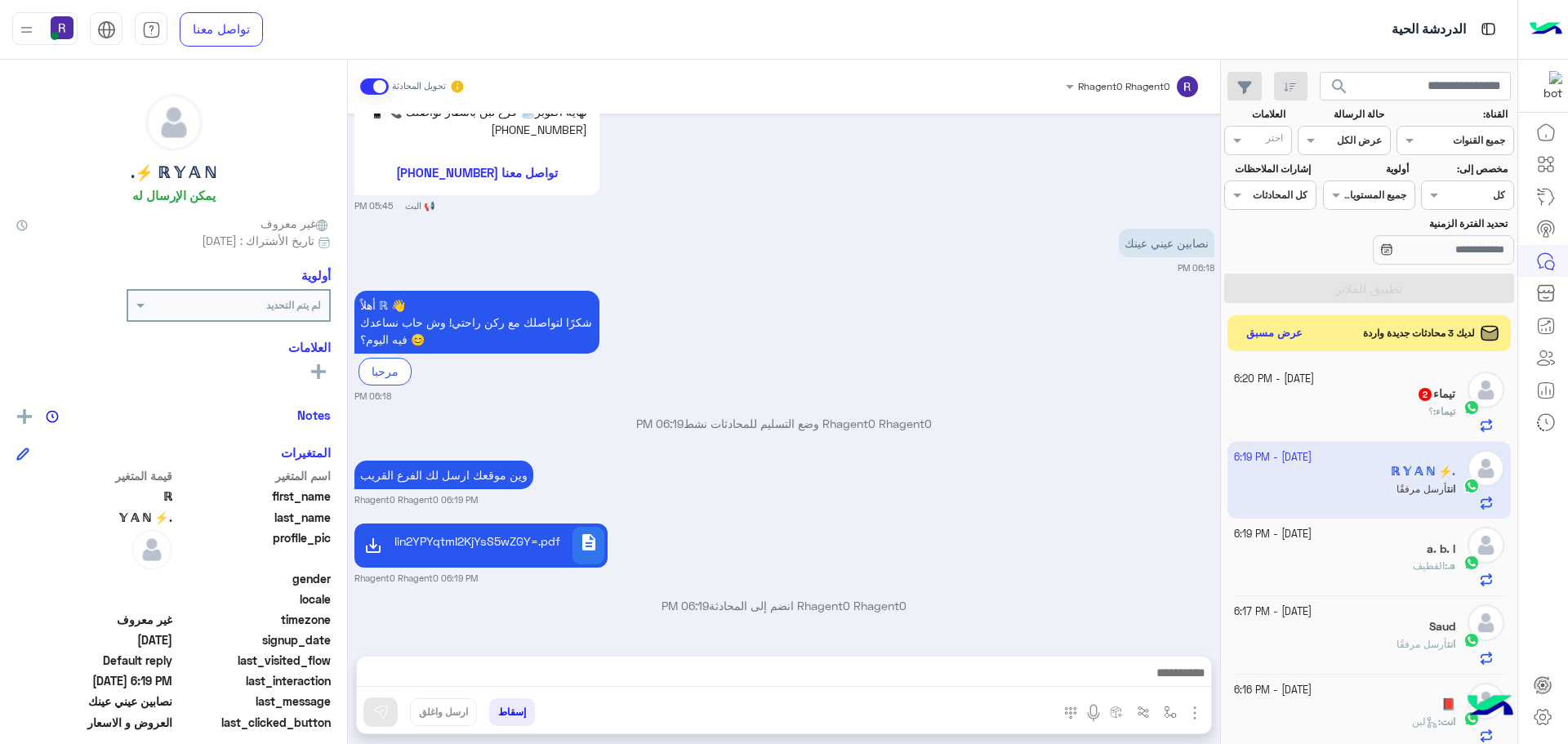
click at [1354, 411] on div "تيماء : ؟" at bounding box center [1345, 418] width 222 height 28
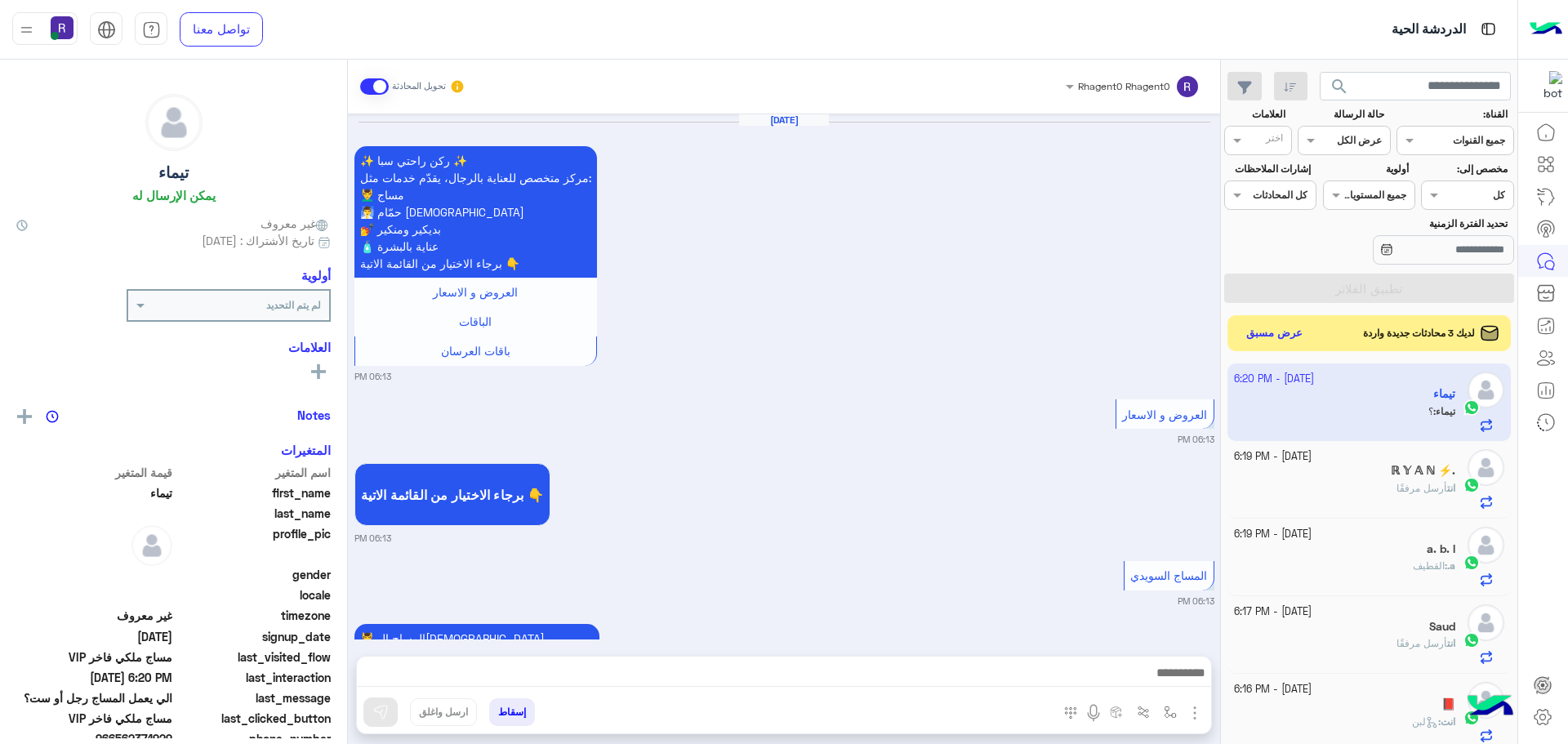
scroll to position [1869, 0]
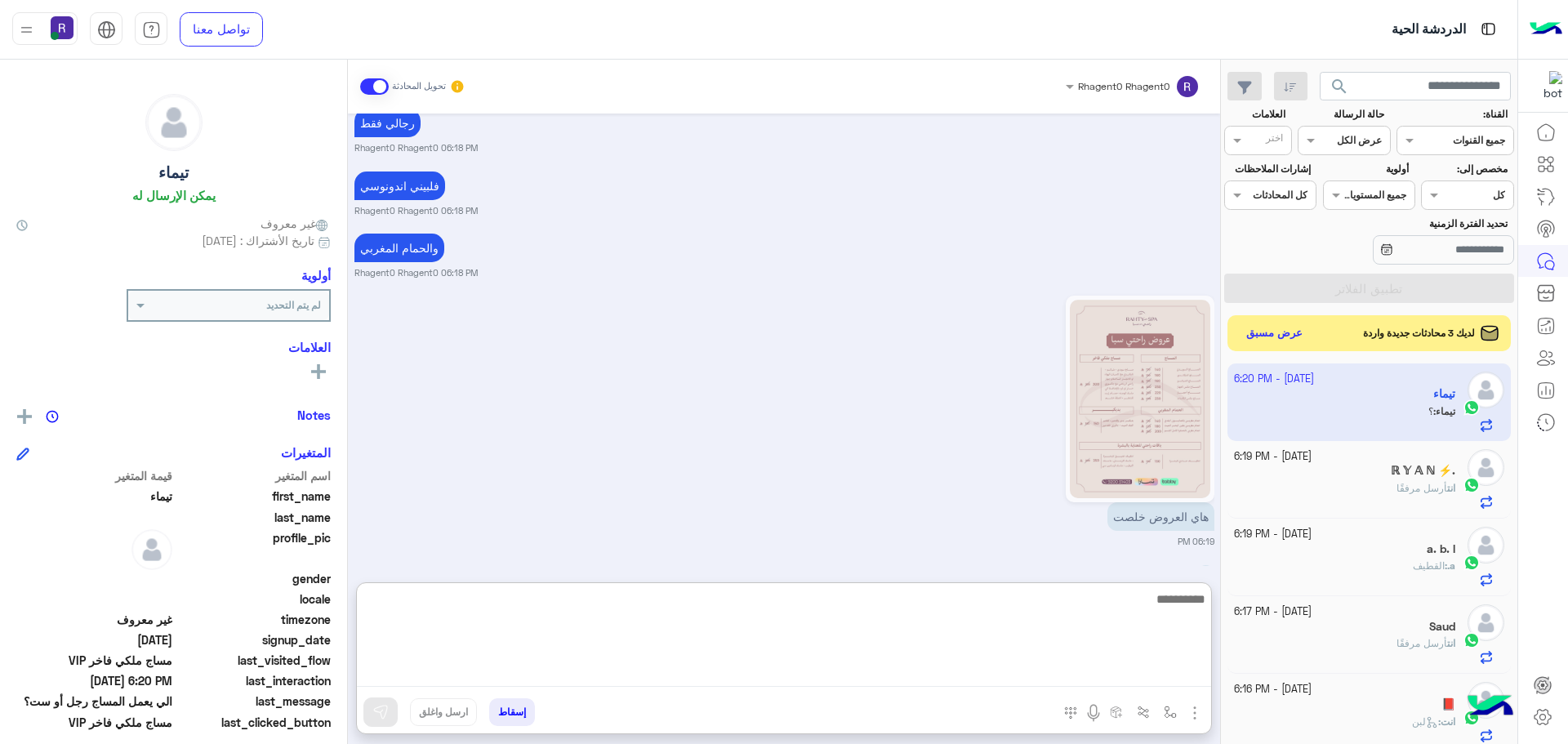
click at [794, 676] on textarea at bounding box center [784, 637] width 854 height 98
type textarea "******"
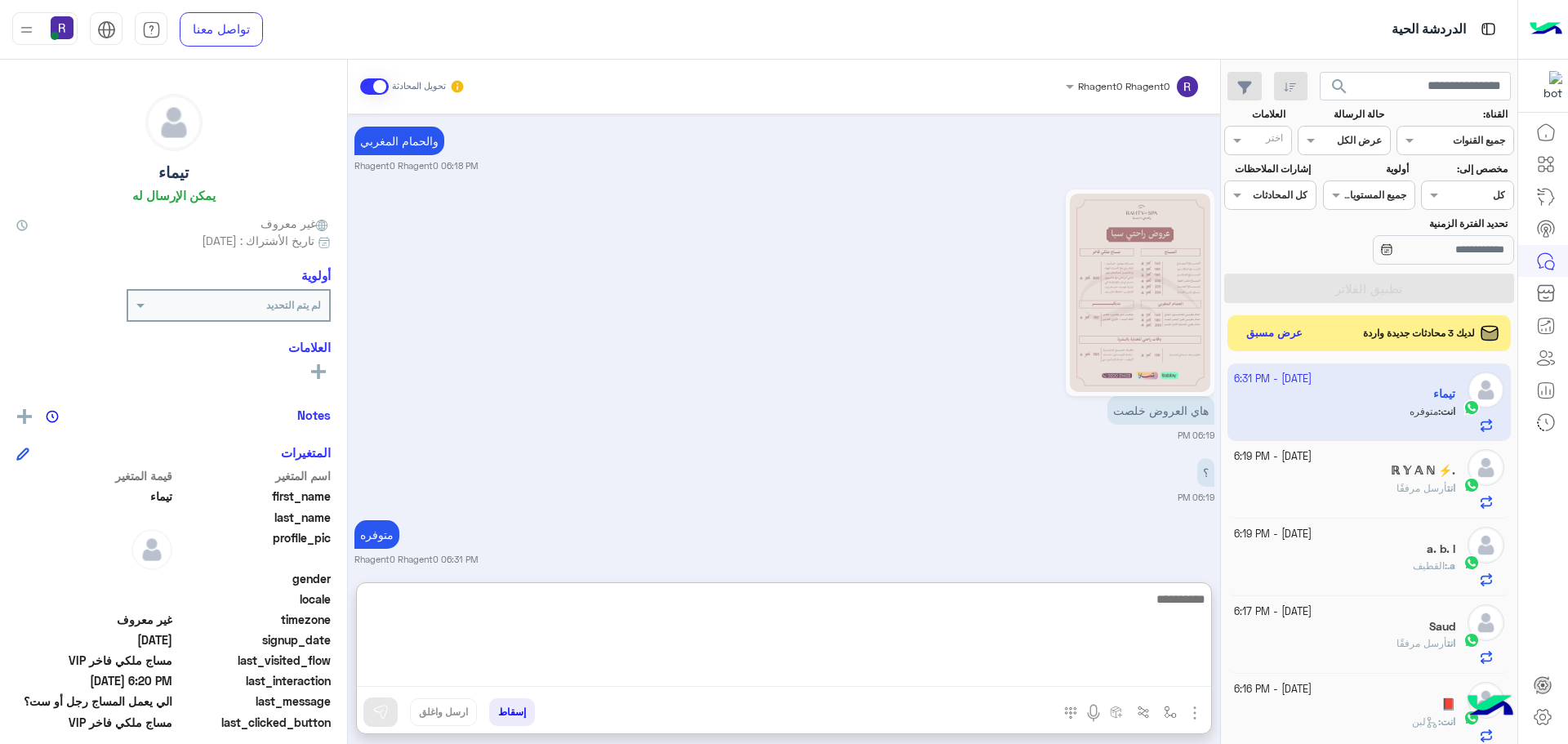
scroll to position [3602, 0]
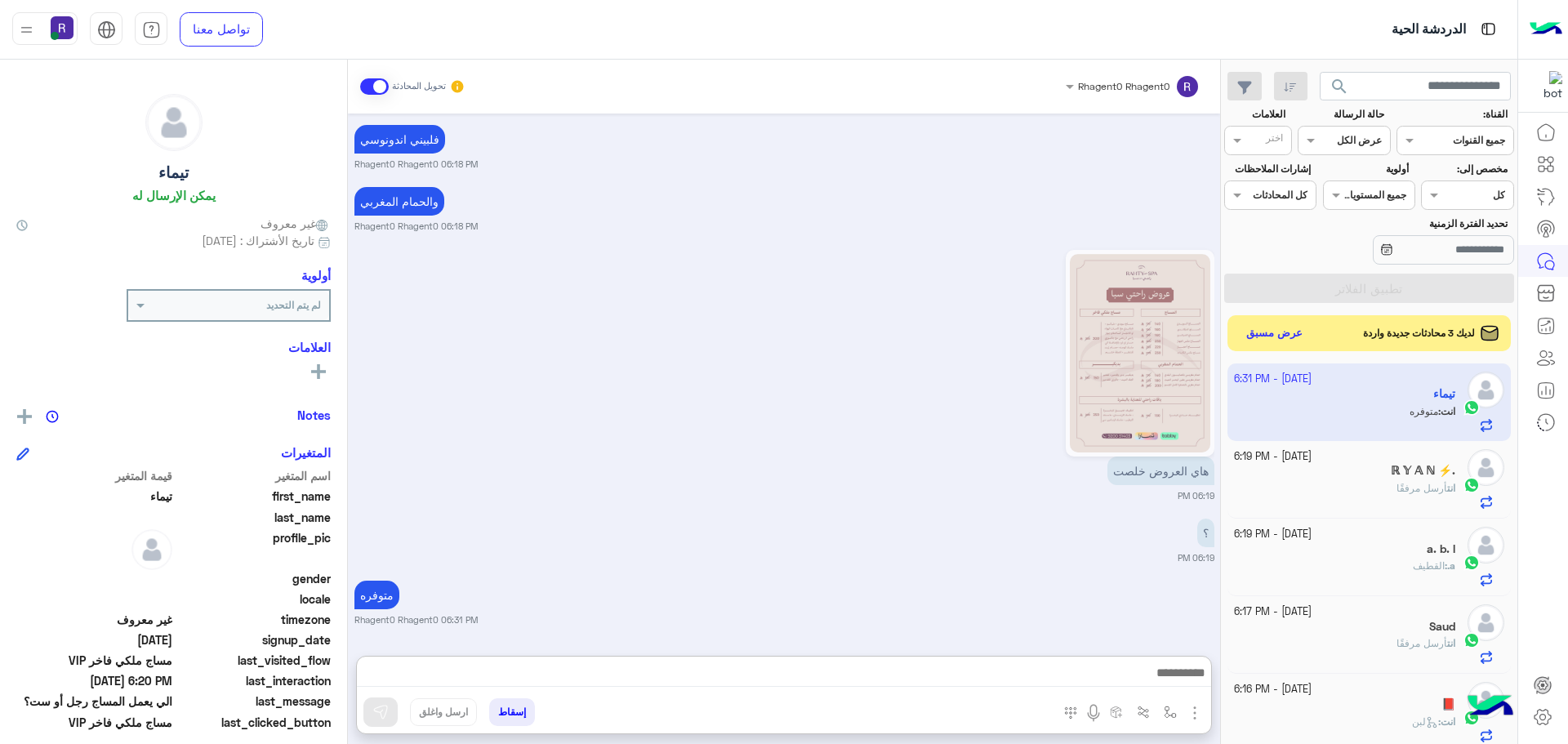
click at [634, 512] on div "Oct 12, 2025 مرحبا راحتي سبا 09:57 PM أهلاً تيماء 👋 شكرًا لتواصلك مع ركن راحتي!…" at bounding box center [784, 377] width 872 height 526
click at [1256, 335] on button "عرض مسبق" at bounding box center [1274, 332] width 69 height 22
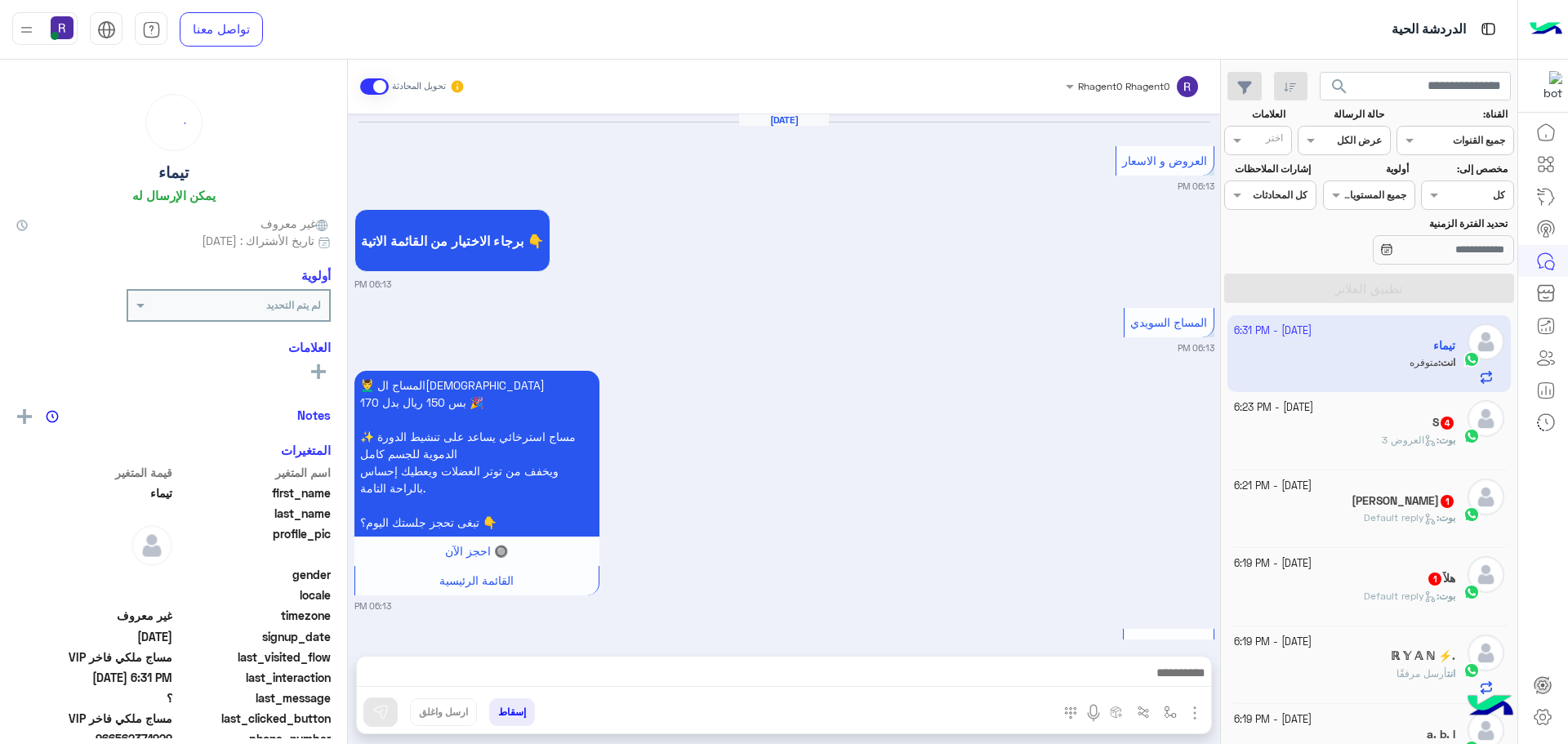
scroll to position [1678, 0]
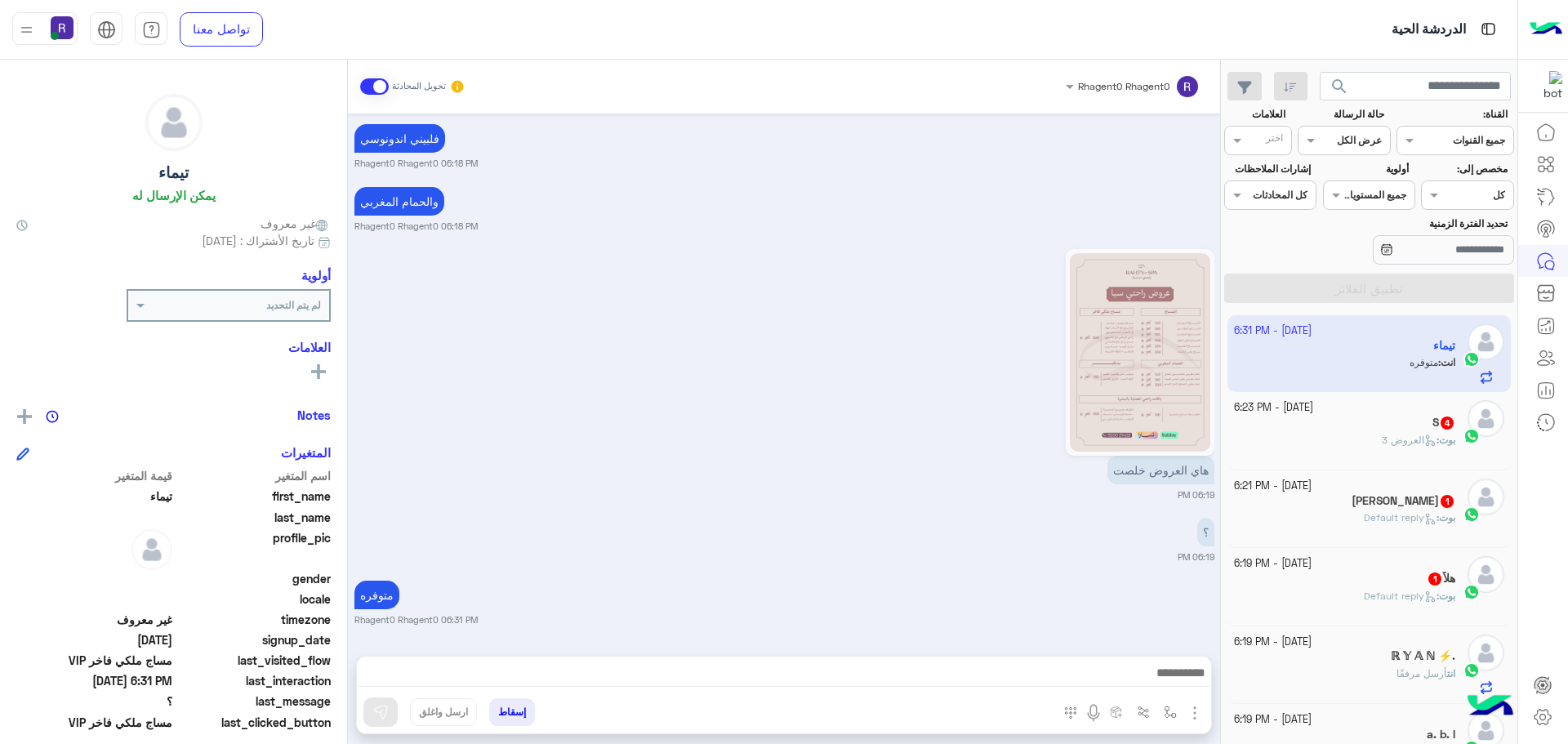
click at [1318, 573] on div "هلاٌ 1" at bounding box center [1345, 581] width 222 height 17
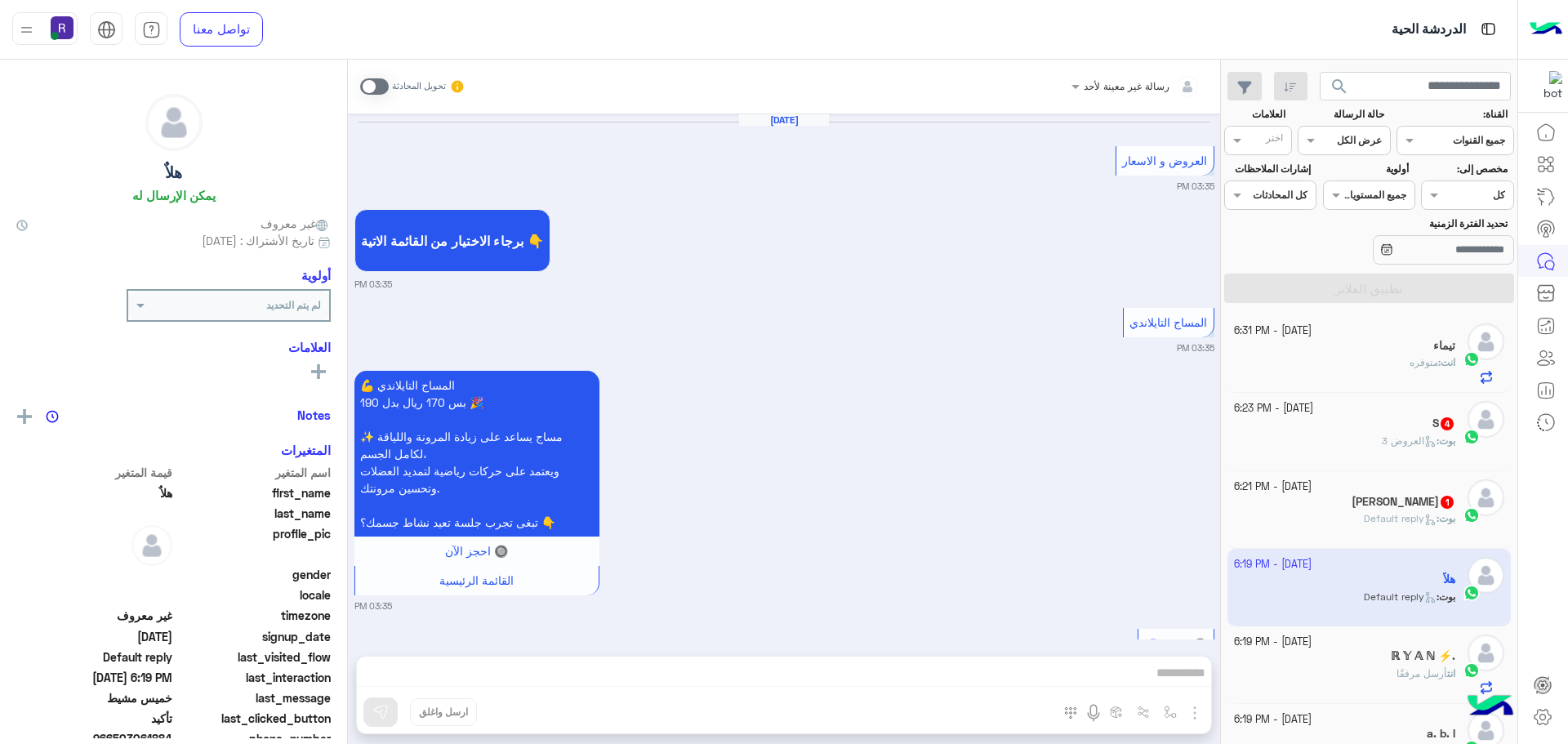
scroll to position [1113, 0]
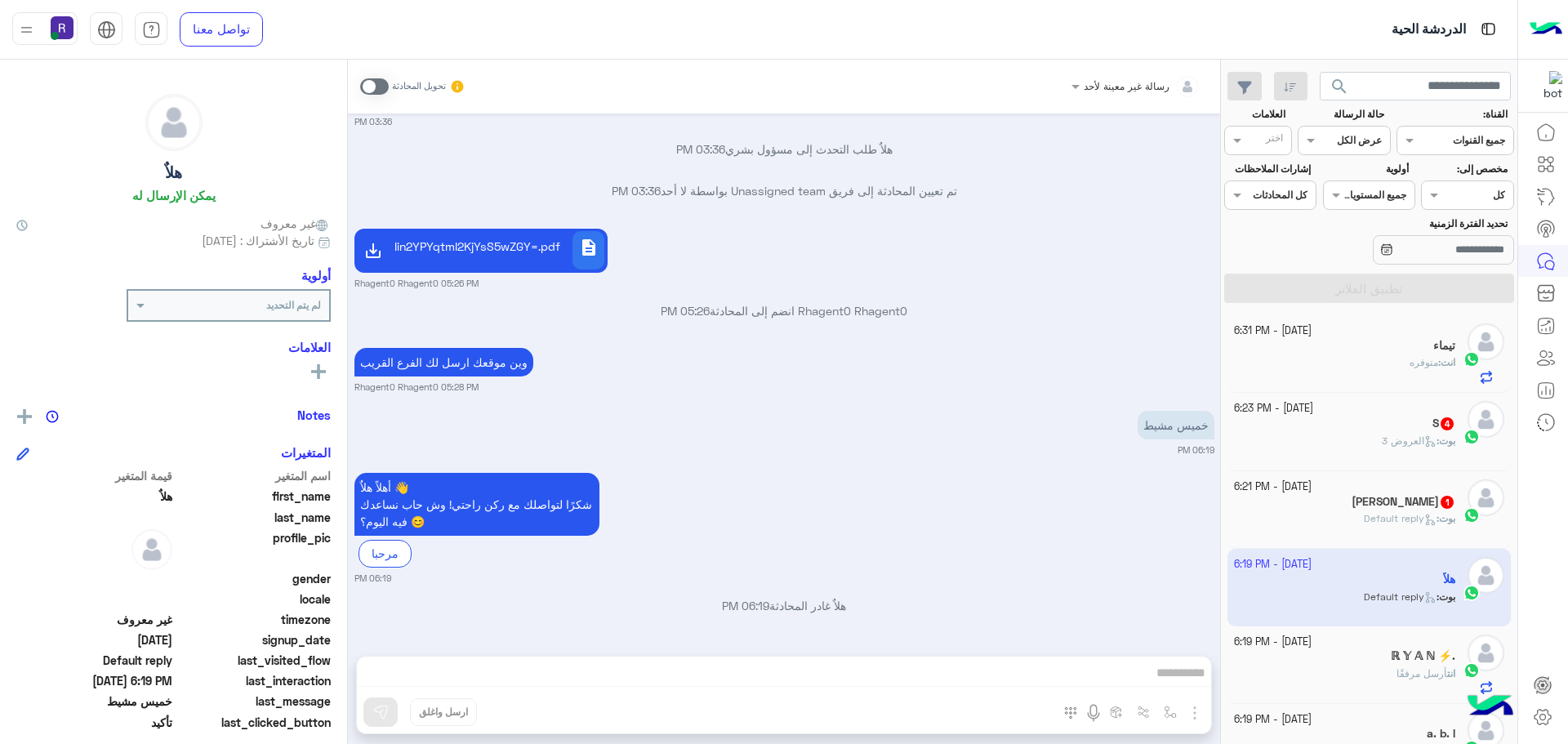
click at [380, 85] on span at bounding box center [374, 86] width 28 height 17
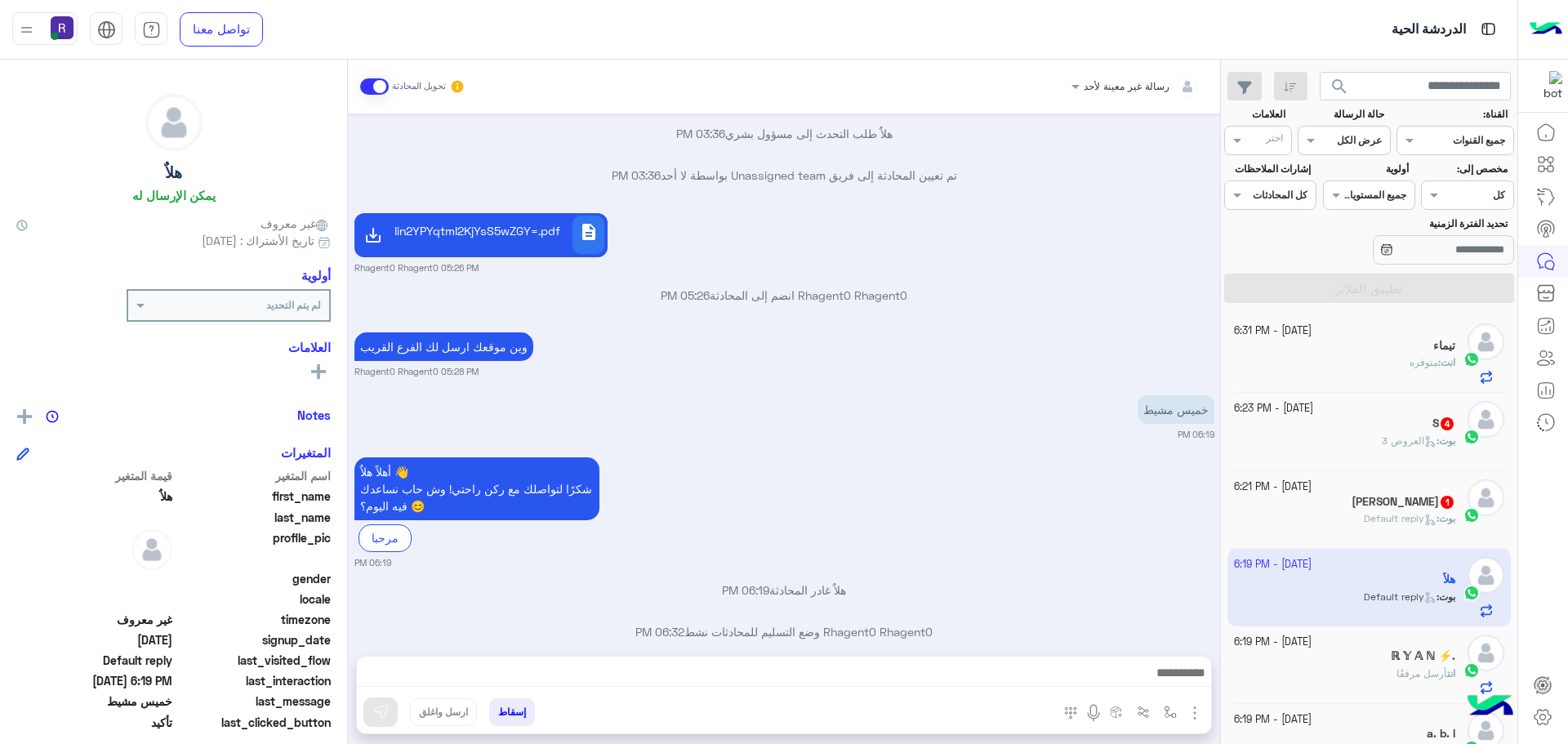
scroll to position [1155, 0]
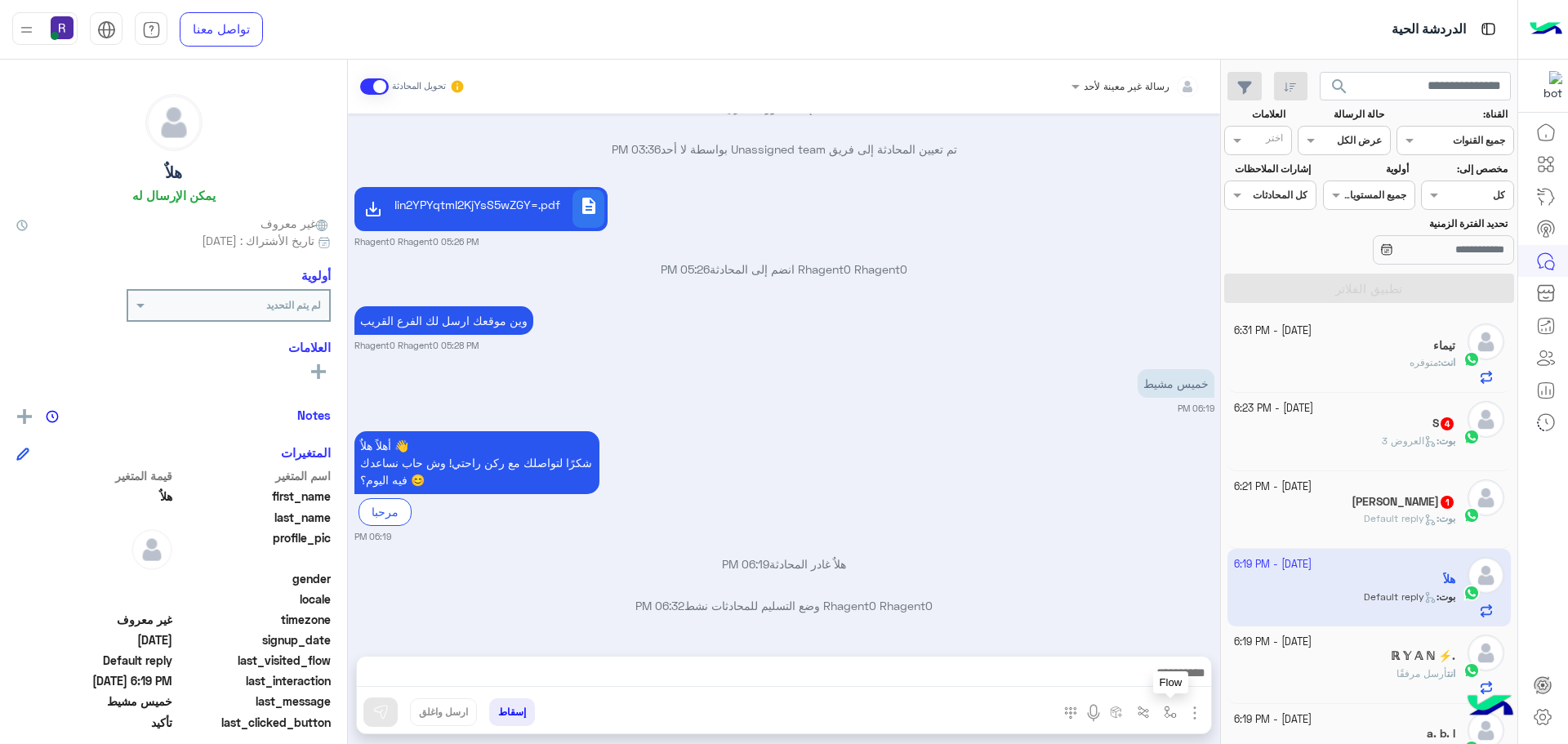
click at [1164, 713] on img "button" at bounding box center [1170, 712] width 13 height 13
click at [1149, 674] on input "text" at bounding box center [1133, 673] width 83 height 15
click at [1128, 601] on span "خميس مشيط" at bounding box center [1139, 606] width 71 height 15
type textarea "*********"
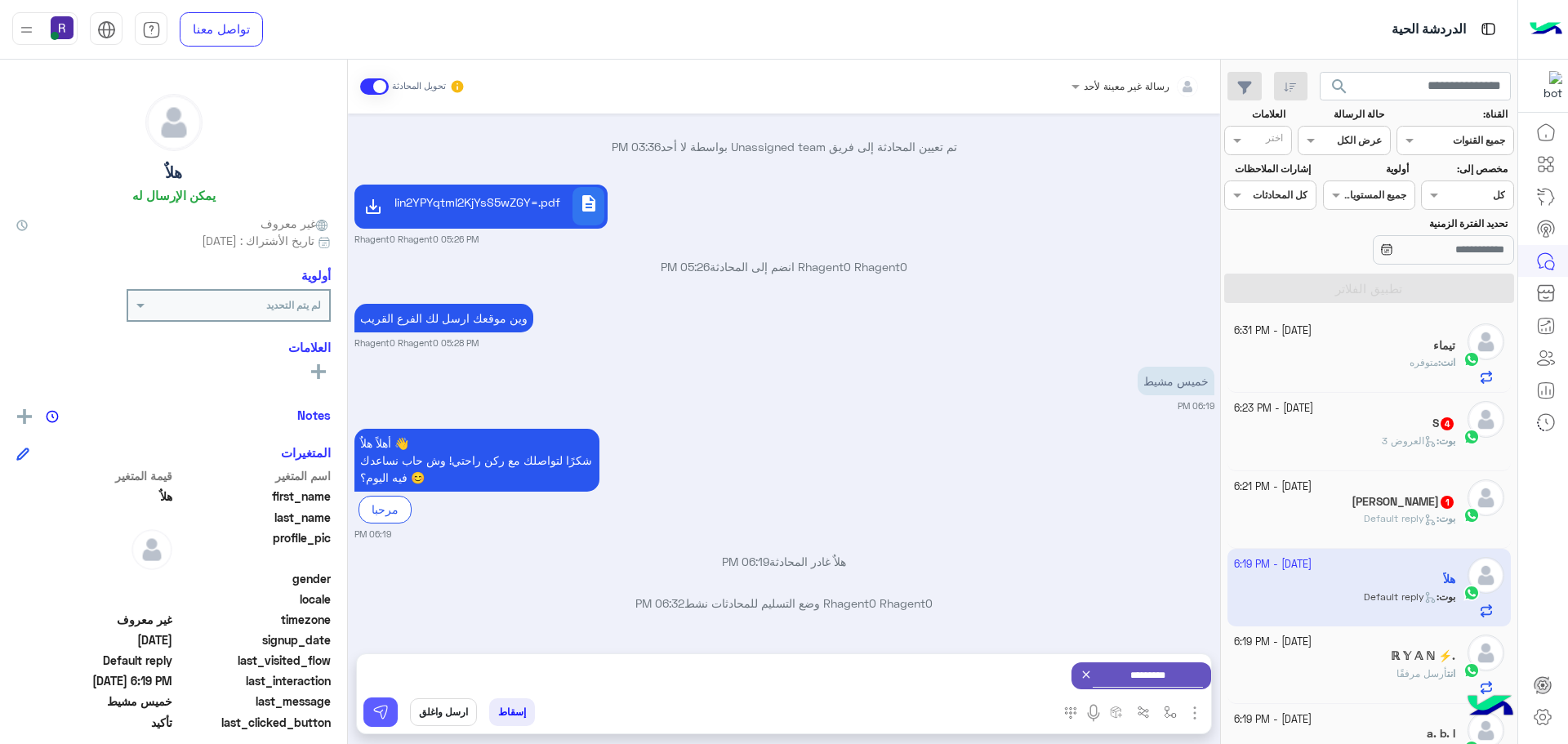
click at [394, 714] on button at bounding box center [380, 712] width 34 height 29
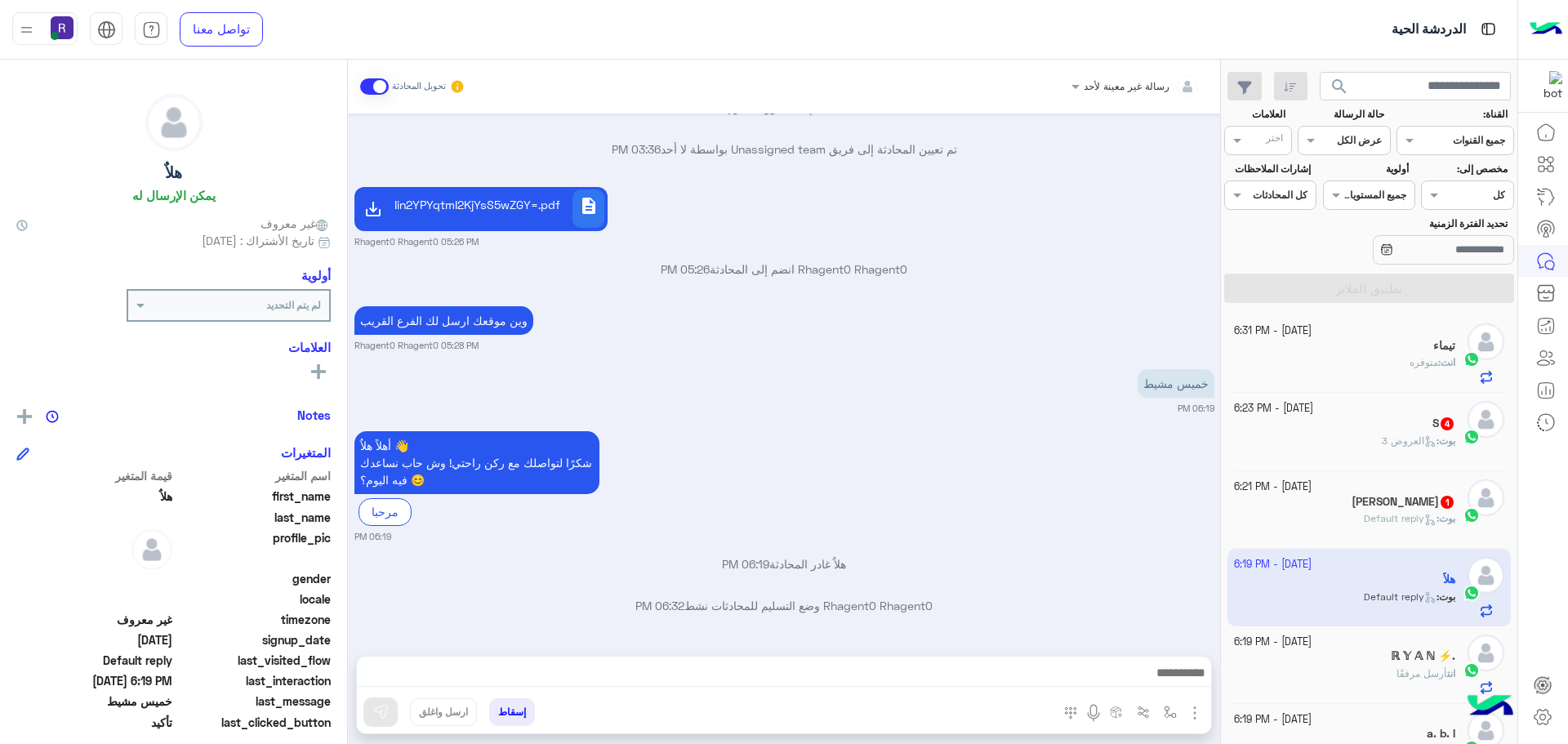
scroll to position [1155, 0]
click at [1426, 508] on h5 "Abo Ibrahim 1" at bounding box center [1403, 502] width 104 height 14
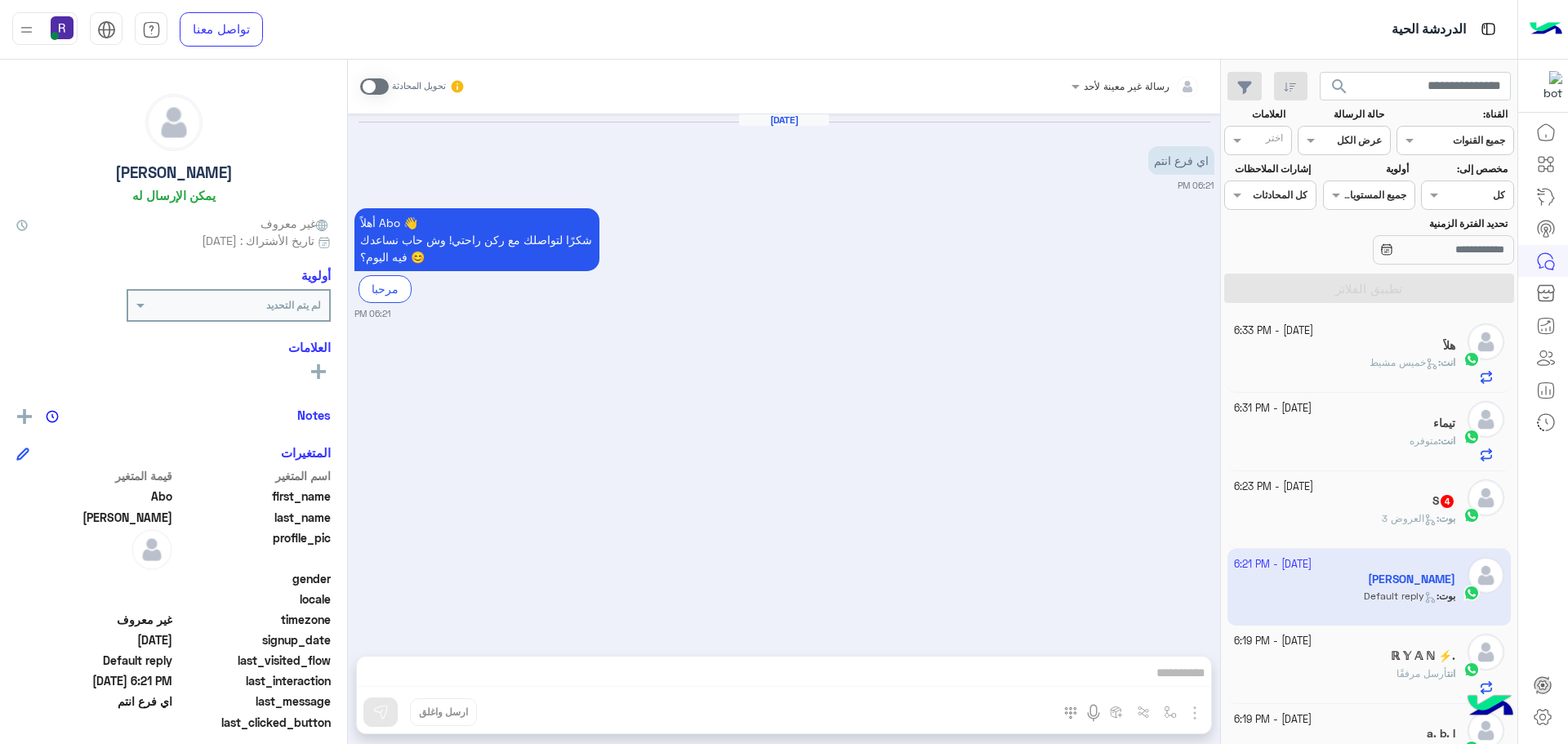
click at [382, 82] on span at bounding box center [374, 86] width 28 height 17
click at [1190, 712] on img "button" at bounding box center [1194, 713] width 19 height 19
click at [1154, 644] on span "المرفقات" at bounding box center [1153, 644] width 49 height 18
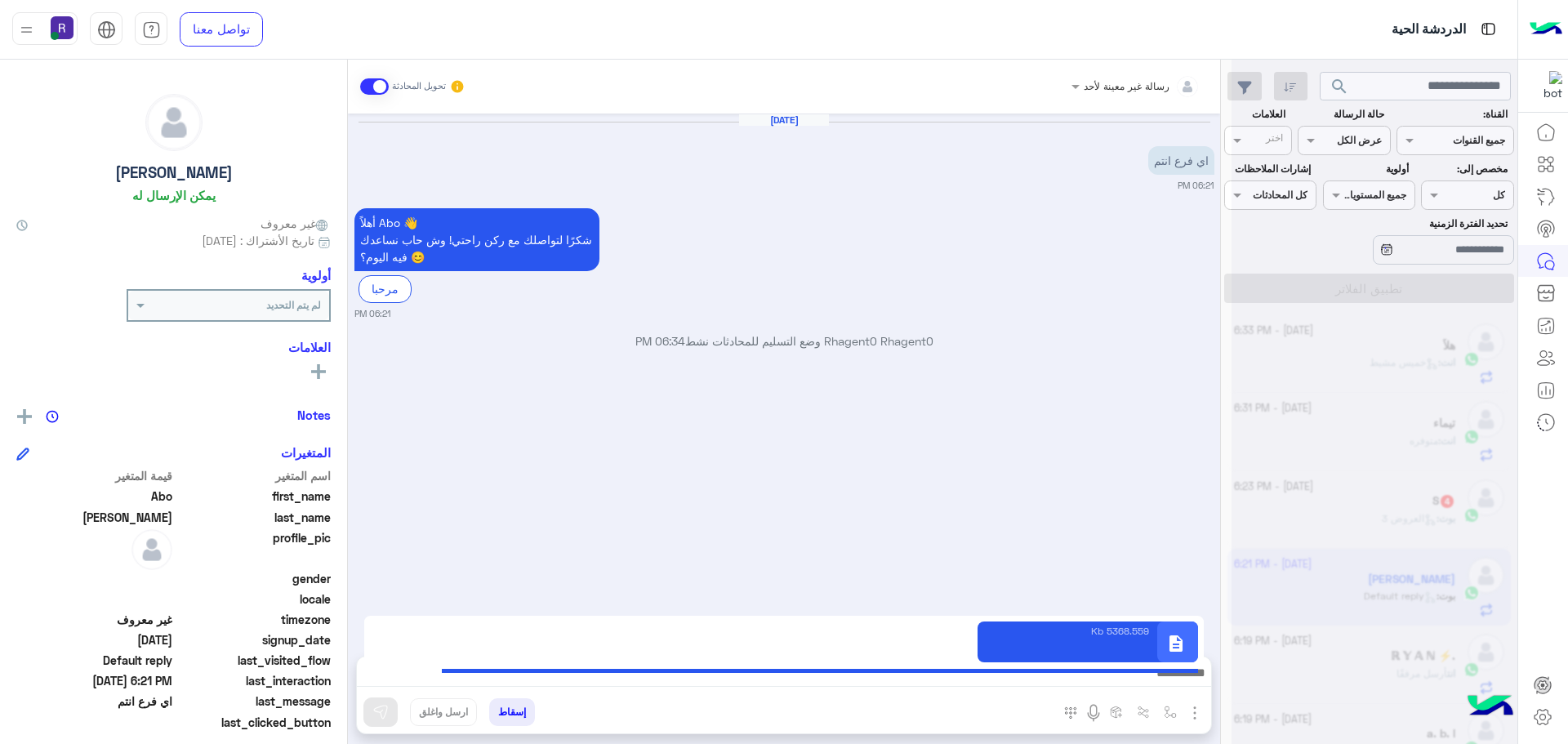
type textarea "**********"
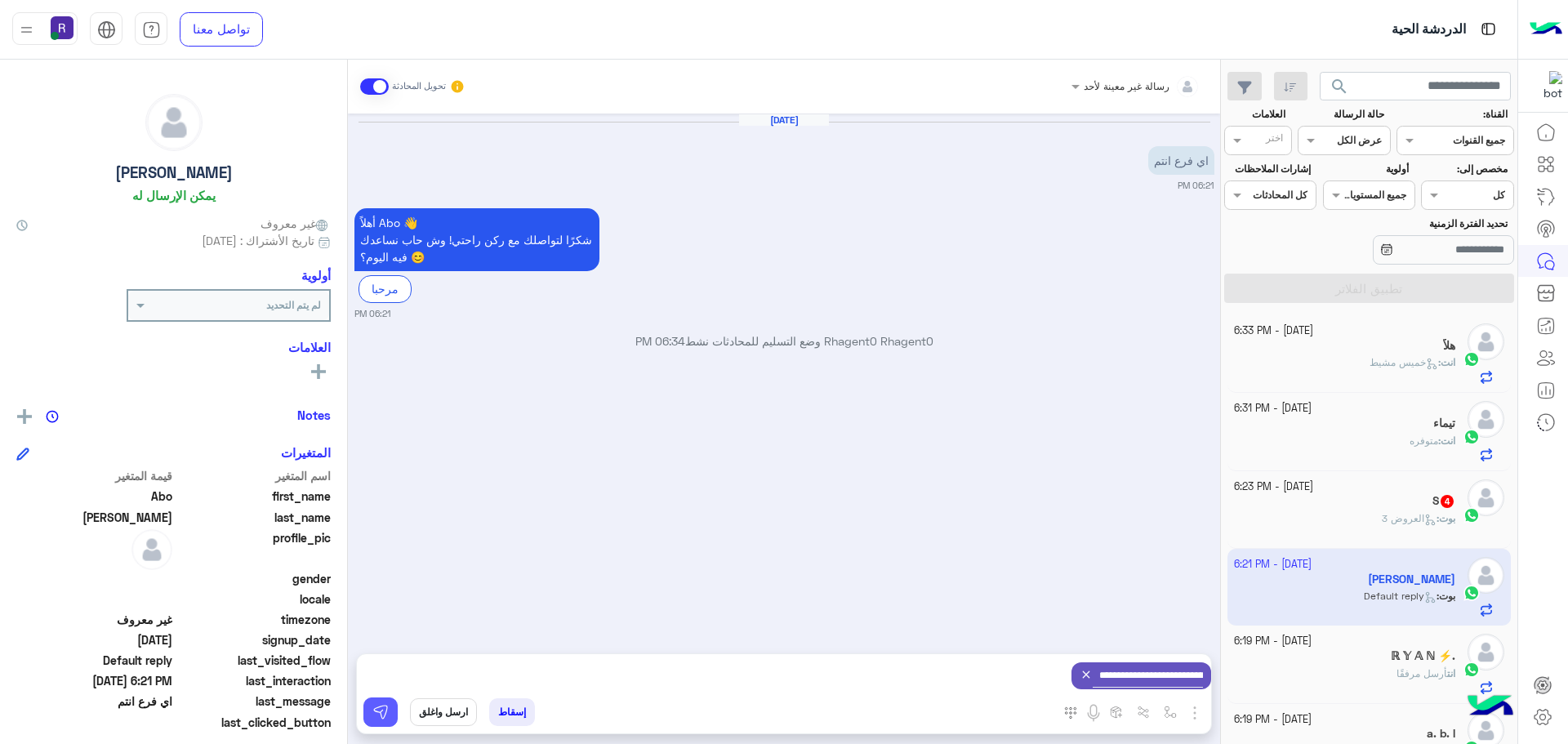
click at [382, 724] on button at bounding box center [380, 712] width 34 height 29
click at [1420, 512] on span "العروض 3" at bounding box center [1409, 518] width 54 height 13
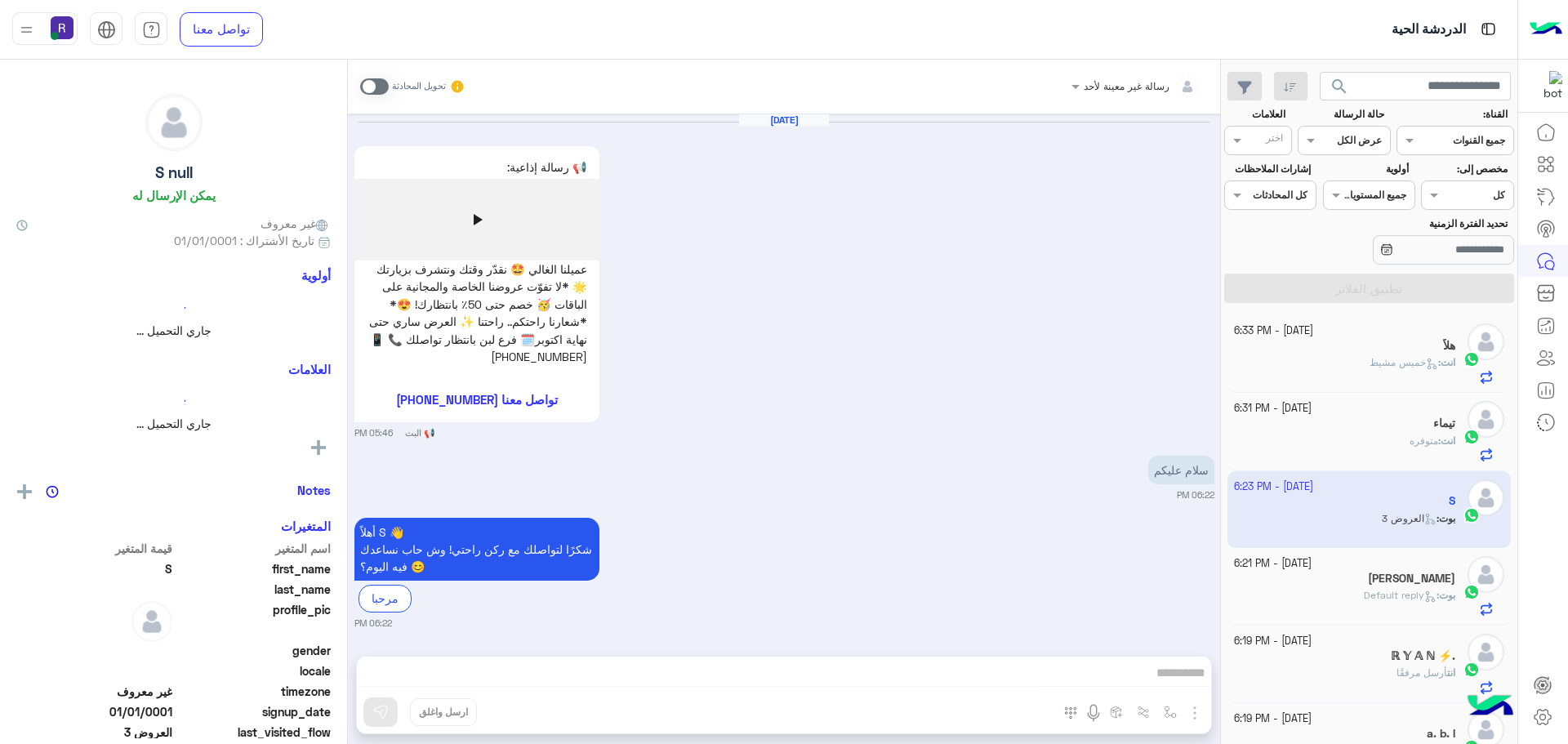
scroll to position [1079, 0]
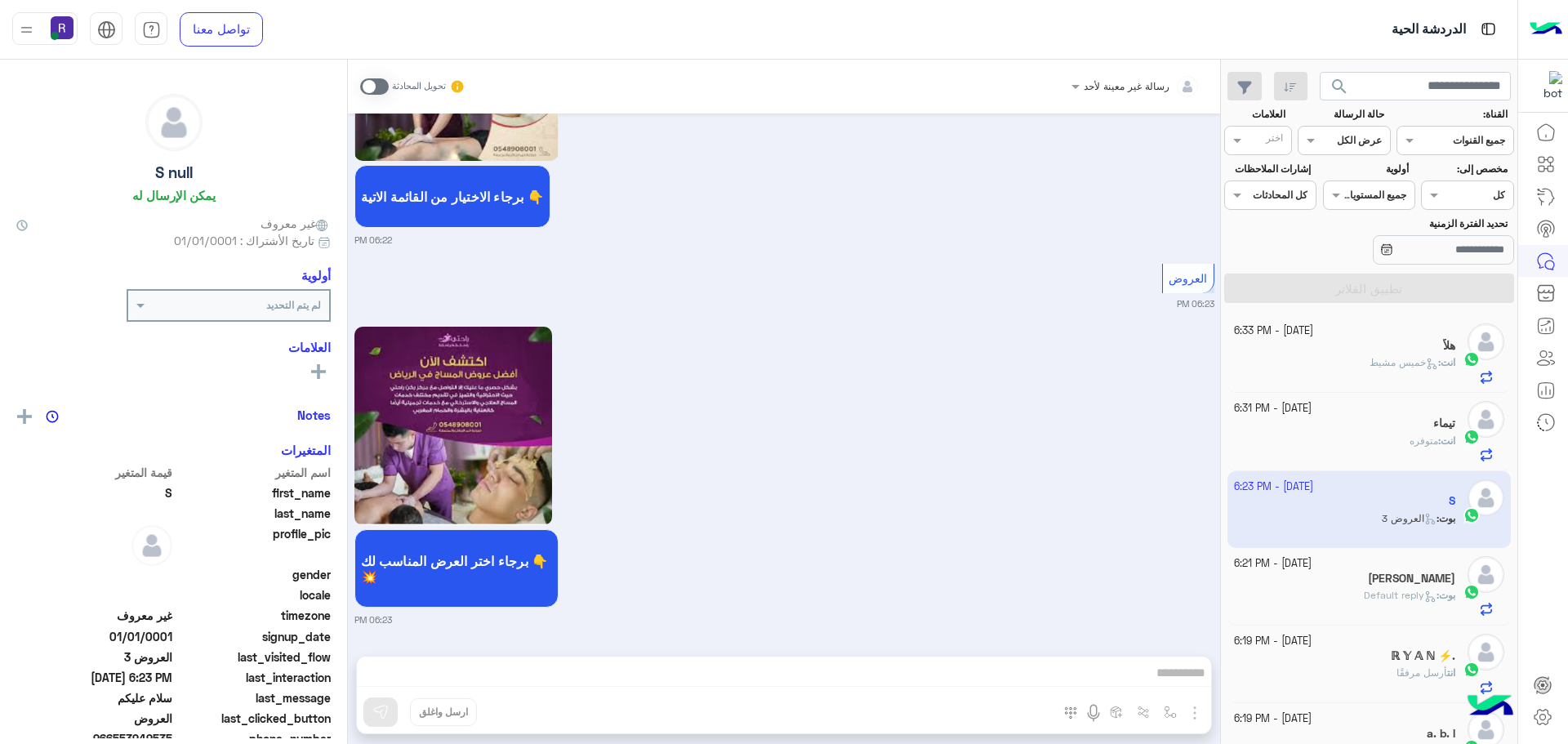
click at [378, 87] on span at bounding box center [374, 86] width 28 height 17
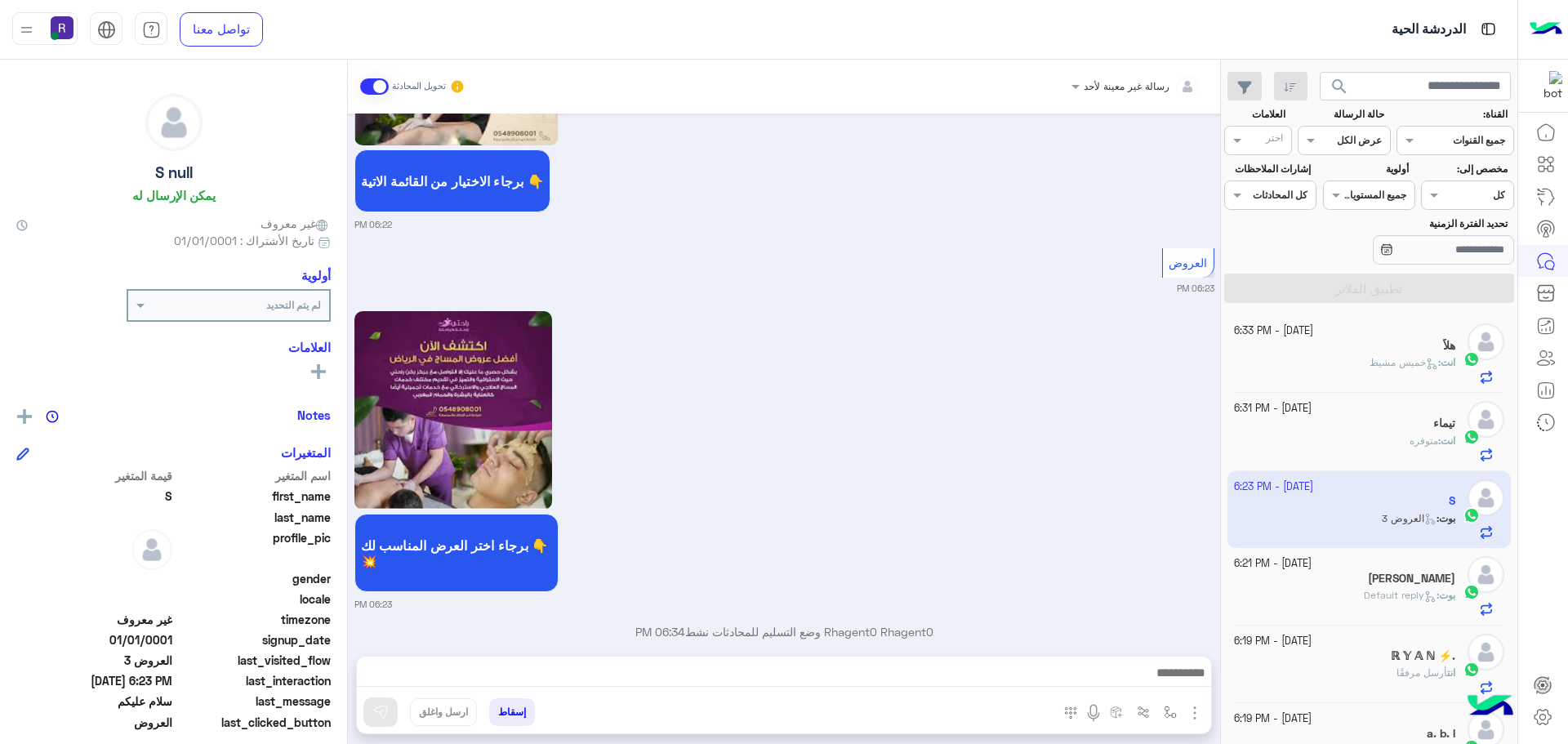
scroll to position [1121, 0]
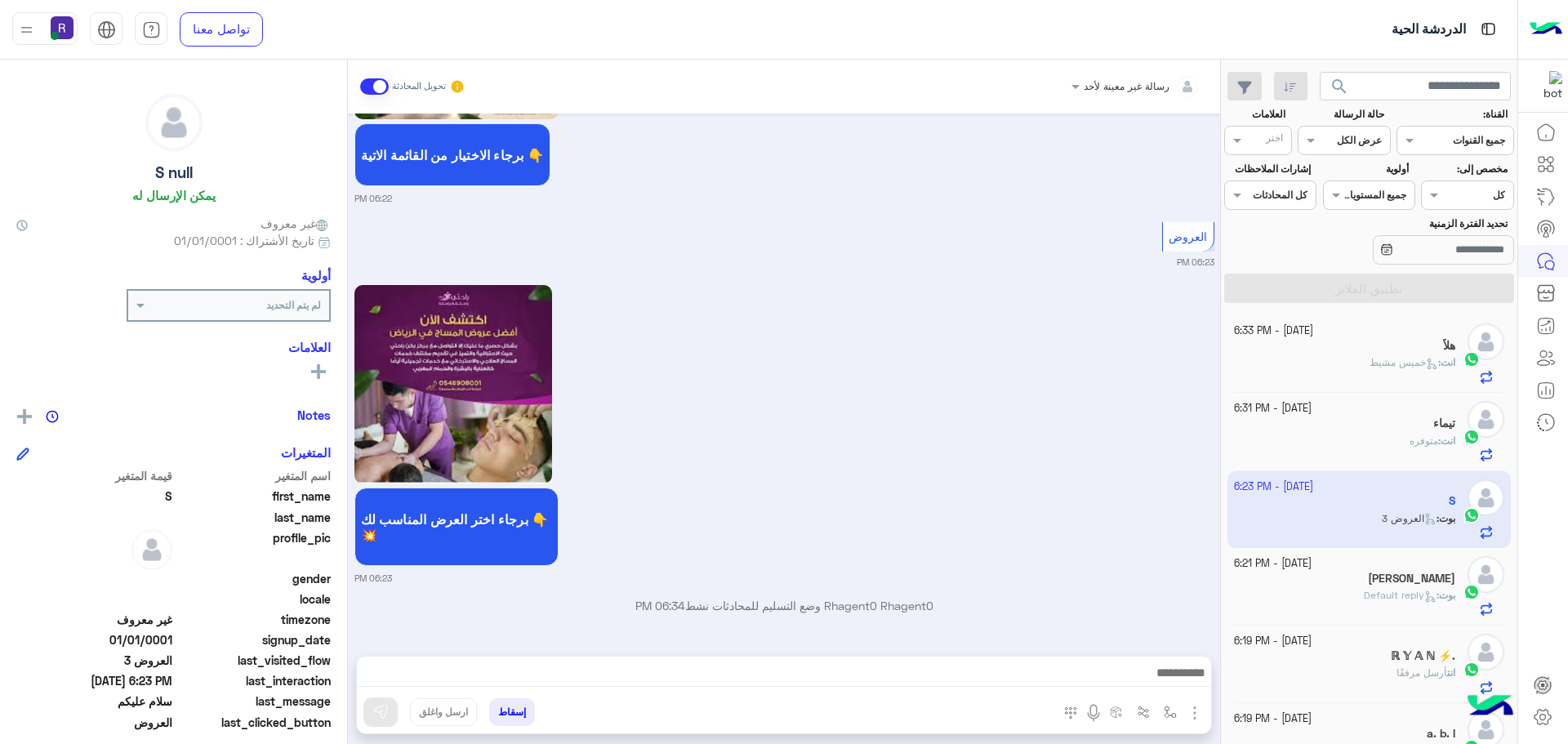
click at [1192, 714] on img "button" at bounding box center [1194, 713] width 19 height 19
click at [1159, 644] on span "المرفقات" at bounding box center [1153, 644] width 49 height 18
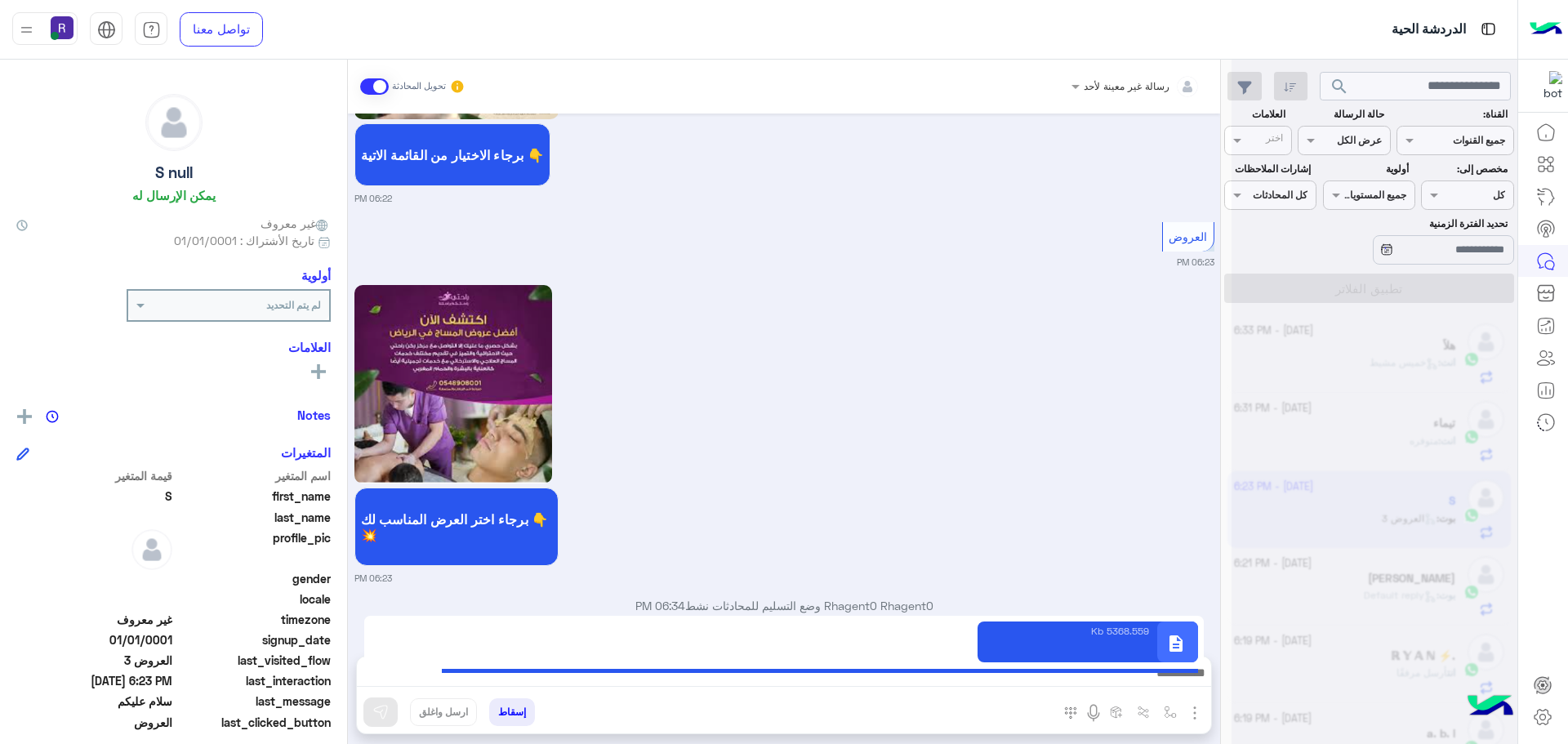
type textarea "**********"
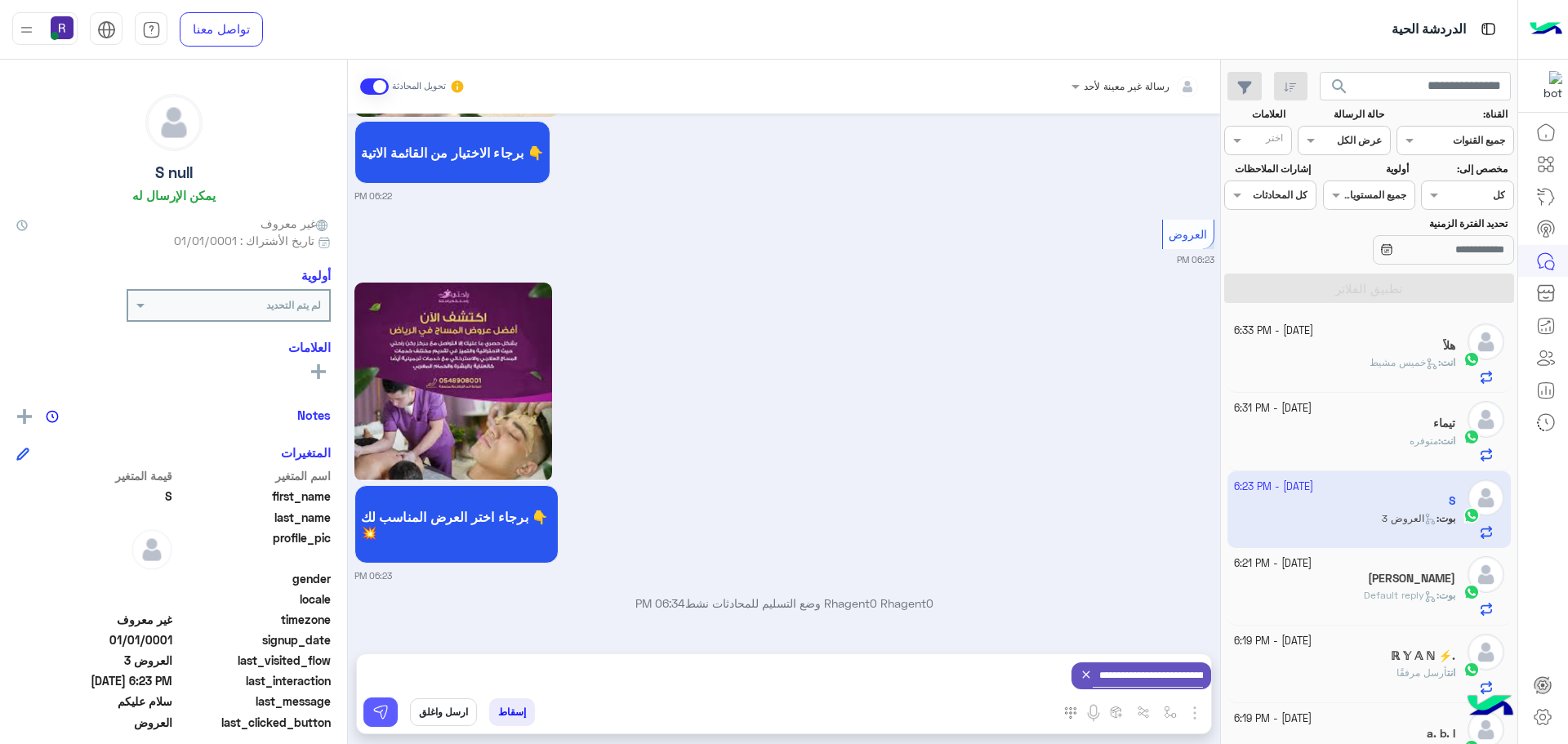
click at [384, 708] on img at bounding box center [381, 712] width 17 height 17
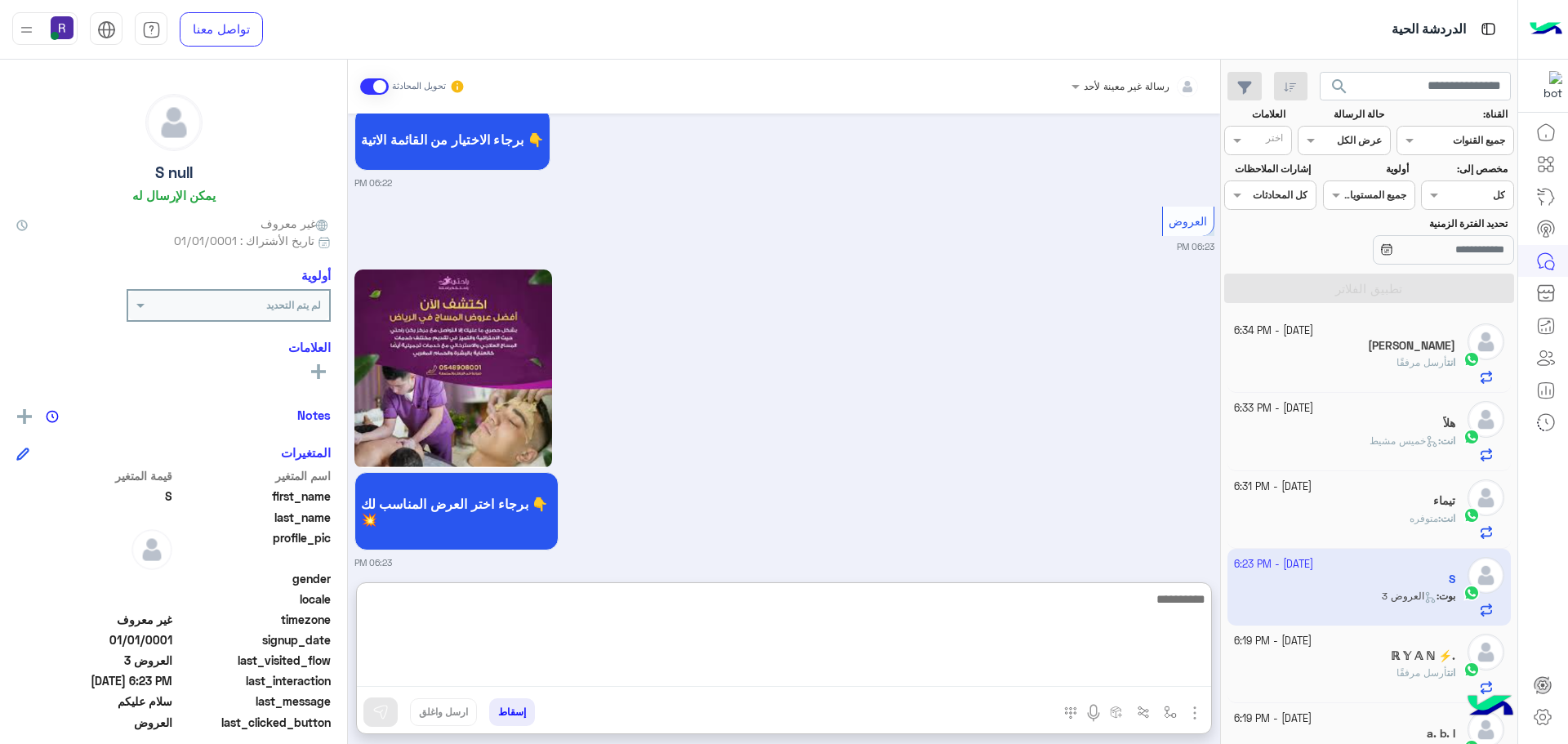
paste textarea "**********"
type textarea "**********"
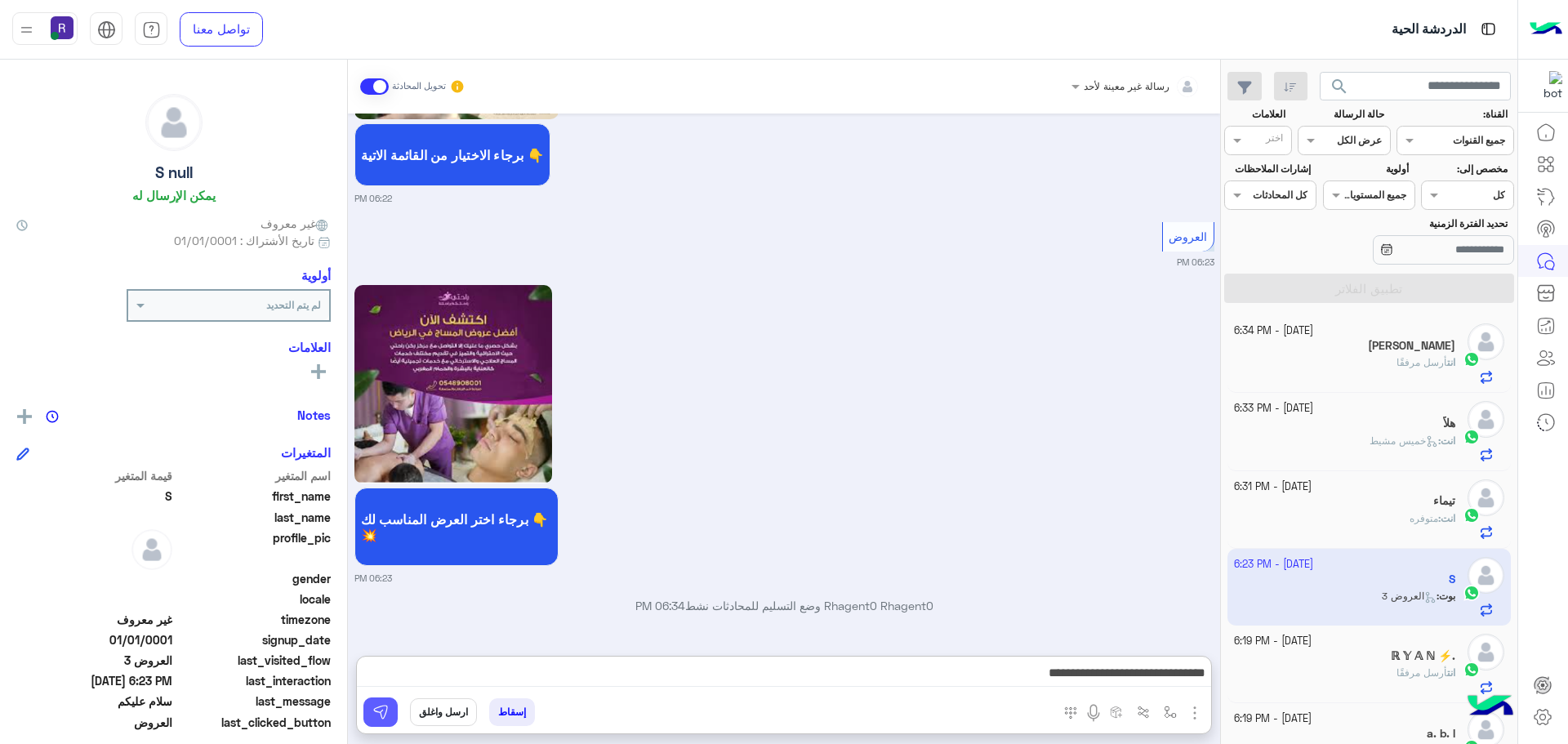
click at [384, 707] on img at bounding box center [381, 712] width 17 height 17
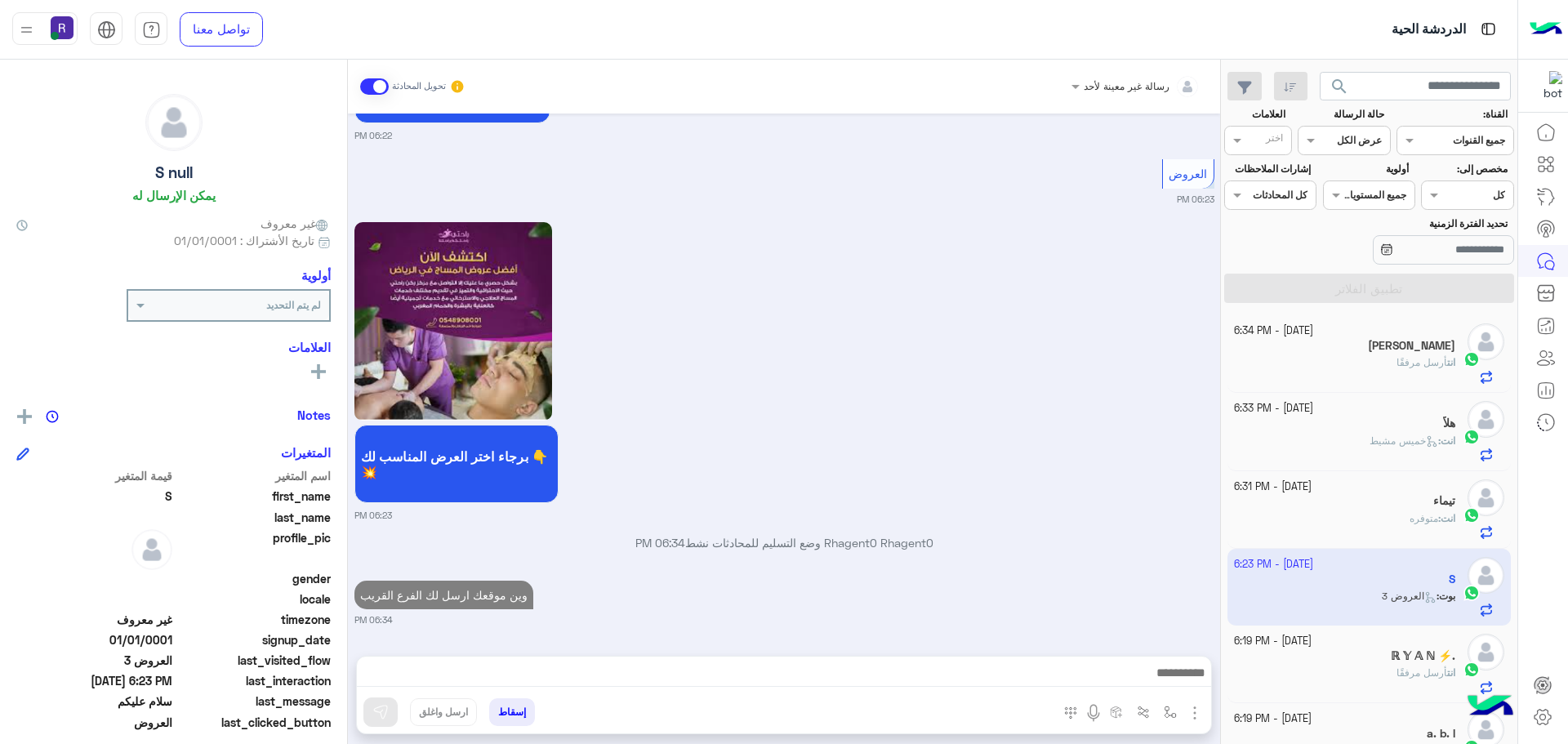
scroll to position [1303, 0]
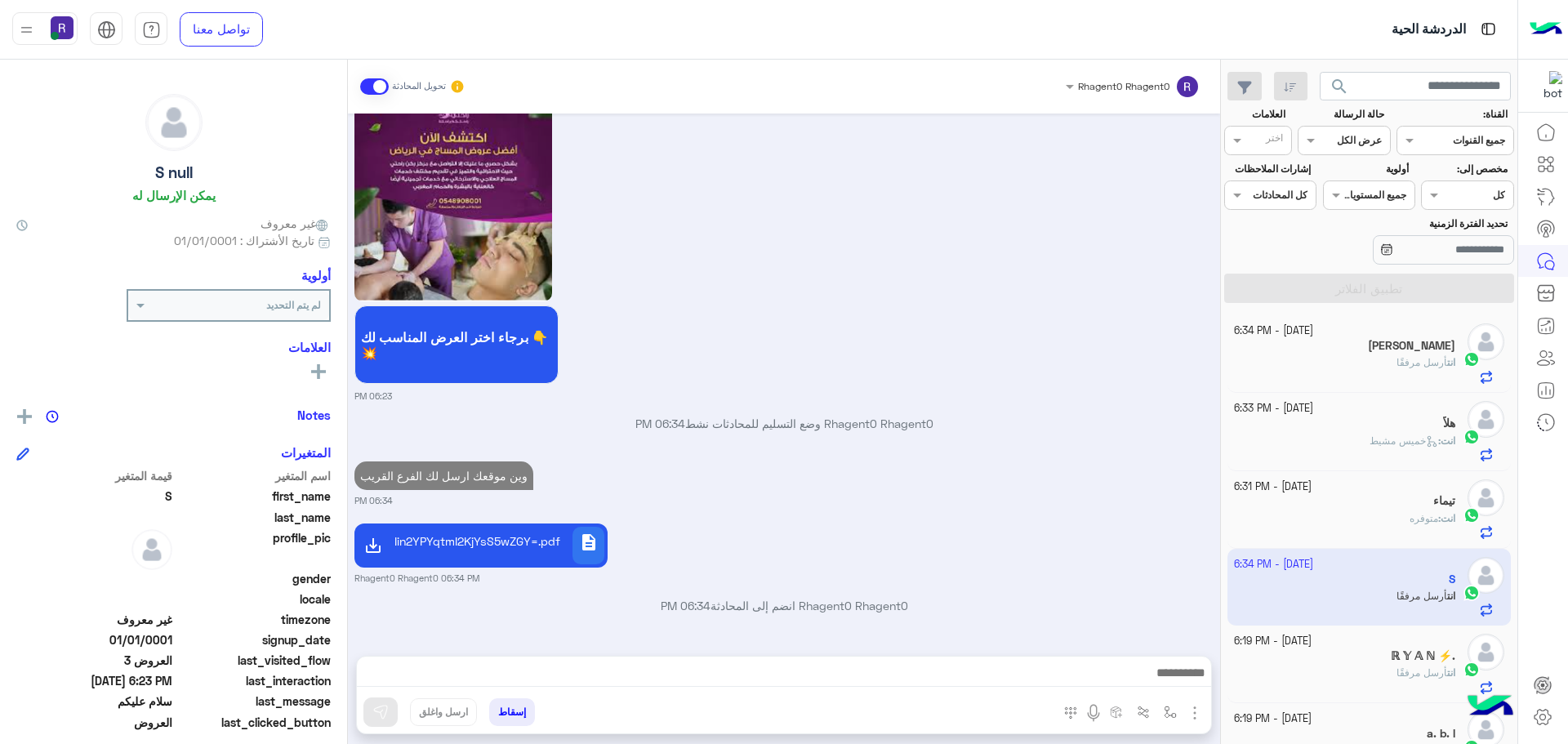
click at [1398, 357] on span "أرسل مرفقًا" at bounding box center [1421, 362] width 50 height 13
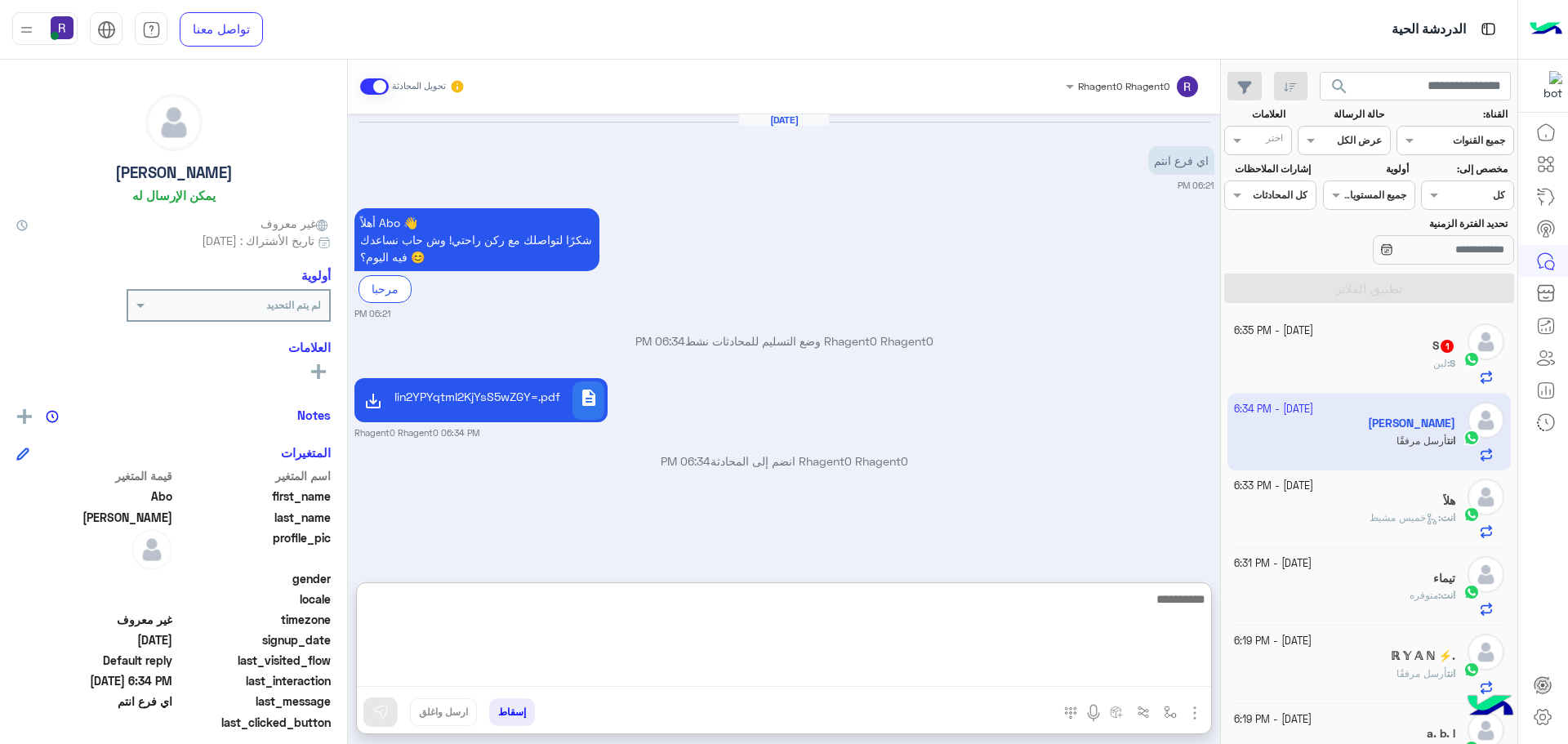
paste textarea "**********"
type textarea "**********"
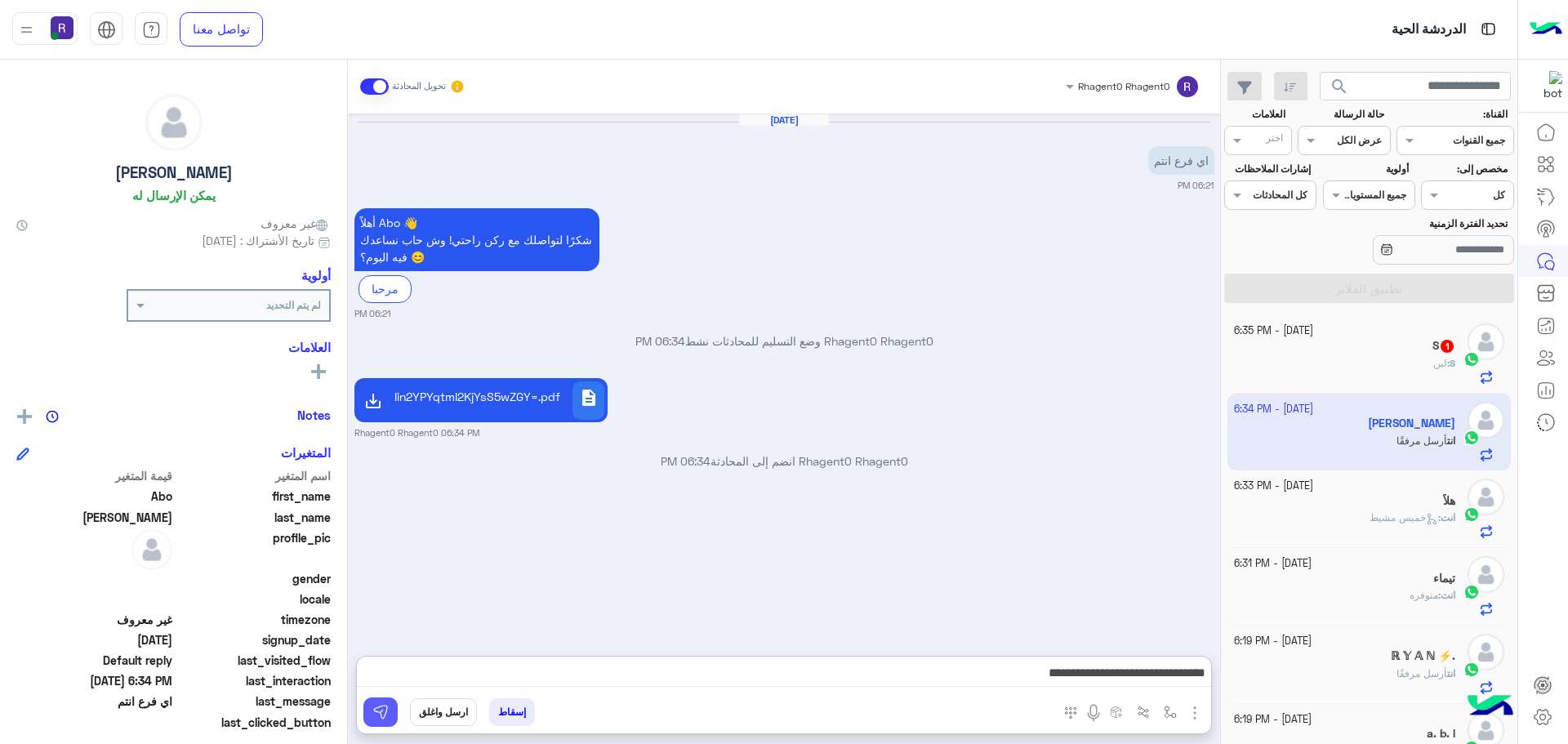
click at [386, 717] on img at bounding box center [381, 712] width 17 height 17
click at [1426, 360] on div "S : لبن" at bounding box center [1345, 370] width 222 height 28
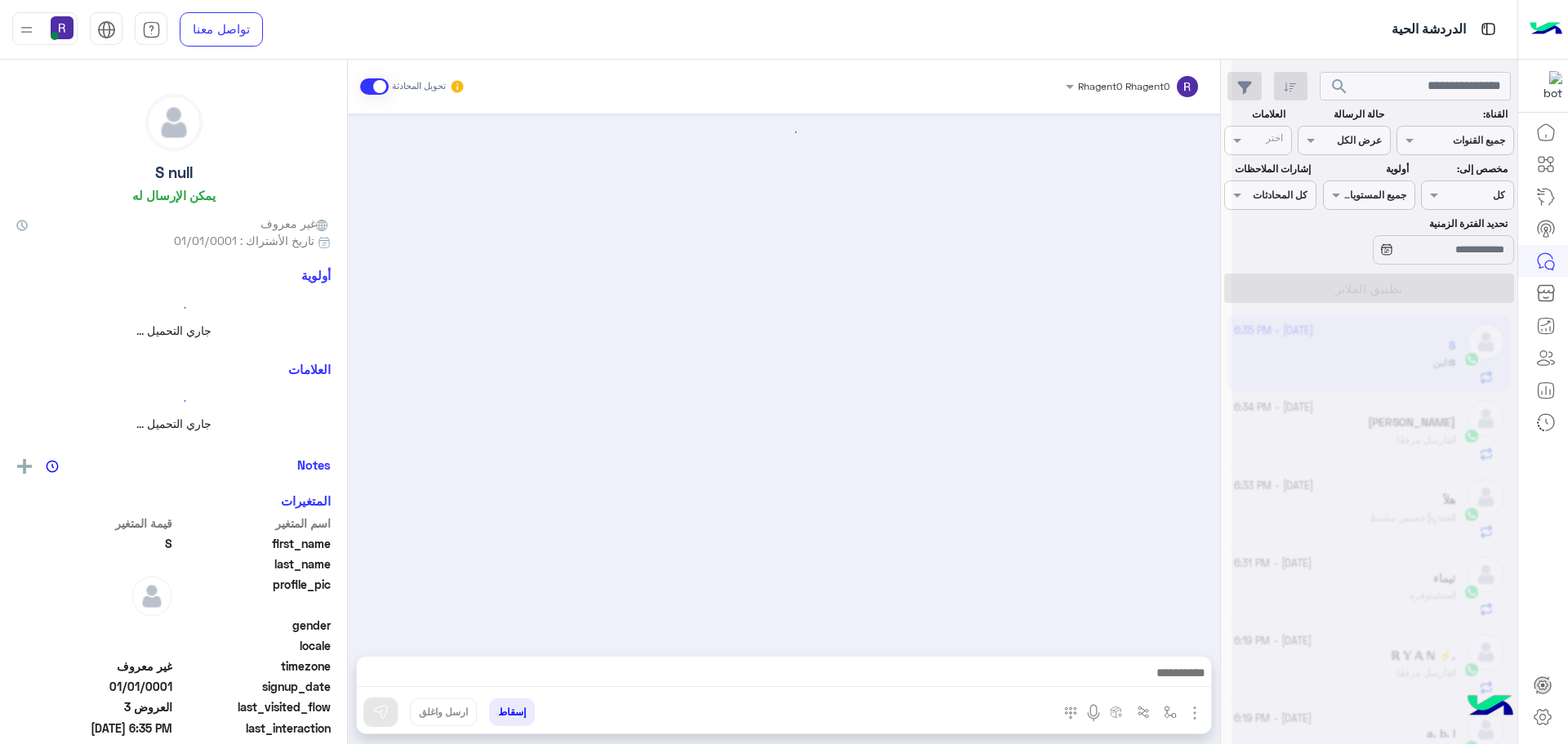
scroll to position [1366, 0]
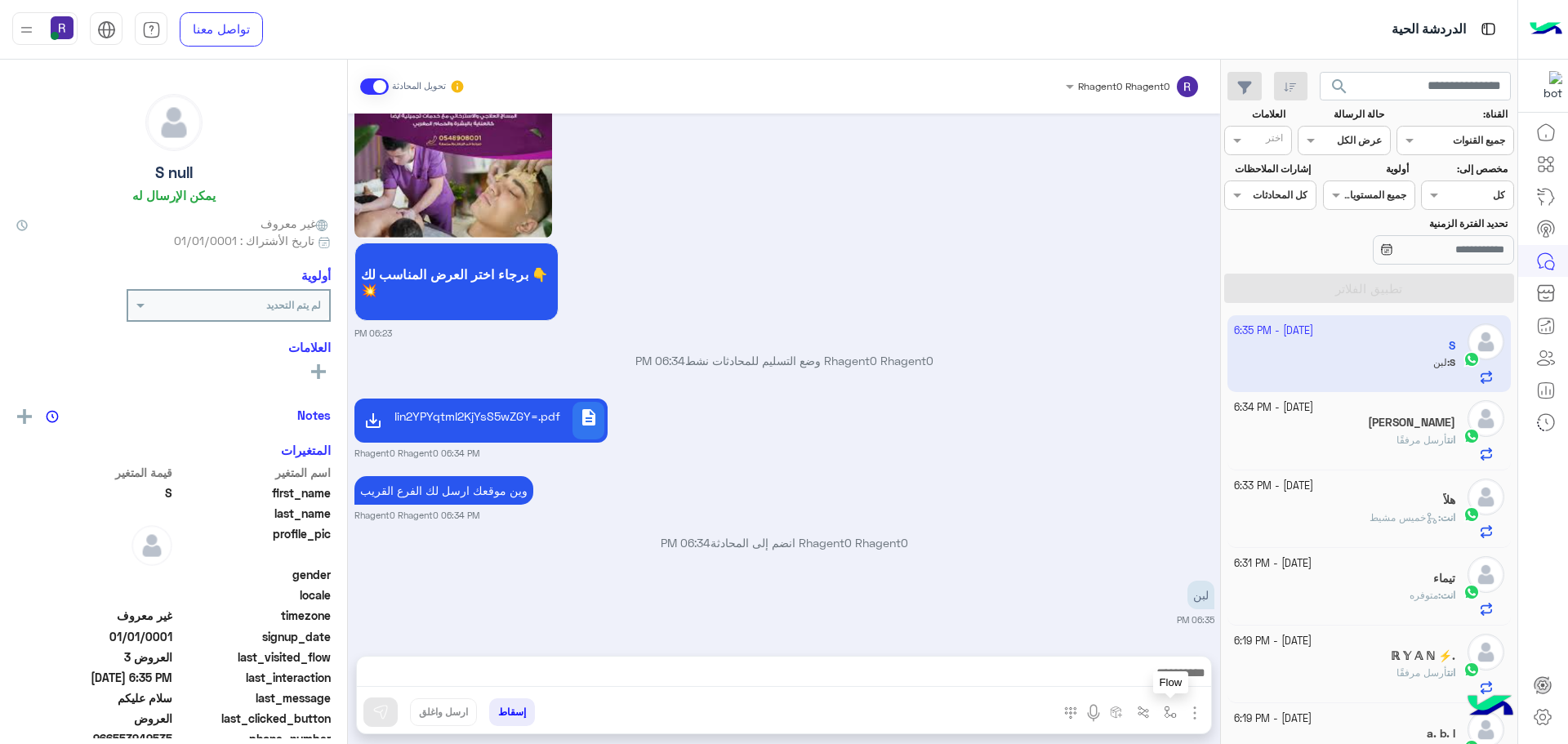
click at [1164, 712] on img "button" at bounding box center [1170, 712] width 13 height 13
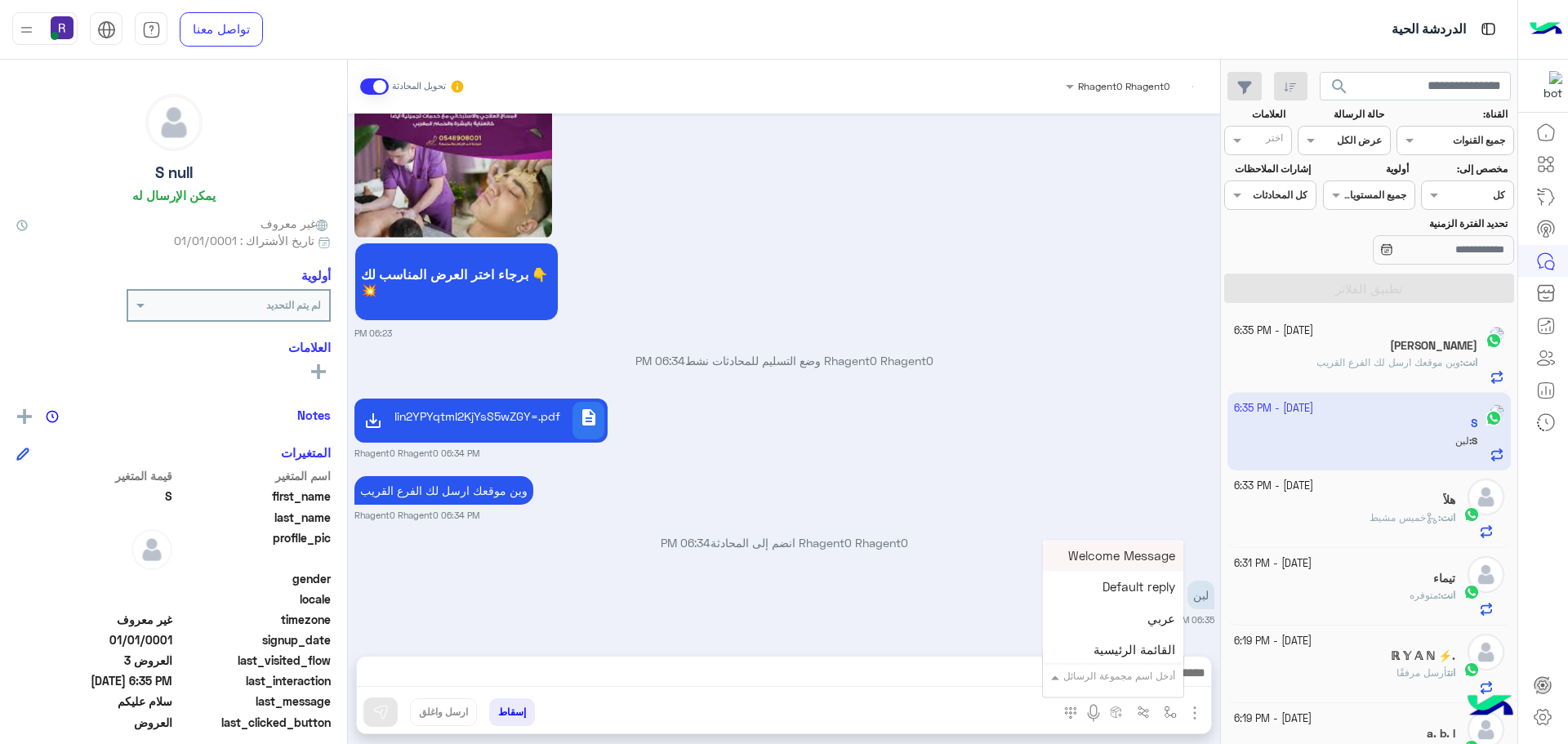
click at [1159, 677] on input "text" at bounding box center [1133, 673] width 83 height 15
click at [1145, 586] on div "لبن" at bounding box center [1113, 576] width 141 height 32
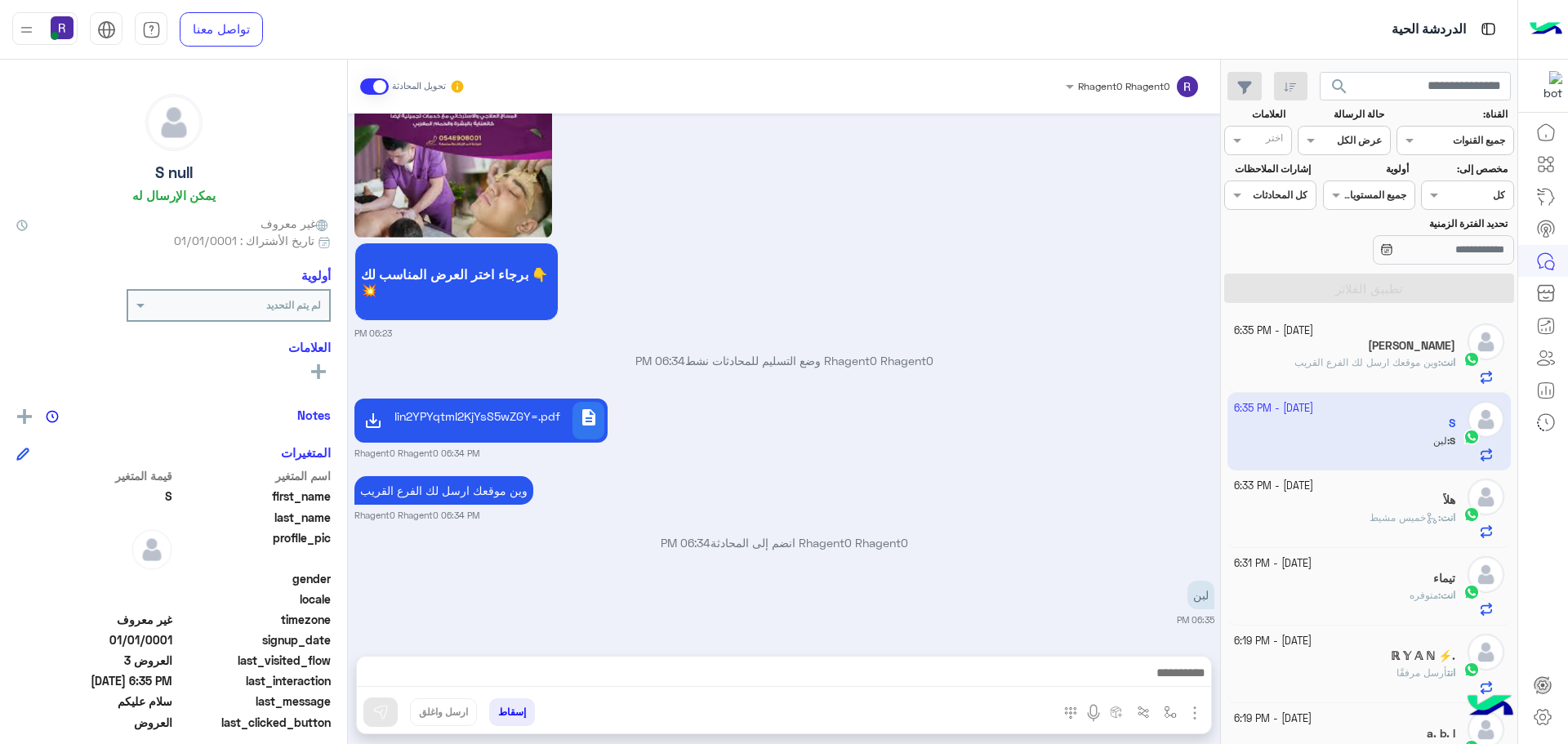
type textarea "***"
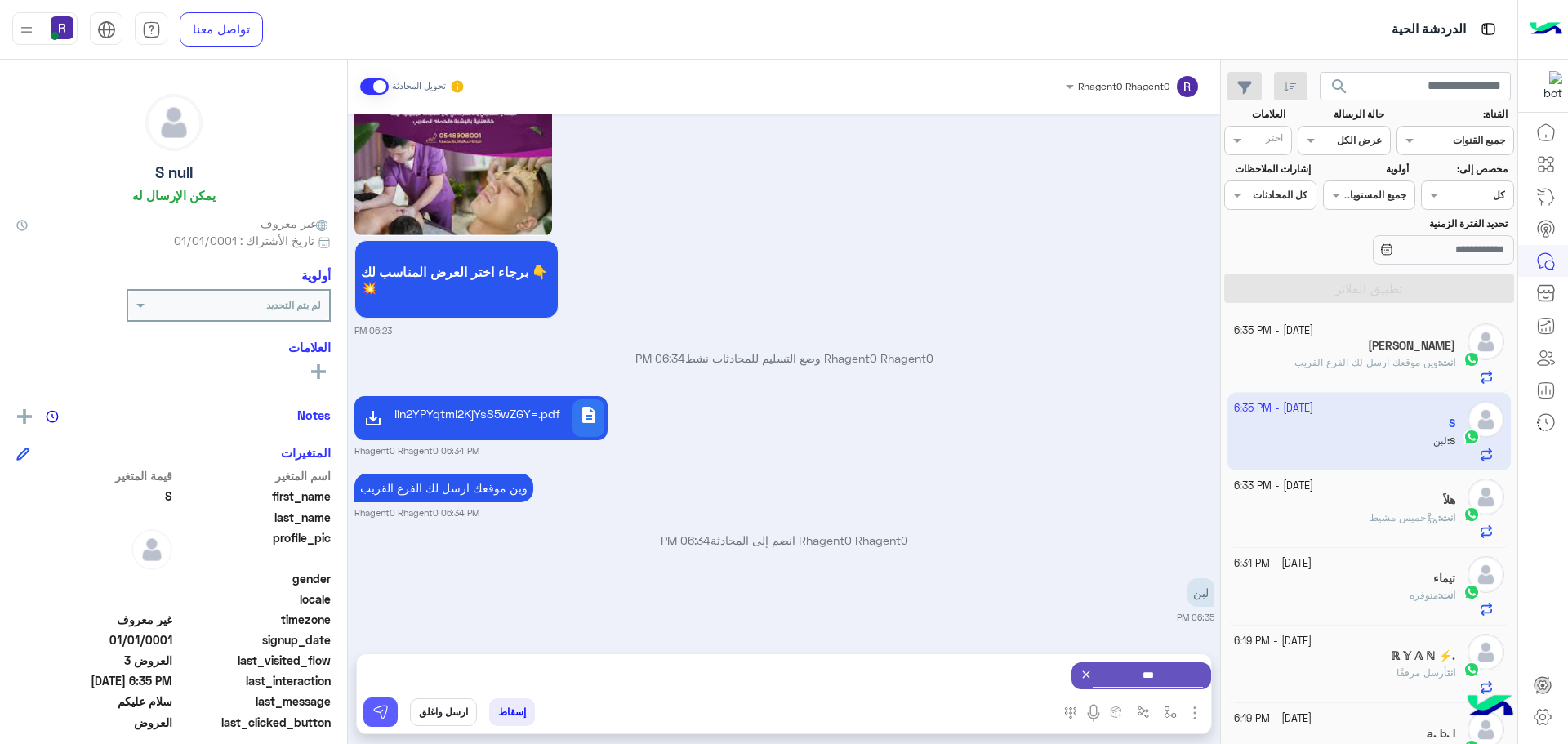
click at [381, 718] on img at bounding box center [381, 712] width 17 height 17
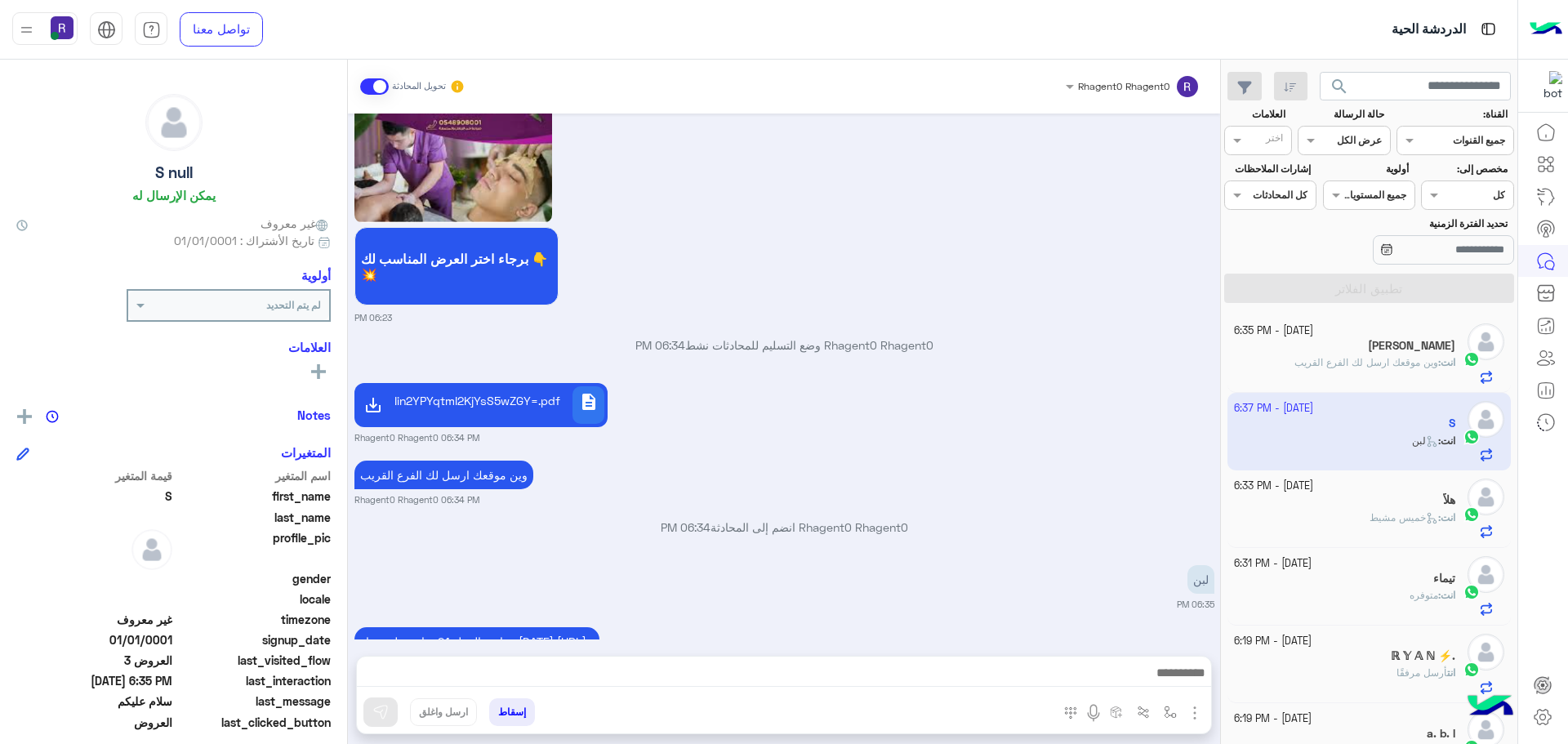
scroll to position [1521, 0]
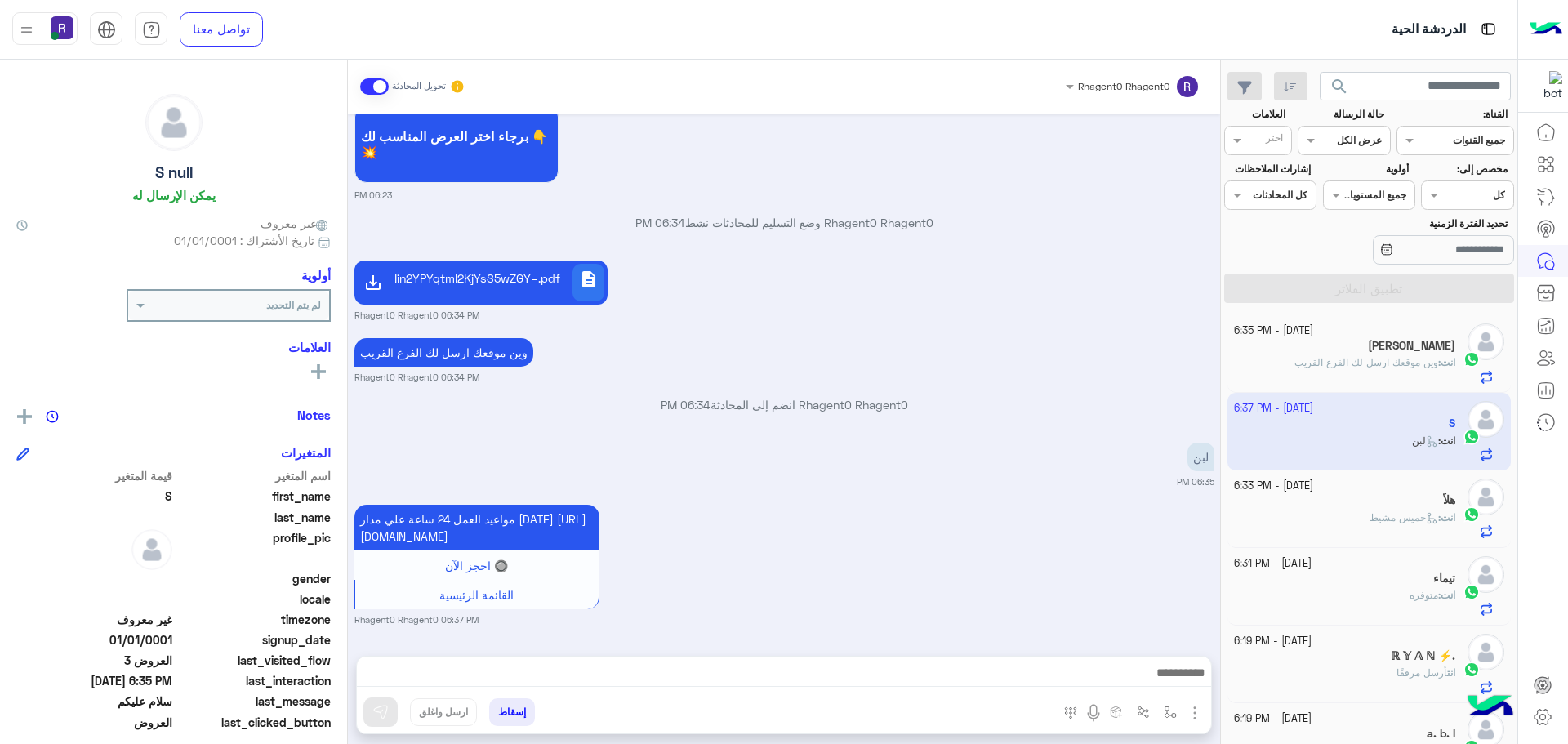
click at [1354, 349] on div "[PERSON_NAME]" at bounding box center [1345, 348] width 222 height 17
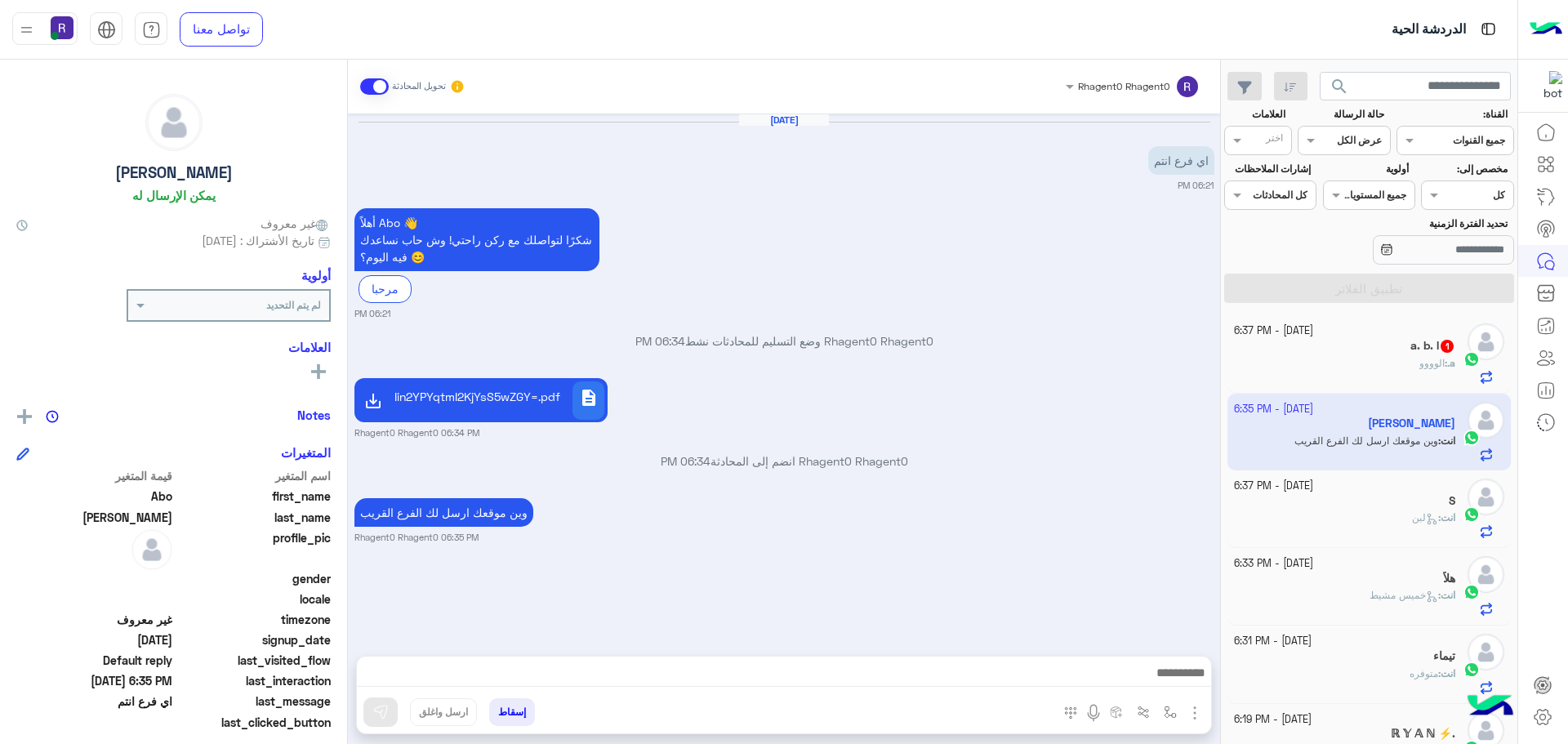
click at [1369, 361] on div "a. : الوووو" at bounding box center [1345, 370] width 222 height 28
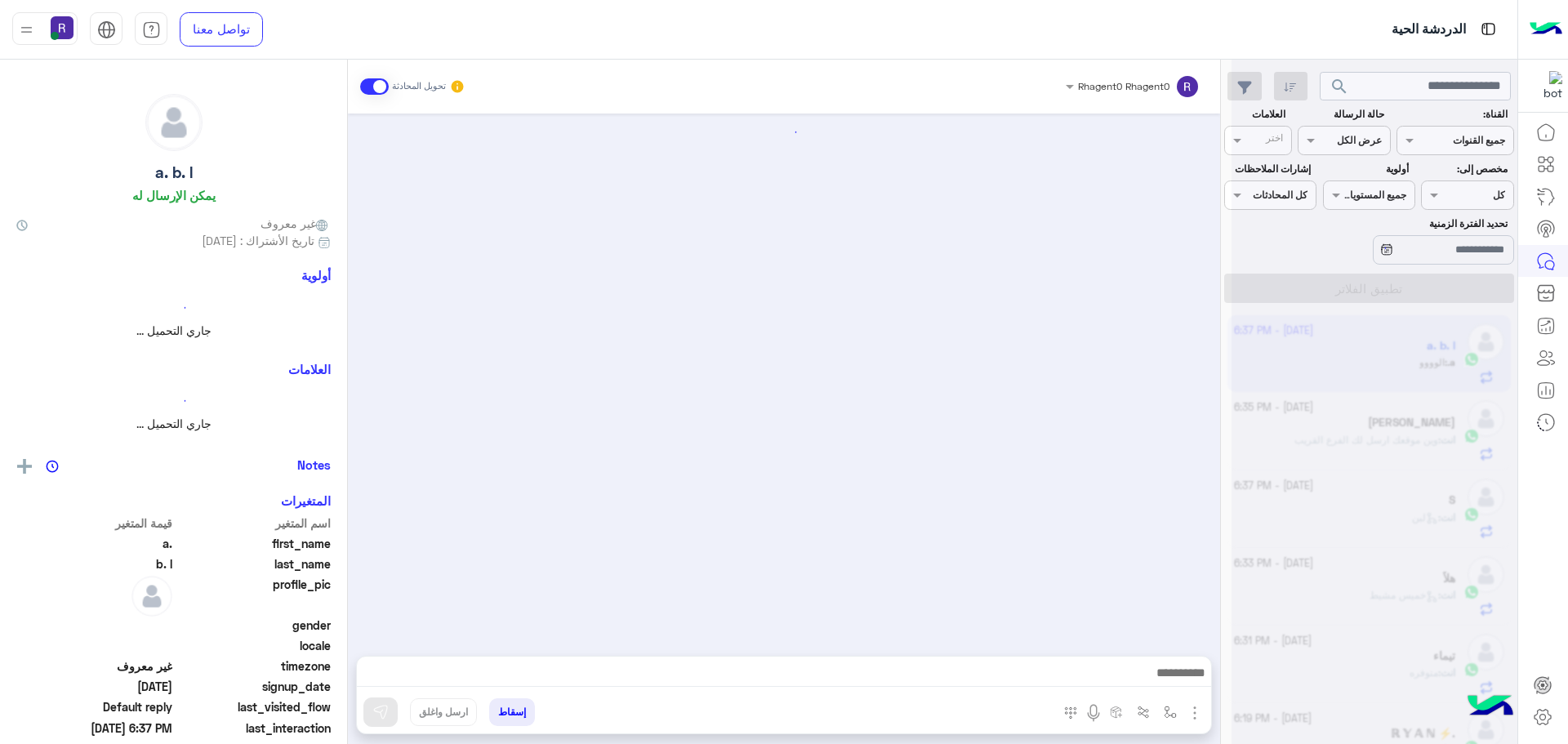
scroll to position [106, 0]
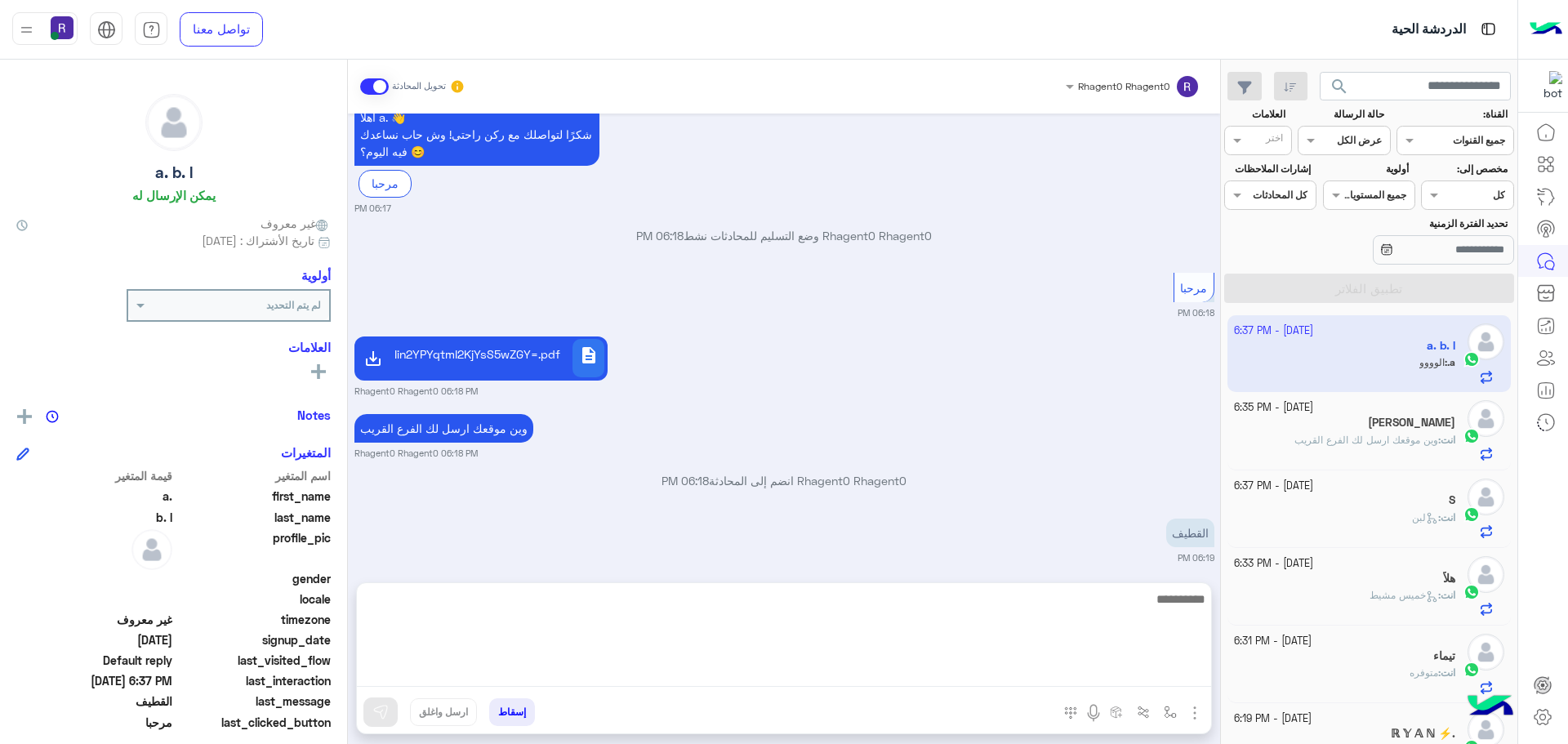
click at [882, 672] on textarea at bounding box center [784, 637] width 854 height 98
type textarea "**"
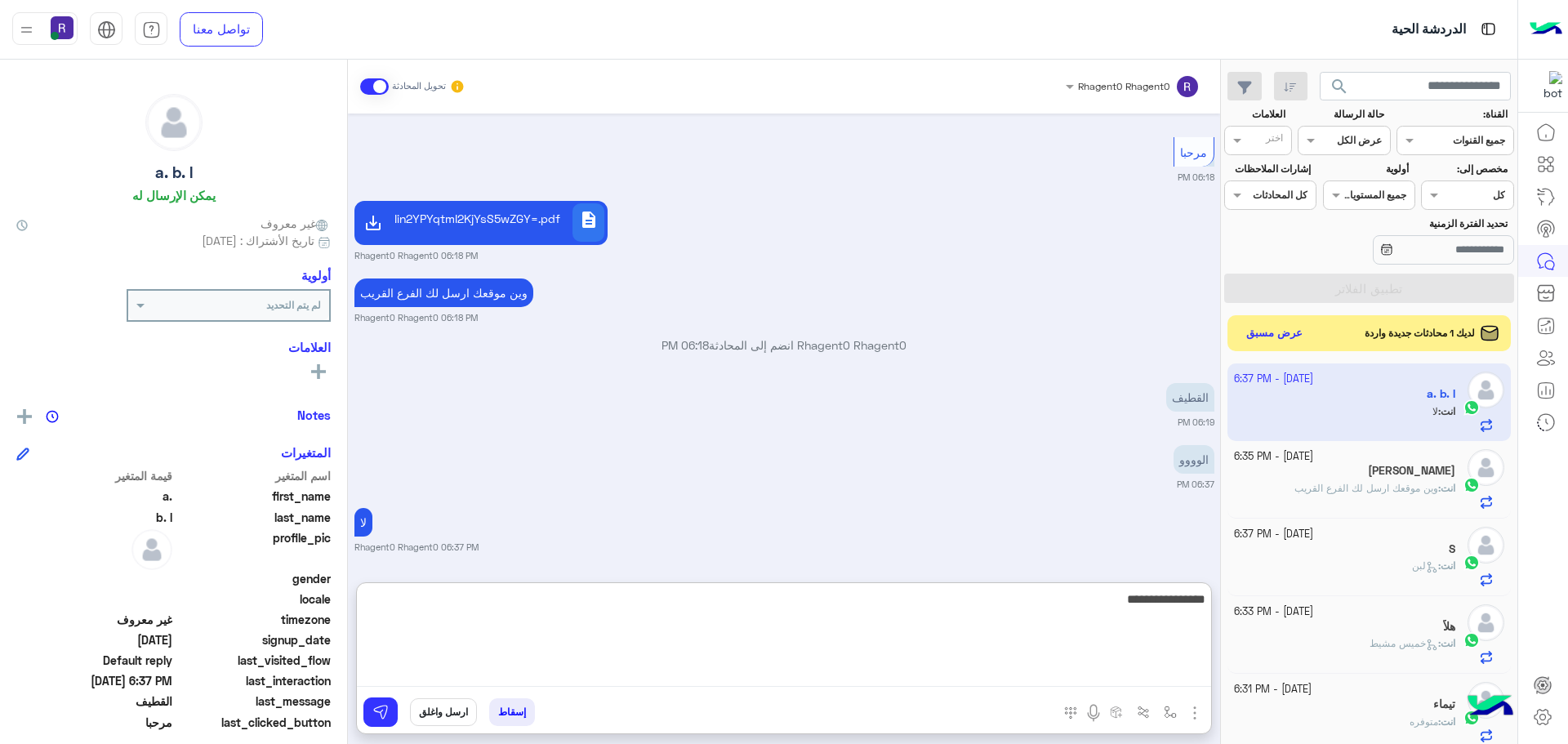
type textarea "**********"
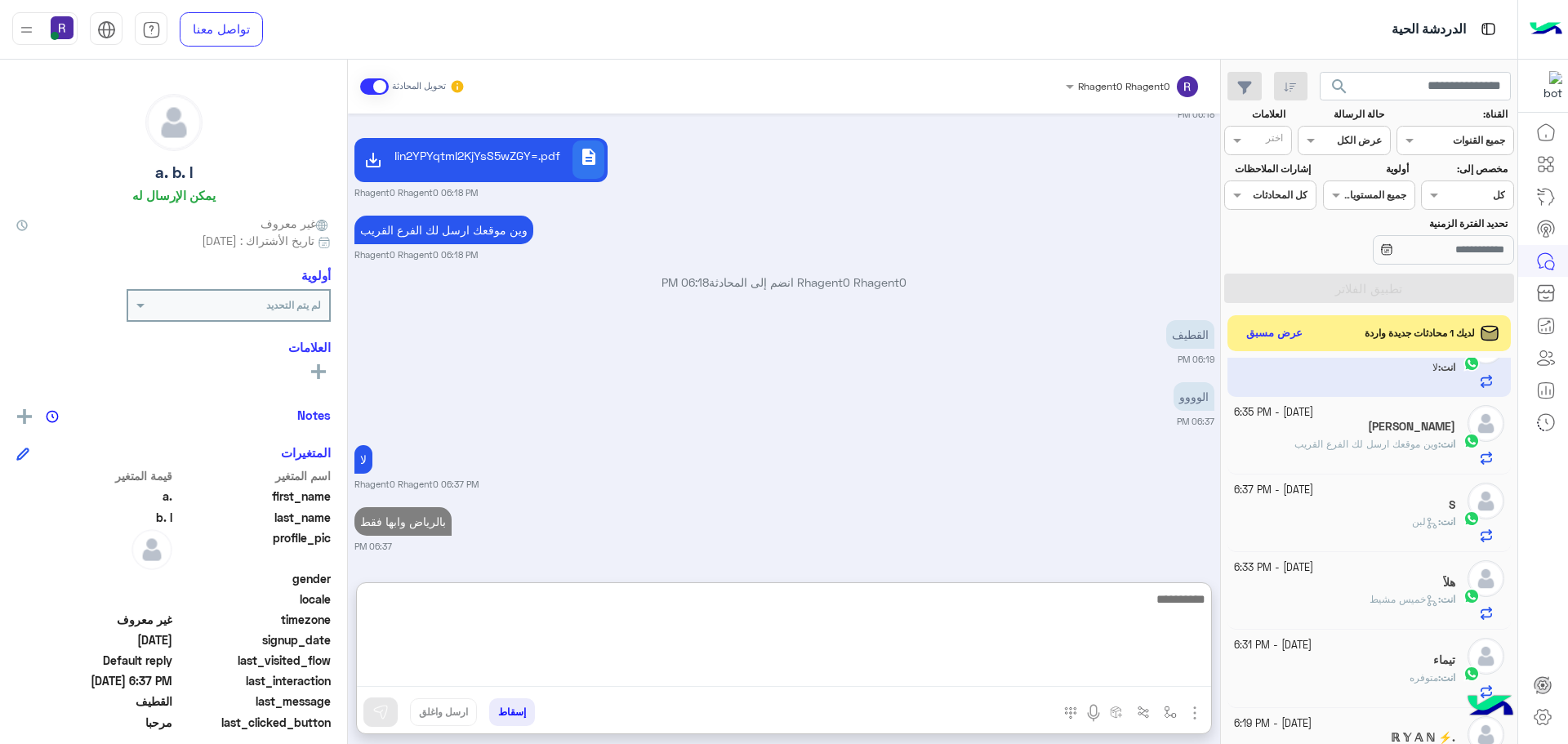
scroll to position [163, 0]
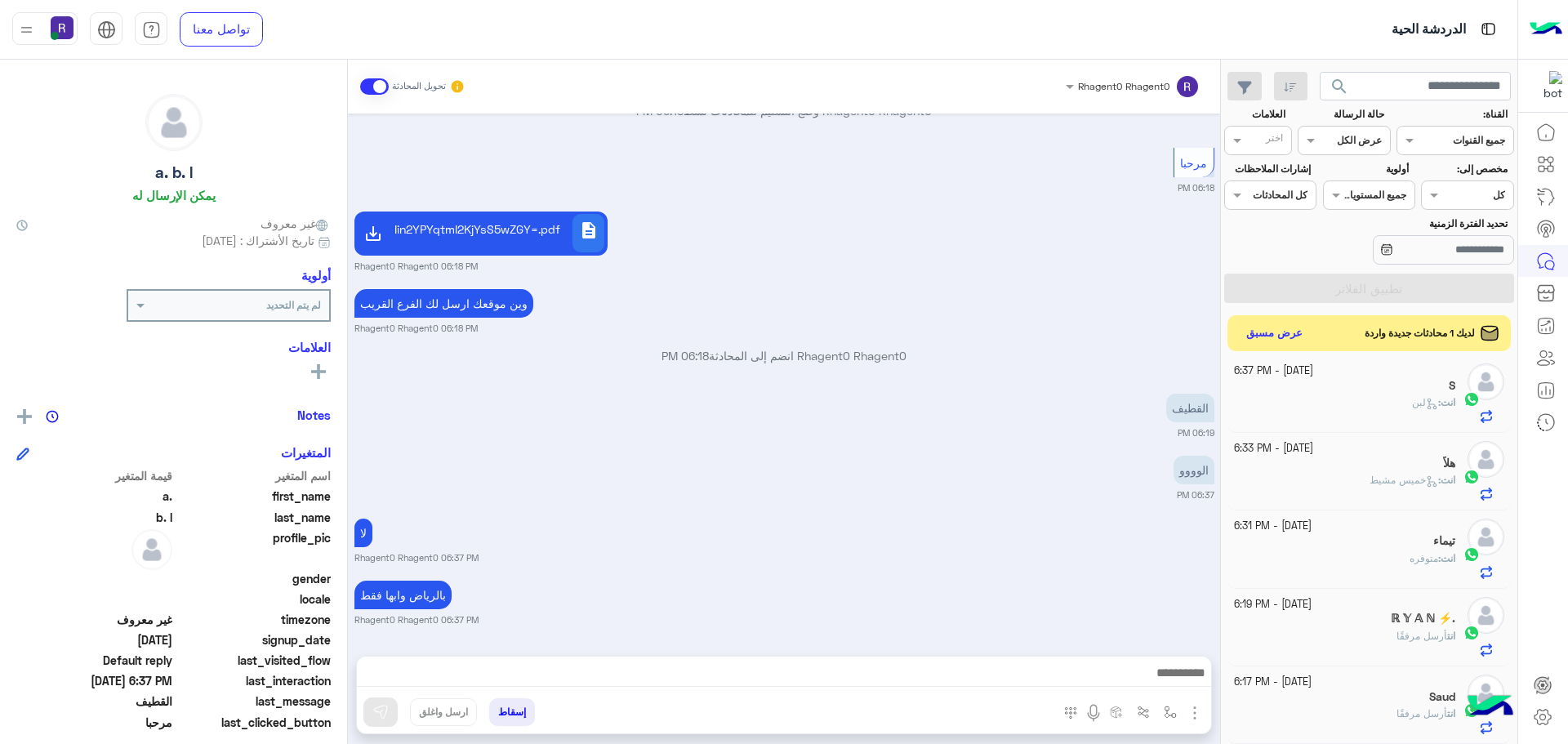
click at [1385, 557] on div "انت : متوفره" at bounding box center [1345, 565] width 222 height 28
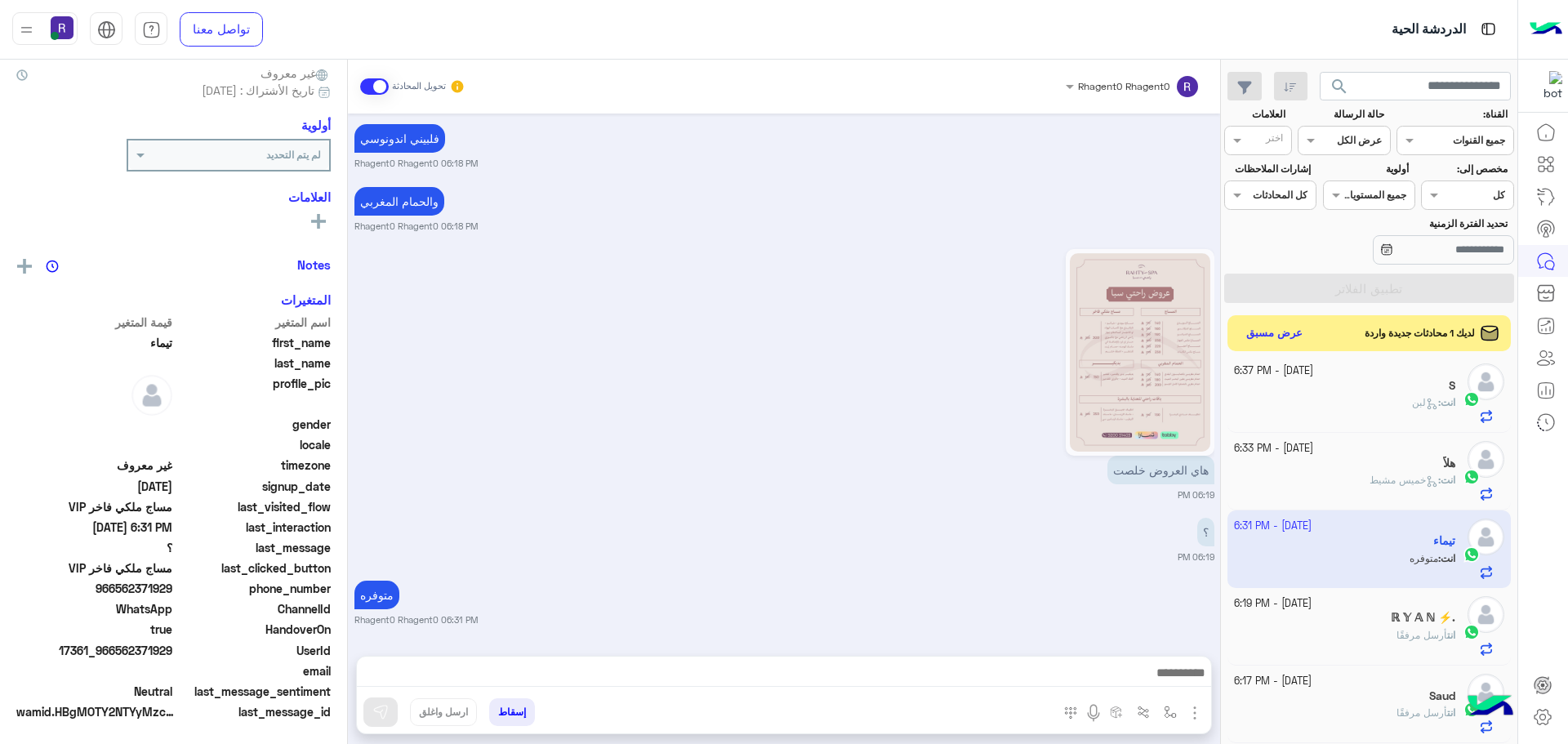
scroll to position [152, 0]
click at [1291, 335] on button "عرض مسبق" at bounding box center [1274, 332] width 69 height 22
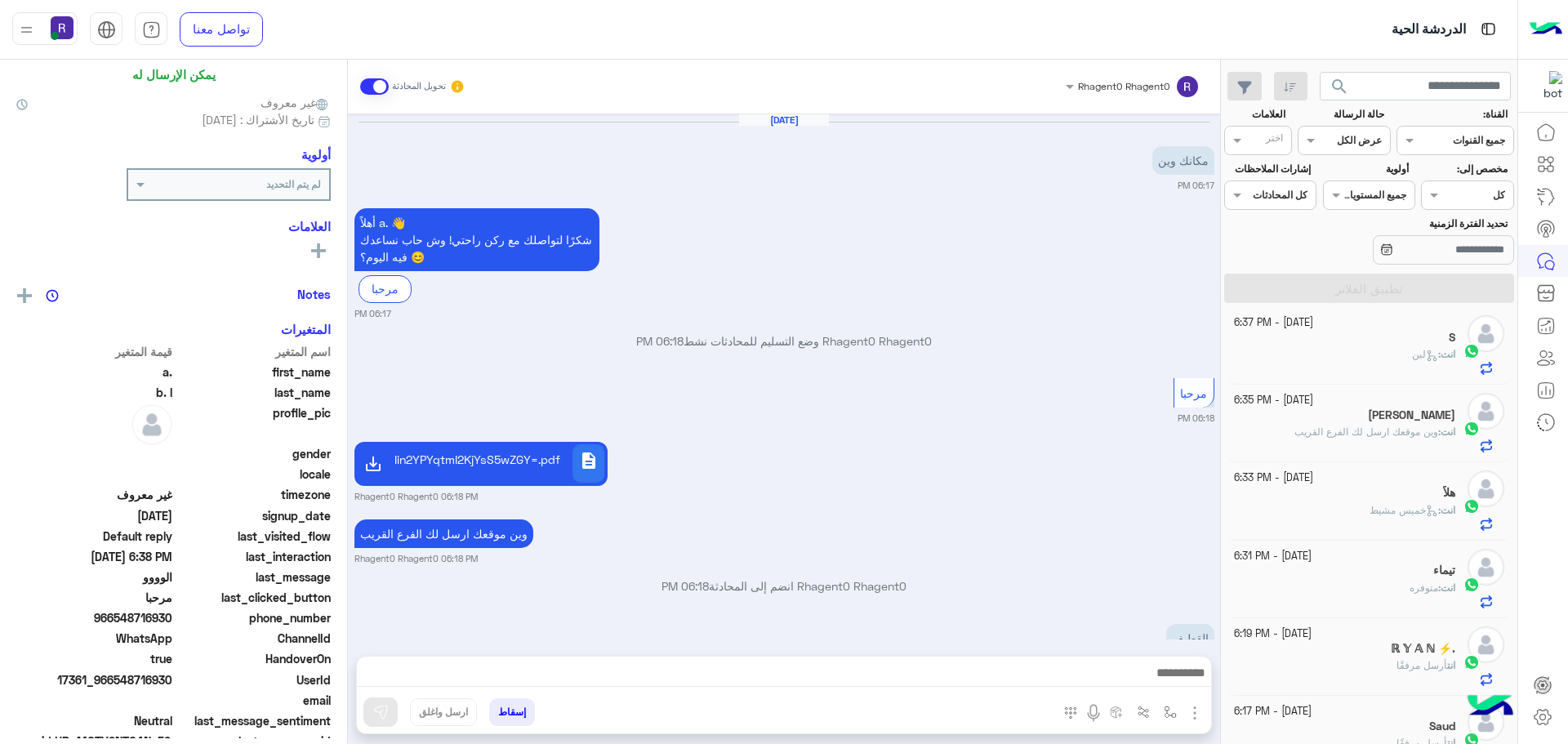
scroll to position [152, 0]
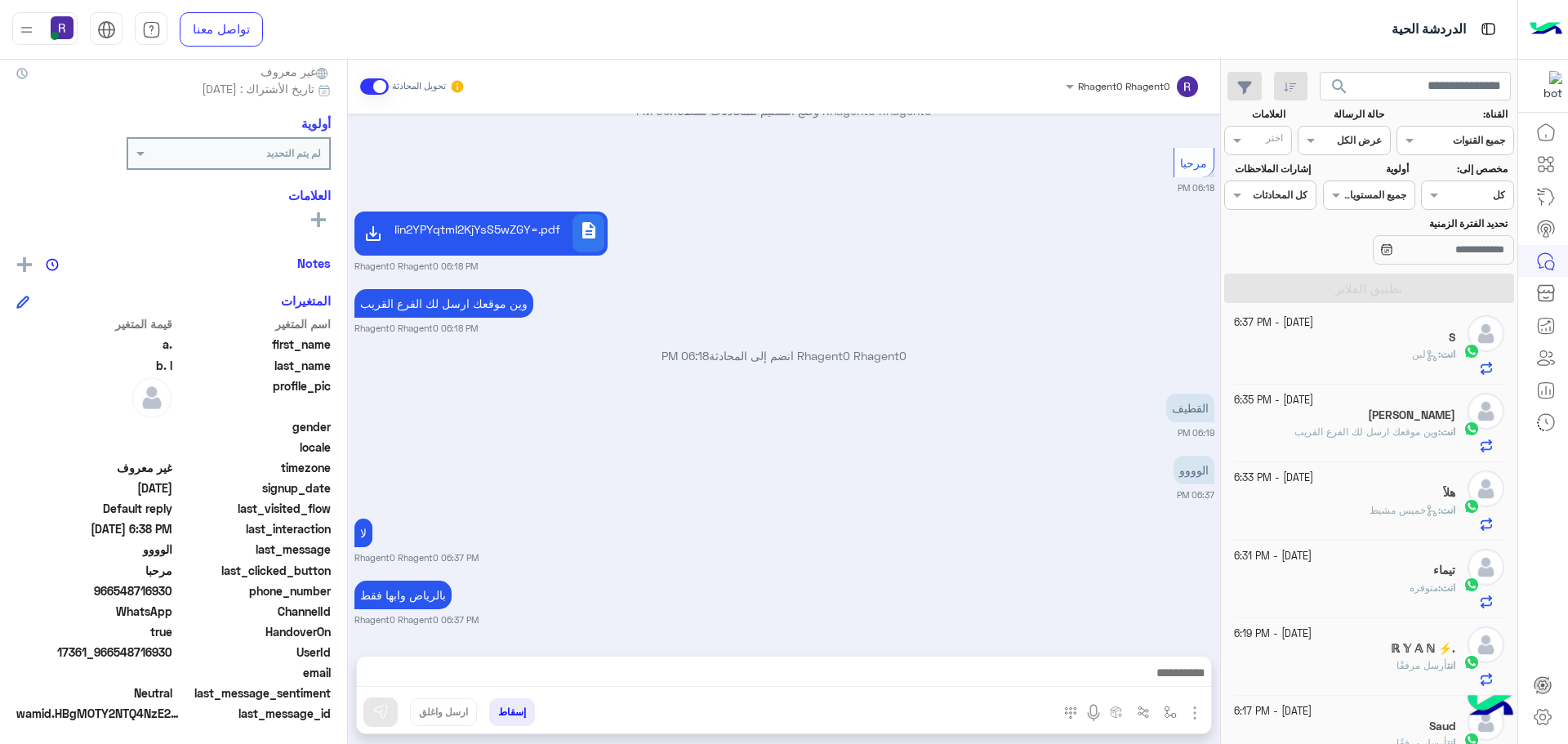
click at [1415, 595] on div "انت : متوفره" at bounding box center [1345, 594] width 222 height 28
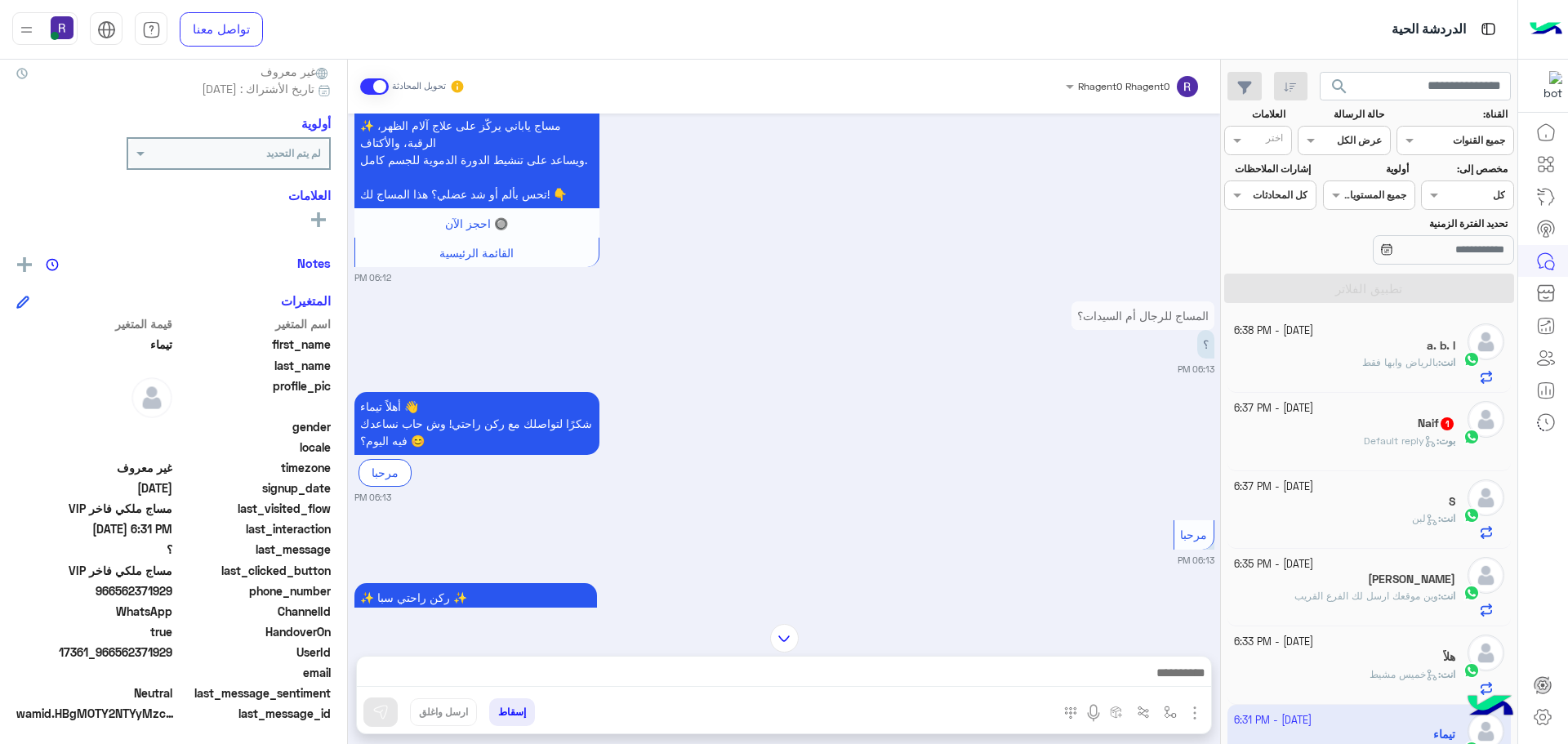
click at [1418, 426] on h5 "Naif 1" at bounding box center [1436, 423] width 38 height 14
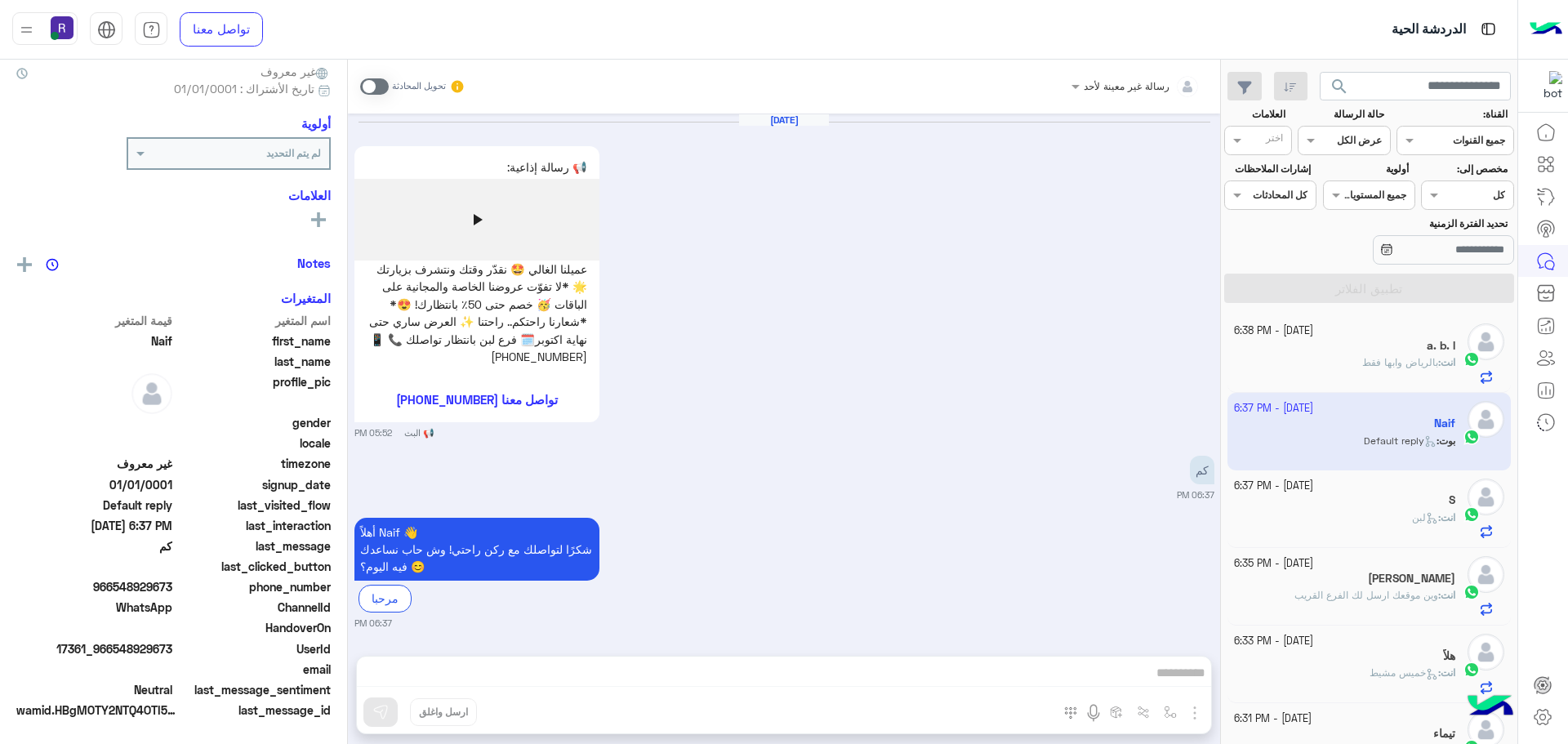
scroll to position [3, 0]
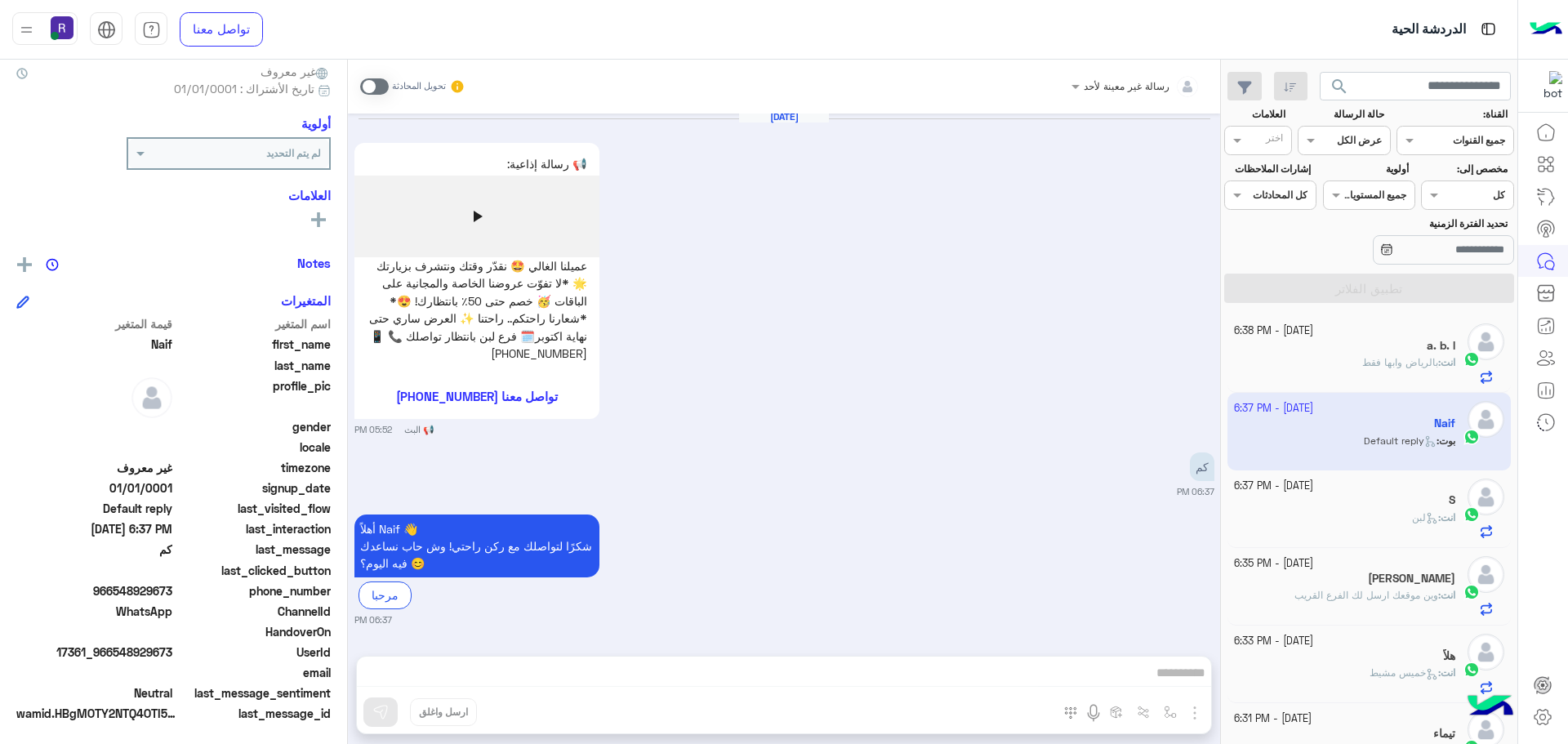
click at [380, 89] on span at bounding box center [374, 86] width 28 height 17
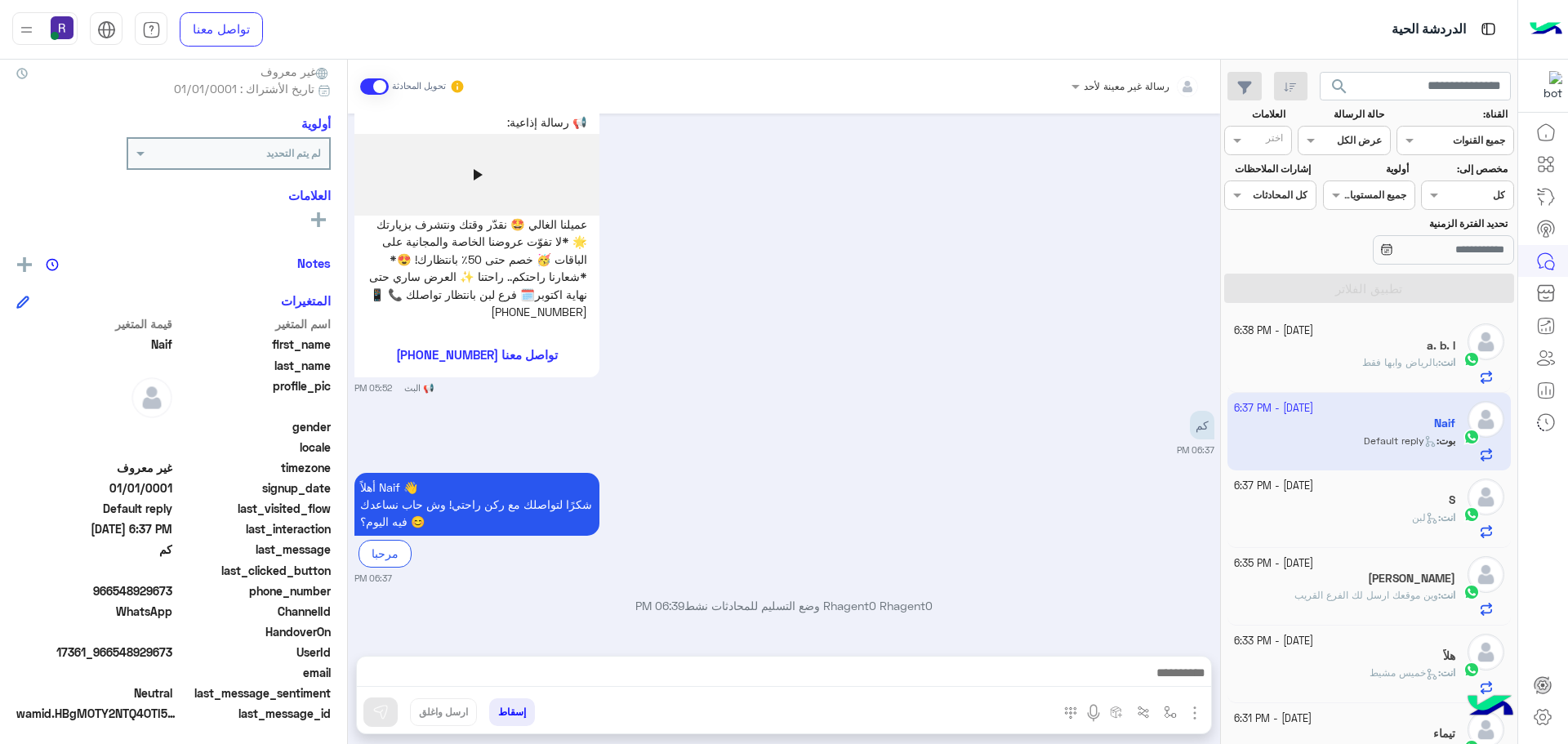
click at [1194, 712] on img "button" at bounding box center [1194, 713] width 19 height 19
click at [1159, 653] on span "المرفقات" at bounding box center [1153, 644] width 49 height 18
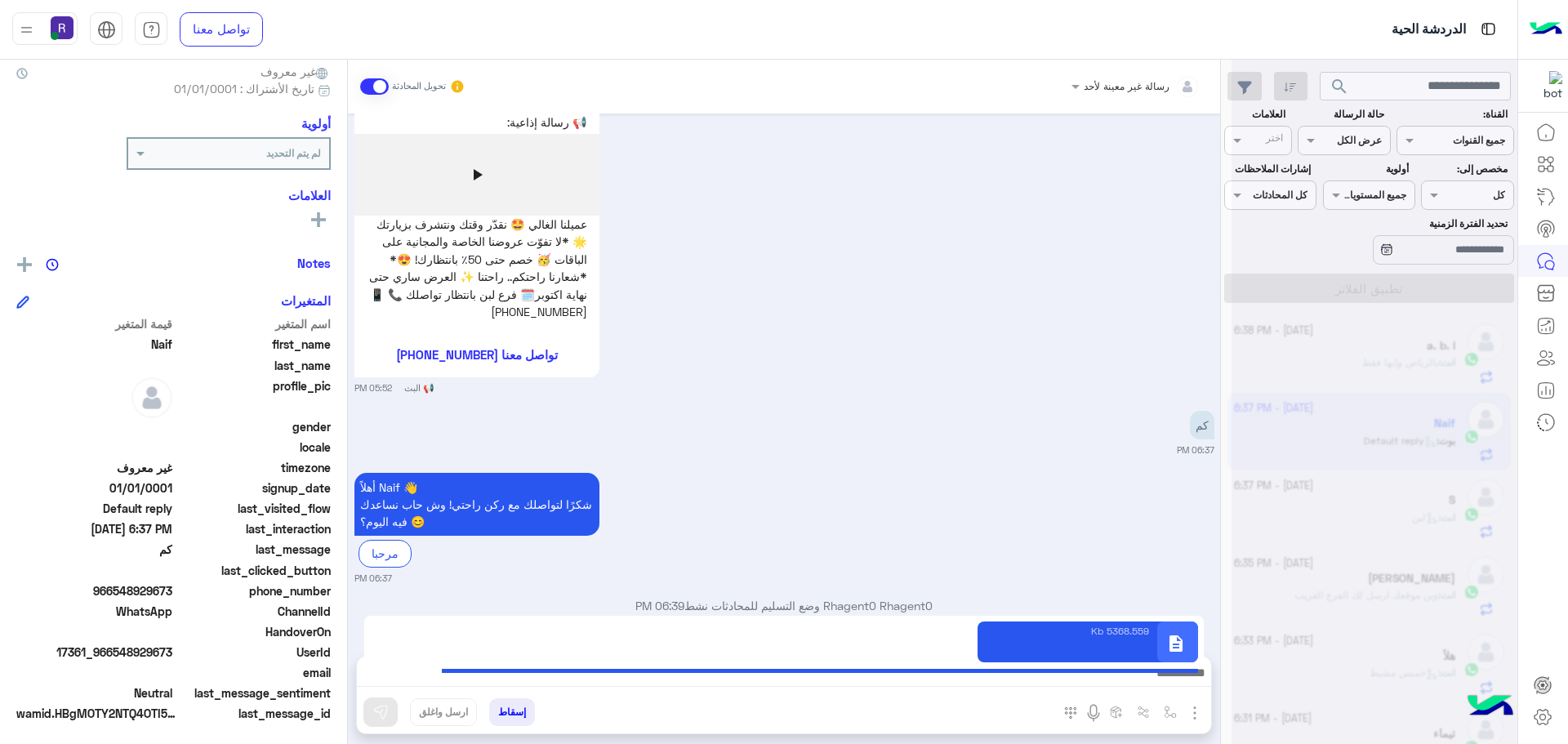
type textarea "**********"
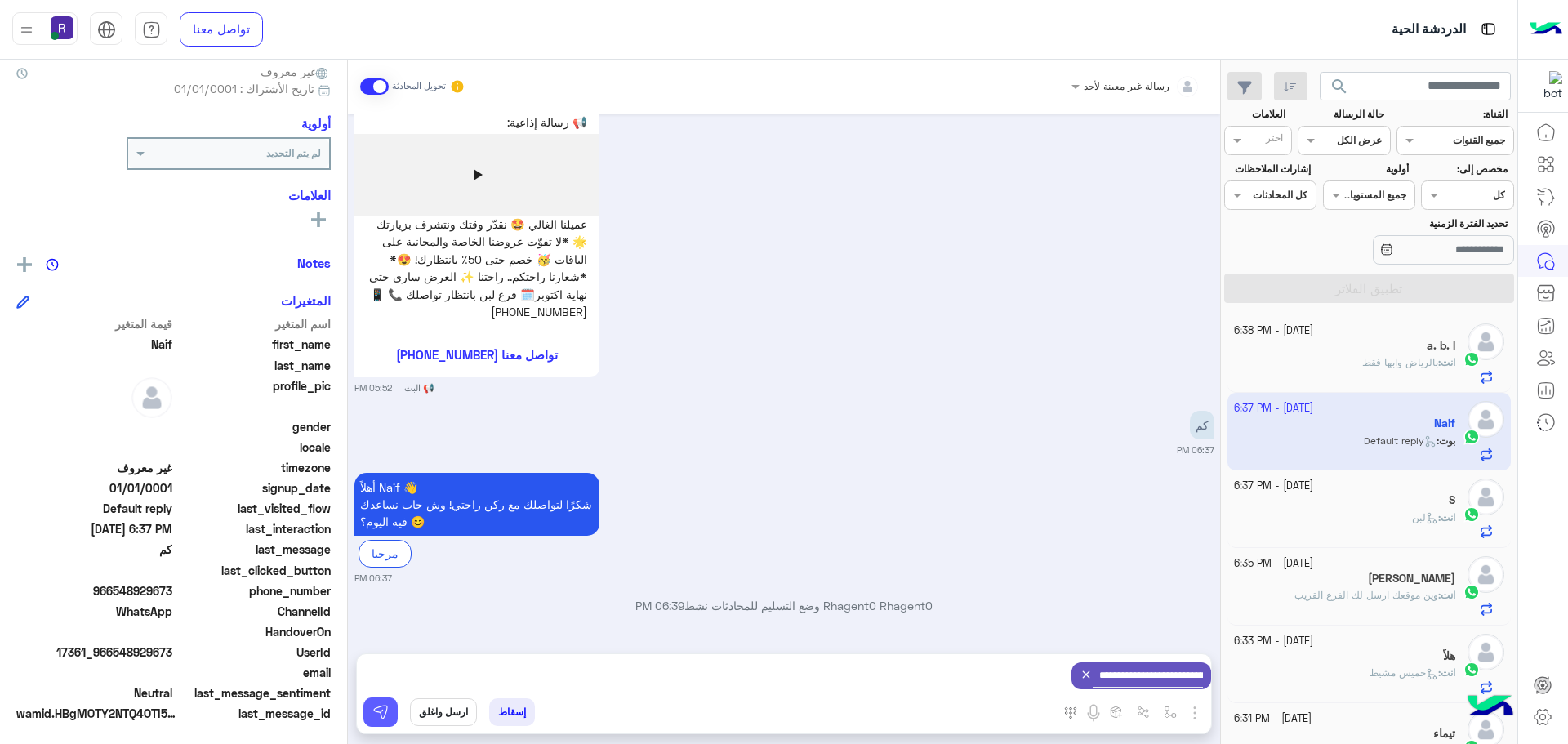
click at [383, 712] on img at bounding box center [381, 712] width 17 height 17
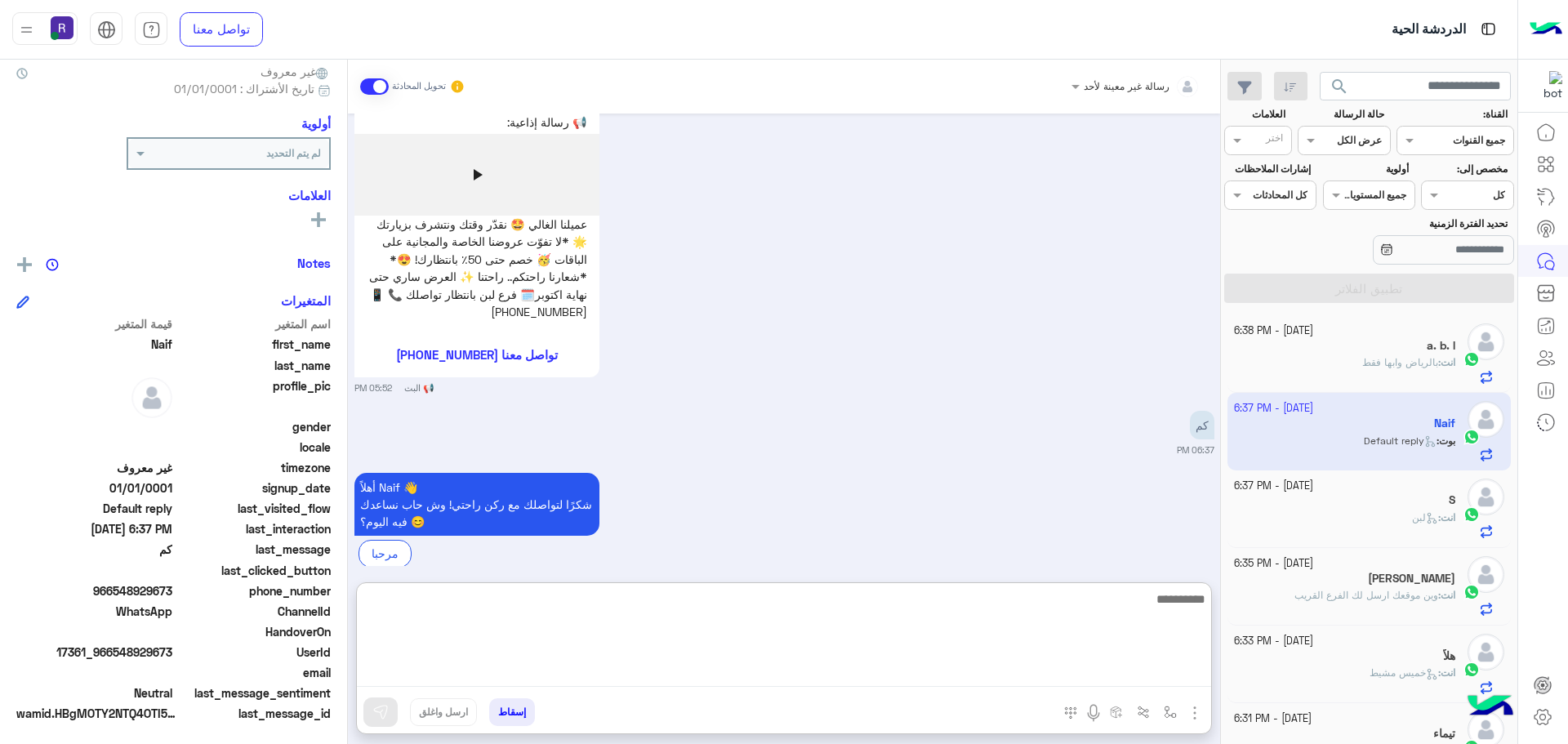
paste textarea "**********"
type textarea "**********"
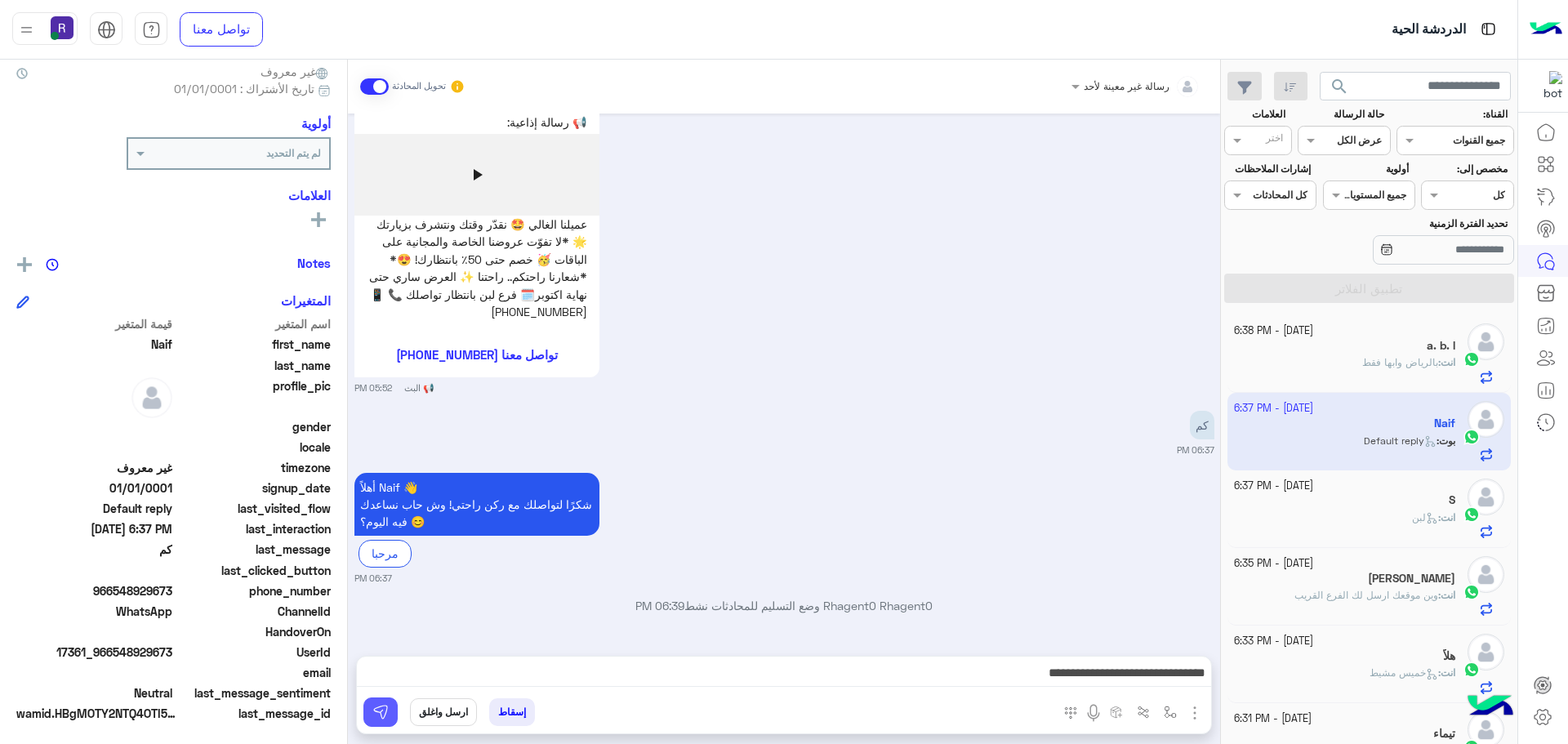
click at [391, 702] on button at bounding box center [380, 712] width 34 height 29
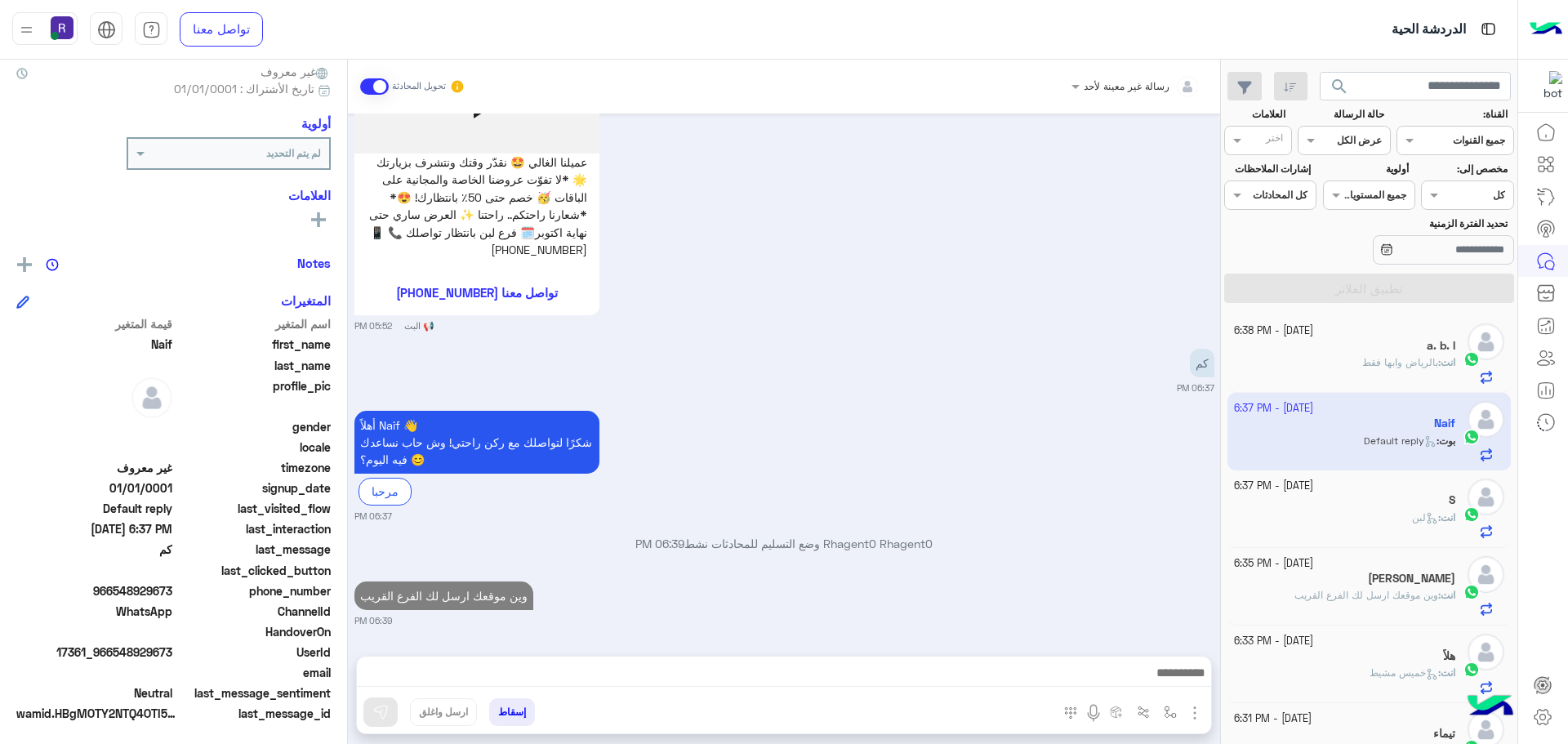
click at [1405, 361] on span "بالرياض وابها فقط" at bounding box center [1400, 362] width 76 height 13
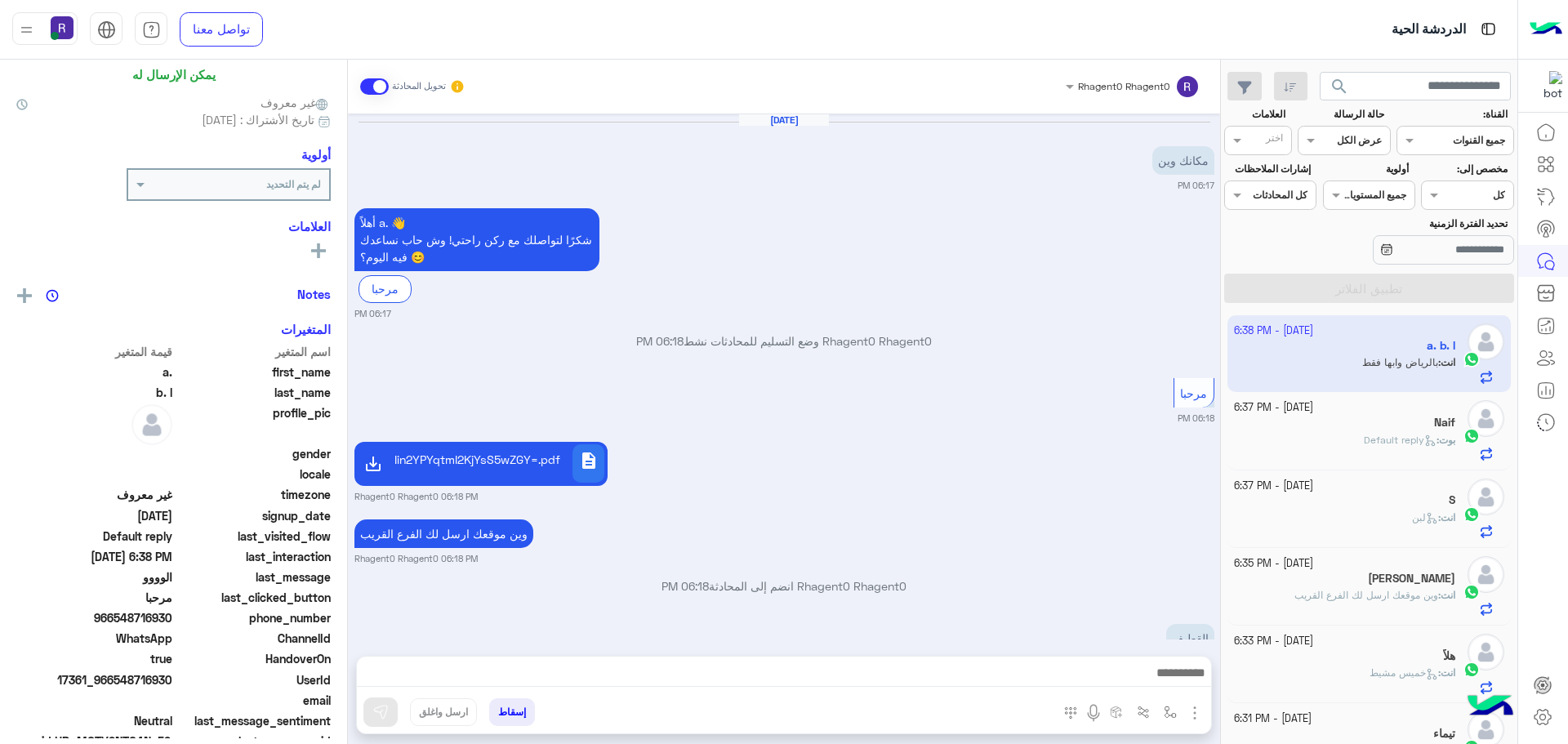
scroll to position [230, 0]
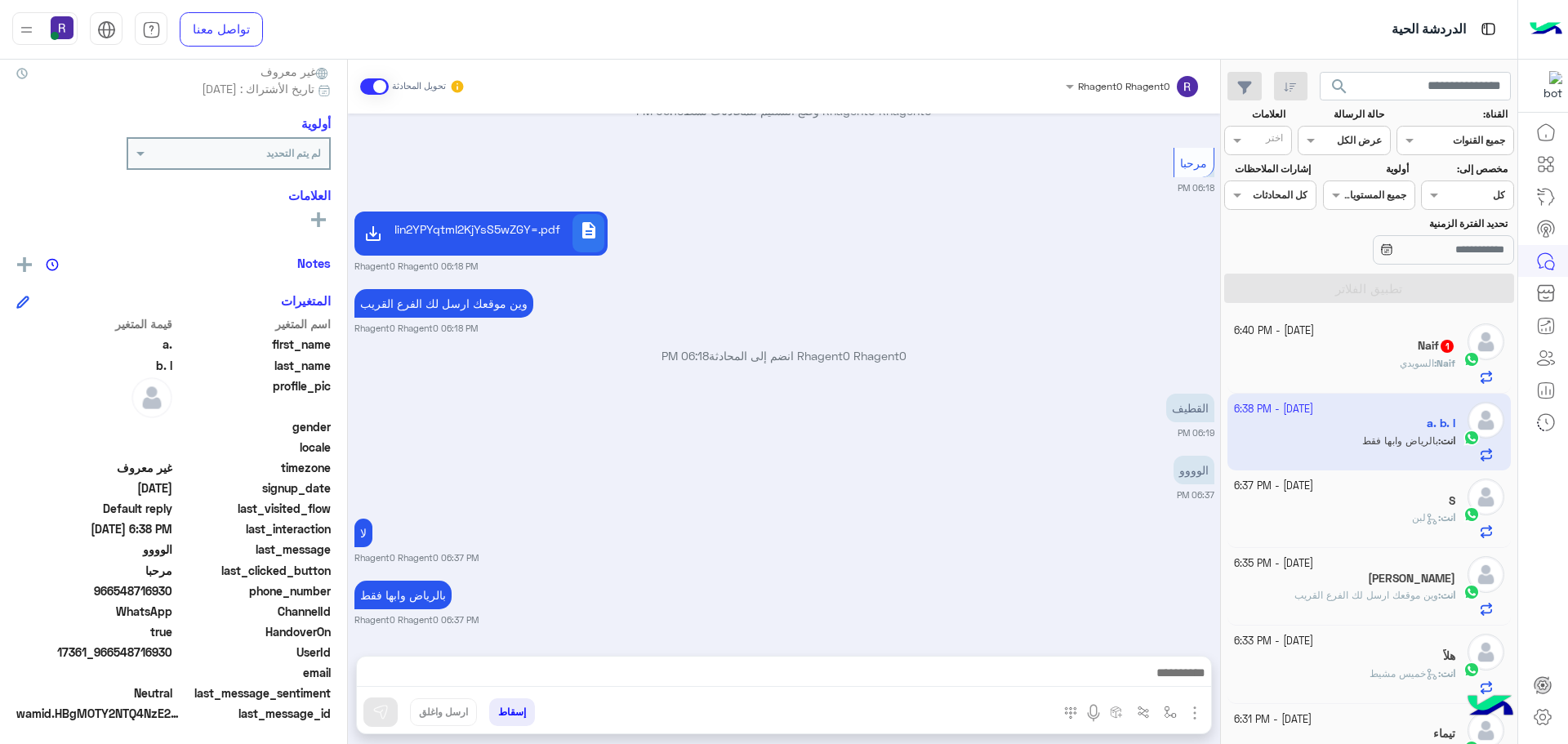
click at [1393, 372] on div "Naif : السويدي" at bounding box center [1345, 370] width 222 height 28
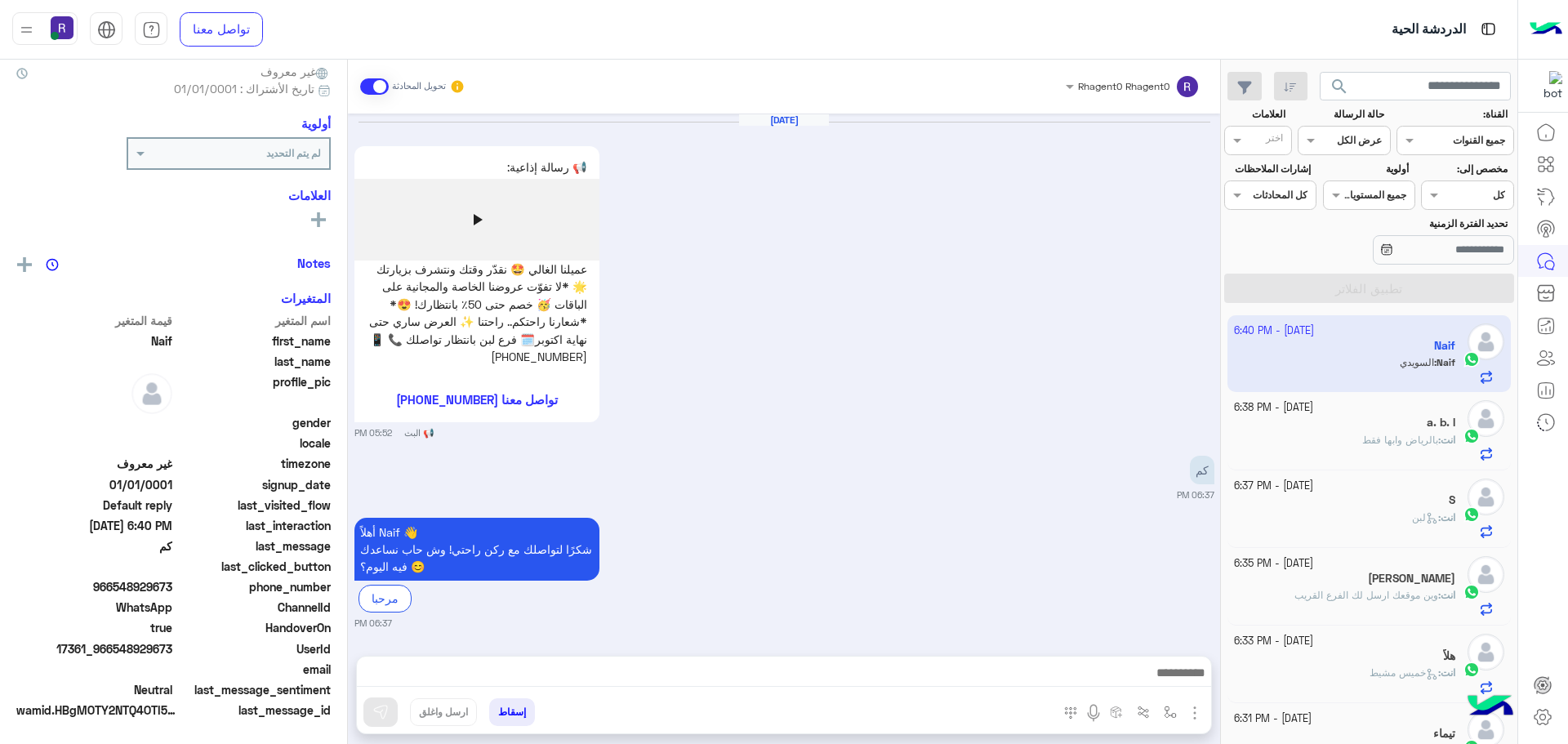
scroll to position [290, 0]
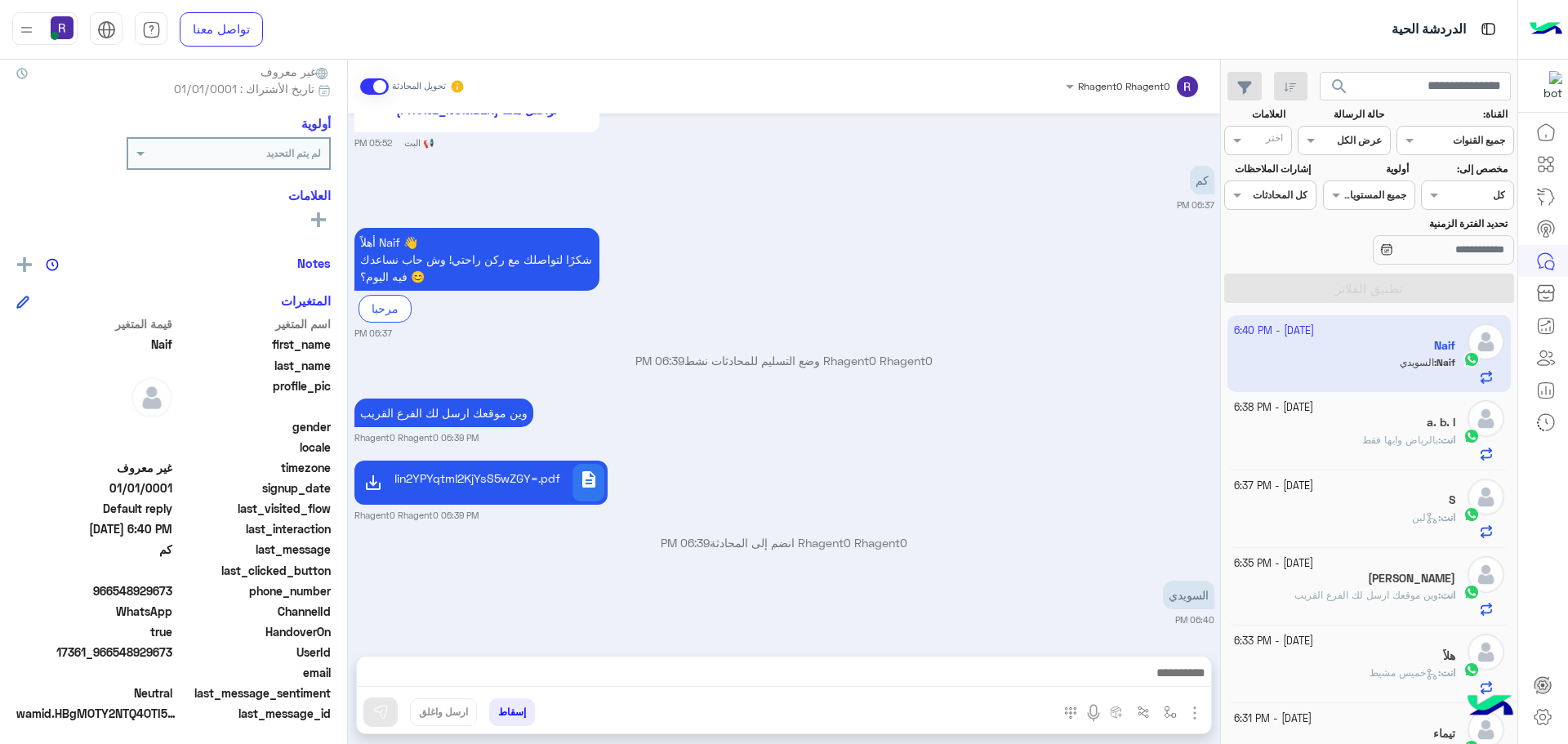
click at [1195, 711] on img "button" at bounding box center [1194, 713] width 19 height 19
click at [1168, 651] on span "المرفقات" at bounding box center [1153, 644] width 49 height 18
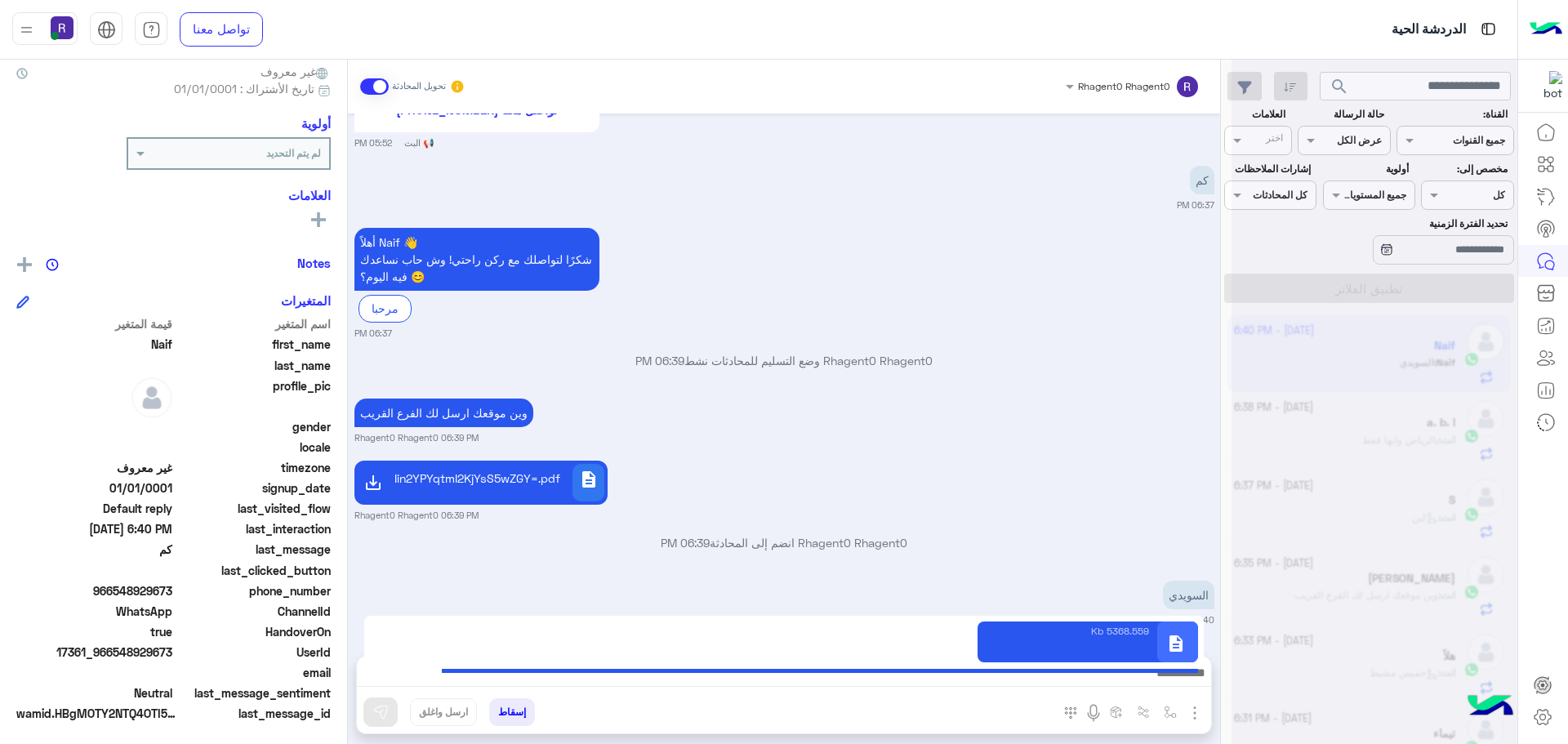
type textarea "**********"
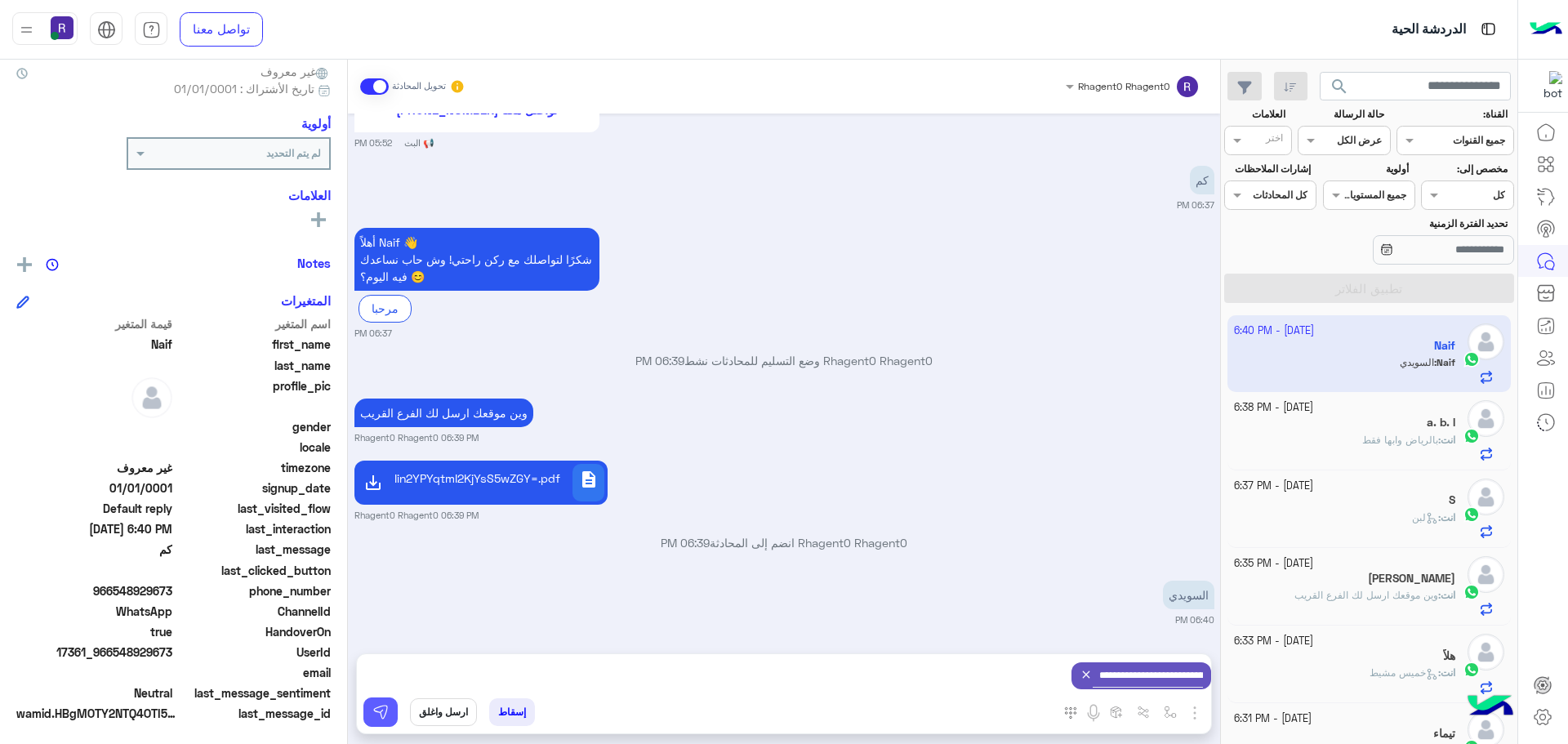
click at [387, 712] on img at bounding box center [381, 712] width 17 height 17
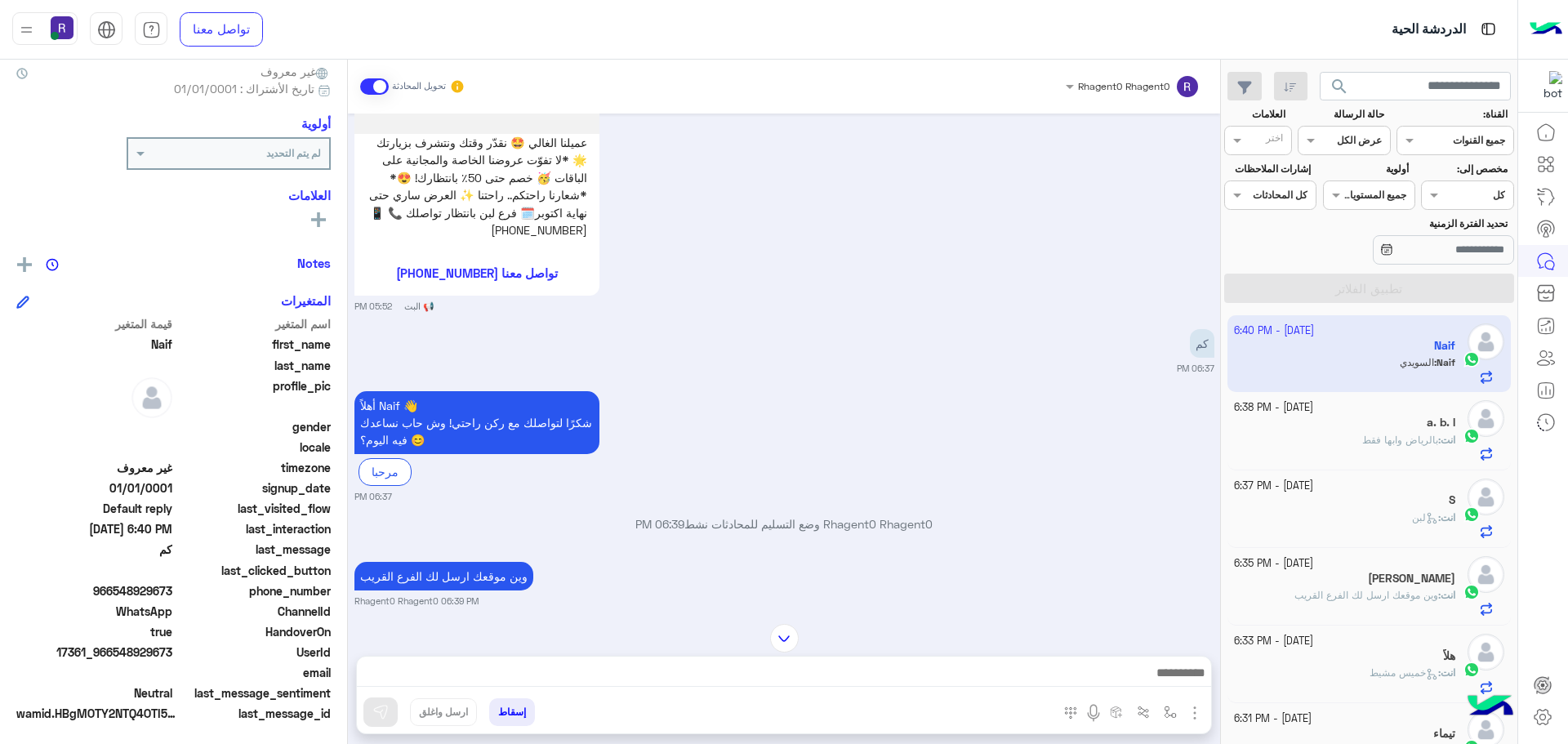
scroll to position [289, 0]
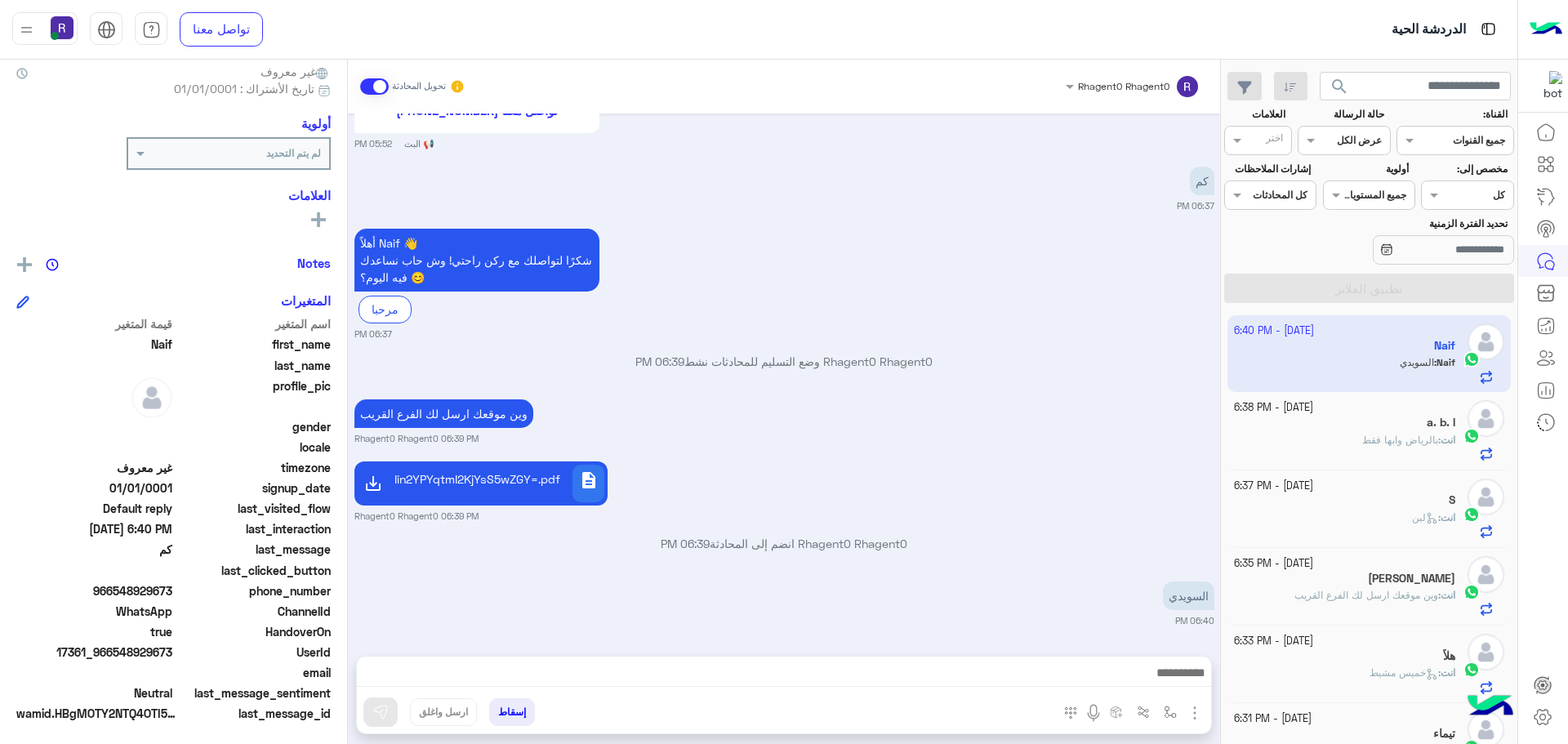
click at [1194, 712] on img "button" at bounding box center [1194, 713] width 19 height 19
click at [1025, 615] on small "06:40 PM" at bounding box center [784, 621] width 860 height 13
click at [1164, 712] on img "button" at bounding box center [1170, 712] width 13 height 13
click at [1149, 679] on input "text" at bounding box center [1133, 673] width 83 height 15
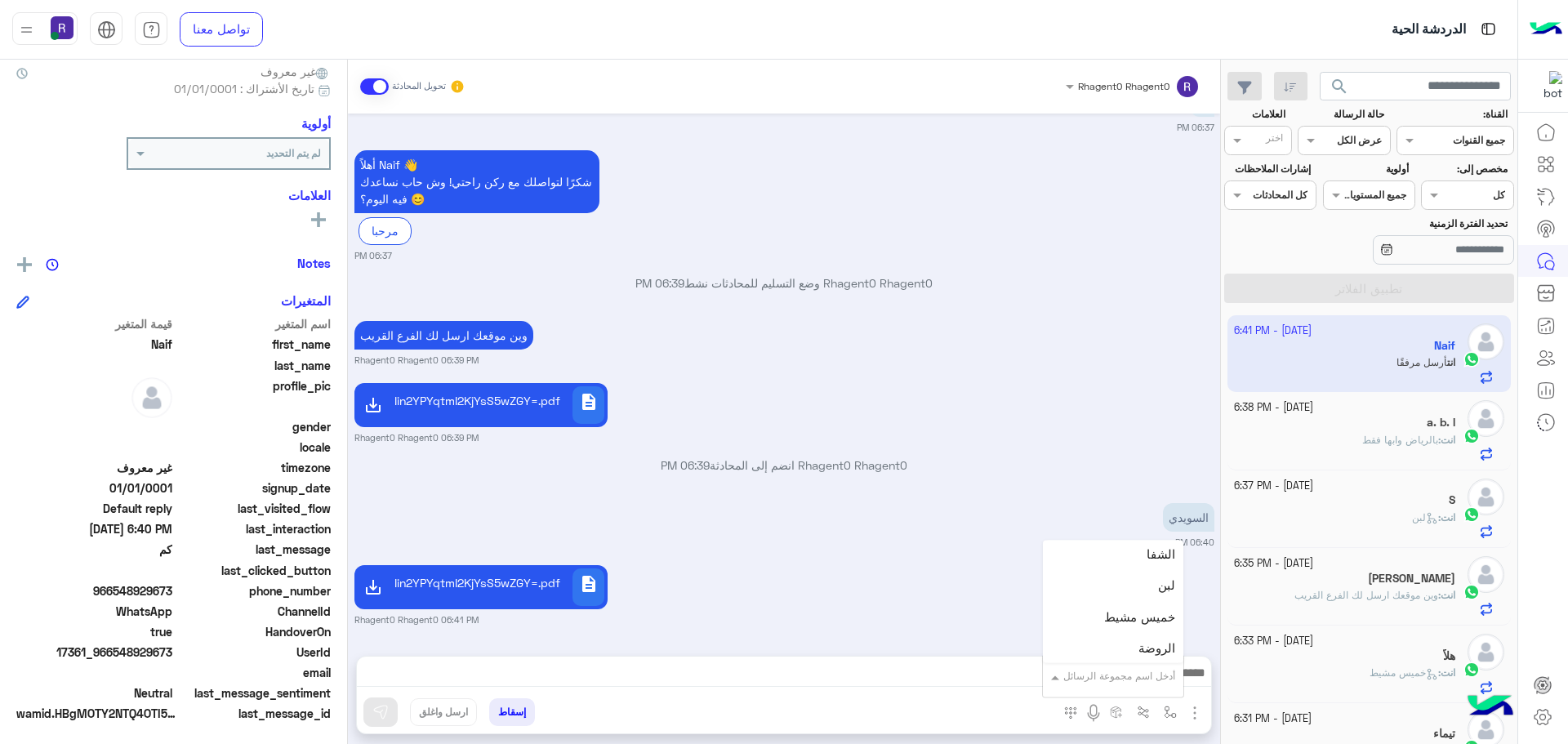
scroll to position [1144, 0]
click at [1130, 583] on div "لبن" at bounding box center [1113, 576] width 141 height 32
type textarea "***"
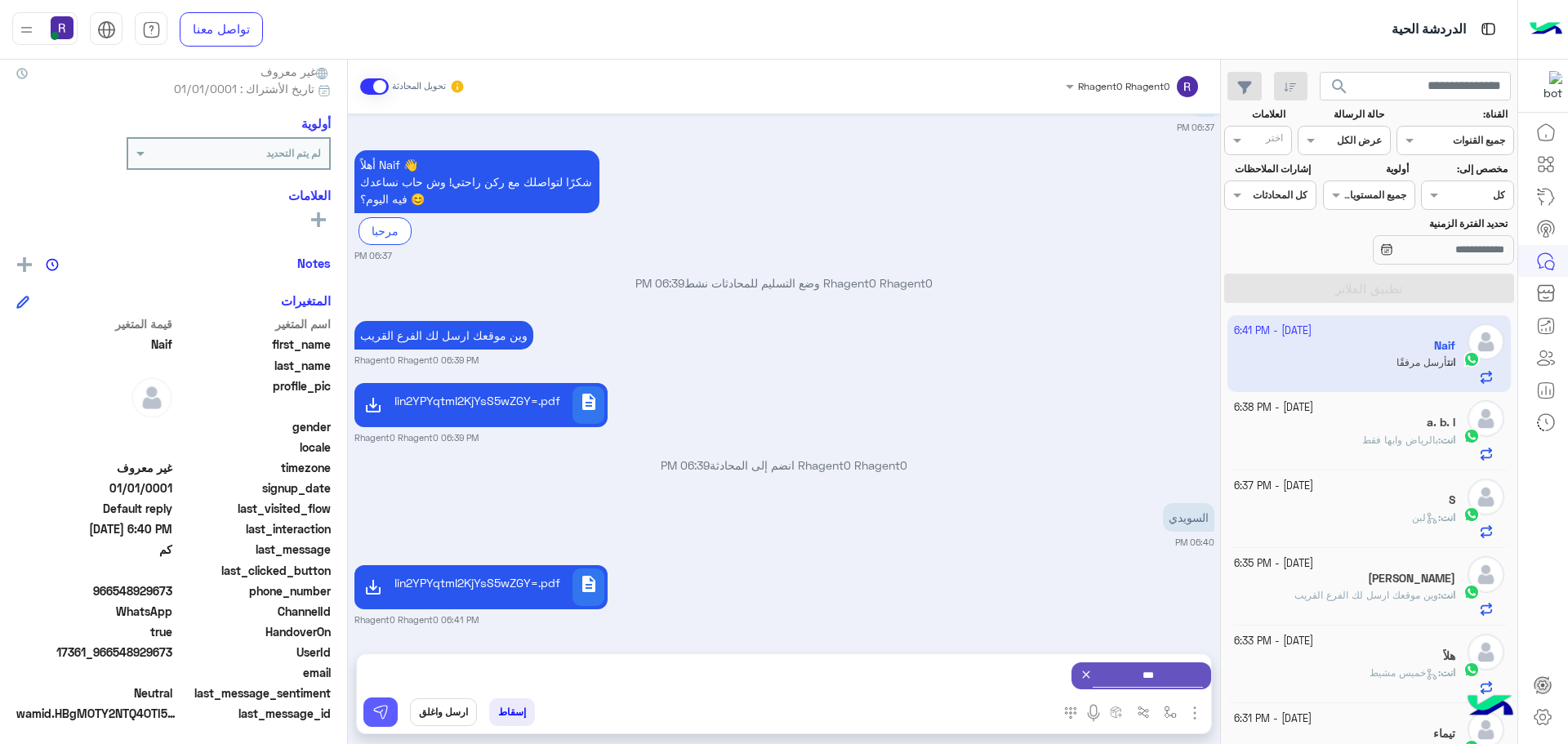
click at [380, 706] on img at bounding box center [381, 712] width 17 height 17
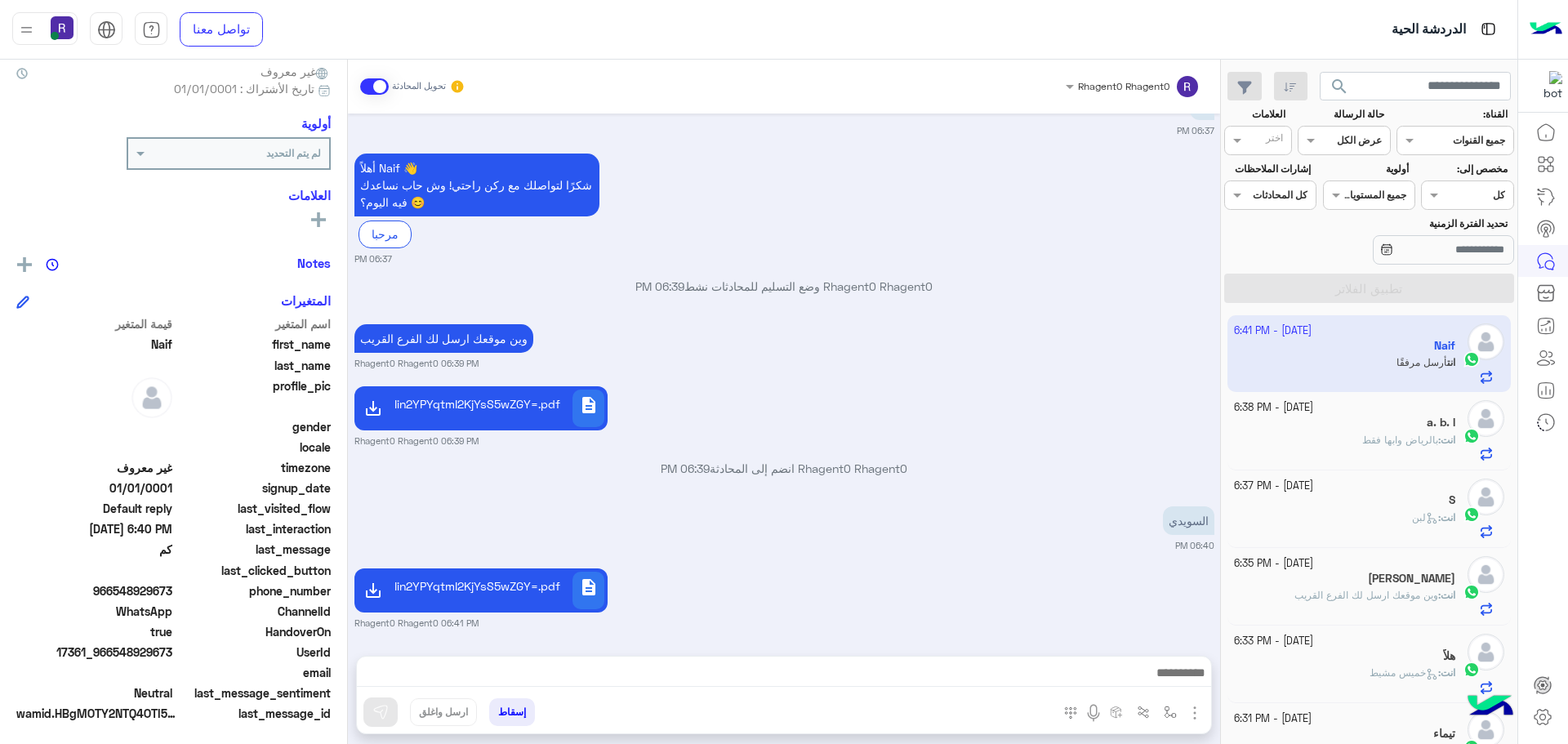
scroll to position [368, 0]
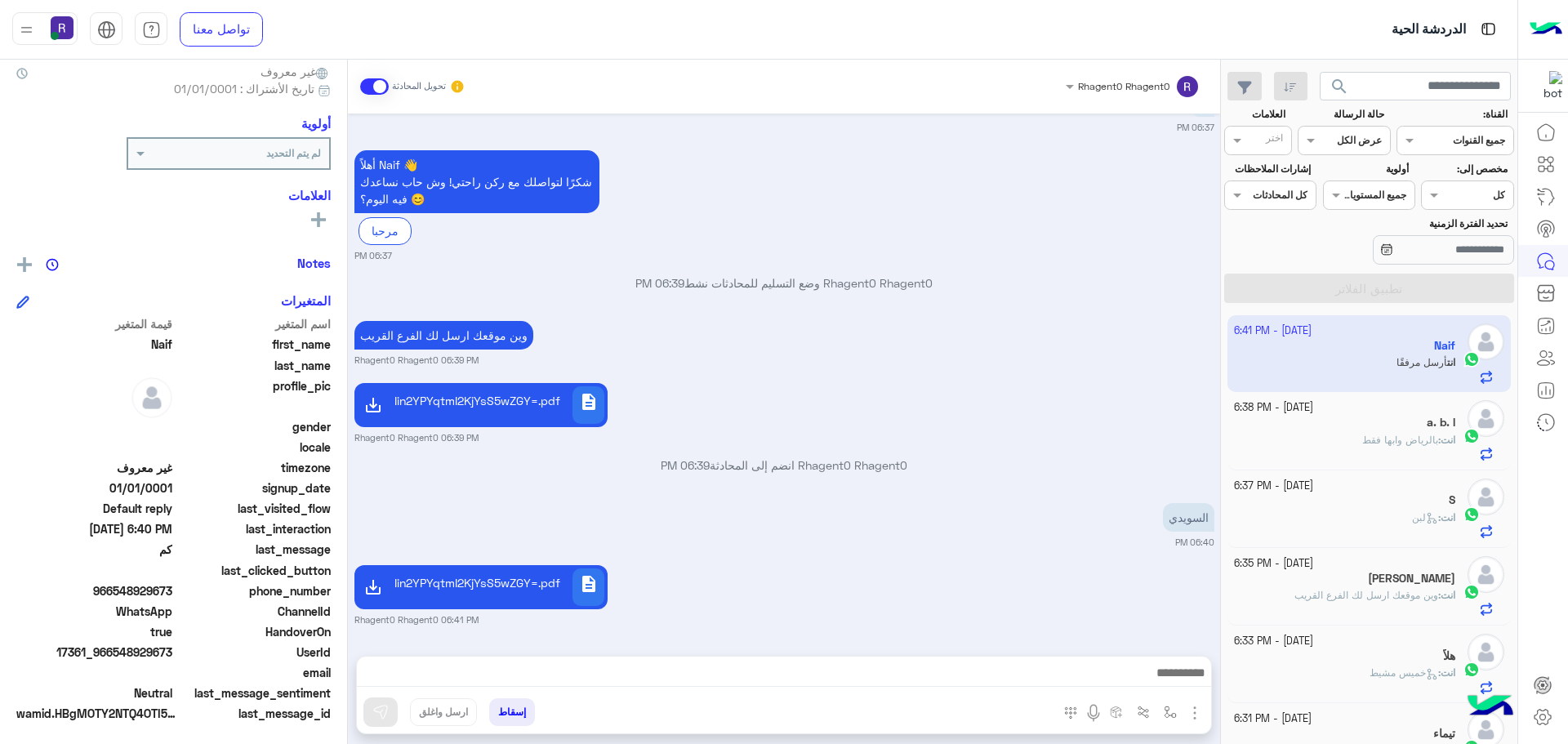
click at [1375, 433] on p "انت : بالرياض وابها فقط" at bounding box center [1409, 440] width 93 height 15
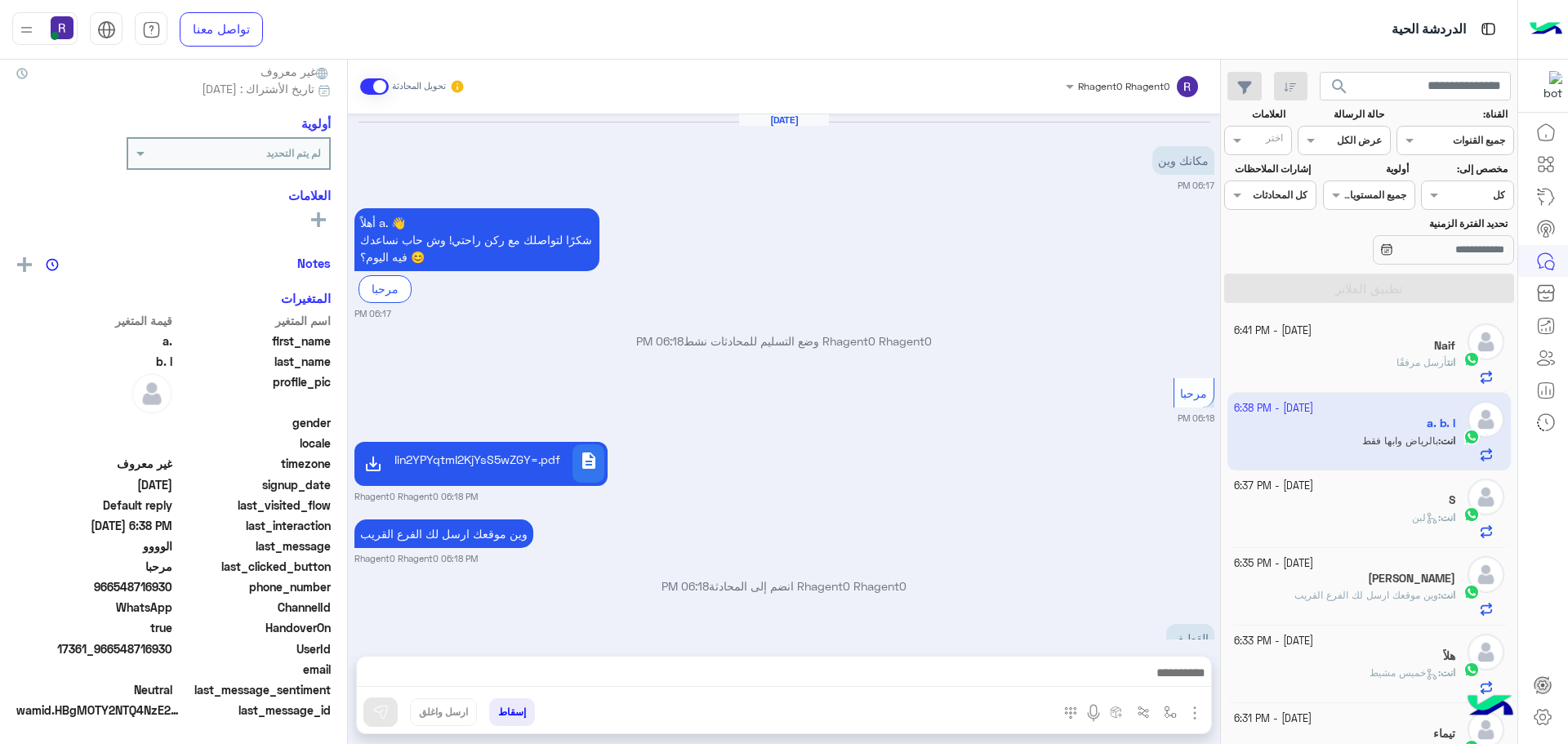
scroll to position [230, 0]
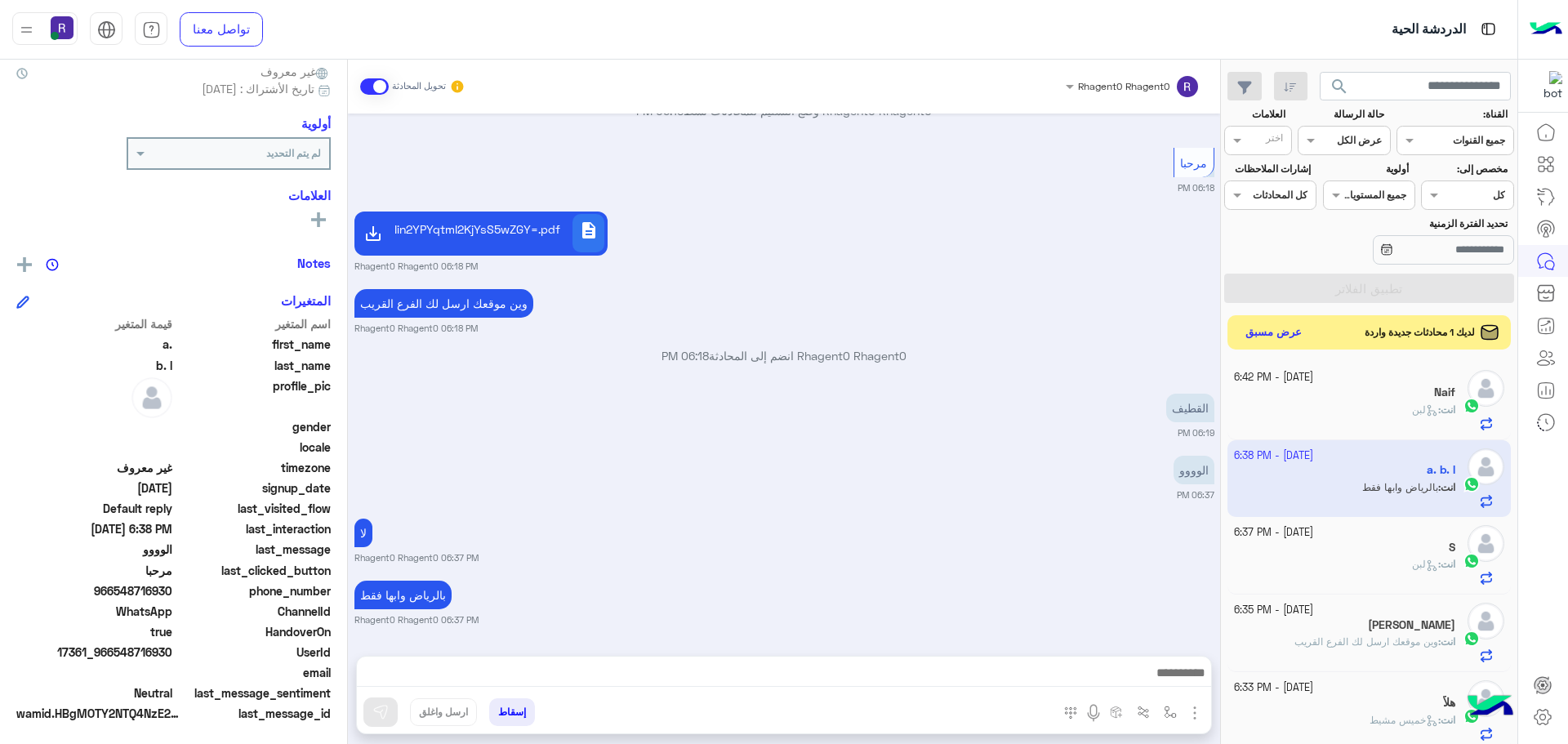
click at [1290, 331] on button "عرض مسبق" at bounding box center [1274, 332] width 69 height 22
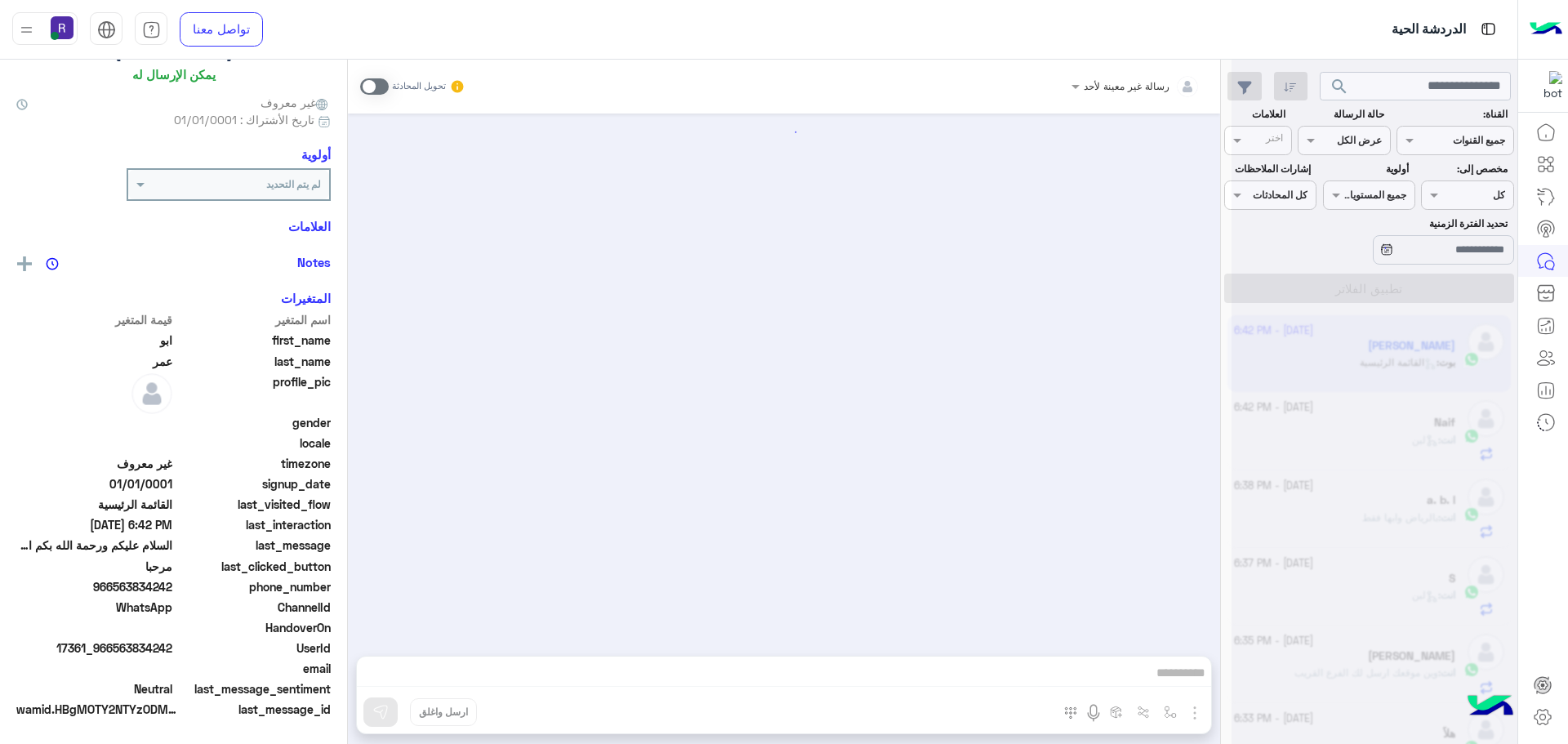
scroll to position [152, 0]
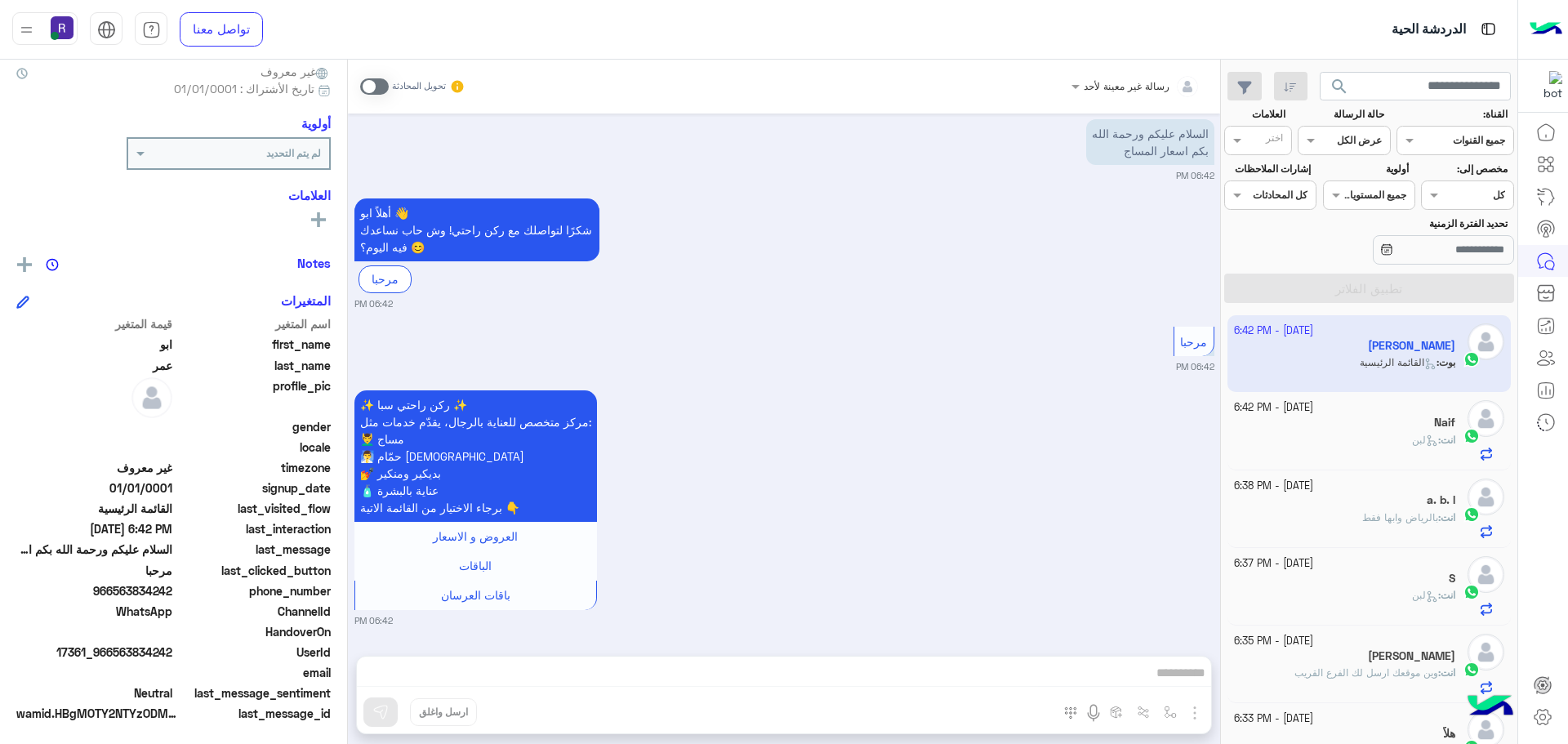
click at [382, 82] on span at bounding box center [374, 86] width 28 height 17
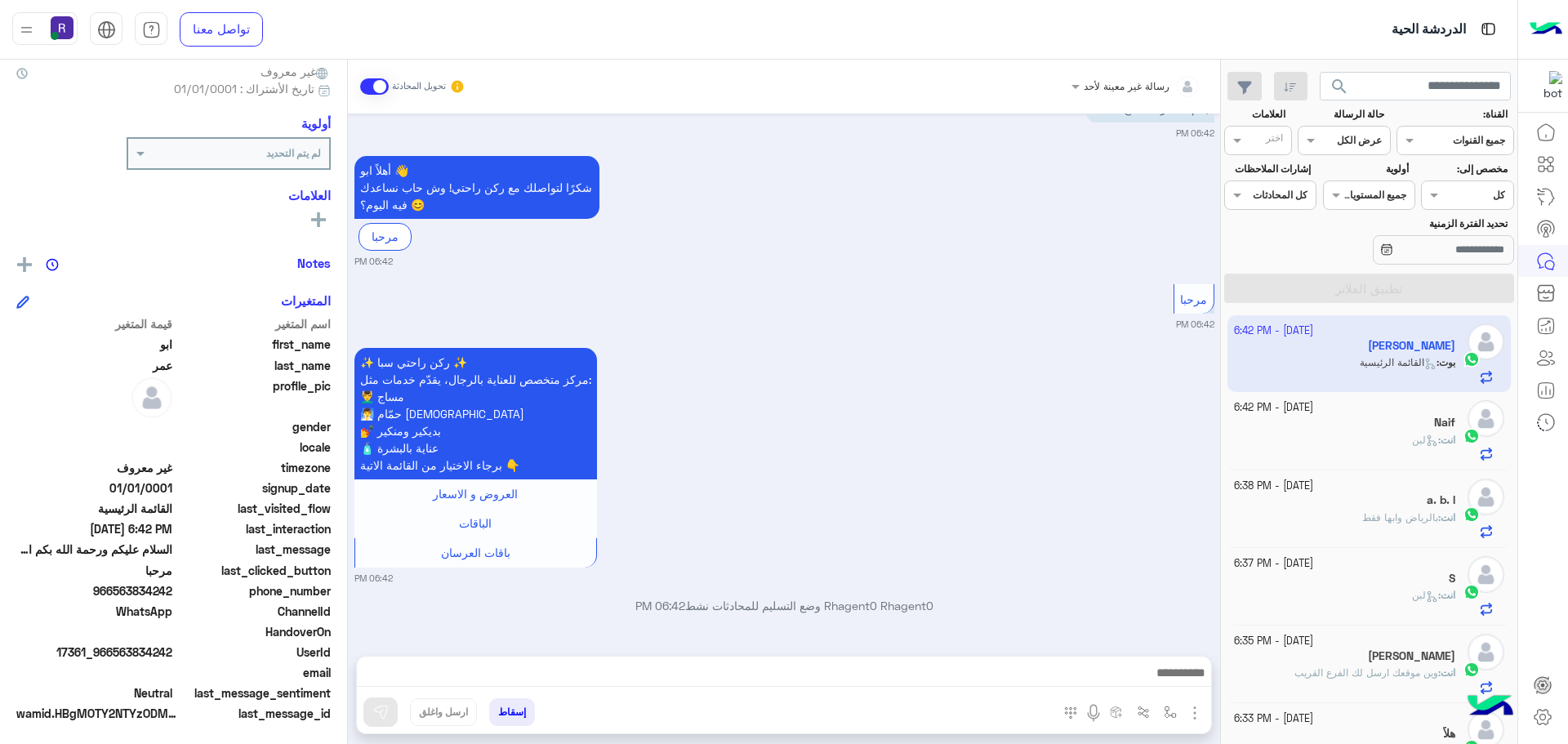
click at [1201, 712] on img "button" at bounding box center [1194, 713] width 19 height 19
click at [1163, 646] on span "المرفقات" at bounding box center [1153, 644] width 49 height 18
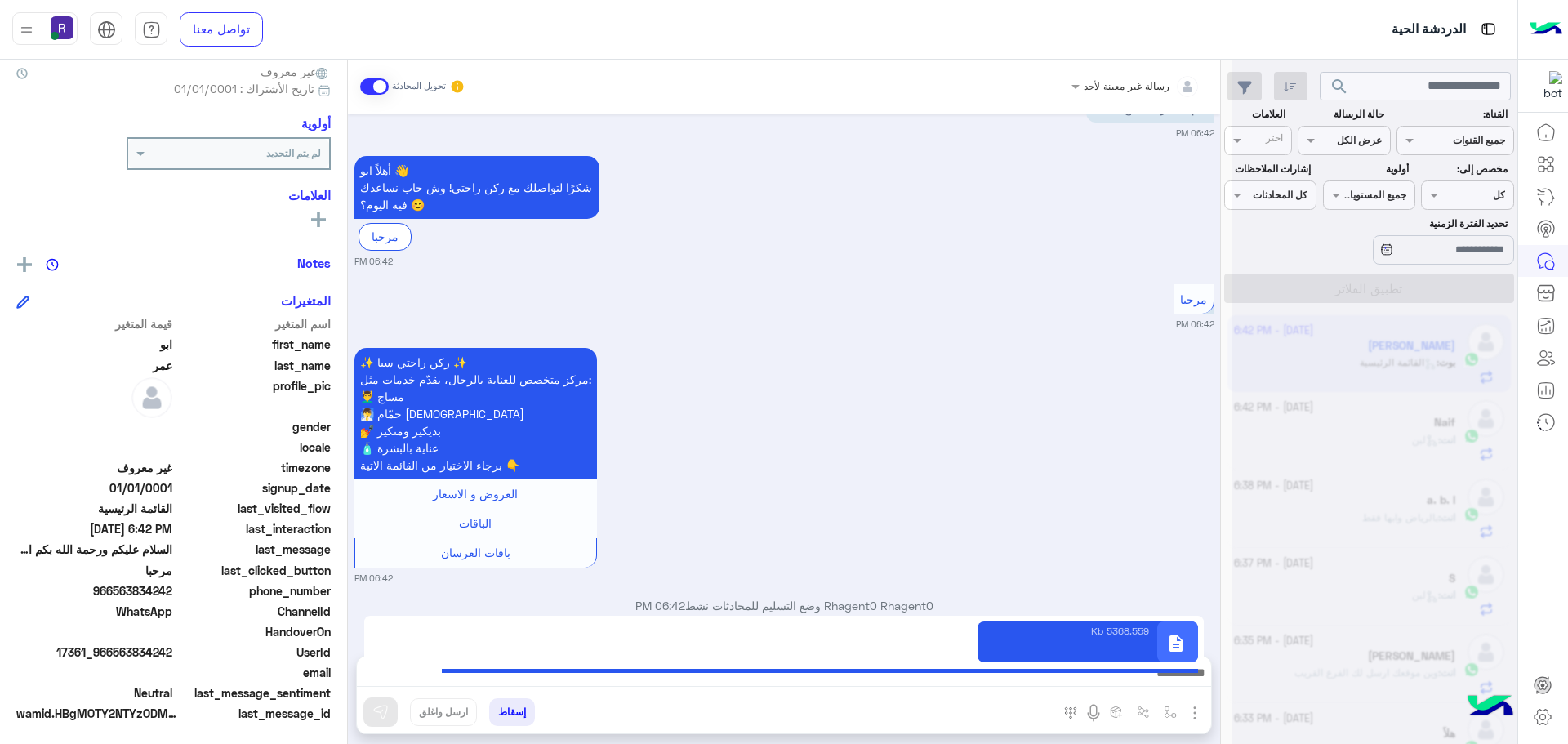
type textarea "**********"
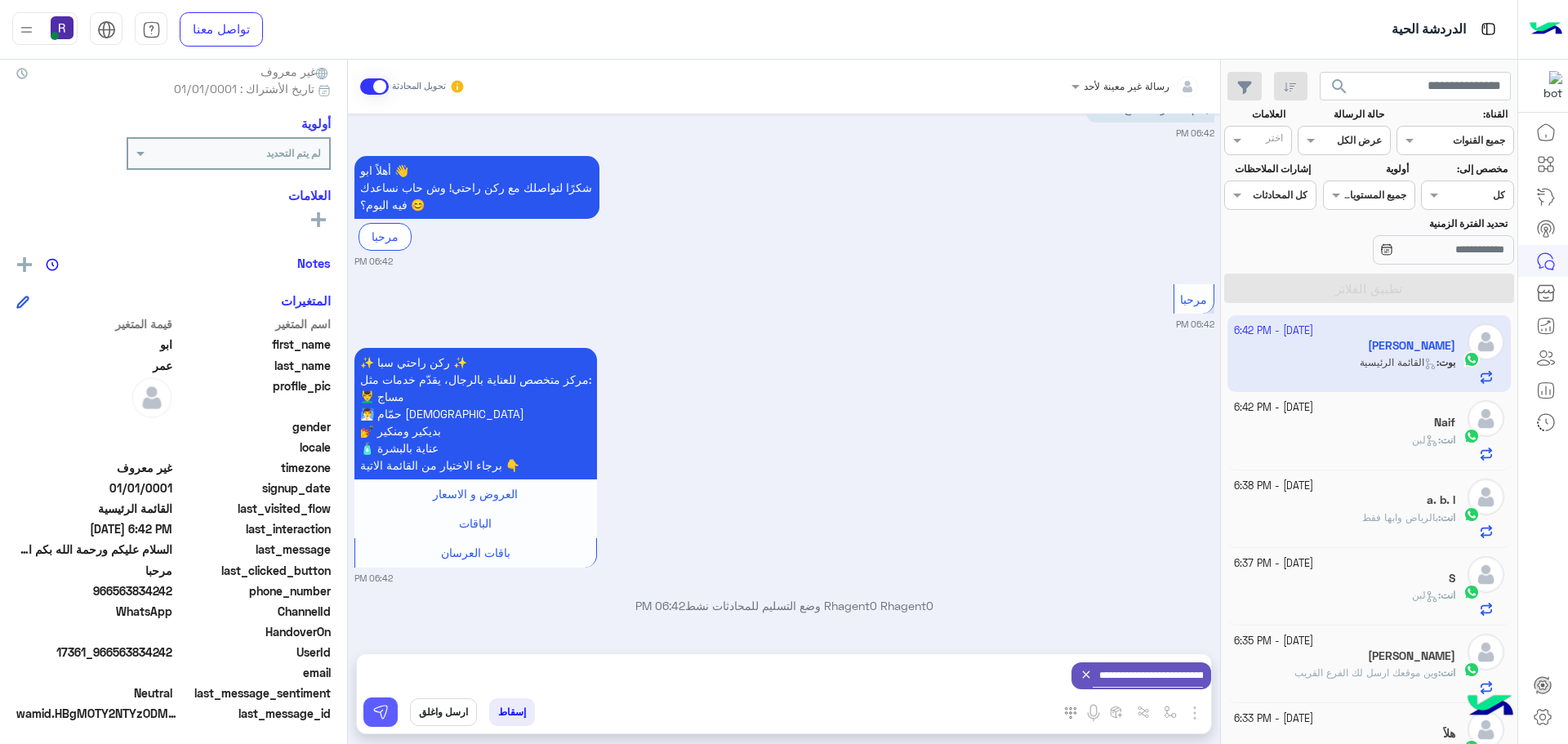
click at [377, 708] on img at bounding box center [381, 712] width 17 height 17
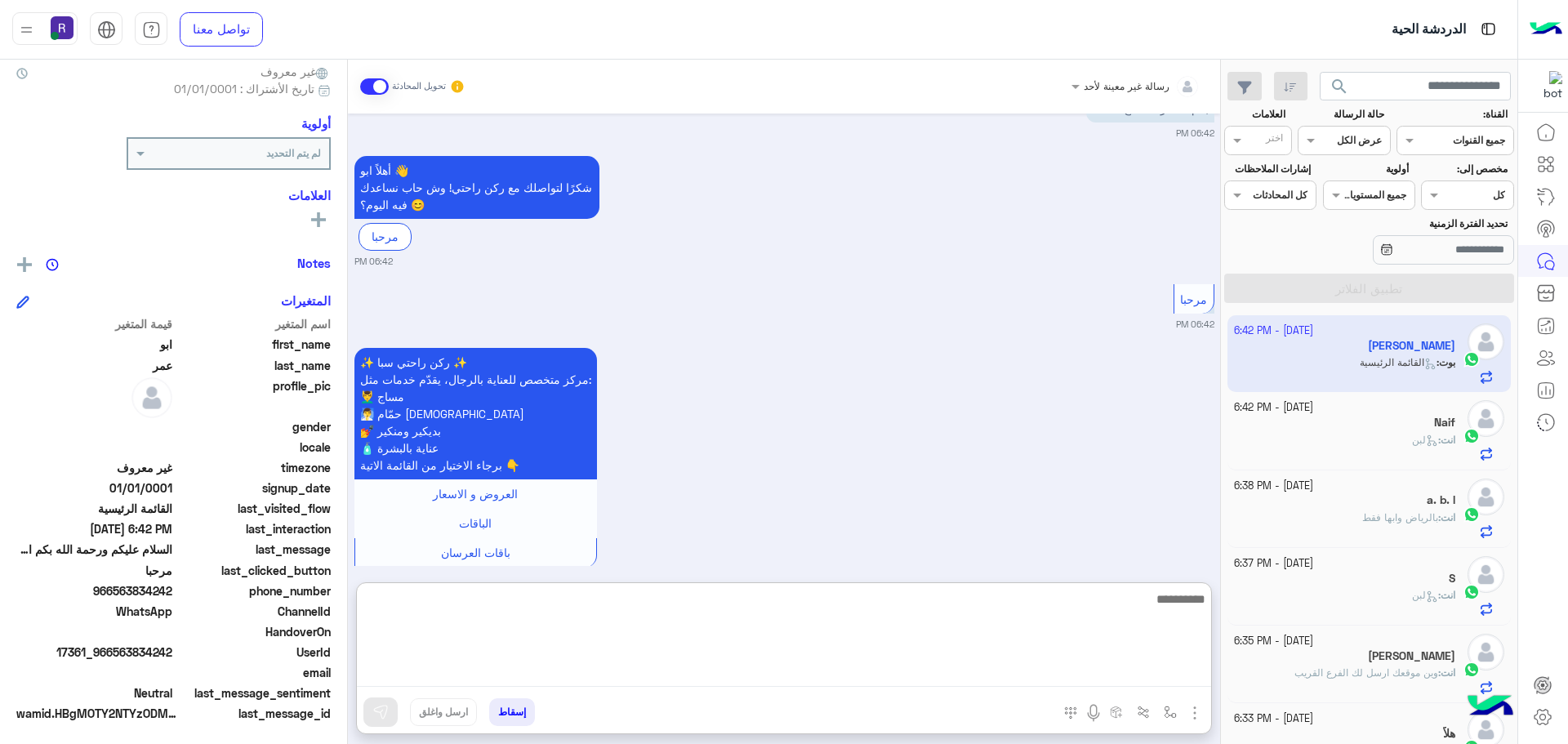
paste textarea "**********"
type textarea "**********"
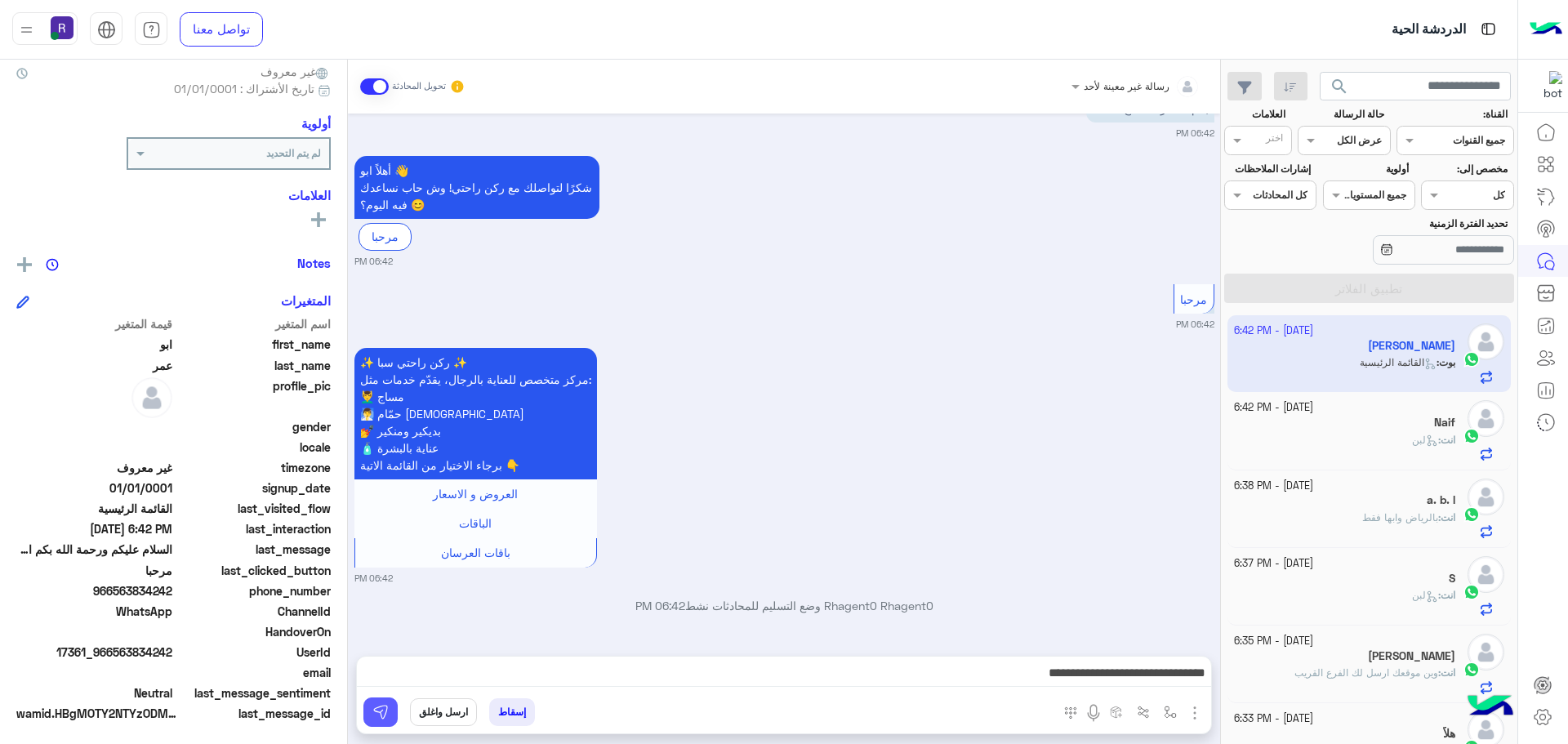
click at [381, 711] on img at bounding box center [381, 712] width 17 height 17
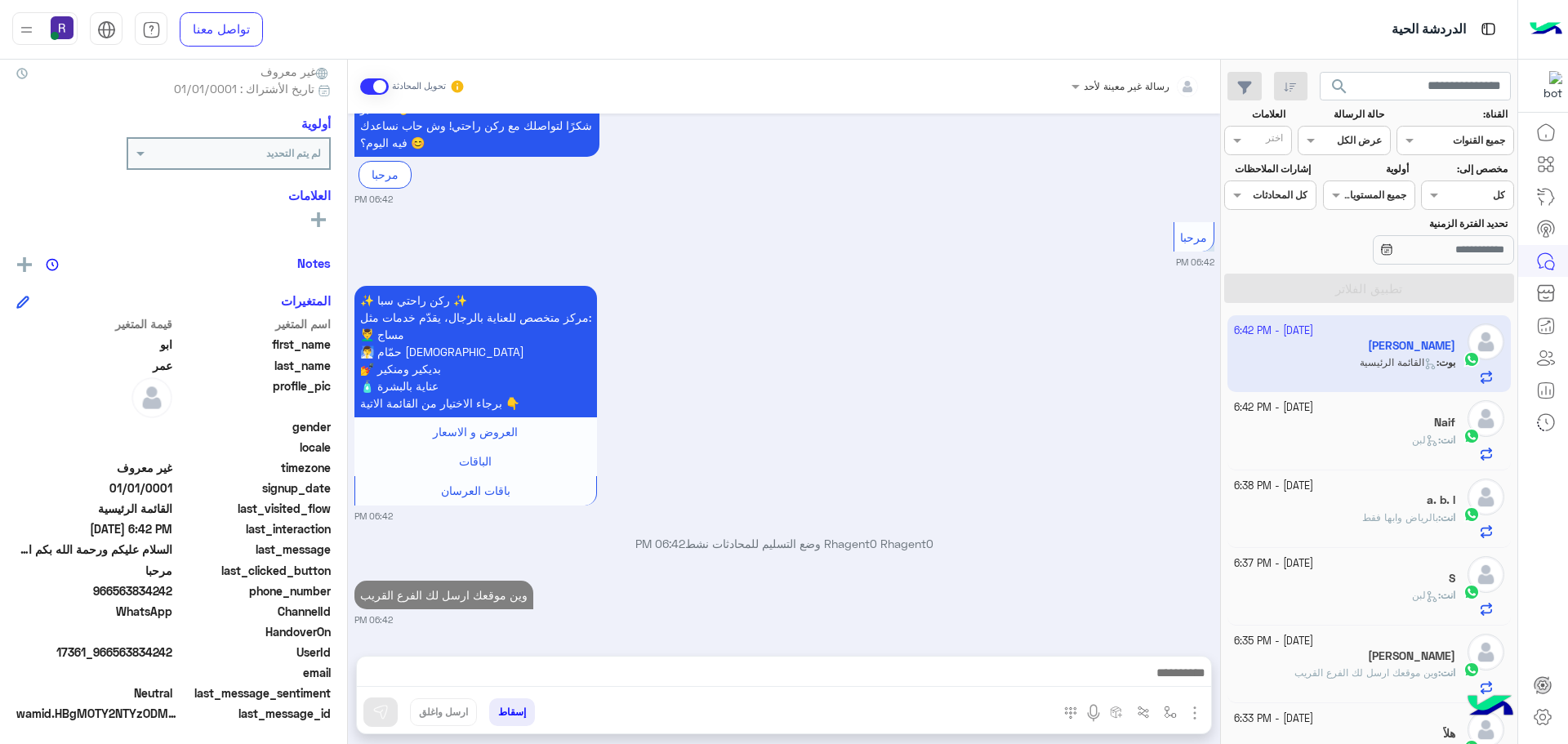
scroll to position [505, 0]
click at [1365, 440] on div "انت : لبن" at bounding box center [1345, 447] width 222 height 28
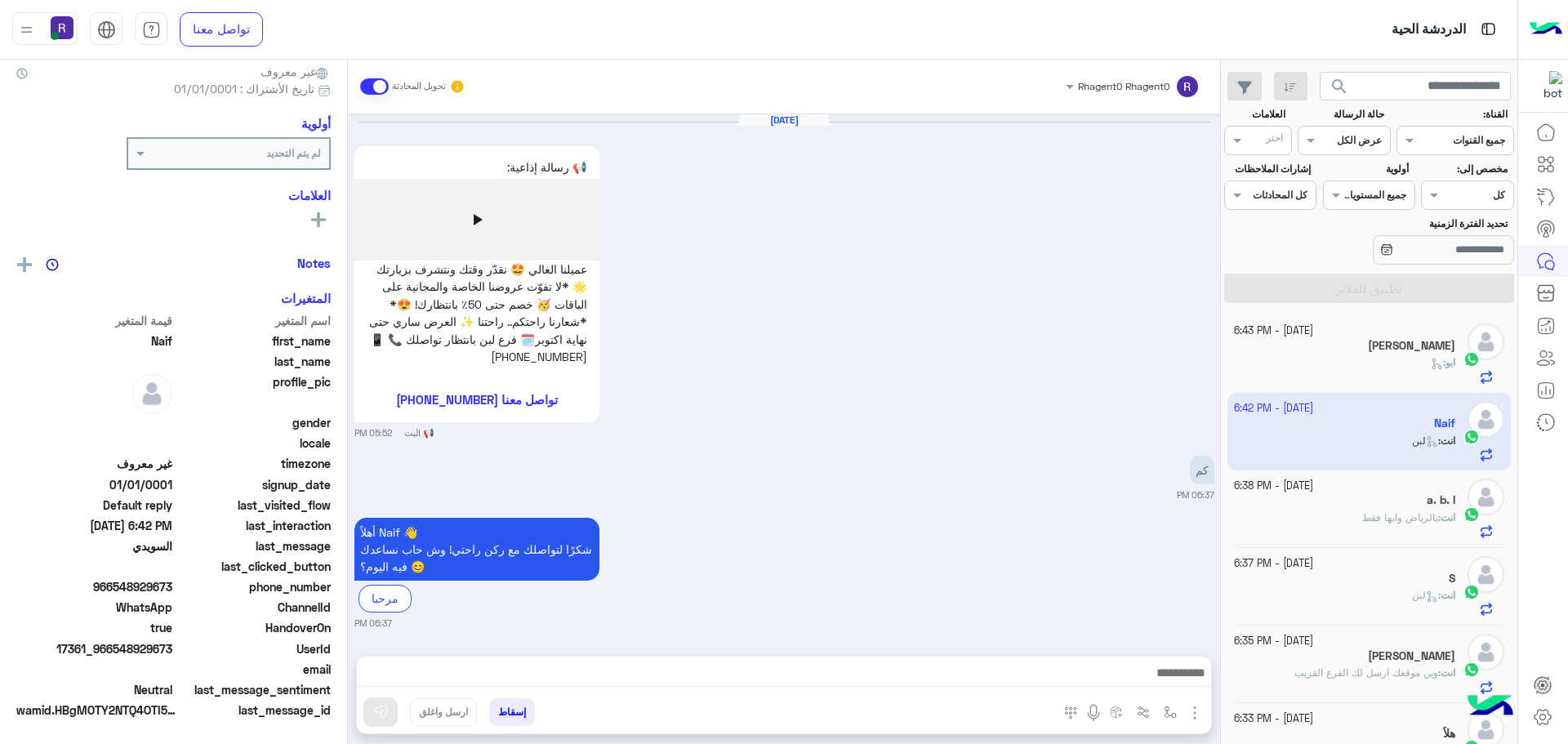
scroll to position [523, 0]
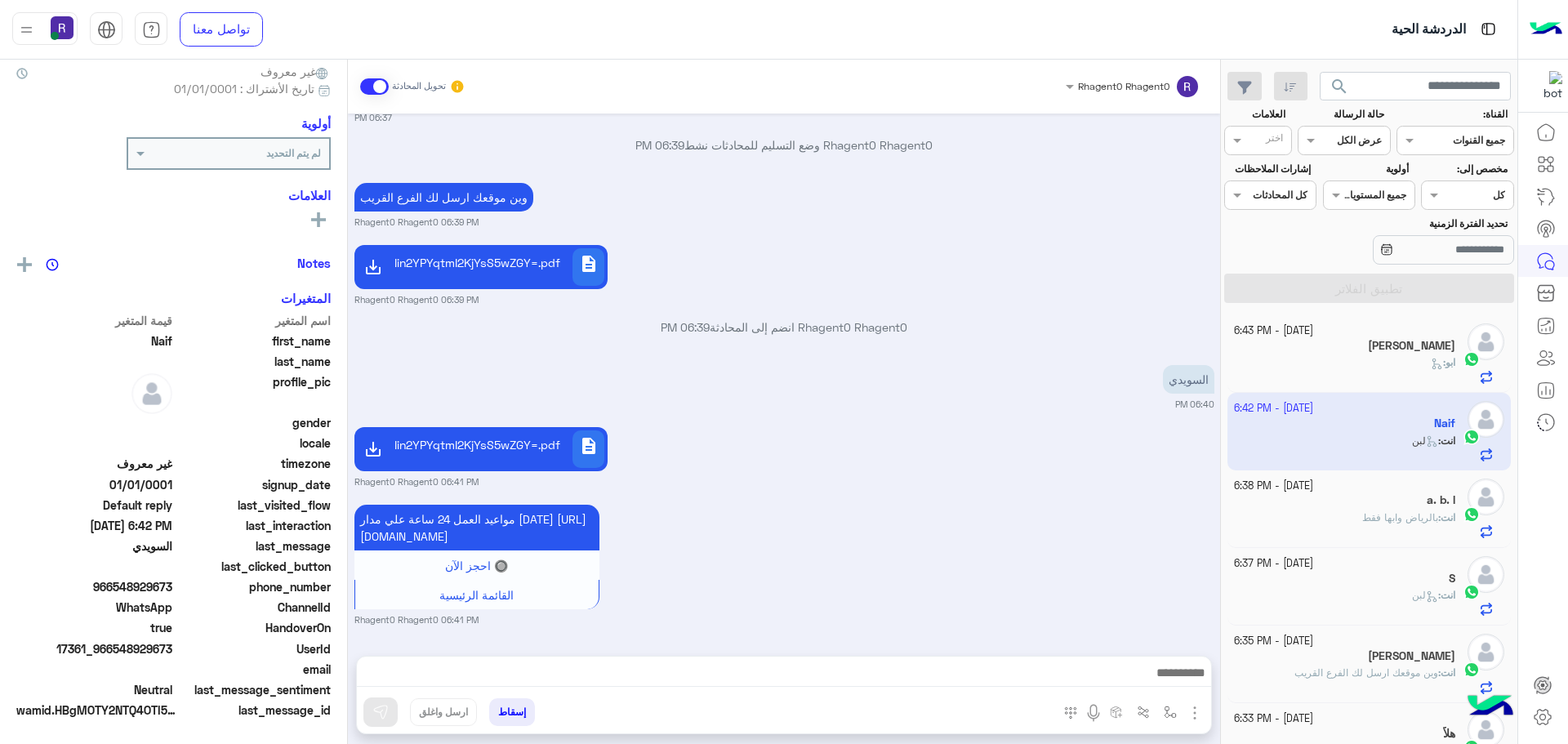
click at [1372, 370] on div "ابو :" at bounding box center [1345, 369] width 222 height 28
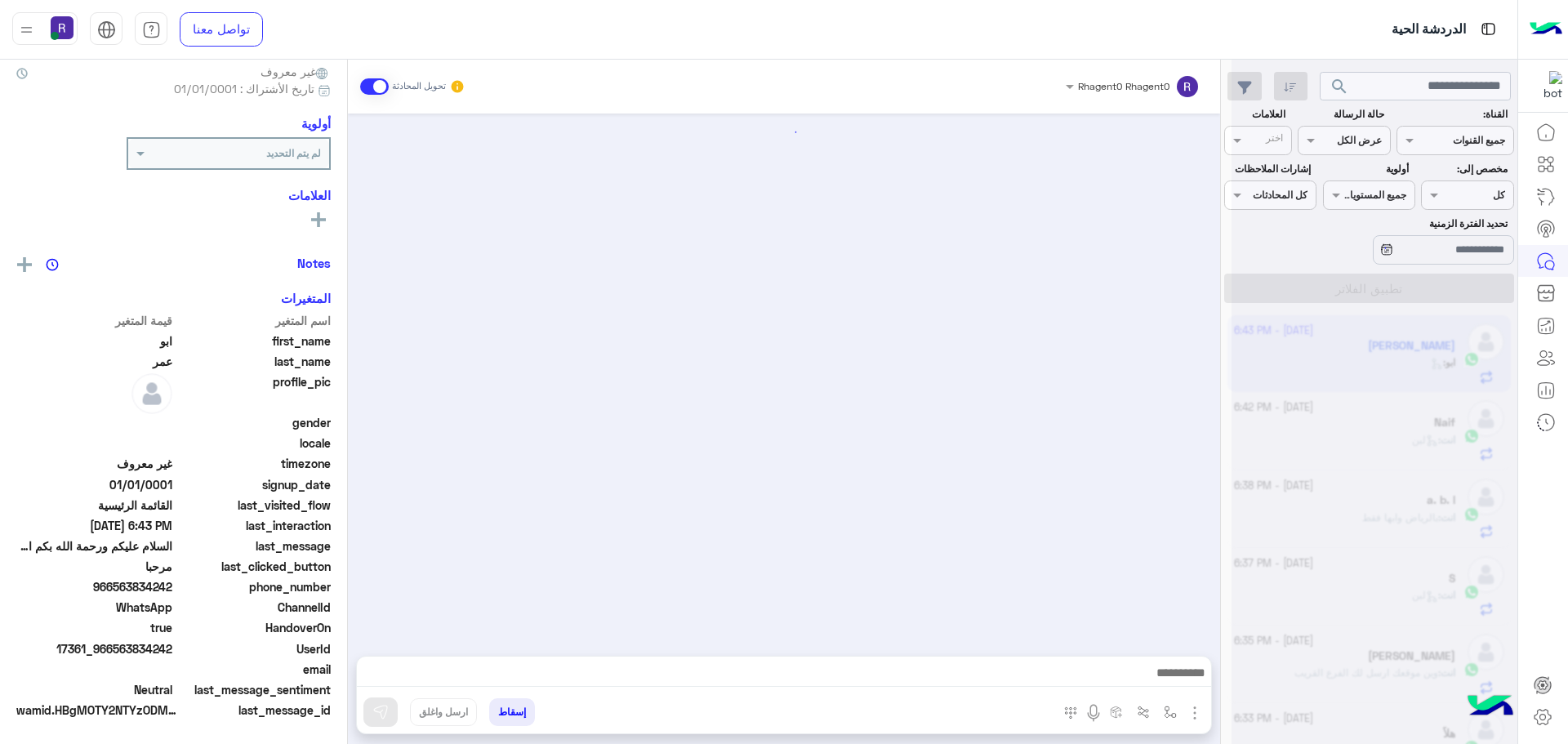
scroll to position [442, 0]
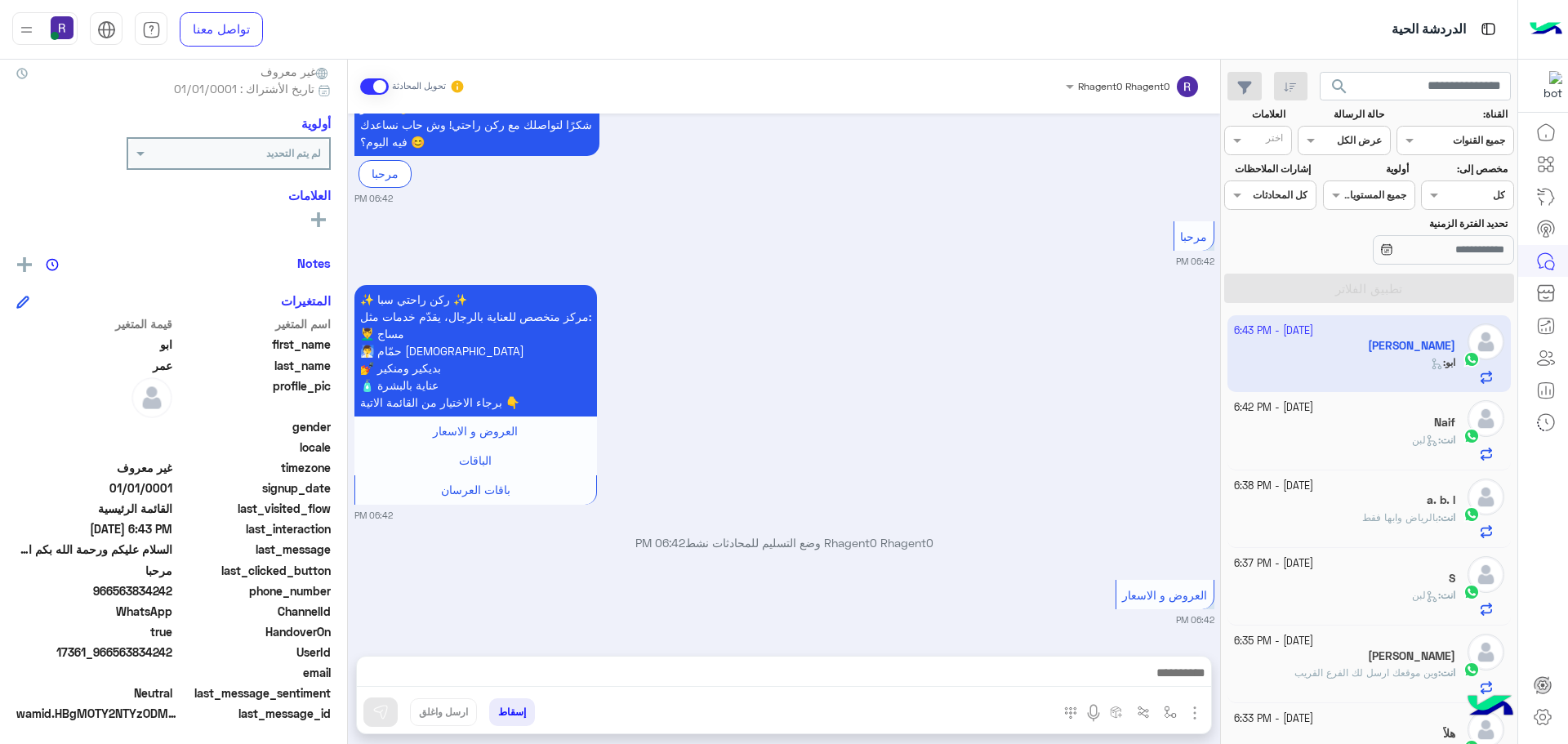
click at [1406, 429] on div "Naif" at bounding box center [1345, 424] width 222 height 17
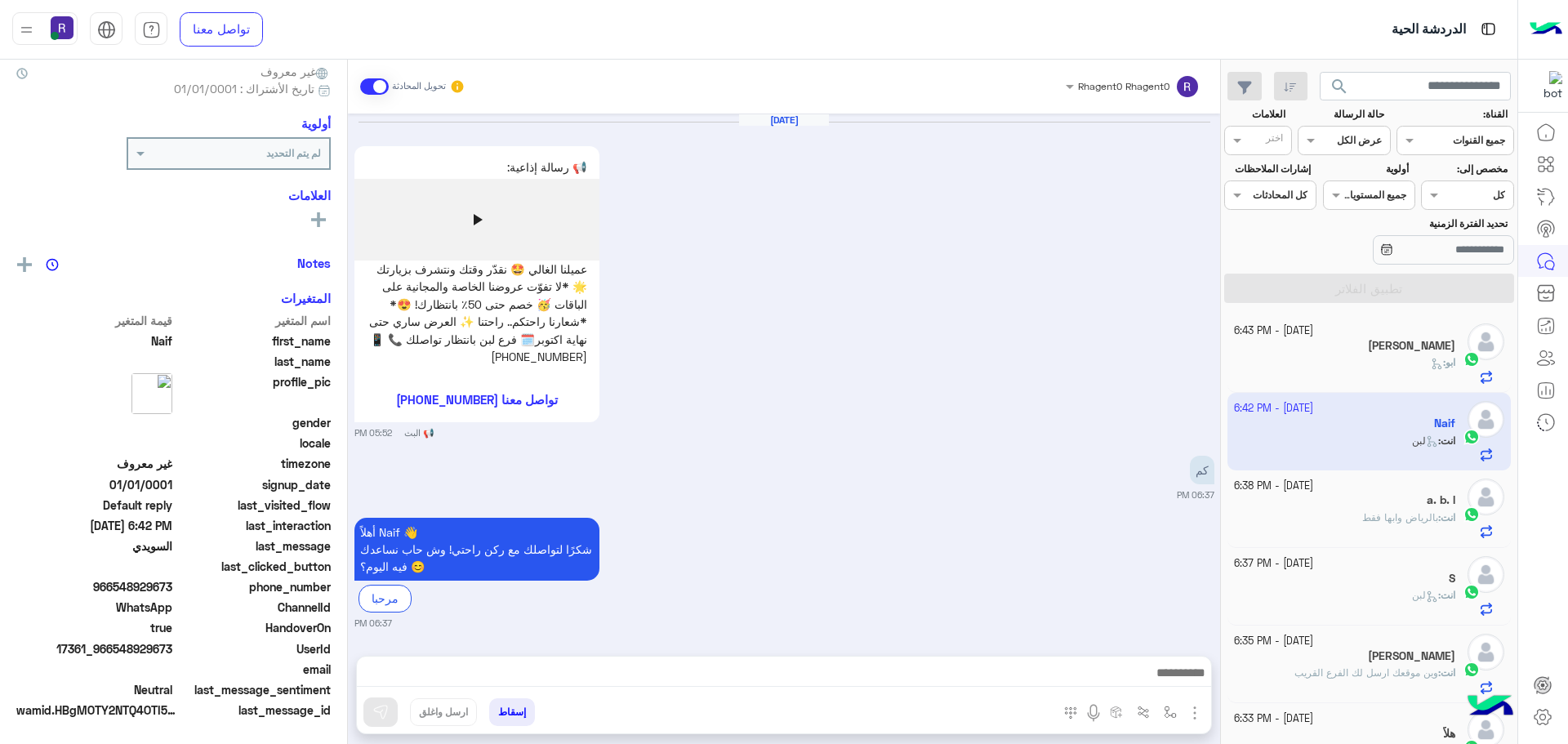
scroll to position [523, 0]
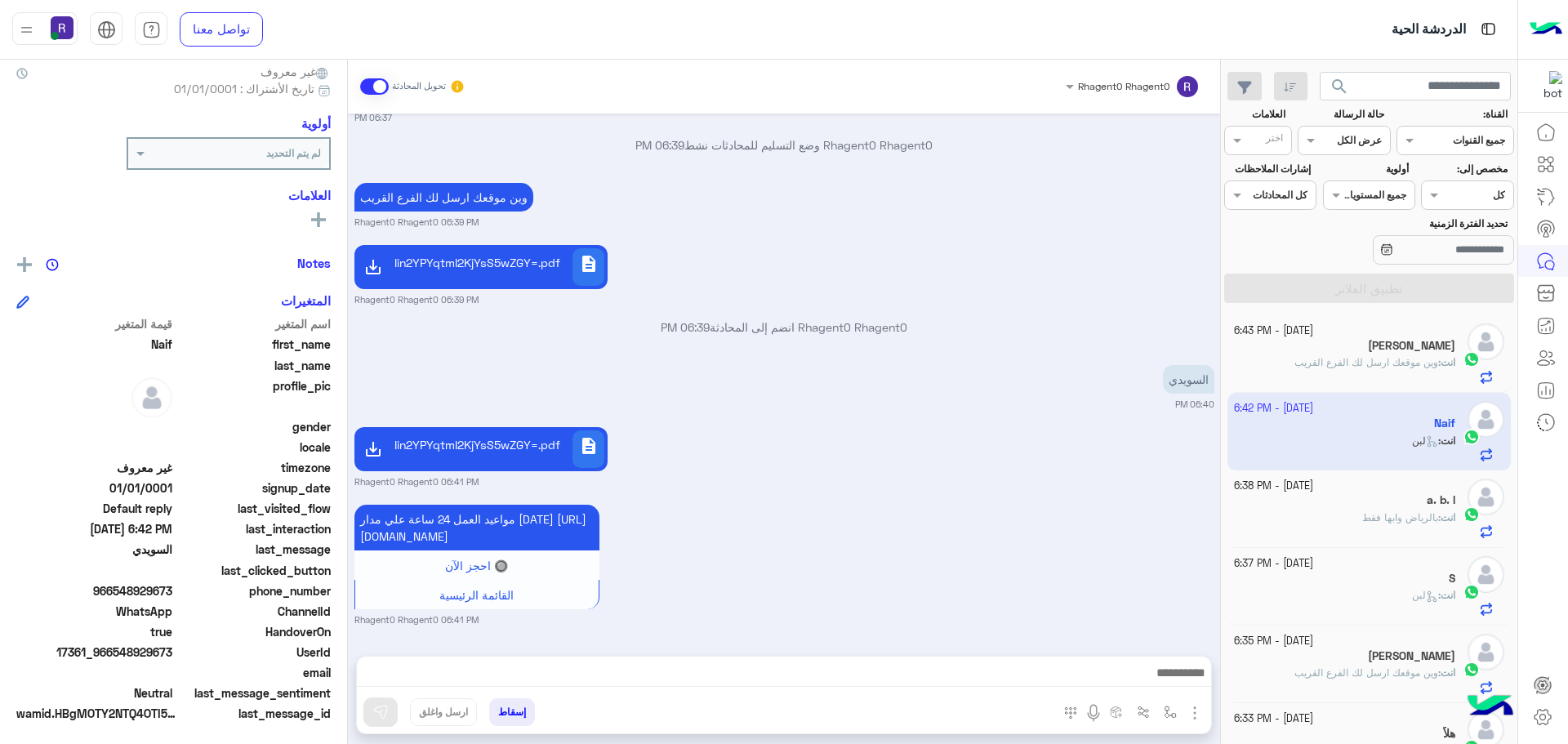
click at [1378, 517] on span "بالرياض وابها فقط" at bounding box center [1400, 518] width 76 height 13
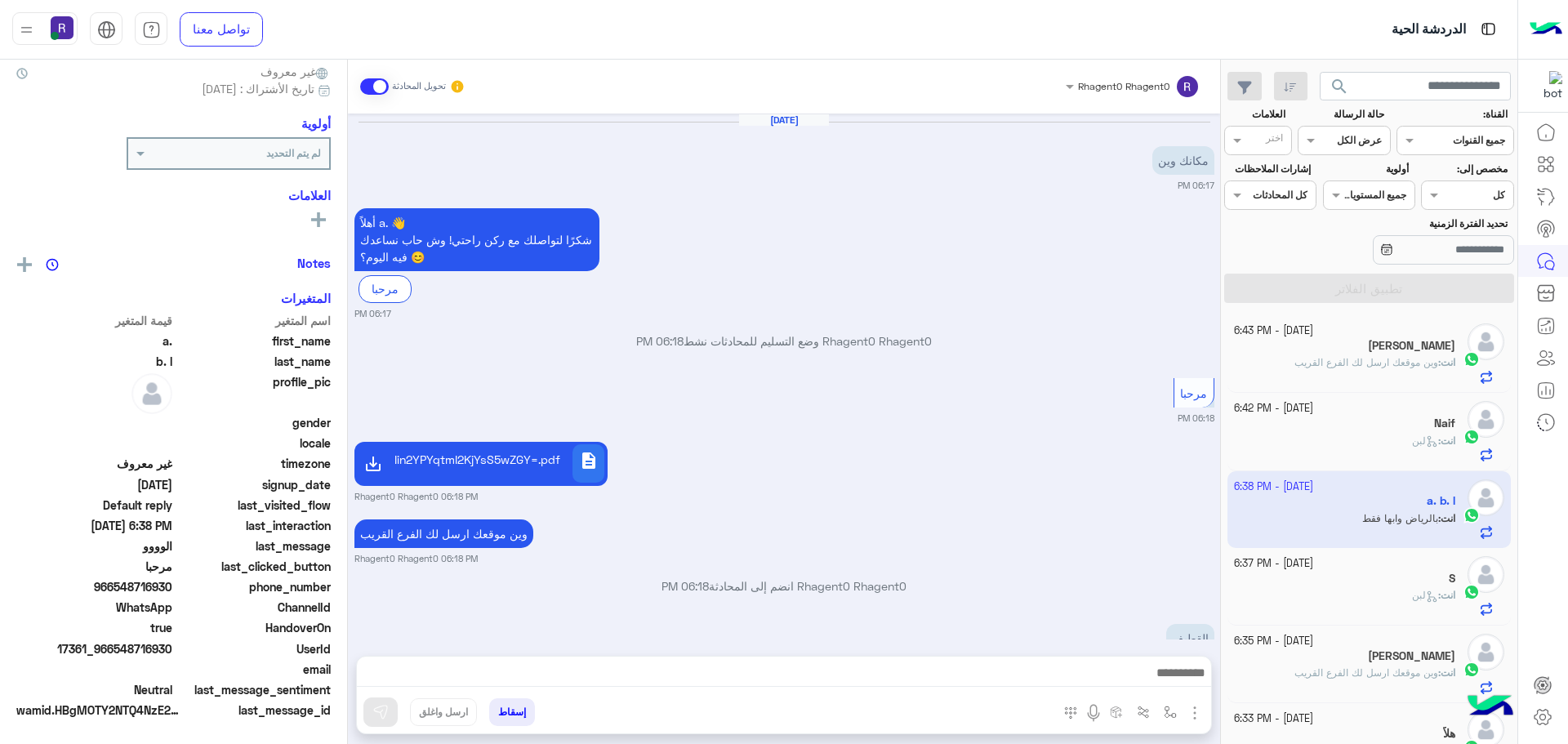
scroll to position [230, 0]
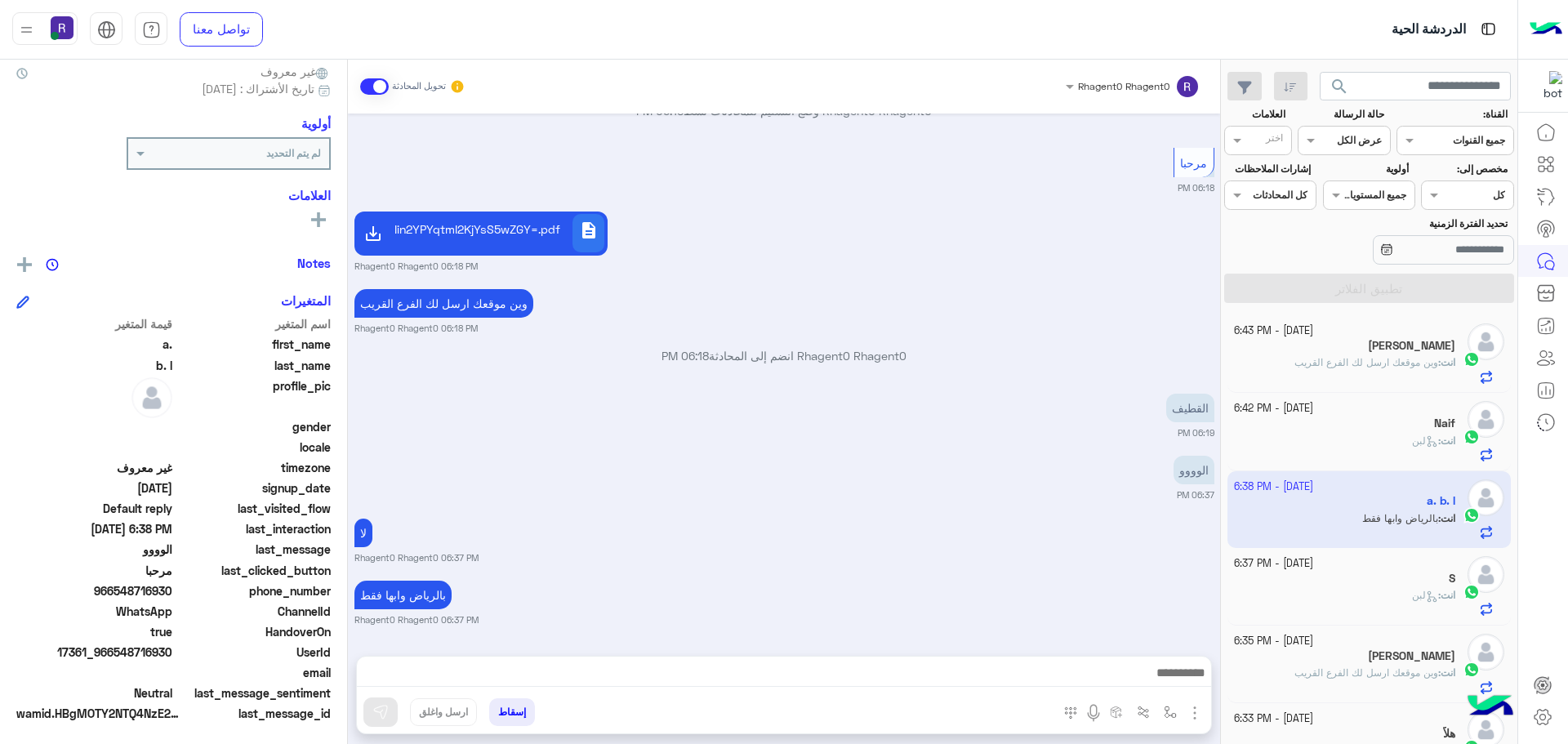
click at [1370, 573] on div "S" at bounding box center [1345, 581] width 222 height 17
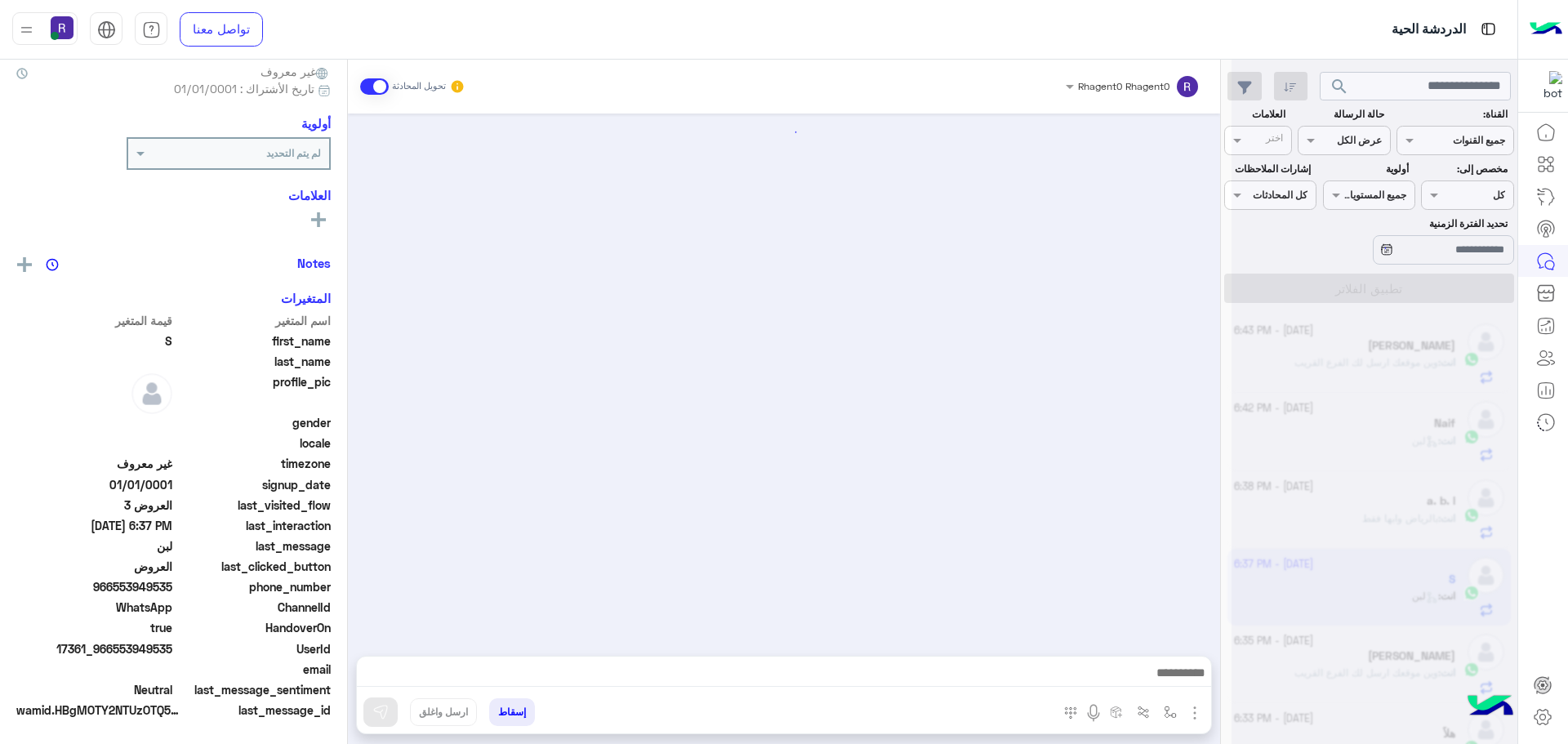
scroll to position [1521, 0]
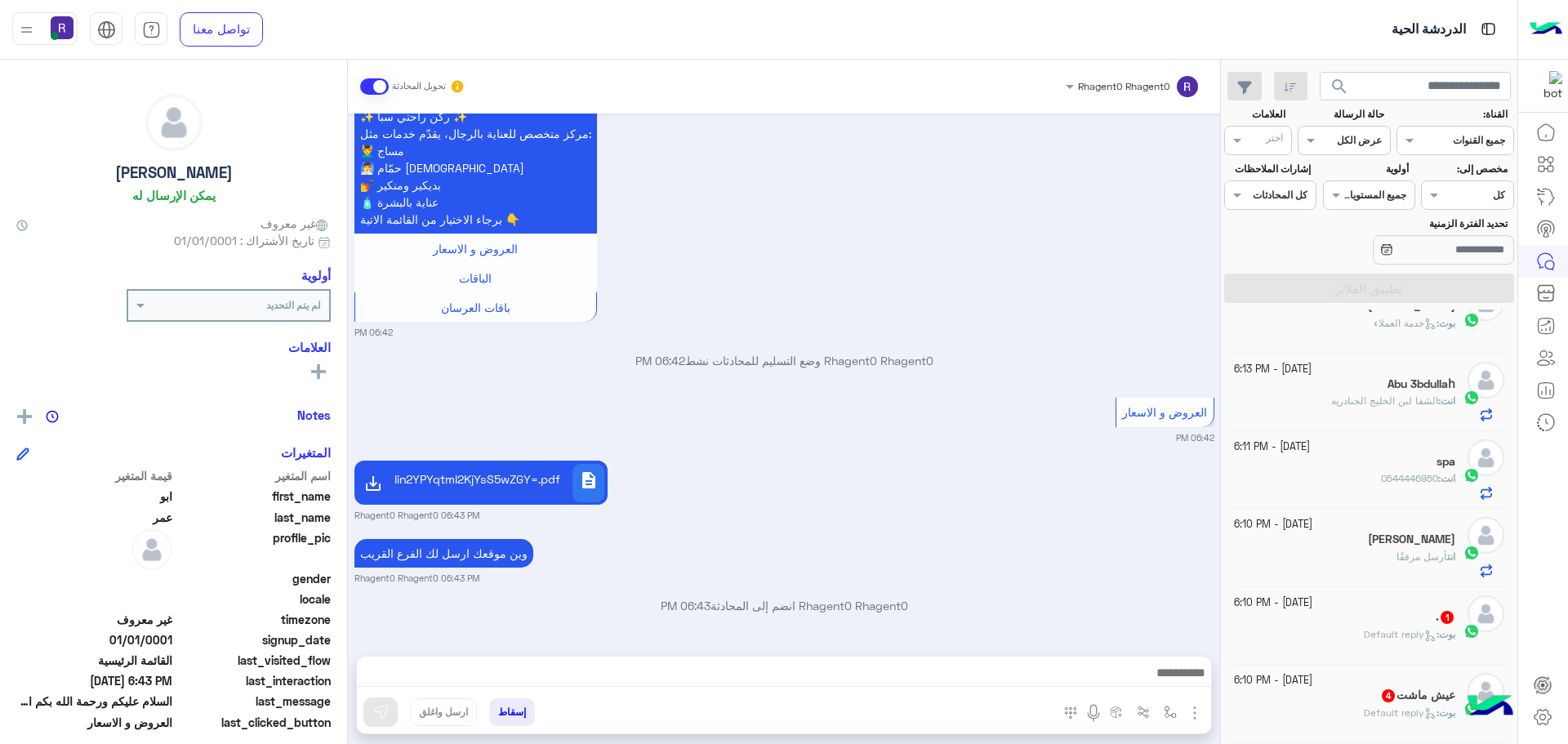
scroll to position [898, 0]
click at [1364, 554] on span "Default reply" at bounding box center [1400, 553] width 73 height 13
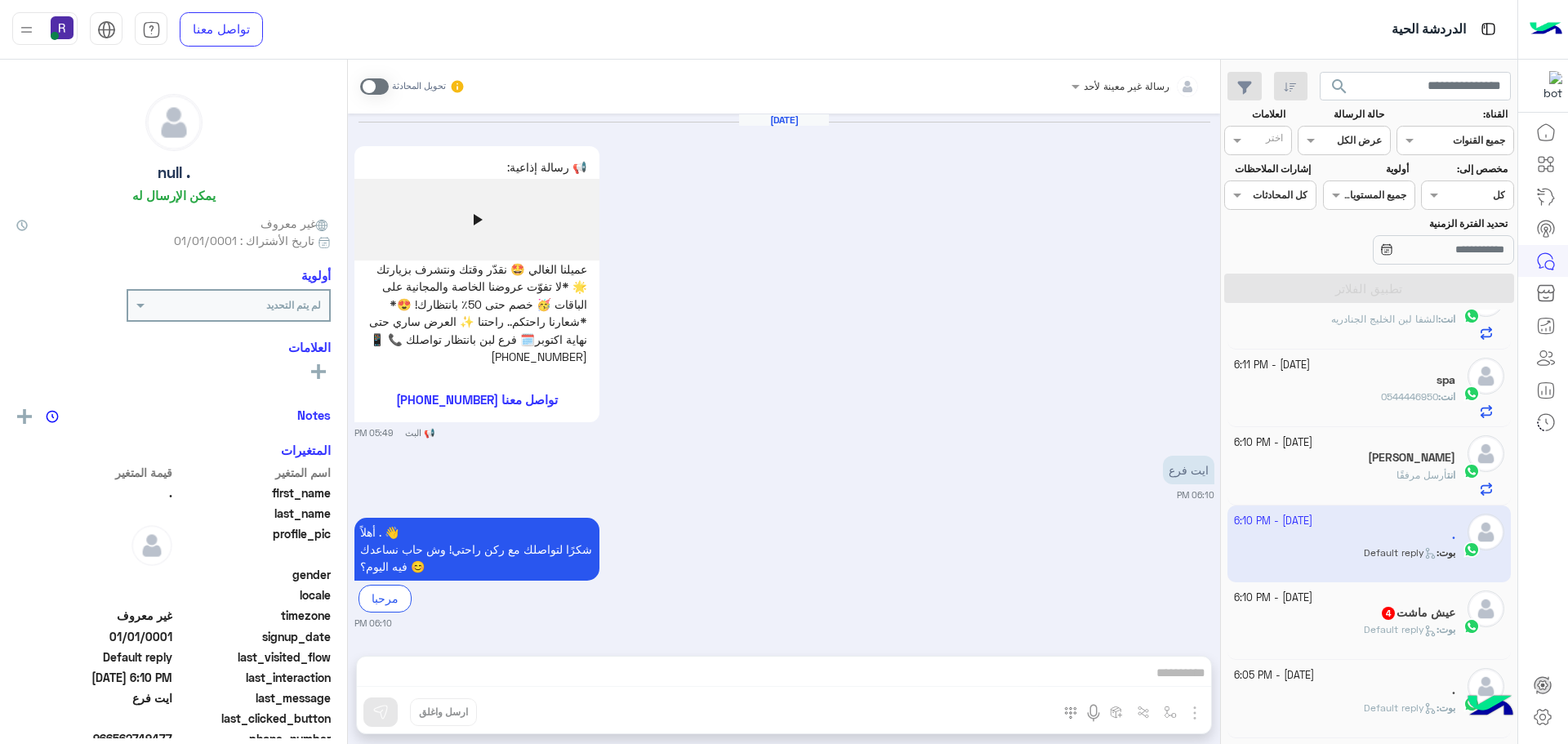
scroll to position [3, 0]
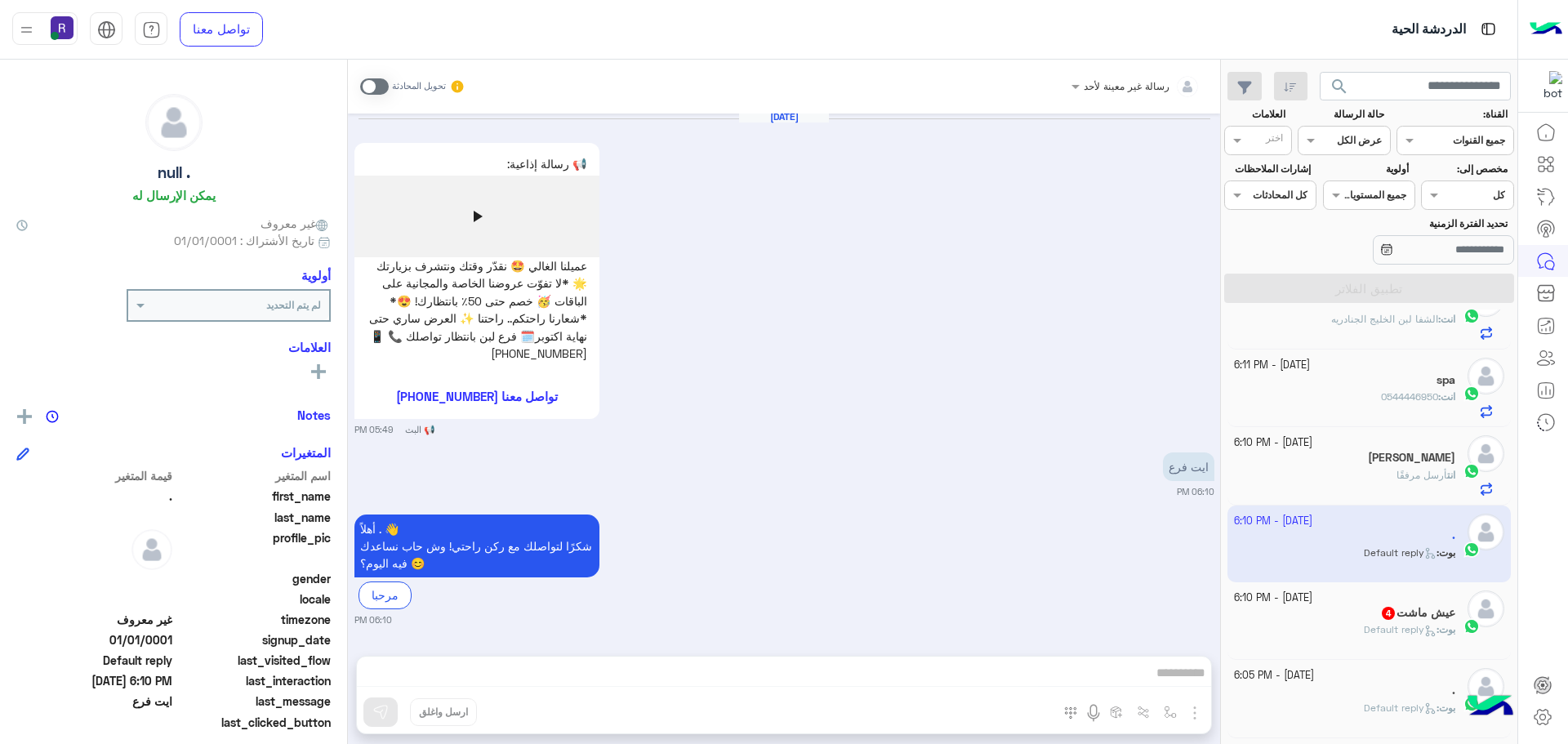
click at [1373, 626] on span "Default reply" at bounding box center [1400, 629] width 73 height 13
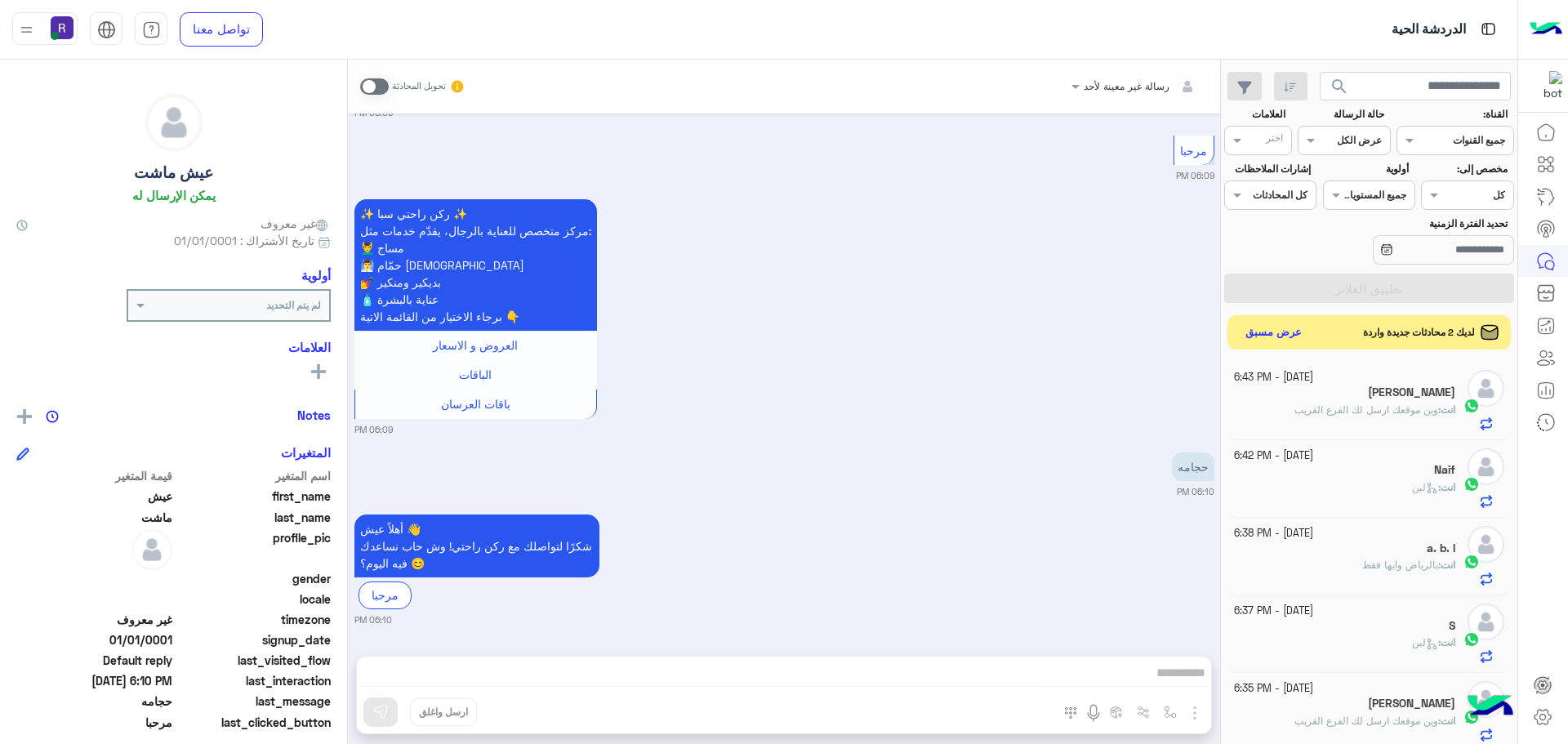
click at [1274, 331] on button "عرض مسبق" at bounding box center [1274, 332] width 69 height 22
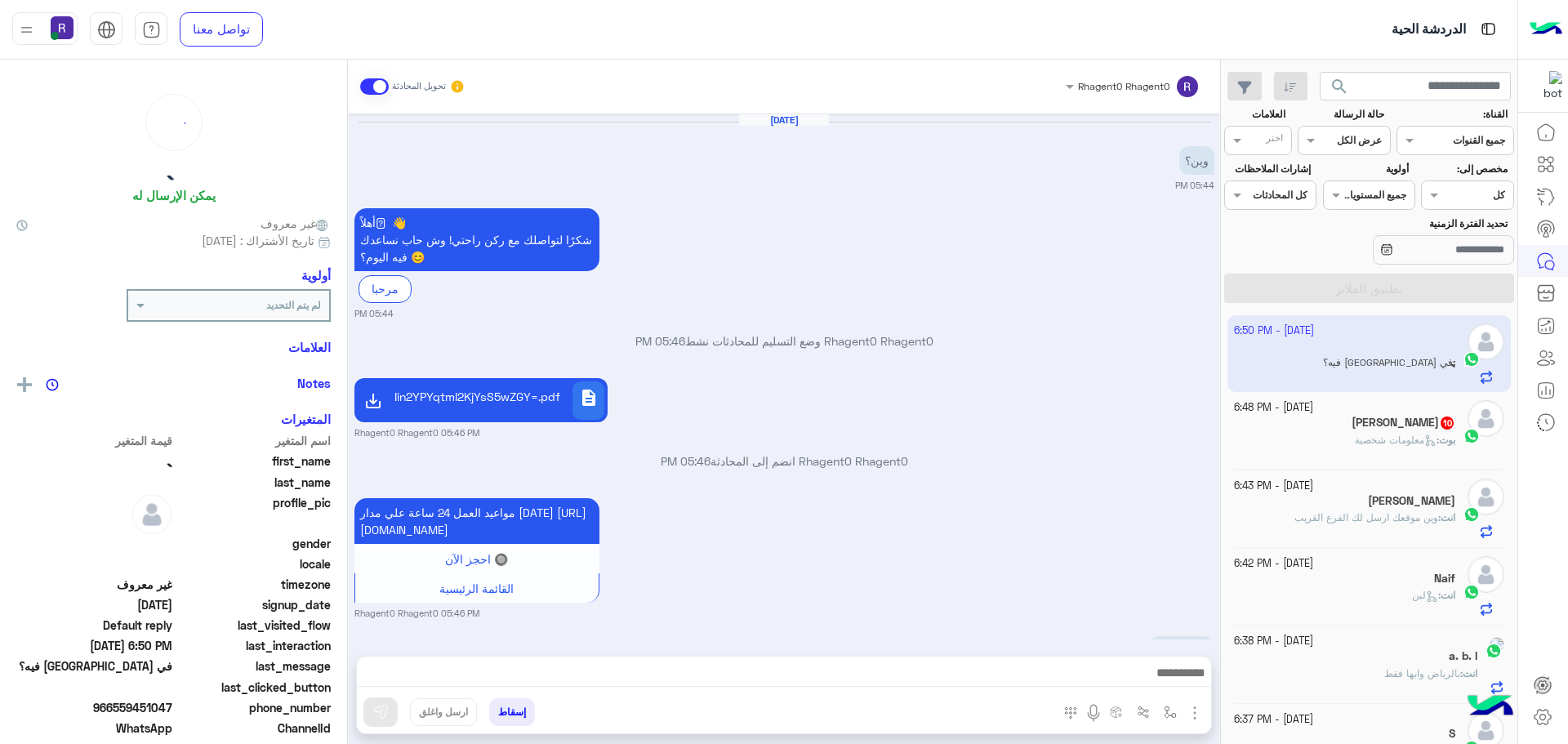
scroll to position [198, 0]
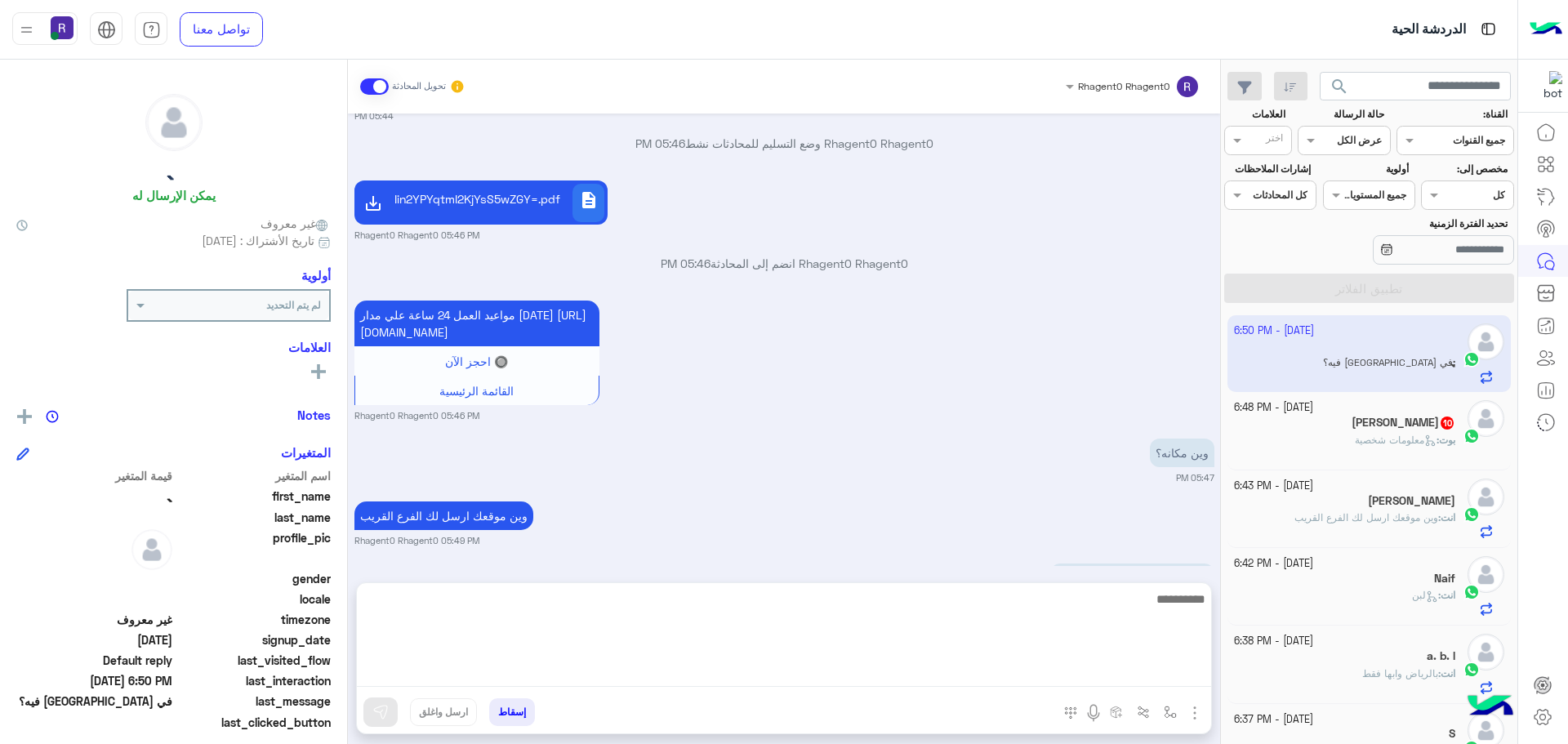
click at [843, 675] on textarea at bounding box center [784, 637] width 854 height 98
type textarea "**"
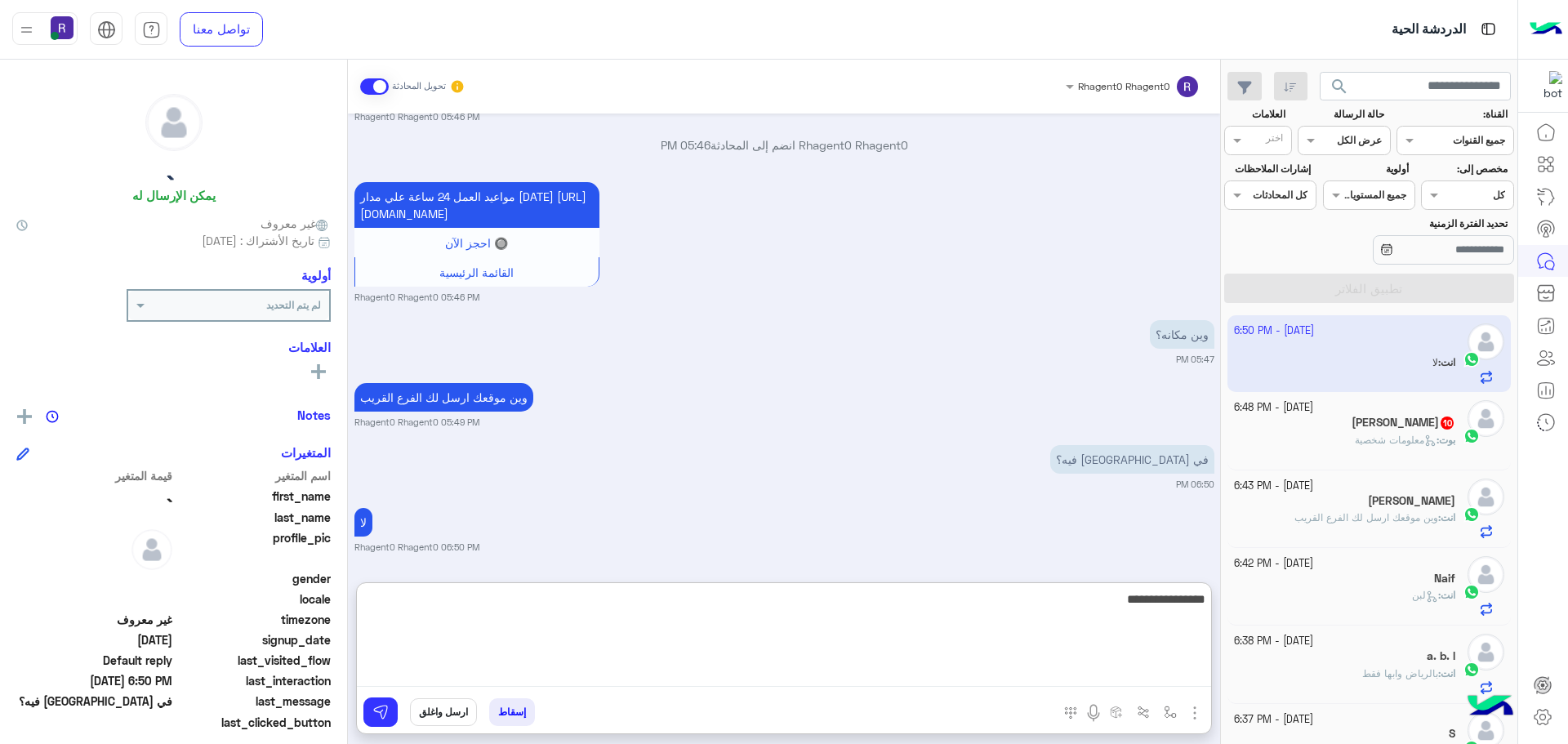
type textarea "**********"
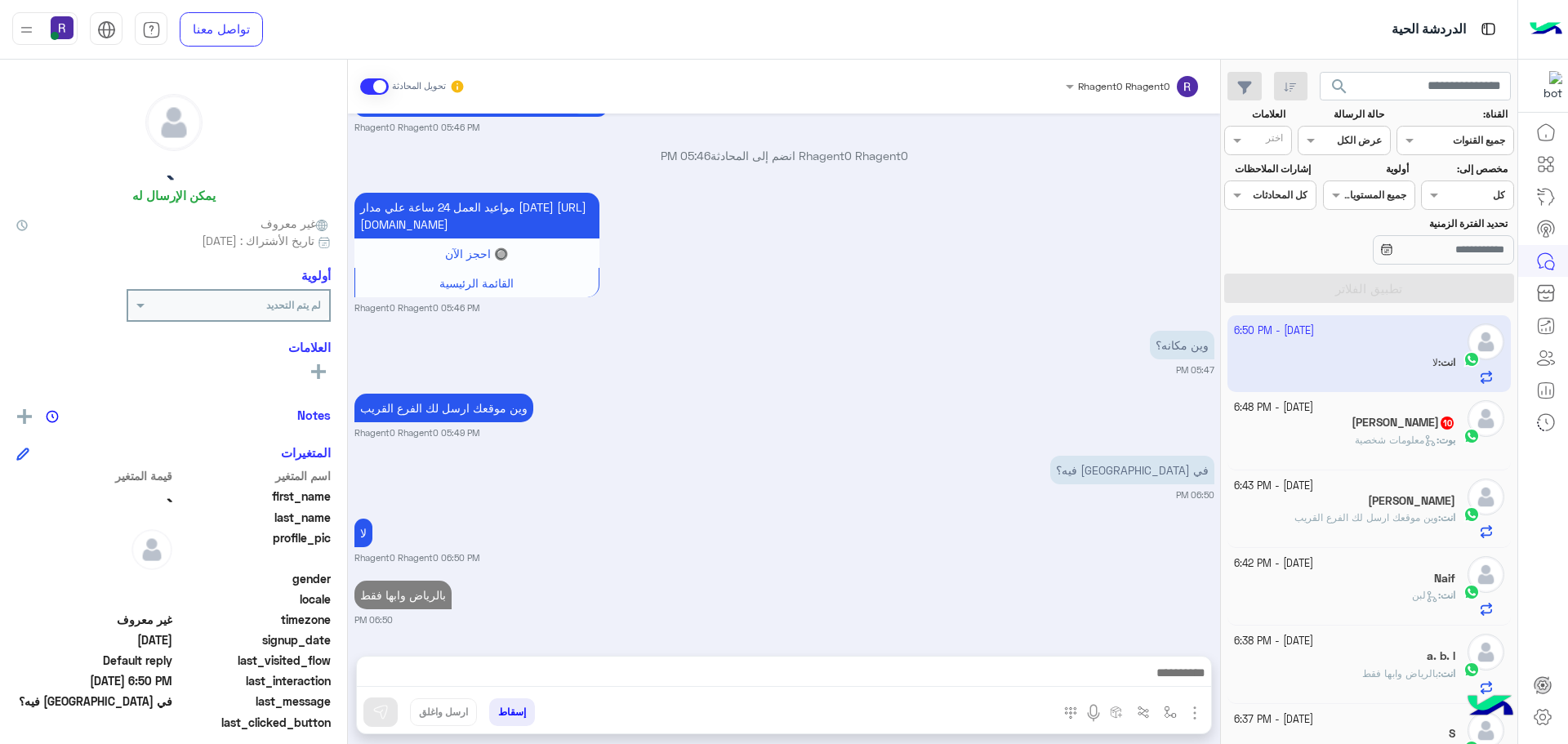
click at [1398, 445] on span "معلومات شخصية" at bounding box center [1395, 440] width 82 height 13
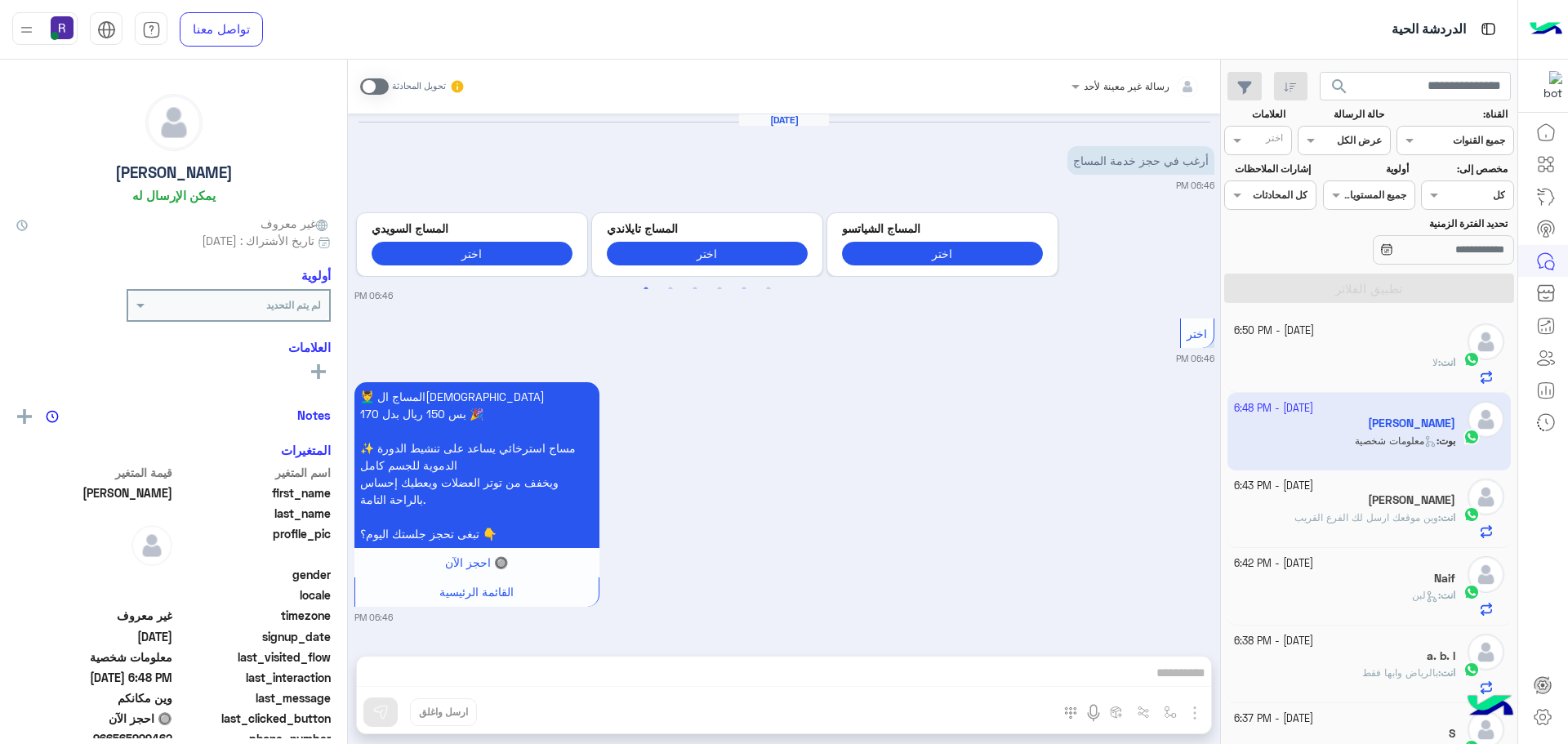
scroll to position [1505, 0]
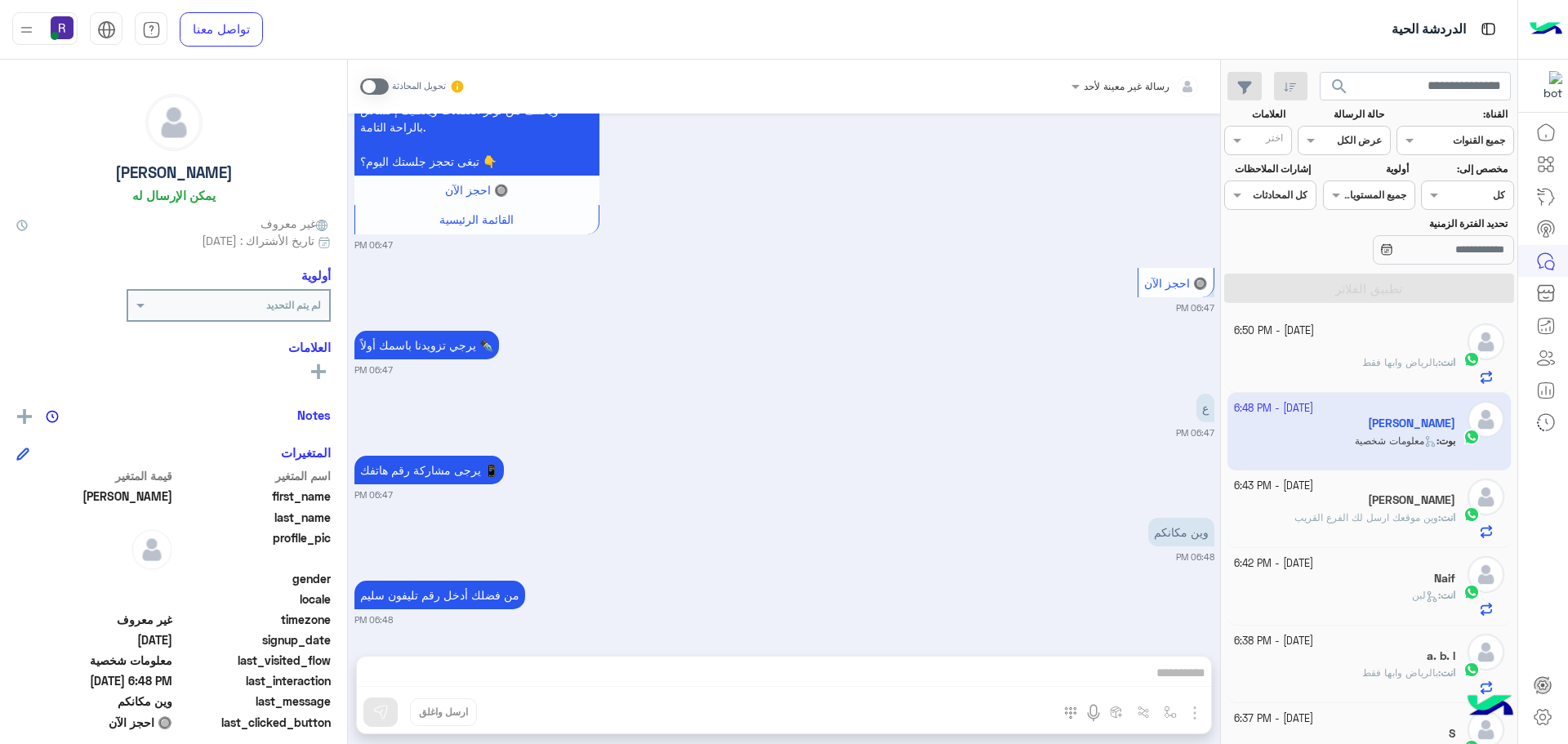
click at [379, 85] on span at bounding box center [374, 86] width 28 height 17
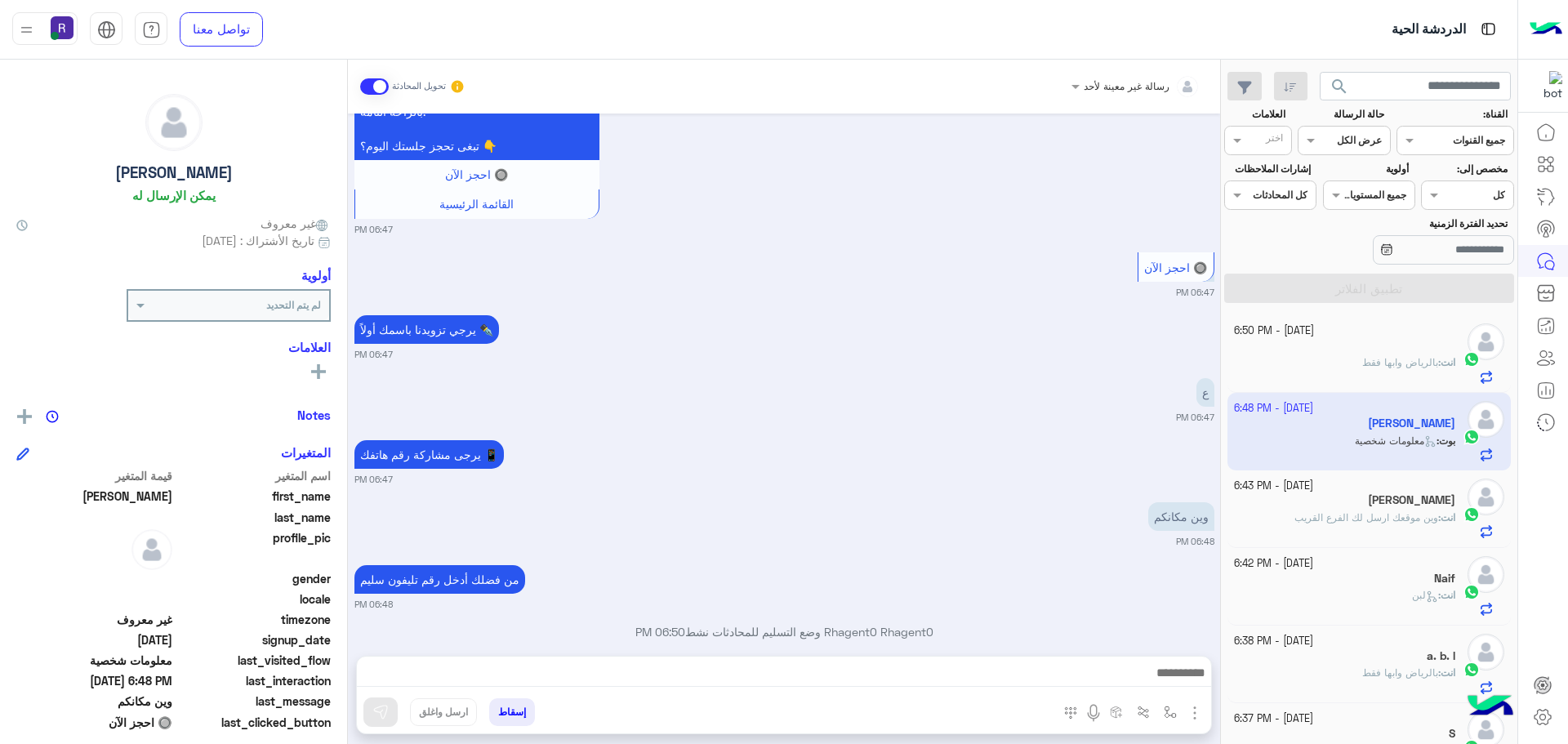
scroll to position [1545, 0]
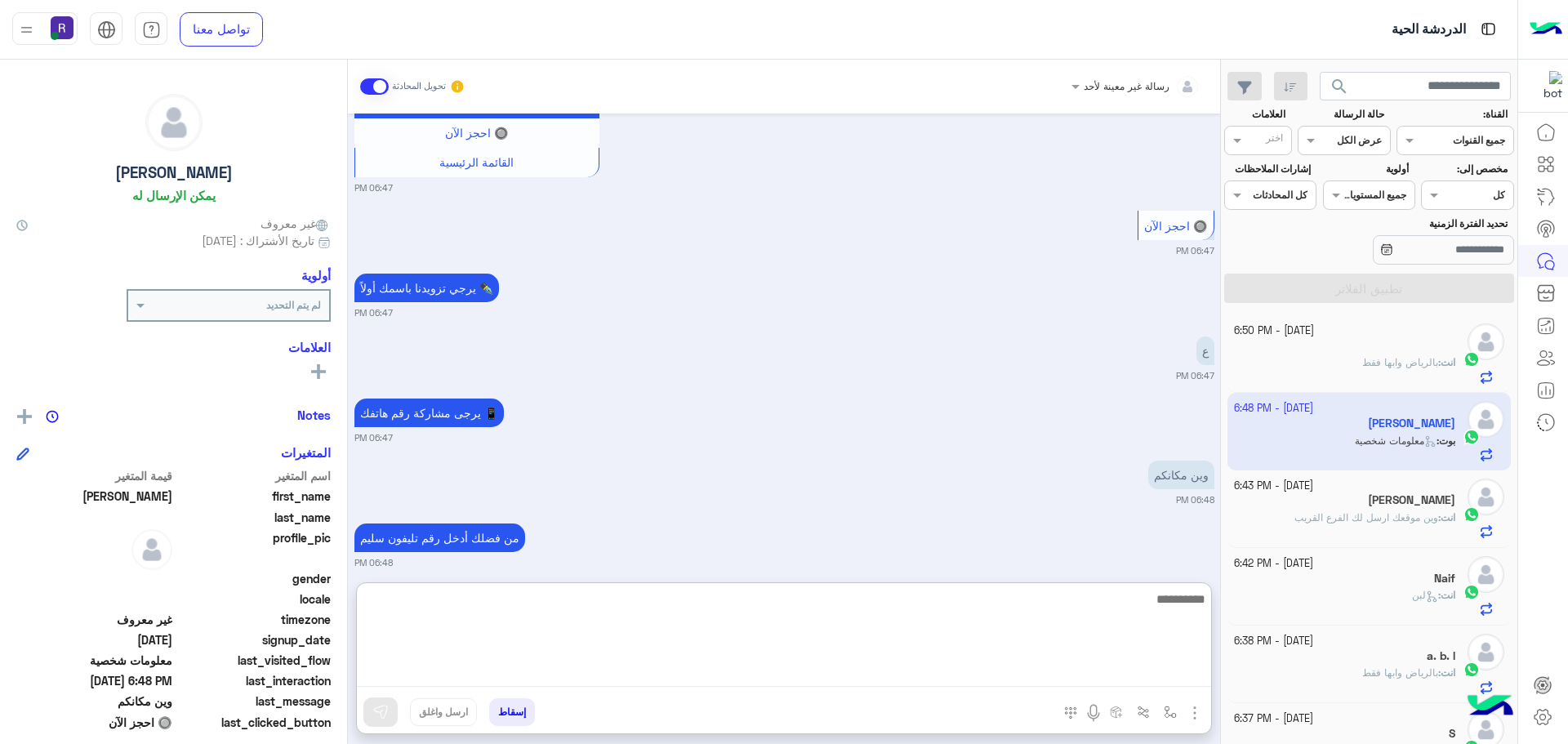
paste textarea "**********"
type textarea "**********"
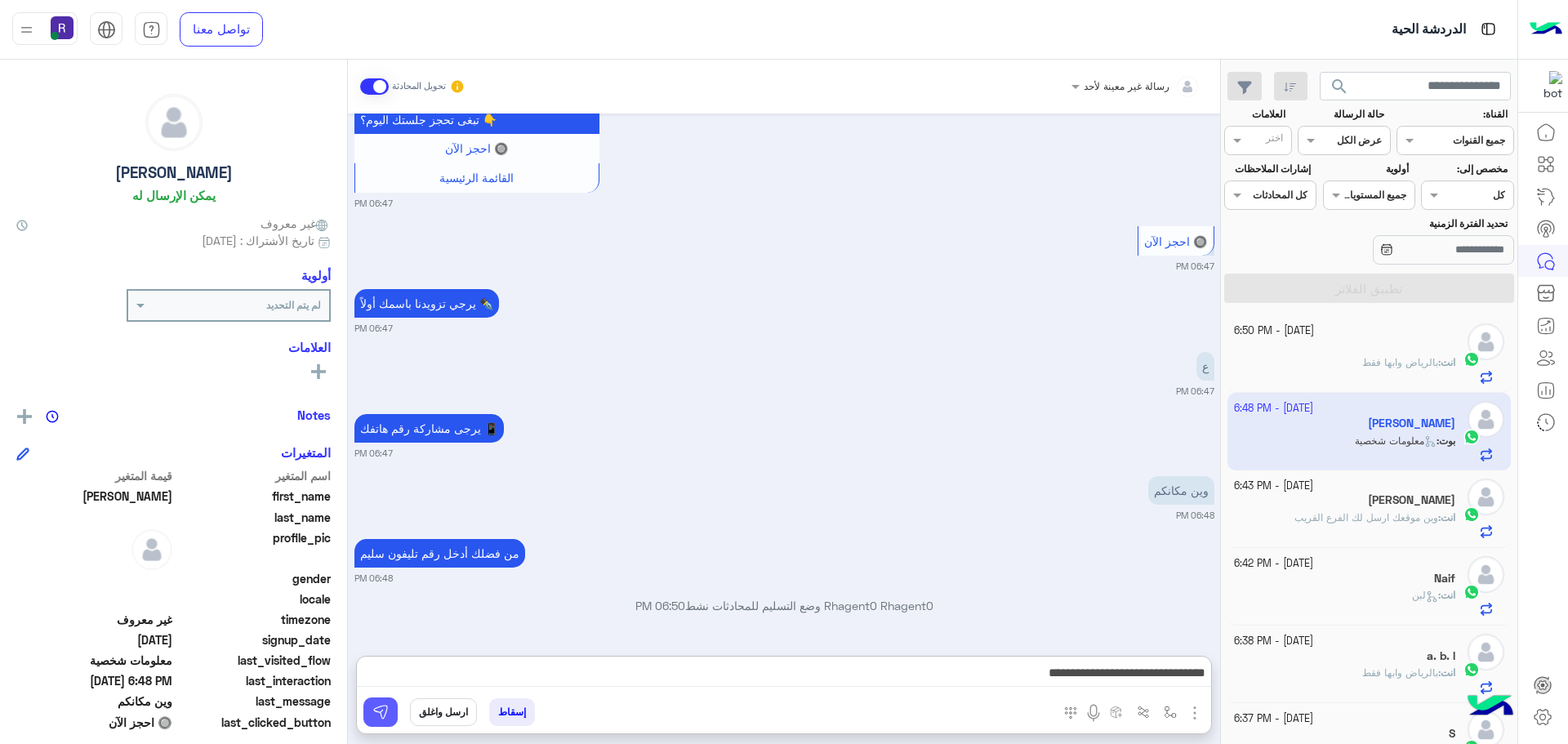
click at [378, 714] on img at bounding box center [381, 712] width 17 height 17
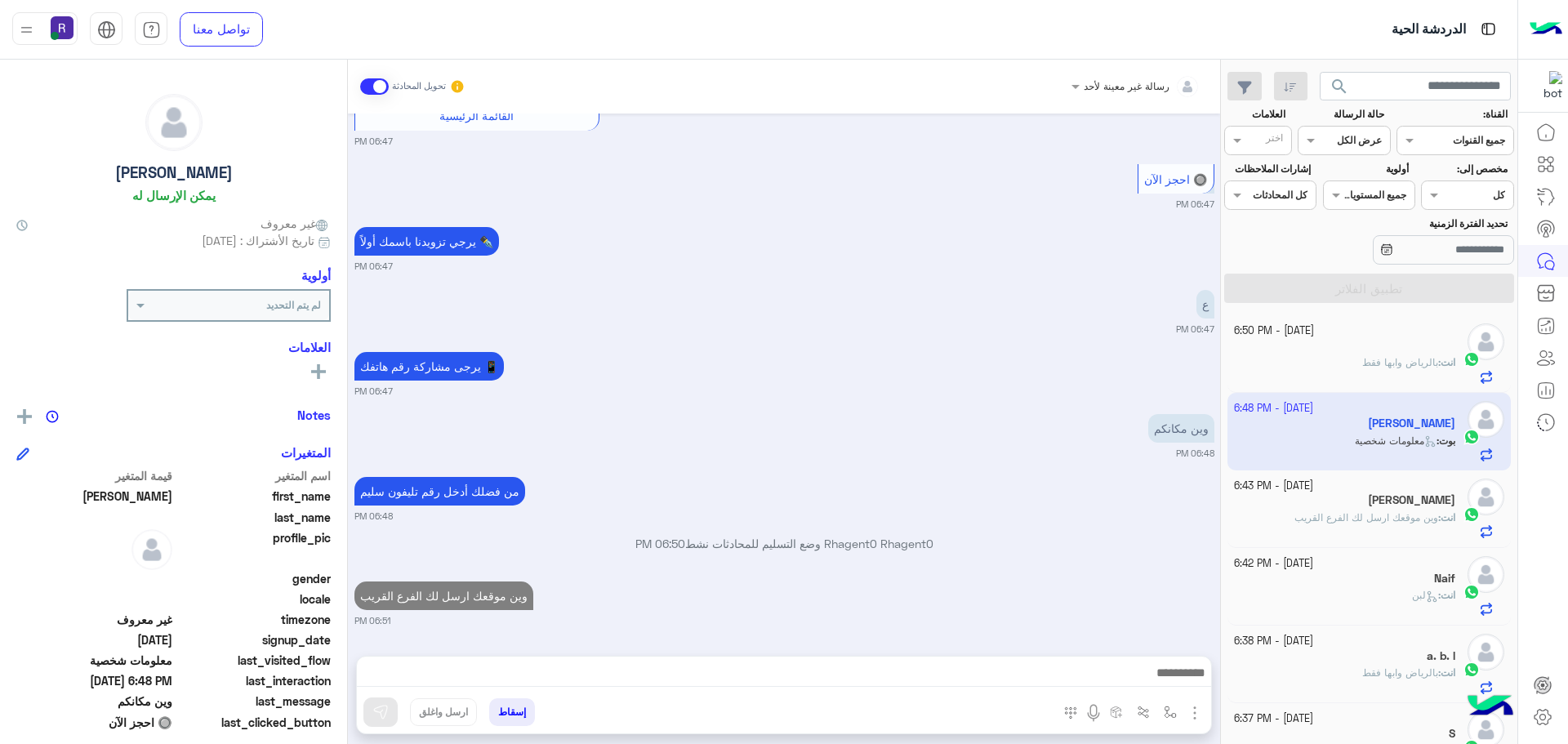
scroll to position [1607, 0]
click at [1406, 376] on div "انت : بالرياض وابها فقط" at bounding box center [1345, 369] width 222 height 28
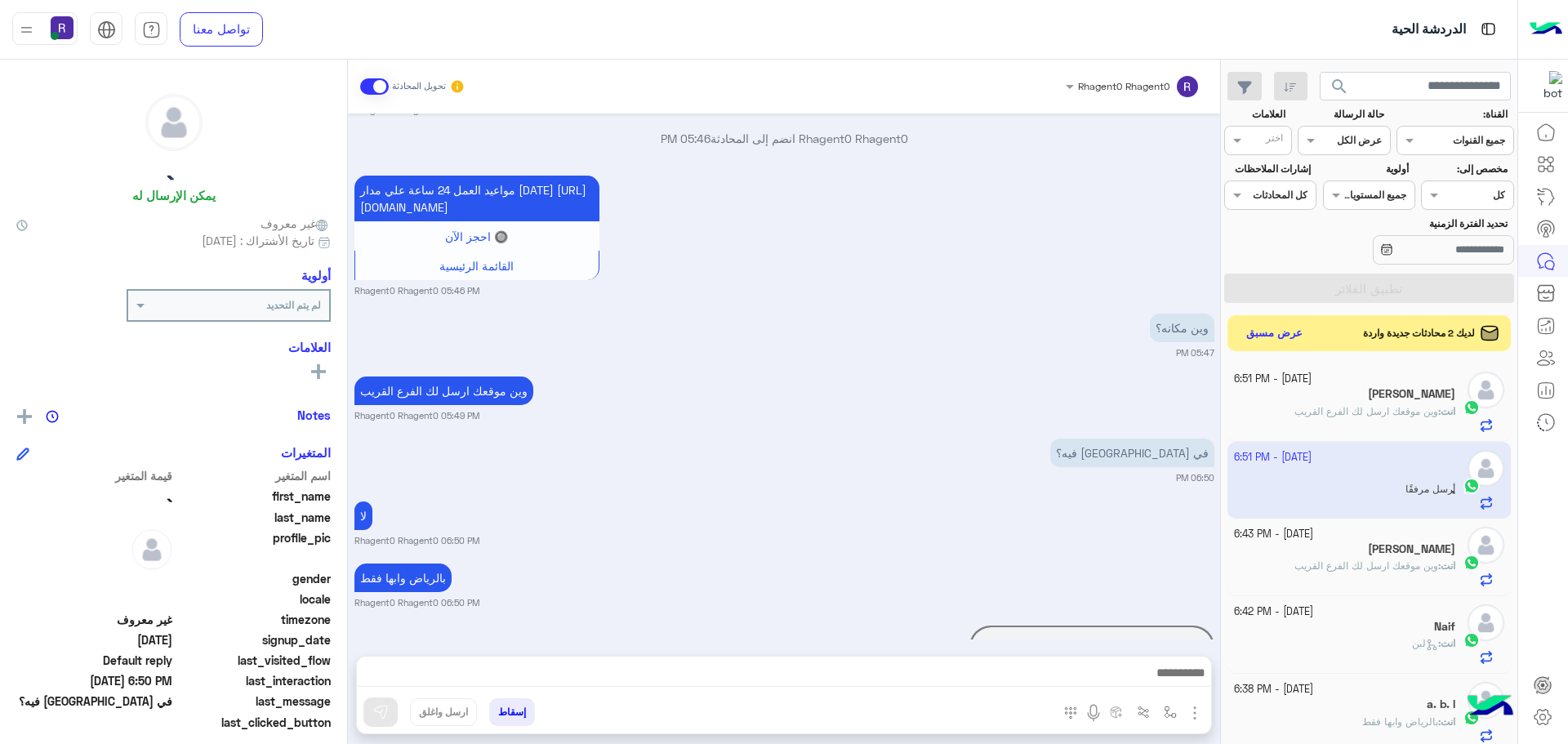
scroll to position [400, 0]
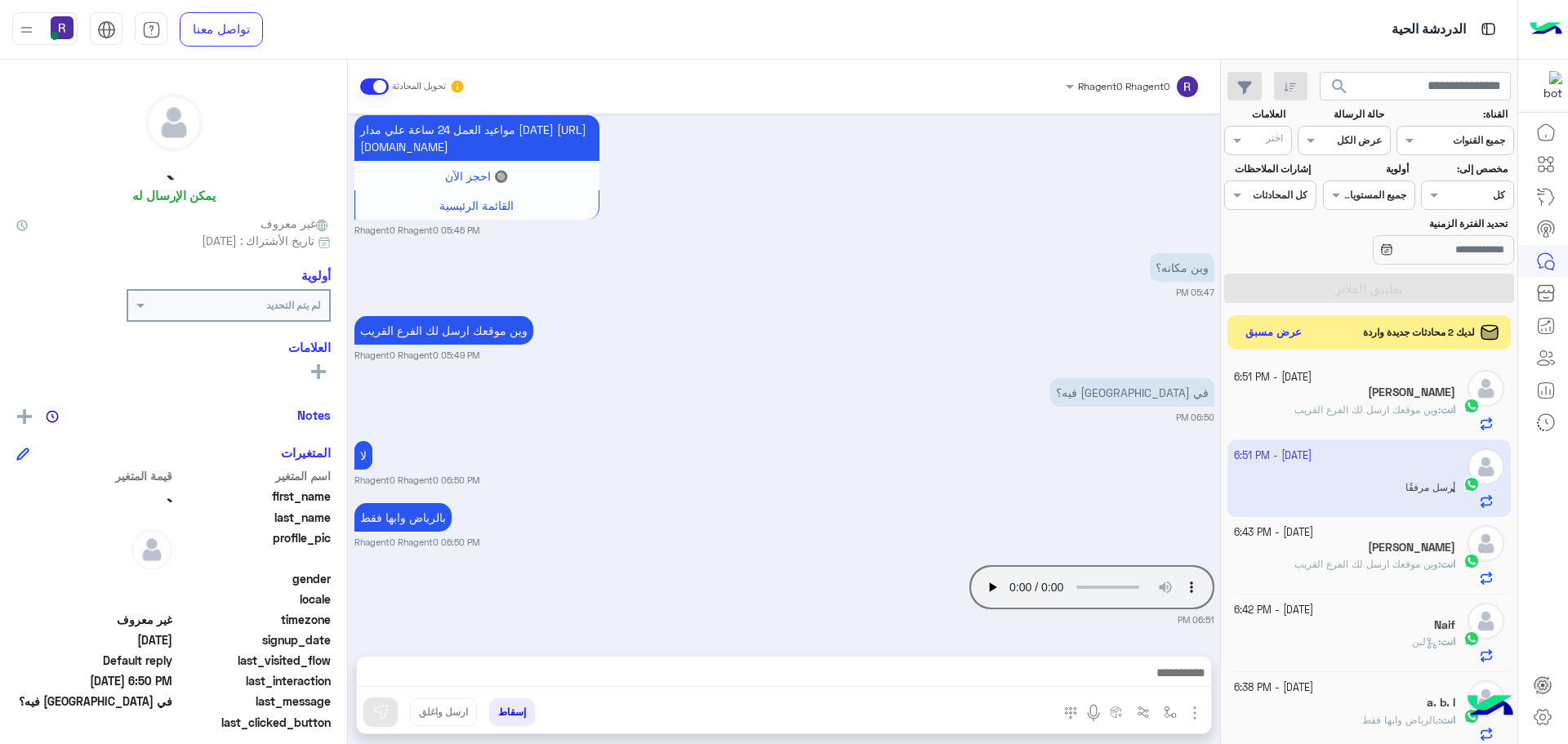
click at [1280, 337] on button "عرض مسبق" at bounding box center [1274, 332] width 69 height 22
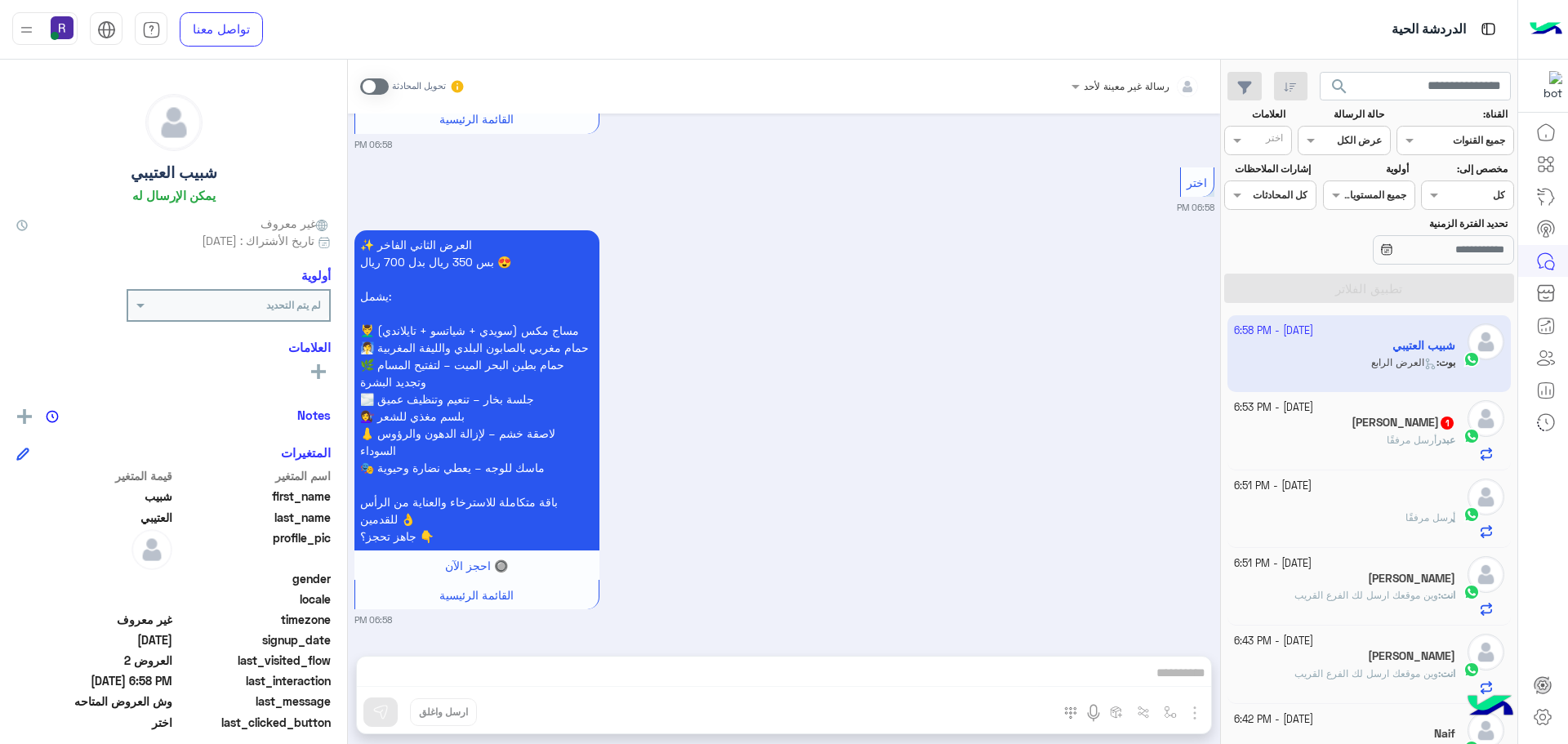
scroll to position [1000, 0]
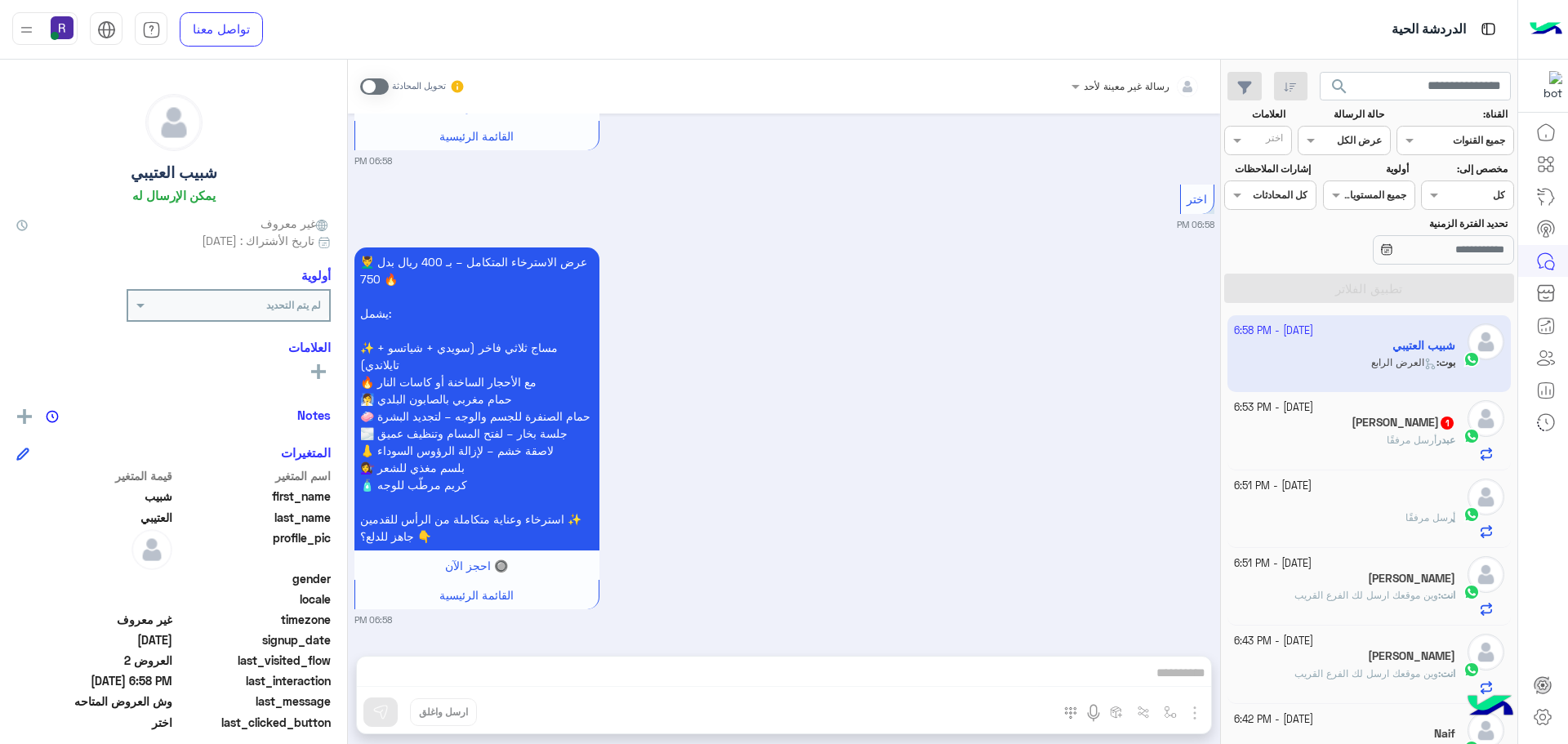
click at [383, 82] on span at bounding box center [374, 86] width 28 height 17
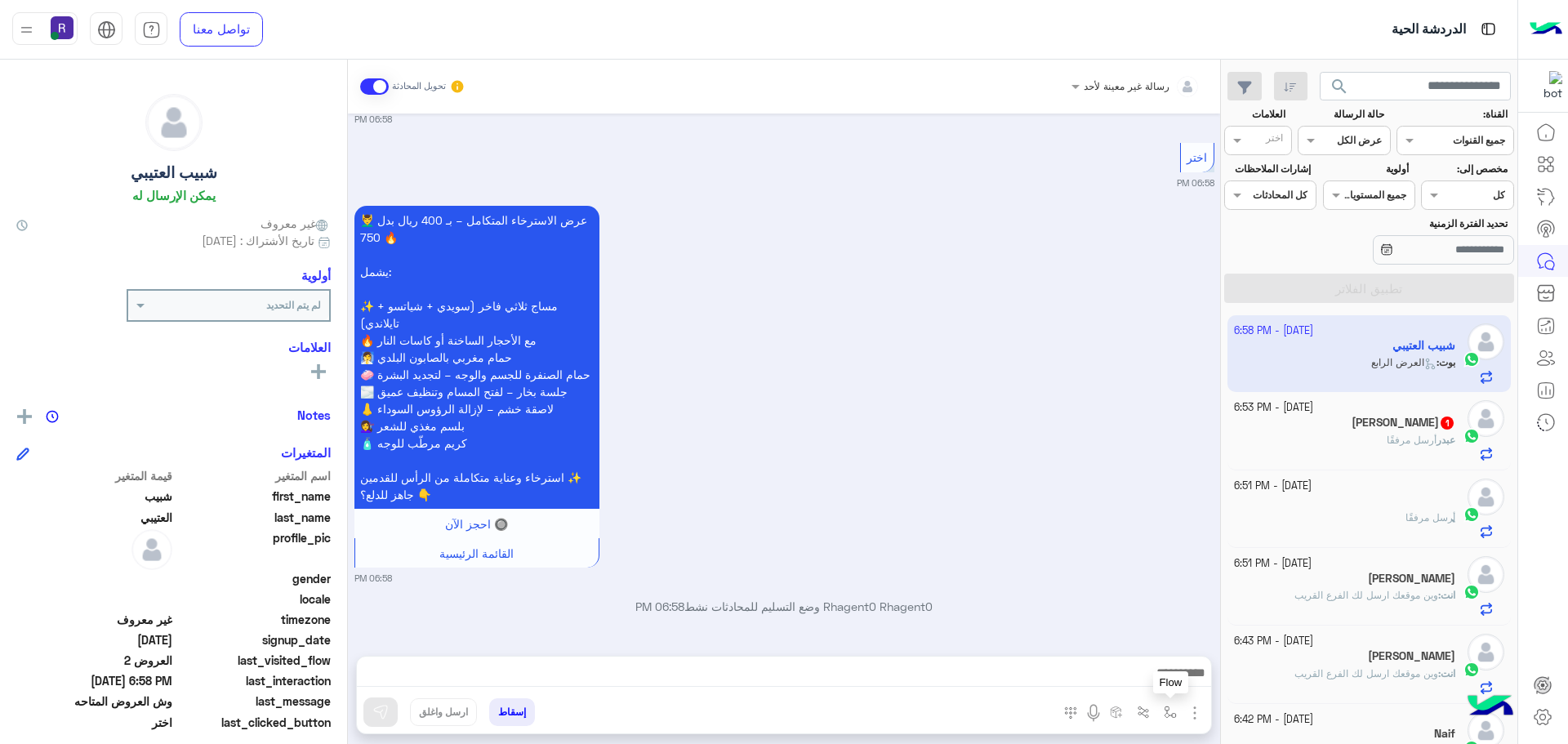
click at [1172, 715] on img "button" at bounding box center [1170, 712] width 13 height 13
click at [1158, 609] on p "Rhagent0 Rhagent0 وضع التسليم للمحادثات نشط 06:58 PM" at bounding box center [784, 607] width 860 height 17
click at [1199, 712] on img "button" at bounding box center [1194, 713] width 19 height 19
click at [1135, 650] on span "المرفقات" at bounding box center [1153, 644] width 49 height 18
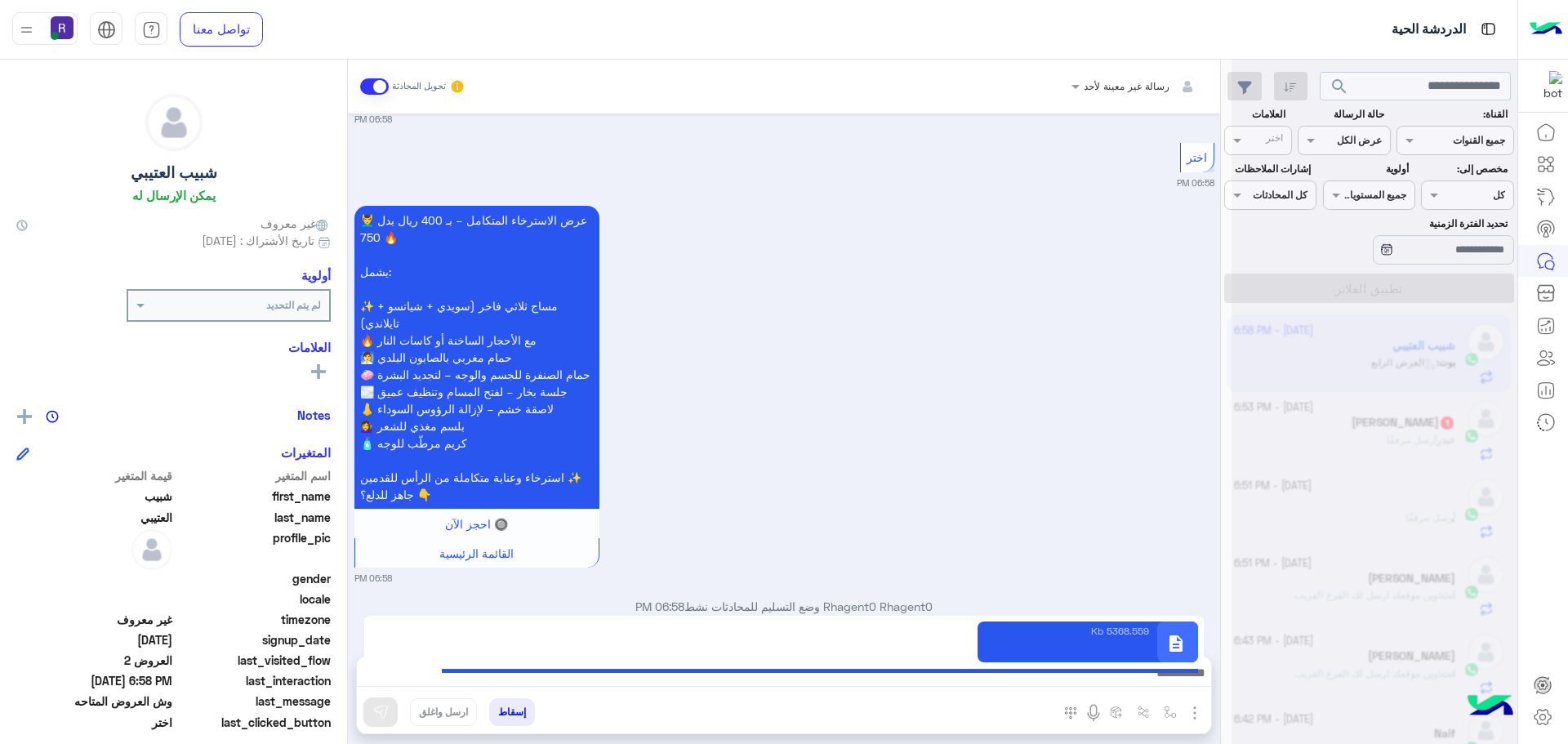
type textarea "**********"
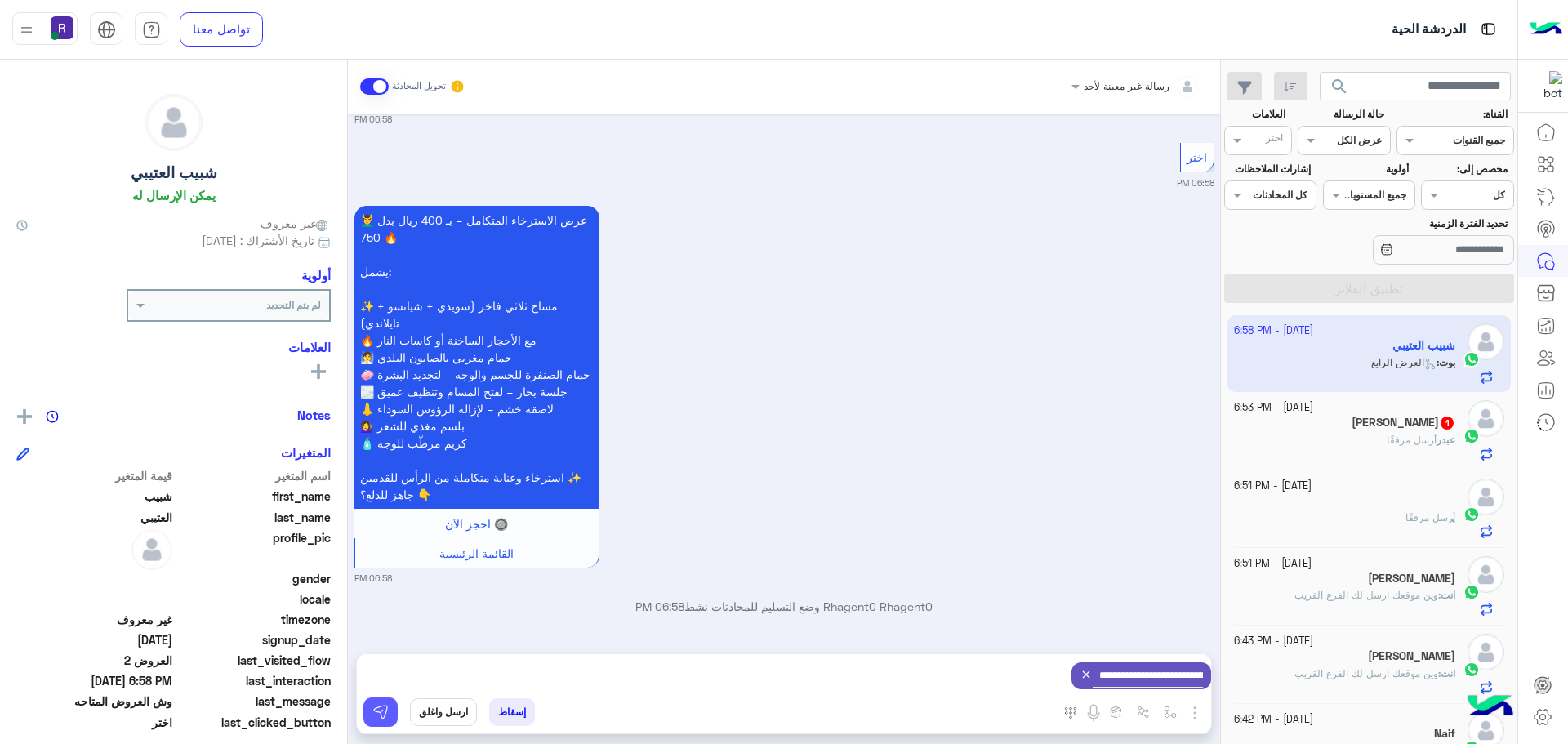
click at [378, 714] on img at bounding box center [381, 712] width 17 height 17
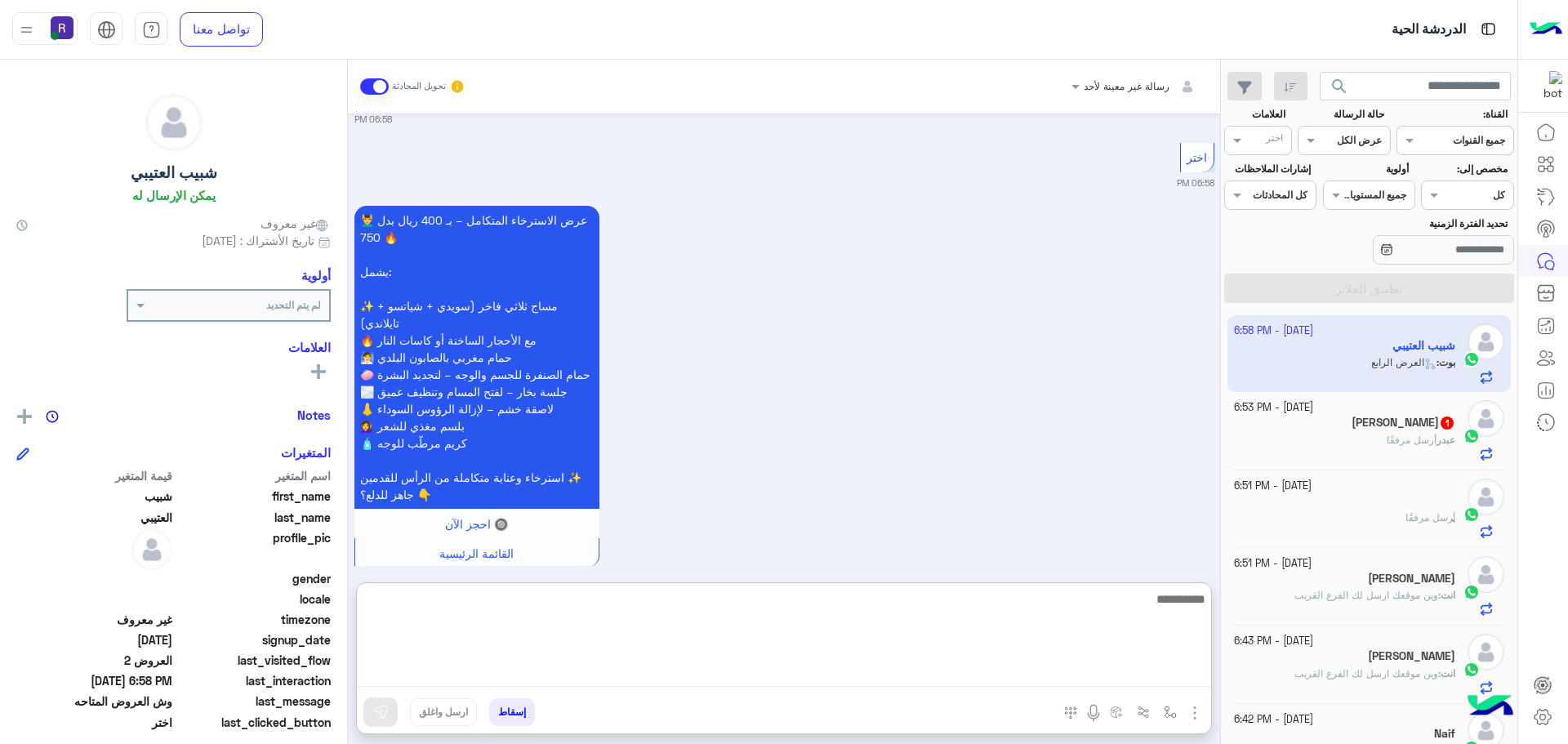
paste textarea "**********"
type textarea "**********"
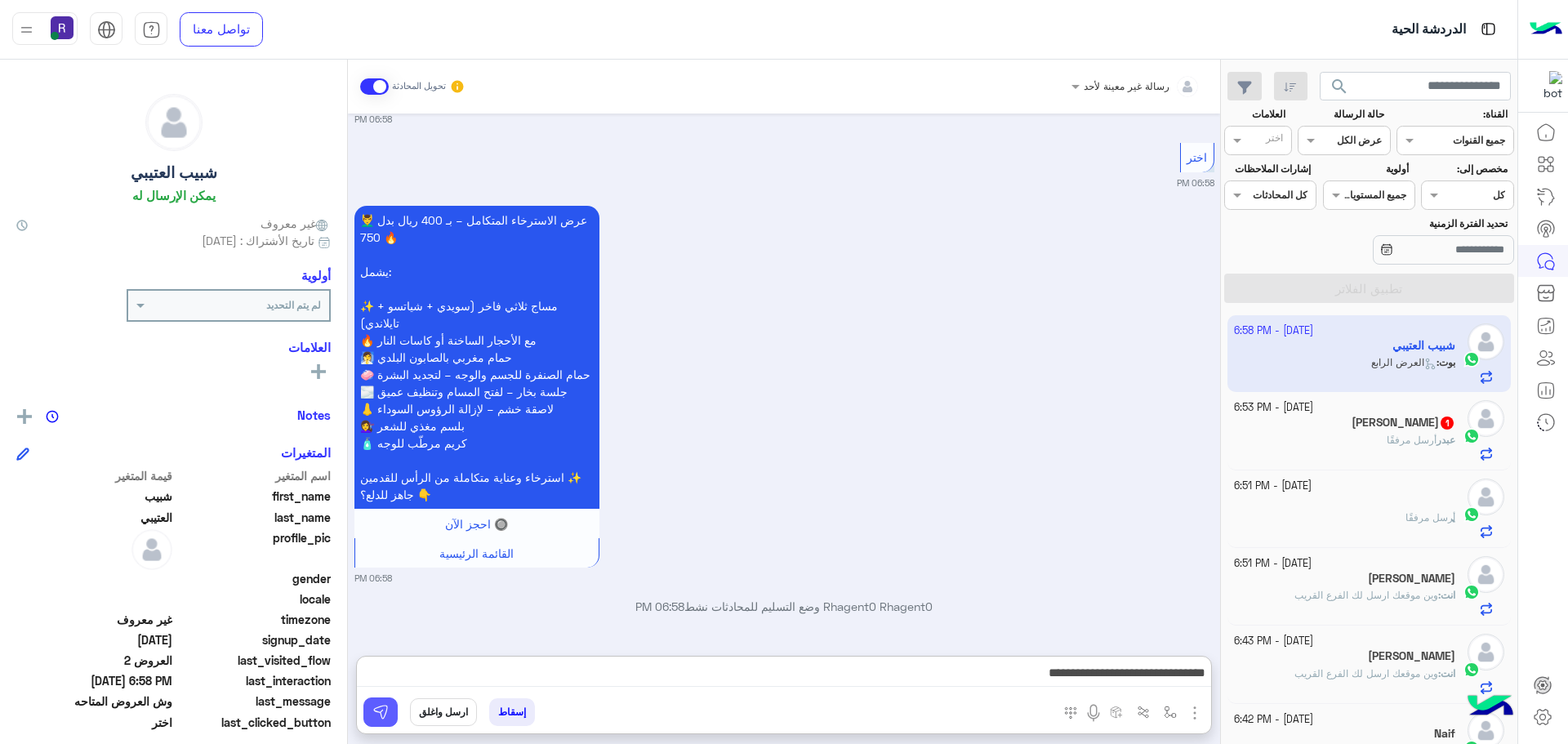
click at [384, 710] on img at bounding box center [381, 712] width 17 height 17
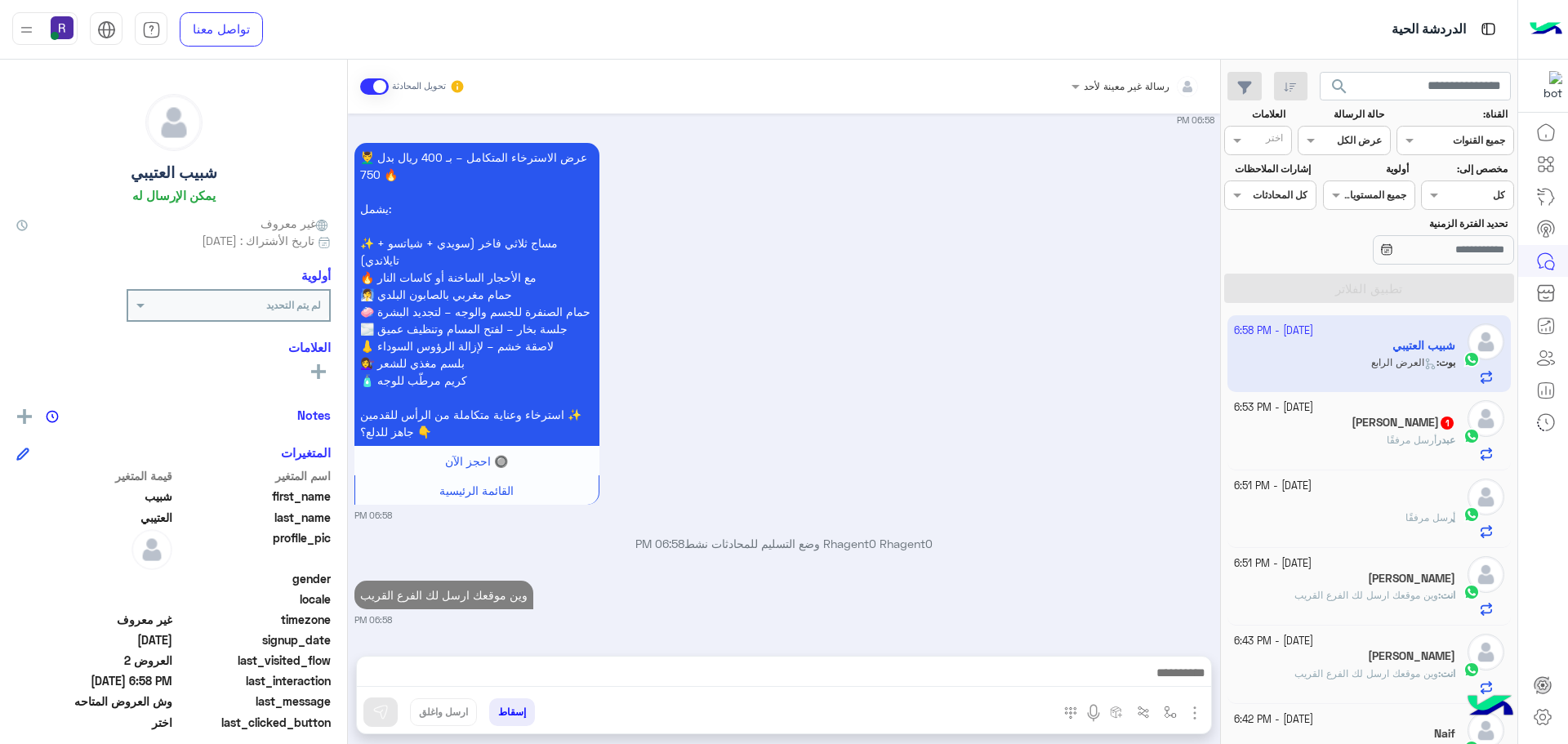
click at [1437, 428] on h5 "[PERSON_NAME] 1" at bounding box center [1403, 423] width 104 height 14
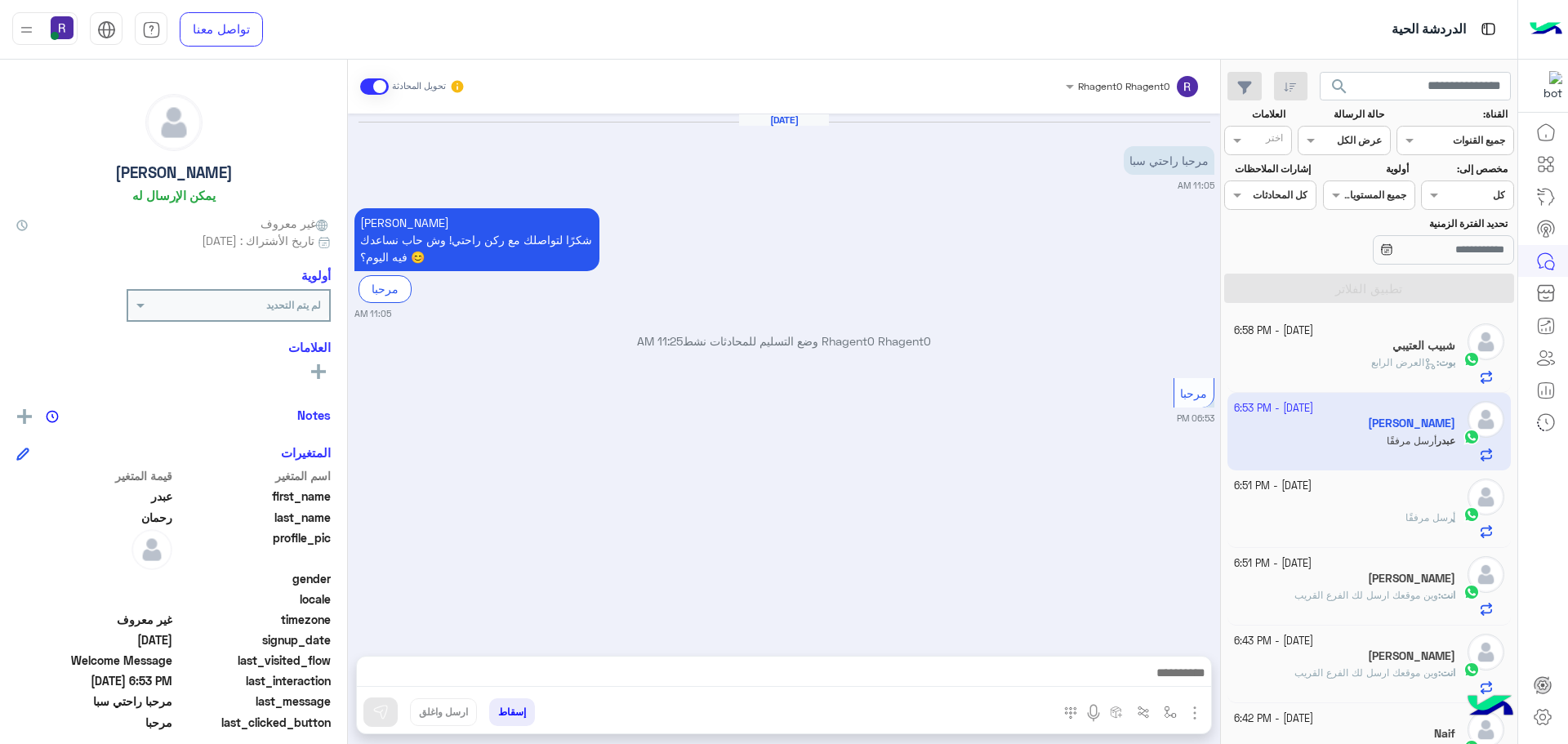
click at [1198, 707] on img "button" at bounding box center [1194, 713] width 19 height 19
click at [1154, 646] on span "المرفقات" at bounding box center [1153, 644] width 49 height 18
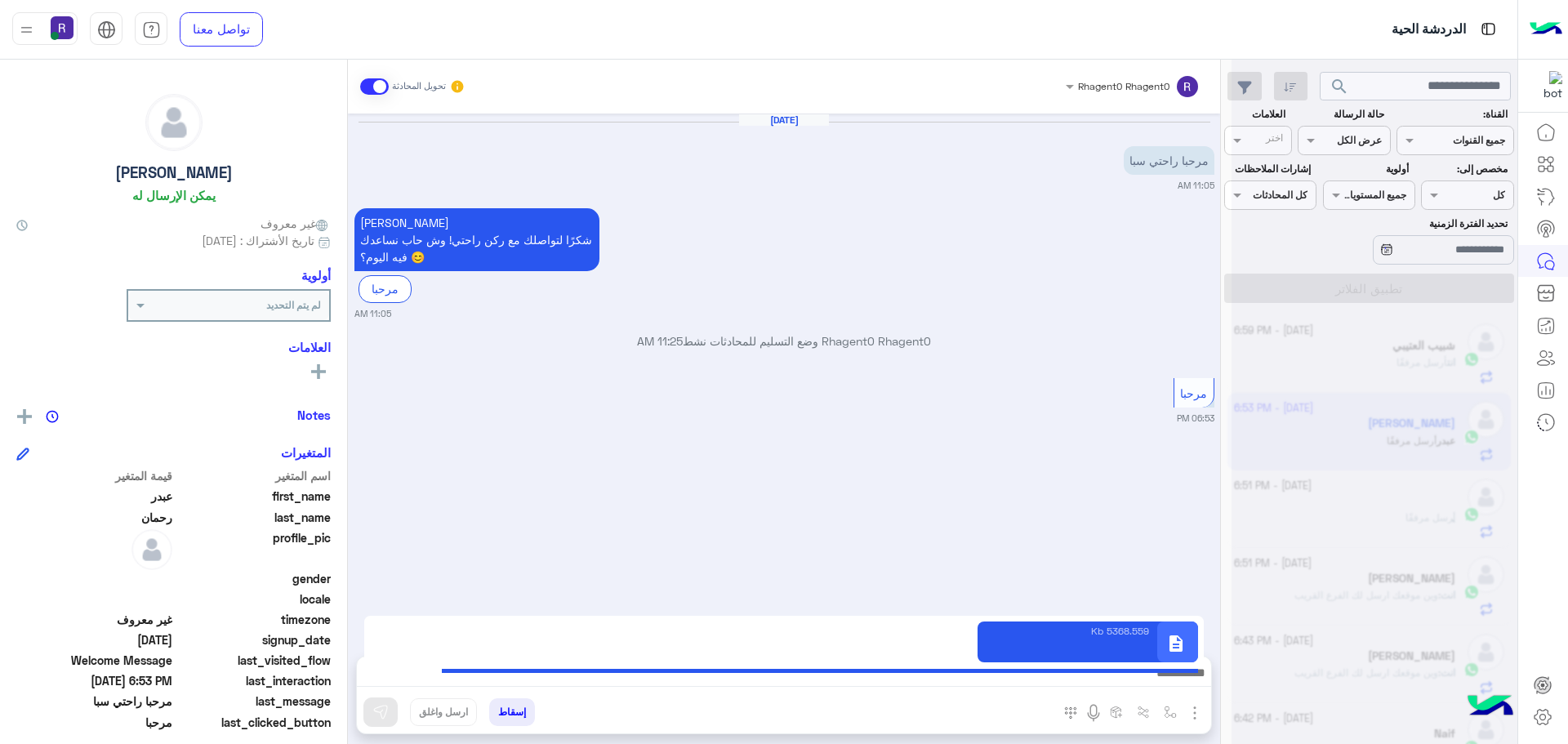
type textarea "**********"
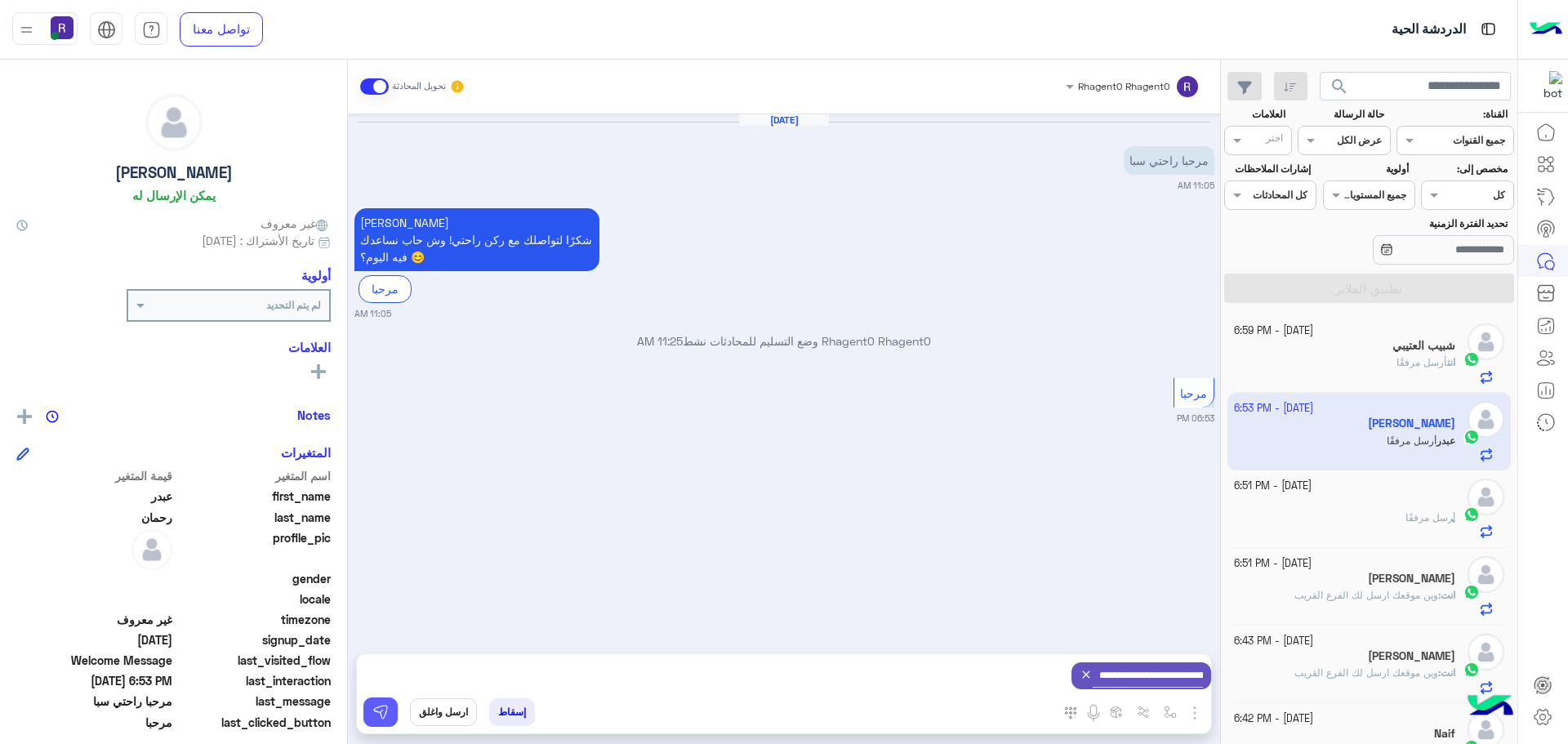
click at [389, 705] on button at bounding box center [380, 712] width 34 height 29
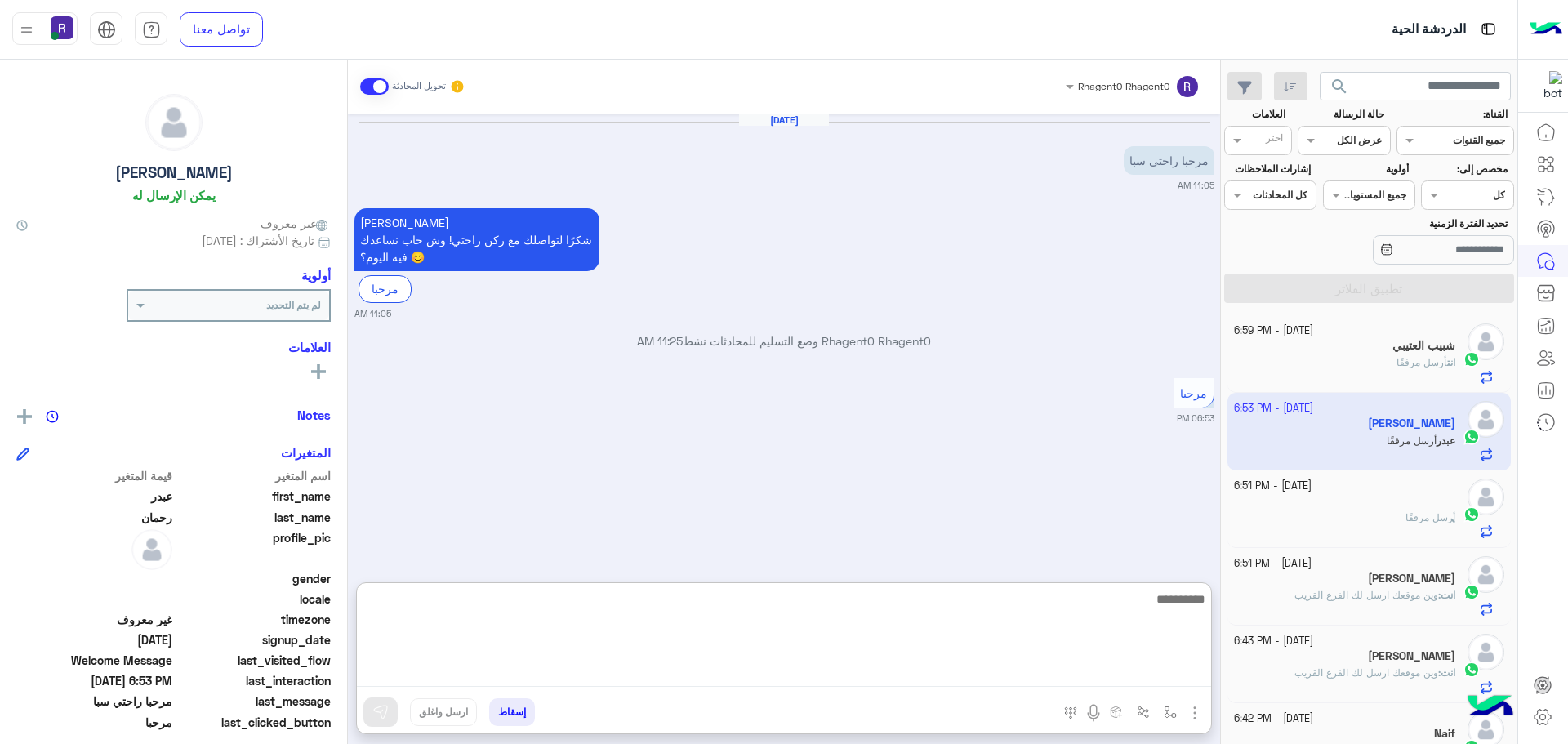
paste textarea "**********"
type textarea "**********"
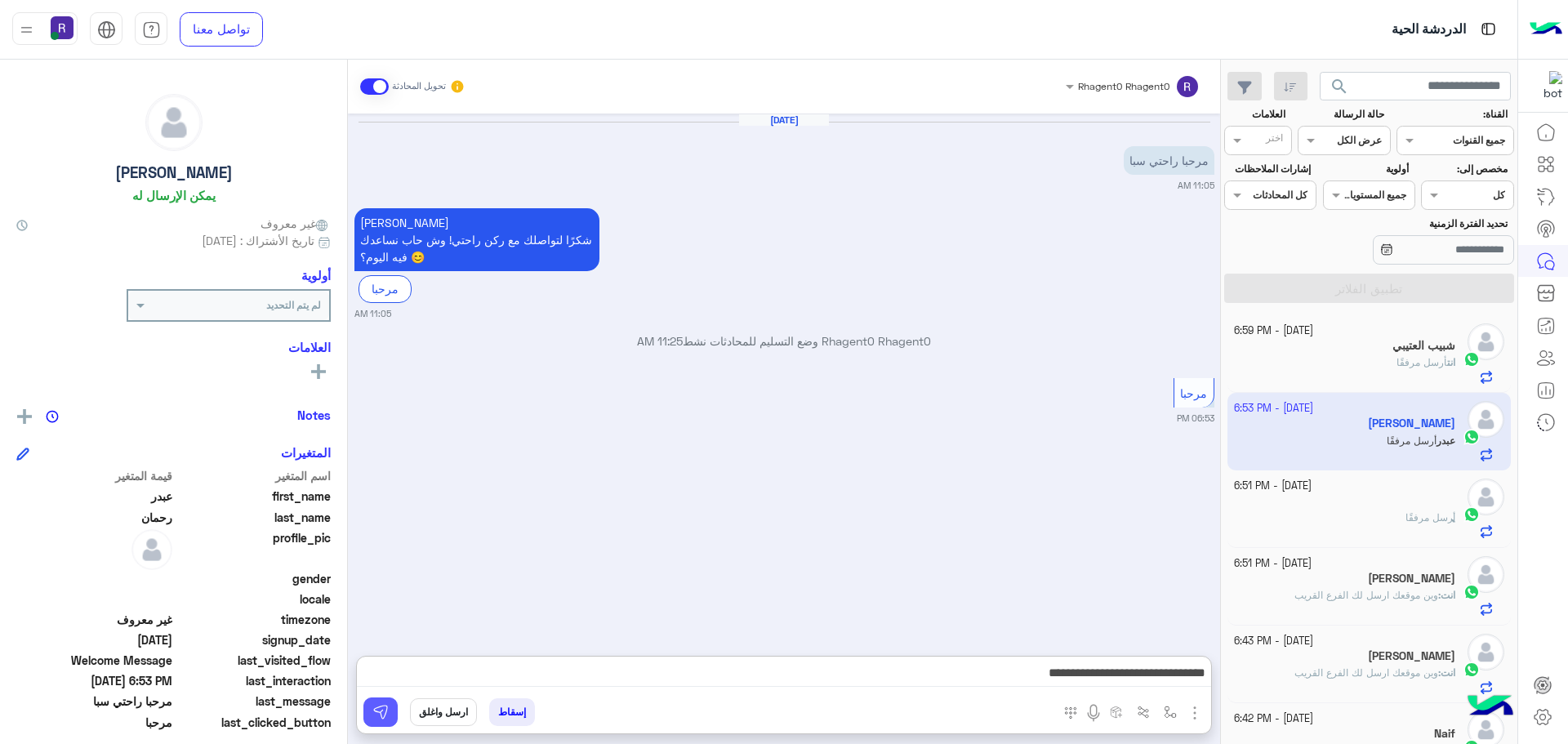
click at [383, 706] on img at bounding box center [381, 712] width 17 height 17
click at [1398, 367] on span "أرسل مرفقًا" at bounding box center [1421, 362] width 50 height 13
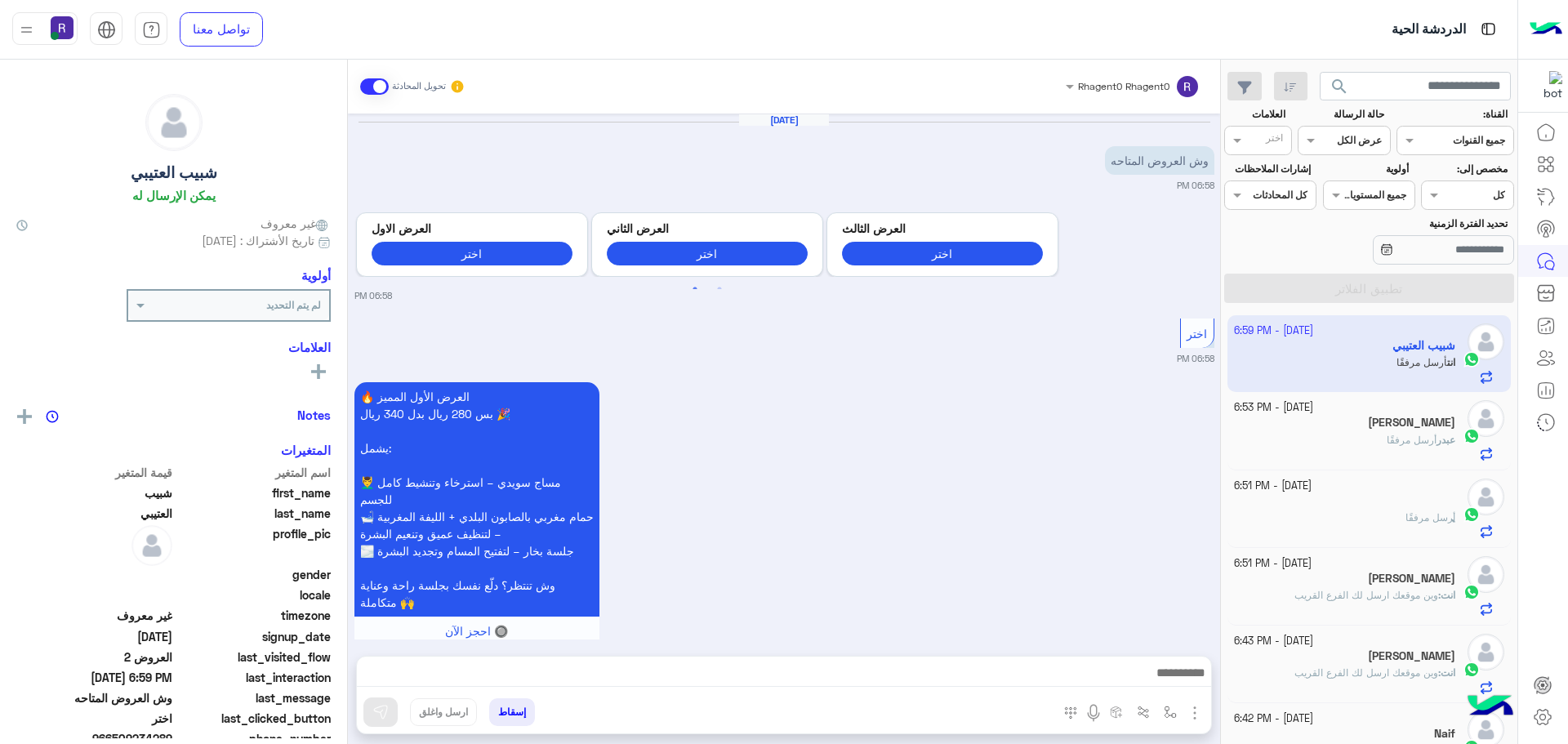
scroll to position [1225, 0]
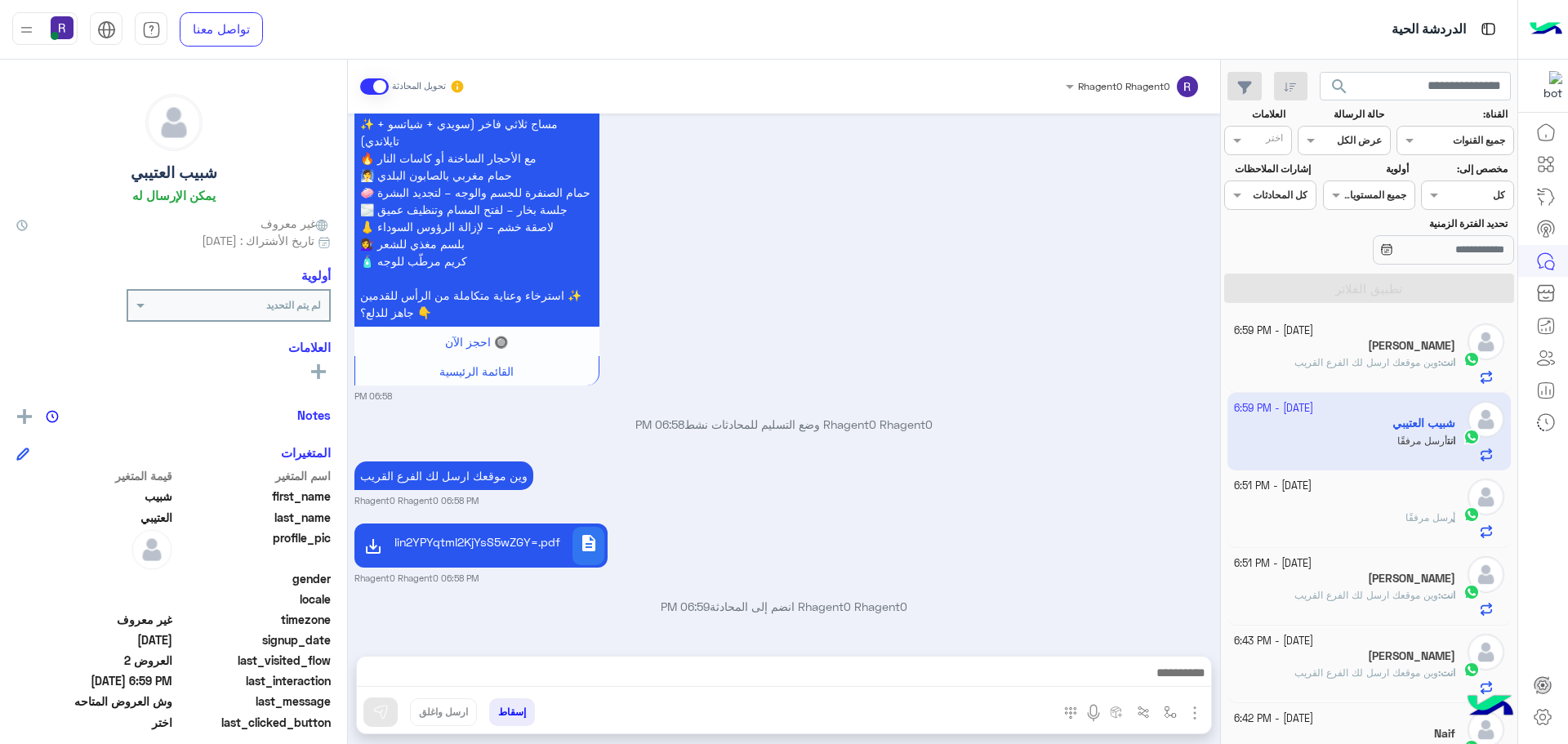
click at [1370, 362] on span "وين موقعك ارسل لك الفرع القريب" at bounding box center [1366, 362] width 144 height 13
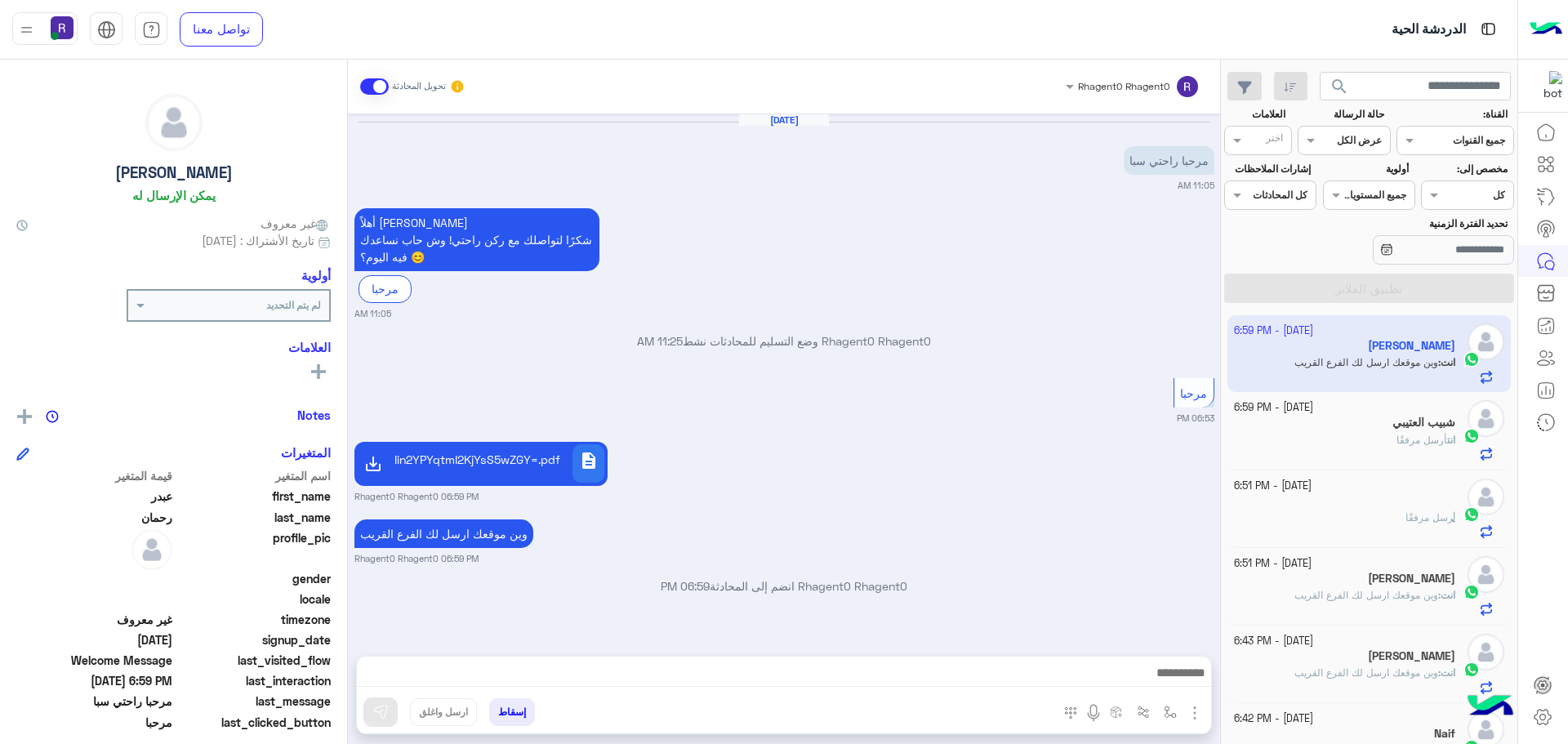
click at [1451, 436] on span "انت" at bounding box center [1451, 440] width 8 height 13
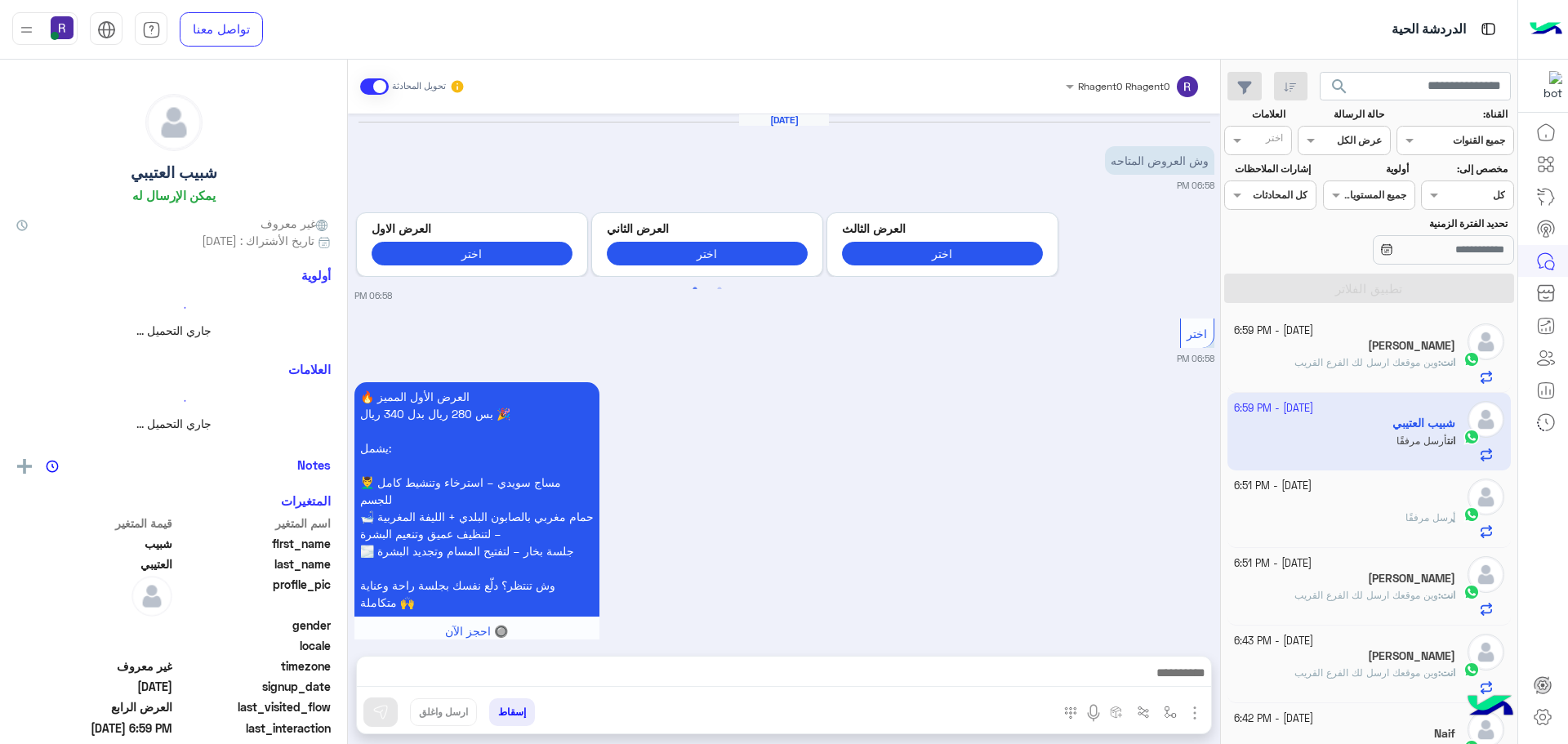
scroll to position [1225, 0]
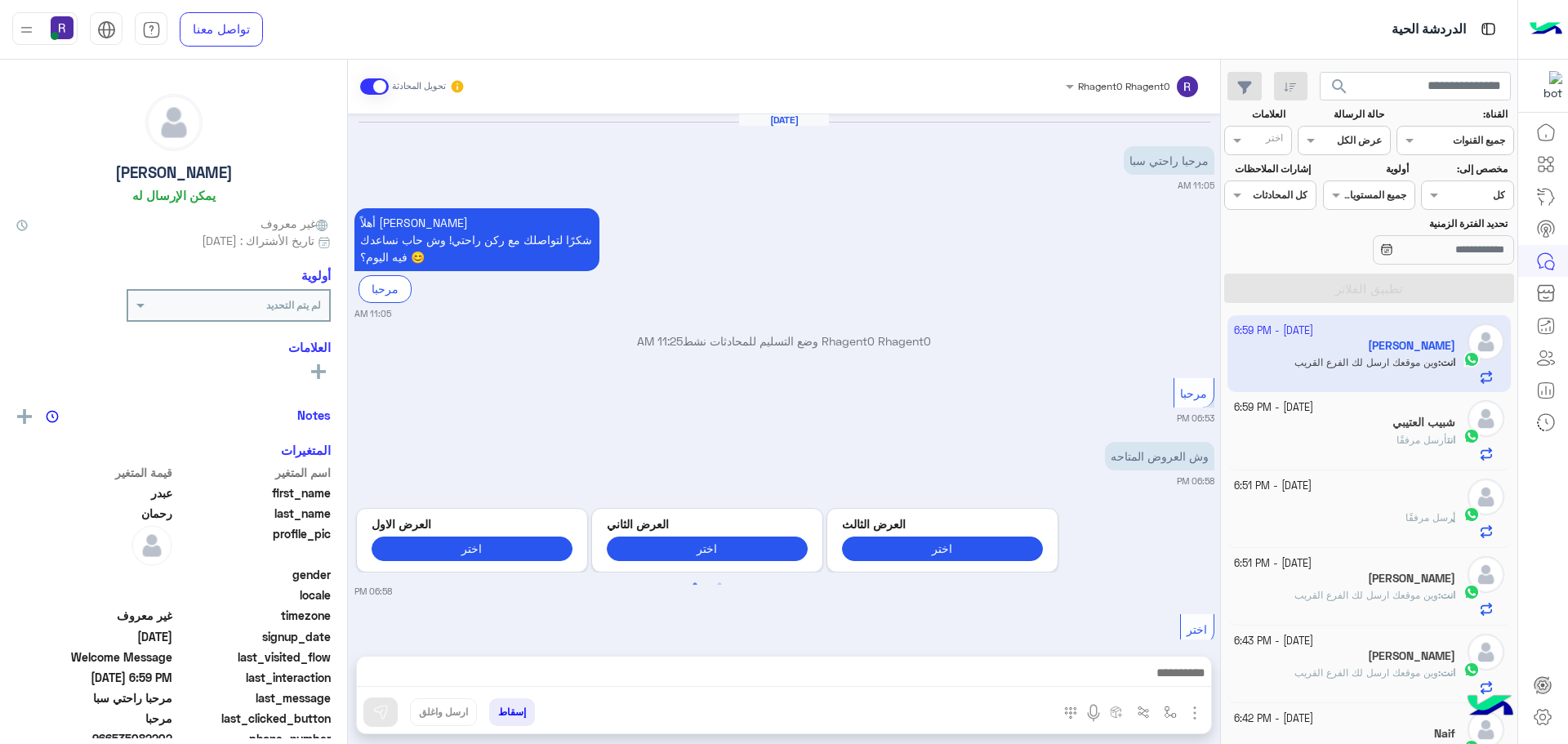
scroll to position [1703, 0]
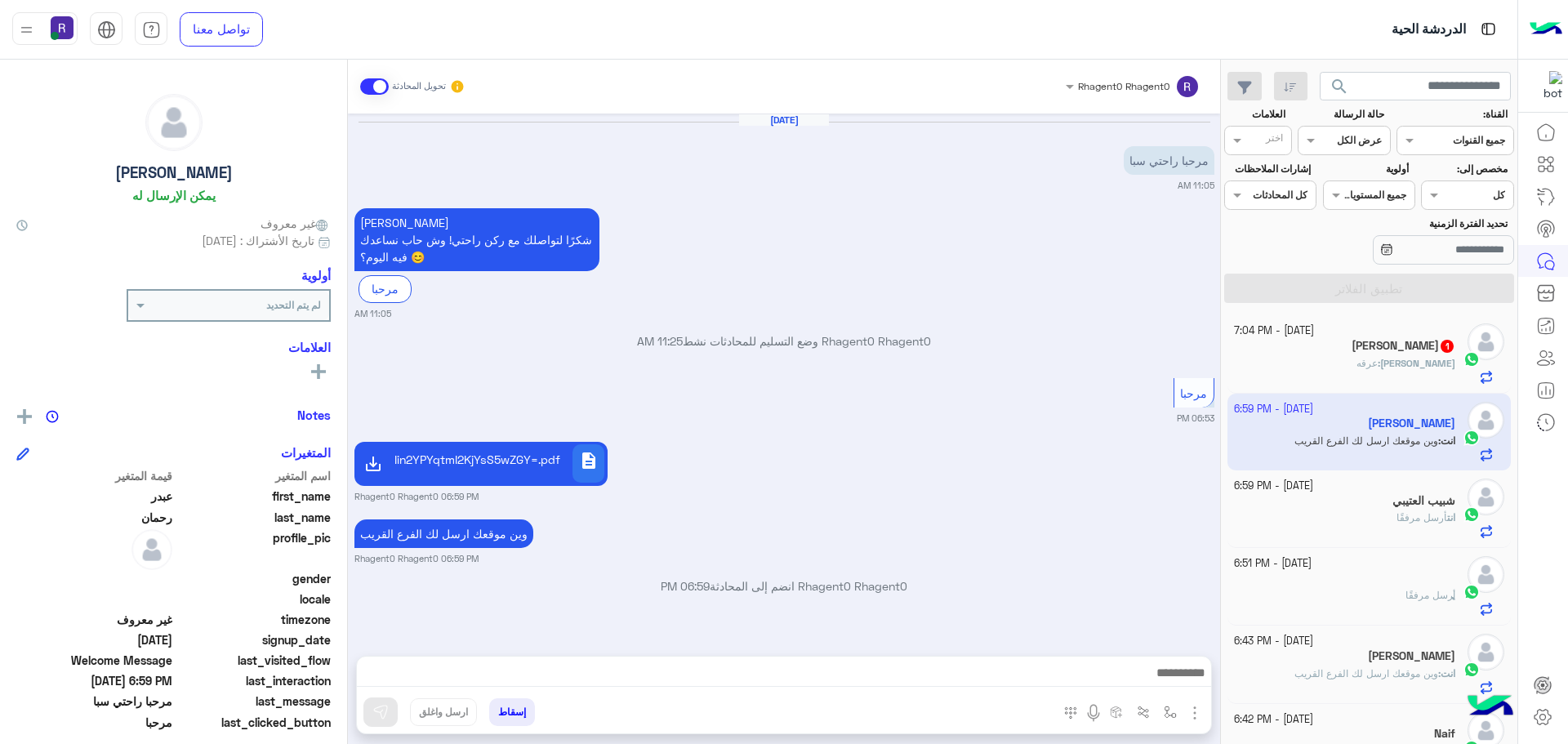
click at [1352, 346] on div "Aseem 1" at bounding box center [1345, 348] width 222 height 17
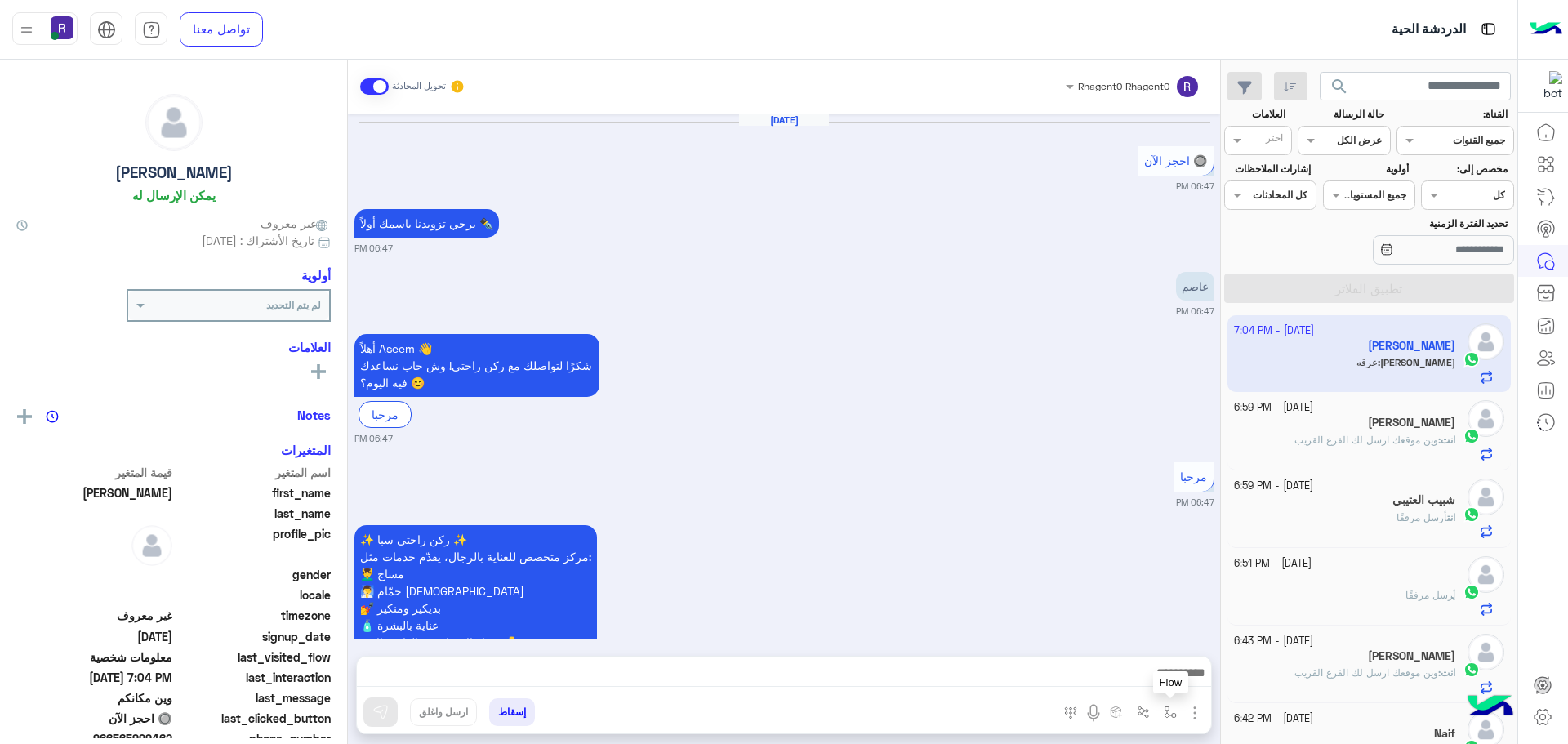
scroll to position [1218, 0]
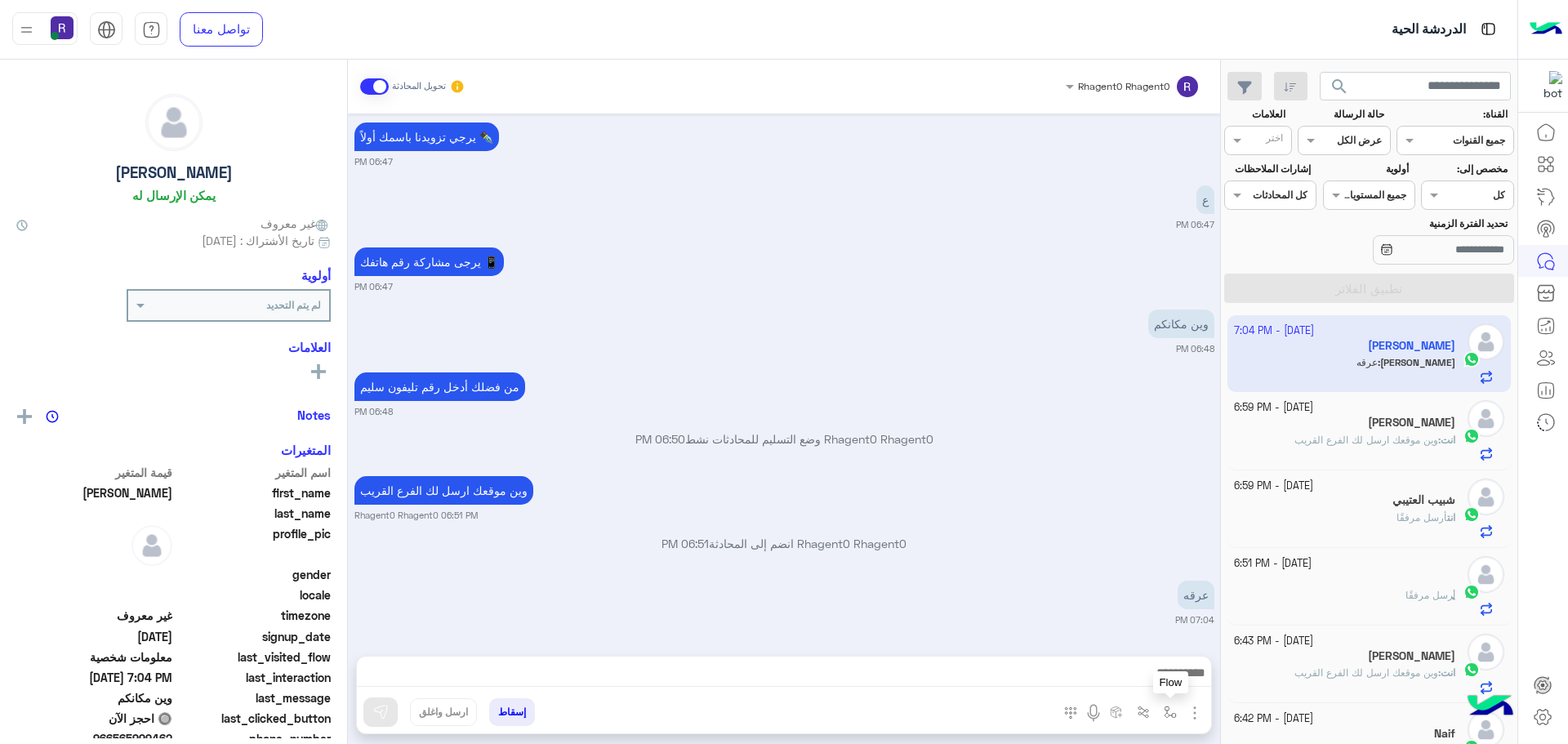
click at [1170, 712] on img "button" at bounding box center [1170, 712] width 13 height 13
click at [1143, 669] on input "text" at bounding box center [1133, 673] width 83 height 15
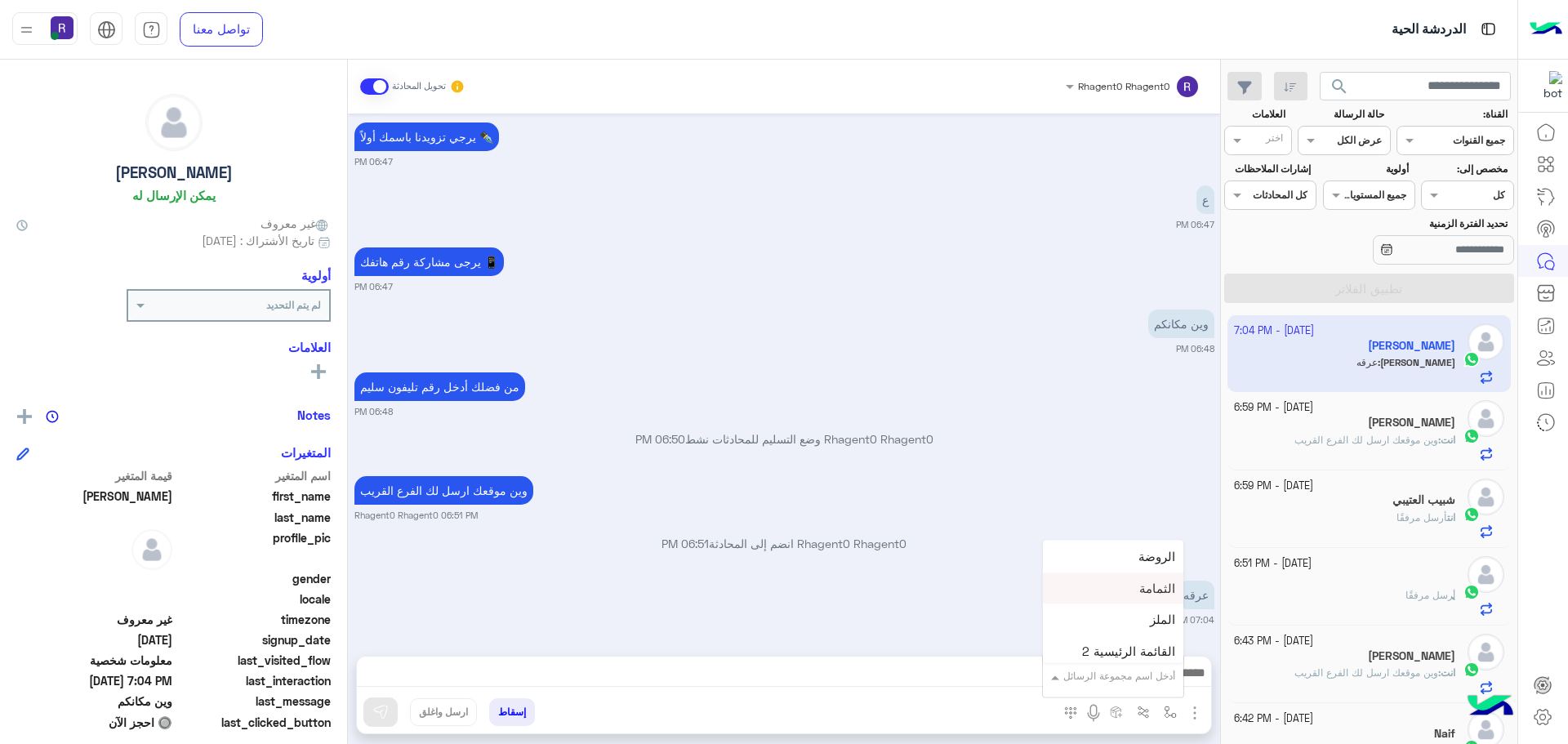
scroll to position [1144, 0]
click at [1124, 585] on div "لبن" at bounding box center [1113, 576] width 141 height 32
type textarea "***"
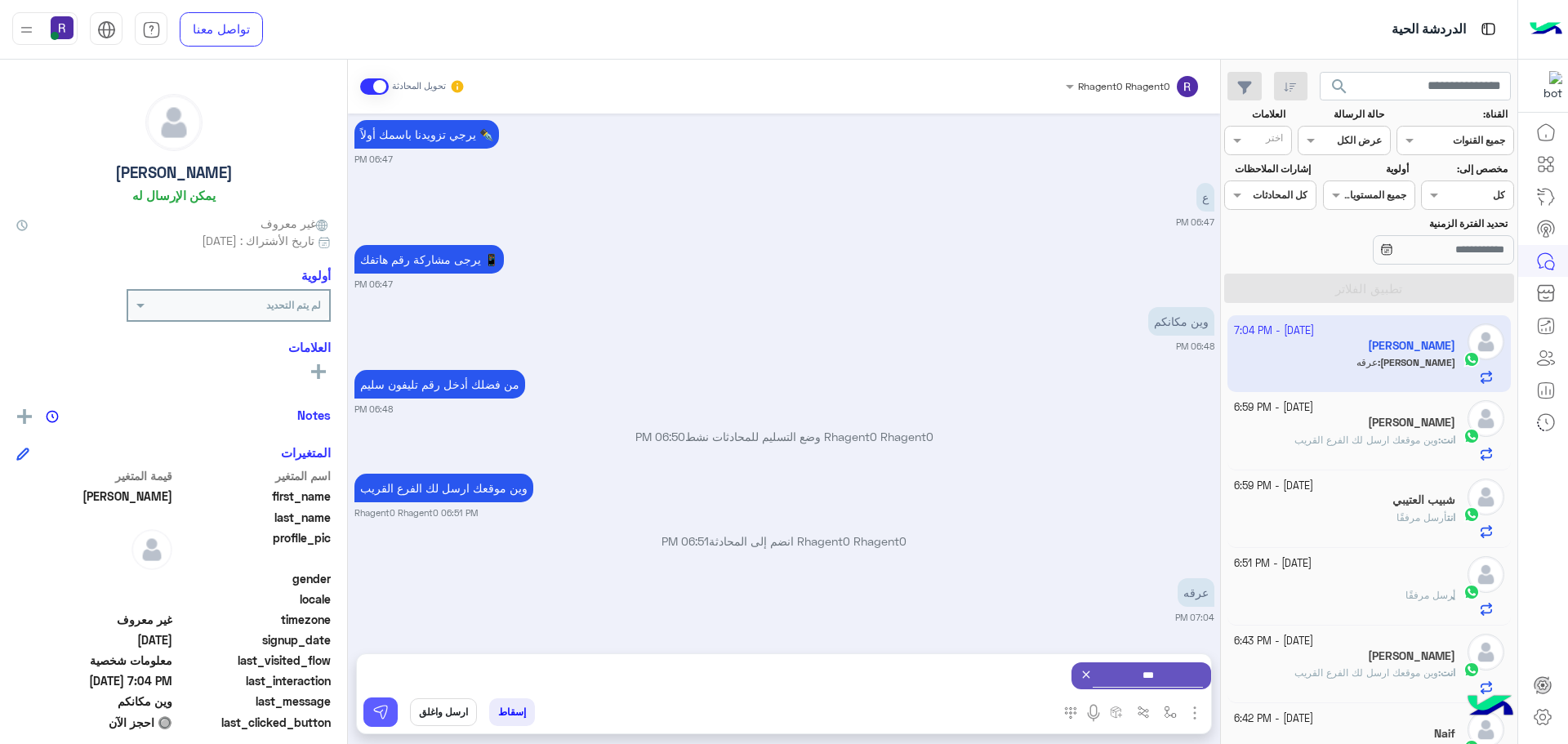
click at [378, 712] on img at bounding box center [381, 712] width 17 height 17
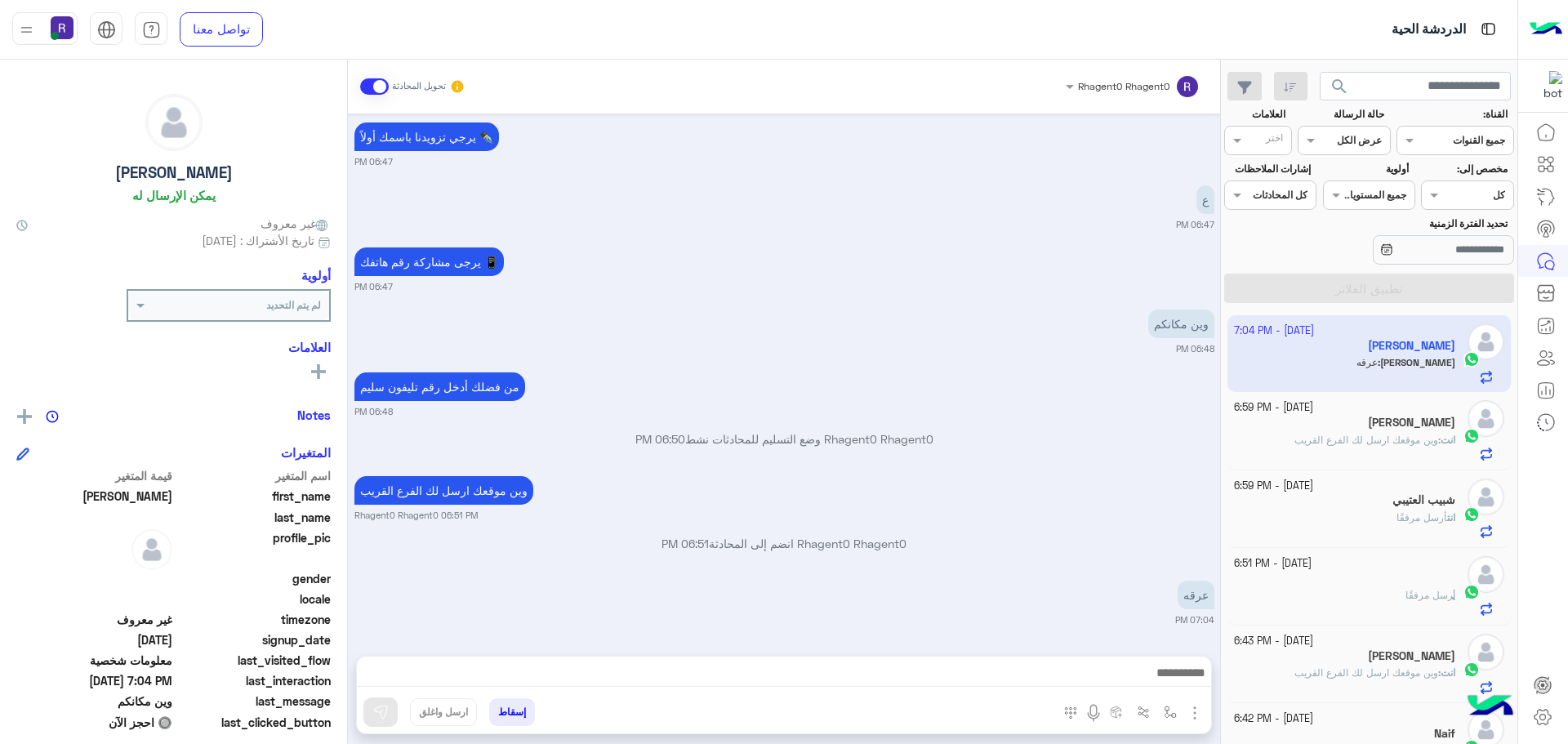
scroll to position [1373, 0]
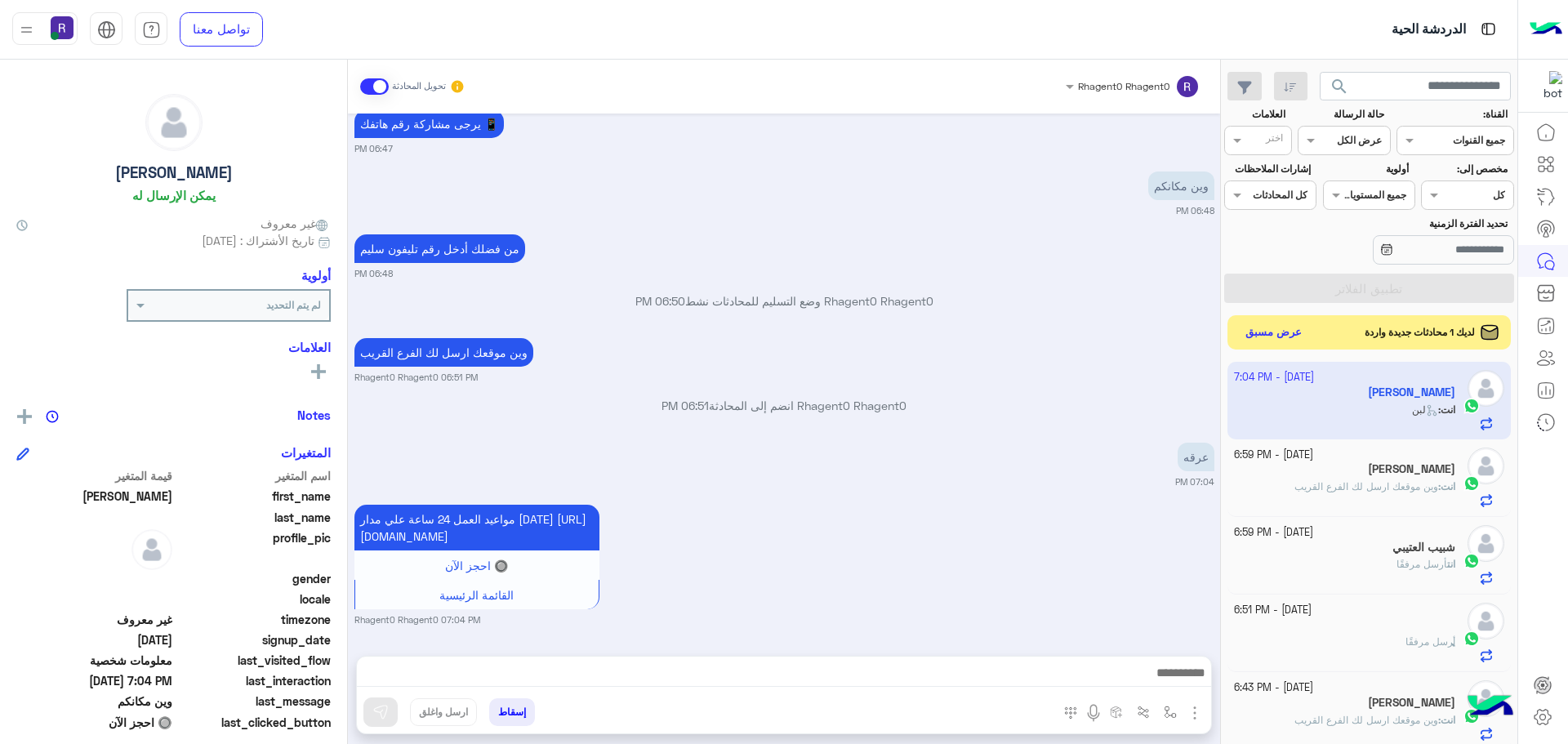
click at [1258, 334] on button "عرض مسبق" at bounding box center [1274, 332] width 69 height 22
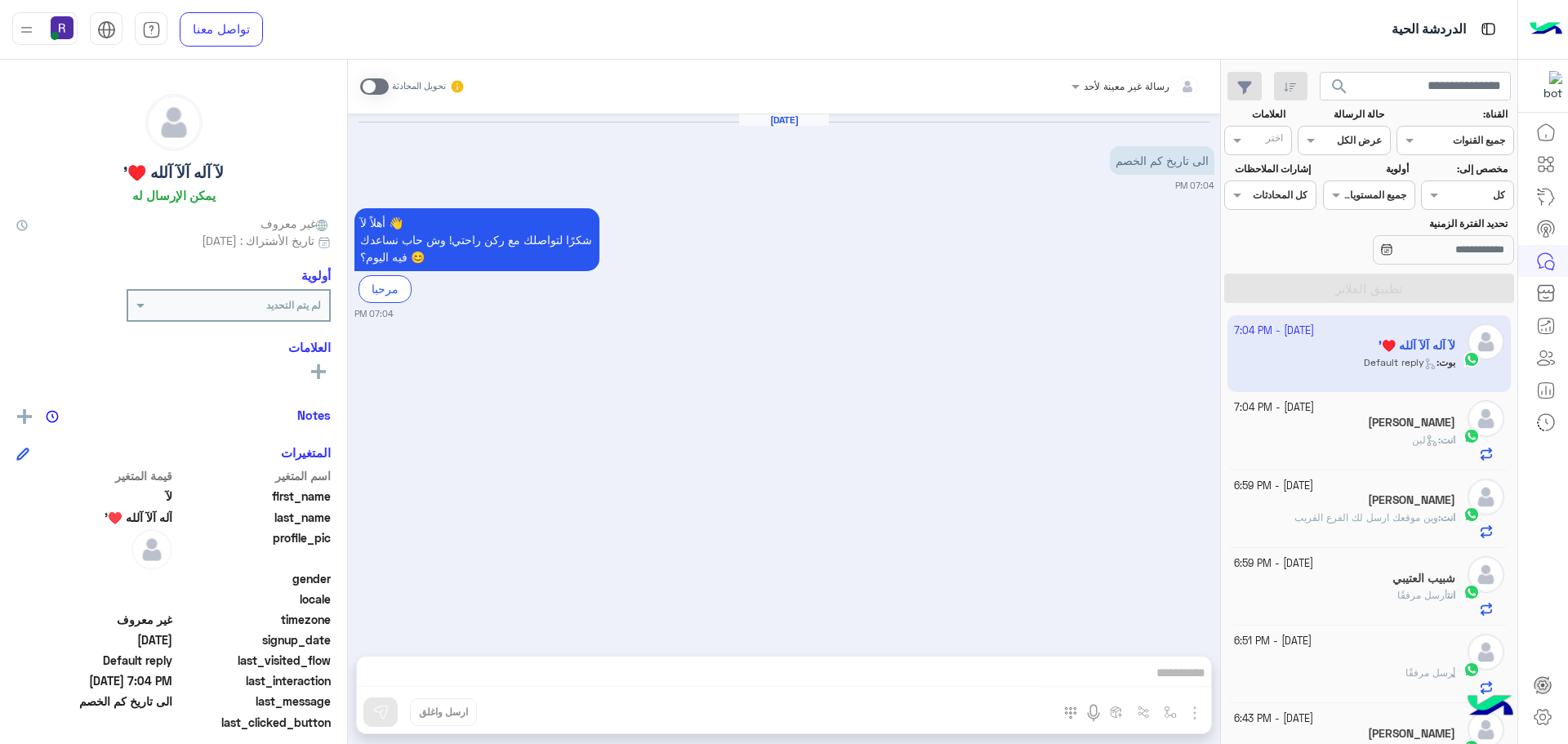
click at [386, 85] on span at bounding box center [374, 86] width 28 height 17
click at [1195, 715] on img "button" at bounding box center [1194, 713] width 19 height 19
click at [1152, 648] on span "المرفقات" at bounding box center [1153, 644] width 49 height 18
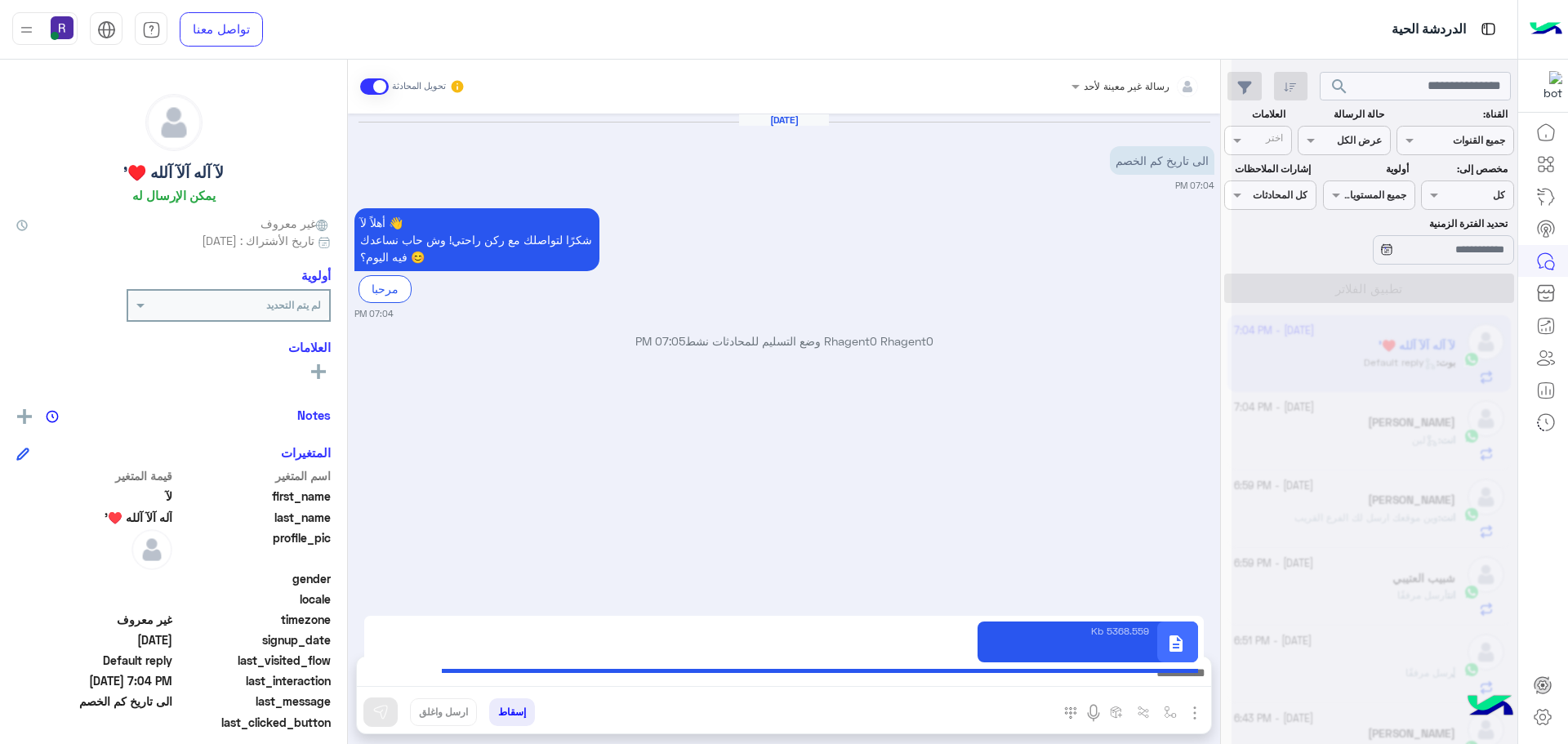
type textarea "**********"
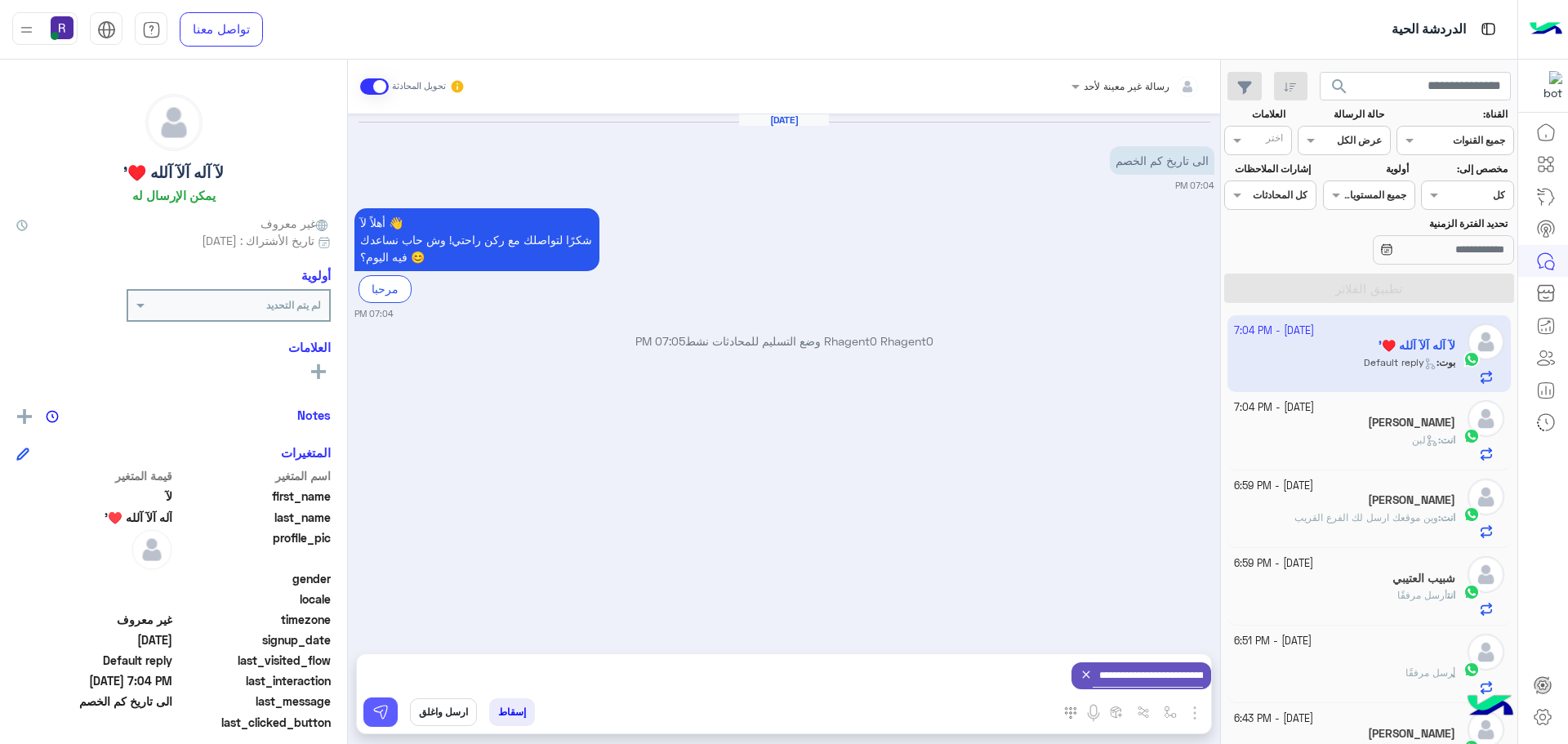
click at [384, 715] on img at bounding box center [381, 712] width 17 height 17
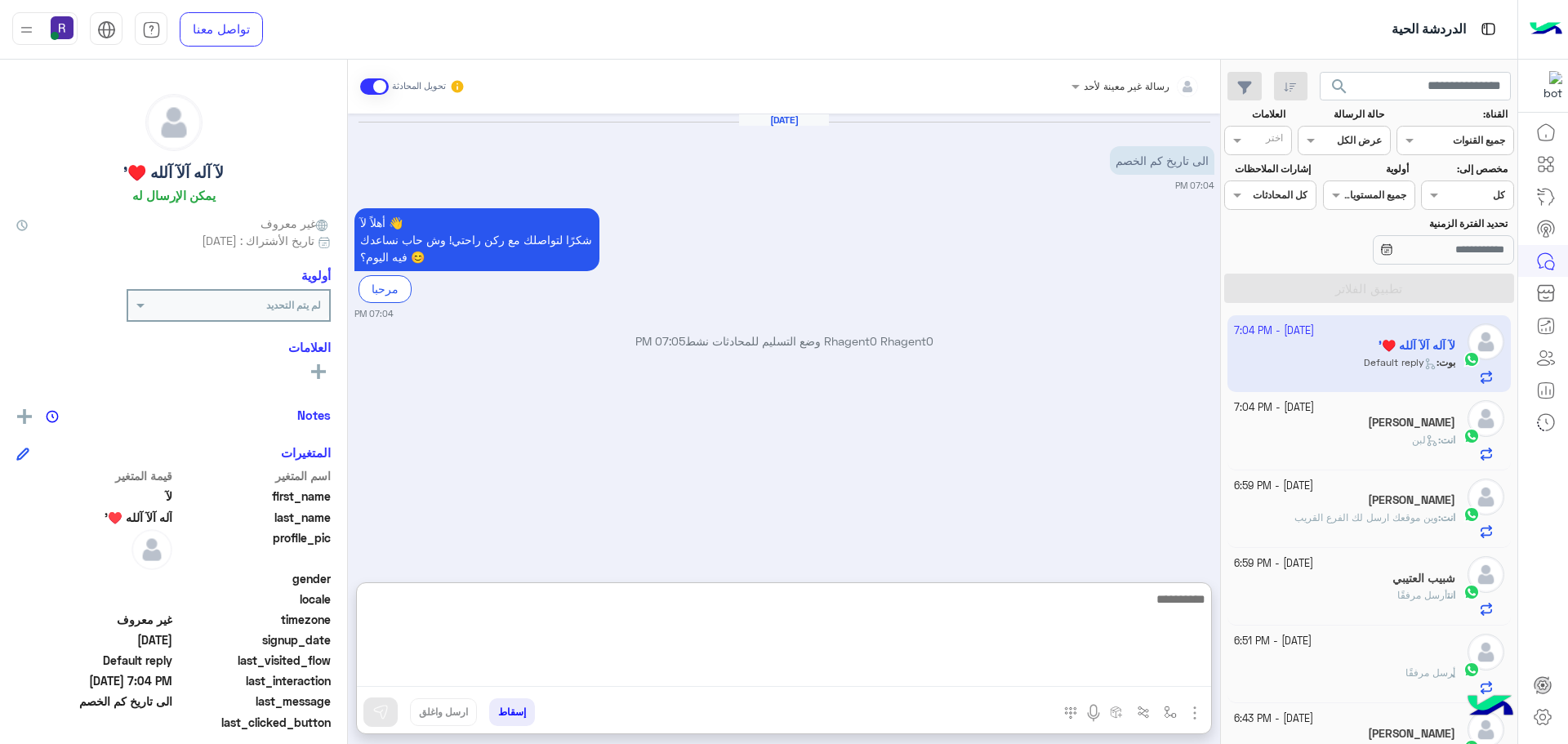
paste textarea "**********"
type textarea "**********"
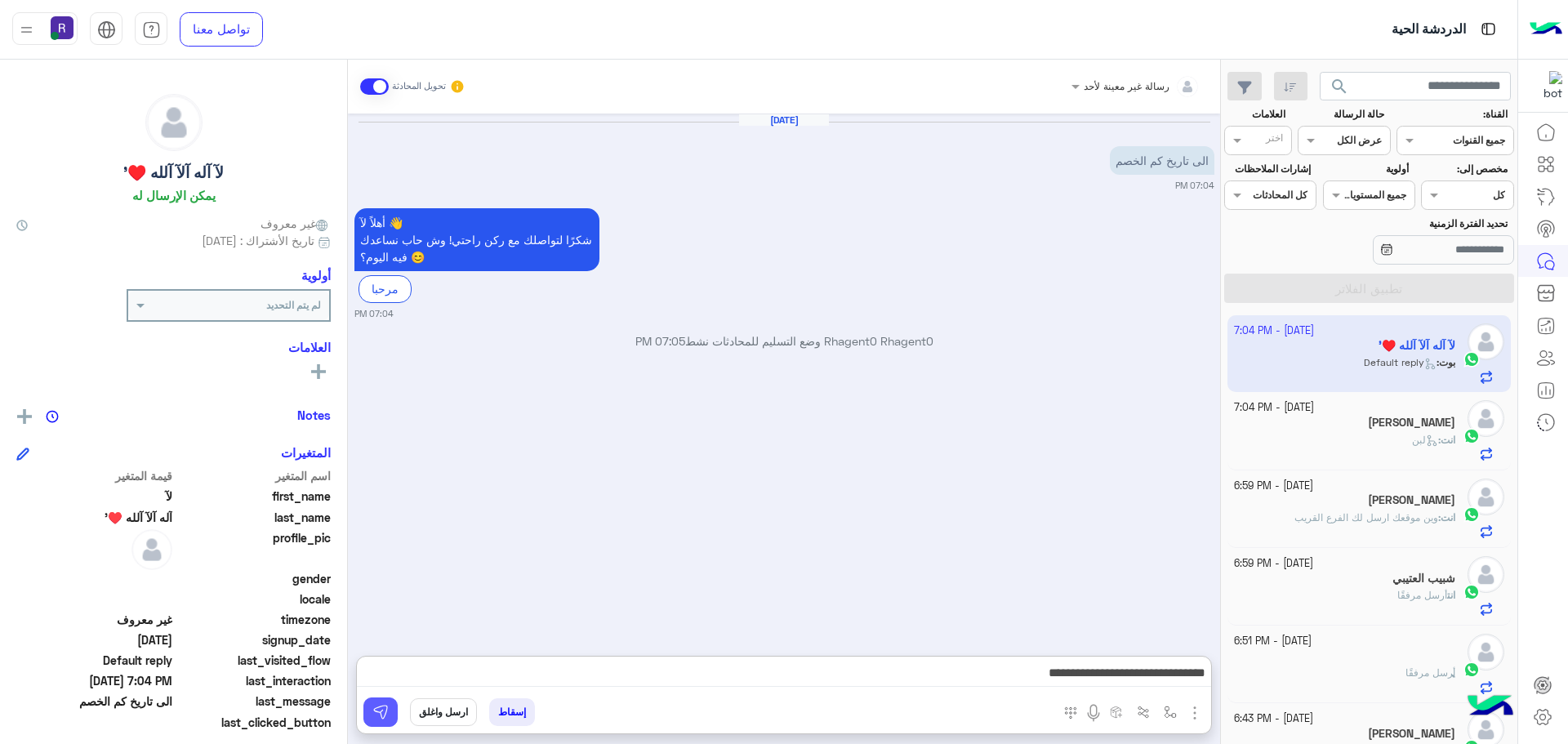
click at [386, 709] on img at bounding box center [381, 712] width 17 height 17
click at [1319, 433] on div "انت : لبن" at bounding box center [1345, 447] width 222 height 28
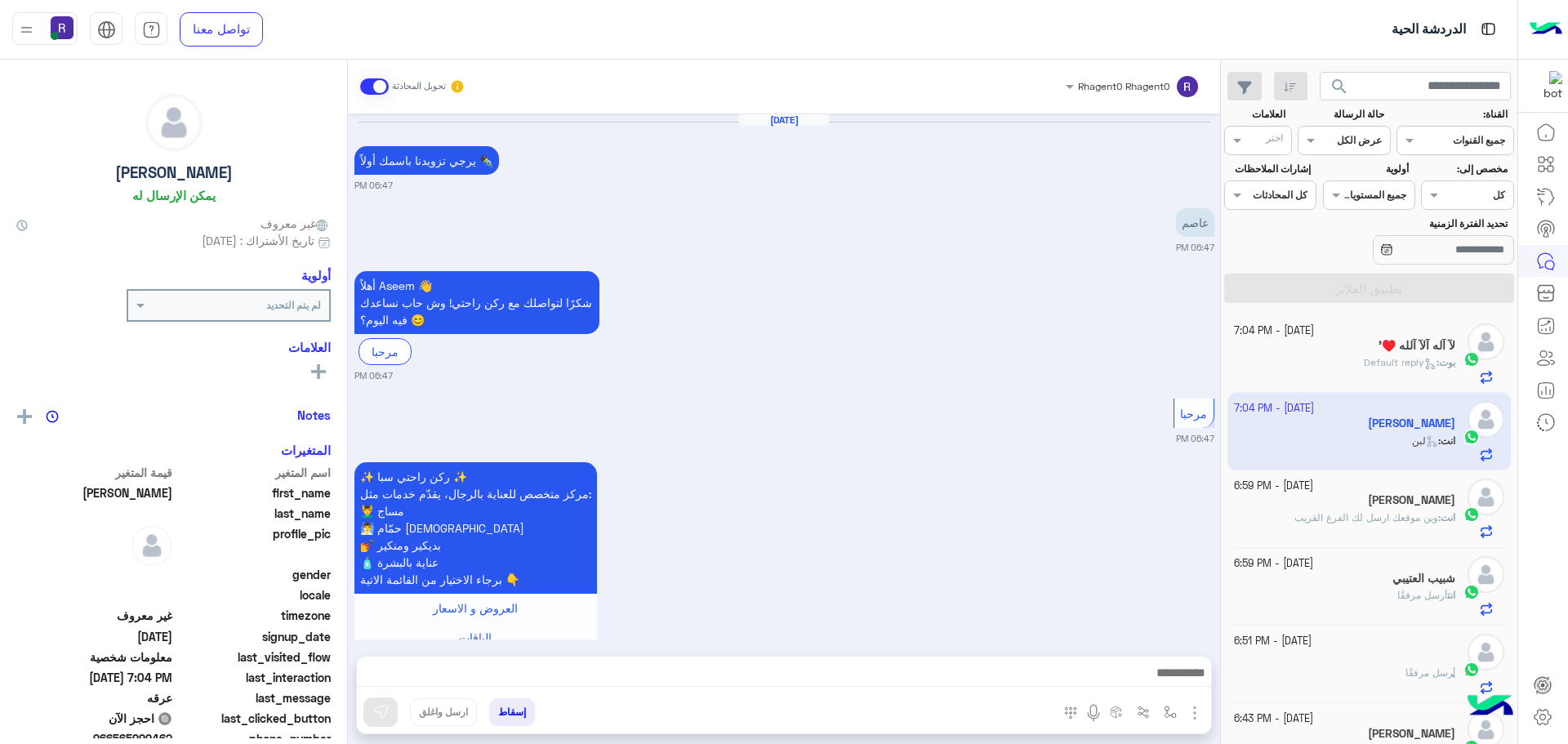
scroll to position [1310, 0]
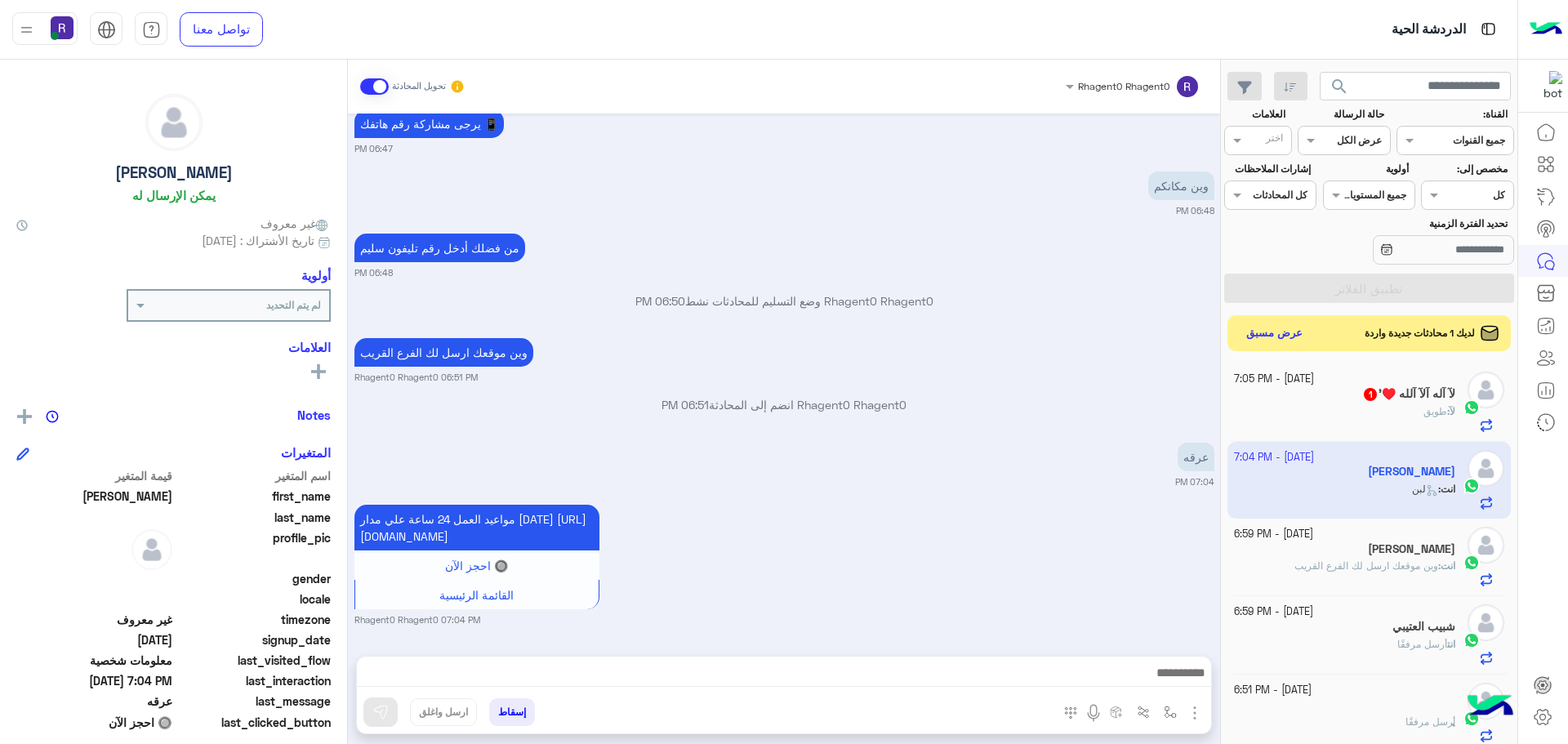
click at [1367, 423] on div "لآ : طويق" at bounding box center [1345, 418] width 222 height 28
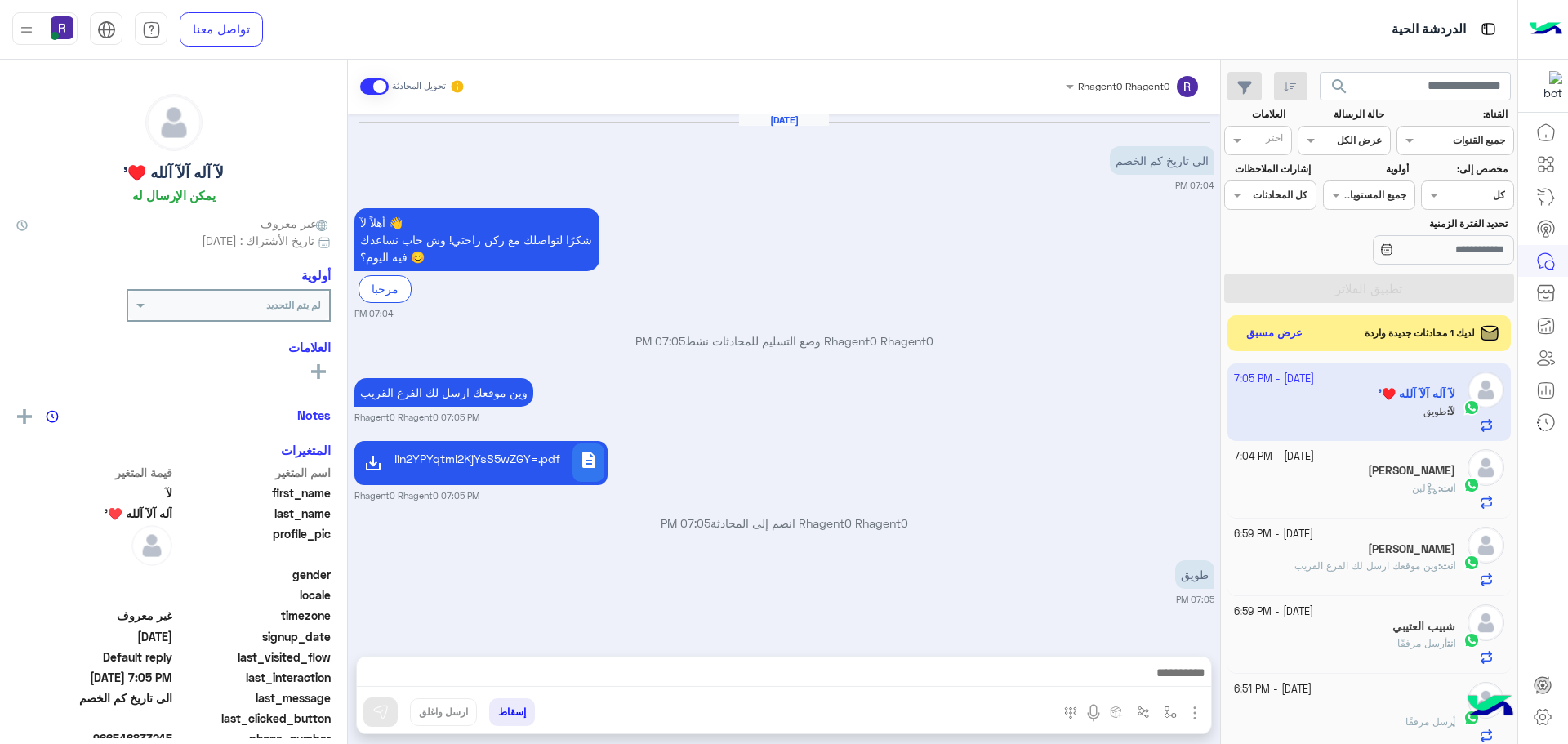
click at [1192, 713] on img "button" at bounding box center [1194, 713] width 19 height 19
click at [1164, 707] on img "button" at bounding box center [1170, 712] width 13 height 13
click at [1147, 686] on div "أدخل اسم مجموعة الرسائل" at bounding box center [1113, 676] width 141 height 29
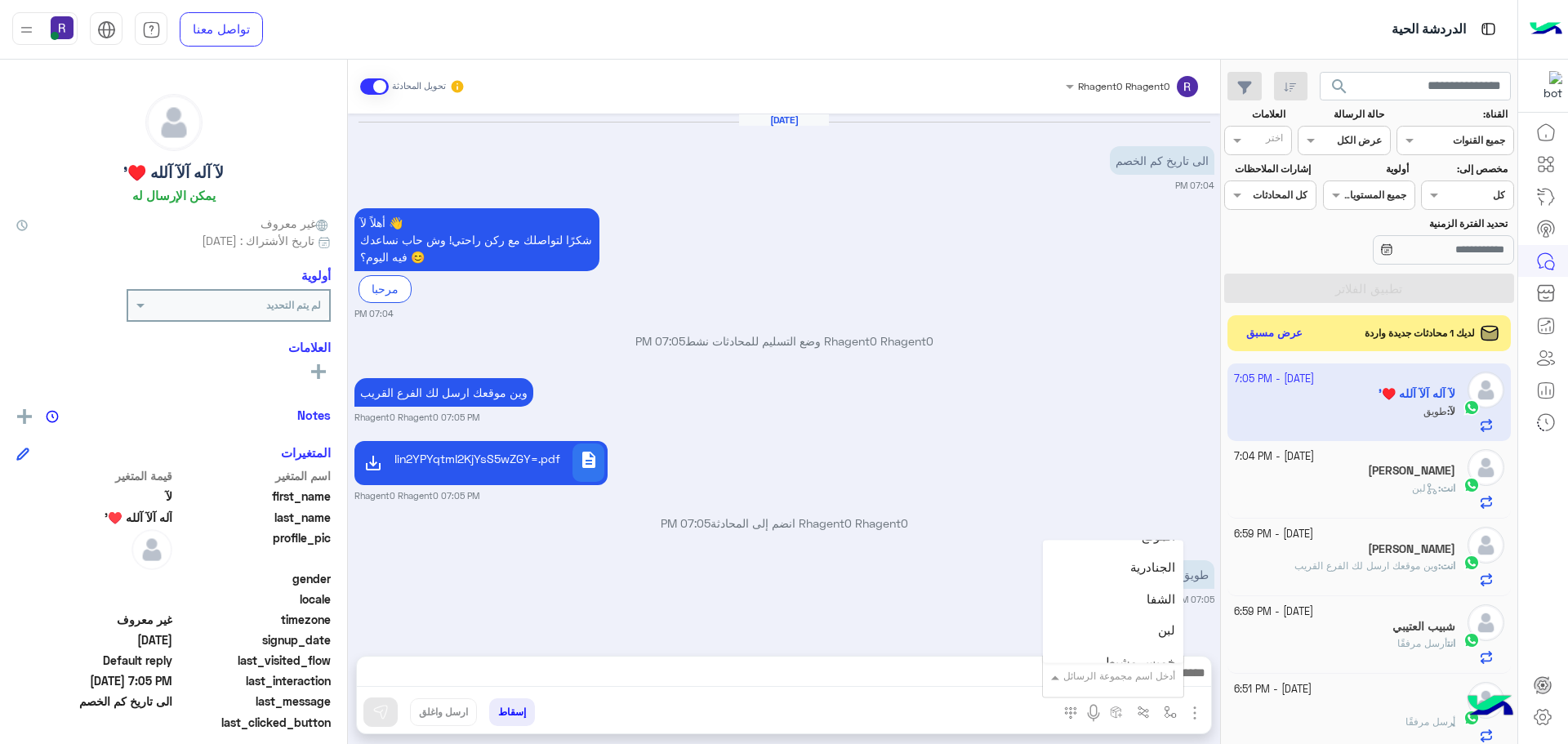
scroll to position [1144, 0]
click at [1144, 584] on div "لبن" at bounding box center [1113, 576] width 141 height 32
type textarea "***"
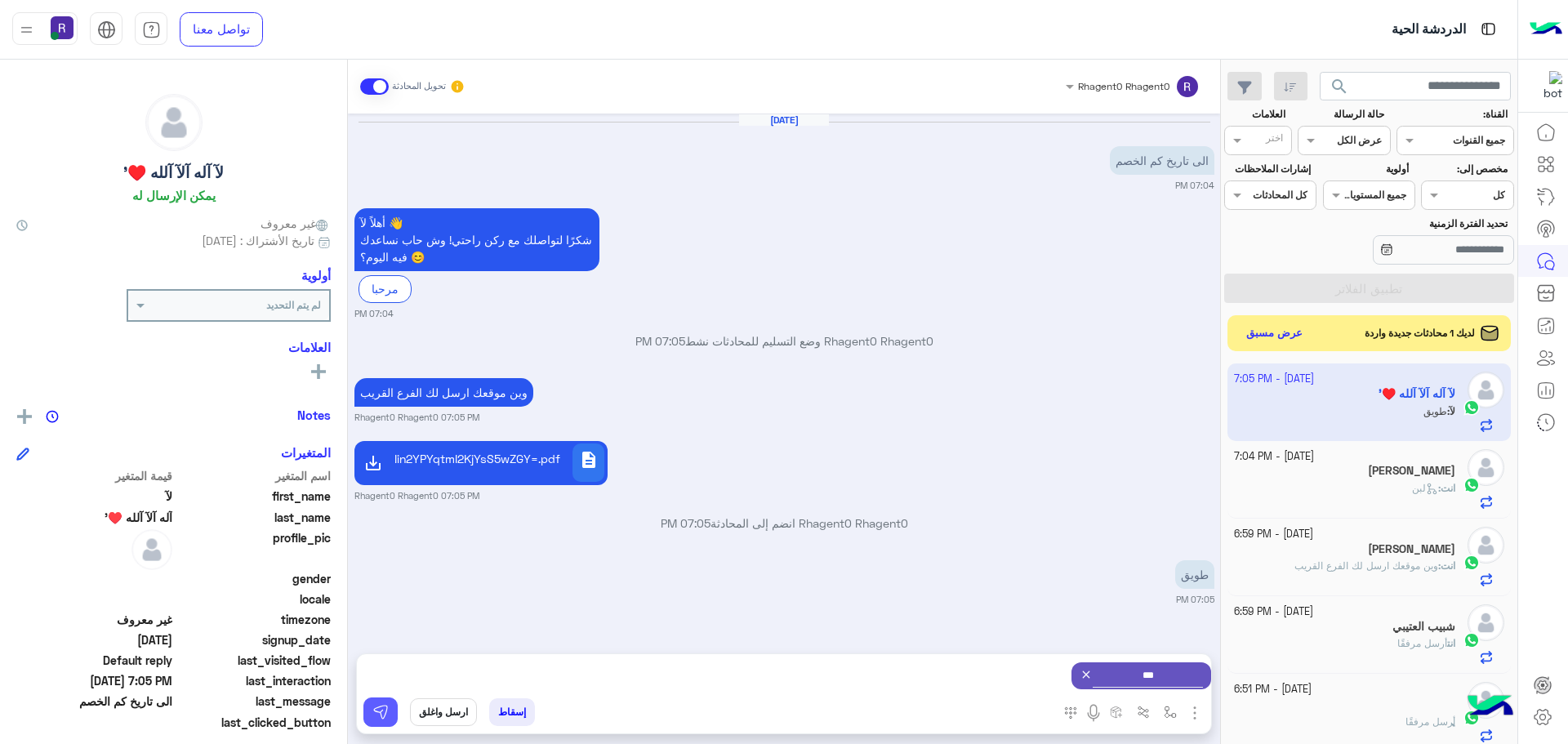
click at [383, 702] on button at bounding box center [380, 712] width 34 height 29
click at [1256, 335] on button "عرض مسبق" at bounding box center [1274, 332] width 69 height 22
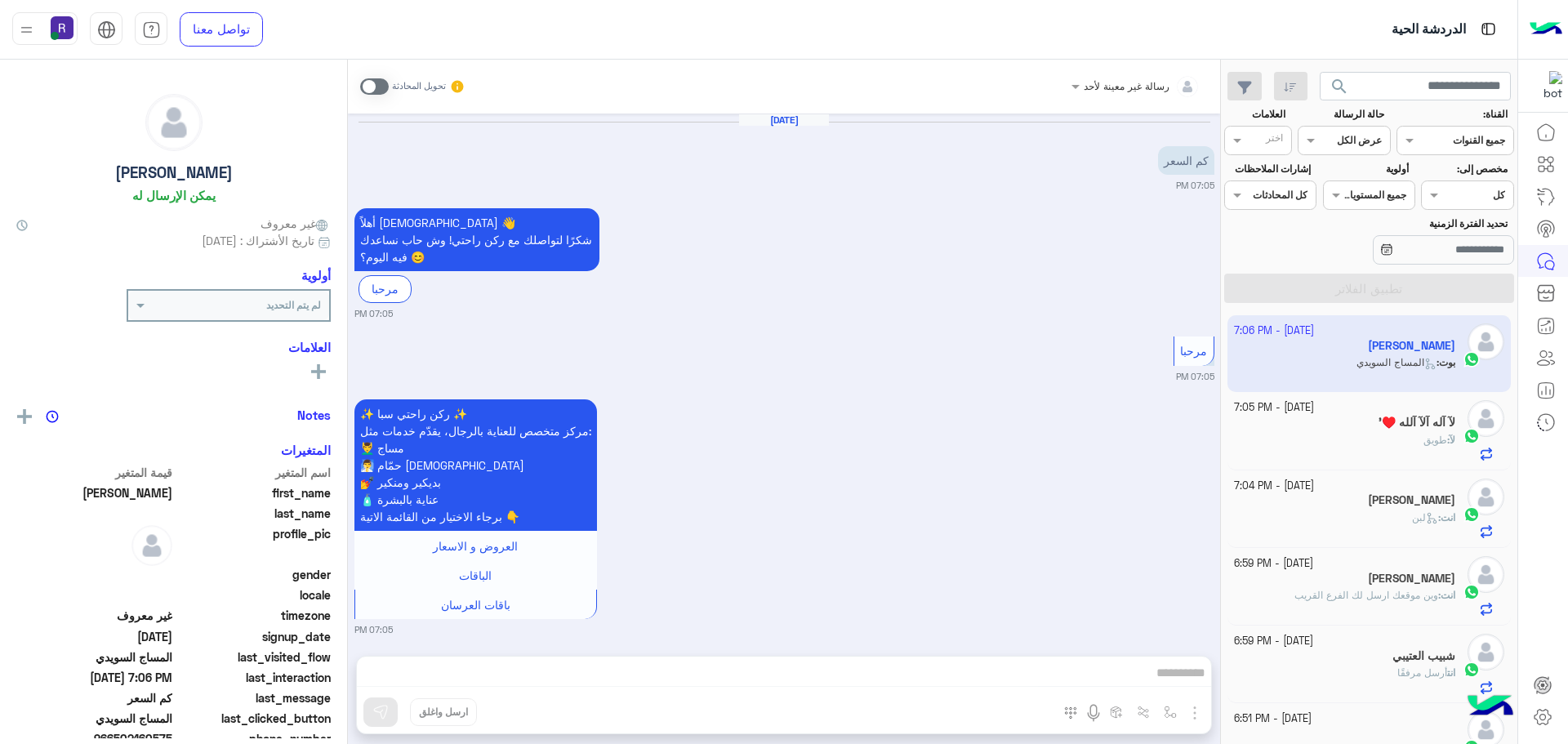
scroll to position [509, 0]
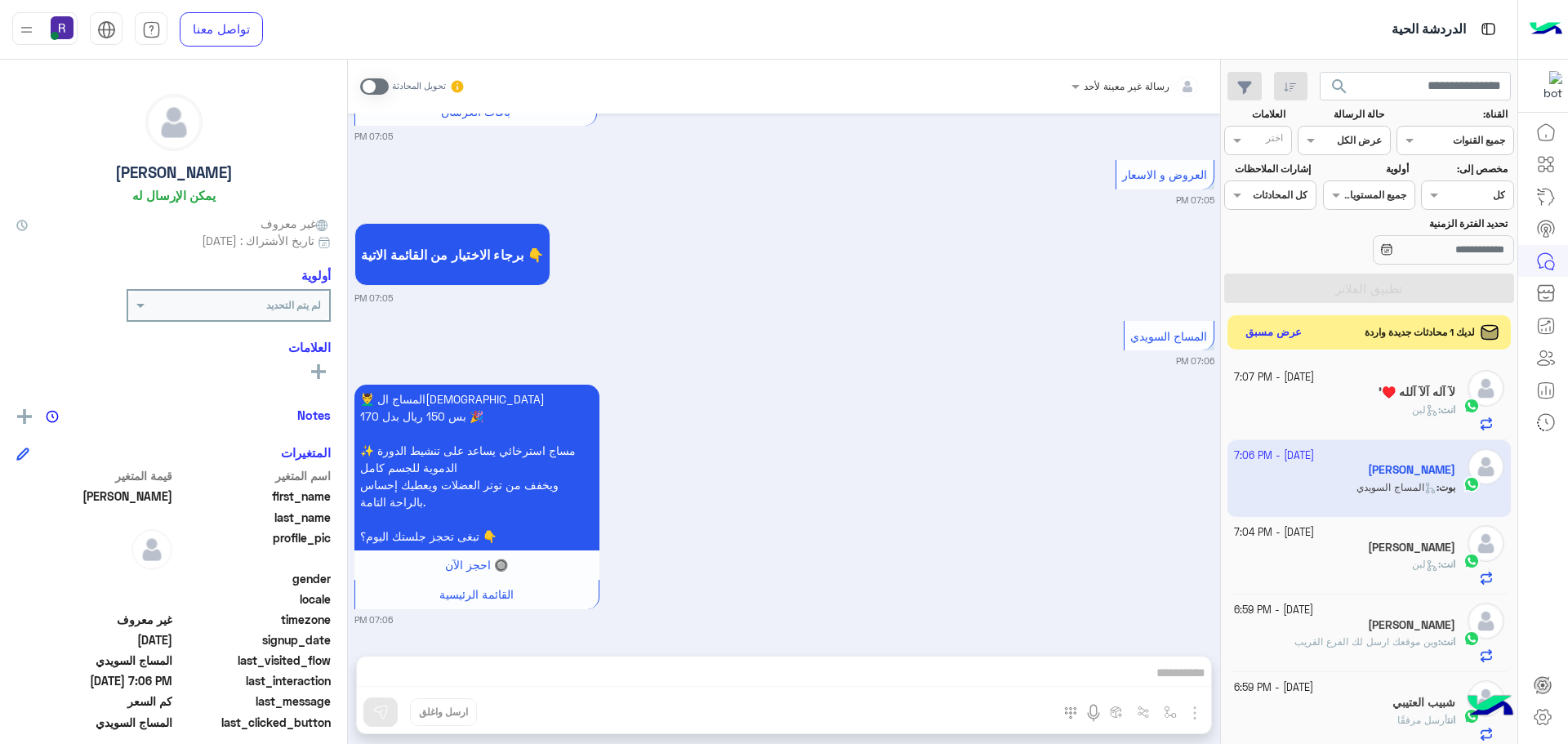
click at [1251, 335] on button "عرض مسبق" at bounding box center [1274, 332] width 69 height 22
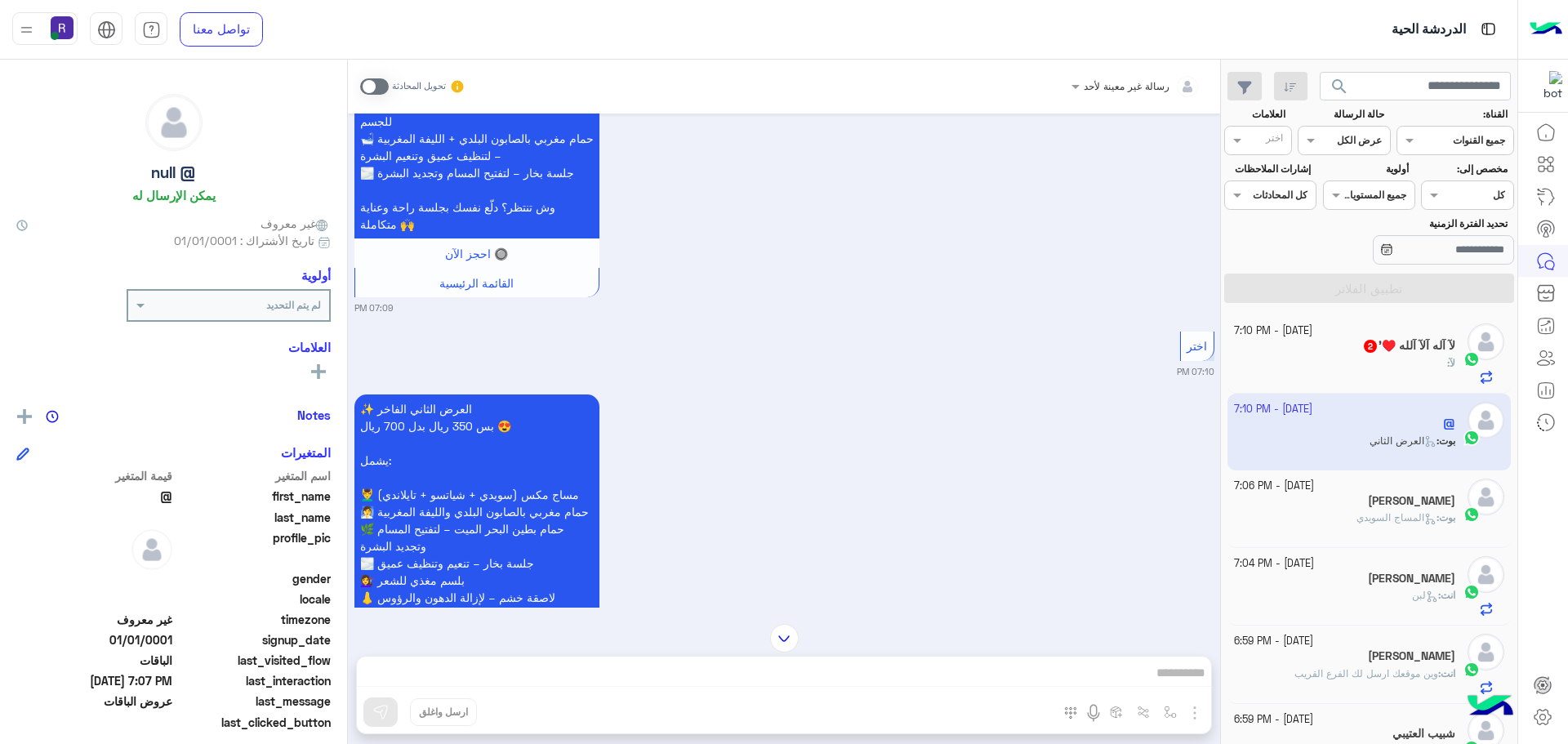
scroll to position [1124, 0]
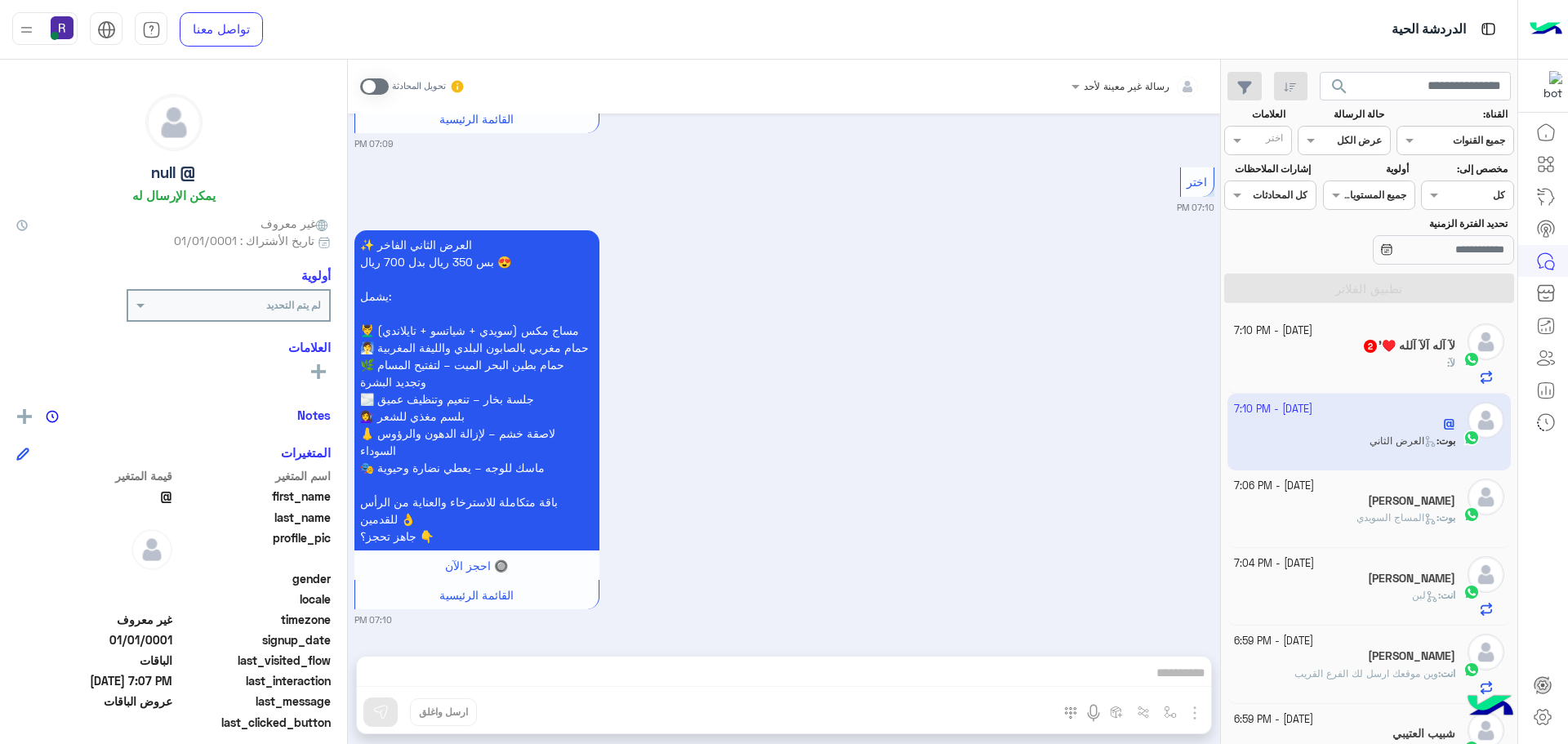
click at [382, 82] on span at bounding box center [374, 86] width 28 height 17
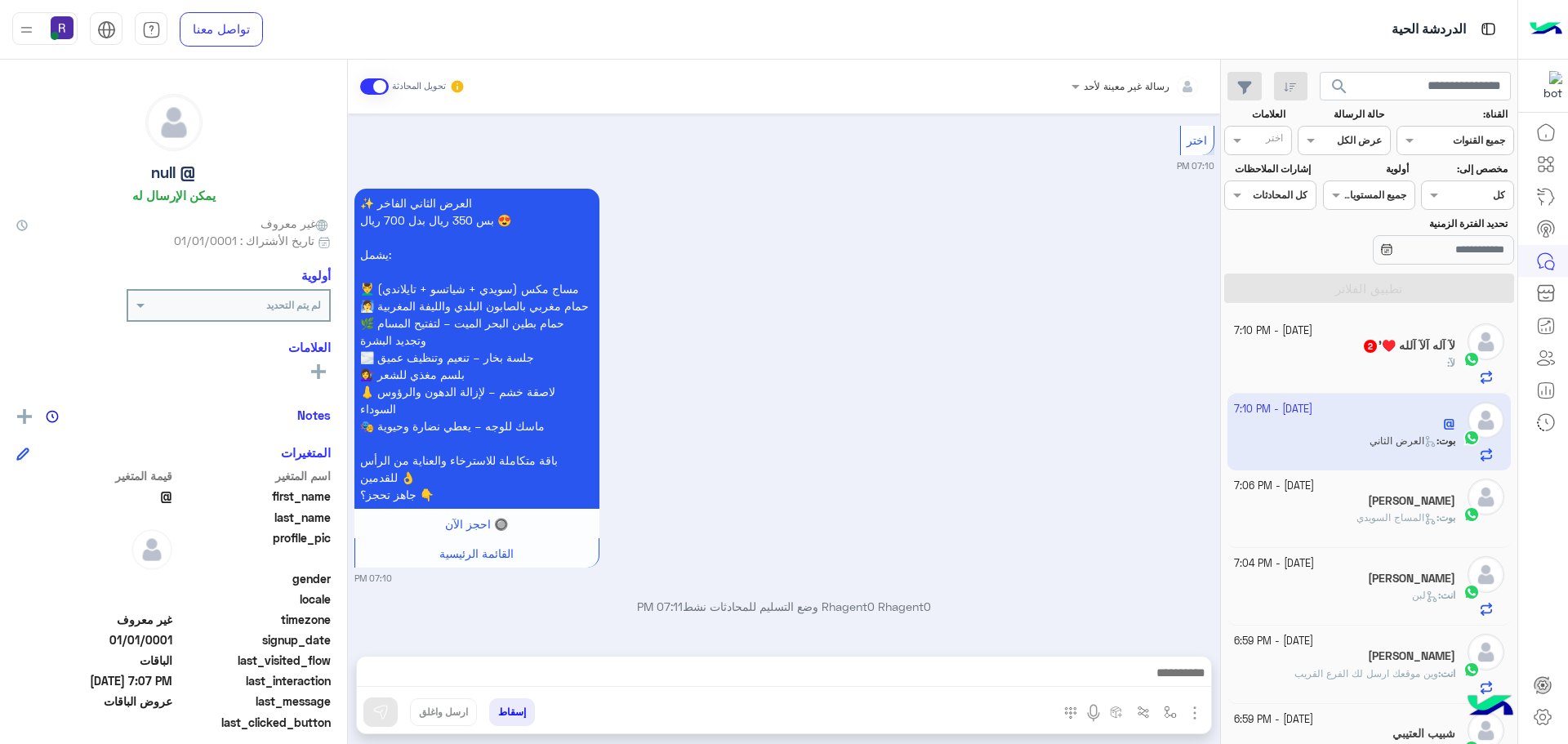
click at [1199, 709] on img "button" at bounding box center [1194, 713] width 19 height 19
click at [1172, 680] on span "الصور" at bounding box center [1163, 677] width 30 height 18
click at [1200, 710] on img "button" at bounding box center [1194, 713] width 19 height 19
click at [1166, 637] on span "المرفقات" at bounding box center [1153, 644] width 49 height 18
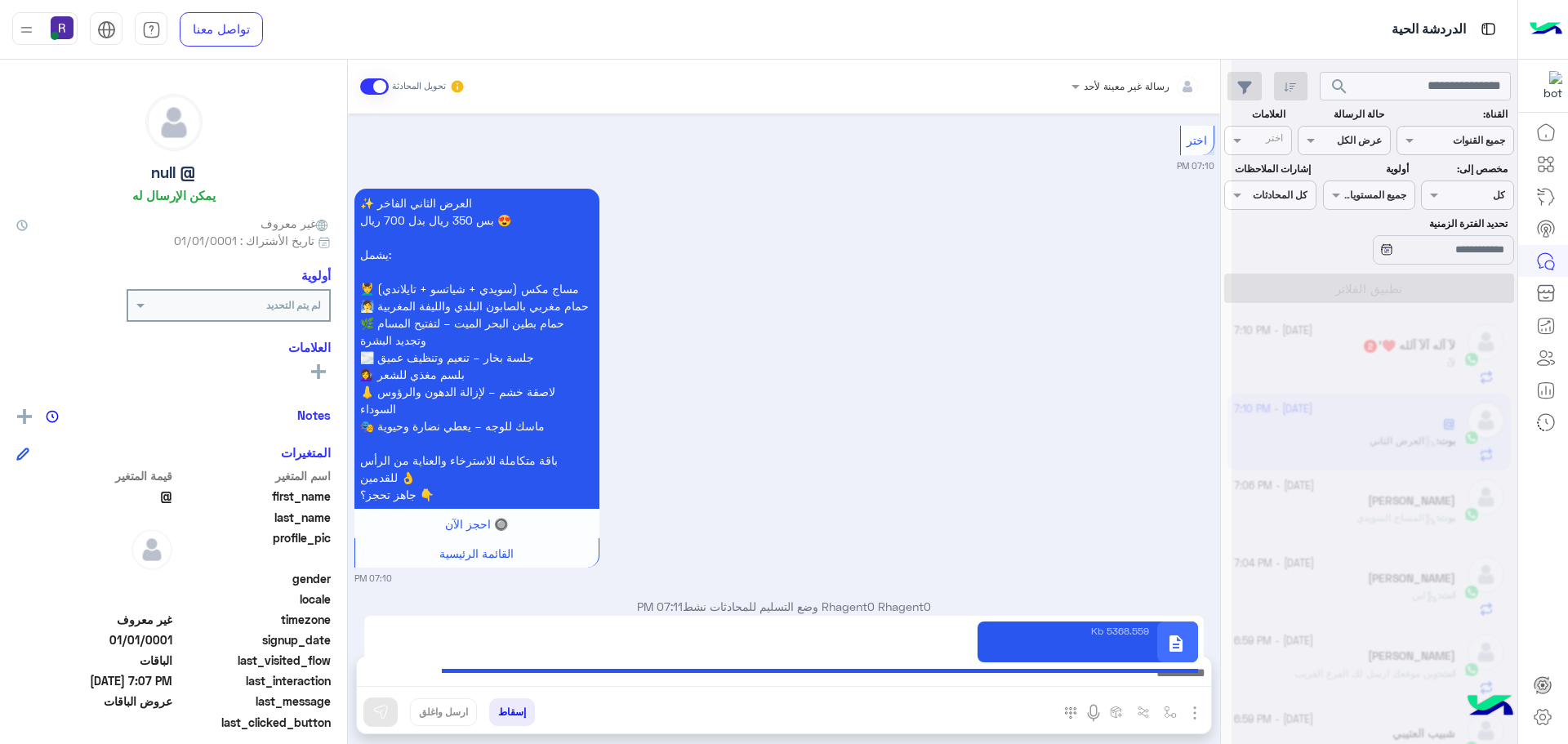
type textarea "**********"
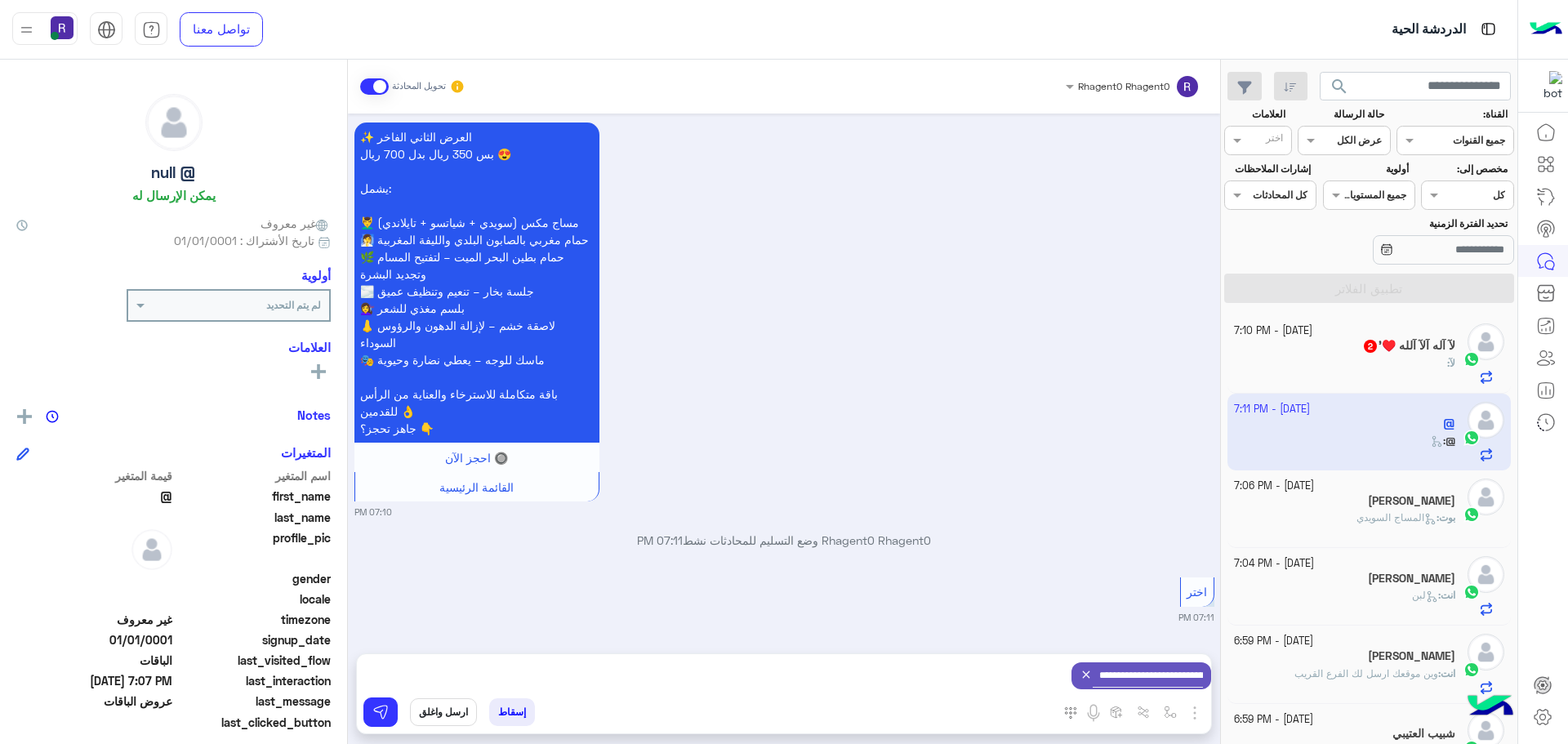
scroll to position [1294, 0]
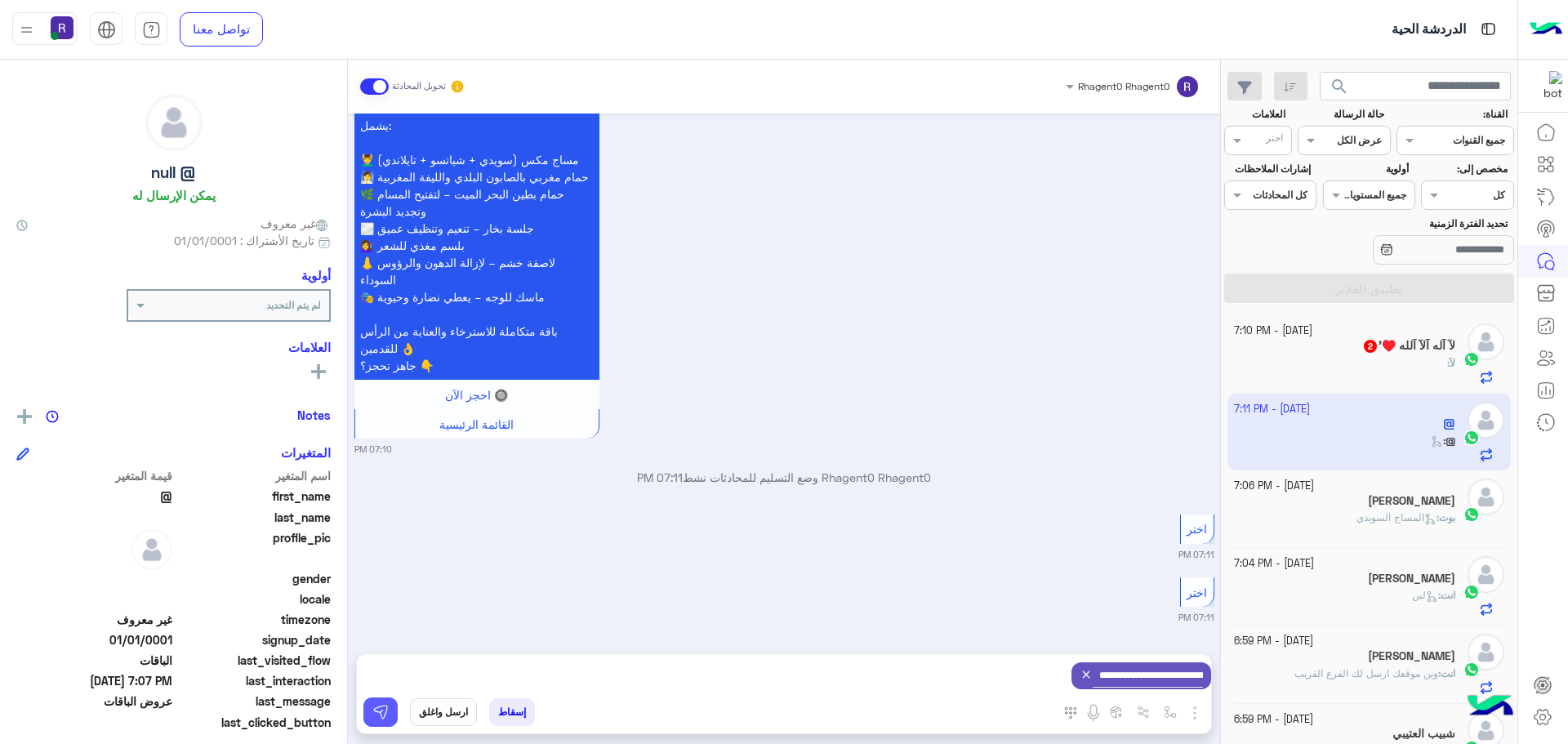
click at [384, 724] on button at bounding box center [380, 712] width 34 height 29
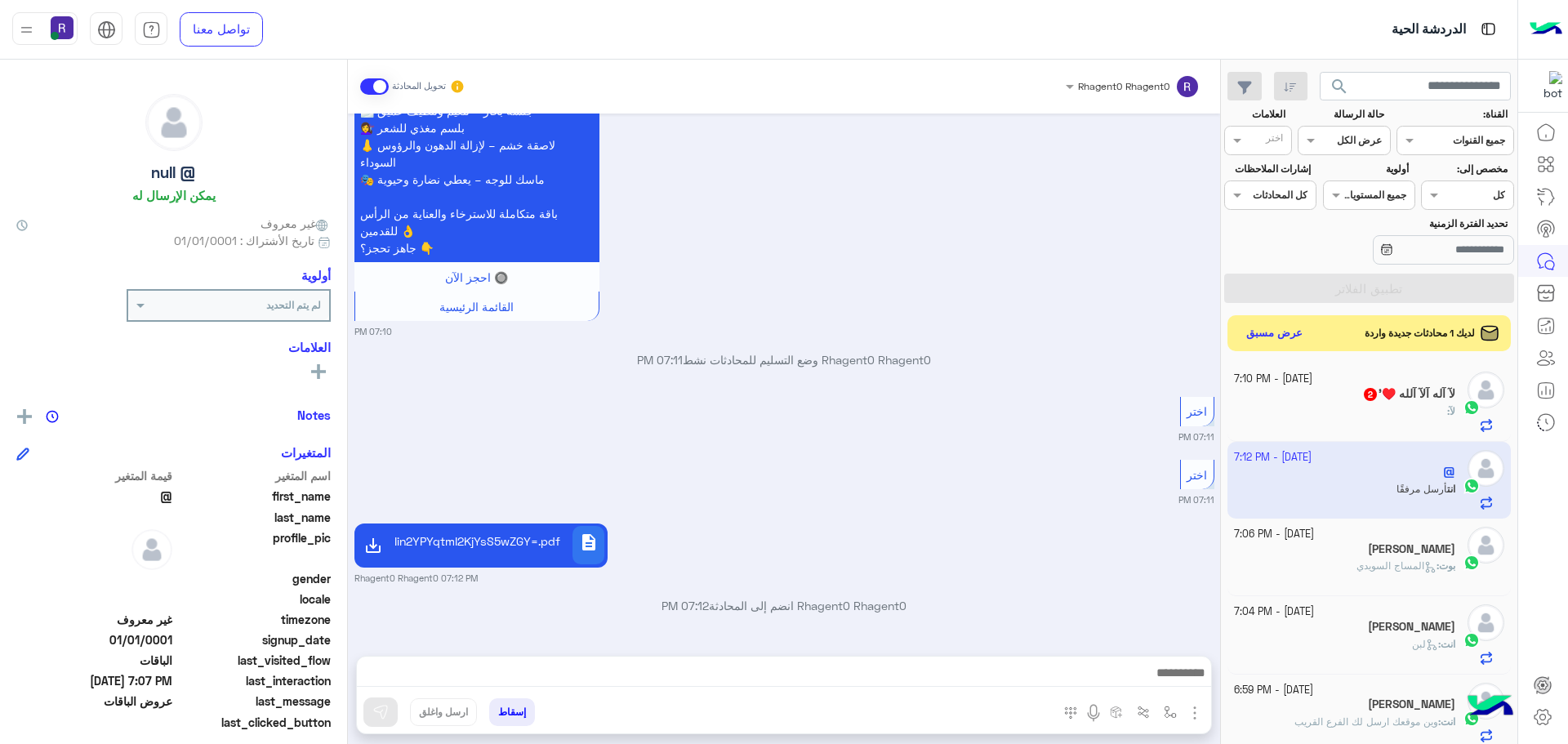
click at [1426, 392] on h5 "لآ آله آلآ آلله ♥️' 2" at bounding box center [1409, 394] width 93 height 14
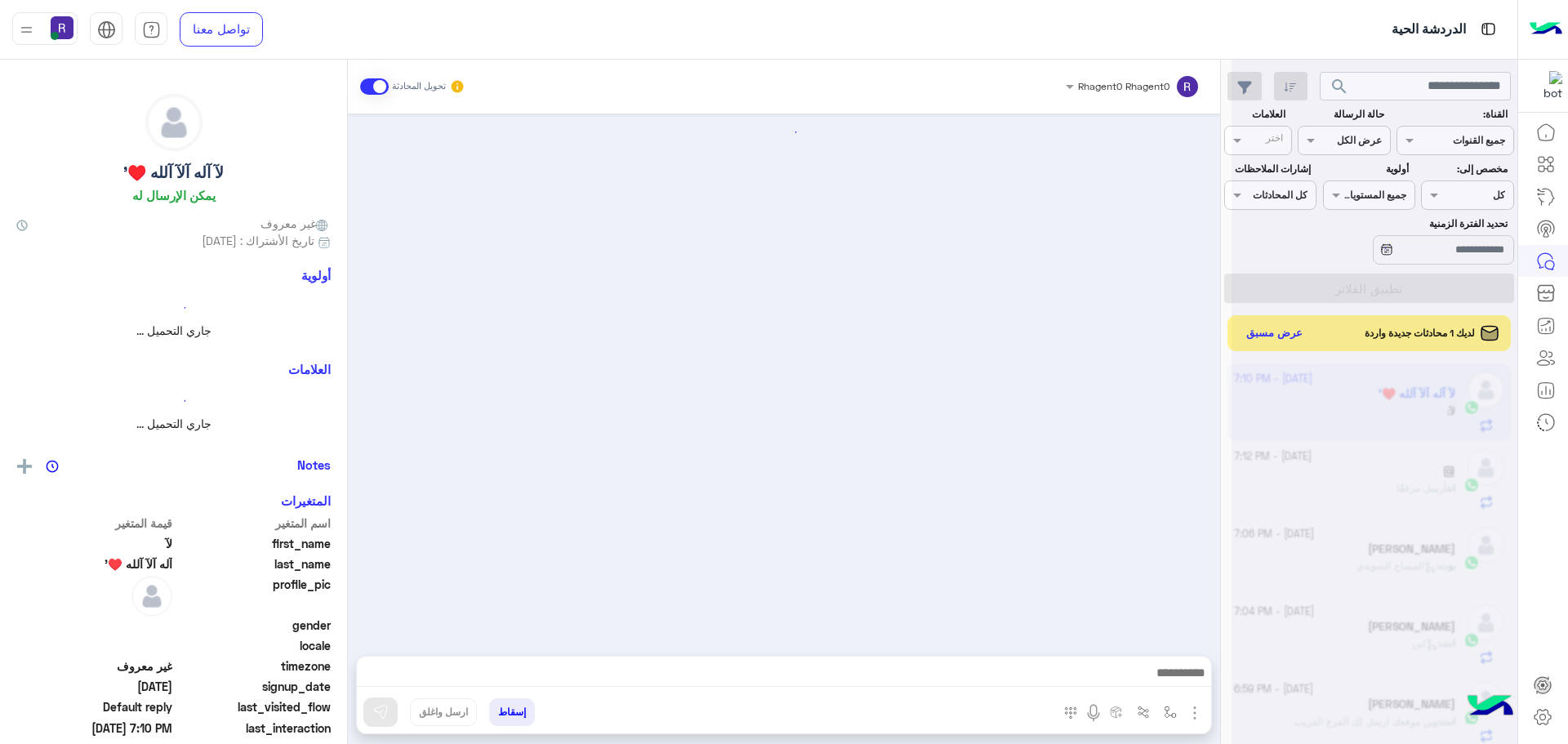
scroll to position [260, 0]
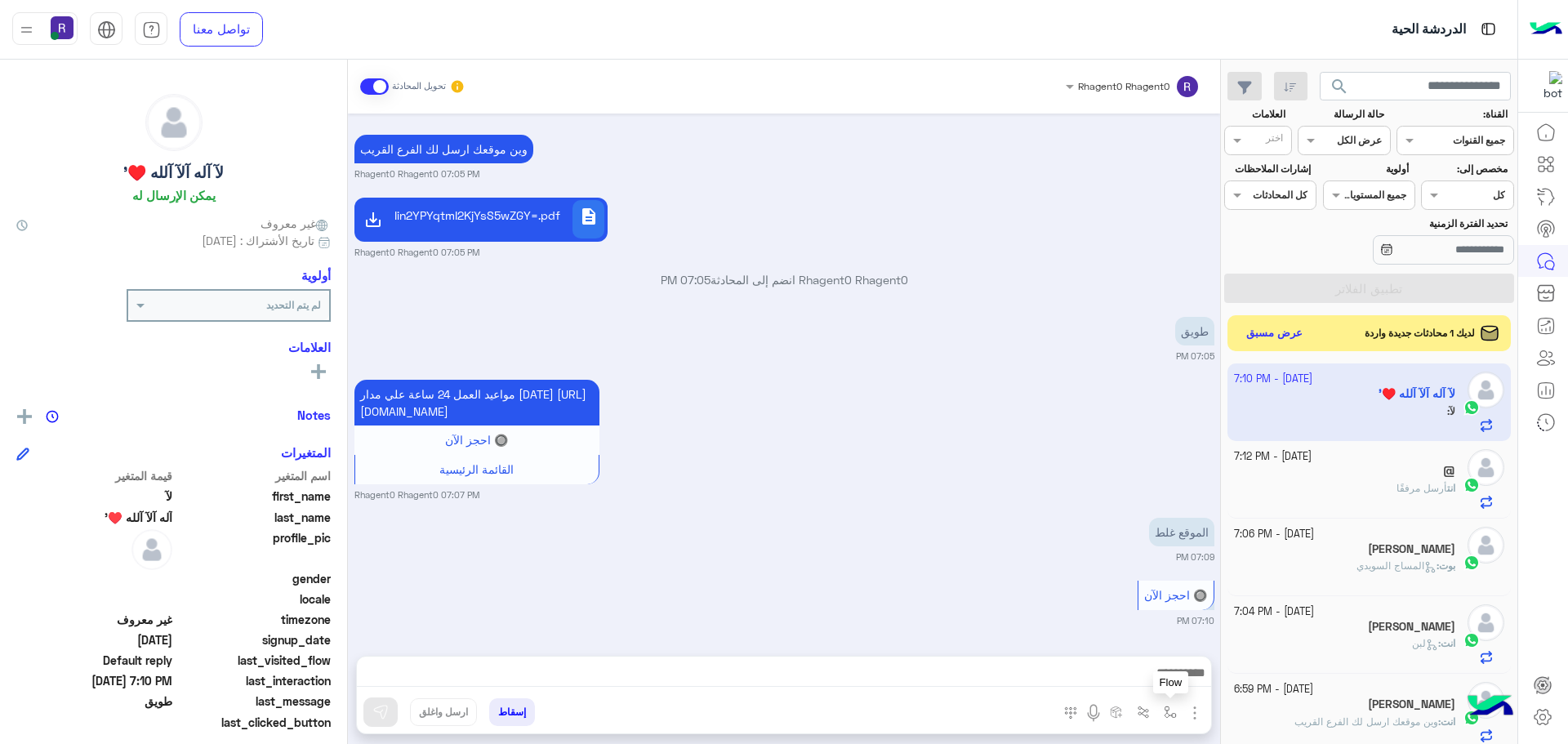
click at [1168, 712] on img "button" at bounding box center [1170, 712] width 13 height 13
click at [1161, 681] on input "text" at bounding box center [1133, 673] width 83 height 15
type input "***"
click at [1163, 645] on span "لبن" at bounding box center [1167, 647] width 17 height 15
type textarea "***"
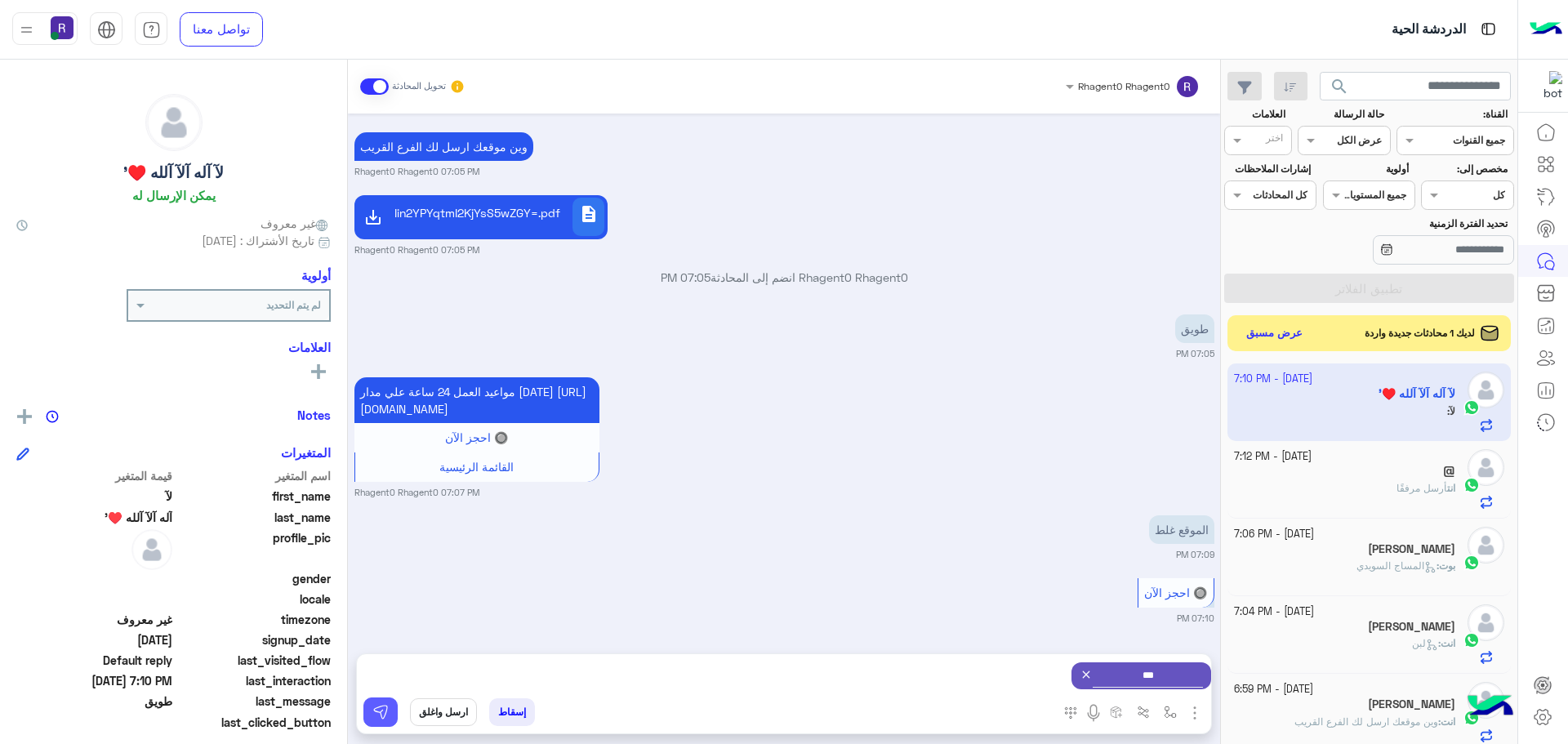
click at [364, 707] on button at bounding box center [380, 712] width 34 height 29
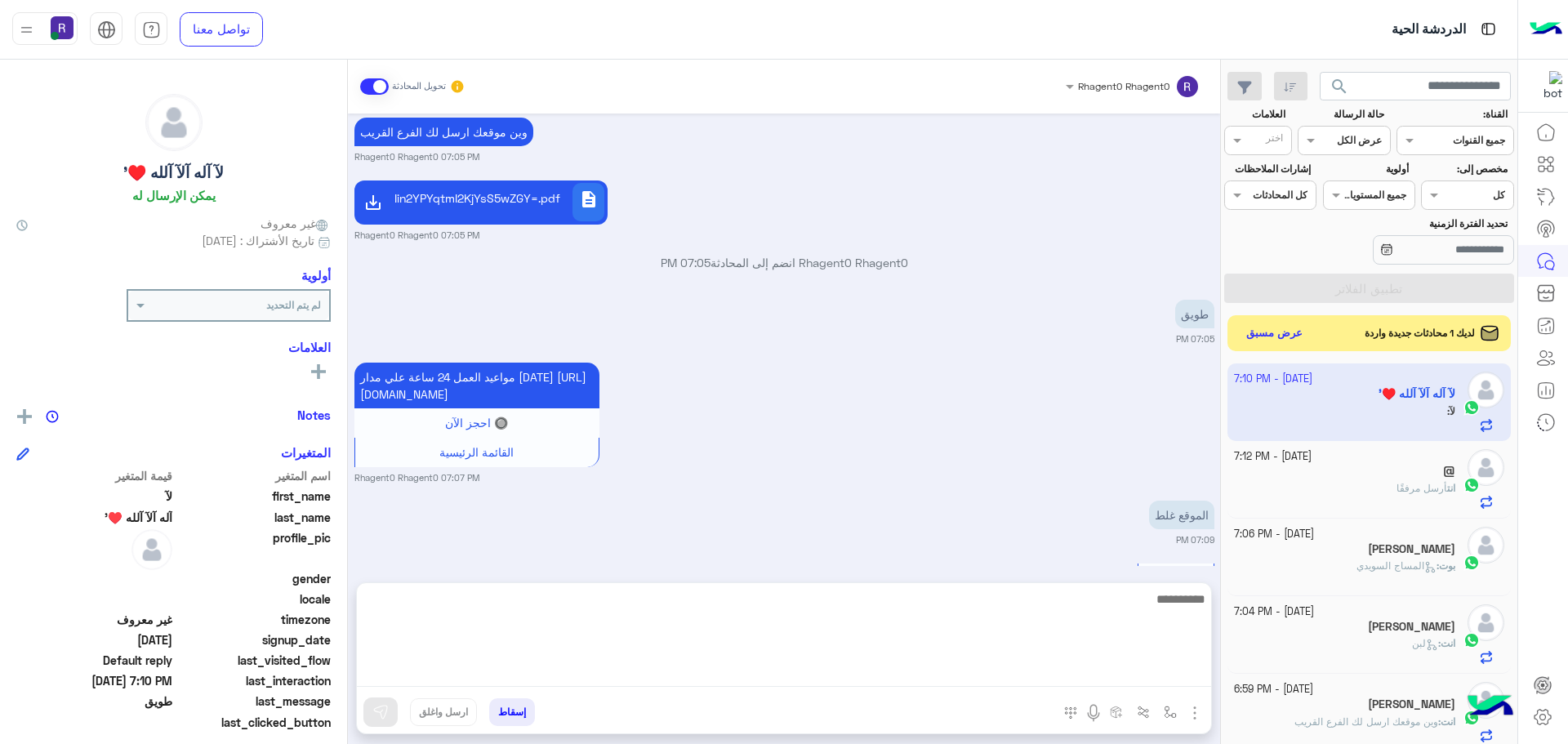
click at [1146, 673] on textarea at bounding box center [784, 637] width 854 height 98
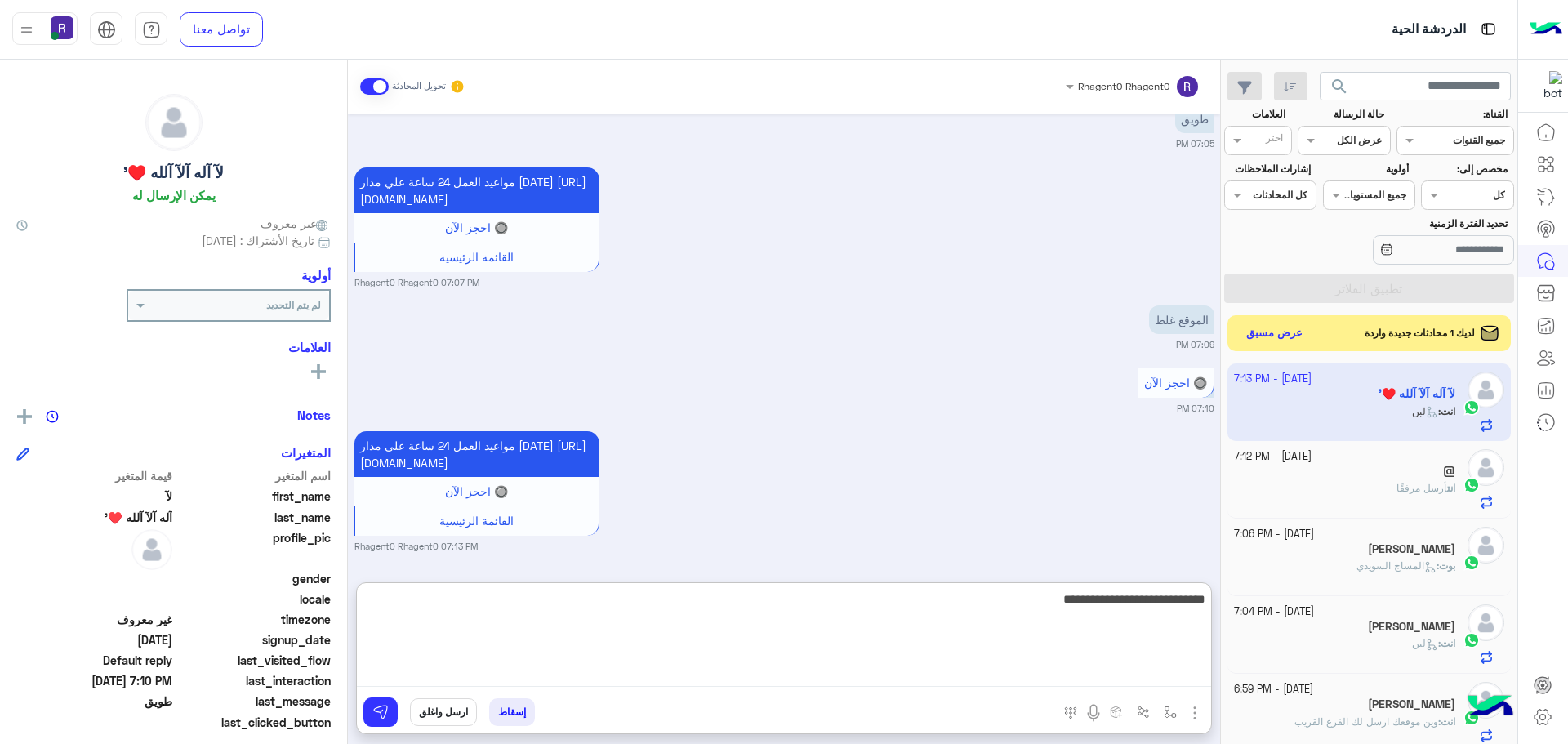
type textarea "**********"
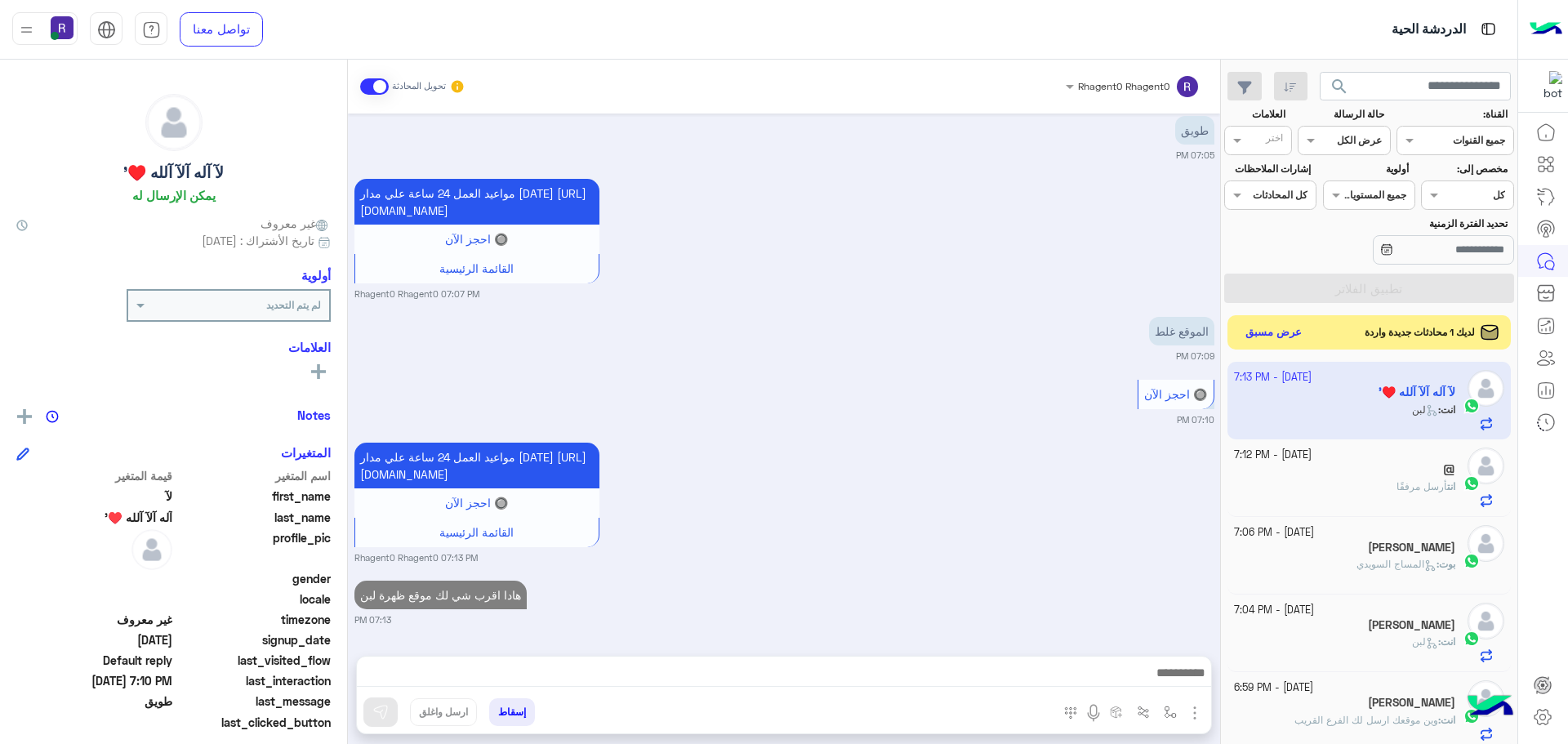
click at [1278, 338] on button "عرض مسبق" at bounding box center [1274, 332] width 69 height 22
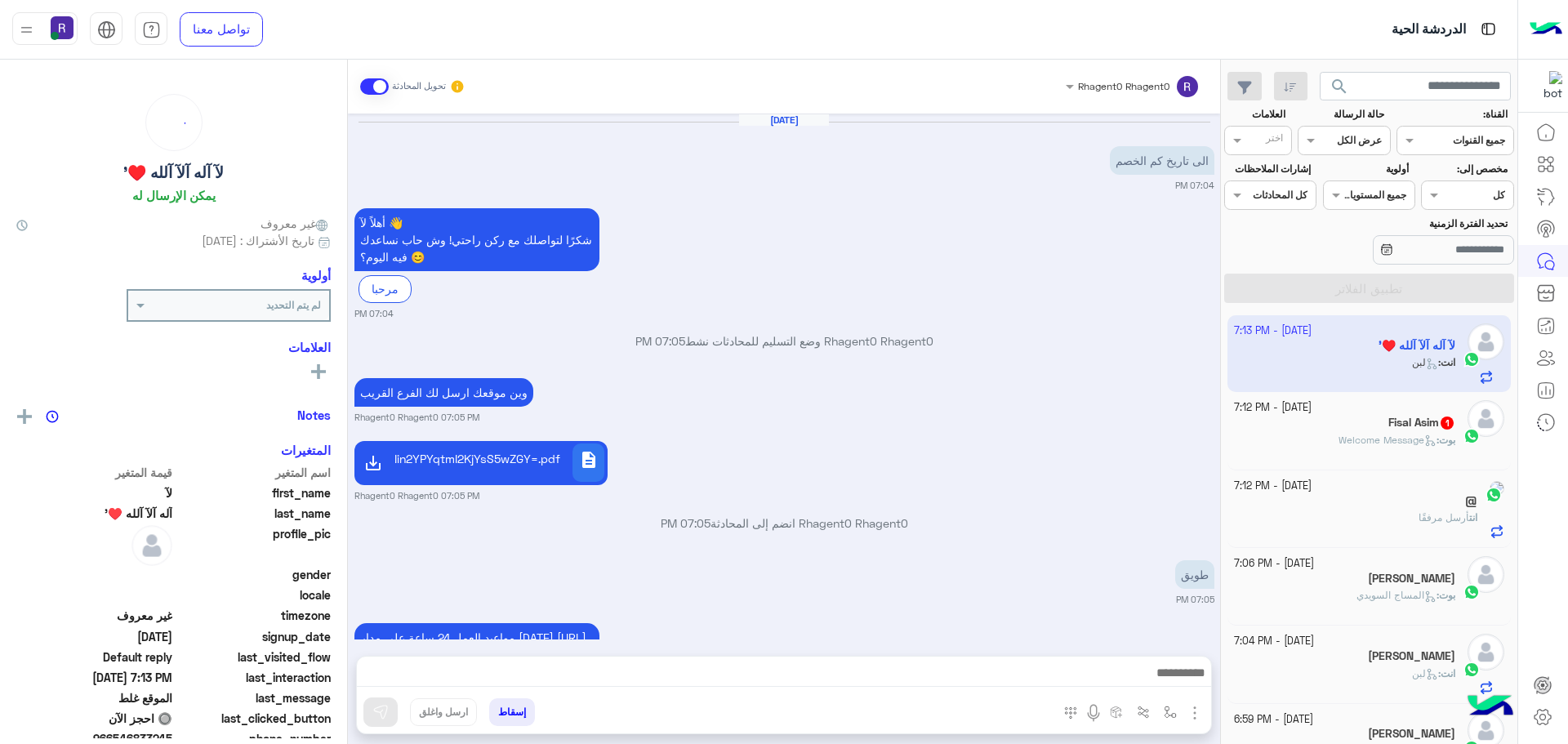
scroll to position [479, 0]
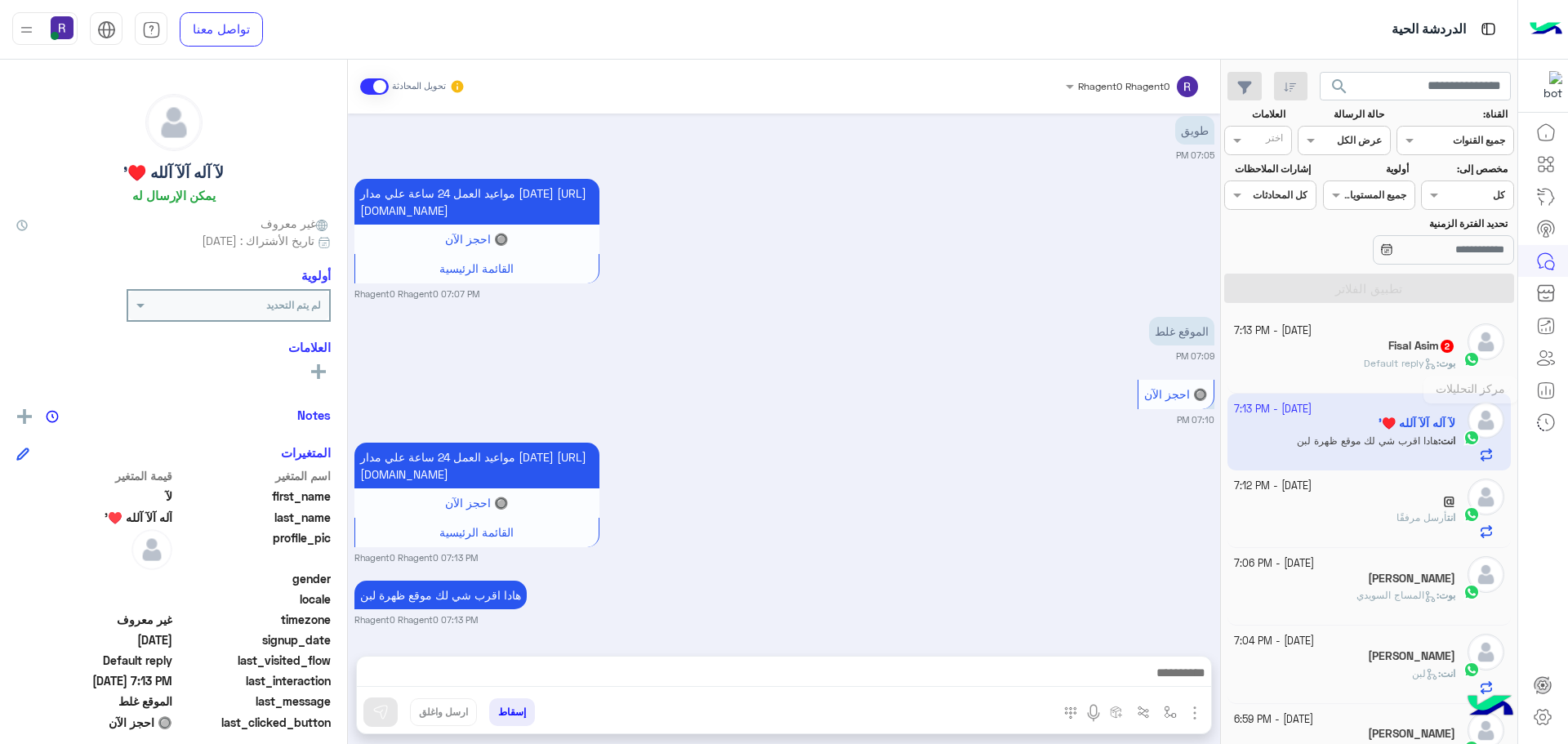
click at [1417, 363] on span "Default reply" at bounding box center [1400, 363] width 73 height 13
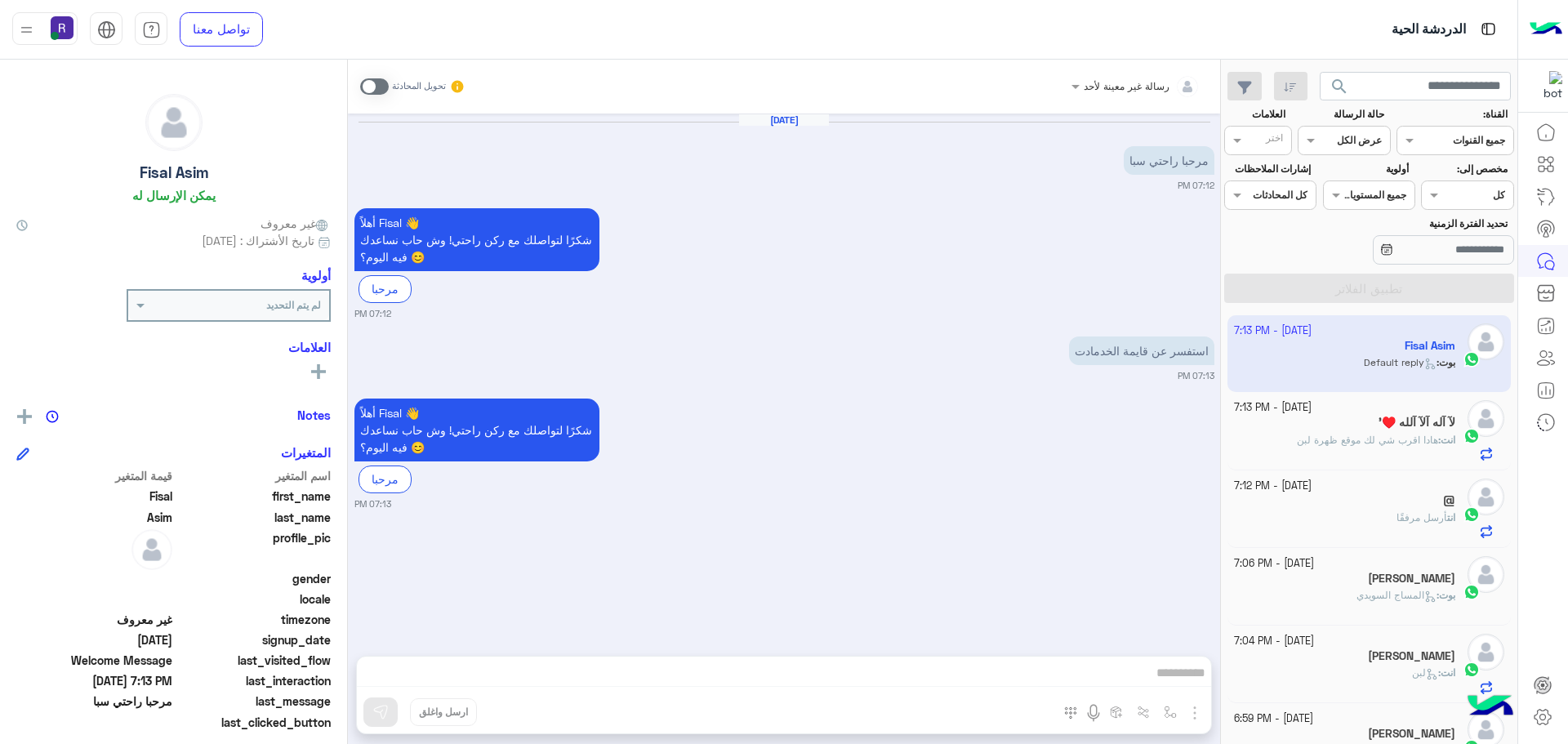
click at [374, 87] on span at bounding box center [374, 86] width 28 height 17
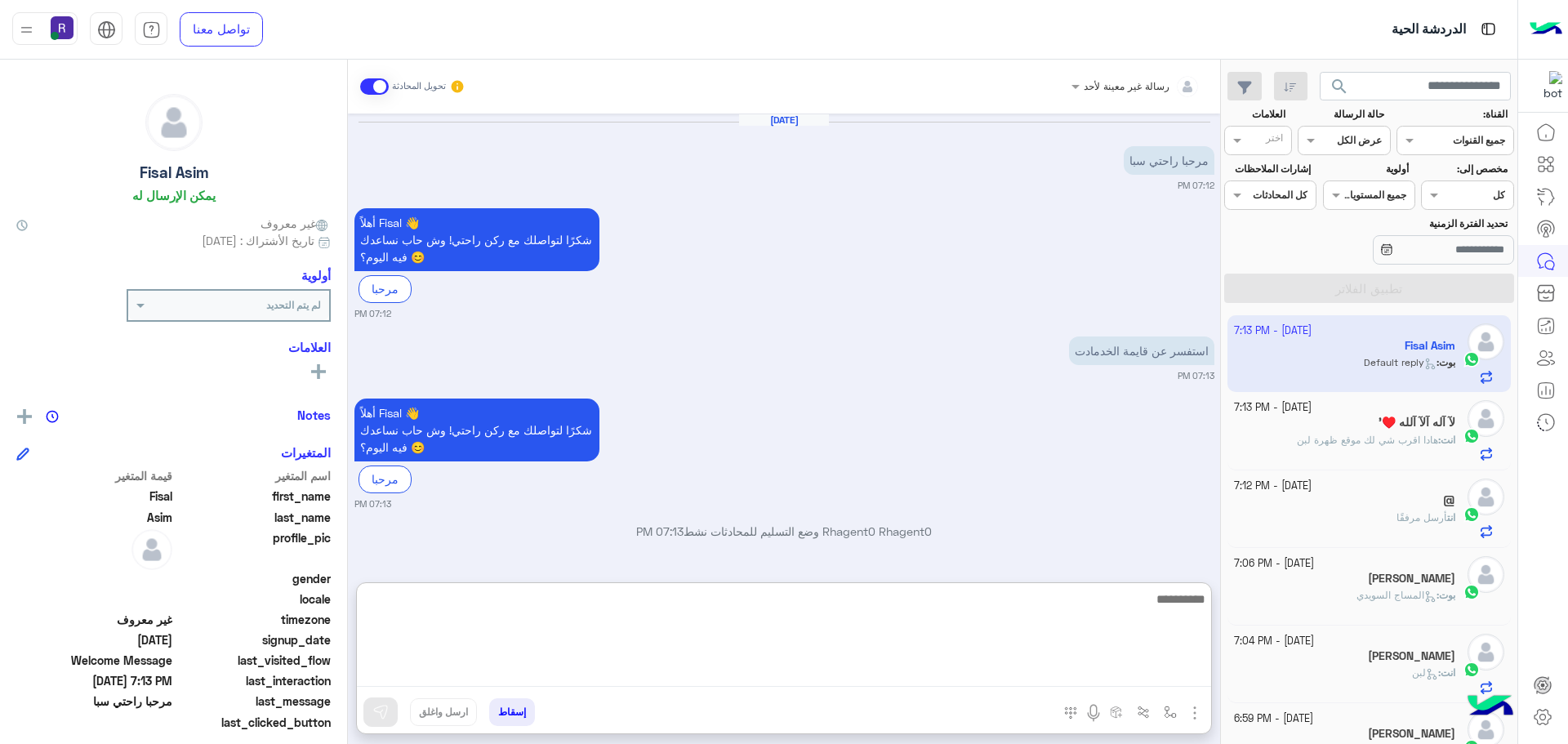
click at [1108, 672] on textarea at bounding box center [784, 637] width 854 height 98
type textarea "**********"
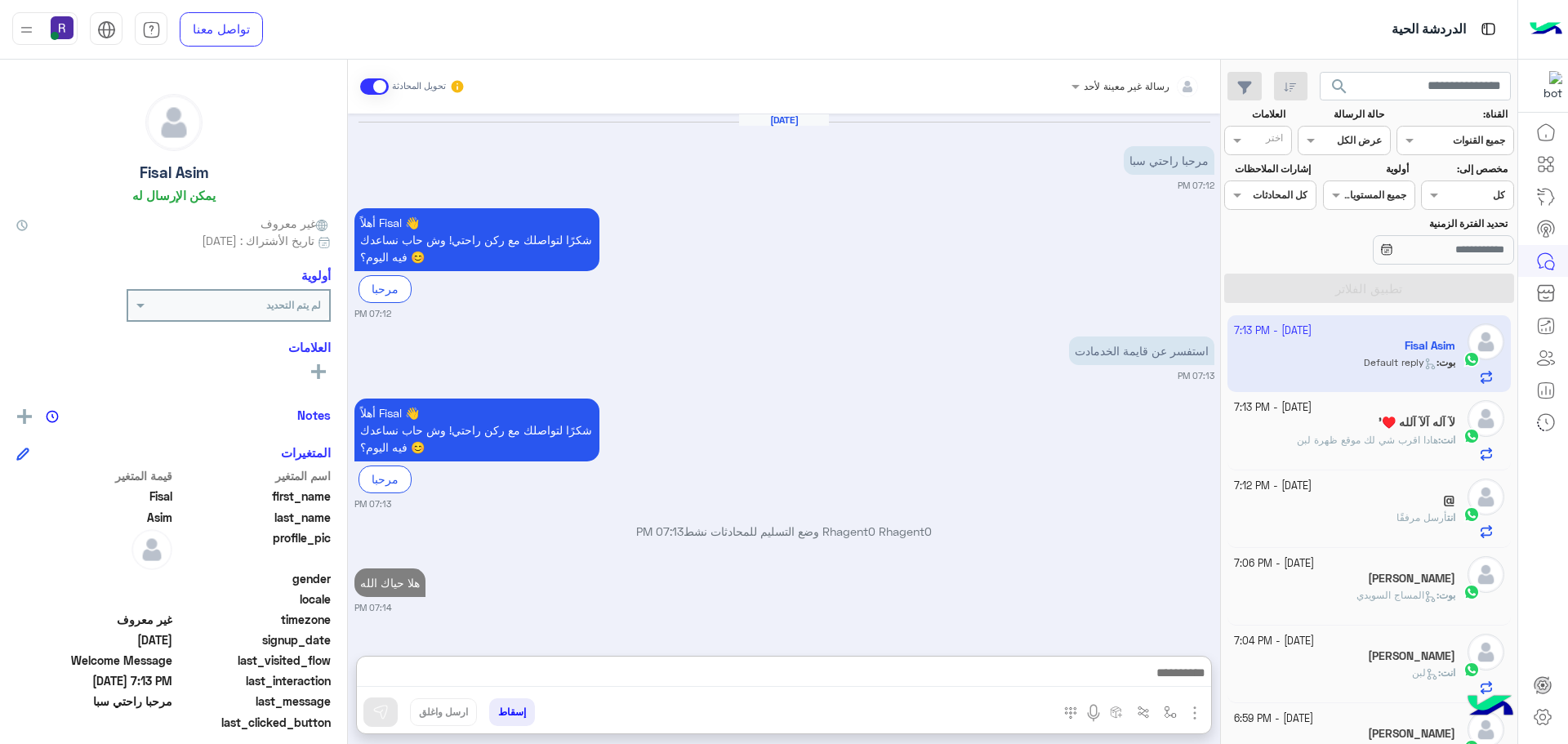
click at [1199, 713] on img "button" at bounding box center [1194, 713] width 19 height 19
click at [1164, 642] on span "المرفقات" at bounding box center [1153, 644] width 49 height 18
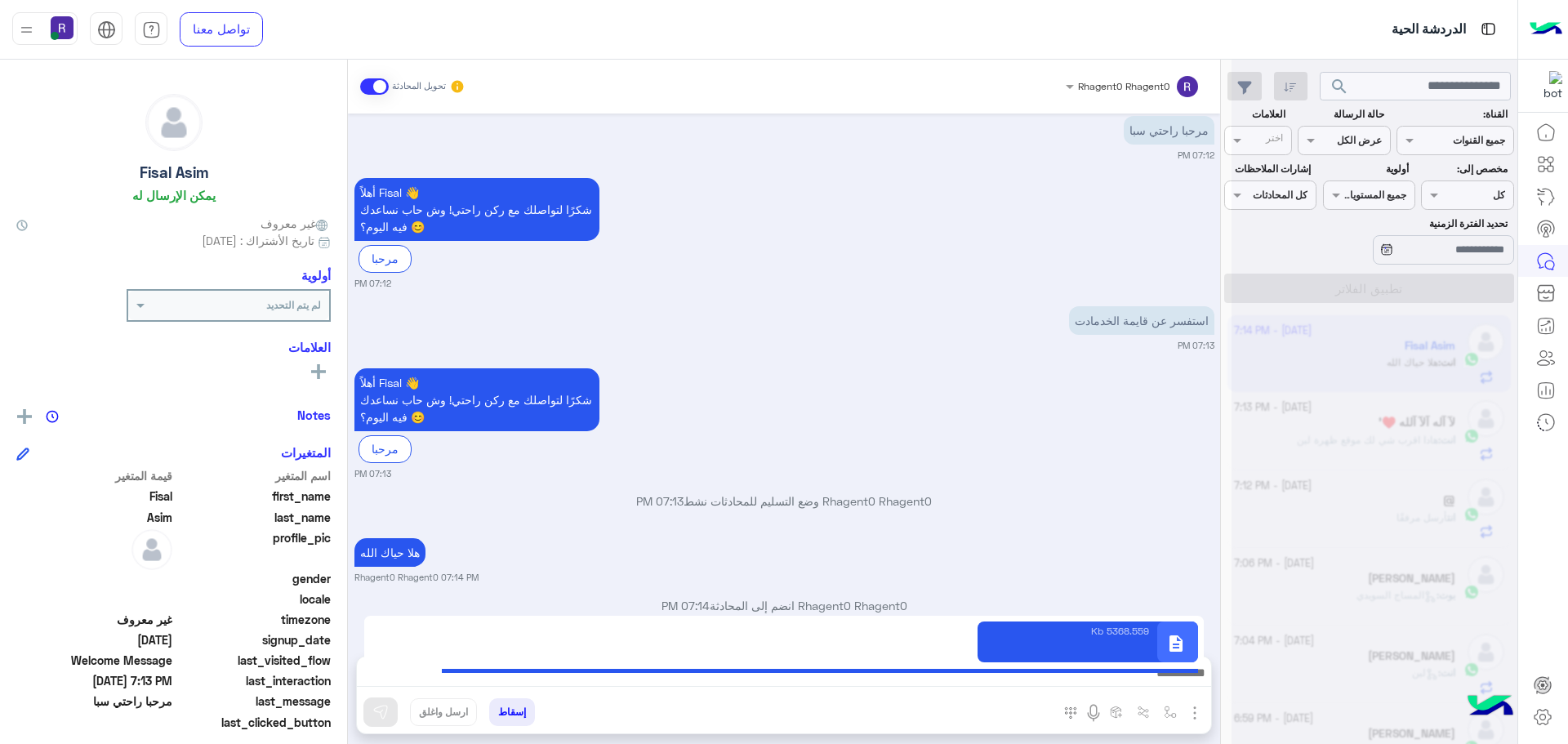
type textarea "**********"
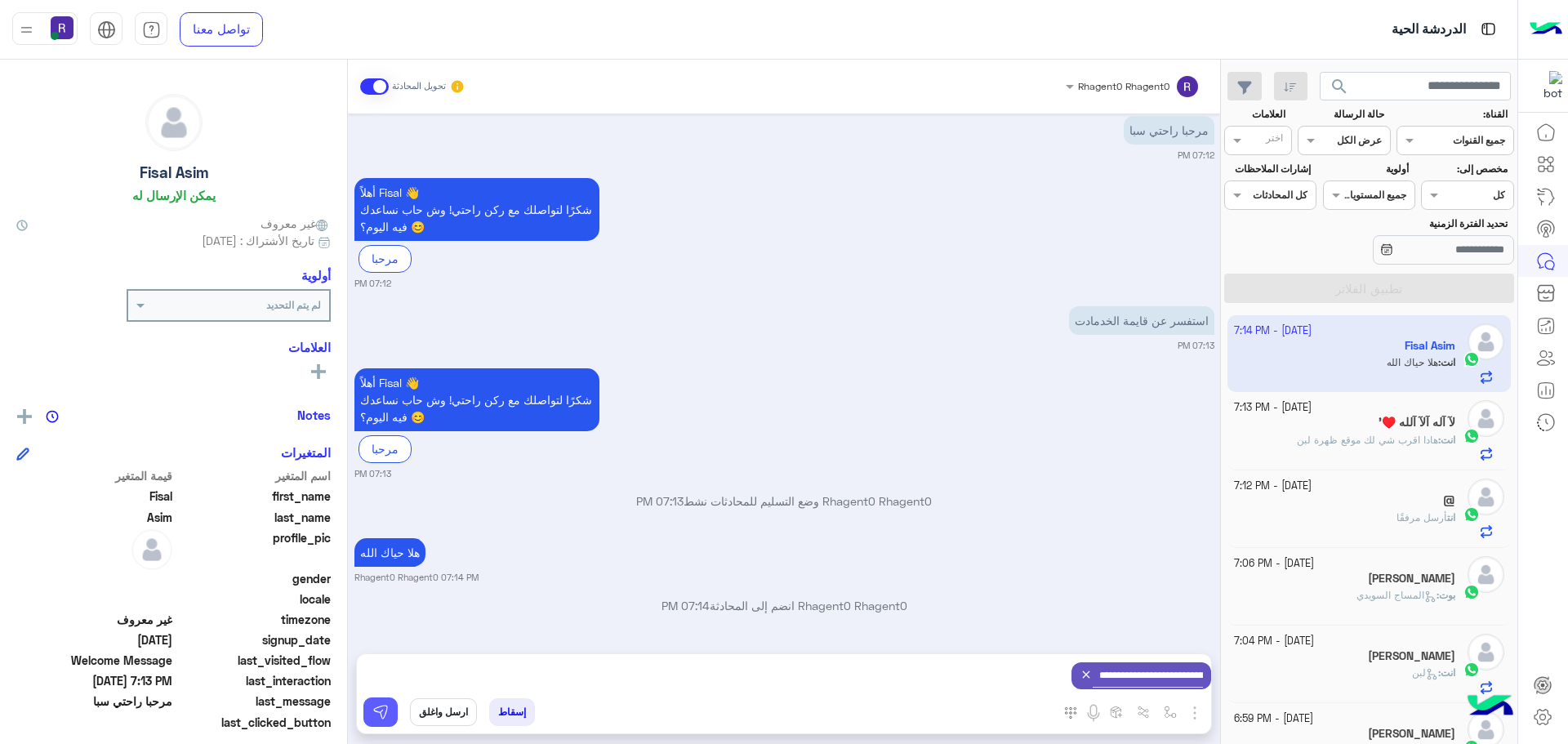
click at [383, 709] on img at bounding box center [381, 712] width 17 height 17
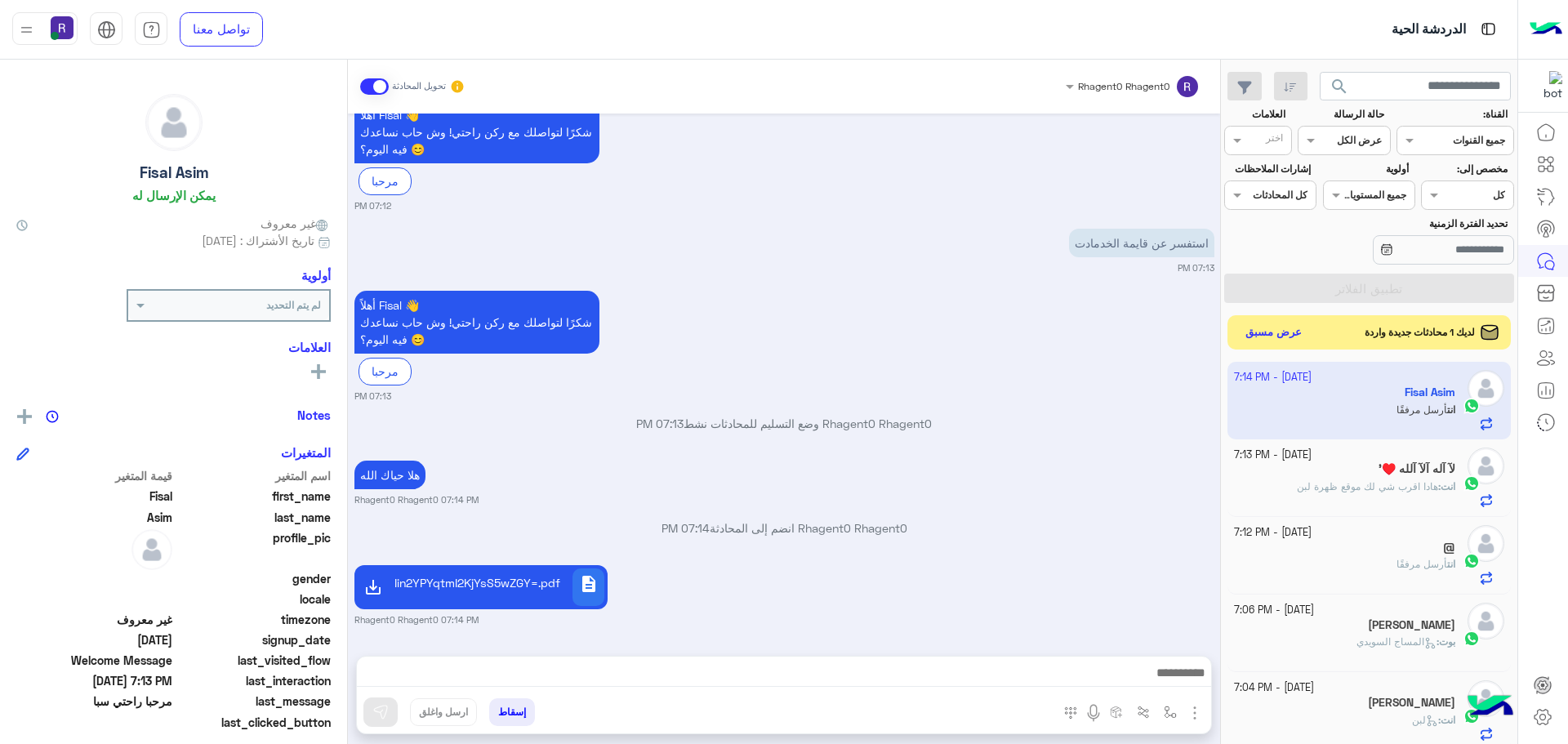
click at [1288, 337] on button "عرض مسبق" at bounding box center [1274, 332] width 69 height 22
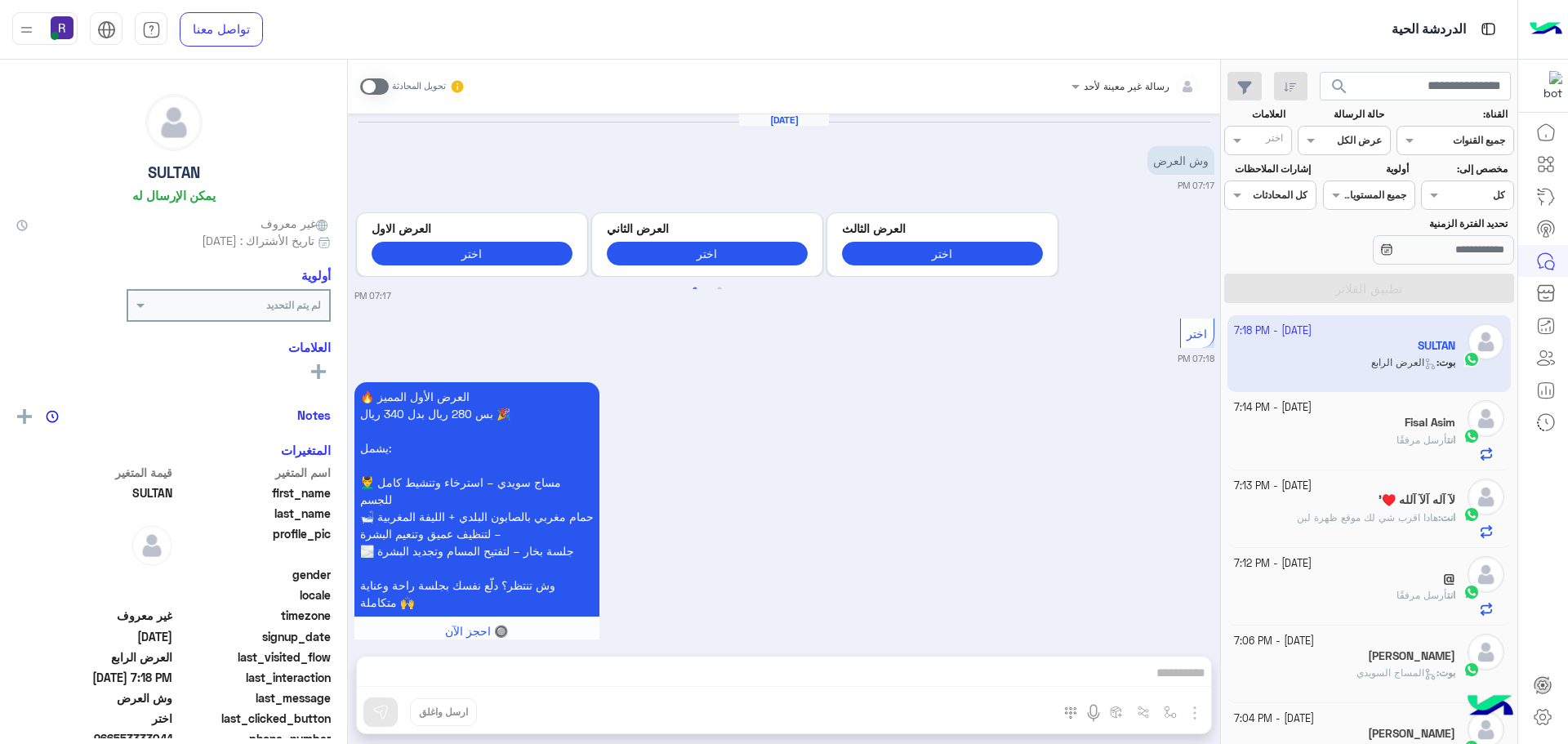
scroll to position [524, 0]
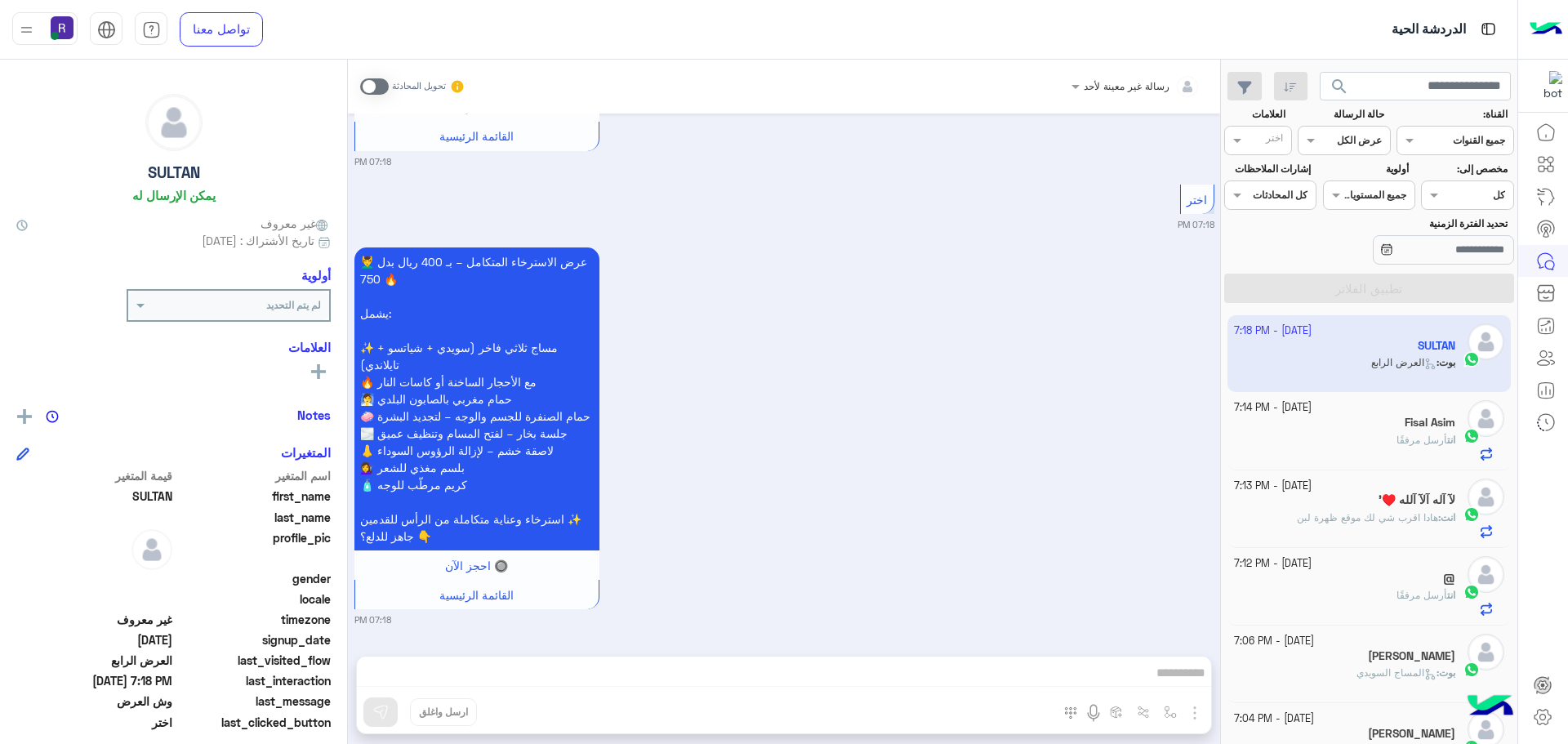
click at [380, 88] on span at bounding box center [374, 86] width 28 height 17
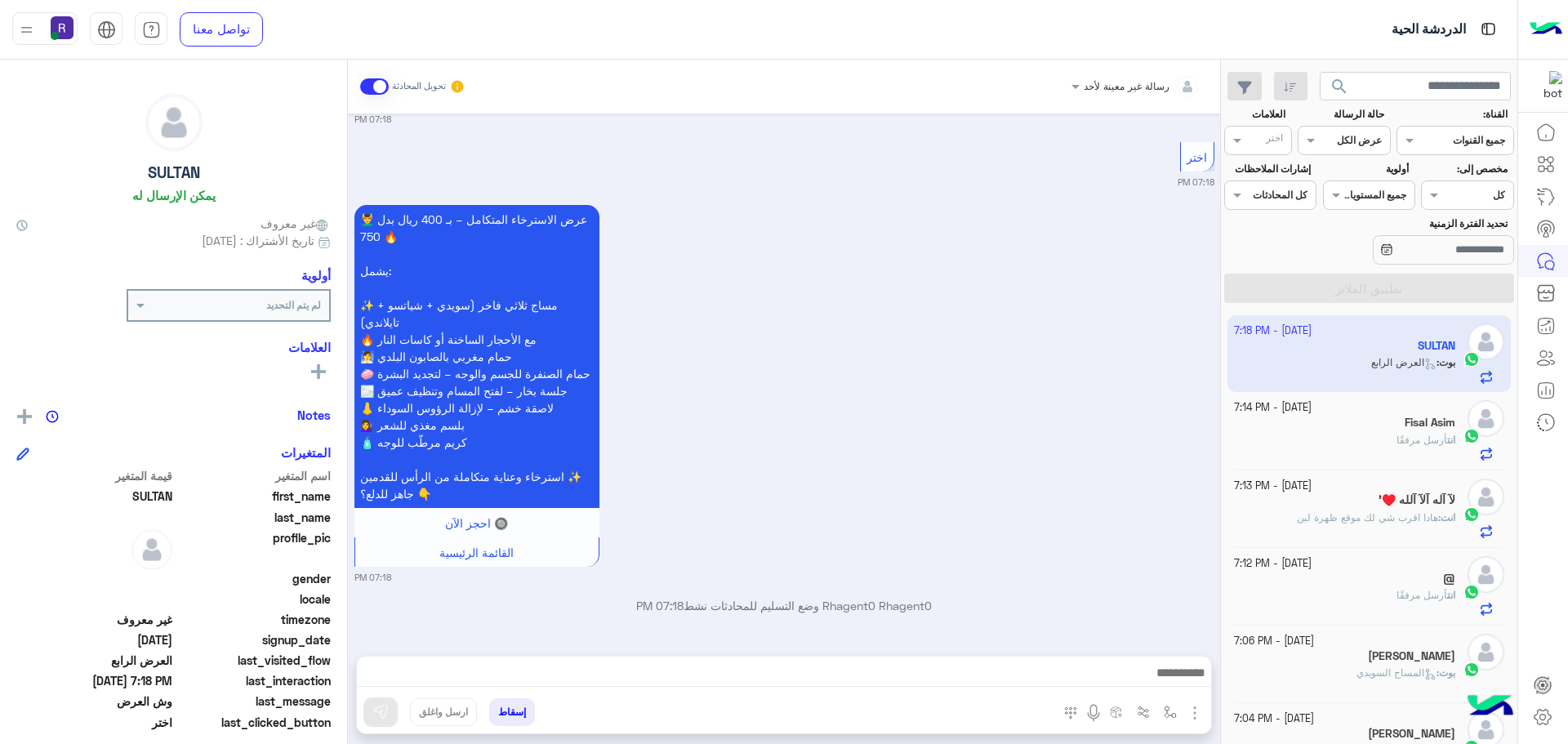
click at [1197, 710] on img "button" at bounding box center [1194, 713] width 19 height 19
click at [1163, 646] on span "المرفقات" at bounding box center [1153, 644] width 49 height 18
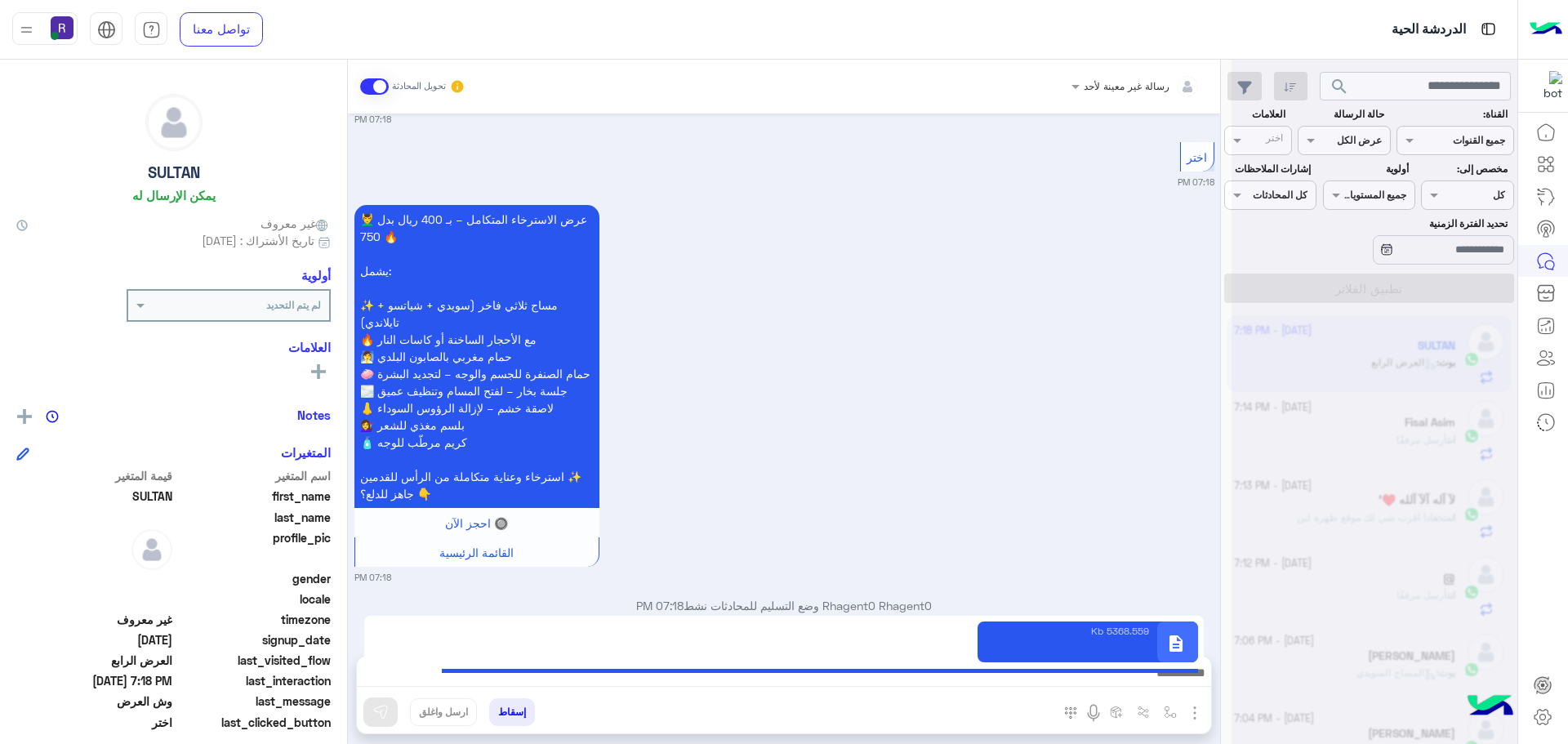
type textarea "**********"
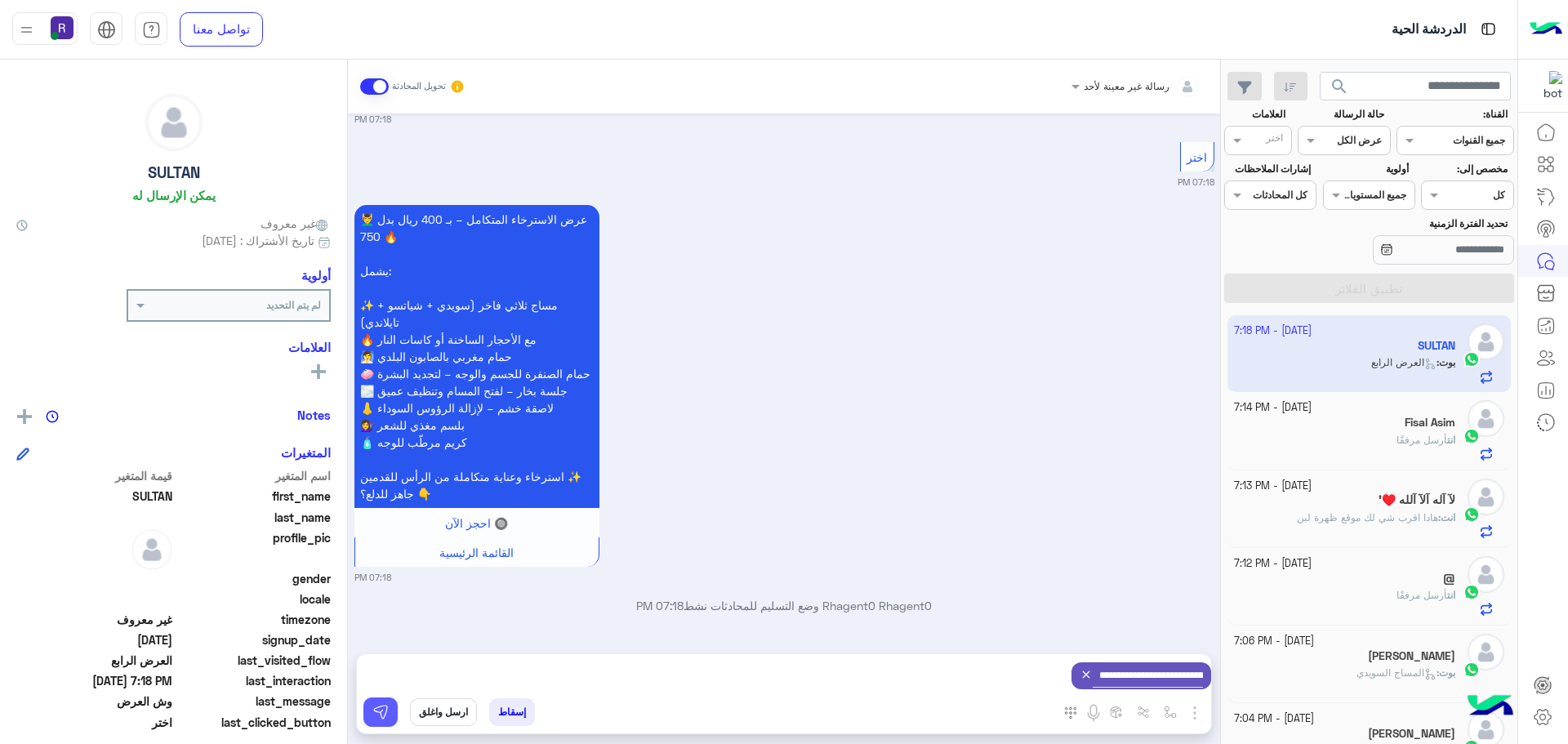
click at [379, 710] on img at bounding box center [381, 712] width 17 height 17
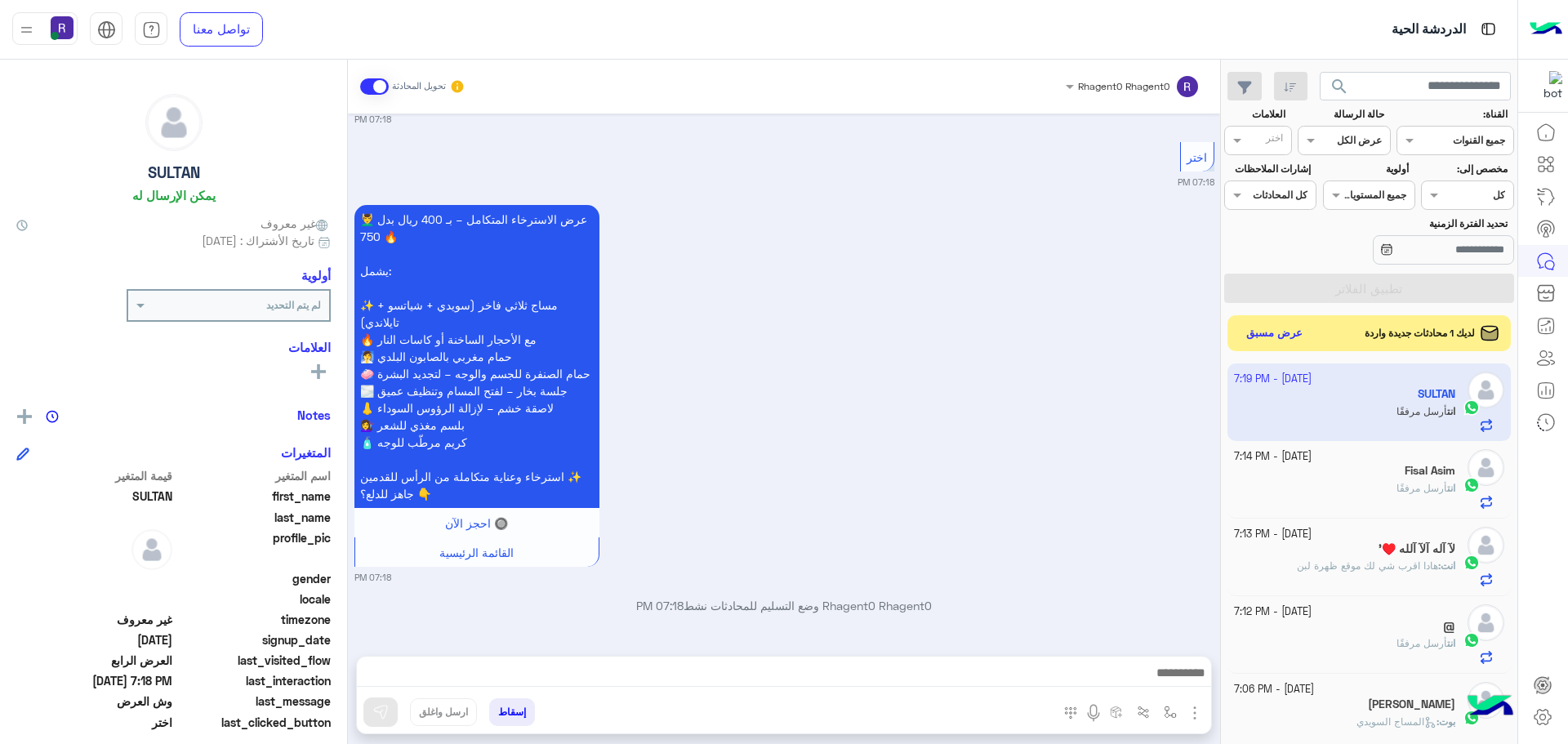
scroll to position [687, 0]
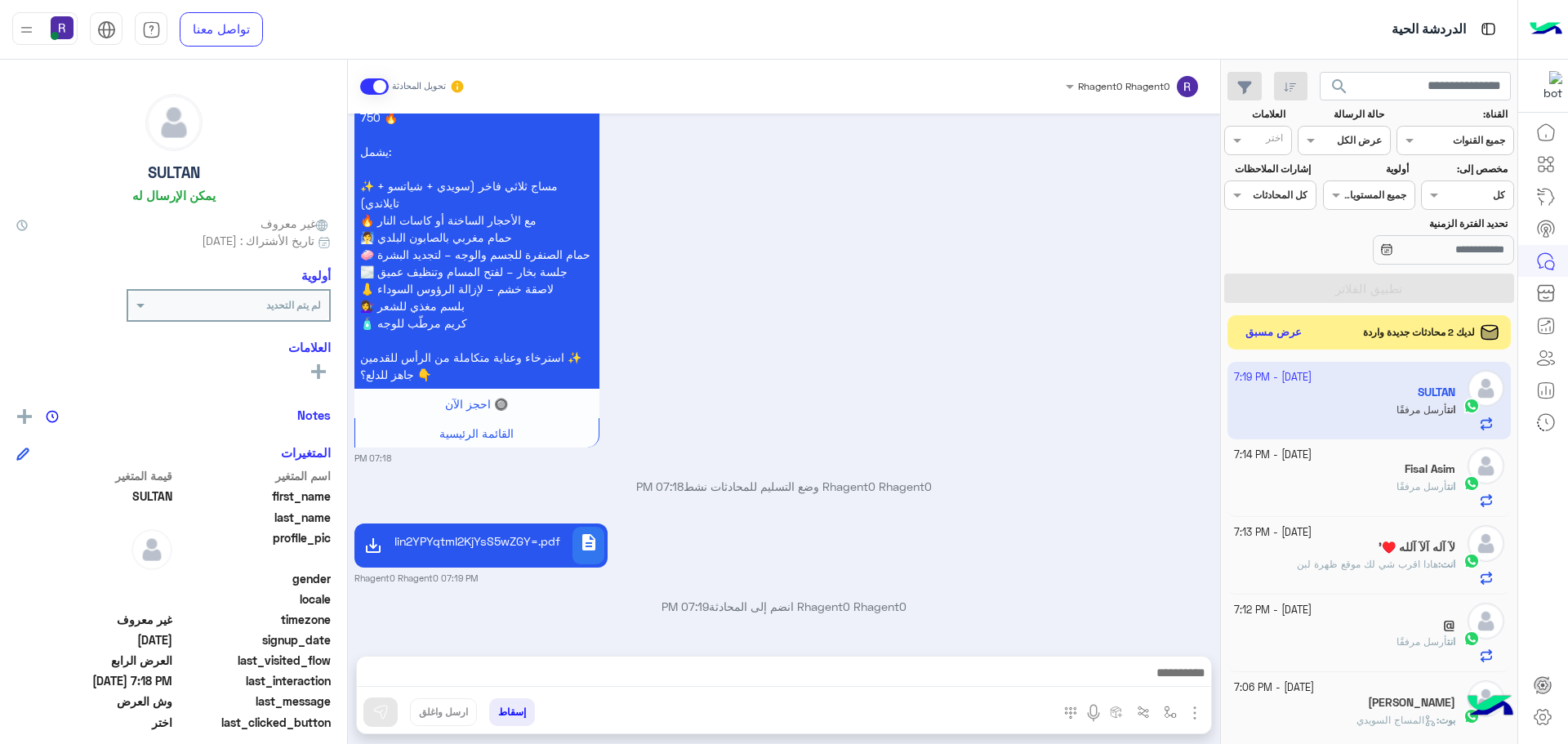
click at [1278, 334] on button "عرض مسبق" at bounding box center [1274, 332] width 69 height 22
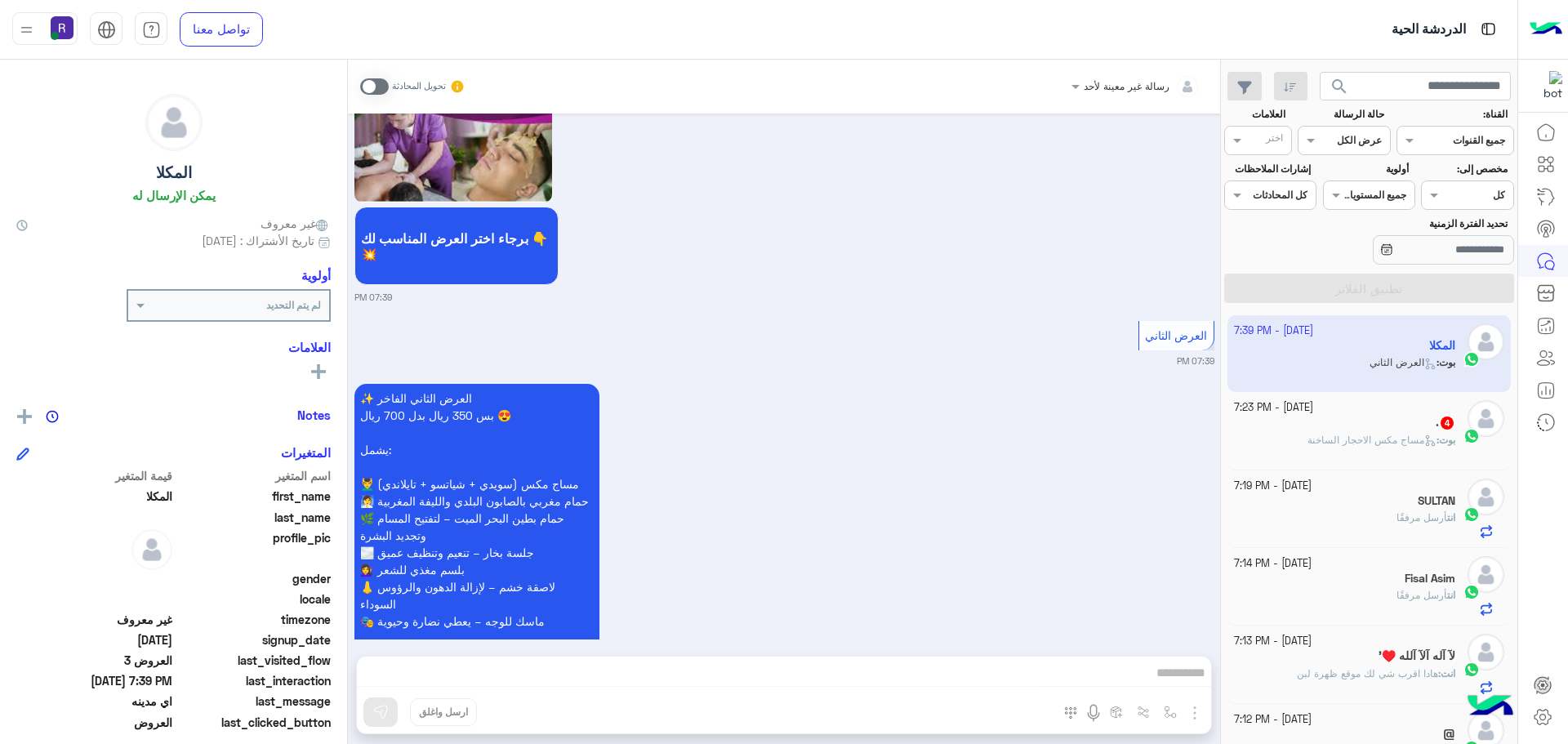
scroll to position [2787, 0]
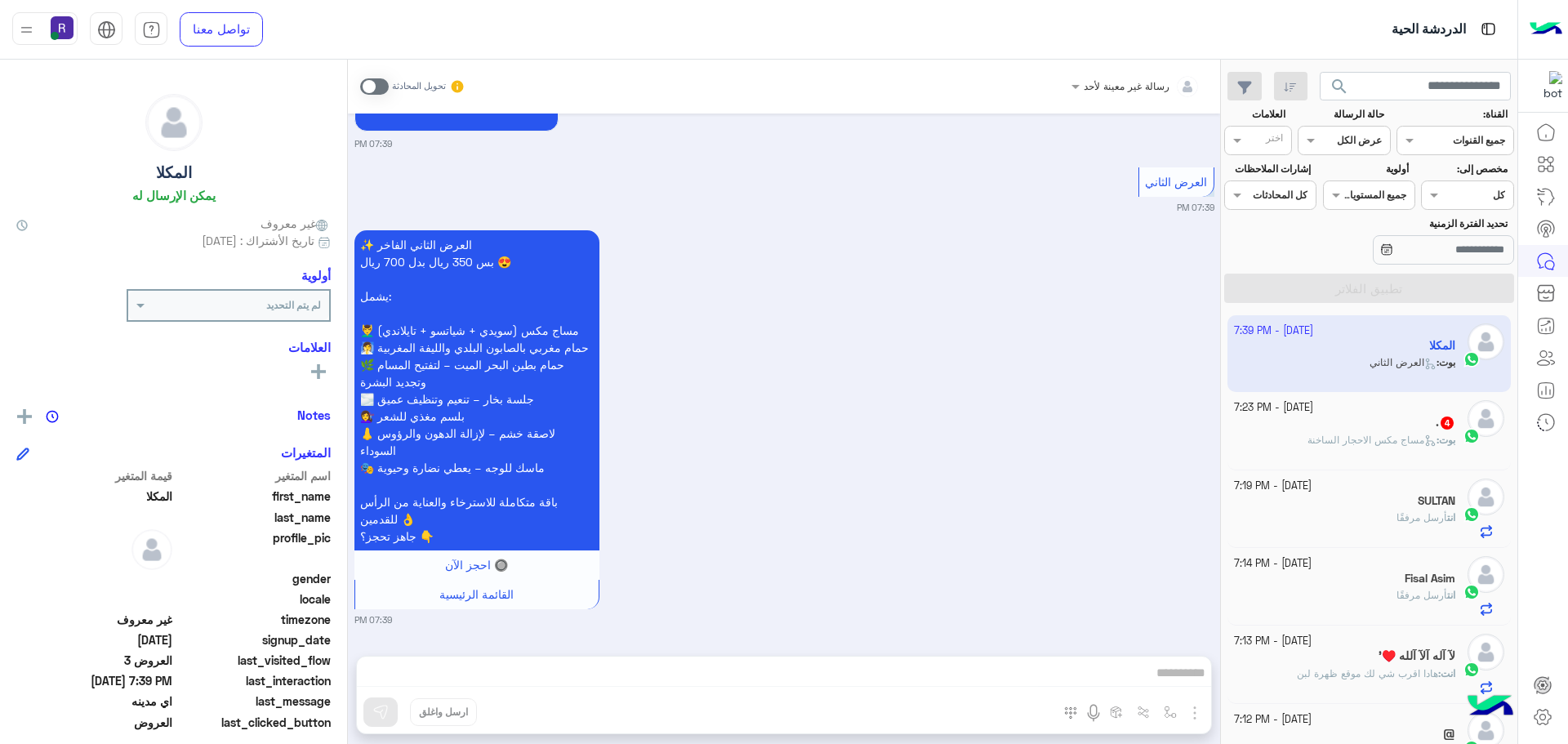
click at [364, 88] on span at bounding box center [374, 86] width 28 height 17
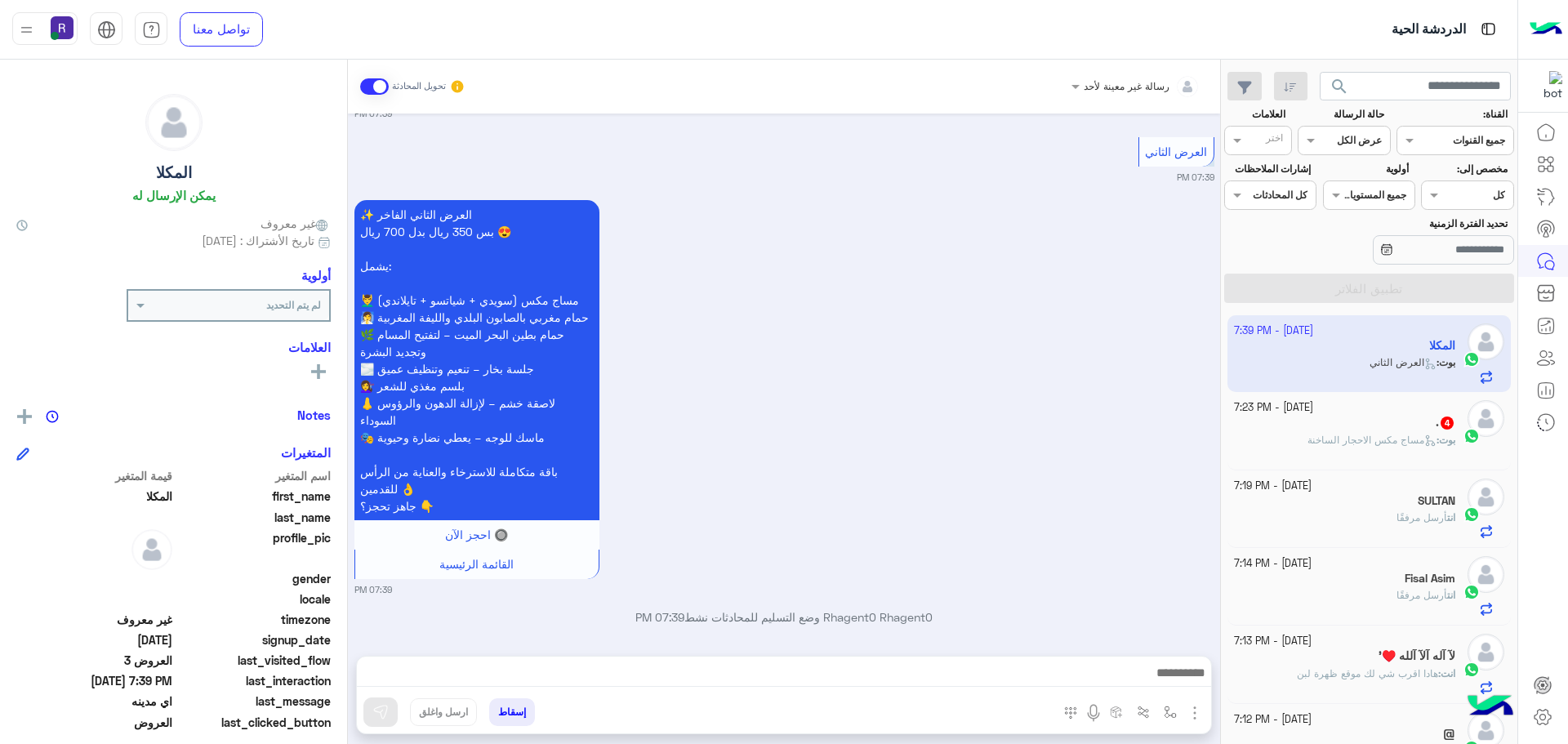
scroll to position [2829, 0]
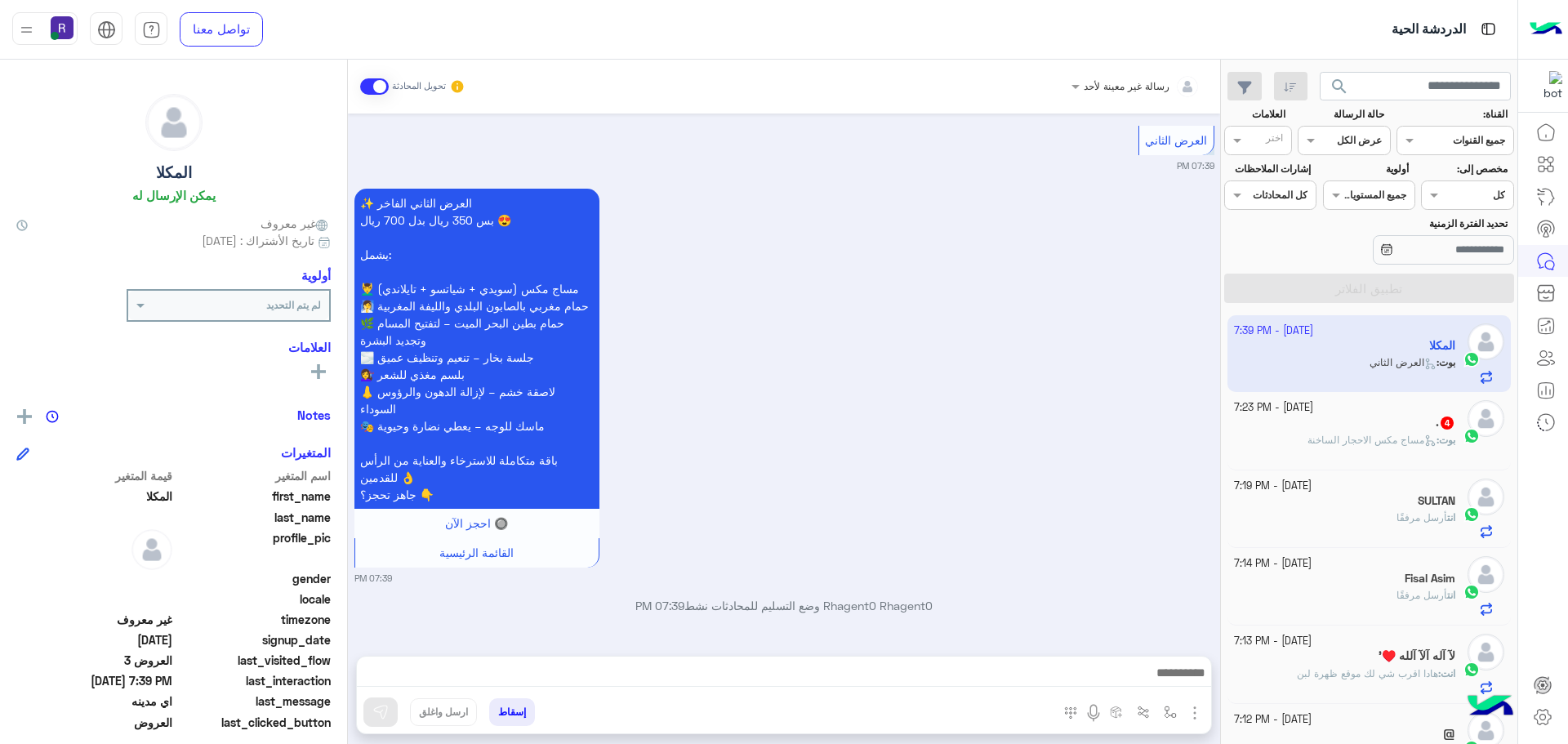
click at [1191, 708] on img "button" at bounding box center [1194, 713] width 19 height 19
click at [1170, 651] on span "المرفقات" at bounding box center [1153, 644] width 49 height 18
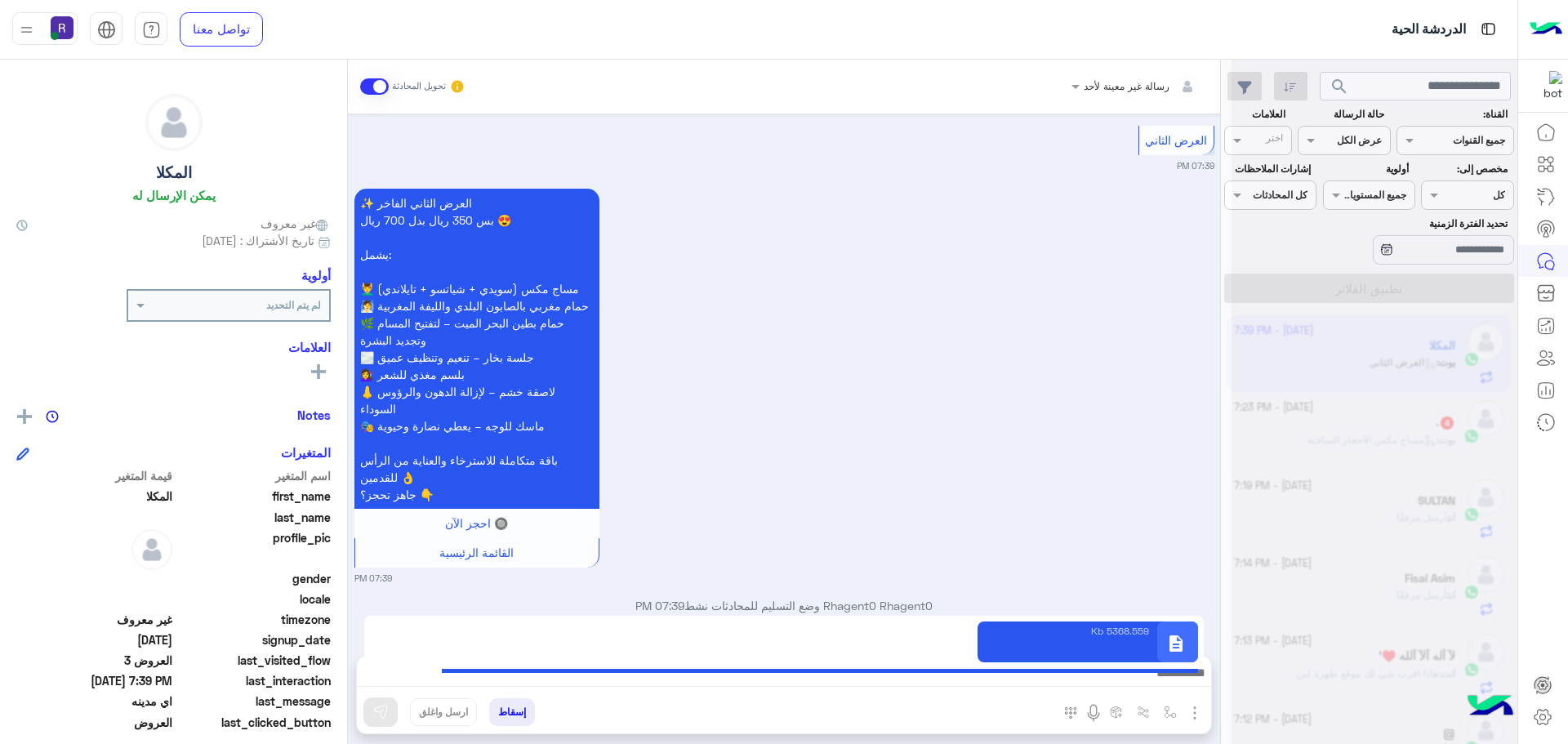
type textarea "**********"
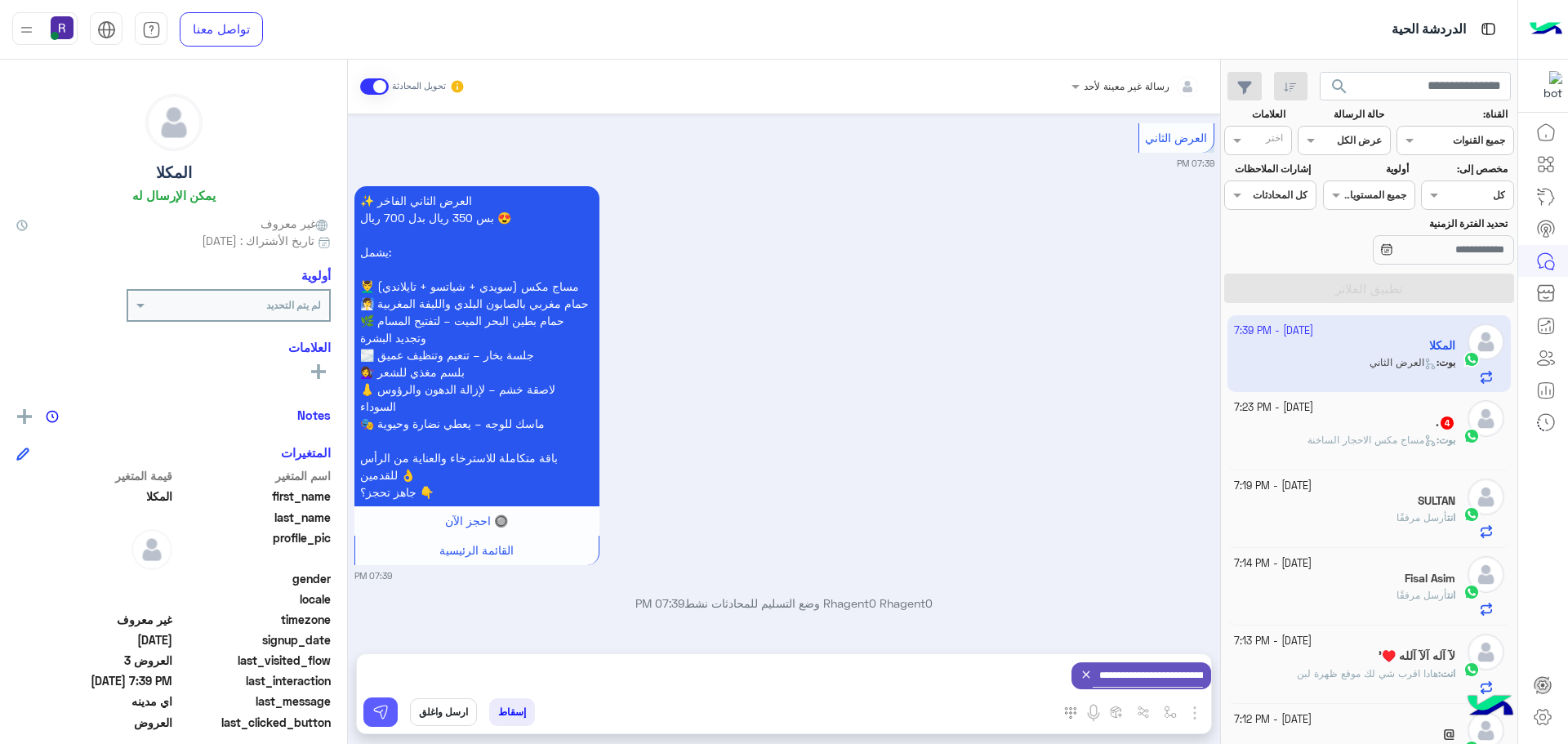
click at [389, 725] on button at bounding box center [380, 712] width 34 height 29
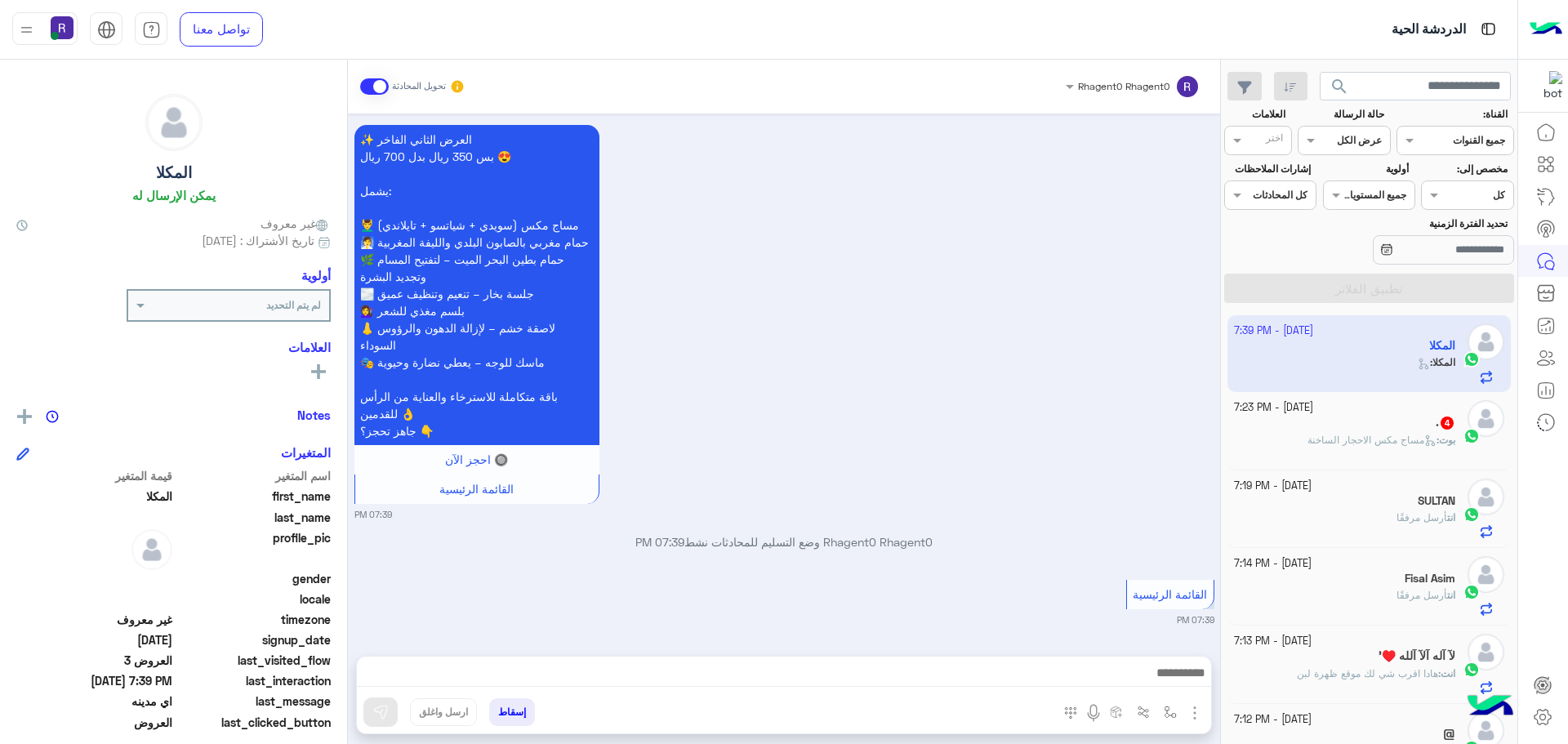
scroll to position [3012, 0]
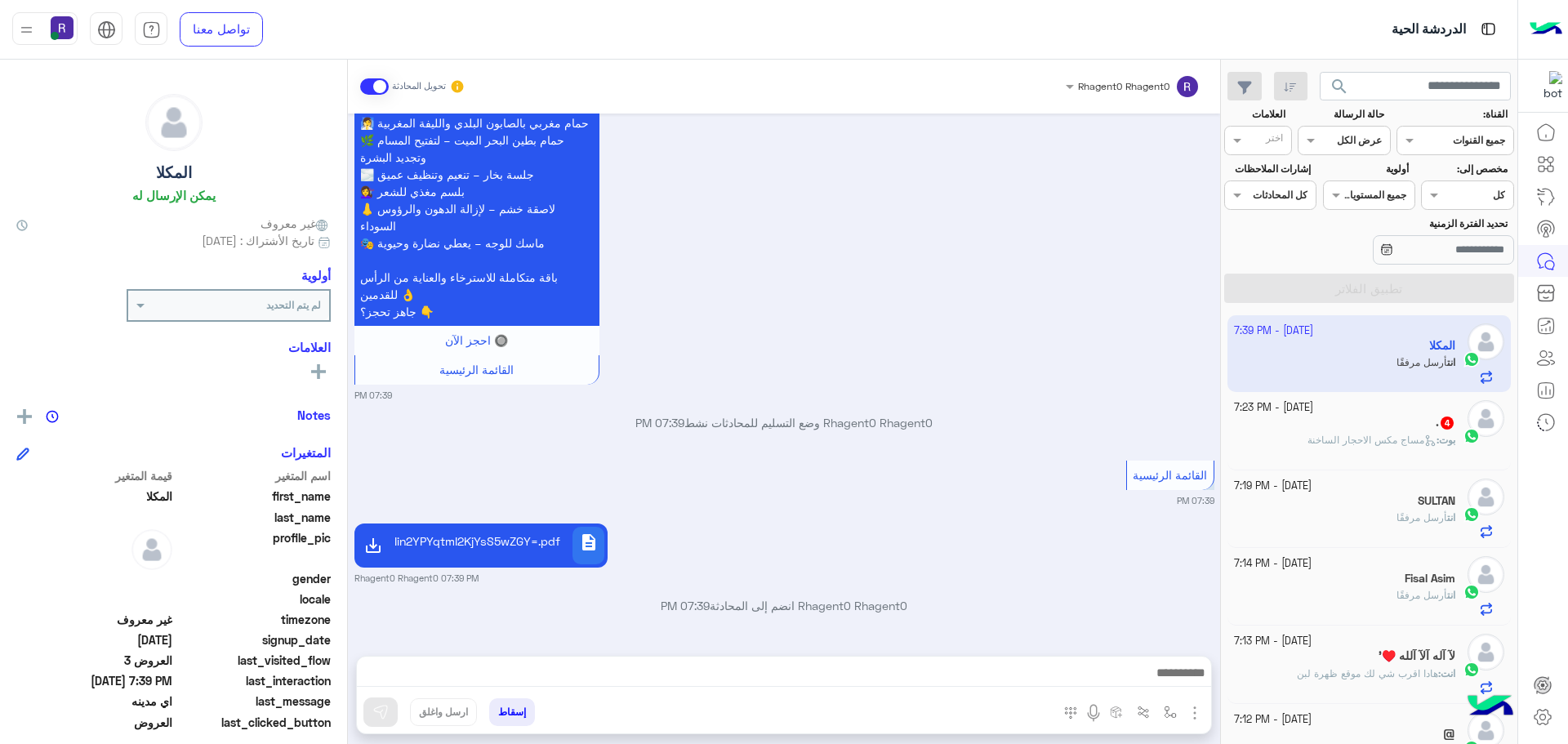
click at [1439, 461] on div "[DATE] - 7:23 PM . 4 بوت : مساج مكس الاحجار الساخنة" at bounding box center [1369, 431] width 284 height 78
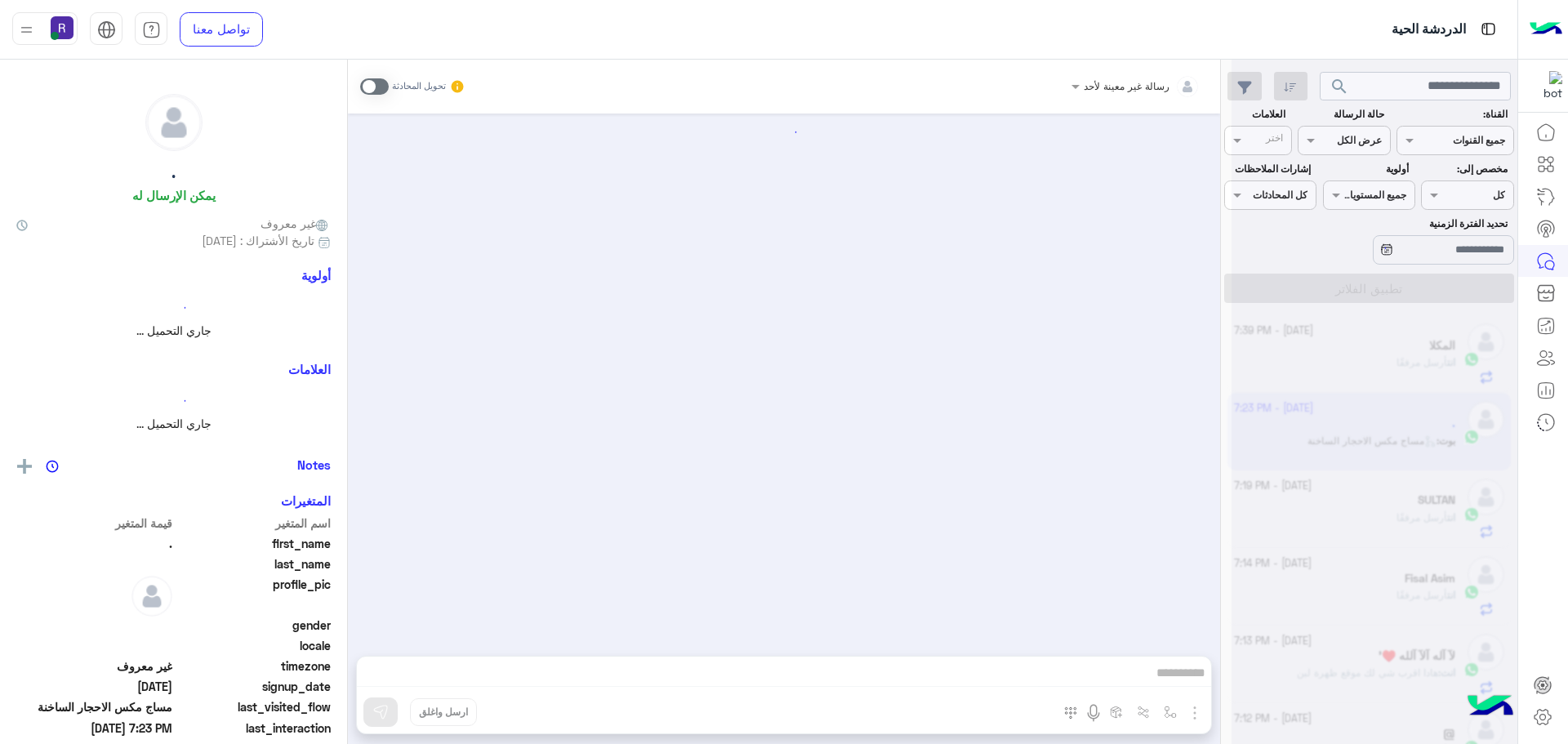
scroll to position [1989, 0]
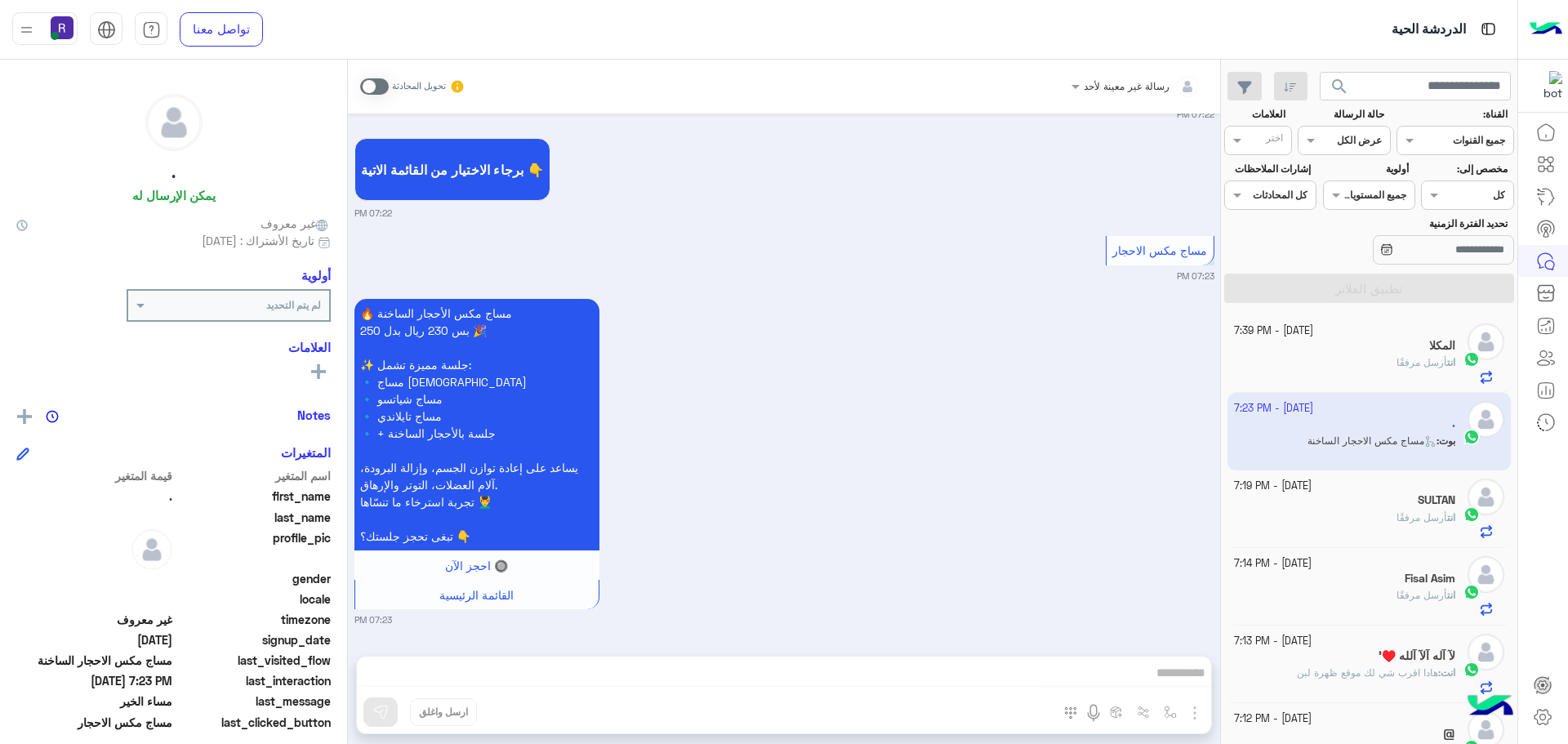
drag, startPoint x: 378, startPoint y: 87, endPoint x: 397, endPoint y: 96, distance: 21.0
click at [378, 87] on span at bounding box center [374, 86] width 28 height 17
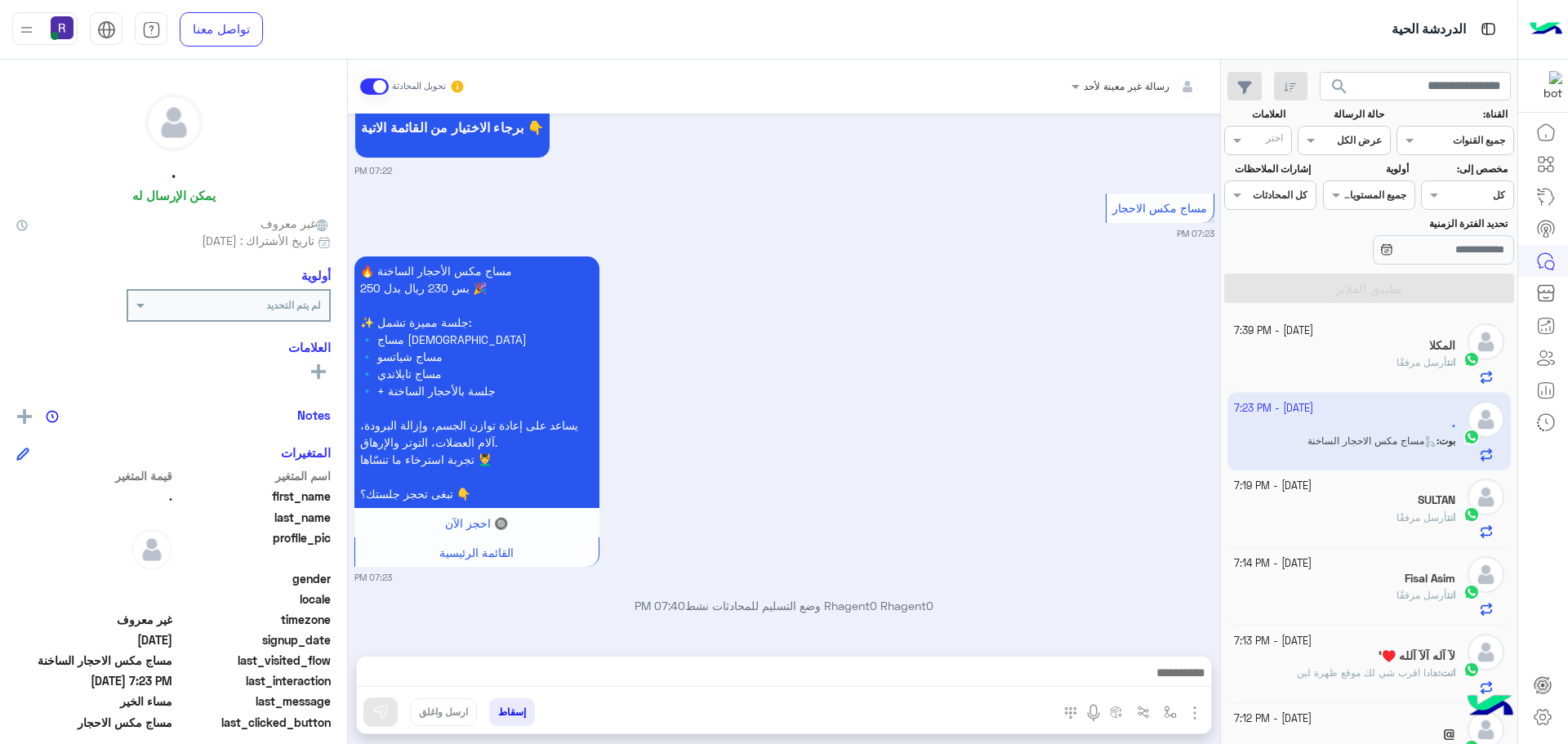
click at [1195, 712] on img "button" at bounding box center [1194, 713] width 19 height 19
click at [1172, 640] on span "المرفقات" at bounding box center [1153, 644] width 49 height 18
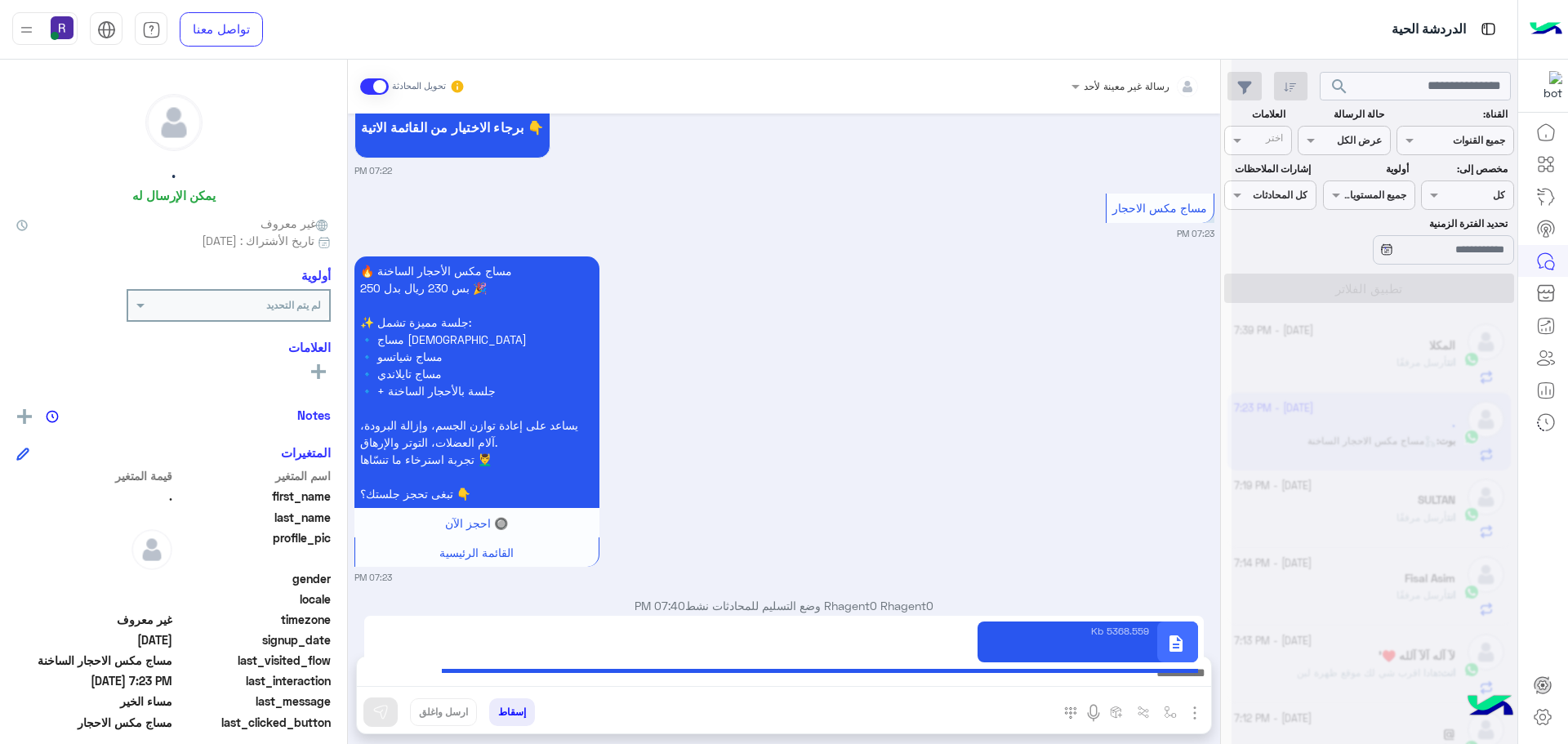
type textarea "**********"
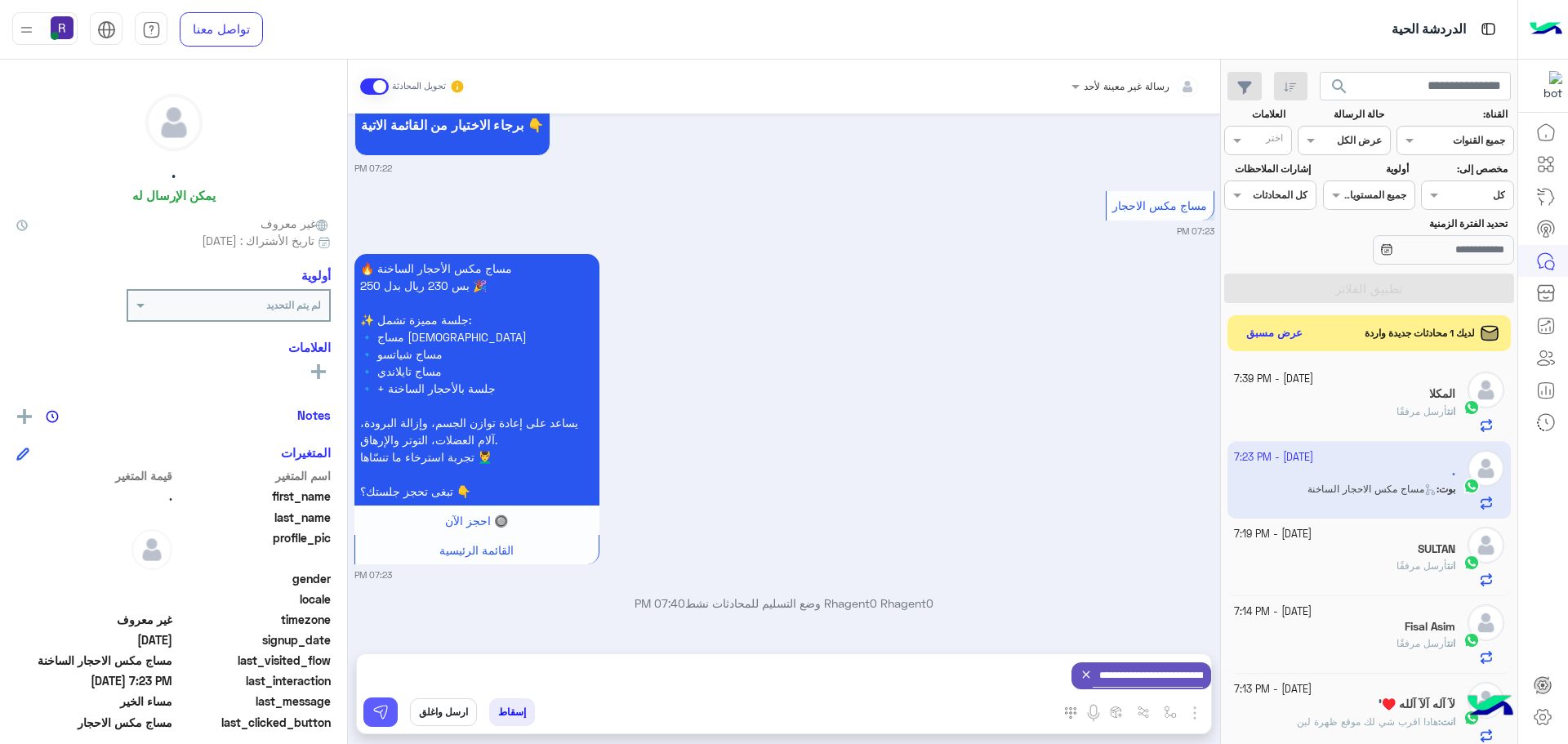
click at [383, 702] on button at bounding box center [380, 712] width 34 height 29
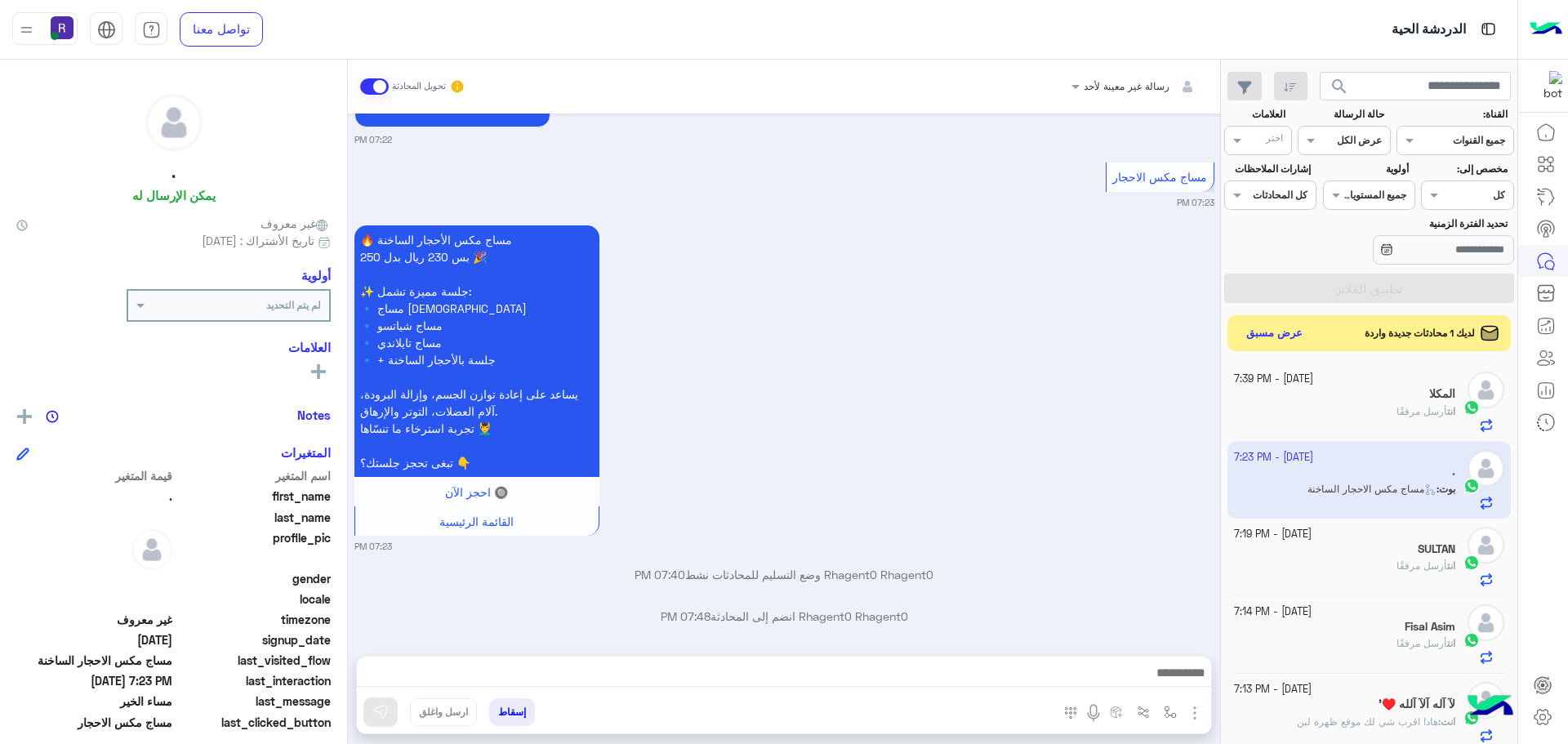
scroll to position [2151, 0]
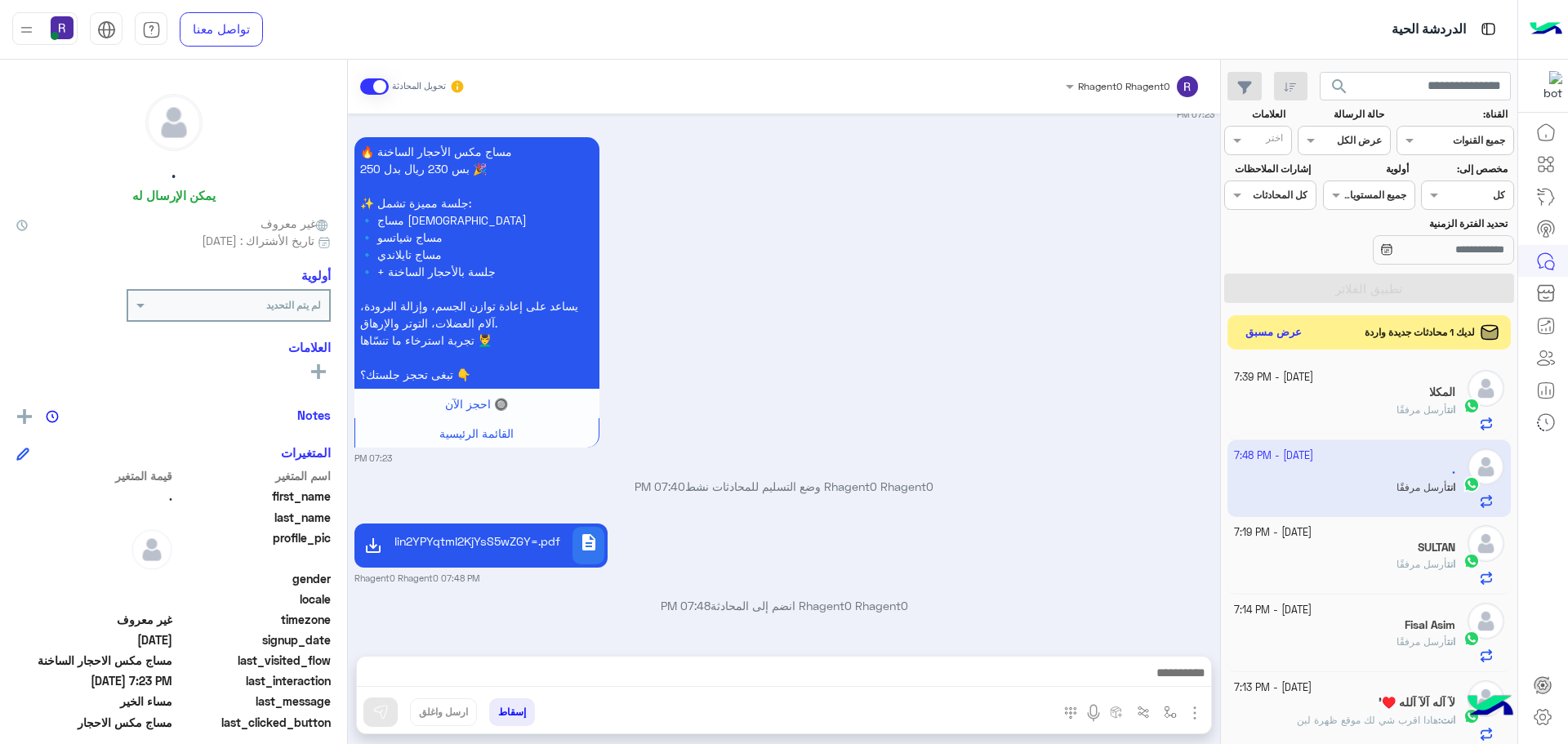
click at [1296, 331] on button "عرض مسبق" at bounding box center [1274, 332] width 69 height 22
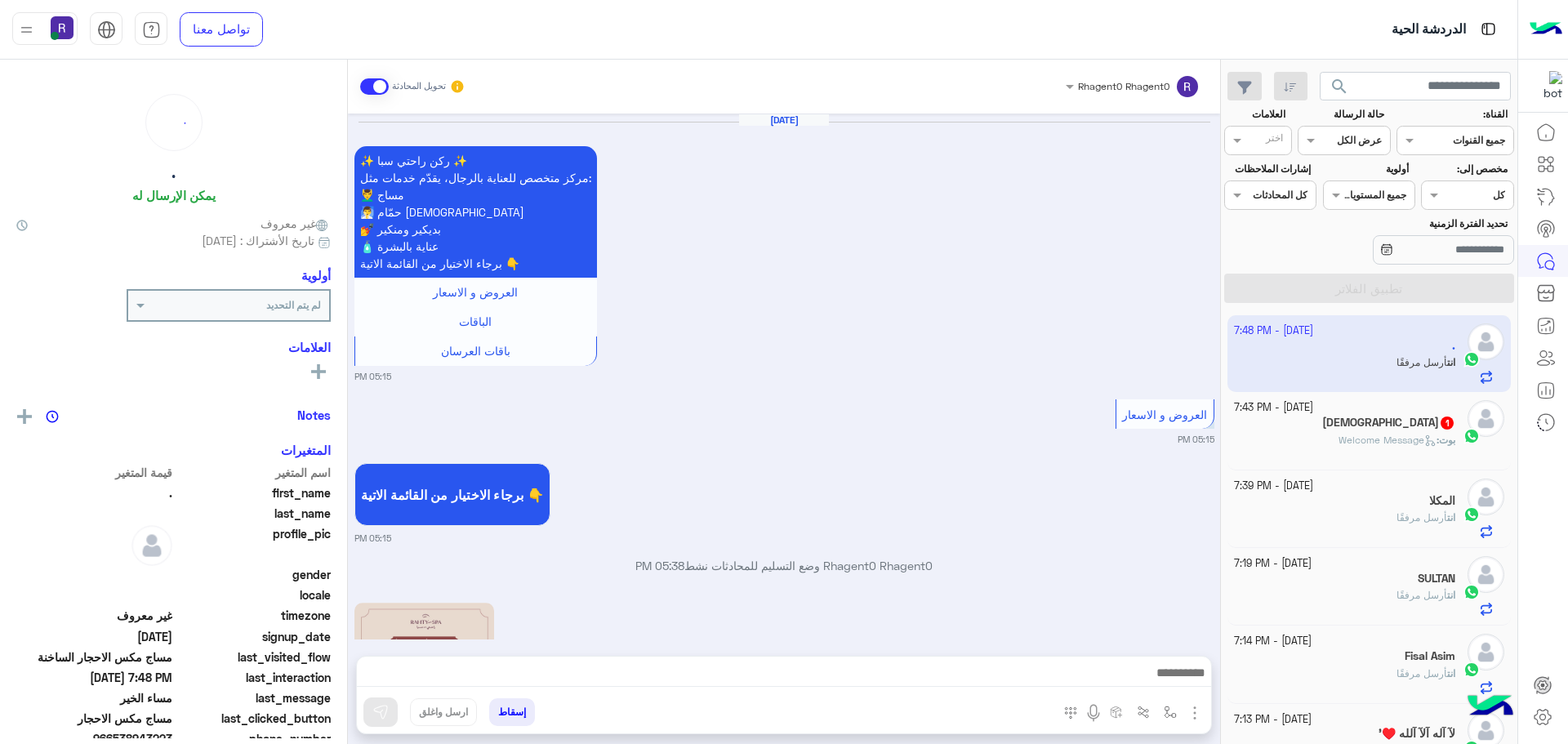
scroll to position [1898, 0]
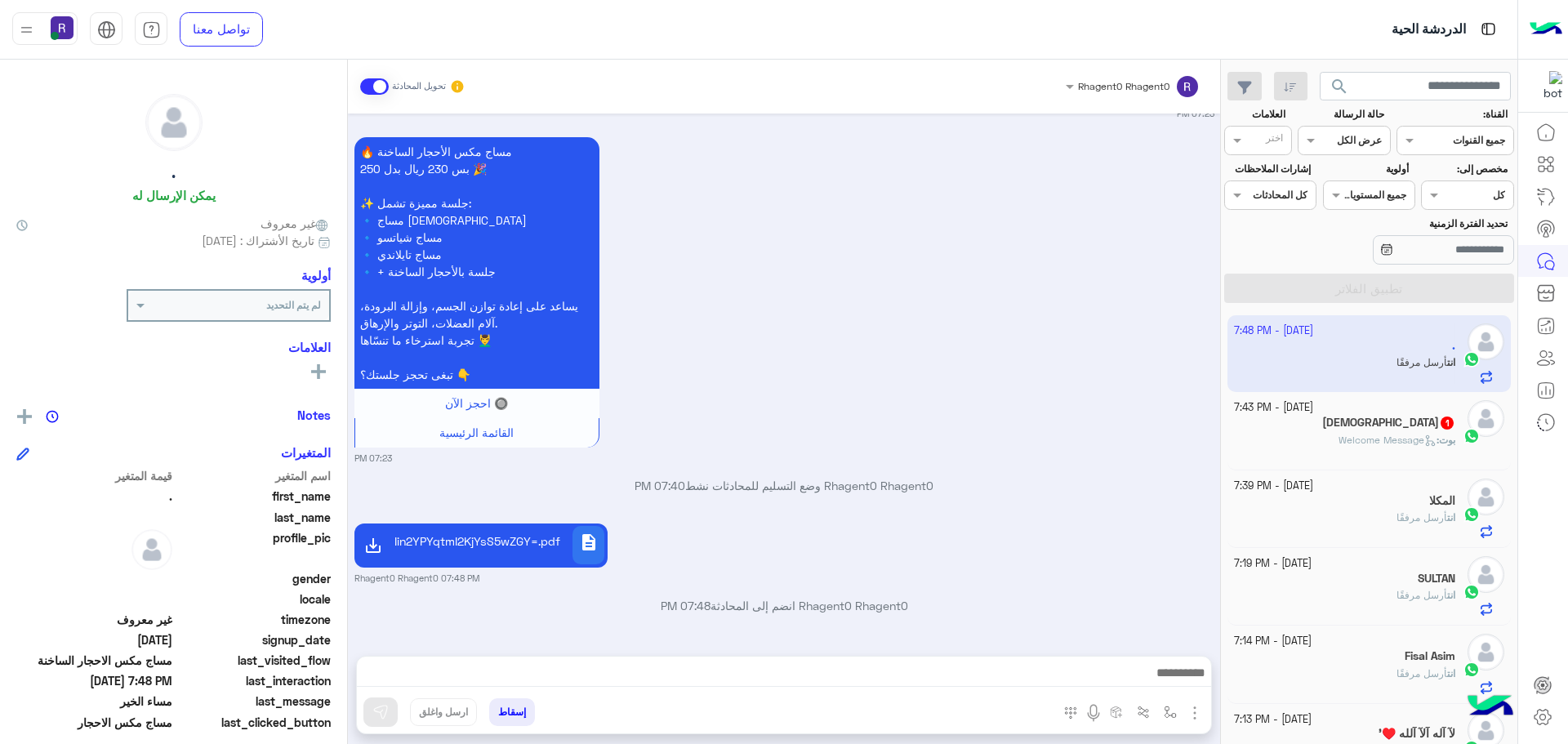
click at [1439, 441] on span "بوت" at bounding box center [1447, 440] width 17 height 13
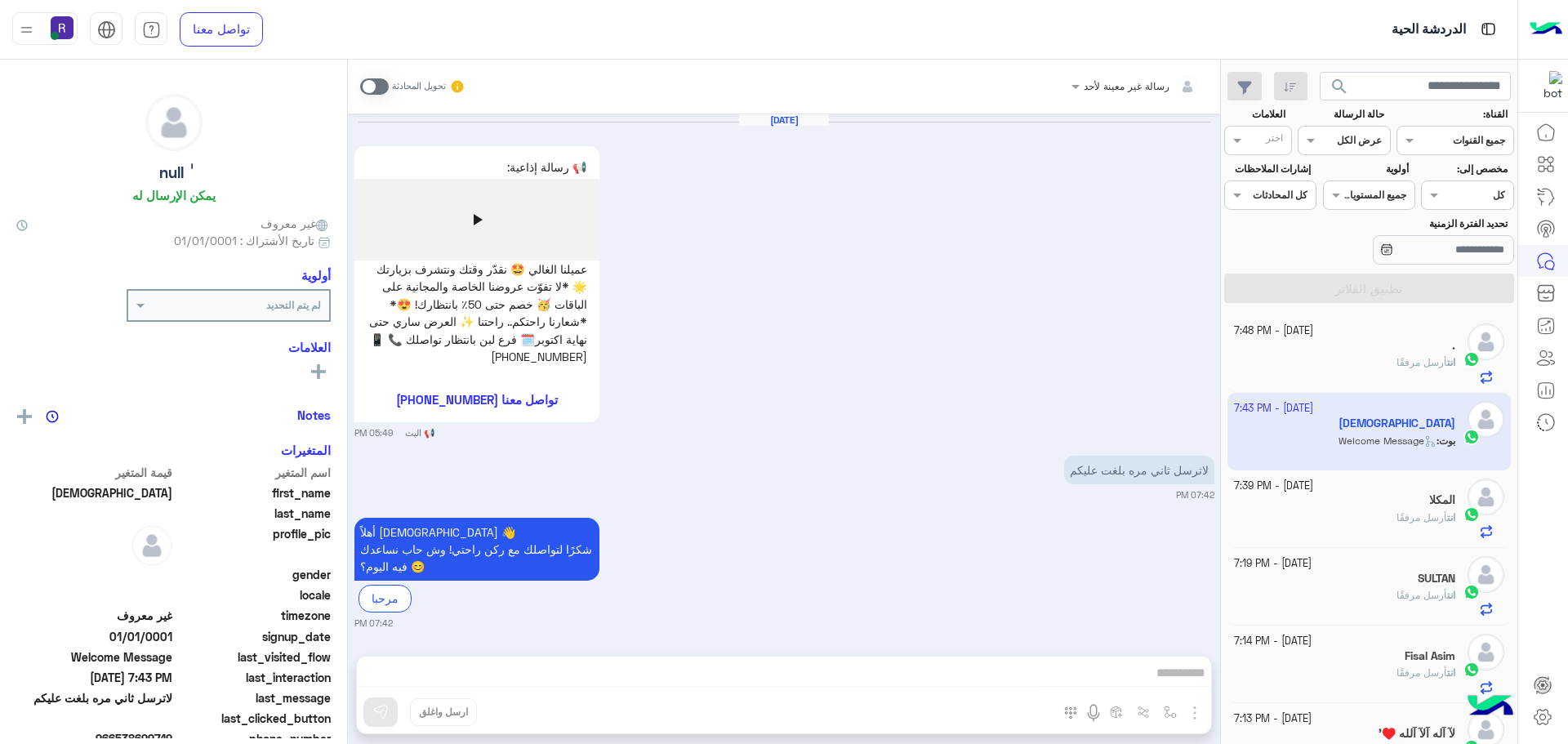
scroll to position [3, 0]
